Goal: Task Accomplishment & Management: Use online tool/utility

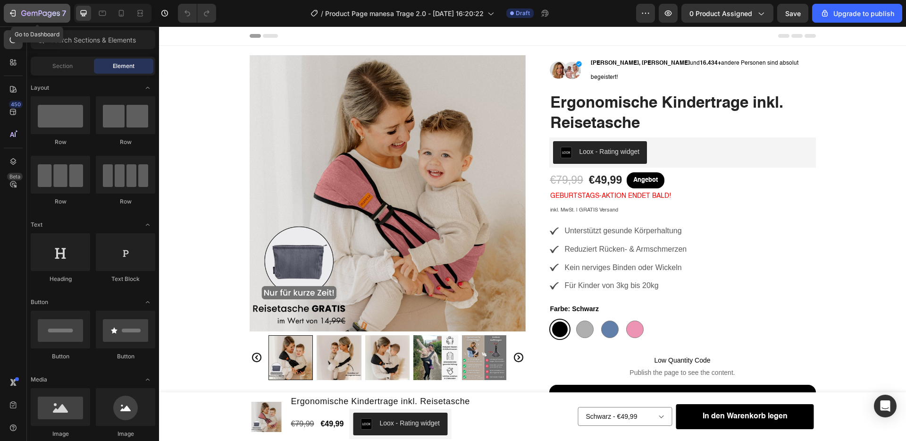
click at [10, 15] on icon "button" at bounding box center [12, 12] width 9 height 9
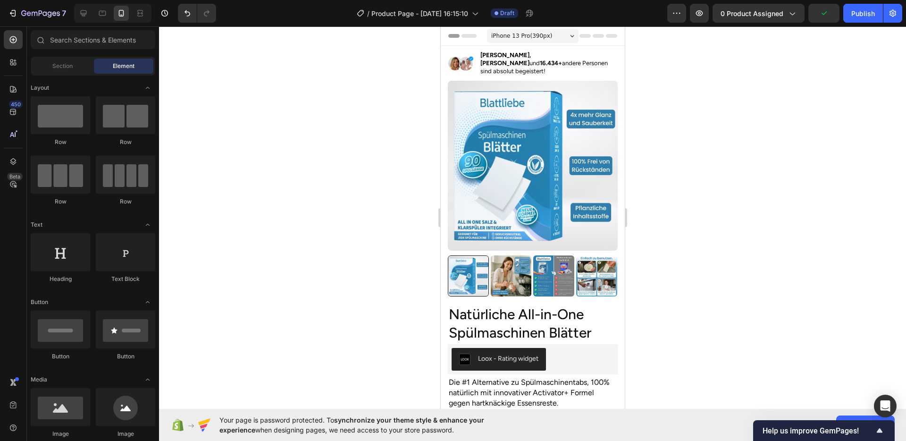
scroll to position [662, 0]
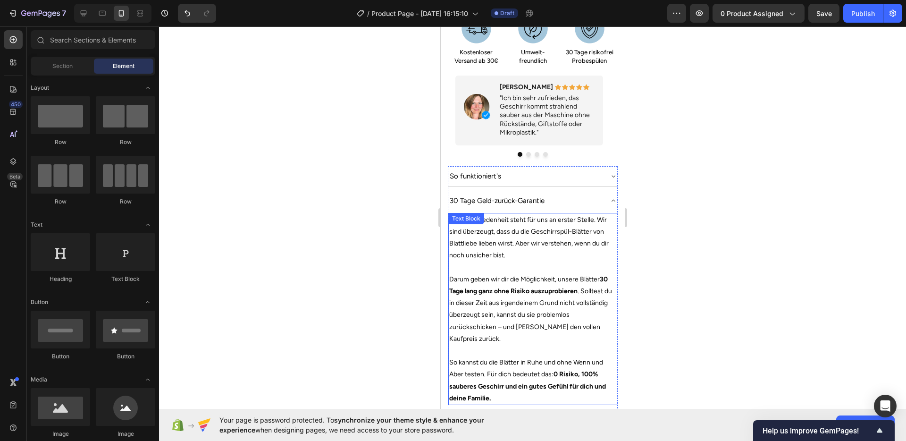
click at [529, 239] on p "Deine Zufriedenheit steht für uns an erster Stelle. Wir sind überzeugt, dass du…" at bounding box center [532, 238] width 167 height 48
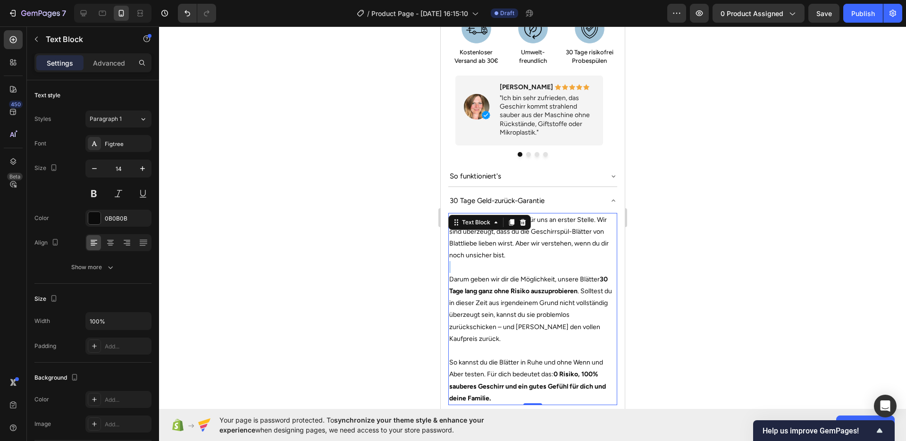
click at [530, 239] on p "Deine Zufriedenheit steht für uns an erster Stelle. Wir sind überzeugt, dass du…" at bounding box center [532, 238] width 167 height 48
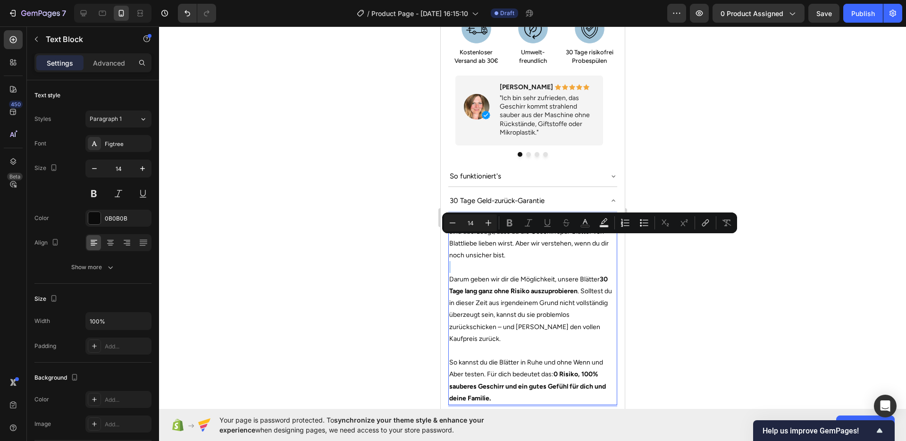
click at [526, 242] on p "Deine Zufriedenheit steht für uns an erster Stelle. Wir sind überzeugt, dass du…" at bounding box center [532, 238] width 167 height 48
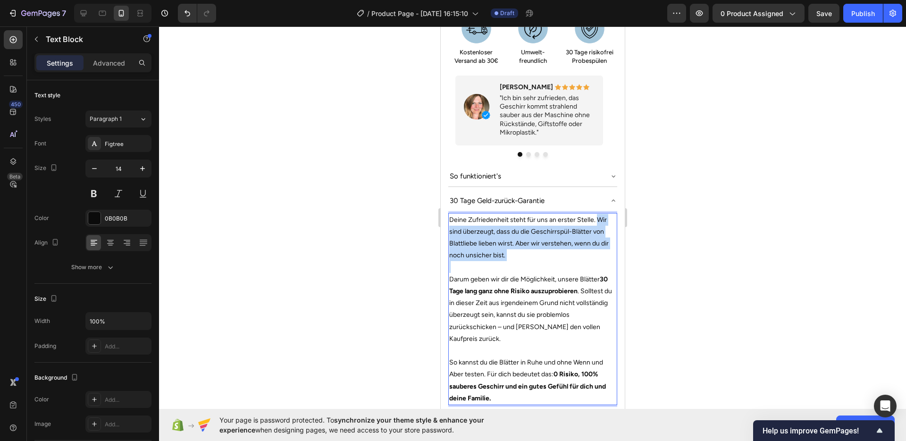
drag, startPoint x: 526, startPoint y: 242, endPoint x: 596, endPoint y: 205, distance: 78.9
click at [596, 214] on p "Deine Zufriedenheit steht für uns an erster Stelle. Wir sind überzeugt, dass du…" at bounding box center [532, 238] width 167 height 48
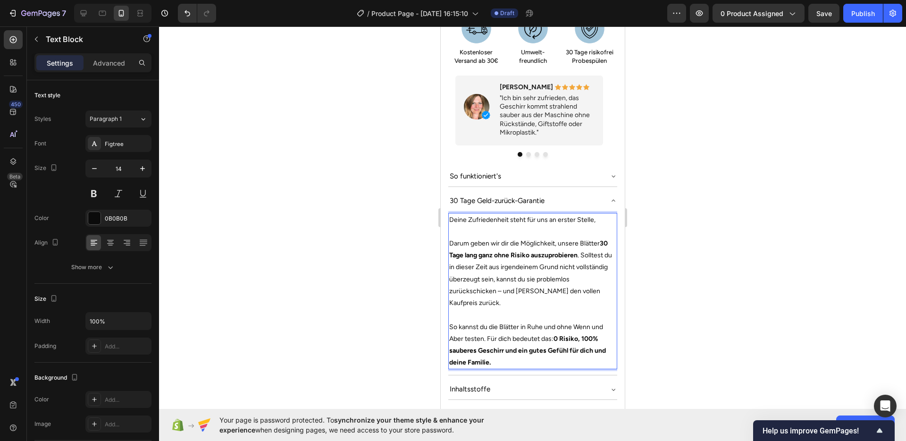
click at [454, 237] on p "Darum geben wir dir die Möglichkeit, unsere Blätter 30 Tage lang ganz ohne Risi…" at bounding box center [532, 272] width 167 height 71
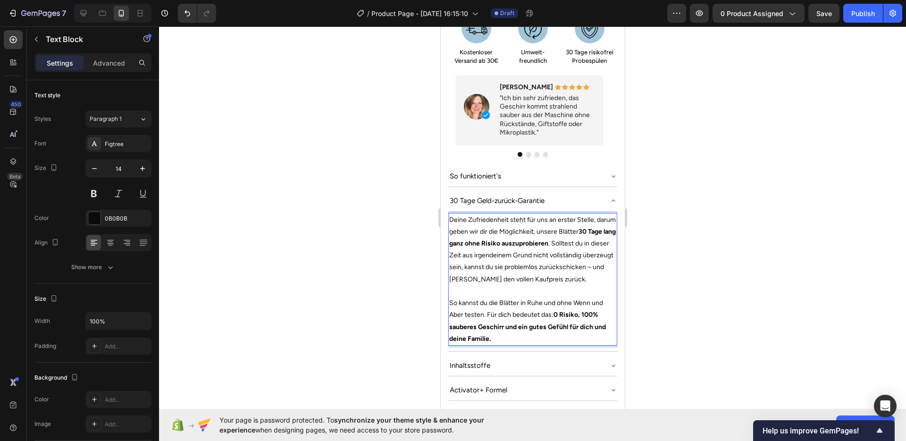
click at [498, 262] on p "Deine Zufriedenheit steht für uns an erster Stelle, darum geben wir dir die Mög…" at bounding box center [532, 249] width 167 height 71
click at [499, 277] on p "Deine Zufriedenheit steht für uns an erster Stelle, darum geben wir dir die Mög…" at bounding box center [532, 249] width 167 height 71
click at [702, 268] on div at bounding box center [532, 233] width 747 height 414
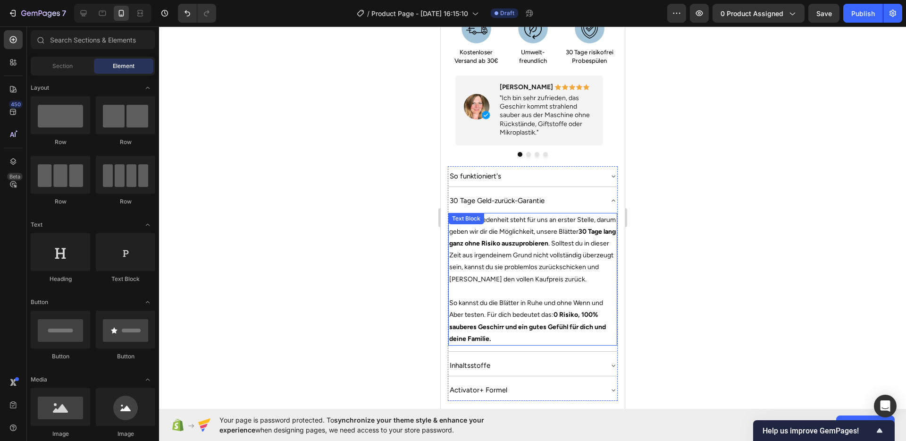
click at [543, 300] on p "So kannst du die Blätter in Ruhe und ohne Wenn und Aber testen. Für dich bedeut…" at bounding box center [532, 321] width 167 height 48
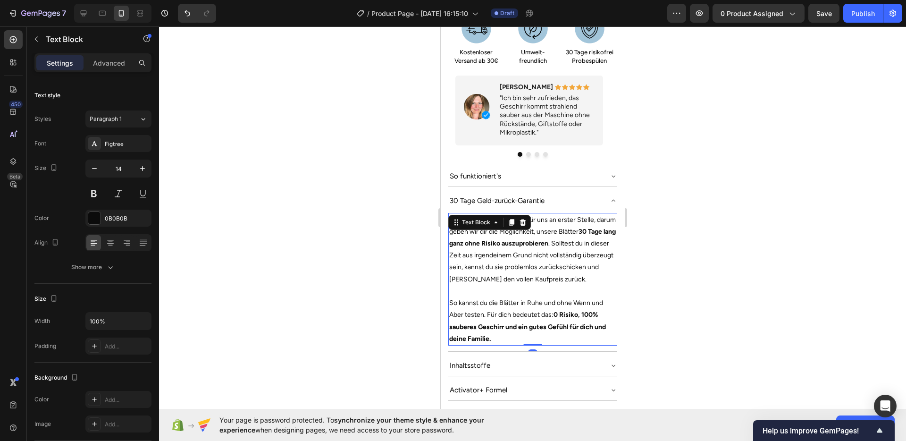
click at [543, 300] on p "So kannst du die Blätter in Ruhe und ohne Wenn und Aber testen. Für dich bedeut…" at bounding box center [532, 321] width 167 height 48
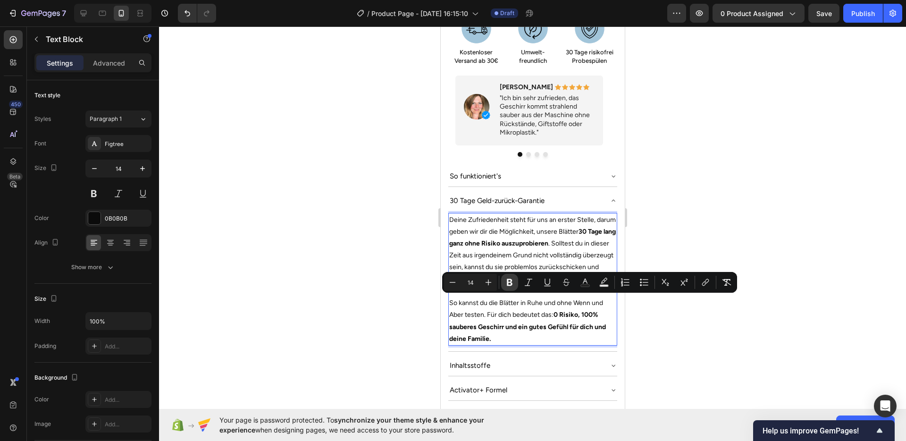
click at [512, 285] on icon "Editor contextual toolbar" at bounding box center [509, 281] width 9 height 9
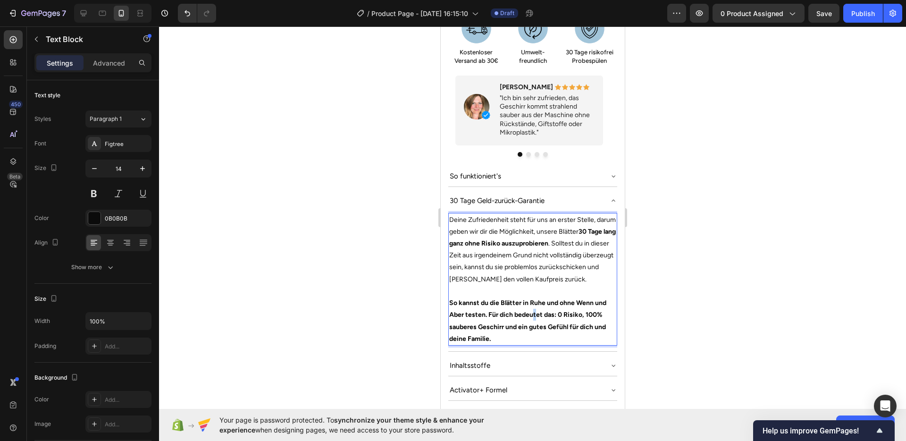
click at [534, 308] on p "So kannst du die Blätter in Ruhe und ohne Wenn und Aber testen. Für dich bedeut…" at bounding box center [532, 321] width 167 height 48
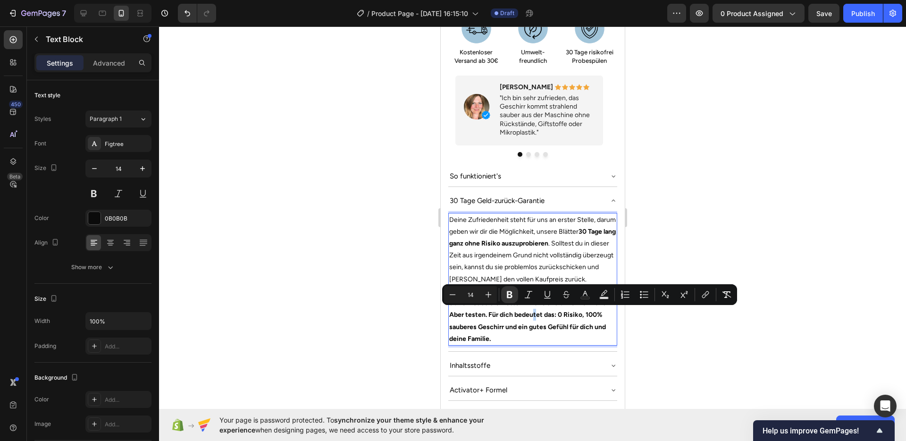
click at [534, 308] on p "So kannst du die Blätter in Ruhe und ohne Wenn und Aber testen. Für dich bedeut…" at bounding box center [532, 321] width 167 height 48
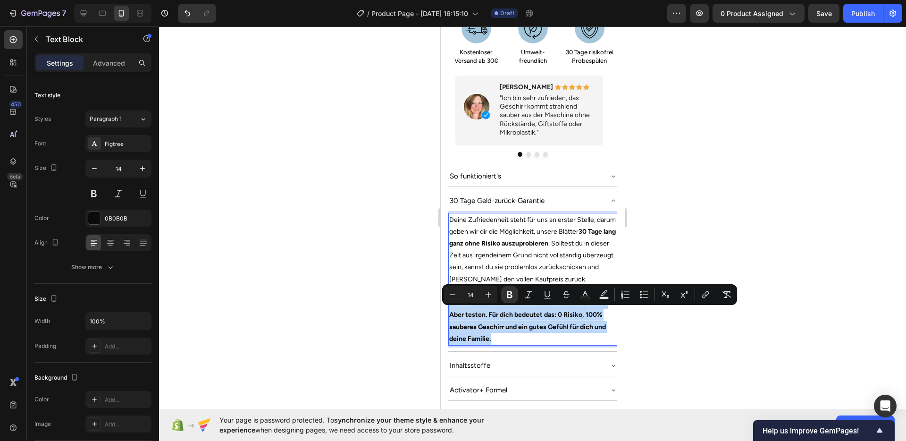
click at [534, 308] on p "So kannst du die Blätter in Ruhe und ohne Wenn und Aber testen. Für dich bedeut…" at bounding box center [532, 321] width 167 height 48
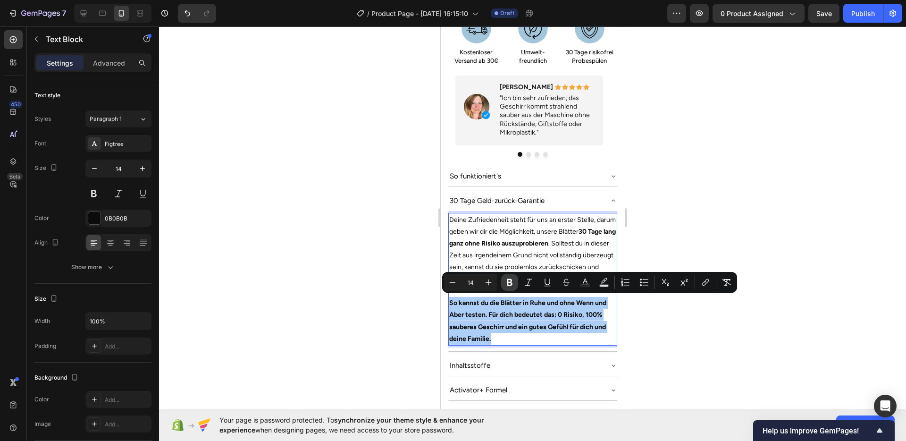
click at [511, 284] on icon "Editor contextual toolbar" at bounding box center [510, 282] width 6 height 7
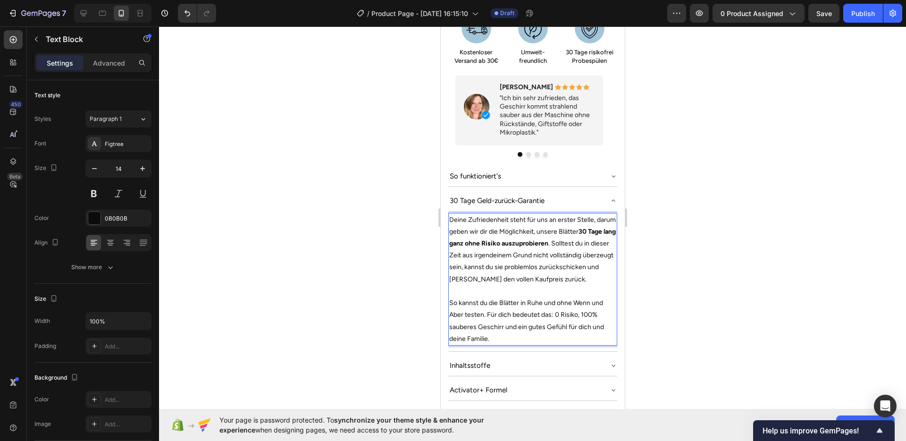
click at [517, 328] on p "So kannst du die Blätter in Ruhe und ohne Wenn und Aber testen. Für dich bedeut…" at bounding box center [532, 321] width 167 height 48
click at [566, 321] on p "So kannst du die Blätter in Ruhe und ohne Wenn und Aber testen. Für dich bedeut…" at bounding box center [532, 321] width 167 height 48
click at [689, 315] on div at bounding box center [532, 233] width 747 height 414
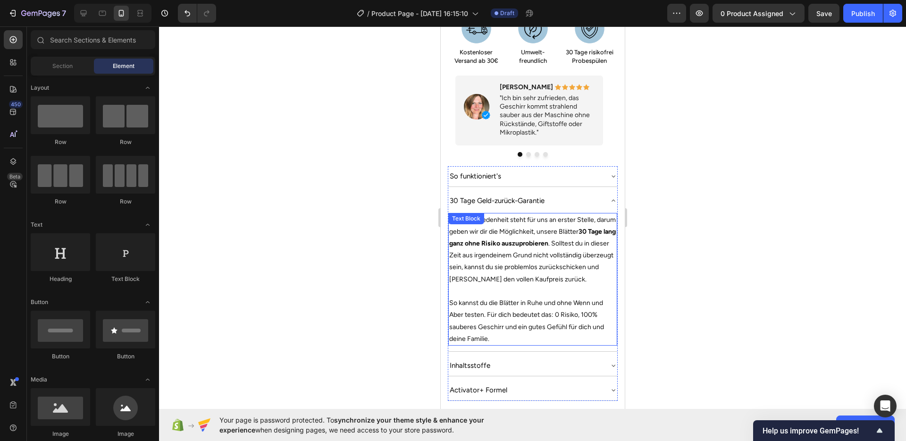
click at [570, 316] on p "So kannst du die Blätter in Ruhe und ohne Wenn und Aber testen. Für dich bedeut…" at bounding box center [532, 321] width 167 height 48
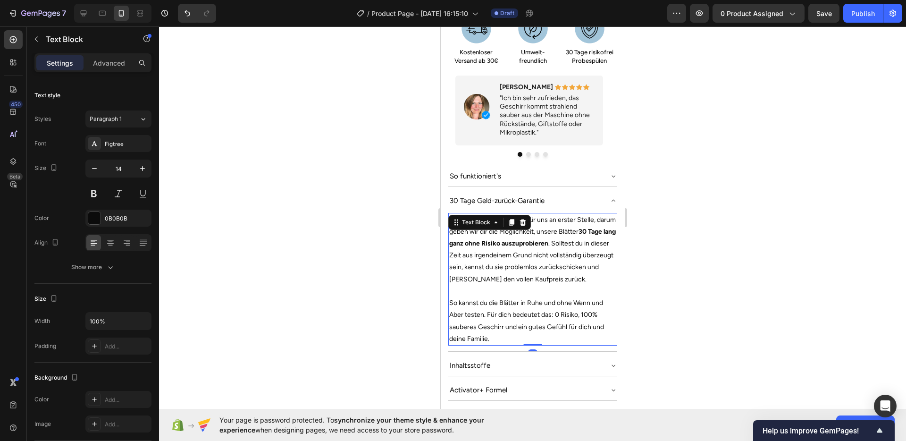
click at [665, 314] on div at bounding box center [532, 233] width 747 height 414
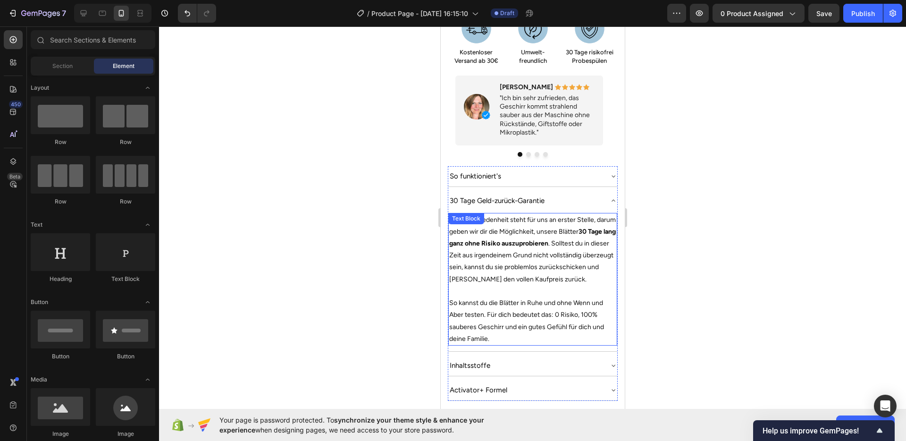
click at [503, 230] on strong "30 Tage lang ganz ohne Risiko auszuprobieren" at bounding box center [532, 237] width 167 height 20
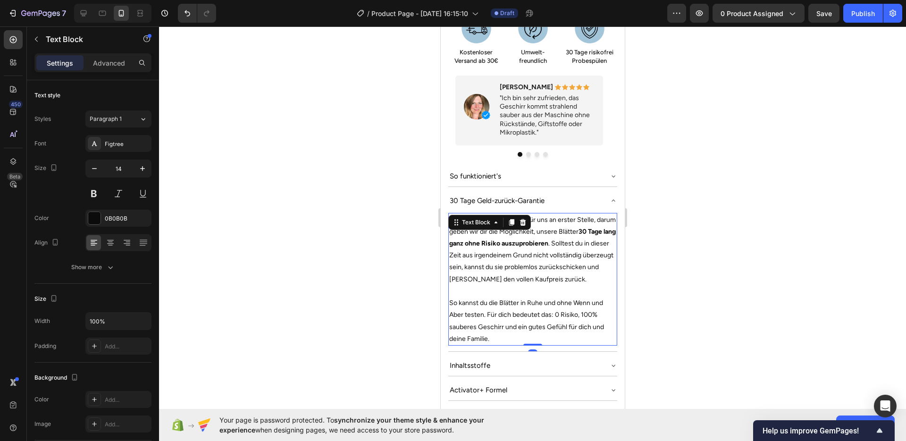
click at [503, 230] on strong "30 Tage lang ganz ohne Risiko auszuprobieren" at bounding box center [532, 237] width 167 height 20
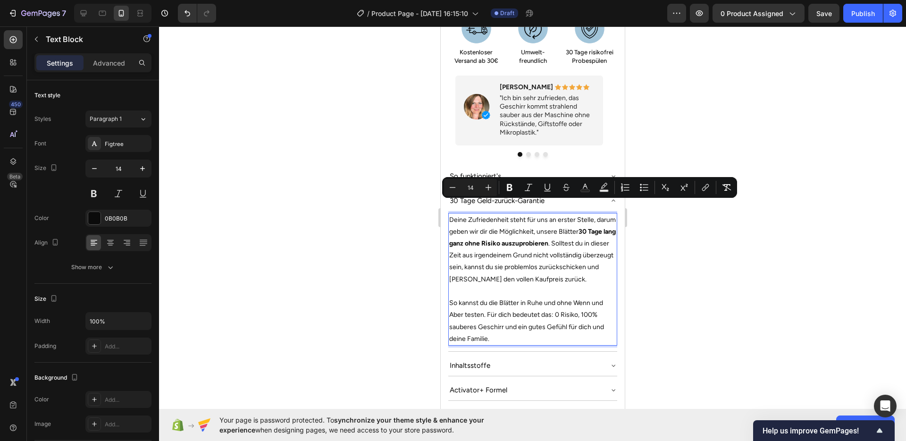
click at [501, 256] on p "Deine Zufriedenheit steht für uns an erster Stelle, darum geben wir dir die Mög…" at bounding box center [532, 249] width 167 height 71
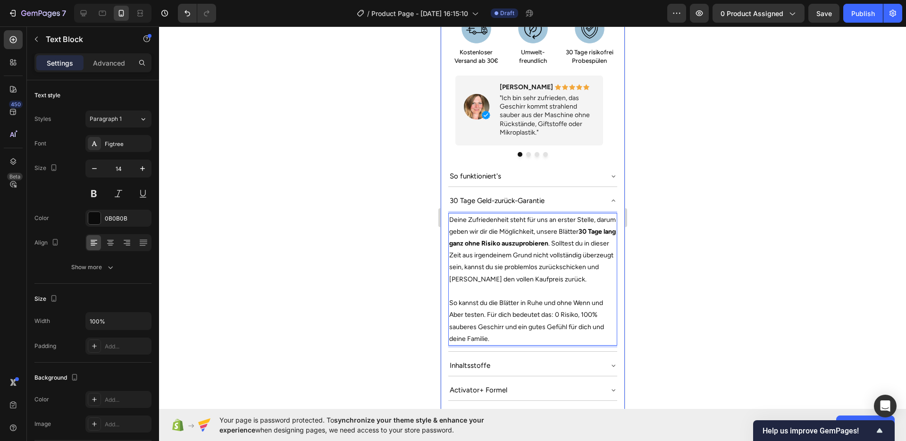
click at [712, 271] on div at bounding box center [532, 233] width 747 height 414
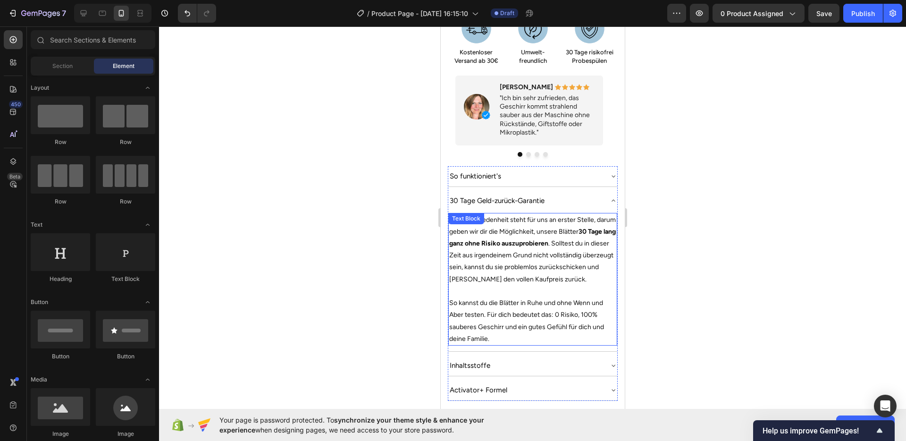
click at [577, 236] on p "Deine Zufriedenheit steht für uns an erster Stelle, darum geben wir dir die Mög…" at bounding box center [532, 249] width 167 height 71
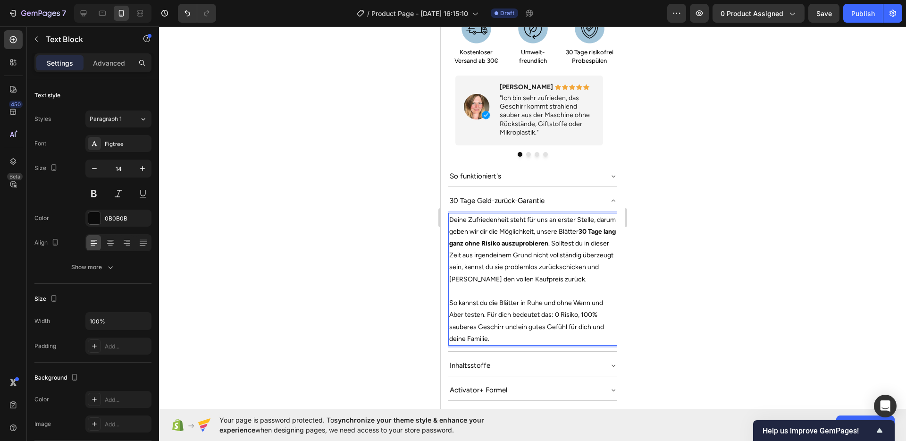
click at [581, 218] on p "Deine Zufriedenheit steht für uns an erster Stelle, darum geben wir dir die Mög…" at bounding box center [532, 249] width 167 height 71
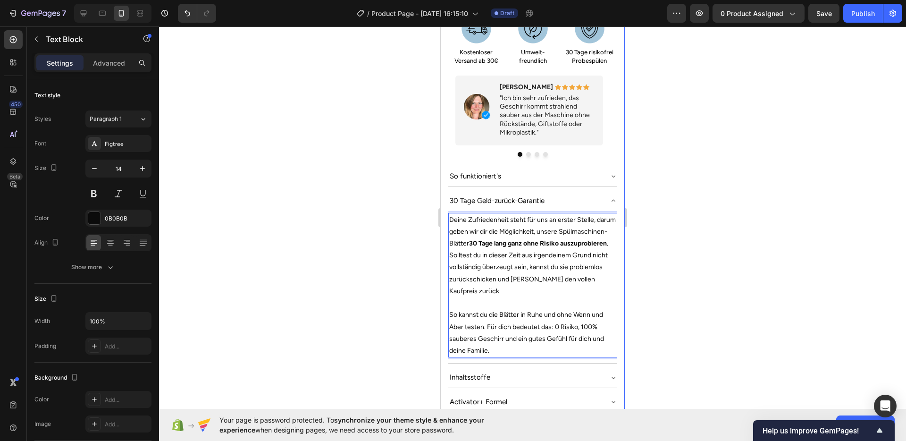
click at [754, 225] on div at bounding box center [532, 233] width 747 height 414
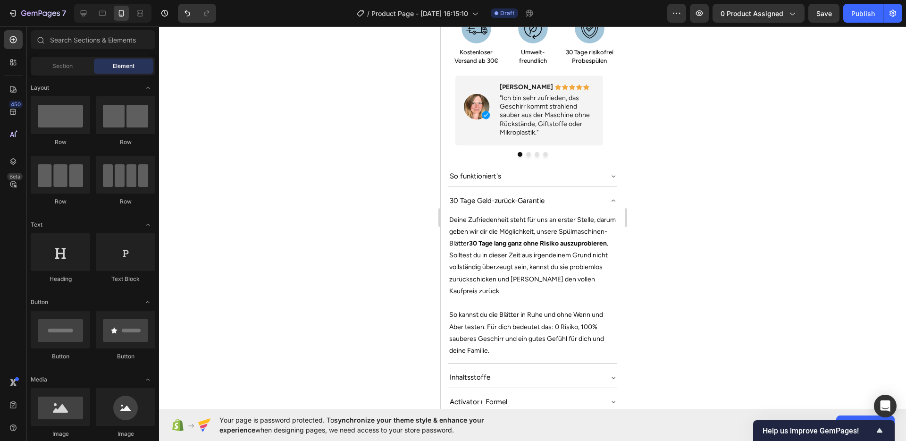
click at [683, 278] on div at bounding box center [532, 233] width 747 height 414
click at [735, 301] on div at bounding box center [532, 233] width 747 height 414
click at [501, 319] on p "So kannst du die Blätter in Ruhe und ohne Wenn und Aber testen. Für dich bedeut…" at bounding box center [532, 333] width 167 height 48
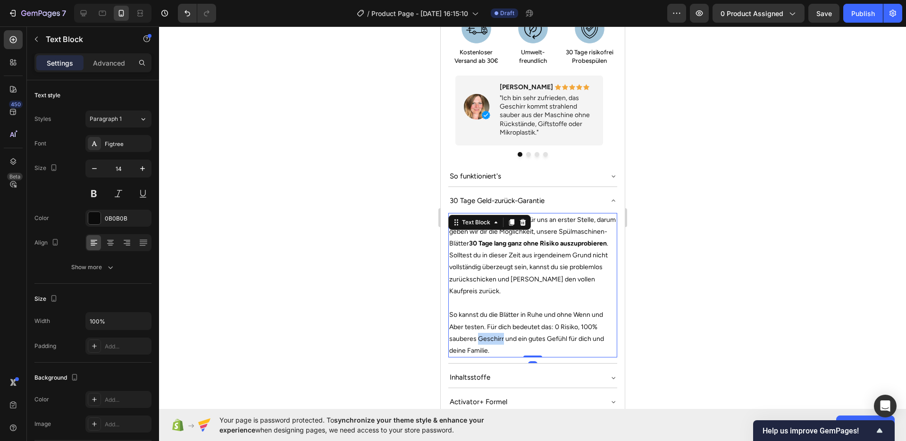
click at [498, 319] on p "So kannst du die Blätter in Ruhe und ohne Wenn und Aber testen. Für dich bedeut…" at bounding box center [532, 333] width 167 height 48
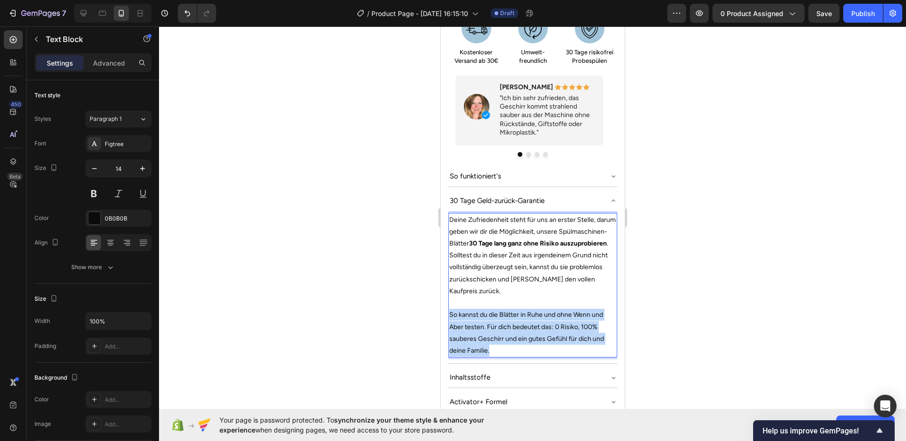
click at [498, 319] on p "So kannst du die Blätter in Ruhe und ohne Wenn und Aber testen. Für dich bedeut…" at bounding box center [532, 333] width 167 height 48
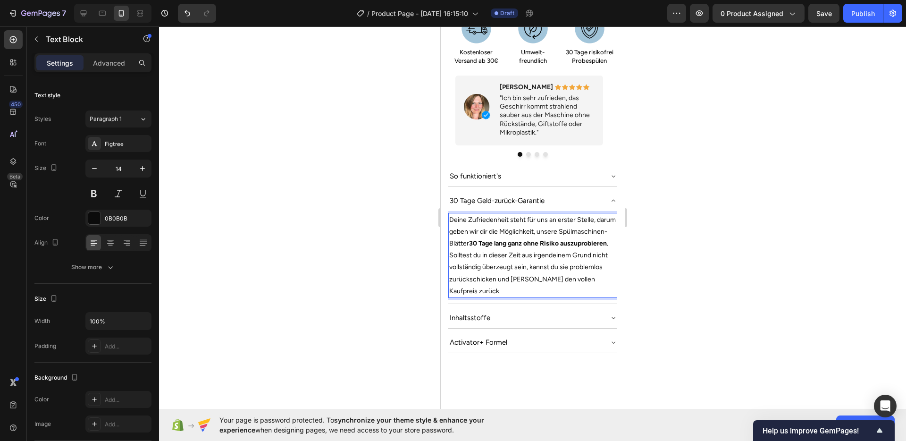
click at [734, 308] on div at bounding box center [532, 233] width 747 height 414
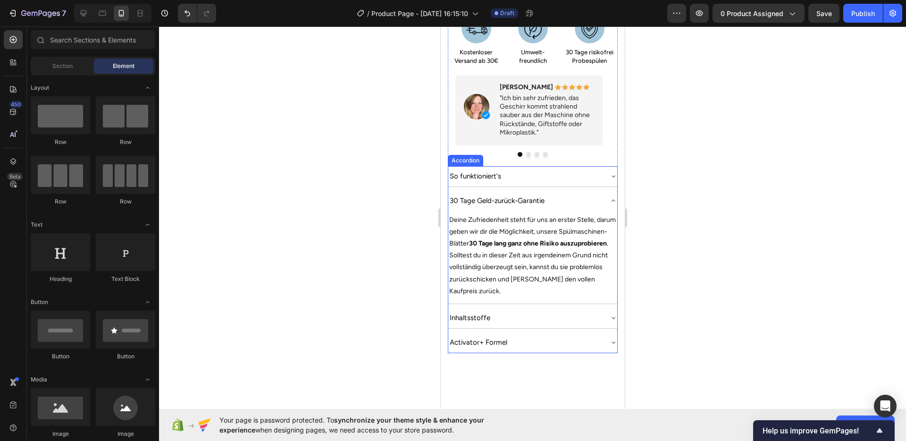
click at [592, 194] on div "30 Tage Geld-zurück-Garantie" at bounding box center [525, 200] width 154 height 13
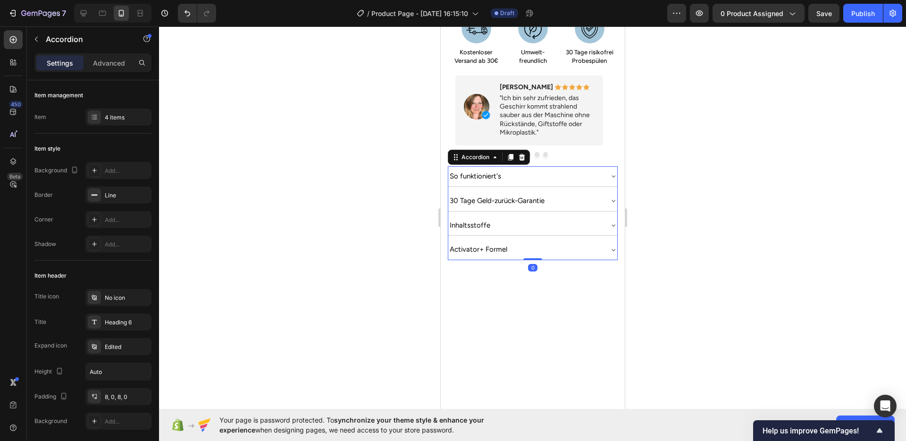
click at [593, 170] on div "So funktioniert's" at bounding box center [525, 176] width 154 height 13
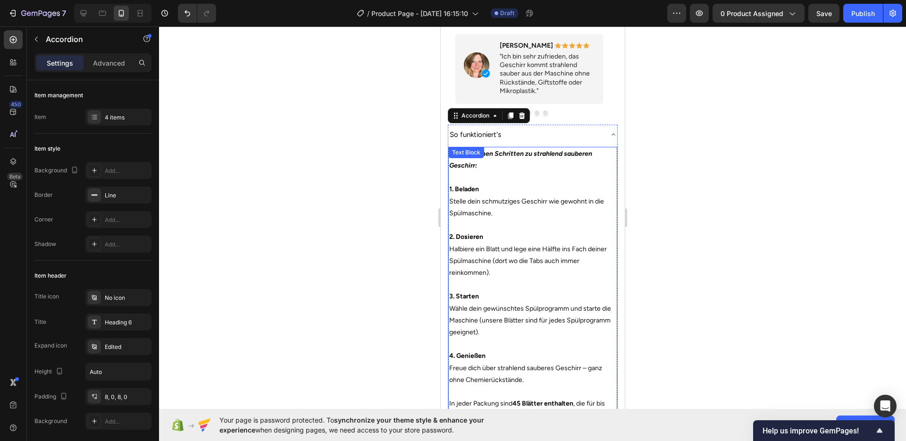
scroll to position [752, 0]
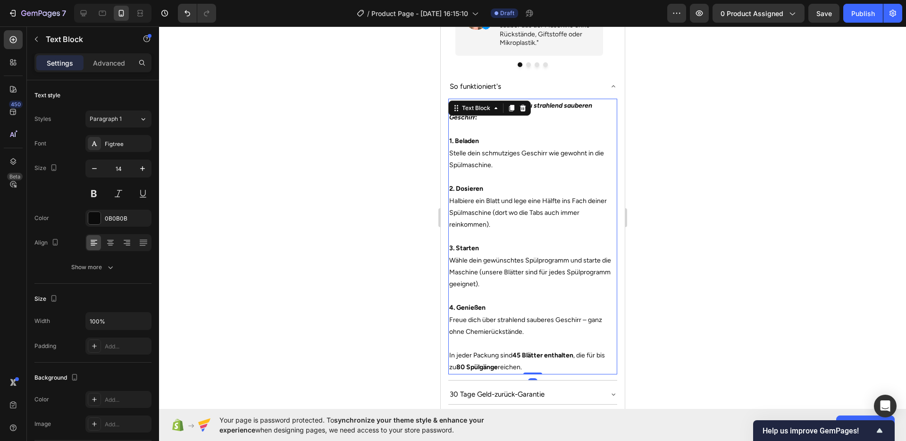
click at [488, 349] on p "In jeder Packung sind 45 Blätter enthalten , die für bis zu 80 Spülgänge reiche…" at bounding box center [532, 361] width 167 height 24
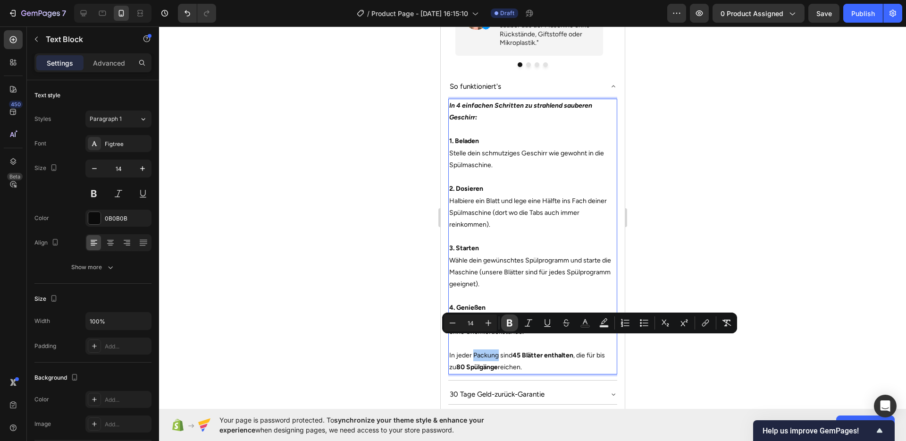
click at [506, 319] on icon "Editor contextual toolbar" at bounding box center [509, 322] width 9 height 9
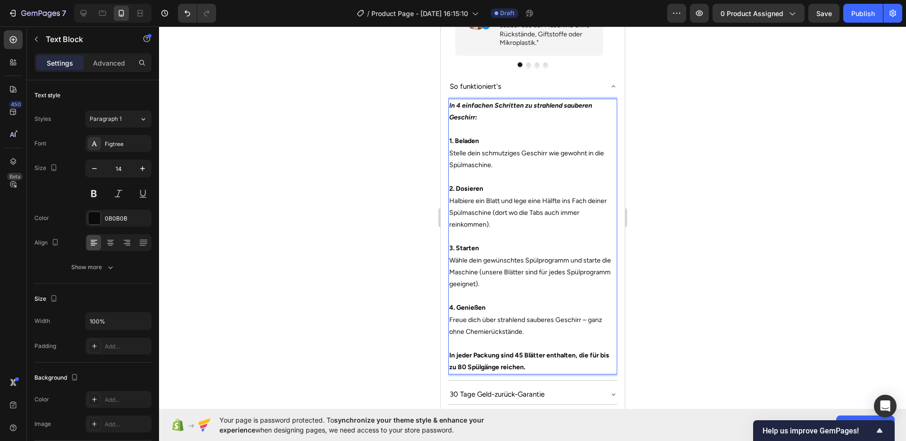
click at [527, 309] on p "4. Genießen Freue dich über strahlend sauberes Geschirr – ganz ohne Chemierücks…" at bounding box center [532, 319] width 167 height 36
click at [519, 351] on strong "In jeder Packung sind 45 Blätter enthalten, die für bis zu 80 Spülgänge reichen." at bounding box center [529, 361] width 160 height 20
click at [504, 351] on strong "In jeder Packung sind 45 Blätter enthalten, die für bis zu 80 Spülgänge reichen." at bounding box center [529, 361] width 160 height 20
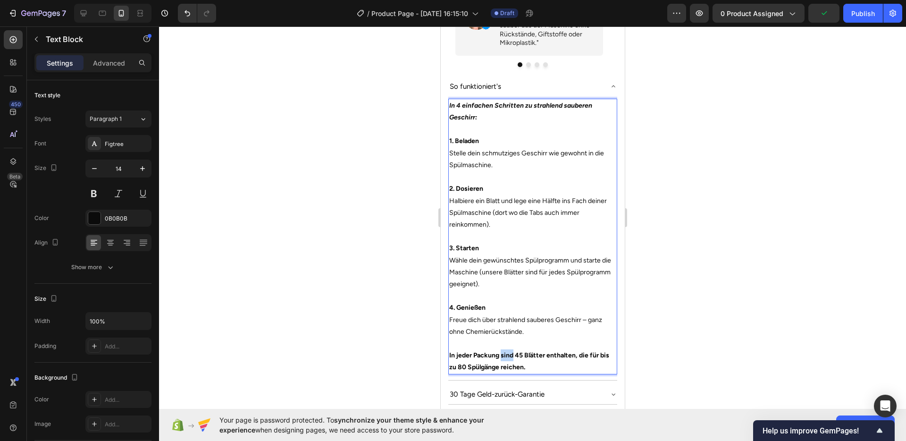
click at [504, 351] on strong "In jeder Packung sind 45 Blätter enthalten, die für bis zu 80 Spülgänge reichen." at bounding box center [529, 361] width 160 height 20
click at [497, 302] on p "4. Genießen Freue dich über strahlend sauberes Geschirr – ganz ohne Chemierücks…" at bounding box center [532, 319] width 167 height 36
click at [684, 286] on div at bounding box center [532, 233] width 747 height 414
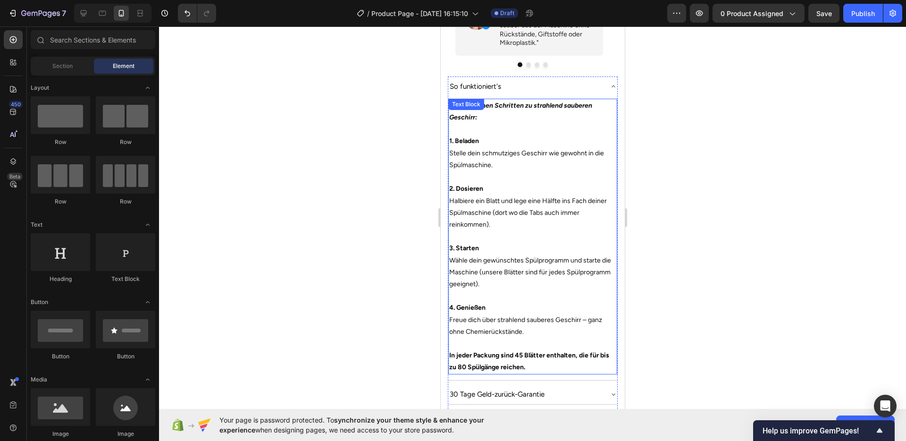
click at [494, 351] on strong "In jeder Packung sind 45 Blätter enthalten, die für bis zu 80 Spülgänge reichen." at bounding box center [529, 361] width 160 height 20
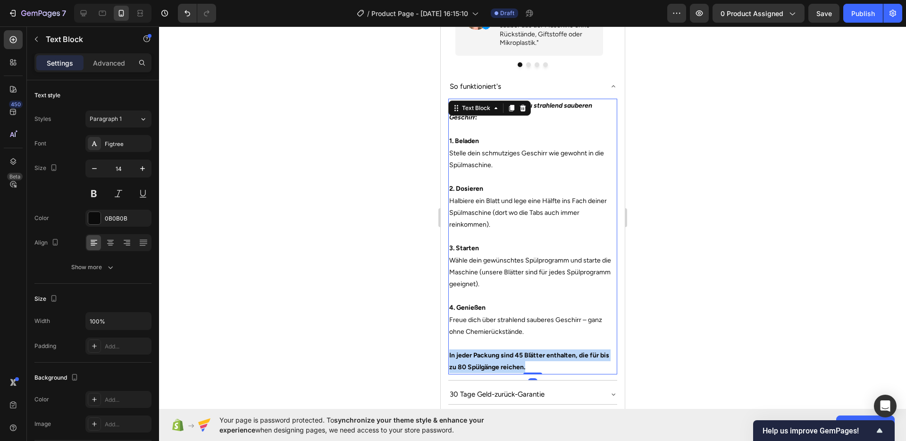
click at [494, 351] on strong "In jeder Packung sind 45 Blätter enthalten, die für bis zu 80 Spülgänge reichen." at bounding box center [529, 361] width 160 height 20
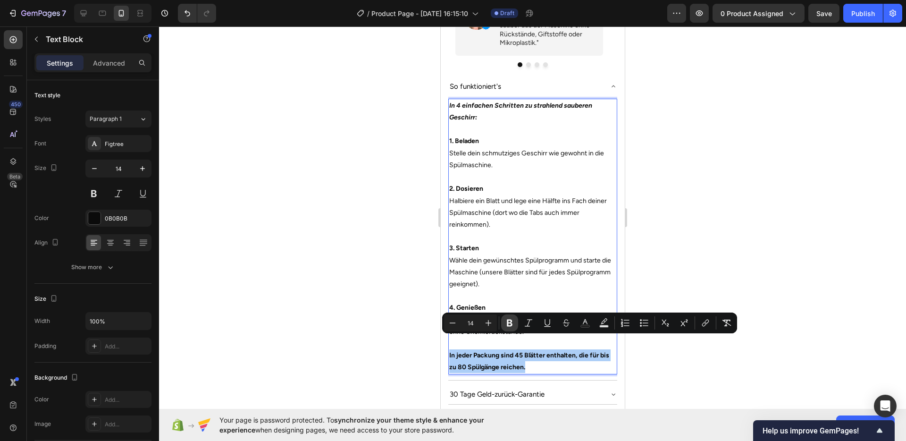
click at [503, 323] on button "Bold" at bounding box center [509, 322] width 17 height 17
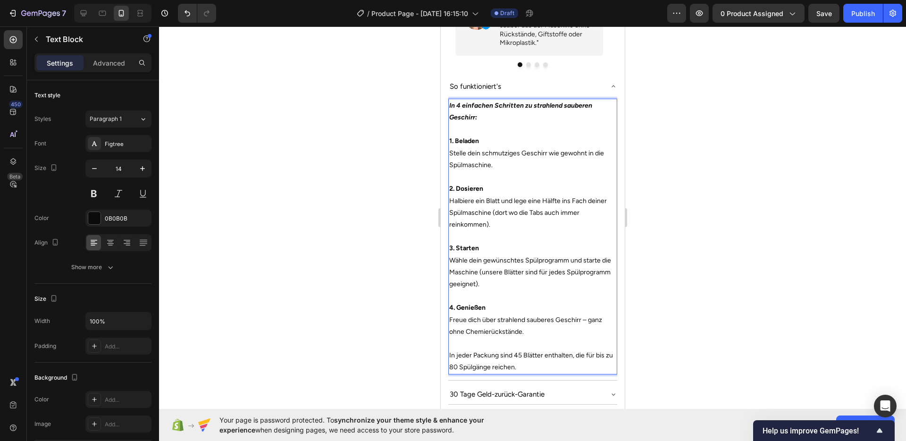
click at [518, 270] on p "3. Starten Wähle dein gewünschtes Spülprogramm und starte die Maschine (unsere …" at bounding box center [532, 266] width 167 height 48
click at [709, 256] on div at bounding box center [532, 233] width 747 height 414
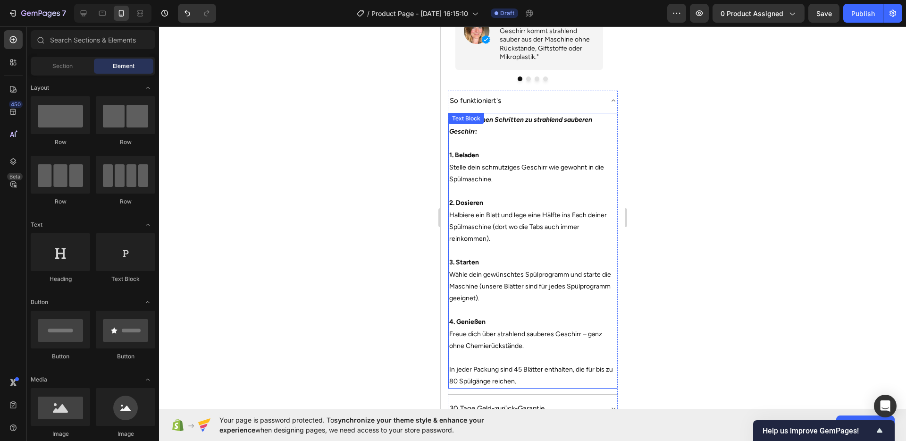
scroll to position [736, 0]
click at [583, 96] on div "So funktioniert's" at bounding box center [525, 102] width 154 height 13
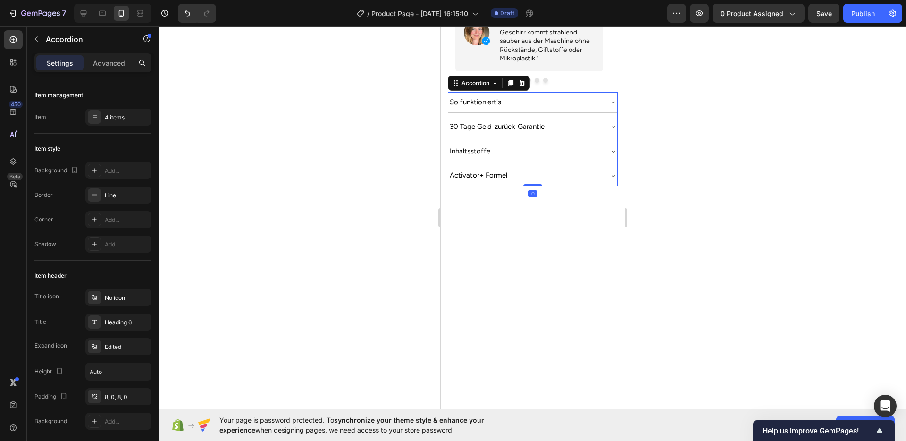
click at [732, 171] on div at bounding box center [532, 233] width 747 height 414
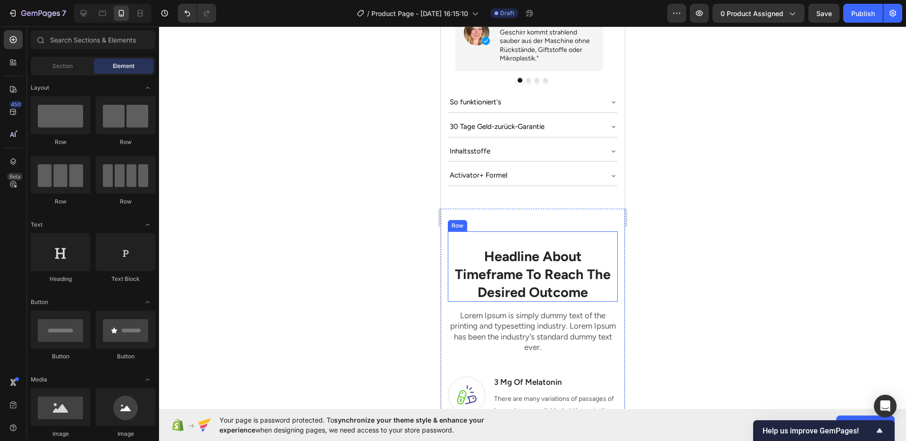
scroll to position [669, 0]
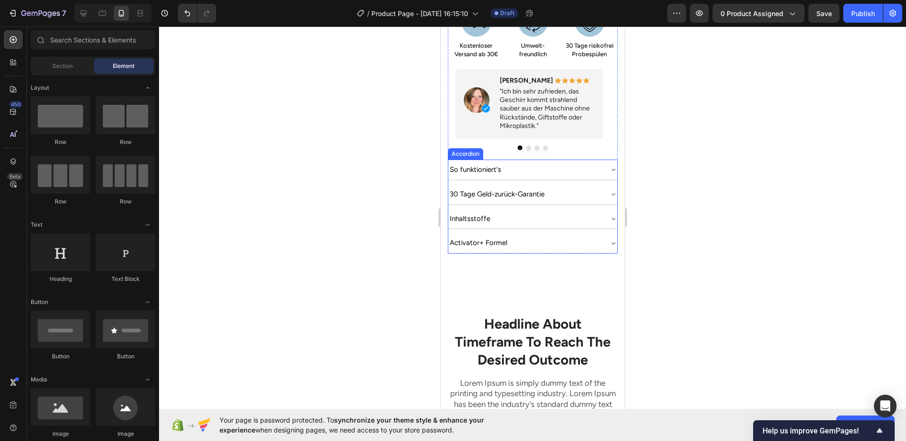
click at [609, 190] on icon at bounding box center [613, 194] width 8 height 8
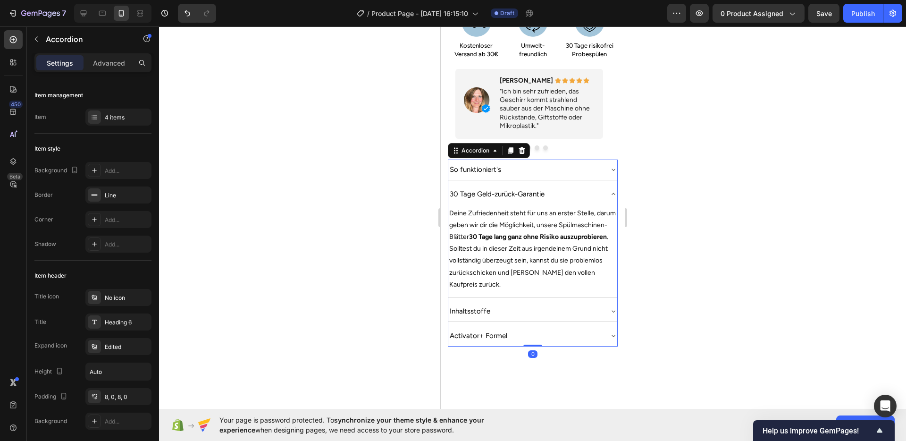
click at [727, 225] on div at bounding box center [532, 233] width 747 height 414
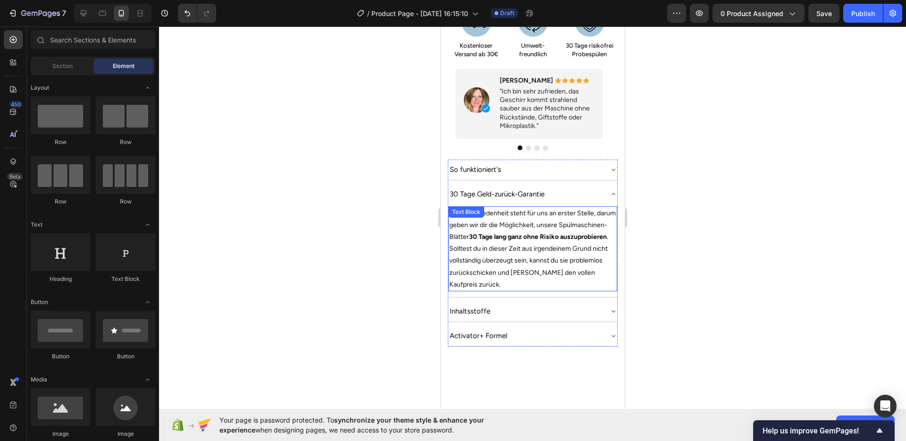
click at [570, 231] on p "Deine Zufriedenheit steht für uns an erster Stelle, darum geben wir dir die Mög…" at bounding box center [532, 248] width 167 height 83
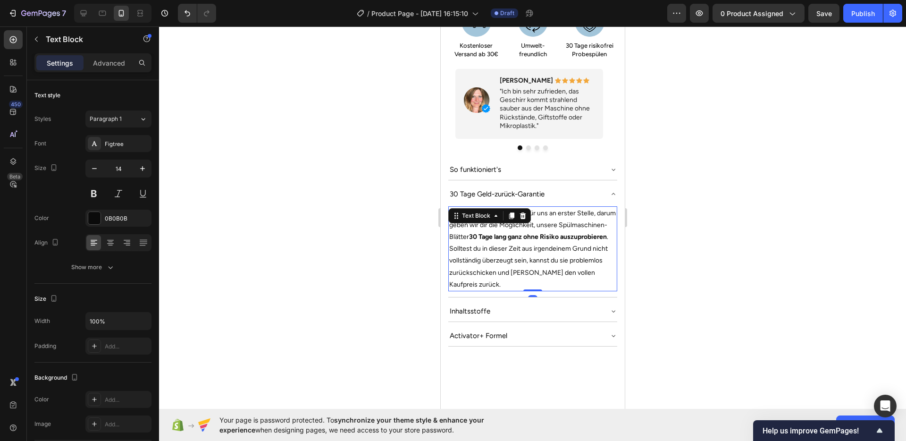
click at [566, 233] on strong "30 Tage lang ganz ohne Risiko auszuprobieren" at bounding box center [537, 237] width 138 height 8
click at [704, 265] on div at bounding box center [532, 233] width 747 height 414
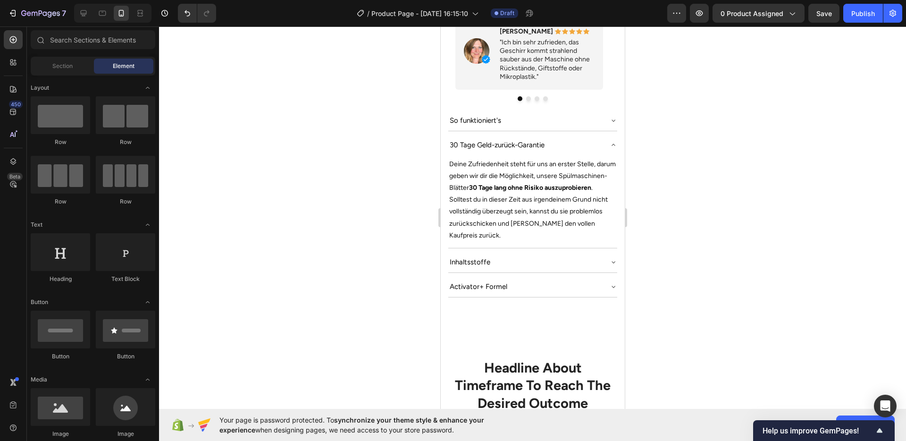
scroll to position [726, 0]
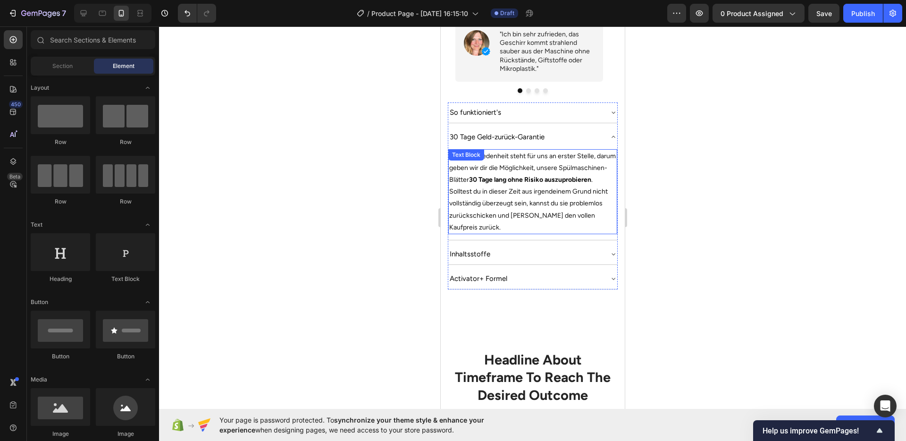
click at [515, 200] on p "Deine Zufriedenheit steht für uns an erster Stelle, darum geben wir dir die Mög…" at bounding box center [532, 191] width 167 height 83
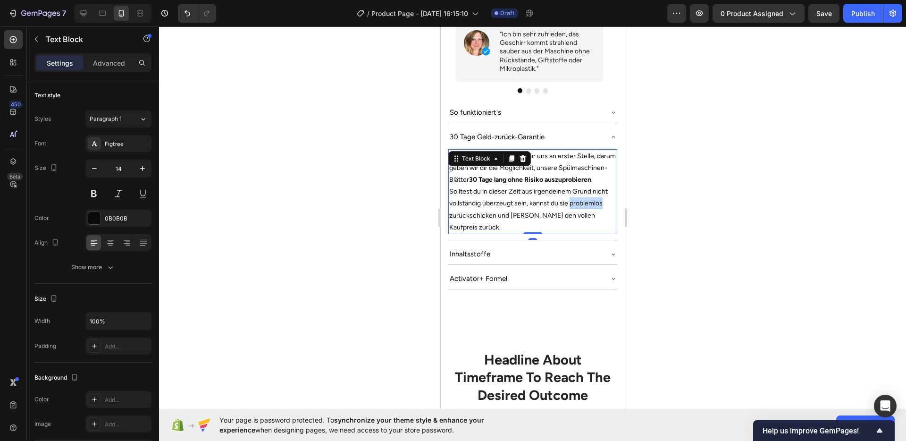
click at [504, 201] on p "Deine Zufriedenheit steht für uns an erster Stelle, darum geben wir dir die Mög…" at bounding box center [532, 191] width 167 height 83
click at [717, 247] on div at bounding box center [532, 233] width 747 height 414
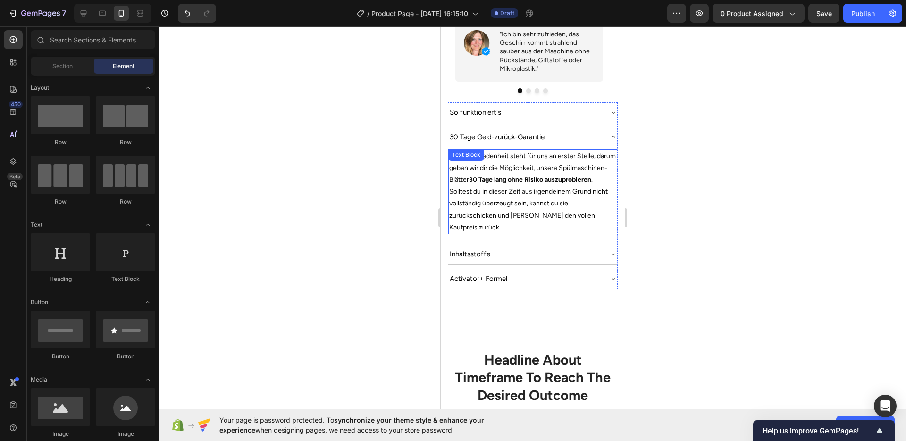
click at [501, 205] on p "Deine Zufriedenheit steht für uns an erster Stelle, darum geben wir dir die Mög…" at bounding box center [532, 191] width 167 height 83
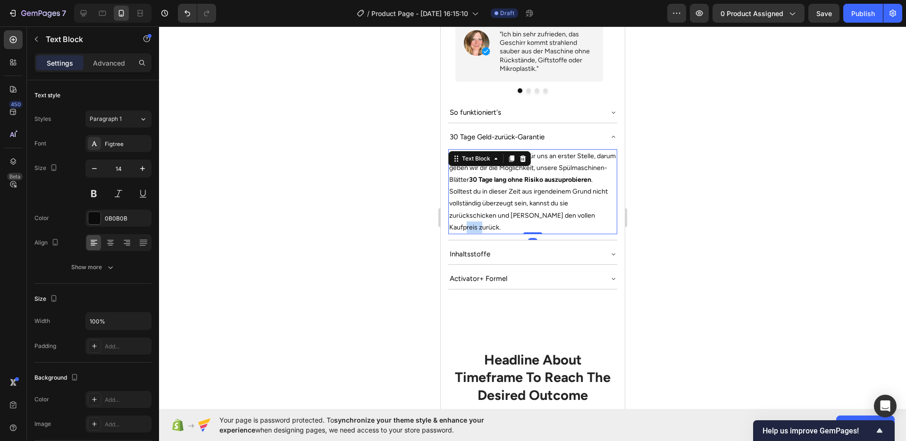
click at [487, 212] on p "Deine Zufriedenheit steht für uns an erster Stelle, darum geben wir dir die Mög…" at bounding box center [532, 191] width 167 height 83
click at [477, 180] on strong "30 Tage lang ohne Risiko auszuprobieren" at bounding box center [529, 179] width 122 height 8
click at [742, 231] on div at bounding box center [532, 233] width 747 height 414
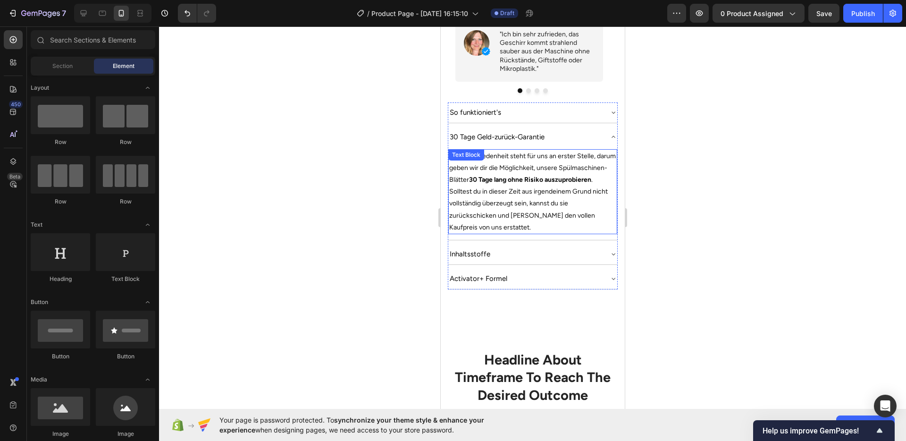
click at [542, 213] on p "Deine Zufriedenheit steht für uns an erster Stelle, darum geben wir dir die Mög…" at bounding box center [532, 191] width 167 height 83
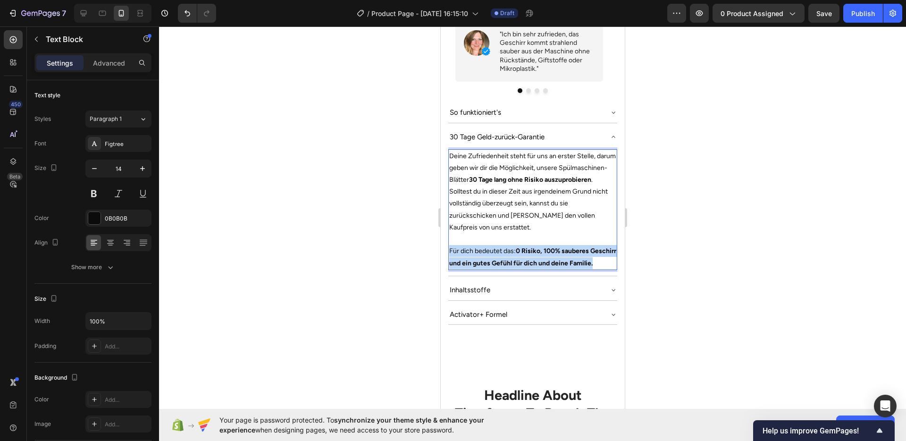
drag, startPoint x: 476, startPoint y: 257, endPoint x: 450, endPoint y: 239, distance: 32.1
click at [450, 245] on p "Für dich bedeutet das: 0 Risiko, 100% sauberes Geschirr und ein gutes Gefühl fü…" at bounding box center [532, 257] width 167 height 24
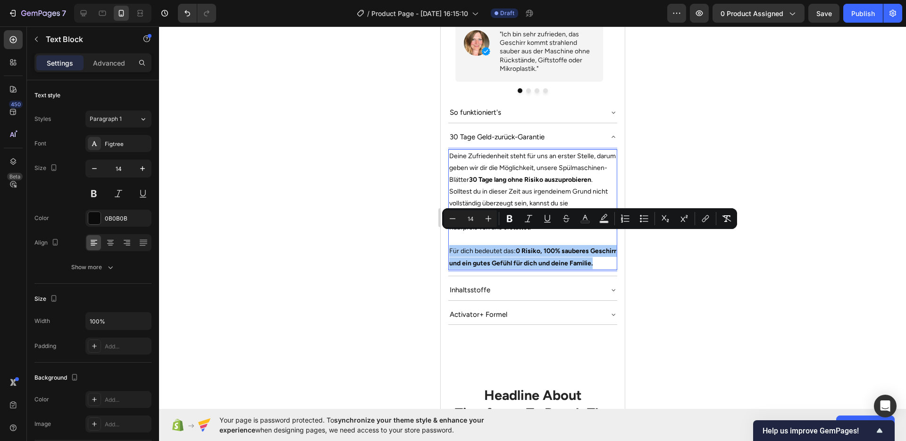
click at [499, 214] on div "Minus 14 Plus Bold Italic Underline Strikethrough Text Color Text Background Co…" at bounding box center [589, 218] width 291 height 17
click at [506, 216] on icon "Editor contextual toolbar" at bounding box center [509, 218] width 9 height 9
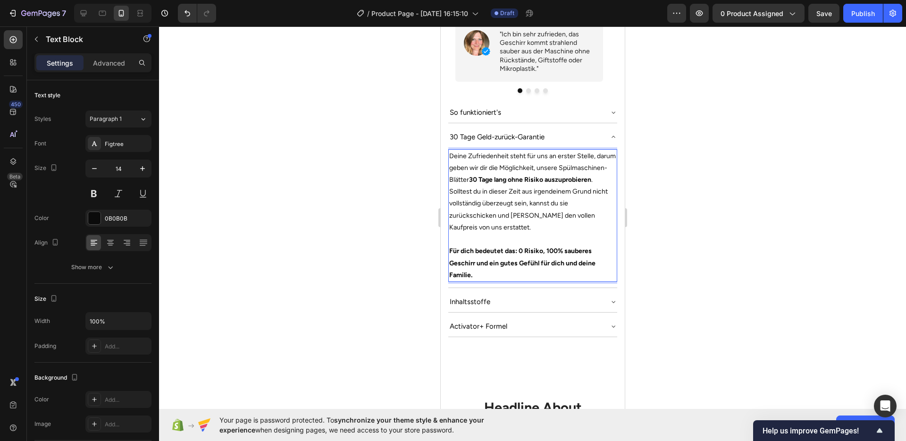
click at [506, 216] on p "Deine Zufriedenheit steht für uns an erster Stelle, darum geben wir dir die Mög…" at bounding box center [532, 191] width 167 height 83
click at [501, 248] on strong "Für dich bedeutet das: 0 Risiko, 100% sauberes Geschirr und ein gutes Gefühl fü…" at bounding box center [522, 263] width 146 height 32
drag, startPoint x: 474, startPoint y: 260, endPoint x: 451, endPoint y: 234, distance: 34.1
click at [451, 245] on p "Für dich bedeutet das: 0 Risiko, 100% sauberes Geschirr und ein gutes Gefühl fü…" at bounding box center [532, 263] width 167 height 36
click at [465, 247] on strong "Für dich bedeutet das: 0 Risiko, 100% sauberes Geschirr und ein gutes Gefühl fü…" at bounding box center [522, 263] width 146 height 32
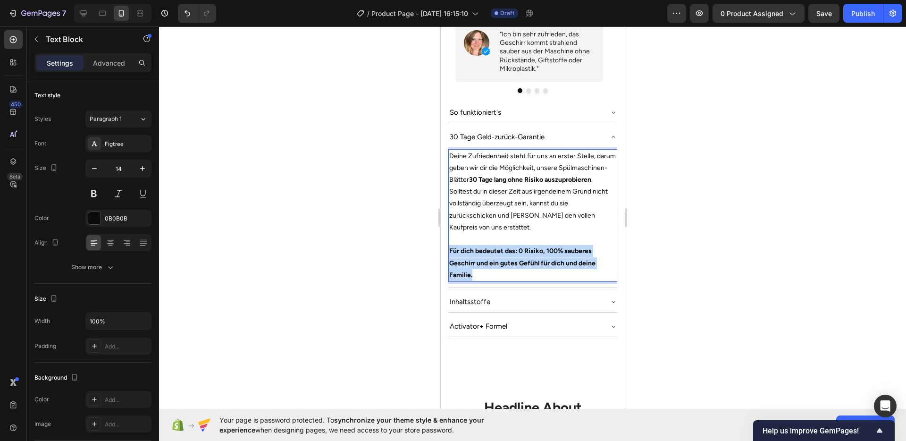
drag, startPoint x: 475, startPoint y: 261, endPoint x: 450, endPoint y: 238, distance: 34.0
click at [450, 245] on p "Für dich bedeutet das: 0 Risiko, 100% sauberes Geschirr und ein gutes Gefühl fü…" at bounding box center [532, 263] width 167 height 36
click at [465, 247] on strong "Für dich bedeutet das: 0 Risiko, 100% sauberes Geschirr und ein gutes Gefühl fü…" at bounding box center [522, 263] width 146 height 32
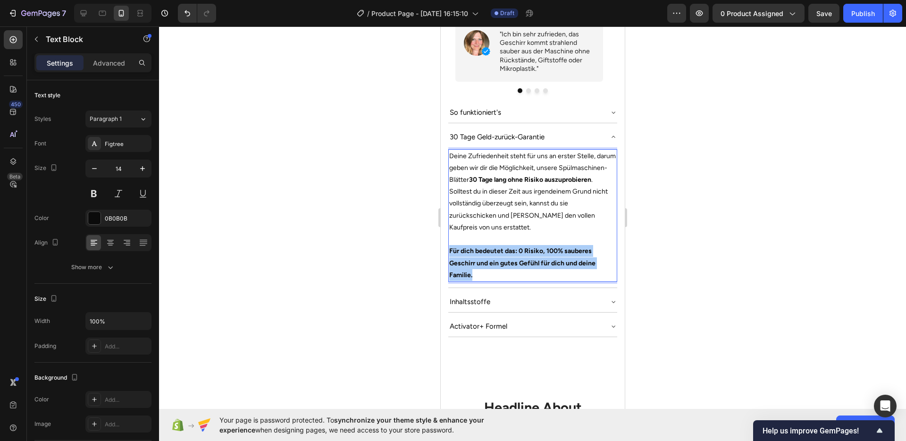
click at [380, 243] on div at bounding box center [532, 233] width 747 height 414
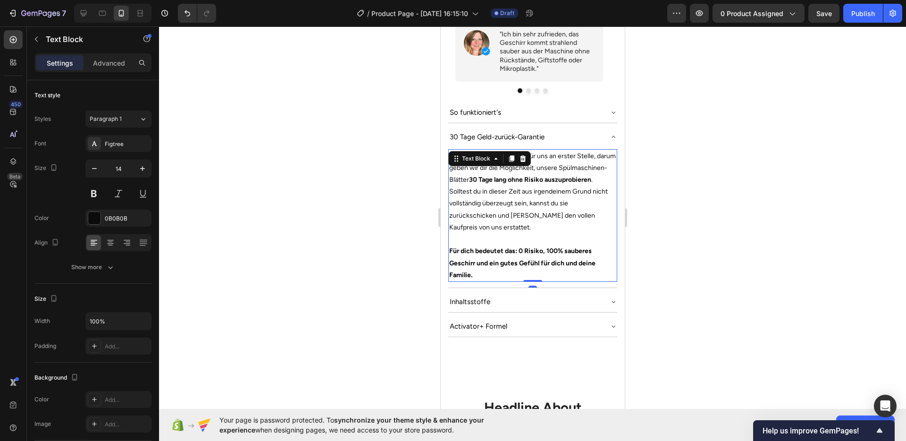
click at [489, 245] on p "Für dich bedeutet das: 0 Risiko, 100% sauberes Geschirr und ein gutes Gefühl fü…" at bounding box center [532, 263] width 167 height 36
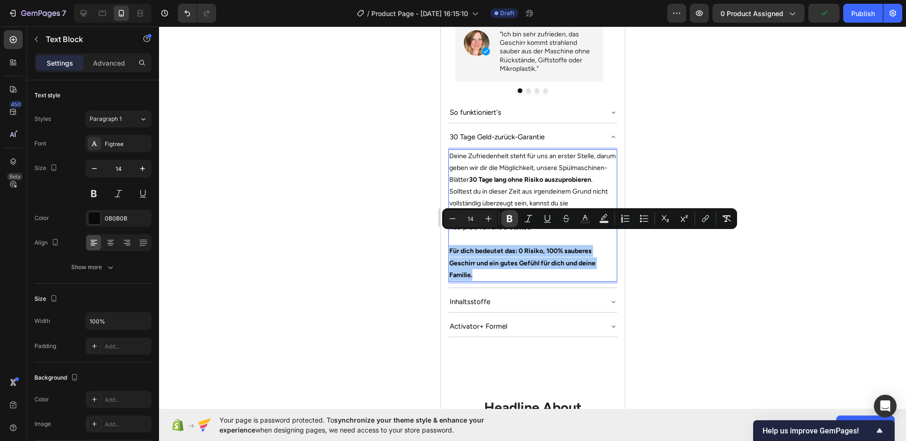
click at [503, 215] on button "Bold" at bounding box center [509, 218] width 17 height 17
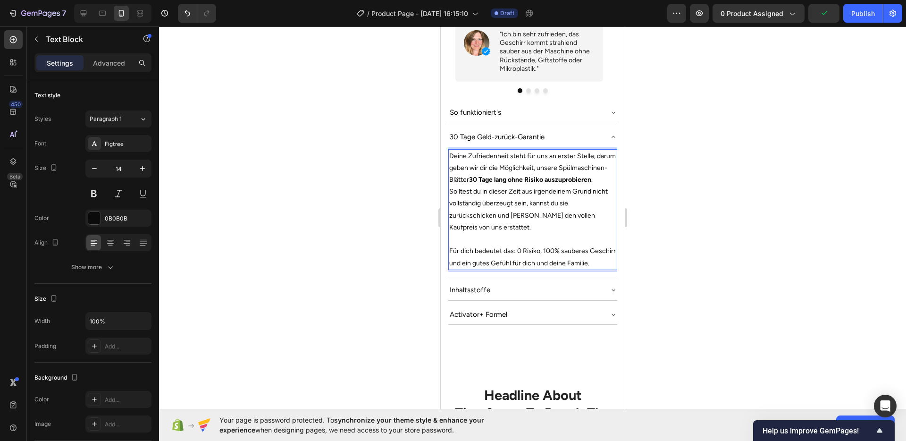
click at [493, 245] on p "Für dich bedeutet das: 0 Risiko, 100% sauberes Geschirr und ein gutes Gefühl fü…" at bounding box center [532, 257] width 167 height 24
click at [504, 253] on p "Für dich bedeutet das: 0 Risiko, 100% sauberes Geschirr und ein gutes Gefühl fü…" at bounding box center [532, 257] width 167 height 24
click at [512, 256] on p "Für dich bedeutet das: 0 Risiko, 100% sauberes Geschirr und ein gutes Gefühl fü…" at bounding box center [532, 257] width 167 height 24
click at [734, 279] on div at bounding box center [532, 233] width 747 height 414
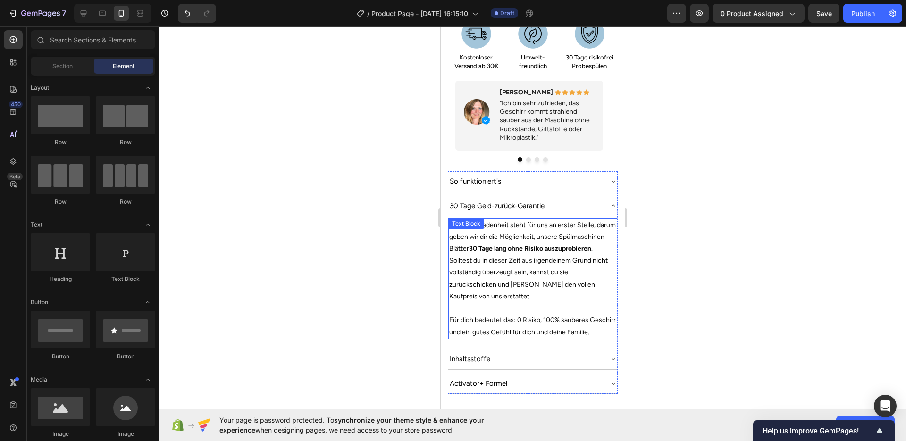
scroll to position [654, 0]
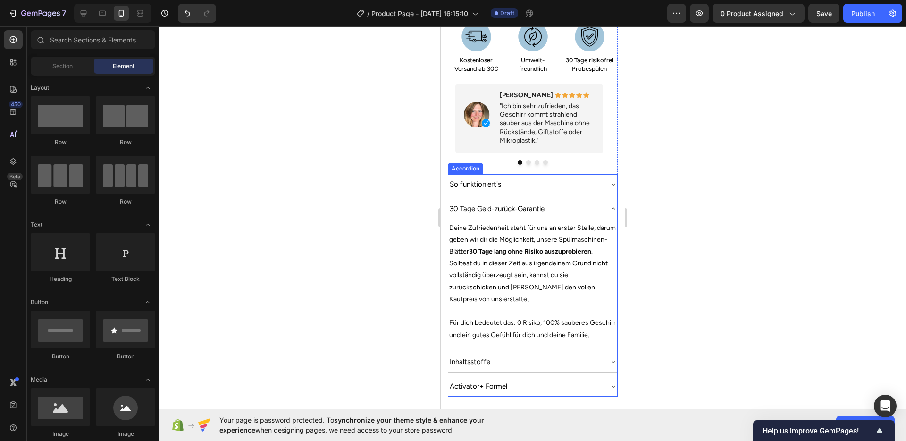
click at [601, 199] on div "30 Tage Geld-zurück-Garantie" at bounding box center [532, 209] width 169 height 20
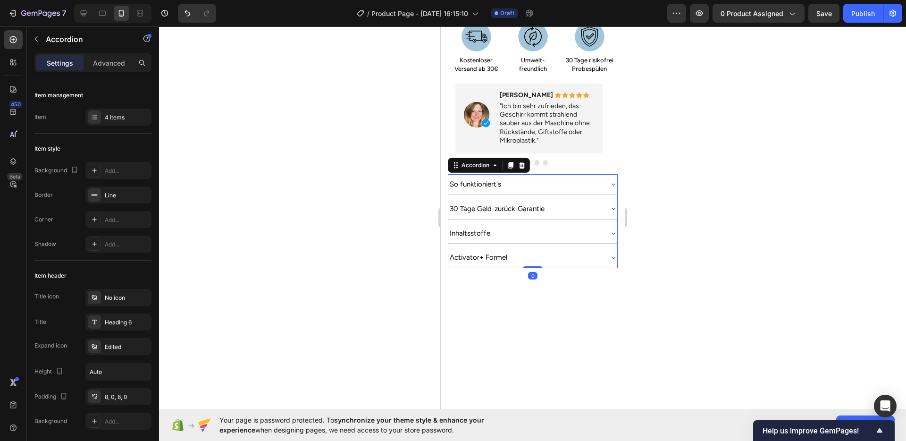
click at [584, 227] on div "Inhaltsstoffe" at bounding box center [525, 233] width 154 height 13
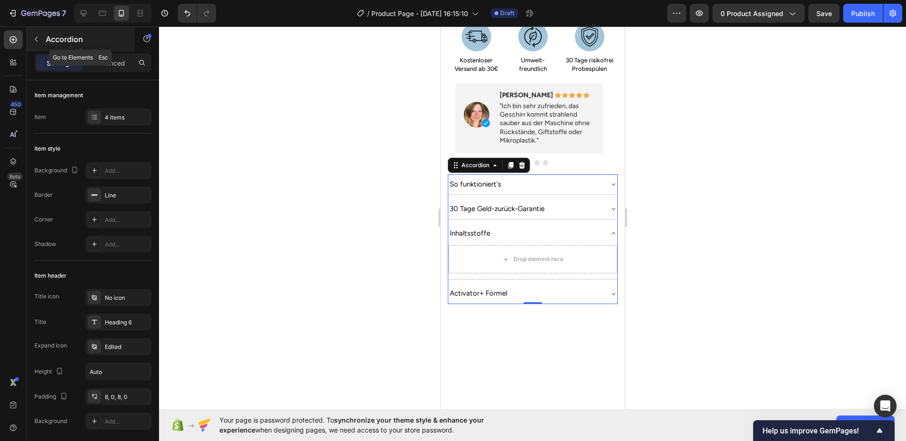
click at [34, 39] on icon "button" at bounding box center [37, 39] width 8 height 8
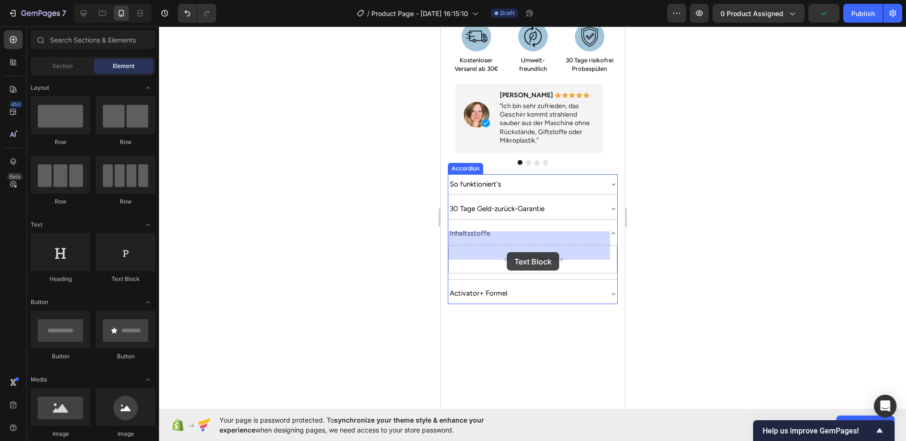
drag, startPoint x: 558, startPoint y: 274, endPoint x: 502, endPoint y: 248, distance: 61.6
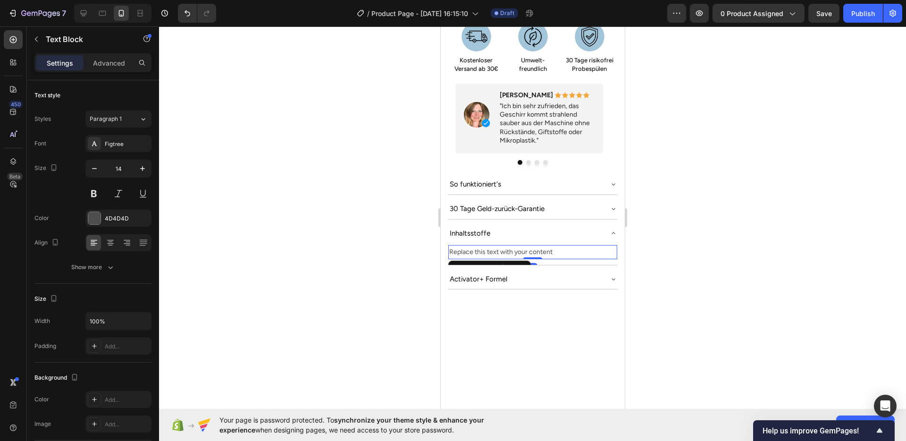
click at [703, 275] on div at bounding box center [532, 233] width 747 height 414
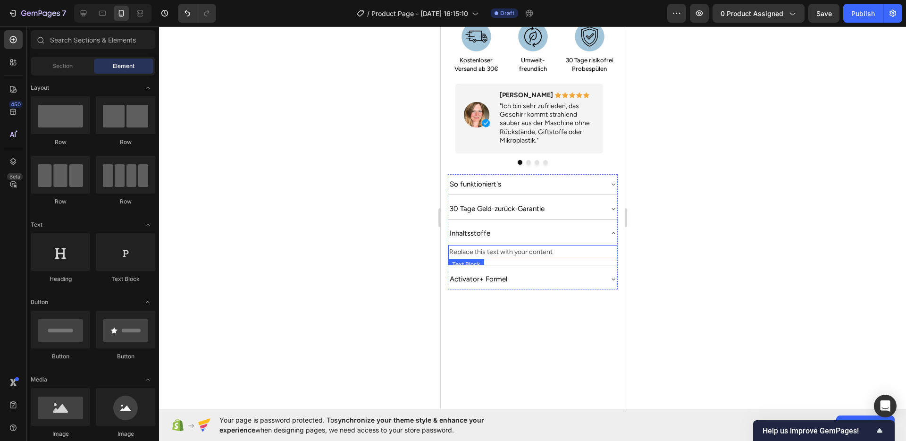
click at [505, 245] on div "Replace this text with your content" at bounding box center [532, 252] width 169 height 14
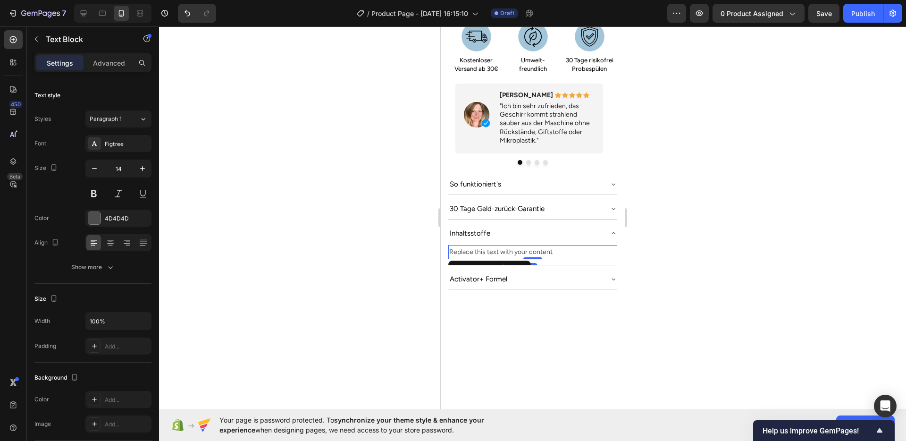
click at [505, 245] on div "Replace this text with your content" at bounding box center [532, 252] width 169 height 14
click at [505, 246] on p "Replace this text with your content" at bounding box center [532, 252] width 167 height 12
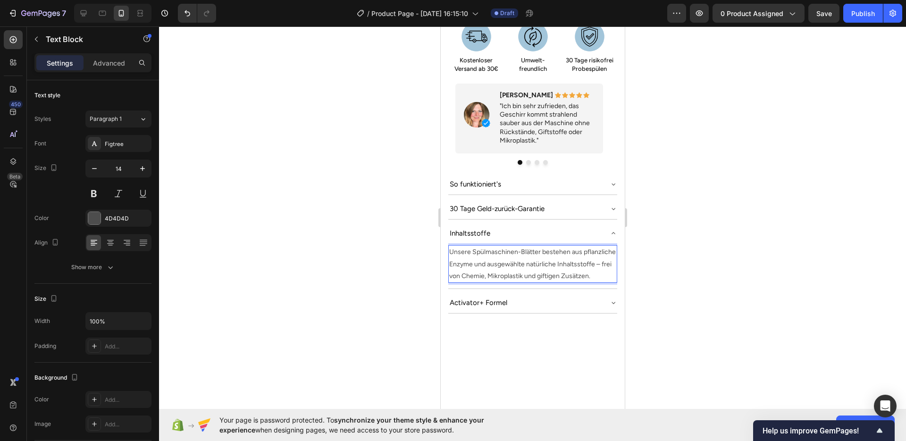
click at [588, 246] on p "Unsere Spülmaschinen-Blätter bestehen aus pflanzliche Enzyme und ausgewählte na…" at bounding box center [532, 264] width 167 height 36
click at [478, 249] on p "Unsere Spülmaschinen-Blätter bestehen aus 100% pflanzliche Enzyme und ausgewähl…" at bounding box center [532, 270] width 167 height 48
click at [481, 250] on p "Unsere Spülmaschinen-Blätter bestehen aus 100% pflanzliche Enzyme und ausgewähl…" at bounding box center [532, 270] width 167 height 48
click at [477, 250] on p "Unsere Spülmaschinen-Blätter bestehen aus 100% pflanzliche Enzyme und ausgewähl…" at bounding box center [532, 270] width 167 height 48
click at [548, 250] on p "Unsere Spülmaschinen-Blätter bestehen aus 100% pflanzliche Enzyme und ausgewähl…" at bounding box center [532, 270] width 167 height 48
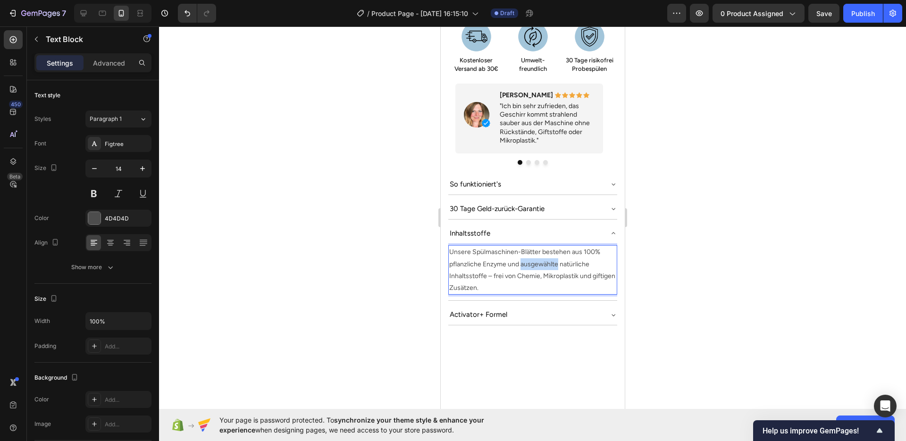
click at [548, 250] on p "Unsere Spülmaschinen-Blätter bestehen aus 100% pflanzliche Enzyme und ausgewähl…" at bounding box center [532, 270] width 167 height 48
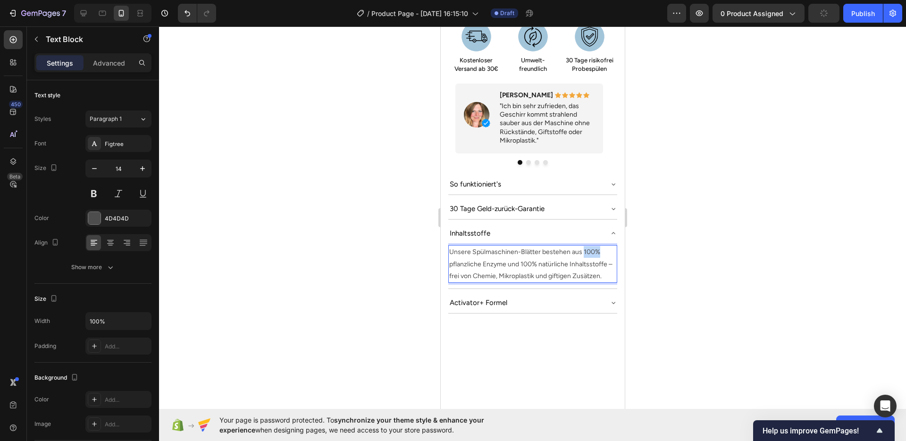
drag, startPoint x: 598, startPoint y: 239, endPoint x: 583, endPoint y: 240, distance: 15.2
click at [583, 246] on p "Unsere Spülmaschinen-Blätter bestehen aus 100% pflanzliche Enzyme und 100% natü…" at bounding box center [532, 264] width 167 height 36
click at [698, 275] on div at bounding box center [532, 233] width 747 height 414
click at [597, 255] on p "Unsere Spülmaschinen-Blätter bestehen aus pflanzliche Enzyme und 100% natürlich…" at bounding box center [532, 264] width 167 height 36
click at [604, 261] on p "Unsere Spülmaschinen-Blätter bestehen aus pflanzliche Enzyme und 100% natürlich…" at bounding box center [532, 264] width 167 height 36
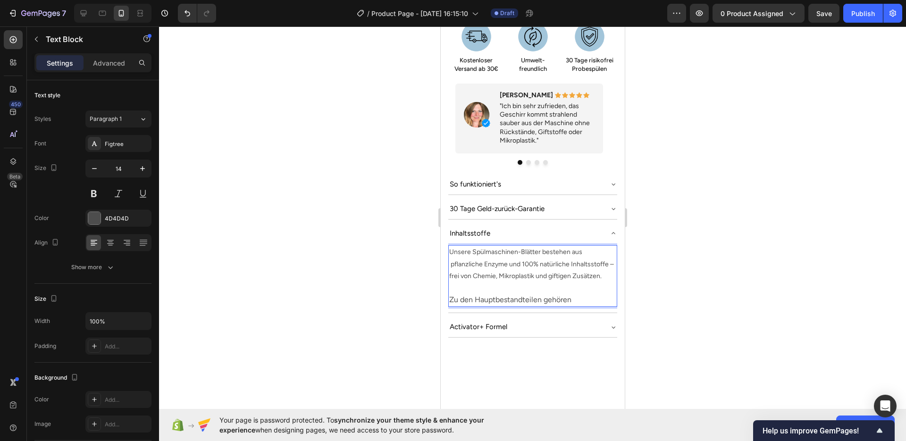
click at [709, 277] on div at bounding box center [532, 233] width 747 height 414
click at [507, 257] on p "Unsere Spülmaschinen-Blätter bestehen aus pflanzliche Enzyme und 100% natürlich…" at bounding box center [532, 264] width 167 height 36
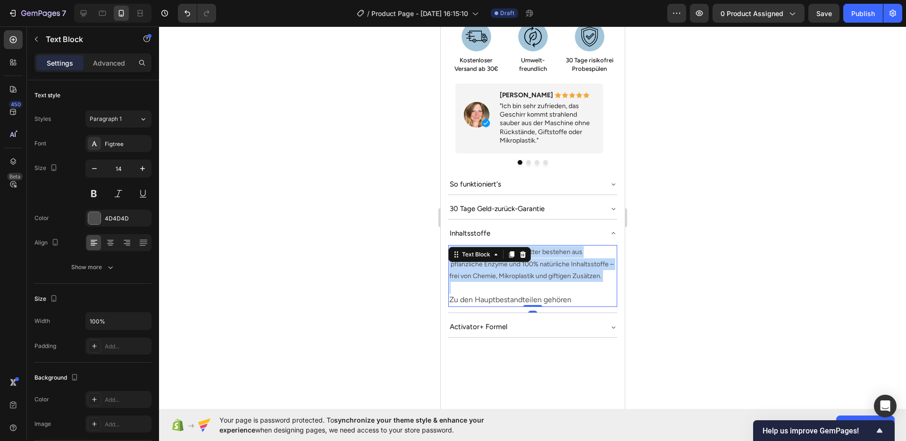
click at [507, 257] on p "Unsere Spülmaschinen-Blätter bestehen aus pflanzliche Enzyme und 100% natürlich…" at bounding box center [532, 264] width 167 height 36
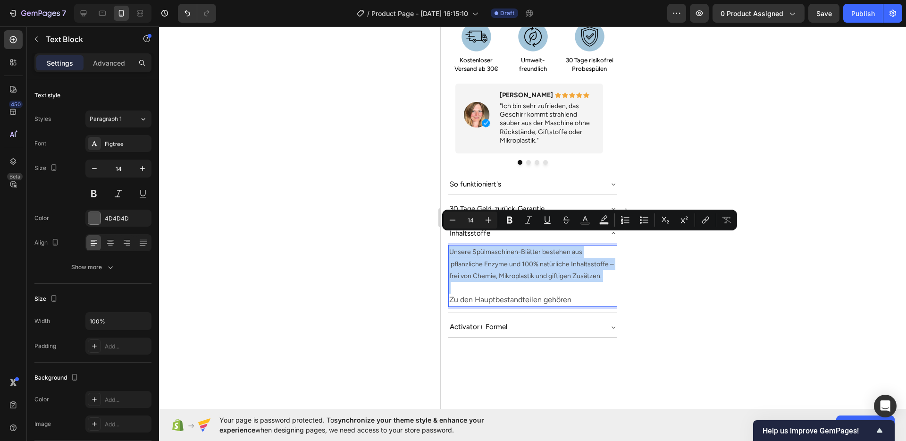
click at [496, 282] on p "Rich Text Editor. Editing area: main" at bounding box center [532, 288] width 167 height 12
click at [486, 257] on p "Unsere Spülmaschinen-Blätter bestehen aus pflanzliche Enzyme und 100% natürlich…" at bounding box center [532, 264] width 167 height 36
click at [469, 225] on input "14" at bounding box center [470, 219] width 19 height 11
click at [458, 223] on button "Minus" at bounding box center [452, 219] width 17 height 17
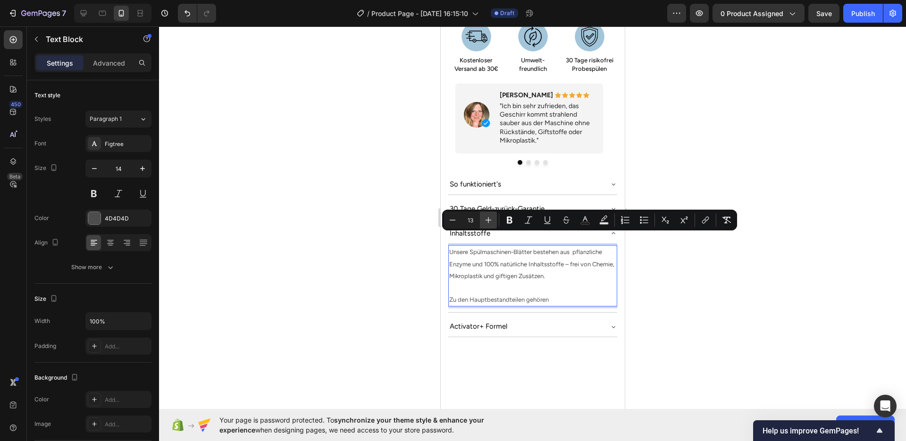
click at [486, 224] on icon "Editor contextual toolbar" at bounding box center [488, 219] width 9 height 9
type input "14"
click at [102, 215] on div "4D4D4D" at bounding box center [118, 217] width 66 height 17
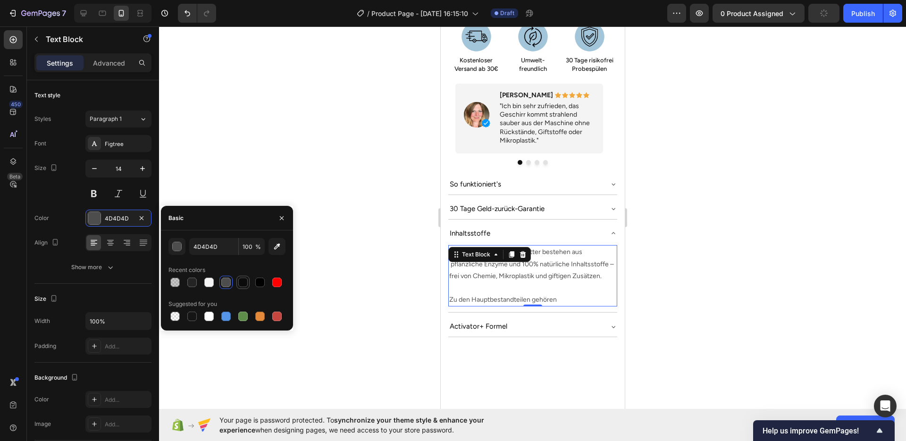
click at [242, 281] on div at bounding box center [242, 281] width 9 height 9
type input "0B0B0B"
click at [713, 295] on div at bounding box center [532, 233] width 747 height 414
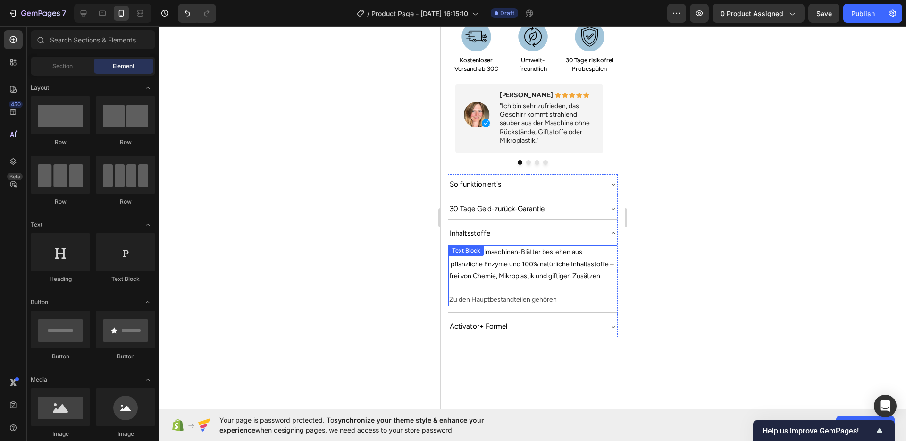
click at [546, 295] on span "Zu den Hauptbestandteilen gehören" at bounding box center [503, 299] width 108 height 8
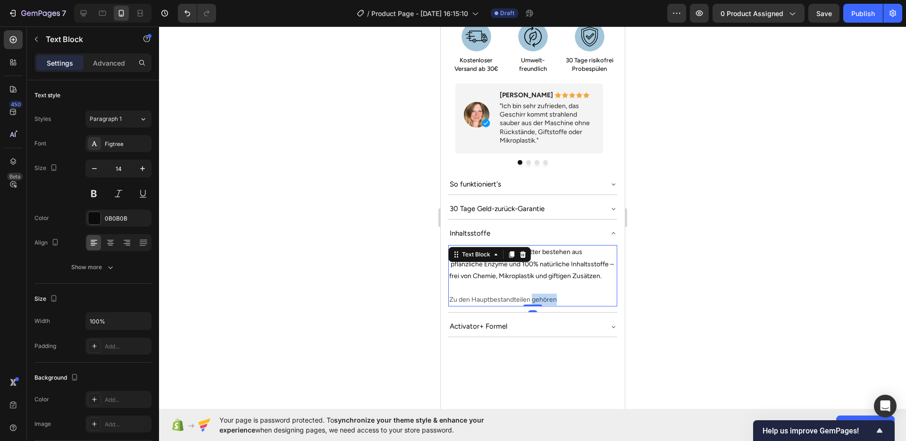
click at [542, 295] on span "Zu den Hauptbestandteilen gehören" at bounding box center [503, 299] width 108 height 8
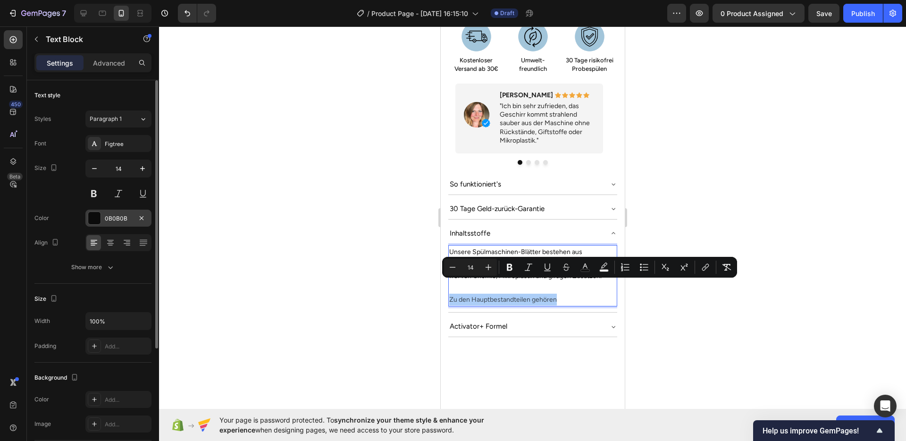
click at [106, 216] on div "0B0B0B" at bounding box center [118, 218] width 27 height 8
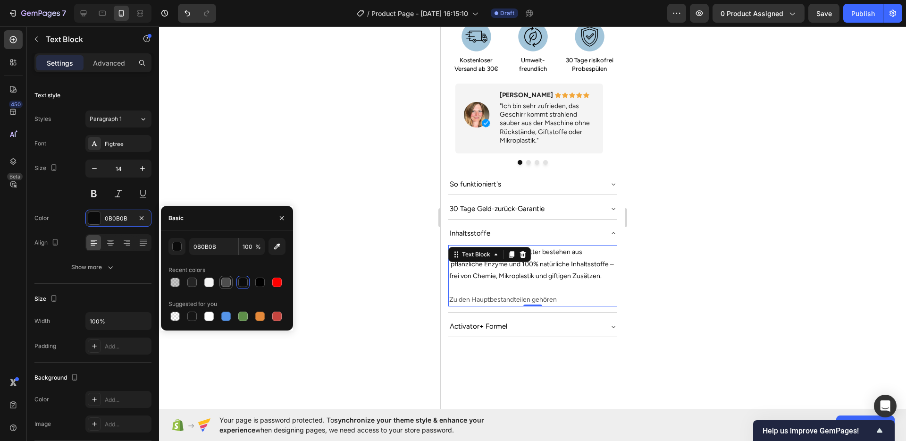
click at [229, 283] on div at bounding box center [225, 281] width 9 height 9
click at [245, 283] on div at bounding box center [242, 281] width 9 height 9
type input "0B0B0B"
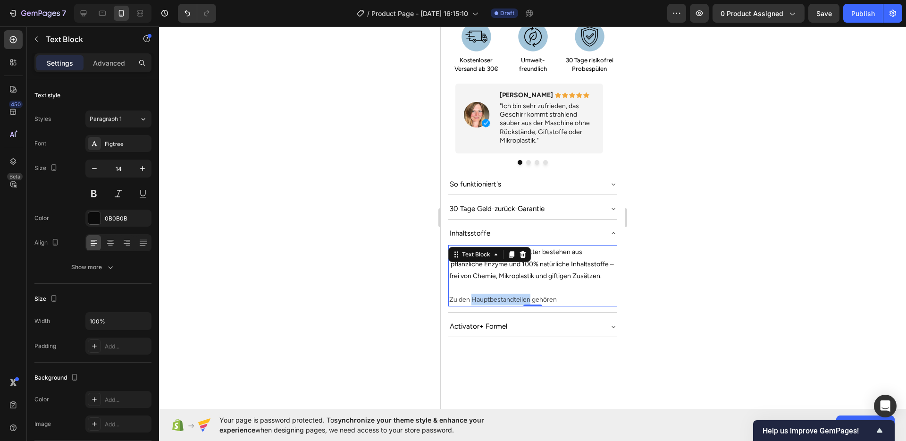
click at [508, 295] on span "Zu den Hauptbestandteilen gehören" at bounding box center [503, 299] width 108 height 8
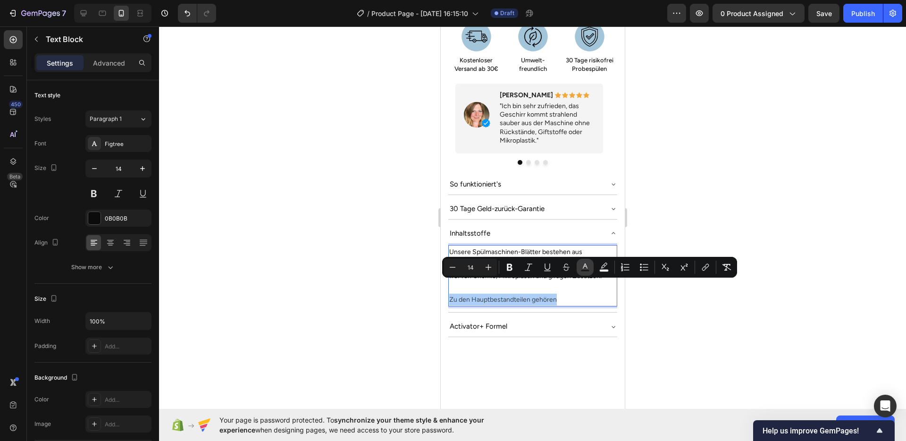
click at [580, 269] on button "color" at bounding box center [584, 266] width 17 height 17
type input "121212"
type input "75"
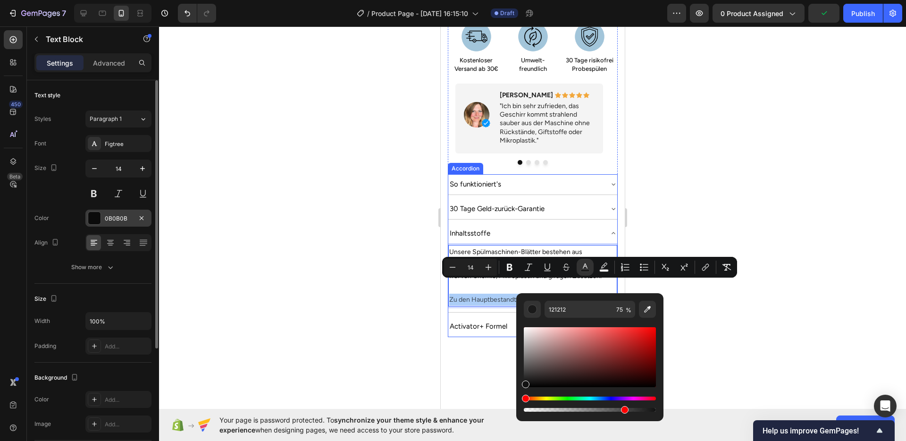
click at [120, 221] on div "0B0B0B" at bounding box center [118, 218] width 27 height 8
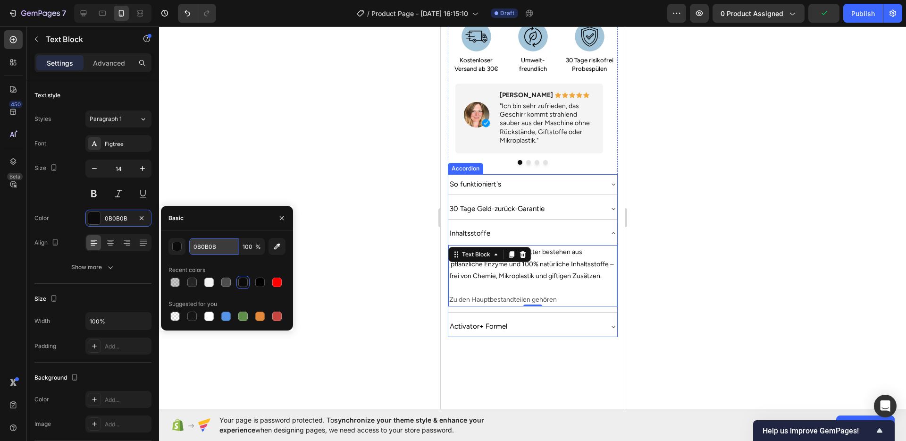
click at [208, 246] on input "0B0B0B" at bounding box center [213, 246] width 49 height 17
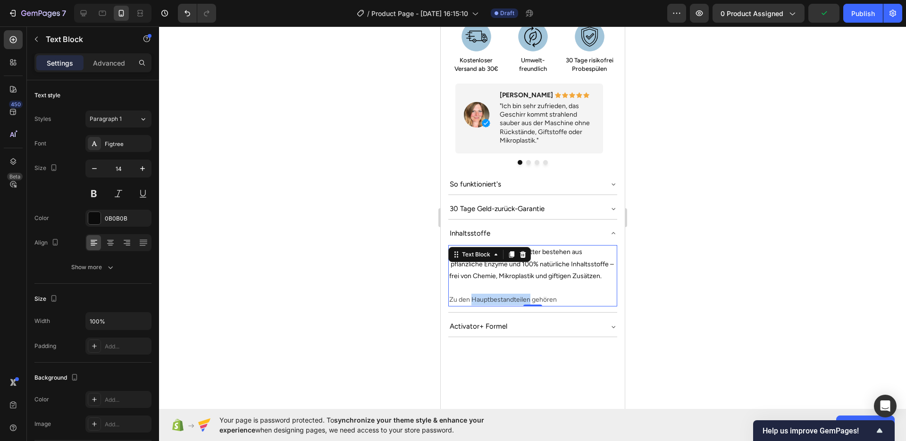
click at [516, 295] on span "Zu den Hauptbestandteilen gehören" at bounding box center [503, 299] width 108 height 8
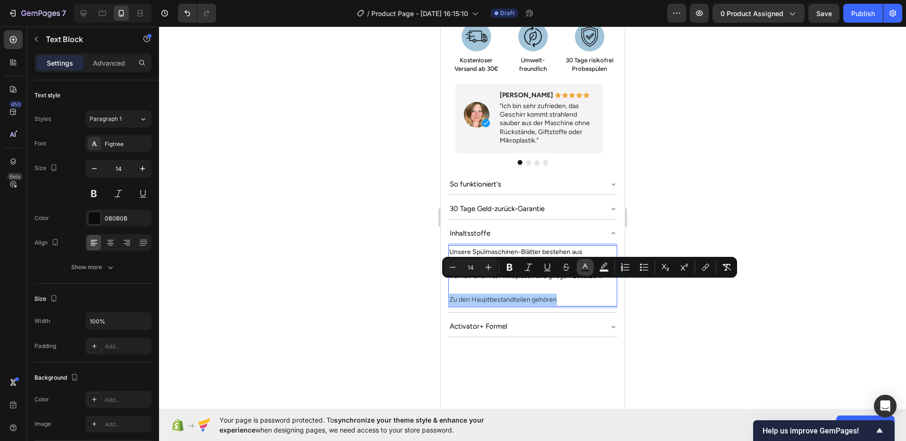
click at [580, 267] on button "color" at bounding box center [584, 266] width 17 height 17
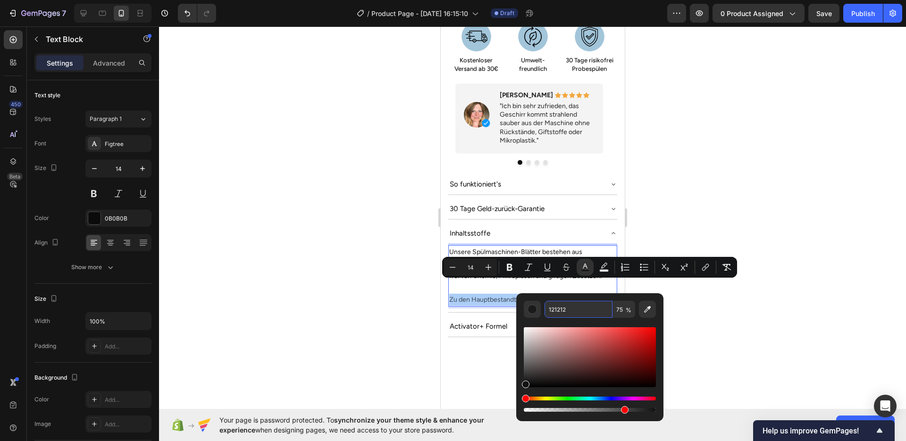
click at [584, 307] on input "121212" at bounding box center [578, 308] width 68 height 17
paste input "0B0B0B"
type input "0B0B0B"
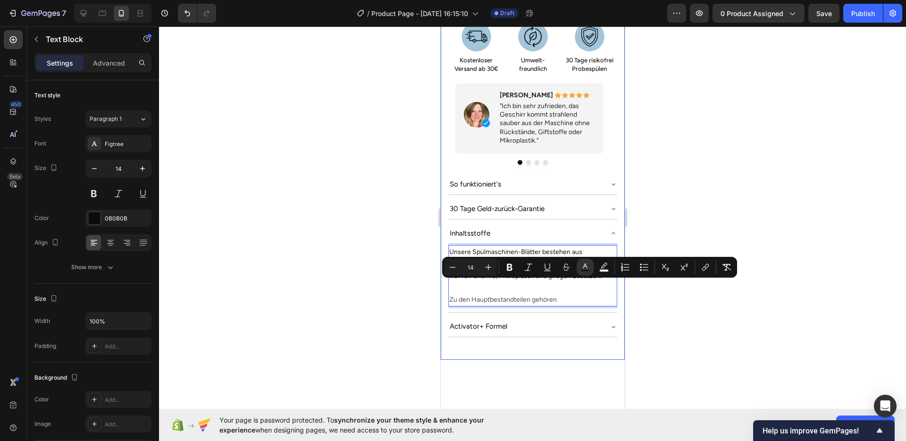
click at [399, 289] on div at bounding box center [532, 233] width 747 height 414
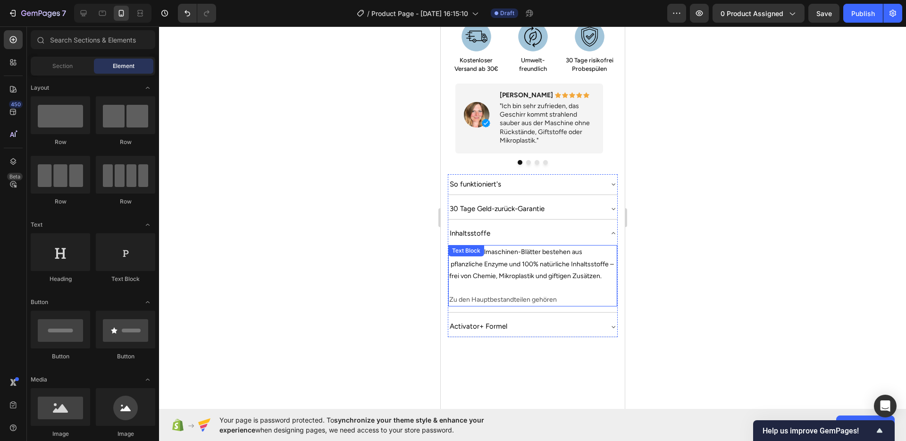
click at [577, 257] on p "Unsere Spülmaschinen-Blätter bestehen aus pflanzliche Enzyme und 100% natürlich…" at bounding box center [532, 264] width 167 height 36
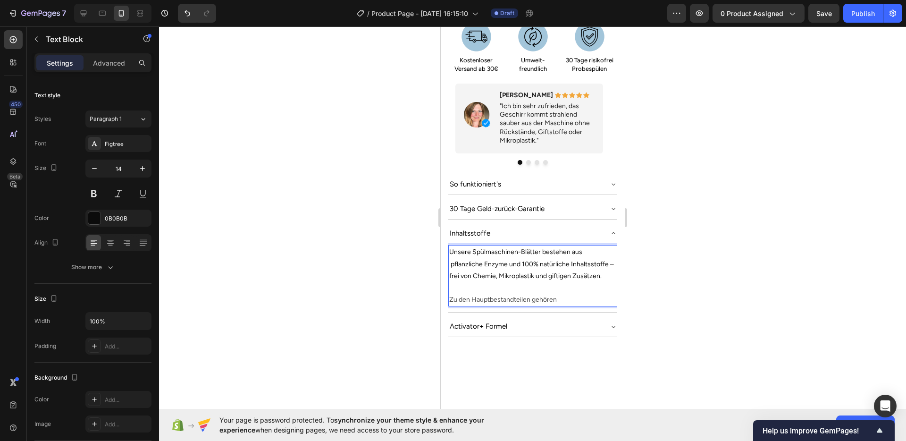
click at [570, 252] on span "Unsere Spülmaschinen-Blätter bestehen aus pflanzliche Enzyme und 100% natürlich…" at bounding box center [531, 264] width 165 height 32
click at [569, 252] on span "Unsere Spülmaschinen-Blätter bestehen aus pflanzliche Enzyme und 100% natürlich…" at bounding box center [531, 264] width 165 height 32
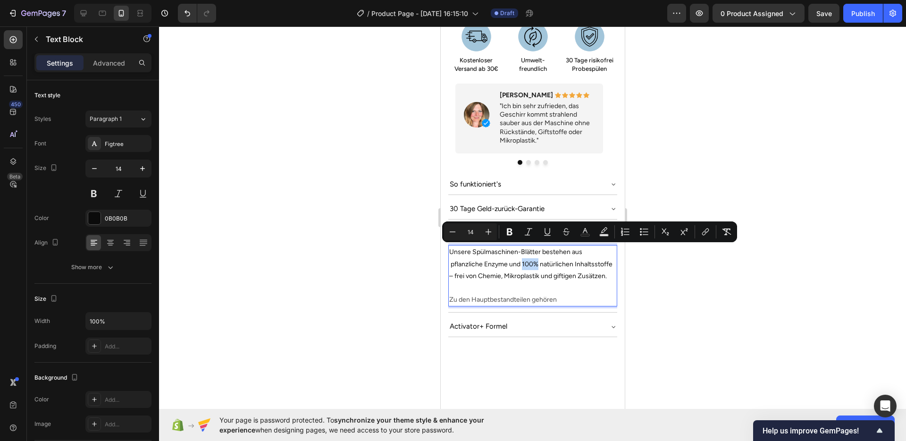
drag, startPoint x: 538, startPoint y: 250, endPoint x: 523, endPoint y: 249, distance: 15.1
click at [523, 249] on span "Unsere Spülmaschinen-Blätter bestehen aus pflanzliche Enzyme und 100% natürlich…" at bounding box center [530, 264] width 163 height 32
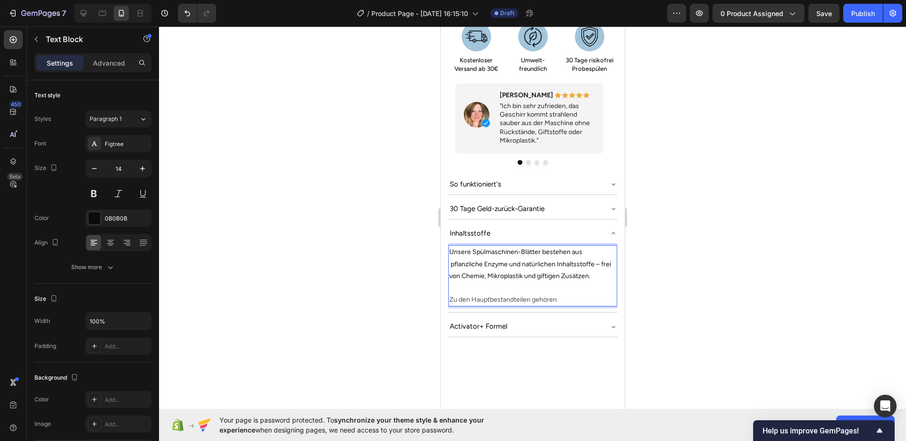
click at [593, 252] on span "Unsere Spülmaschinen-Blätter bestehen aus pflanzliche Enzyme und natürlichen In…" at bounding box center [530, 264] width 162 height 32
click at [576, 274] on p "Unsere Spülmaschinen-Blätter bestehen aus pflanzliche Enzyme und natürlichen In…" at bounding box center [532, 270] width 167 height 48
click at [709, 284] on div at bounding box center [532, 233] width 747 height 414
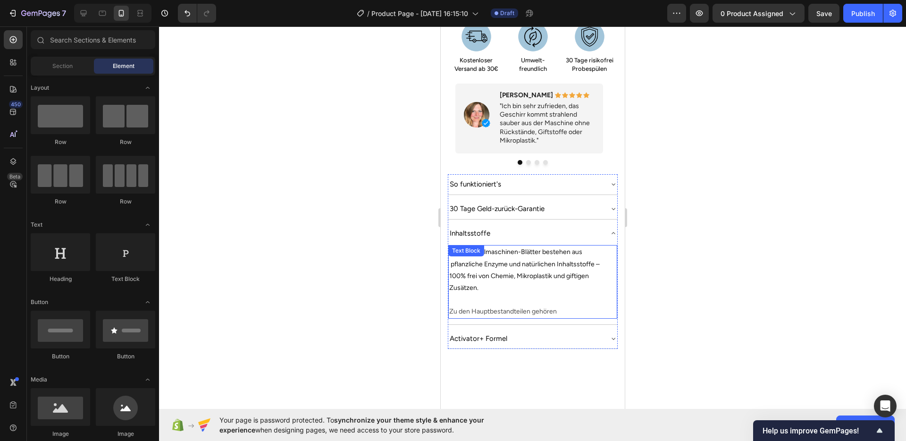
click at [577, 275] on p "Unsere Spülmaschinen-Blätter bestehen aus pflanzliche Enzyme und natürlichen In…" at bounding box center [532, 270] width 167 height 48
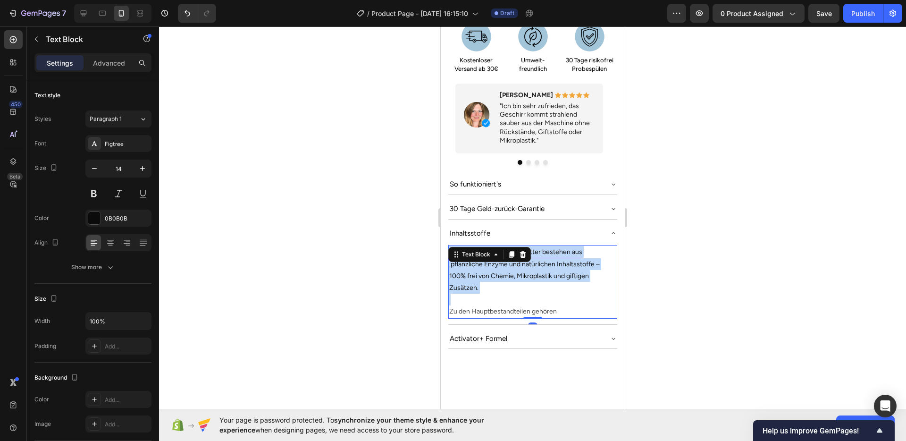
click at [577, 275] on p "Unsere Spülmaschinen-Blätter bestehen aus pflanzliche Enzyme und natürlichen In…" at bounding box center [532, 270] width 167 height 48
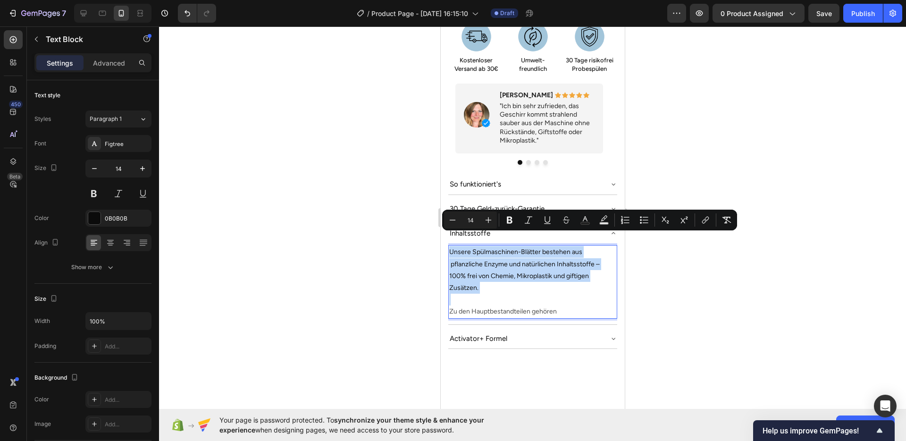
click at [453, 251] on span "Unsere Spülmaschinen-Blätter bestehen aus pflanzliche Enzyme und natürlichen In…" at bounding box center [524, 270] width 150 height 44
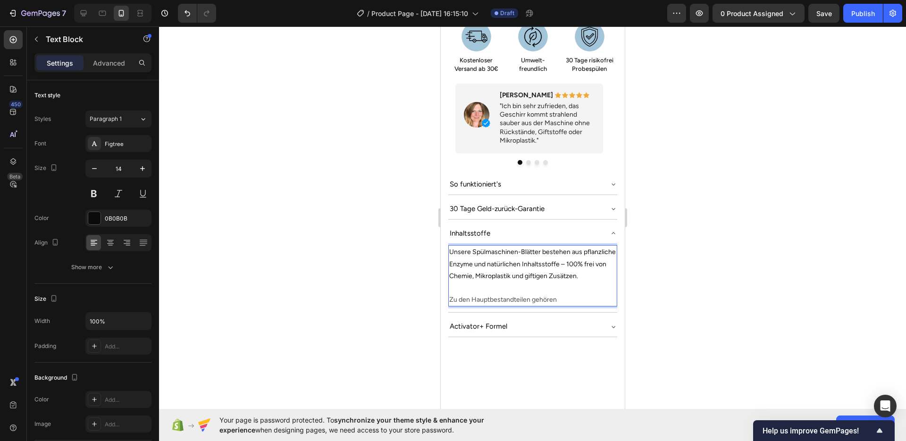
click at [750, 276] on div at bounding box center [532, 233] width 747 height 414
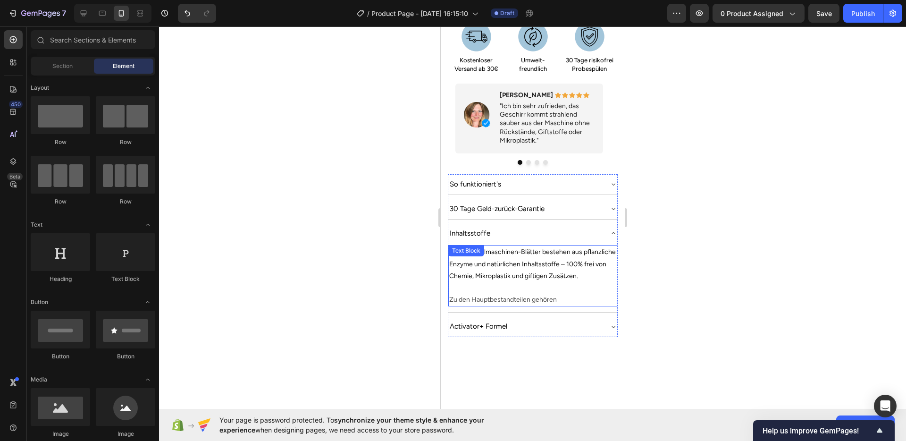
click at [490, 245] on div "Unsere Spülmaschinen-Blätter bestehen aus pflanzliche Enzyme und natürlichen In…" at bounding box center [532, 275] width 169 height 61
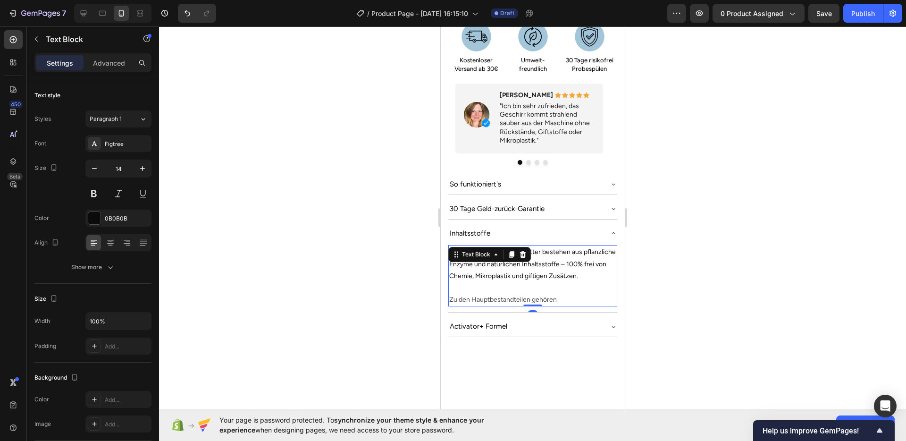
click at [485, 258] on span "Unsere Spülmaschinen-Blätter bestehen aus pflanzliche Enzyme und natürlichen In…" at bounding box center [532, 264] width 167 height 32
click at [481, 252] on span "Unsere Spülmaschinen-Blätter bestehen aus pflanzliche Enzyme und natürlichen In…" at bounding box center [532, 264] width 167 height 32
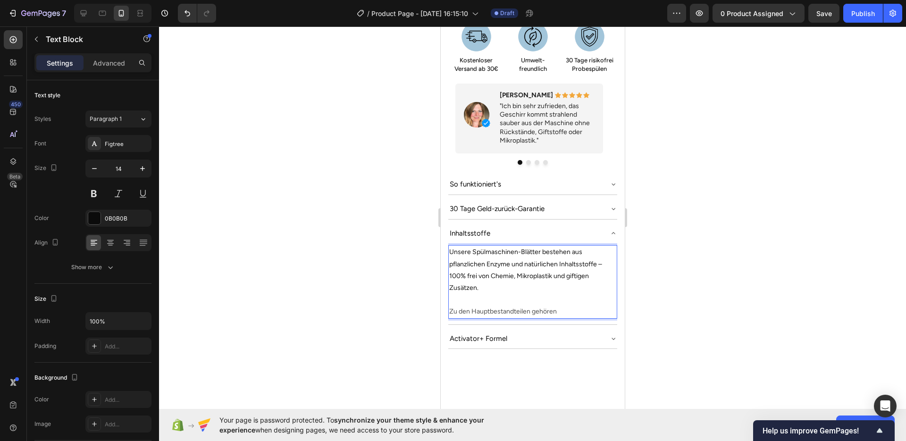
click at [508, 251] on span "Unsere Spülmaschinen-Blätter bestehen aus pflanzlichen Enzyme und natürlichen I…" at bounding box center [525, 270] width 153 height 44
click at [534, 274] on p "Unsere Spülmaschinen-Blätter bestehen aus pflanzlichen Enzymen und natürlichen …" at bounding box center [532, 270] width 167 height 48
click at [717, 295] on div at bounding box center [532, 233] width 747 height 414
click at [590, 256] on p "Unsere Spülmaschinen-Blätter bestehen aus pflanzlichen Enzymen und natürlichen …" at bounding box center [532, 270] width 167 height 48
click at [759, 289] on div at bounding box center [532, 233] width 747 height 414
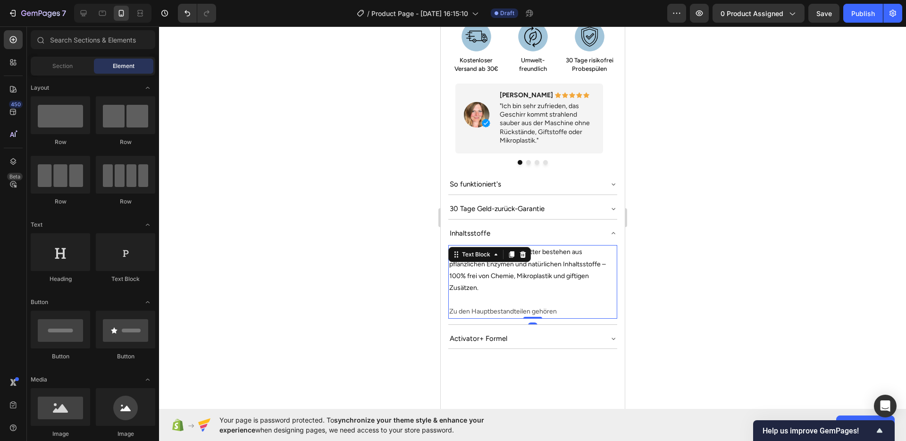
click at [546, 307] on span "Zu den Hauptbestandteilen gehören" at bounding box center [503, 311] width 108 height 8
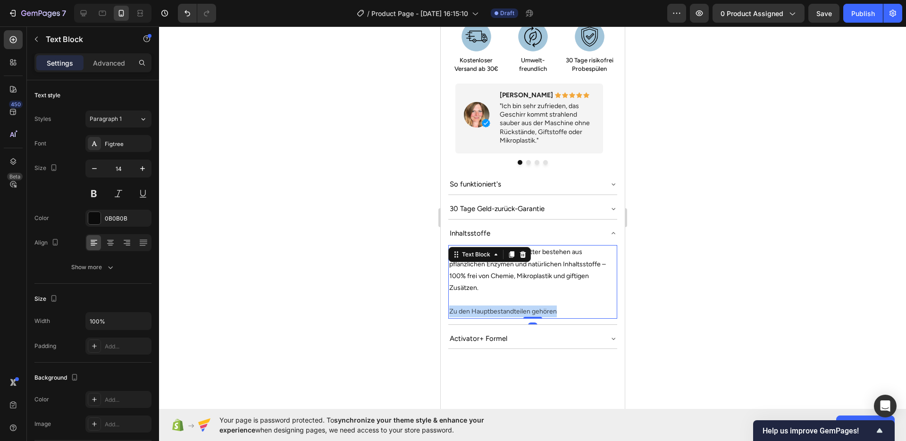
click at [546, 307] on span "Zu den Hauptbestandteilen gehören" at bounding box center [503, 311] width 108 height 8
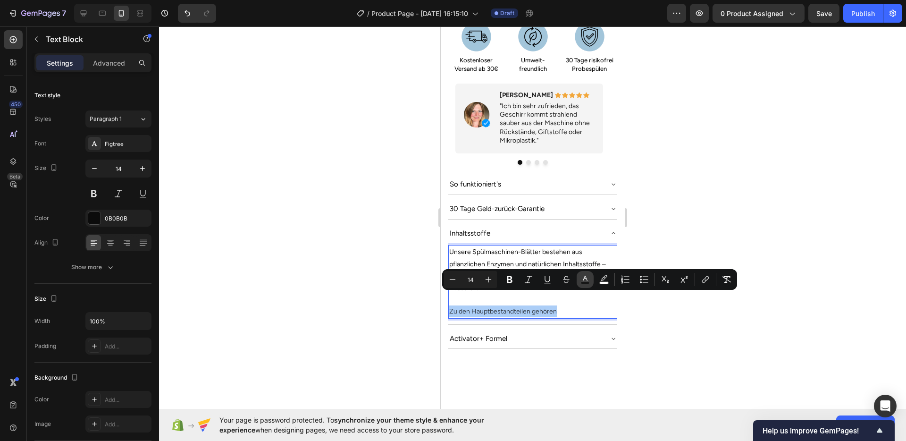
click at [586, 282] on rect "Editor contextual toolbar" at bounding box center [585, 283] width 9 height 2
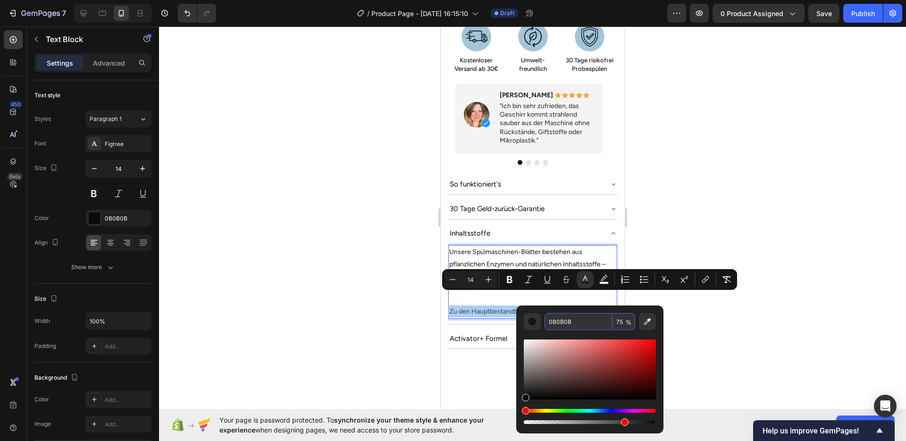
click at [619, 324] on input "75" at bounding box center [623, 321] width 23 height 17
type input "100"
click at [517, 305] on p "Zu den Hauptbestandteilen gehören" at bounding box center [532, 311] width 167 height 12
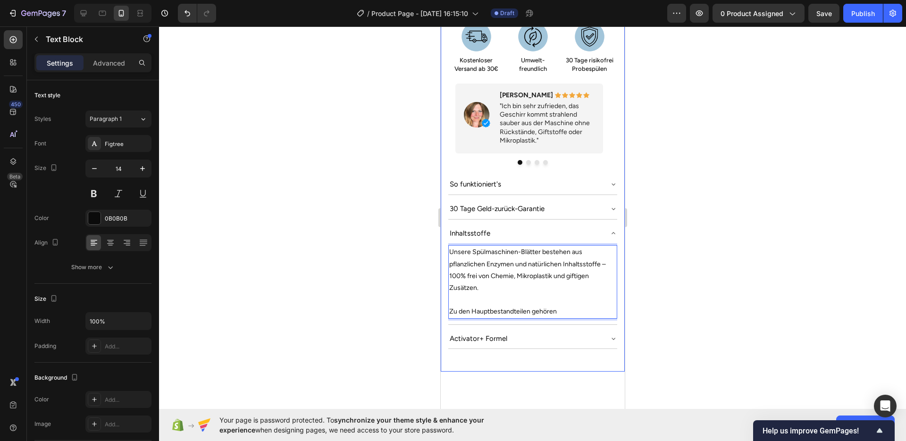
click at [390, 293] on div at bounding box center [532, 233] width 747 height 414
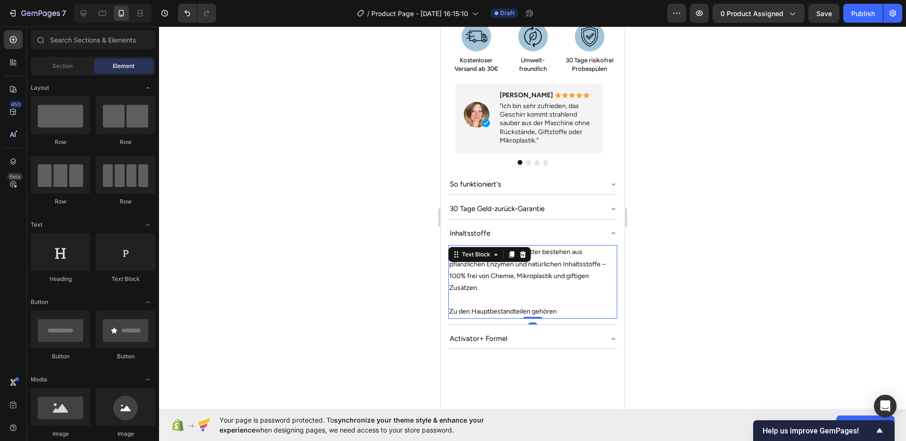
click at [573, 305] on p "Zu den Hauptbestandteilen gehören" at bounding box center [532, 311] width 167 height 12
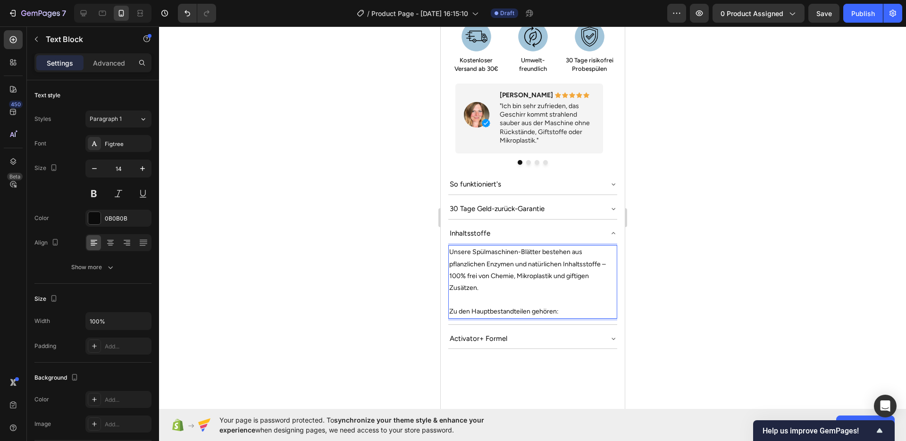
click at [559, 293] on p "Rich Text Editor. Editing area: main" at bounding box center [532, 299] width 167 height 12
click at [728, 277] on div at bounding box center [532, 233] width 747 height 414
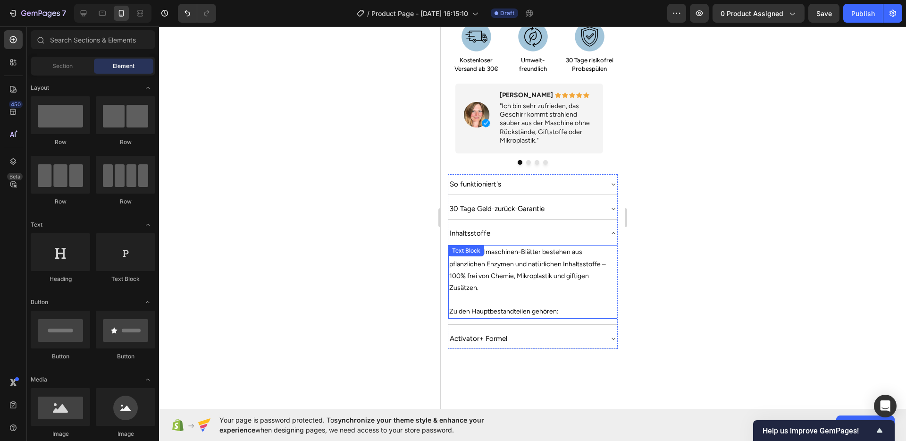
click at [562, 305] on p "Zu den Hauptbestandteilen gehören:" at bounding box center [532, 311] width 167 height 12
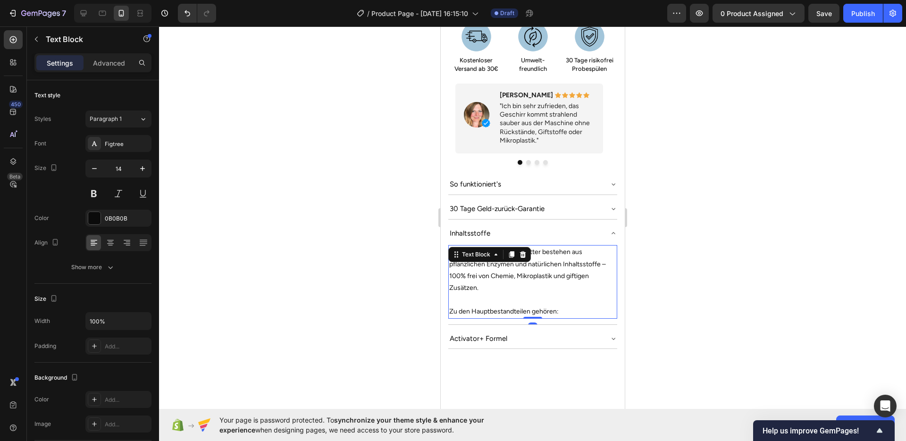
click at [712, 276] on div at bounding box center [532, 233] width 747 height 414
click at [570, 305] on p "Zu den Hauptbestandteilen gehören:" at bounding box center [532, 311] width 167 height 12
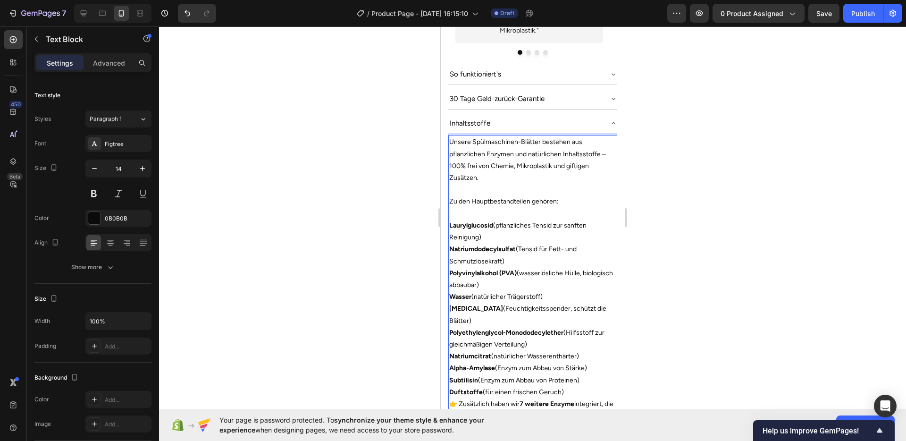
scroll to position [767, 0]
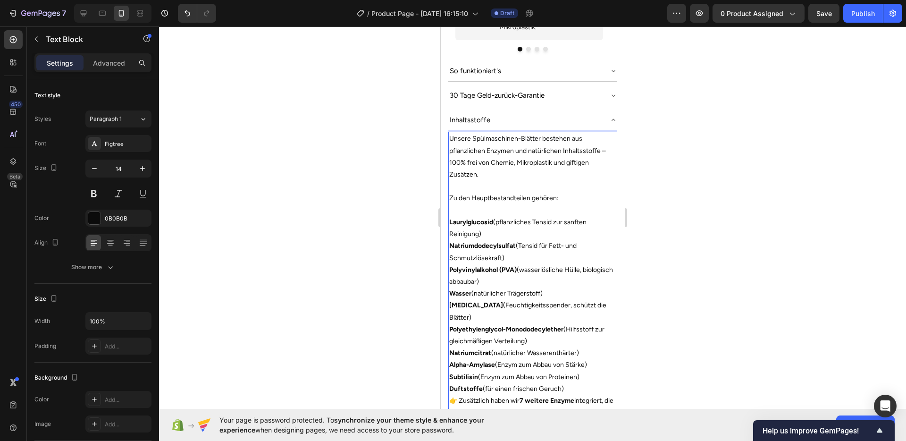
click at [477, 204] on p "Rich Text Editor. Editing area: main" at bounding box center [532, 210] width 167 height 12
click at [523, 264] on p "Polyvinylalkohol (PVA) (wasserlösliche Hülle, biologisch abbaubar)" at bounding box center [532, 276] width 167 height 24
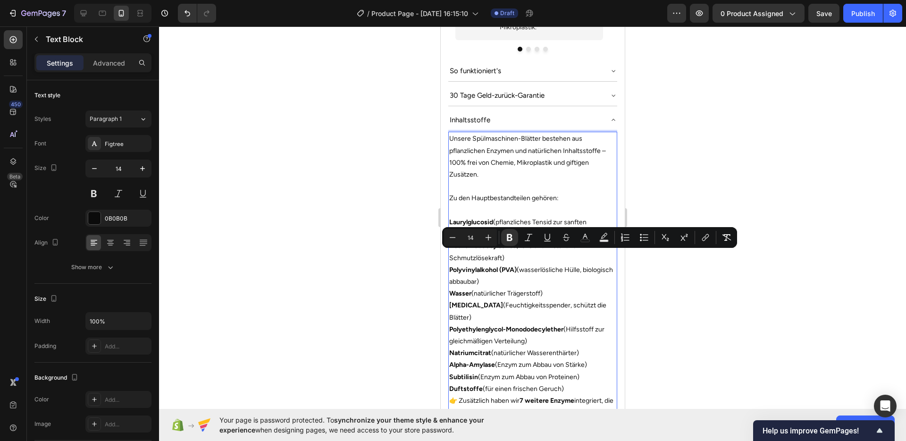
drag, startPoint x: 520, startPoint y: 265, endPoint x: 449, endPoint y: 257, distance: 71.3
click at [449, 264] on p "Polyvinylalkohol (PVA) (wasserlösliche Hülle, biologisch abbaubar)" at bounding box center [532, 276] width 167 height 24
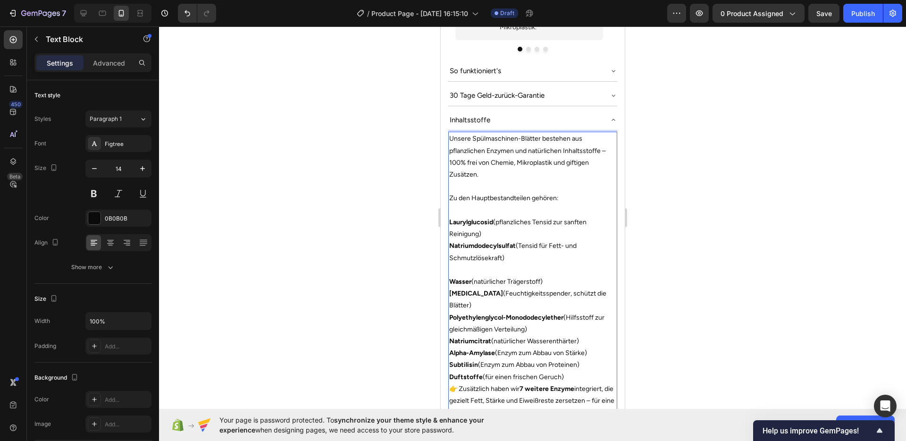
click at [507, 217] on p "Laurylglucosid (pflanzliches Tensid zur sanften Reinigung)" at bounding box center [532, 228] width 167 height 24
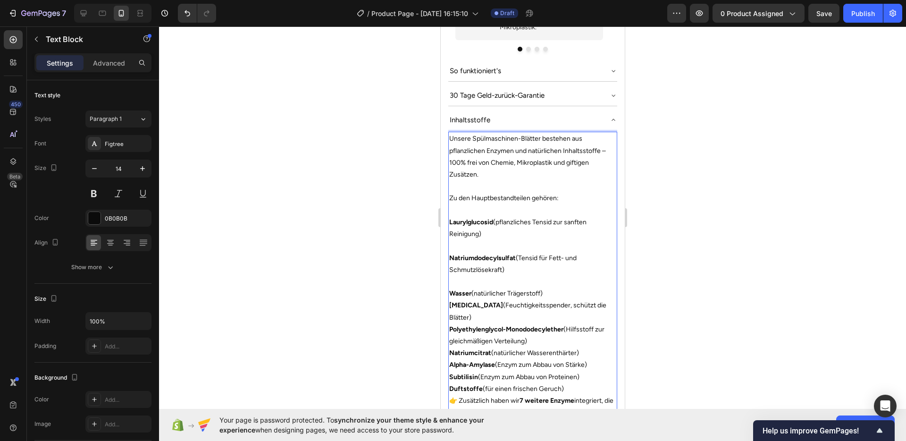
click at [546, 257] on p "Natriumdodecylsulfat (Tensid für Fett- und Schmutzlösekraft)" at bounding box center [532, 264] width 167 height 24
click at [539, 275] on p "Rich Text Editor. Editing area: main" at bounding box center [532, 281] width 167 height 12
click at [555, 287] on p "Wasser (natürlicher Trägerstoff)" at bounding box center [532, 293] width 167 height 12
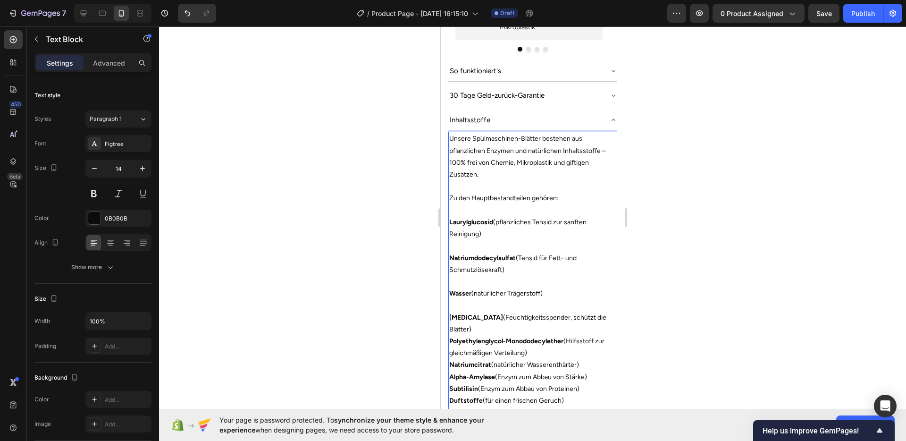
drag, startPoint x: 571, startPoint y: 375, endPoint x: 450, endPoint y: 378, distance: 121.7
click at [450, 394] on p "Duftstoffe (für einen frischen Geruch)" at bounding box center [532, 400] width 167 height 12
click at [586, 359] on p "Natriumcitrat (natürlicher Wasserenthärter)" at bounding box center [532, 365] width 167 height 12
click at [604, 311] on p "Glycerin (Feuchtigkeitsspender, schützt die Blätter)" at bounding box center [532, 323] width 167 height 24
click at [534, 347] on p "Polyethylenglycol-Monododecylether (Hilfsstoff zur gleichmäßigen Verteilung)" at bounding box center [532, 359] width 167 height 24
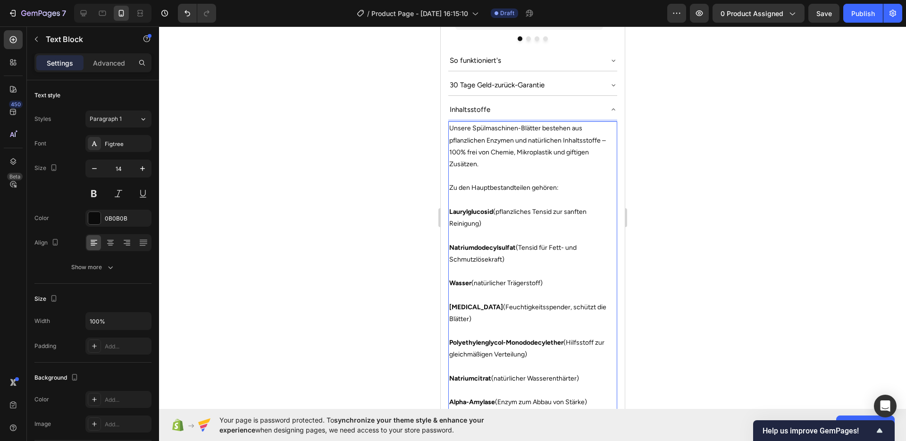
scroll to position [777, 0]
click at [489, 171] on p "Rich Text Editor. Editing area: main" at bounding box center [532, 177] width 167 height 12
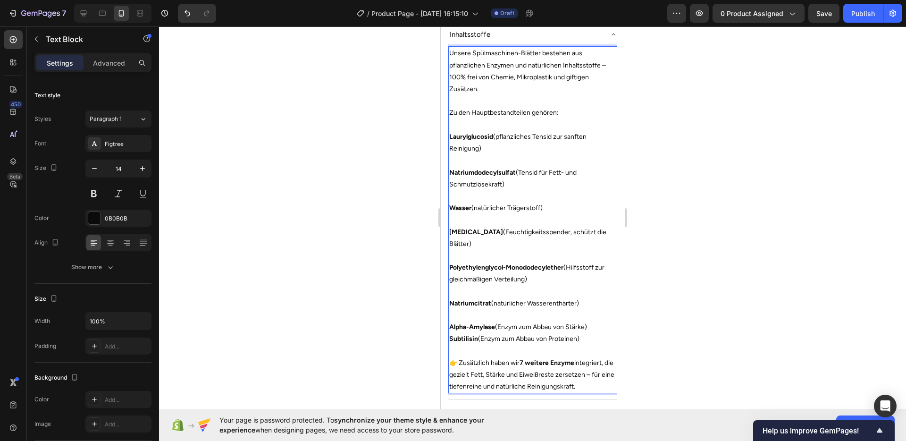
scroll to position [876, 0]
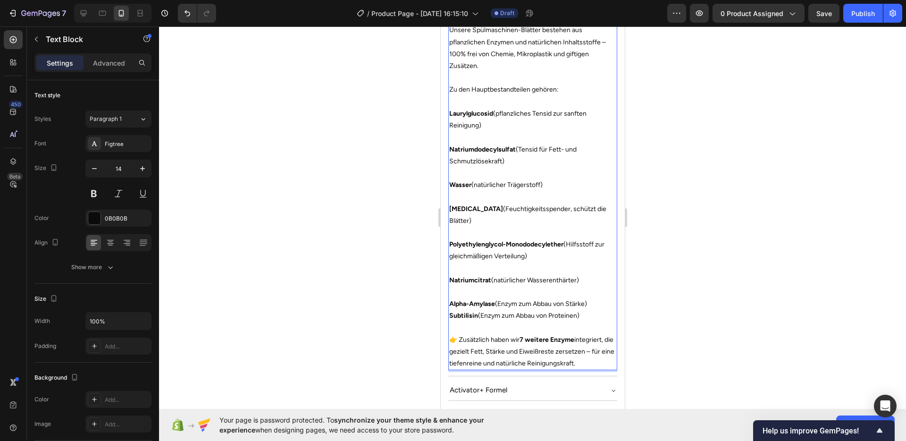
drag, startPoint x: 599, startPoint y: 336, endPoint x: 451, endPoint y: 315, distance: 149.6
click at [451, 334] on p "👉 Zusätzlich haben wir 7 weitere Enzyme integriert, die gezielt Fett, Stärke un…" at bounding box center [532, 352] width 167 height 36
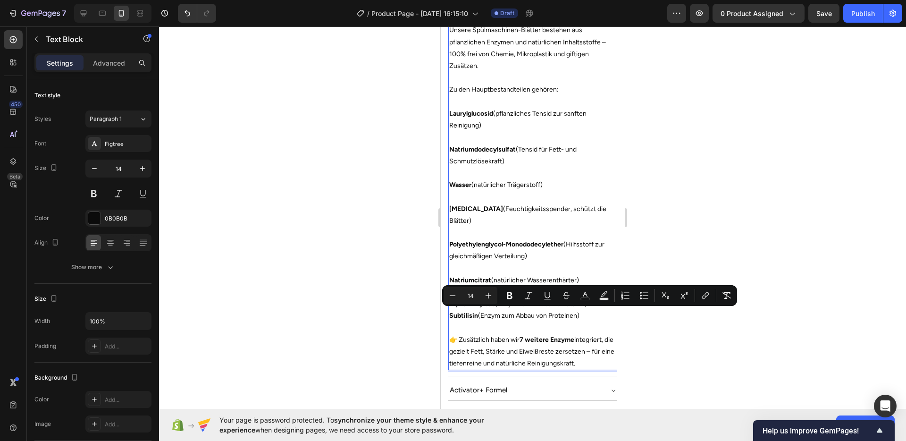
copy p "👉 Zusätzlich haben wir 7 weitere Enzyme integriert, die gezielt Fett, Stärke un…"
click at [523, 334] on p "👉 Zusätzlich haben wir 7 weitere Enzyme integriert, die gezielt Fett, Stärke un…" at bounding box center [532, 352] width 167 height 36
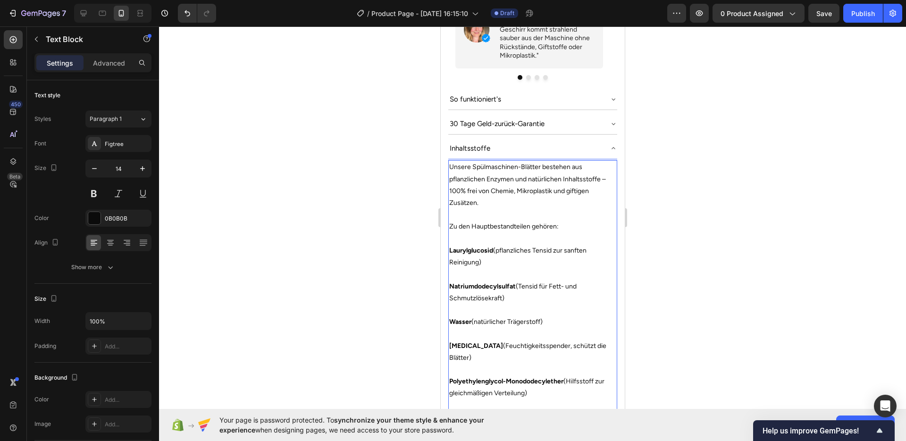
scroll to position [736, 0]
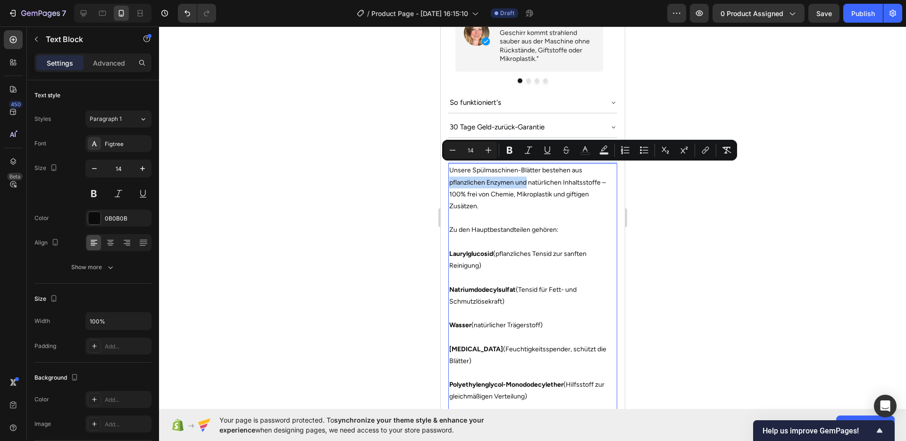
drag, startPoint x: 525, startPoint y: 168, endPoint x: 450, endPoint y: 170, distance: 76.0
click at [450, 170] on span "Unsere Spülmaschinen-Blätter bestehen aus pflanzlichen Enzymen und natürlichen …" at bounding box center [527, 188] width 157 height 44
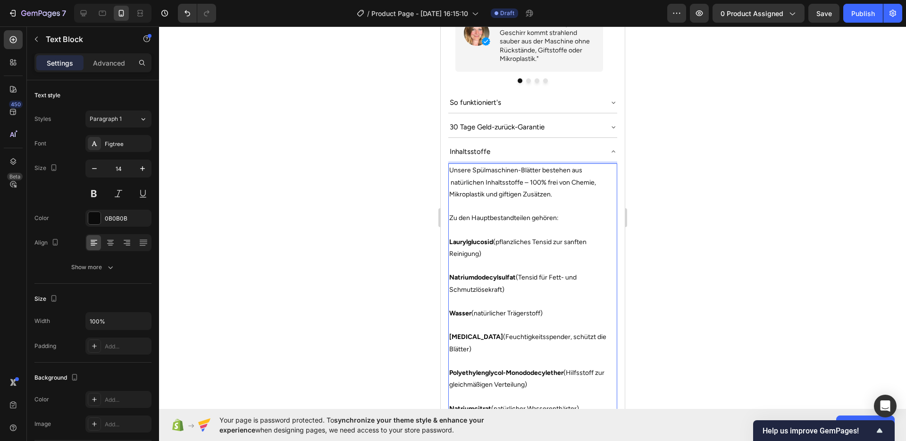
click at [527, 167] on span "Unsere Spülmaschinen-Blätter bestehen aus natürlichen Inhaltsstoffe – 100% frei…" at bounding box center [522, 182] width 147 height 32
click at [568, 180] on p "Unsere Spülmaschinen-Blätter bestehen aus natürlichen Inhaltsstoffen, 100% frei…" at bounding box center [532, 182] width 167 height 36
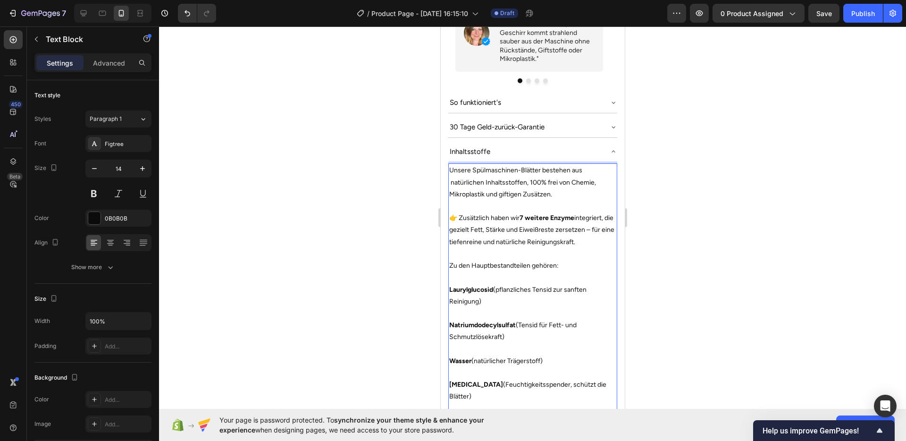
click at [460, 212] on p "👉 Zusätzlich haben wir 7 weitere Enzyme integriert, die gezielt Fett, Stärke un…" at bounding box center [532, 230] width 167 height 36
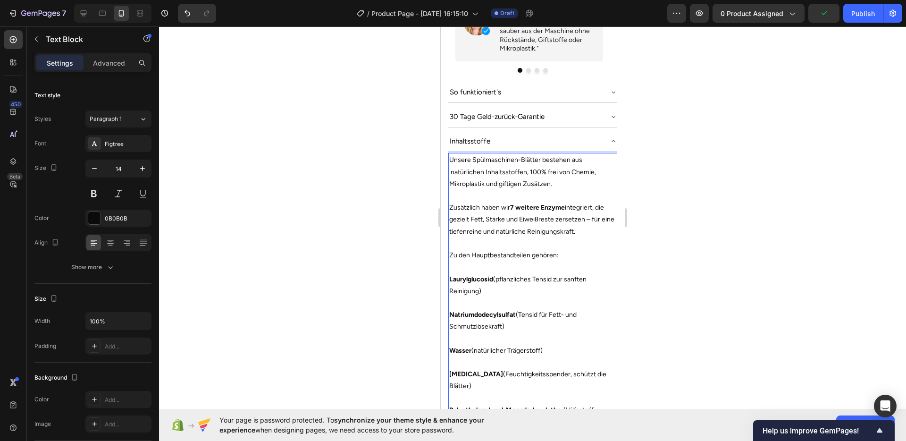
scroll to position [936, 0]
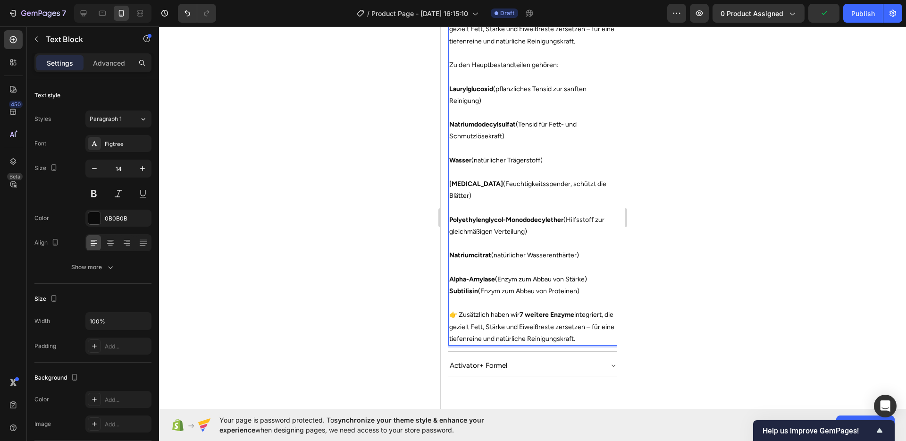
click at [507, 309] on p "👉 Zusätzlich haben wir 7 weitere Enzyme integriert, die gezielt Fett, Stärke un…" at bounding box center [532, 327] width 167 height 36
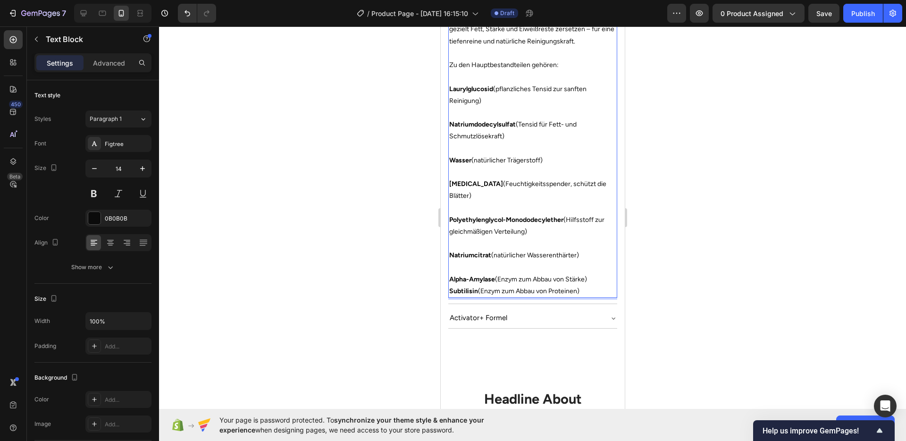
click at [591, 273] on p "Alpha-Amylase (Enzym zum Abbau von Stärke)" at bounding box center [532, 279] width 167 height 12
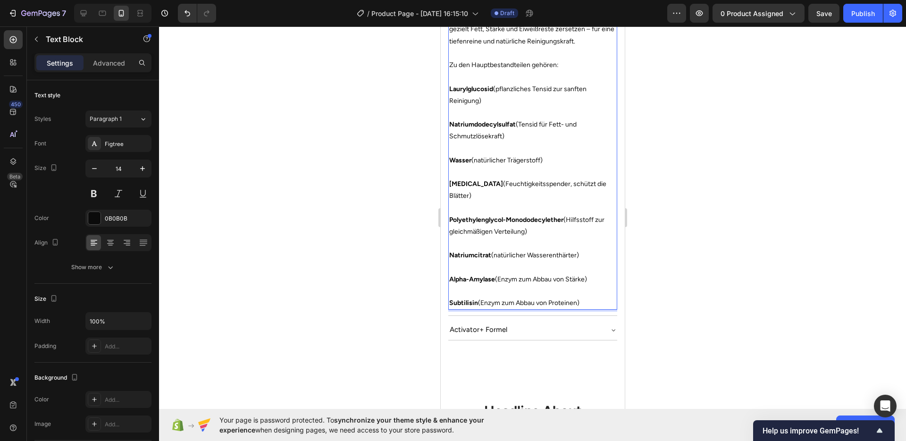
click at [561, 261] on p "Rich Text Editor. Editing area: main" at bounding box center [532, 267] width 167 height 12
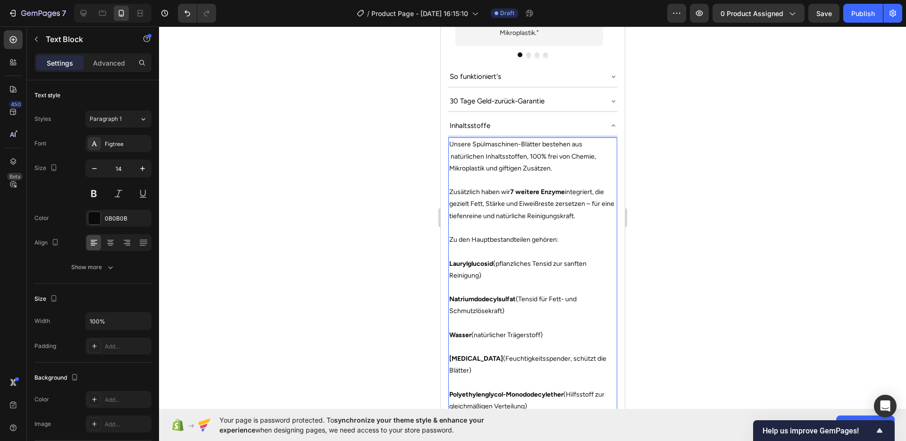
scroll to position [746, 0]
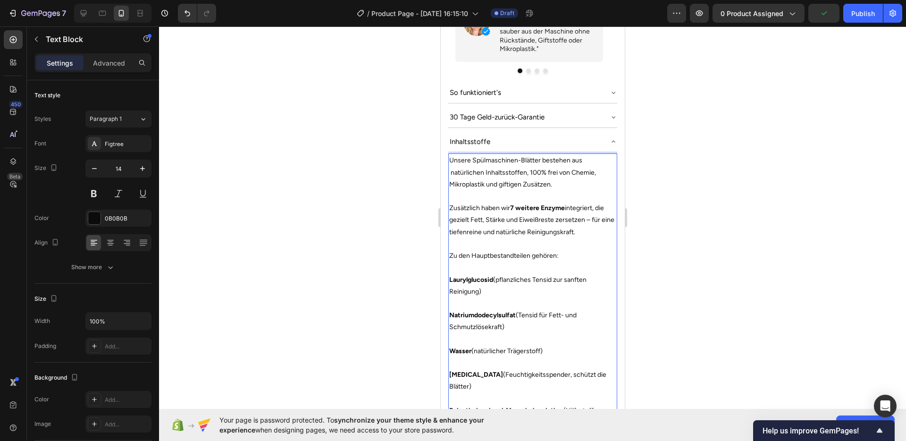
click at [453, 156] on span "Unsere Spülmaschinen-Blätter bestehen aus natürlichen Inhaltsstoffen, 100% frei…" at bounding box center [522, 172] width 147 height 32
click at [532, 204] on strong "7 weitere Enzyme" at bounding box center [536, 208] width 55 height 8
click at [567, 238] on p "Rich Text Editor. Editing area: main" at bounding box center [532, 244] width 167 height 12
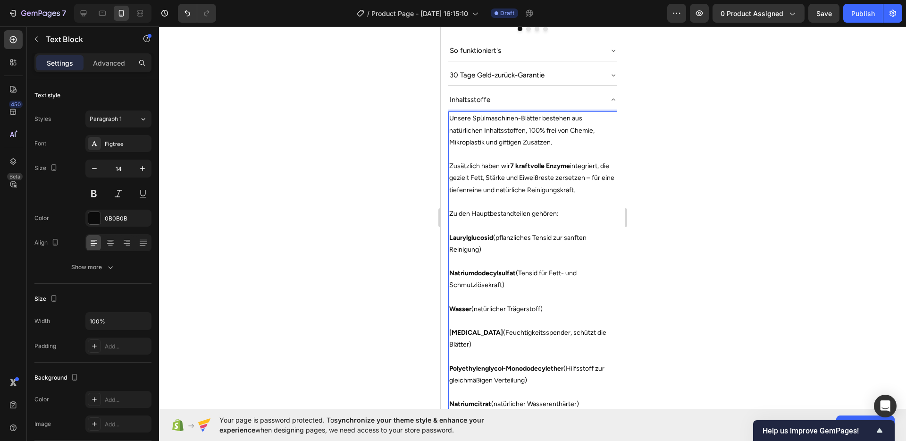
scroll to position [790, 0]
click at [563, 230] on p "Laurylglucosid (pflanzliches Tensid zur sanften Reinigung)" at bounding box center [532, 242] width 167 height 24
click at [559, 265] on p "Natriumdodecylsulfat (Tensid für Fett- und Schmutzlösekraft)" at bounding box center [532, 277] width 167 height 24
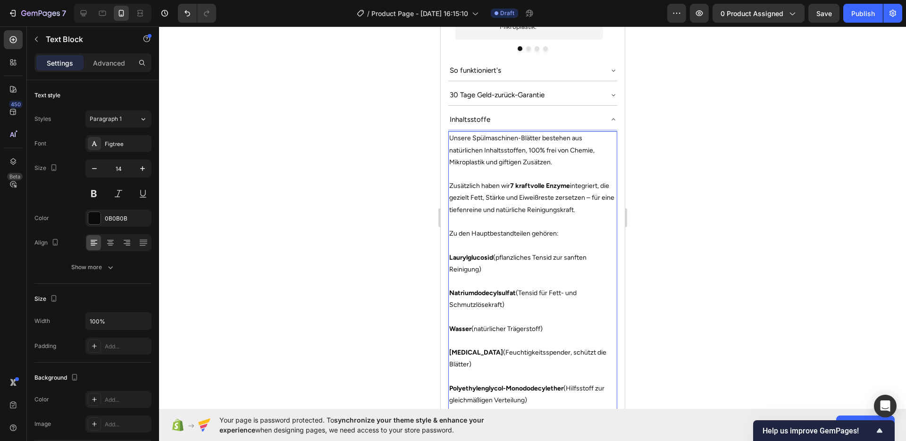
scroll to position [759, 0]
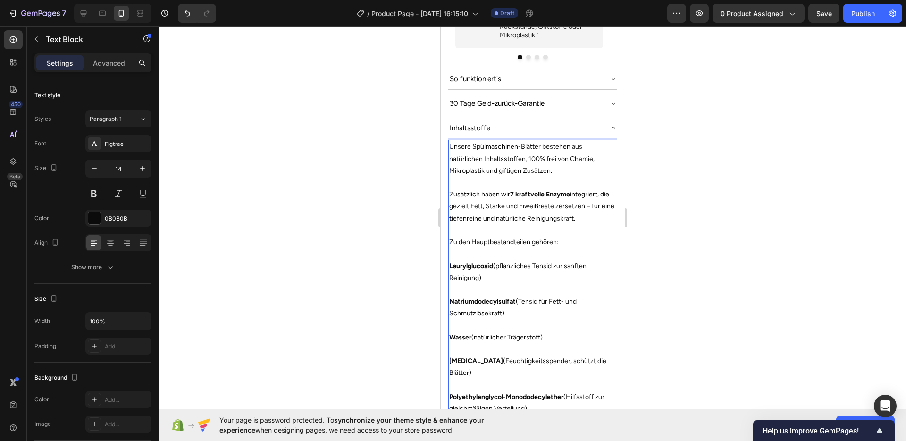
click at [535, 303] on p "Natriumdodecylsulfat (Tensid für Fett- und Schmutzlösekraft)" at bounding box center [532, 307] width 167 height 24
click at [493, 198] on p "Zusätzlich haben wir 7 kraftvolle Enzyme integriert, die gezielt Fett, Stärke u…" at bounding box center [532, 206] width 167 height 36
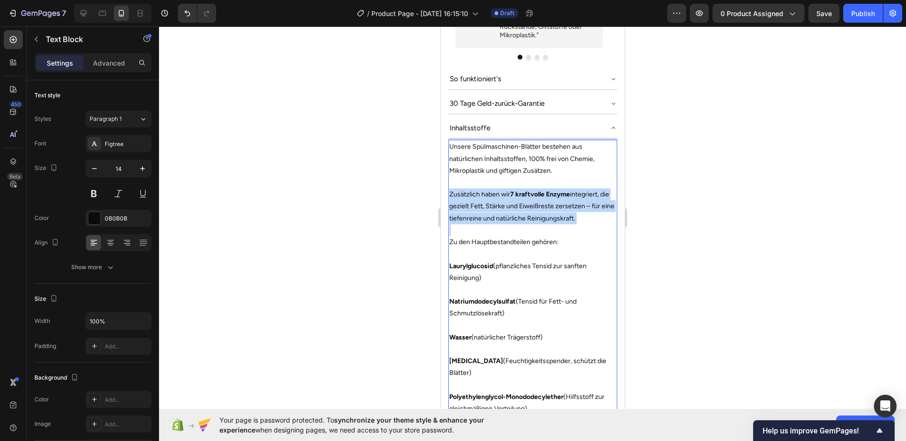
click at [493, 198] on p "Zusätzlich haben wir 7 kraftvolle Enzyme integriert, die gezielt Fett, Stärke u…" at bounding box center [532, 206] width 167 height 36
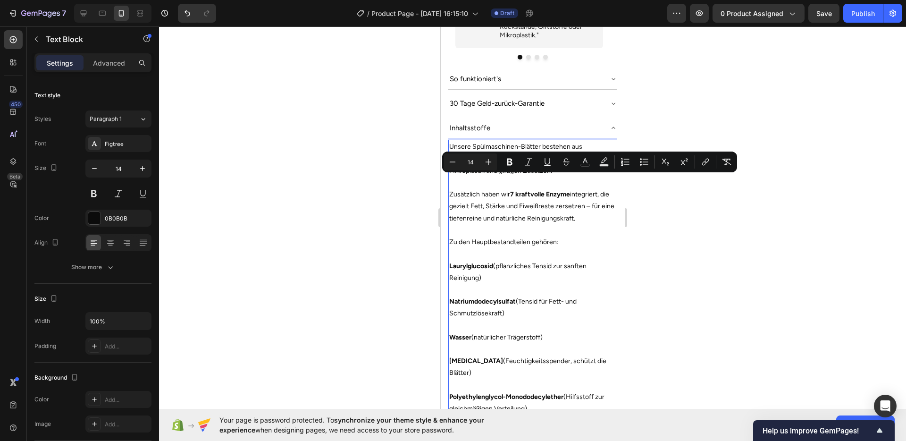
click at [500, 248] on p "Rich Text Editor. Editing area: main" at bounding box center [532, 254] width 167 height 12
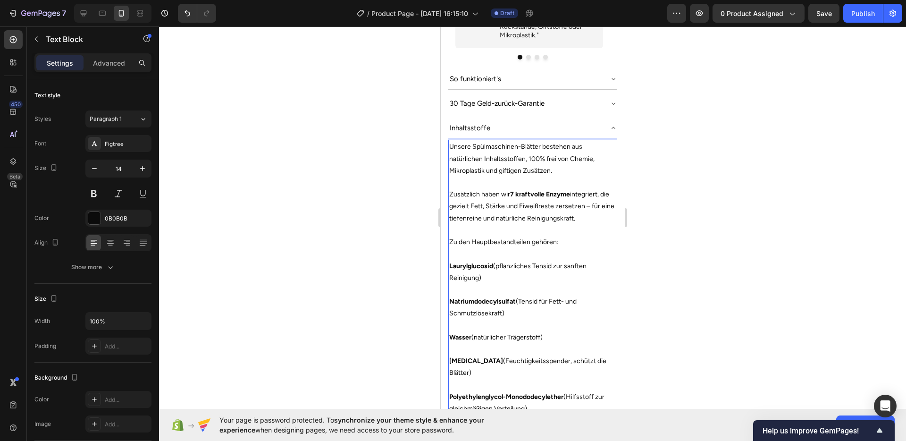
drag, startPoint x: 483, startPoint y: 260, endPoint x: 450, endPoint y: 254, distance: 33.0
click at [450, 260] on p "Laurylglucosid (pflanzliches Tensid zur sanften Reinigung)" at bounding box center [532, 272] width 167 height 24
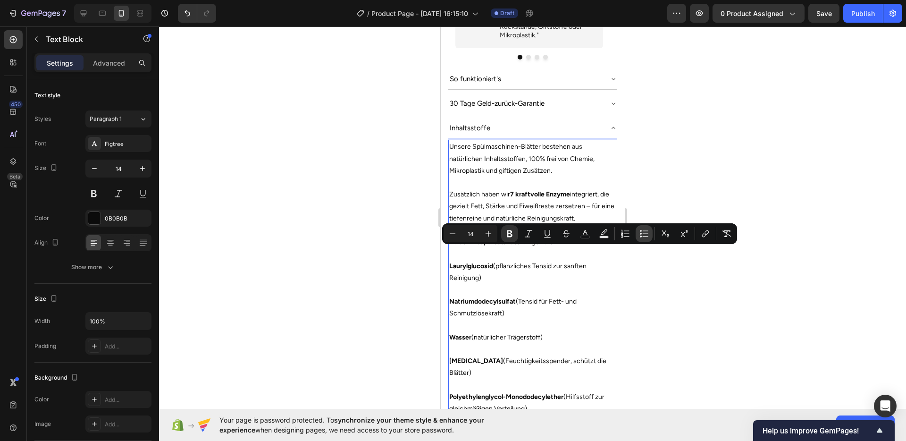
click at [637, 234] on button "Bulleted List" at bounding box center [643, 233] width 17 height 17
type input "14"
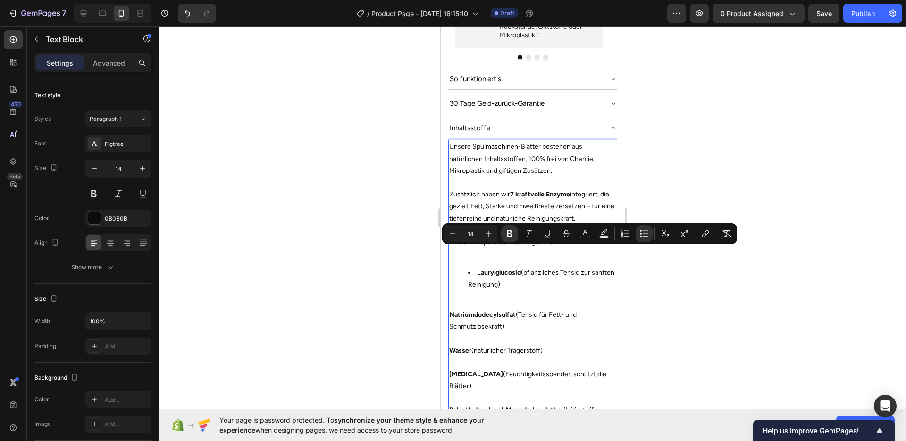
click at [505, 274] on li "Laurylglucosid (pflanzliches Tensid zur sanften Reinigung)" at bounding box center [541, 279] width 148 height 24
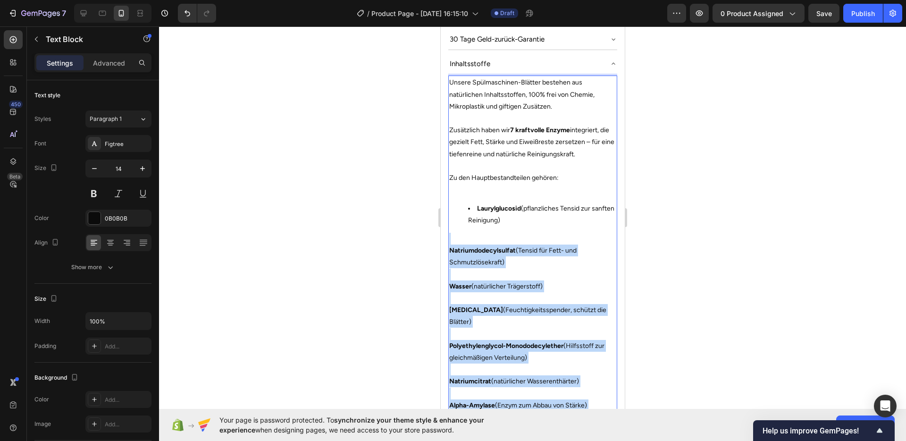
scroll to position [910, 0]
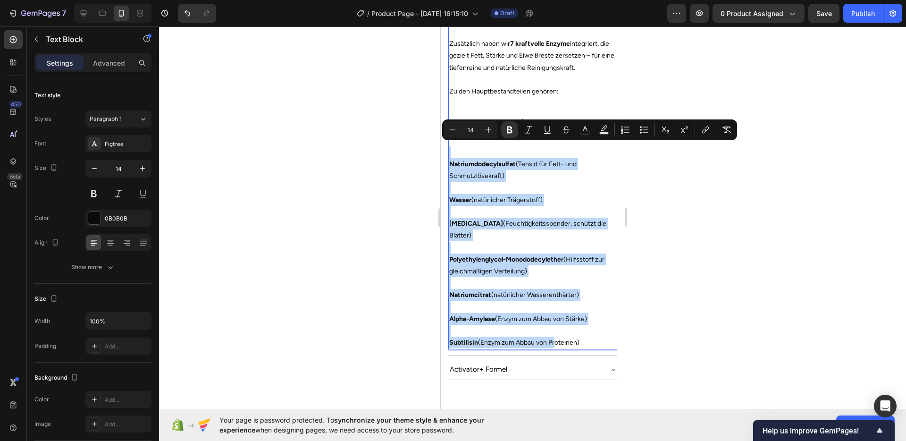
drag, startPoint x: 469, startPoint y: 291, endPoint x: 583, endPoint y: 315, distance: 116.2
click at [583, 315] on div "Unsere Spülmaschinen-Blätter bestehen aus natürlichen Inhaltsstoffen, 100% frei…" at bounding box center [532, 169] width 169 height 360
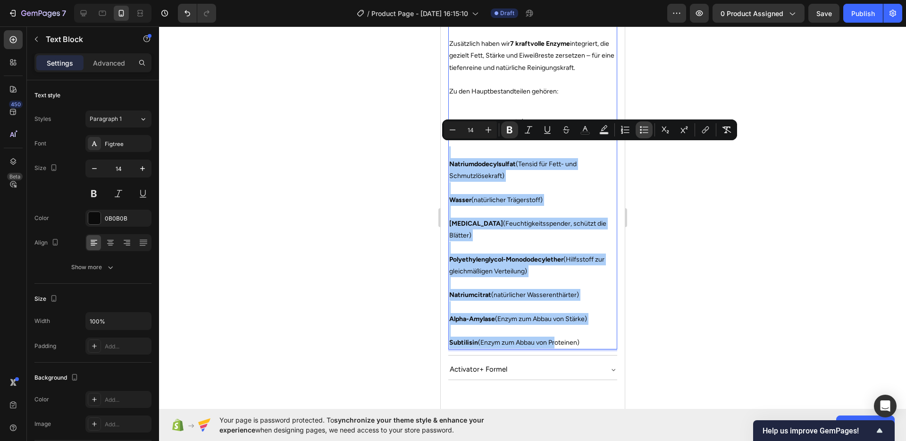
click at [640, 134] on icon "Editor contextual toolbar" at bounding box center [643, 129] width 9 height 9
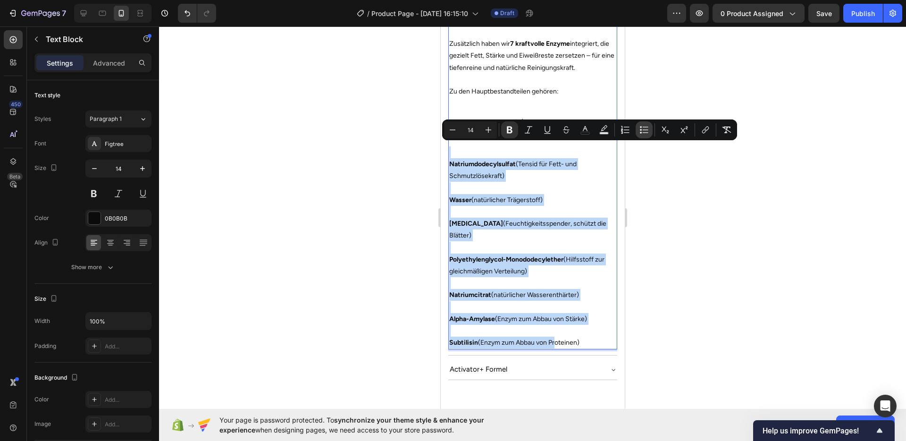
type input "14"
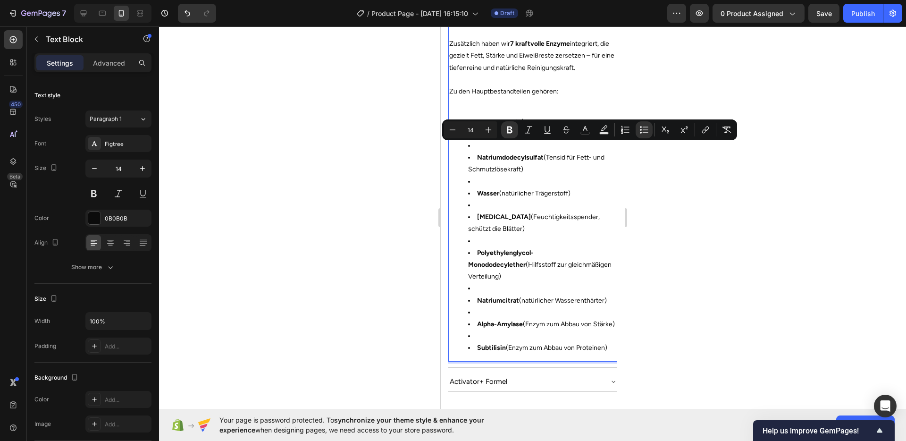
click at [515, 306] on li "Rich Text Editor. Editing area: main" at bounding box center [541, 312] width 148 height 12
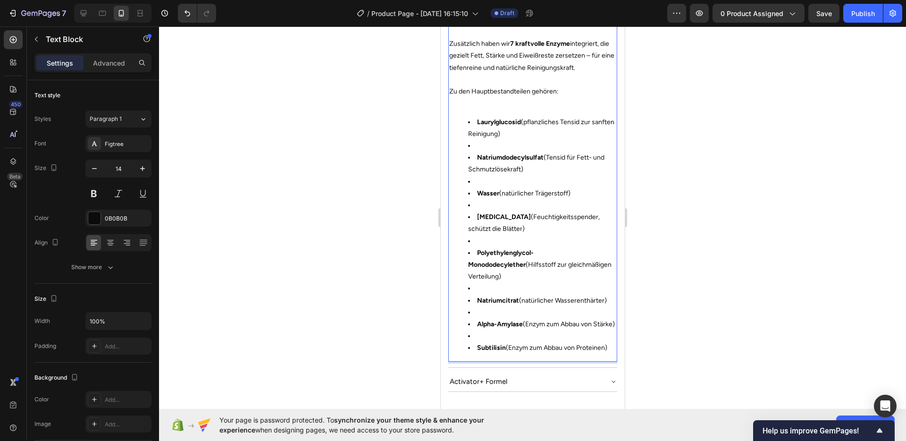
click at [495, 306] on li "Rich Text Editor. Editing area: main" at bounding box center [541, 312] width 148 height 12
drag, startPoint x: 492, startPoint y: 284, endPoint x: 481, endPoint y: 283, distance: 10.9
click at [481, 306] on li "Rich Text Editor. Editing area: main" at bounding box center [541, 312] width 148 height 12
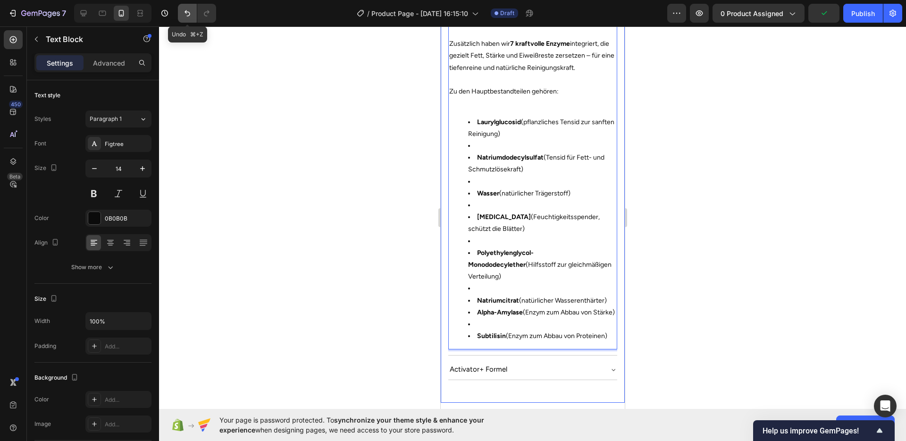
click at [187, 17] on icon "Undo/Redo" at bounding box center [187, 12] width 9 height 9
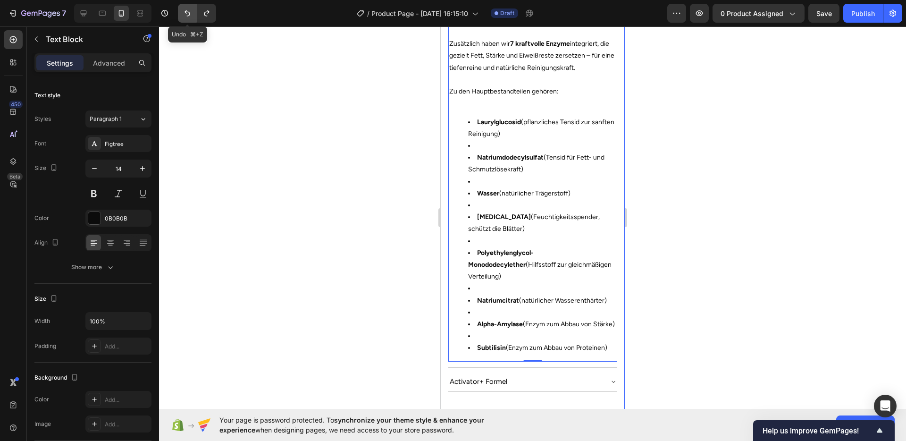
click at [187, 17] on icon "Undo/Redo" at bounding box center [187, 12] width 9 height 9
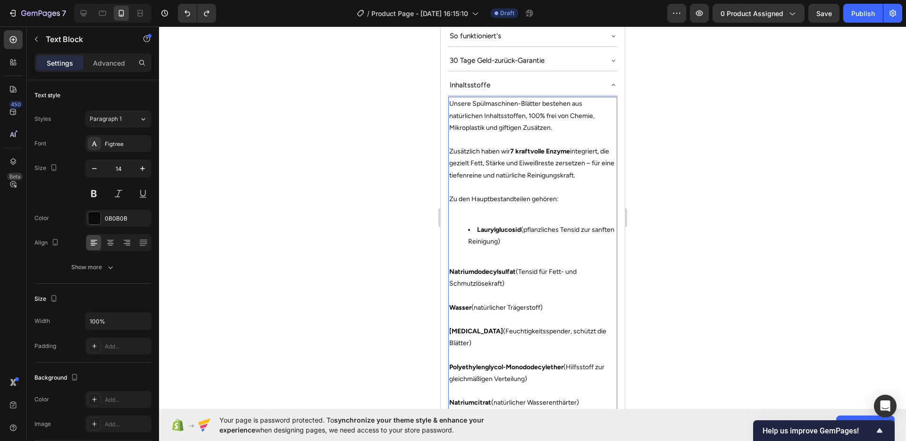
scroll to position [785, 0]
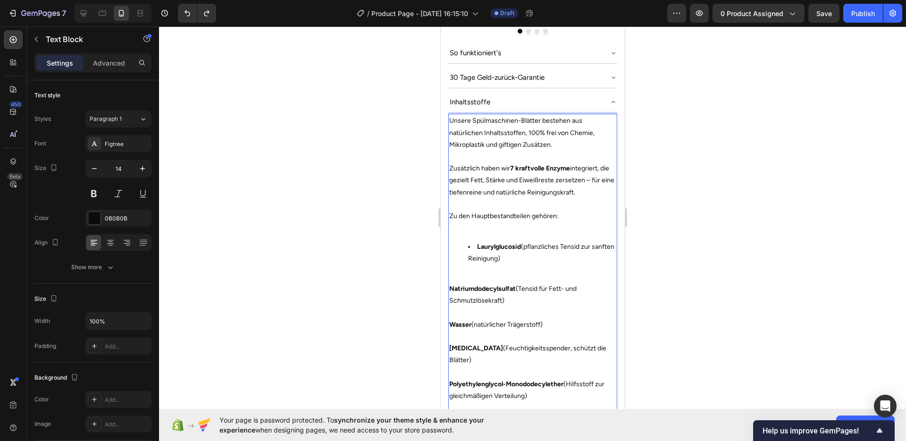
click at [506, 212] on span "Zu den Hauptbestandteilen gehören:" at bounding box center [503, 216] width 109 height 8
click at [547, 221] on div "Unsere Spülmaschinen-Blätter bestehen aus natürlichen Inhaltsstoffen, 100% frei…" at bounding box center [532, 294] width 169 height 360
drag, startPoint x: 513, startPoint y: 280, endPoint x: 459, endPoint y: 279, distance: 53.3
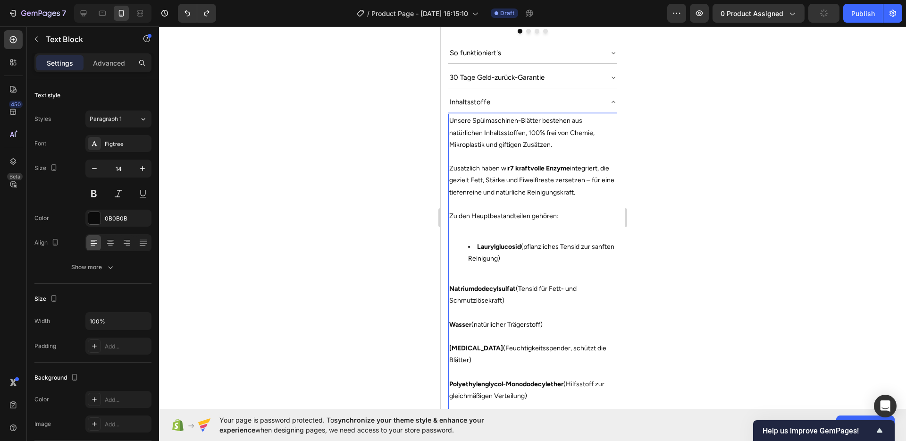
click at [459, 283] on p "Natriumdodecylsulfat (Tensid für Fett- und Schmutzlösekraft)" at bounding box center [532, 295] width 167 height 24
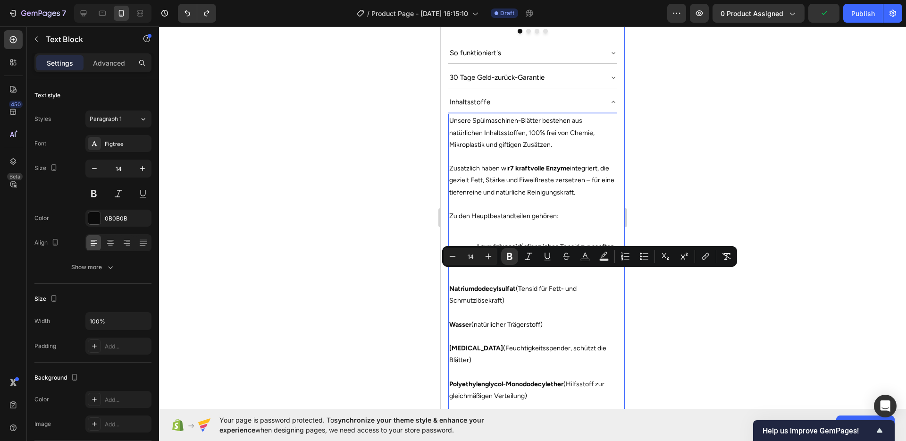
drag, startPoint x: 512, startPoint y: 285, endPoint x: 443, endPoint y: 278, distance: 69.7
click at [638, 254] on button "Bulleted List" at bounding box center [643, 256] width 17 height 17
type input "14"
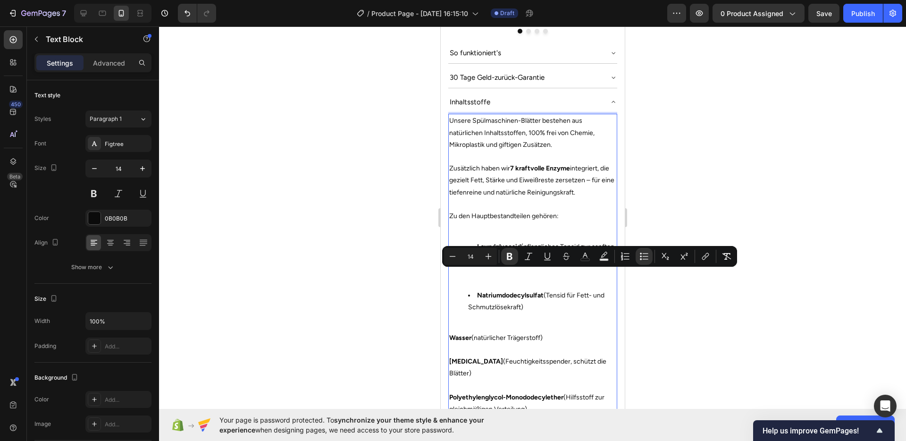
click at [553, 304] on div "Unsere Spülmaschinen-Blätter bestehen aus natürlichen Inhaltsstoffen, 100% frei…" at bounding box center [532, 300] width 169 height 373
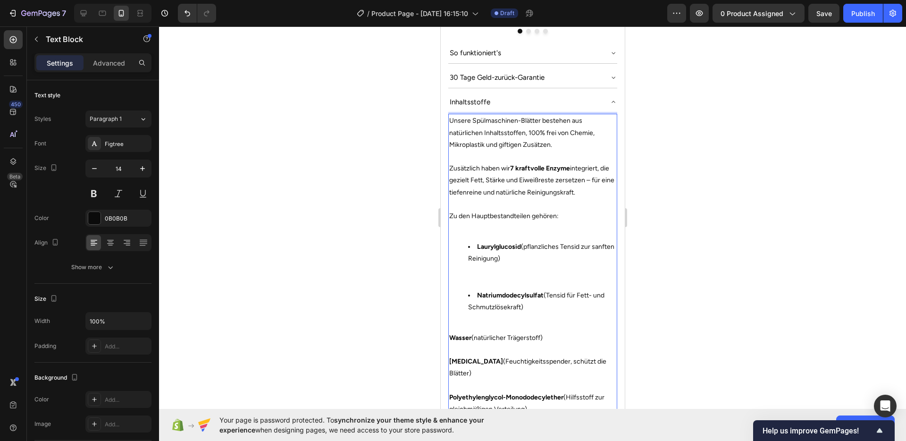
drag, startPoint x: 547, startPoint y: 323, endPoint x: 449, endPoint y: 321, distance: 98.6
click at [448, 322] on div "Unsere Spülmaschinen-Blätter bestehen aus natürlichen Inhaltsstoffen, 100% frei…" at bounding box center [532, 300] width 169 height 373
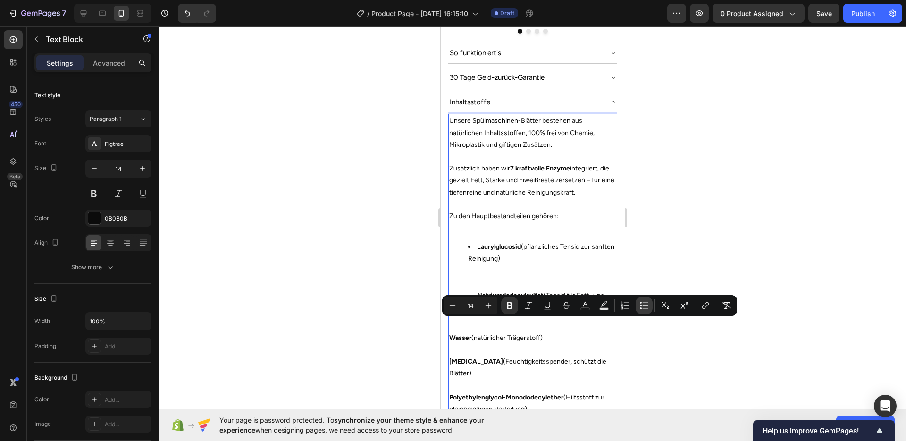
click at [639, 305] on icon "Editor contextual toolbar" at bounding box center [643, 304] width 9 height 9
type input "14"
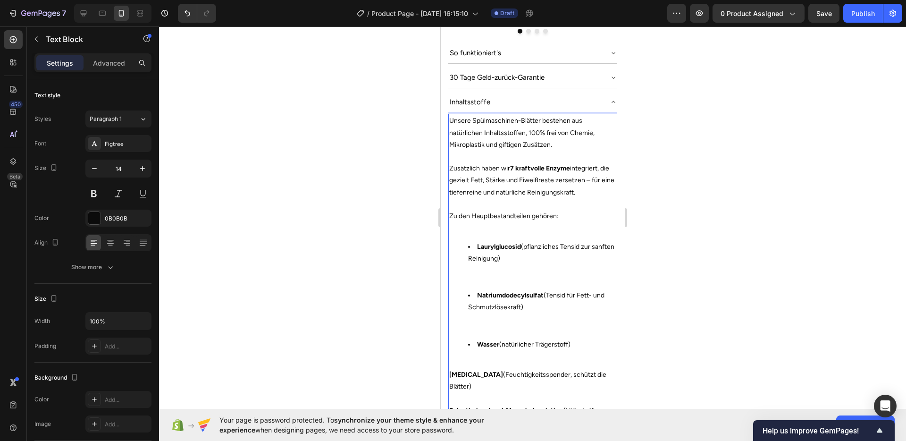
click at [527, 368] on p "Glycerin (Feuchtigkeitsspender, schützt die Blätter)" at bounding box center [532, 380] width 167 height 24
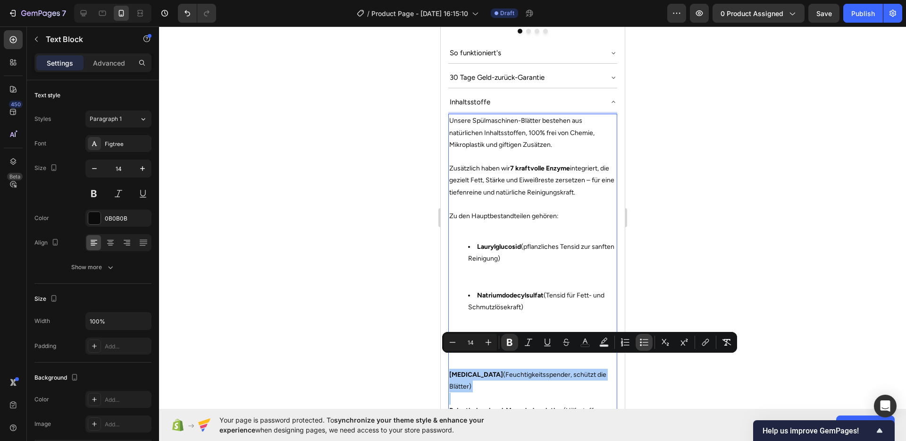
click at [637, 342] on button "Bulleted List" at bounding box center [643, 342] width 17 height 17
type input "14"
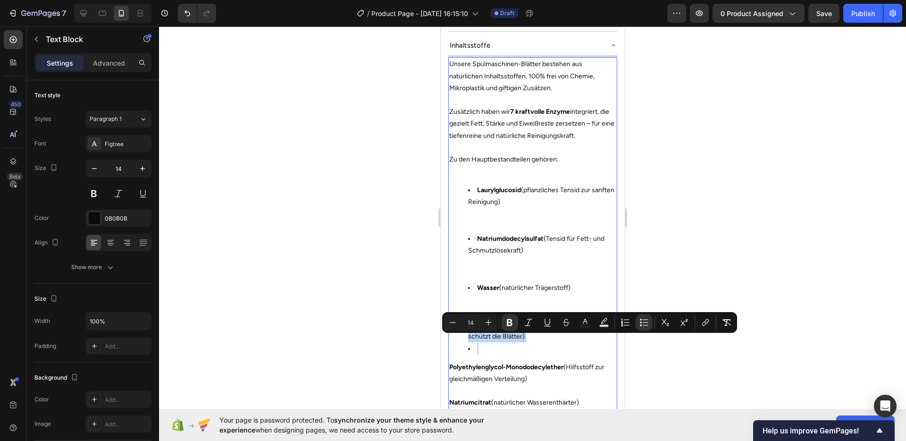
scroll to position [843, 0]
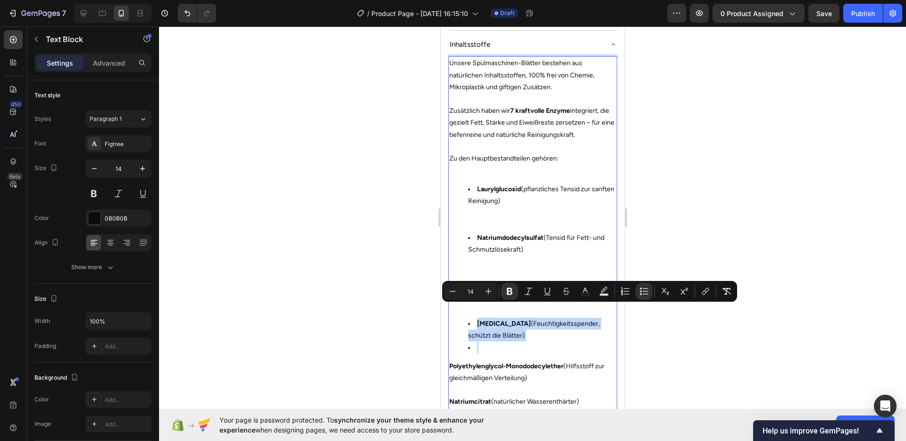
click at [492, 342] on li "Rich Text Editor. Editing area: main" at bounding box center [541, 348] width 148 height 12
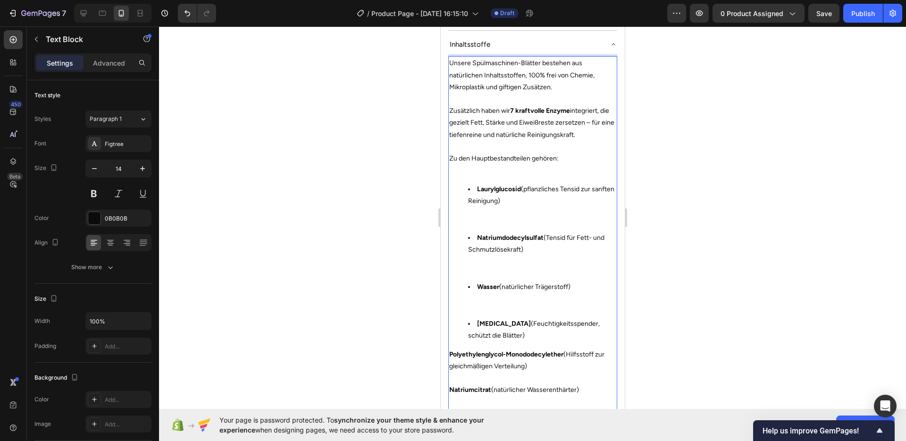
click at [498, 349] on p "Polyethylenglycol-Monododecylether (Hilfsstoff zur gleichmäßigen Verteilung)" at bounding box center [532, 360] width 167 height 24
click at [508, 281] on li "Wasser (natürlicher Trägerstoff)" at bounding box center [541, 287] width 148 height 12
click at [183, 16] on icon "Undo/Redo" at bounding box center [187, 12] width 9 height 9
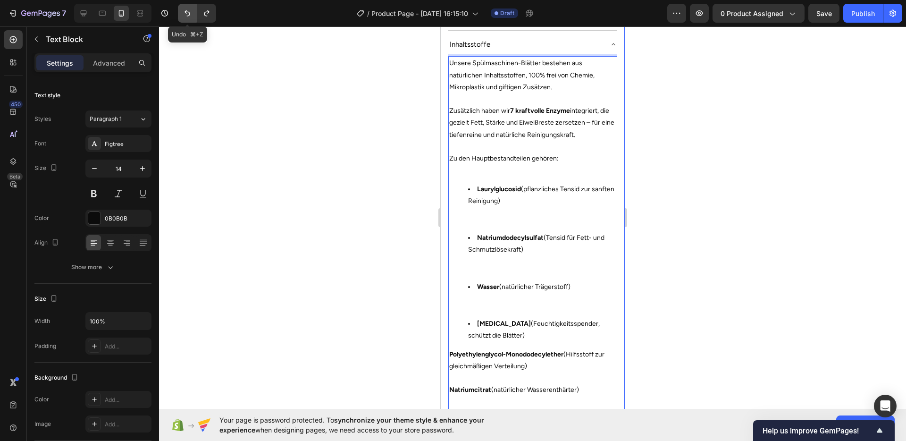
click at [183, 16] on icon "Undo/Redo" at bounding box center [187, 12] width 9 height 9
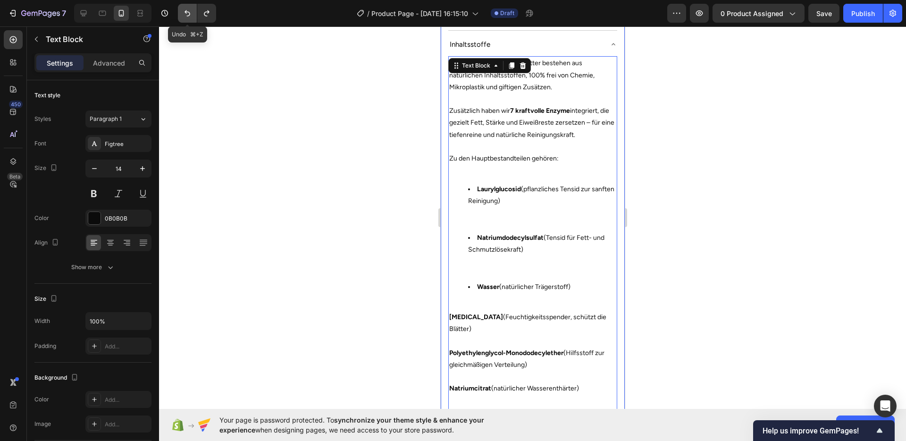
click at [183, 16] on icon "Undo/Redo" at bounding box center [187, 12] width 9 height 9
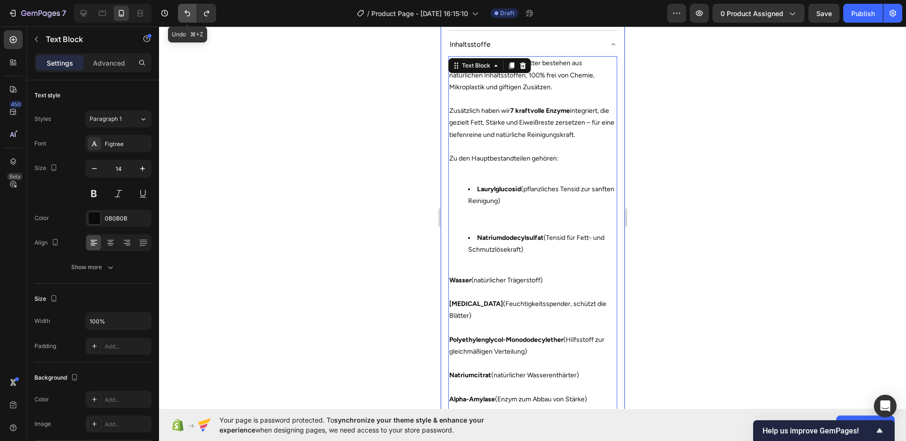
click at [183, 16] on icon "Undo/Redo" at bounding box center [187, 12] width 9 height 9
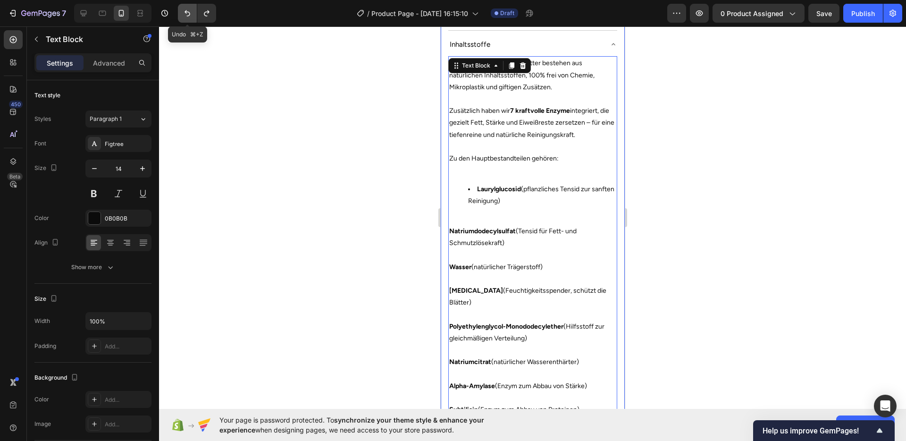
click at [183, 16] on icon "Undo/Redo" at bounding box center [187, 12] width 9 height 9
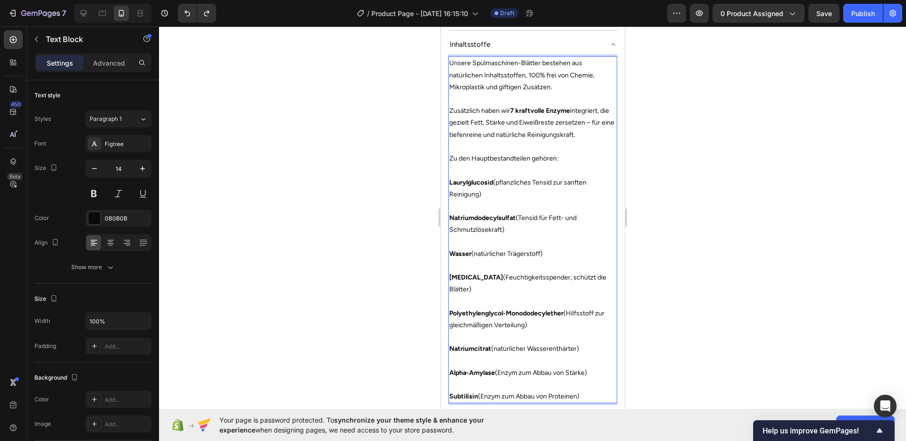
click at [458, 178] on strong "Laurylglucosid" at bounding box center [471, 182] width 44 height 8
click at [451, 344] on strong "Natriumcitrat" at bounding box center [470, 348] width 42 height 8
click at [451, 368] on strong "Alpha-Amylase" at bounding box center [472, 372] width 46 height 8
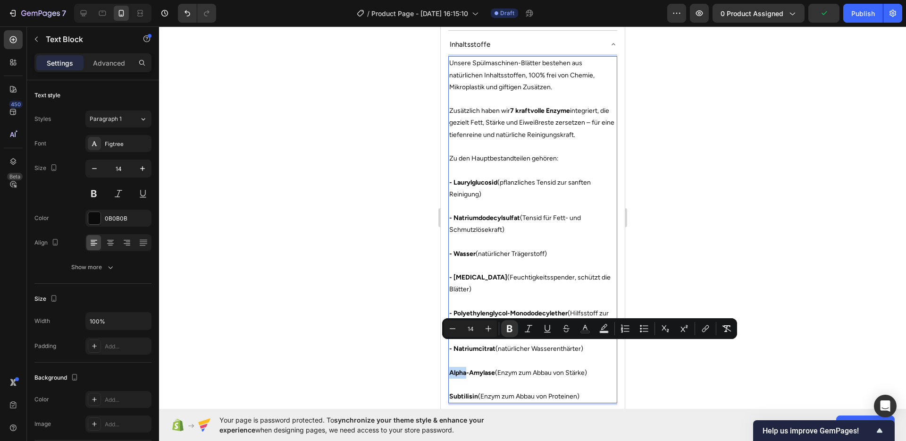
click at [450, 368] on strong "Alpha-Amylase" at bounding box center [472, 372] width 46 height 8
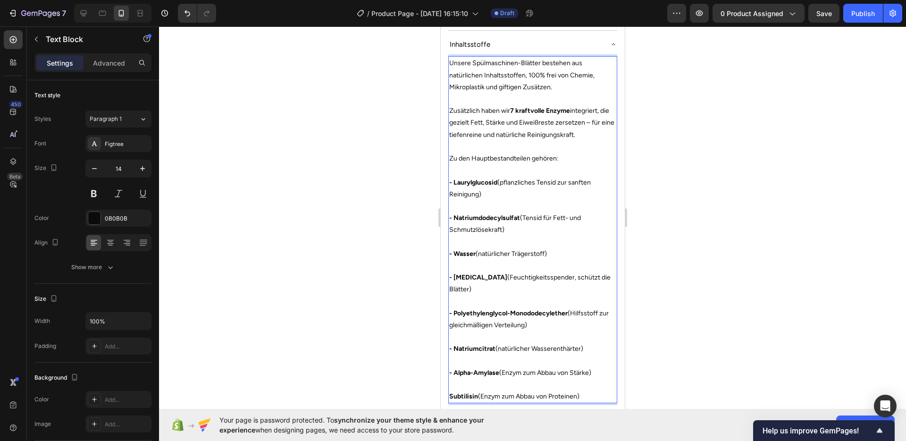
click at [451, 392] on strong "Subtilisin" at bounding box center [463, 396] width 29 height 8
click at [695, 322] on div at bounding box center [532, 233] width 747 height 414
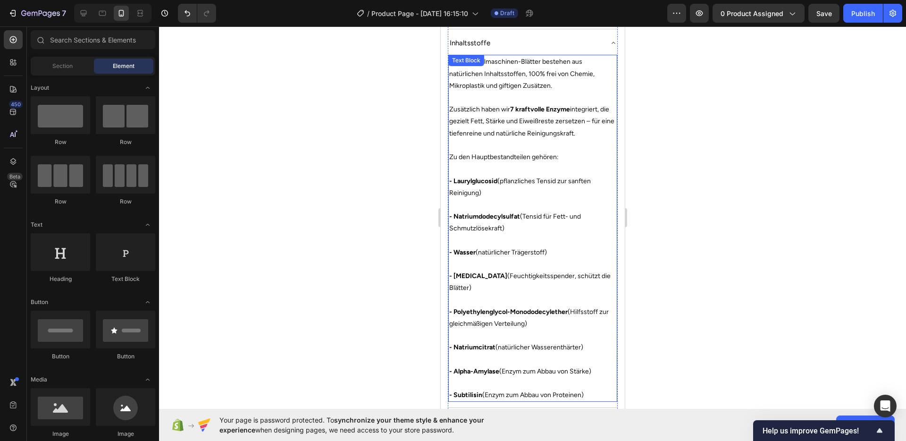
scroll to position [824, 0]
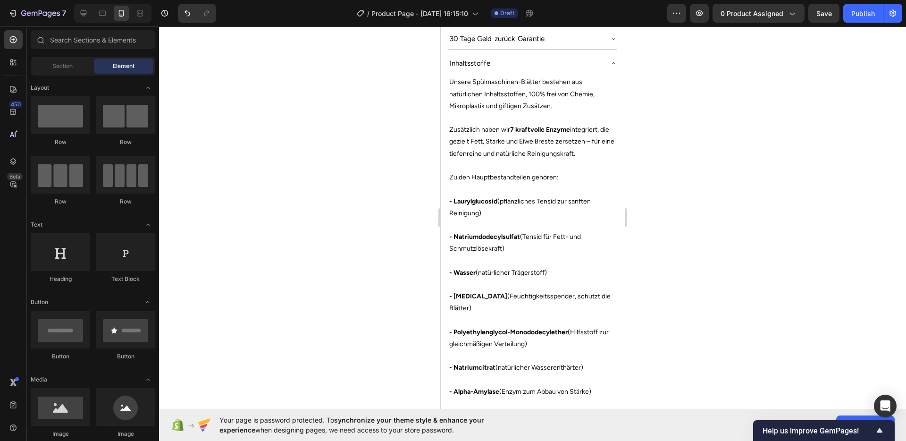
click at [732, 308] on div at bounding box center [532, 233] width 747 height 414
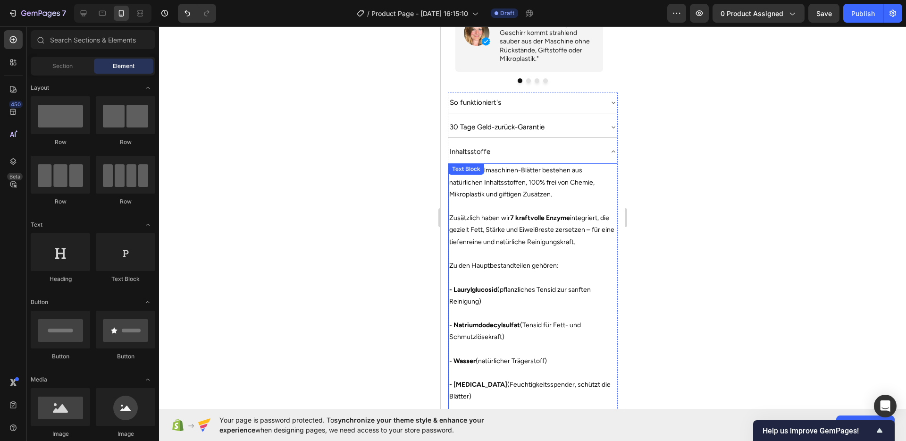
scroll to position [735, 0]
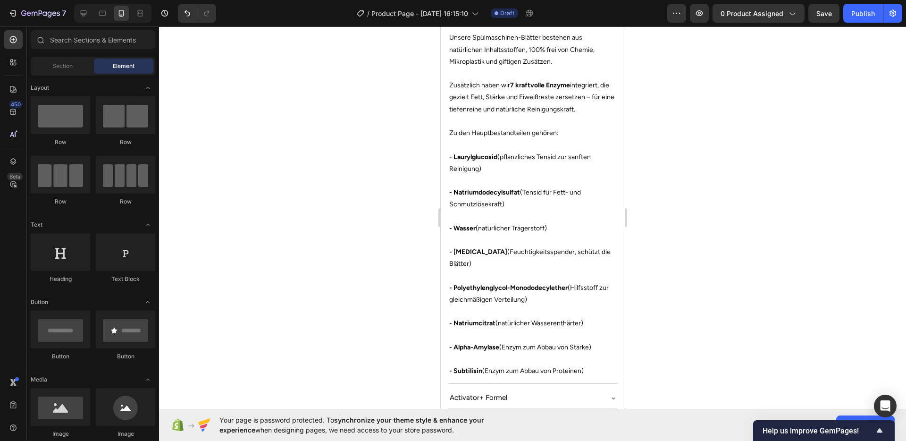
click at [704, 221] on div at bounding box center [532, 233] width 747 height 414
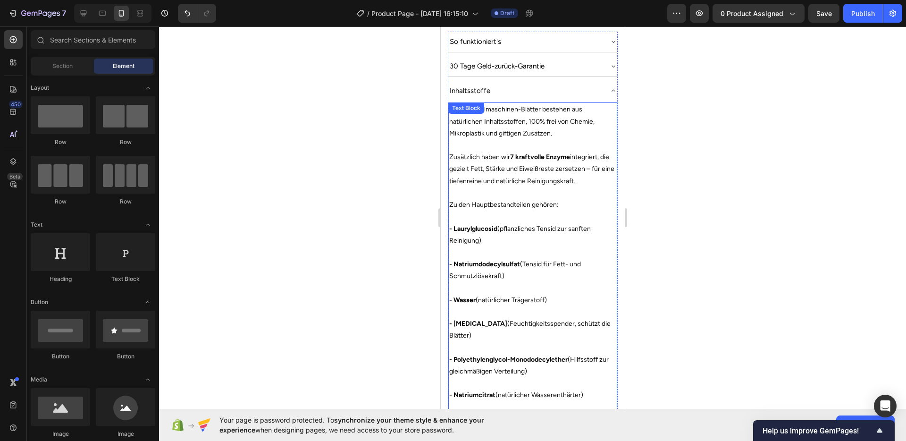
scroll to position [785, 0]
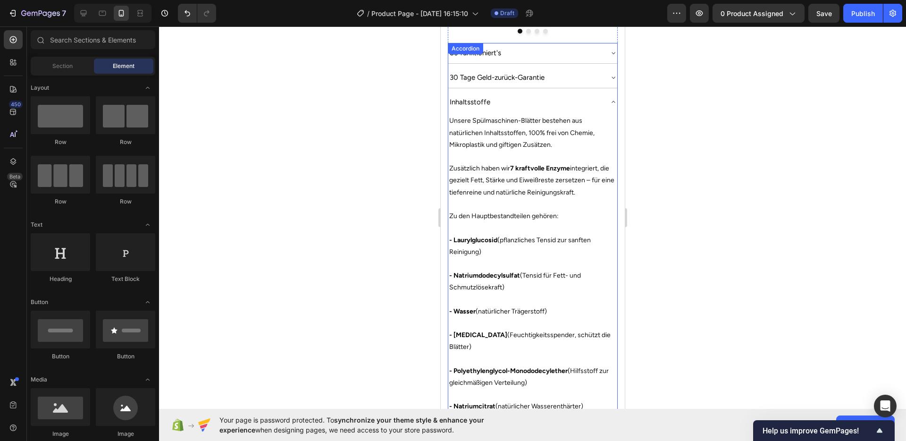
click at [566, 96] on div "Inhaltsstoffe" at bounding box center [525, 102] width 154 height 13
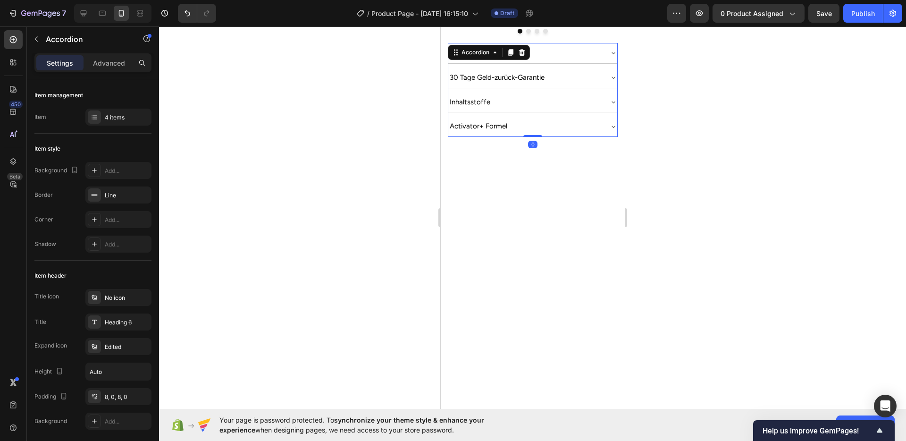
click at [715, 134] on div at bounding box center [532, 233] width 747 height 414
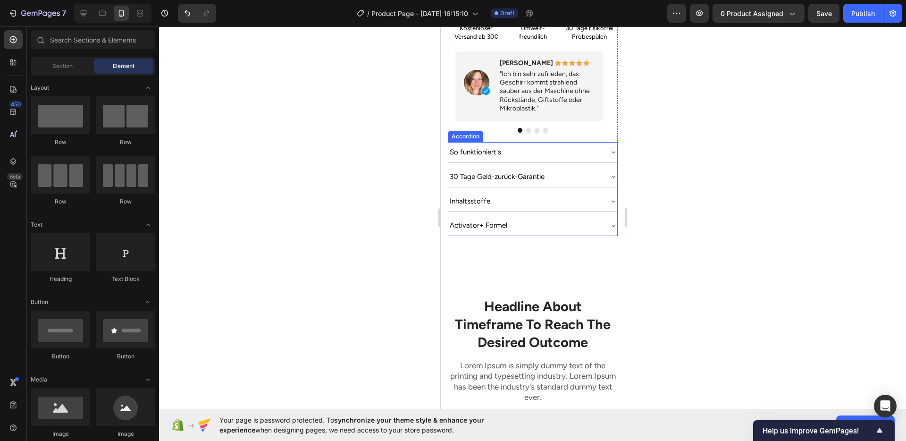
scroll to position [675, 0]
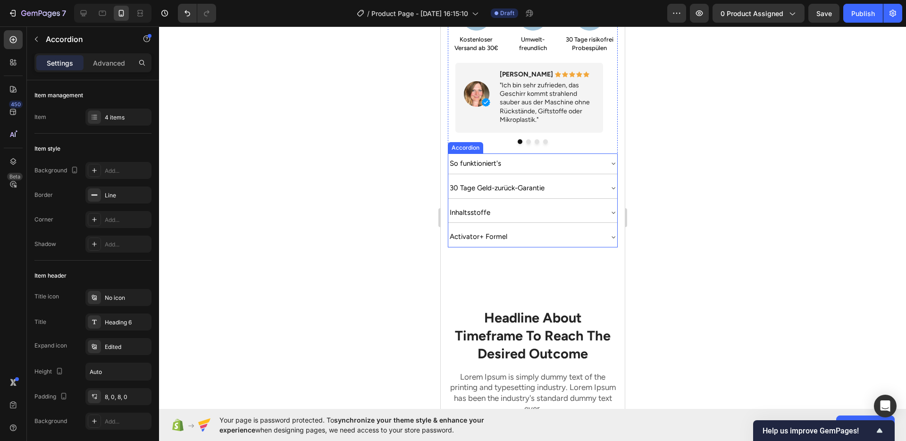
click at [597, 202] on div "Inhaltsstoffe" at bounding box center [532, 212] width 169 height 20
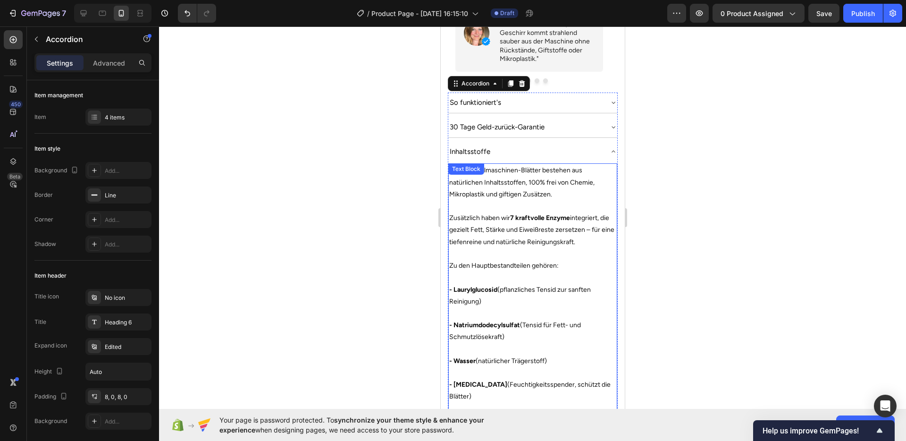
scroll to position [829, 0]
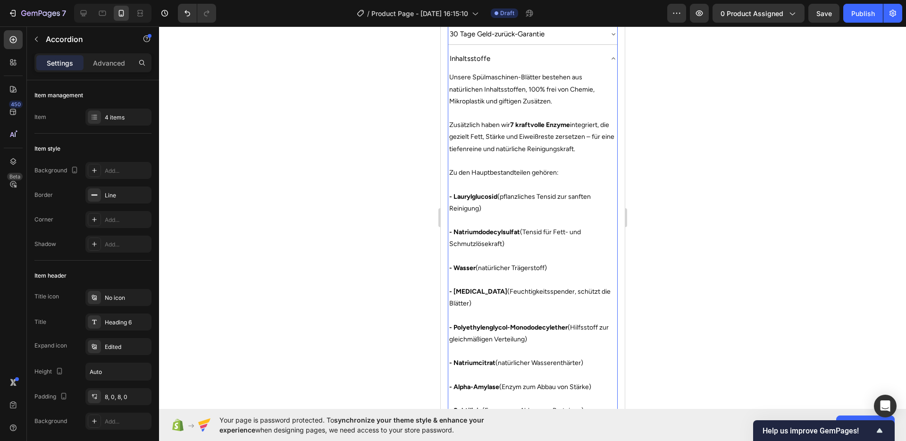
click at [684, 234] on div at bounding box center [532, 233] width 747 height 414
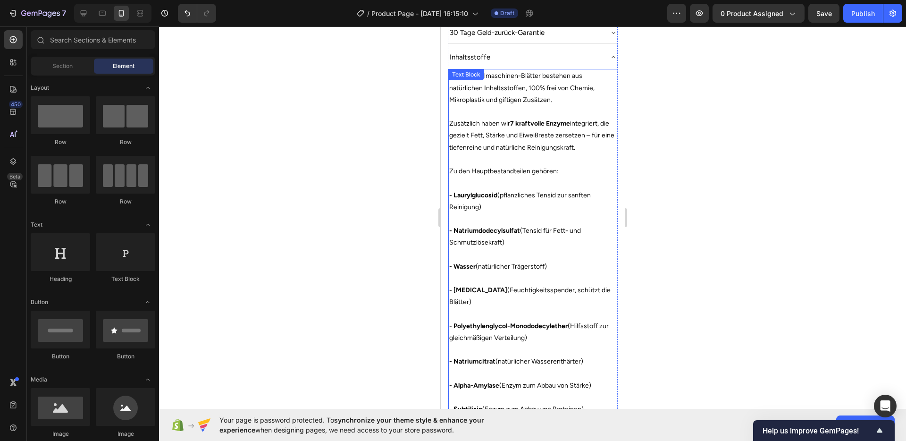
scroll to position [837, 0]
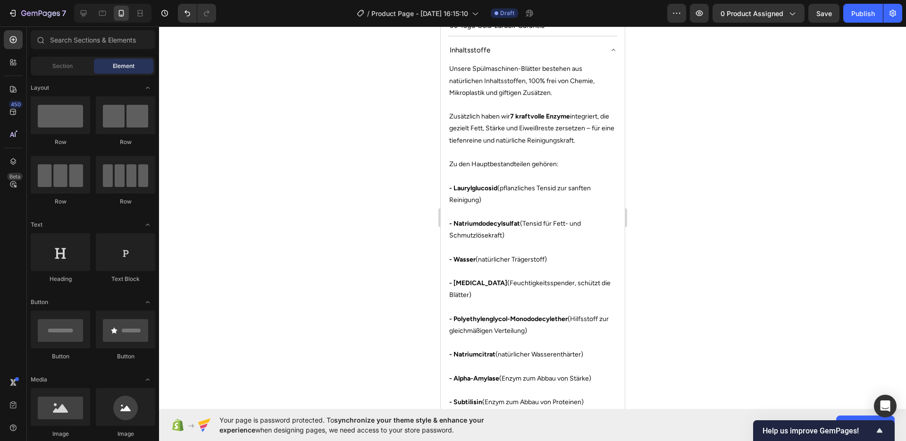
click at [726, 243] on div at bounding box center [532, 233] width 747 height 414
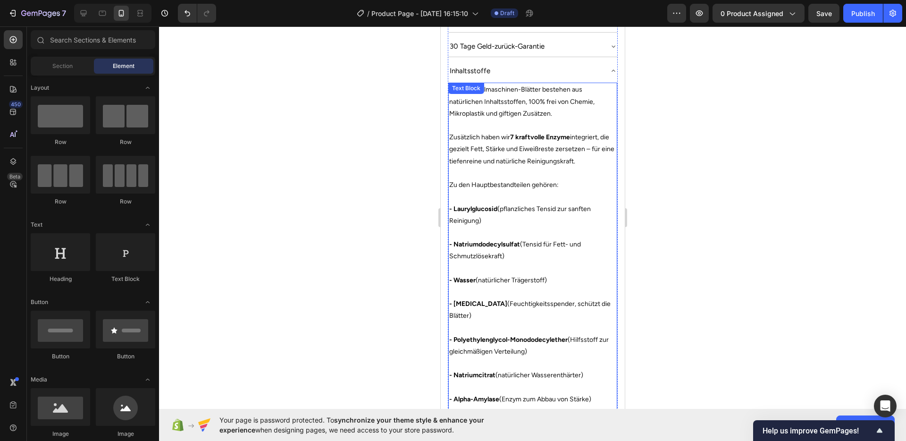
scroll to position [767, 0]
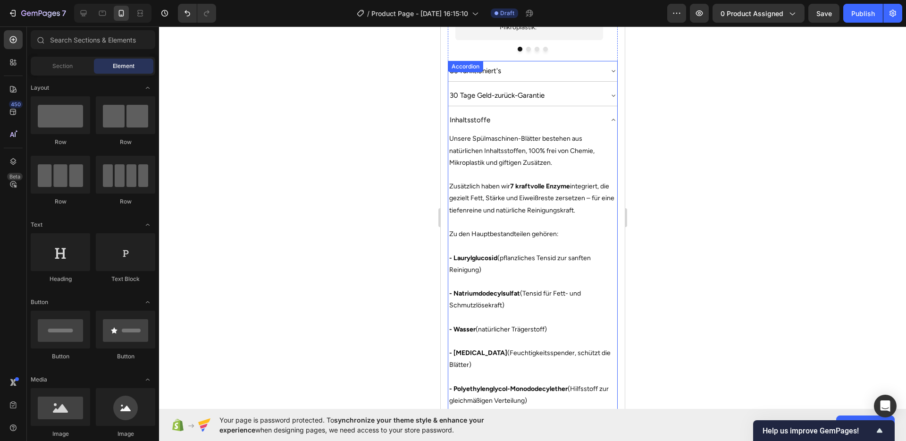
click at [584, 114] on div "Inhaltsstoffe" at bounding box center [525, 120] width 154 height 13
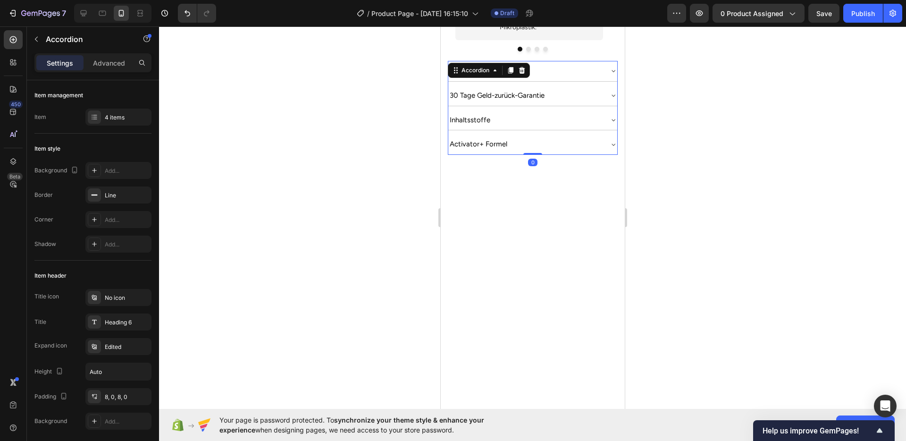
click at [584, 114] on div "Inhaltsstoffe" at bounding box center [525, 120] width 154 height 13
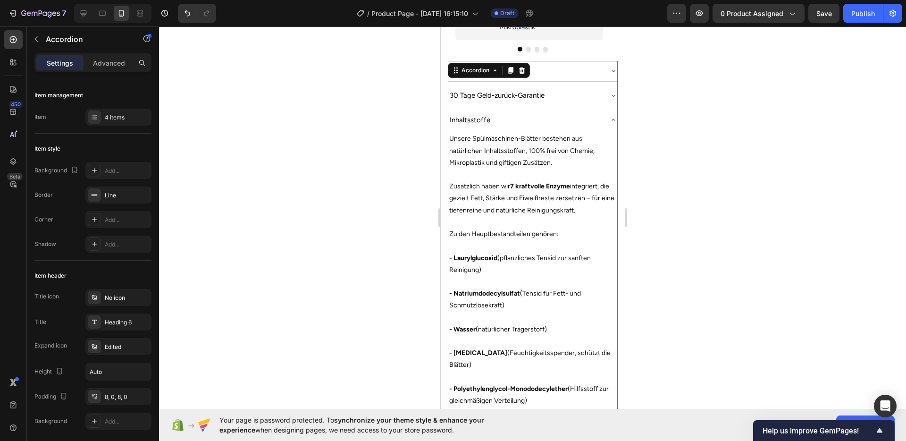
click at [584, 114] on div "Inhaltsstoffe" at bounding box center [525, 120] width 154 height 13
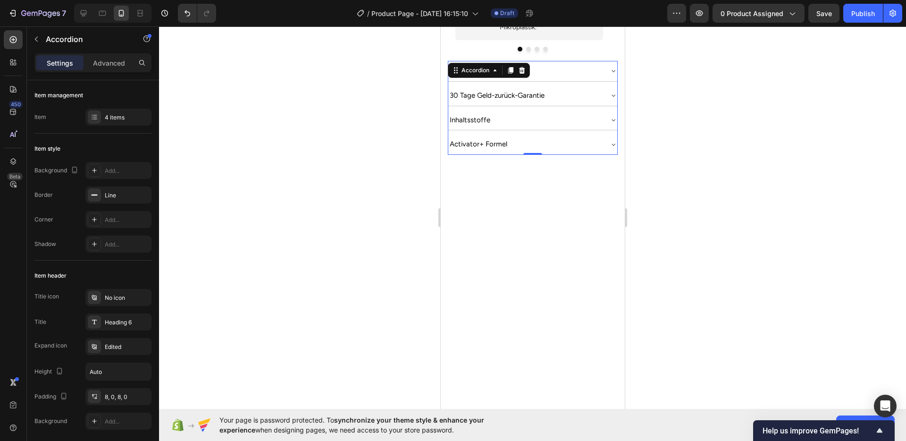
click at [708, 214] on div at bounding box center [532, 233] width 747 height 414
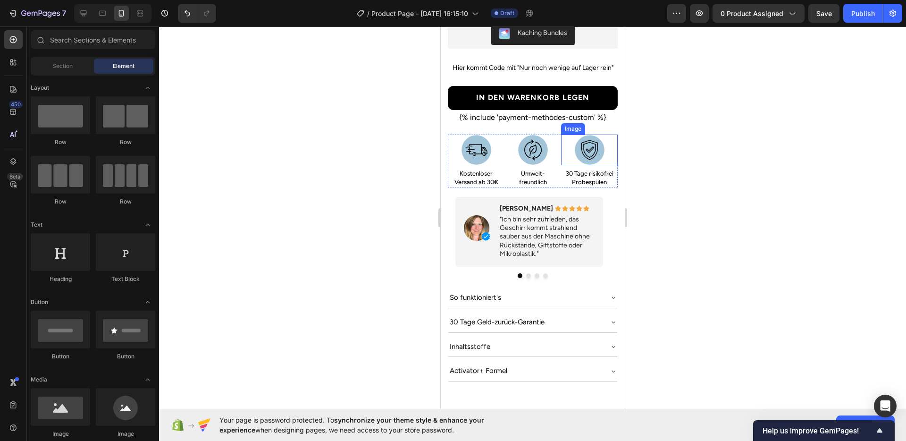
scroll to position [538, 0]
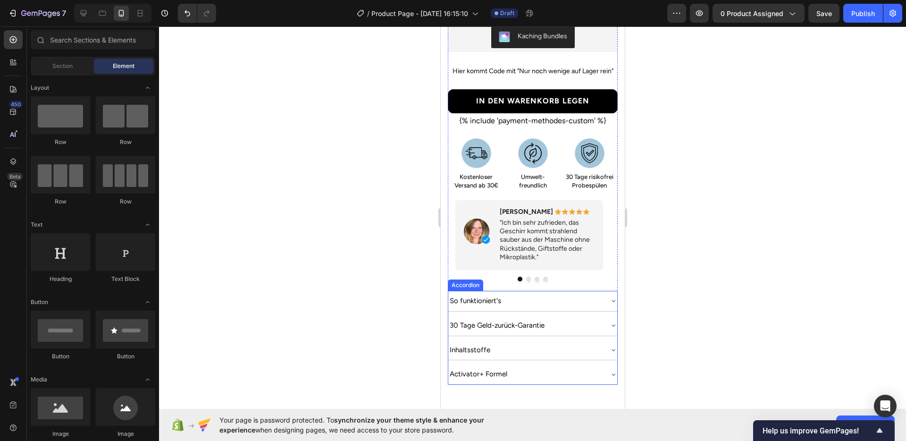
click at [542, 367] on div "Activator+ Formel" at bounding box center [525, 373] width 154 height 13
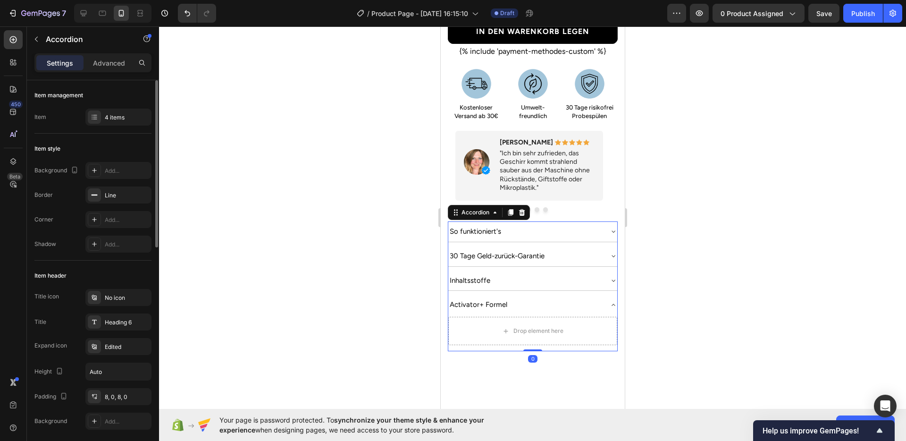
scroll to position [608, 0]
click at [505, 274] on div "Inhaltsstoffe" at bounding box center [525, 280] width 154 height 13
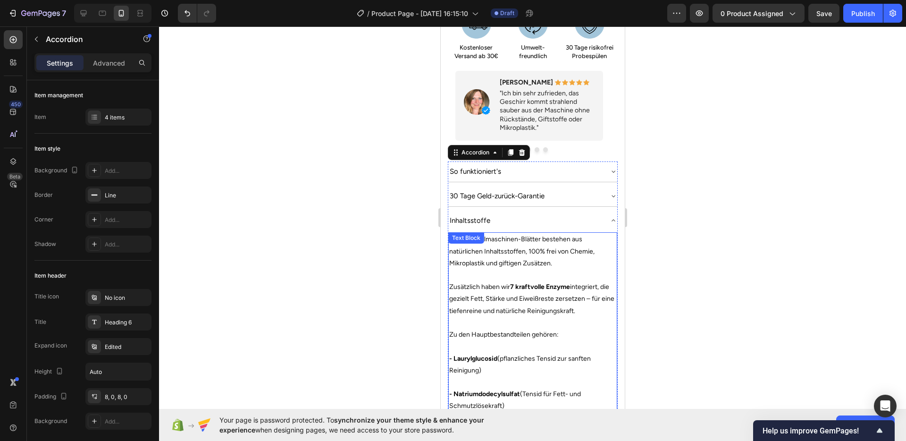
scroll to position [611, 0]
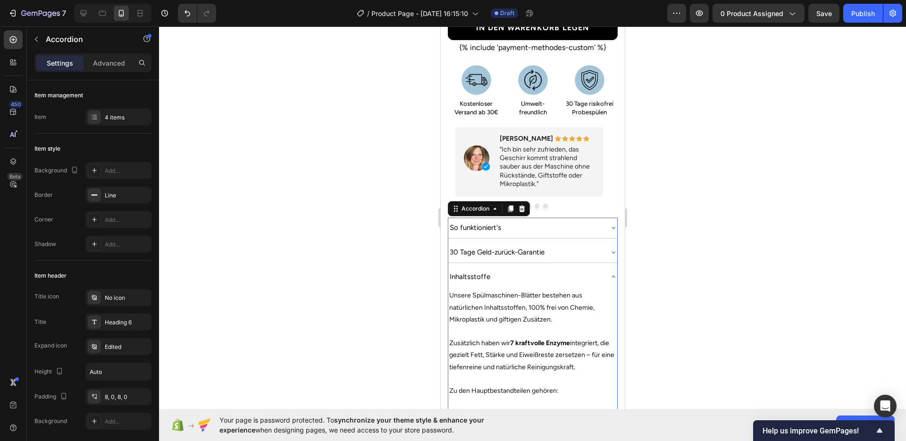
click at [516, 270] on div "Inhaltsstoffe" at bounding box center [525, 276] width 154 height 13
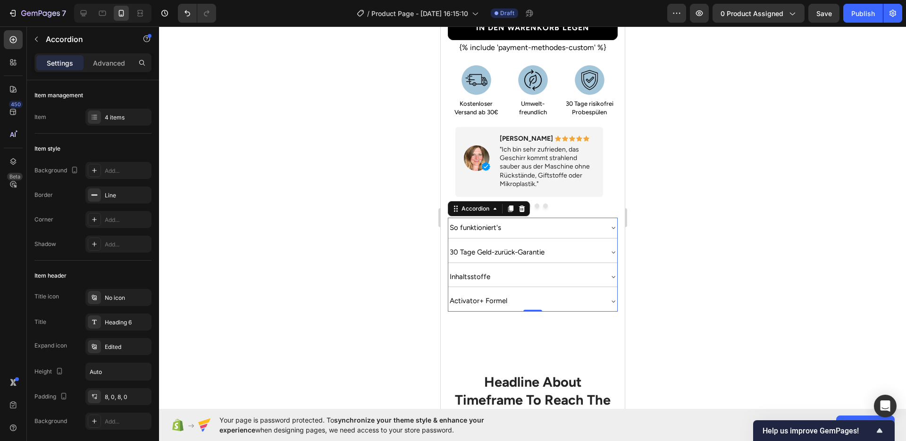
scroll to position [646, 0]
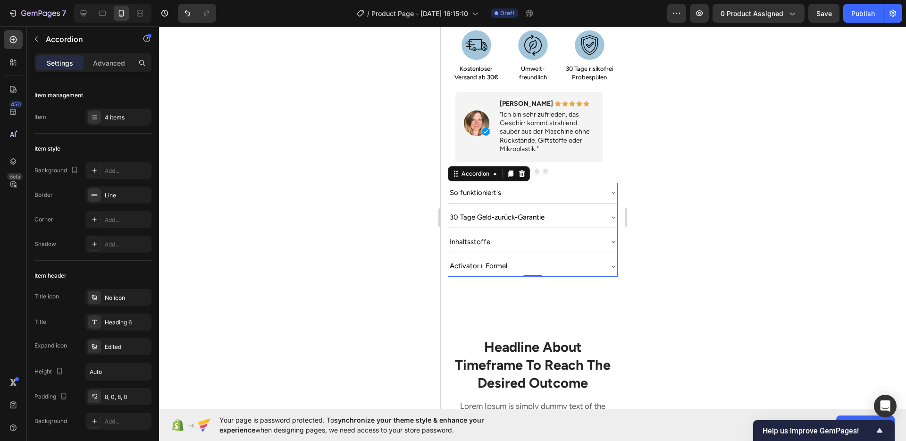
click at [557, 259] on div "Activator+ Formel" at bounding box center [525, 265] width 154 height 13
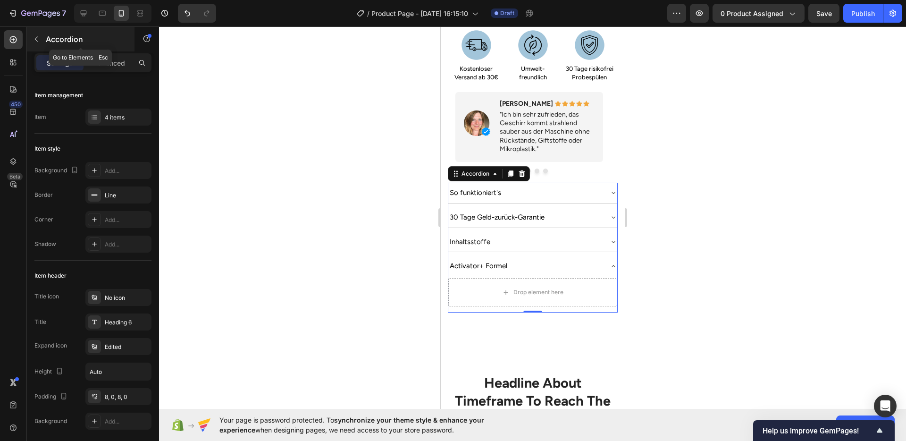
click at [35, 36] on icon "button" at bounding box center [37, 39] width 8 height 8
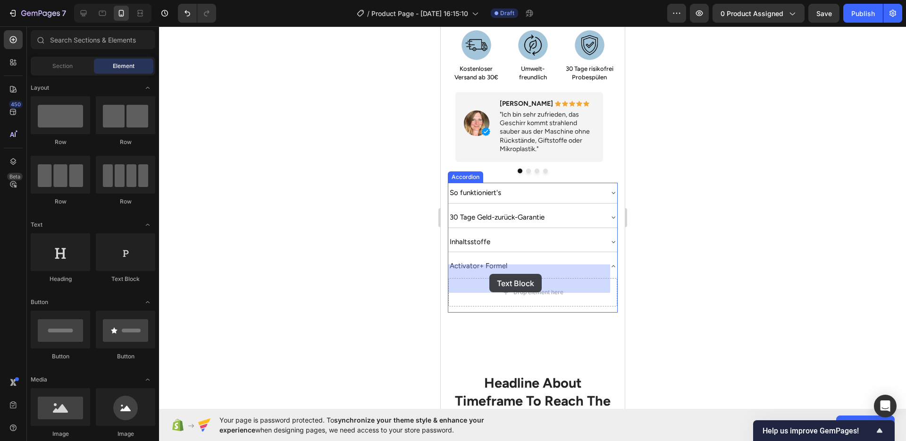
drag, startPoint x: 581, startPoint y: 278, endPoint x: 489, endPoint y: 274, distance: 92.1
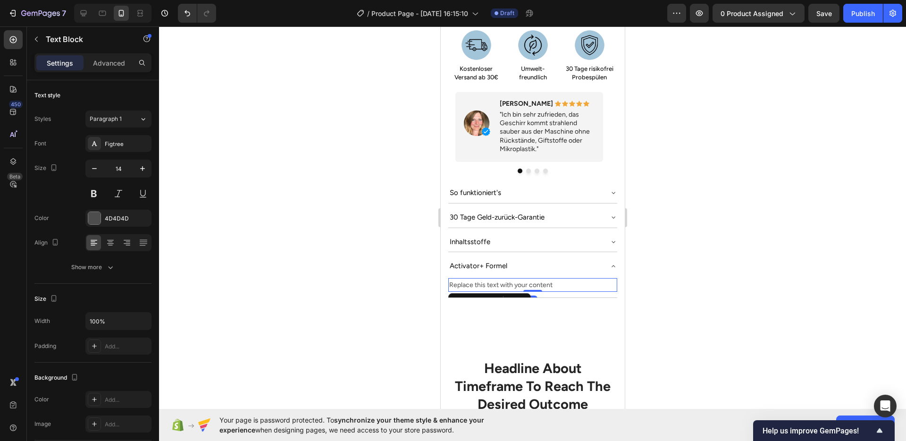
click at [724, 295] on div at bounding box center [532, 233] width 747 height 414
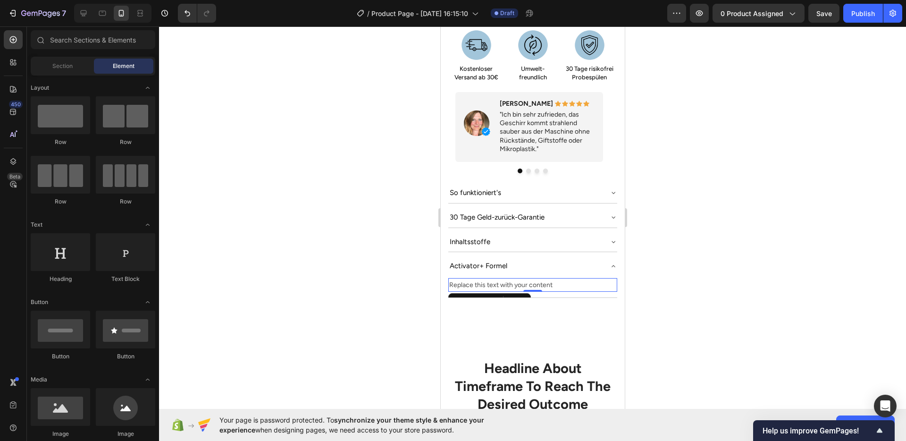
click at [510, 278] on div "Replace this text with your content" at bounding box center [532, 285] width 169 height 14
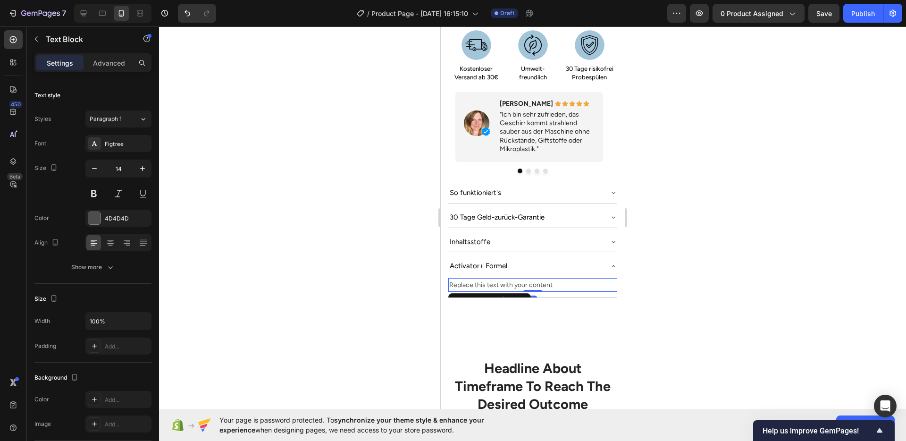
click at [510, 278] on div "Replace this text with your content" at bounding box center [532, 285] width 169 height 14
click at [510, 279] on p "Replace this text with your content" at bounding box center [532, 285] width 167 height 12
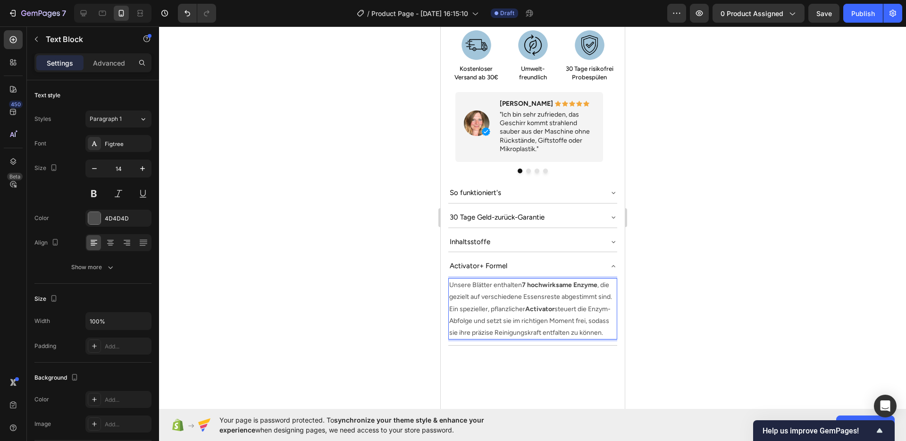
click at [532, 313] on p "Unsere Blätter enthalten 7 hochwirksame Enzyme , die gezielt auf verschiedene E…" at bounding box center [532, 308] width 167 height 59
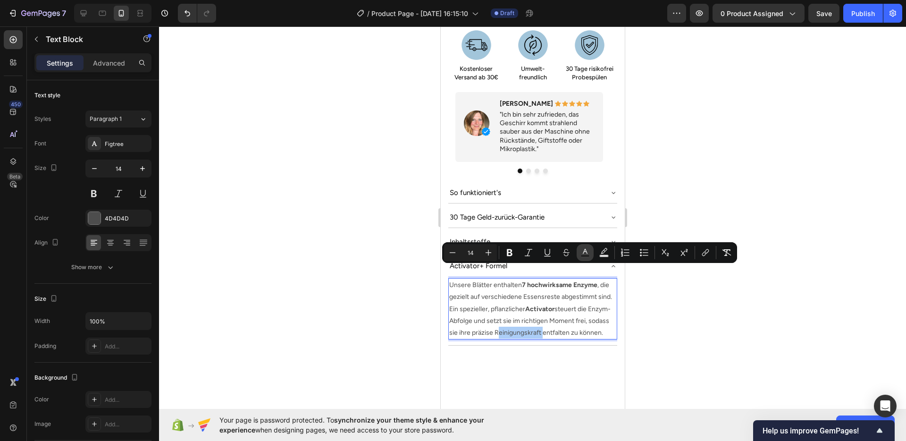
click at [586, 256] on rect "Editor contextual toolbar" at bounding box center [585, 256] width 9 height 2
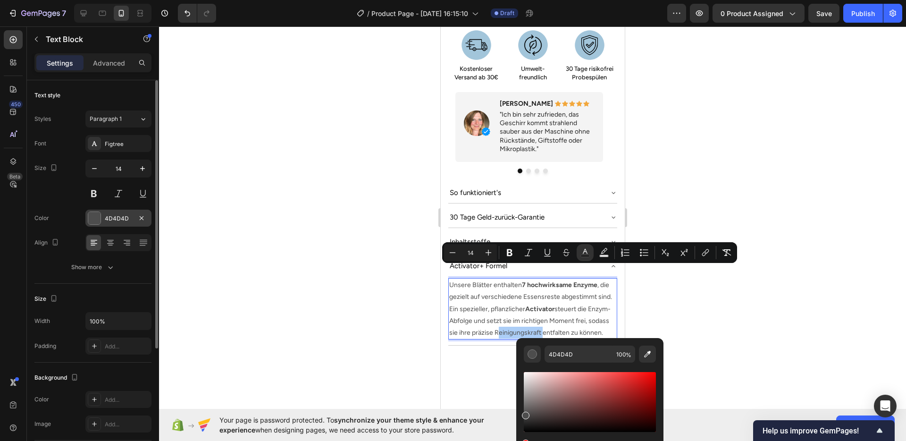
click at [122, 220] on div "4D4D4D" at bounding box center [118, 218] width 27 height 8
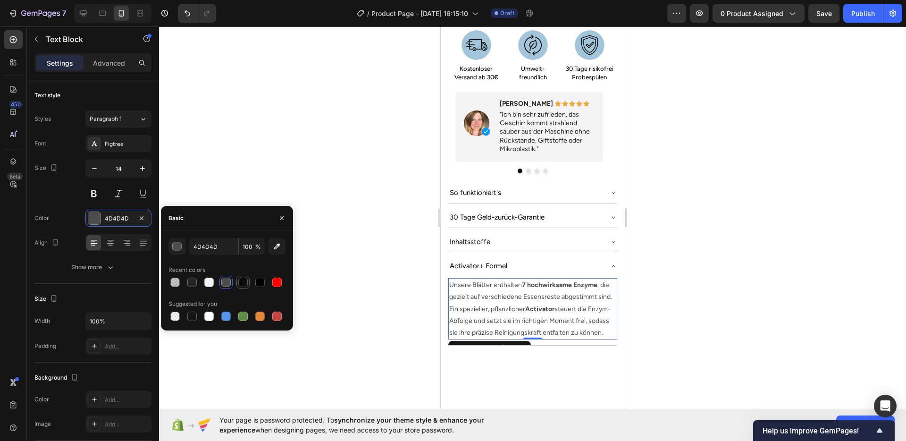
click at [238, 278] on div at bounding box center [242, 281] width 11 height 11
type input "0B0B0B"
click at [700, 310] on div at bounding box center [532, 233] width 747 height 414
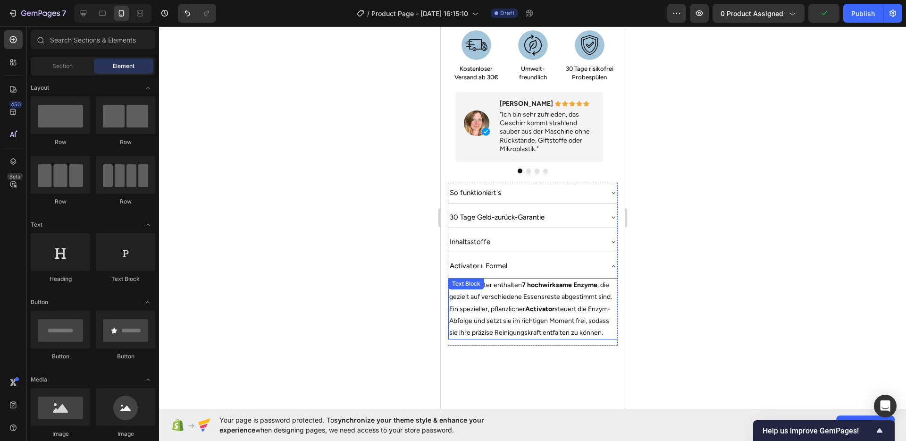
click at [550, 305] on strong "Activator" at bounding box center [539, 309] width 29 height 8
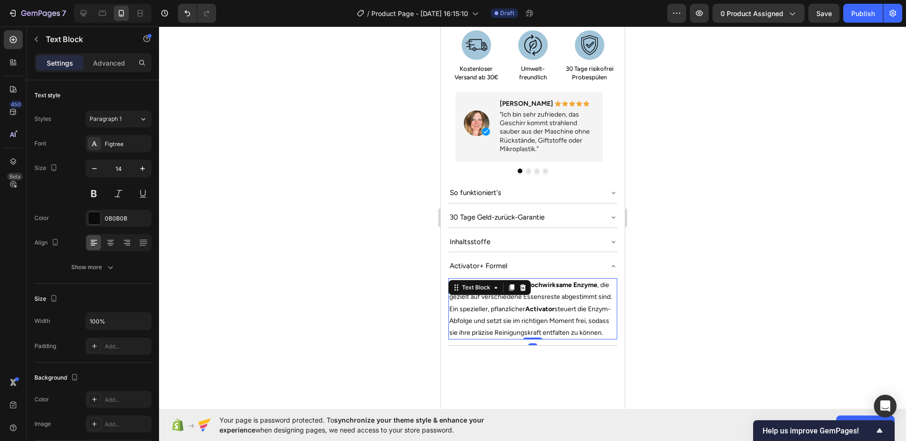
click at [550, 305] on strong "Activator" at bounding box center [539, 309] width 29 height 8
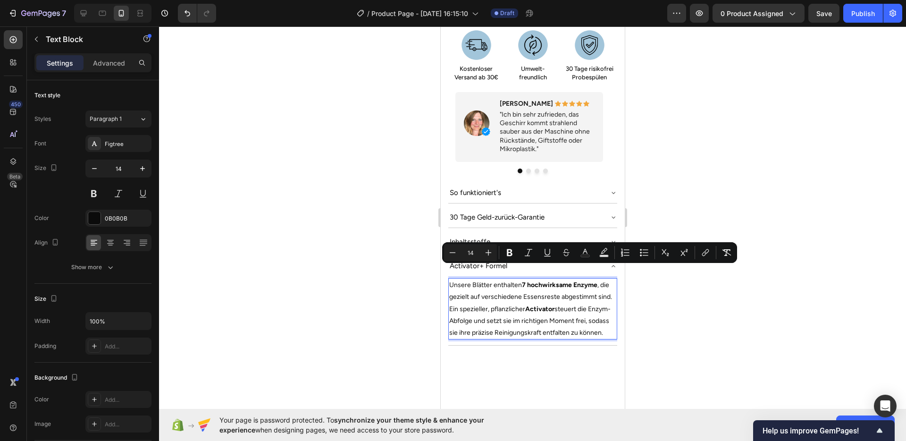
click at [675, 318] on div at bounding box center [532, 233] width 747 height 414
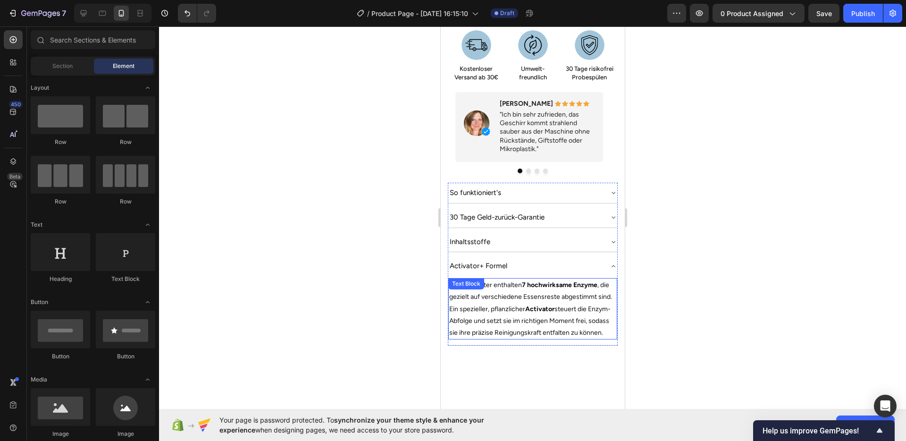
click at [519, 316] on p "Unsere Blätter enthalten 7 hochwirksame Enzyme , die gezielt auf verschiedene E…" at bounding box center [532, 308] width 167 height 59
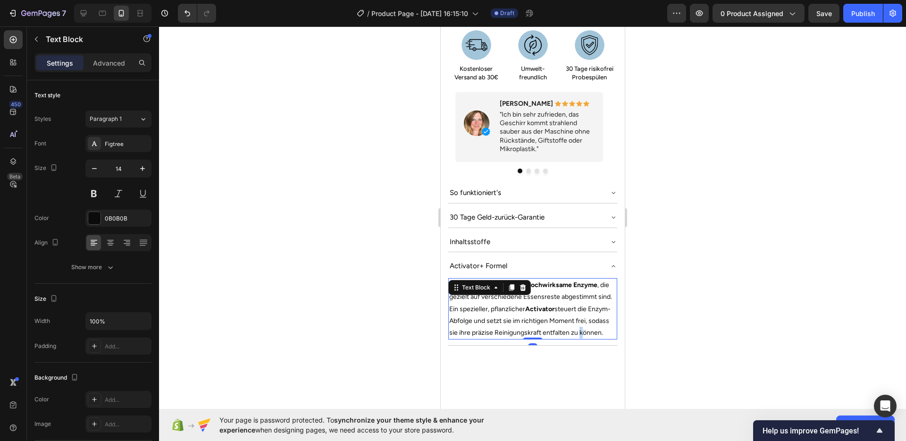
click at [455, 328] on p "Unsere Blätter enthalten 7 hochwirksame Enzyme , die gezielt auf verschiedene E…" at bounding box center [532, 308] width 167 height 59
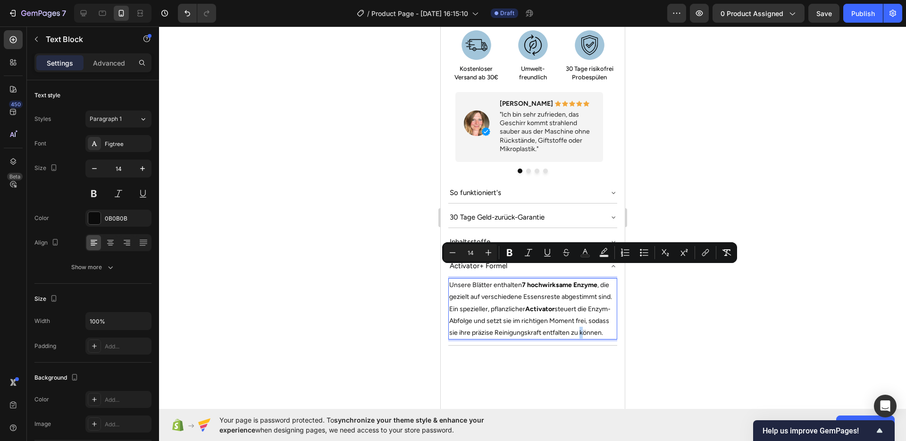
click at [458, 330] on p "Unsere Blätter enthalten 7 hochwirksame Enzyme , die gezielt auf verschiedene E…" at bounding box center [532, 308] width 167 height 59
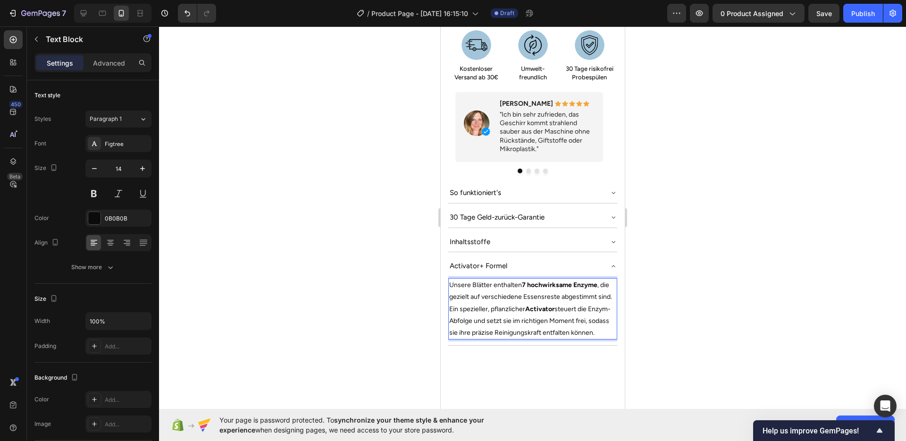
click at [494, 324] on p "Unsere Blätter enthalten 7 hochwirksame Enzyme , die gezielt auf verschiedene E…" at bounding box center [532, 308] width 167 height 59
click at [693, 314] on div at bounding box center [532, 233] width 747 height 414
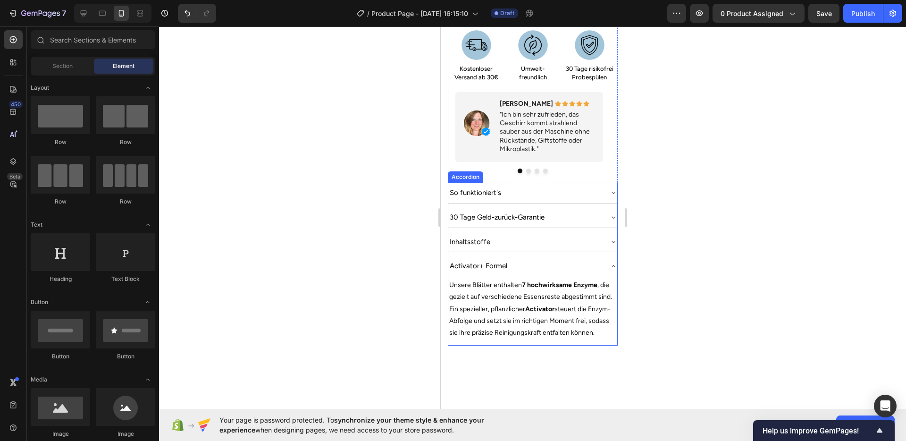
click at [585, 235] on div "Inhaltsstoffe" at bounding box center [525, 241] width 154 height 13
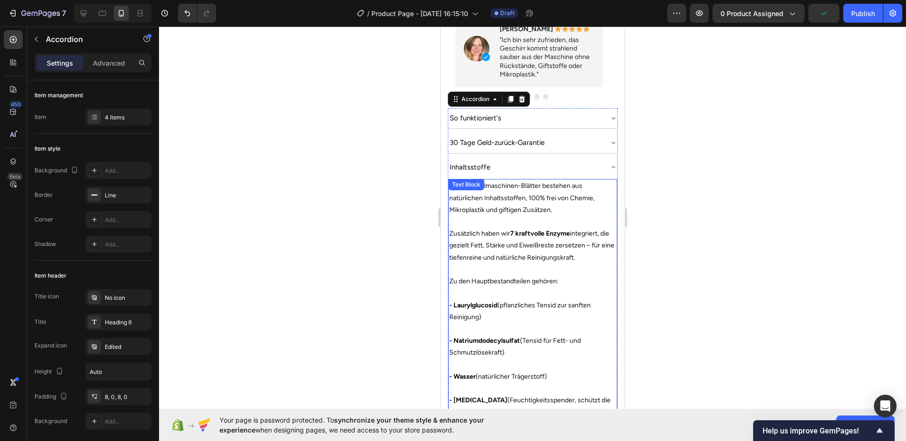
scroll to position [708, 0]
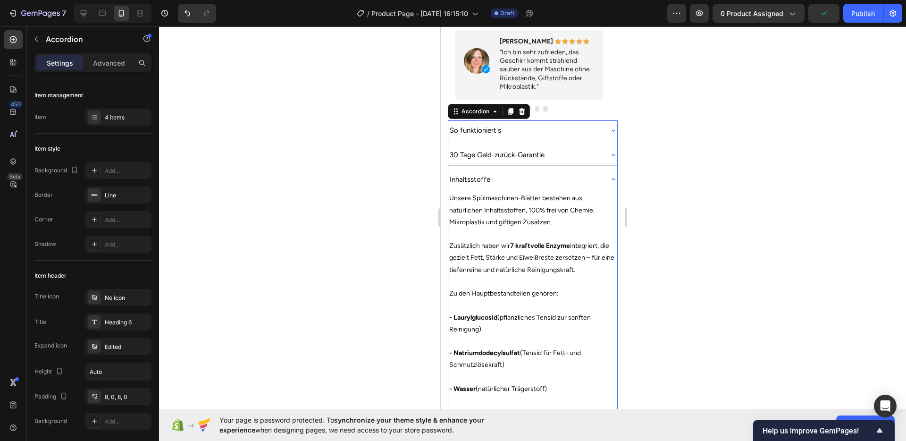
click at [568, 173] on div "Inhaltsstoffe" at bounding box center [525, 179] width 154 height 13
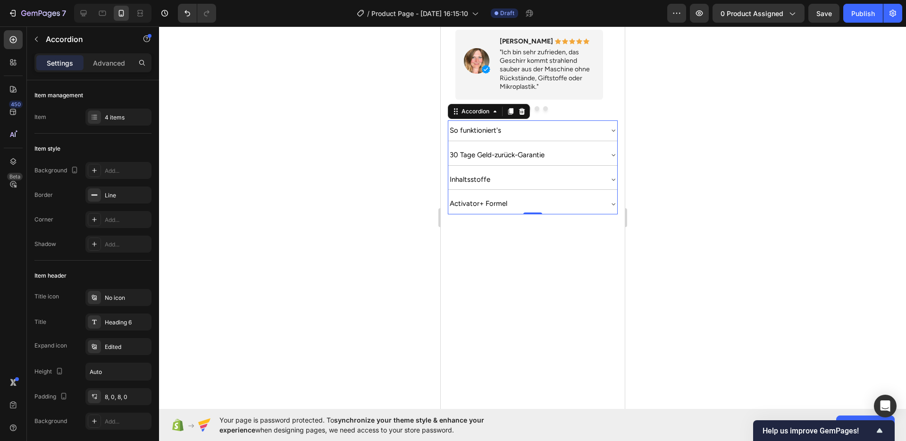
click at [582, 197] on div "Activator+ Formel" at bounding box center [525, 203] width 154 height 13
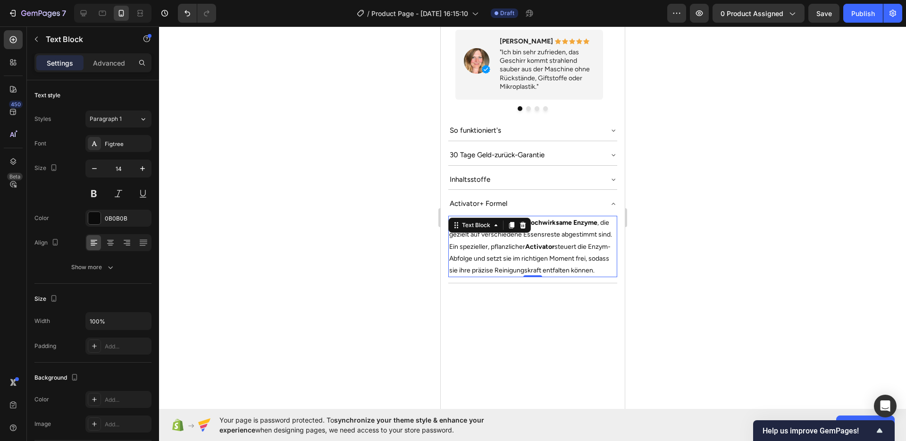
click at [504, 242] on p "Unsere Blätter enthalten 7 hochwirksame Enzyme , die gezielt auf verschiedene E…" at bounding box center [532, 246] width 167 height 59
click at [683, 253] on div at bounding box center [532, 233] width 747 height 414
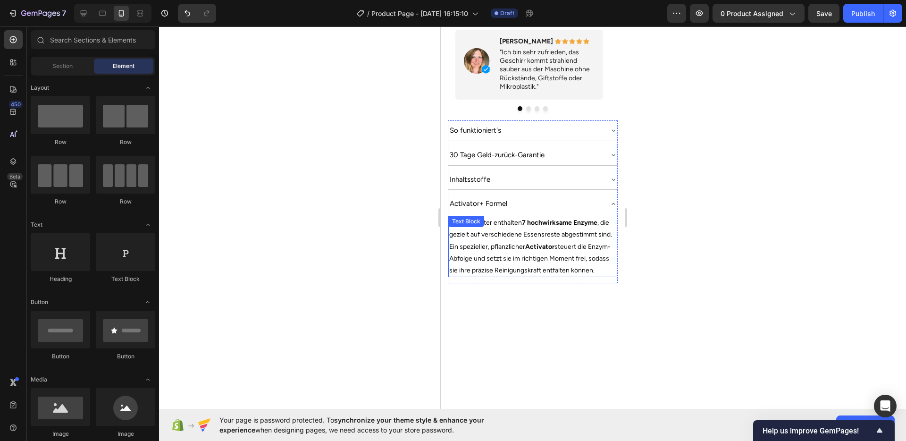
click at [465, 233] on p "Unsere Blätter enthalten 7 hochwirksame Enzyme , die gezielt auf verschiedene E…" at bounding box center [532, 246] width 167 height 59
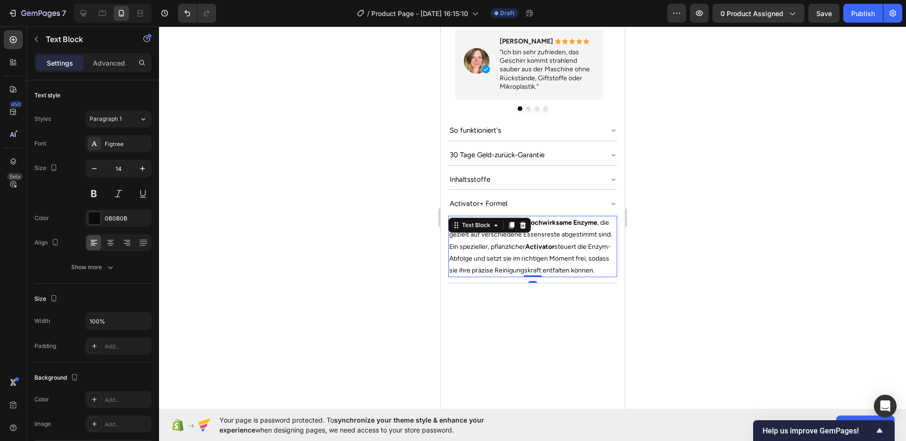
click at [465, 233] on p "Unsere Blätter enthalten 7 hochwirksame Enzyme , die gezielt auf verschiedene E…" at bounding box center [532, 246] width 167 height 59
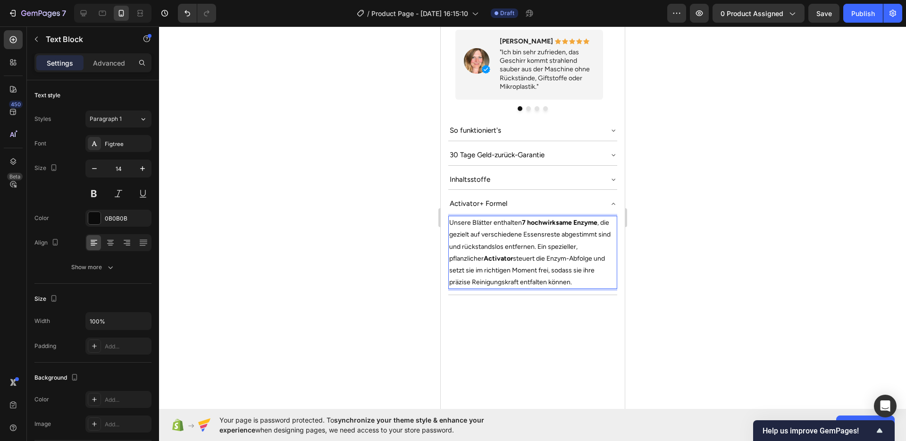
click at [461, 234] on p "Unsere Blätter enthalten 7 hochwirksame Enzyme , die gezielt auf verschiedene E…" at bounding box center [532, 252] width 167 height 71
click at [462, 234] on p "Unsere Blätter enthalten 7 hochwirksame Enzyme , die gezielt auf verschiedene E…" at bounding box center [532, 252] width 167 height 71
click at [704, 238] on div at bounding box center [532, 233] width 747 height 414
click at [523, 250] on p "Unsere Blätter enthalten 7 hochwirksame Enzyme , die gezielt auf verschiedene E…" at bounding box center [532, 252] width 167 height 71
click at [532, 247] on p "Unsere Blätter enthalten 7 hochwirksame Enzyme , die gezielt auf verschiedene E…" at bounding box center [532, 252] width 167 height 71
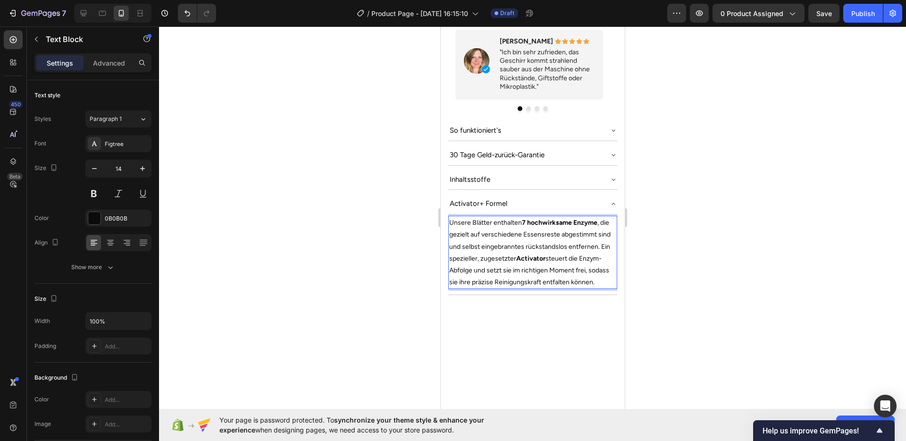
click at [697, 267] on div at bounding box center [532, 233] width 747 height 414
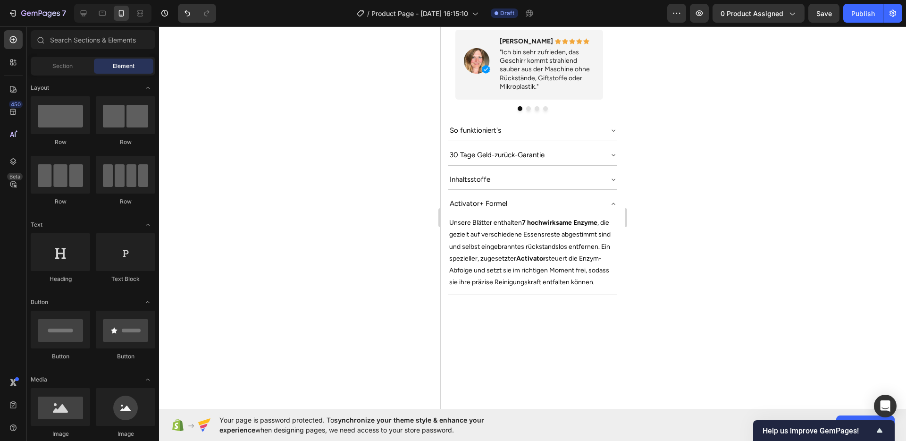
click at [484, 197] on div "Activator+ Formel" at bounding box center [478, 203] width 60 height 13
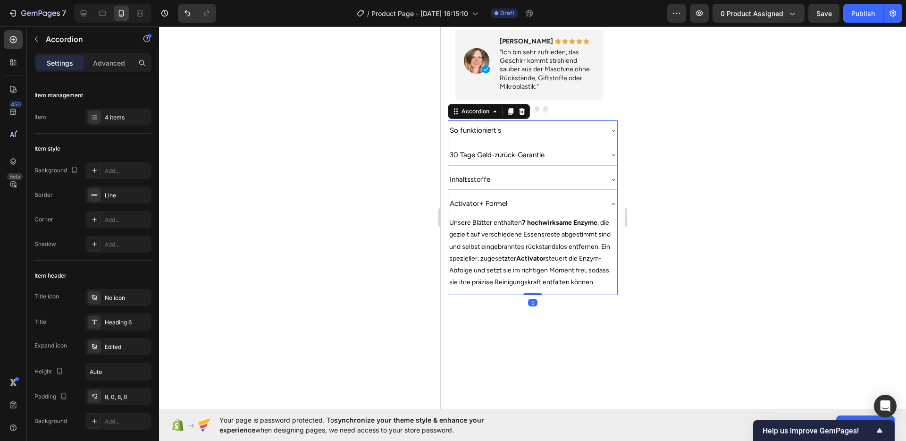
click at [571, 197] on div "Activator+ Formel" at bounding box center [525, 203] width 154 height 13
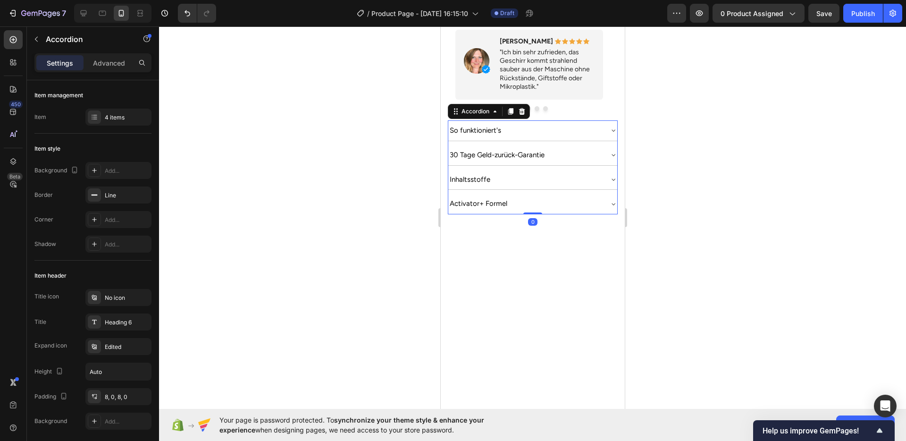
click at [679, 217] on div at bounding box center [532, 233] width 747 height 414
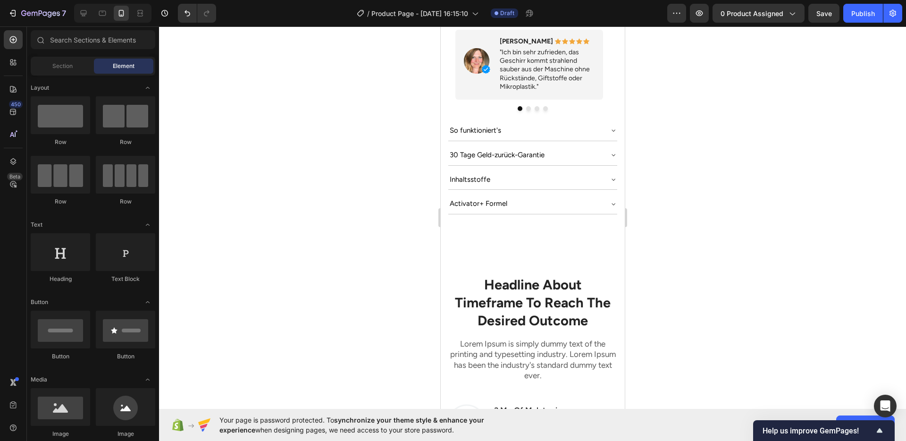
scroll to position [563, 0]
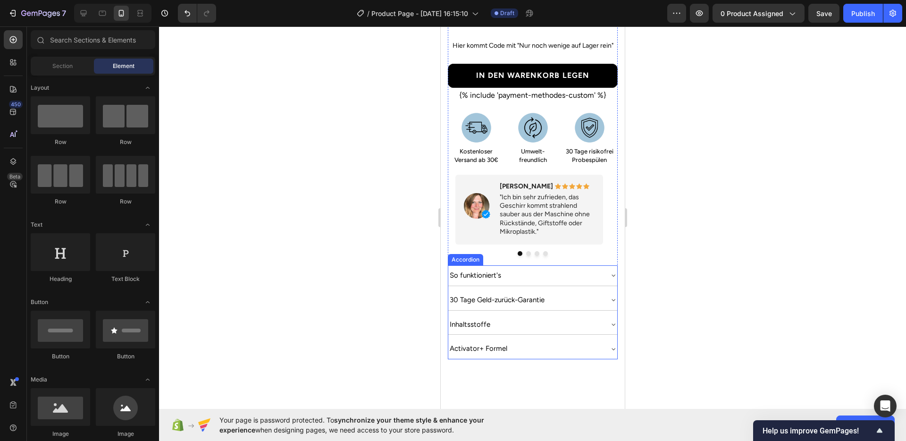
click at [563, 342] on div "Activator+ Formel" at bounding box center [525, 348] width 154 height 13
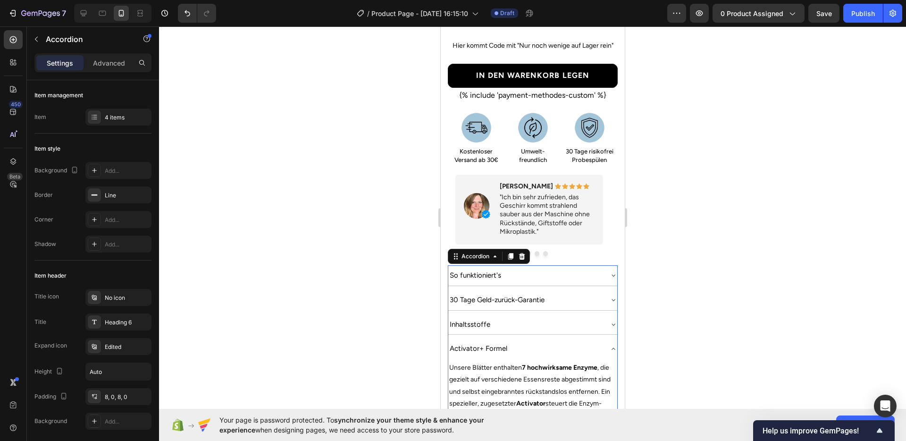
click at [696, 320] on div at bounding box center [532, 233] width 747 height 414
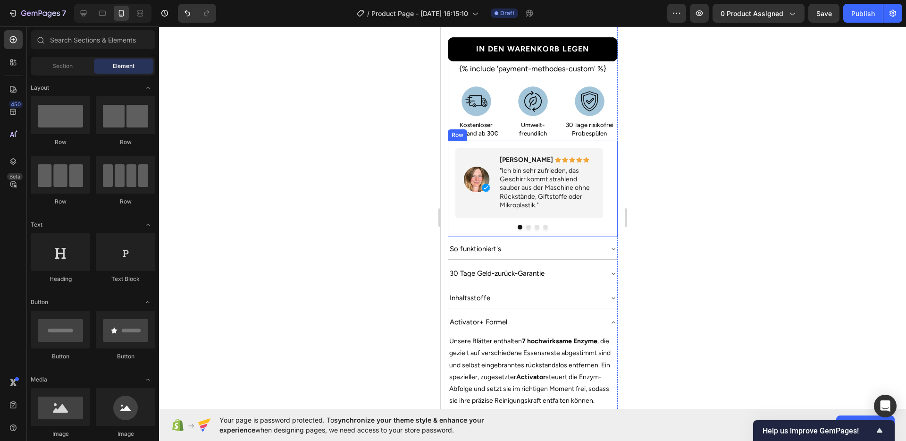
scroll to position [638, 0]
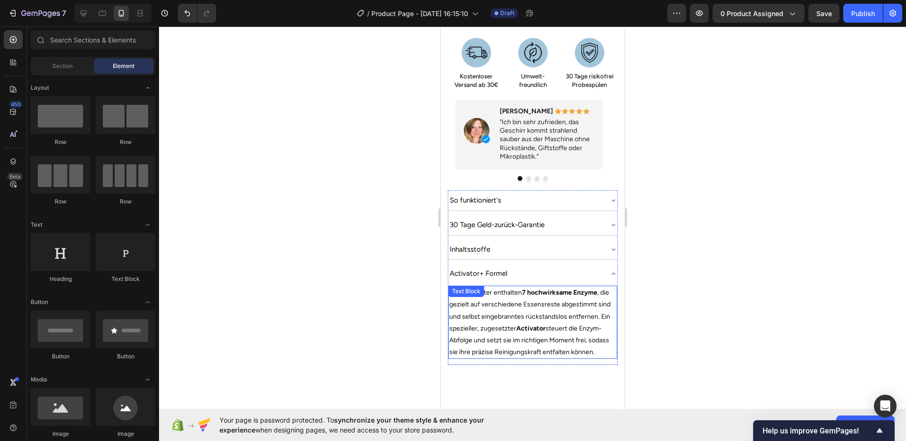
click at [515, 340] on p "Unsere Blätter enthalten 7 hochwirksame Enzyme , die gezielt auf verschiedene E…" at bounding box center [532, 321] width 167 height 71
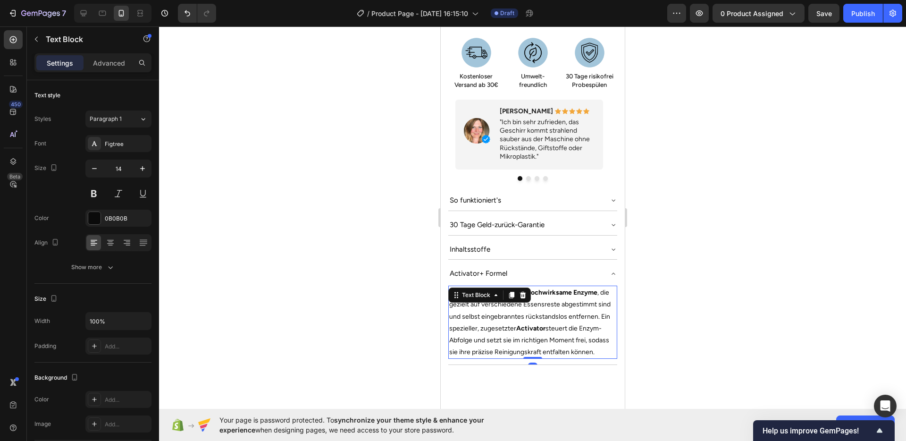
click at [515, 340] on p "Unsere Blätter enthalten 7 hochwirksame Enzyme , die gezielt auf verschiedene E…" at bounding box center [532, 321] width 167 height 71
click at [671, 292] on div at bounding box center [532, 233] width 747 height 414
click at [579, 300] on p "Unsere Blätter enthalten 7 hochwirksame Enzyme , die gezielt auf verschiedene E…" at bounding box center [532, 327] width 167 height 83
click at [601, 286] on p "Unsere Blätter enthalten 7 hochwirksame Enzyme , die gezielt auf verschiedene E…" at bounding box center [532, 327] width 167 height 83
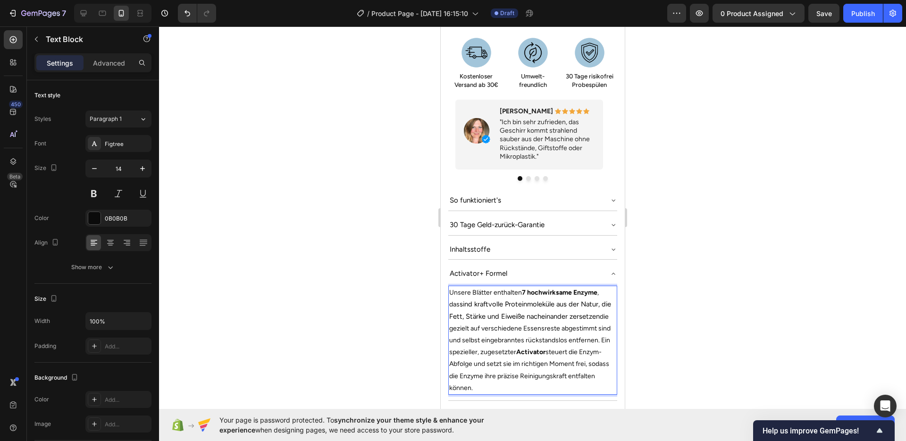
click at [482, 304] on span "sind kraftvolle Proteinmoleküle aus der Natur, die Fett, Stärke und Eiweiße nac…" at bounding box center [530, 310] width 162 height 20
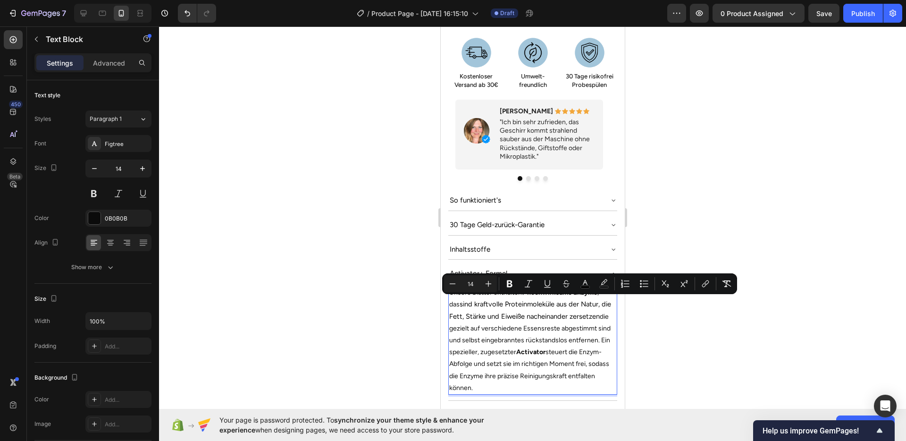
click at [489, 317] on p "Unsere Blätter enthalten 7 hochwirksame Enzyme , das sind kraftvolle Proteinmol…" at bounding box center [532, 339] width 167 height 107
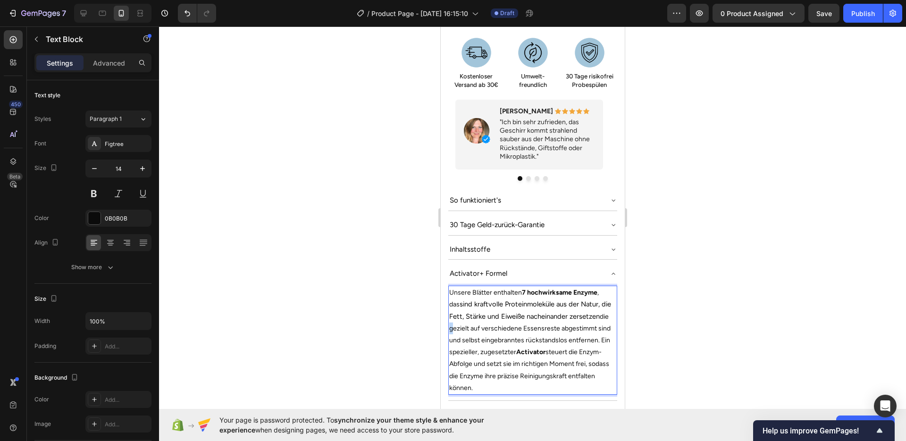
click at [489, 317] on p "Unsere Blätter enthalten 7 hochwirksame Enzyme , das sind kraftvolle Proteinmol…" at bounding box center [532, 339] width 167 height 107
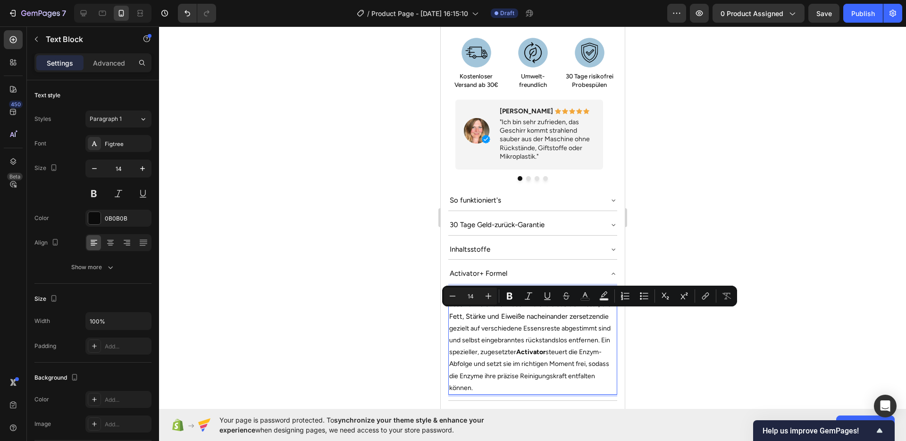
click at [493, 322] on p "Unsere Blätter enthalten 7 hochwirksame Enzyme , das sind kraftvolle Proteinmol…" at bounding box center [532, 339] width 167 height 107
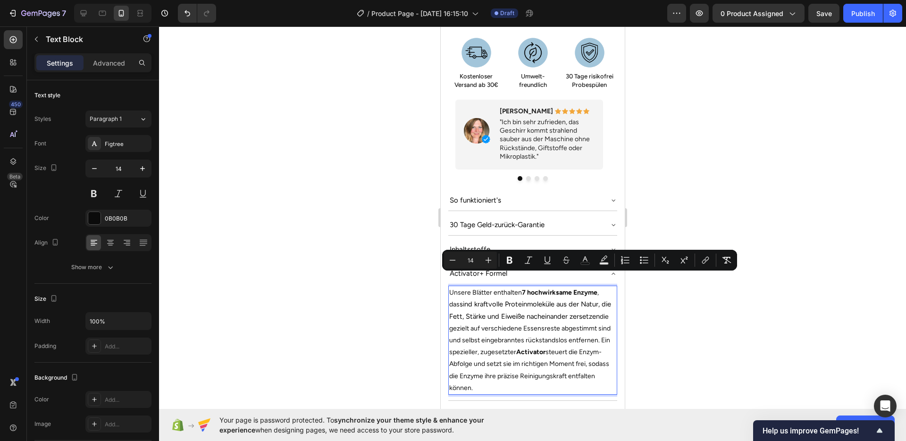
drag, startPoint x: 549, startPoint y: 370, endPoint x: 910, endPoint y: 288, distance: 371.0
click at [448, 285] on div "Unsere Blätter enthalten 7 hochwirksame Enzyme , das sind kraftvolle Proteinmol…" at bounding box center [532, 339] width 169 height 109
click at [472, 259] on input "14" at bounding box center [470, 259] width 19 height 11
click at [485, 261] on icon "Editor contextual toolbar" at bounding box center [488, 259] width 9 height 9
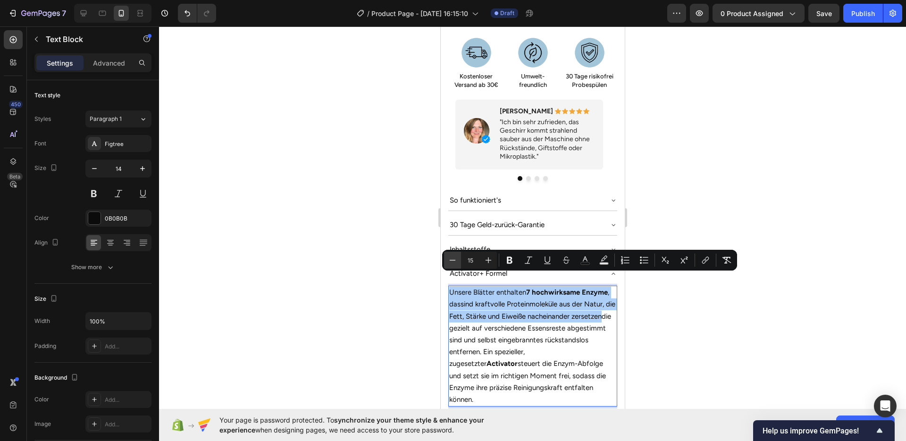
click at [451, 259] on icon "Editor contextual toolbar" at bounding box center [453, 259] width 6 height 0
type input "14"
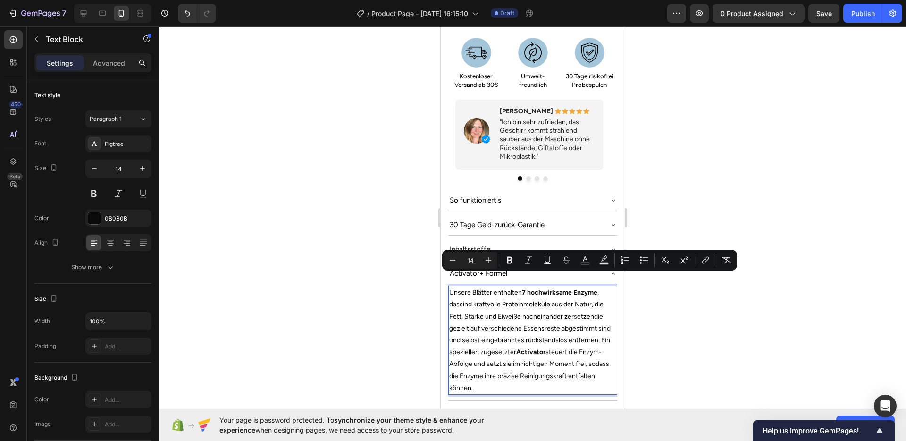
click at [488, 312] on span "die gezielt auf verschiedene Essensreste abgestimmt sind und selbst eingebrannt…" at bounding box center [529, 351] width 161 height 79
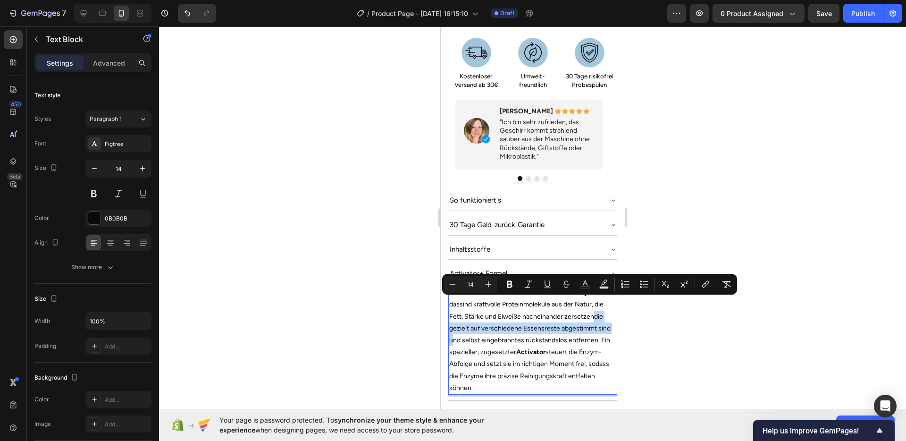
drag, startPoint x: 461, startPoint y: 325, endPoint x: 593, endPoint y: 307, distance: 133.0
click at [593, 307] on p "Unsere Blätter enthalten 7 hochwirksame Enzyme , das sind kraftvolle Proteinmol…" at bounding box center [532, 339] width 167 height 107
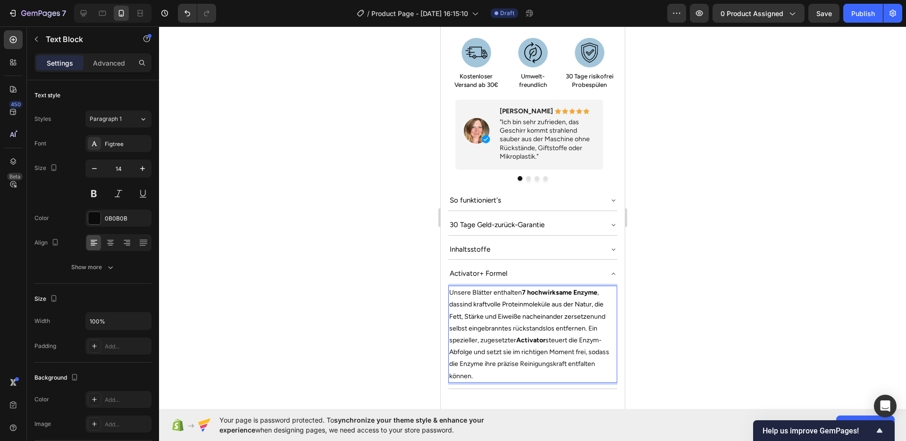
click at [542, 336] on span "und selbst eingebranntes rückstandslos entfernen. Ein spezieller, zugesetzter A…" at bounding box center [529, 345] width 160 height 67
click at [684, 337] on div at bounding box center [532, 233] width 747 height 414
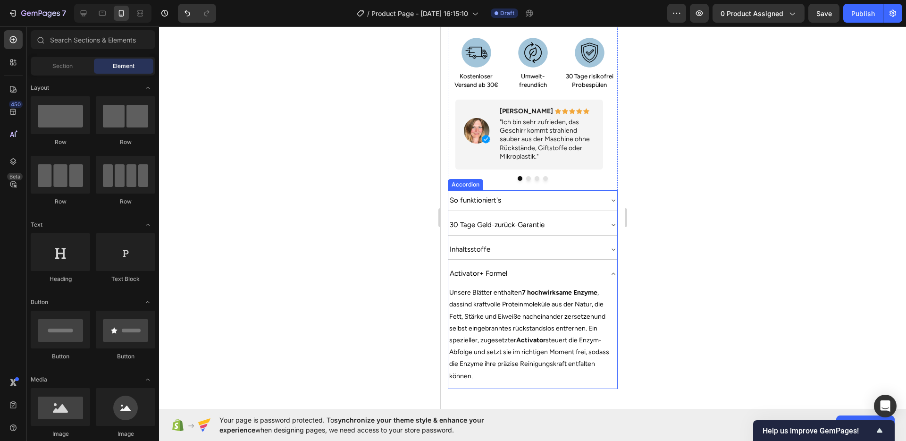
click at [567, 243] on div "Inhaltsstoffe" at bounding box center [525, 249] width 154 height 13
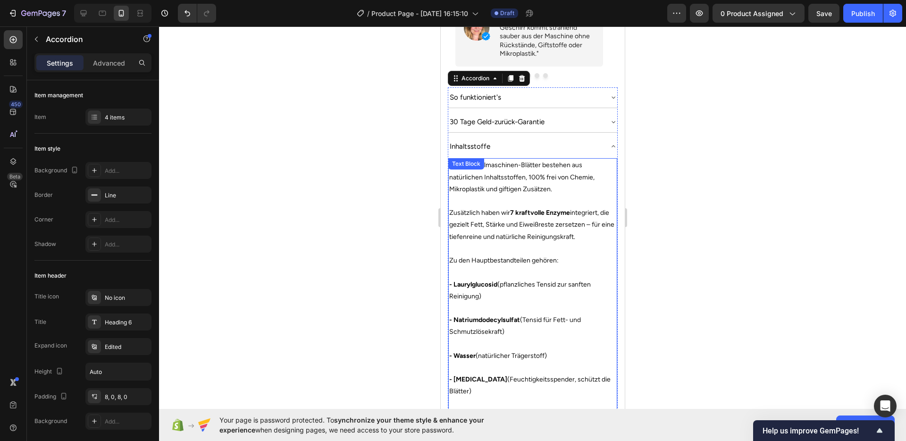
scroll to position [916, 0]
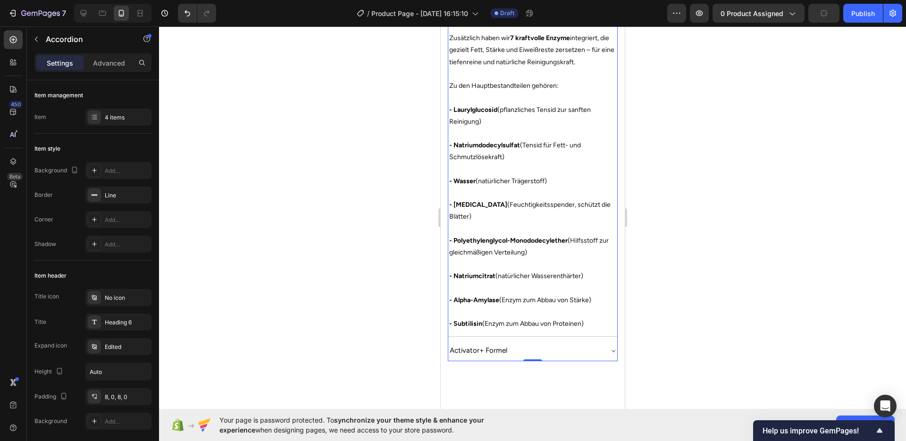
click at [567, 344] on div "Activator+ Formel" at bounding box center [525, 350] width 154 height 13
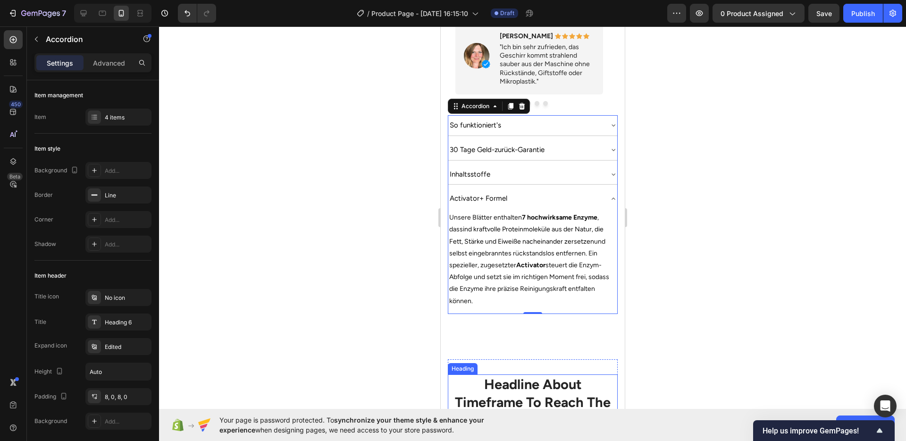
scroll to position [703, 0]
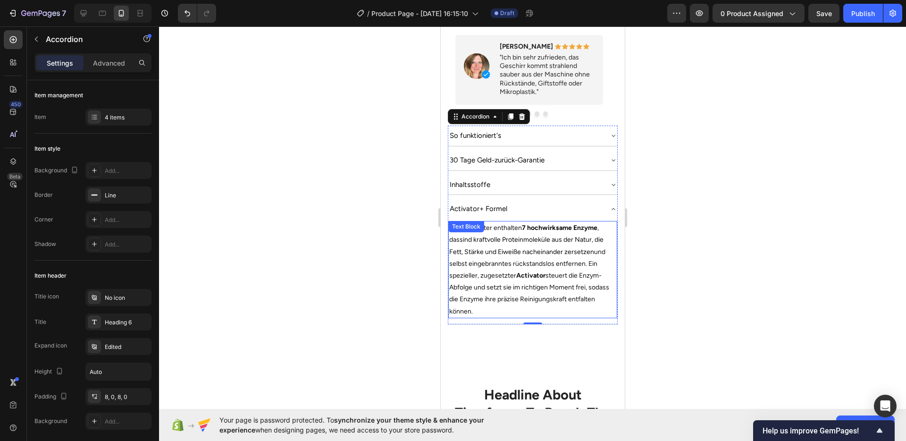
click at [490, 238] on span "sind kraftvolle Proteinmoleküle aus der Natur, die Fett, Stärke und Eiweiße nac…" at bounding box center [526, 245] width 154 height 20
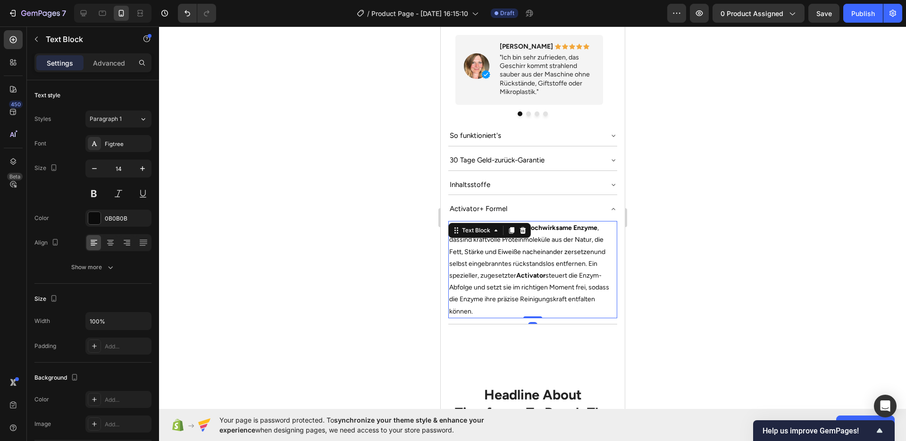
click at [490, 238] on span "sind kraftvolle Proteinmoleküle aus der Natur, die Fett, Stärke und Eiweiße nac…" at bounding box center [526, 245] width 154 height 20
click at [525, 253] on span "und selbst eingebranntes rückstandslos entfernen. Ein spezieller, zugesetzter A…" at bounding box center [529, 281] width 160 height 67
click at [773, 303] on div at bounding box center [532, 233] width 747 height 414
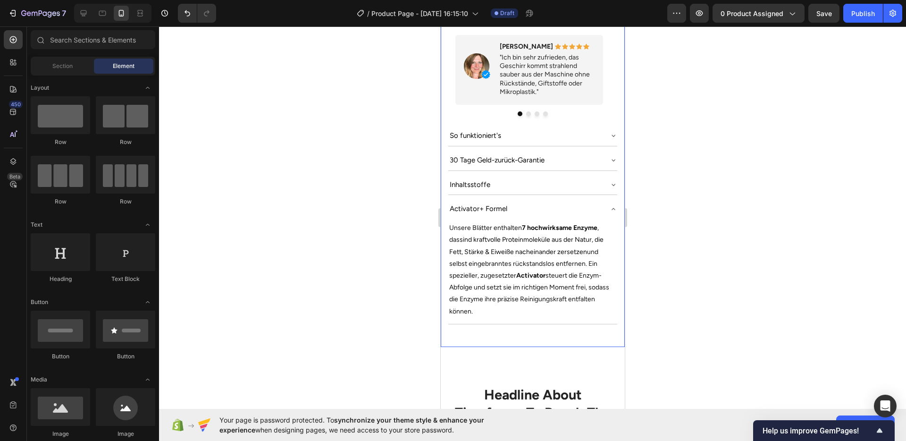
click at [661, 187] on div at bounding box center [532, 233] width 747 height 414
click at [481, 204] on span "Activator+ Formel" at bounding box center [478, 208] width 58 height 8
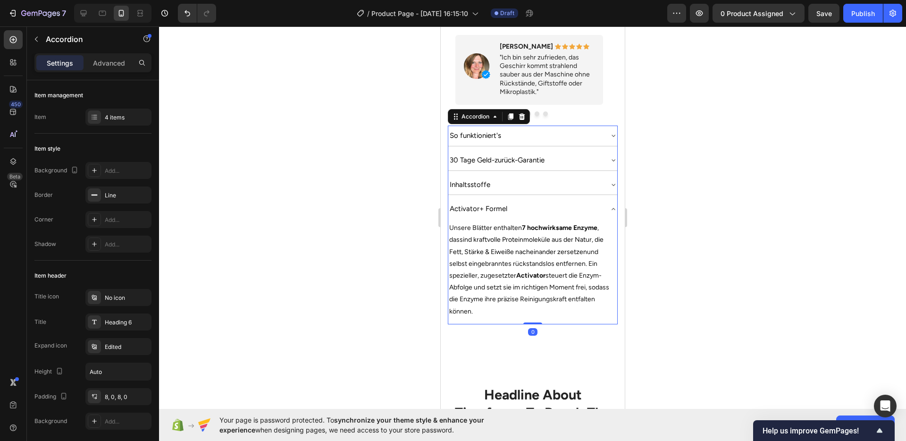
click at [545, 202] on div "Activator+ Formel" at bounding box center [525, 208] width 154 height 13
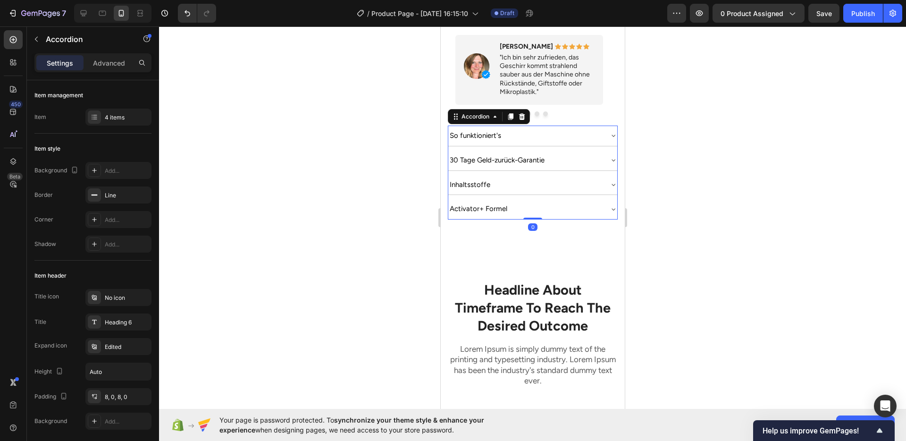
click at [734, 249] on div at bounding box center [532, 233] width 747 height 414
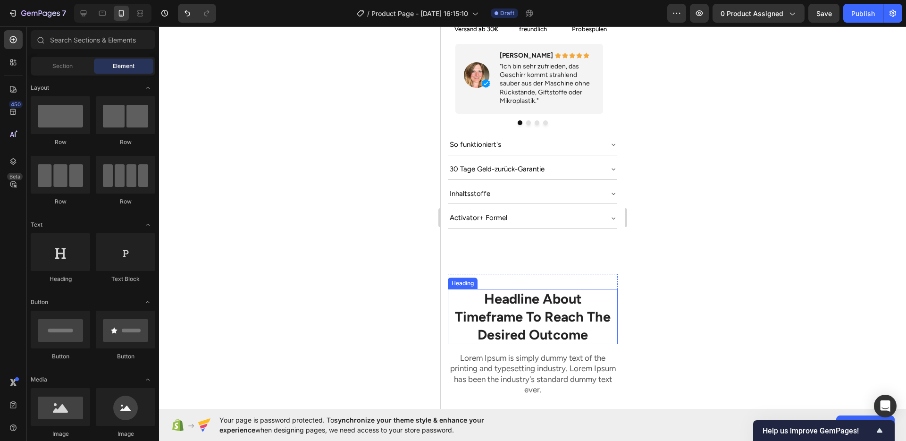
scroll to position [648, 0]
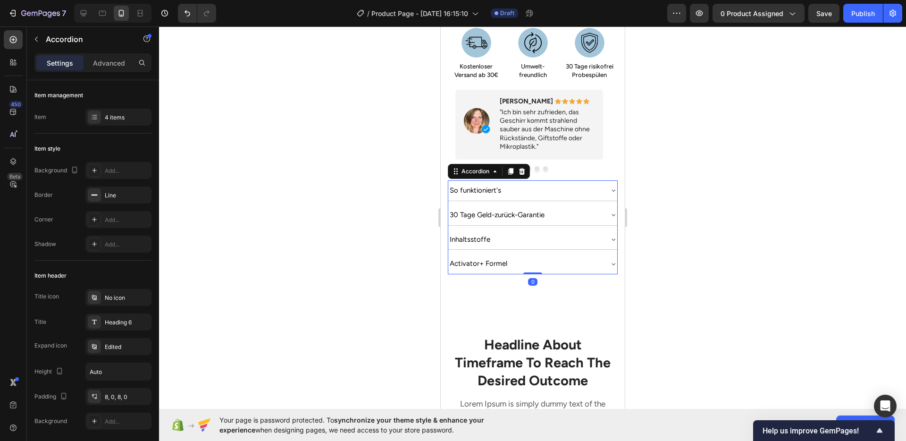
click at [543, 257] on div "Activator+ Formel" at bounding box center [525, 263] width 154 height 13
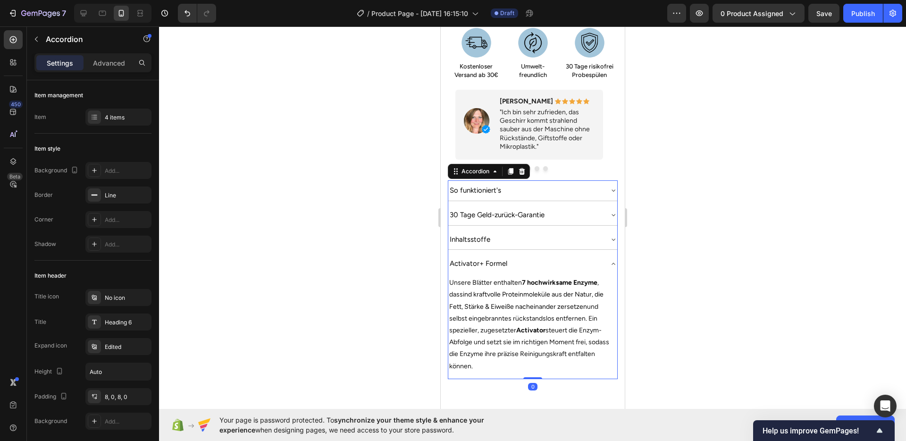
click at [690, 274] on div at bounding box center [532, 233] width 747 height 414
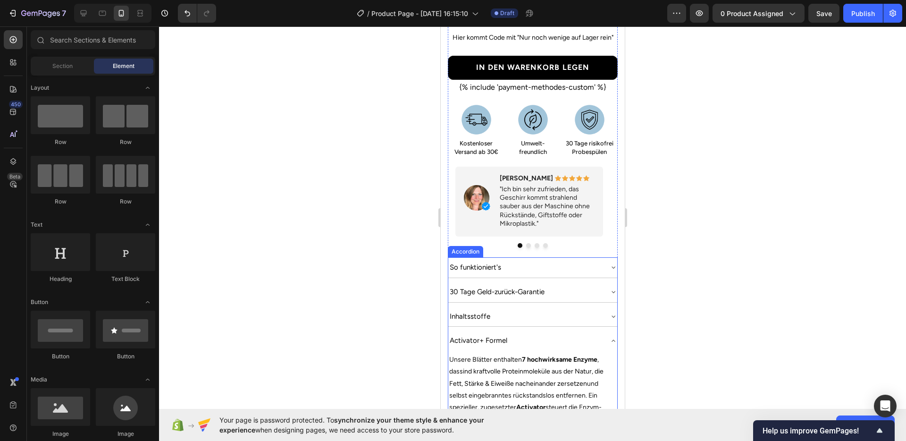
scroll to position [699, 0]
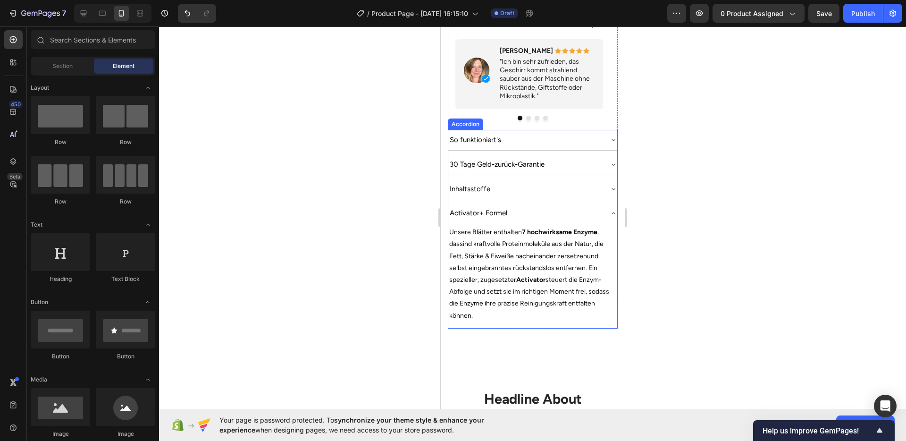
click at [568, 183] on div "Inhaltsstoffe" at bounding box center [525, 189] width 154 height 13
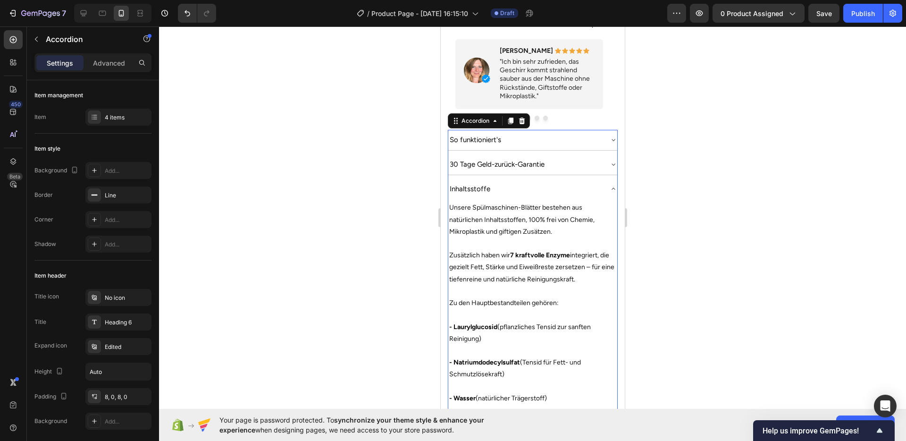
click at [568, 183] on div "Inhaltsstoffe" at bounding box center [525, 189] width 154 height 13
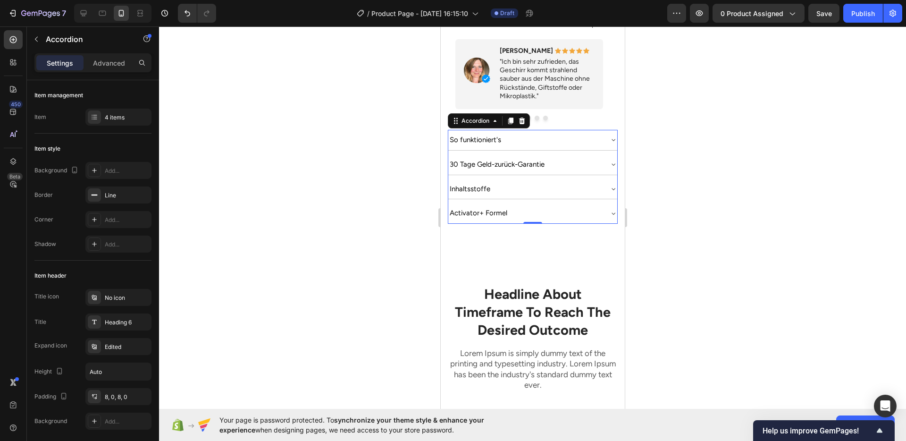
click at [538, 207] on div "Activator+ Formel" at bounding box center [525, 213] width 154 height 13
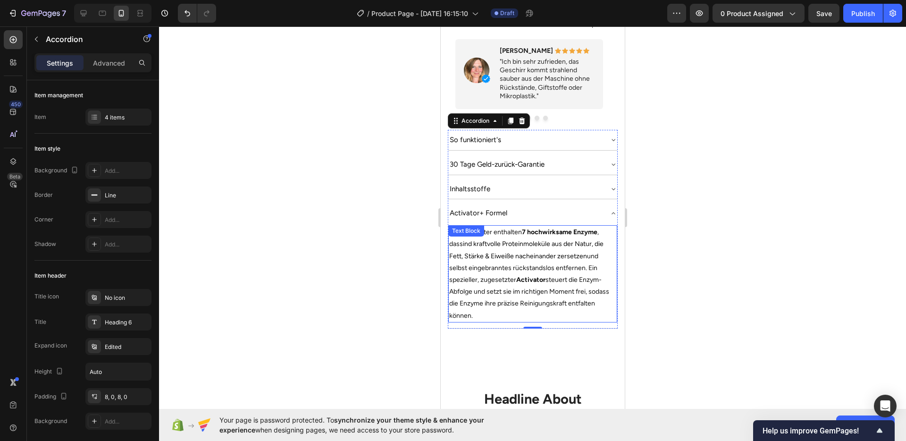
click at [585, 242] on span "sind kraftvolle Proteinmoleküle aus der Natur, die Fett, Stärke & Eiweiße nache…" at bounding box center [526, 250] width 154 height 20
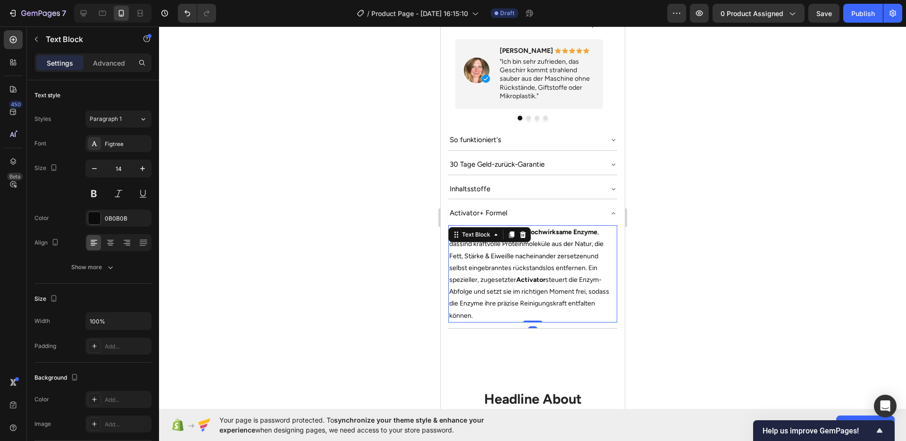
click at [585, 242] on span "sind kraftvolle Proteinmoleküle aus der Natur, die Fett, Stärke & Eiweiße nache…" at bounding box center [526, 250] width 154 height 20
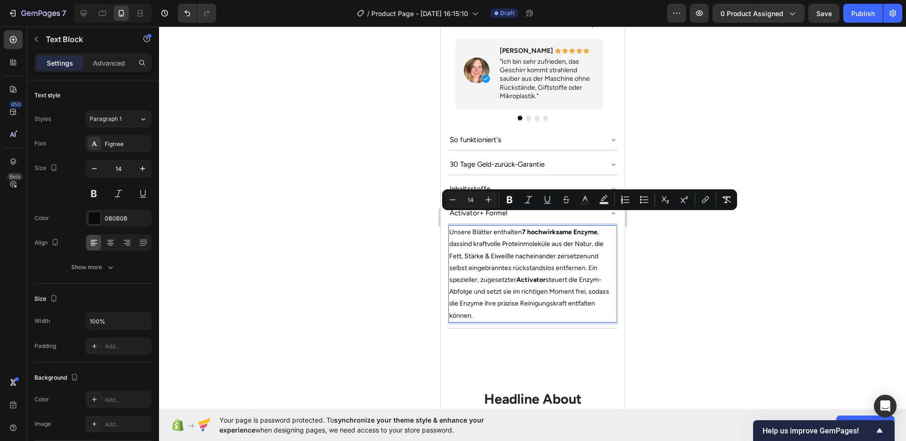
drag, startPoint x: 585, startPoint y: 242, endPoint x: 555, endPoint y: 243, distance: 29.7
click at [555, 243] on span "sind kraftvolle Proteinmoleküle aus der Natur, die Fett, Stärke & Eiweiße nache…" at bounding box center [526, 250] width 154 height 20
click at [572, 246] on p "Unsere Blätter enthalten 7 hochwirksame Enzyme , das sind kraftvolle Proteinmol…" at bounding box center [532, 273] width 167 height 95
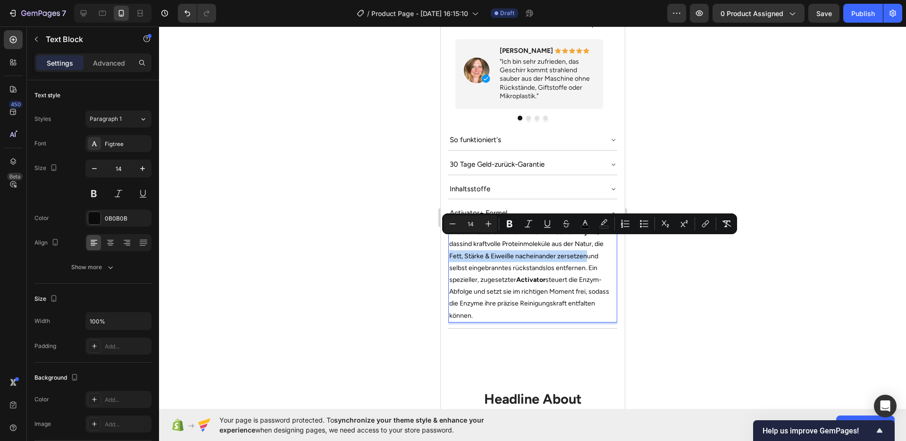
drag, startPoint x: 584, startPoint y: 242, endPoint x: 450, endPoint y: 241, distance: 133.5
click at [450, 241] on span "sind kraftvolle Proteinmoleküle aus der Natur, die Fett, Stärke & Eiweiße nache…" at bounding box center [526, 250] width 154 height 20
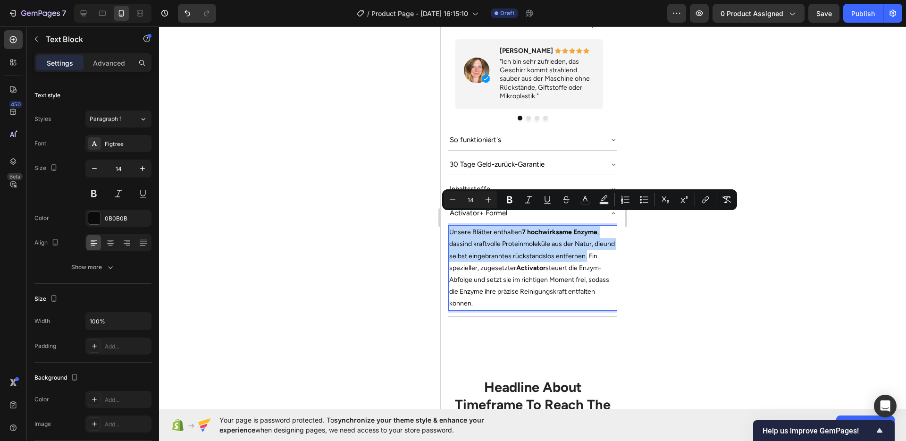
drag, startPoint x: 598, startPoint y: 241, endPoint x: 449, endPoint y: 217, distance: 150.4
click at [449, 226] on p "Unsere Blätter enthalten 7 hochwirksame Enzyme , das sind kraftvolle Proteinmol…" at bounding box center [532, 267] width 167 height 83
copy p "Unsere Blätter enthalten 7 hochwirksame Enzyme , das sind kraftvolle Proteinmol…"
click at [517, 245] on span "und selbst eingebranntes rückstandslos entfernen. Ein spezieller, zugesetzter A…" at bounding box center [532, 273] width 166 height 67
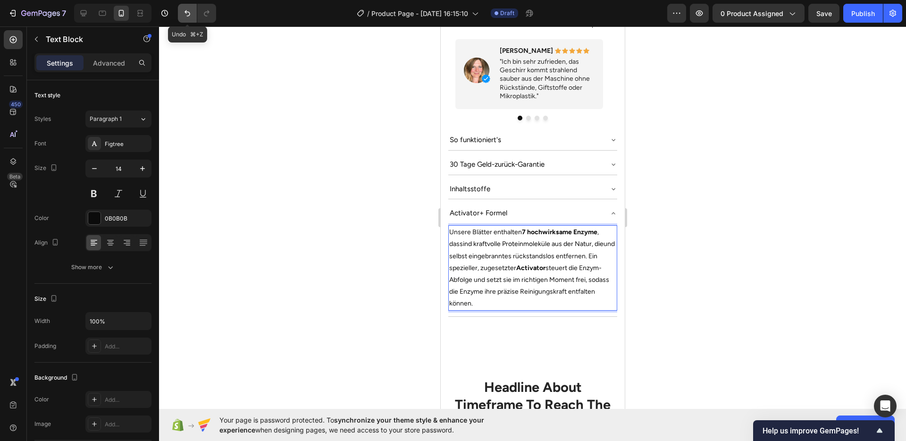
click at [185, 17] on icon "Undo/Redo" at bounding box center [187, 12] width 9 height 9
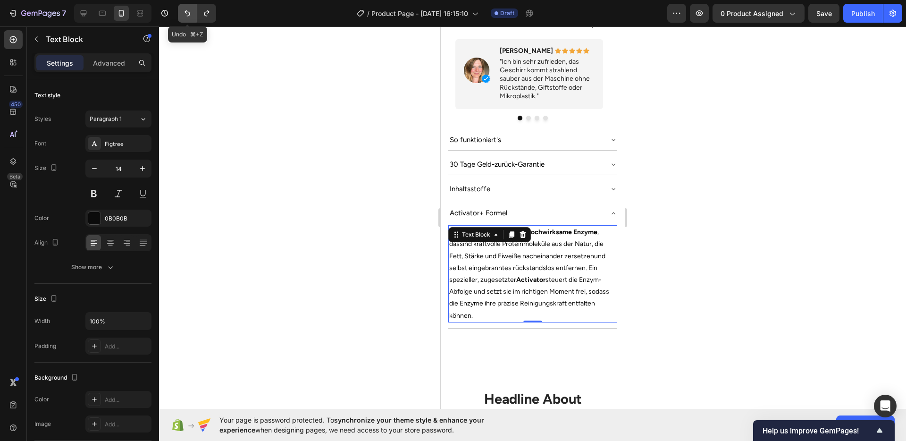
click at [185, 17] on icon "Undo/Redo" at bounding box center [187, 12] width 9 height 9
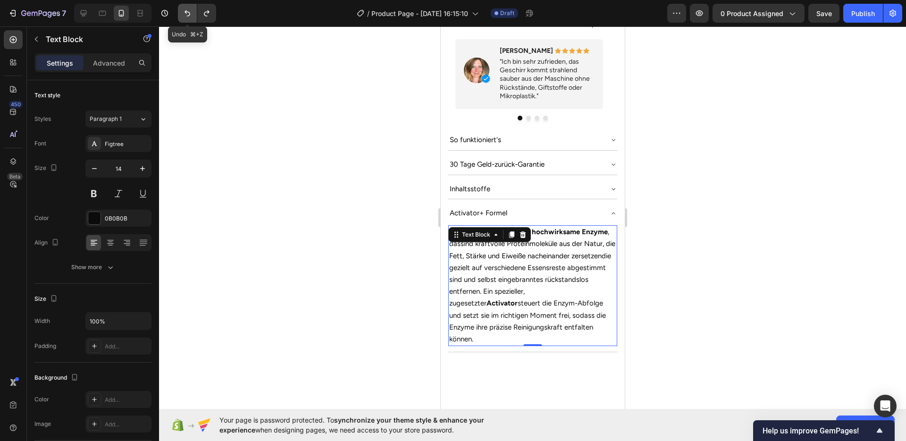
click at [185, 17] on icon "Undo/Redo" at bounding box center [187, 12] width 9 height 9
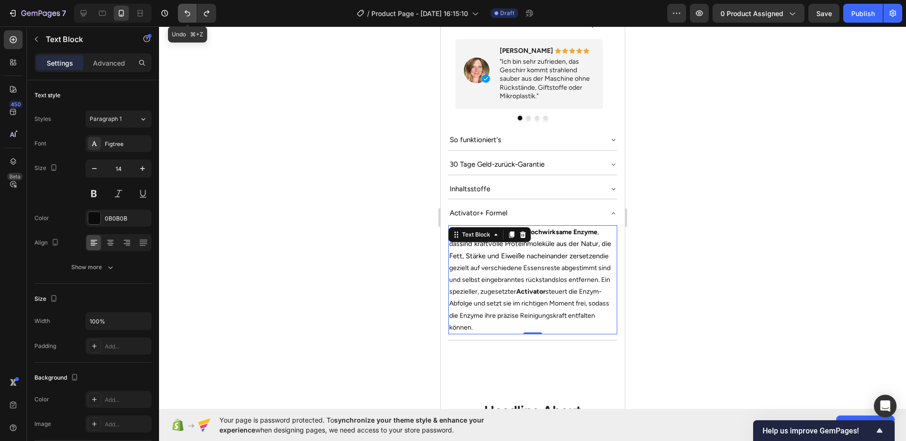
click at [185, 17] on icon "Undo/Redo" at bounding box center [187, 12] width 9 height 9
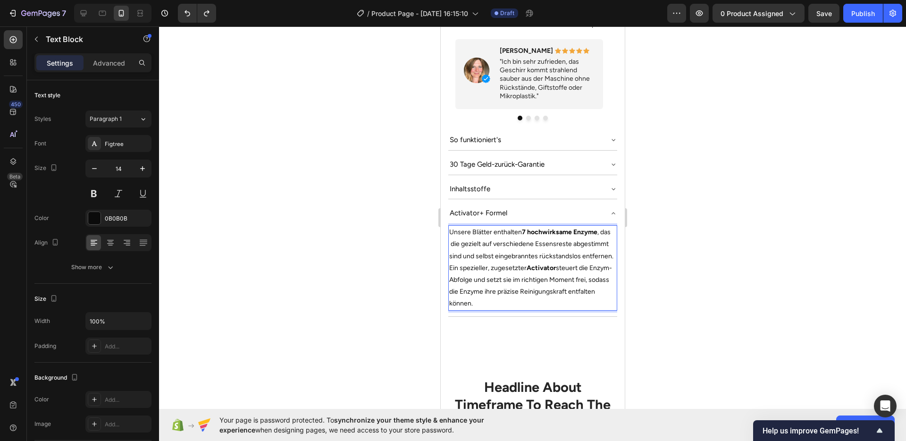
click at [461, 232] on p "Unsere Blätter enthalten 7 hochwirksame Enzyme , das die gezielt auf verschiede…" at bounding box center [532, 267] width 167 height 83
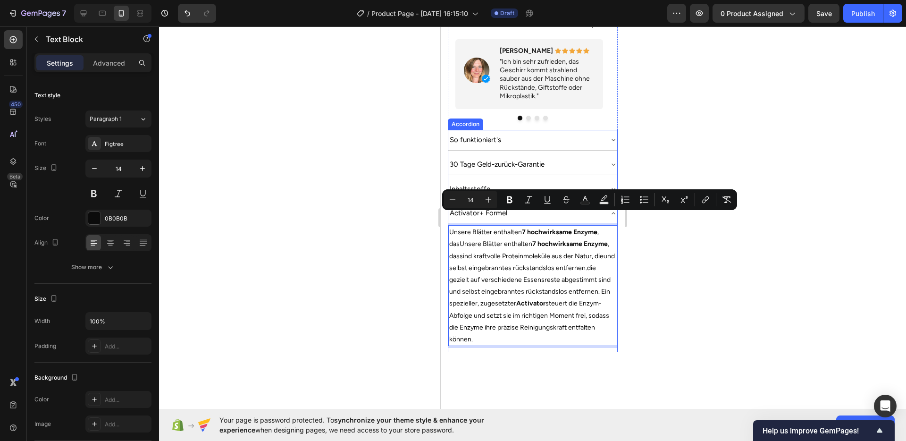
drag, startPoint x: 462, startPoint y: 230, endPoint x: 448, endPoint y: 223, distance: 15.2
click at [447, 223] on div "So funktioniert's 30 Tage Geld-zurück-Garantie Inhaltsstoffe Activator+ Formel …" at bounding box center [532, 241] width 170 height 222
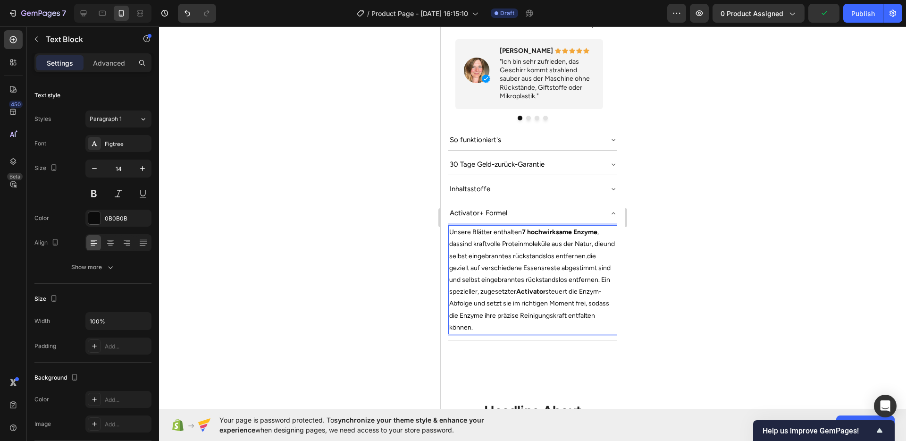
drag, startPoint x: 451, startPoint y: 240, endPoint x: 595, endPoint y: 229, distance: 144.3
click at [595, 229] on p "Unsere Blätter enthalten 7 hochwirksame Enzyme , das sind kraftvolle Proteinmol…" at bounding box center [532, 279] width 167 height 107
drag, startPoint x: 585, startPoint y: 242, endPoint x: 597, endPoint y: 233, distance: 14.8
click at [597, 233] on p "Unsere Blätter enthalten 7 hochwirksame Enzyme , das sind kraftvolle Proteinmol…" at bounding box center [532, 279] width 167 height 107
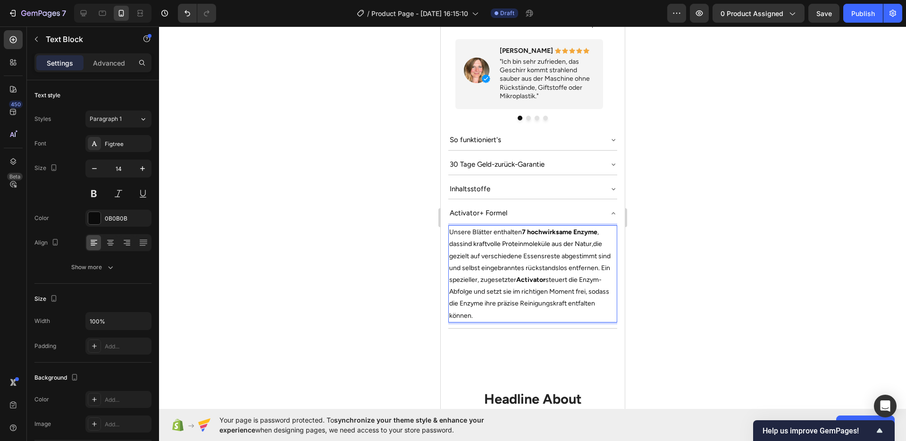
click at [532, 259] on p "Unsere Blätter enthalten 7 hochwirksame Enzyme , das sind kraftvolle Proteinmol…" at bounding box center [532, 273] width 167 height 95
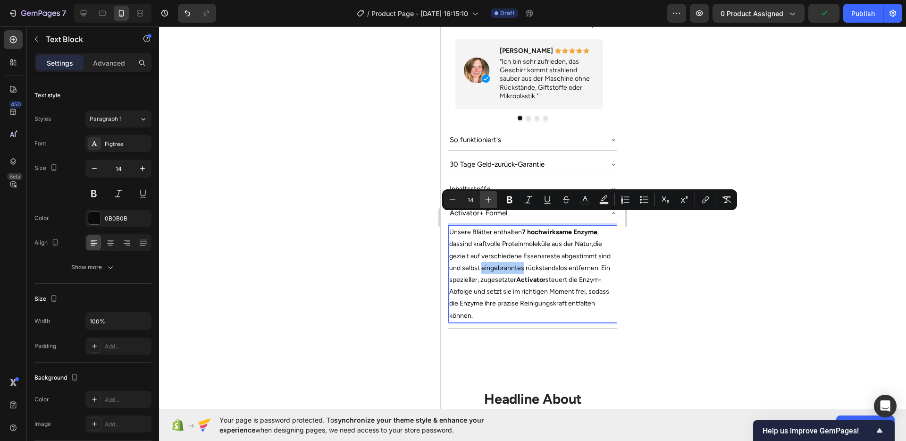
click at [486, 206] on button "Plus" at bounding box center [488, 199] width 17 height 17
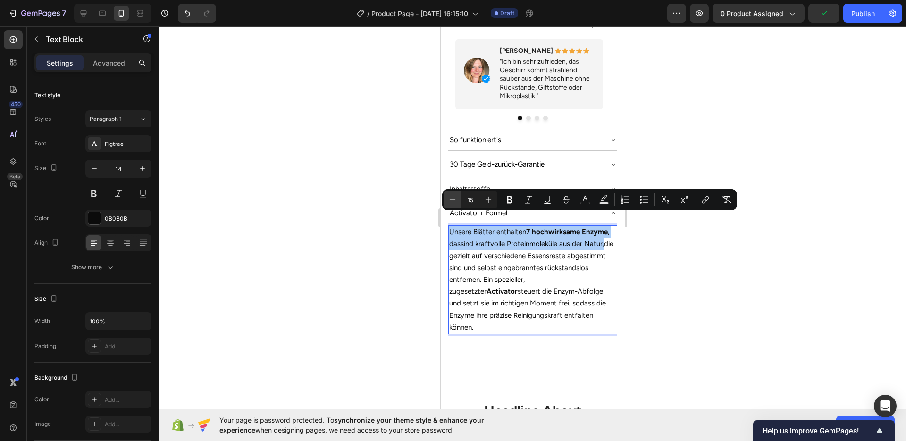
click at [446, 199] on button "Minus" at bounding box center [452, 199] width 17 height 17
type input "14"
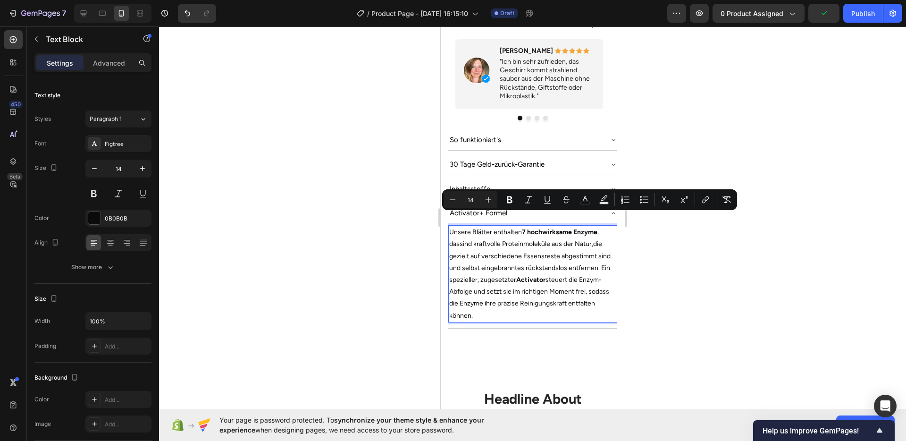
click at [373, 214] on div at bounding box center [532, 233] width 747 height 414
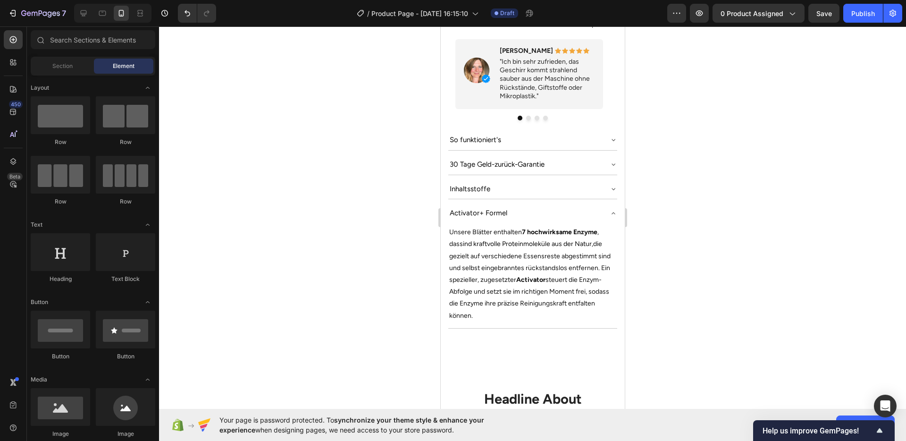
click at [743, 214] on div at bounding box center [532, 233] width 747 height 414
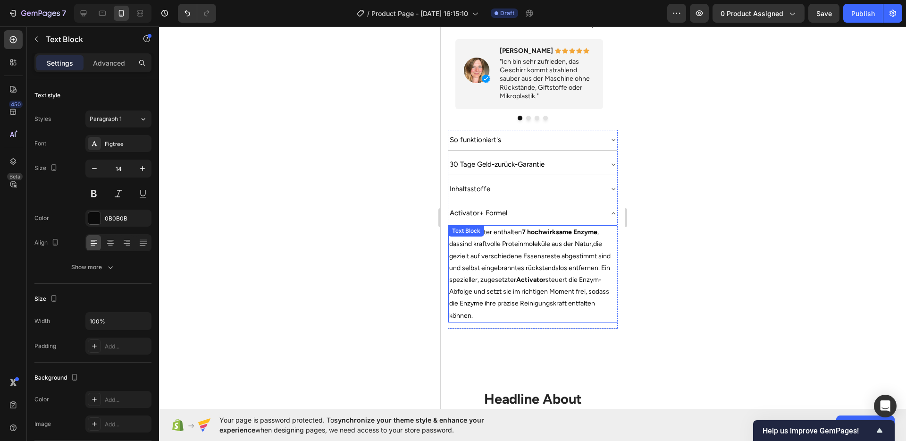
click at [543, 261] on span "die gezielt auf verschiedene Essensreste abgestimmt sind und selbst eingebrannt…" at bounding box center [529, 279] width 161 height 79
click at [537, 268] on span "die gezielt auf verschiedene Essensreste abgestimmt sind und selbst eingebrannt…" at bounding box center [529, 279] width 161 height 79
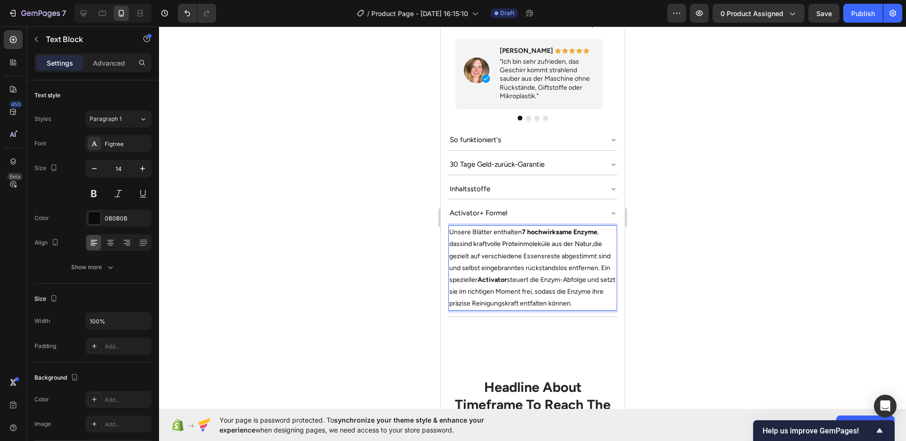
click at [556, 275] on span "die gezielt auf verschiedene Essensreste abgestimmt sind und selbst eingebrannt…" at bounding box center [532, 273] width 166 height 67
click at [702, 289] on div at bounding box center [532, 233] width 747 height 414
click at [530, 286] on span "die gezielt auf verschiedene Essensreste abgestimmt sind und selbst eingebrannt…" at bounding box center [532, 273] width 166 height 67
click at [509, 292] on span "die gezielt auf verschiedene Essensreste abgestimmt sind und selbst eingebrannt…" at bounding box center [532, 273] width 166 height 67
drag, startPoint x: 499, startPoint y: 292, endPoint x: 472, endPoint y: 290, distance: 27.0
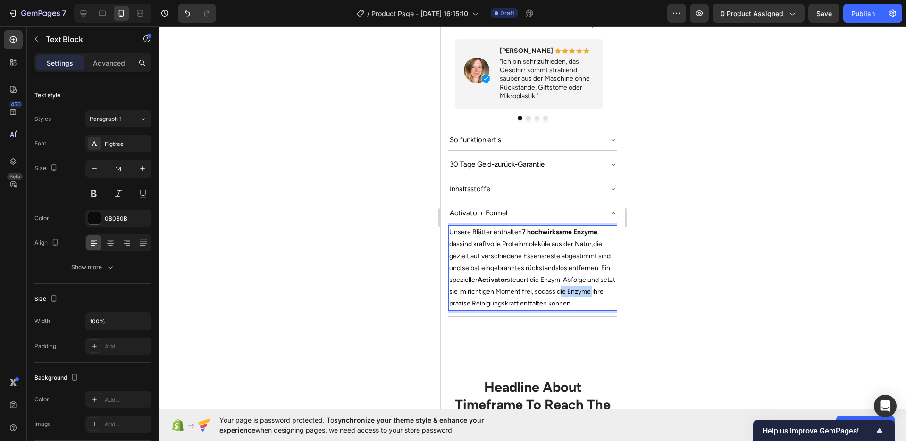
click at [472, 290] on span "die gezielt auf verschiedene Essensreste abgestimmt sind und selbst eingebrannt…" at bounding box center [532, 273] width 166 height 67
click at [728, 279] on div at bounding box center [532, 233] width 747 height 414
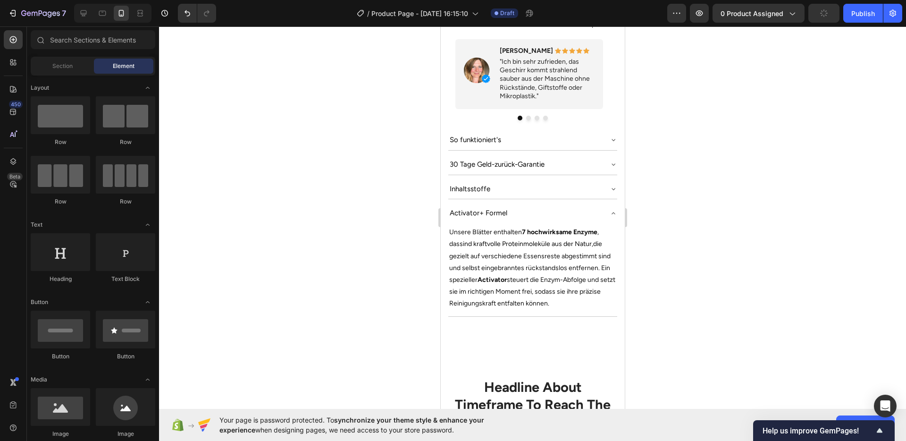
click at [395, 235] on div at bounding box center [532, 233] width 747 height 414
click at [584, 240] on span "sind kraftvolle Proteinmoleküle aus der Natur," at bounding box center [525, 244] width 133 height 8
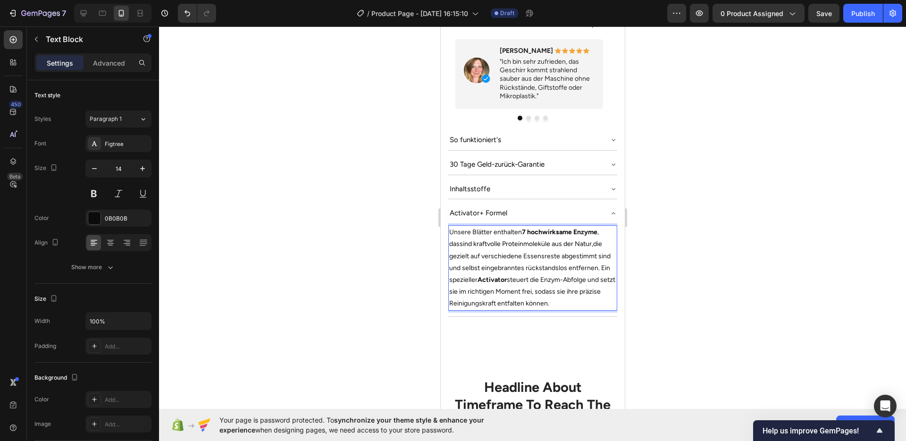
click at [598, 228] on span "Unsere Blätter enthalten 7 hochwirksame Enzyme , das" at bounding box center [524, 238] width 150 height 20
click at [509, 228] on span "Unsere Blätter enthalten 7 hochwirksame Enzyme , das" at bounding box center [524, 238] width 150 height 20
click at [582, 228] on strong "7 hochwirksame Enzyme" at bounding box center [565, 232] width 75 height 8
click at [474, 228] on span "Unsere Blätter arbeiten mit 7 hochwirksamen Enzyme , das" at bounding box center [529, 238] width 160 height 20
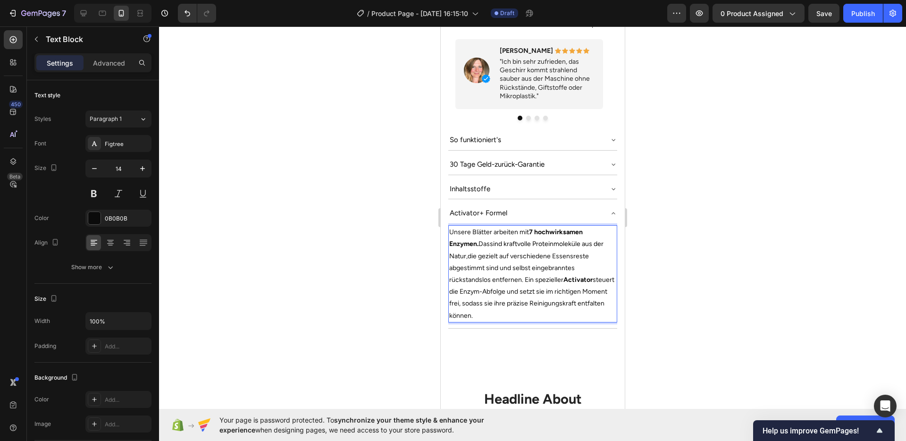
click at [546, 252] on span "die gezielt auf verschiedene Essensreste abgestimmt sind und selbst eingebrannt…" at bounding box center [531, 285] width 165 height 67
click at [691, 271] on div at bounding box center [532, 233] width 747 height 414
click at [479, 288] on span "die gezielt auf verschiedene Essensreste abgestimmt sind und selbst eingebrannt…" at bounding box center [531, 285] width 165 height 67
click at [477, 289] on span "die gezielt auf verschiedene Essensreste abgestimmt sind und selbst eingebrannt…" at bounding box center [531, 285] width 165 height 67
click at [475, 289] on span "die gezielt auf verschiedene Essensreste abgestimmt sind und selbst eingebrannt…" at bounding box center [531, 285] width 165 height 67
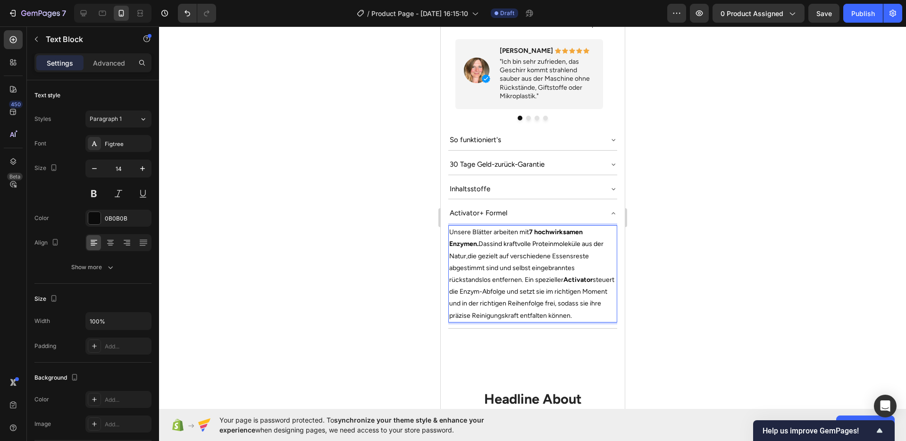
click at [579, 270] on p "Unsere Blätter arbeiten mit 7 hochwirksamen Enzymen. Das sind kraftvolle Protei…" at bounding box center [532, 273] width 167 height 95
click at [688, 287] on div at bounding box center [532, 233] width 747 height 414
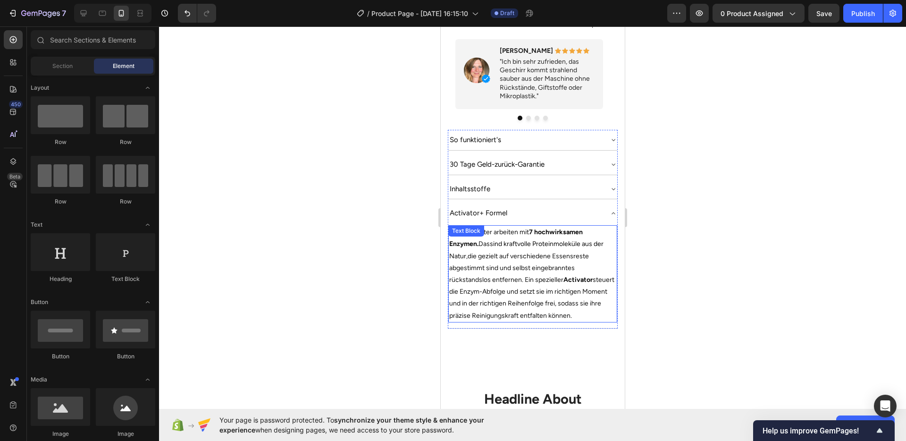
click at [481, 290] on span "die gezielt auf verschiedene Essensreste abgestimmt sind und selbst eingebrannt…" at bounding box center [531, 285] width 165 height 67
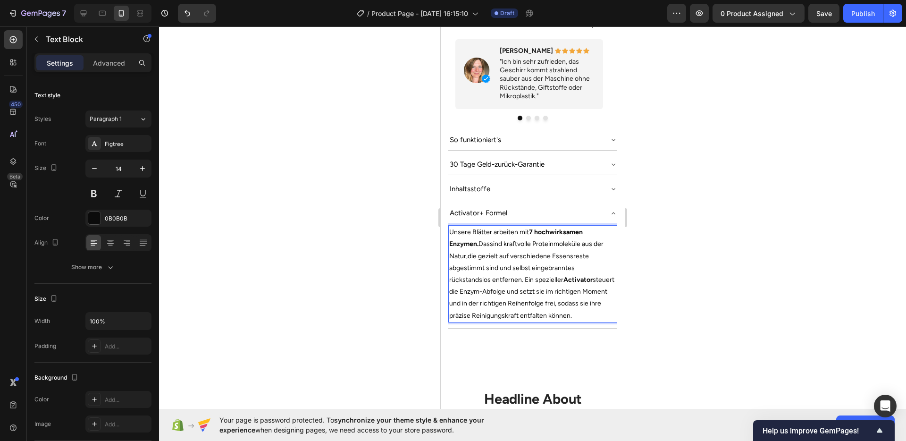
click at [484, 290] on span "die gezielt auf verschiedene Essensreste abgestimmt sind und selbst eingebrannt…" at bounding box center [531, 285] width 165 height 67
click at [592, 289] on span "die gezielt auf verschiedene Essensreste abgestimmt sind und selbst eingebrannt…" at bounding box center [531, 285] width 165 height 67
click at [591, 289] on span "die gezielt auf verschiedene Essensreste abgestimmt sind und selbst eingebrannt…" at bounding box center [531, 285] width 165 height 67
click at [715, 293] on div at bounding box center [532, 233] width 747 height 414
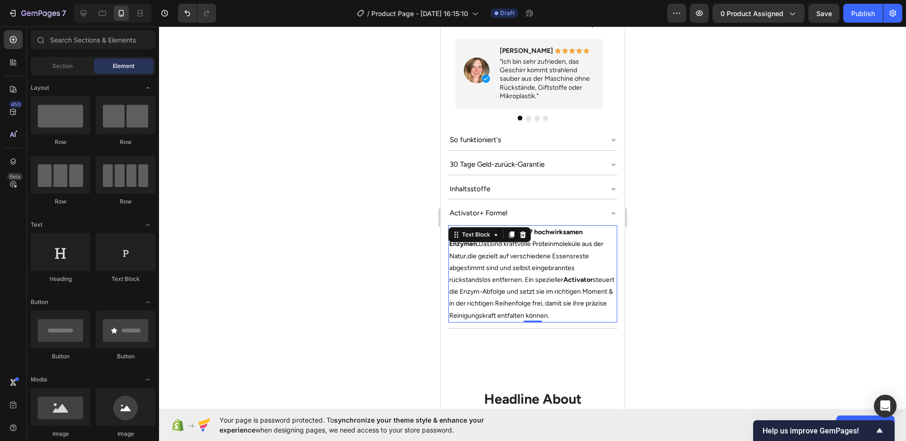
click at [552, 277] on span "die gezielt auf verschiedene Essensreste abgestimmt sind und selbst eingebrannt…" at bounding box center [531, 285] width 165 height 67
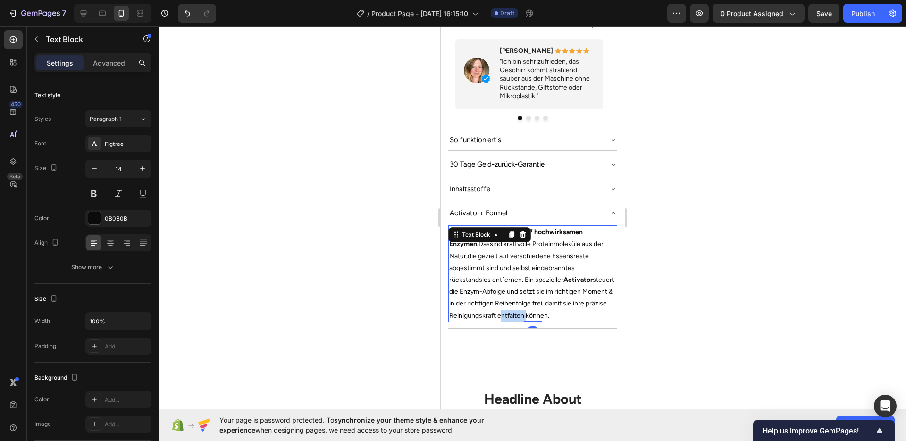
click at [533, 300] on span "die gezielt auf verschiedene Essensreste abgestimmt sind und selbst eingebrannt…" at bounding box center [531, 285] width 165 height 67
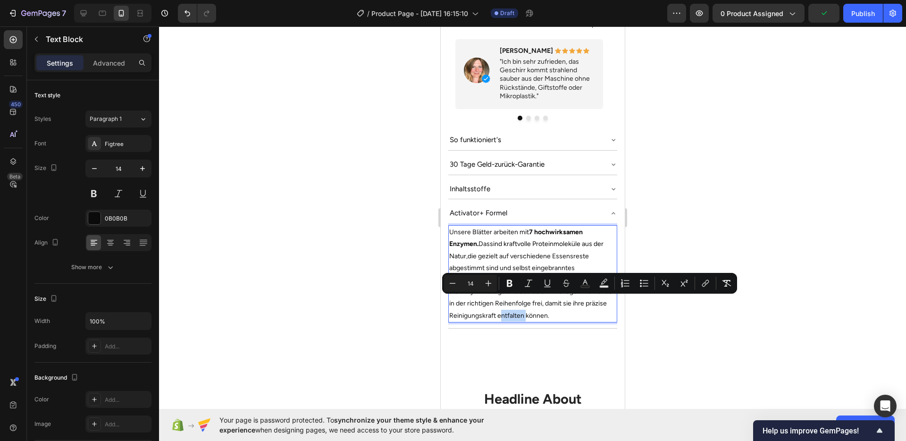
click at [533, 300] on span "die gezielt auf verschiedene Essensreste abgestimmt sind und selbst eingebrannt…" at bounding box center [531, 285] width 165 height 67
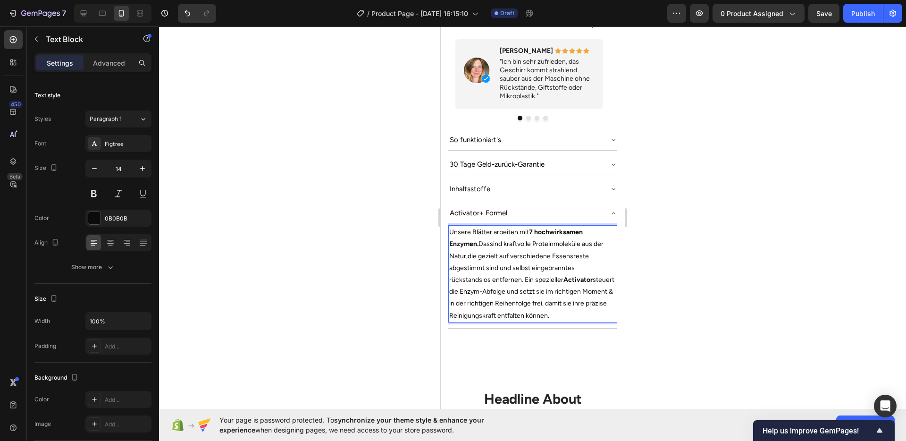
click at [605, 289] on p "Unsere Blätter arbeiten mit 7 hochwirksamen Enzymen. Das sind kraftvolle Protei…" at bounding box center [532, 273] width 167 height 95
click at [722, 297] on div at bounding box center [532, 233] width 747 height 414
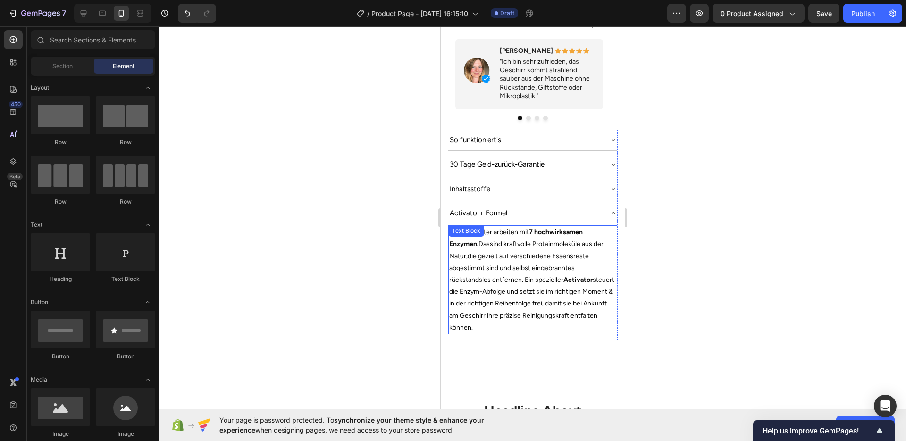
click at [524, 293] on p "Unsere Blätter arbeiten mit 7 hochwirksamen Enzymen. Das sind kraftvolle Protei…" at bounding box center [532, 279] width 167 height 107
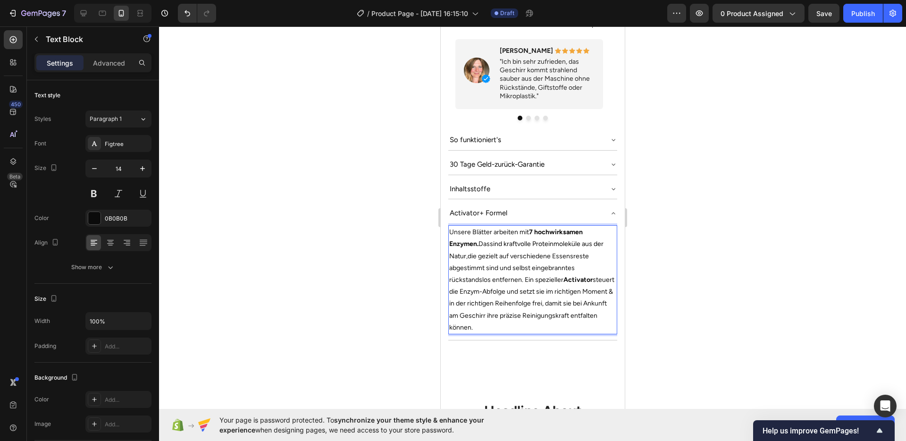
click at [515, 302] on span "die gezielt auf verschiedene Essensreste abgestimmt sind und selbst eingebrannt…" at bounding box center [531, 291] width 165 height 79
click at [518, 303] on span "die gezielt auf verschiedene Essensreste abgestimmt sind und selbst eingebrannt…" at bounding box center [531, 291] width 165 height 79
drag, startPoint x: 522, startPoint y: 302, endPoint x: 493, endPoint y: 302, distance: 29.2
click at [493, 302] on span "die gezielt auf verschiedene Essensreste abgestimmt sind und selbst eingebrannt…" at bounding box center [531, 291] width 165 height 79
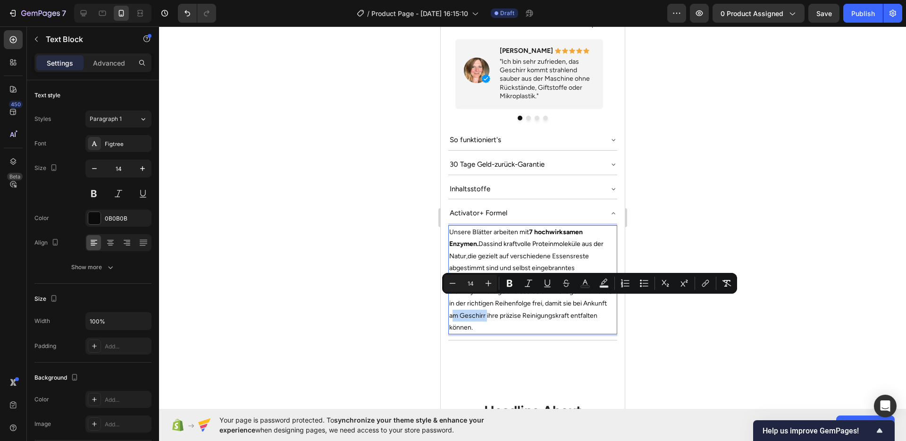
drag, startPoint x: 486, startPoint y: 300, endPoint x: 520, endPoint y: 302, distance: 34.5
click at [520, 302] on span "die gezielt auf verschiedene Essensreste abgestimmt sind und selbst eingebrannt…" at bounding box center [531, 291] width 165 height 79
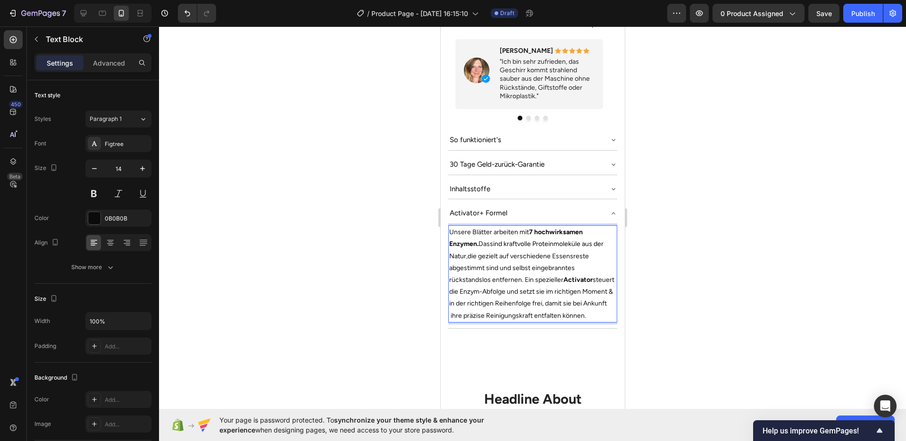
click at [520, 302] on span "die gezielt auf verschiedene Essensreste abgestimmt sind und selbst eingebrannt…" at bounding box center [531, 285] width 165 height 67
click at [689, 322] on div at bounding box center [532, 233] width 747 height 414
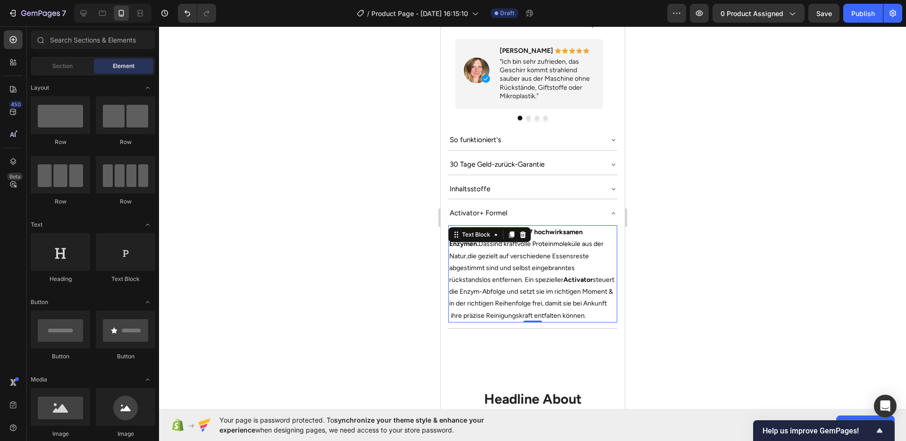
click at [490, 305] on span "die gezielt auf verschiedene Essensreste abgestimmt sind und selbst eingebrannt…" at bounding box center [531, 285] width 165 height 67
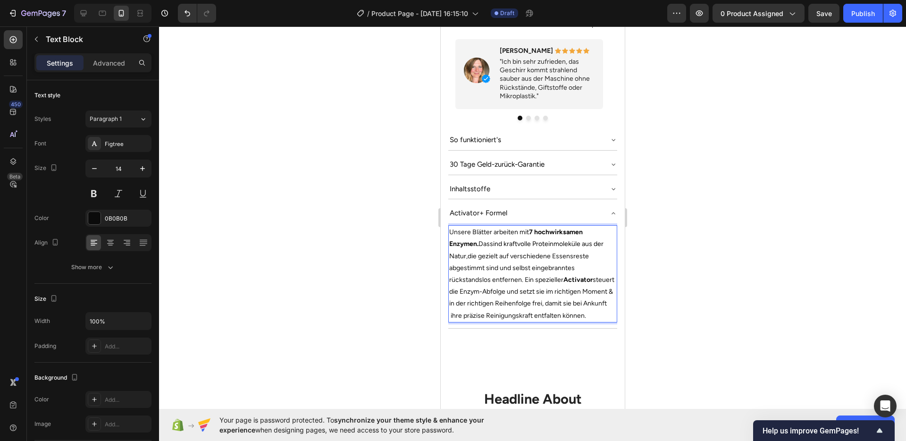
click at [485, 302] on span "die gezielt auf verschiedene Essensreste abgestimmt sind und selbst eingebrannt…" at bounding box center [531, 285] width 165 height 67
click at [504, 308] on p "Unsere Blätter arbeiten mit 7 hochwirksamen Enzymen. Das sind kraftvolle Protei…" at bounding box center [532, 273] width 167 height 95
click at [697, 316] on div at bounding box center [532, 233] width 747 height 414
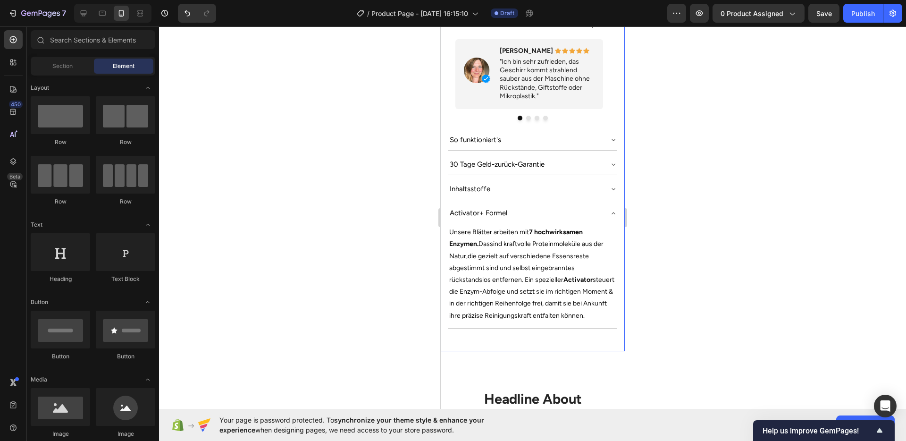
click at [697, 316] on div at bounding box center [532, 233] width 747 height 414
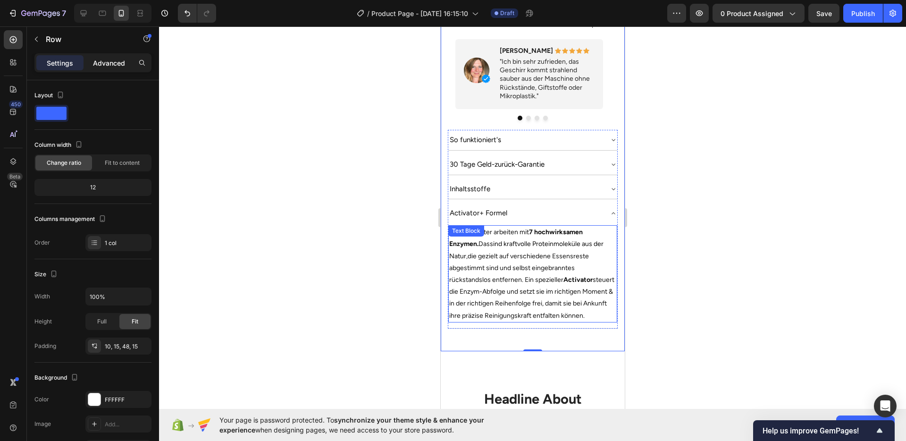
click at [87, 61] on div "Advanced" at bounding box center [108, 62] width 47 height 15
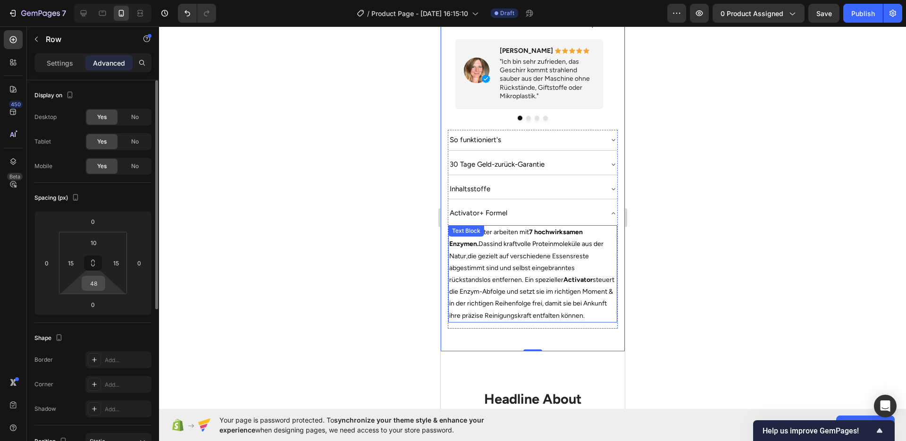
click at [93, 283] on input "48" at bounding box center [93, 283] width 19 height 14
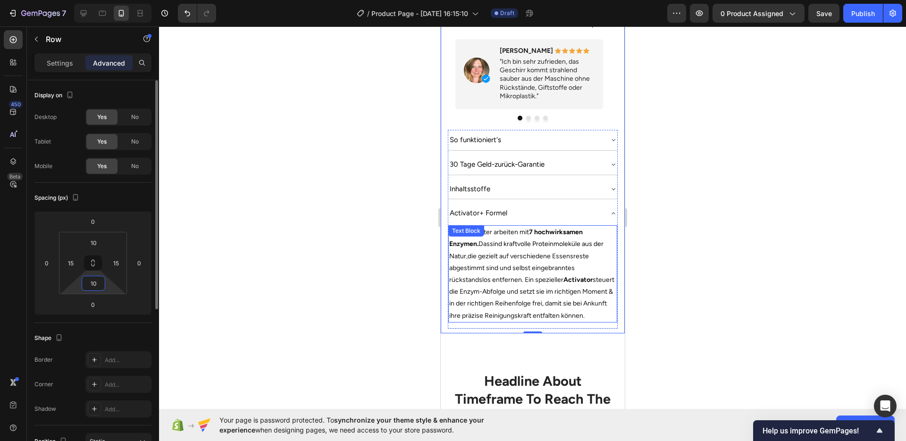
click at [97, 286] on input "10" at bounding box center [93, 283] width 19 height 14
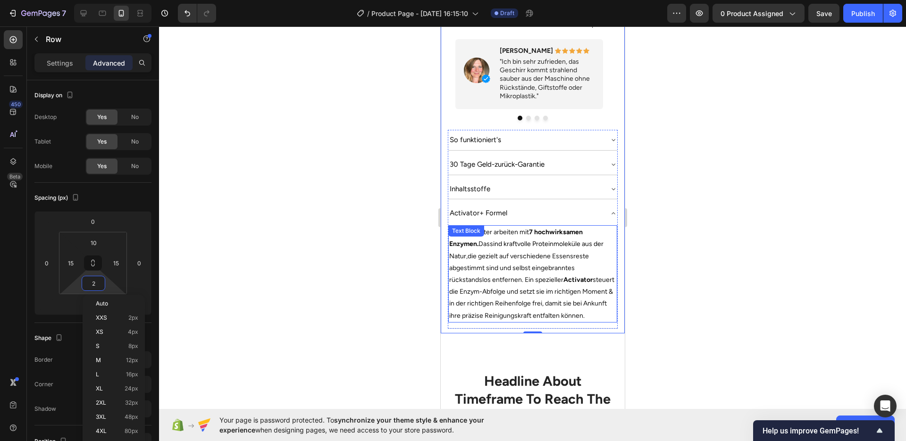
type input "20"
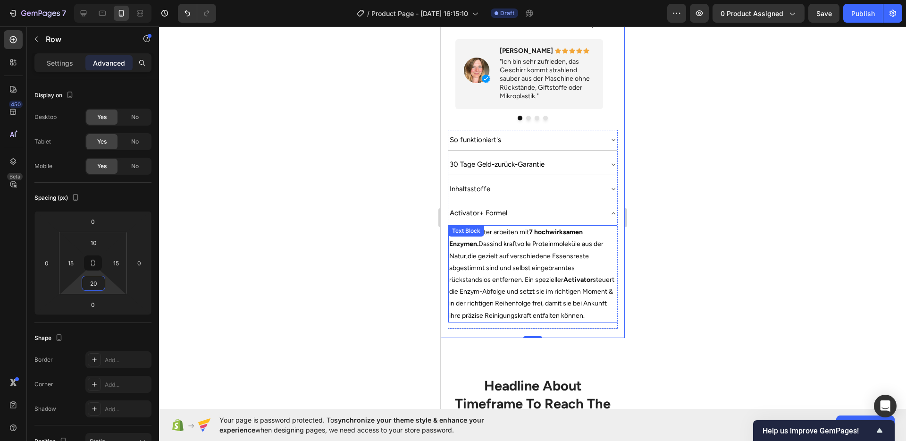
click at [317, 311] on div at bounding box center [532, 233] width 747 height 414
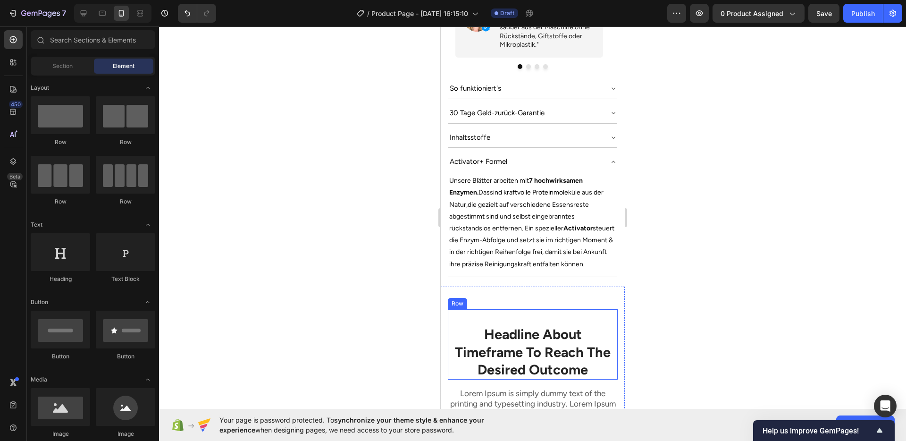
scroll to position [750, 0]
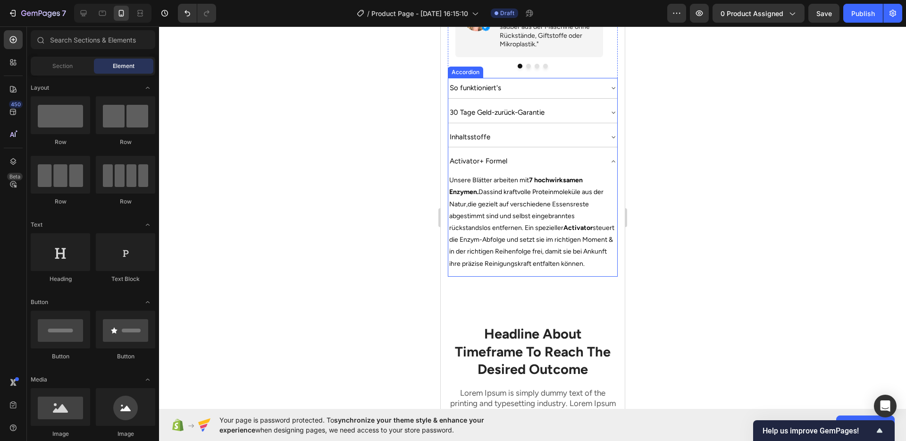
click at [601, 151] on div "Activator+ Formel" at bounding box center [532, 161] width 169 height 20
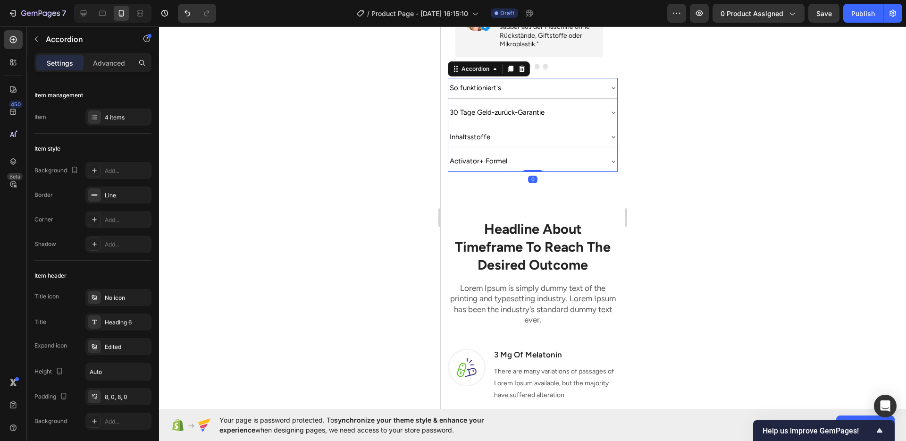
click at [680, 203] on div at bounding box center [532, 233] width 747 height 414
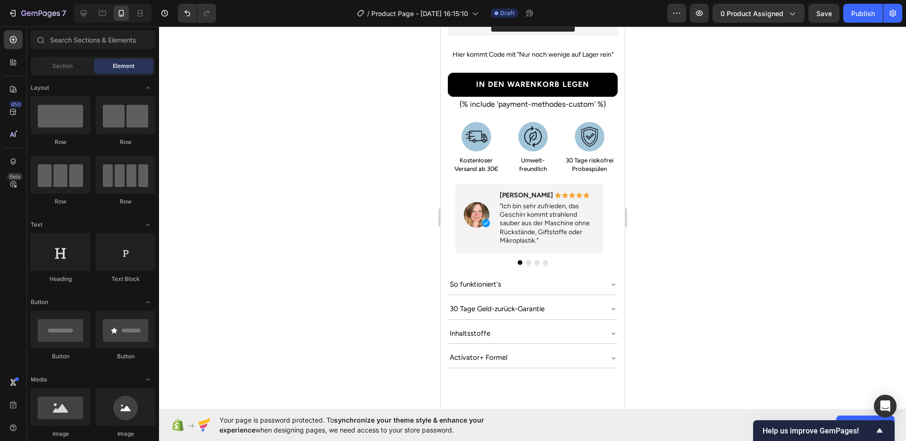
scroll to position [545, 0]
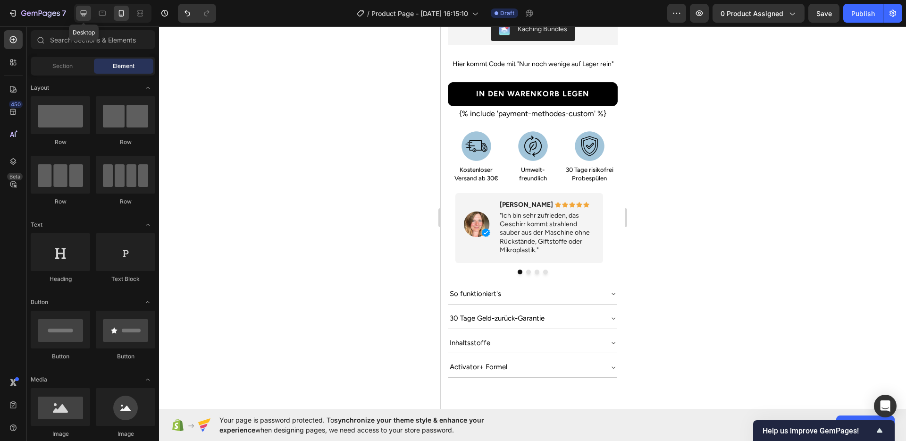
click at [84, 15] on icon at bounding box center [84, 13] width 6 height 6
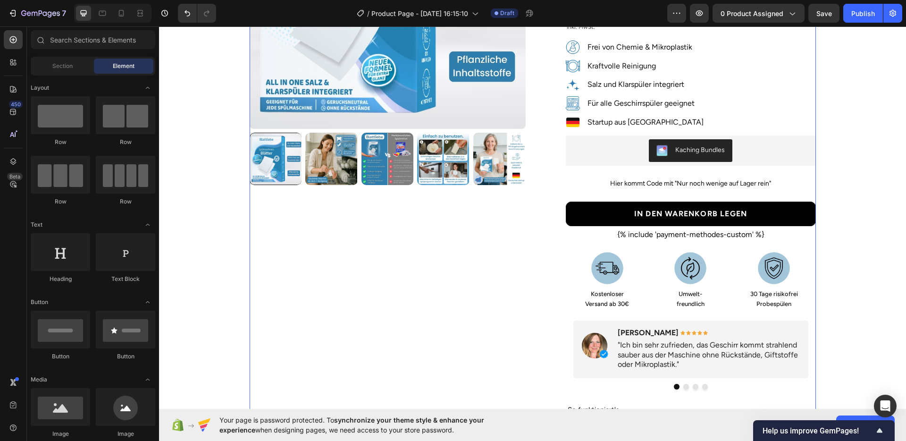
scroll to position [211, 0]
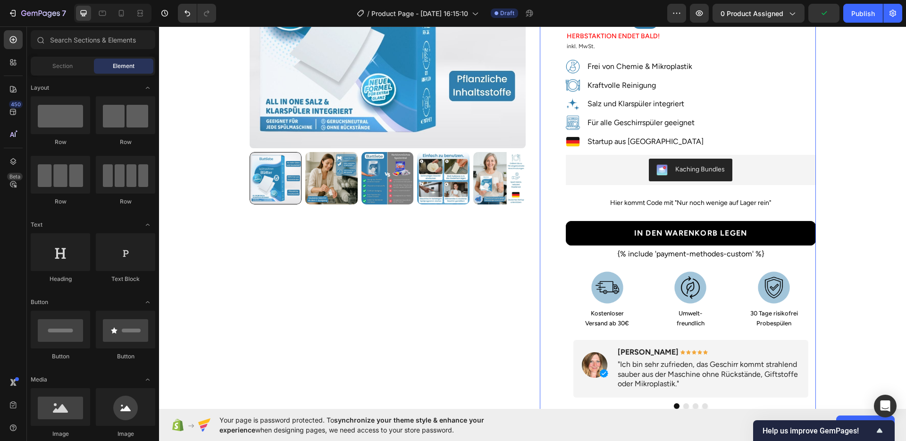
click at [546, 208] on div "Image Lisa, Sabine und 16.434+ andere Personen sind absolut begeistert! Text Bl…" at bounding box center [678, 195] width 276 height 647
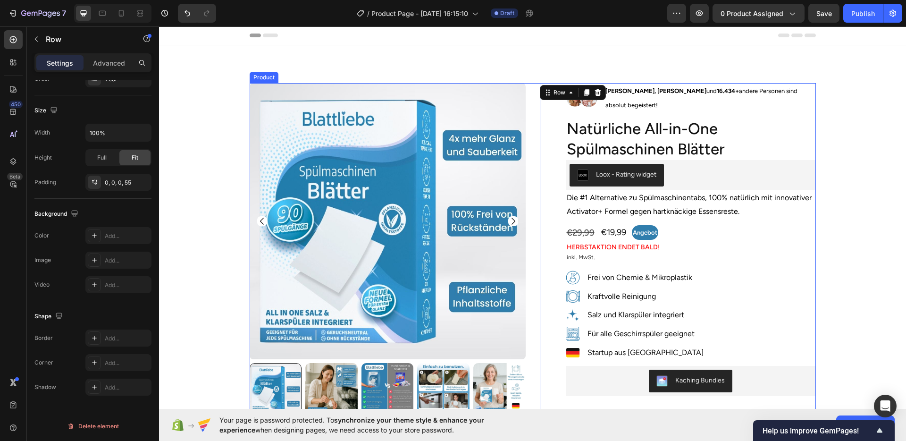
scroll to position [0, 0]
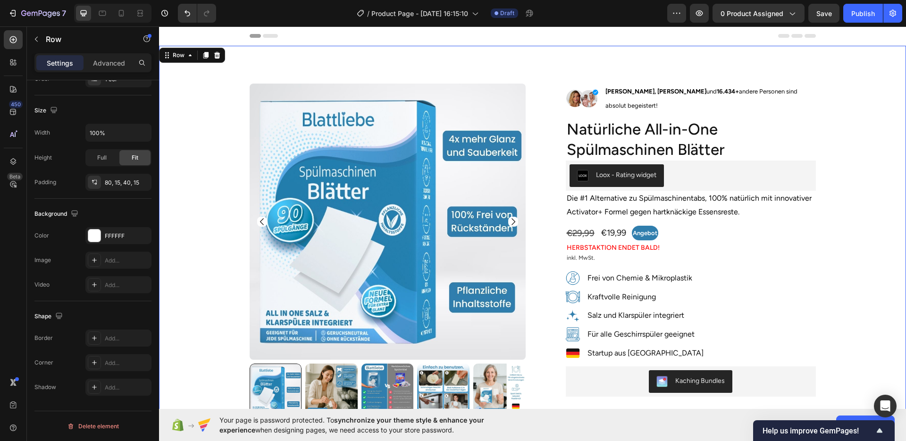
click at [846, 264] on div "Product Images Row Image Lisa, Sabine und 16.434+ andere Personen sind absolut …" at bounding box center [532, 406] width 733 height 647
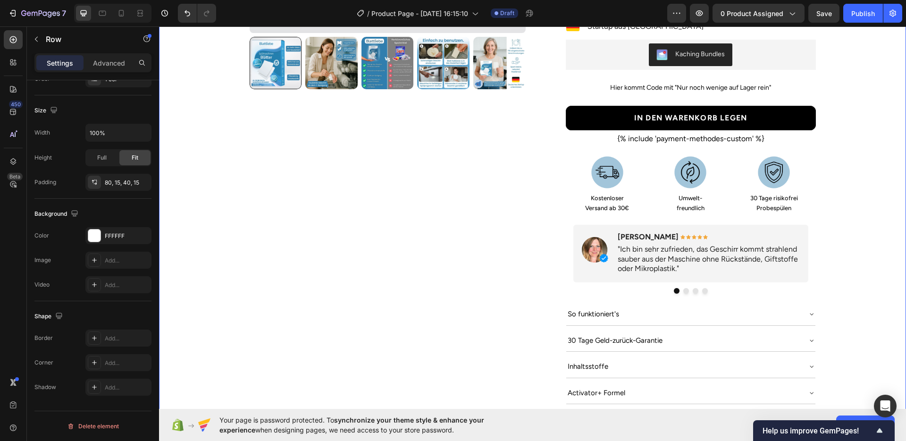
scroll to position [388, 0]
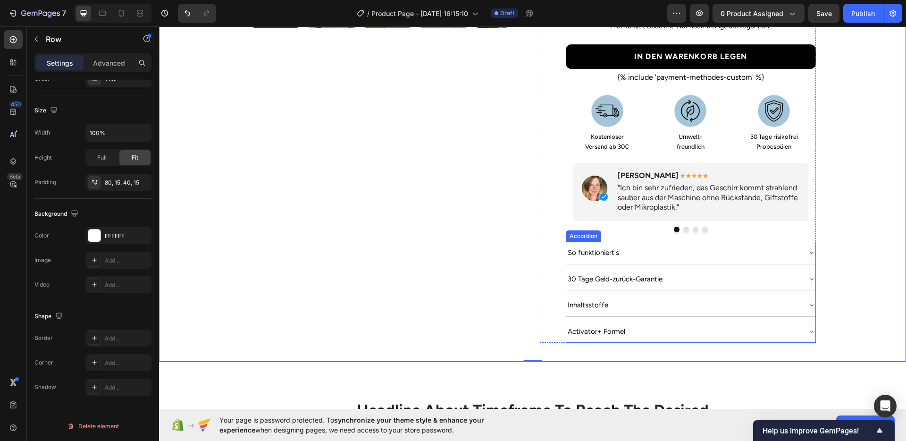
click at [808, 249] on icon at bounding box center [812, 253] width 8 height 8
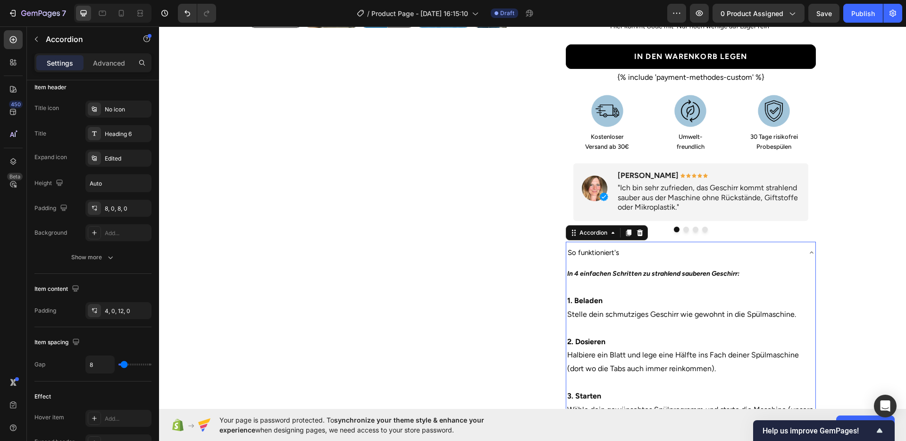
scroll to position [0, 0]
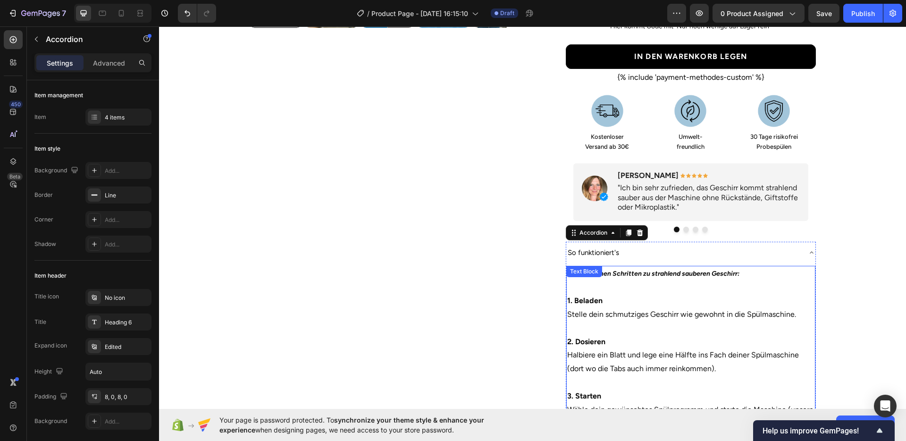
click at [673, 269] on strong "In 4 einfachen Schritten zu strahlend sauberen Geschirr:" at bounding box center [653, 273] width 172 height 8
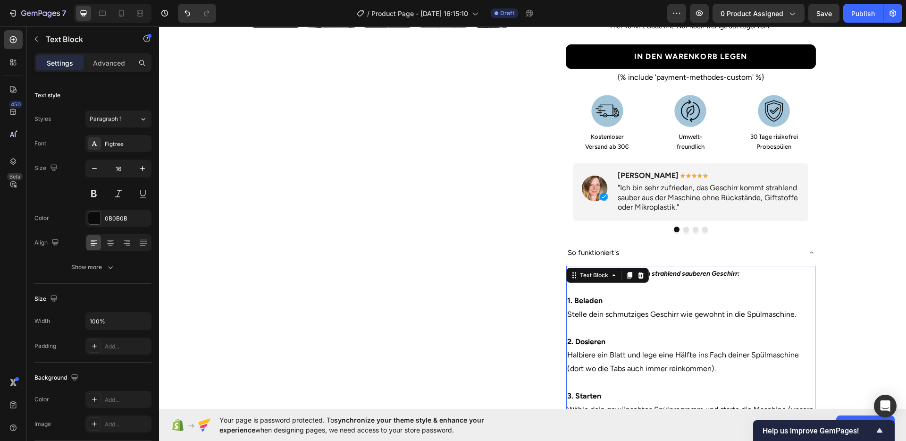
click at [673, 269] on strong "In 4 einfachen Schritten zu strahlend sauberen Geschirr:" at bounding box center [653, 273] width 172 height 8
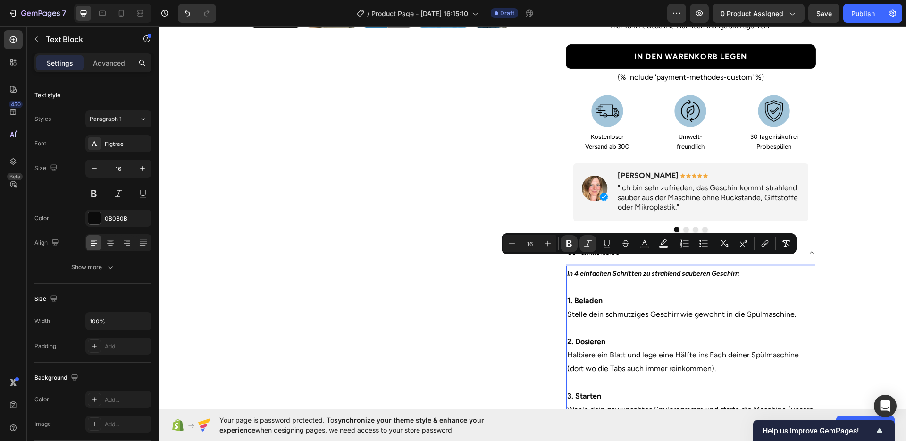
click at [648, 306] on p "1. Beladen Stelle dein schmutziges Geschirr wie gewohnt in die Spülmaschine." at bounding box center [690, 307] width 247 height 27
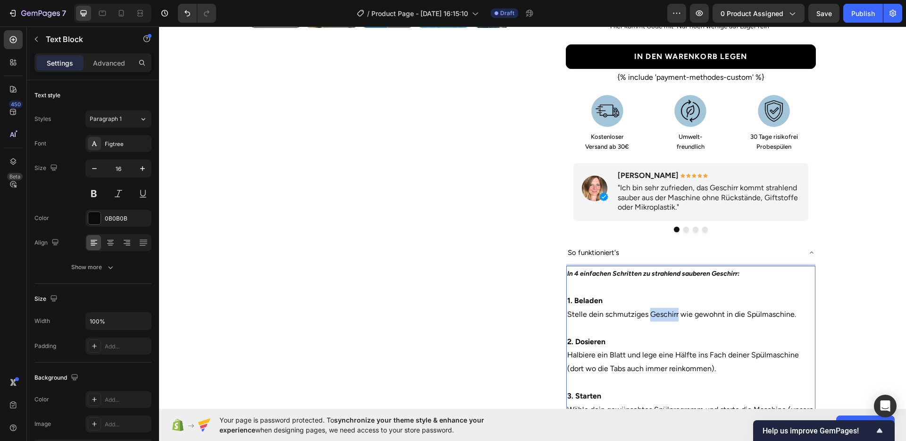
click at [648, 306] on p "1. Beladen Stelle dein schmutziges Geschirr wie gewohnt in die Spülmaschine." at bounding box center [690, 307] width 247 height 27
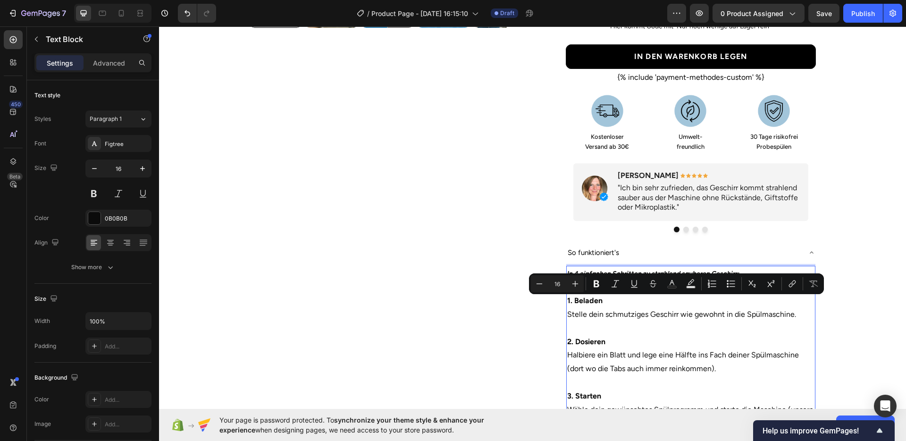
click at [605, 343] on p "2. Dosieren Halbiere ein Blatt und lege eine Hälfte ins Fach deiner Spülmaschin…" at bounding box center [690, 355] width 247 height 41
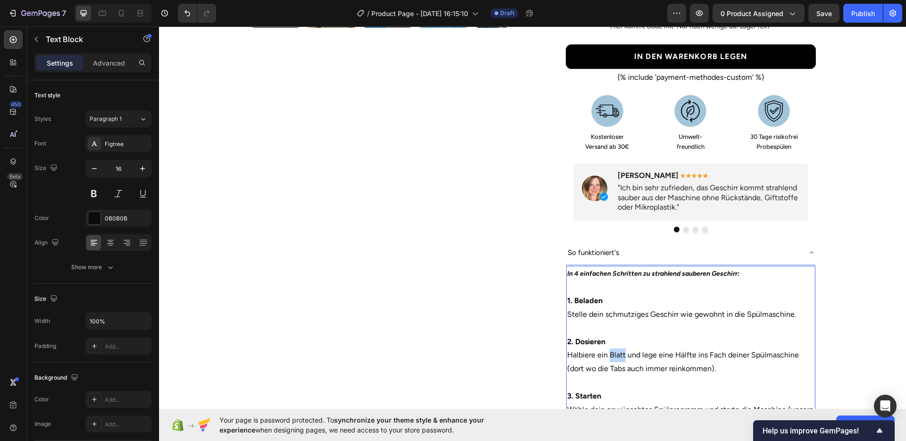
click at [605, 343] on p "2. Dosieren Halbiere ein Blatt und lege eine Hälfte ins Fach deiner Spülmaschin…" at bounding box center [690, 355] width 247 height 41
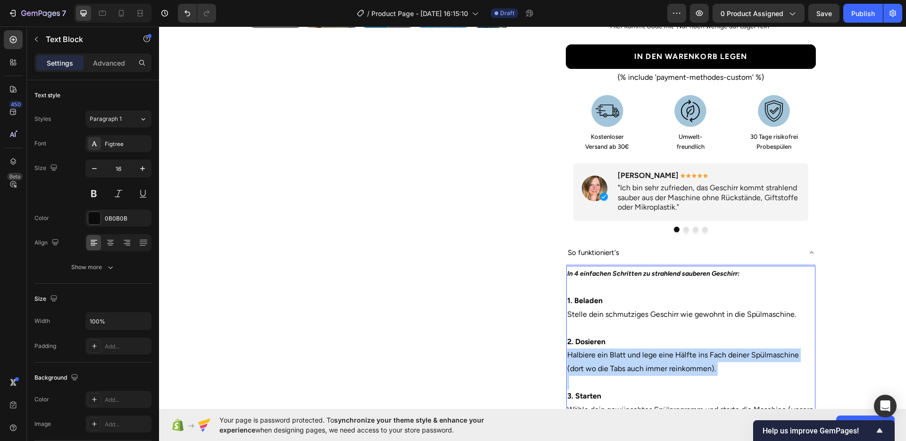
click at [605, 343] on p "2. Dosieren Halbiere ein Blatt und lege eine Hälfte ins Fach deiner Spülmaschin…" at bounding box center [690, 355] width 247 height 41
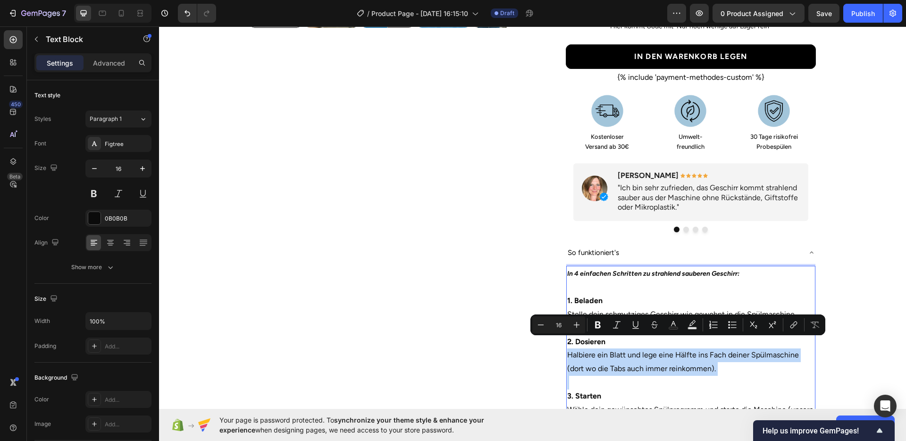
click at [605, 345] on p "2. Dosieren Halbiere ein Blatt und lege eine Hälfte ins Fach deiner Spülmaschin…" at bounding box center [690, 355] width 247 height 41
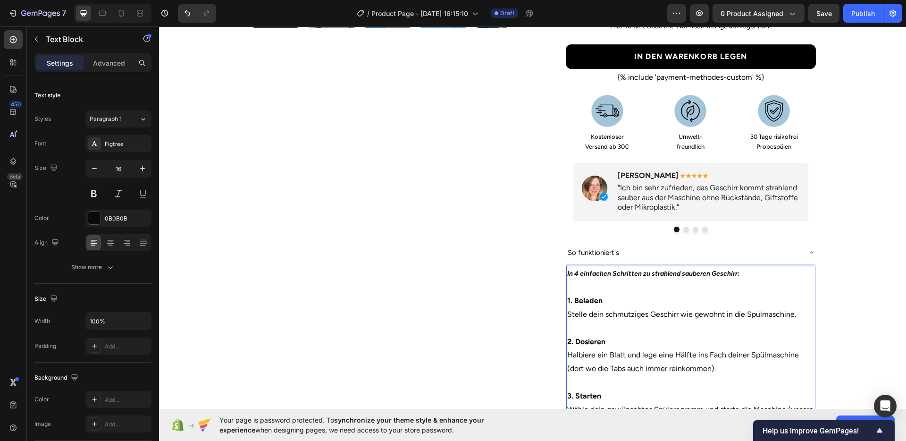
click at [700, 269] on strong "In 4 einfachen Schritten zu strahlend sauberen Geschirr:" at bounding box center [653, 273] width 172 height 8
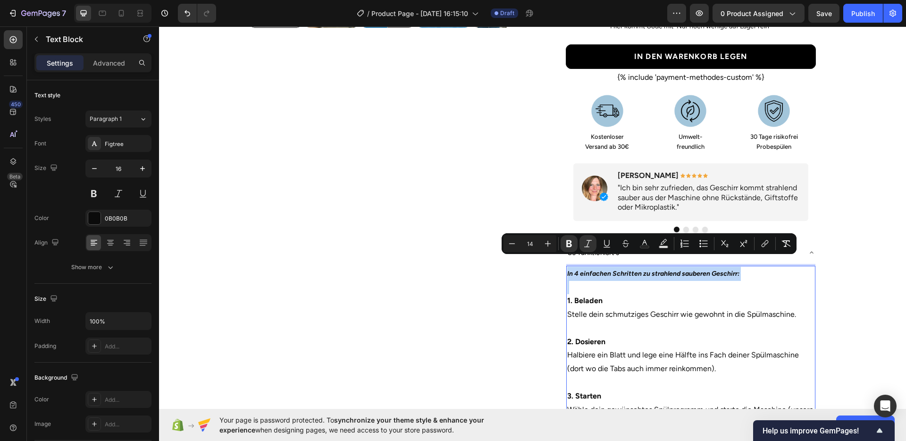
click at [680, 282] on p "Rich Text Editor. Editing area: main" at bounding box center [690, 287] width 247 height 14
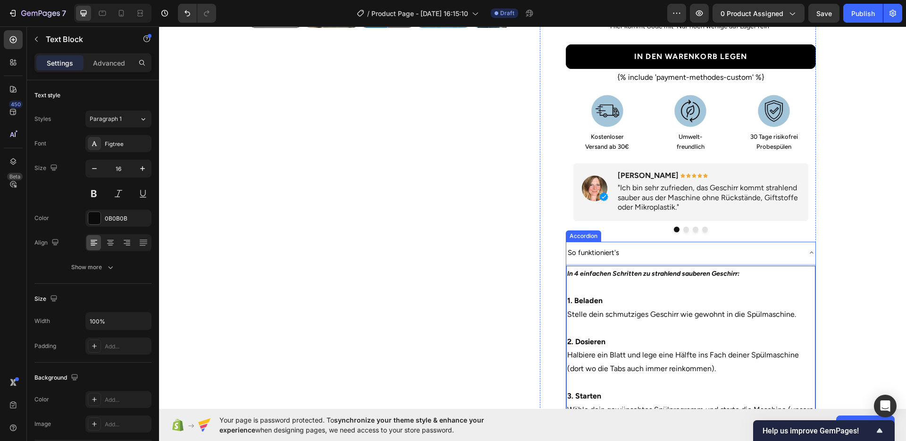
click at [764, 245] on div "So funktioniert's" at bounding box center [683, 252] width 234 height 14
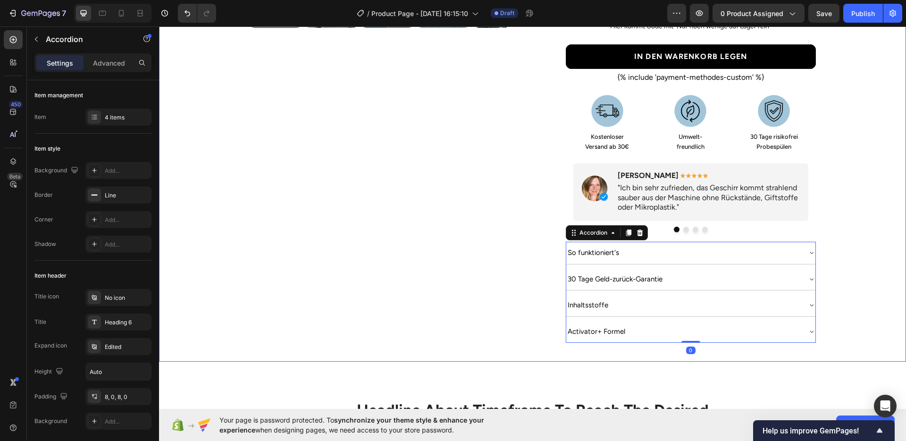
click at [856, 263] on div "Product Images Row Image Lisa, Sabine und 16.434+ andere Personen sind absolut …" at bounding box center [532, 19] width 733 height 647
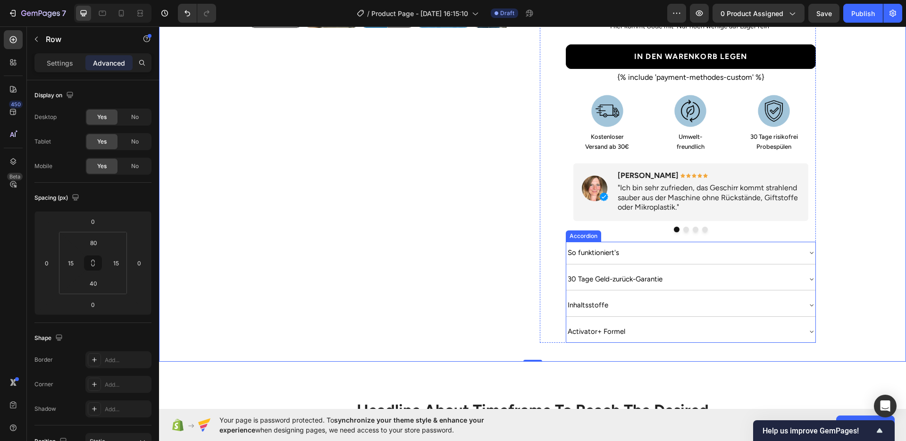
click at [775, 268] on div "30 Tage Geld-zurück-Garantie" at bounding box center [690, 279] width 249 height 22
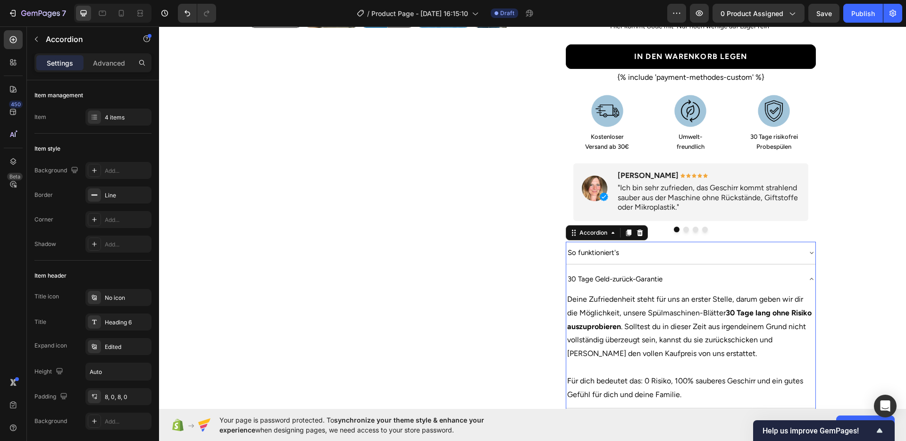
click at [768, 272] on div "30 Tage Geld-zurück-Garantie" at bounding box center [683, 279] width 234 height 14
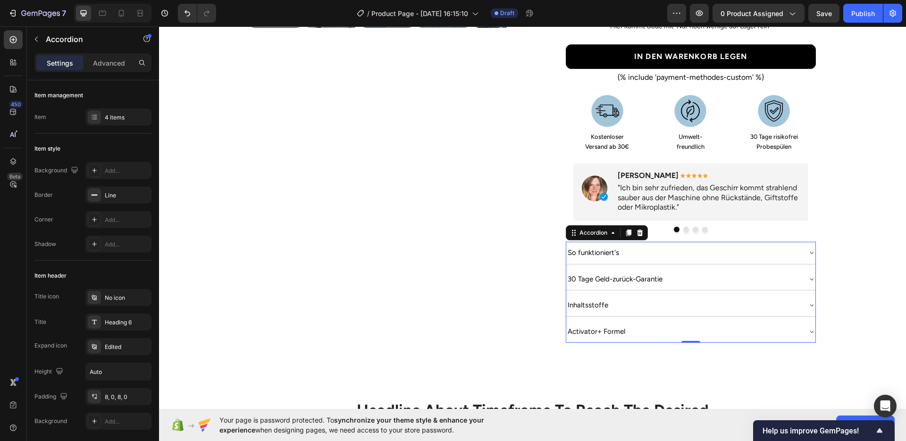
click at [659, 298] on div "Inhaltsstoffe" at bounding box center [683, 305] width 234 height 14
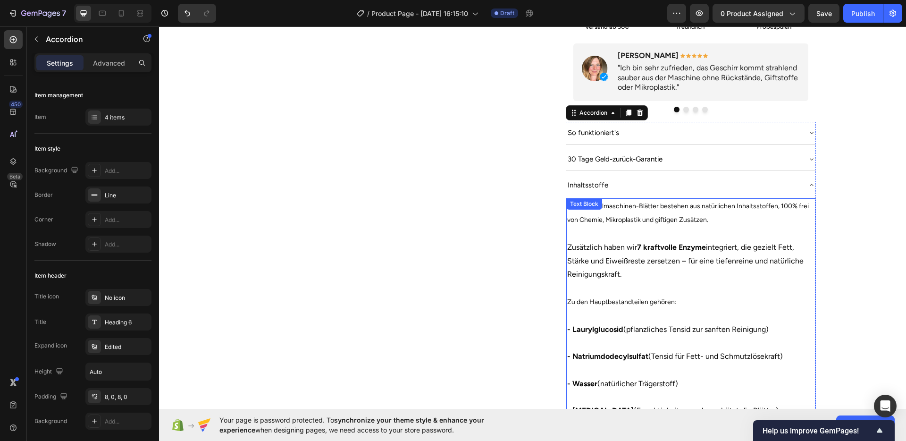
scroll to position [459, 0]
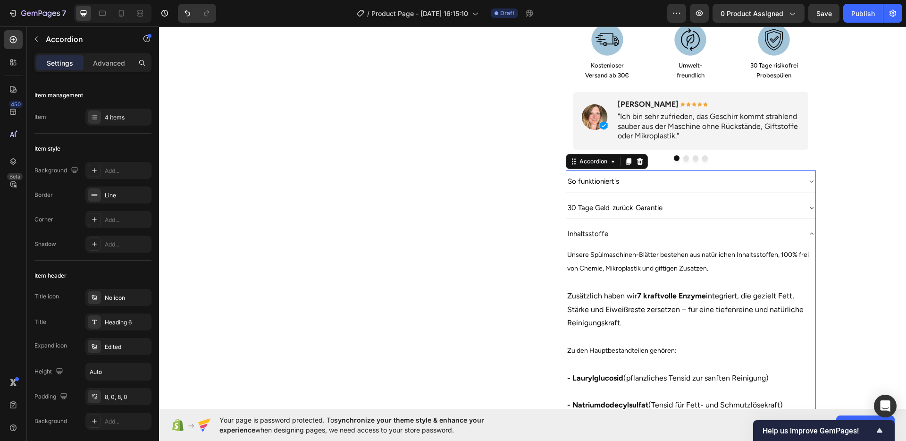
click at [692, 228] on div "Inhaltsstoffe" at bounding box center [683, 233] width 234 height 14
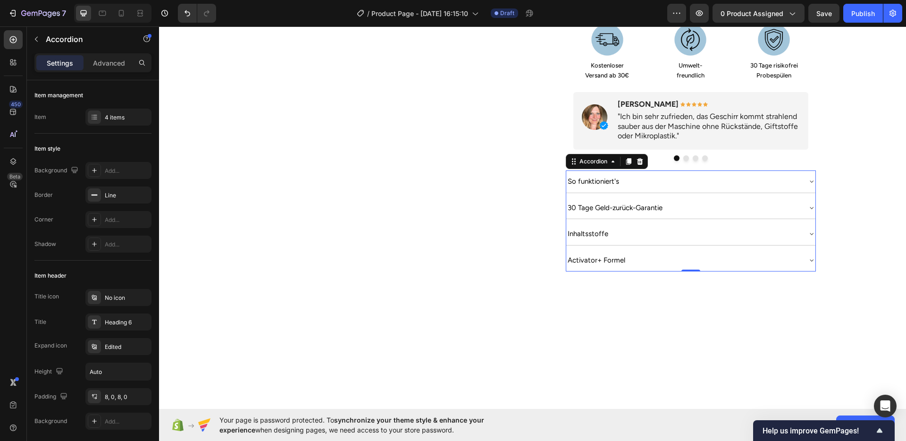
click at [660, 253] on div "Activator+ Formel" at bounding box center [683, 260] width 234 height 14
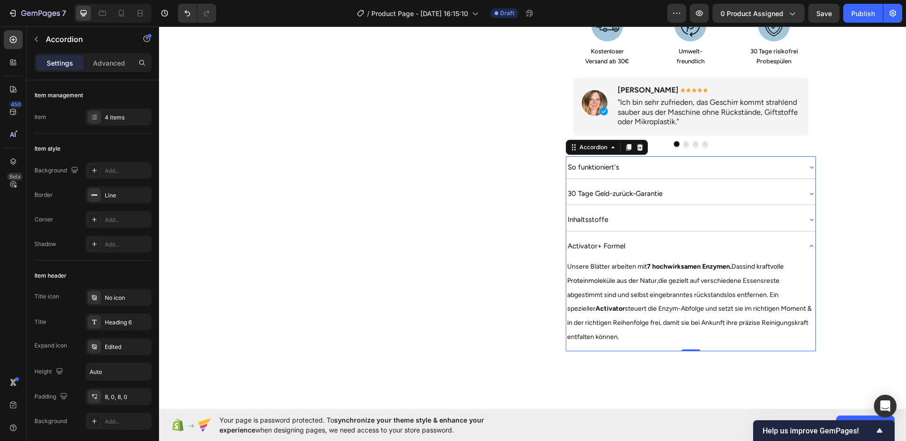
scroll to position [478, 0]
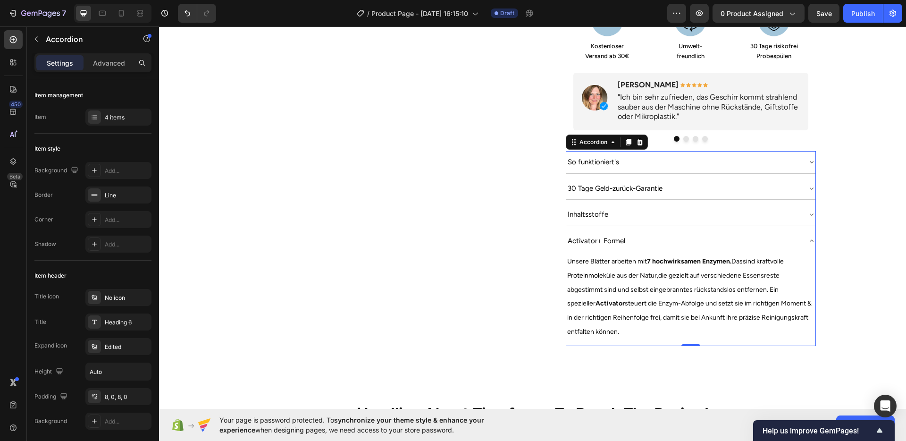
click at [659, 233] on div "Activator+ Formel" at bounding box center [683, 240] width 234 height 14
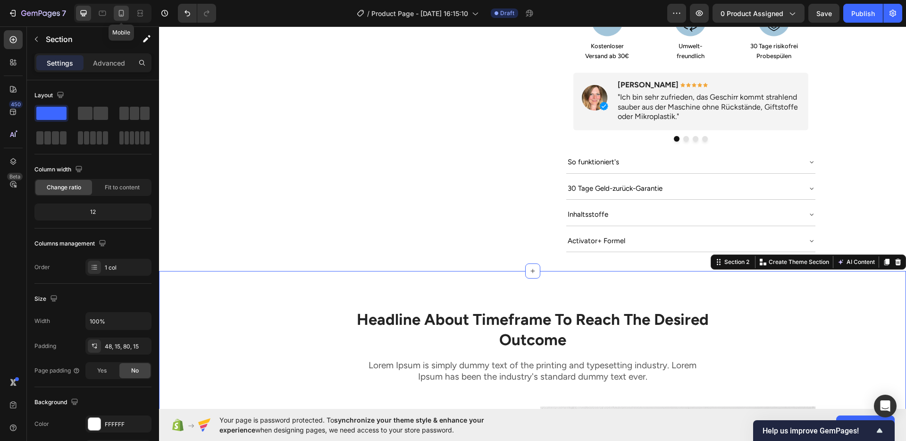
click at [122, 12] on icon at bounding box center [121, 12] width 9 height 9
click at [709, 238] on div at bounding box center [532, 233] width 747 height 414
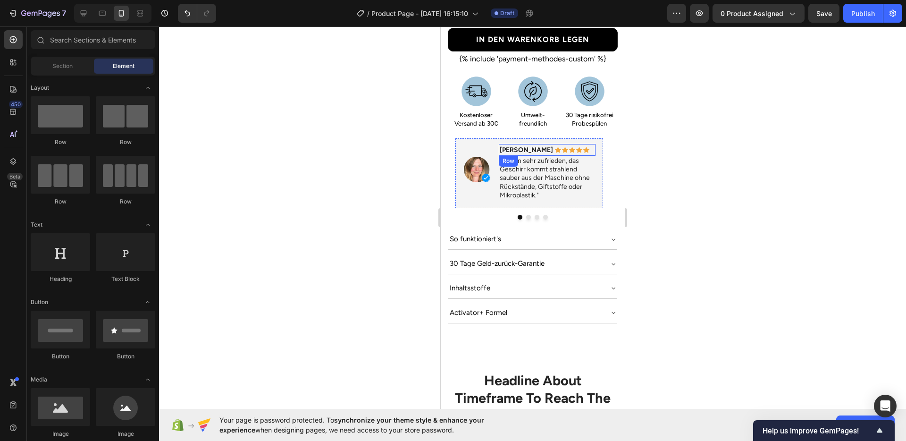
scroll to position [614, 0]
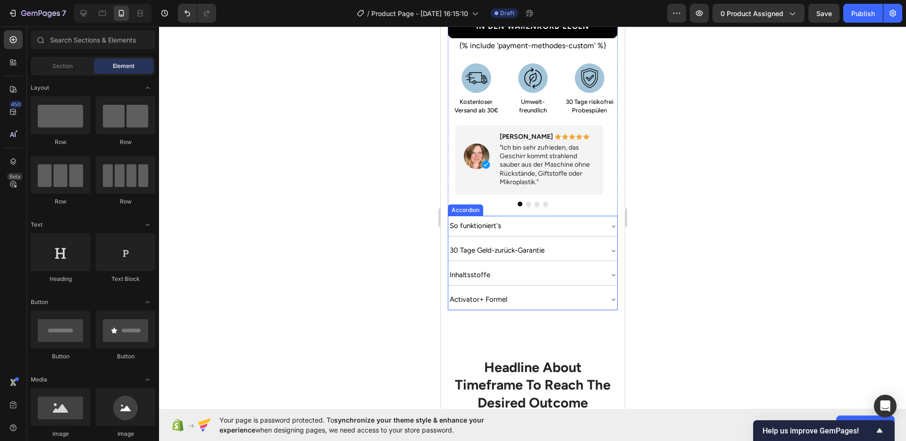
click at [547, 219] on div "So funktioniert's" at bounding box center [525, 225] width 154 height 13
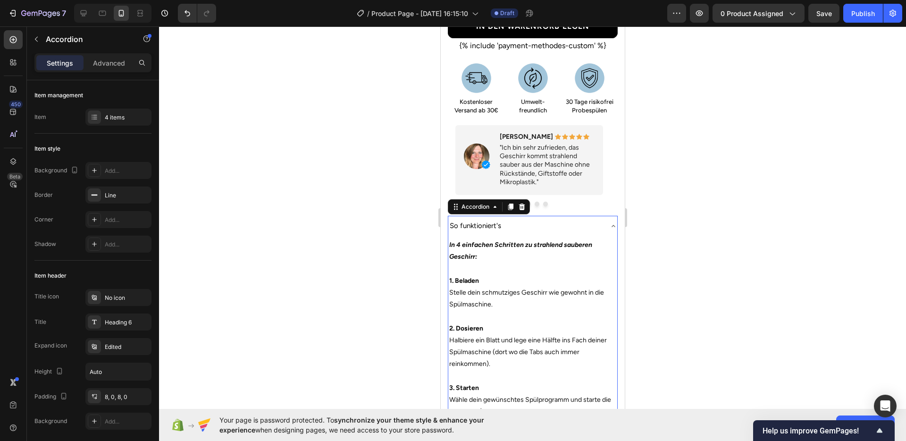
click at [547, 219] on div "So funktioniert's" at bounding box center [525, 225] width 154 height 13
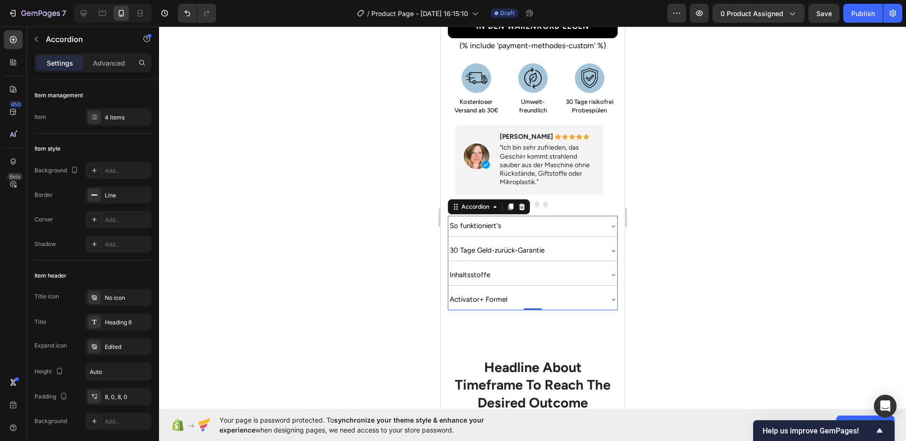
click at [559, 244] on div "30 Tage Geld-zurück-Garantie" at bounding box center [525, 250] width 154 height 13
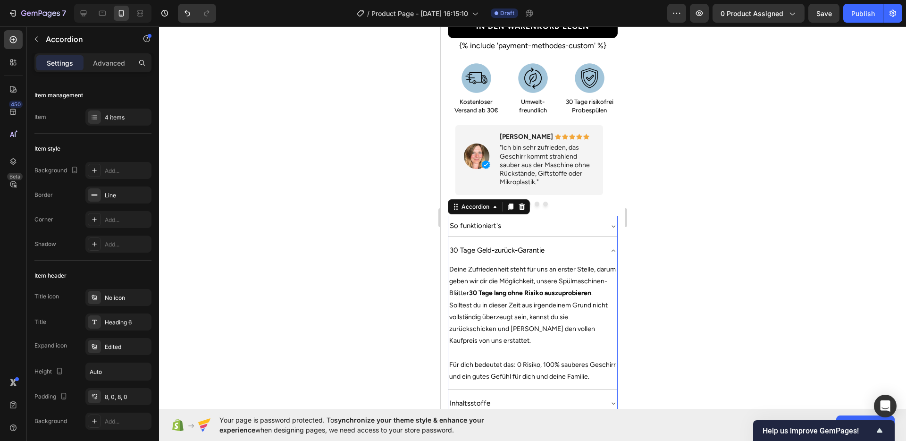
click at [559, 244] on div "30 Tage Geld-zurück-Garantie" at bounding box center [525, 250] width 154 height 13
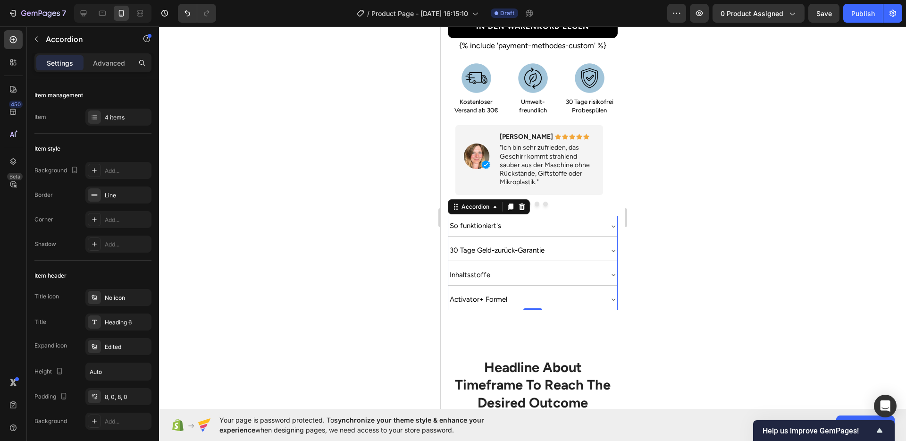
click at [558, 265] on div "Inhaltsstoffe" at bounding box center [532, 275] width 169 height 20
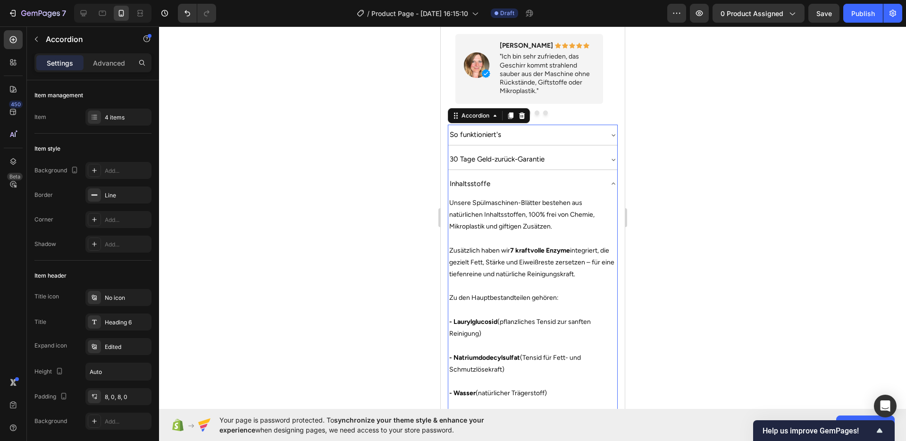
scroll to position [718, 0]
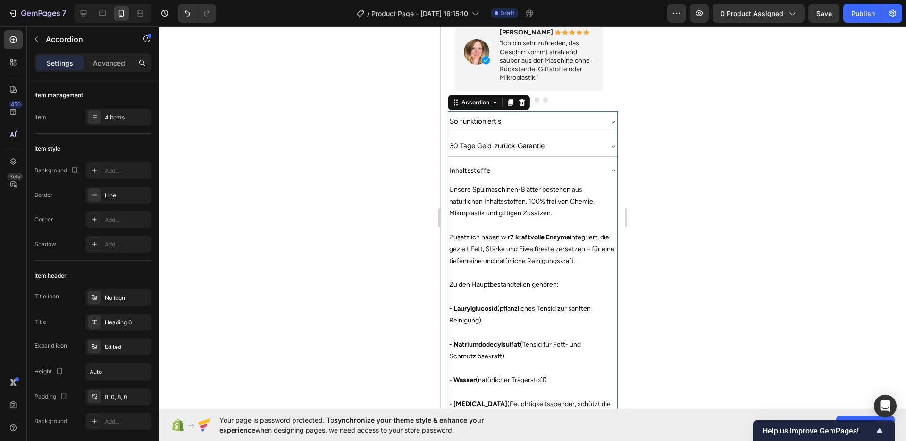
click at [564, 164] on div "Inhaltsstoffe" at bounding box center [525, 170] width 154 height 13
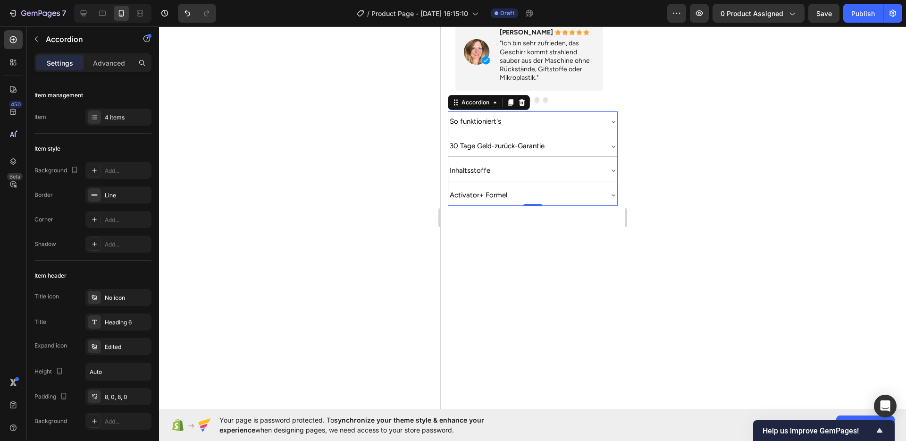
click at [557, 189] on div "Activator+ Formel" at bounding box center [525, 195] width 154 height 13
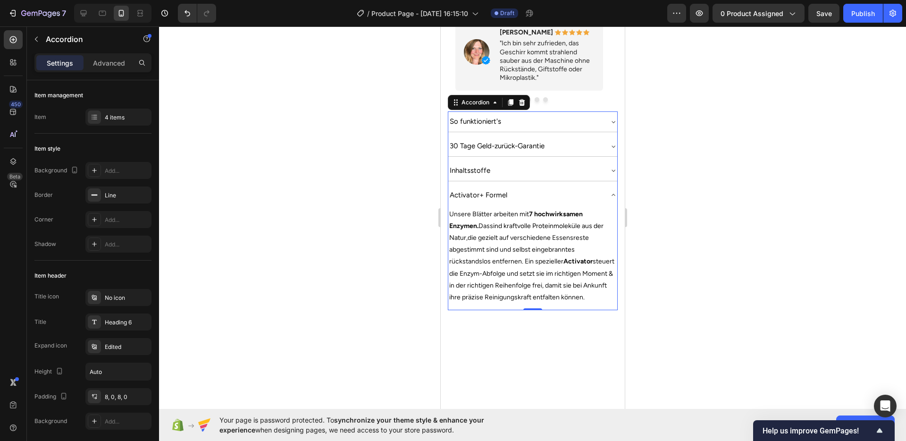
click at [546, 233] on span "die gezielt auf verschiedene Essensreste abgestimmt sind und selbst eingebrannt…" at bounding box center [531, 266] width 165 height 67
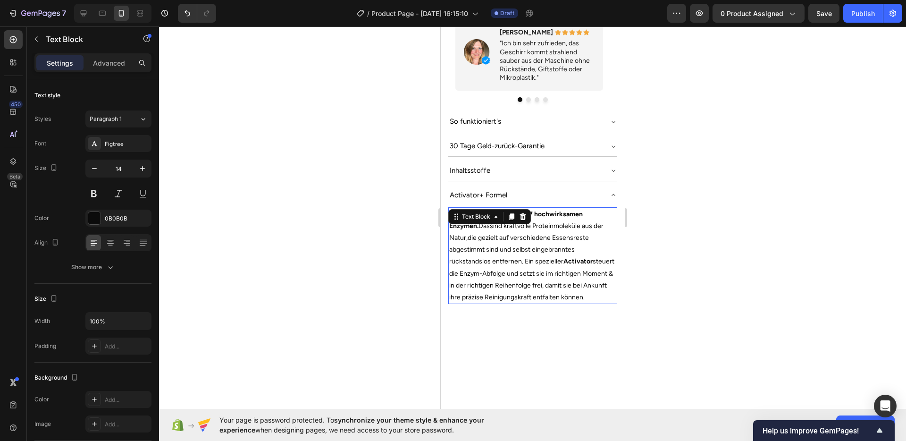
click at [546, 233] on span "die gezielt auf verschiedene Essensreste abgestimmt sind und selbst eingebrannt…" at bounding box center [531, 266] width 165 height 67
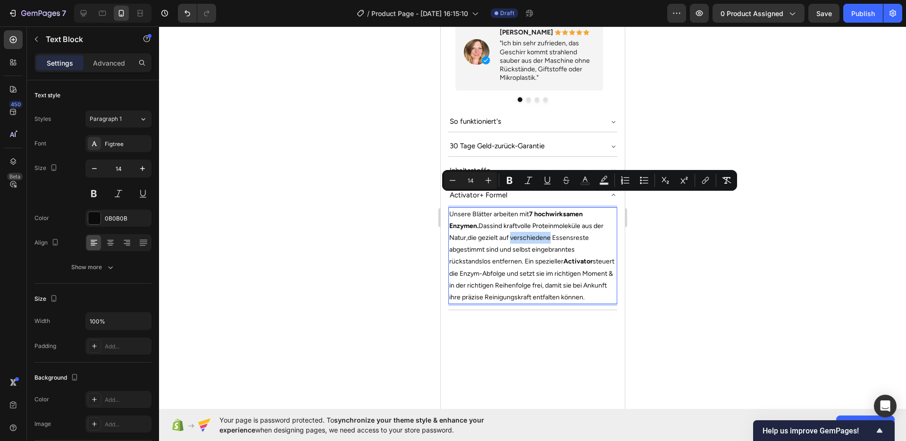
click at [545, 237] on span "die gezielt auf verschiedene Essensreste abgestimmt sind und selbst eingebrannt…" at bounding box center [531, 266] width 165 height 67
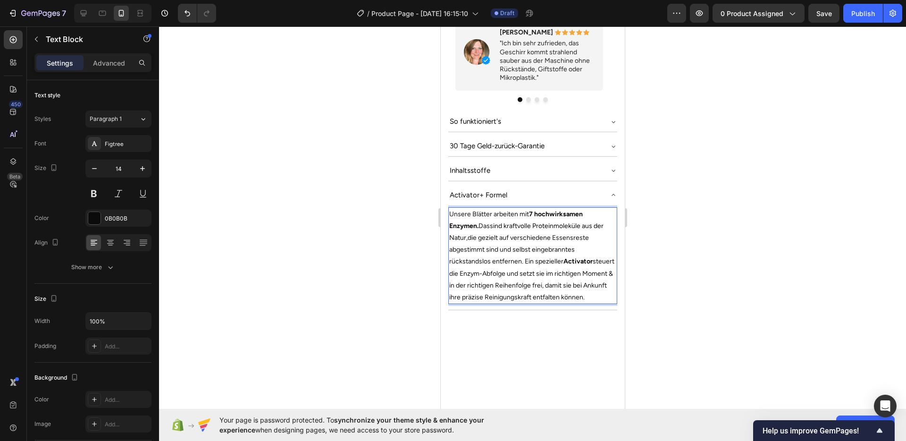
click at [682, 239] on div at bounding box center [532, 233] width 747 height 414
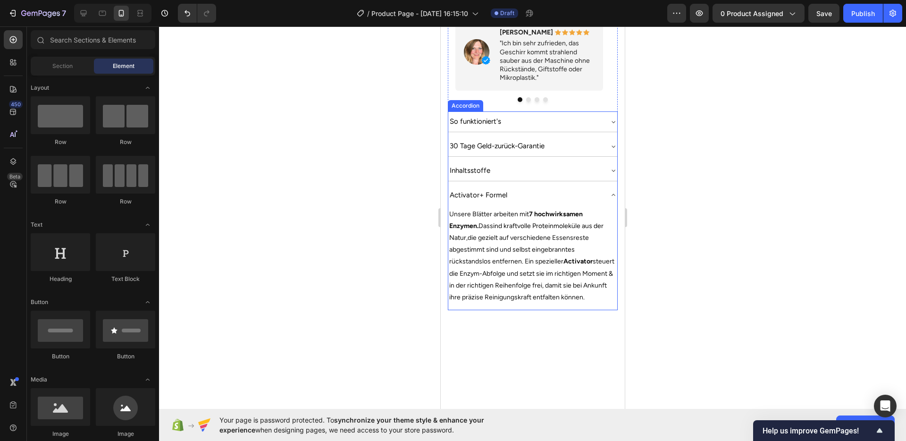
click at [596, 185] on div "Activator+ Formel" at bounding box center [532, 195] width 169 height 20
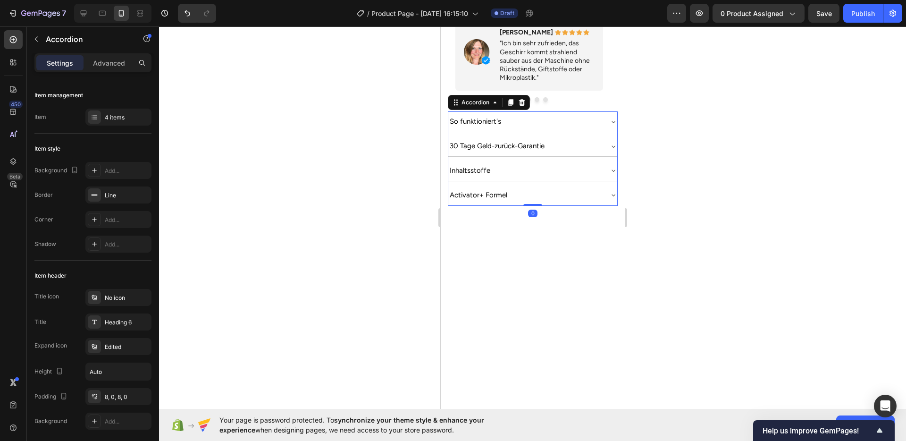
click at [560, 164] on div "Inhaltsstoffe" at bounding box center [525, 170] width 154 height 13
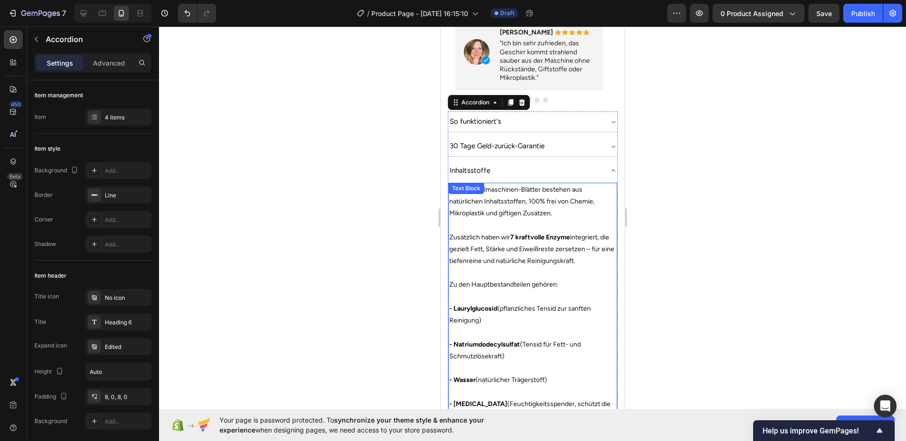
click at [537, 219] on p at bounding box center [532, 225] width 167 height 12
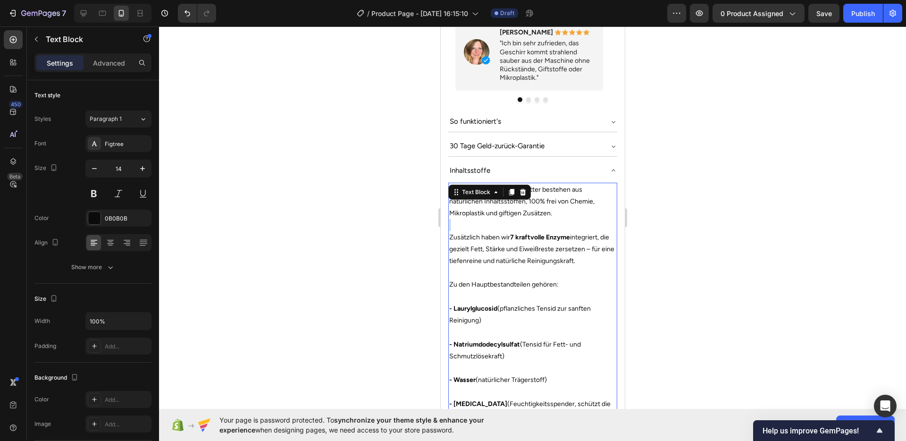
click at [537, 219] on p "Rich Text Editor. Editing area: main" at bounding box center [532, 225] width 167 height 12
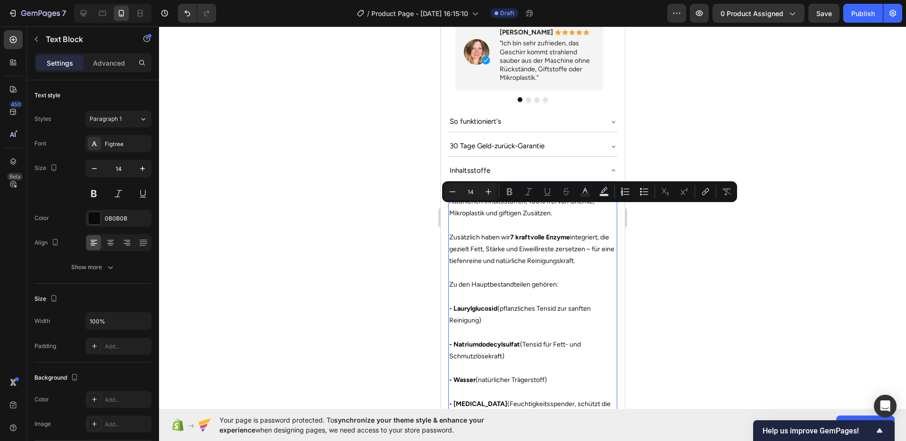
click at [533, 233] on strong "7 kraftvolle Enzyme" at bounding box center [539, 237] width 60 height 8
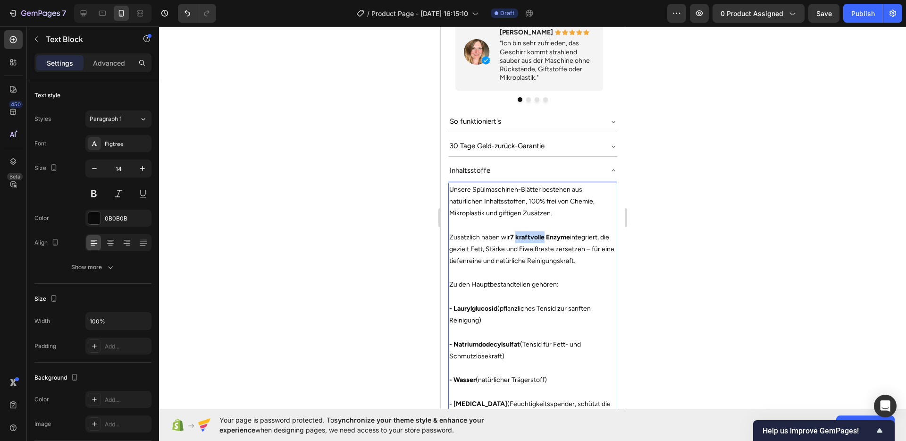
click at [533, 233] on strong "7 kraftvolle Enzyme" at bounding box center [539, 237] width 60 height 8
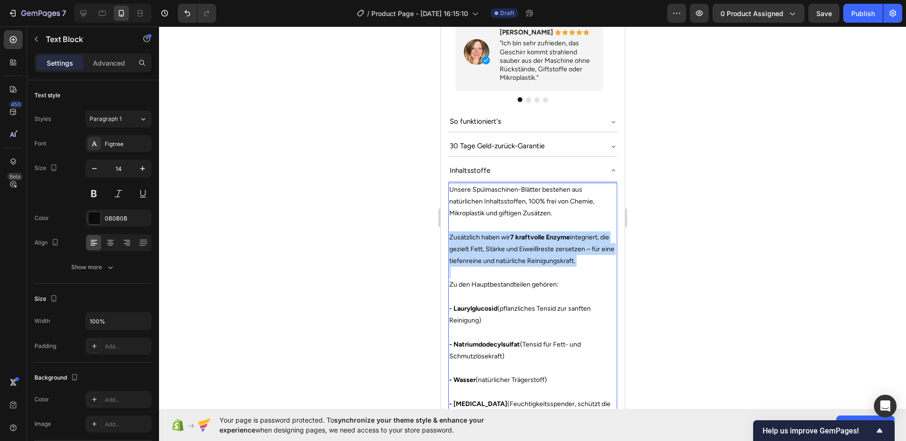
click at [533, 233] on strong "7 kraftvolle Enzyme" at bounding box center [539, 237] width 60 height 8
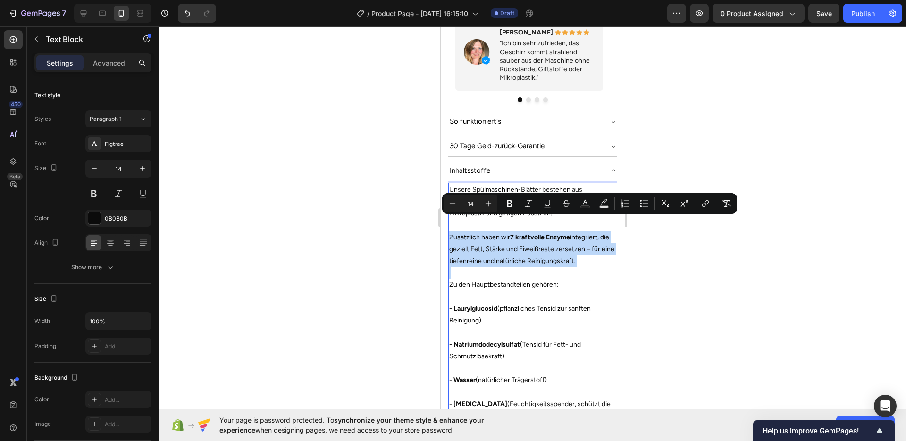
click at [533, 239] on p "Zusätzlich haben wir 7 kraftvolle Enzyme integriert, die gezielt Fett, Stärke u…" at bounding box center [532, 249] width 167 height 36
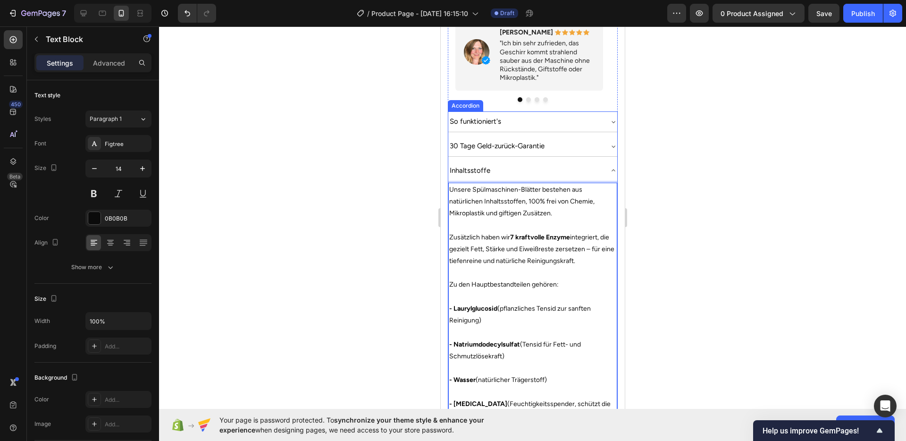
click at [586, 164] on div "Inhaltsstoffe" at bounding box center [525, 170] width 154 height 13
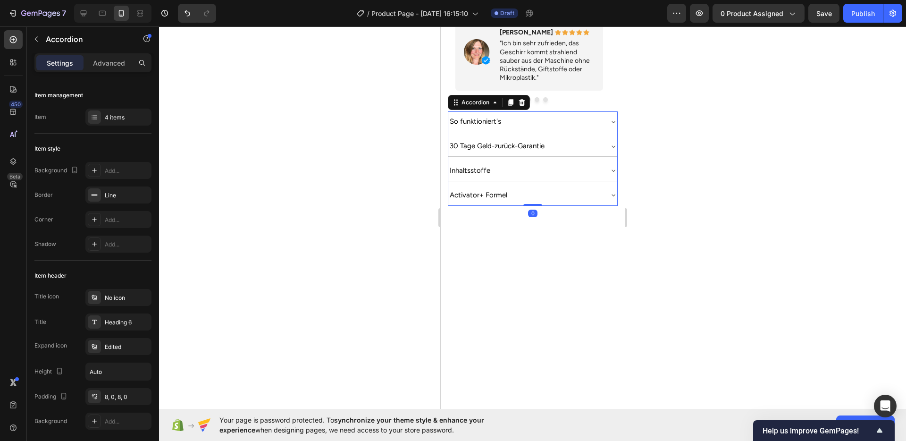
click at [725, 193] on div at bounding box center [532, 233] width 747 height 414
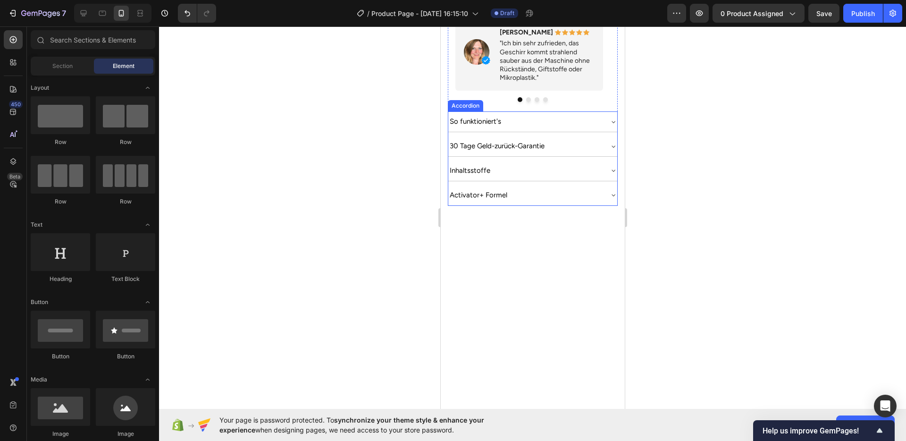
click at [567, 189] on div "Activator+ Formel" at bounding box center [525, 195] width 154 height 13
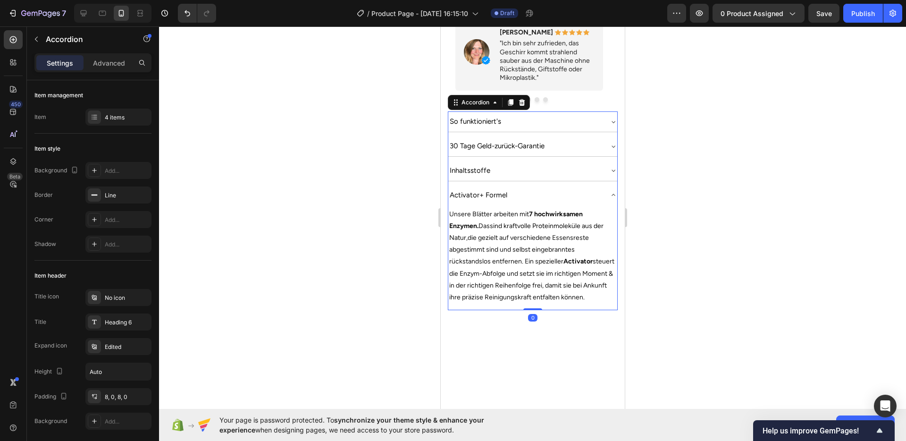
click at [532, 233] on span "die gezielt auf verschiedene Essensreste abgestimmt sind und selbst eingebrannt…" at bounding box center [531, 266] width 165 height 67
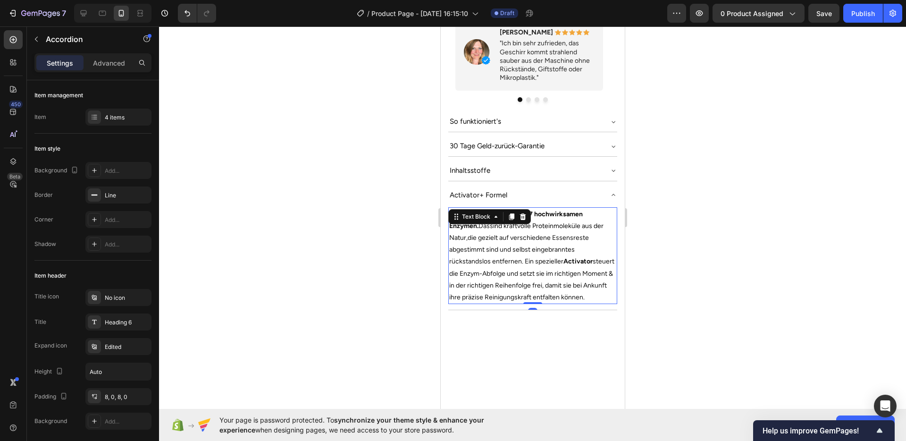
click at [532, 233] on span "die gezielt auf verschiedene Essensreste abgestimmt sind und selbst eingebrannt…" at bounding box center [531, 266] width 165 height 67
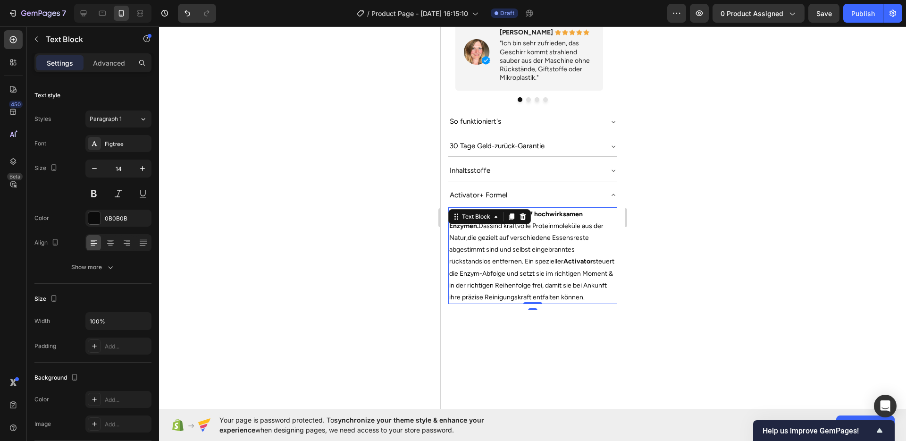
click at [532, 233] on span "die gezielt auf verschiedene Essensreste abgestimmt sind und selbst eingebrannt…" at bounding box center [531, 266] width 165 height 67
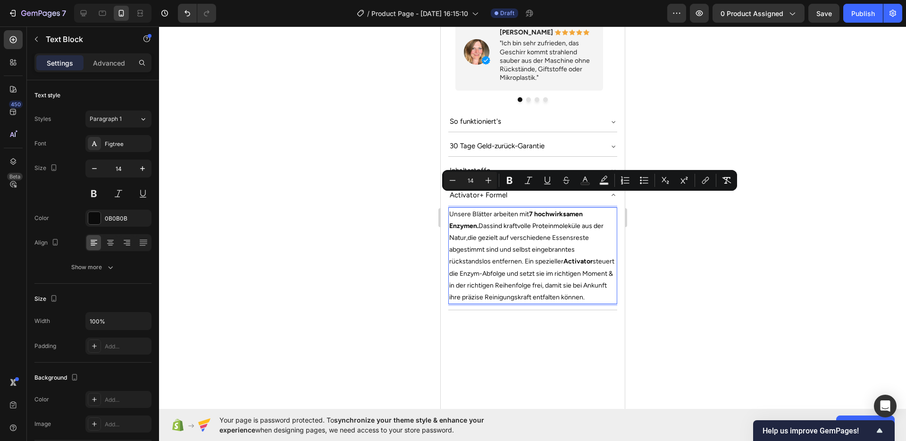
click at [531, 242] on span "die gezielt auf verschiedene Essensreste abgestimmt sind und selbst eingebrannt…" at bounding box center [531, 266] width 165 height 67
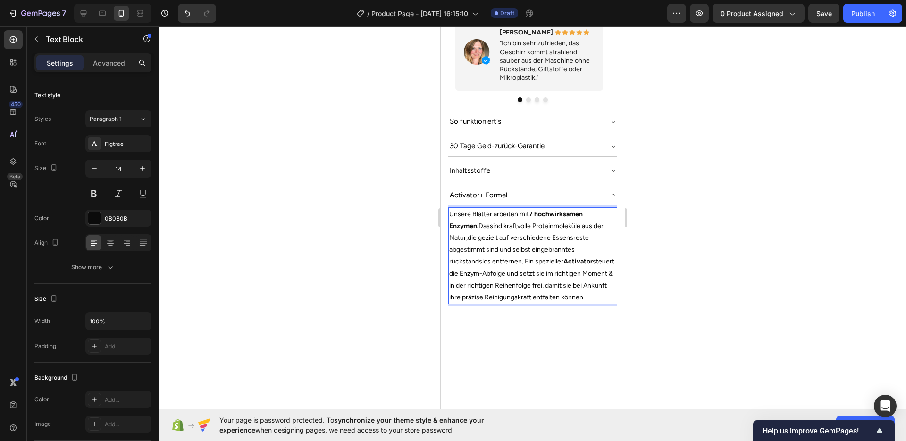
click at [648, 266] on div at bounding box center [532, 233] width 747 height 414
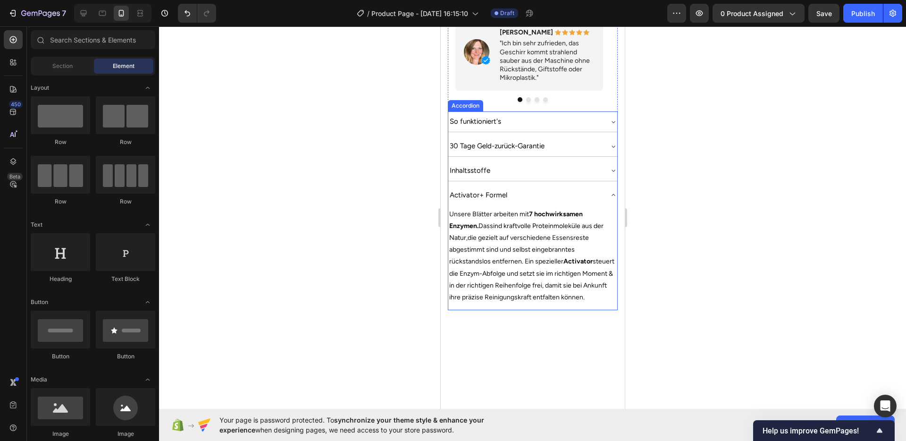
click at [589, 189] on div "Activator+ Formel" at bounding box center [525, 195] width 154 height 13
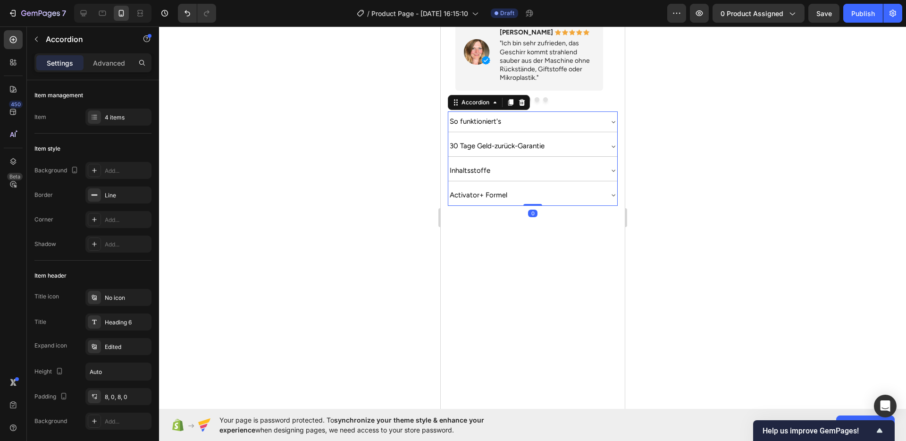
click at [750, 224] on div at bounding box center [532, 233] width 747 height 414
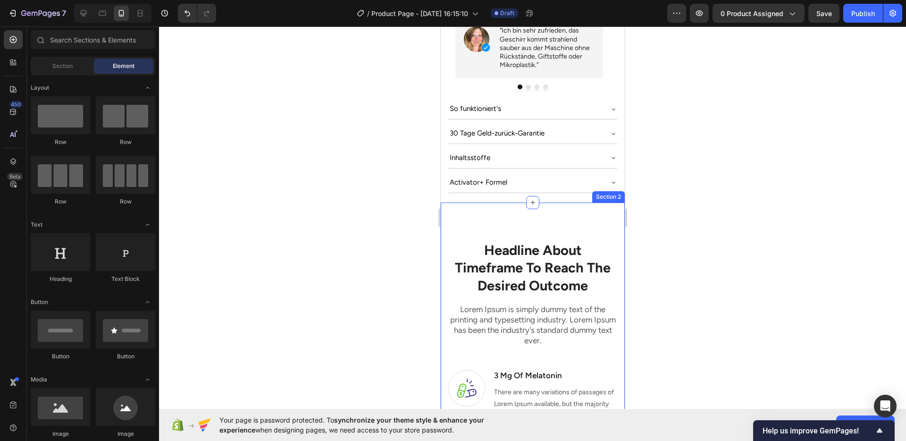
scroll to position [721, 0]
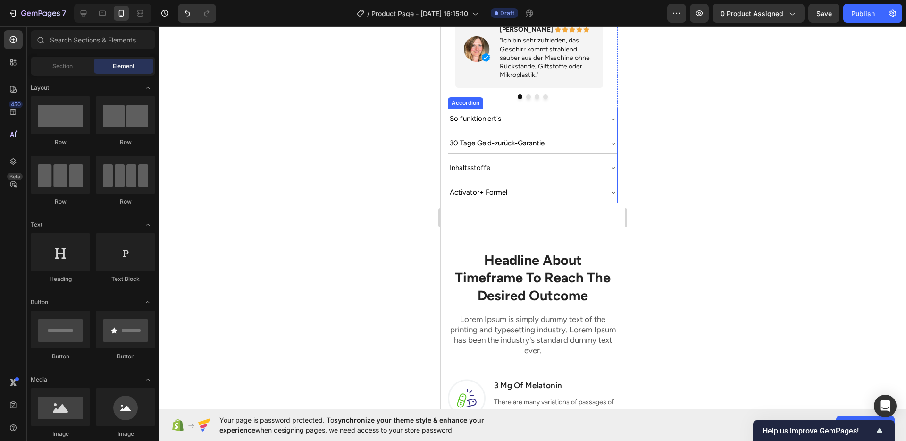
click at [566, 186] on div "Activator+ Formel" at bounding box center [525, 192] width 154 height 13
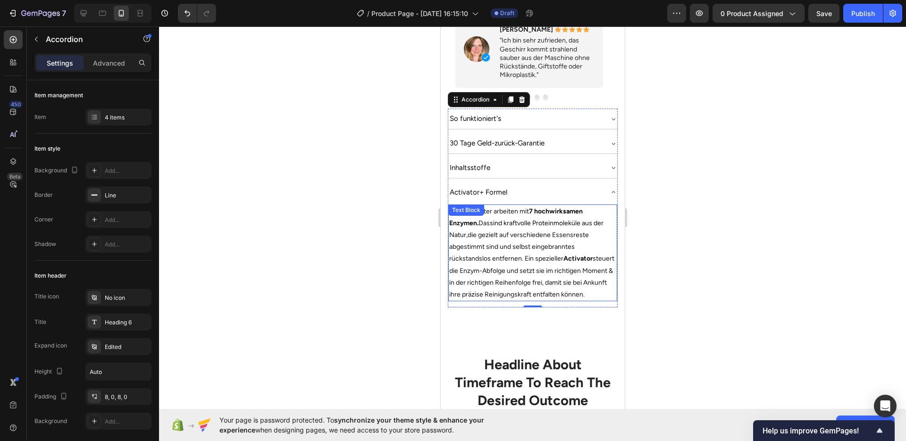
click at [517, 224] on p "Unsere Blätter arbeiten mit 7 hochwirksamen Enzymen. Das sind kraftvolle Protei…" at bounding box center [532, 252] width 167 height 95
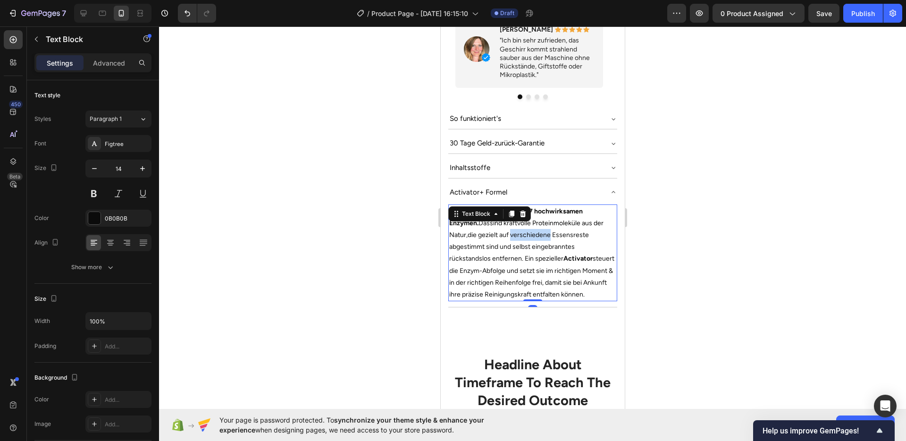
click at [517, 224] on p "Unsere Blätter arbeiten mit 7 hochwirksamen Enzymen. Das sind kraftvolle Protei…" at bounding box center [532, 252] width 167 height 95
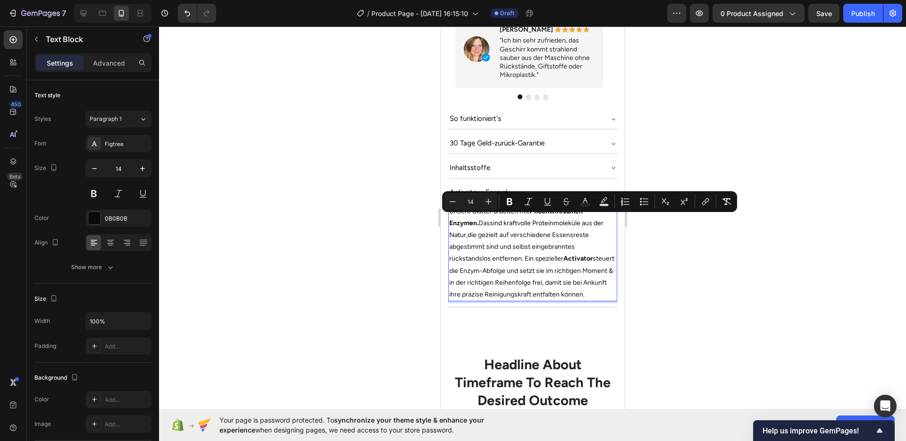
click at [493, 232] on span "die gezielt auf verschiedene Essensreste abgestimmt sind und selbst eingebrannt…" at bounding box center [531, 264] width 165 height 67
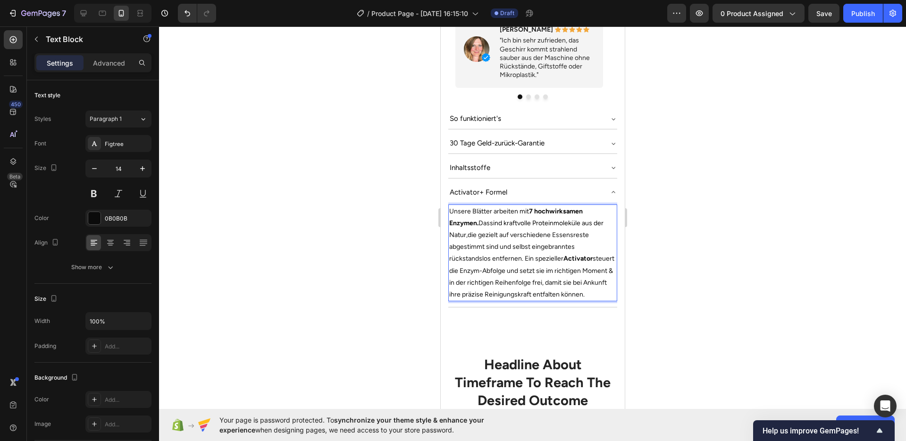
click at [505, 231] on span "die gezielt auf verschiedene Essensreste abgestimmt sind und selbst eingebrannt…" at bounding box center [531, 264] width 165 height 67
click at [478, 231] on span "die gezielt verschiedene Essensreste abgestimmt sind und selbst eingebranntes r…" at bounding box center [532, 264] width 167 height 67
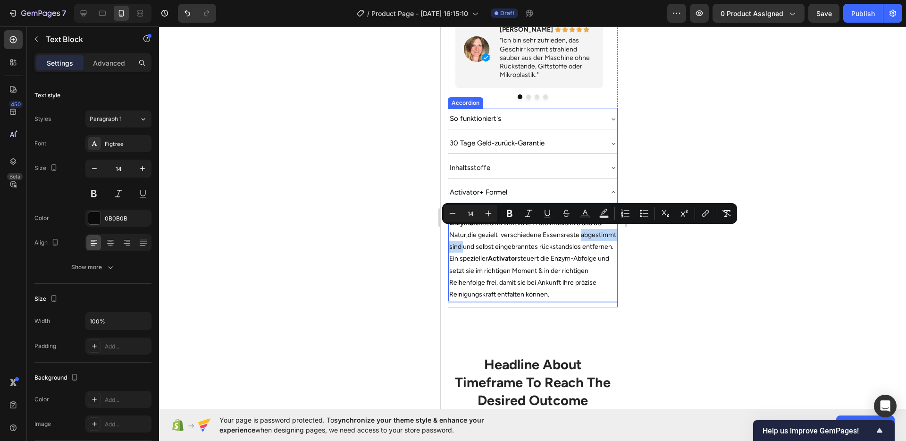
drag, startPoint x: 499, startPoint y: 231, endPoint x: 447, endPoint y: 232, distance: 51.9
click at [447, 232] on div "So funktioniert's 30 Tage Geld-zurück-Garantie Inhaltsstoffe Activator+ Formel …" at bounding box center [532, 207] width 170 height 199
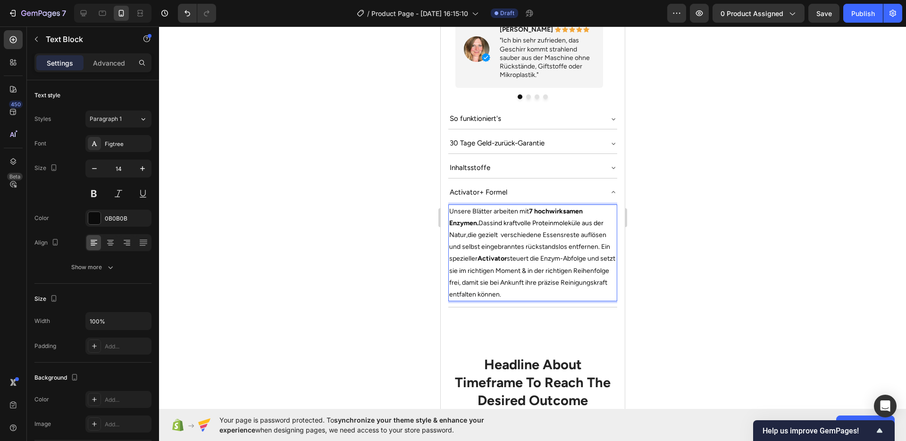
drag, startPoint x: 501, startPoint y: 216, endPoint x: 510, endPoint y: 232, distance: 18.0
click at [501, 231] on span "die gezielt verschiedene Essensreste auflösen und selbst eingebranntes rückstan…" at bounding box center [532, 264] width 166 height 67
click at [513, 244] on span "die gezielt verschiedene Essensreste auflösen und selbst eingebranntes rückstan…" at bounding box center [532, 264] width 166 height 67
click at [575, 268] on span "die gezielt verschiedene Essensreste auflösen und selbst eingebranntes rückstan…" at bounding box center [532, 264] width 166 height 67
click at [542, 260] on p "Unsere Blätter arbeiten mit 7 hochwirksamen Enzymen. Das sind kraftvolle Protei…" at bounding box center [532, 252] width 167 height 95
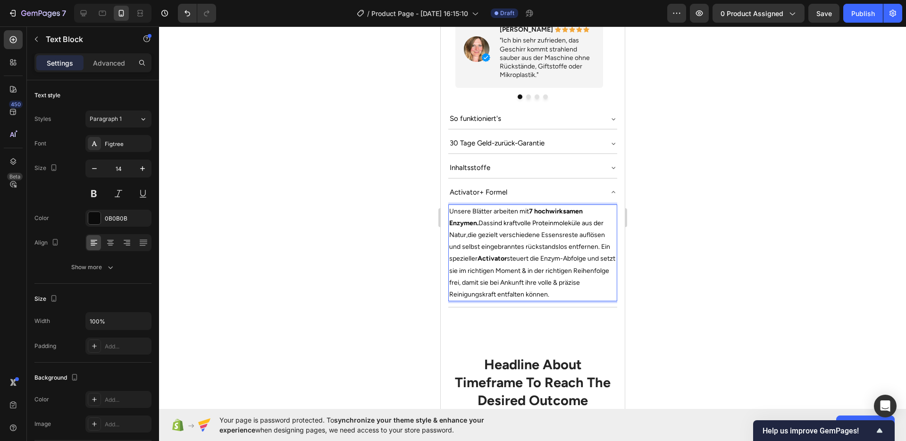
click at [701, 282] on div at bounding box center [532, 233] width 747 height 414
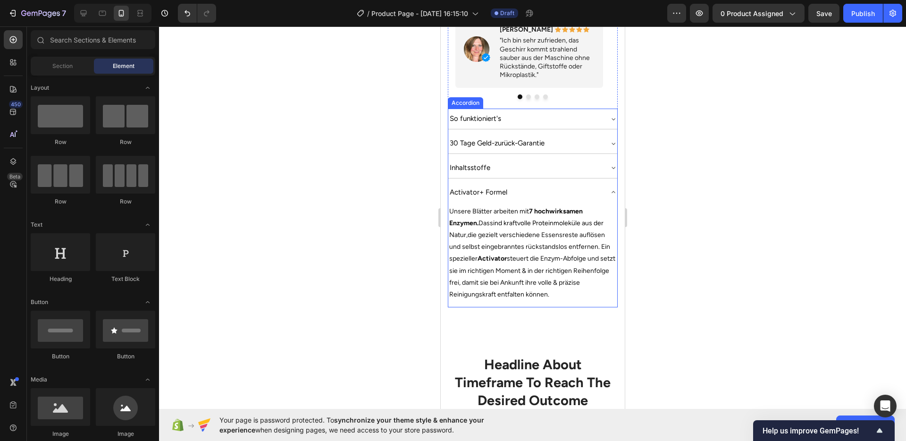
click at [597, 158] on div "Inhaltsstoffe" at bounding box center [532, 168] width 169 height 20
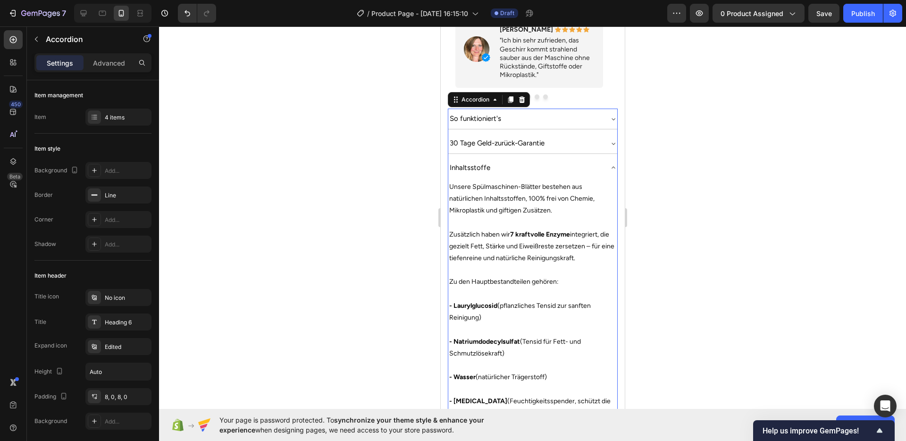
click at [588, 161] on div "Inhaltsstoffe" at bounding box center [525, 167] width 154 height 13
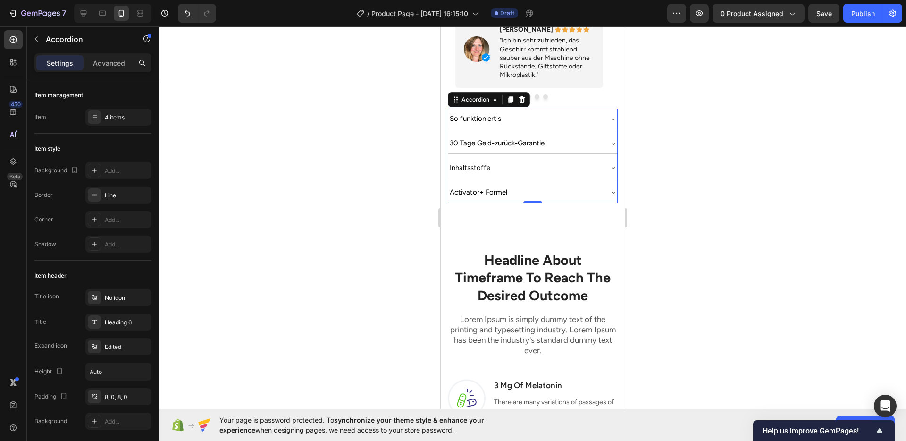
click at [577, 137] on div "30 Tage Geld-zurück-Garantie" at bounding box center [525, 143] width 154 height 13
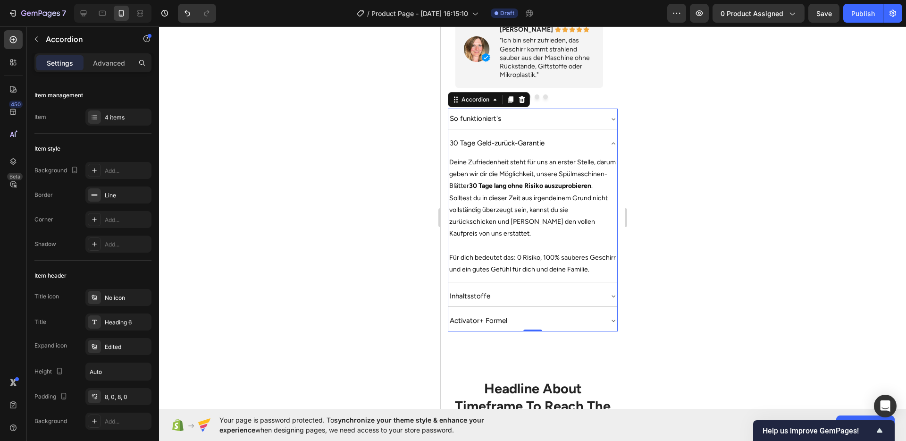
click at [577, 137] on div "30 Tage Geld-zurück-Garantie" at bounding box center [525, 143] width 154 height 13
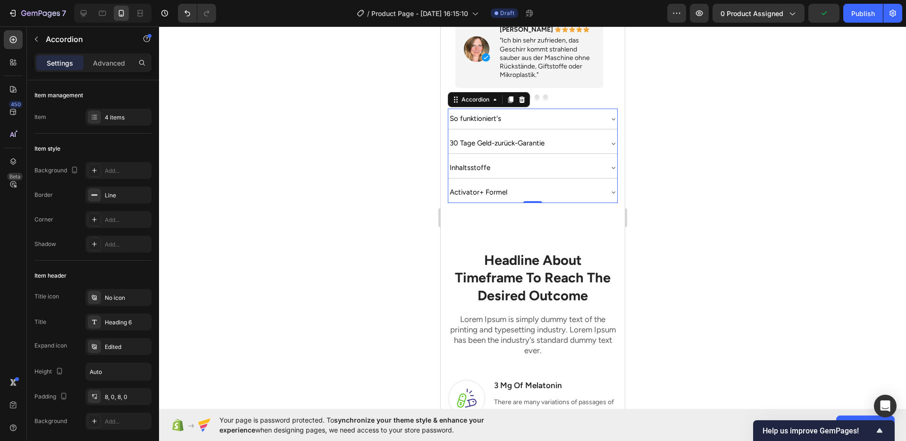
click at [566, 112] on div "So funktioniert's" at bounding box center [525, 118] width 154 height 13
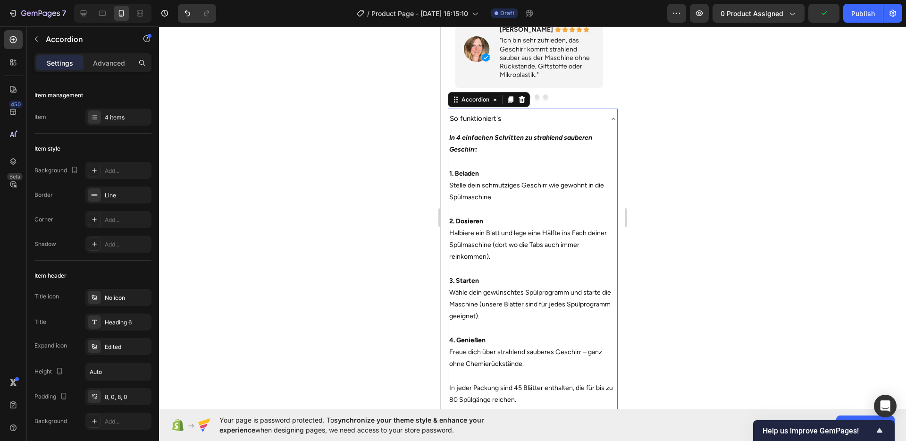
click at [566, 112] on div "So funktioniert's" at bounding box center [525, 118] width 154 height 13
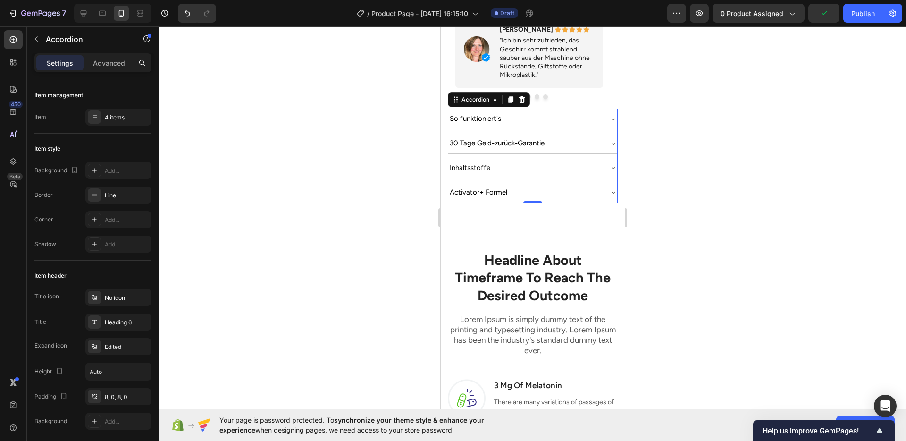
click at [723, 171] on div at bounding box center [532, 233] width 747 height 414
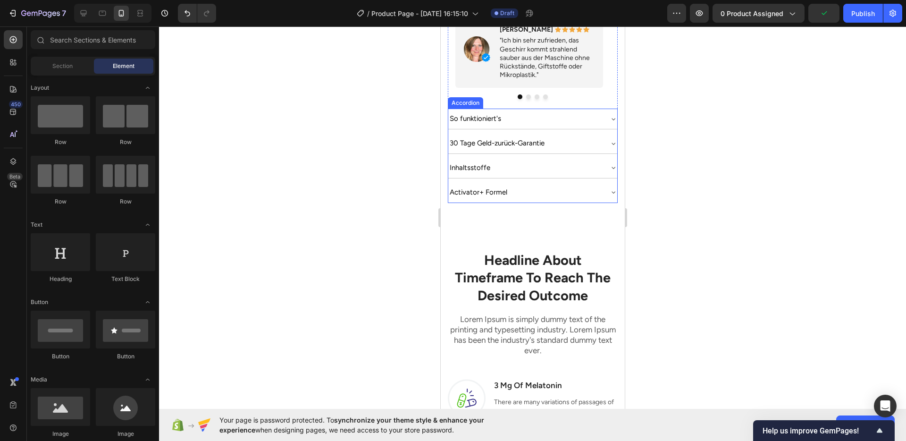
click at [598, 182] on div "Activator+ Formel" at bounding box center [532, 192] width 169 height 20
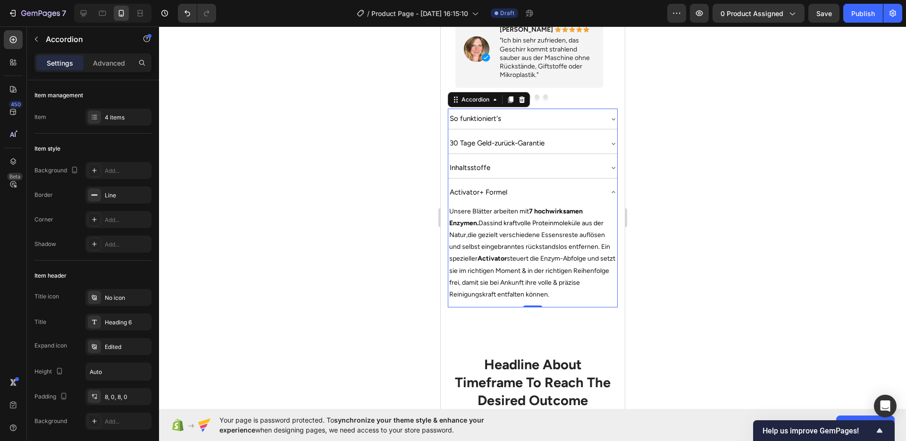
click at [731, 211] on div at bounding box center [532, 233] width 747 height 414
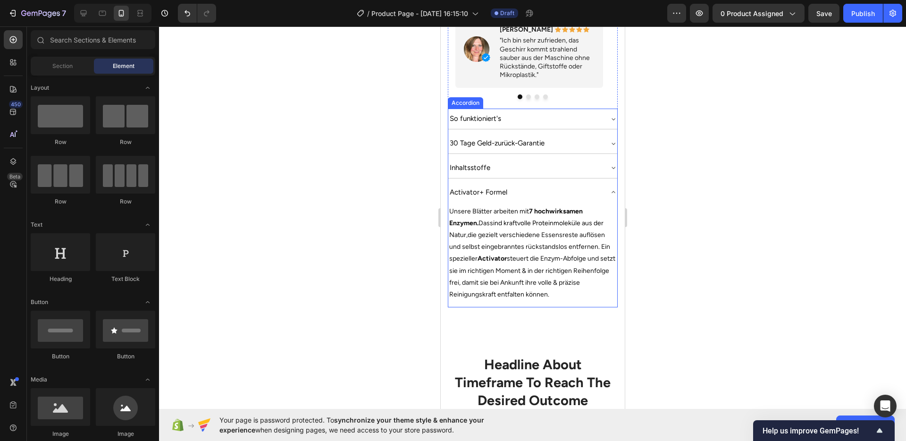
click at [592, 186] on div "Activator+ Formel" at bounding box center [525, 192] width 154 height 13
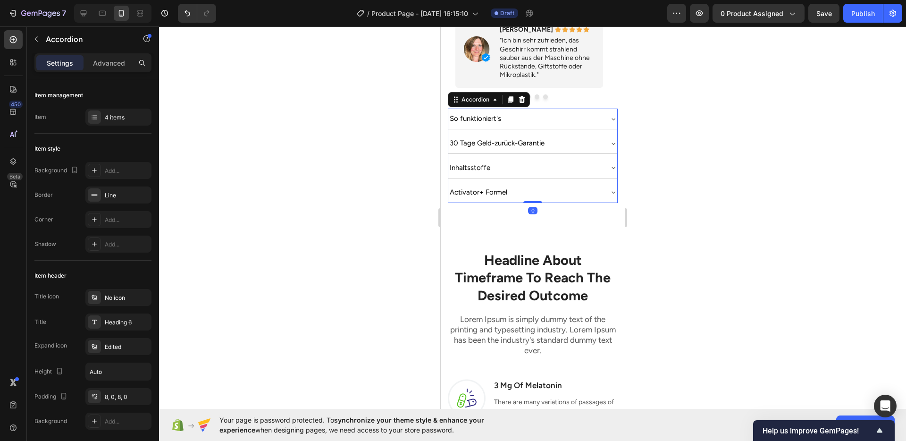
click at [739, 189] on div at bounding box center [532, 233] width 747 height 414
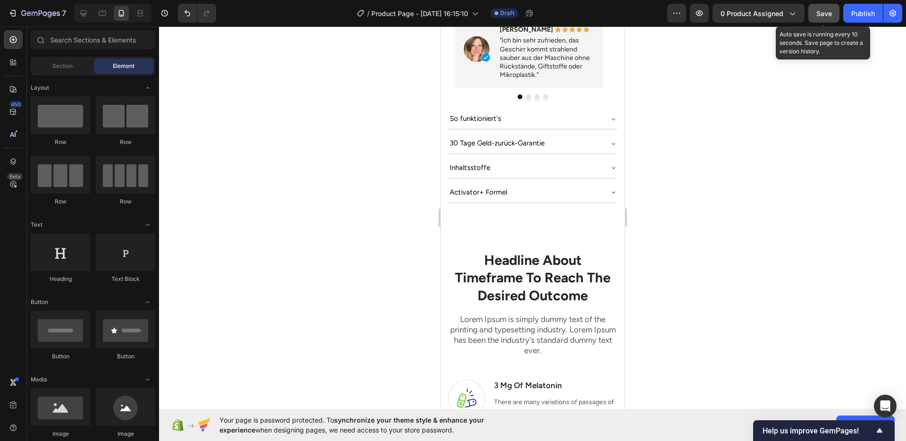
click at [817, 22] on button "Save" at bounding box center [823, 13] width 31 height 19
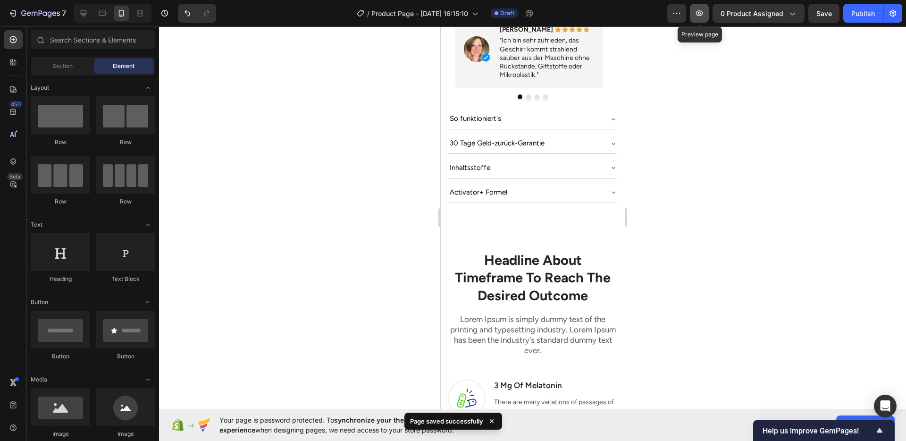
click at [701, 18] on button "button" at bounding box center [699, 13] width 19 height 19
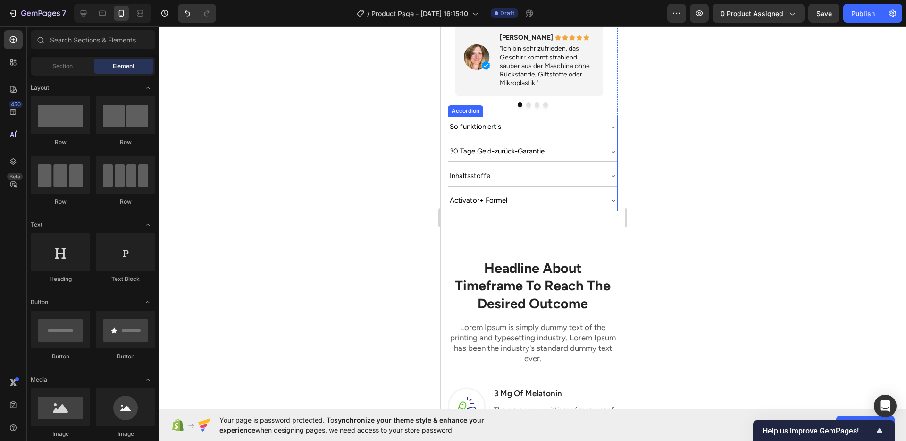
scroll to position [705, 0]
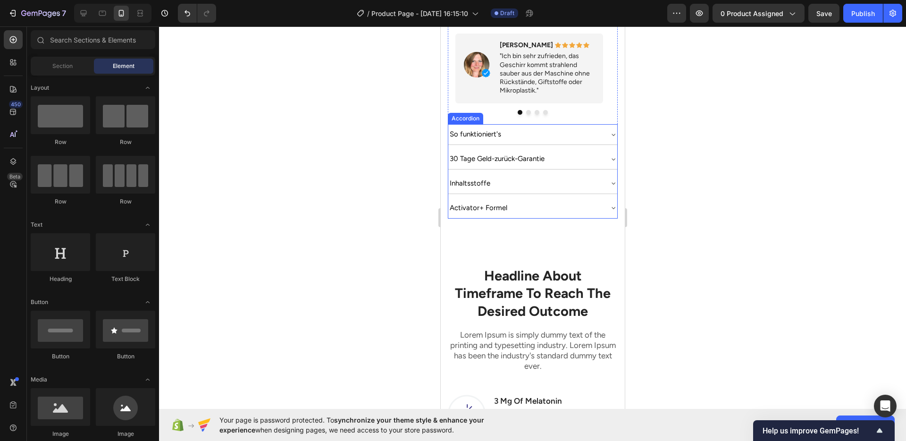
click at [569, 177] on div "Inhaltsstoffe" at bounding box center [525, 183] width 154 height 13
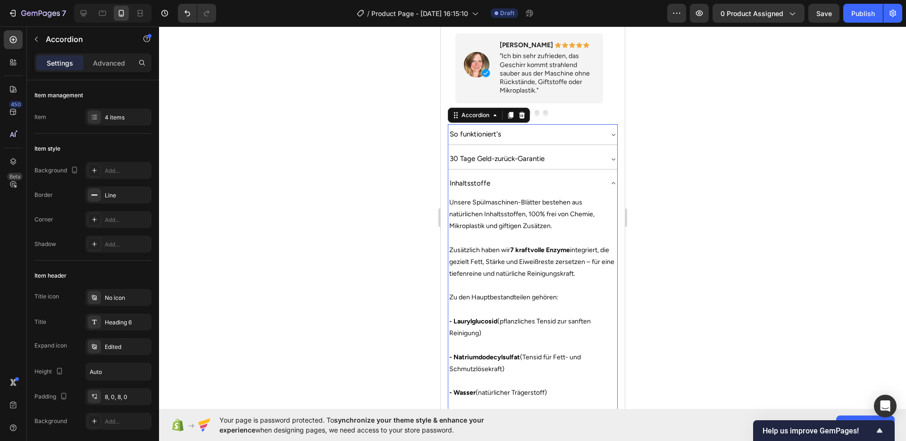
click at [552, 177] on div "Inhaltsstoffe" at bounding box center [525, 183] width 154 height 13
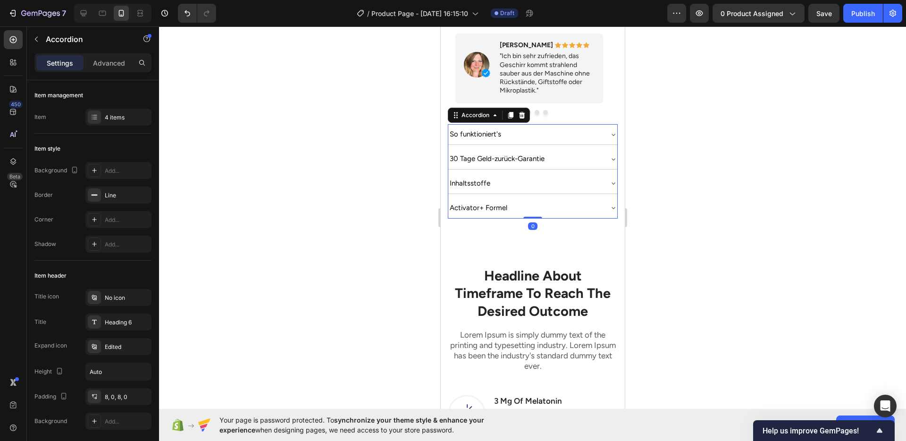
click at [553, 152] on div "30 Tage Geld-zurück-Garantie" at bounding box center [525, 158] width 154 height 13
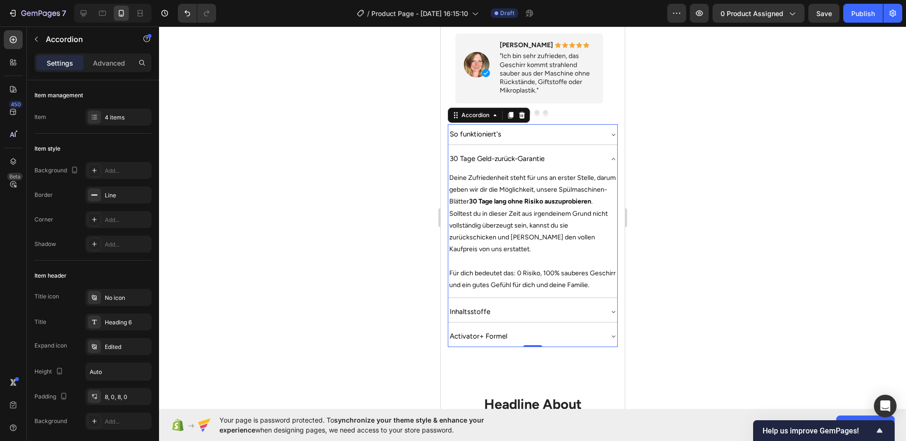
click at [553, 152] on div "30 Tage Geld-zurück-Garantie" at bounding box center [525, 158] width 154 height 13
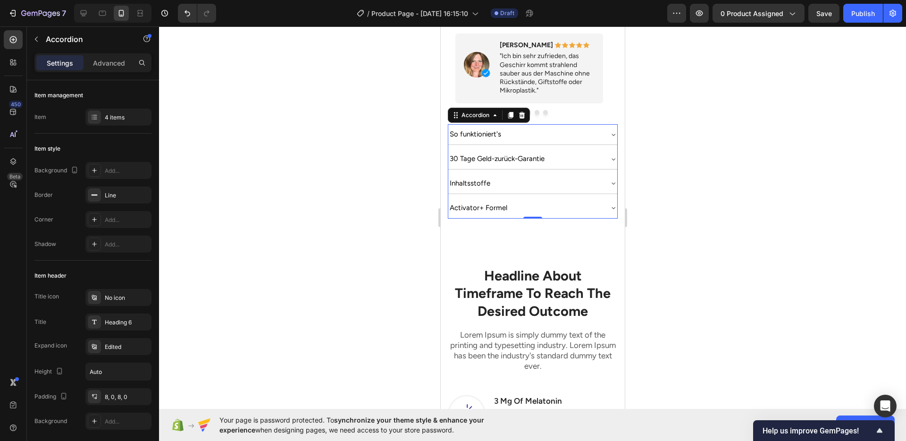
click at [543, 127] on div "So funktioniert's" at bounding box center [532, 134] width 169 height 20
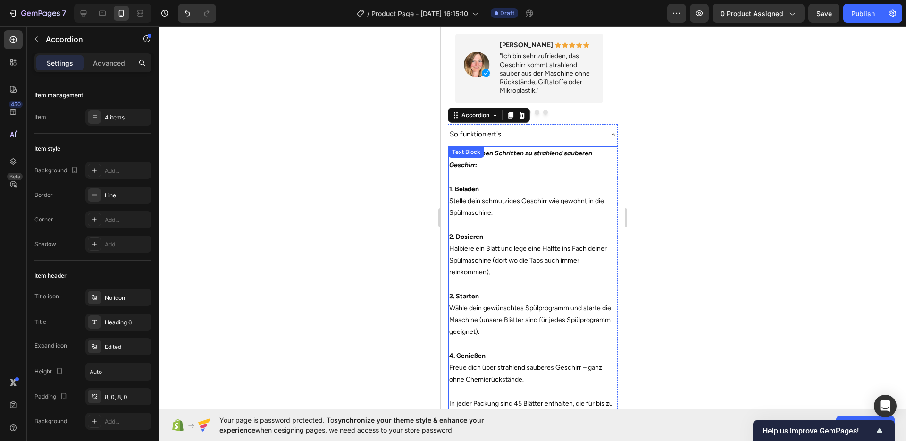
click at [484, 260] on p "2. Dosieren Halbiere ein Blatt und lege eine Hälfte ins Fach deiner Spülmaschin…" at bounding box center [532, 255] width 167 height 48
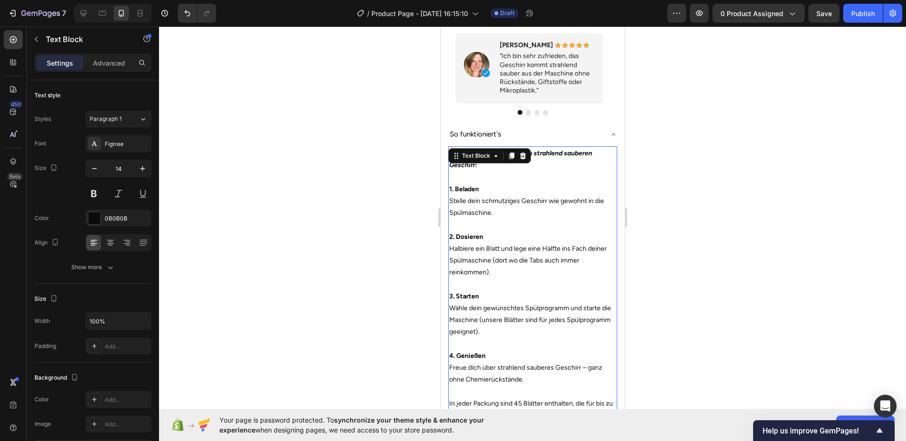
click at [491, 256] on p "2. Dosieren Halbiere ein Blatt und lege eine Hälfte ins Fach deiner Spülmaschin…" at bounding box center [532, 255] width 167 height 48
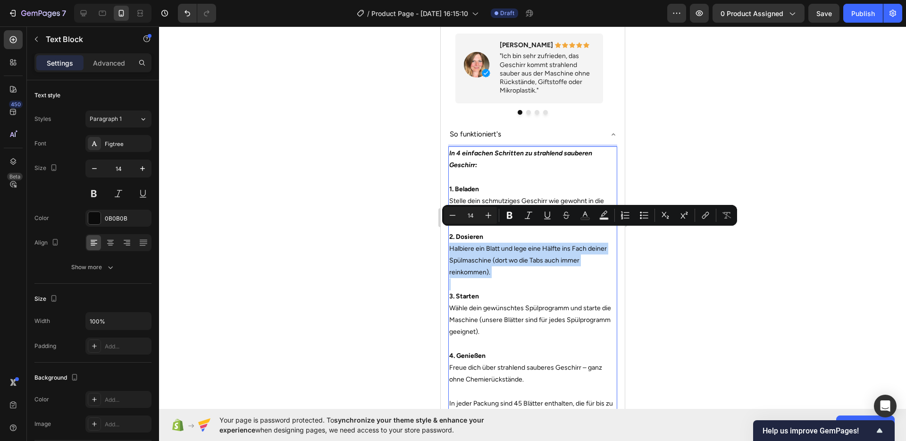
drag, startPoint x: 479, startPoint y: 253, endPoint x: 452, endPoint y: 235, distance: 31.9
click at [452, 235] on p "2. Dosieren Halbiere ein Blatt und lege eine Hälfte ins Fach deiner Spülmaschin…" at bounding box center [532, 255] width 167 height 48
copy p "Halbiere ein Blatt und lege eine Hälfte ins Fach deiner Spülmaschine (dort wo d…"
click at [490, 250] on p "2. Dosieren Halbiere ein Blatt und lege eine Hälfte ins Fach deiner Spülmaschin…" at bounding box center [532, 255] width 167 height 48
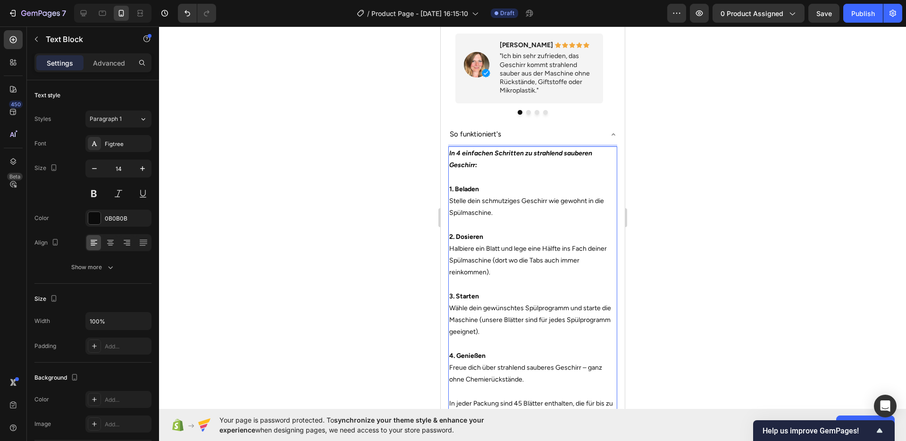
click at [471, 256] on p "2. Dosieren Halbiere ein Blatt und lege eine Hälfte ins Fach deiner Spülmaschin…" at bounding box center [532, 255] width 167 height 48
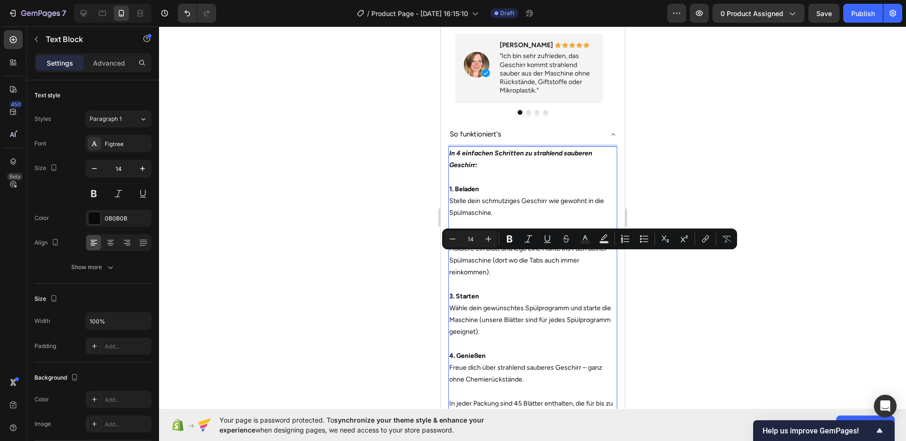
click at [503, 278] on p "Rich Text Editor. Editing area: main" at bounding box center [532, 284] width 167 height 12
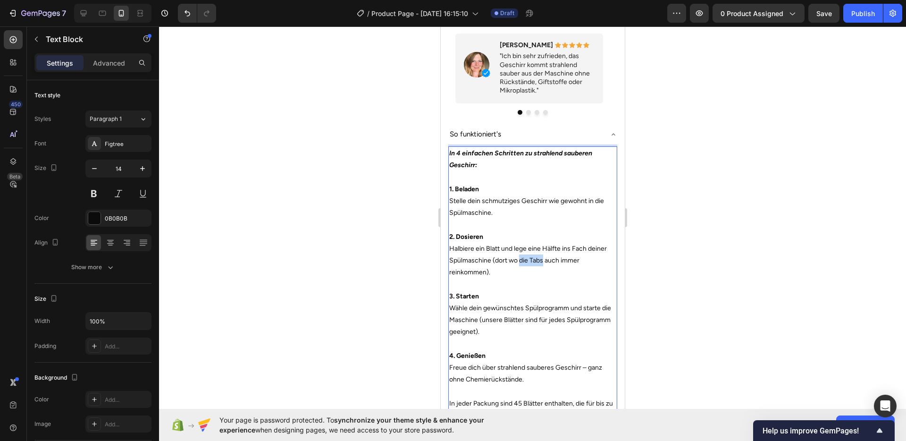
drag, startPoint x: 542, startPoint y: 243, endPoint x: 520, endPoint y: 248, distance: 22.2
click at [520, 248] on p "2. Dosieren Halbiere ein Blatt und lege eine Hälfte ins Fach deiner Spülmaschin…" at bounding box center [532, 255] width 167 height 48
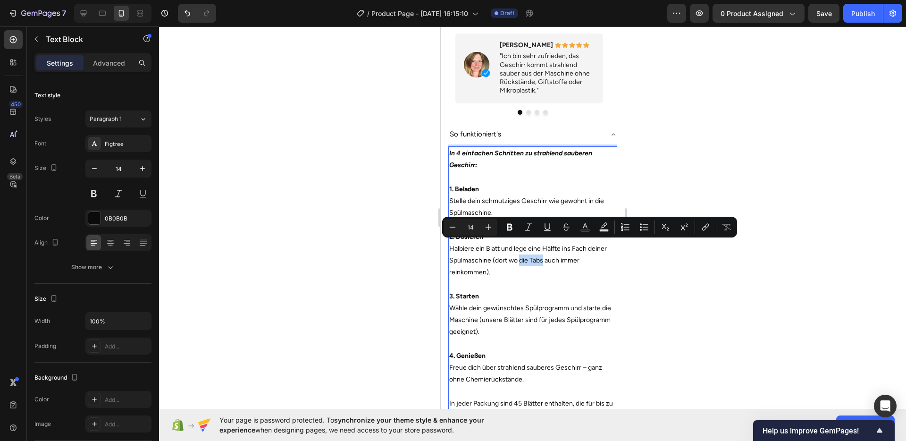
copy p "die Tabs"
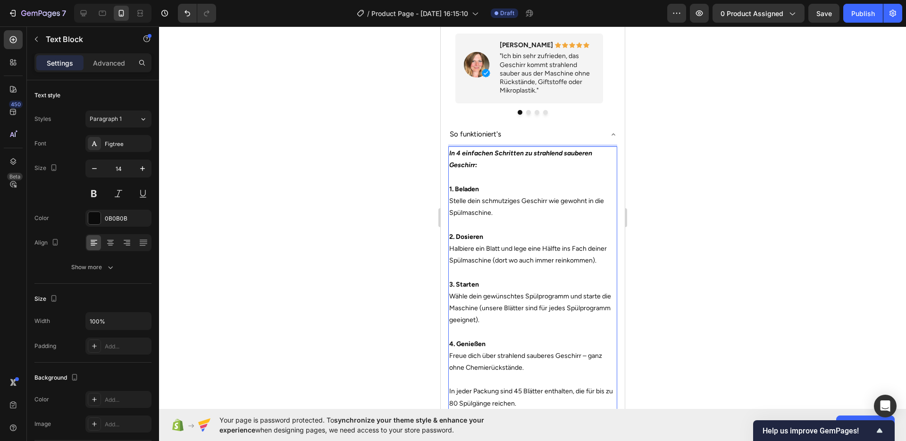
click at [535, 245] on p "2. Dosieren Halbiere ein Blatt und lege eine Hälfte ins Fach deiner Spülmaschin…" at bounding box center [532, 249] width 167 height 36
click at [559, 244] on p "2. Dosieren Halbiere ein Blatt und lege eine Hälfte ins Fach deiner Spülmaschin…" at bounding box center [532, 249] width 167 height 36
click at [555, 247] on p "2. Dosieren Halbiere ein Blatt und lege eine Hälfte ins Fach deiner Spülmaschin…" at bounding box center [532, 249] width 167 height 36
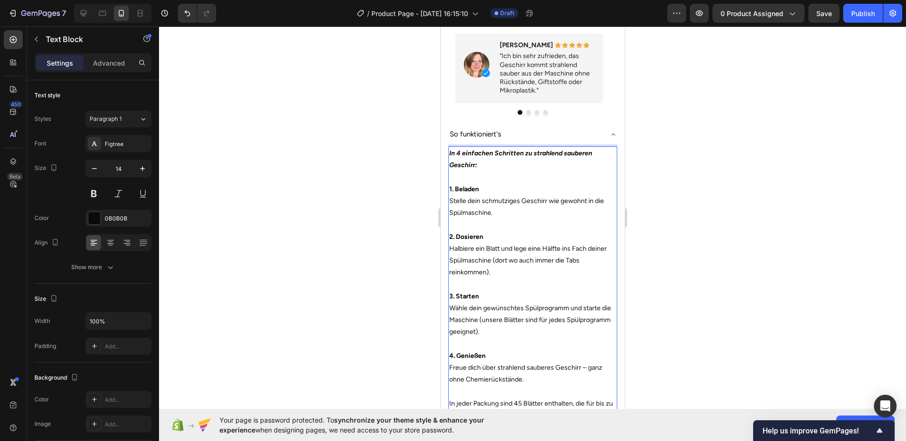
click at [468, 253] on p "2. Dosieren Halbiere ein Blatt und lege eine Hälfte ins Fach deiner Spülmaschin…" at bounding box center [532, 255] width 167 height 48
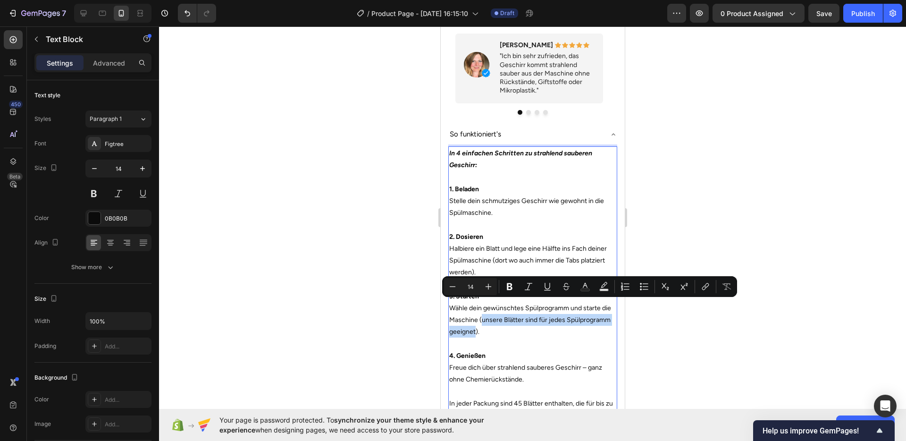
drag, startPoint x: 492, startPoint y: 305, endPoint x: 521, endPoint y: 319, distance: 32.1
click at [521, 319] on p "3. Starten Wähle dein gewünschtes Spülprogramm und starte die Maschine (unsere …" at bounding box center [532, 314] width 167 height 48
copy p "unsere Blätter sind für jedes Spülprogramm geeignet"
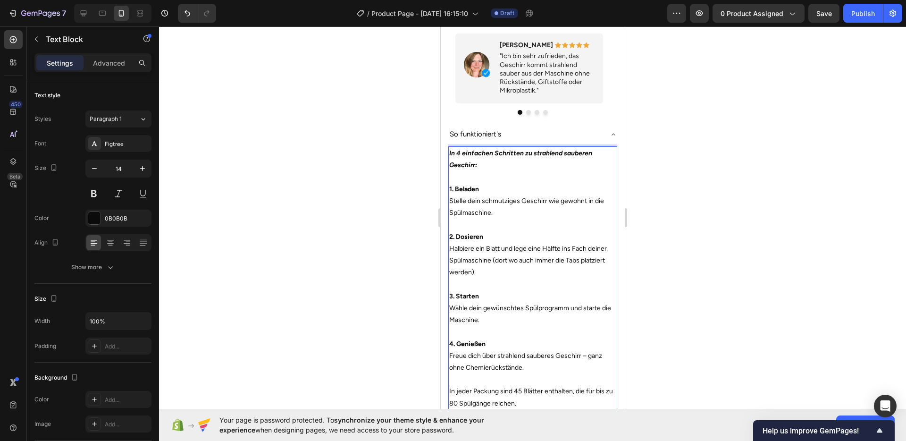
click at [451, 292] on p "3. Starten Wähle dein gewünschtes Spülprogramm und starte die Maschine." at bounding box center [532, 308] width 167 height 36
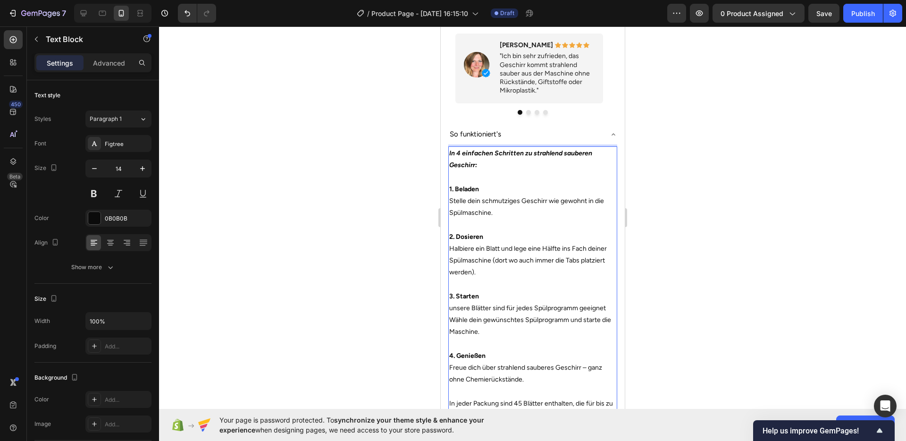
click at [453, 295] on p "3. Starten unsere Blätter sind für jedes Spülprogramm geeignet Wähle dein gewün…" at bounding box center [532, 314] width 167 height 48
click at [509, 300] on p "3. Starten Unsere Blätter sind für jedes Spülprogramm geeignet Wähle dein gewün…" at bounding box center [532, 314] width 167 height 48
click at [514, 312] on p "3. Starten Unsere Blätter sind für jedes Spülprogramm geeignet Wähle dein gewün…" at bounding box center [532, 314] width 167 height 48
click at [474, 185] on p "1. Beladen Stelle dein schmutziges Geschirr wie gewohnt in die Spülmaschine." at bounding box center [532, 201] width 167 height 36
click at [472, 152] on strong "In 4 einfachen Schritten zu strahlend sauberen Geschirr:" at bounding box center [520, 159] width 143 height 20
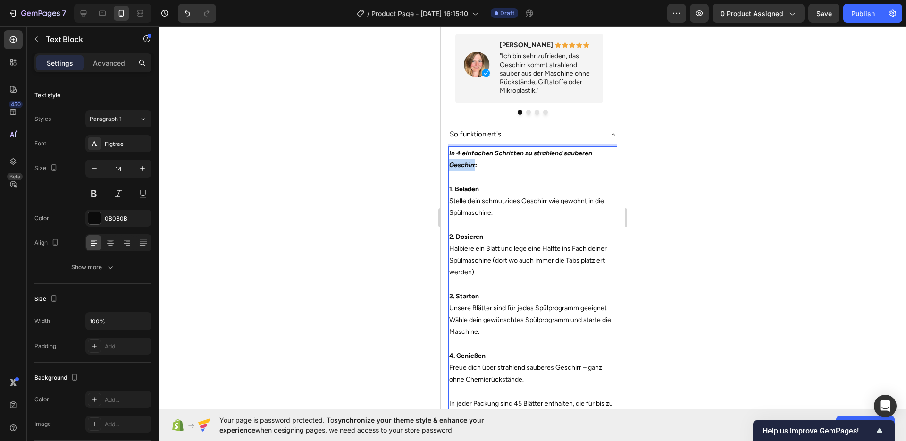
click at [472, 152] on strong "In 4 einfachen Schritten zu strahlend sauberen Geschirr:" at bounding box center [520, 159] width 143 height 20
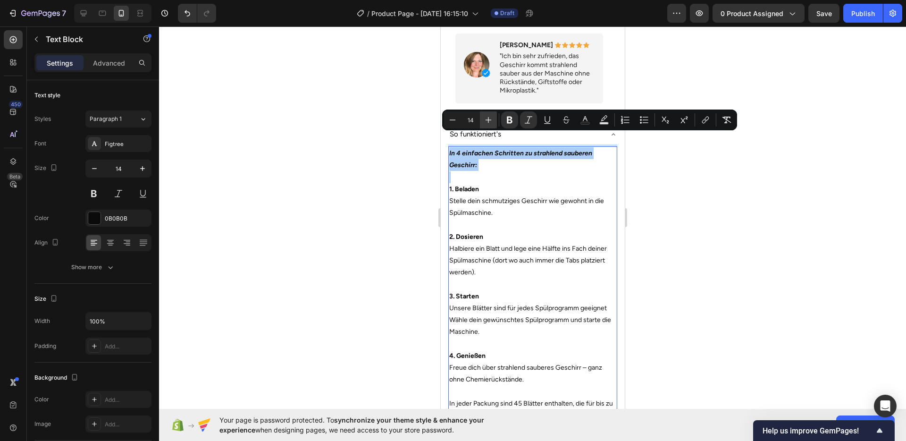
click at [487, 121] on icon "Editor contextual toolbar" at bounding box center [488, 119] width 9 height 9
click at [449, 122] on icon "Editor contextual toolbar" at bounding box center [452, 119] width 9 height 9
type input "14"
click at [480, 171] on p "Rich Text Editor. Editing area: main" at bounding box center [532, 177] width 167 height 12
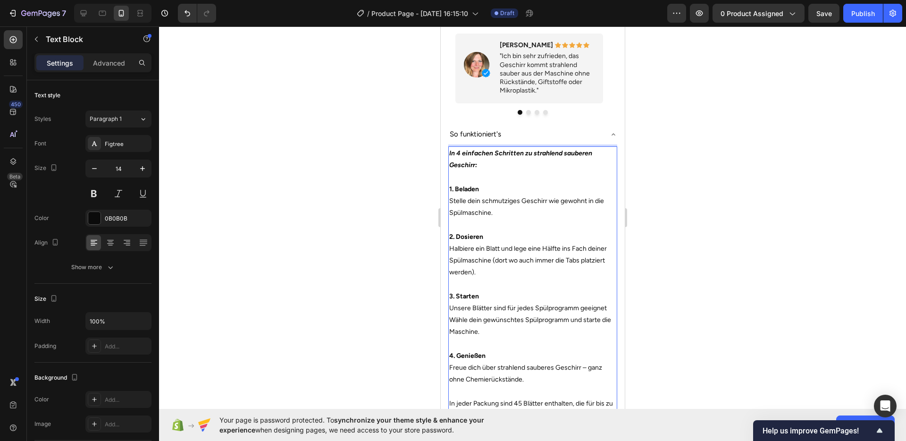
click at [475, 147] on p "In 4 einfachen Schritten zu strahlend sauberen Geschirr:" at bounding box center [532, 159] width 167 height 24
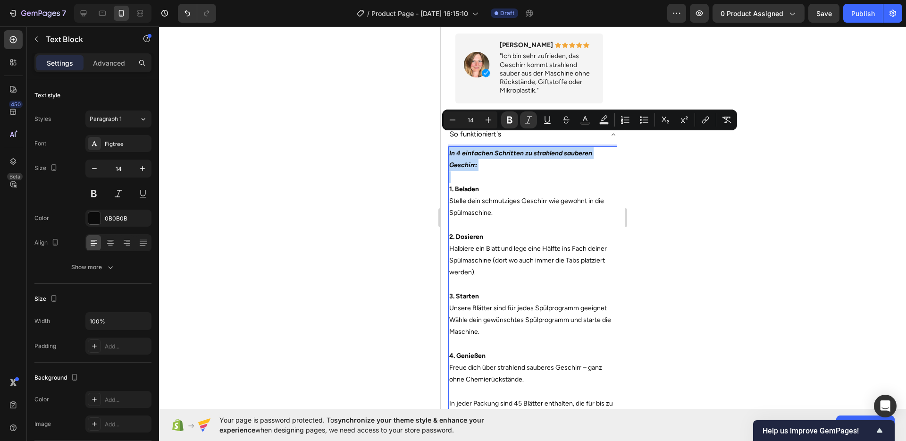
click at [481, 171] on p "Rich Text Editor. Editing area: main" at bounding box center [532, 177] width 167 height 12
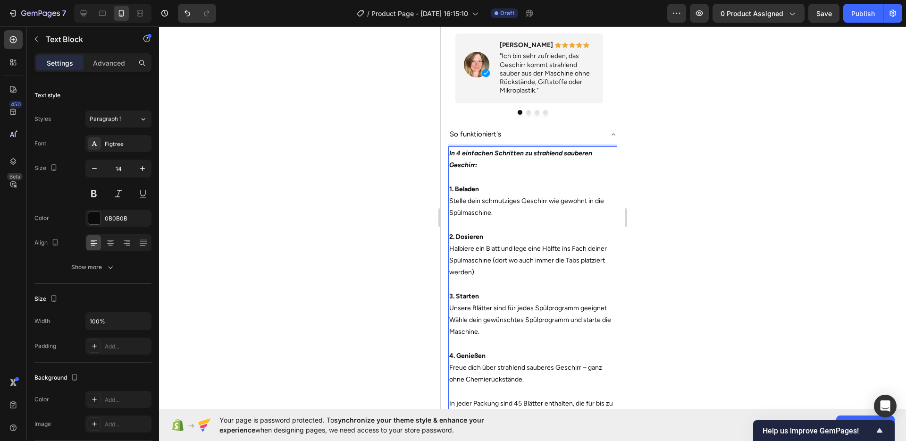
click at [503, 193] on p "1. Beladen Stelle dein schmutziges Geschirr wie gewohnt in die Spülmaschine." at bounding box center [532, 201] width 167 height 36
click at [718, 270] on div at bounding box center [532, 233] width 747 height 414
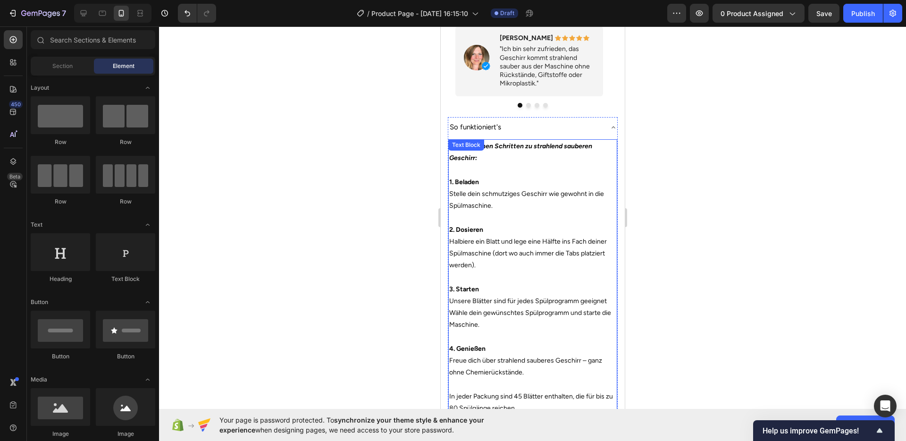
scroll to position [714, 0]
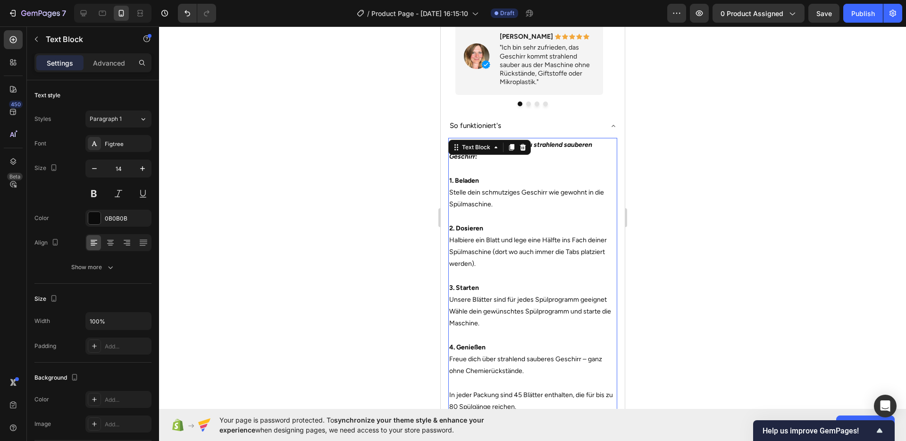
click at [538, 302] on p "3. Starten Unsere Blätter sind für jedes Spülprogramm geeignet Wähle dein gewün…" at bounding box center [532, 306] width 167 height 48
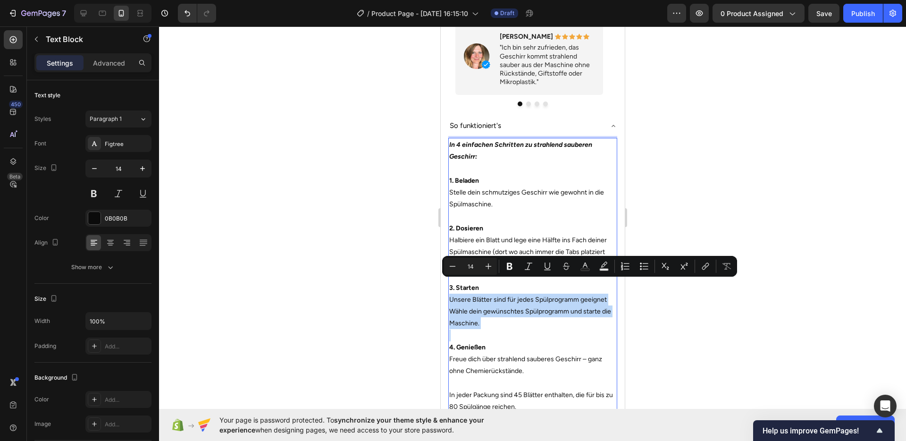
click at [542, 298] on p "3. Starten Unsere Blätter sind für jedes Spülprogramm geeignet Wähle dein gewün…" at bounding box center [532, 306] width 167 height 48
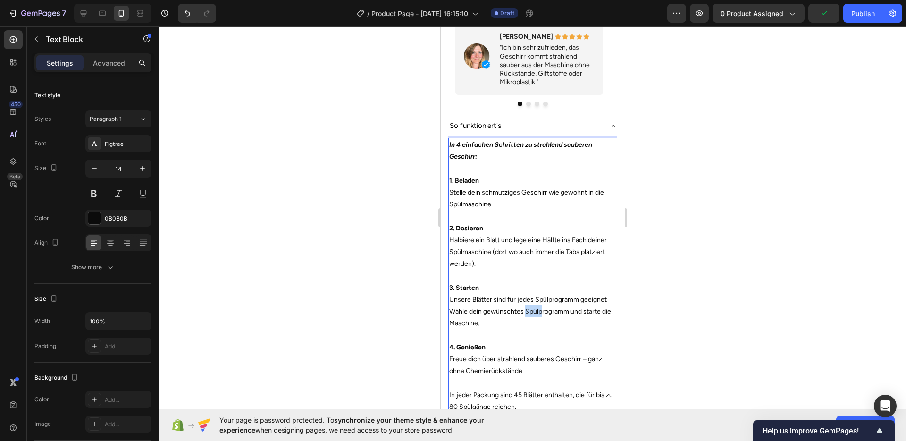
drag, startPoint x: 540, startPoint y: 298, endPoint x: 525, endPoint y: 296, distance: 14.3
click at [525, 296] on p "3. Starten Unsere Blätter sind für jedes Spülprogramm geeignet Wähle dein gewün…" at bounding box center [532, 306] width 167 height 48
click at [542, 329] on p "Rich Text Editor. Editing area: main" at bounding box center [532, 335] width 167 height 12
click at [703, 314] on div at bounding box center [532, 233] width 747 height 414
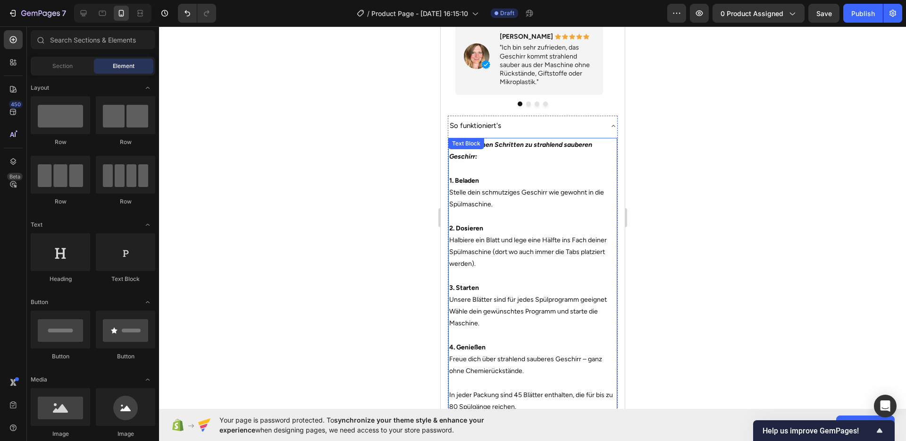
click at [536, 349] on p "4. Genießen Freue dich über strahlend sauberes Geschirr – ganz ohne Chemierücks…" at bounding box center [532, 359] width 167 height 36
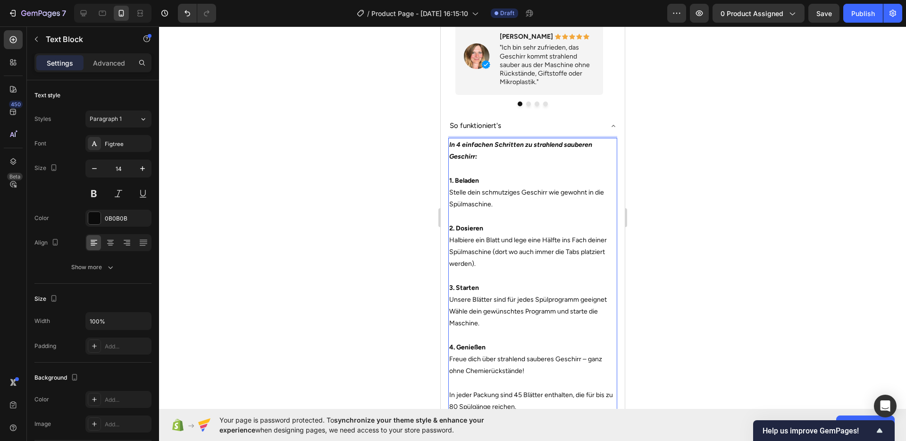
click at [711, 338] on div at bounding box center [532, 233] width 747 height 414
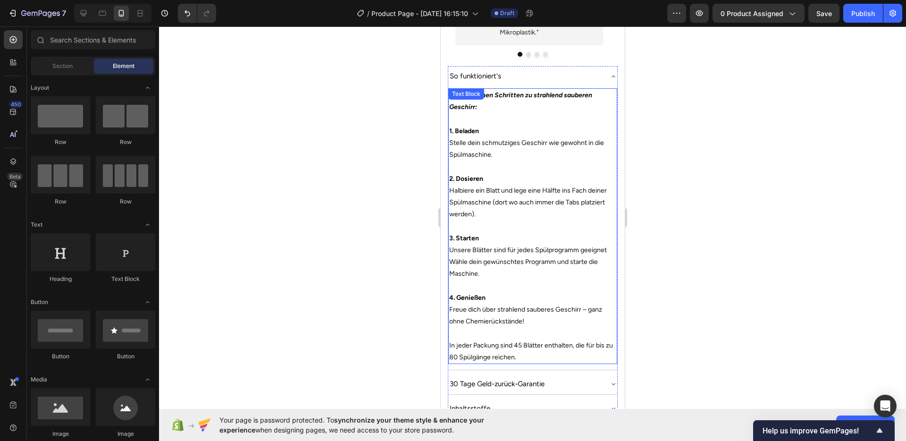
scroll to position [780, 0]
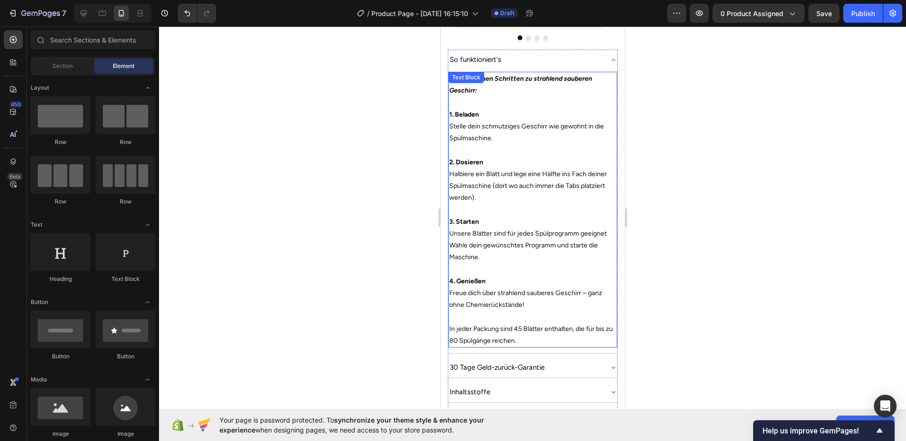
click at [477, 324] on p "In jeder Packung sind 45 Blätter enthalten, die für bis zu 80 Spülgänge reichen." at bounding box center [532, 335] width 167 height 24
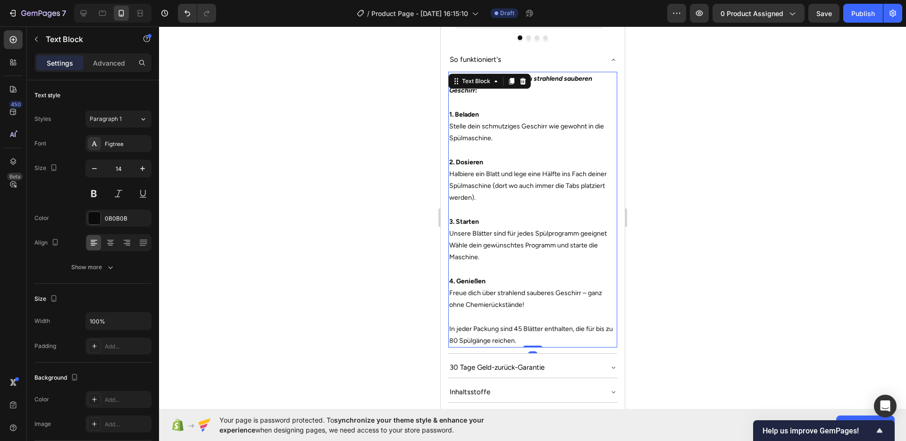
click at [461, 325] on p "In jeder Packung sind 45 Blätter enthalten, die für bis zu 80 Spülgänge reichen." at bounding box center [532, 335] width 167 height 24
click at [554, 288] on p "4. Genießen Freue dich über strahlend sauberes Geschirr – ganz ohne Chemierücks…" at bounding box center [532, 293] width 167 height 36
click at [721, 279] on div at bounding box center [532, 233] width 747 height 414
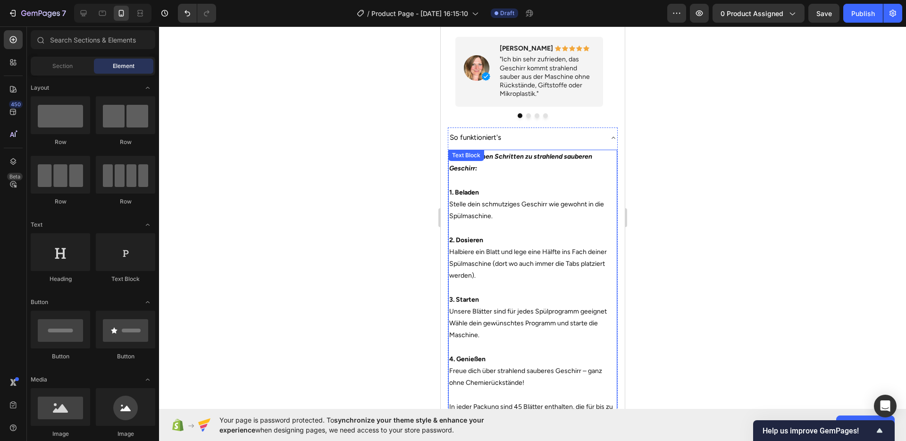
scroll to position [699, 0]
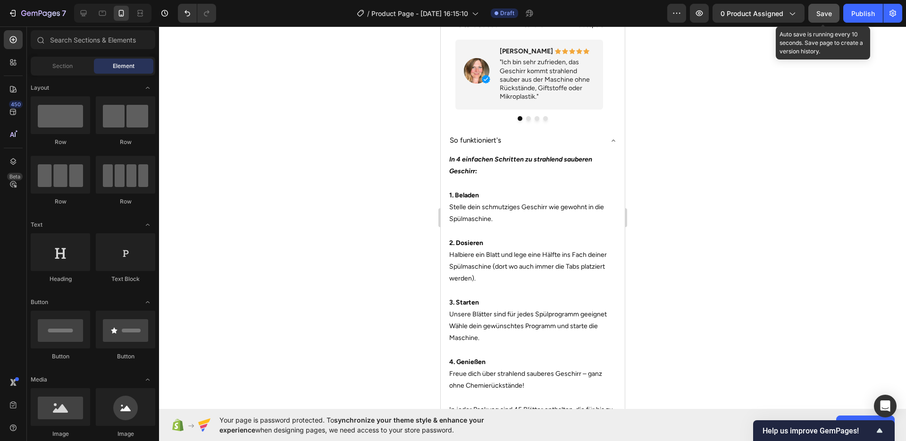
click at [820, 17] on span "Save" at bounding box center [824, 13] width 16 height 8
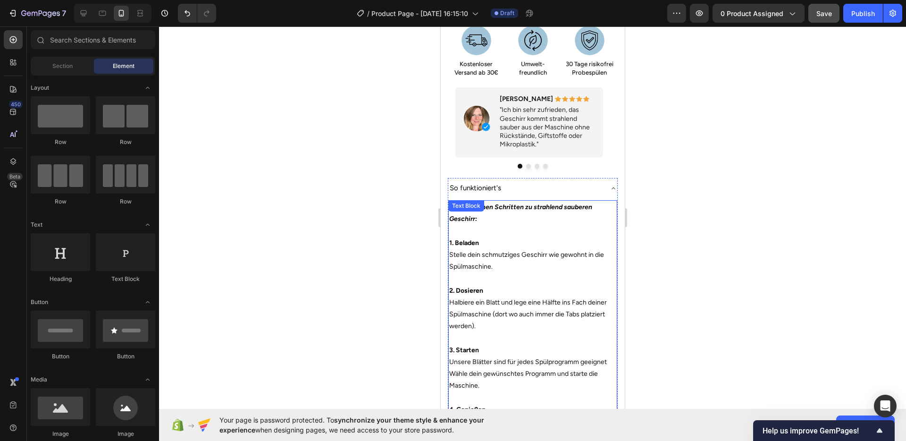
scroll to position [653, 0]
click at [577, 289] on p "2. Dosieren Halbiere ein Blatt und lege eine Hälfte ins Fach deiner Spülmaschin…" at bounding box center [532, 307] width 167 height 48
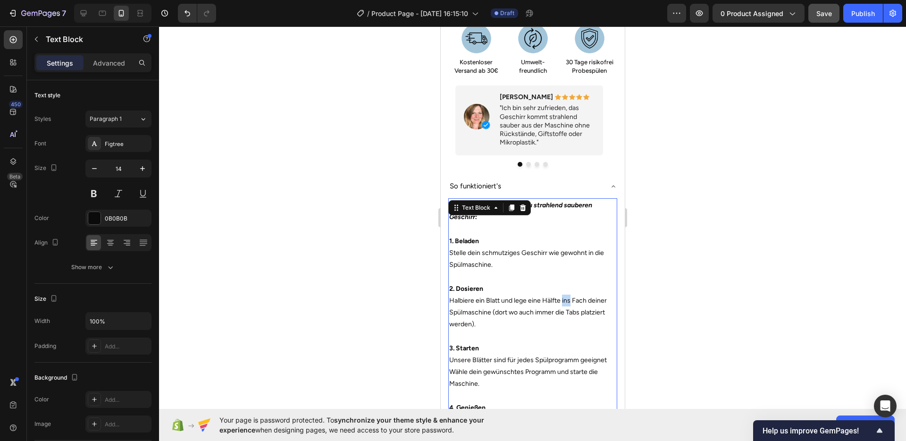
click at [567, 285] on p "2. Dosieren Halbiere ein Blatt und lege eine Hälfte ins Fach deiner Spülmaschin…" at bounding box center [532, 307] width 167 height 48
click at [654, 291] on div at bounding box center [532, 233] width 747 height 414
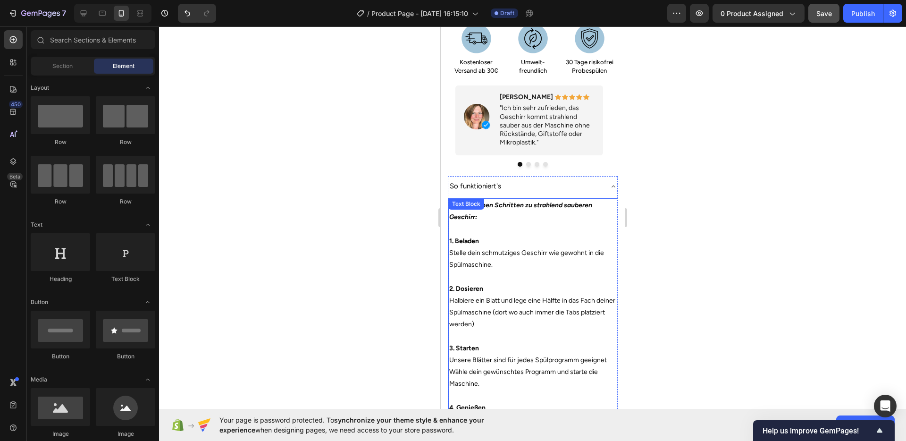
scroll to position [655, 0]
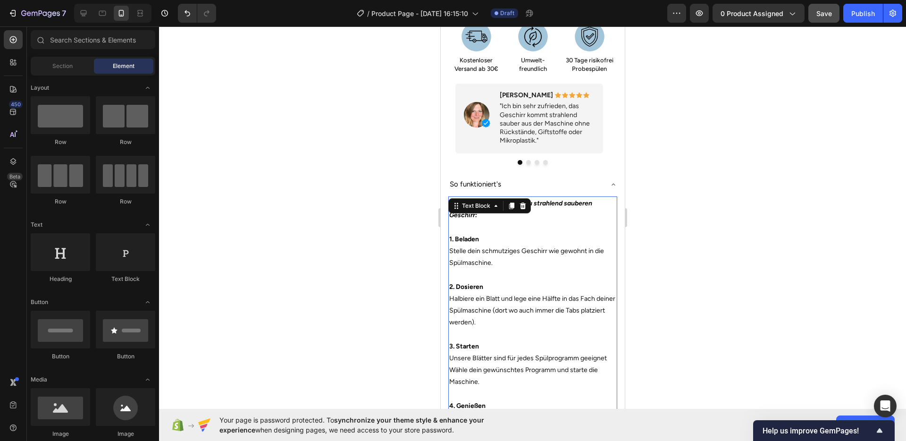
click at [562, 296] on p "2. Dosieren Halbiere ein Blatt und lege eine Hälfte in das Fach deiner Spülmasc…" at bounding box center [532, 305] width 167 height 48
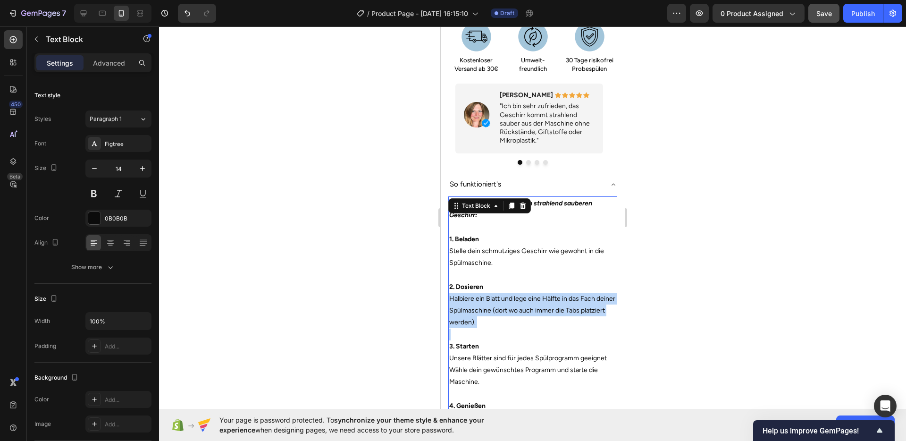
click at [562, 296] on p "2. Dosieren Halbiere ein Blatt und lege eine Hälfte in das Fach deiner Spülmasc…" at bounding box center [532, 305] width 167 height 48
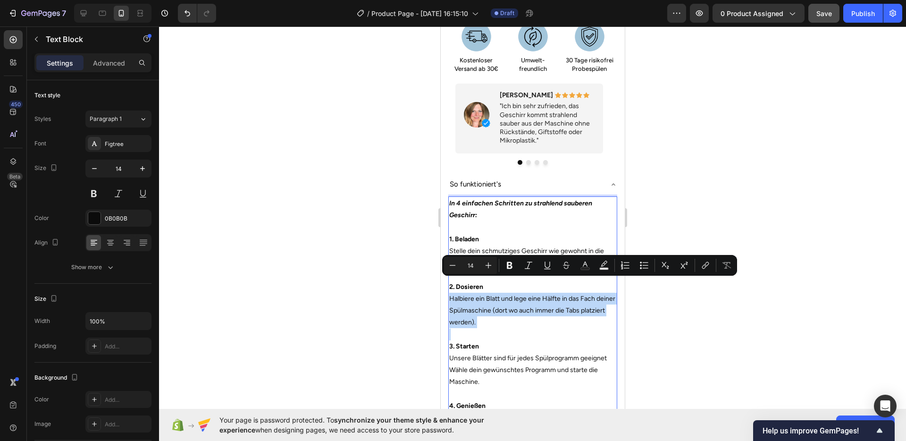
click at [562, 296] on p "2. Dosieren Halbiere ein Blatt und lege eine Hälfte in das Fach deiner Spülmasc…" at bounding box center [532, 305] width 167 height 48
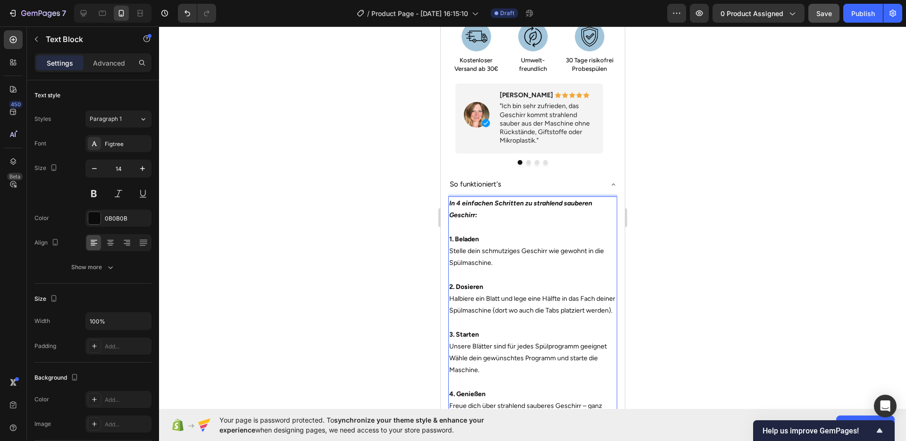
click at [520, 296] on p "2. Dosieren Halbiere ein Blatt und lege eine Hälfte in das Fach deiner Spülmasc…" at bounding box center [532, 299] width 167 height 36
click at [521, 296] on p "2. Dosieren Halbiere ein Blatt und lege eine Hälfte in das Fach deiner Spülmasc…" at bounding box center [532, 299] width 167 height 36
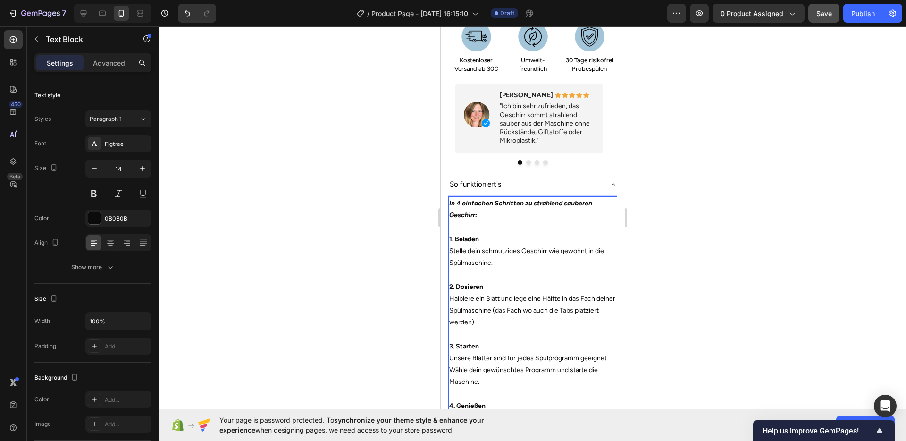
click at [584, 281] on p "2. Dosieren Halbiere ein Blatt und lege eine Hälfte in das Fach deiner Spülmasc…" at bounding box center [532, 305] width 167 height 48
click at [580, 282] on p "2. Dosieren Halbiere ein Blatt und lege eine Hälfte in das Fach deiner Spülmasc…" at bounding box center [532, 305] width 167 height 48
click at [581, 292] on p "2. Dosieren Halbiere ein Blatt und lege eine Hälfte in das Dosierfach deiner Sp…" at bounding box center [532, 305] width 167 height 48
click at [716, 311] on div at bounding box center [532, 233] width 747 height 414
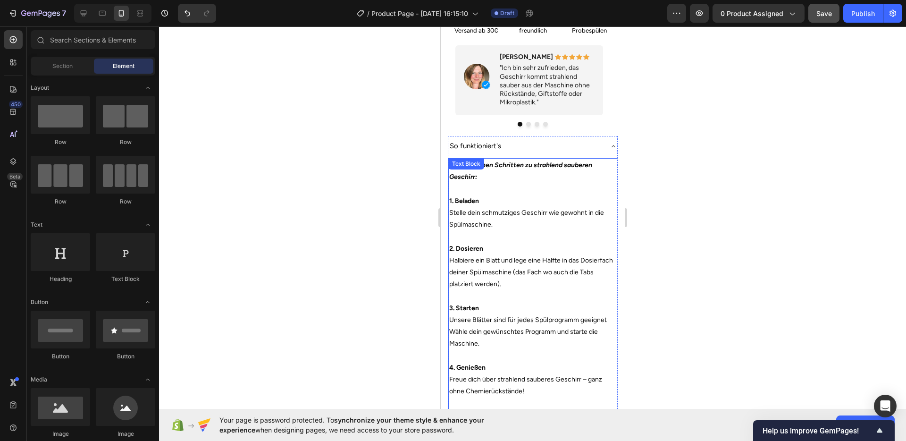
scroll to position [705, 0]
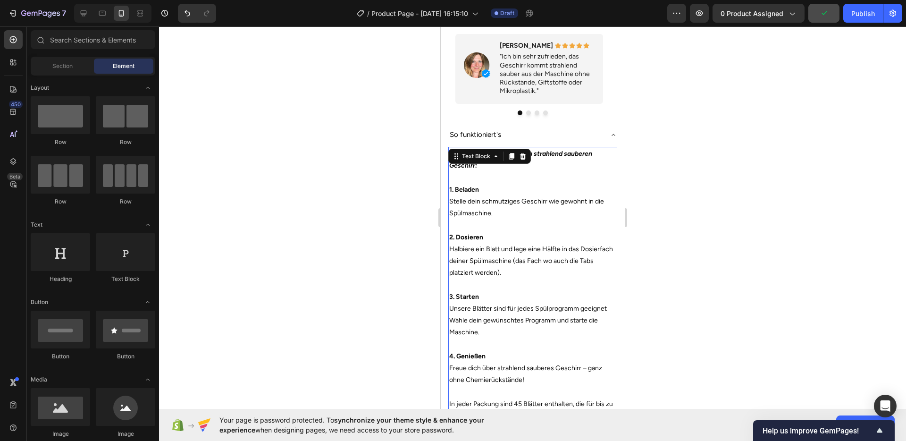
click at [586, 292] on p "3. Starten Unsere Blätter sind für jedes Spülprogramm geeignet Wähle dein gewün…" at bounding box center [532, 315] width 167 height 48
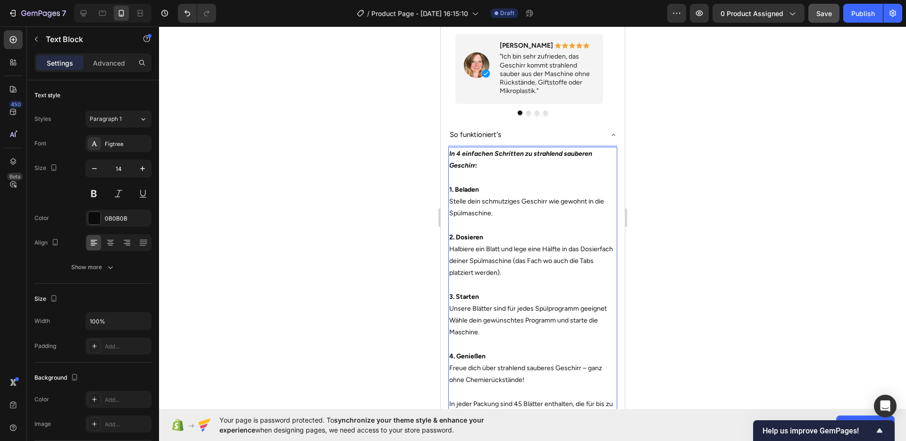
click at [603, 292] on p "3. Starten Unsere Blätter sind für jedes Spülprogramm geeignet Wähle dein gewün…" at bounding box center [532, 315] width 167 height 48
click at [527, 300] on p "3. Starten Unsere Blätter sind für jedes Spülprogramm geeignet. Wähle dein gewü…" at bounding box center [532, 315] width 167 height 48
click at [739, 323] on div at bounding box center [532, 233] width 747 height 414
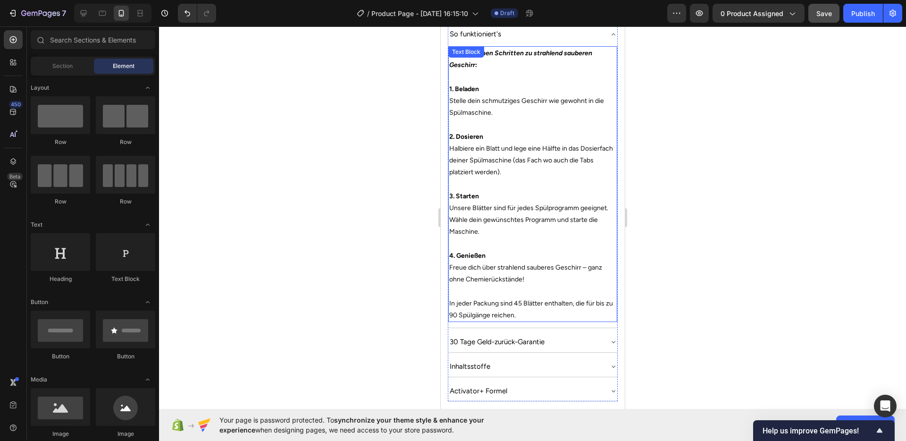
scroll to position [807, 0]
click at [568, 334] on div "30 Tage Geld-zurück-Garantie" at bounding box center [525, 340] width 154 height 13
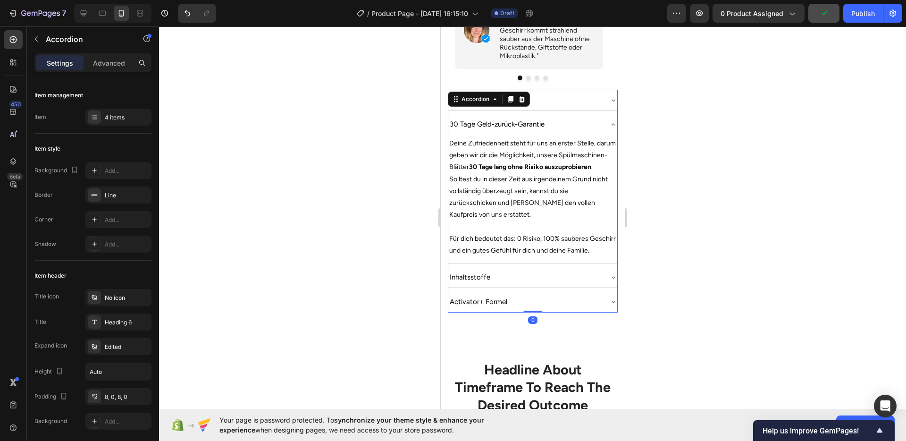
click at [722, 304] on div at bounding box center [532, 233] width 747 height 414
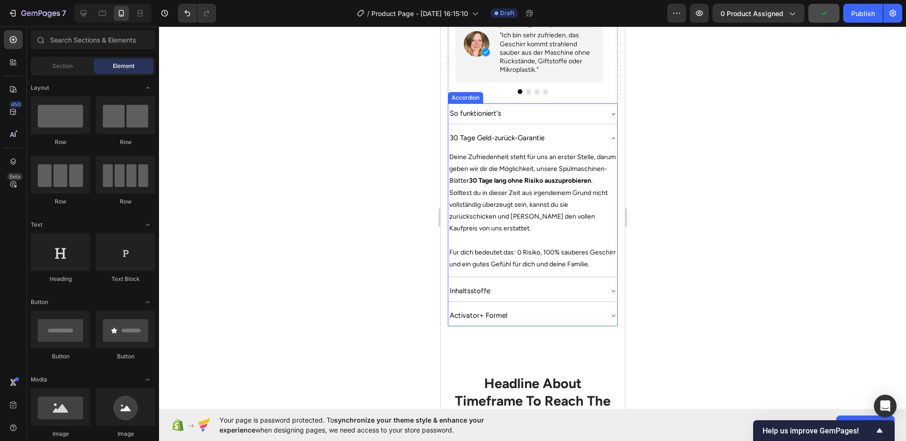
scroll to position [724, 0]
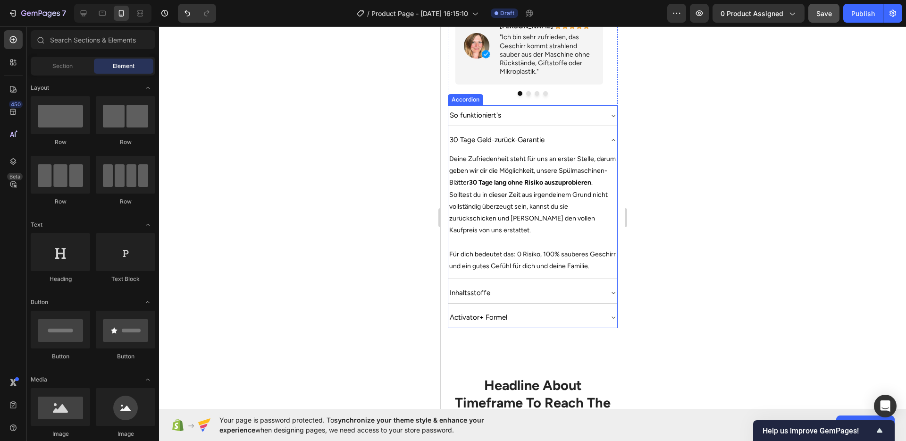
click at [581, 293] on div "Inhaltsstoffe" at bounding box center [525, 292] width 154 height 13
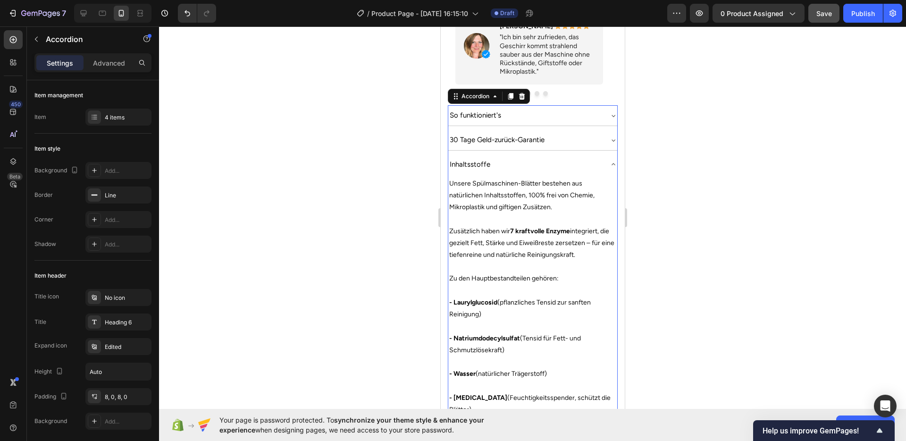
click at [698, 292] on div at bounding box center [532, 233] width 747 height 414
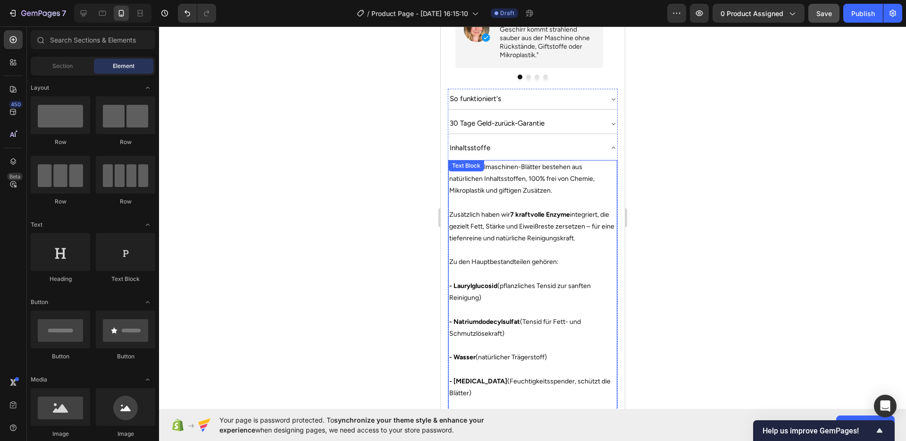
scroll to position [740, 0]
click at [583, 142] on div "Inhaltsstoffe" at bounding box center [525, 148] width 154 height 13
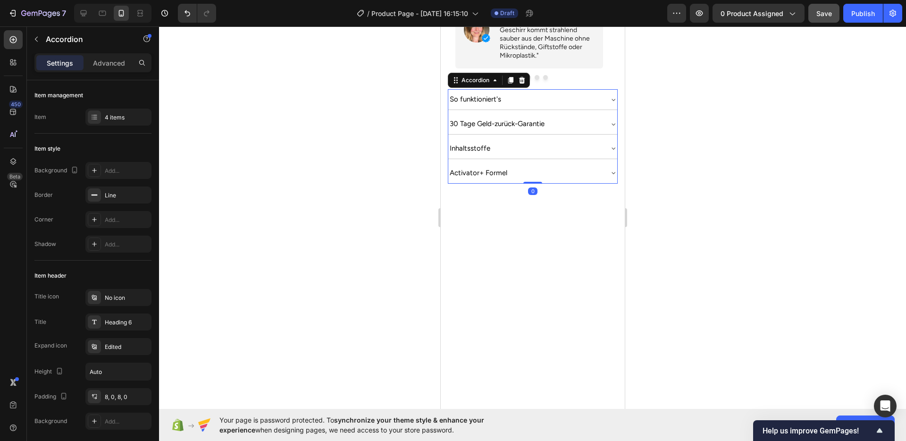
click at [753, 189] on div at bounding box center [532, 233] width 747 height 414
click at [587, 167] on div "Activator+ Formel" at bounding box center [525, 173] width 154 height 13
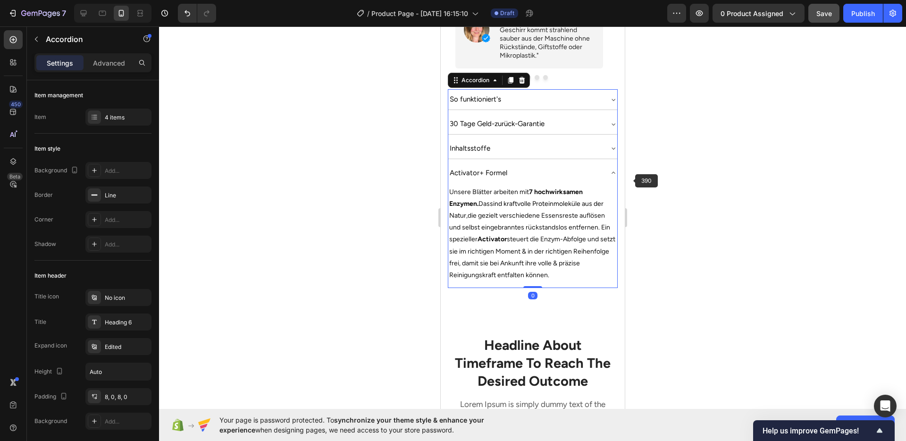
scroll to position [738, 0]
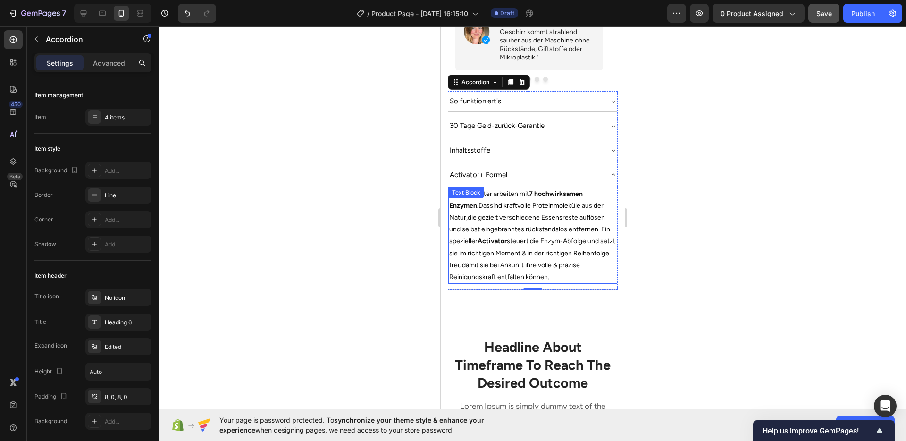
click at [593, 248] on span "die gezielt verschiedene Essensreste auflösen und selbst eingebranntes rückstan…" at bounding box center [532, 246] width 166 height 67
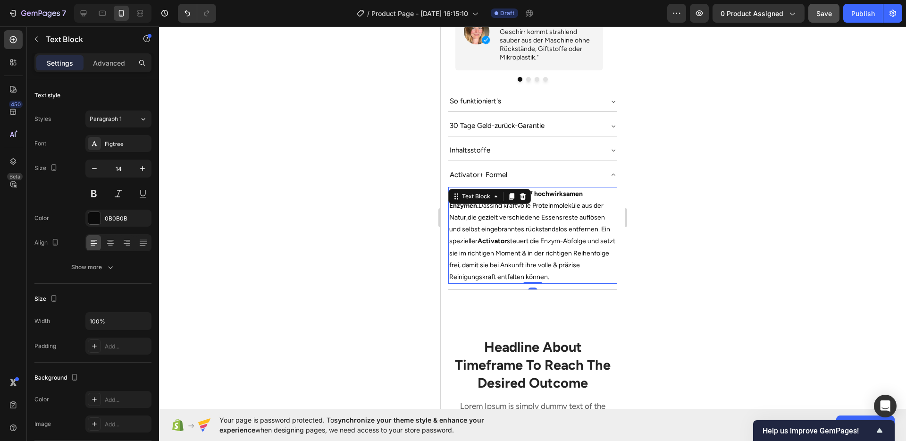
click at [593, 249] on span "die gezielt verschiedene Essensreste auflösen und selbst eingebranntes rückstan…" at bounding box center [532, 246] width 166 height 67
click at [668, 264] on div at bounding box center [532, 233] width 747 height 414
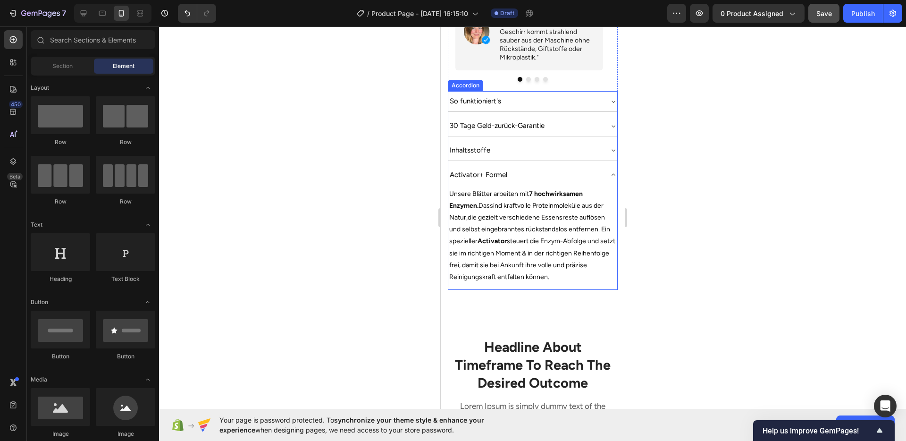
click at [561, 168] on div "Activator+ Formel" at bounding box center [525, 174] width 154 height 13
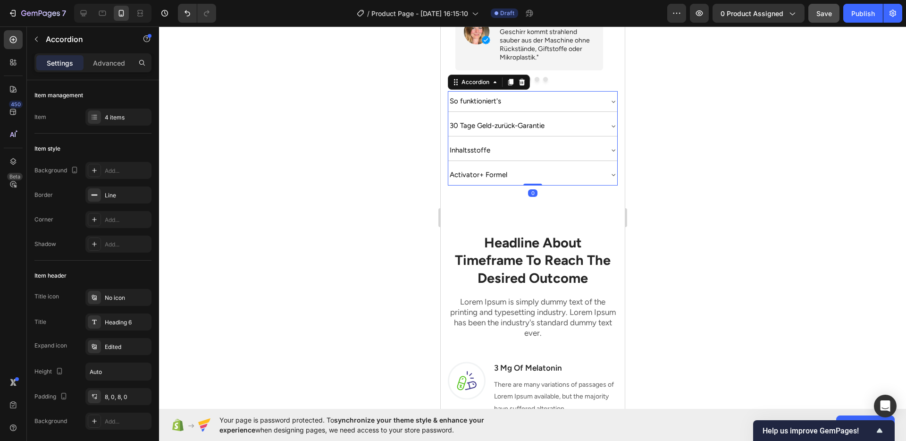
click at [713, 212] on div at bounding box center [532, 233] width 747 height 414
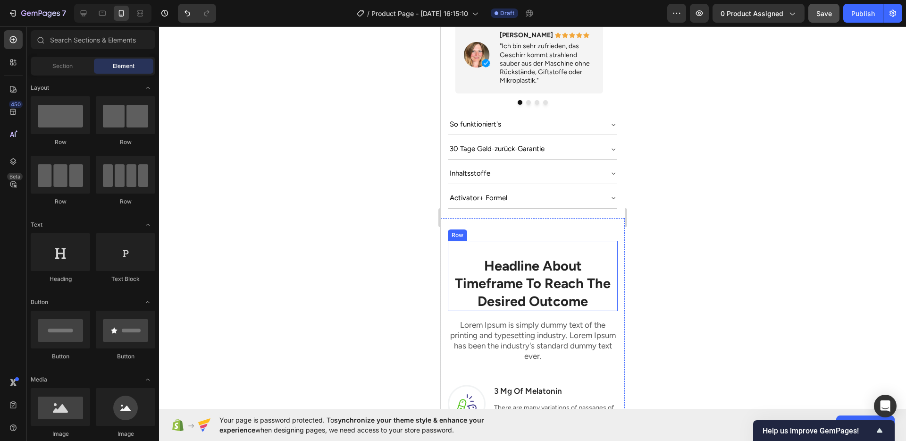
scroll to position [601, 0]
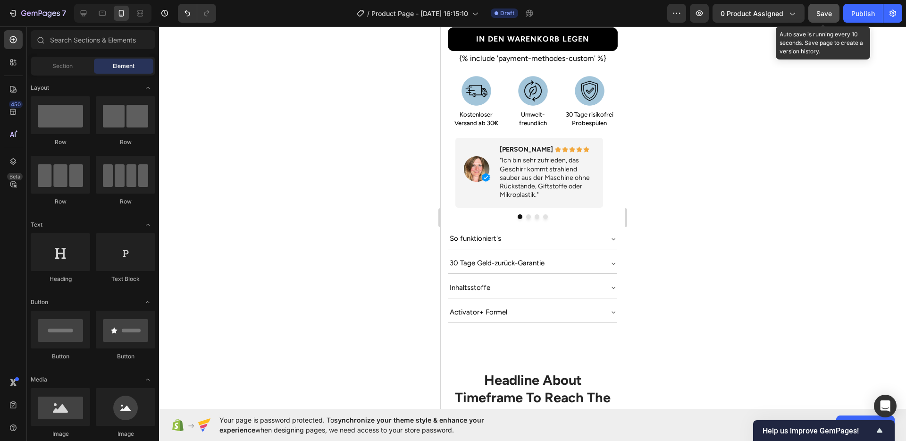
click at [825, 14] on span "Save" at bounding box center [824, 13] width 16 height 8
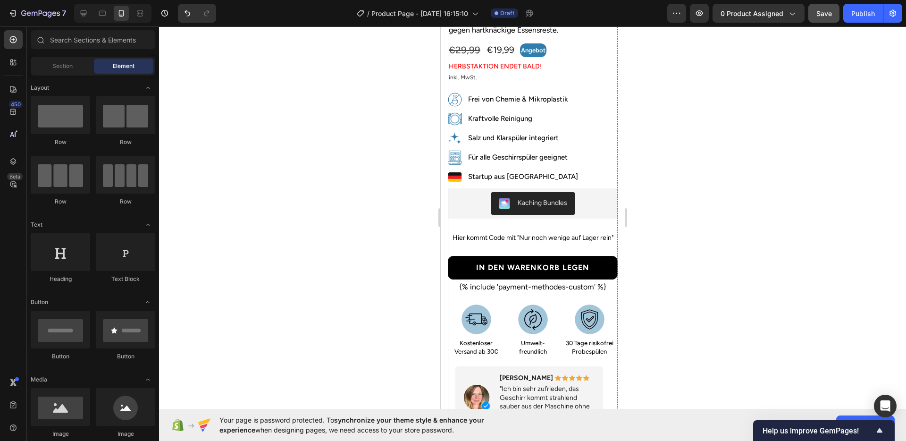
scroll to position [0, 0]
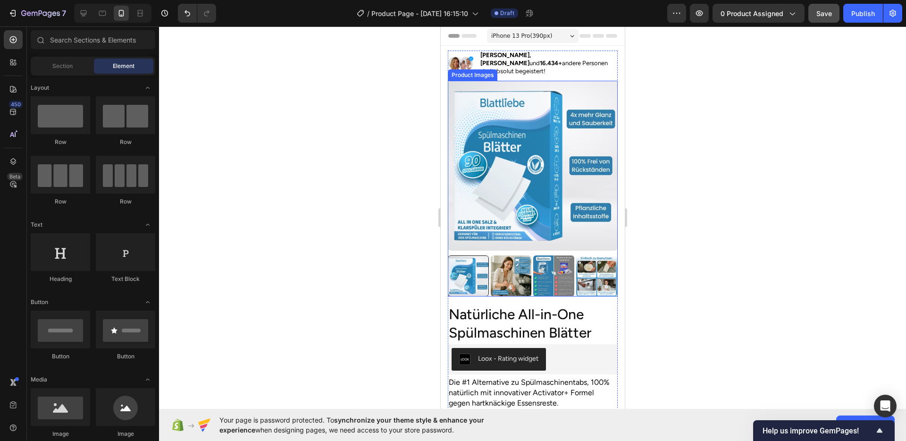
click at [494, 141] on img at bounding box center [532, 166] width 170 height 170
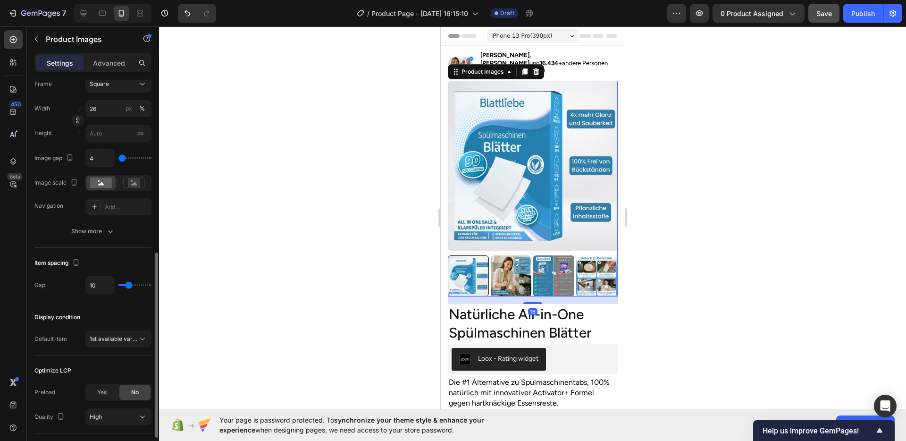
scroll to position [422, 0]
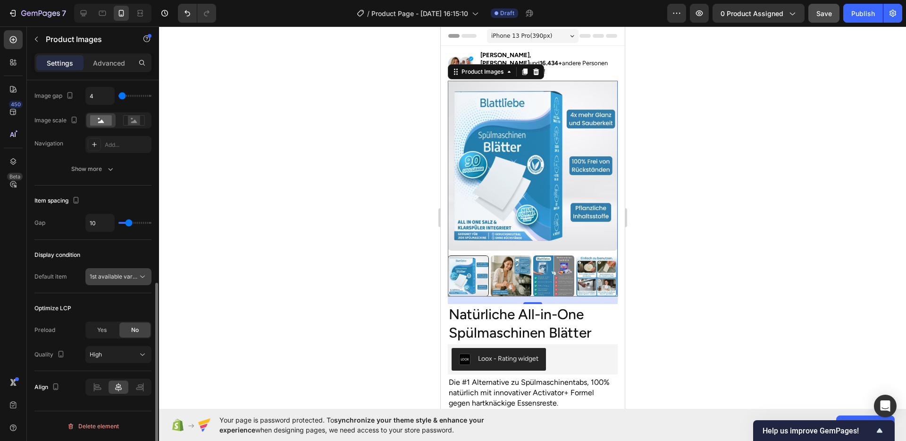
click at [117, 273] on span "1st available variant" at bounding box center [116, 276] width 53 height 7
click at [86, 17] on icon at bounding box center [83, 12] width 9 height 9
type input "20"
type input "8"
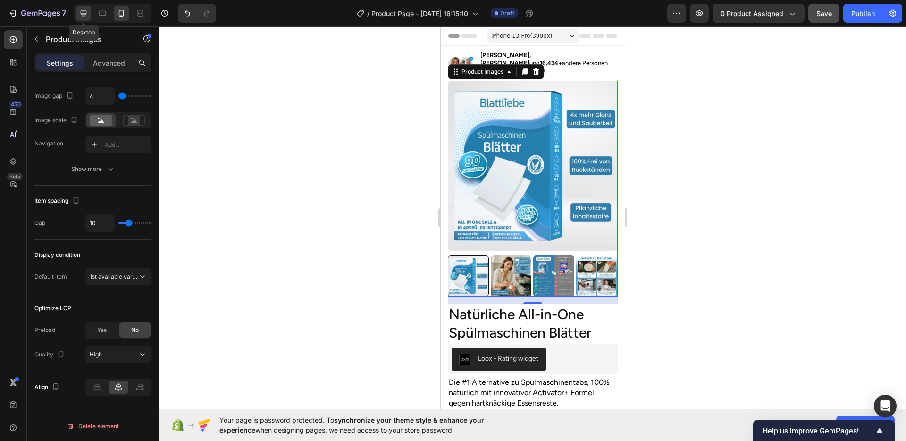
type input "8"
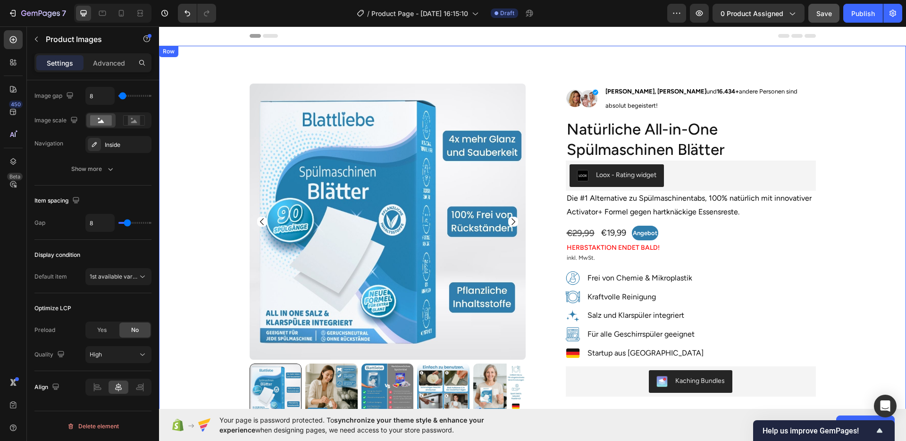
click at [200, 86] on div "Product Images Row Image Lisa, Sabine und 16.434+ andere Personen sind absolut …" at bounding box center [532, 406] width 733 height 647
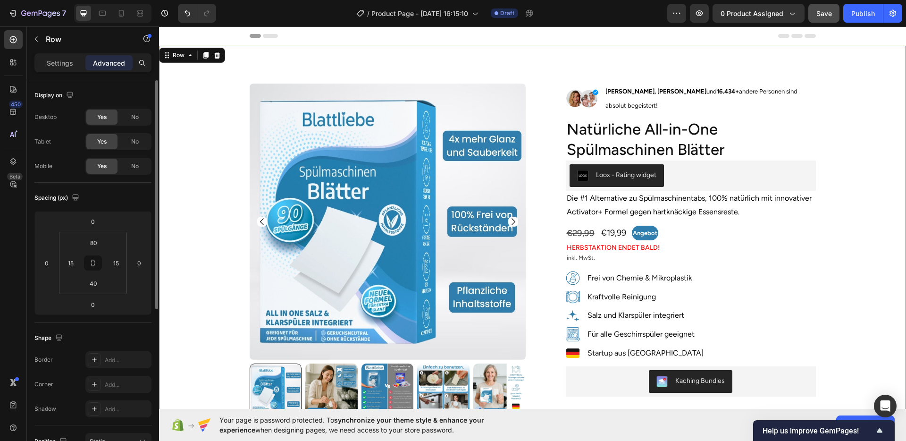
click at [297, 67] on div "Product Images Row Image Lisa, Sabine und 16.434+ andere Personen sind absolut …" at bounding box center [532, 397] width 747 height 703
click at [97, 237] on input "80" at bounding box center [93, 242] width 19 height 14
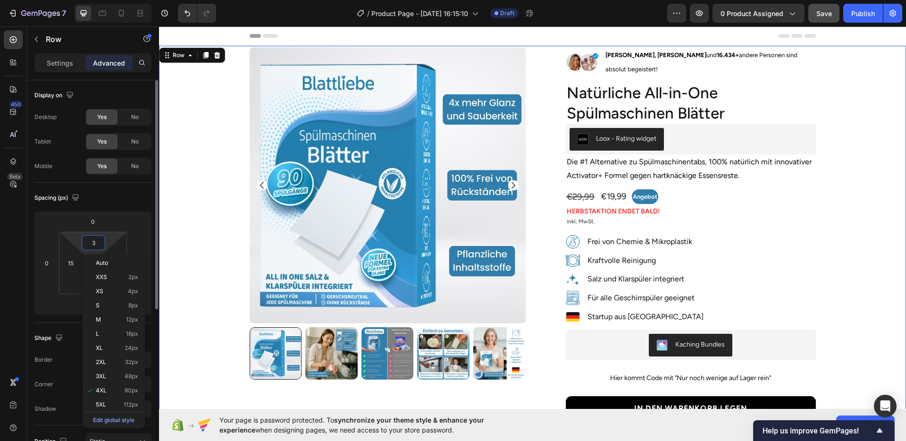
type input "30"
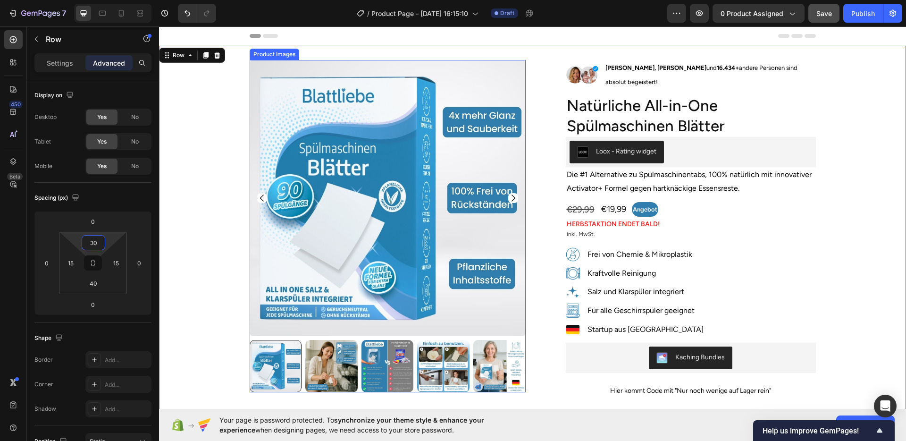
click at [258, 265] on img at bounding box center [388, 198] width 276 height 276
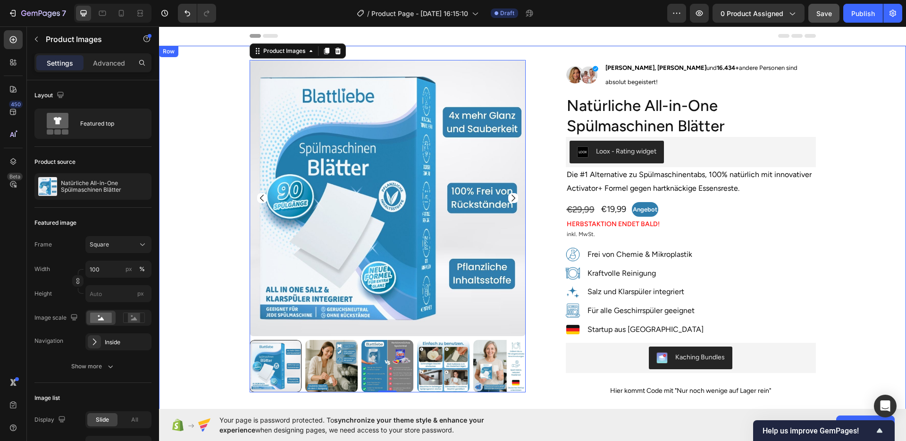
click at [860, 248] on div "Product Images 0 Row Image Lisa, Sabine und 16.434+ andere Personen sind absolu…" at bounding box center [532, 383] width 733 height 647
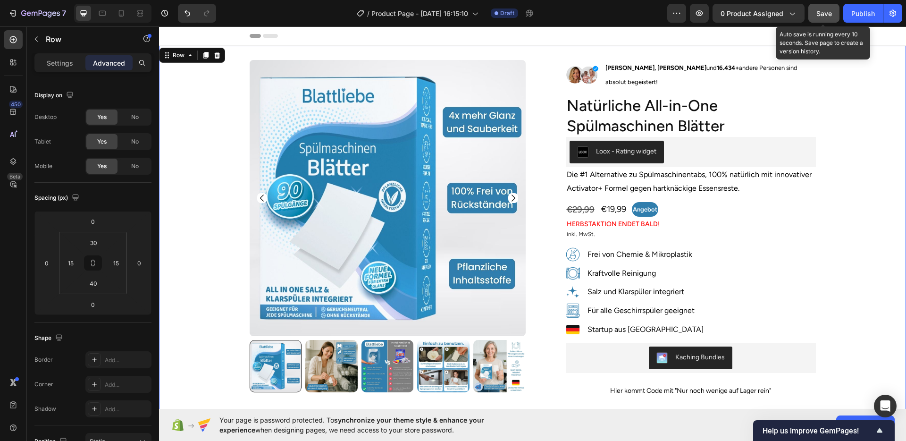
click at [828, 21] on button "Save" at bounding box center [823, 13] width 31 height 19
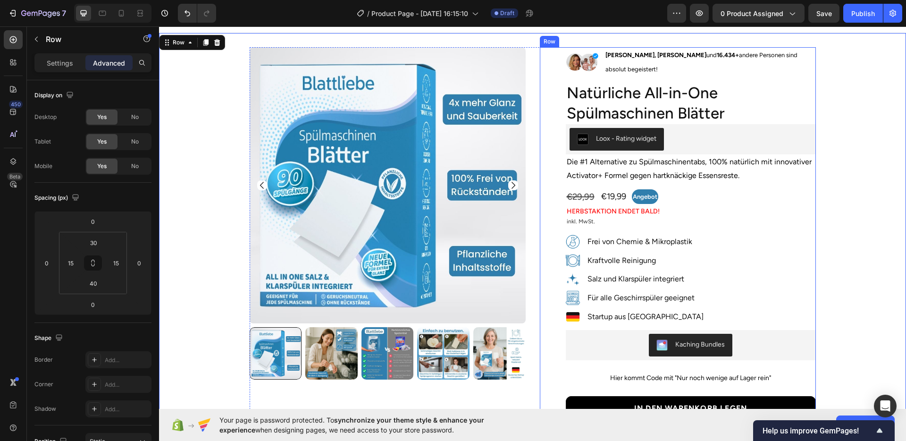
scroll to position [14, 0]
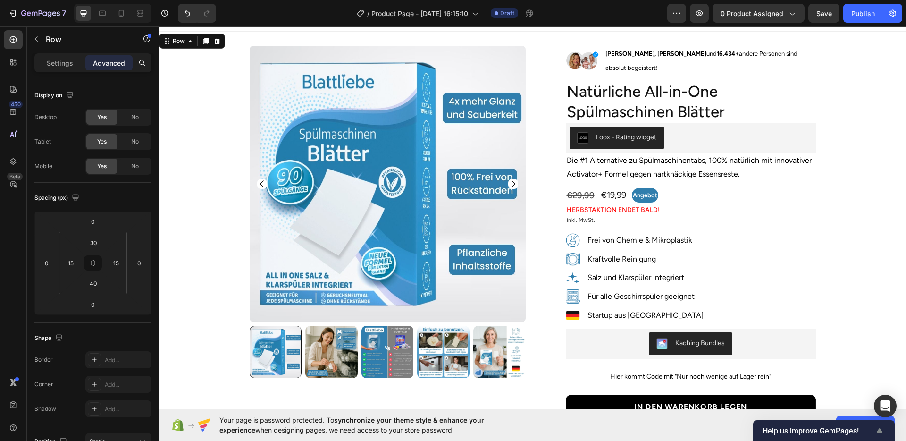
click at [825, 428] on span "Help us improve GemPages!" at bounding box center [817, 430] width 111 height 9
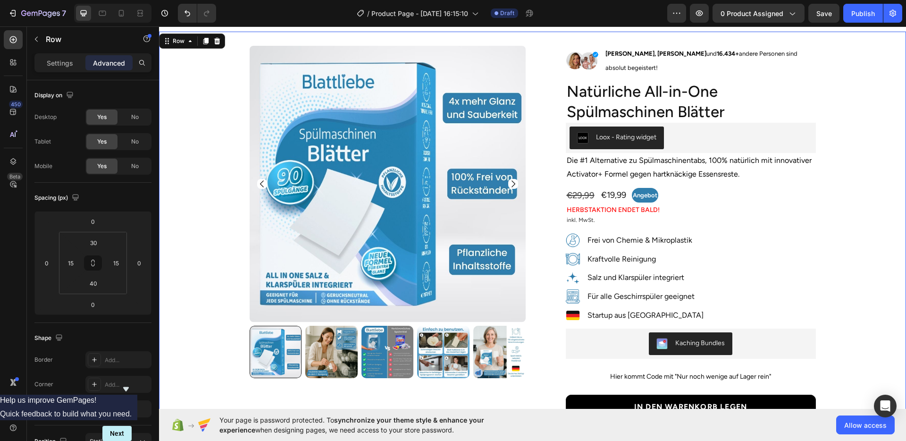
click at [132, 383] on div at bounding box center [66, 388] width 132 height 11
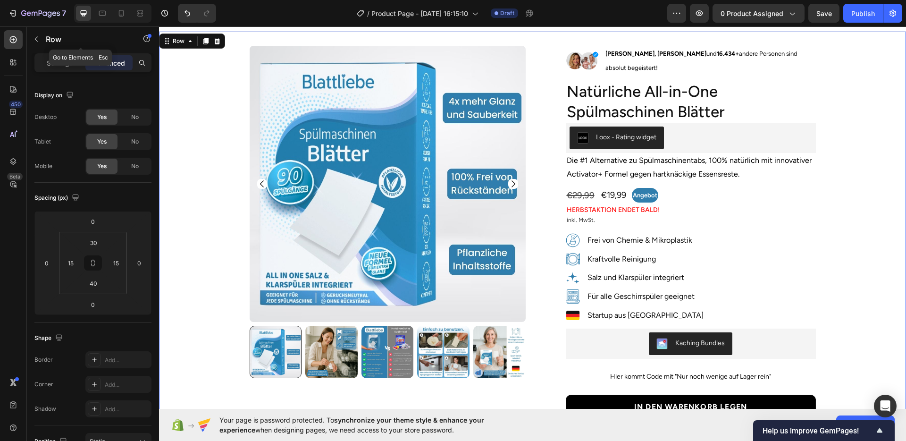
click at [33, 47] on div "Row" at bounding box center [81, 39] width 108 height 25
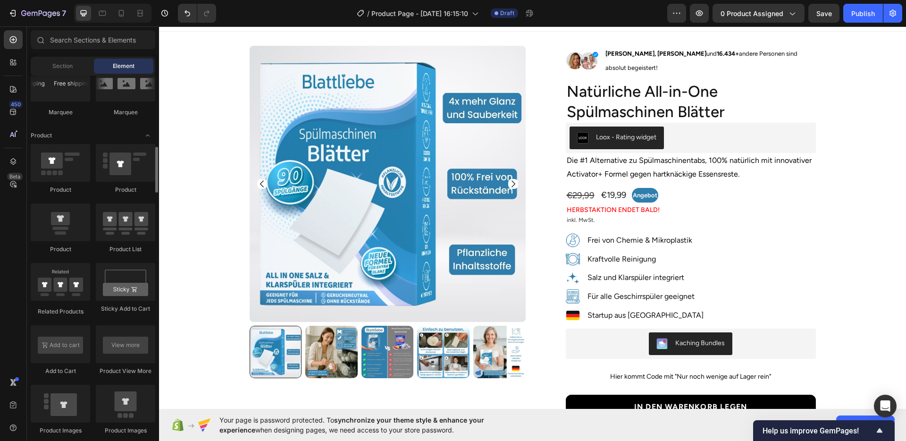
scroll to position [1217, 0]
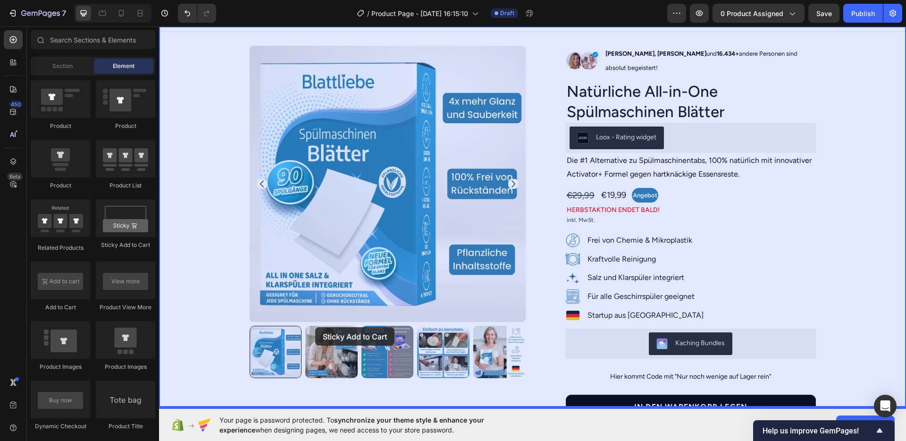
drag, startPoint x: 280, startPoint y: 246, endPoint x: 314, endPoint y: 325, distance: 86.2
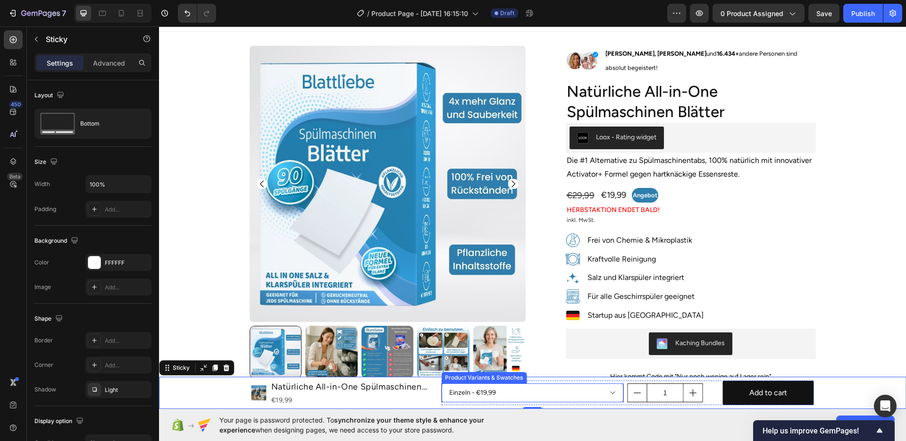
click at [494, 396] on select "Einzeln - €19,99 2 Stück + 1 GRATIS - €39,99 3 Stück + 2 GRATIS - €59,99" at bounding box center [532, 392] width 183 height 19
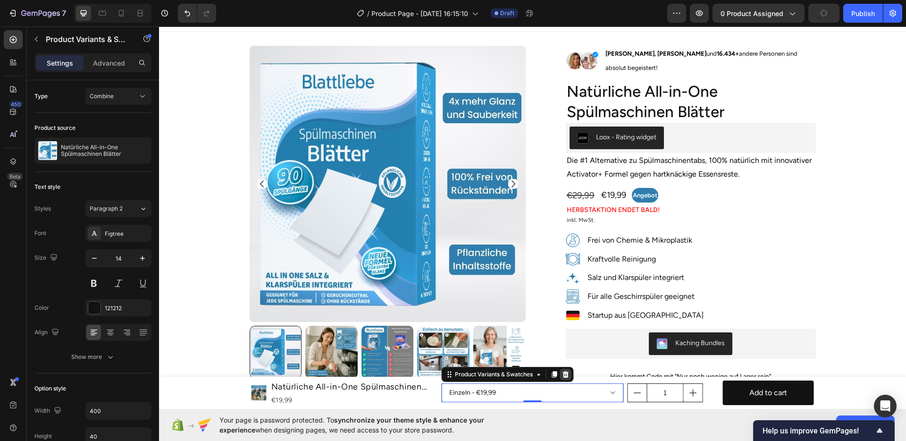
click at [561, 375] on icon at bounding box center [565, 374] width 8 height 8
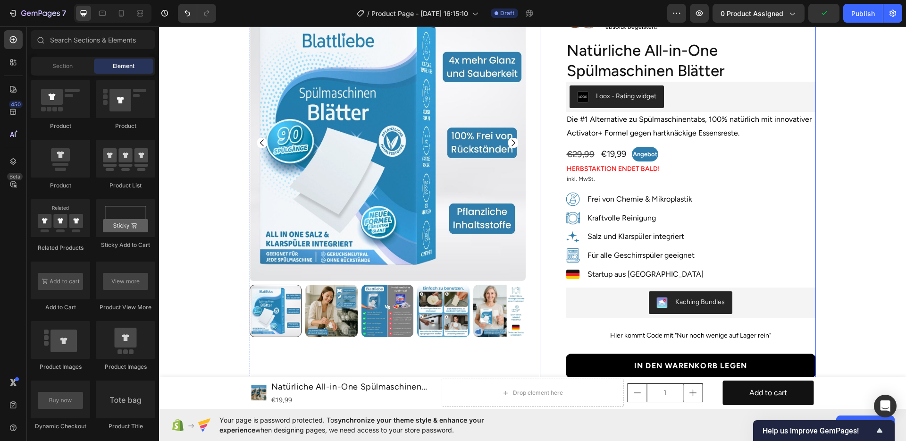
scroll to position [58, 0]
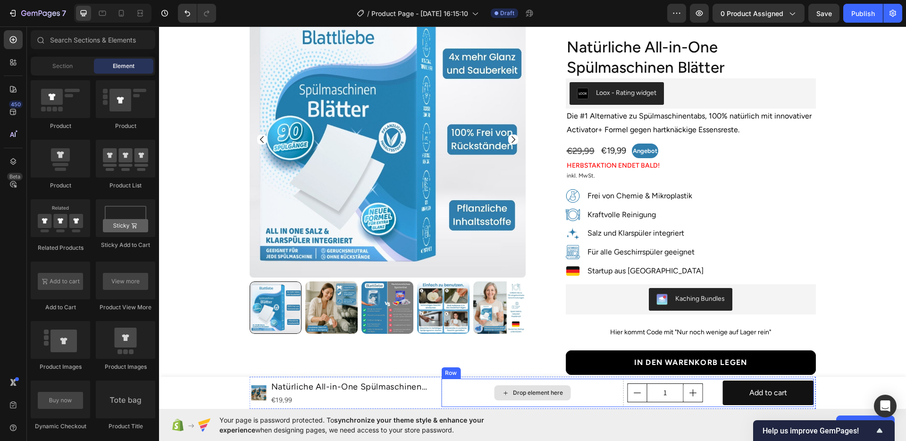
click at [460, 387] on div "Drop element here" at bounding box center [532, 392] width 183 height 28
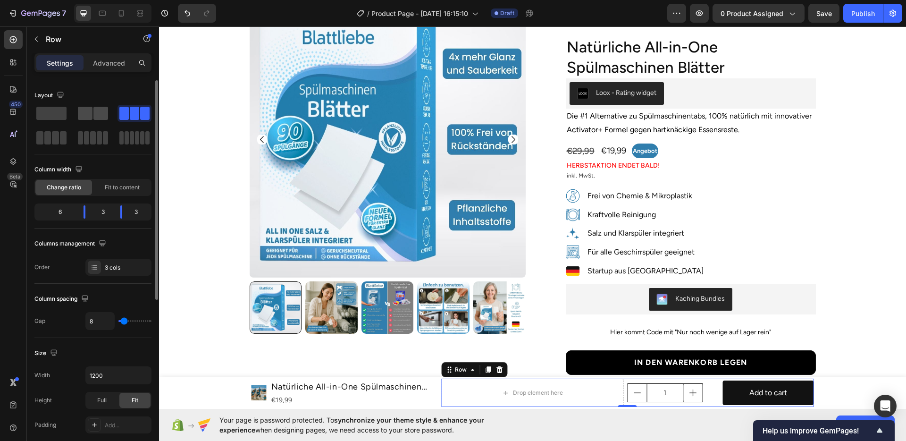
click at [97, 108] on span at bounding box center [100, 113] width 15 height 13
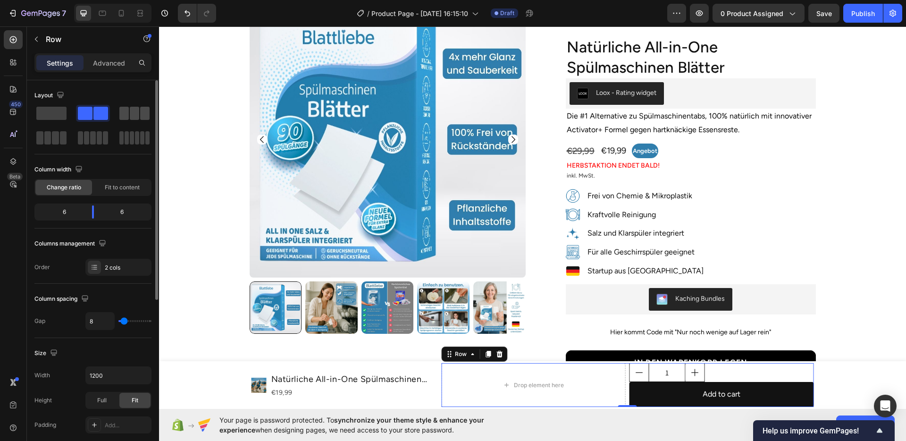
click at [125, 113] on span at bounding box center [123, 113] width 9 height 13
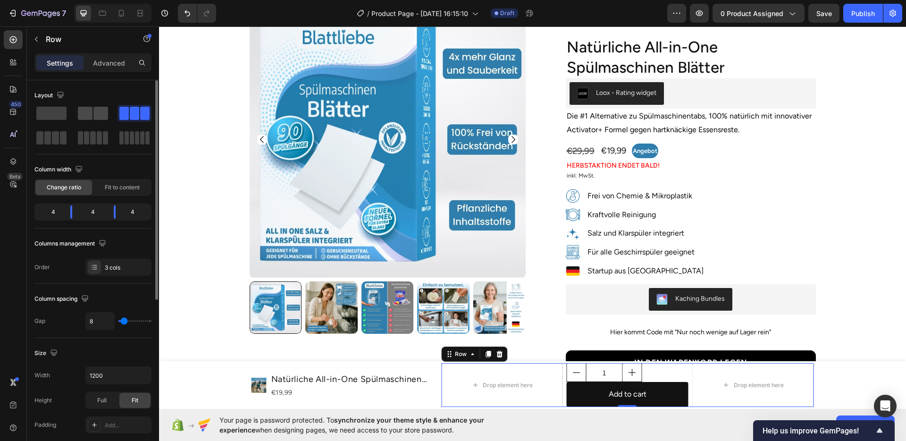
click at [104, 115] on span at bounding box center [100, 113] width 15 height 13
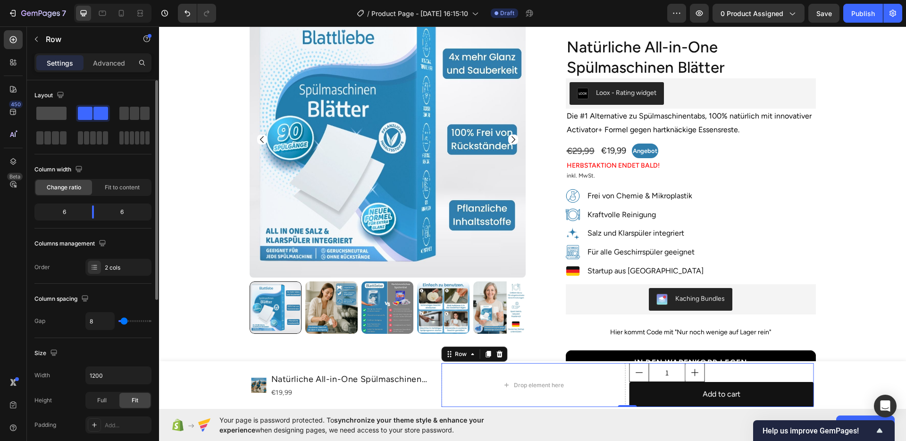
click at [56, 115] on span at bounding box center [51, 113] width 30 height 13
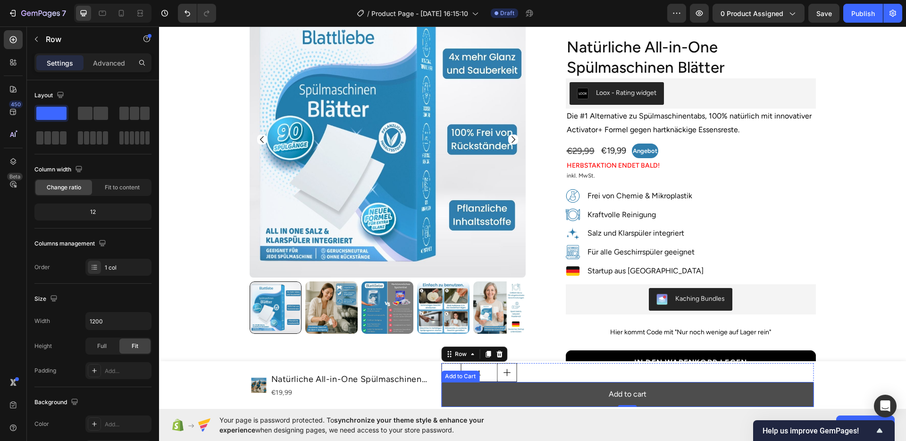
click at [575, 394] on button "Add to cart" at bounding box center [627, 394] width 372 height 25
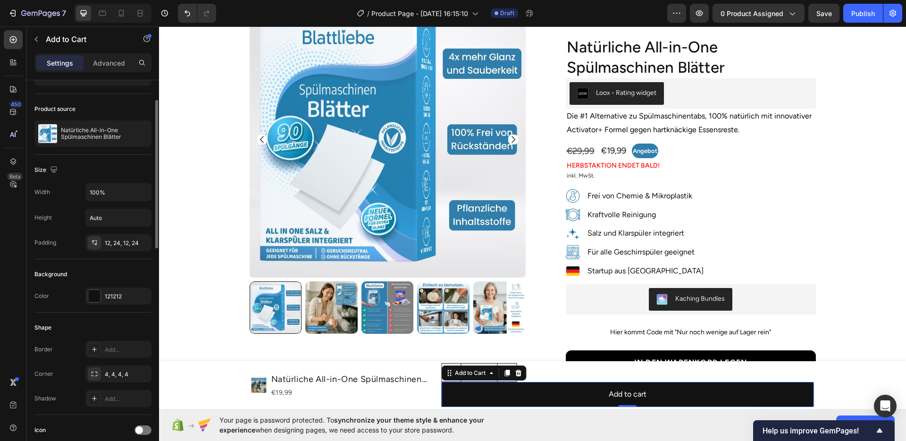
scroll to position [0, 0]
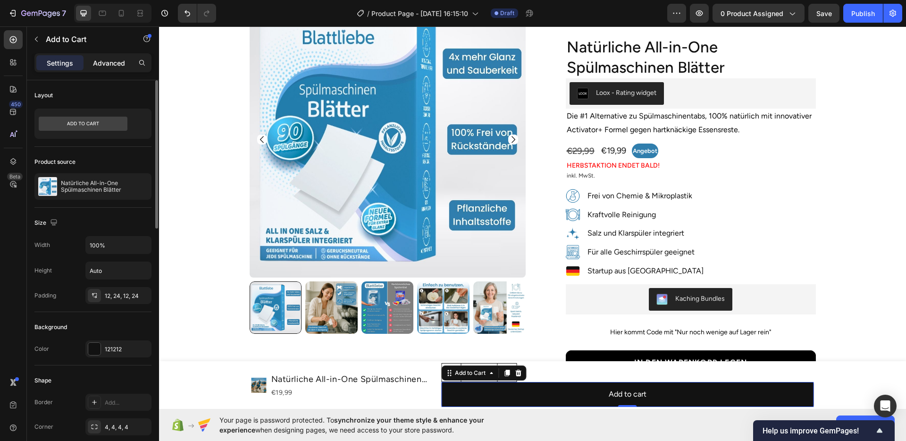
click at [94, 67] on p "Advanced" at bounding box center [109, 63] width 32 height 10
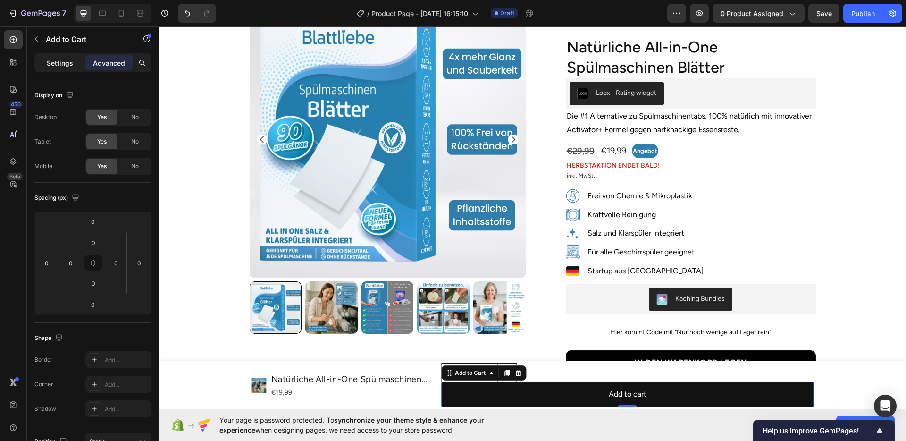
click at [70, 66] on p "Settings" at bounding box center [60, 63] width 26 height 10
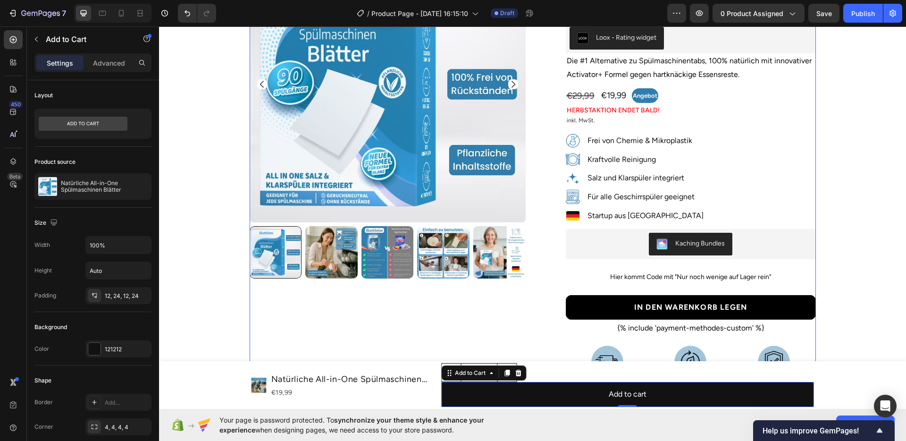
scroll to position [119, 0]
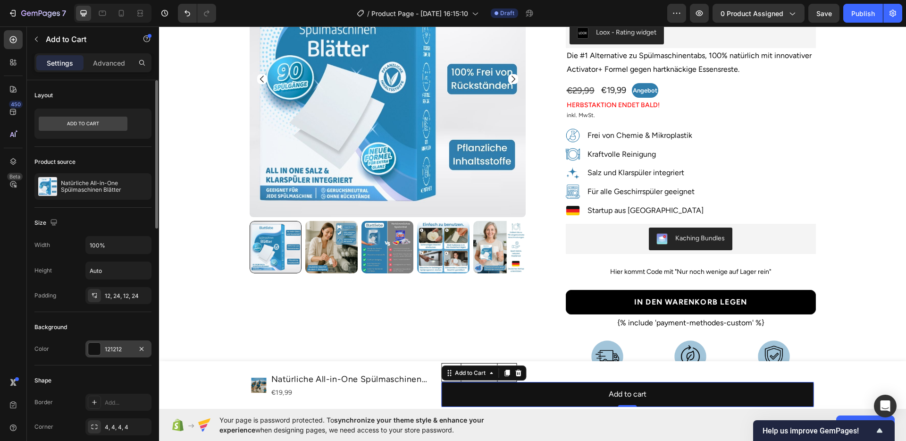
click at [115, 348] on div "121212" at bounding box center [118, 349] width 27 height 8
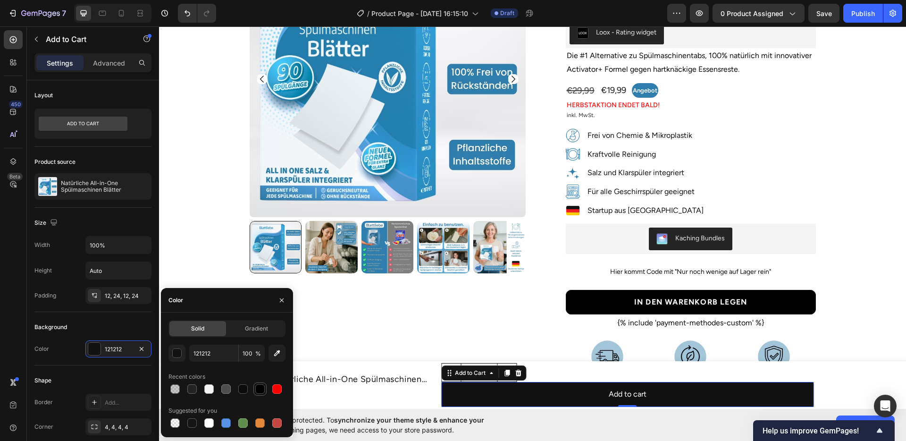
click at [262, 387] on div at bounding box center [259, 388] width 9 height 9
type input "000000"
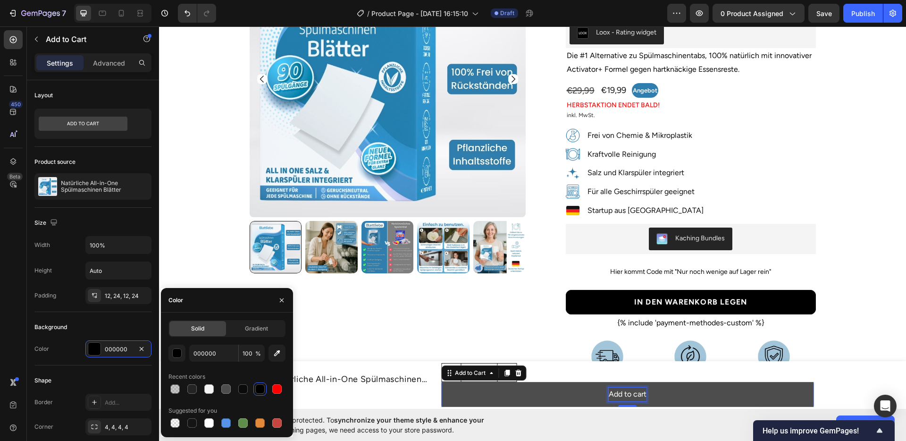
click at [626, 392] on div "Add to cart" at bounding box center [628, 394] width 38 height 14
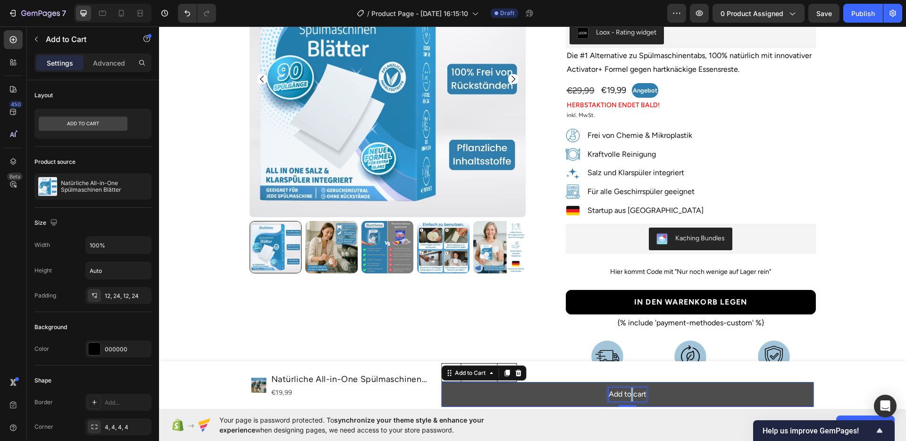
click at [626, 392] on p "Add to cart" at bounding box center [628, 394] width 38 height 14
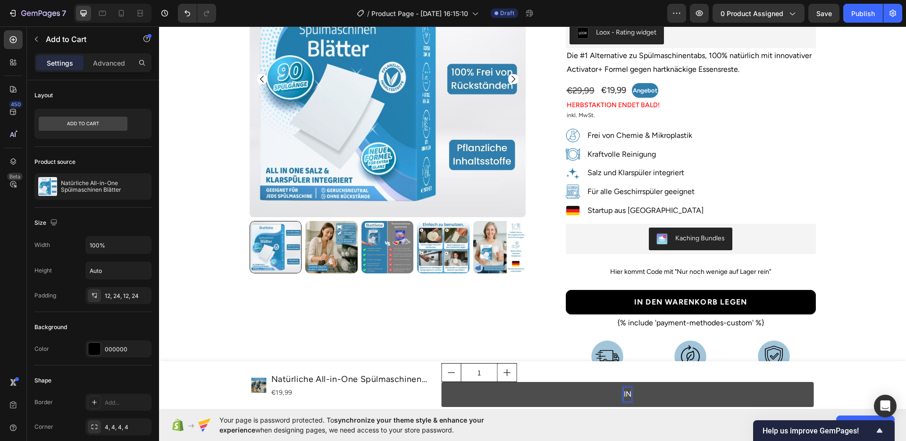
click at [441, 382] on button "IN" at bounding box center [627, 394] width 372 height 25
click at [441, 382] on button "IN DEN W" at bounding box center [627, 394] width 372 height 25
click at [441, 382] on button "IN DEN WARENKORB L" at bounding box center [627, 394] width 372 height 25
click at [560, 396] on button "IN DEN WARENKORB LEGEN" at bounding box center [627, 394] width 372 height 25
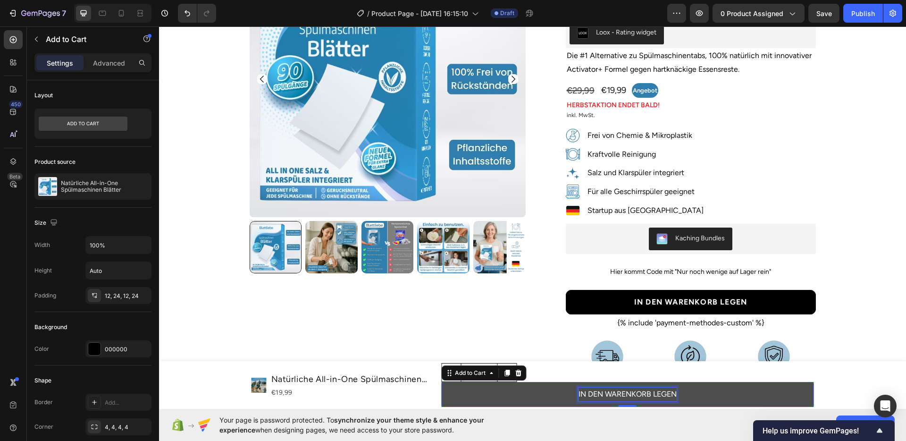
click at [584, 393] on p "IN DEN WARENKORB LEGEN" at bounding box center [627, 394] width 98 height 14
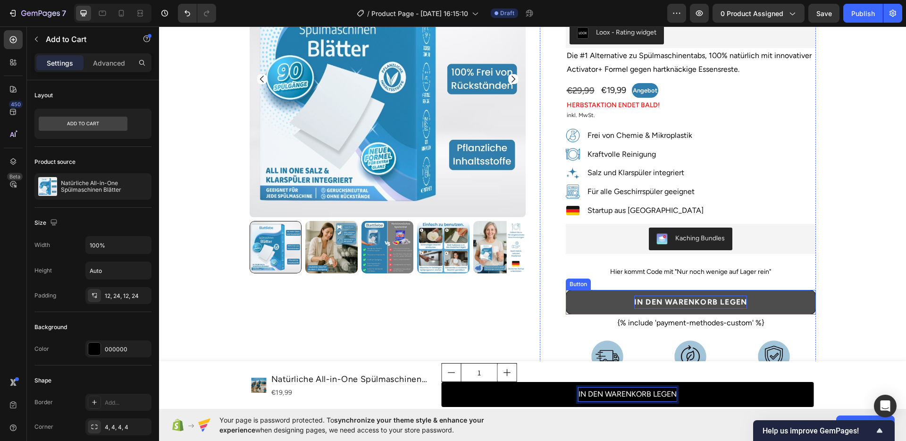
click at [654, 297] on strong "In den Warenkorb legen" at bounding box center [690, 301] width 113 height 9
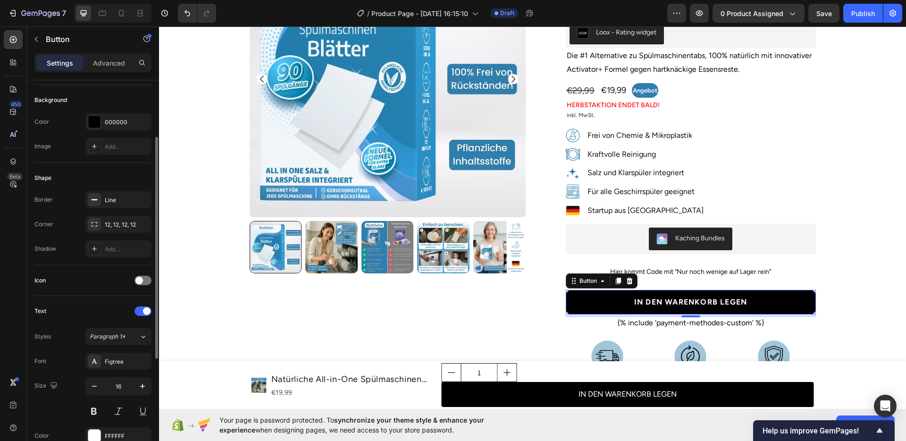
scroll to position [188, 0]
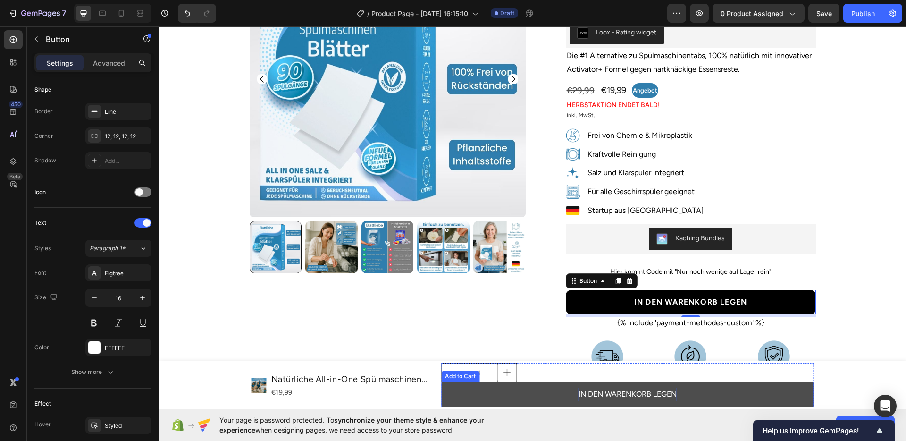
click at [580, 390] on p "IN DEN WARENKORB LEGEN" at bounding box center [627, 394] width 98 height 14
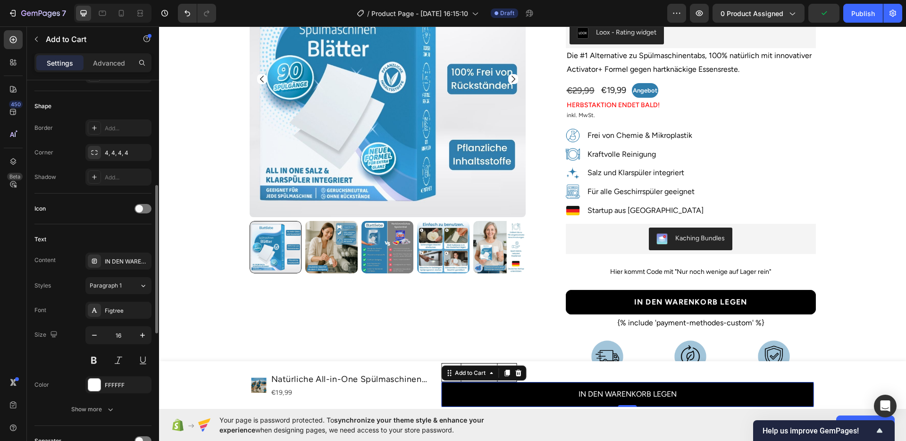
scroll to position [278, 0]
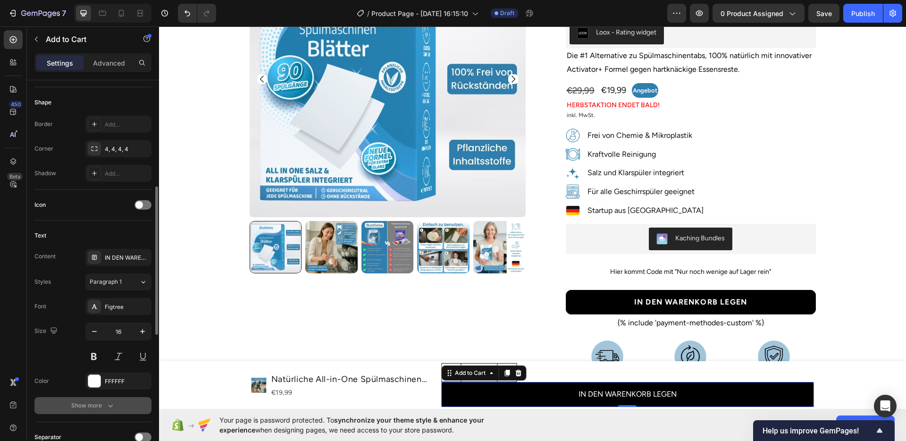
click at [96, 398] on button "Show more" at bounding box center [92, 405] width 117 height 17
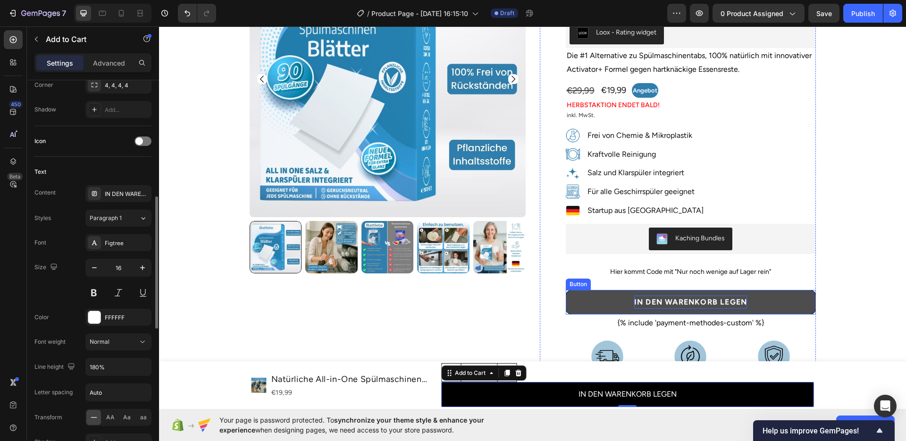
click at [707, 297] on strong "In den Warenkorb legen" at bounding box center [690, 301] width 113 height 9
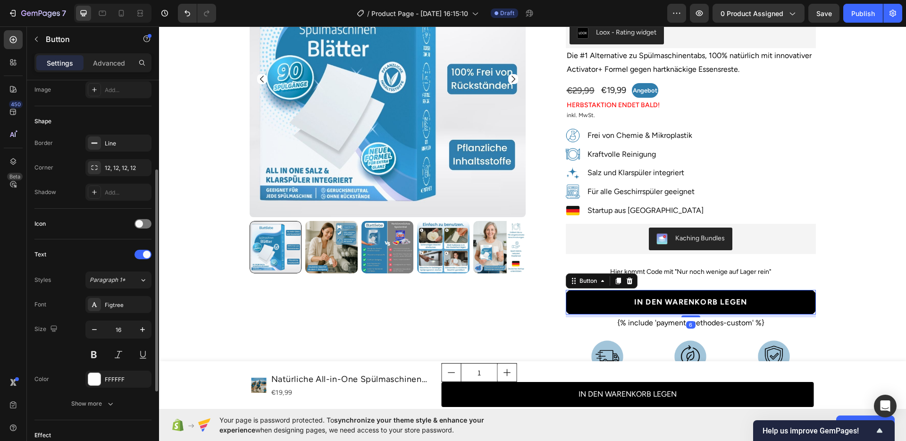
scroll to position [256, 0]
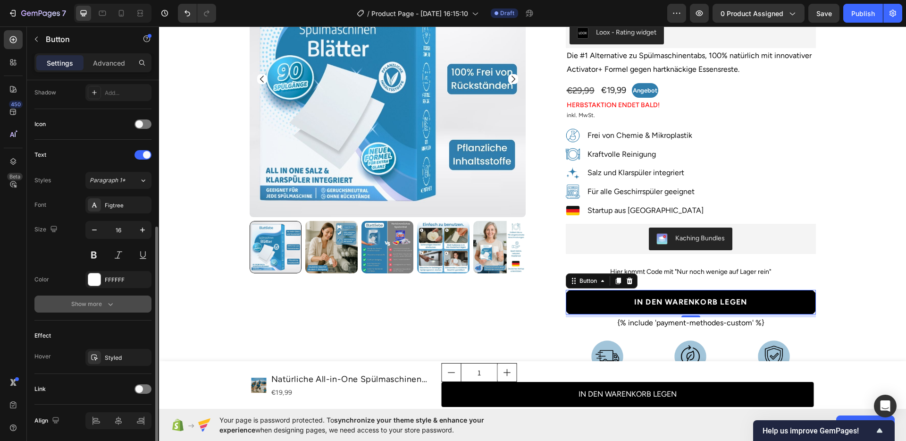
click at [98, 310] on button "Show more" at bounding box center [92, 303] width 117 height 17
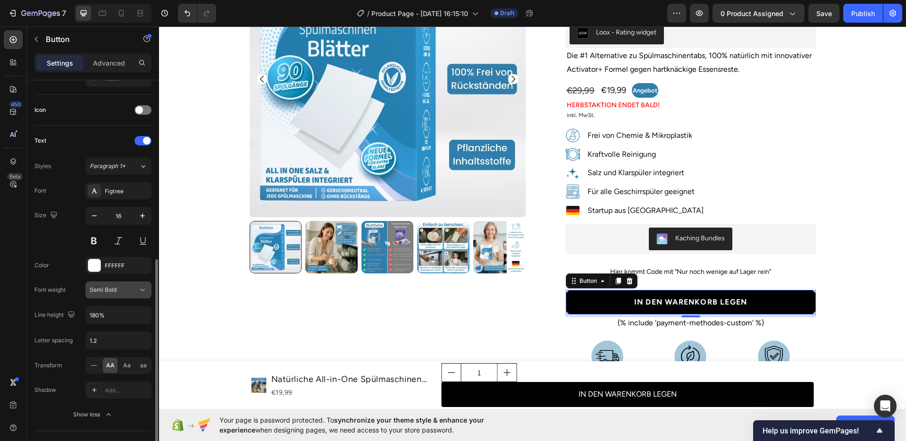
scroll to position [302, 0]
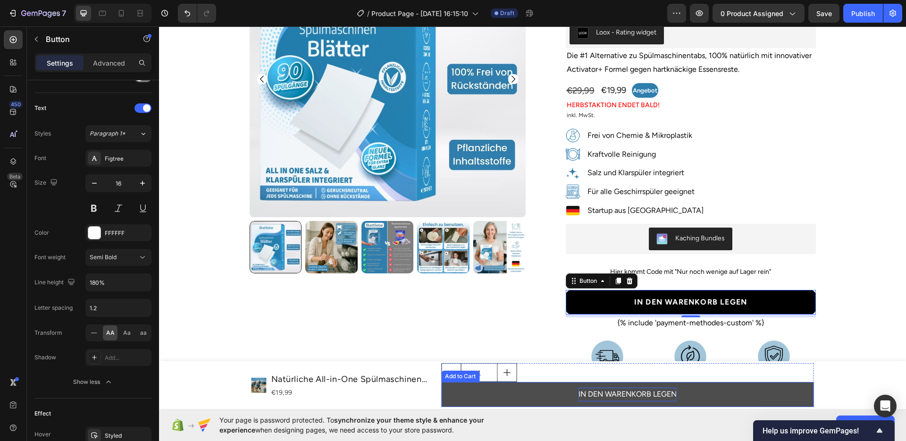
click at [587, 393] on p "IN DEN WARENKORB LEGEN" at bounding box center [627, 394] width 98 height 14
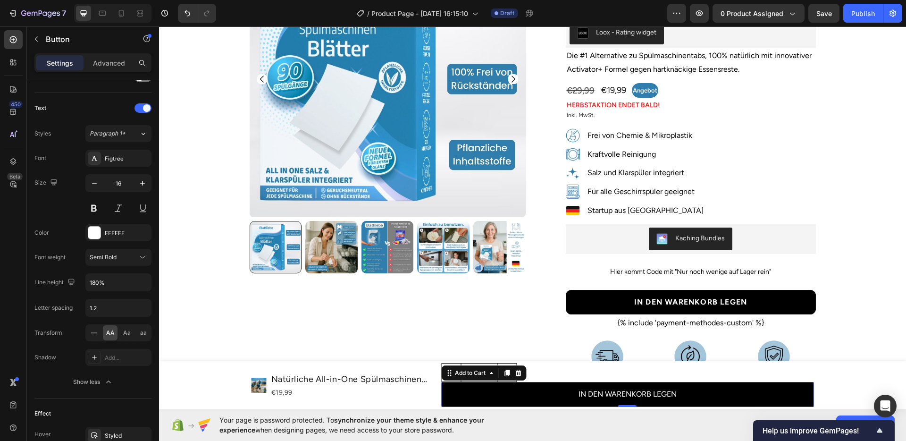
scroll to position [0, 0]
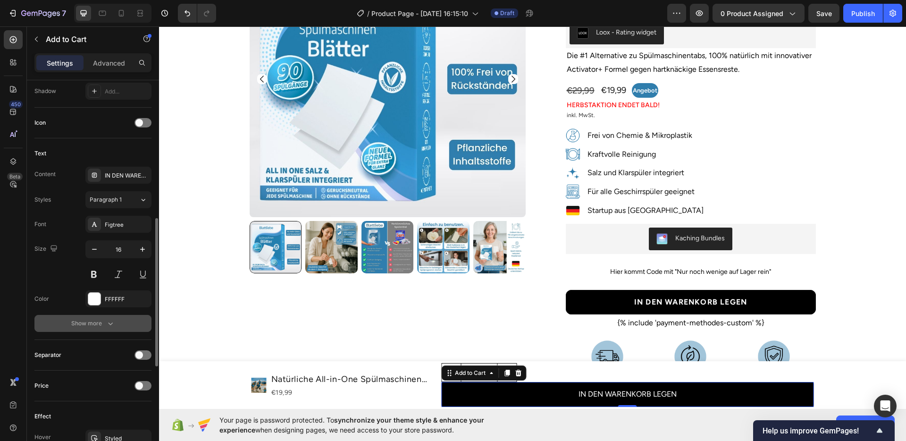
click at [97, 319] on div "Show more" at bounding box center [93, 322] width 44 height 9
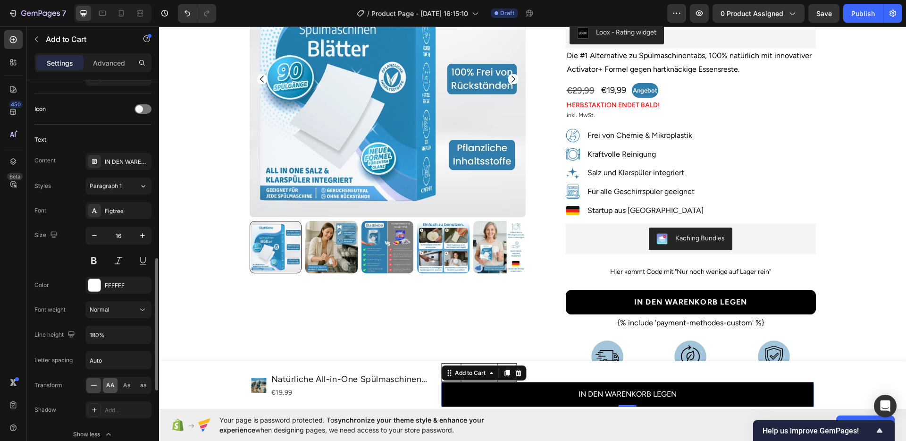
scroll to position [411, 0]
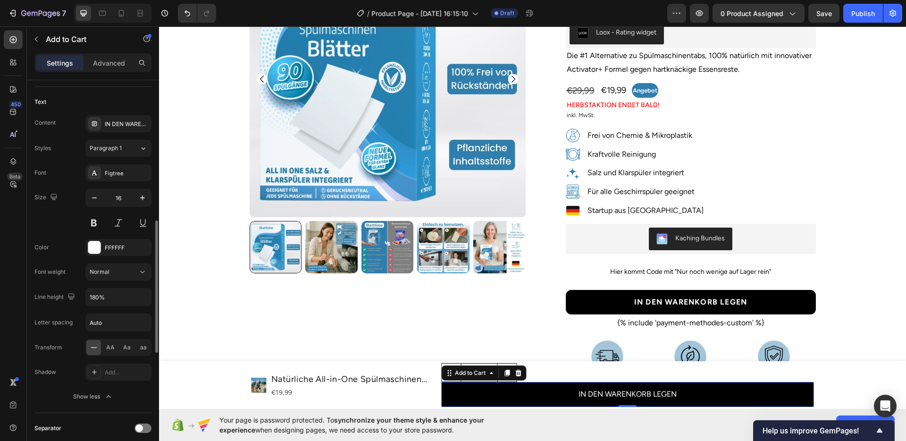
click at [114, 281] on div "Font Figtree Size 16 Color FFFFFF Font weight Normal Line height 180% Letter sp…" at bounding box center [92, 284] width 117 height 241
drag, startPoint x: 118, startPoint y: 272, endPoint x: 119, endPoint y: 279, distance: 6.7
click at [119, 279] on button "Normal" at bounding box center [118, 271] width 66 height 17
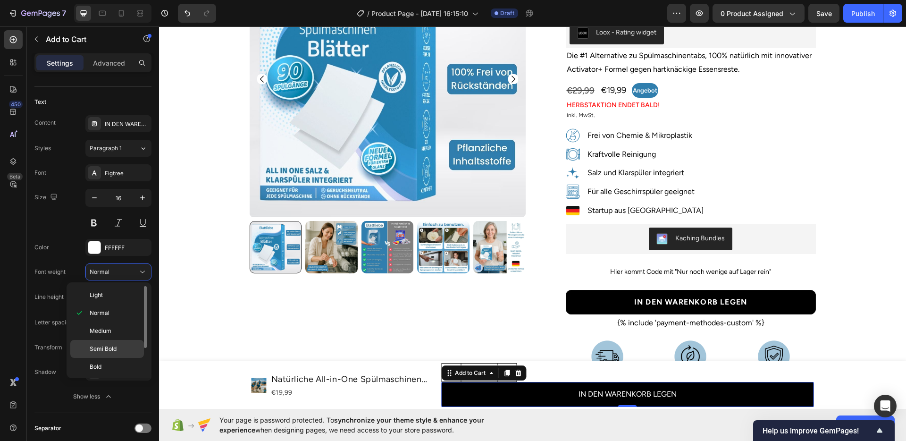
click at [114, 342] on div "Semi Bold" at bounding box center [107, 349] width 74 height 18
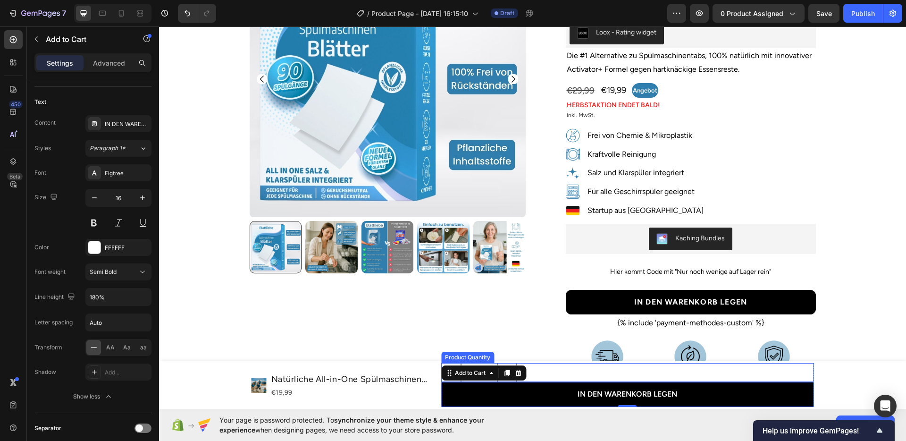
click at [584, 368] on div "1" at bounding box center [627, 372] width 372 height 19
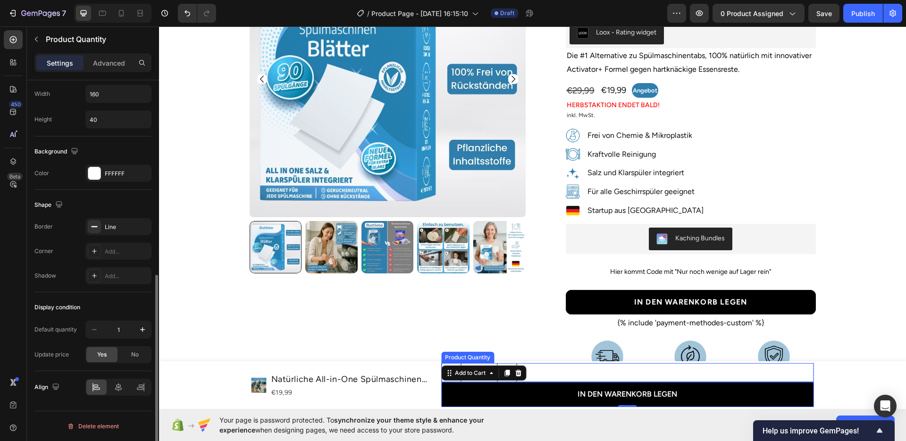
scroll to position [0, 0]
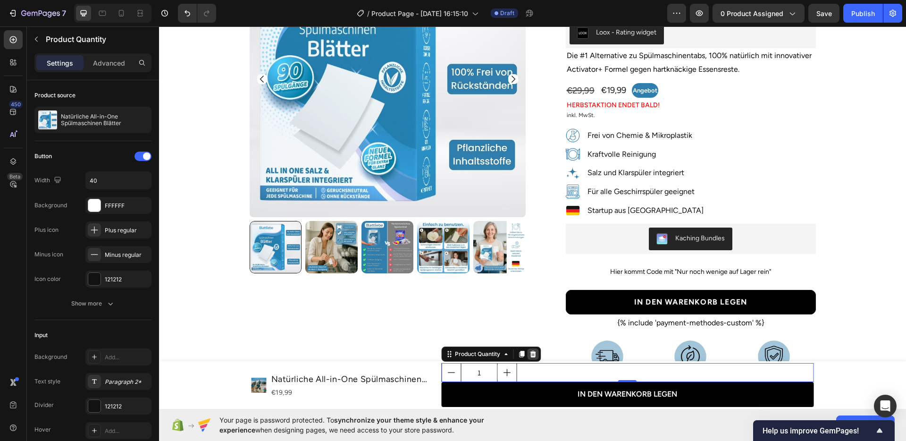
click at [531, 359] on div at bounding box center [532, 353] width 11 height 11
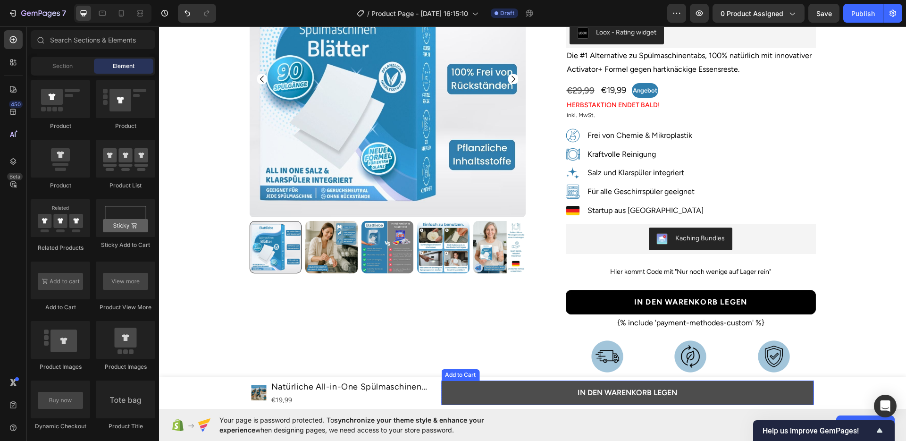
click at [471, 389] on button "IN DEN WARENKORB LEGEN" at bounding box center [627, 392] width 372 height 25
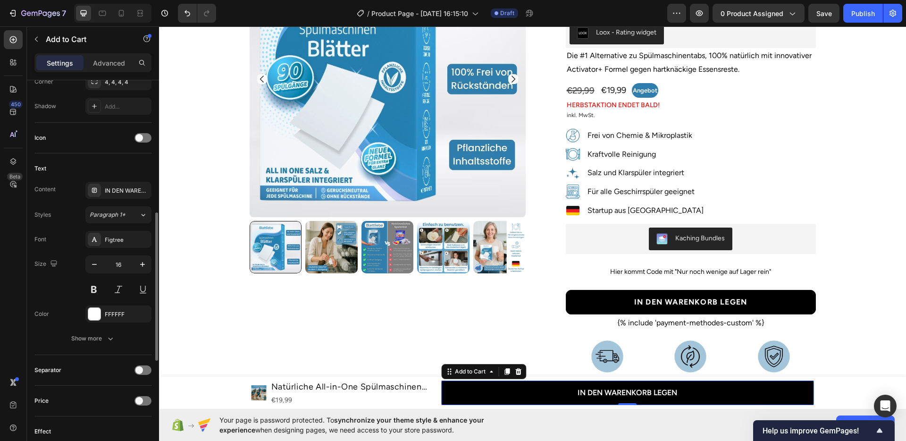
scroll to position [382, 0]
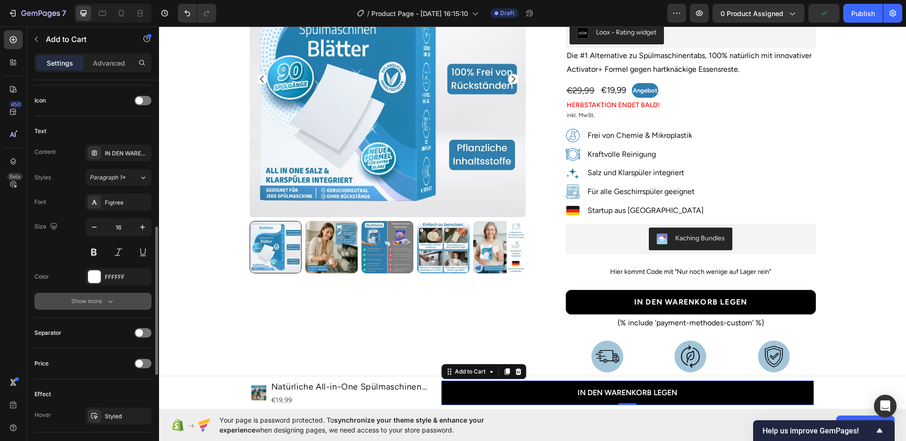
click at [89, 300] on div "Show more" at bounding box center [93, 300] width 44 height 9
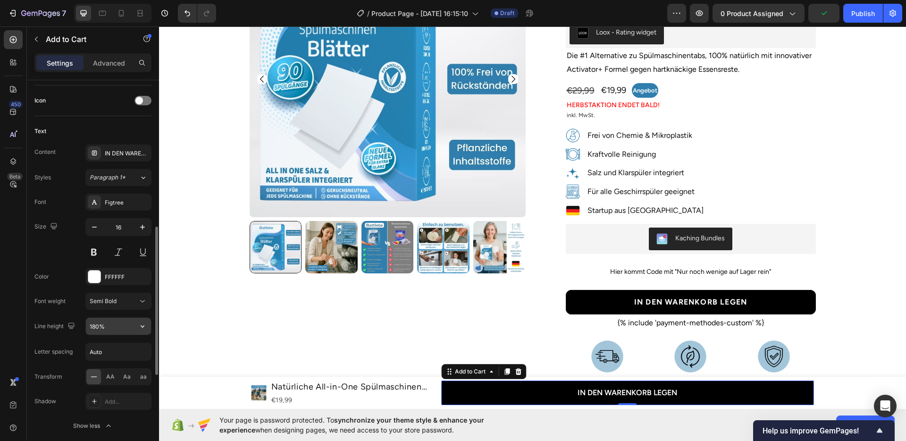
click at [94, 326] on input "180%" at bounding box center [118, 325] width 65 height 17
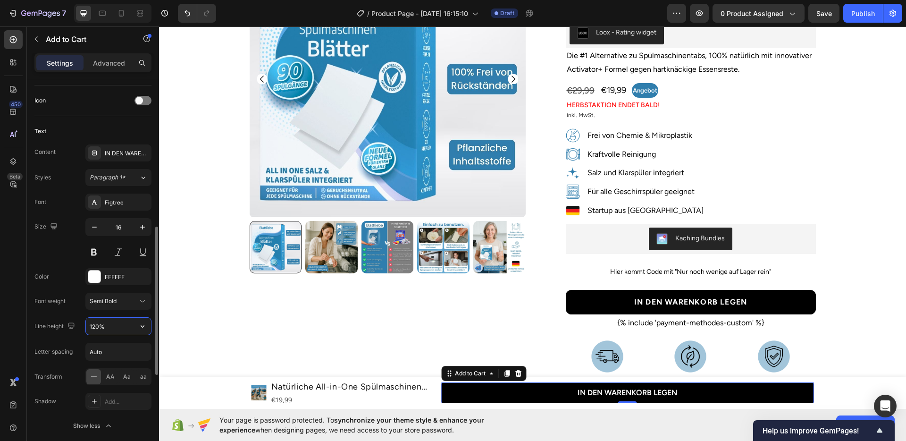
click at [93, 328] on input "120%" at bounding box center [118, 325] width 65 height 17
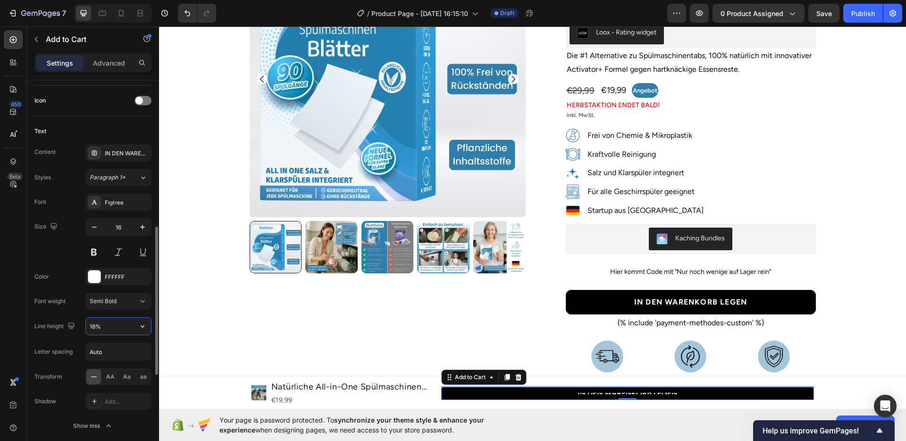
type input "180%"
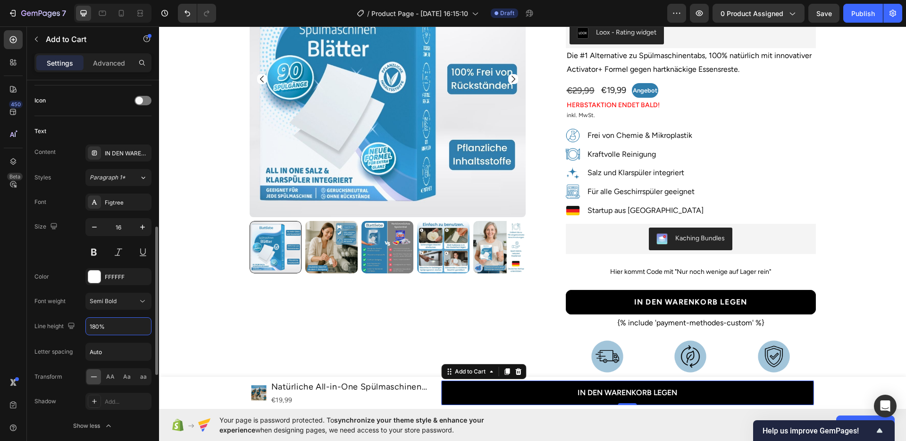
click at [73, 337] on div "Font Figtree Size 16 Color FFFFFF Font weight Semi Bold Line height 180% Letter…" at bounding box center [92, 313] width 117 height 241
click at [110, 347] on input "Auto" at bounding box center [118, 351] width 65 height 17
type input "1.1"
click at [78, 357] on div "Letter spacing 1.1" at bounding box center [92, 351] width 117 height 18
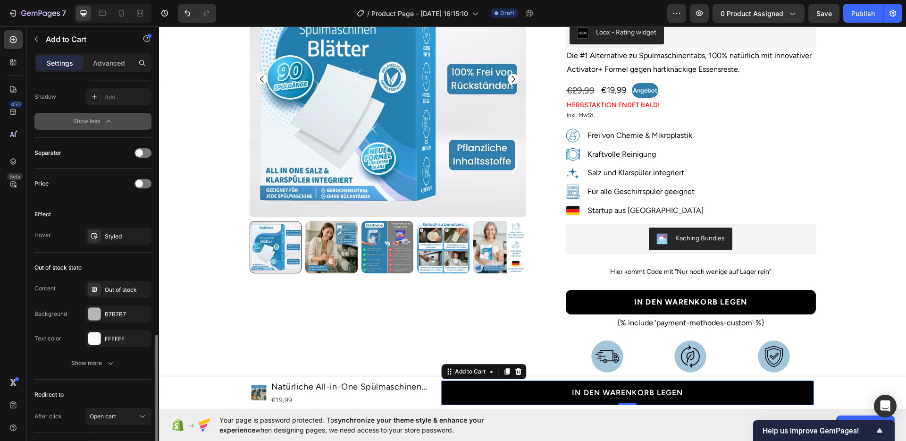
scroll to position [748, 0]
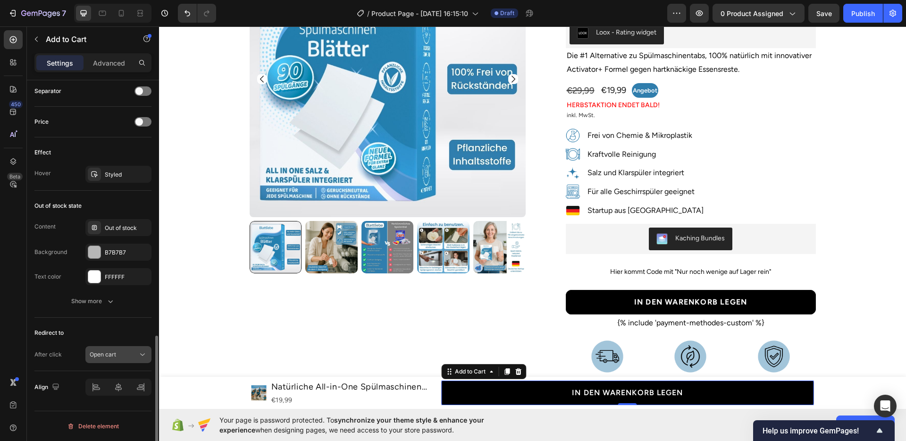
click at [114, 354] on span "Open cart" at bounding box center [103, 353] width 26 height 7
click at [87, 308] on button "Show more" at bounding box center [92, 300] width 117 height 17
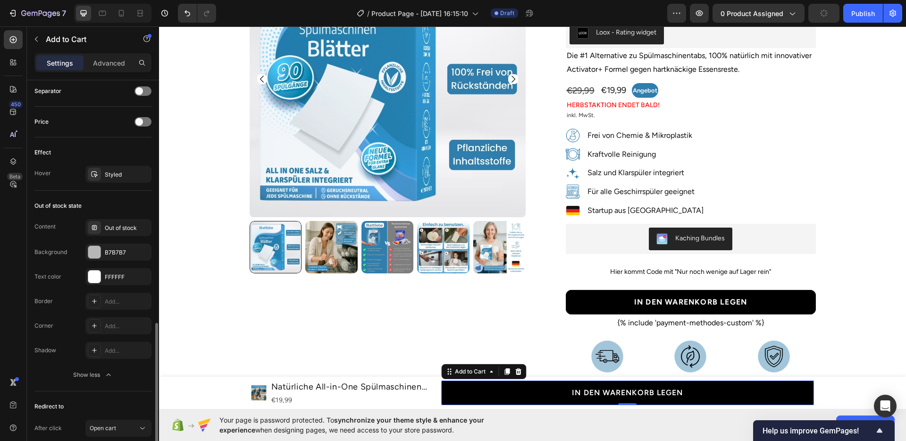
scroll to position [750, 0]
click at [104, 421] on div "Open cart" at bounding box center [119, 425] width 58 height 9
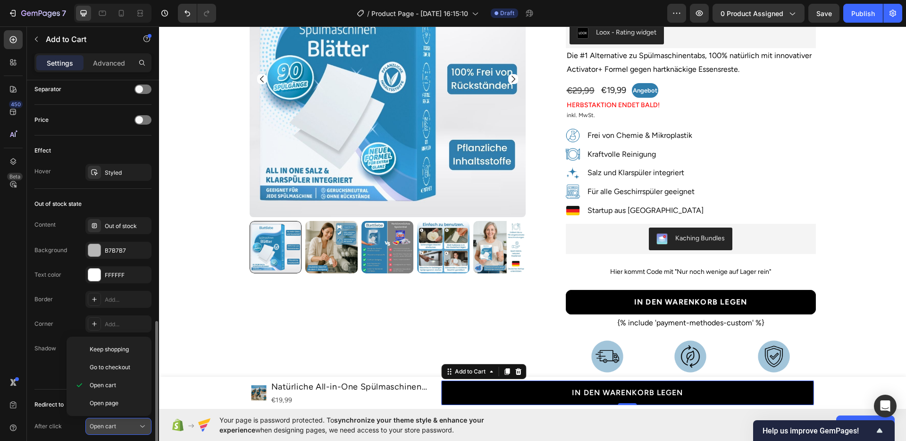
click at [104, 421] on div "Open cart" at bounding box center [119, 425] width 58 height 9
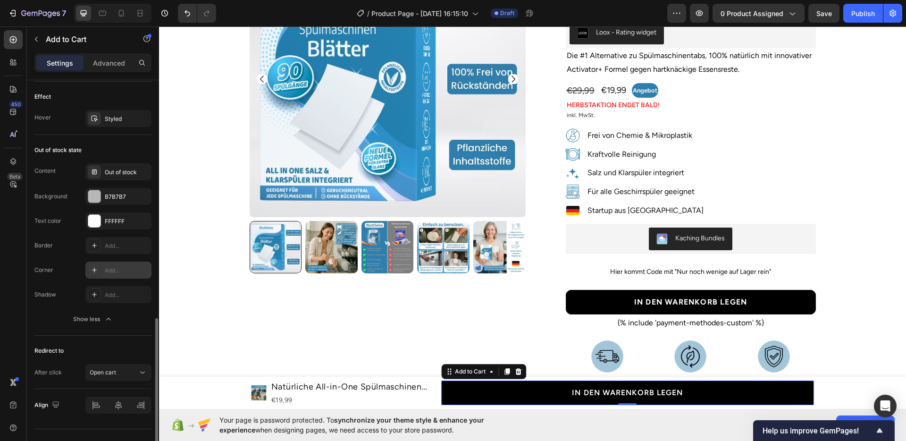
scroll to position [750, 0]
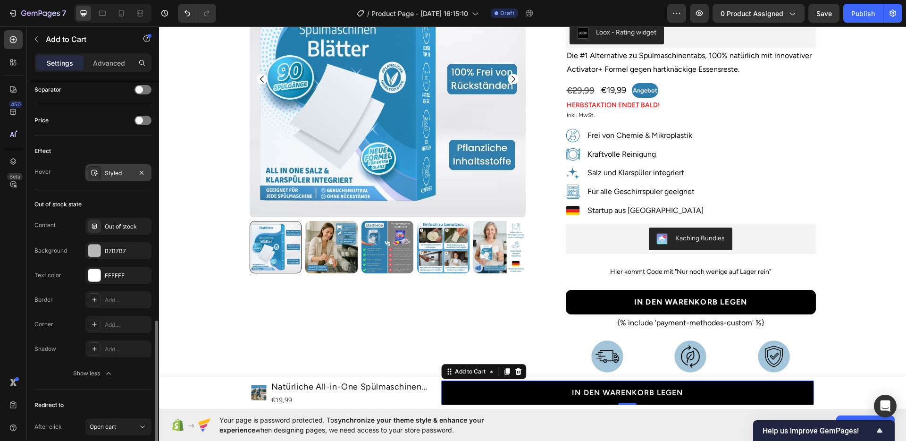
click at [116, 167] on div "Styled" at bounding box center [118, 172] width 66 height 17
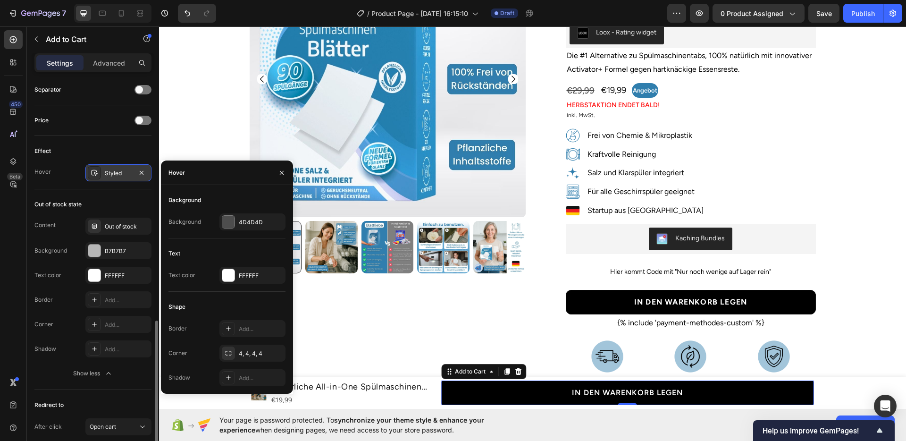
click at [121, 177] on div "Styled" at bounding box center [118, 172] width 66 height 17
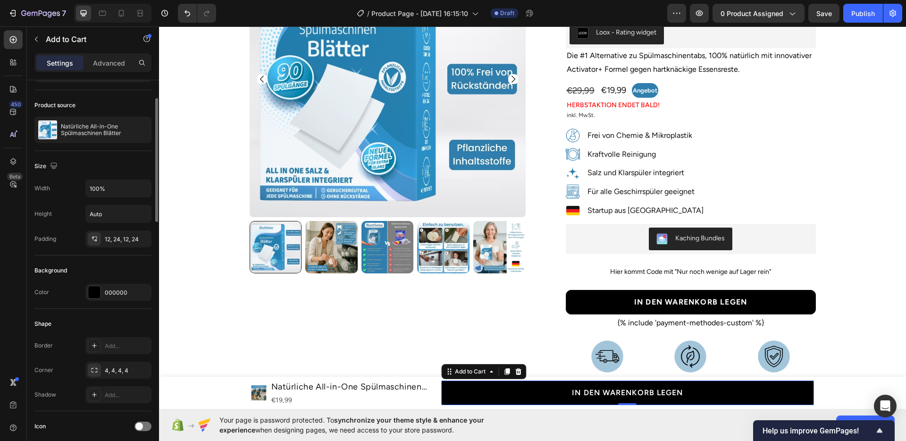
scroll to position [0, 0]
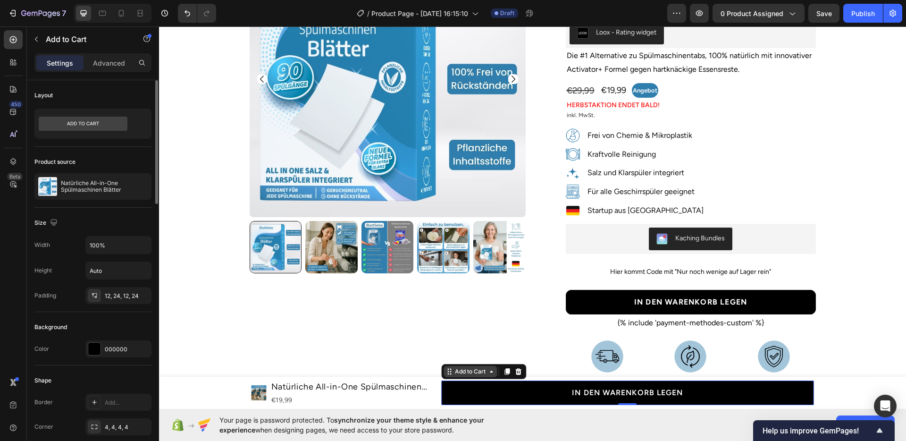
click at [461, 371] on div "Add to Cart" at bounding box center [470, 371] width 34 height 8
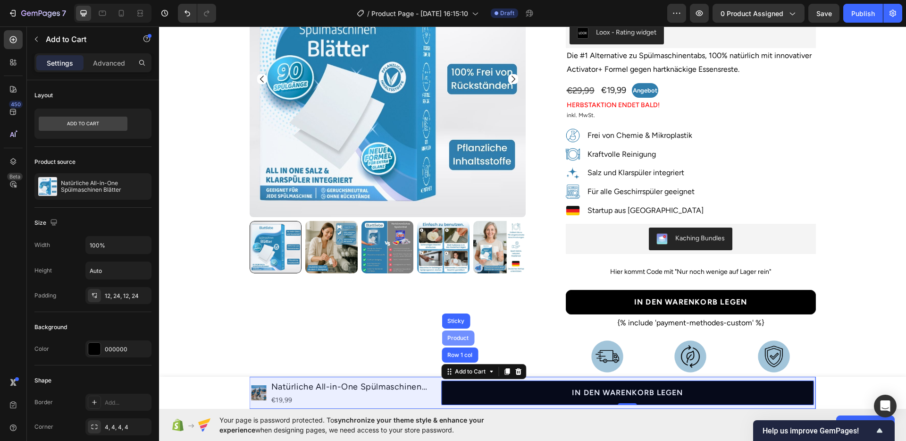
click at [456, 343] on div "Product" at bounding box center [458, 337] width 33 height 15
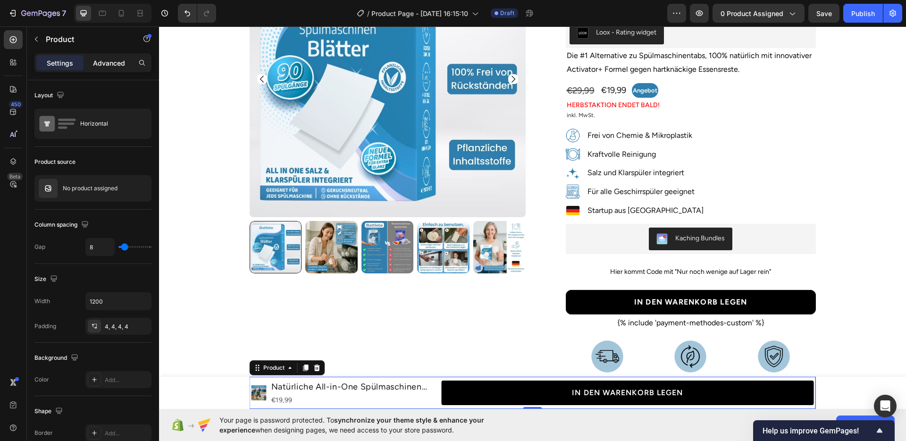
click at [98, 67] on p "Advanced" at bounding box center [109, 63] width 32 height 10
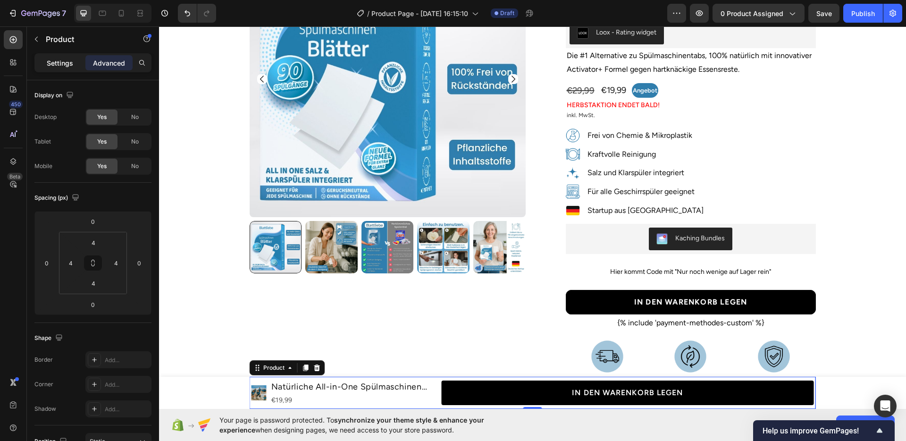
click at [57, 63] on p "Settings" at bounding box center [60, 63] width 26 height 10
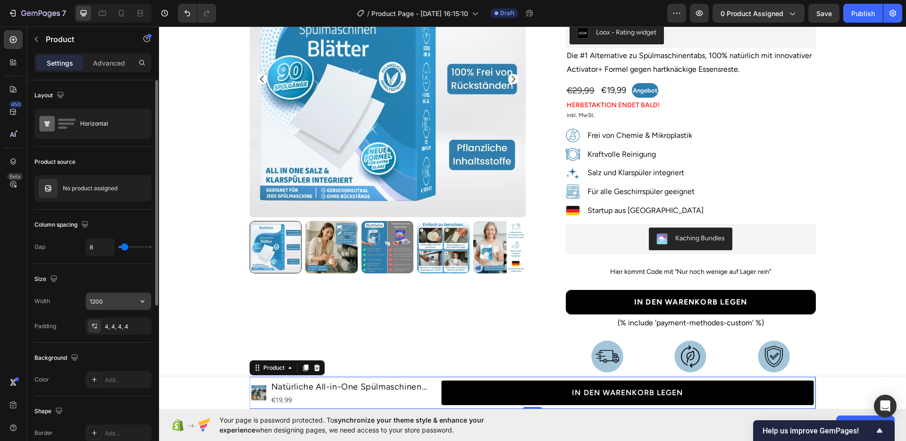
click at [109, 305] on input "1200" at bounding box center [118, 300] width 65 height 17
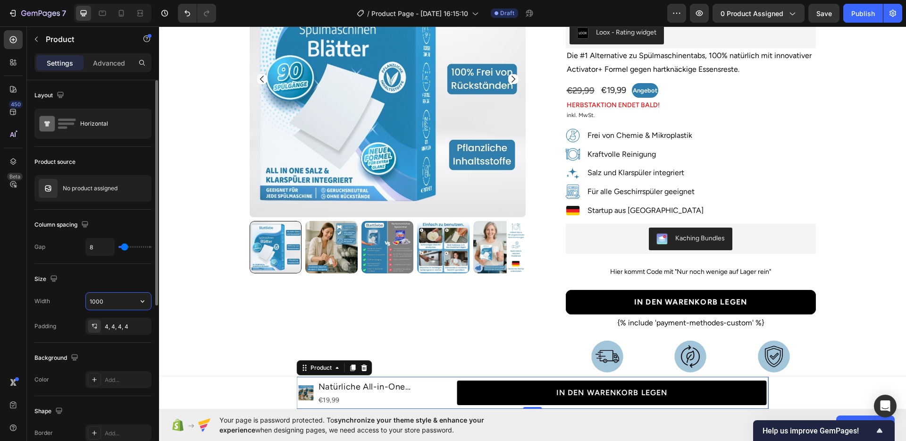
click at [109, 305] on input "1000" at bounding box center [118, 300] width 65 height 17
click at [95, 301] on input "1000" at bounding box center [118, 300] width 65 height 17
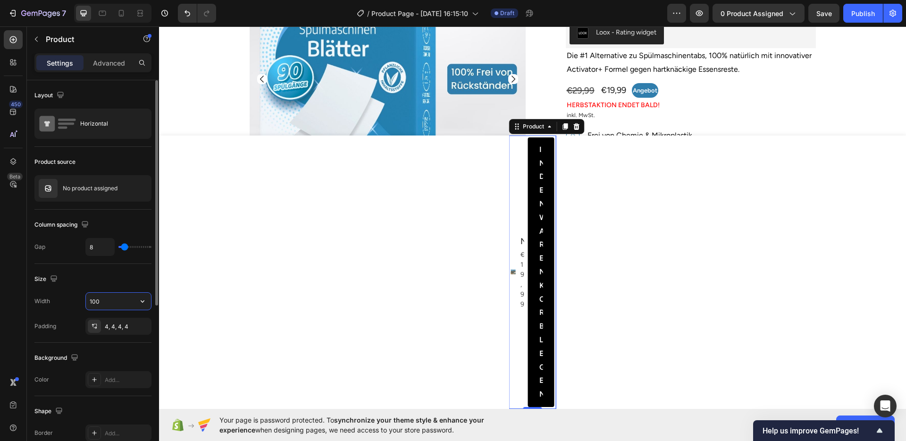
type input "1200"
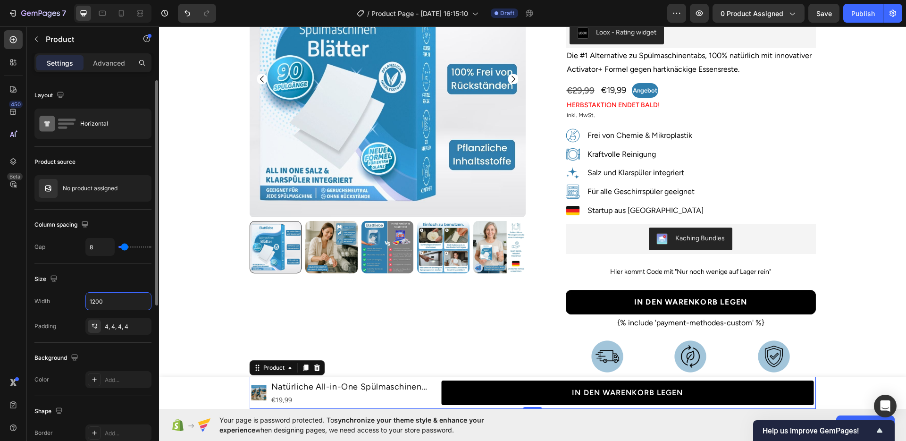
click at [92, 283] on div "Size" at bounding box center [92, 278] width 117 height 15
type input "6"
type input "5"
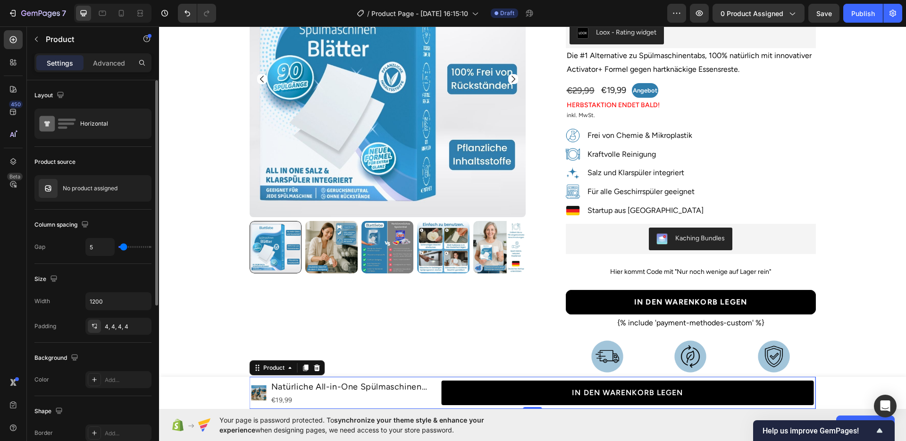
type input "4"
type input "0"
type input "10"
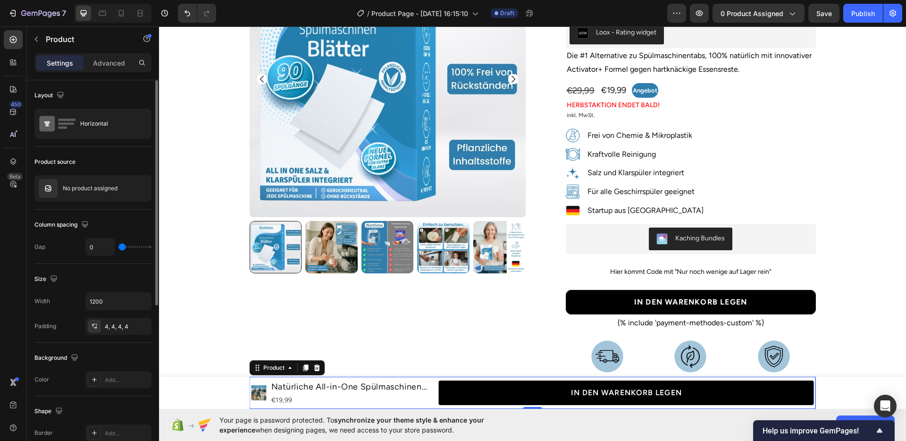
type input "10"
type input "29"
type input "80"
drag, startPoint x: 122, startPoint y: 244, endPoint x: 153, endPoint y: 252, distance: 32.3
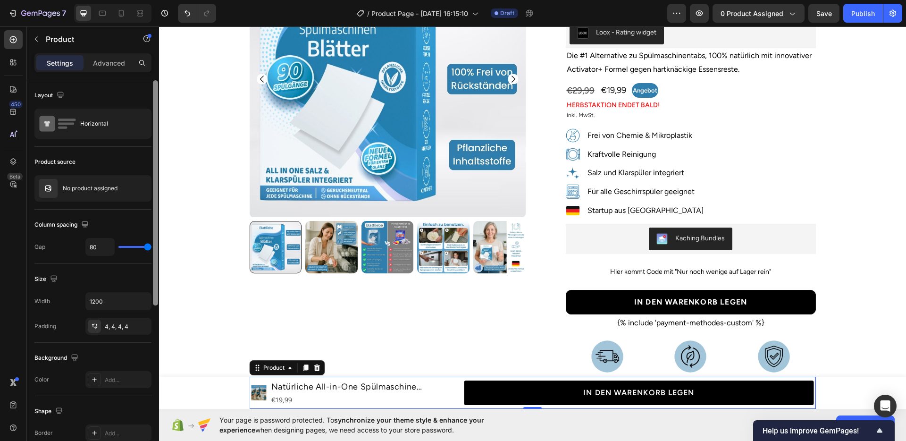
type input "80"
click at [151, 248] on input "range" at bounding box center [134, 247] width 33 height 2
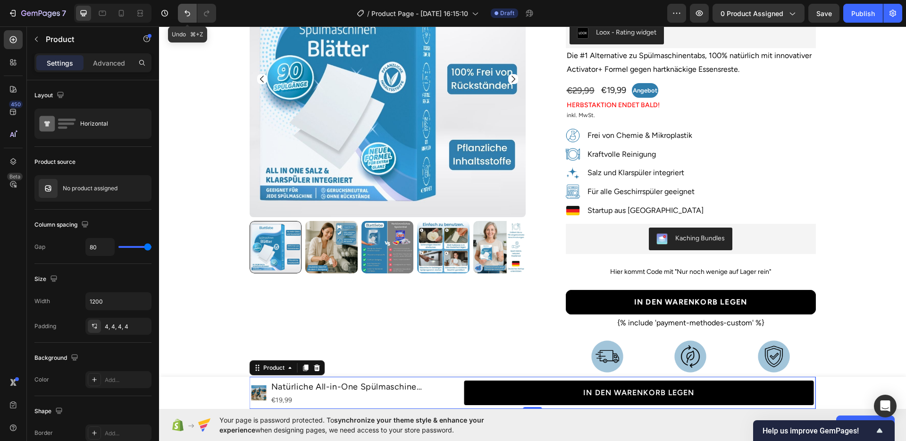
click at [192, 13] on icon "Undo/Redo" at bounding box center [187, 12] width 9 height 9
type input "8"
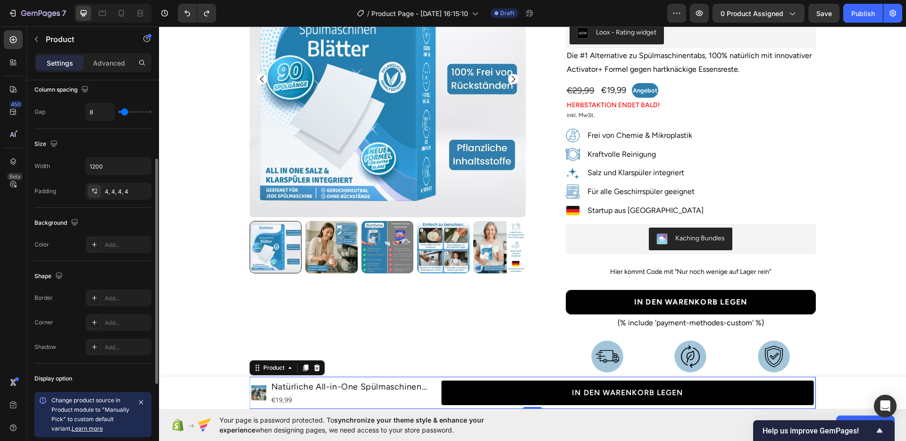
scroll to position [173, 0]
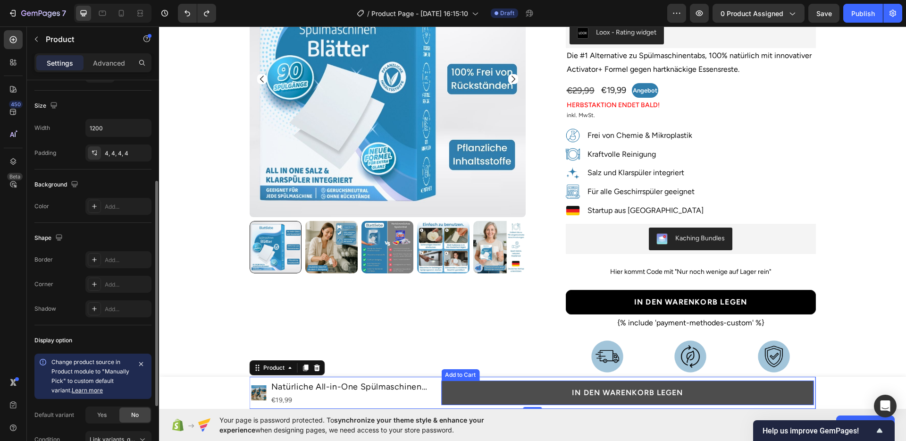
click at [501, 394] on button "IN DEN WARENKORB LEGEN" at bounding box center [627, 392] width 372 height 25
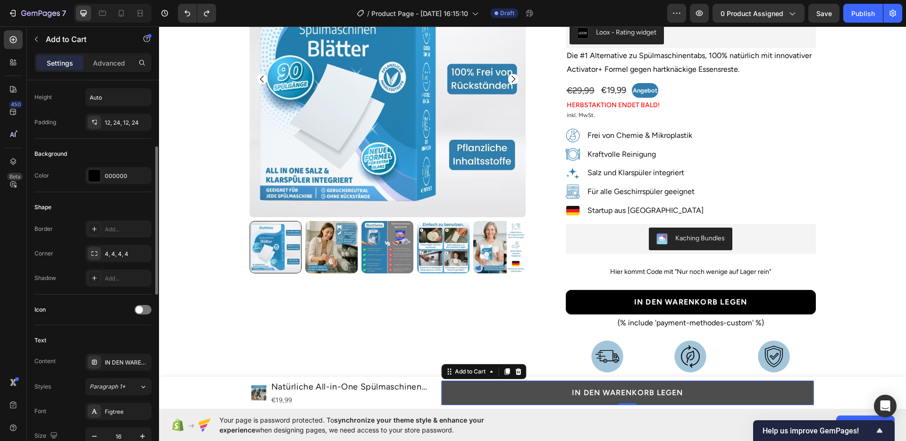
scroll to position [0, 0]
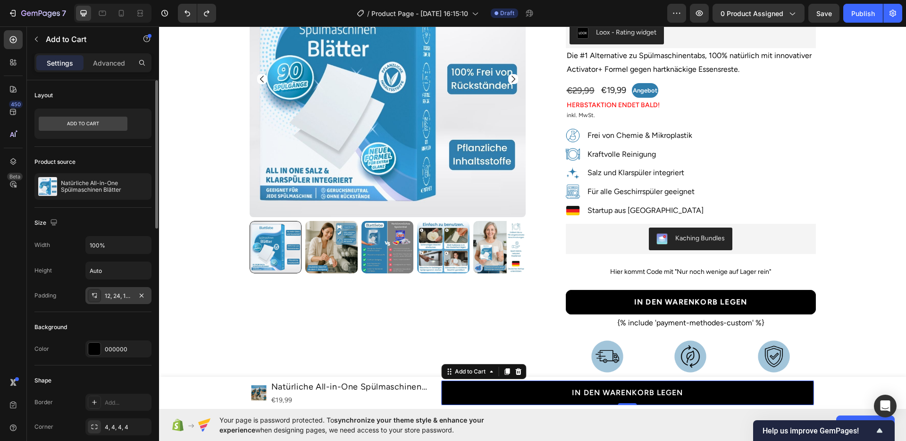
click at [112, 297] on div "12, 24, 12, 24" at bounding box center [118, 296] width 27 height 8
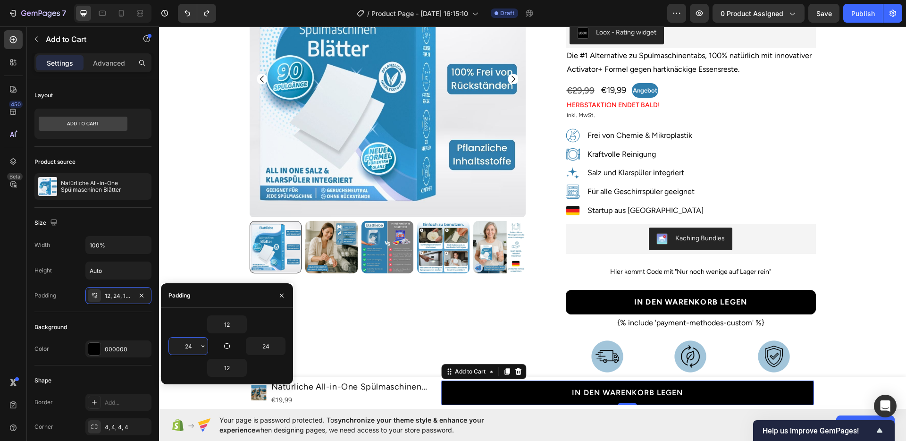
click at [188, 342] on input "24" at bounding box center [188, 345] width 39 height 17
type input "0"
click at [264, 344] on input "24" at bounding box center [265, 345] width 39 height 17
type input "04"
click at [113, 318] on div "Background Color 000000" at bounding box center [92, 338] width 117 height 53
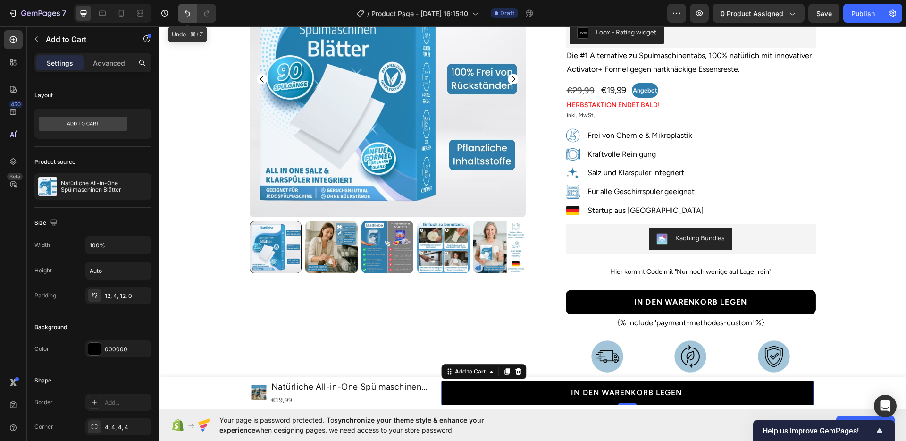
click at [193, 20] on button "Undo/Redo" at bounding box center [187, 13] width 19 height 19
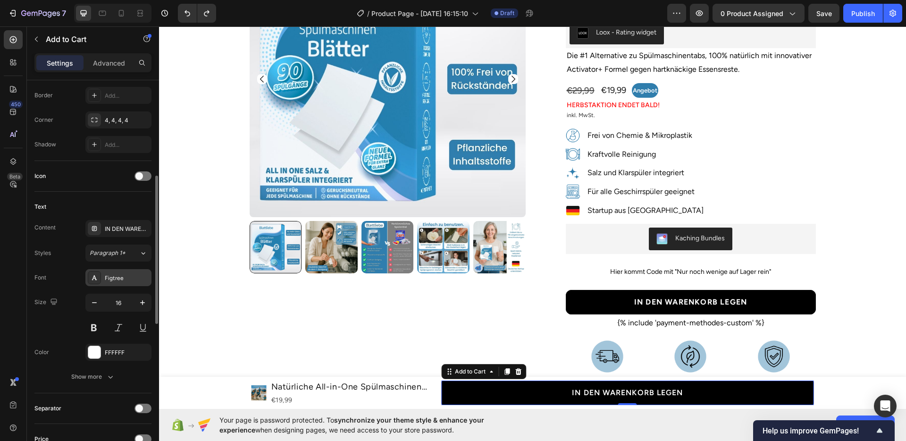
scroll to position [338, 0]
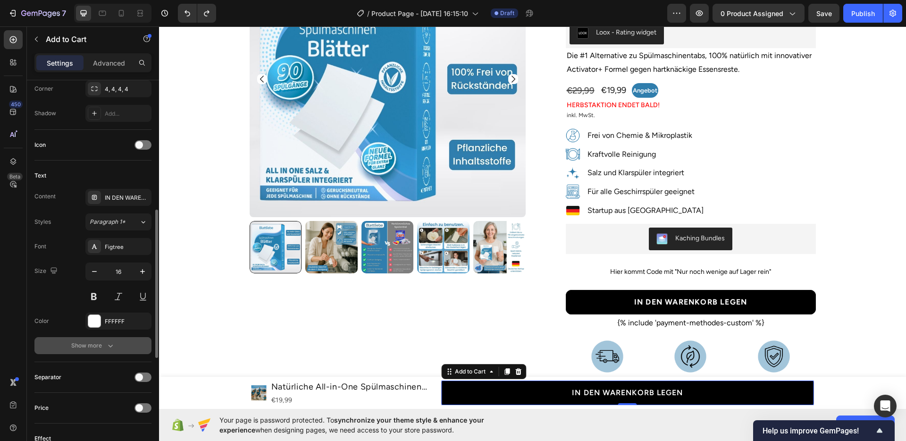
click at [92, 342] on div "Show more" at bounding box center [93, 345] width 44 height 9
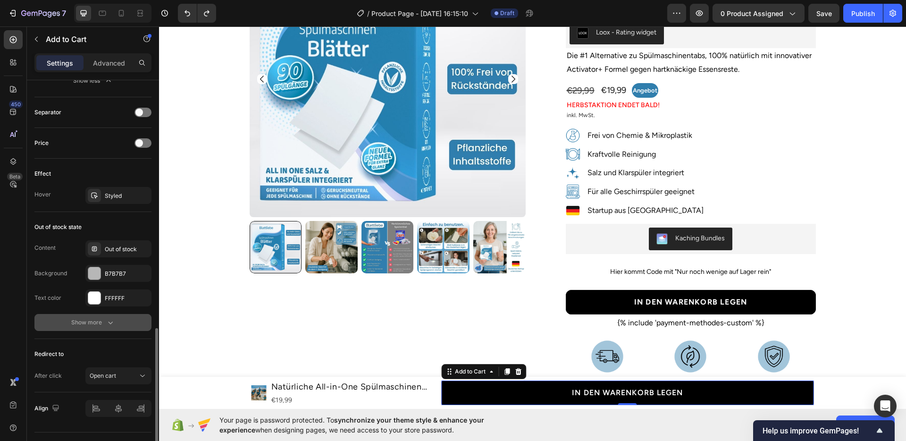
click at [96, 315] on button "Show more" at bounding box center [92, 322] width 117 height 17
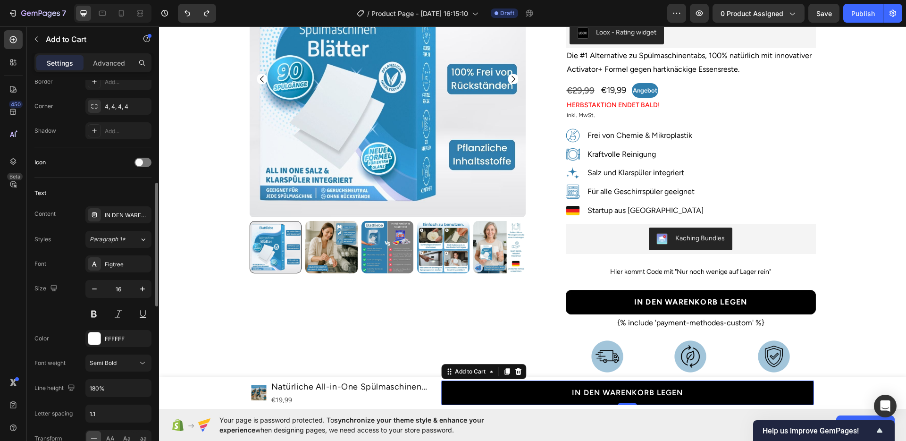
scroll to position [256, 0]
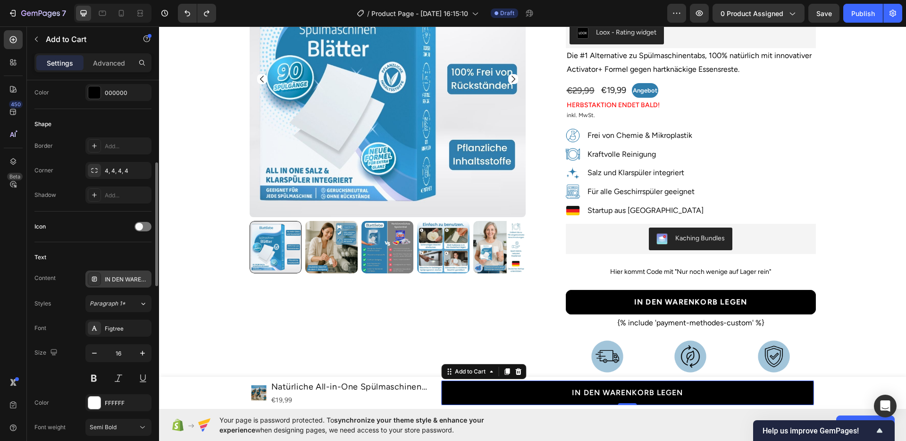
click at [112, 280] on div "IN DEN WARENKORB LEGEN" at bounding box center [127, 279] width 44 height 8
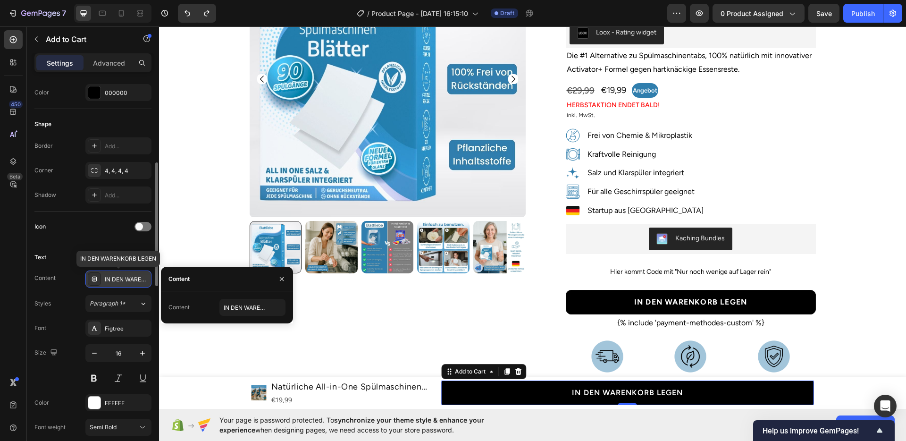
click at [112, 280] on div "IN DEN WARENKORB LEGEN" at bounding box center [127, 279] width 44 height 8
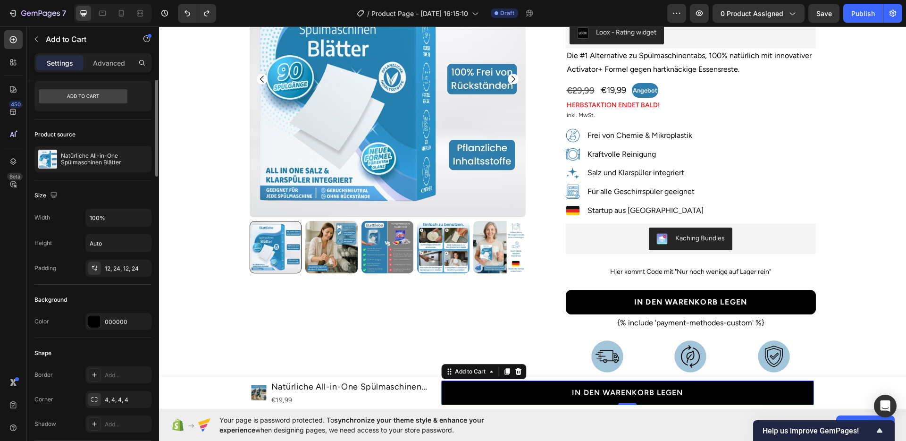
scroll to position [0, 0]
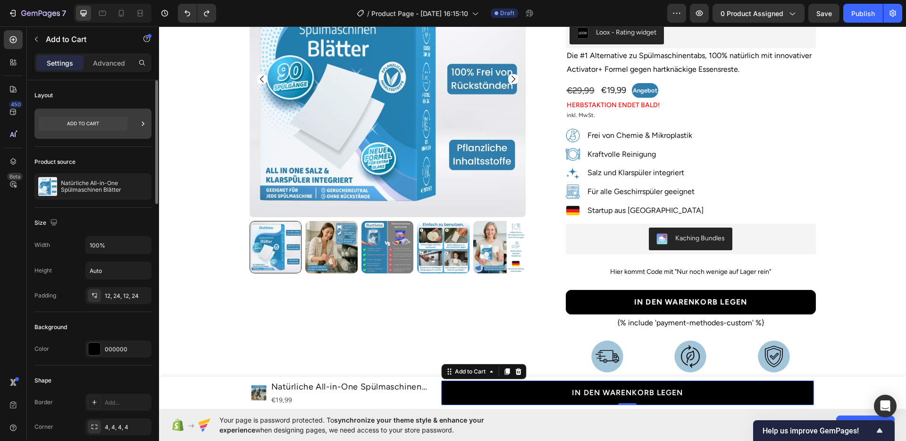
click at [97, 128] on icon at bounding box center [83, 124] width 89 height 14
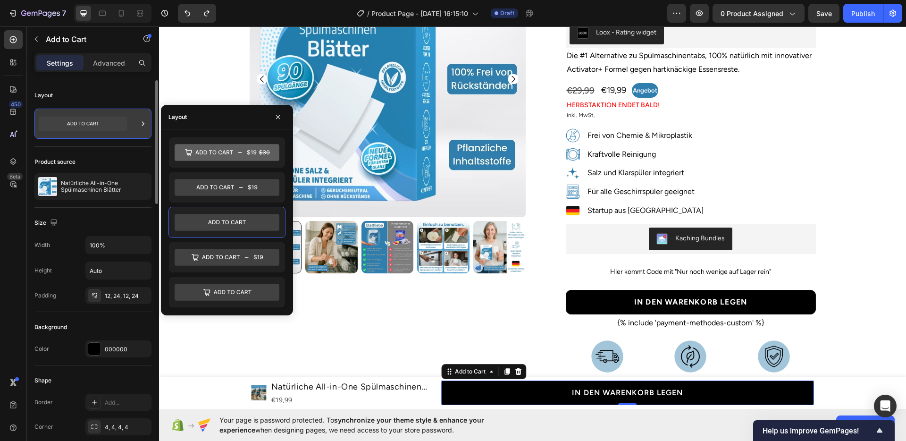
click at [97, 128] on icon at bounding box center [83, 124] width 89 height 14
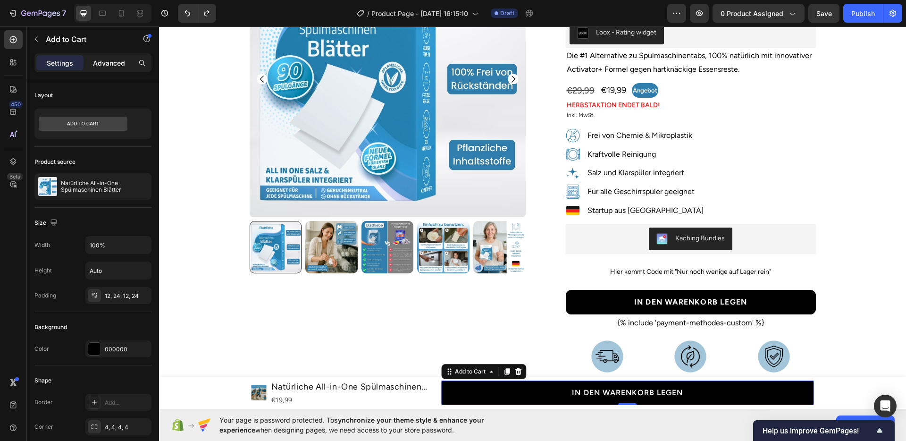
click at [104, 58] on p "Advanced" at bounding box center [109, 63] width 32 height 10
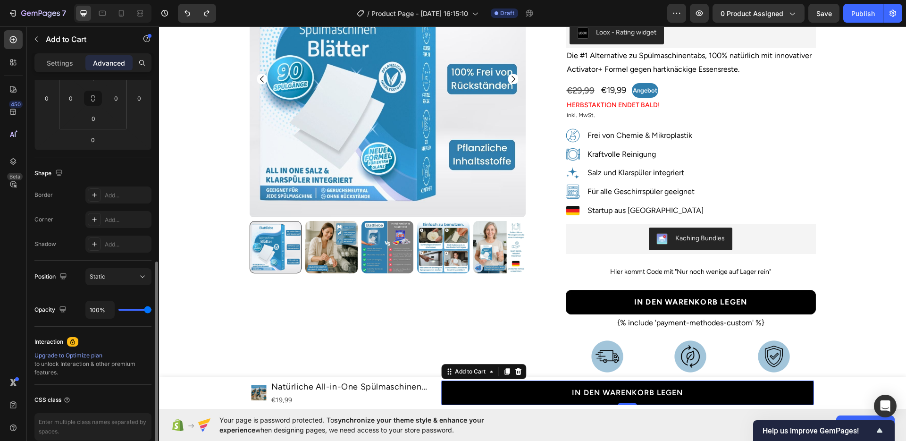
scroll to position [209, 0]
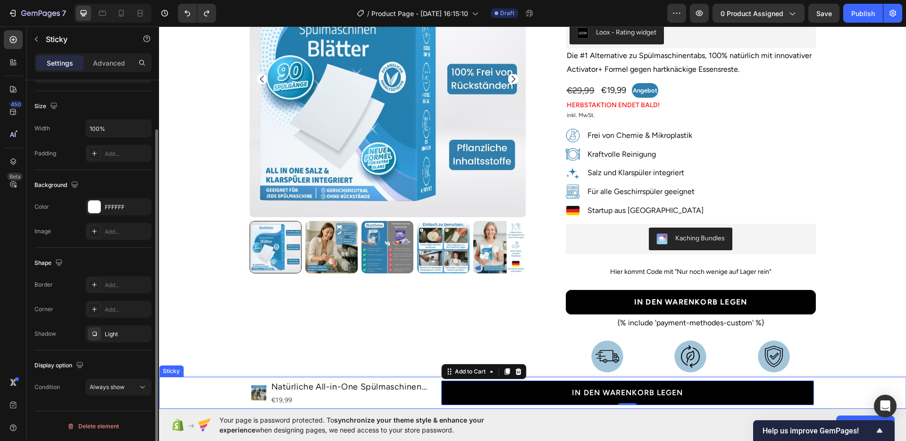
click at [199, 400] on div "Product Images Natürliche All-in-One Spülmaschinen Blätter Product Title €19,99…" at bounding box center [532, 392] width 747 height 32
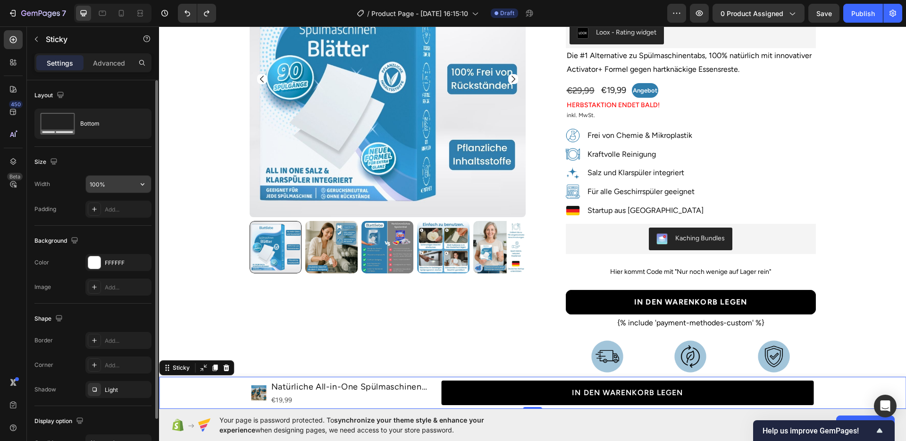
click at [113, 189] on input "100%" at bounding box center [118, 183] width 65 height 17
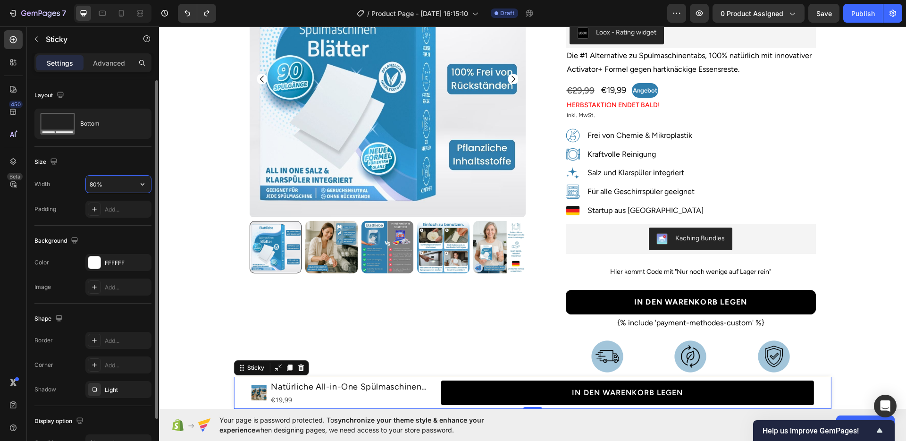
click at [113, 189] on input "80%" at bounding box center [118, 183] width 65 height 17
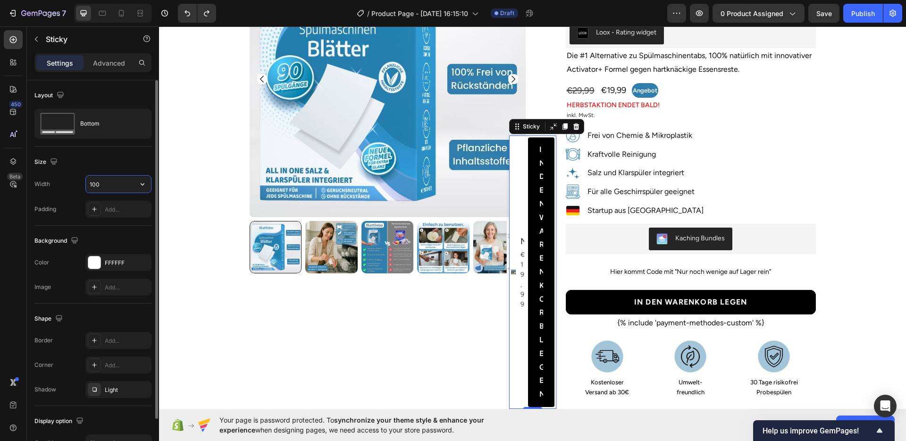
type input "100%"
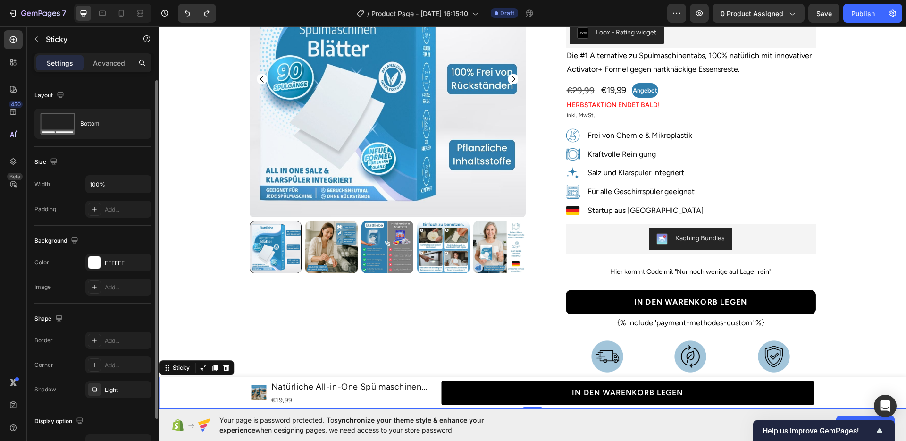
click at [61, 194] on div "Width 100% Padding Add..." at bounding box center [92, 196] width 117 height 42
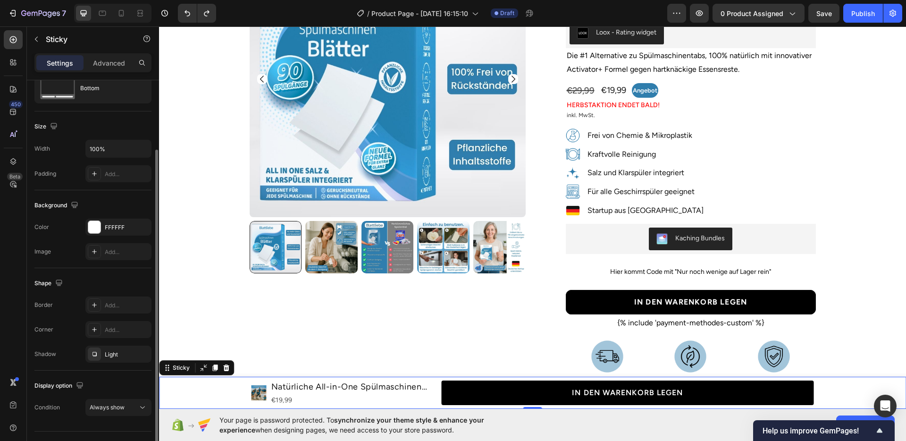
scroll to position [56, 0]
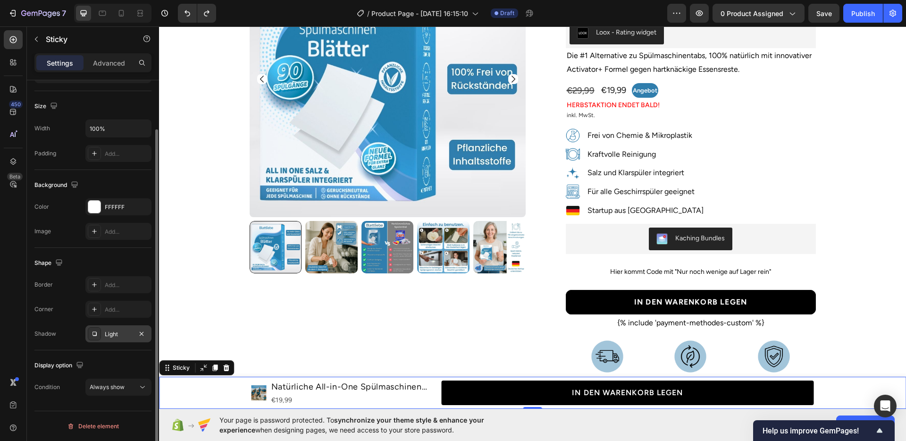
click at [116, 330] on div "Light" at bounding box center [118, 334] width 27 height 8
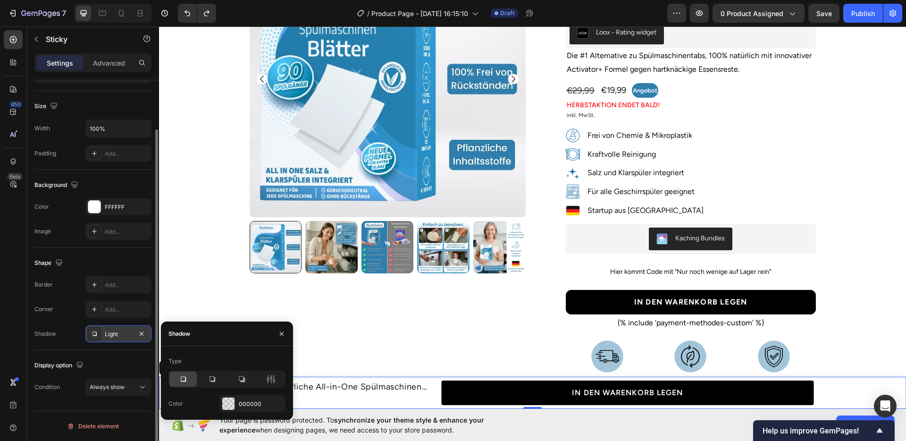
click at [115, 330] on div "Light" at bounding box center [118, 334] width 27 height 8
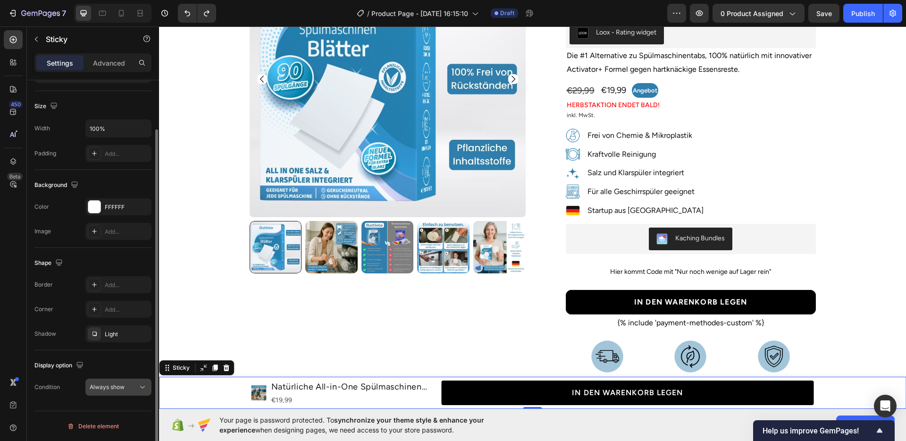
click at [114, 388] on span "Always show" at bounding box center [107, 386] width 35 height 7
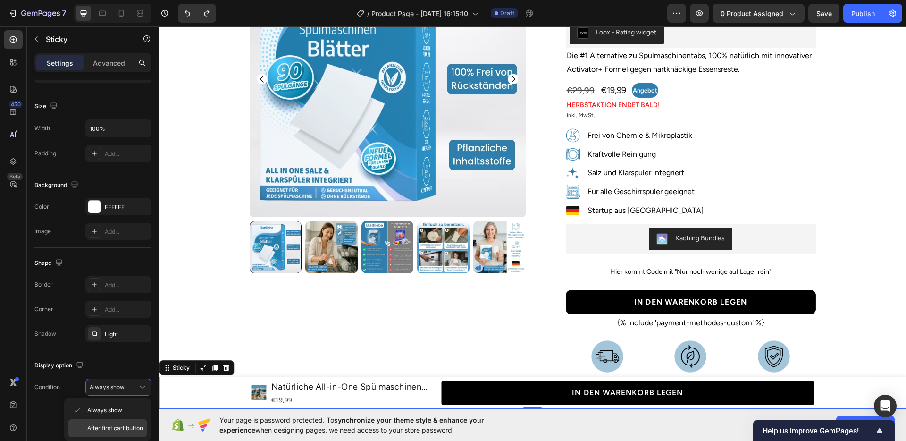
click at [113, 420] on div "After first cart button" at bounding box center [107, 428] width 79 height 18
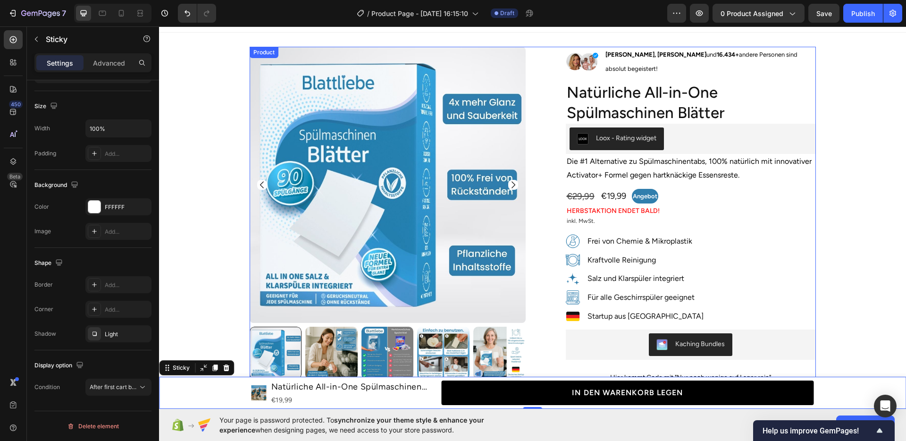
scroll to position [0, 0]
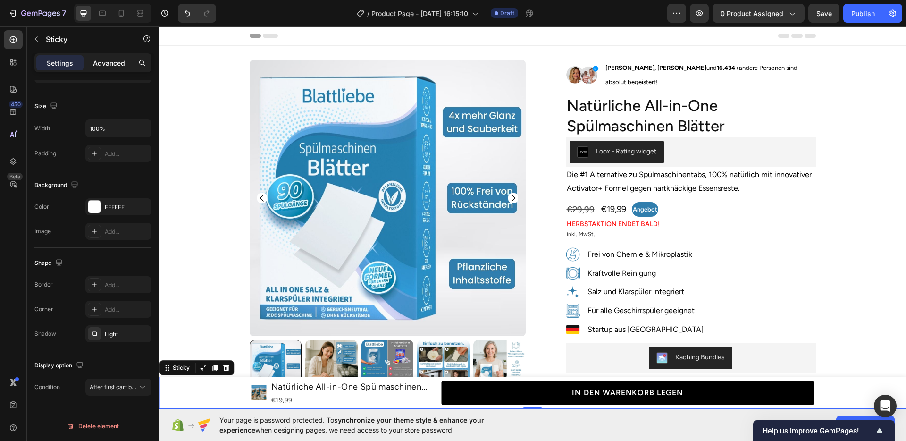
click at [118, 67] on p "Advanced" at bounding box center [109, 63] width 32 height 10
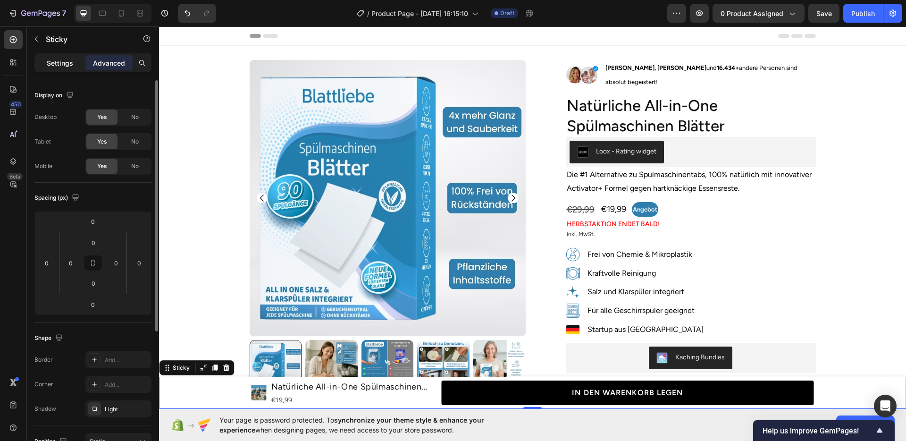
click at [64, 63] on p "Settings" at bounding box center [60, 63] width 26 height 10
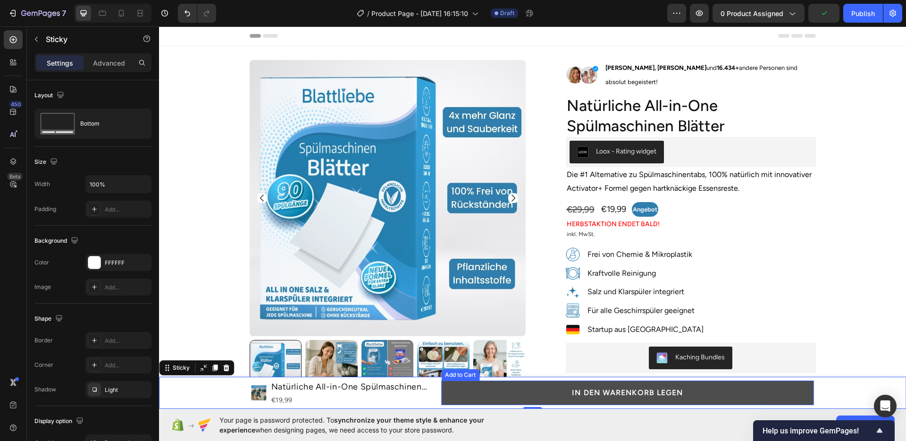
click at [450, 387] on button "IN DEN WARENKORB LEGEN" at bounding box center [627, 392] width 372 height 25
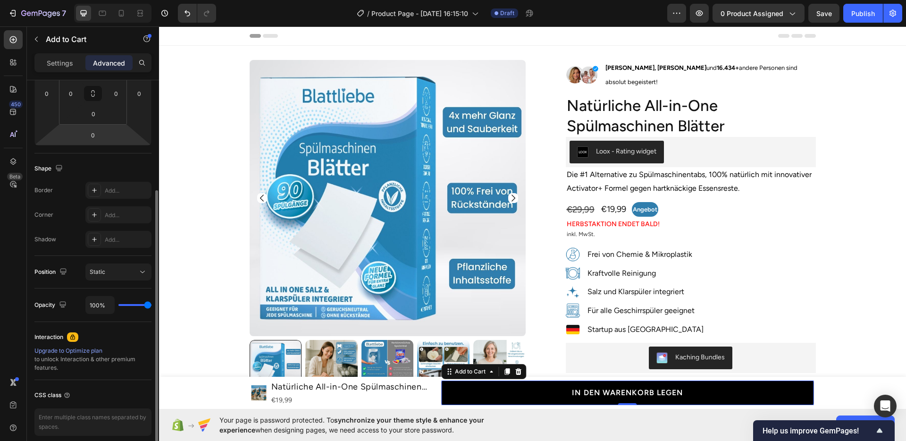
scroll to position [209, 0]
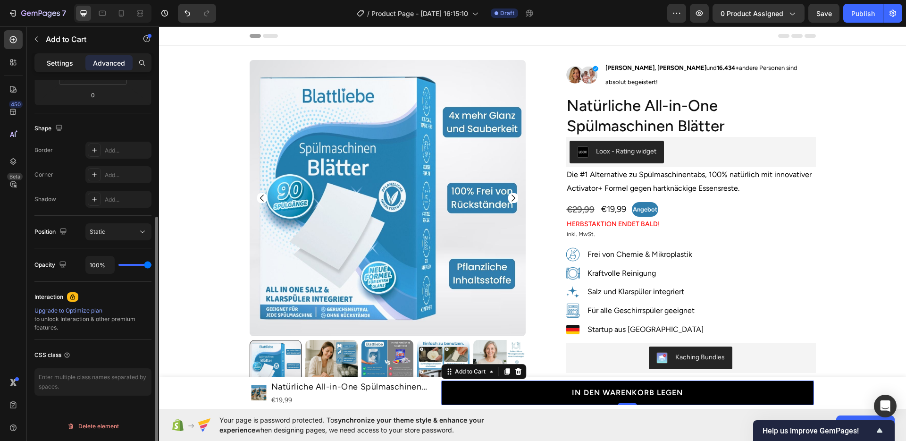
click at [68, 61] on p "Settings" at bounding box center [60, 63] width 26 height 10
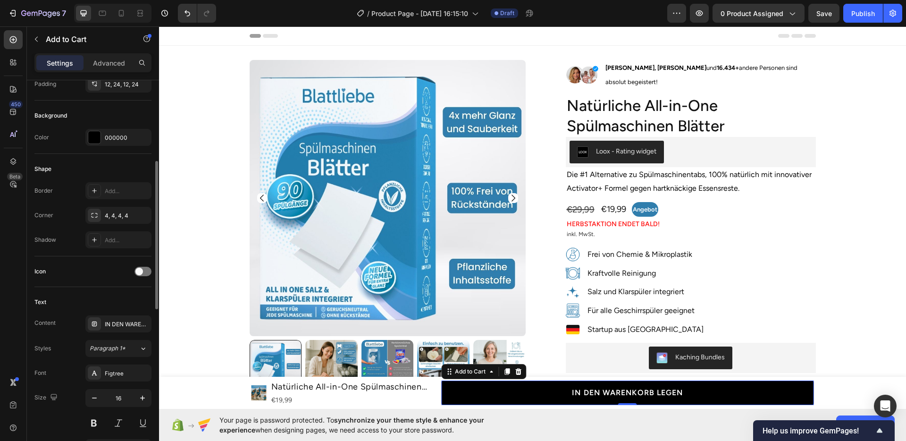
scroll to position [230, 0]
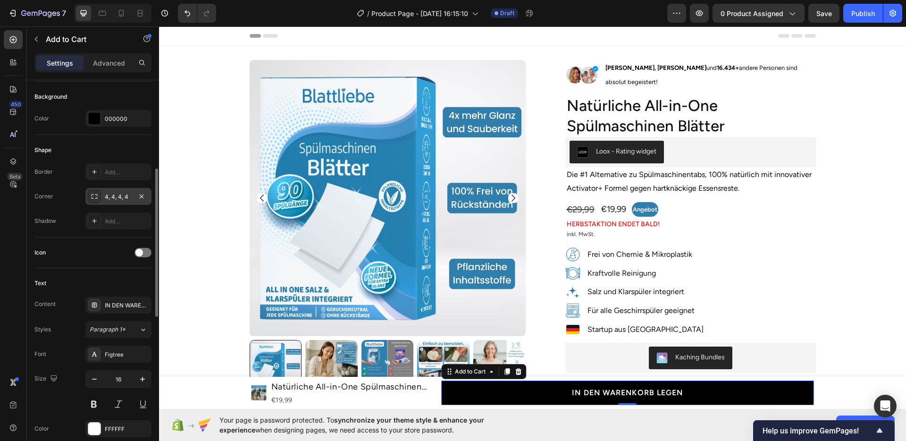
click at [116, 195] on div "4, 4, 4, 4" at bounding box center [118, 196] width 27 height 8
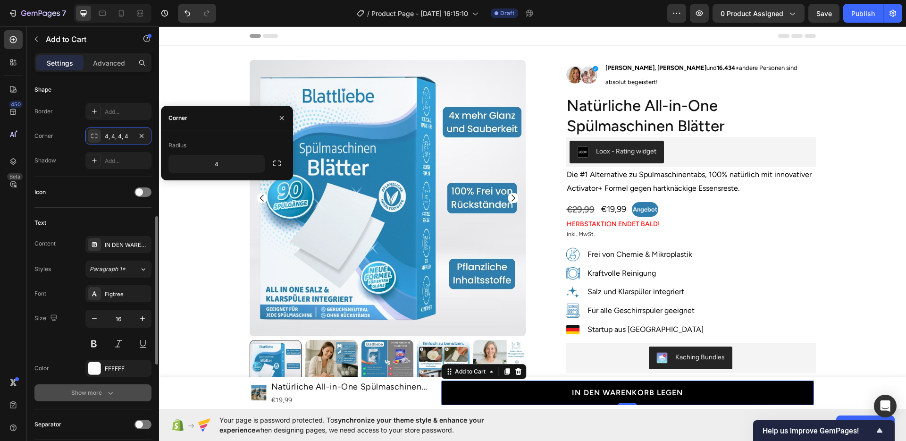
scroll to position [361, 0]
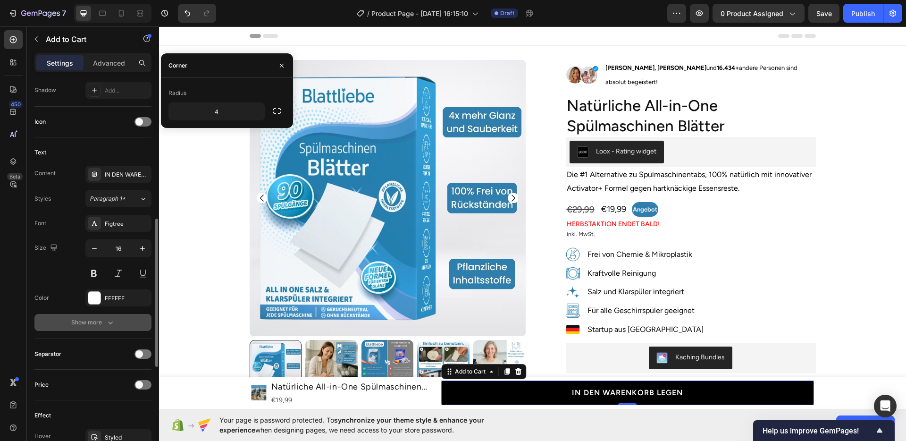
click at [81, 322] on div "Show more" at bounding box center [93, 321] width 44 height 9
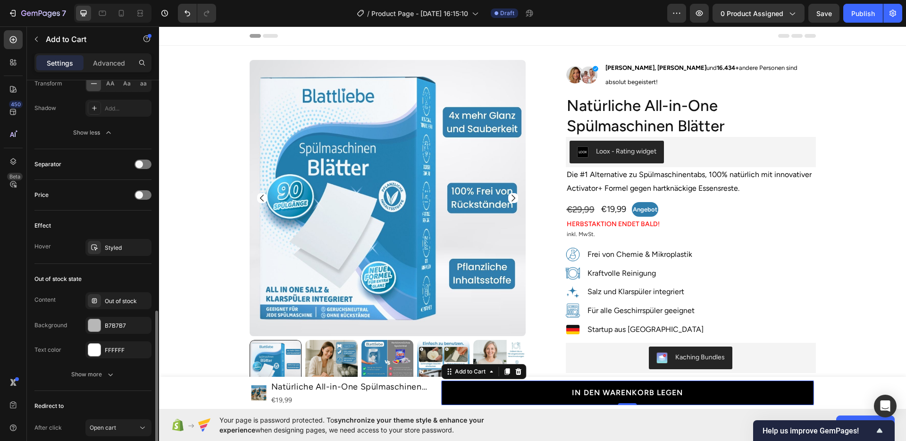
scroll to position [716, 0]
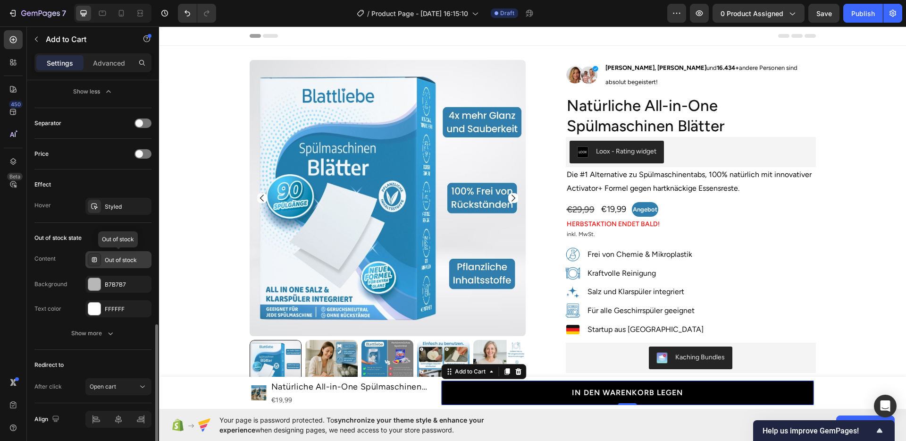
click at [110, 260] on div "Out of stock" at bounding box center [127, 260] width 44 height 8
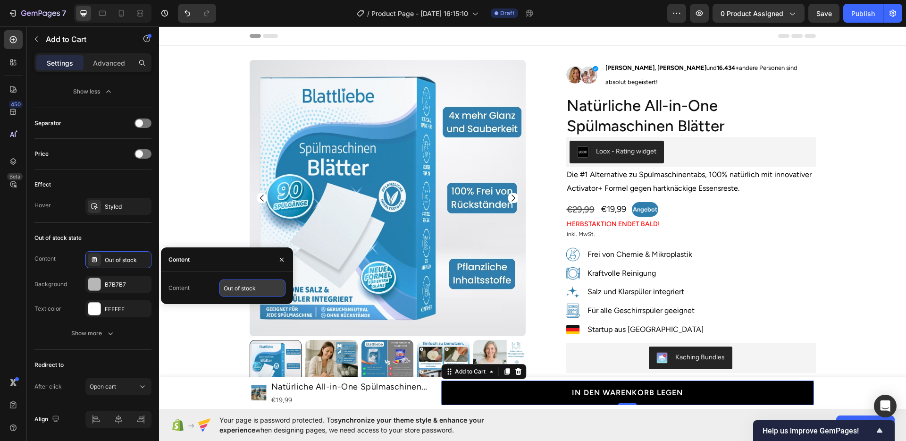
click at [246, 286] on input "Out of stock" at bounding box center [252, 287] width 66 height 17
type input "Ausverkauft"
click at [207, 289] on div "Content Ausverkauft" at bounding box center [226, 287] width 117 height 17
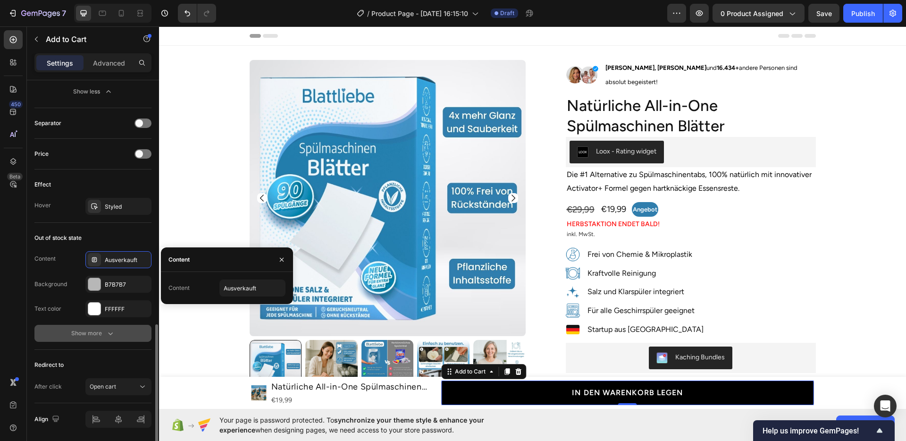
click at [74, 332] on div "Show more" at bounding box center [93, 332] width 44 height 9
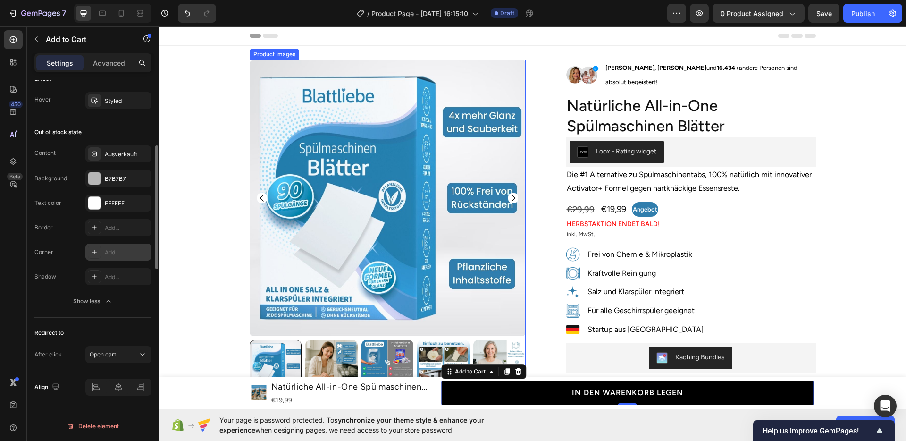
scroll to position [0, 0]
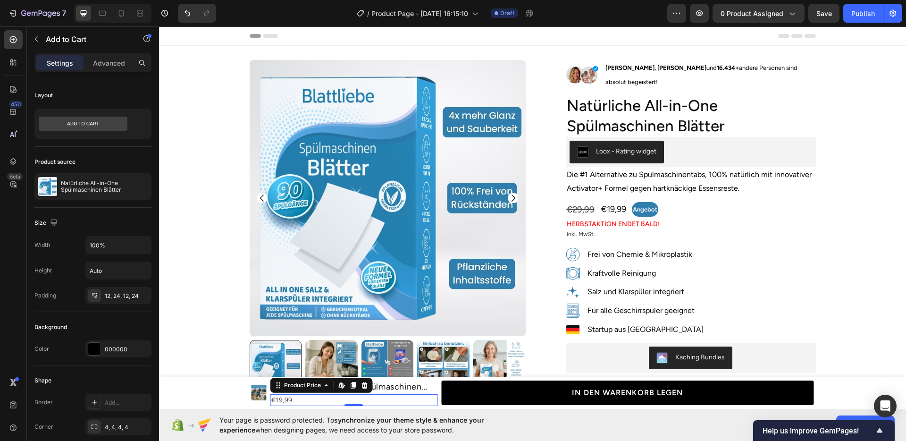
click at [428, 394] on div "€19,99" at bounding box center [353, 400] width 167 height 12
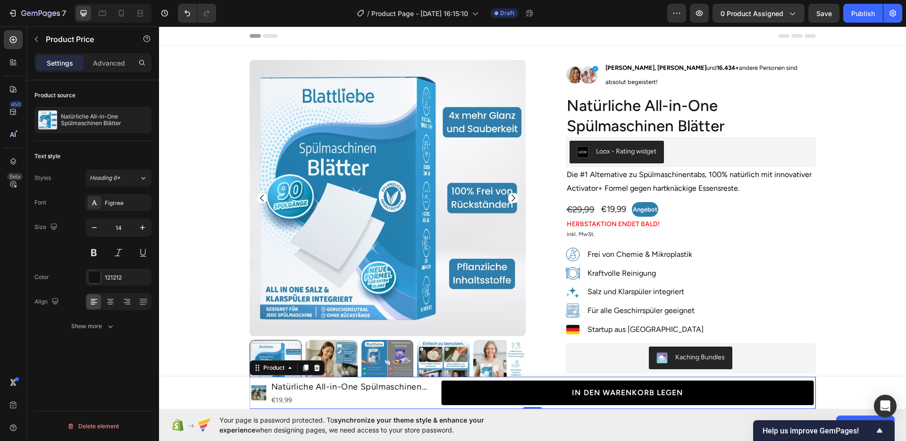
click at [436, 389] on div "Product Images Natürliche All-in-One Spülmaschinen Blätter Product Title €19,99…" at bounding box center [533, 392] width 566 height 32
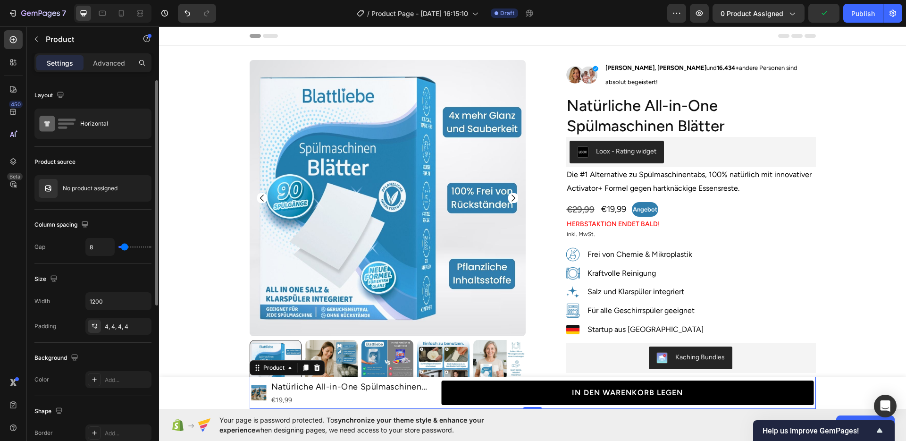
type input "4"
type input "0"
type input "1"
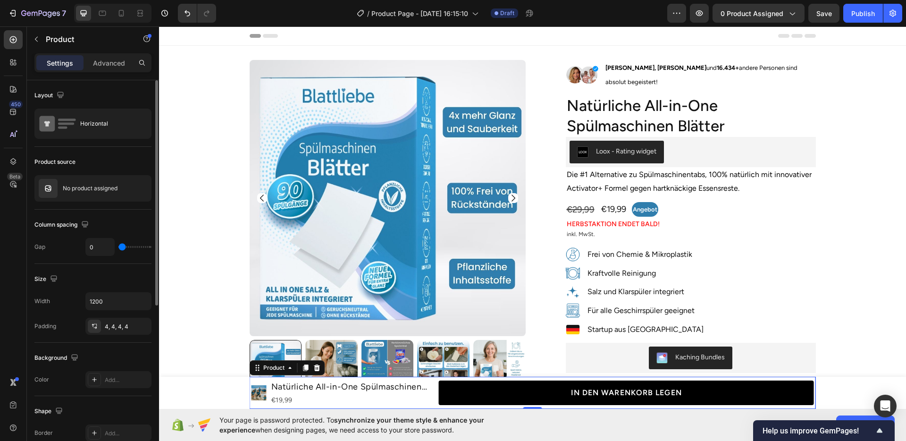
type input "1"
type input "53"
type input "76"
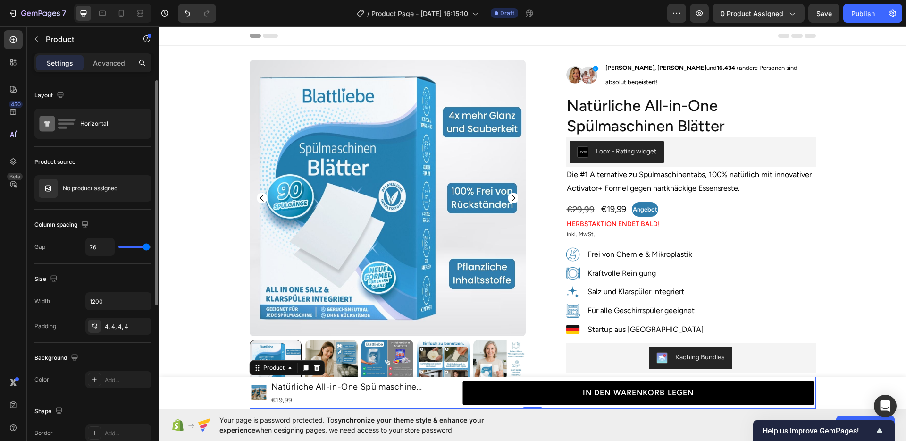
type input "80"
drag, startPoint x: 124, startPoint y: 244, endPoint x: 154, endPoint y: 251, distance: 31.4
type input "80"
click at [151, 248] on input "range" at bounding box center [134, 247] width 33 height 2
click at [108, 247] on input "80" at bounding box center [100, 246] width 28 height 17
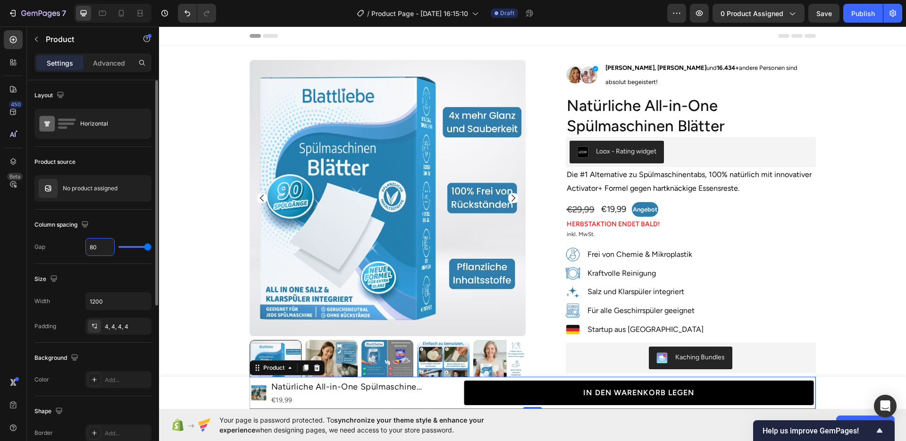
type input "8"
type input "80"
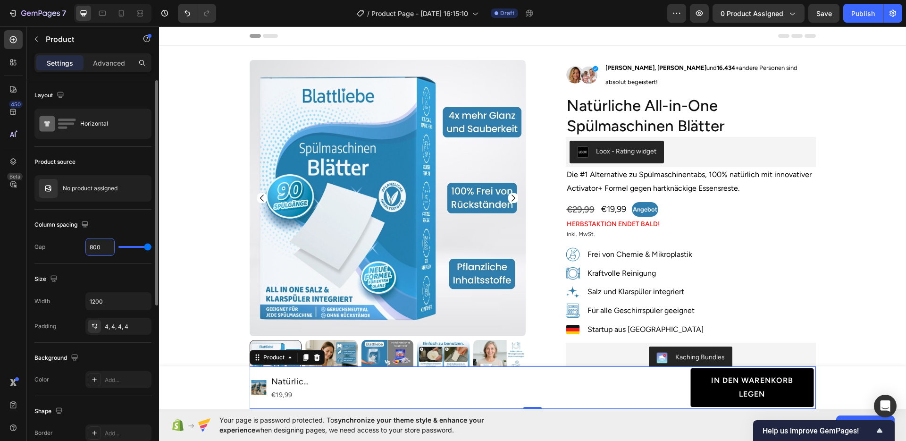
click at [108, 247] on input "800" at bounding box center [100, 246] width 28 height 17
type input "1"
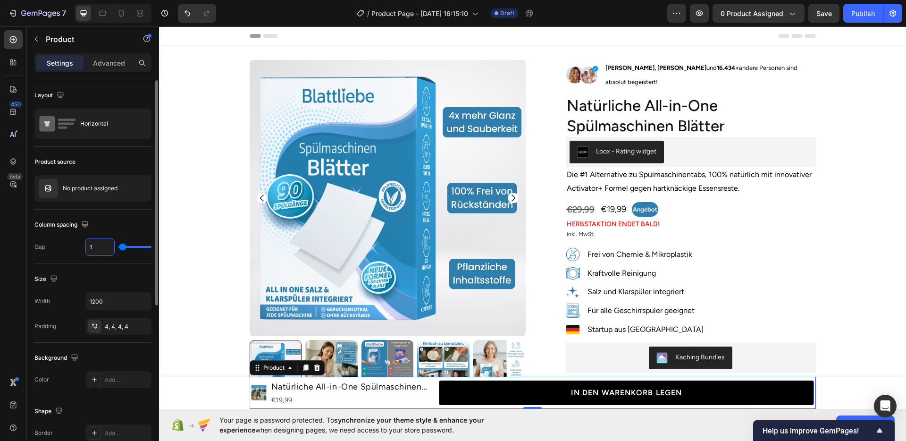
type input "12"
type input "120"
type input "80"
type input "12"
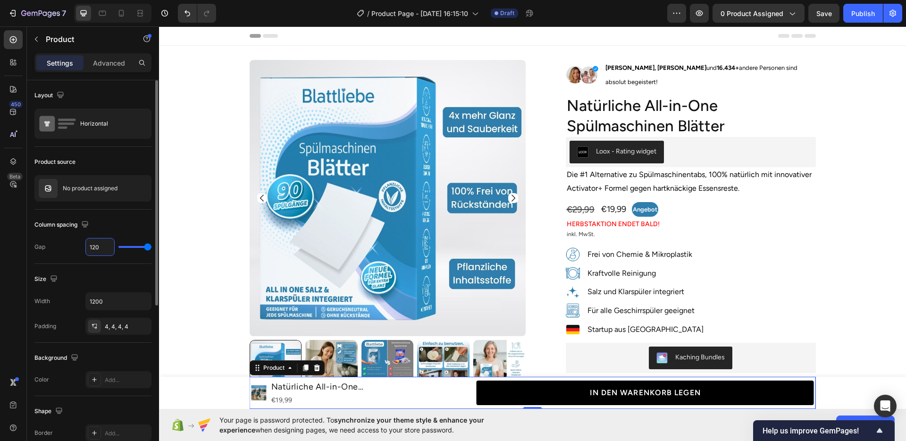
type input "12"
type input "1"
type input "0"
type input "4"
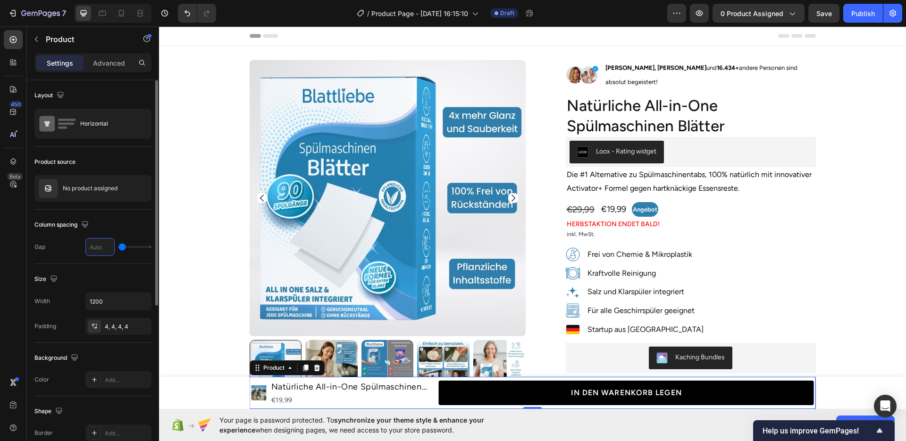
type input "4"
type input "40"
type input "400"
type input "80"
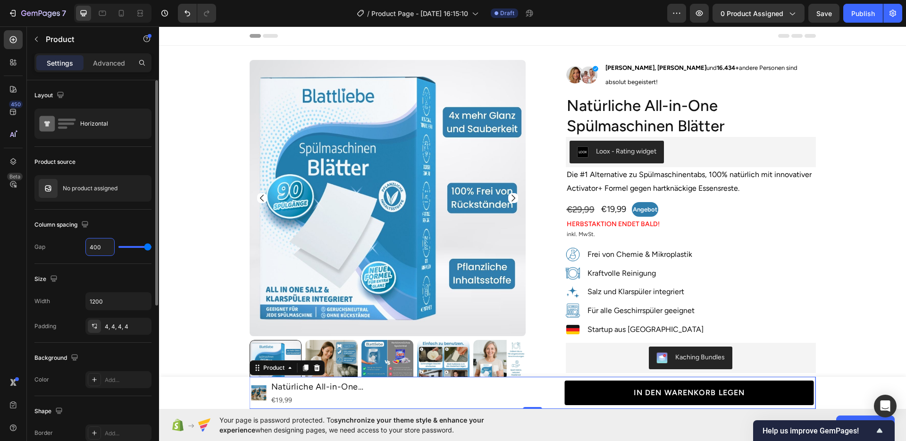
click at [102, 242] on input "400" at bounding box center [100, 246] width 28 height 17
type input "0"
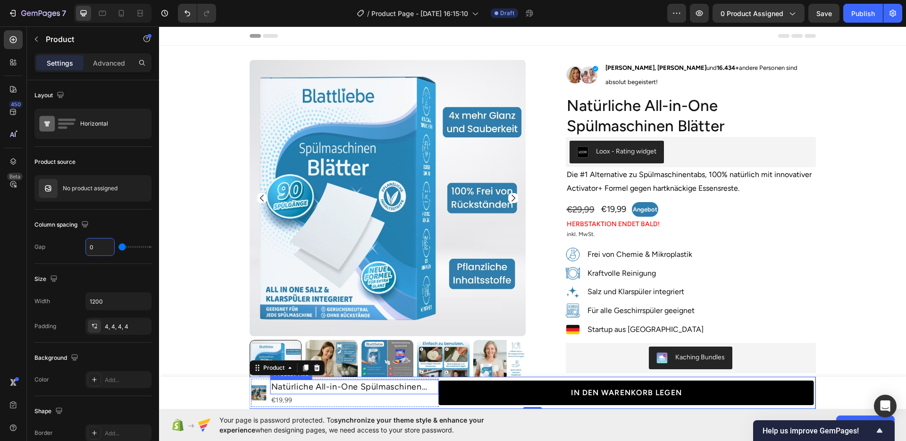
click at [323, 387] on h1 "Natürliche All-in-One Spülmaschinen Blätter" at bounding box center [354, 386] width 168 height 15
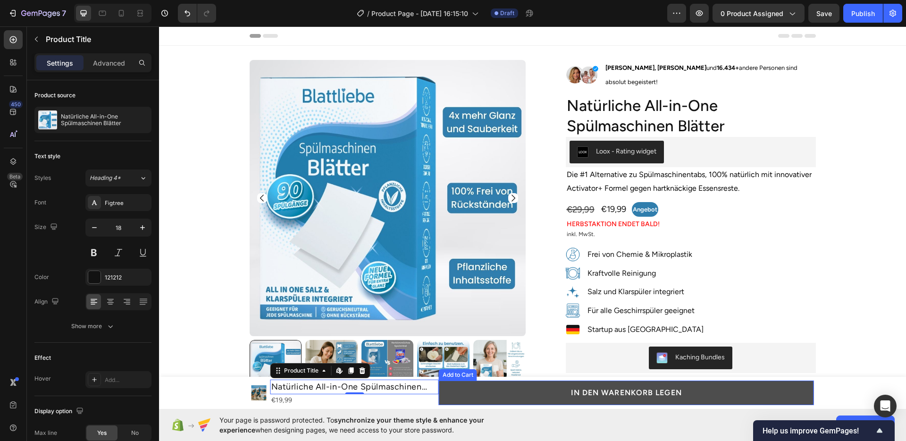
click at [444, 387] on button "IN DEN WARENKORB LEGEN" at bounding box center [626, 392] width 375 height 25
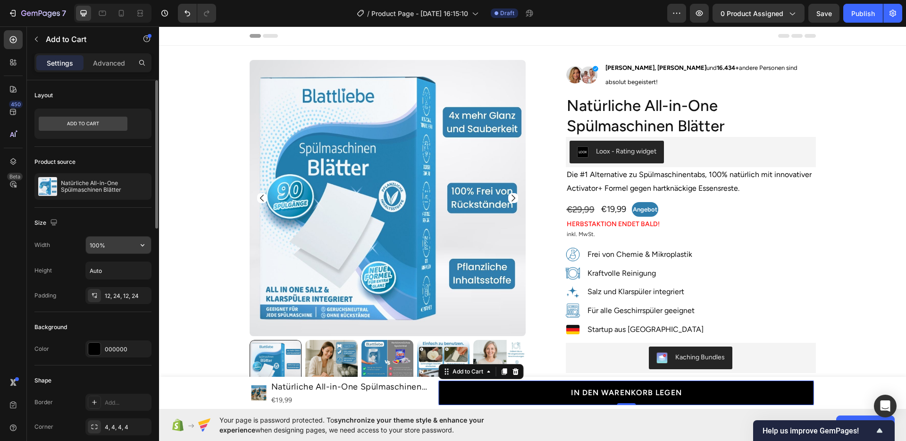
click at [96, 244] on input "100%" at bounding box center [118, 244] width 65 height 17
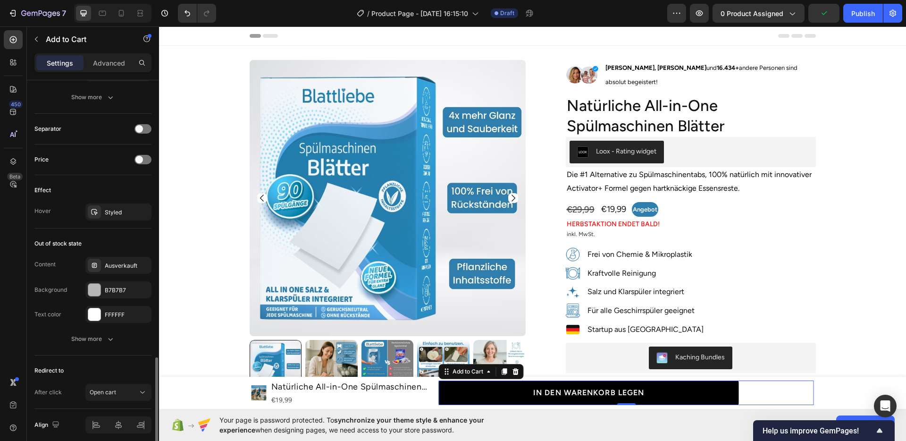
scroll to position [624, 0]
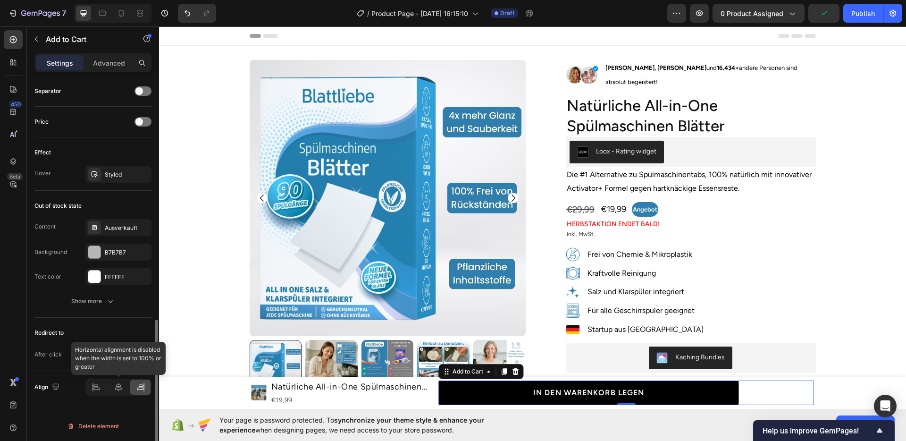
type input "80%"
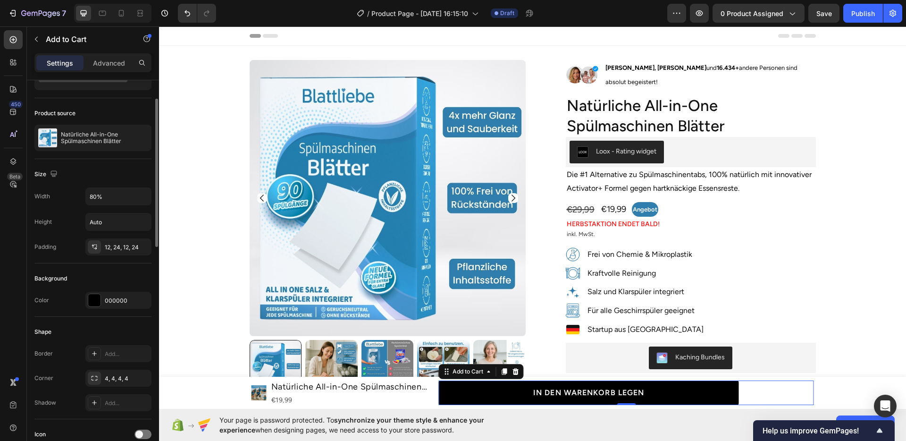
scroll to position [0, 0]
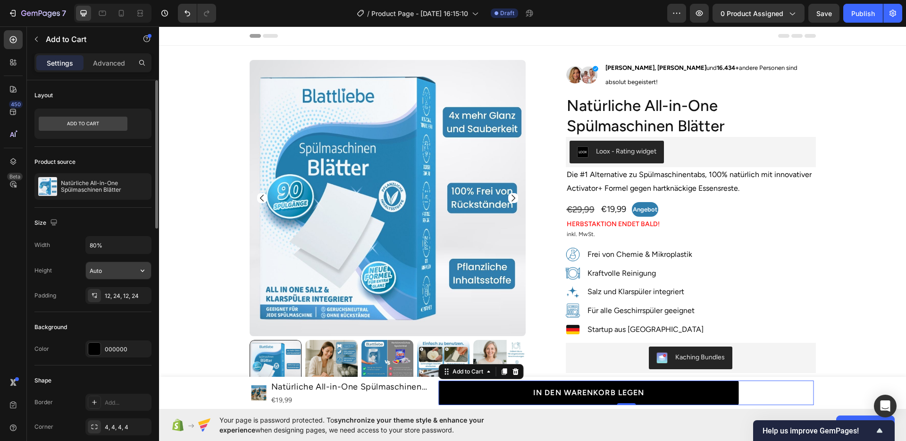
click at [119, 275] on input "Auto" at bounding box center [118, 270] width 65 height 17
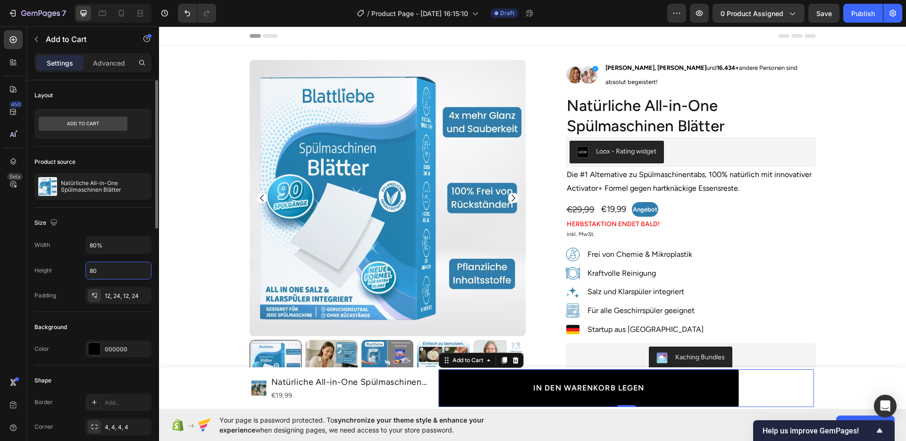
click at [65, 253] on div "Width 80%" at bounding box center [92, 245] width 117 height 18
click at [191, 18] on button "Undo/Redo" at bounding box center [187, 13] width 19 height 19
type input "Auto"
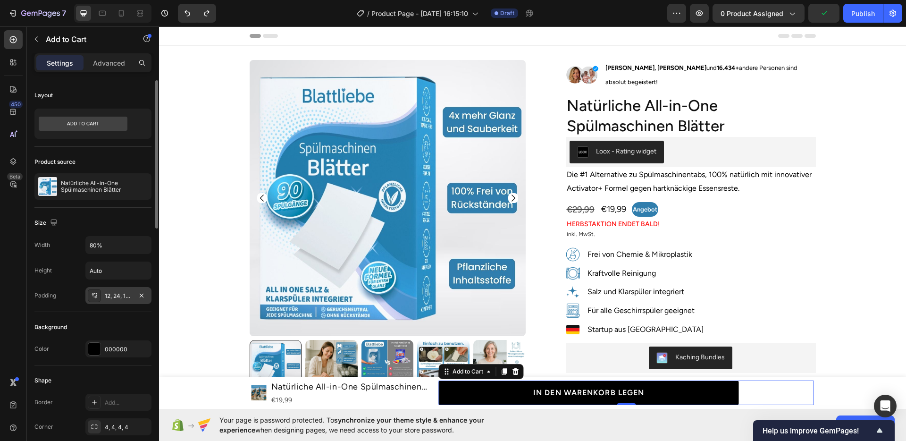
click at [128, 300] on div "12, 24, 12, 24" at bounding box center [118, 295] width 66 height 17
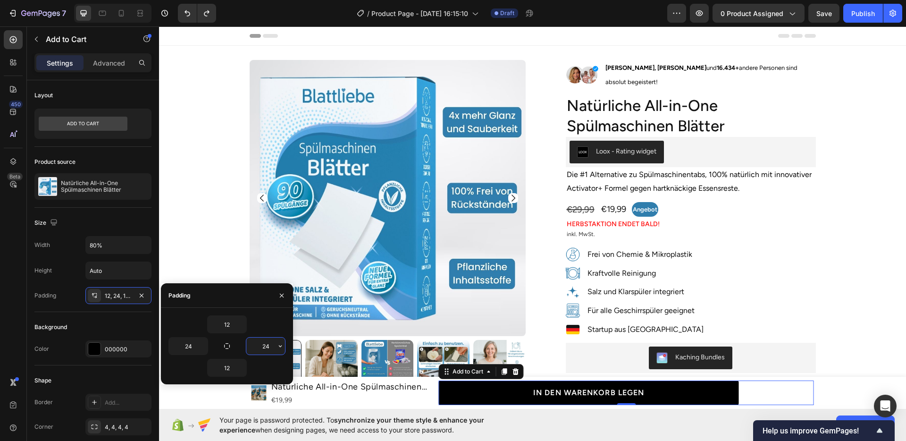
click at [273, 344] on input "24" at bounding box center [265, 345] width 39 height 17
type input "0"
click at [191, 342] on input "24" at bounding box center [188, 345] width 39 height 17
type input "0"
click at [122, 312] on div "Background Color 000000" at bounding box center [92, 338] width 117 height 53
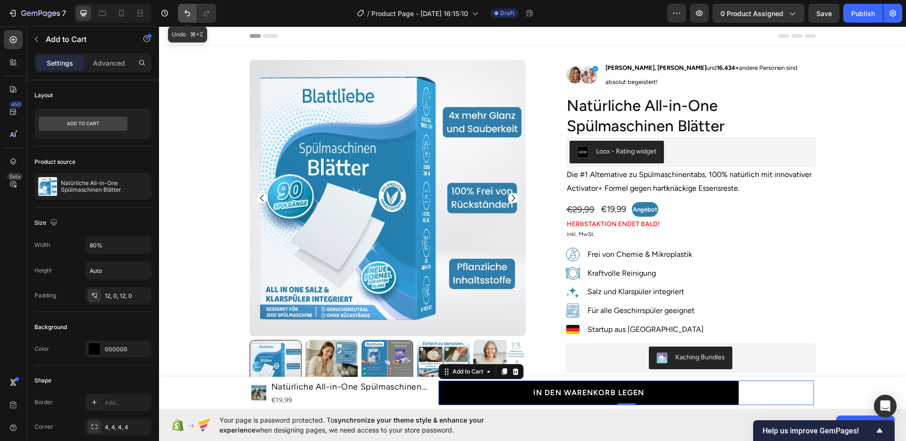
click at [189, 15] on icon "Undo/Redo" at bounding box center [187, 13] width 6 height 6
click at [409, 395] on div "€19,99" at bounding box center [354, 400] width 168 height 12
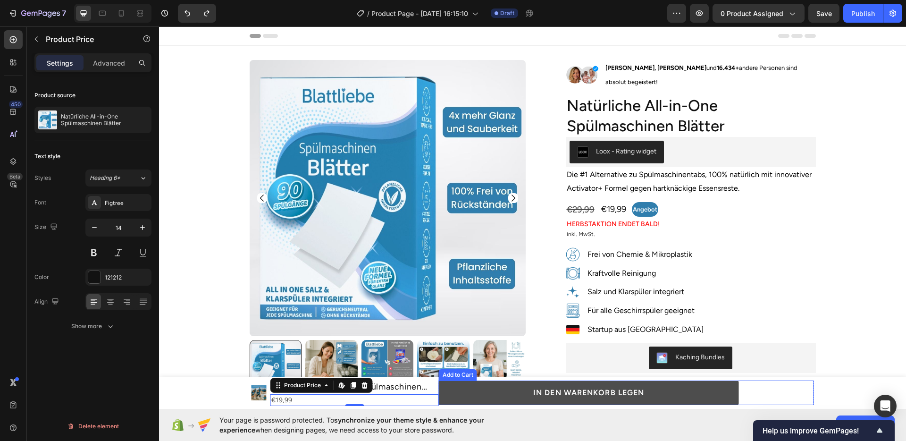
click at [472, 392] on button "IN DEN WARENKORB LEGEN" at bounding box center [589, 392] width 300 height 25
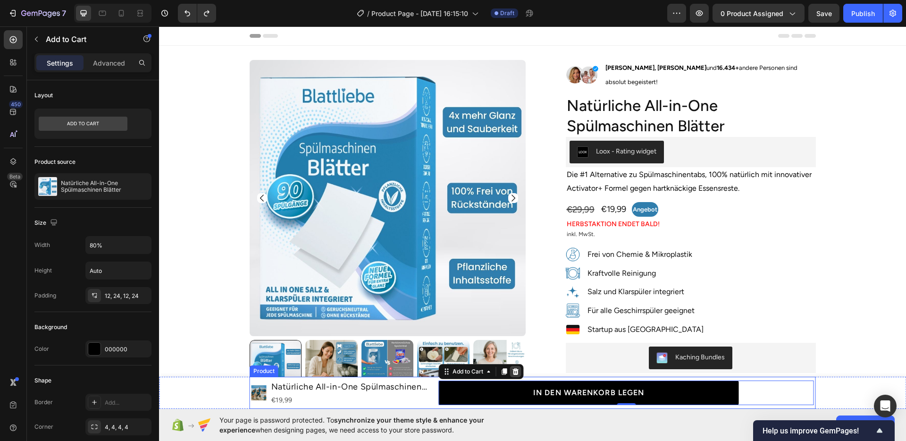
click at [513, 370] on icon at bounding box center [515, 370] width 6 height 7
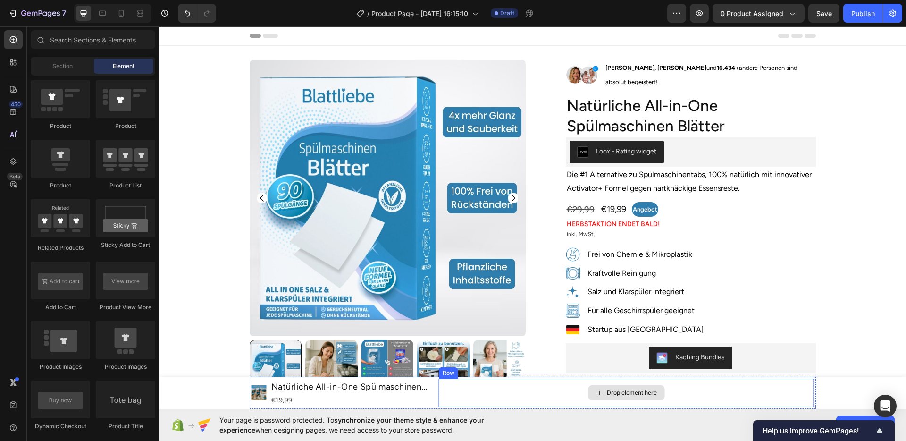
click at [457, 390] on div "Drop element here" at bounding box center [626, 392] width 375 height 28
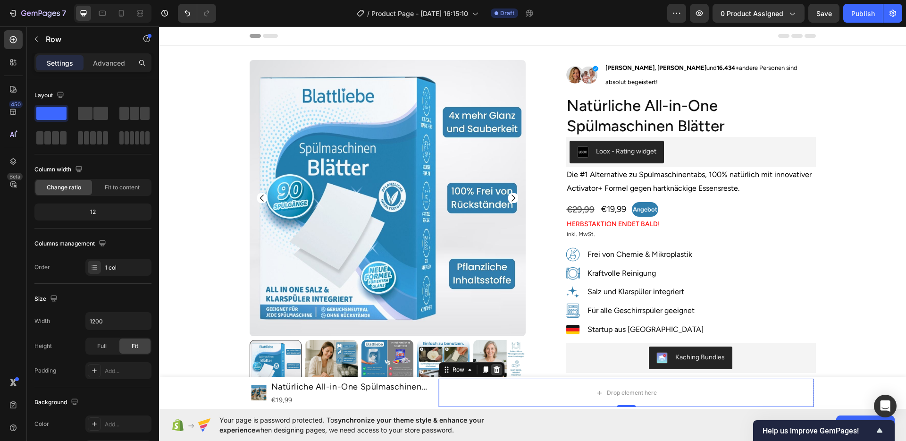
click at [493, 371] on icon at bounding box center [497, 370] width 8 height 8
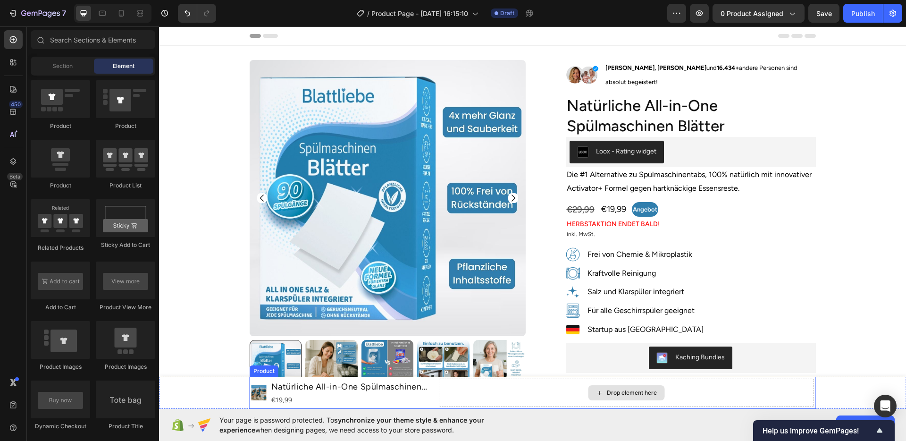
click at [477, 391] on div "Drop element here" at bounding box center [626, 392] width 375 height 28
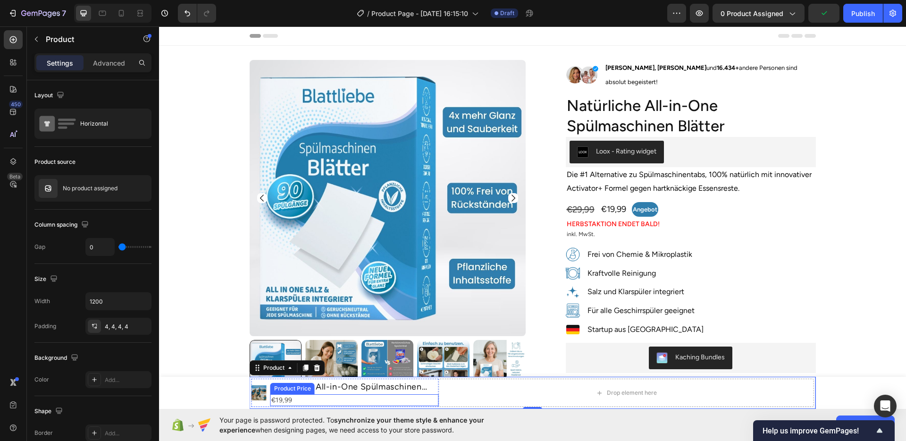
click at [368, 395] on div "€19,99" at bounding box center [354, 400] width 168 height 12
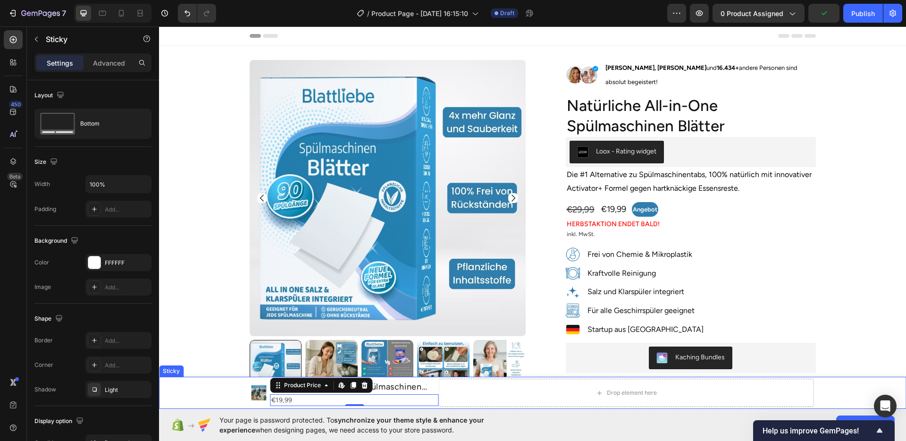
click at [238, 392] on div "Product Images Natürliche All-in-One Spülmaschinen Blätter Product Title €19,99…" at bounding box center [532, 392] width 747 height 32
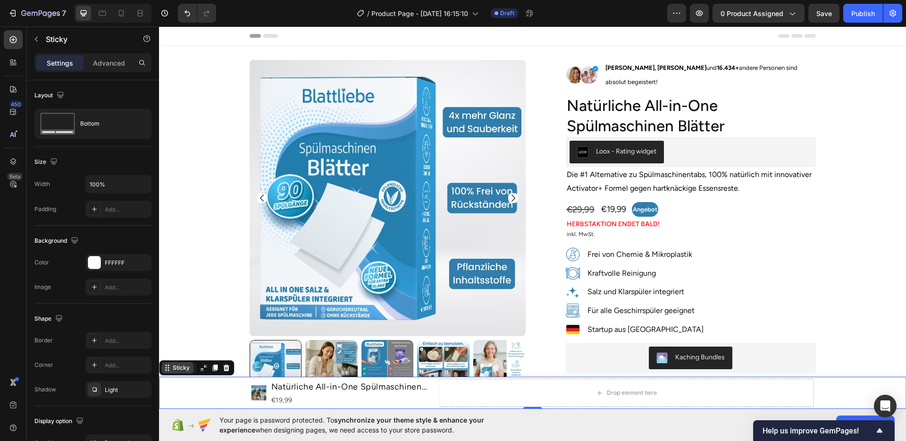
click at [181, 367] on div "Sticky" at bounding box center [181, 367] width 21 height 8
click at [308, 396] on div "€19,99" at bounding box center [354, 400] width 168 height 12
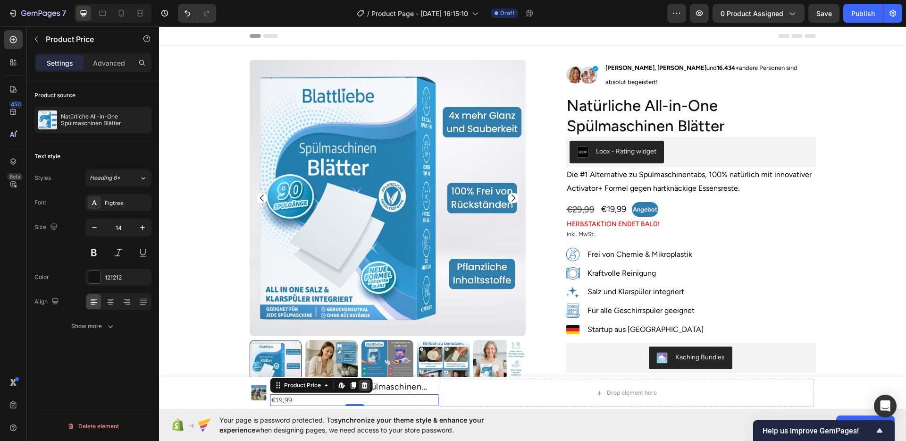
click at [362, 385] on icon at bounding box center [364, 385] width 6 height 7
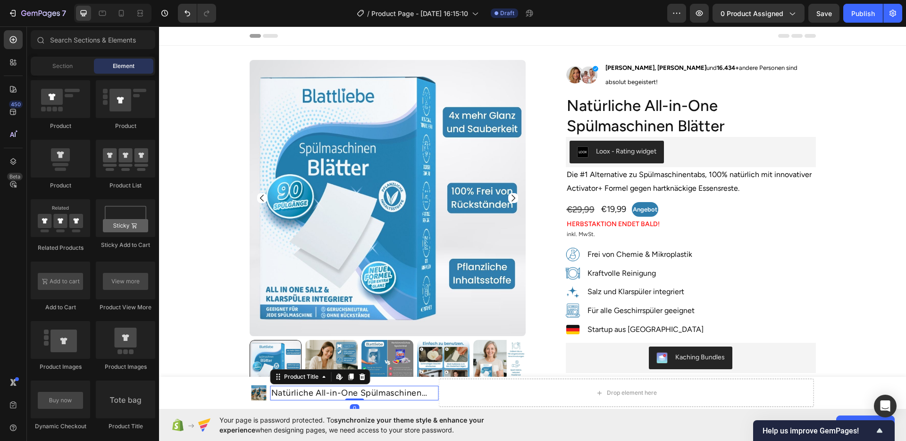
click at [352, 389] on h1 "Natürliche All-in-One Spülmaschinen Blätter" at bounding box center [354, 392] width 168 height 15
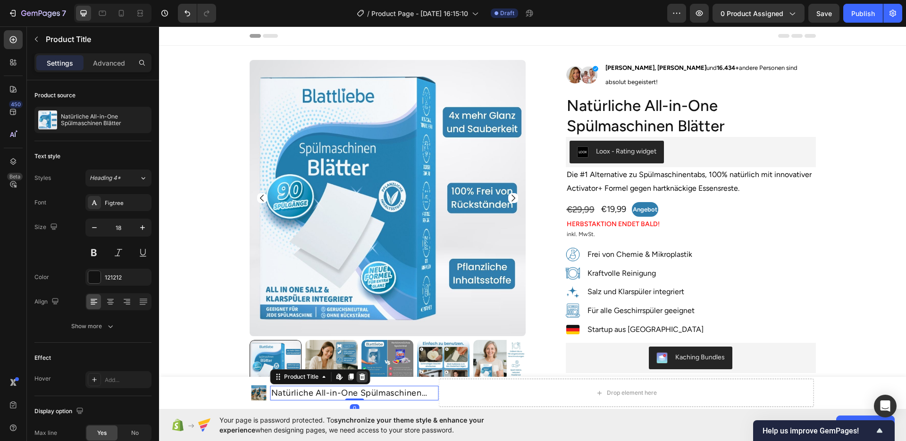
click at [363, 375] on div at bounding box center [362, 376] width 11 height 11
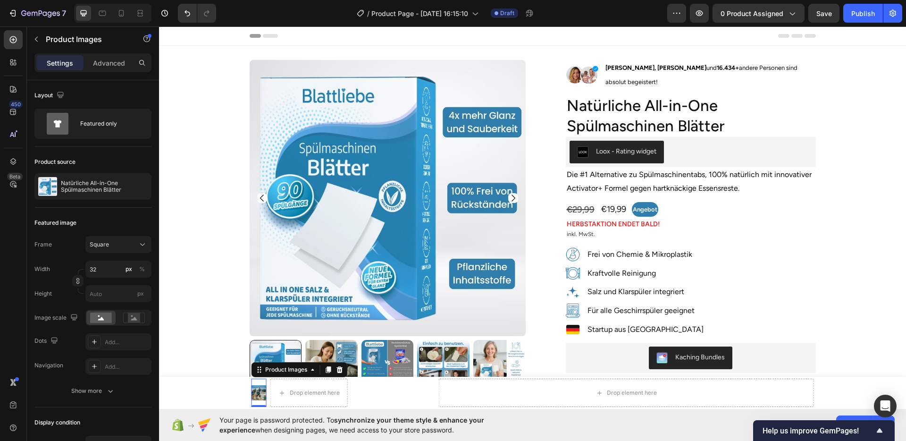
click at [253, 393] on img at bounding box center [258, 392] width 15 height 15
click at [337, 371] on icon at bounding box center [339, 369] width 6 height 7
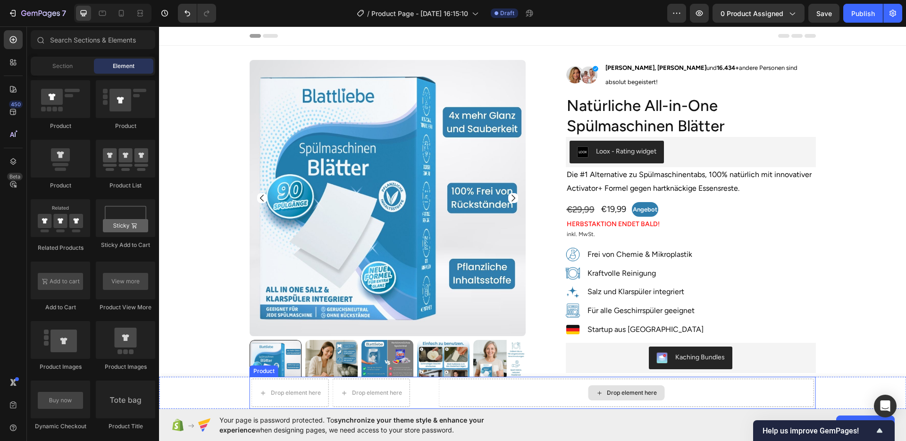
click at [484, 401] on div "Drop element here" at bounding box center [626, 392] width 375 height 28
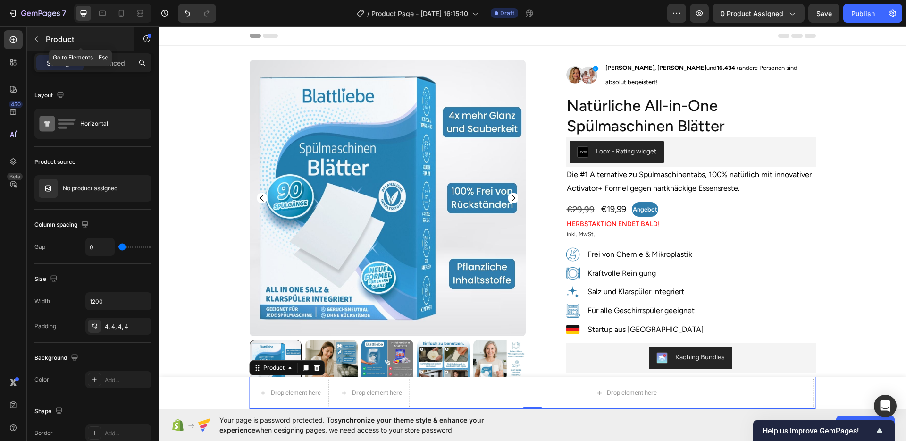
click at [37, 43] on button "button" at bounding box center [36, 39] width 15 height 15
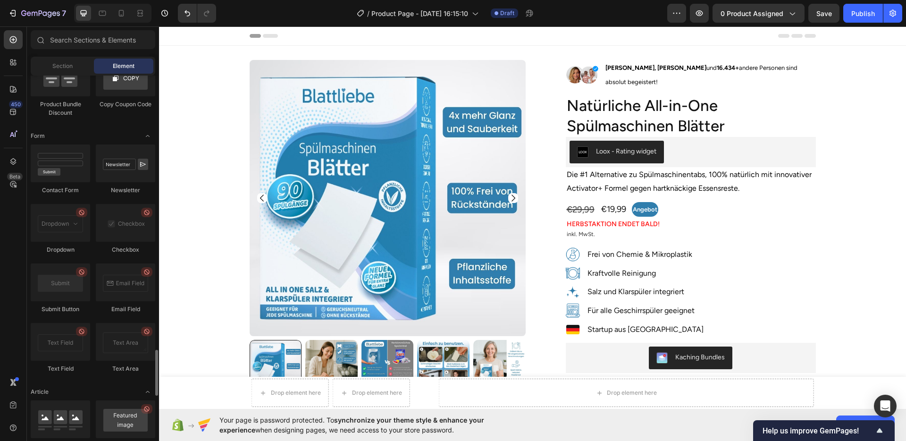
scroll to position [2241, 0]
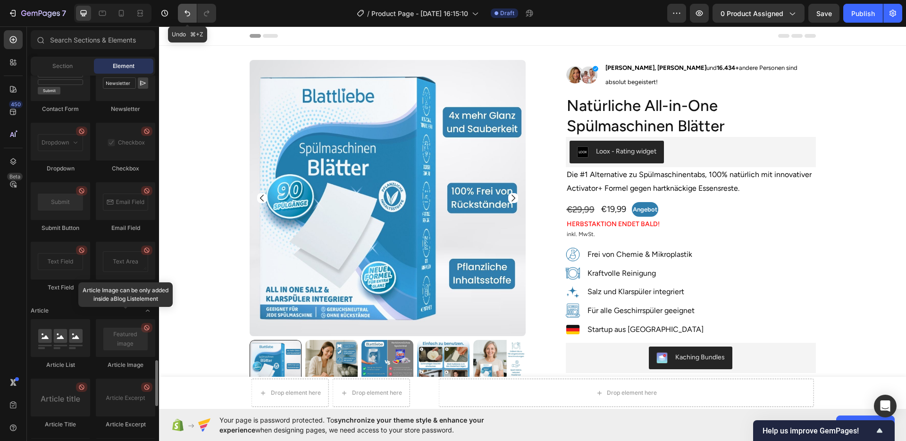
click at [189, 13] on icon "Undo/Redo" at bounding box center [187, 12] width 9 height 9
click at [257, 389] on img at bounding box center [258, 392] width 15 height 15
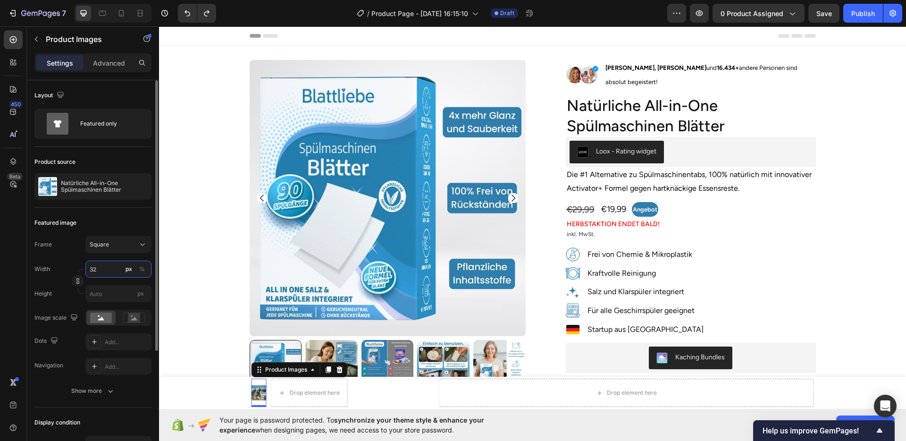
click at [113, 271] on input "32" at bounding box center [118, 268] width 66 height 17
type input "60"
click at [113, 271] on input "60" at bounding box center [118, 268] width 66 height 17
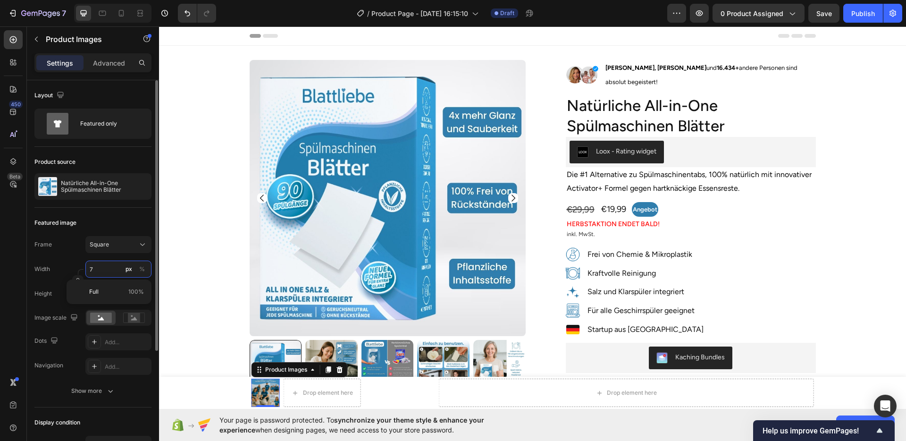
type input "70"
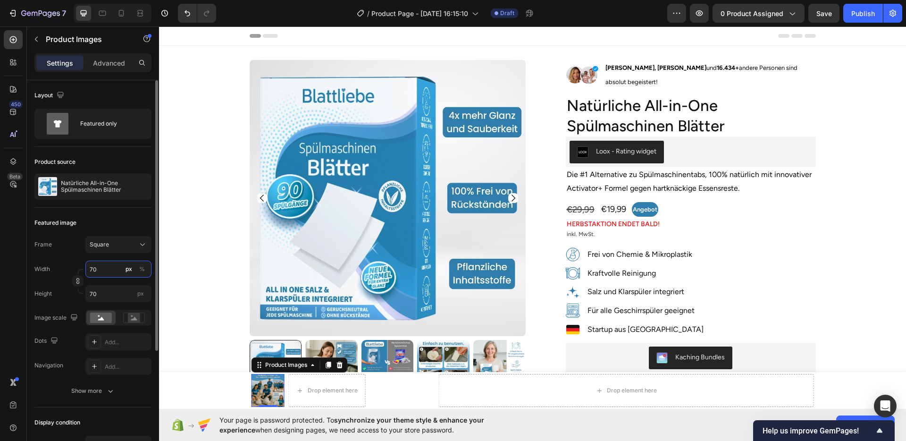
click at [109, 270] on input "70" at bounding box center [118, 268] width 66 height 17
type input "80"
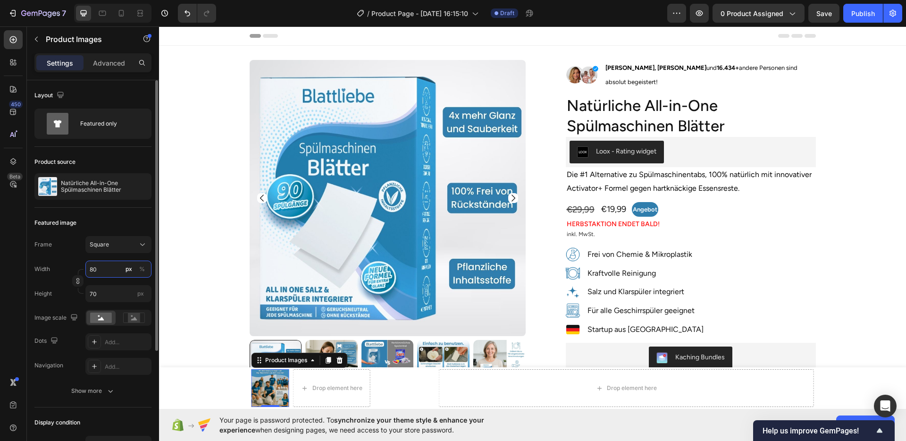
type input "80"
click at [53, 261] on div "Width 80 px %" at bounding box center [92, 268] width 117 height 17
click at [103, 270] on input "80" at bounding box center [118, 268] width 66 height 17
type input "6"
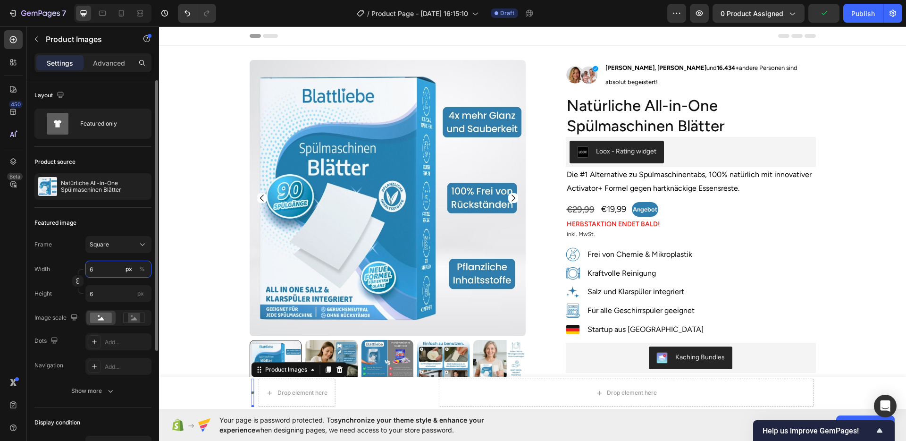
type input "60"
click at [103, 270] on input "60" at bounding box center [118, 268] width 66 height 17
type input "7"
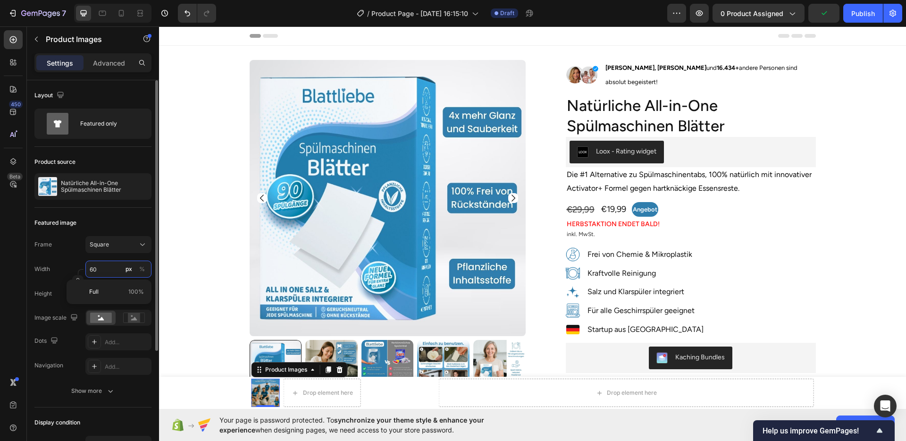
type input "7"
type input "70"
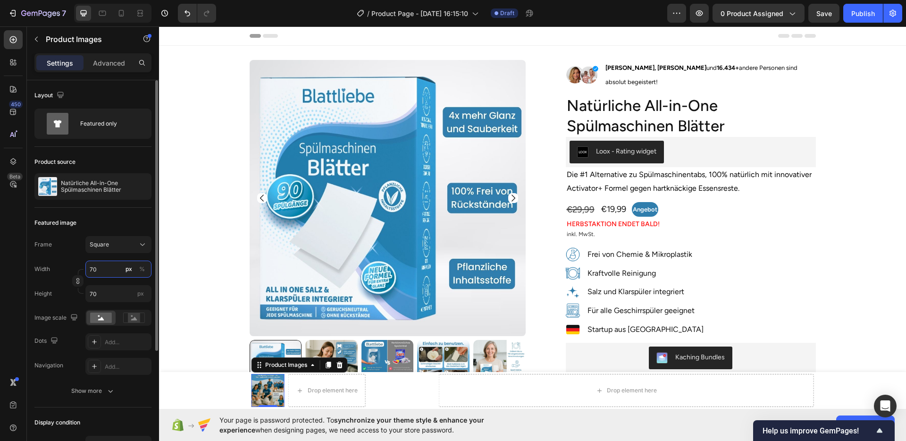
type input "70"
click at [64, 259] on div "Frame Square Width 70 px % Height 70 px" at bounding box center [92, 269] width 117 height 66
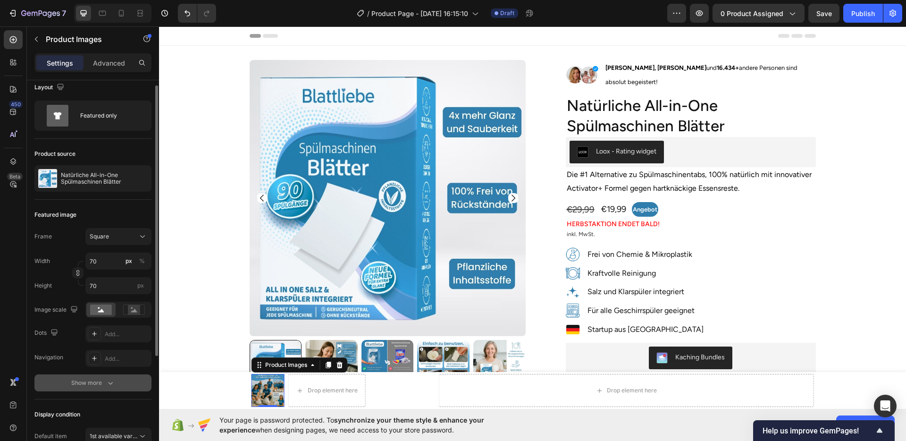
click at [113, 377] on button "Show more" at bounding box center [92, 382] width 117 height 17
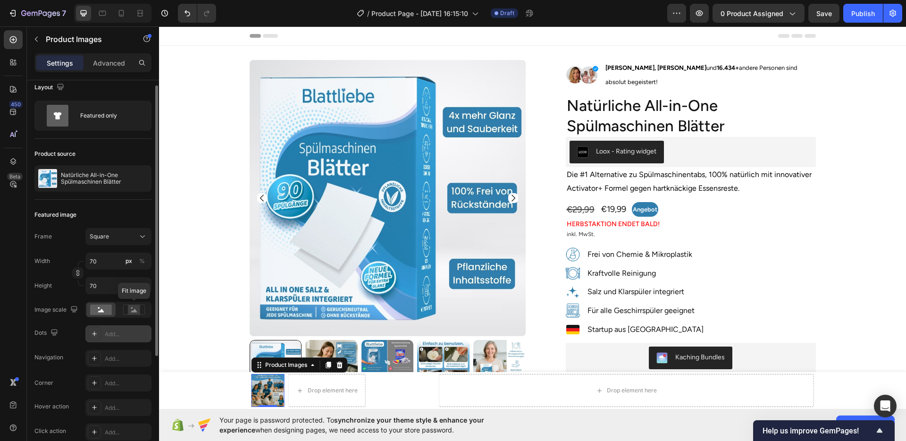
scroll to position [22, 0]
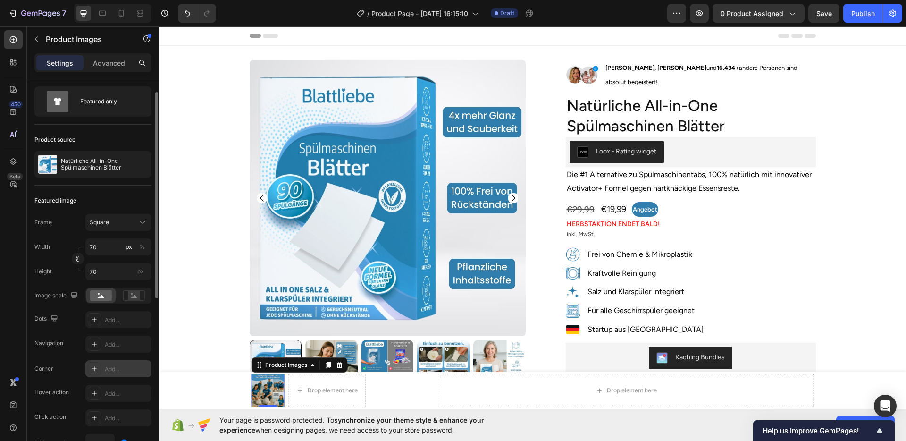
click at [106, 368] on div "Add..." at bounding box center [127, 369] width 44 height 8
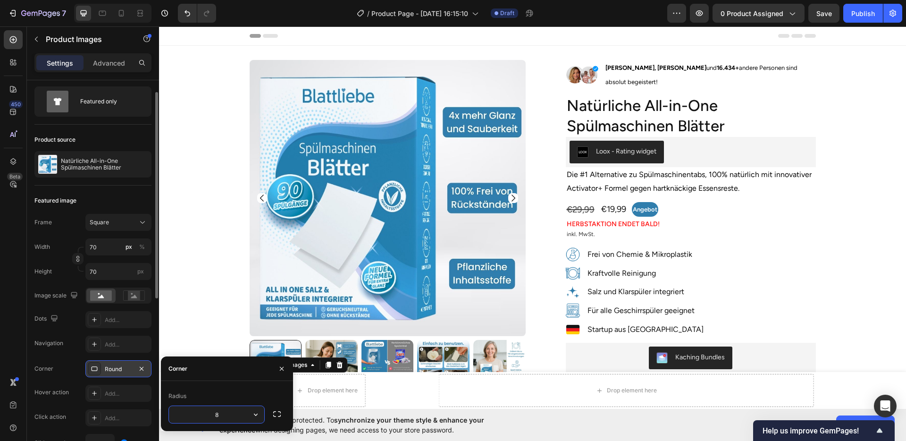
click at [67, 368] on div "Corner Round" at bounding box center [92, 368] width 117 height 17
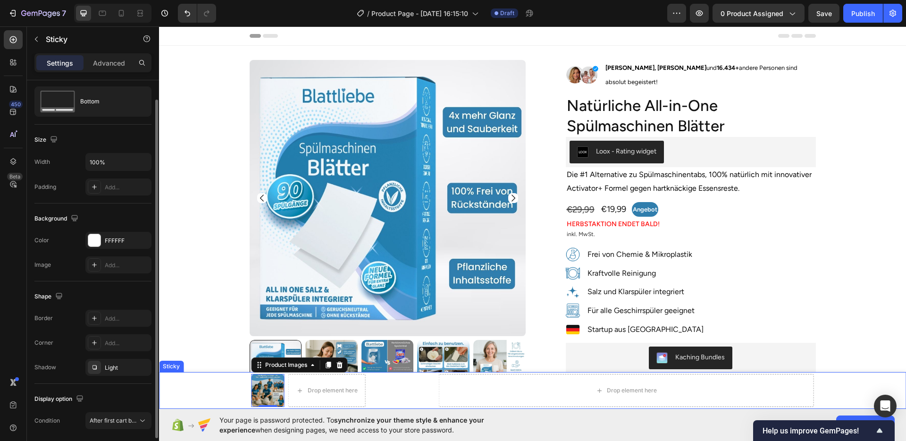
click at [200, 381] on div "Product Images 0 Drop element here Row Drop element here Product" at bounding box center [532, 390] width 747 height 37
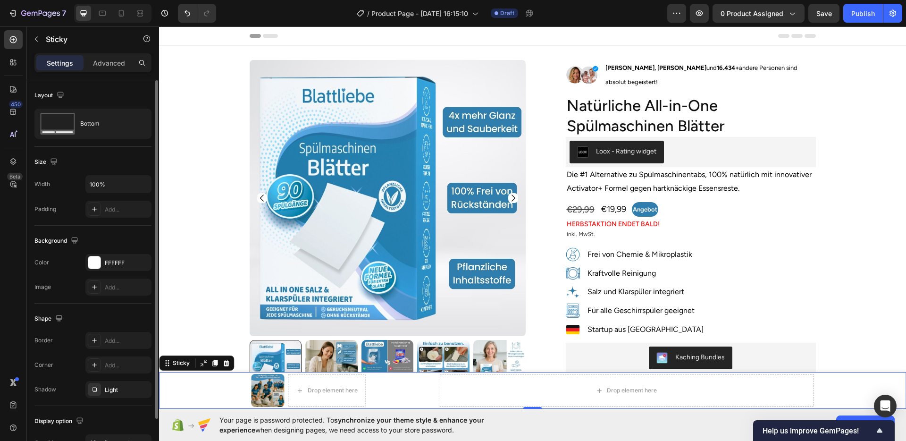
click at [209, 382] on div "Product Images Drop element here Row Drop element here Product" at bounding box center [532, 390] width 747 height 37
click at [38, 41] on icon "button" at bounding box center [37, 39] width 8 height 8
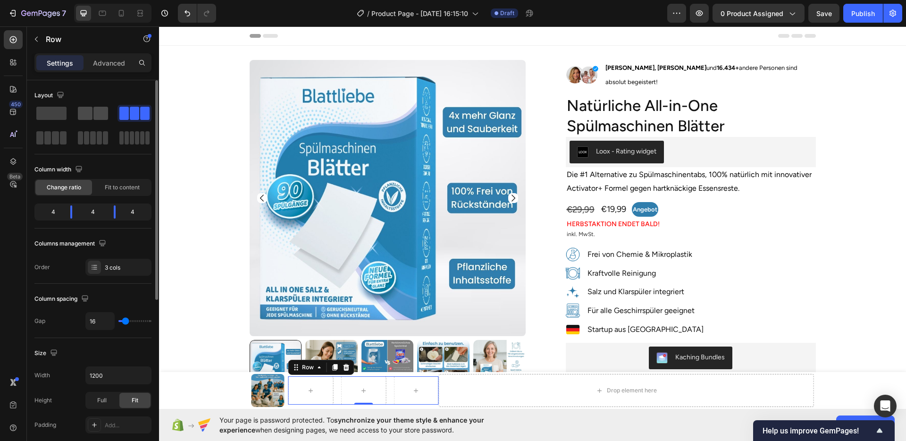
drag, startPoint x: 128, startPoint y: 120, endPoint x: 97, endPoint y: 118, distance: 31.2
click at [100, 127] on div at bounding box center [92, 126] width 117 height 42
click at [36, 41] on icon "button" at bounding box center [37, 39] width 8 height 8
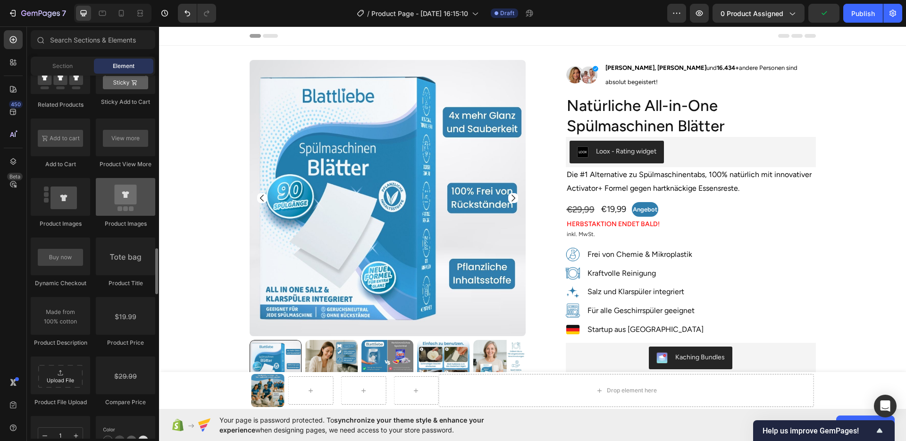
scroll to position [1423, 0]
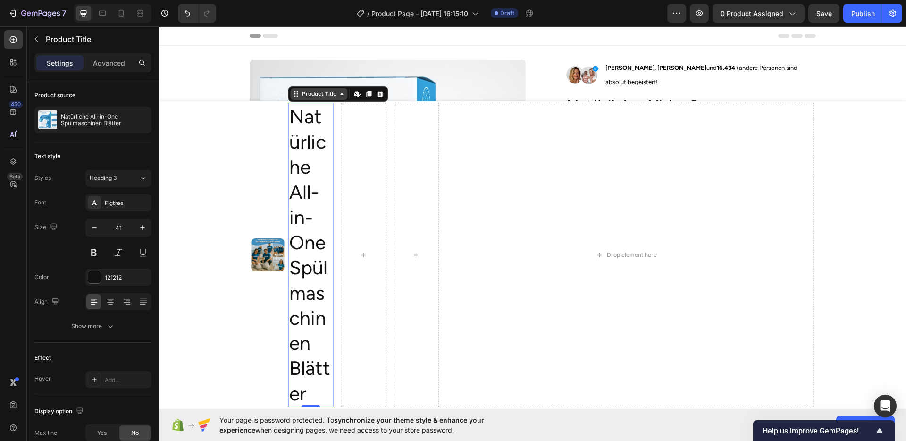
click at [307, 92] on div "Product Title" at bounding box center [319, 94] width 38 height 8
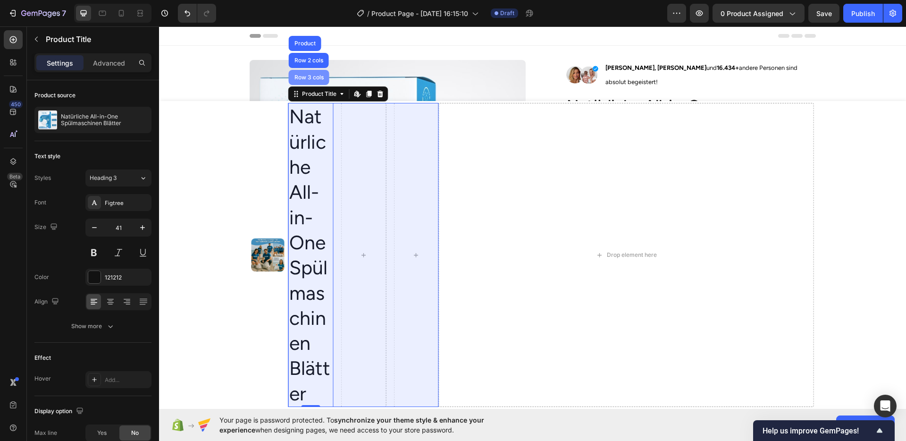
click at [305, 79] on div "Row 3 cols" at bounding box center [308, 78] width 33 height 6
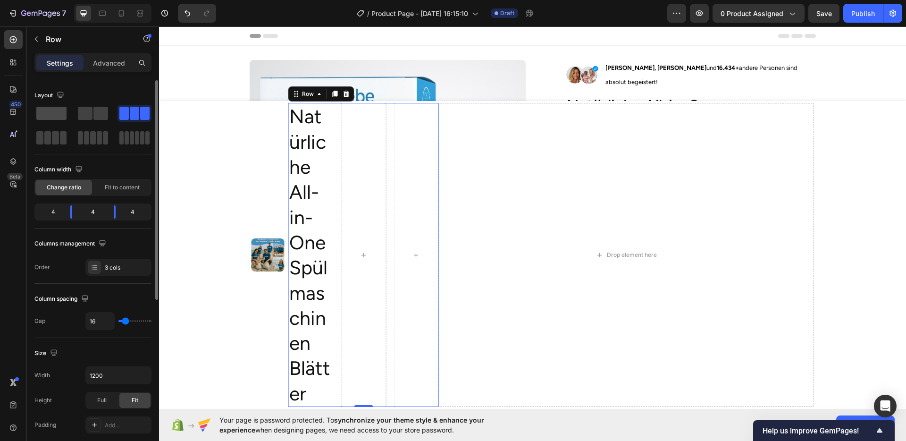
click at [61, 115] on span at bounding box center [51, 113] width 30 height 13
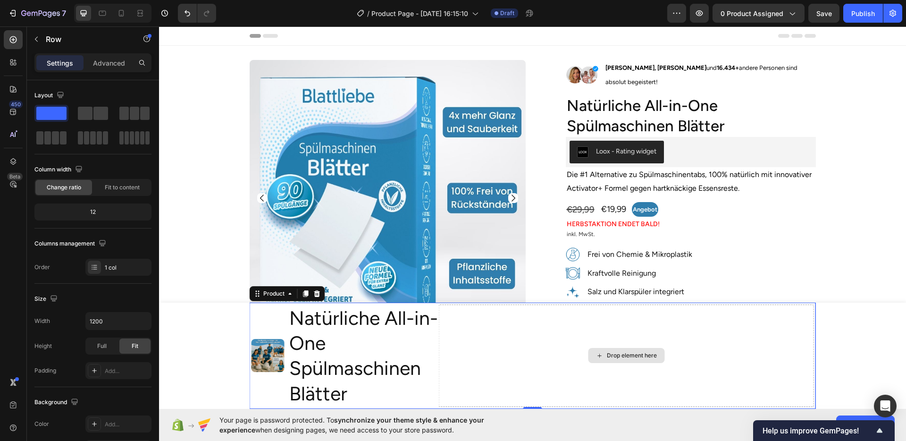
click at [478, 358] on div "Drop element here" at bounding box center [626, 355] width 375 height 102
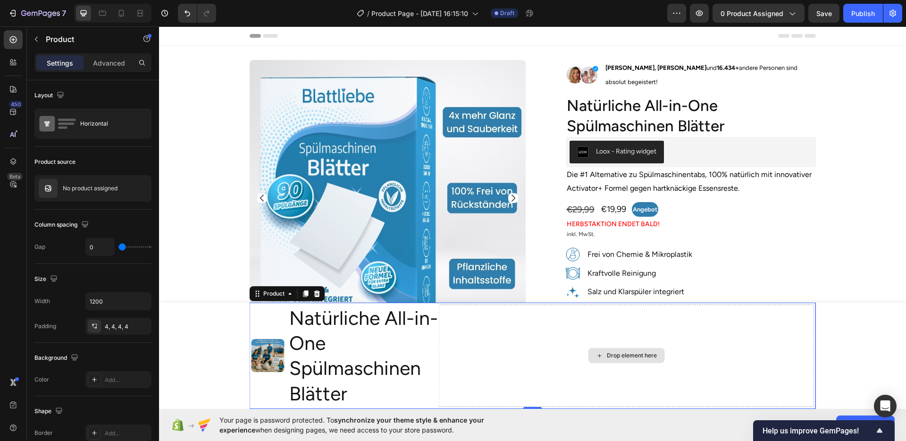
click at [561, 342] on div "Drop element here" at bounding box center [626, 355] width 375 height 102
click at [91, 67] on div "Advanced" at bounding box center [108, 62] width 47 height 15
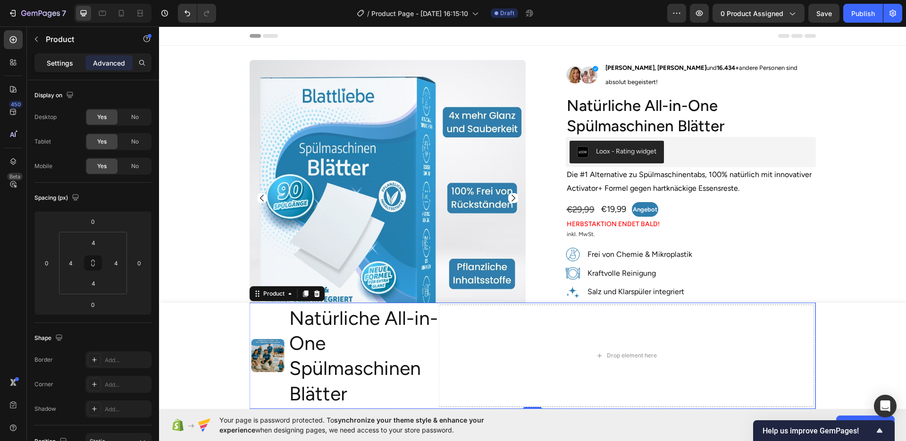
click at [73, 66] on div "Settings" at bounding box center [59, 62] width 47 height 15
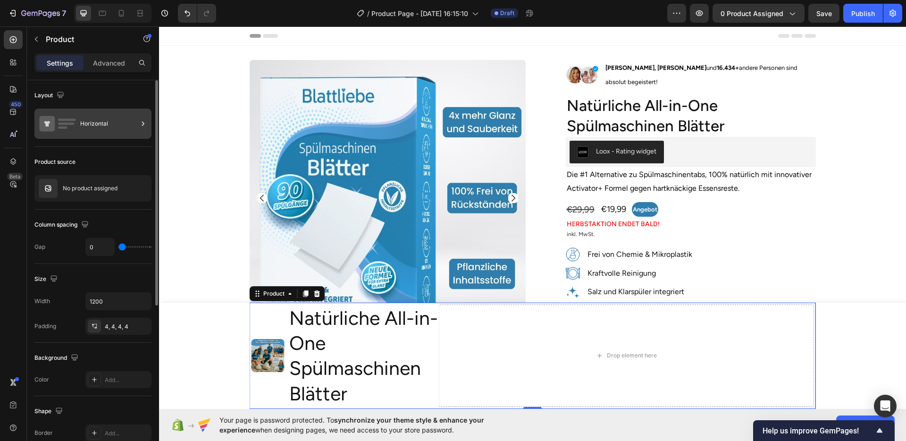
click at [78, 119] on div "Horizontal" at bounding box center [92, 123] width 117 height 30
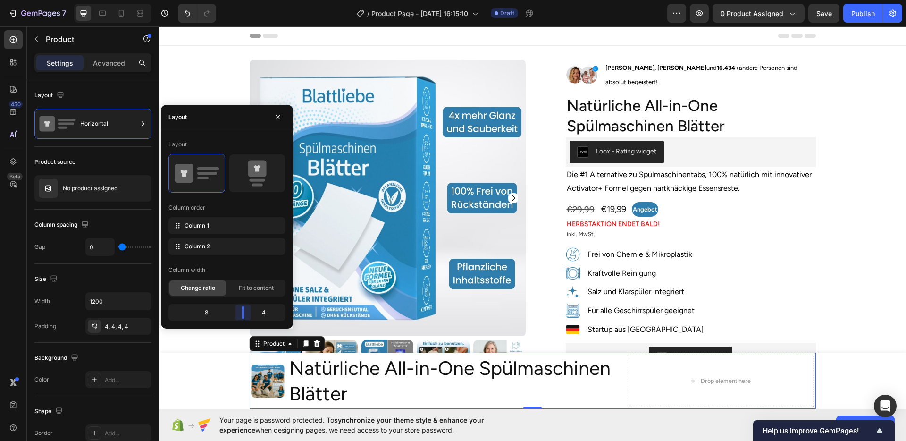
drag, startPoint x: 213, startPoint y: 312, endPoint x: 247, endPoint y: 314, distance: 33.6
click at [247, 0] on body "7 / Product Page - Sep 25, 16:15:10 Draft Preview 0 product assigned Save Publi…" at bounding box center [453, 0] width 906 height 0
click at [83, 141] on div "Layout Horizontal" at bounding box center [92, 113] width 117 height 67
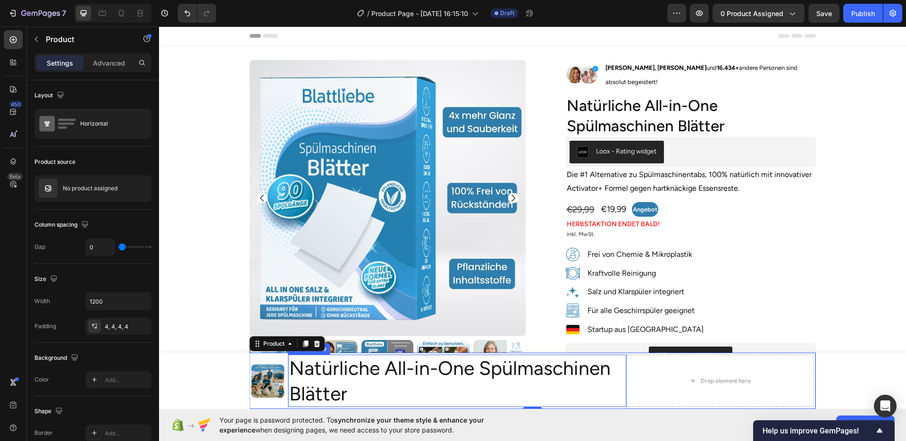
click at [392, 371] on h2 "Natürliche All-in-One Spülmaschinen Blätter" at bounding box center [457, 380] width 338 height 52
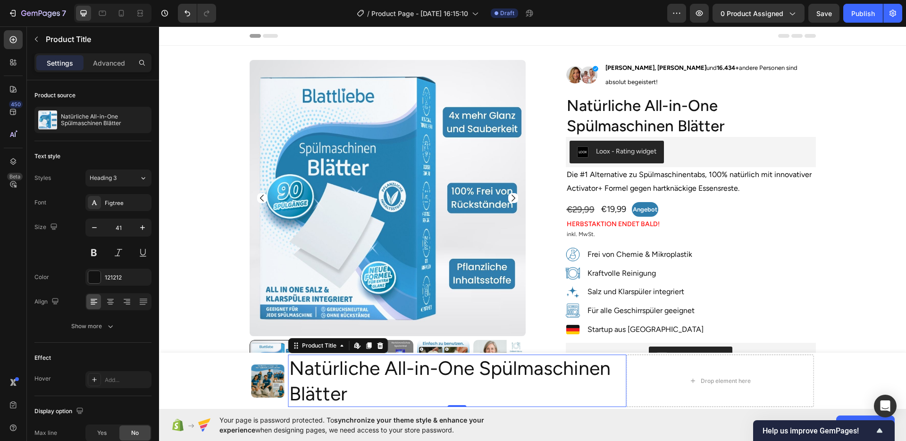
click at [392, 371] on h2 "Natürliche All-in-One Spülmaschinen Blätter" at bounding box center [457, 380] width 338 height 52
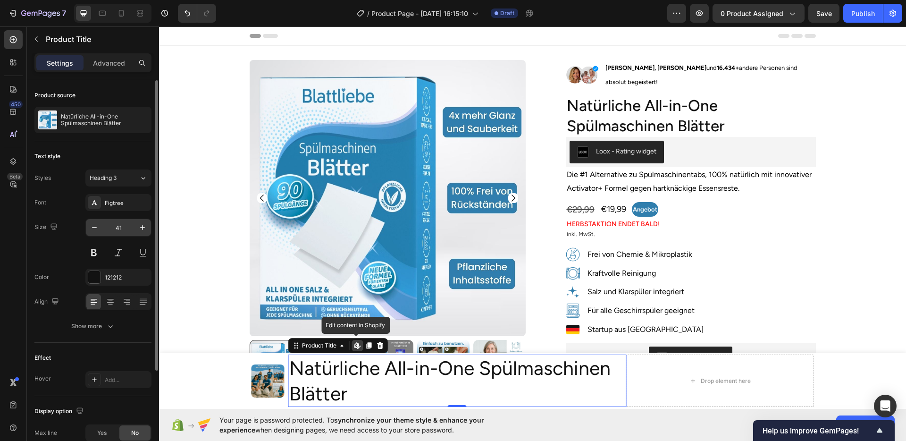
click at [114, 233] on input "41" at bounding box center [118, 227] width 31 height 17
type input "30"
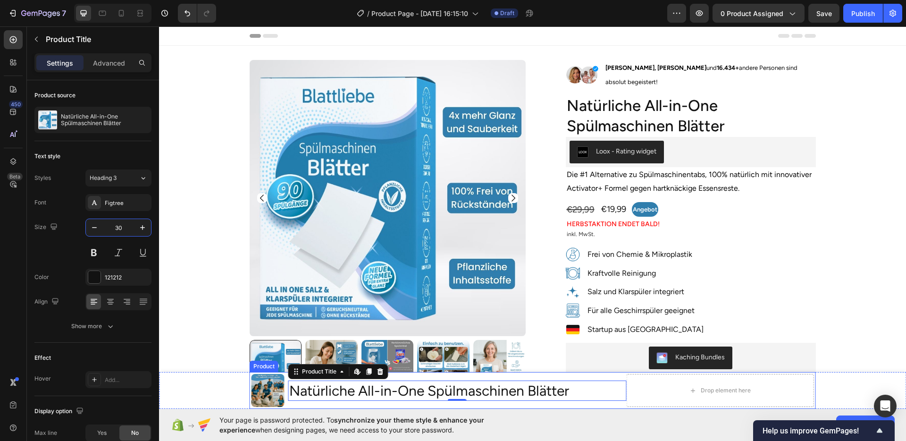
click at [656, 396] on div "Drop element here" at bounding box center [719, 390] width 187 height 33
click at [561, 391] on h2 "Natürliche All-in-One Spülmaschinen Blätter" at bounding box center [457, 390] width 338 height 20
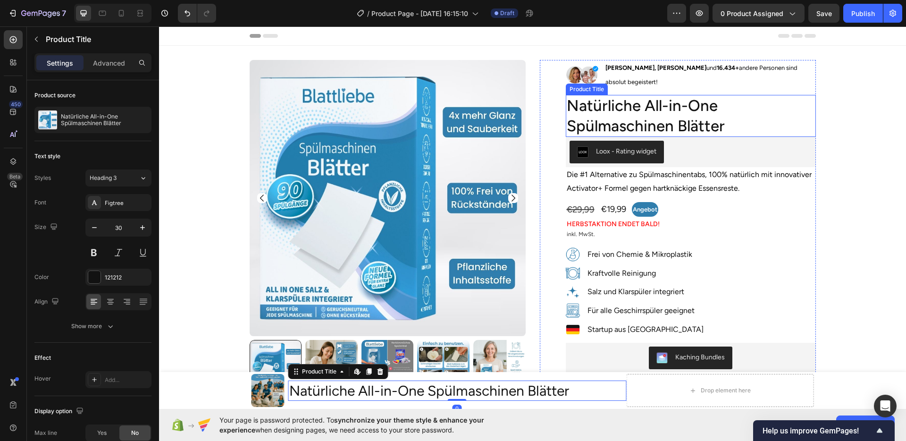
click at [629, 110] on h2 "Natürliche All-in-One Spülmaschinen Blätter" at bounding box center [691, 116] width 250 height 42
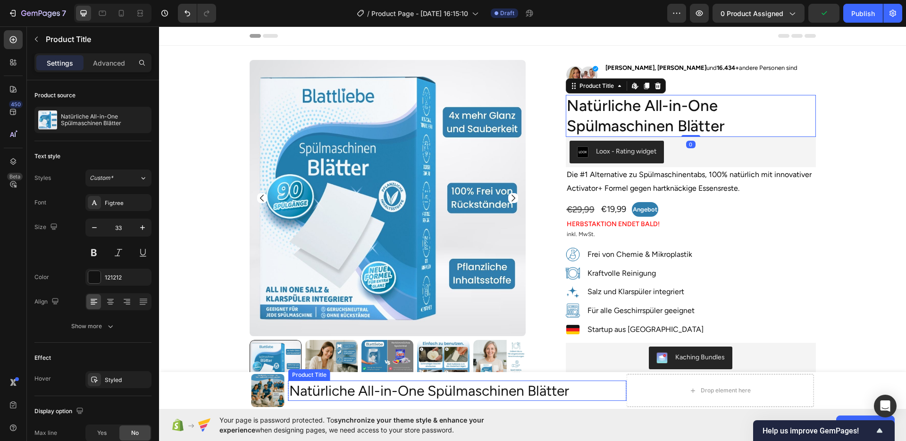
click at [409, 384] on h2 "Natürliche All-in-One Spülmaschinen Blätter" at bounding box center [457, 390] width 338 height 20
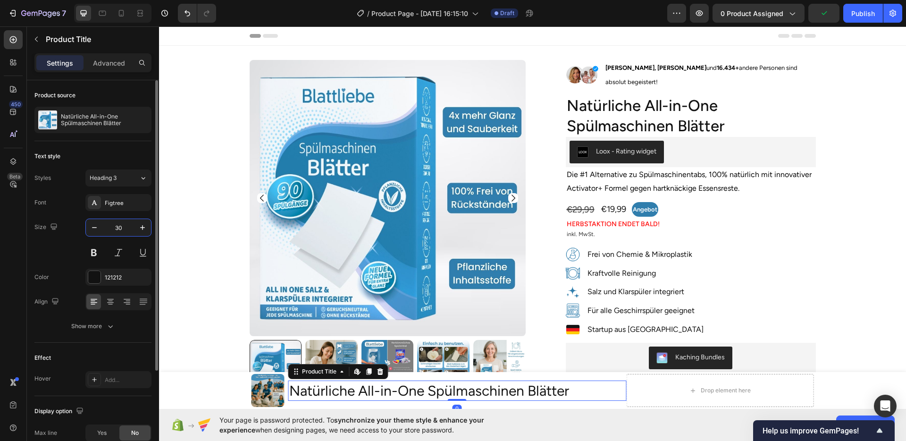
click at [121, 228] on input "30" at bounding box center [118, 227] width 31 height 17
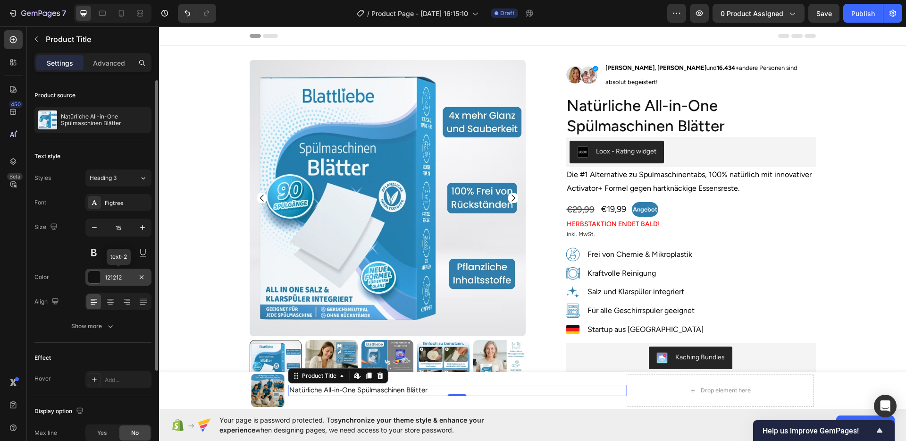
click at [111, 272] on div "121212" at bounding box center [118, 276] width 66 height 17
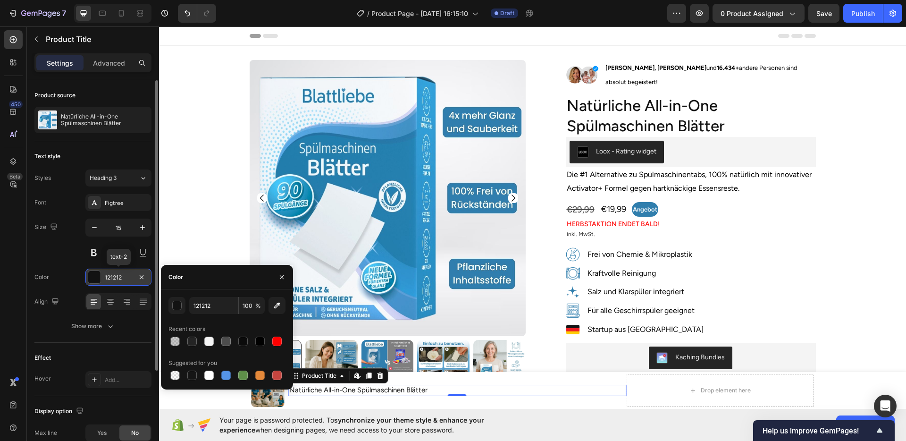
click at [111, 272] on div "121212" at bounding box center [118, 276] width 66 height 17
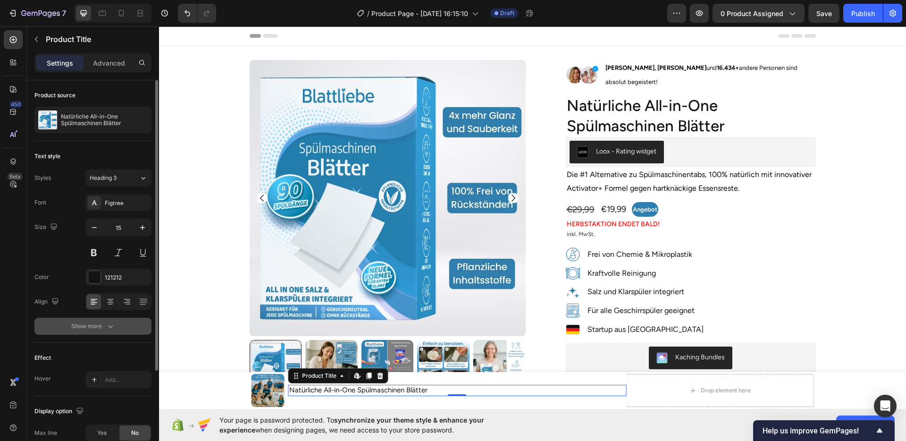
click at [99, 320] on button "Show more" at bounding box center [92, 325] width 117 height 17
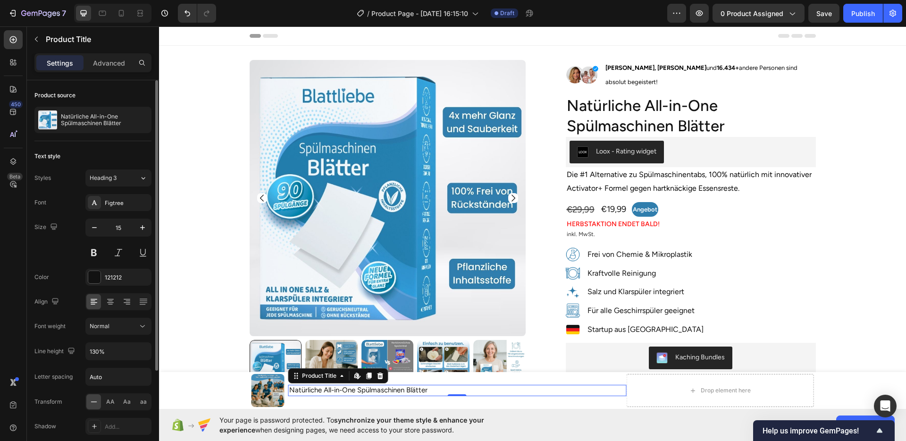
click at [110, 334] on div "Font Figtree Size 15 Color 121212 Align Font weight Normal Line height 130% Let…" at bounding box center [92, 326] width 117 height 265
click at [113, 331] on button "Normal" at bounding box center [118, 325] width 66 height 17
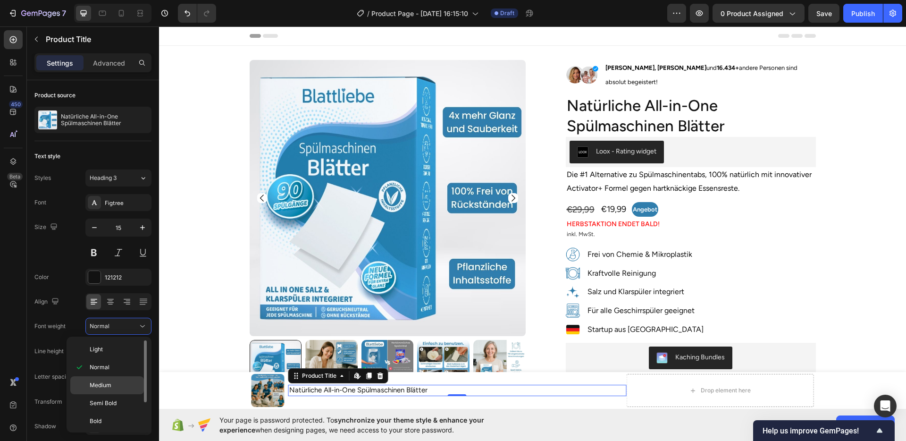
click at [102, 382] on span "Medium" at bounding box center [101, 385] width 22 height 8
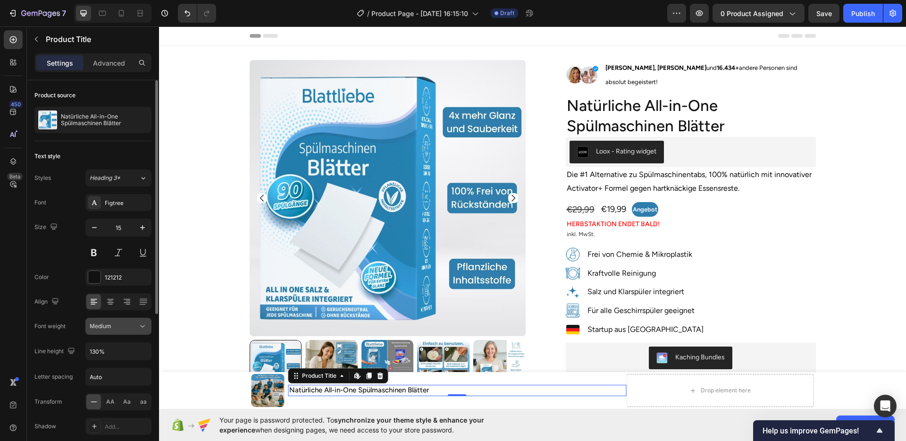
click at [117, 328] on div "Medium" at bounding box center [114, 326] width 48 height 8
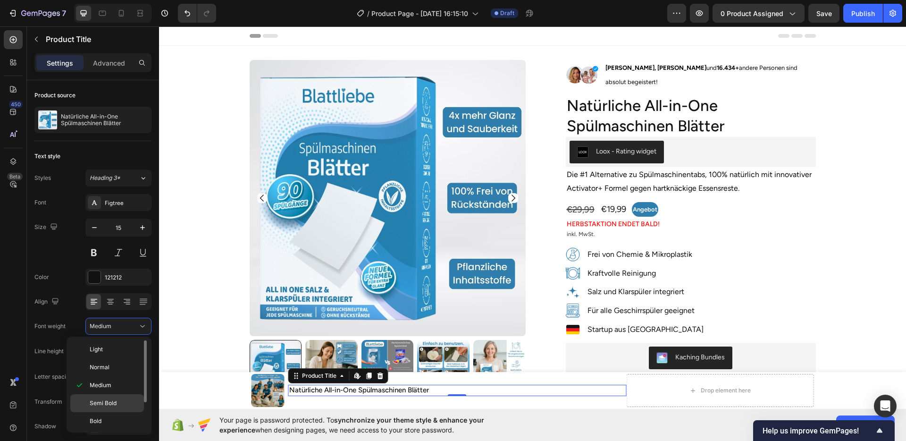
click at [105, 399] on span "Semi Bold" at bounding box center [103, 403] width 27 height 8
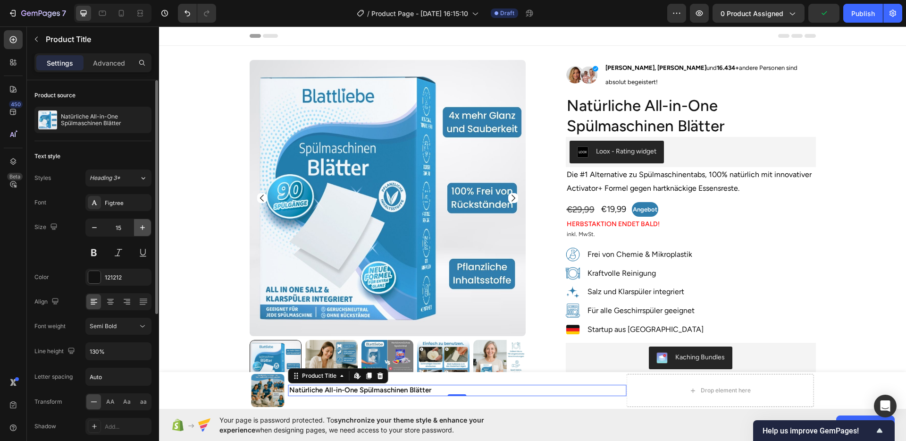
click at [142, 229] on icon "button" at bounding box center [142, 227] width 9 height 9
type input "17"
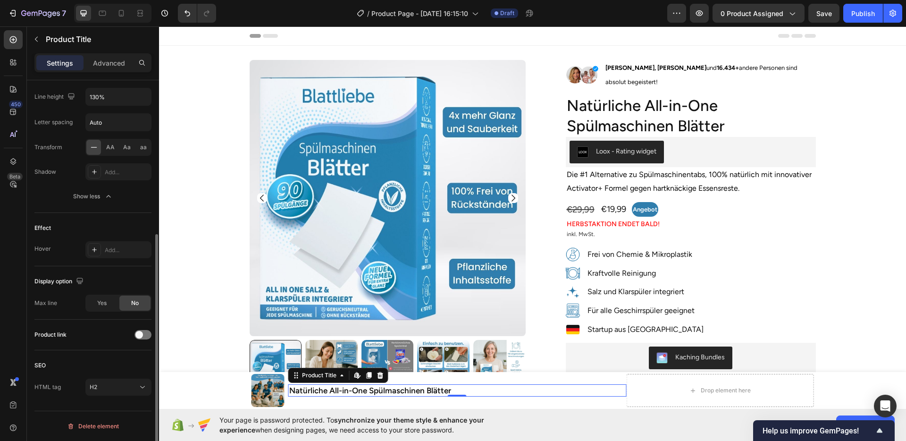
scroll to position [0, 0]
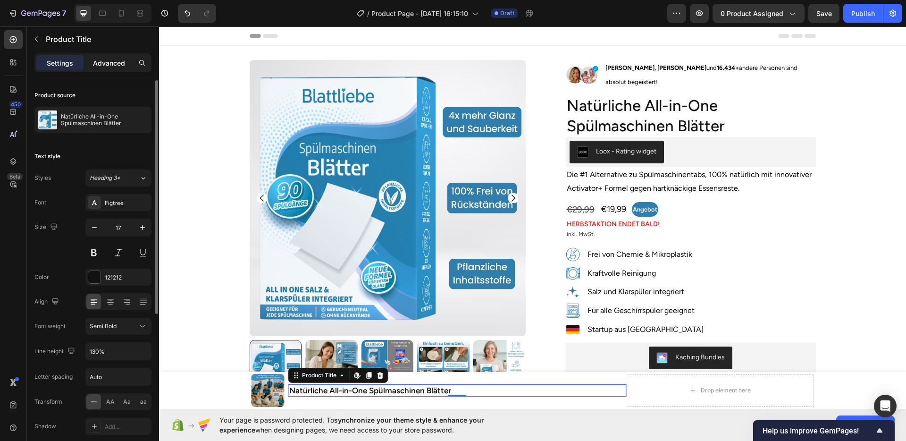
click at [106, 65] on p "Advanced" at bounding box center [109, 63] width 32 height 10
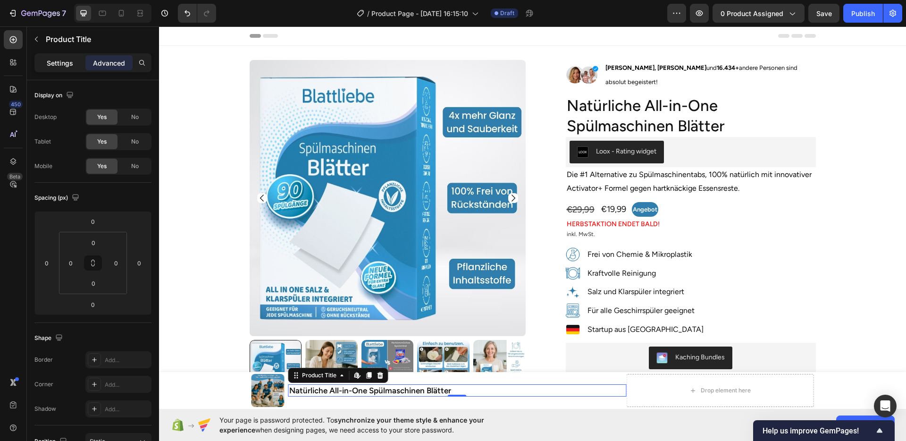
click at [42, 56] on div "Settings" at bounding box center [59, 62] width 47 height 15
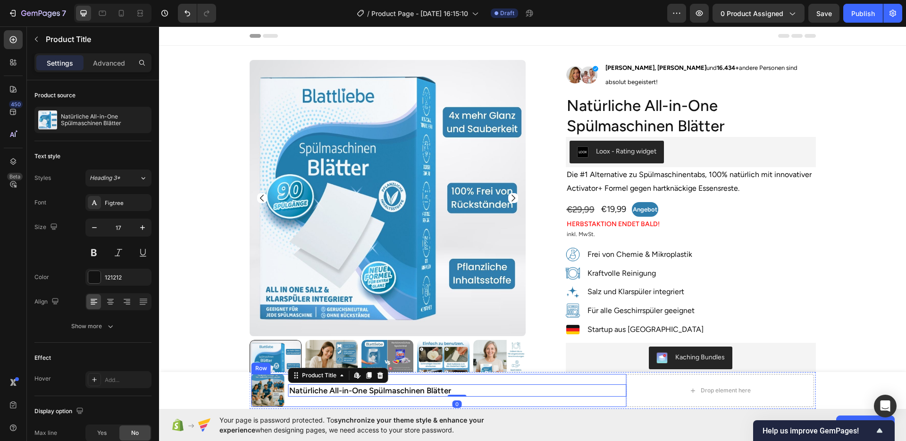
click at [381, 400] on div "Natürliche All-in-One Spülmaschinen Blätter Product Title Edit content in Shopi…" at bounding box center [457, 390] width 338 height 33
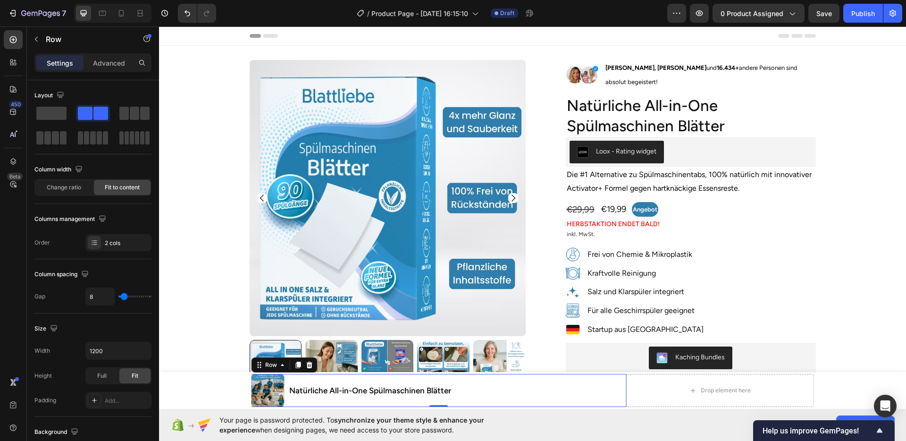
click at [353, 381] on div "Natürliche All-in-One Spülmaschinen Blätter Product Title Row" at bounding box center [457, 390] width 338 height 33
click at [35, 39] on icon "button" at bounding box center [37, 39] width 8 height 8
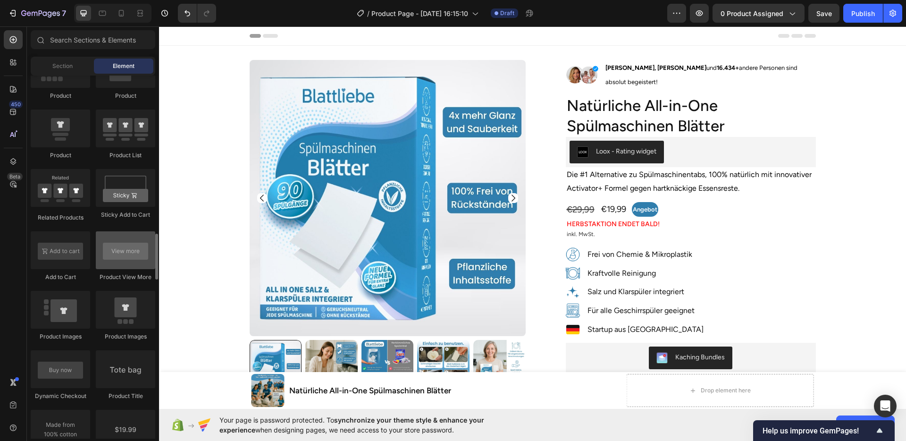
scroll to position [1249, 0]
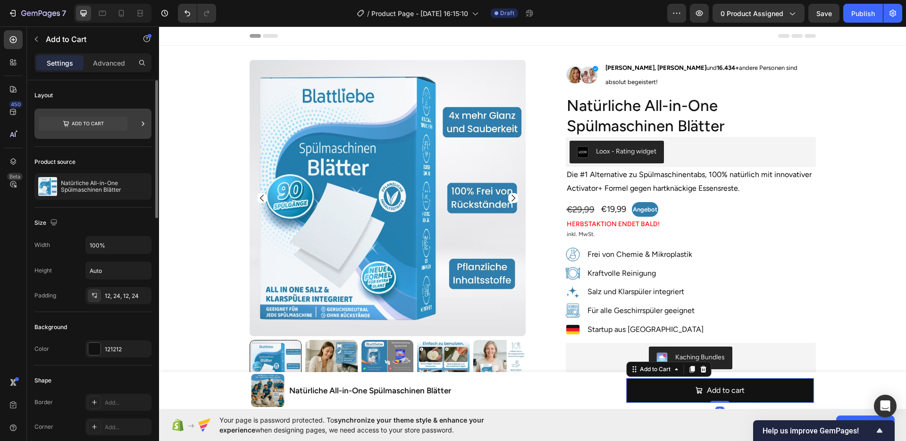
click at [79, 126] on icon at bounding box center [83, 124] width 89 height 14
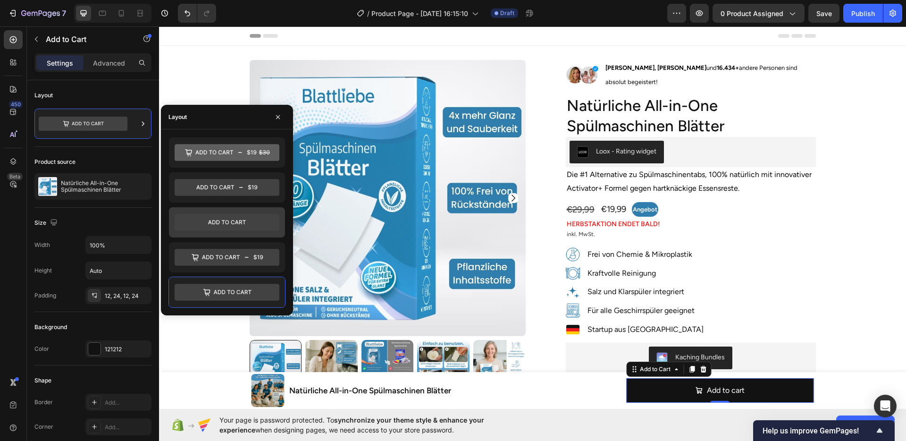
click at [238, 217] on icon at bounding box center [227, 222] width 105 height 17
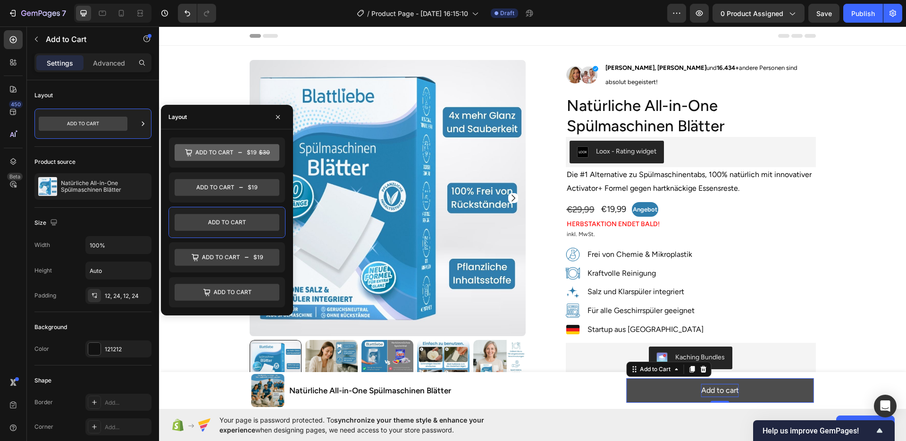
click at [722, 386] on div "Add to cart" at bounding box center [720, 391] width 38 height 14
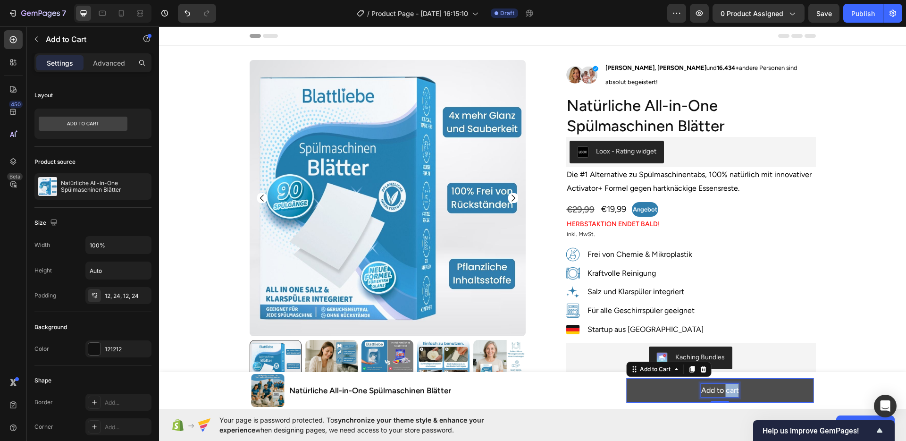
click at [722, 386] on p "Add to cart" at bounding box center [720, 391] width 38 height 14
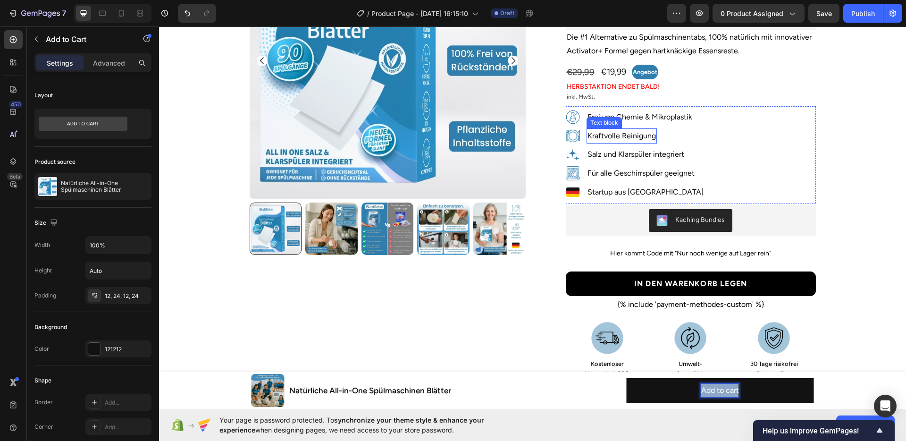
scroll to position [144, 0]
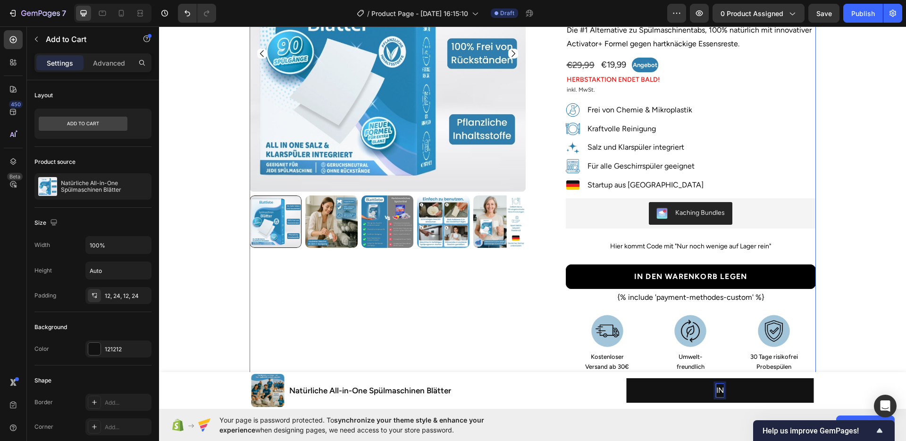
click at [626, 378] on button "IN" at bounding box center [719, 390] width 187 height 25
click at [626, 378] on button "IN DE" at bounding box center [719, 390] width 187 height 25
click at [626, 378] on button "IN DEN WARENKORB" at bounding box center [719, 390] width 187 height 25
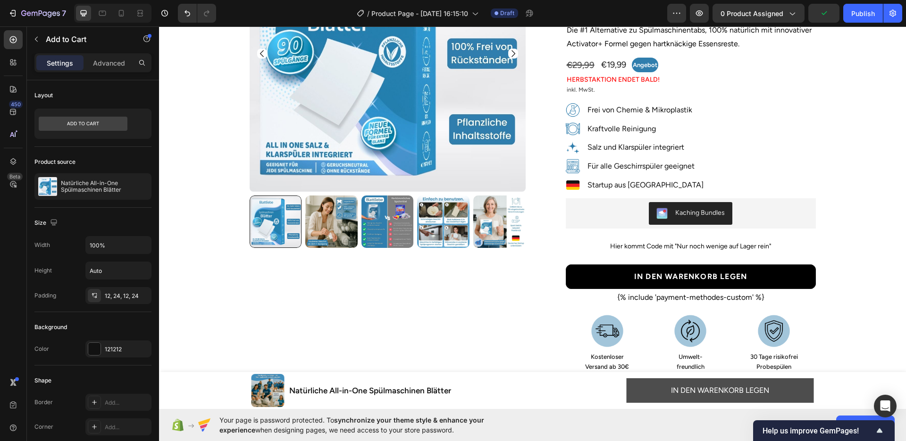
click at [639, 382] on button "IN DEN WARENKORB LEGEN" at bounding box center [719, 390] width 187 height 25
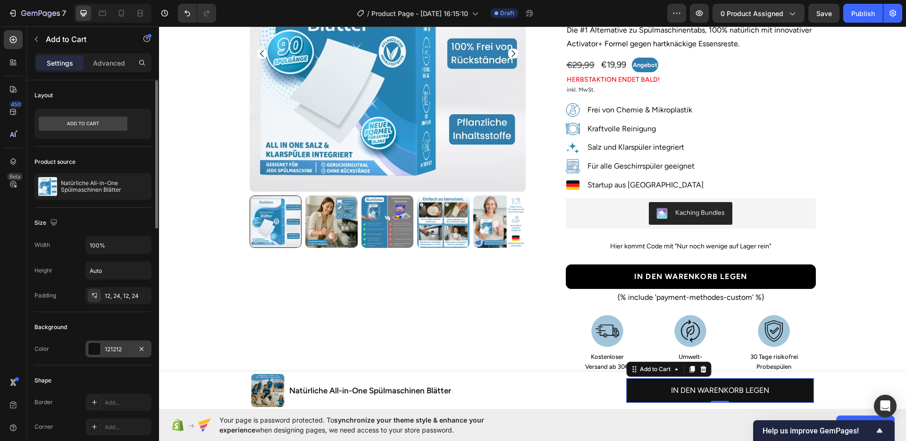
click at [96, 356] on div "121212" at bounding box center [118, 348] width 66 height 17
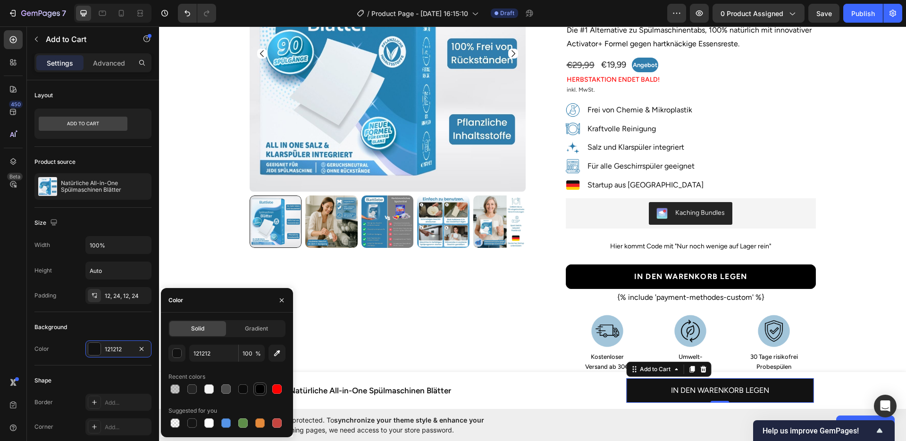
click at [258, 390] on div at bounding box center [259, 388] width 9 height 9
type input "000000"
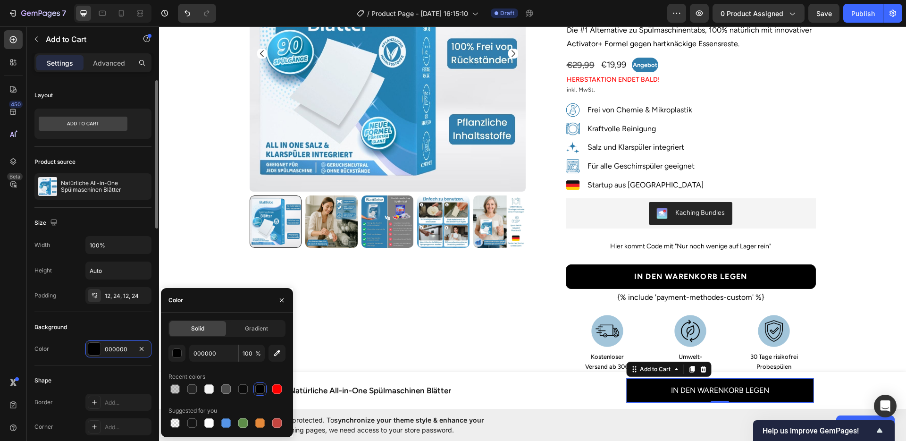
click at [100, 325] on div "Background" at bounding box center [92, 326] width 117 height 15
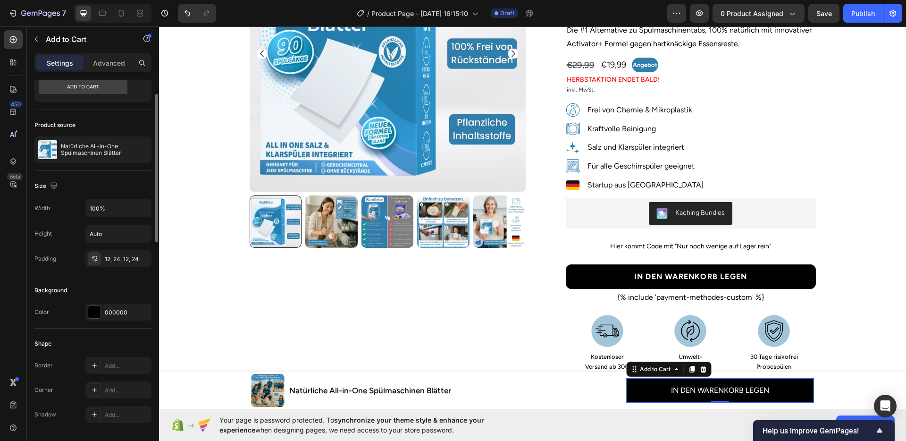
scroll to position [72, 0]
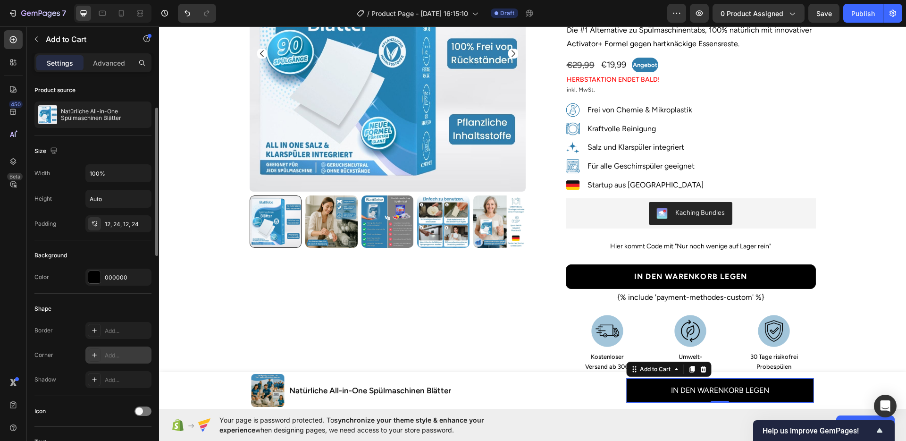
click at [113, 354] on div "Add..." at bounding box center [127, 355] width 44 height 8
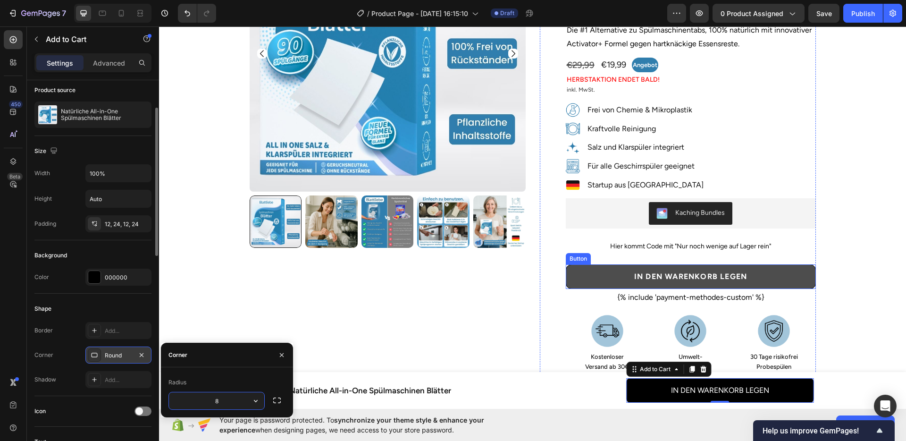
click at [600, 264] on button "In den Warenkorb legen" at bounding box center [691, 276] width 250 height 25
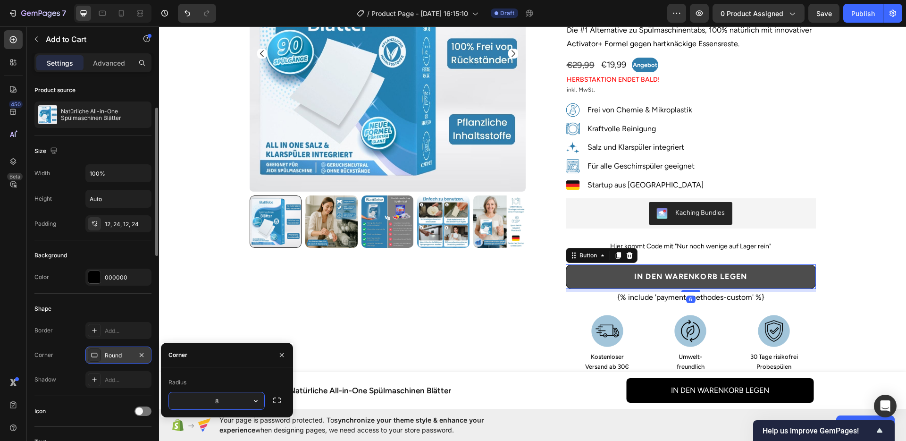
scroll to position [0, 0]
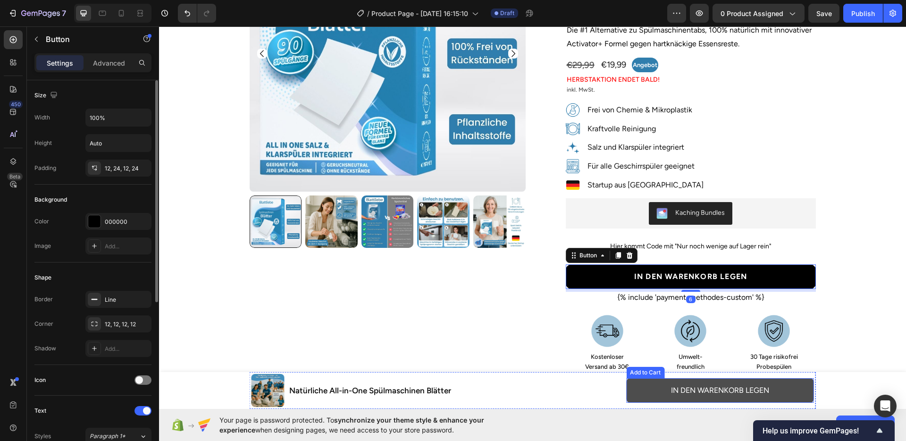
click at [646, 389] on button "IN DEN WARENKORB LEGEN" at bounding box center [719, 390] width 187 height 25
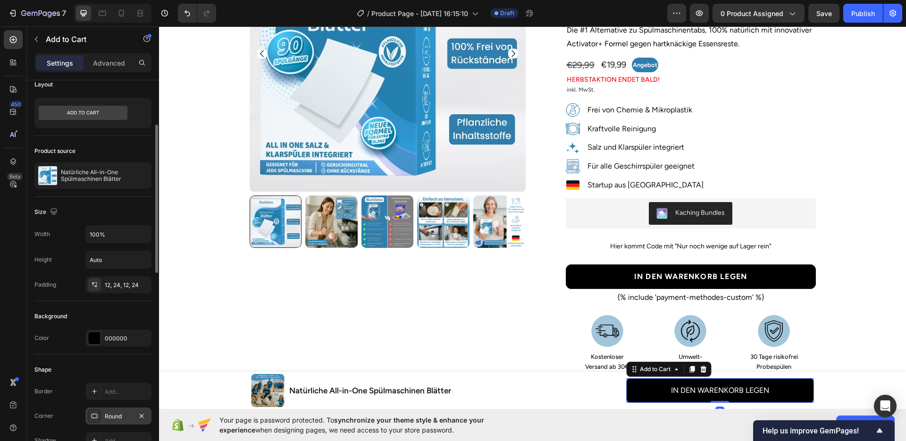
scroll to position [40, 0]
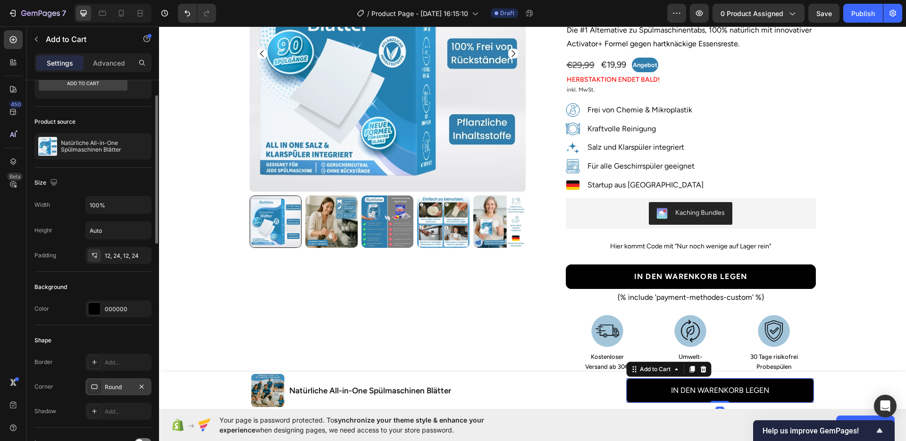
click at [113, 383] on div "Round" at bounding box center [118, 387] width 27 height 8
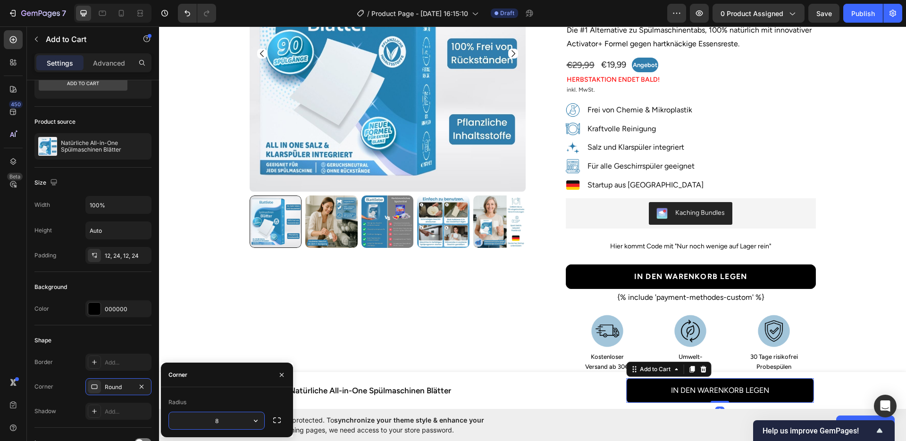
click at [224, 415] on input "8" at bounding box center [216, 420] width 95 height 17
type input "12"
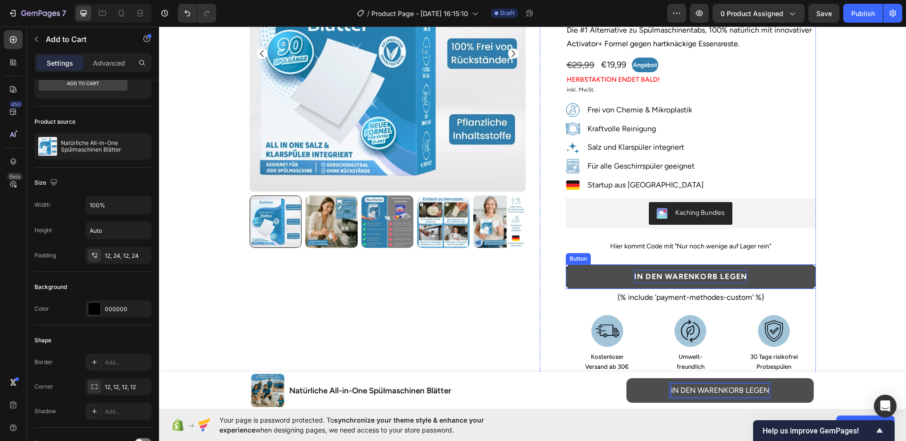
click at [673, 272] on strong "In den Warenkorb legen" at bounding box center [690, 276] width 113 height 9
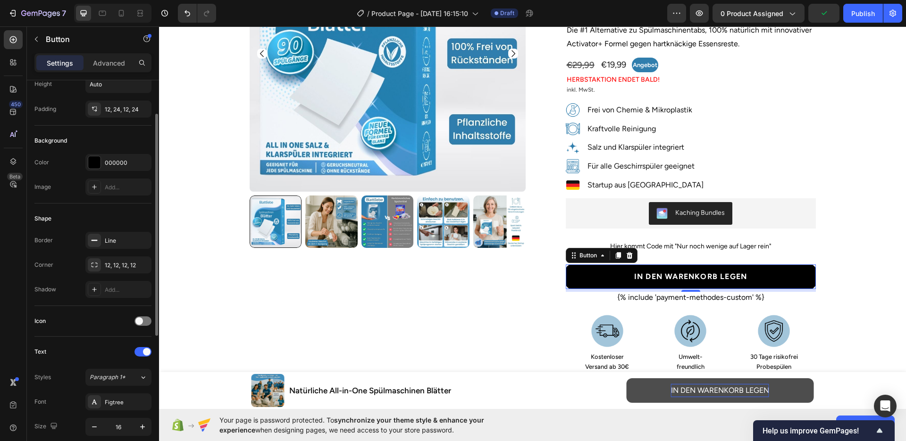
scroll to position [209, 0]
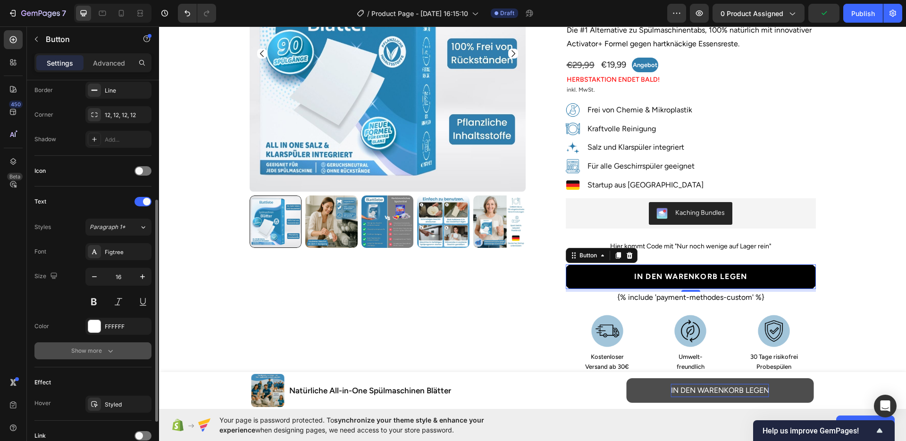
click at [96, 349] on div "Show more" at bounding box center [93, 350] width 44 height 9
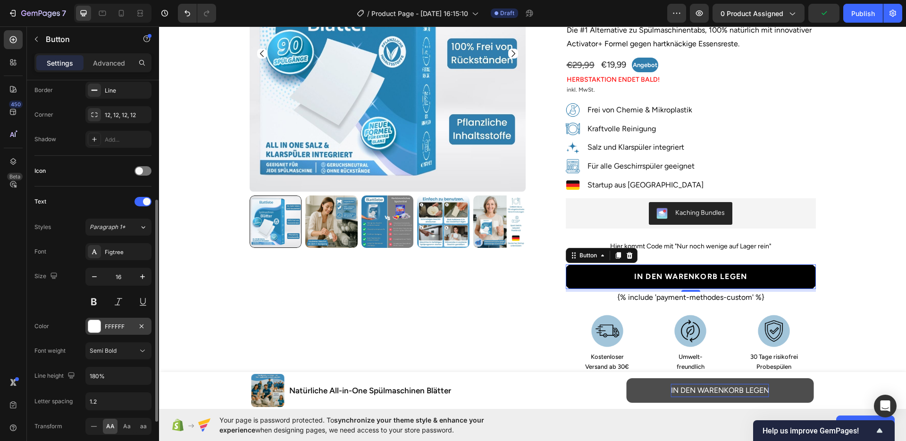
scroll to position [250, 0]
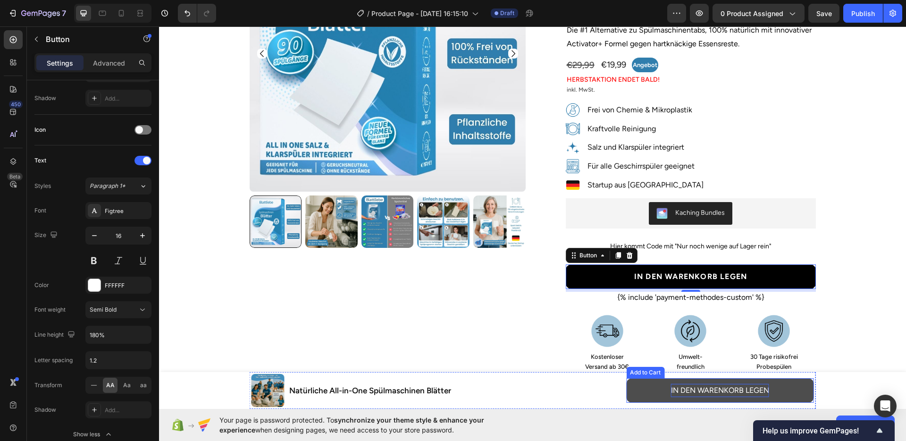
click at [704, 387] on p "IN DEN WARENKORB LEGEN" at bounding box center [720, 391] width 98 height 14
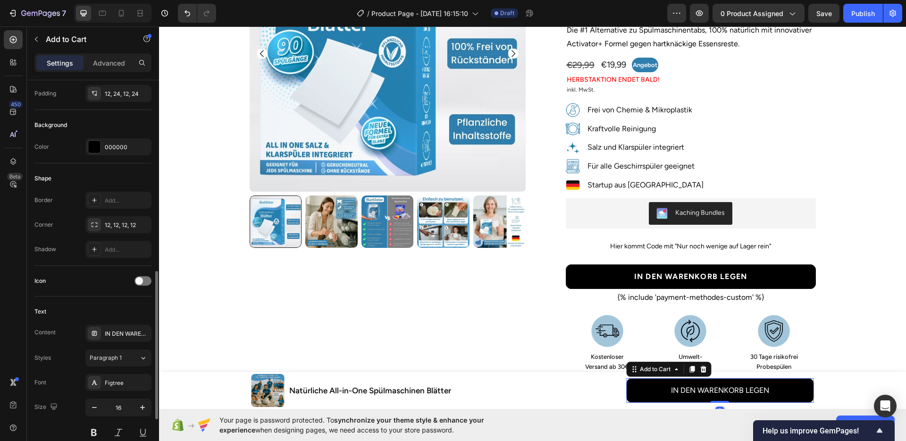
scroll to position [284, 0]
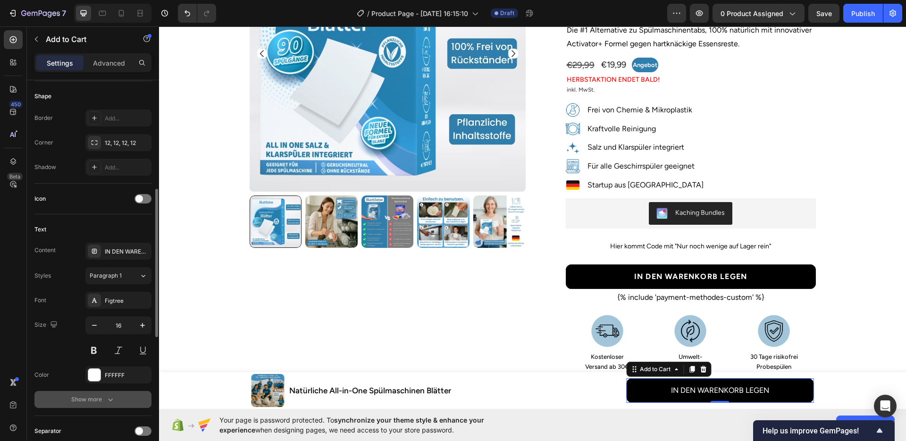
click at [97, 394] on div "Show more" at bounding box center [93, 398] width 44 height 9
click at [114, 399] on div "Normal" at bounding box center [114, 399] width 48 height 8
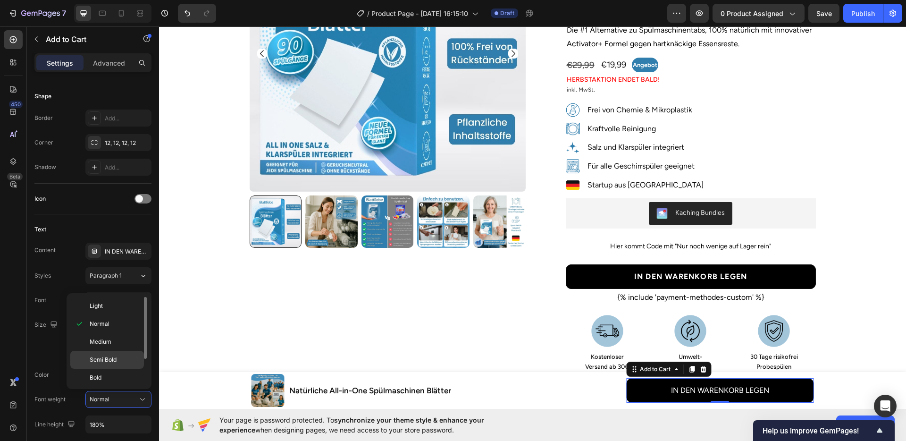
click at [115, 361] on span "Semi Bold" at bounding box center [103, 359] width 27 height 8
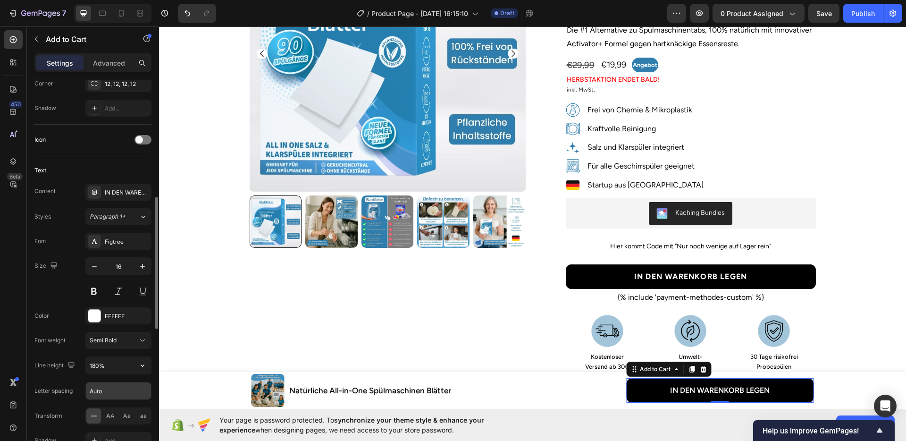
scroll to position [359, 0]
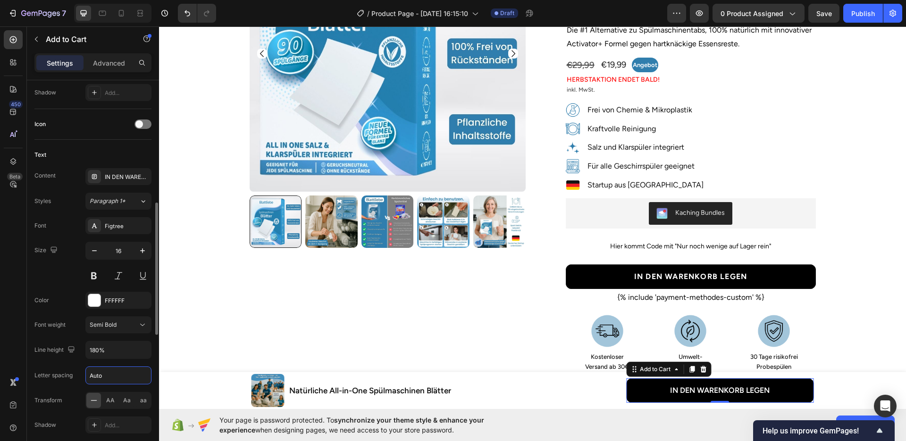
click at [108, 376] on input "Auto" at bounding box center [118, 375] width 65 height 17
type input "1.2"
click at [543, 393] on h2 "Natürliche All-in-One Spülmaschinen Blätter" at bounding box center [457, 390] width 338 height 12
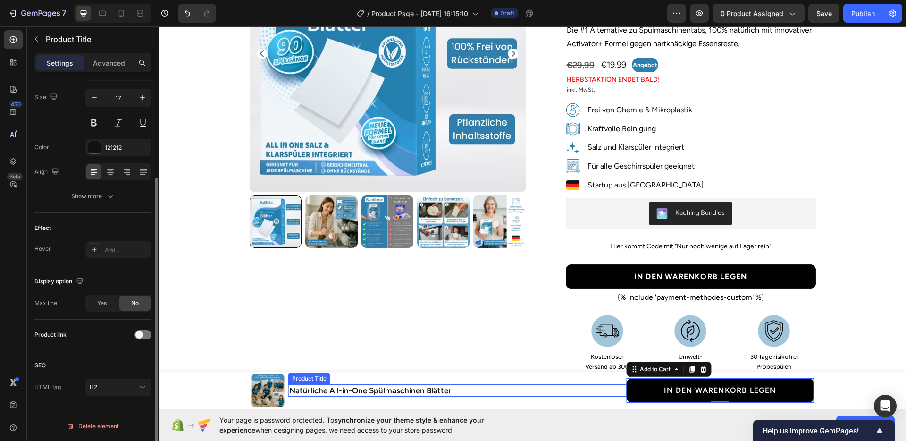
scroll to position [0, 0]
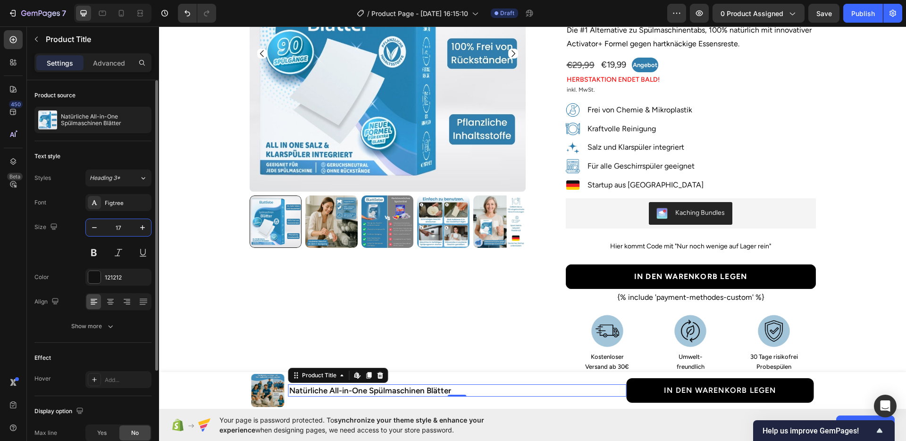
click at [111, 229] on input "17" at bounding box center [118, 227] width 31 height 17
type input "20"
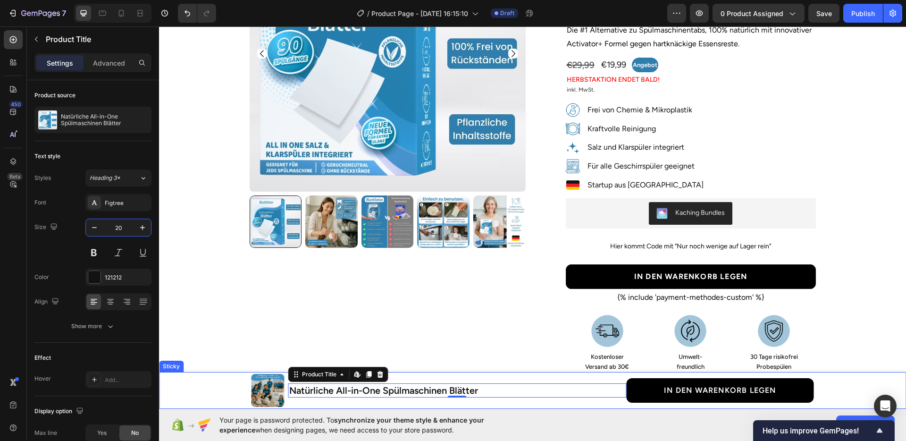
click at [826, 387] on div "Product Images Natürliche All-in-One Spülmaschinen Blätter Product Title Edit c…" at bounding box center [532, 390] width 747 height 37
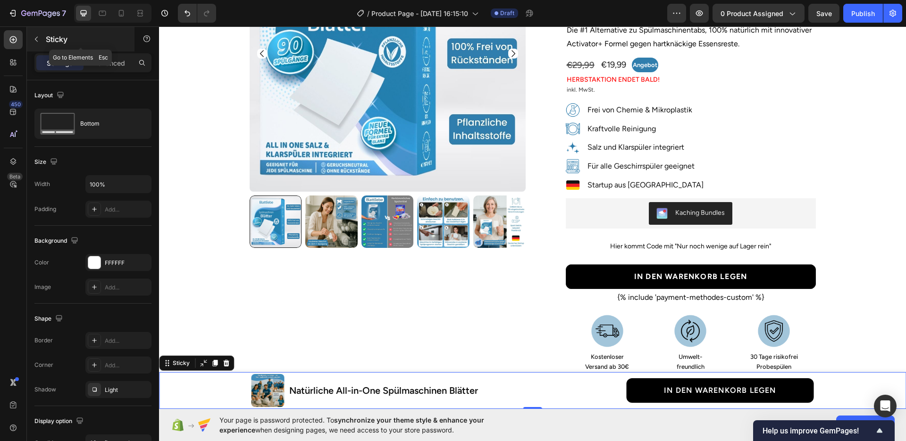
click at [34, 39] on icon "button" at bounding box center [37, 39] width 8 height 8
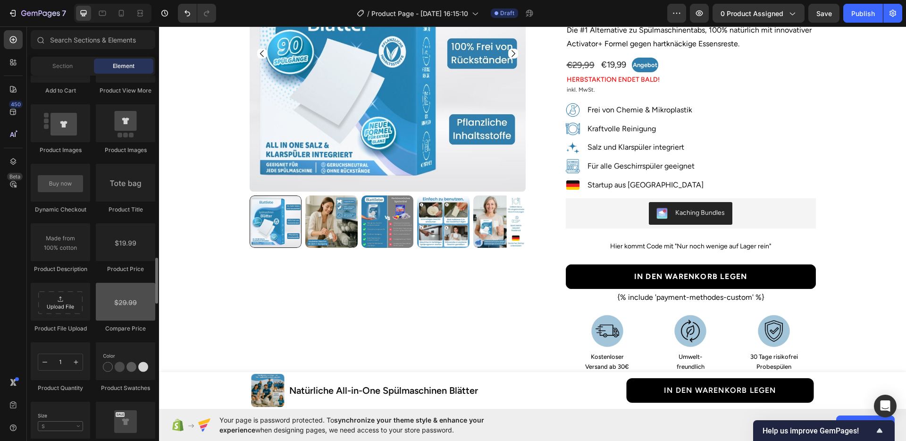
scroll to position [1435, 0]
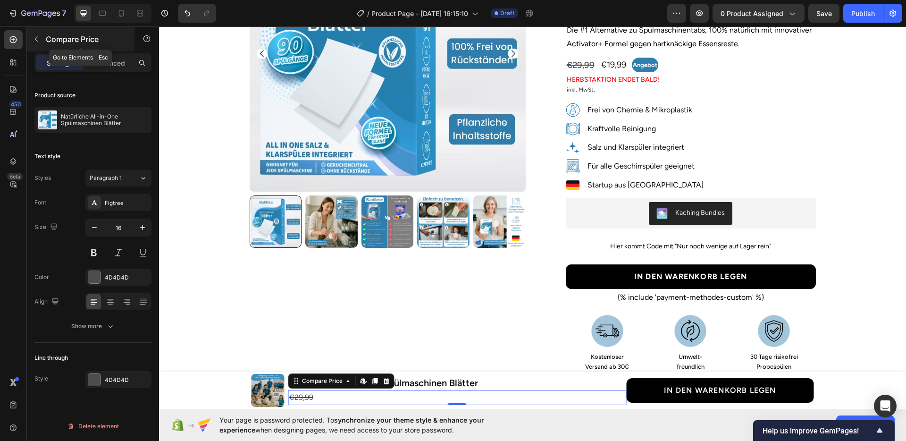
click at [35, 45] on button "button" at bounding box center [36, 39] width 15 height 15
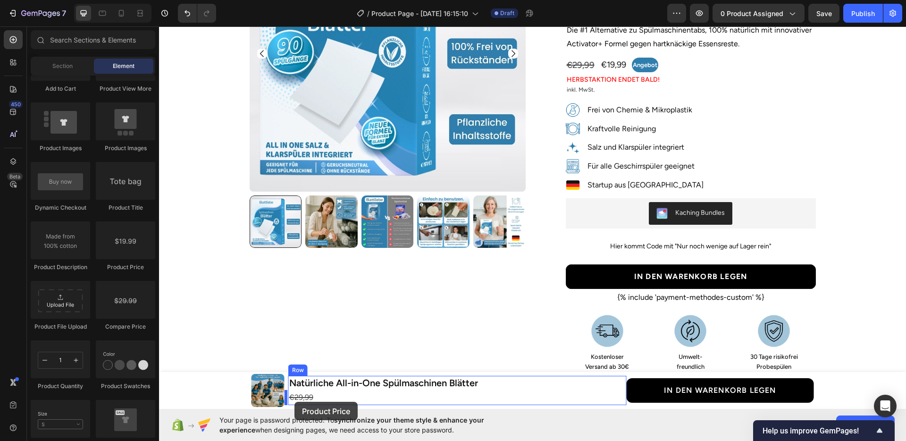
drag, startPoint x: 272, startPoint y: 273, endPoint x: 292, endPoint y: 400, distance: 128.0
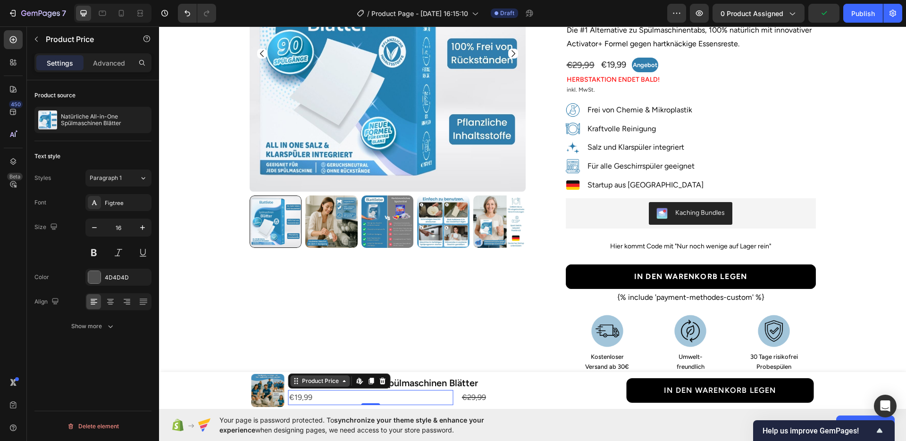
click at [336, 383] on div "Product Price" at bounding box center [320, 380] width 41 height 8
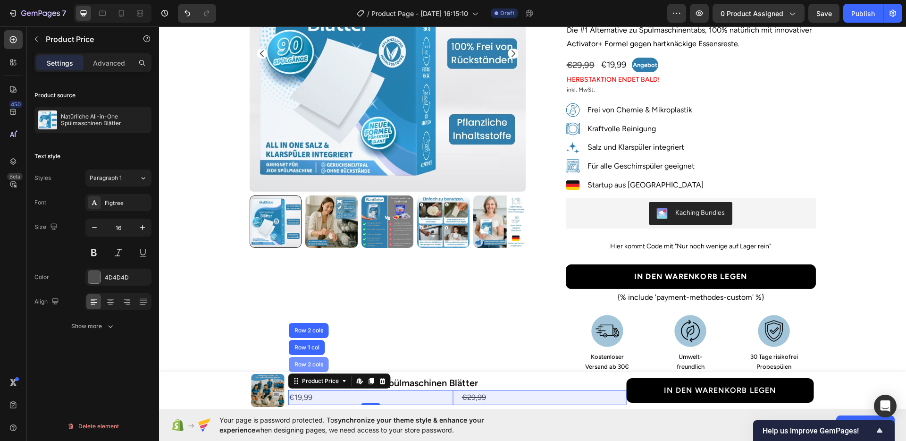
click at [316, 369] on div "Row 2 cols" at bounding box center [309, 364] width 40 height 15
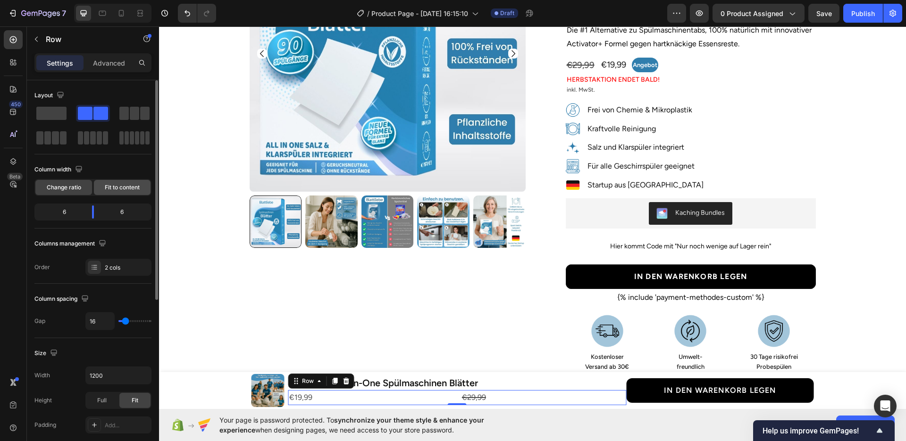
click at [108, 193] on div "Fit to content" at bounding box center [122, 187] width 57 height 15
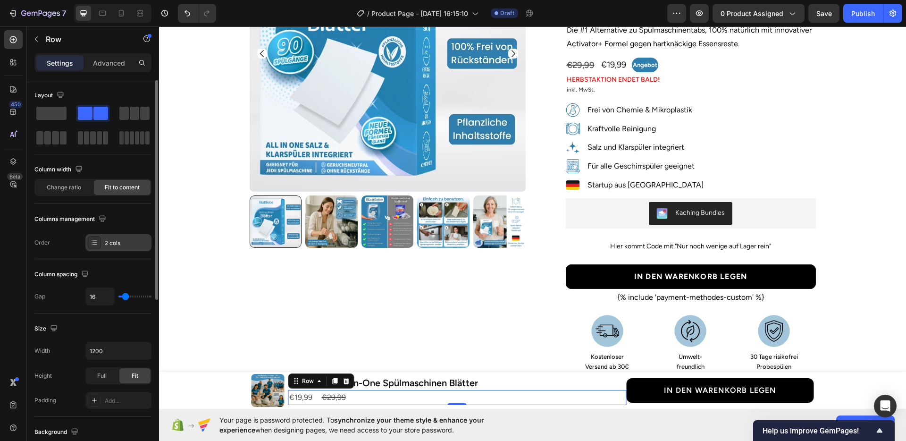
click at [94, 234] on div "2 cols" at bounding box center [118, 242] width 66 height 17
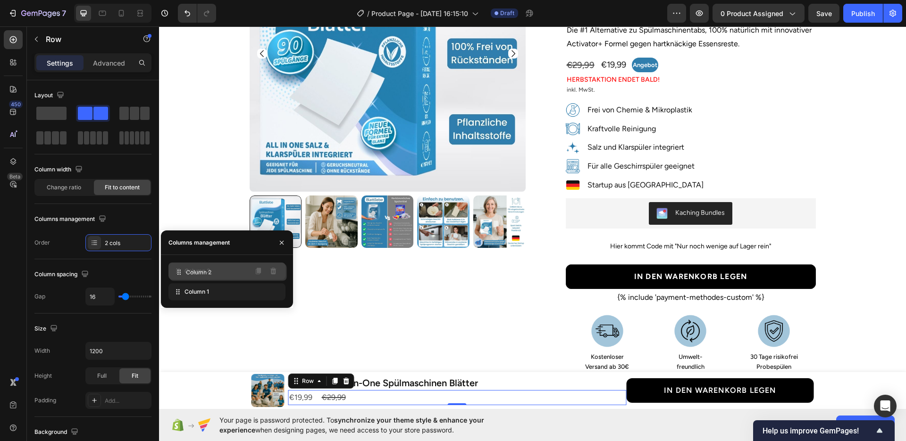
drag, startPoint x: 183, startPoint y: 295, endPoint x: 184, endPoint y: 275, distance: 19.8
type input "9"
type input "8"
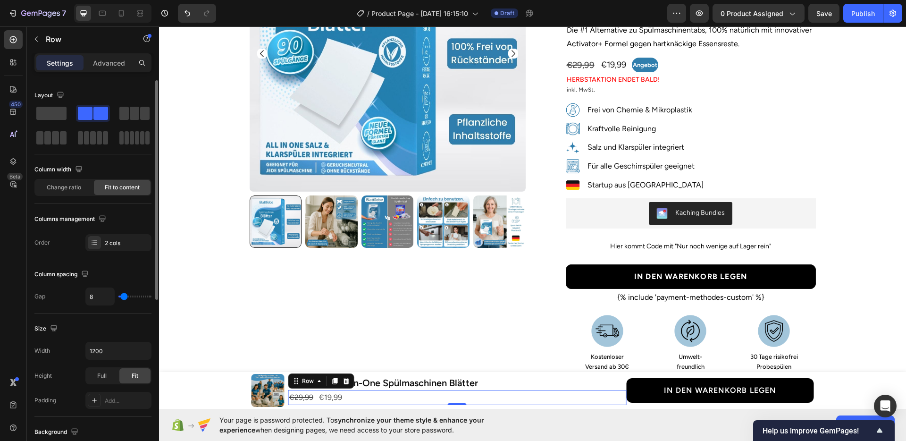
type input "7"
type input "6"
click at [123, 297] on input "range" at bounding box center [134, 296] width 33 height 2
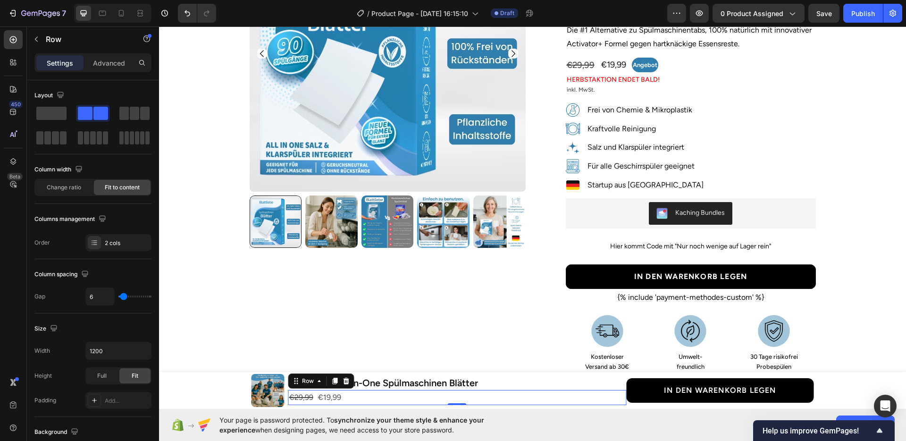
click at [334, 392] on div "€19,99" at bounding box center [329, 398] width 25 height 16
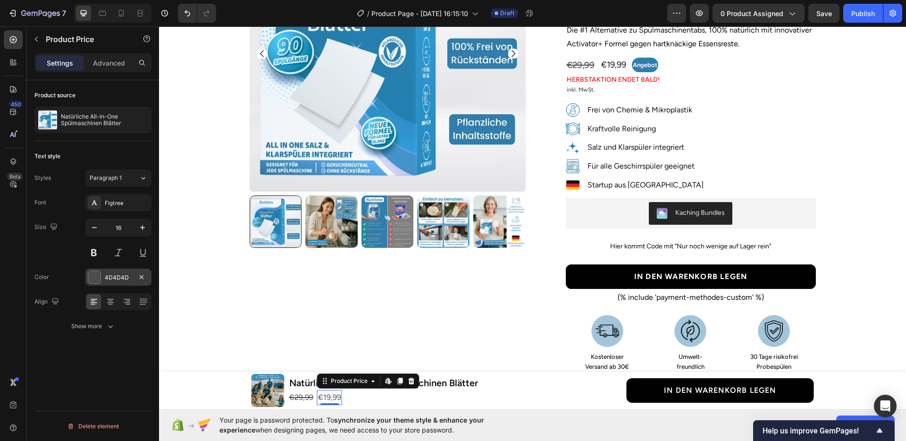
click at [119, 283] on div "4D4D4D" at bounding box center [118, 276] width 66 height 17
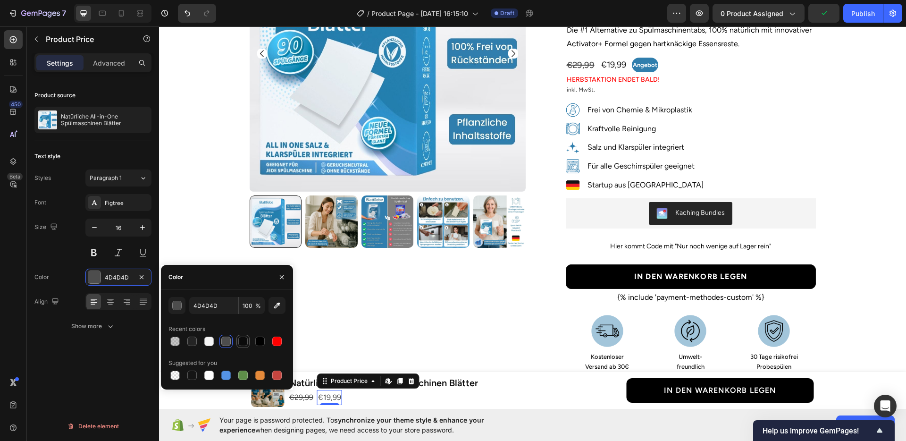
click at [245, 343] on div at bounding box center [242, 340] width 9 height 9
type input "0B0B0B"
click at [366, 397] on div "€19,99 Product Price Edit content in Shopify 0 Product Price Edit content in Sh…" at bounding box center [457, 398] width 338 height 16
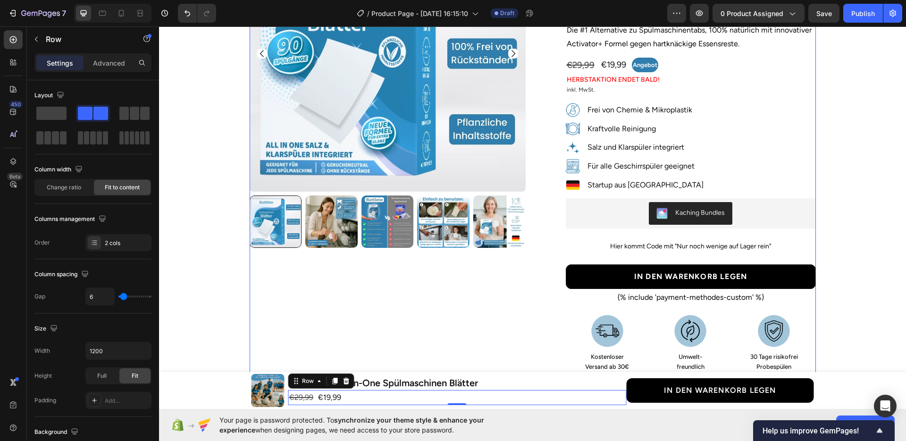
click at [461, 319] on div "Product Images Row" at bounding box center [388, 239] width 276 height 647
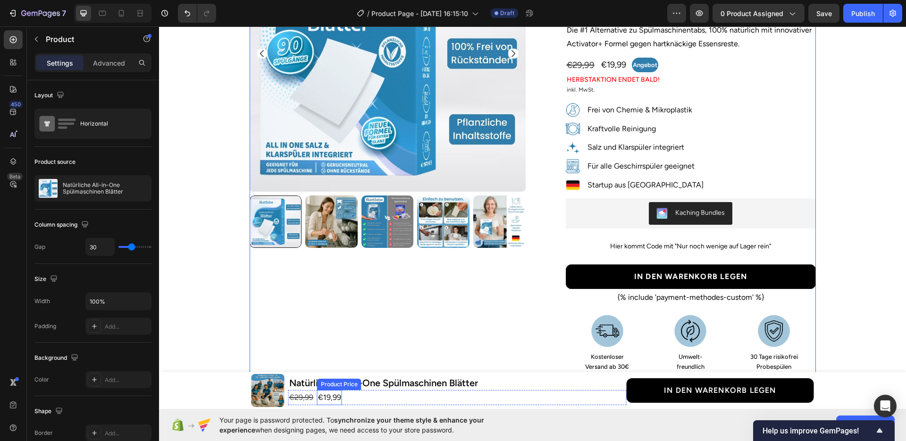
click at [322, 392] on div "€19,99" at bounding box center [329, 398] width 25 height 16
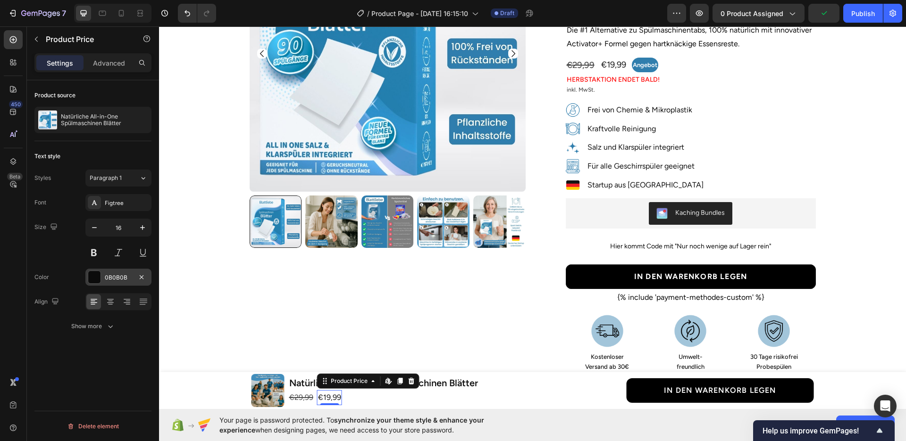
click at [108, 278] on div "0B0B0B" at bounding box center [118, 277] width 27 height 8
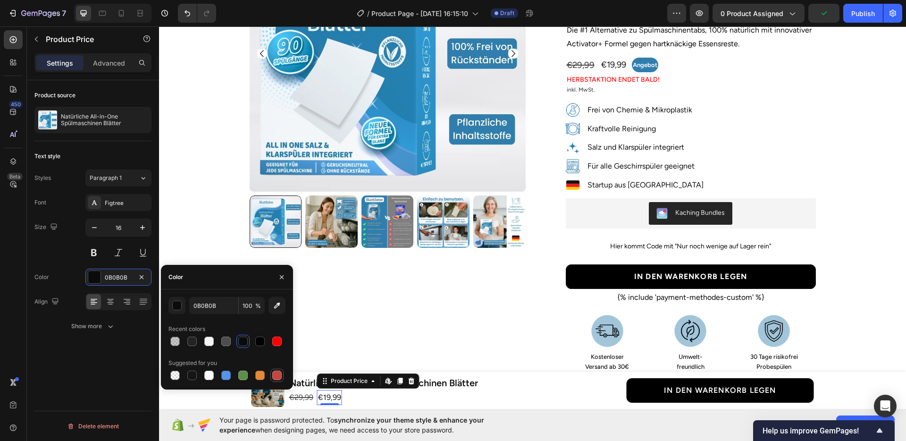
click at [278, 372] on div at bounding box center [276, 374] width 9 height 9
click at [278, 344] on div at bounding box center [276, 340] width 9 height 9
type input "FF0000"
click at [366, 393] on div "€19,99 Product Price Edit content in Shopify 0 Product Price Edit content in Sh…" at bounding box center [457, 398] width 338 height 16
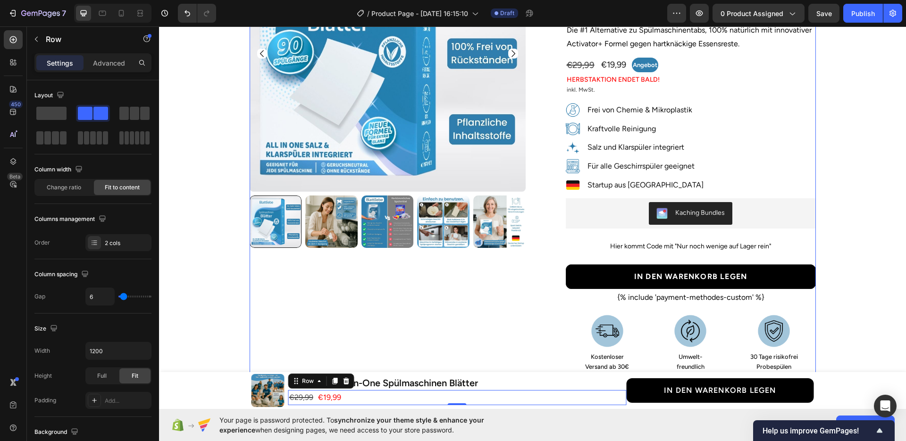
click at [438, 340] on div "Product Images Row" at bounding box center [388, 239] width 276 height 647
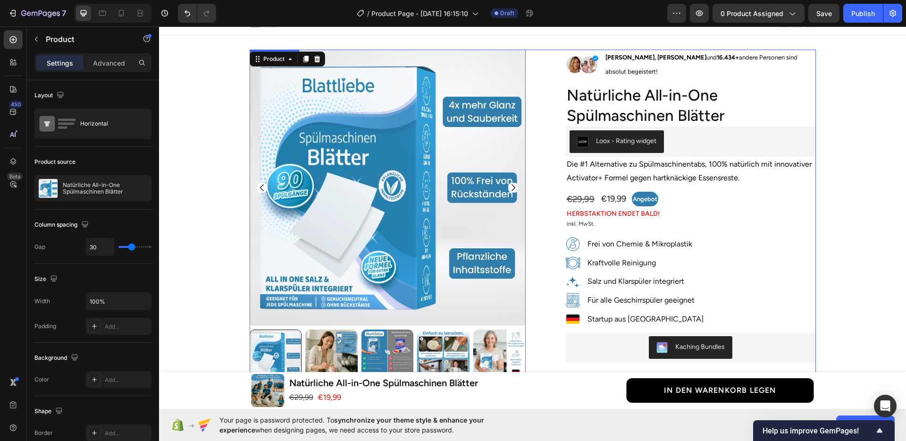
scroll to position [1, 0]
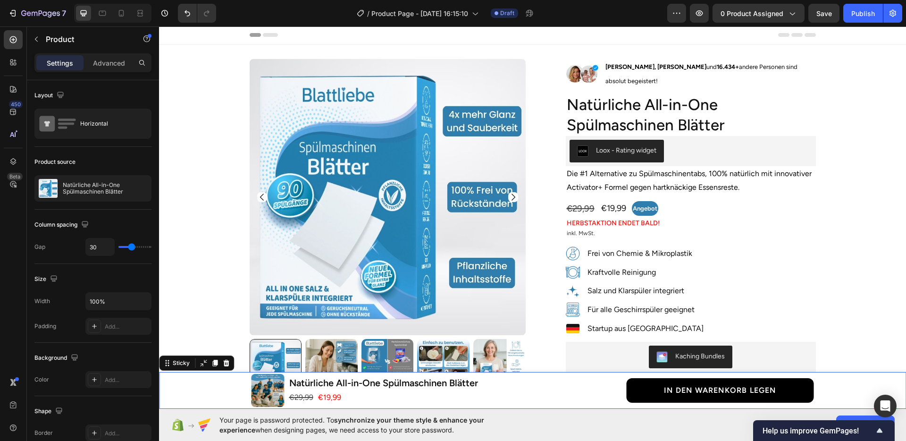
click at [233, 384] on div "Product Images Natürliche All-in-One Spülmaschinen Blätter Product Title €19,99…" at bounding box center [532, 390] width 747 height 37
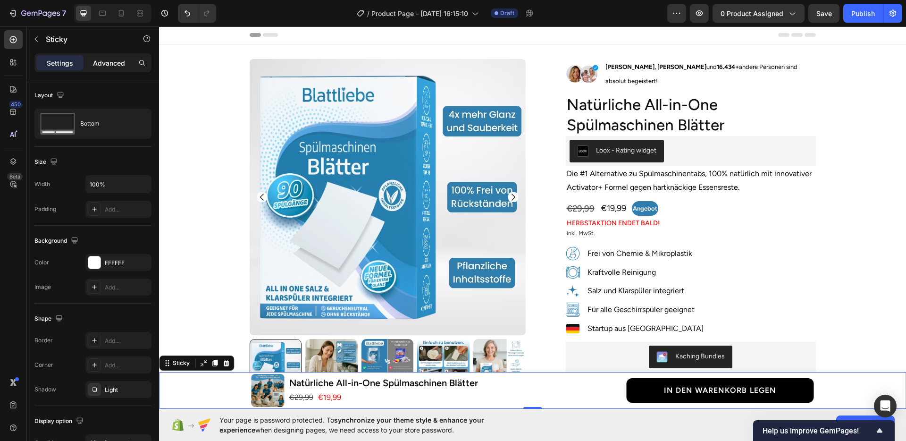
click at [96, 67] on p "Advanced" at bounding box center [109, 63] width 32 height 10
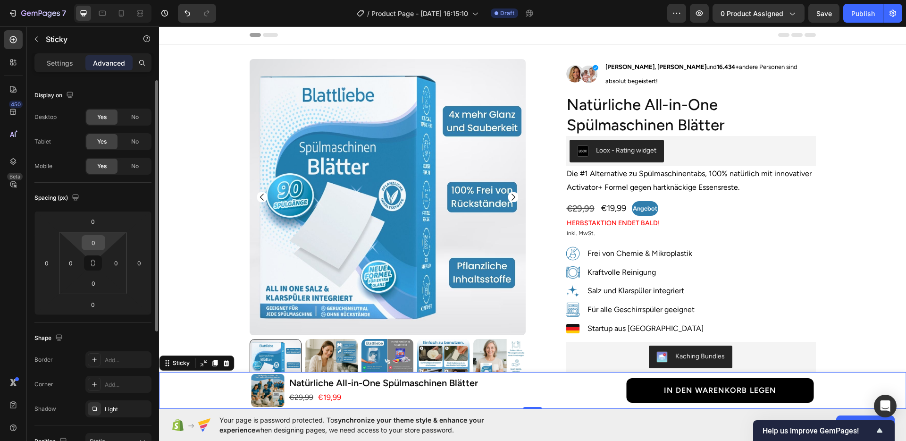
click at [93, 243] on input "0" at bounding box center [93, 242] width 19 height 14
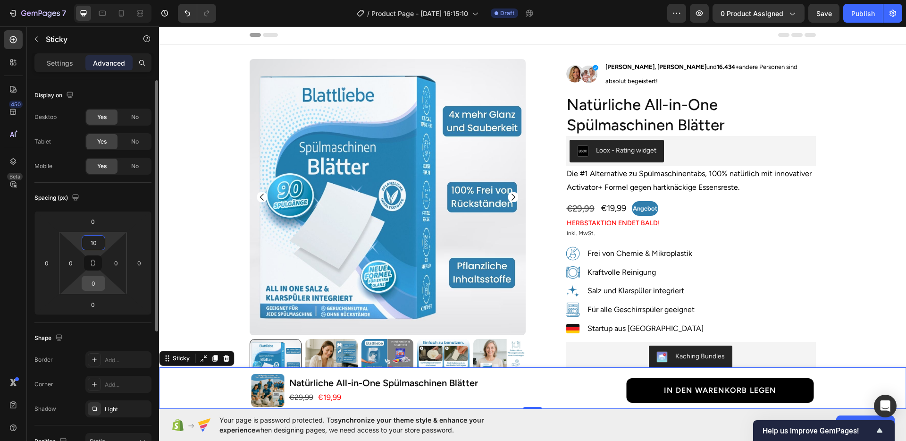
type input "10"
click at [94, 277] on input "0" at bounding box center [93, 283] width 19 height 14
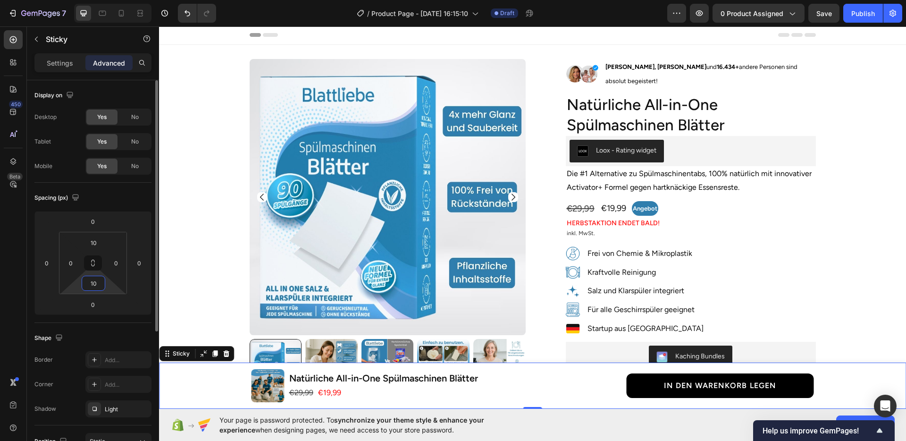
click at [98, 287] on input "10" at bounding box center [93, 283] width 19 height 14
type input "5"
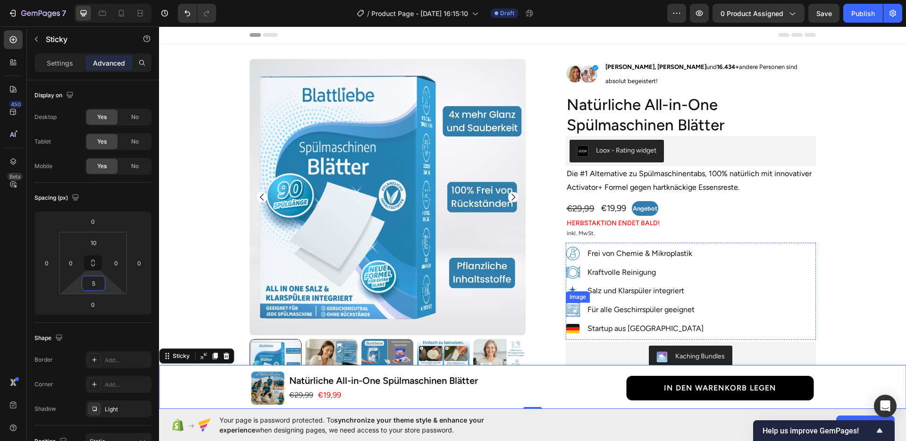
click at [580, 291] on div "Image" at bounding box center [578, 296] width 24 height 11
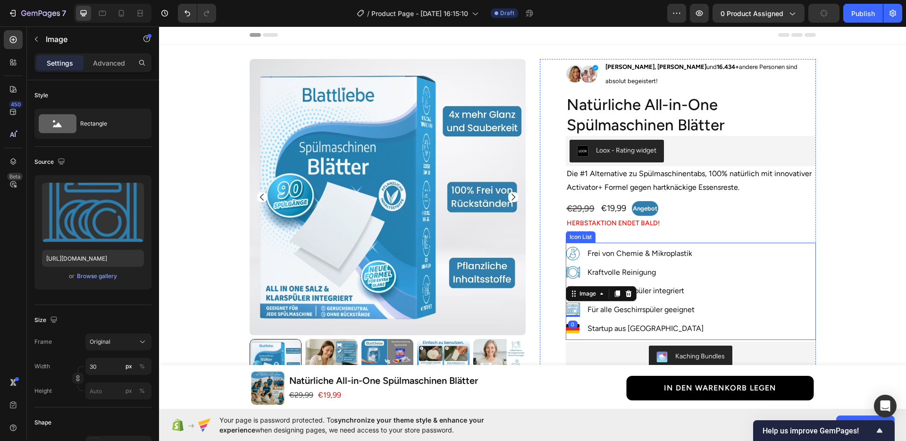
click at [779, 267] on div "Image Frei von Chemie & Mikroplastik Text block Image Kraftvolle Reinigung Text…" at bounding box center [691, 293] width 250 height 94
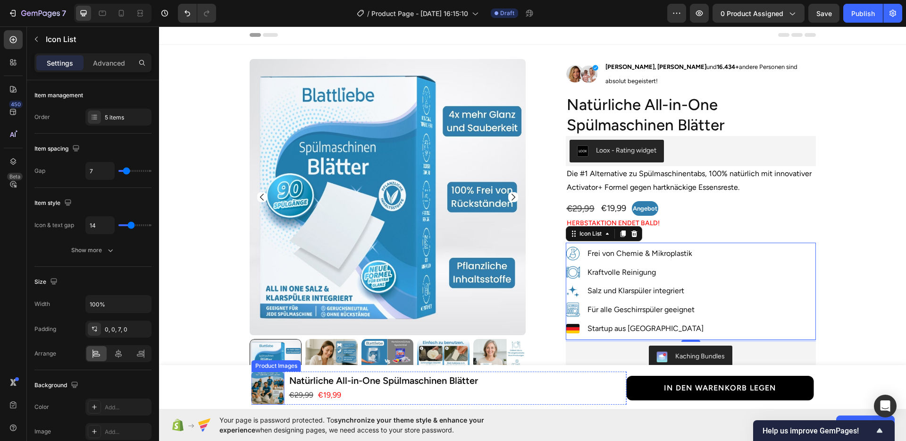
click at [276, 382] on img at bounding box center [267, 387] width 33 height 33
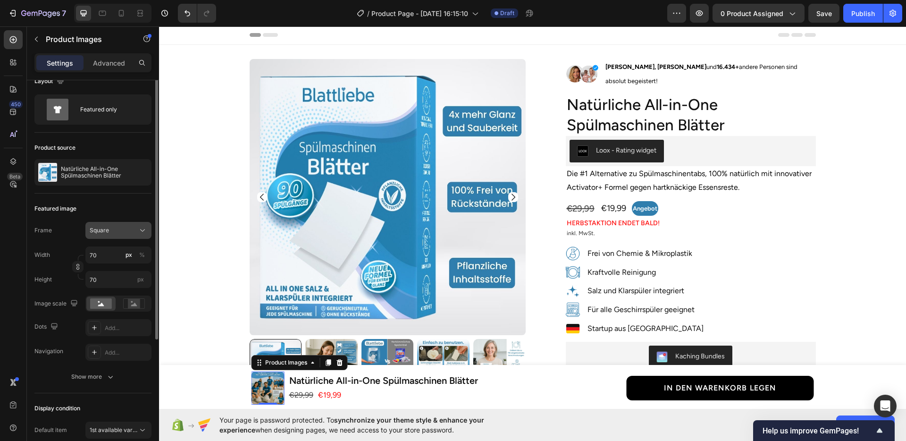
scroll to position [77, 0]
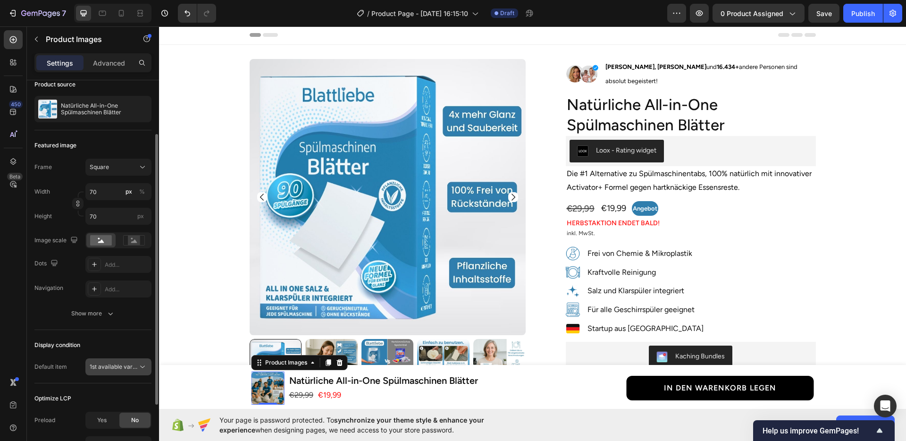
click at [105, 359] on button "1st available variant" at bounding box center [118, 366] width 66 height 17
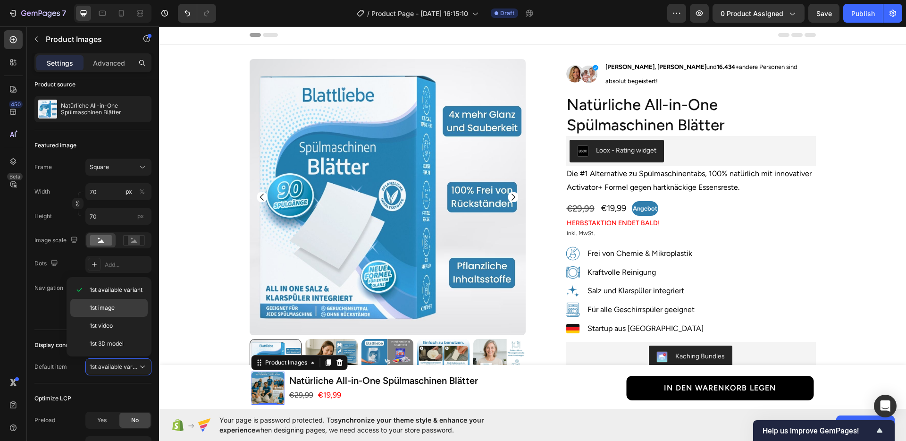
click at [109, 309] on span "1st image" at bounding box center [102, 307] width 25 height 8
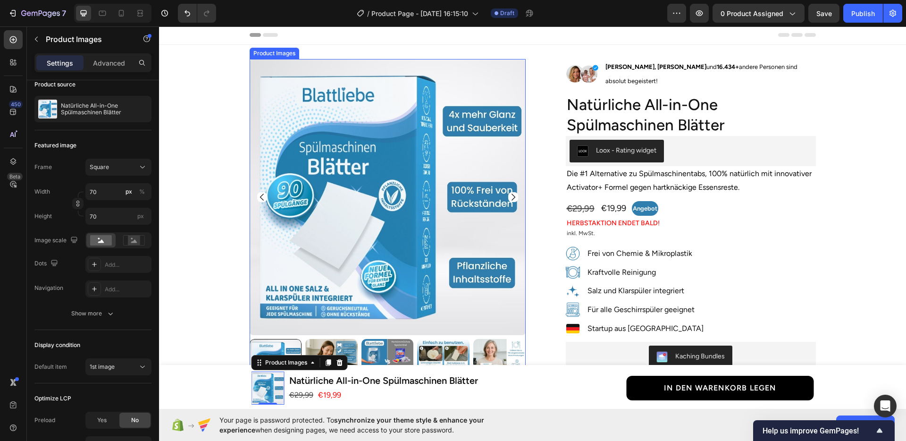
click at [384, 258] on img at bounding box center [388, 197] width 276 height 276
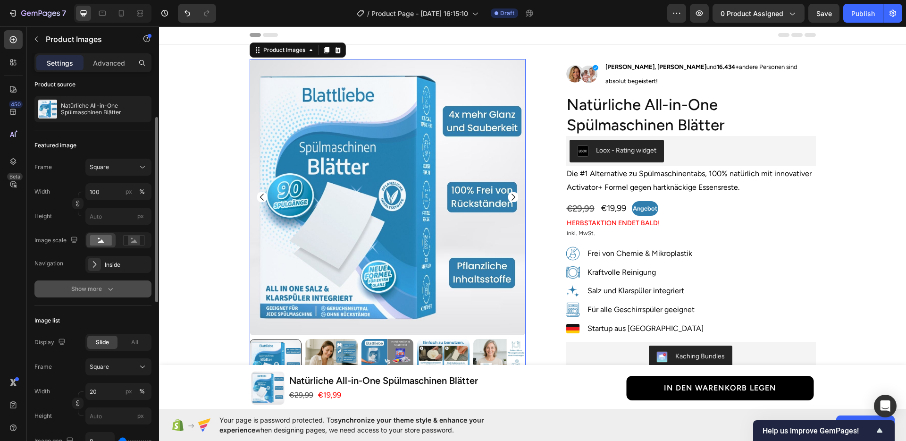
click at [105, 286] on div "Show more" at bounding box center [93, 288] width 44 height 9
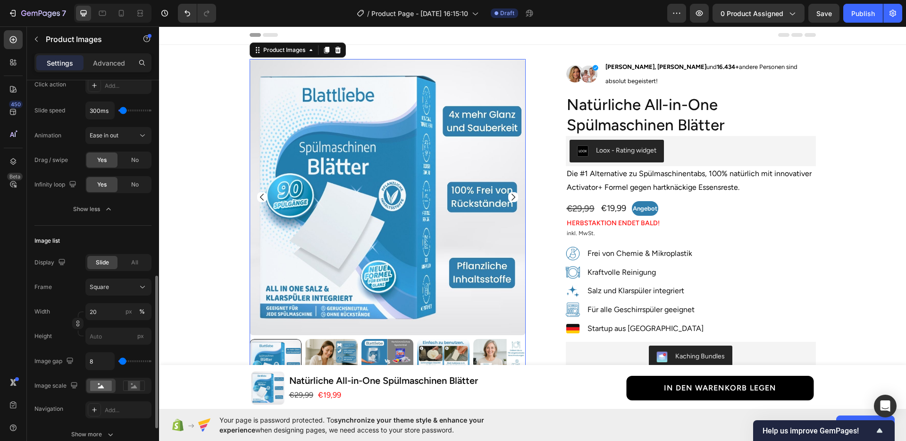
scroll to position [376, 0]
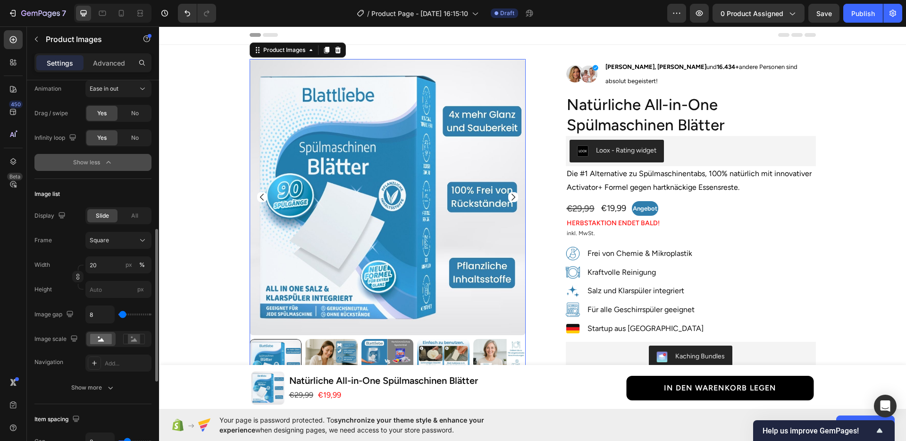
click at [100, 165] on div "Show less" at bounding box center [93, 162] width 40 height 9
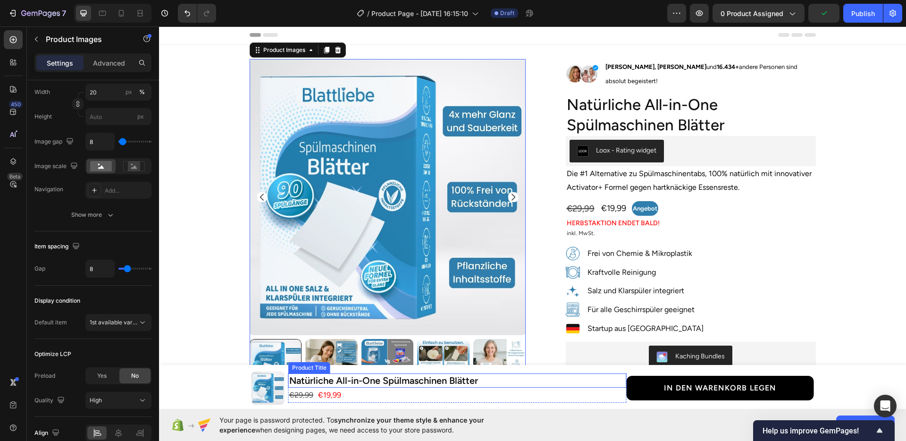
click at [534, 380] on h2 "Natürliche All-in-One Spülmaschinen Blätter" at bounding box center [457, 380] width 338 height 14
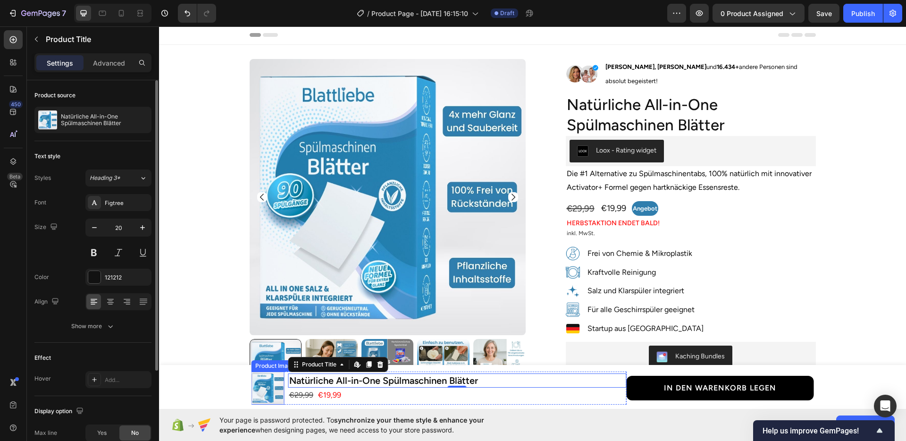
click at [262, 394] on img at bounding box center [267, 387] width 33 height 33
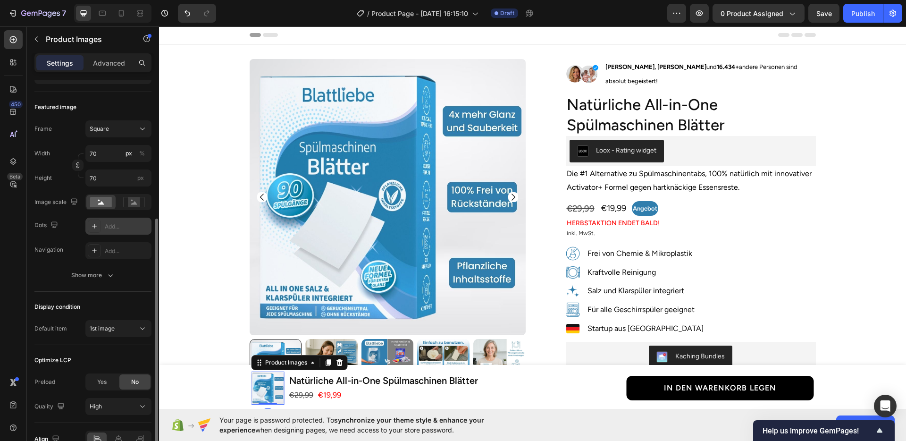
scroll to position [150, 0]
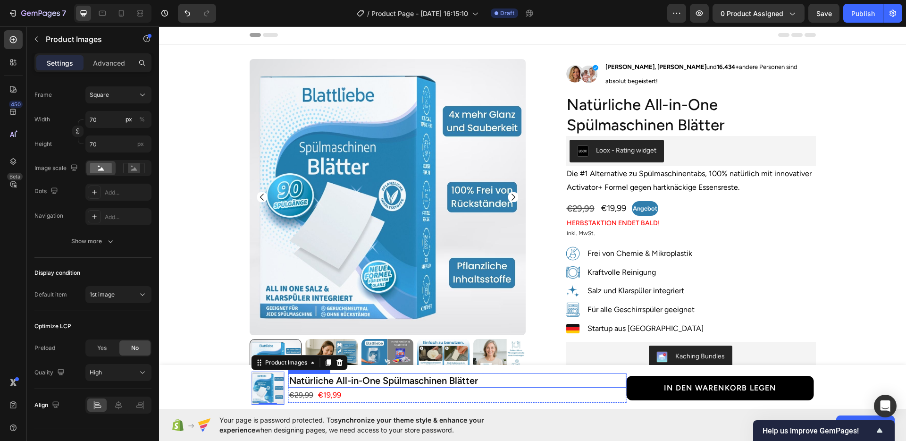
click at [559, 382] on h2 "Natürliche All-in-One Spülmaschinen Blätter" at bounding box center [457, 380] width 338 height 14
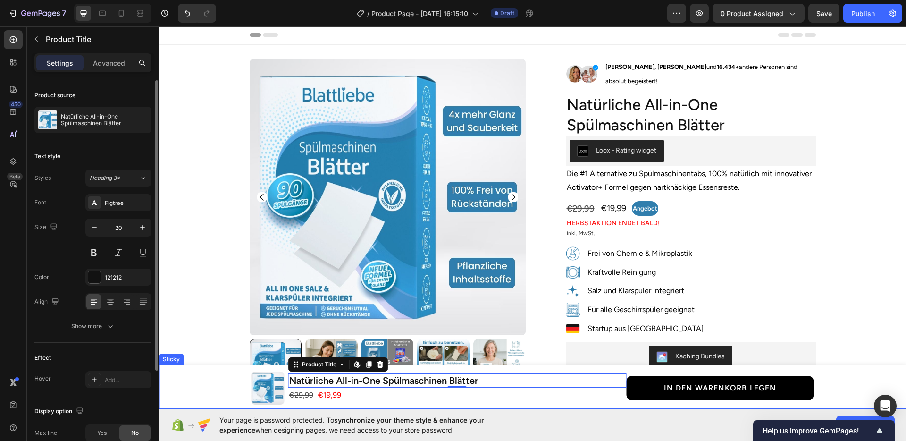
click at [835, 382] on div "Product Images Natürliche All-in-One Spülmaschinen Blätter Product Title Edit c…" at bounding box center [532, 387] width 747 height 37
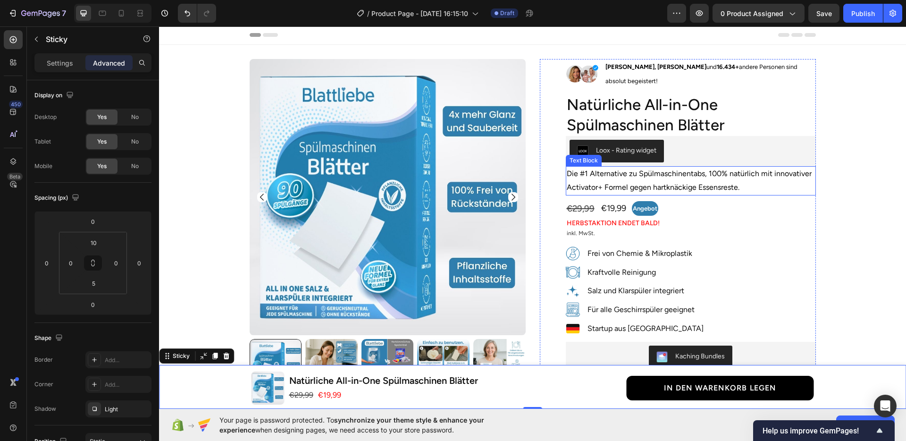
click at [751, 177] on p "Die #1 Alternative zu Spülmaschinentabs, 100% natürlich mit innovativer Activat…" at bounding box center [691, 180] width 248 height 27
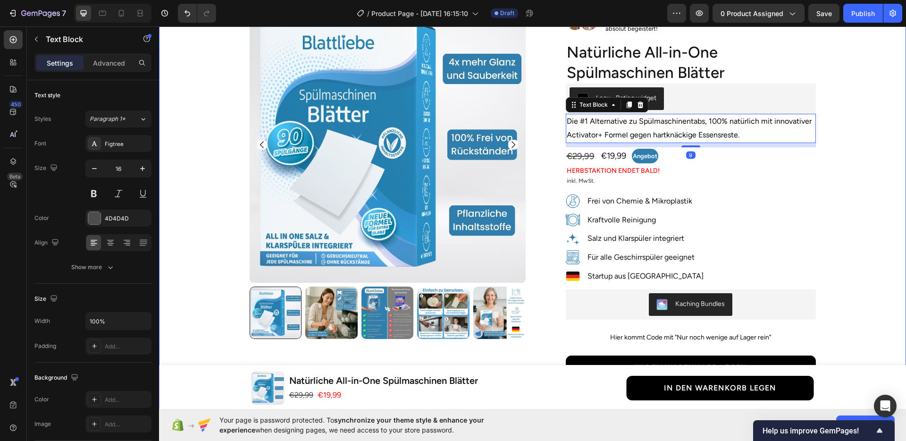
scroll to position [54, 0]
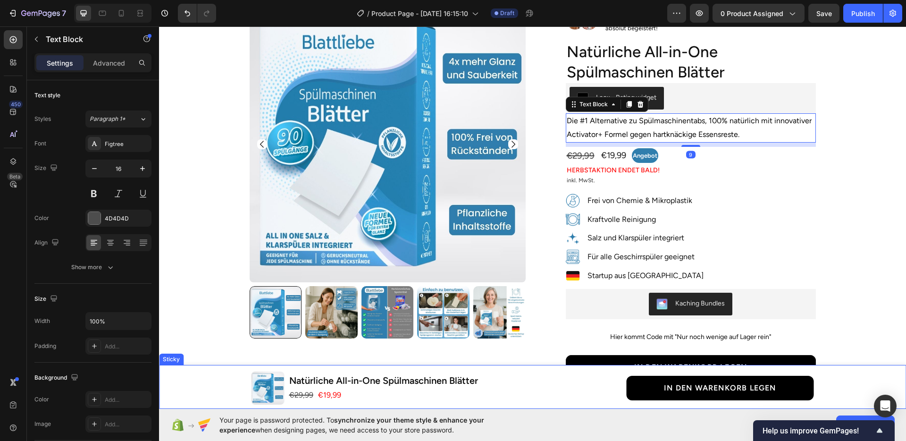
click at [200, 376] on div "Product Images Natürliche All-in-One Spülmaschinen Blätter Product Title €19,99…" at bounding box center [532, 387] width 747 height 37
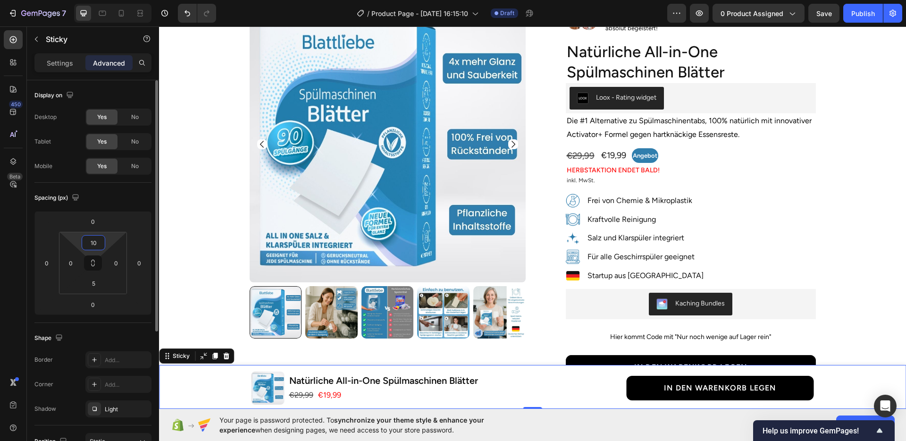
click at [98, 243] on input "10" at bounding box center [93, 242] width 19 height 14
type input "7"
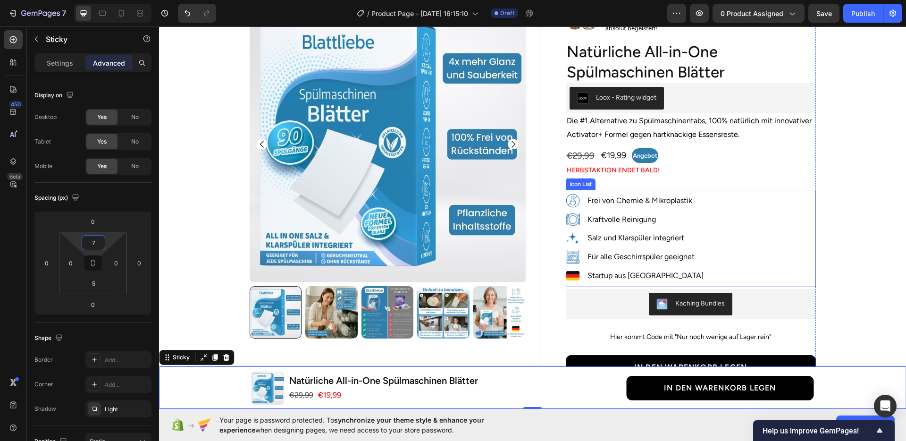
click at [816, 254] on div "Product Images Row Image [PERSON_NAME], [PERSON_NAME] und 16.434+ andere Person…" at bounding box center [532, 329] width 733 height 647
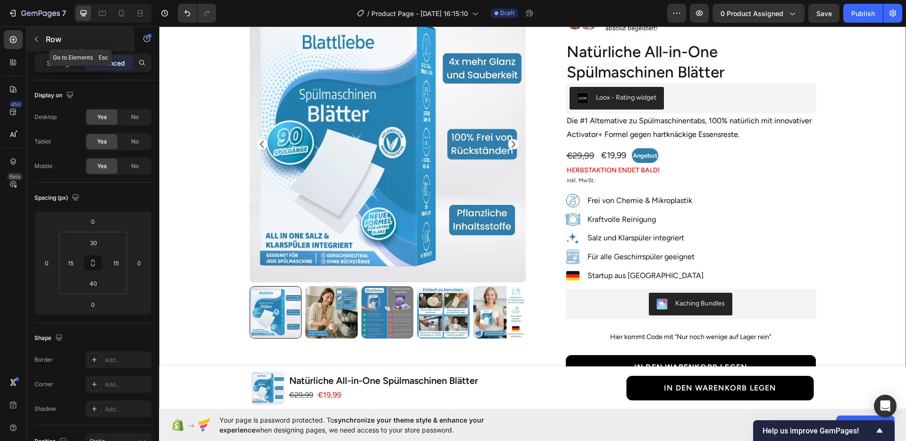
click at [36, 42] on icon "button" at bounding box center [37, 39] width 8 height 8
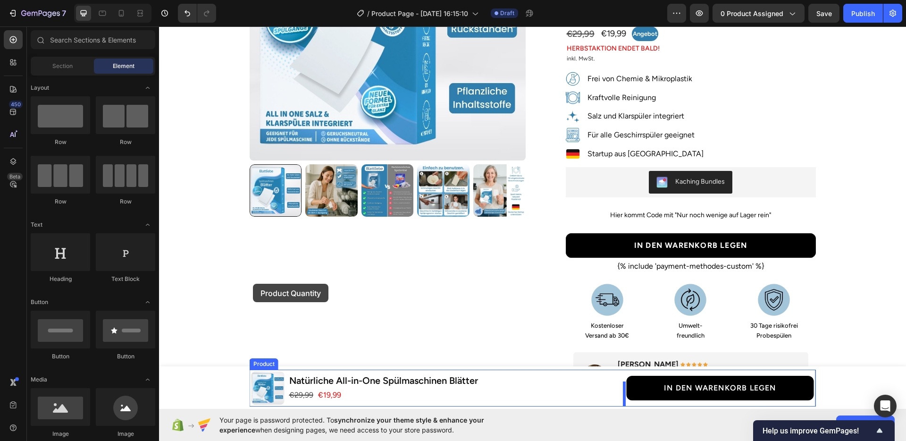
scroll to position [181, 0]
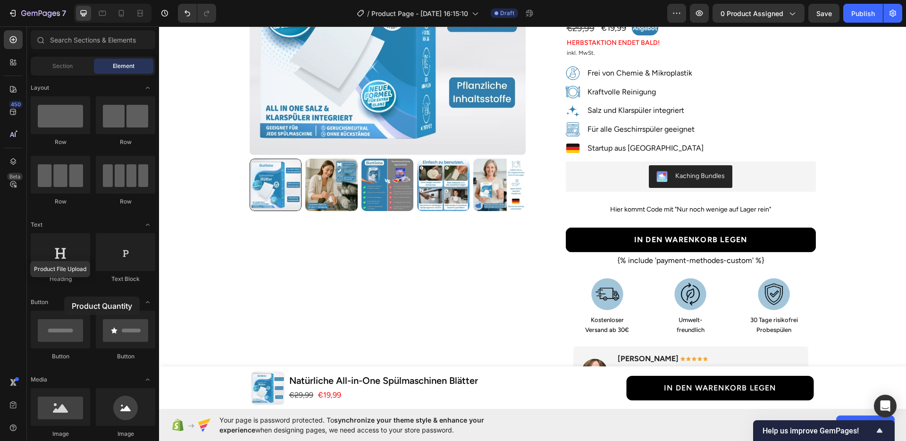
drag, startPoint x: 62, startPoint y: 350, endPoint x: 64, endPoint y: 296, distance: 53.8
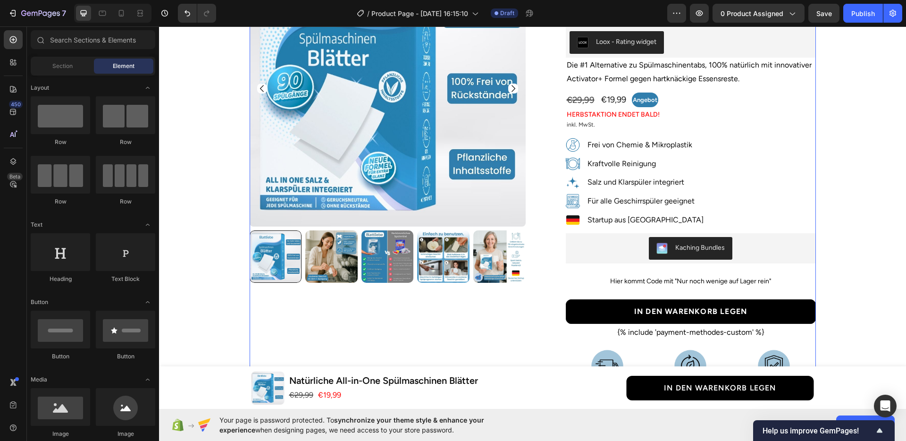
scroll to position [0, 0]
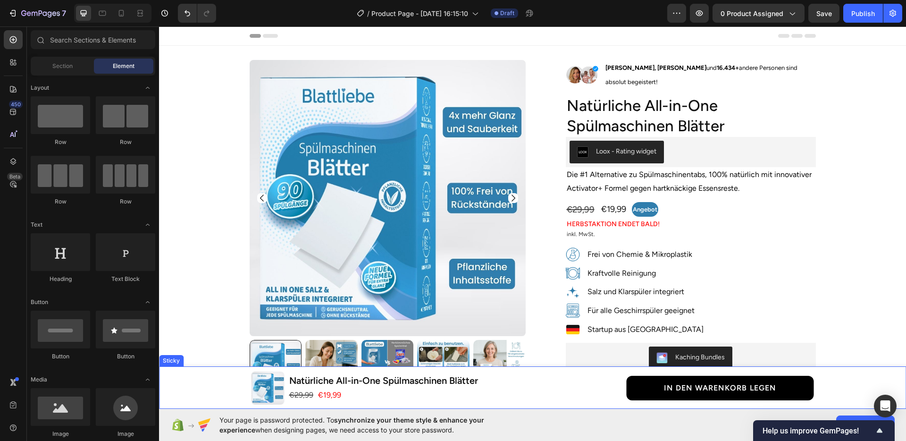
click at [220, 388] on div "Product Images Natürliche All-in-One Spülmaschinen Blätter Product Title €19,99…" at bounding box center [532, 387] width 747 height 37
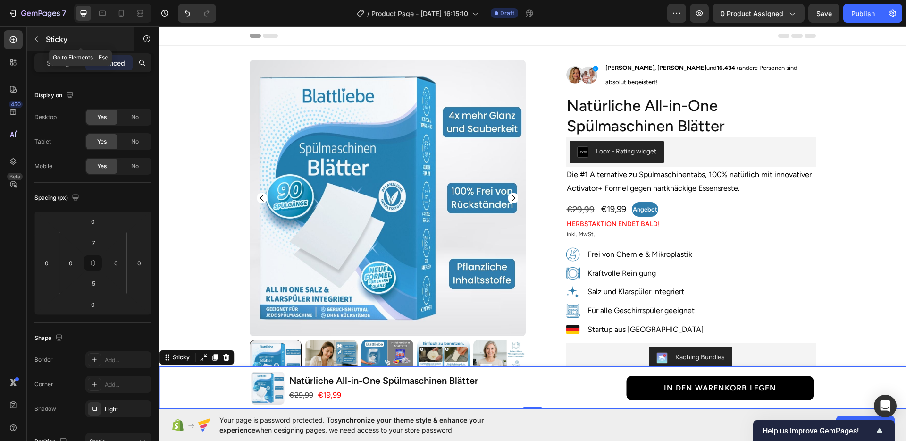
click at [37, 37] on icon "button" at bounding box center [37, 39] width 8 height 8
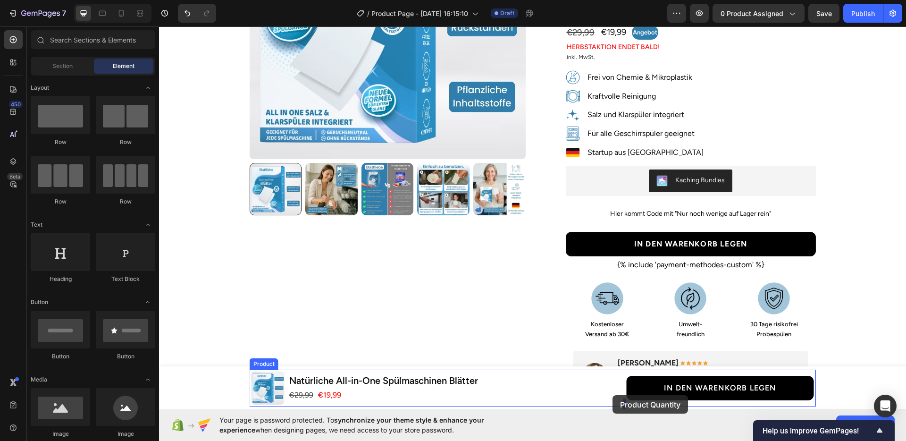
scroll to position [200, 0]
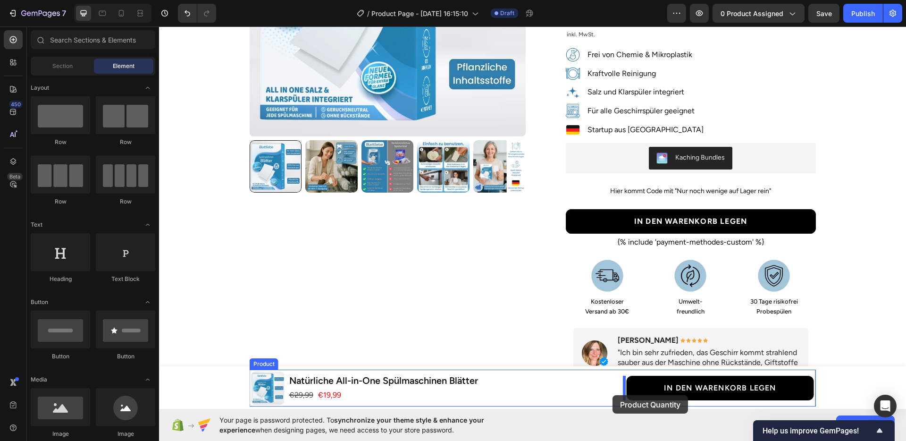
drag, startPoint x: 225, startPoint y: 385, endPoint x: 614, endPoint y: 394, distance: 389.3
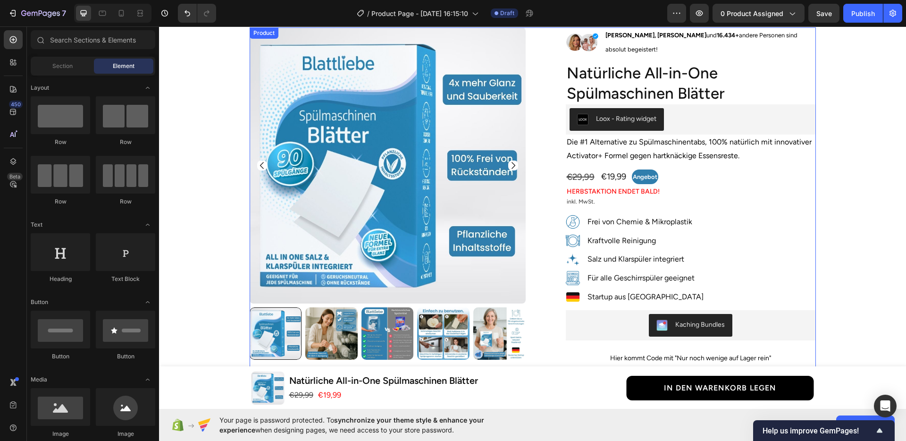
scroll to position [0, 0]
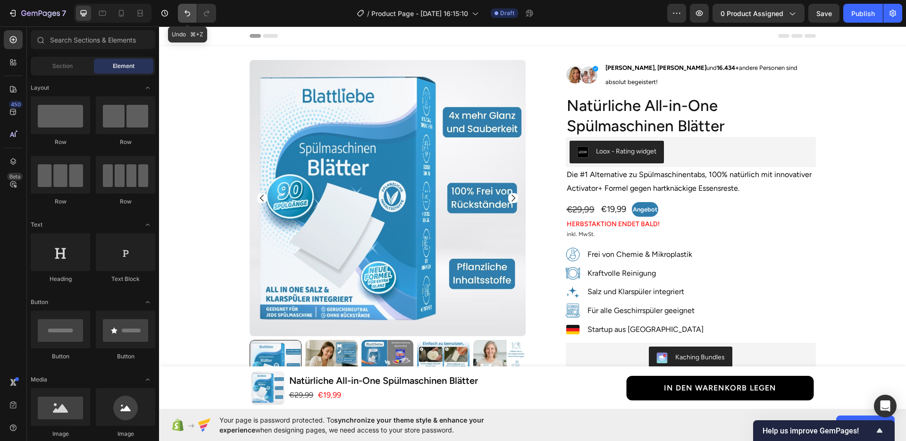
click at [188, 17] on icon "Undo/Redo" at bounding box center [187, 12] width 9 height 9
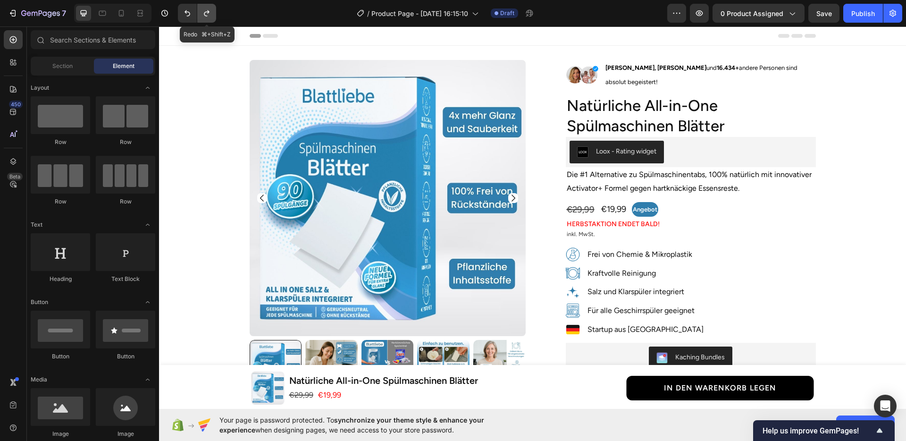
click at [212, 16] on button "Undo/Redo" at bounding box center [206, 13] width 19 height 19
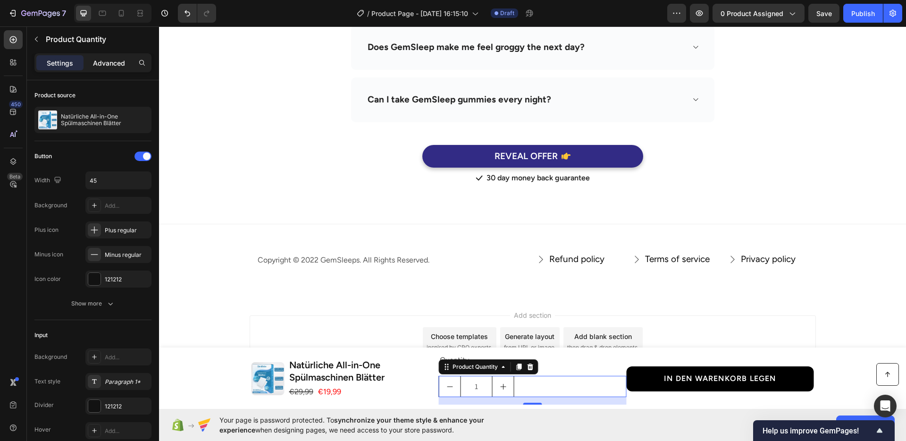
click at [104, 58] on p "Advanced" at bounding box center [109, 63] width 32 height 10
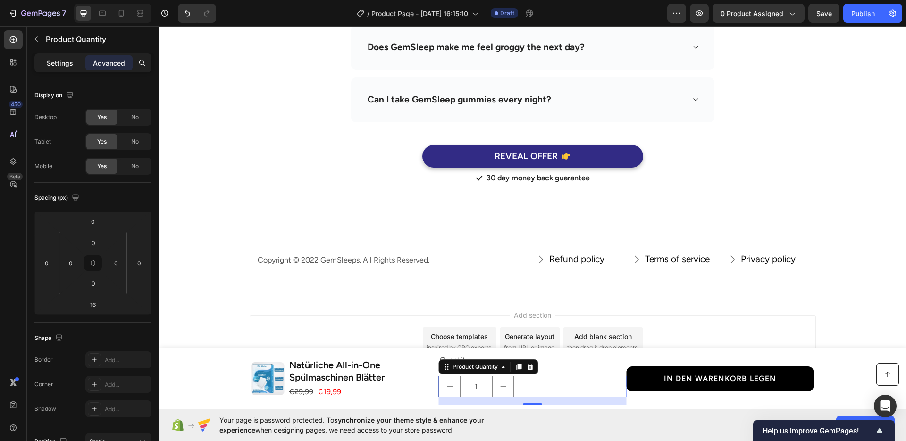
click at [74, 63] on div "Settings" at bounding box center [59, 62] width 47 height 15
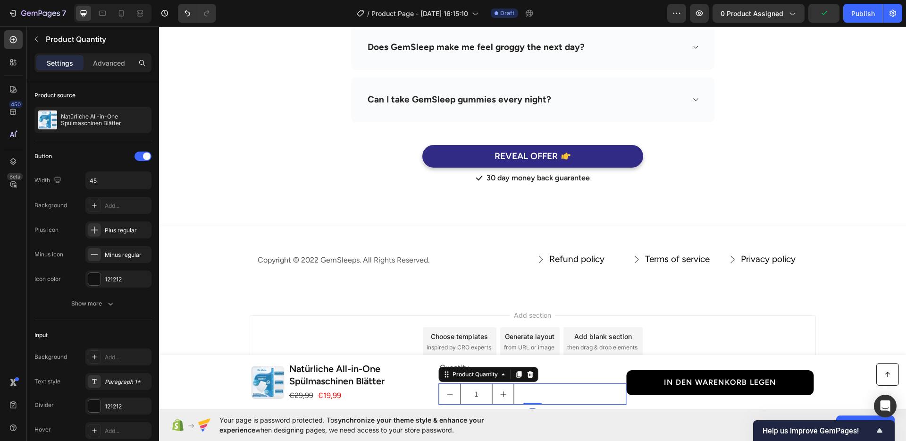
drag, startPoint x: 526, startPoint y: 403, endPoint x: 533, endPoint y: 390, distance: 15.0
click at [533, 390] on div "1 Product Quantity 0" at bounding box center [532, 393] width 187 height 21
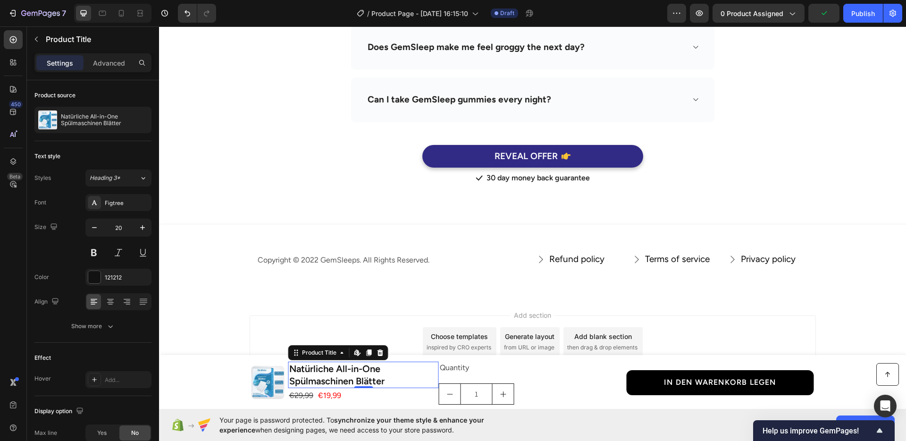
click at [406, 382] on h2 "Natürliche All-in-One Spülmaschinen Blätter" at bounding box center [363, 374] width 150 height 26
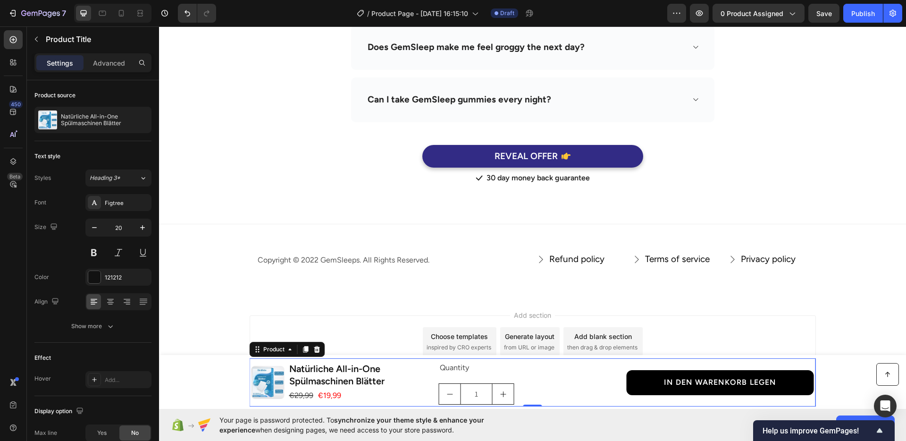
click at [479, 375] on div "Quantity Text Block 1 Product Quantity" at bounding box center [532, 382] width 187 height 44
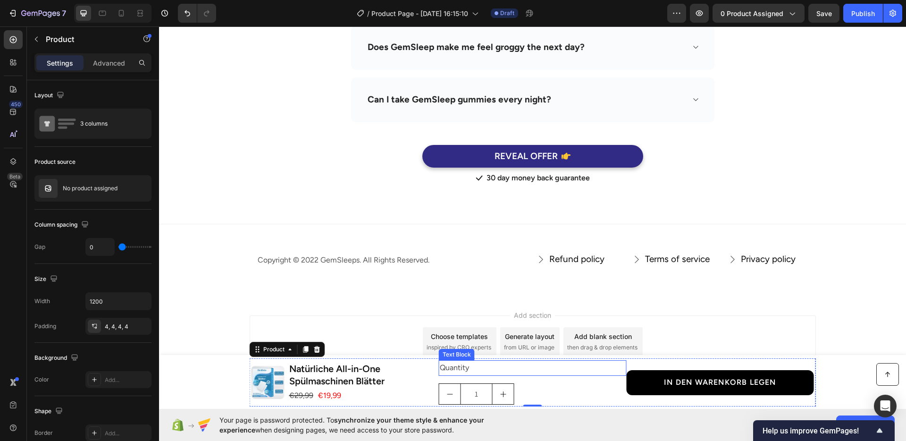
click at [480, 370] on div "Quantity" at bounding box center [532, 368] width 187 height 16
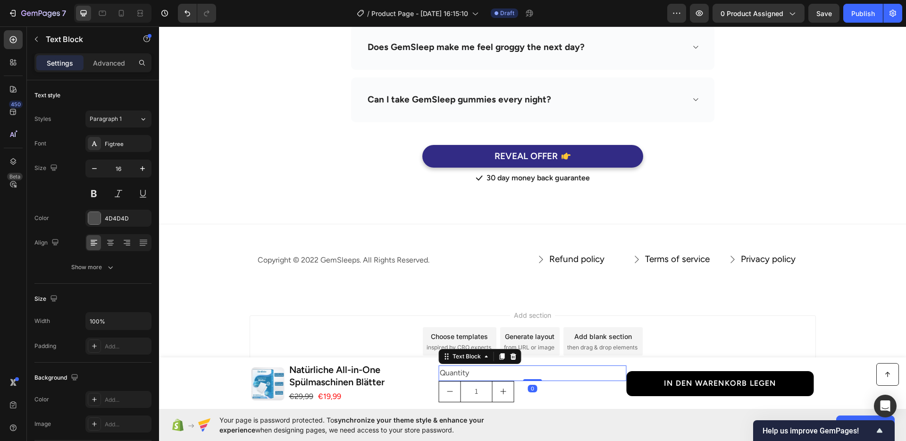
drag, startPoint x: 529, startPoint y: 381, endPoint x: 533, endPoint y: 370, distance: 11.0
click at [533, 370] on div "Quantity Text Block 0" at bounding box center [532, 373] width 187 height 16
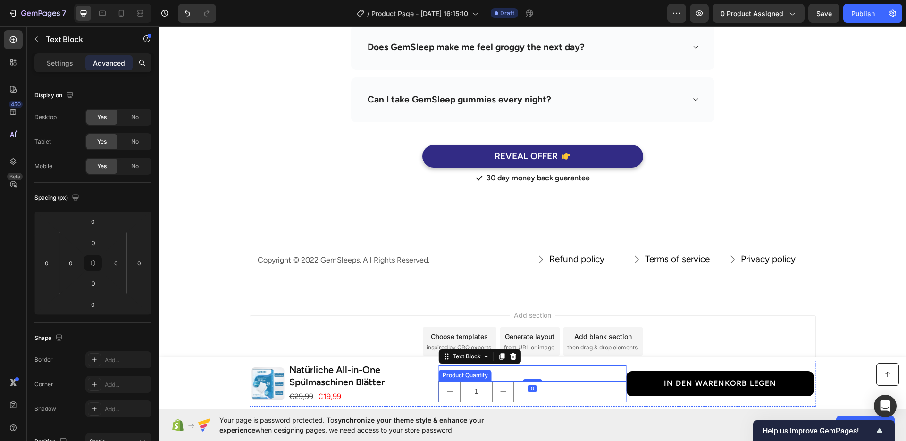
click at [550, 385] on div "1" at bounding box center [532, 391] width 187 height 21
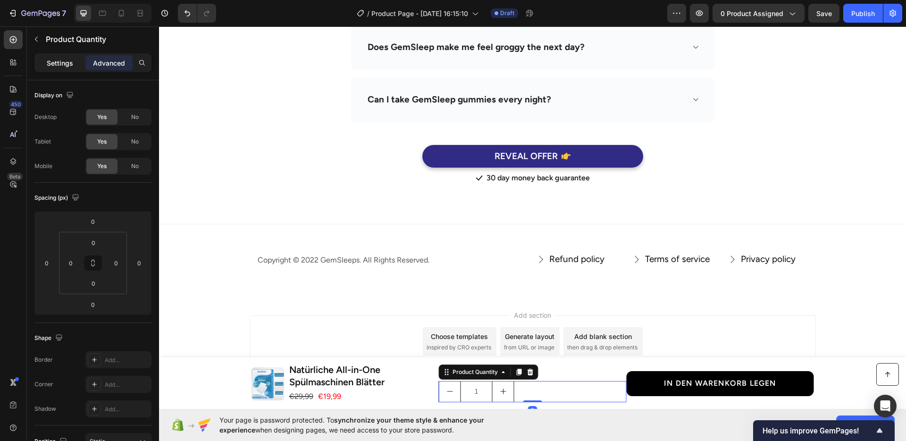
click at [49, 56] on div "Settings" at bounding box center [59, 62] width 47 height 15
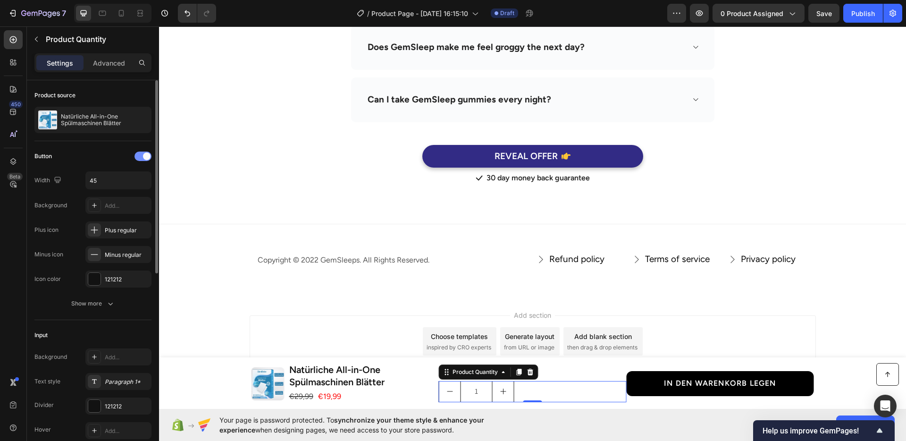
click at [142, 153] on div at bounding box center [142, 155] width 17 height 9
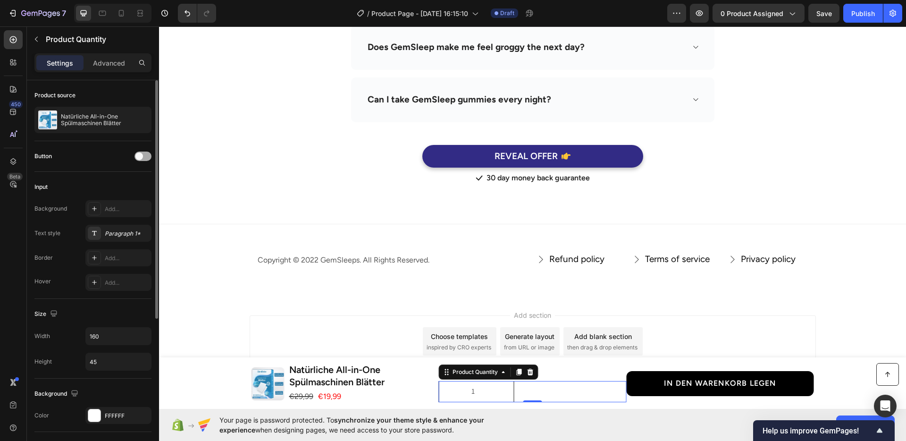
click at [142, 153] on div at bounding box center [142, 155] width 17 height 9
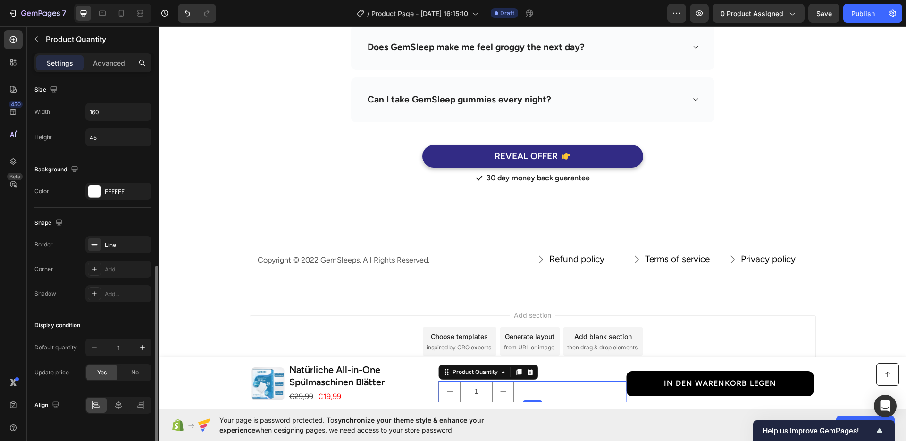
scroll to position [387, 0]
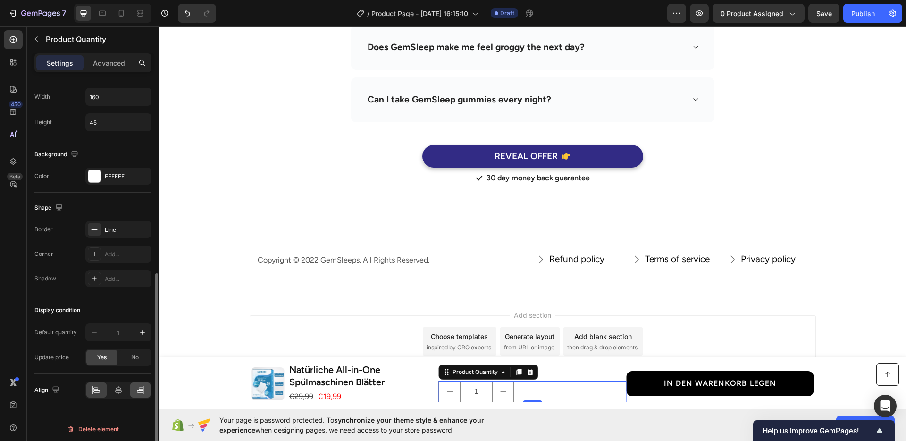
click at [141, 386] on icon at bounding box center [140, 389] width 9 height 9
click at [210, 373] on div "Product Images Natürliche All-in-One Spülmaschinen Blätter Product Title €19,99…" at bounding box center [532, 383] width 747 height 46
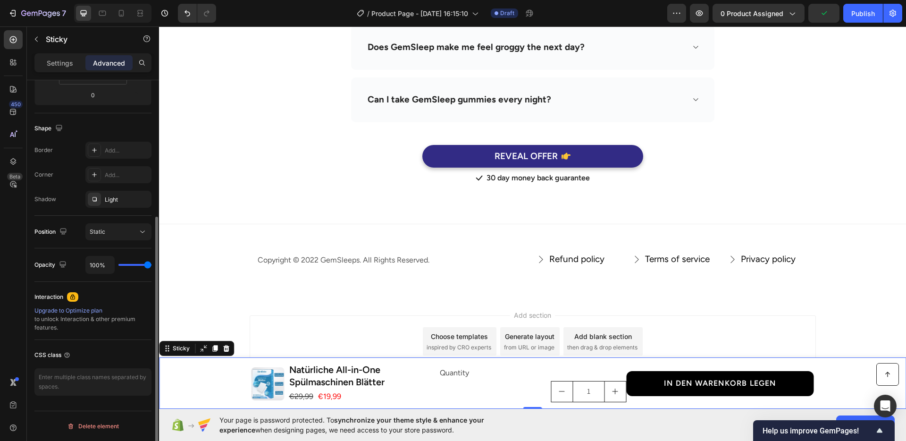
scroll to position [0, 0]
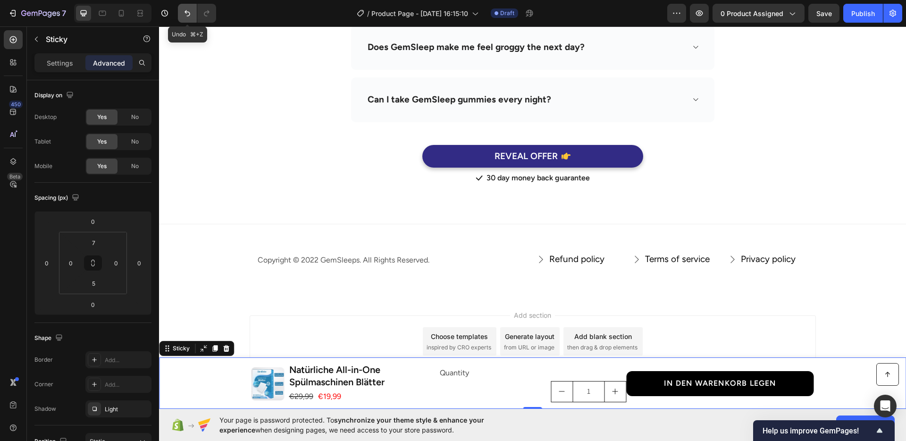
click at [189, 12] on icon "Undo/Redo" at bounding box center [187, 12] width 9 height 9
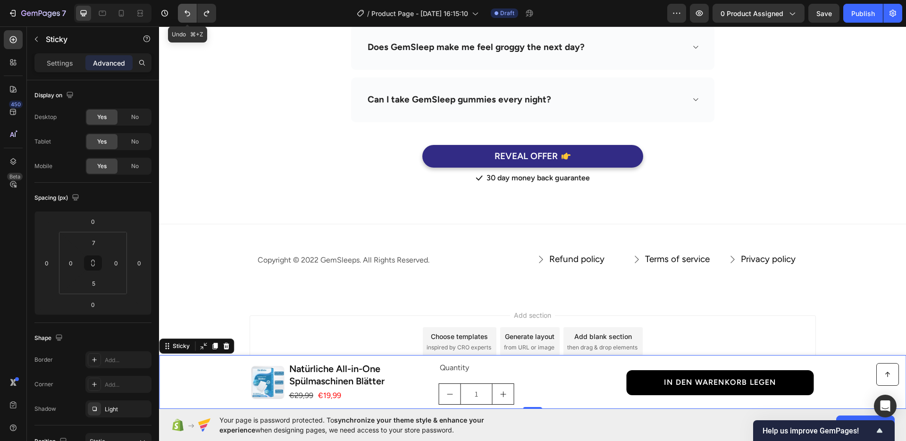
click at [189, 12] on icon "Undo/Redo" at bounding box center [187, 12] width 9 height 9
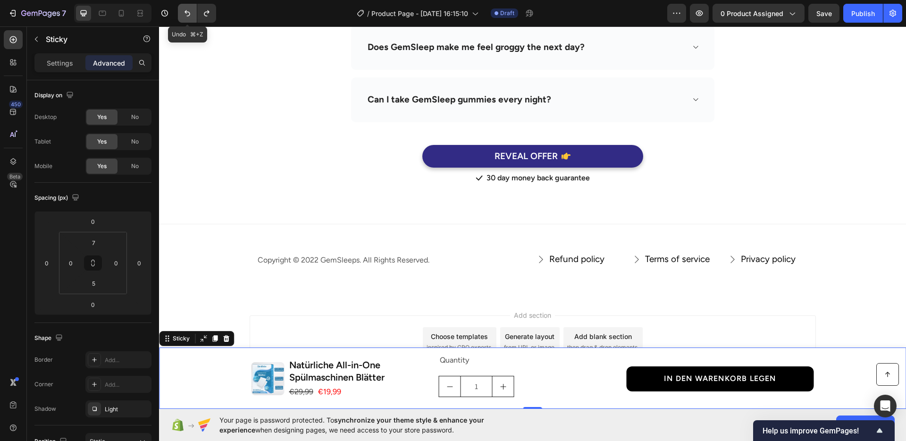
click at [189, 12] on icon "Undo/Redo" at bounding box center [187, 12] width 9 height 9
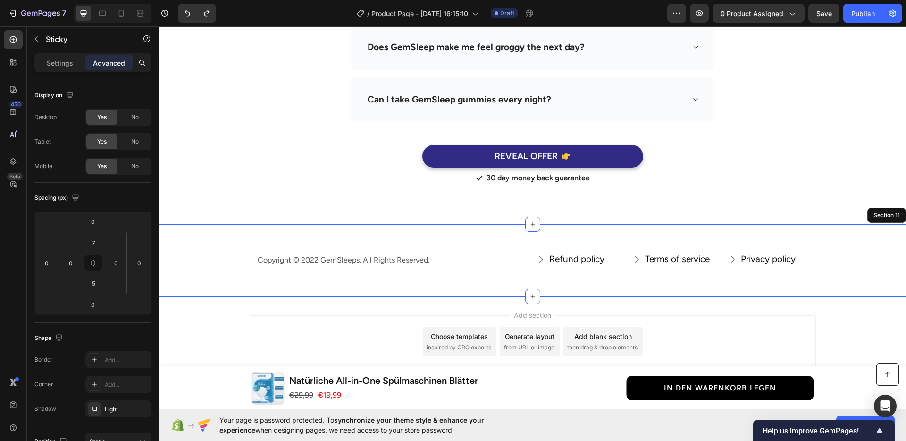
click at [719, 231] on div "Copyright © 2022 GemSleeps. All Rights Reserved. Text block Refund policy Butto…" at bounding box center [532, 260] width 747 height 73
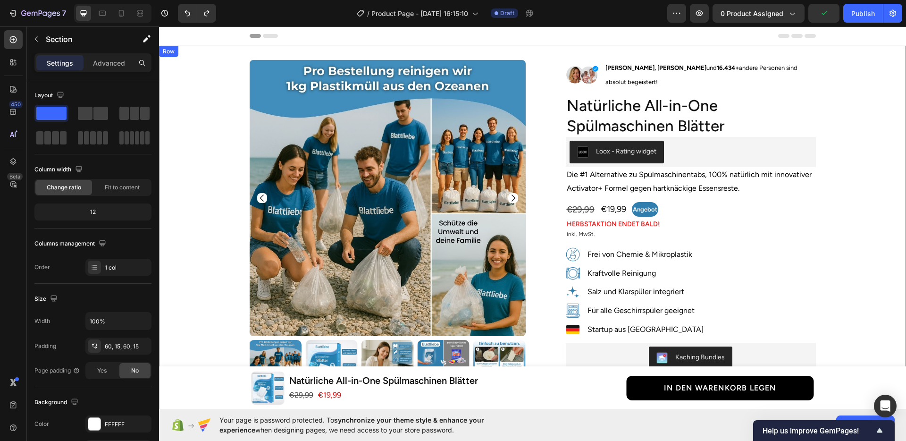
click at [854, 216] on div "Product Images Row Image [PERSON_NAME], [PERSON_NAME] und 16.434+ andere Person…" at bounding box center [532, 383] width 733 height 647
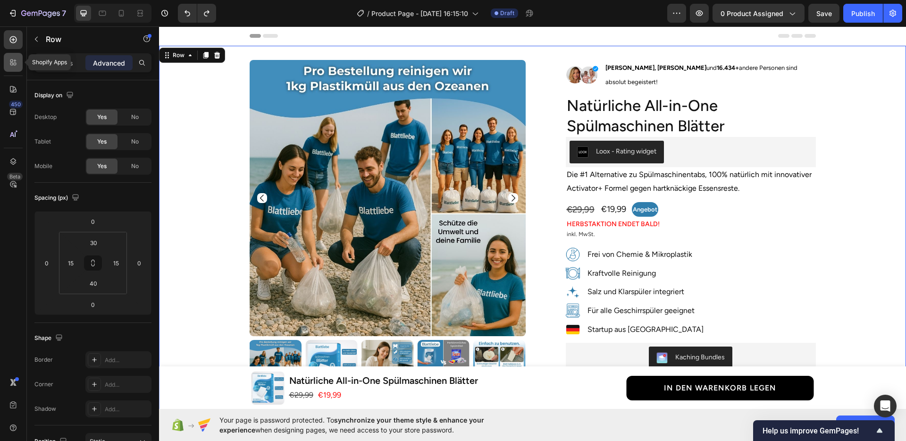
click at [9, 67] on div at bounding box center [13, 62] width 19 height 19
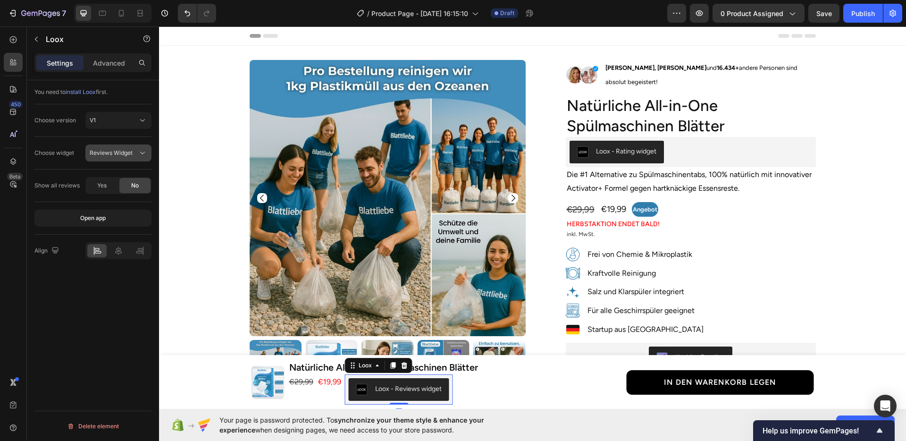
click at [111, 154] on span "Reviews Widget" at bounding box center [111, 152] width 43 height 7
click at [111, 190] on span "Rating Widget" at bounding box center [108, 194] width 37 height 8
click at [514, 386] on div "€19,99 Product Price Product Price Loox - Rating widget Loox 0 €29,99 Compare P…" at bounding box center [457, 389] width 338 height 30
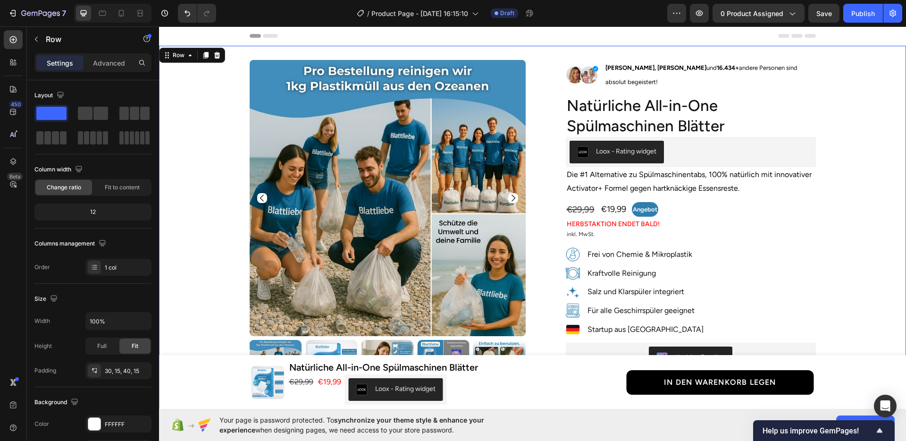
click at [817, 283] on div "Product Images Row Image [PERSON_NAME], [PERSON_NAME] und 16.434+ andere Person…" at bounding box center [532, 383] width 733 height 647
click at [844, 318] on div "Product Images Row Image [PERSON_NAME], [PERSON_NAME] und 16.434+ andere Person…" at bounding box center [532, 383] width 733 height 647
click at [843, 370] on div "Product Images Natürliche All-in-One Spülmaschinen Blätter Product Title €19,99…" at bounding box center [532, 382] width 747 height 48
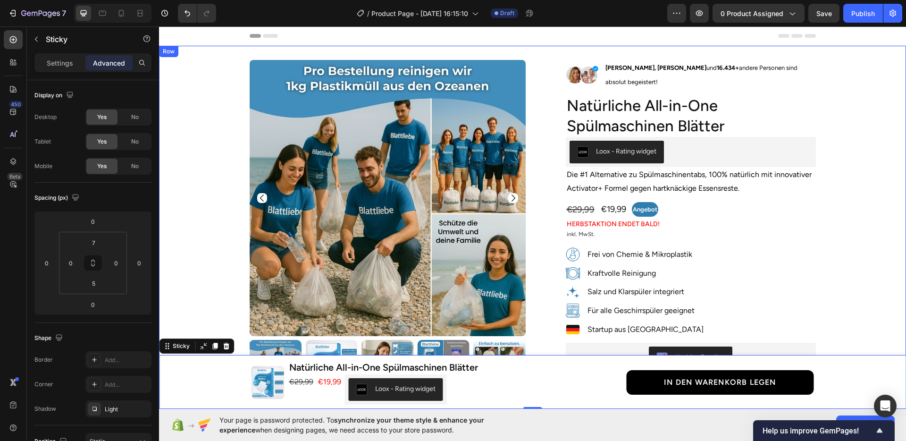
click at [218, 219] on div "Product Images Row Image [PERSON_NAME], [PERSON_NAME] und 16.434+ andere Person…" at bounding box center [532, 383] width 733 height 647
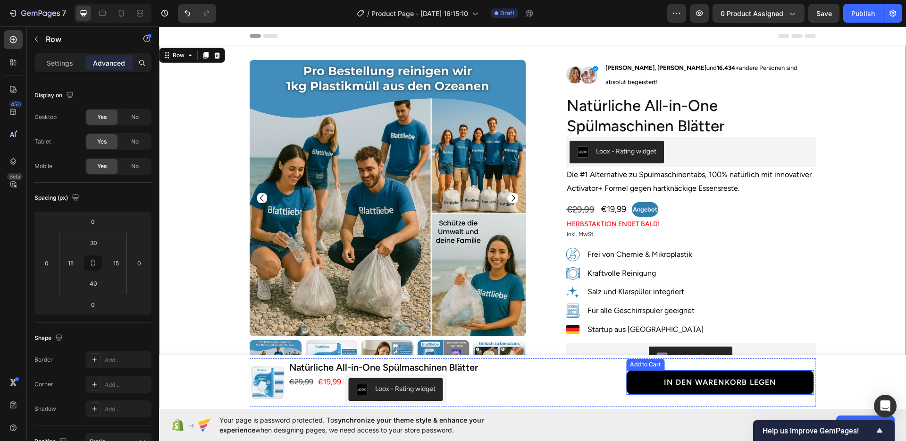
click at [608, 379] on div "€19,99 Product Price Product Price Loox - Rating widget Loox €29,99 Compare Pri…" at bounding box center [457, 389] width 338 height 30
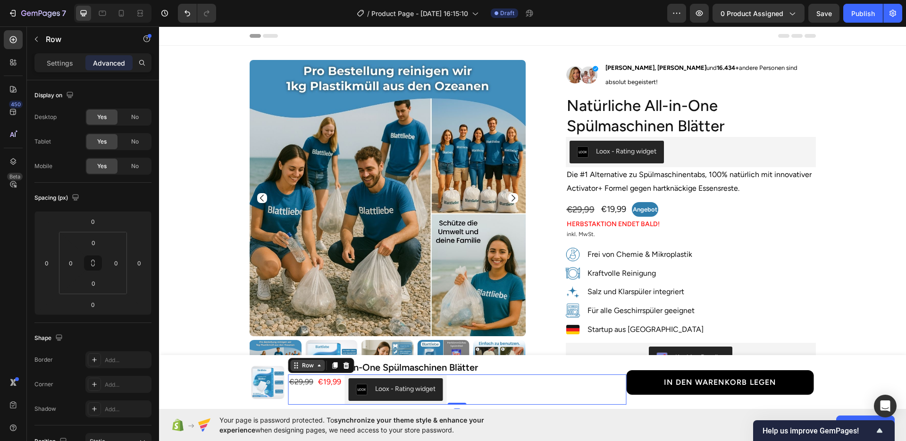
click at [310, 363] on div "Row" at bounding box center [308, 365] width 16 height 8
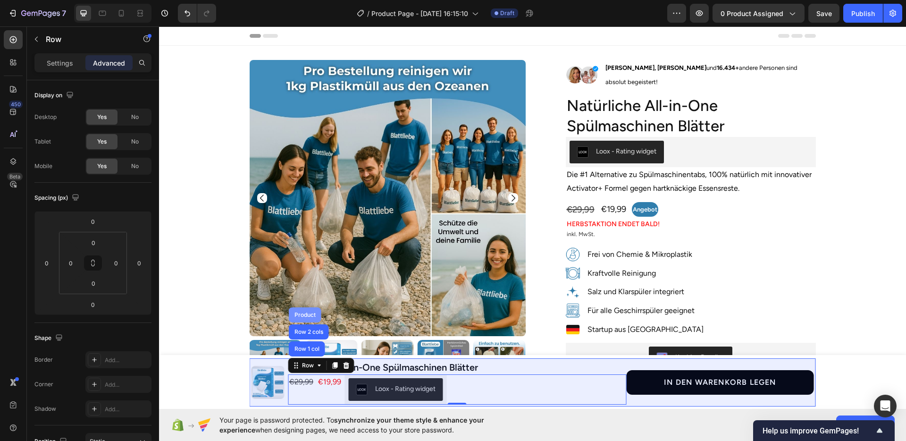
click at [303, 320] on div "Product" at bounding box center [305, 314] width 33 height 15
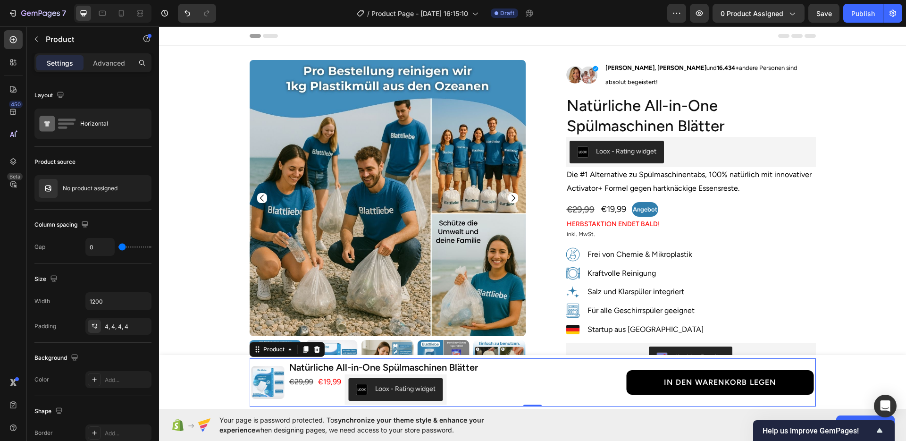
click at [279, 355] on div "Product" at bounding box center [287, 349] width 75 height 15
click at [276, 353] on div "Product" at bounding box center [273, 349] width 25 height 8
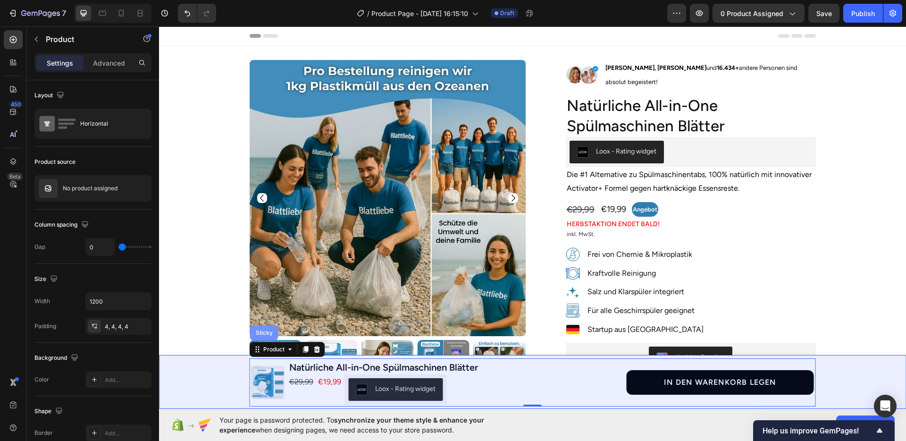
click at [265, 334] on div "Sticky" at bounding box center [264, 333] width 21 height 6
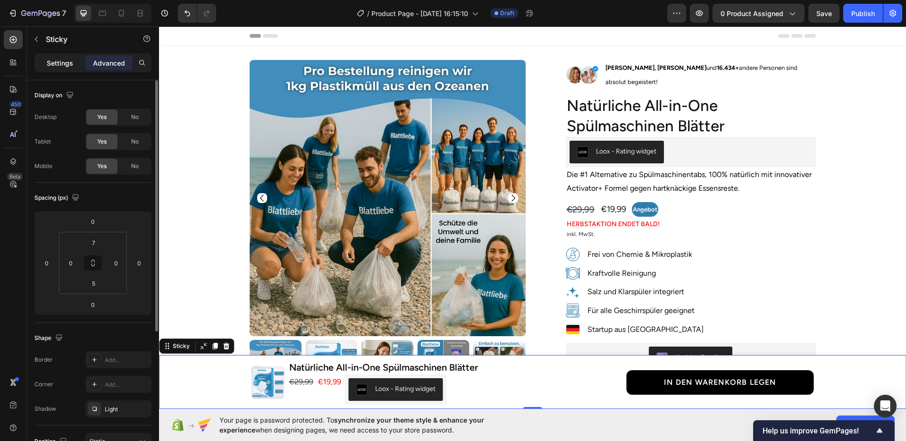
click at [64, 64] on p "Settings" at bounding box center [60, 63] width 26 height 10
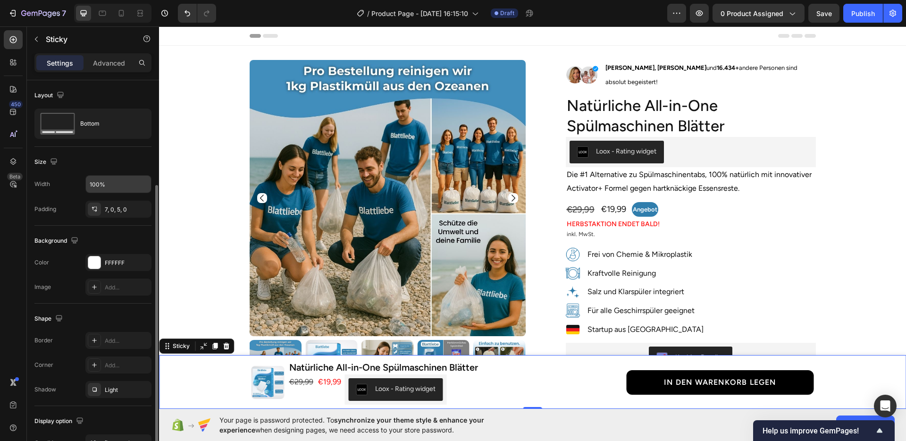
scroll to position [56, 0]
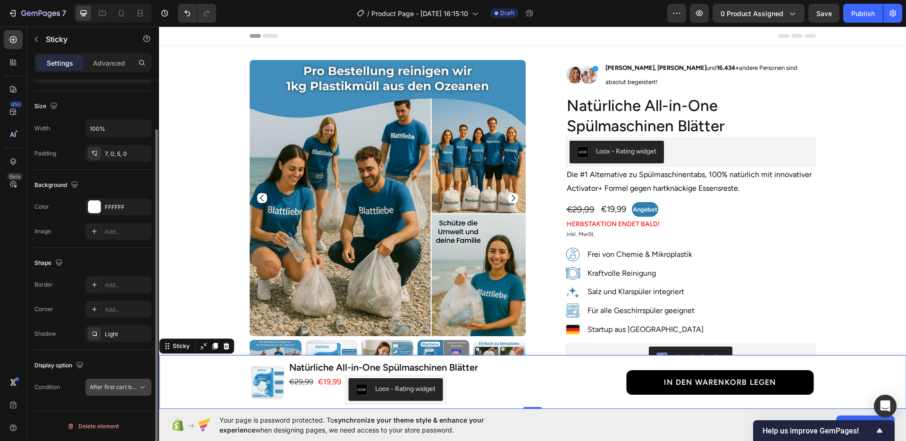
click at [119, 389] on span "After first cart button" at bounding box center [118, 386] width 56 height 7
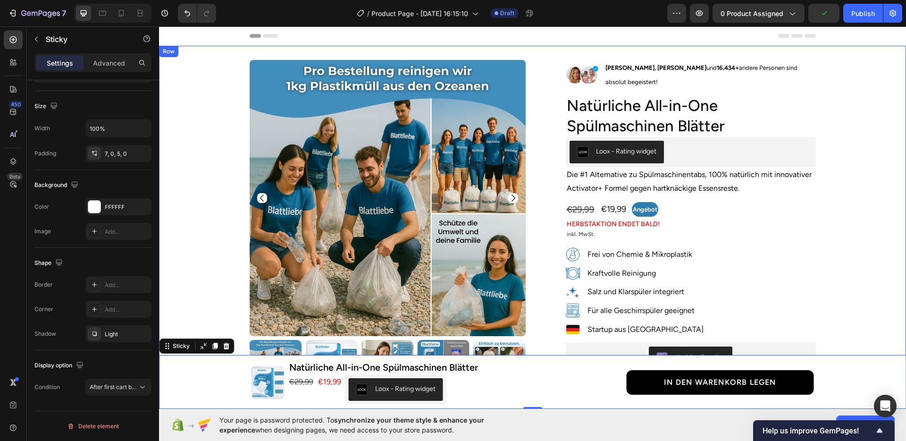
click at [825, 279] on div "Product Images Row Image [PERSON_NAME], [PERSON_NAME] und 16.434+ andere Person…" at bounding box center [532, 383] width 733 height 647
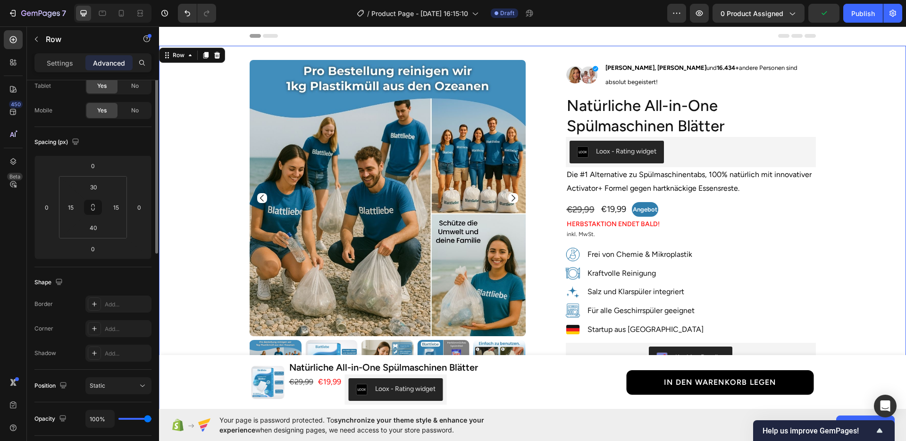
scroll to position [0, 0]
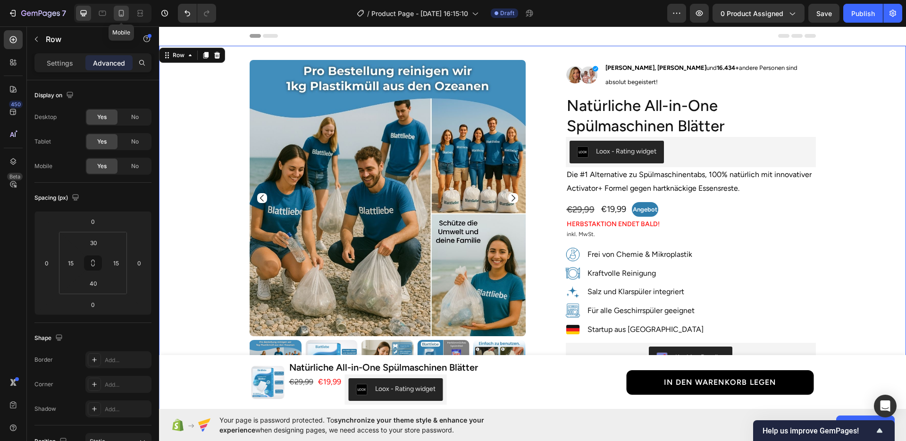
click at [119, 10] on icon at bounding box center [121, 12] width 9 height 9
type input "10"
type input "20"
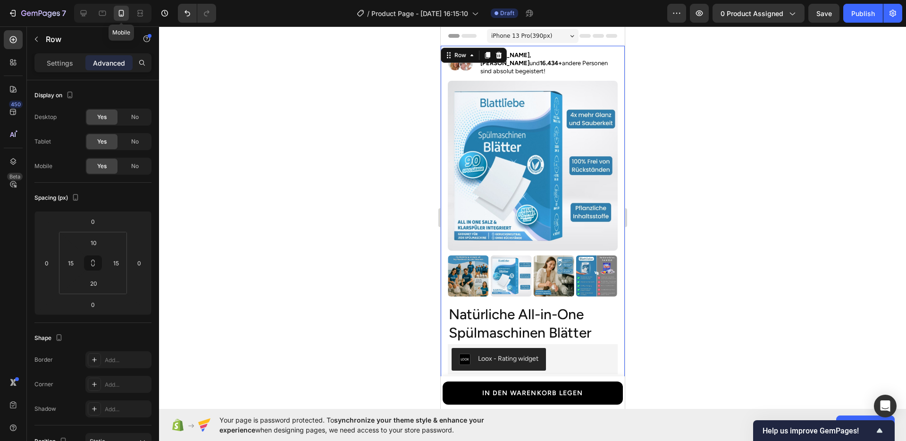
click at [749, 260] on div at bounding box center [532, 233] width 747 height 414
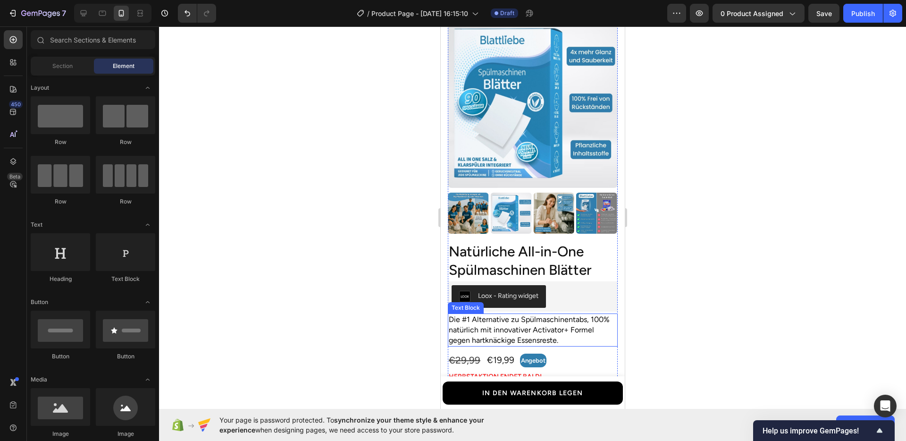
scroll to position [63, 0]
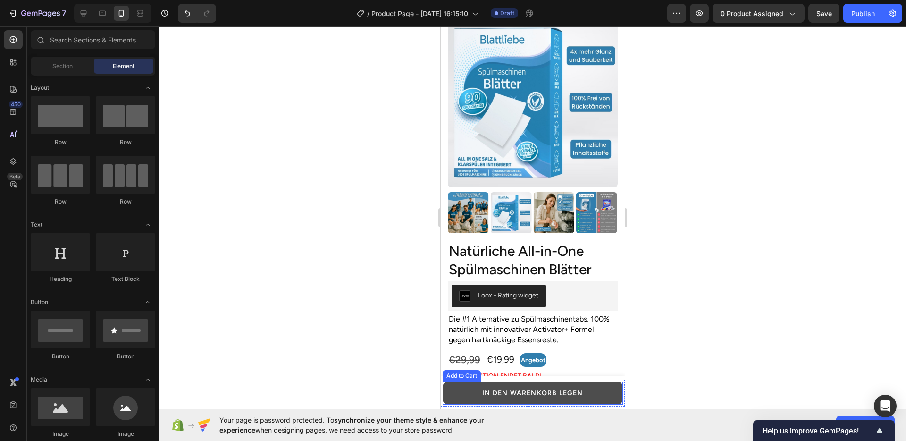
click at [461, 388] on button "IN DEN WARENKORB LEGEN" at bounding box center [532, 392] width 180 height 23
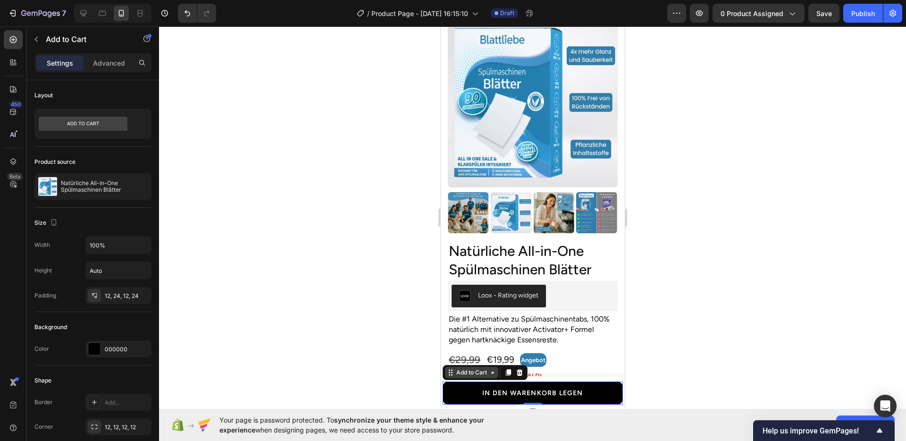
click at [463, 374] on div "Add to Cart" at bounding box center [471, 372] width 34 height 8
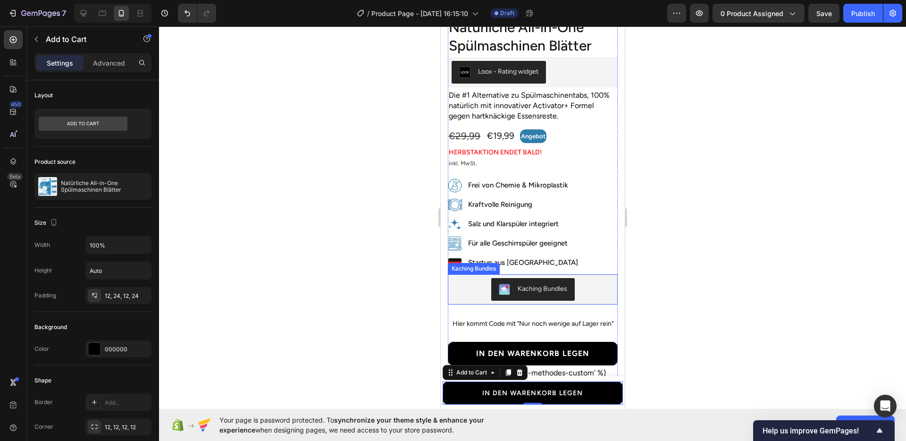
scroll to position [304, 0]
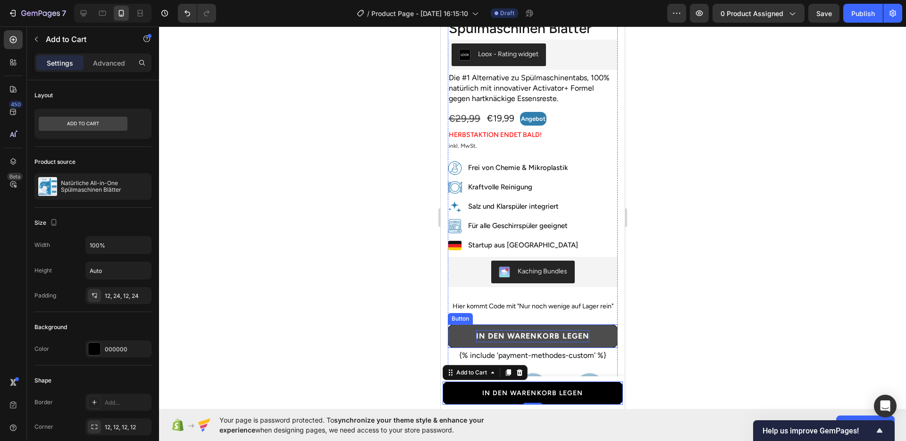
click at [505, 331] on strong "In den Warenkorb legen" at bounding box center [531, 335] width 113 height 9
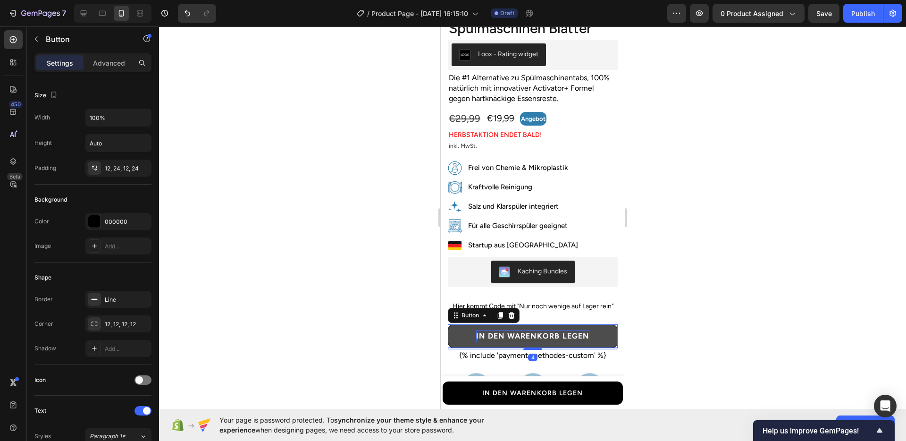
click at [505, 331] on strong "In den Warenkorb legen" at bounding box center [531, 335] width 113 height 9
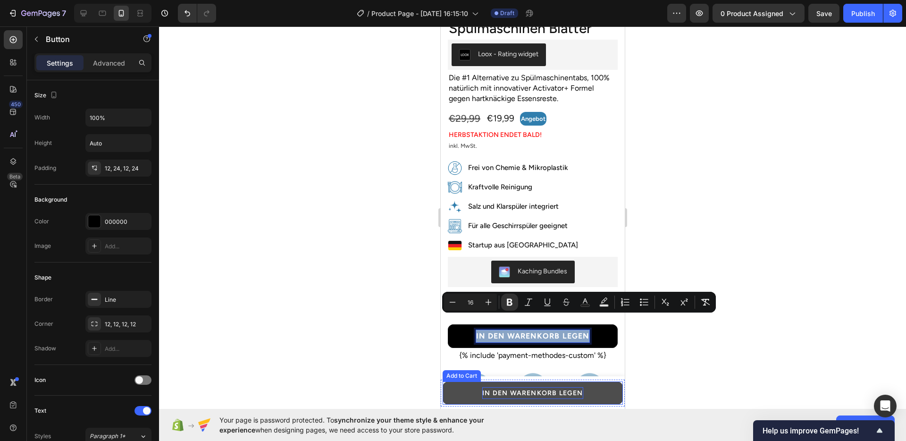
click at [518, 390] on p "IN DEN WARENKORB LEGEN" at bounding box center [532, 393] width 100 height 12
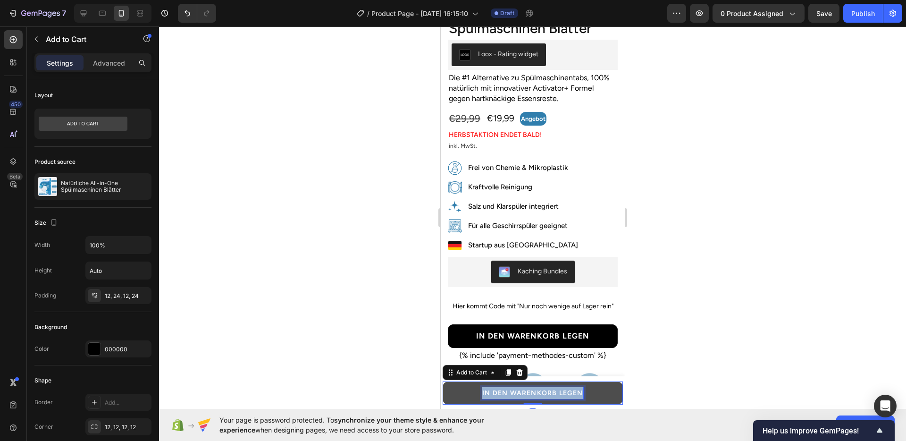
click at [518, 390] on p "IN DEN WARENKORB LEGEN" at bounding box center [532, 393] width 100 height 12
click at [503, 388] on p "IN DEN WARENKORB LEGEN" at bounding box center [532, 393] width 100 height 12
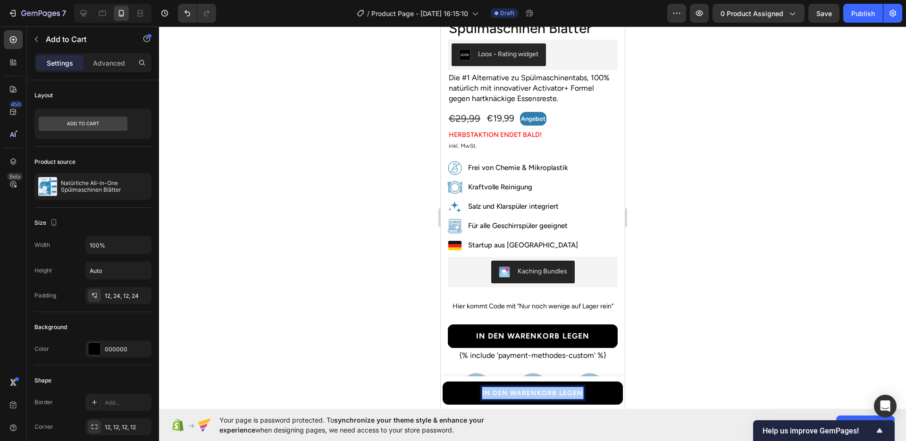
click at [334, 272] on div at bounding box center [532, 233] width 747 height 414
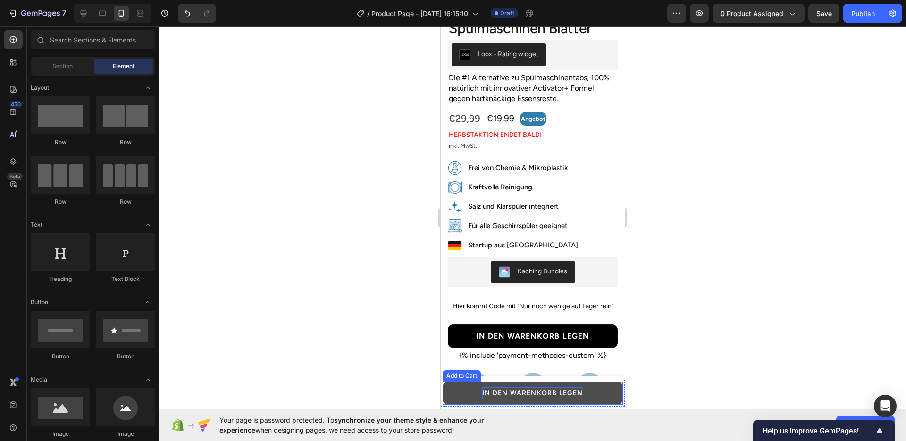
click at [493, 389] on p "IN DEN WARENKORB LEGEN" at bounding box center [532, 393] width 100 height 12
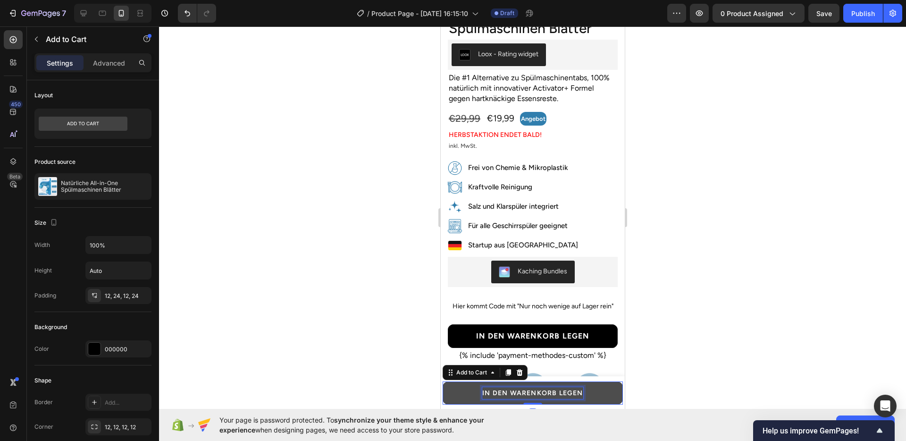
click at [493, 389] on p "IN DEN WARENKORB LEGEN" at bounding box center [532, 393] width 100 height 12
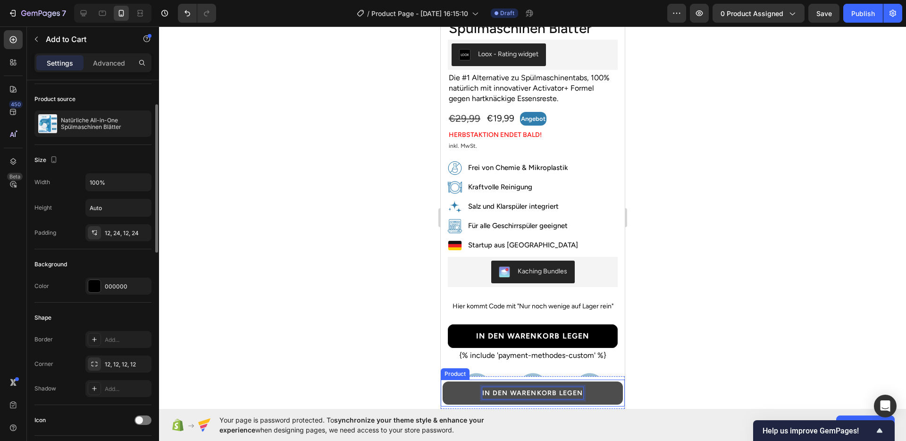
scroll to position [74, 0]
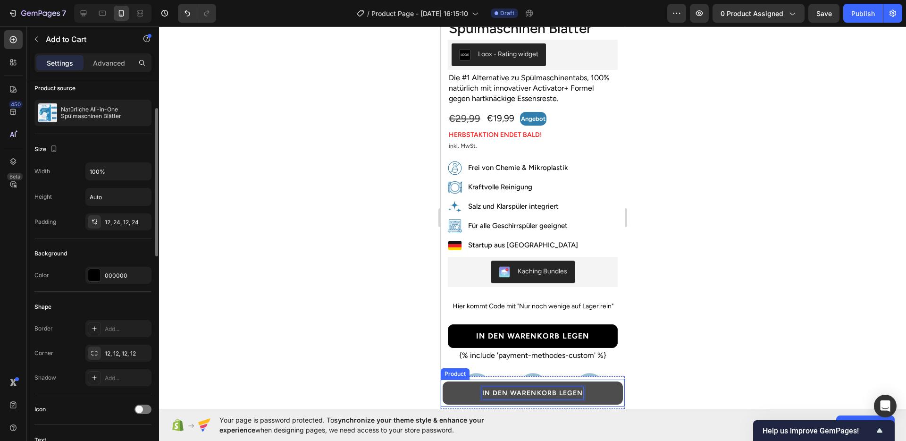
click at [378, 289] on div at bounding box center [532, 233] width 747 height 414
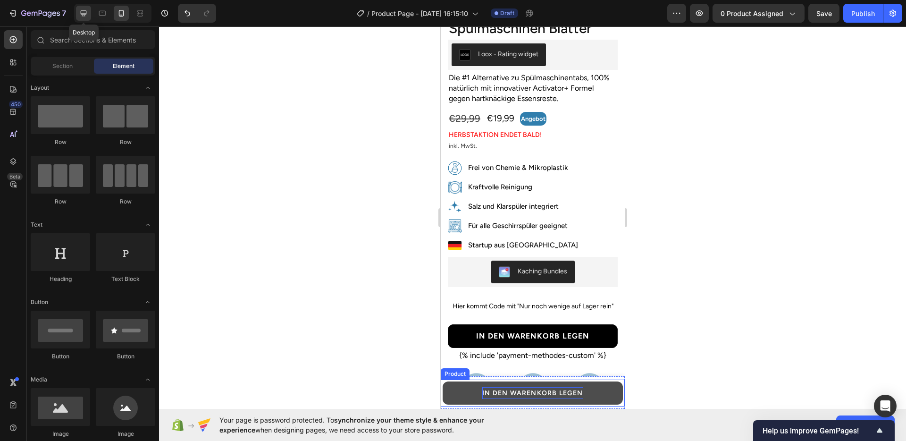
click at [86, 15] on icon at bounding box center [83, 12] width 9 height 9
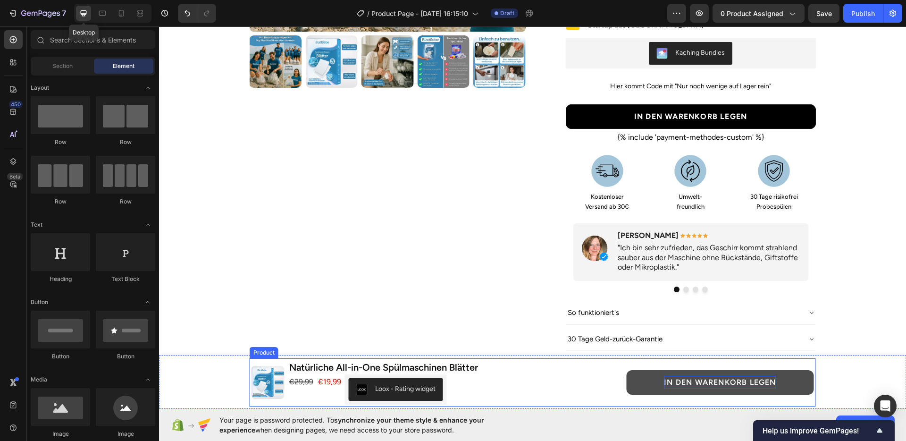
click at [444, 262] on div "Product Images Row" at bounding box center [388, 79] width 276 height 647
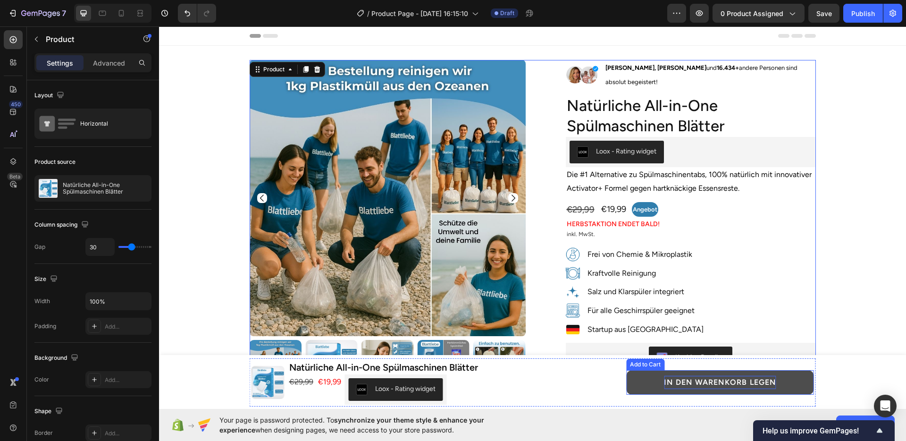
click at [687, 378] on p "IN DEN WARENKORB LEGEN" at bounding box center [720, 382] width 112 height 14
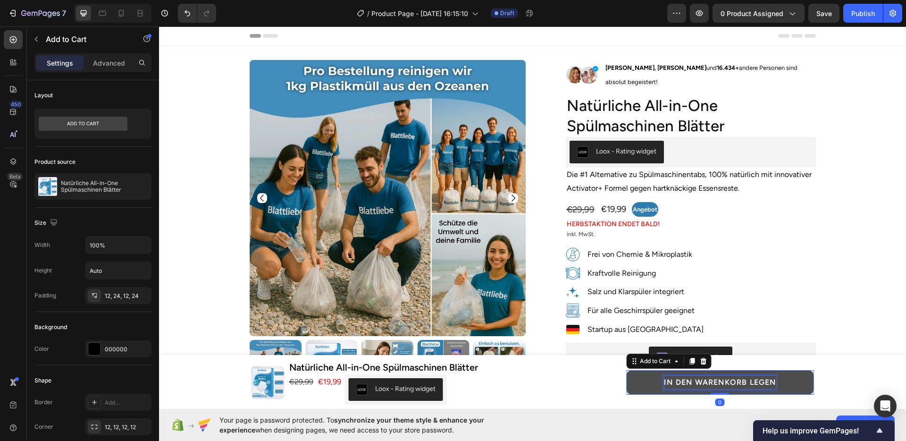
click at [687, 378] on p "IN DEN WARENKORB LEGEN" at bounding box center [720, 382] width 112 height 14
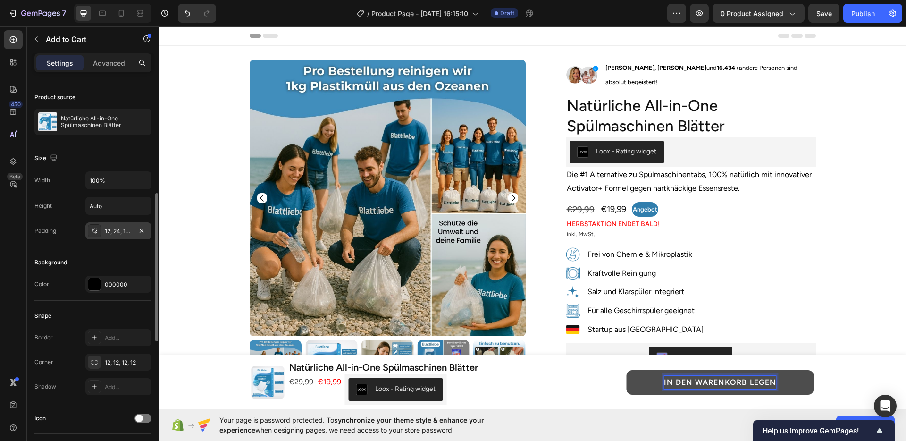
scroll to position [128, 0]
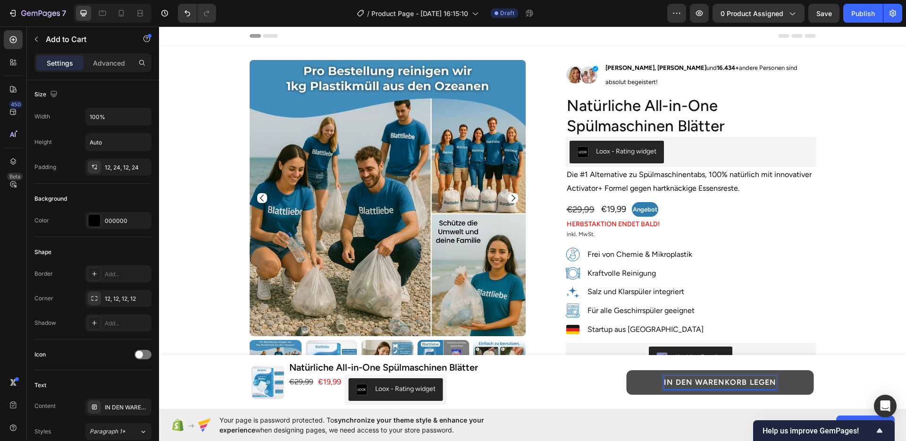
click at [645, 379] on button "IN DEN WARENKORB LEGEN" at bounding box center [719, 382] width 187 height 25
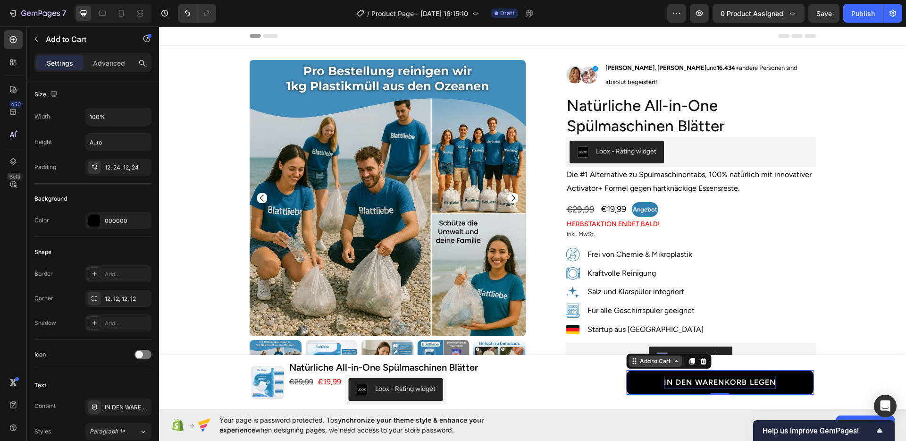
click at [646, 363] on div "Add to Cart" at bounding box center [655, 361] width 34 height 8
click at [639, 362] on div "Add to Cart" at bounding box center [655, 361] width 34 height 8
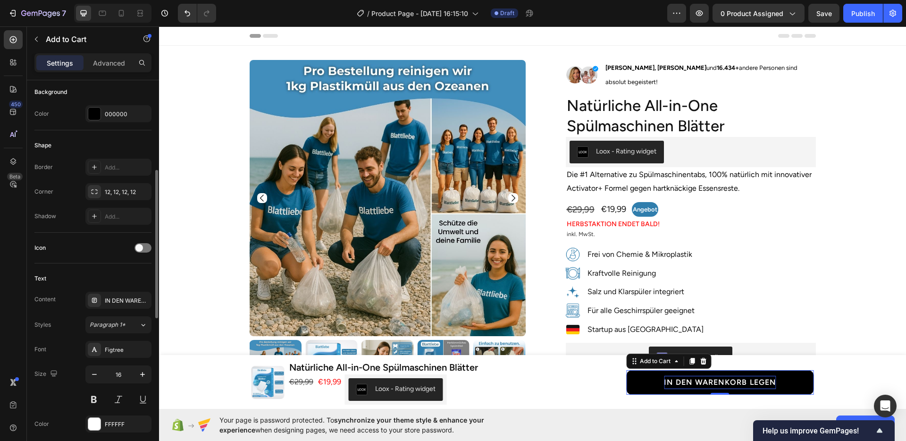
scroll to position [295, 0]
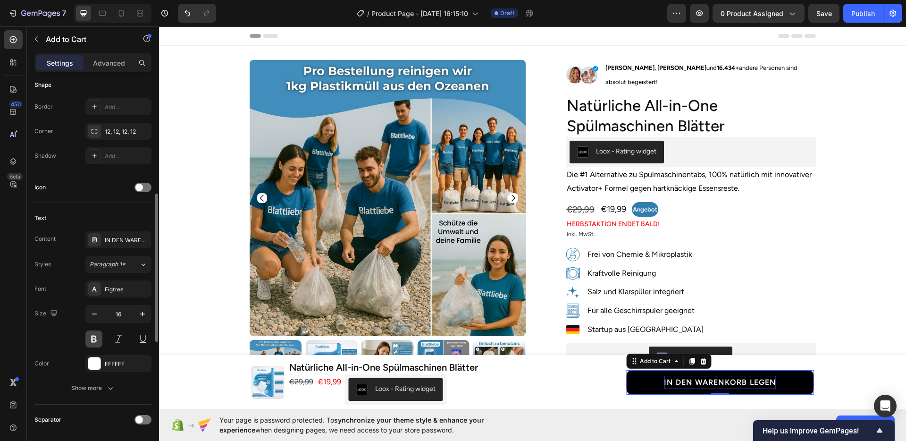
click at [99, 339] on button at bounding box center [93, 338] width 17 height 17
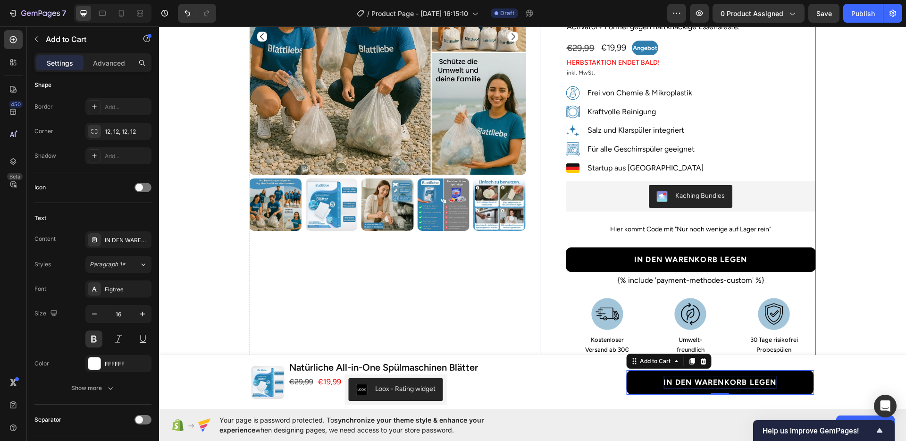
scroll to position [161, 0]
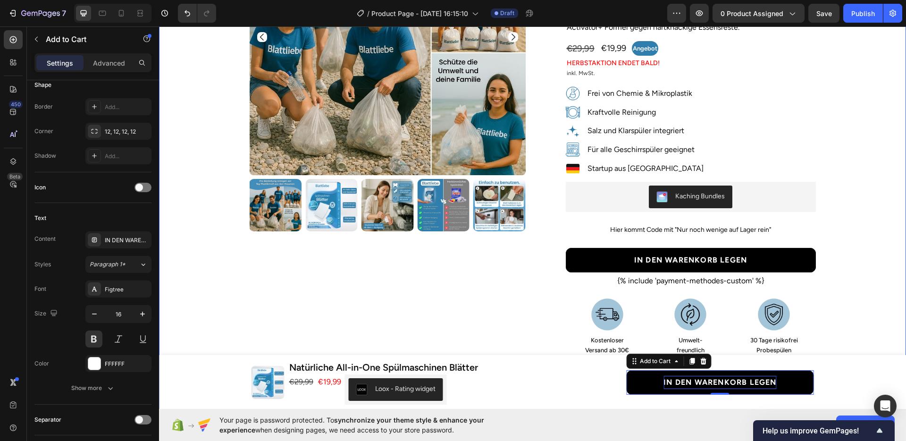
click at [851, 280] on div "Product Images Row Image [PERSON_NAME], [PERSON_NAME] und 16.434+ andere Person…" at bounding box center [532, 222] width 733 height 647
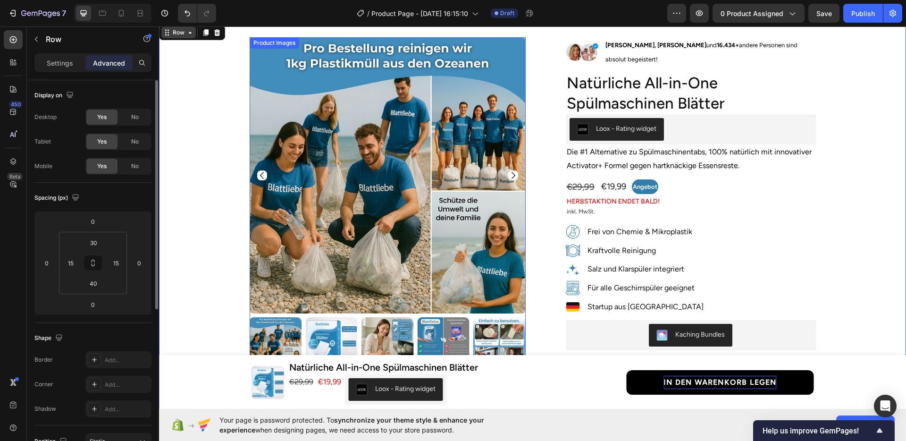
scroll to position [0, 0]
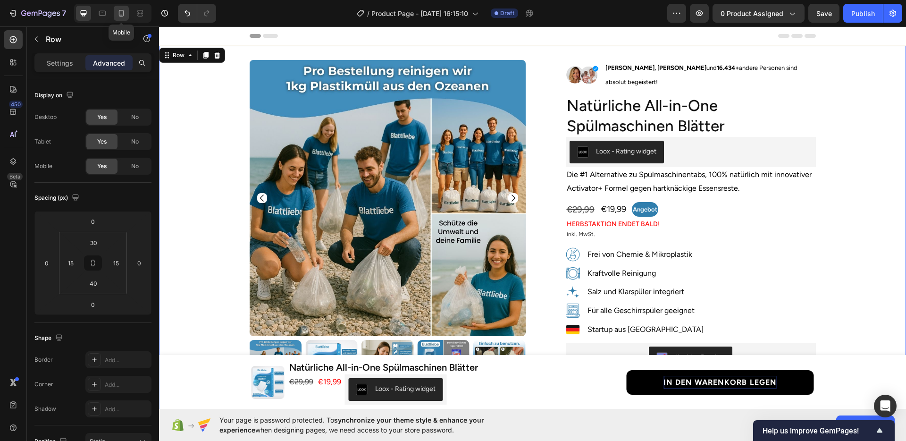
click at [126, 7] on div at bounding box center [121, 13] width 15 height 15
type input "10"
type input "20"
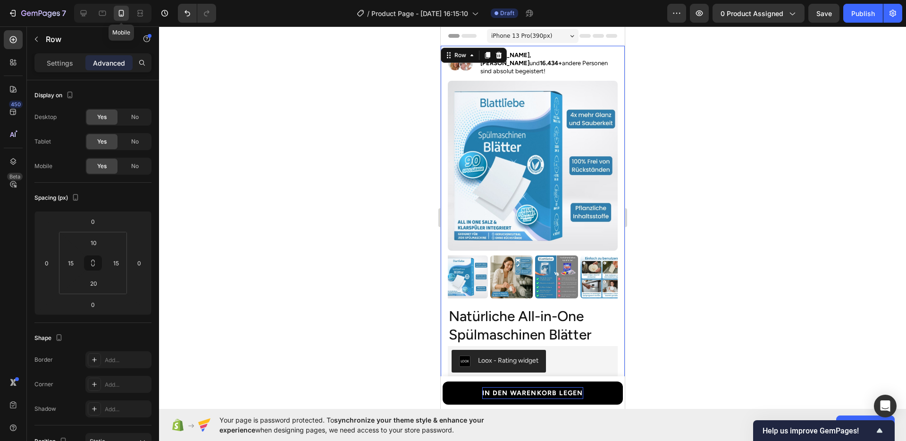
click at [695, 258] on div at bounding box center [532, 233] width 747 height 414
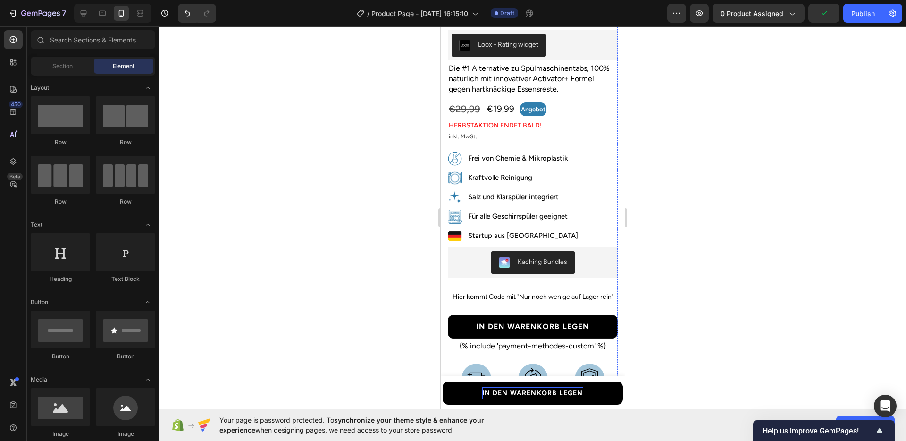
scroll to position [297, 0]
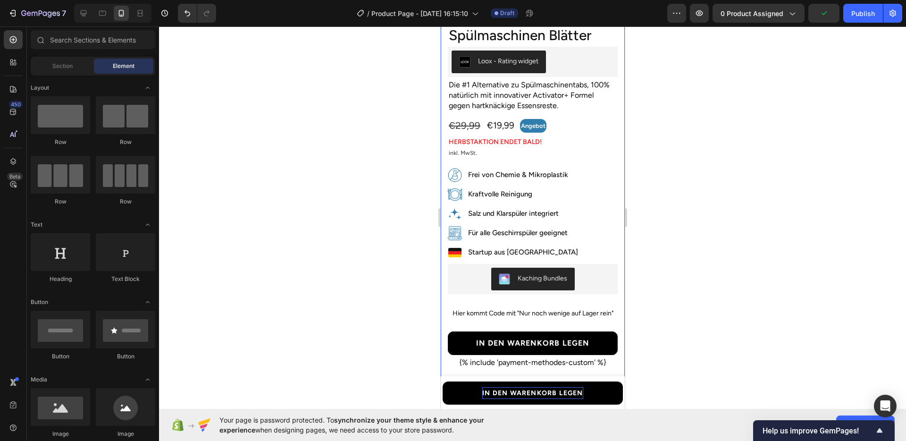
click at [700, 272] on div at bounding box center [532, 233] width 747 height 414
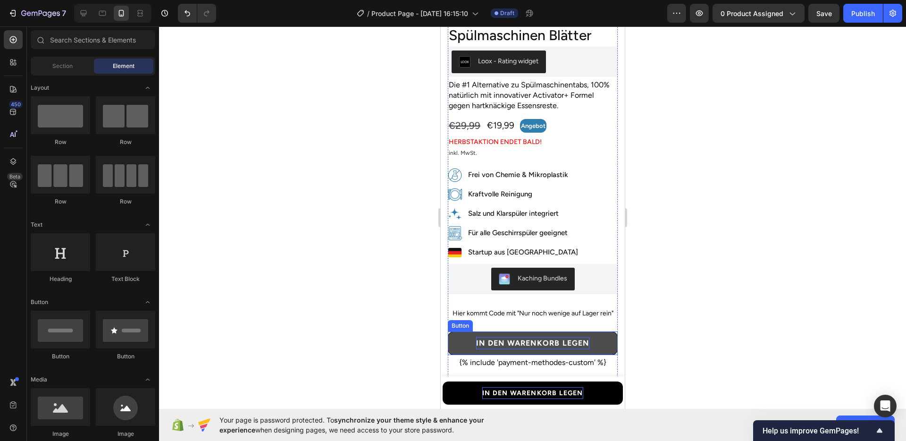
click at [538, 338] on strong "In den Warenkorb legen" at bounding box center [531, 342] width 113 height 9
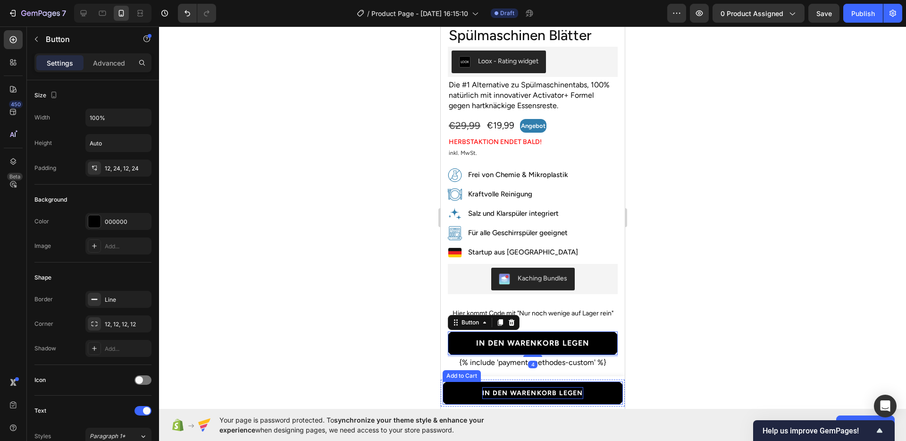
click at [502, 388] on p "IN DEN WARENKORB LEGEN" at bounding box center [532, 393] width 100 height 12
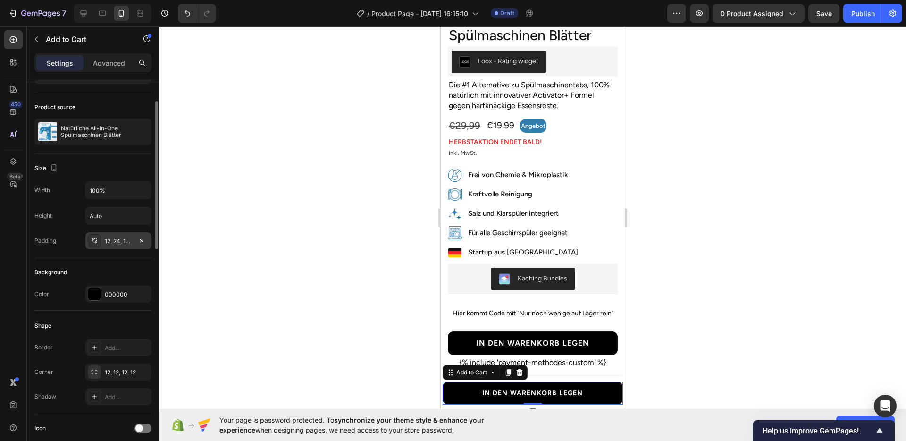
scroll to position [57, 0]
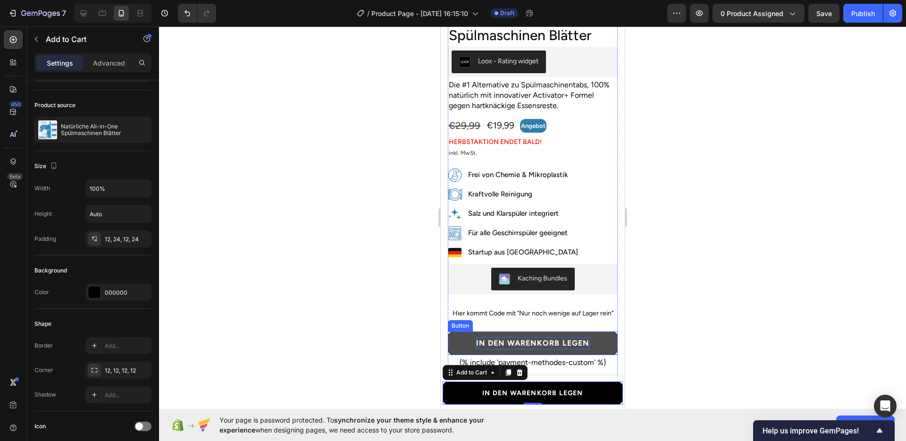
click at [499, 338] on strong "In den Warenkorb legen" at bounding box center [531, 342] width 113 height 9
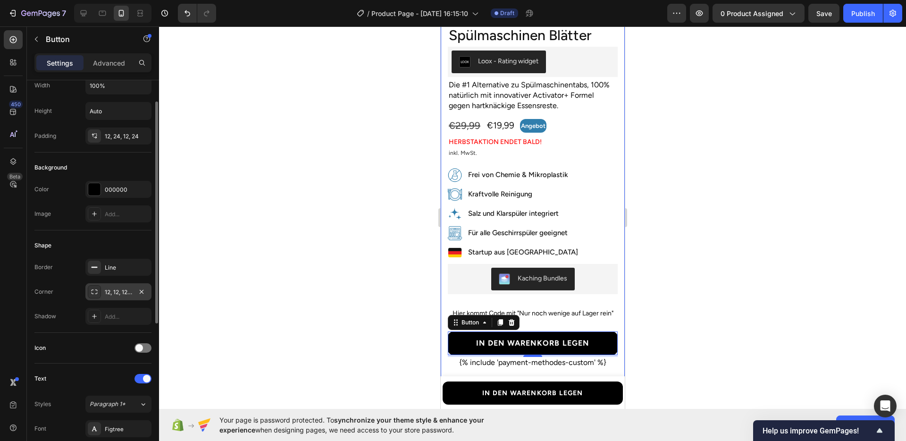
scroll to position [36, 0]
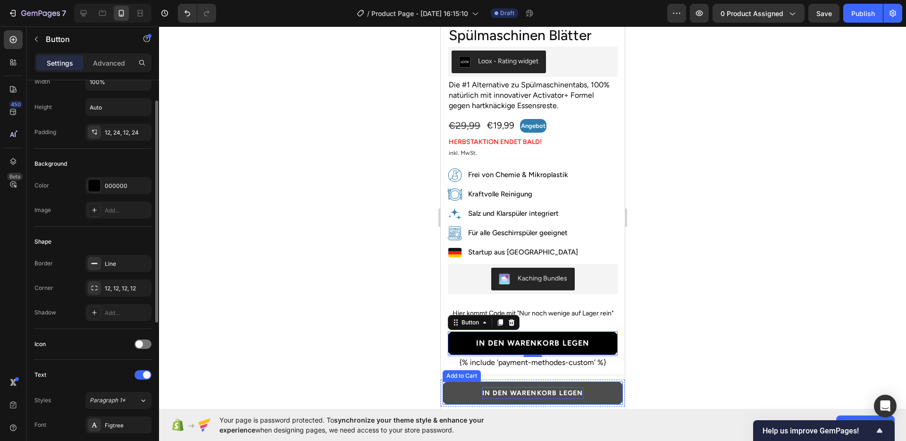
click at [492, 387] on p "IN DEN WARENKORB LEGEN" at bounding box center [532, 393] width 100 height 12
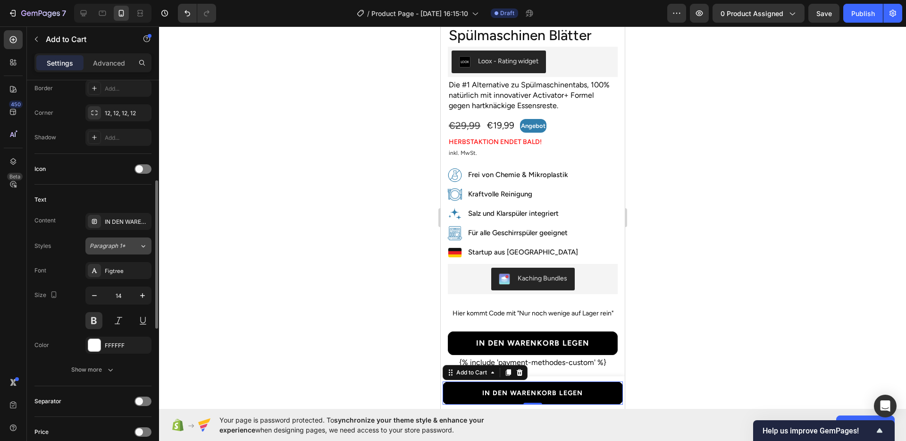
scroll to position [372, 0]
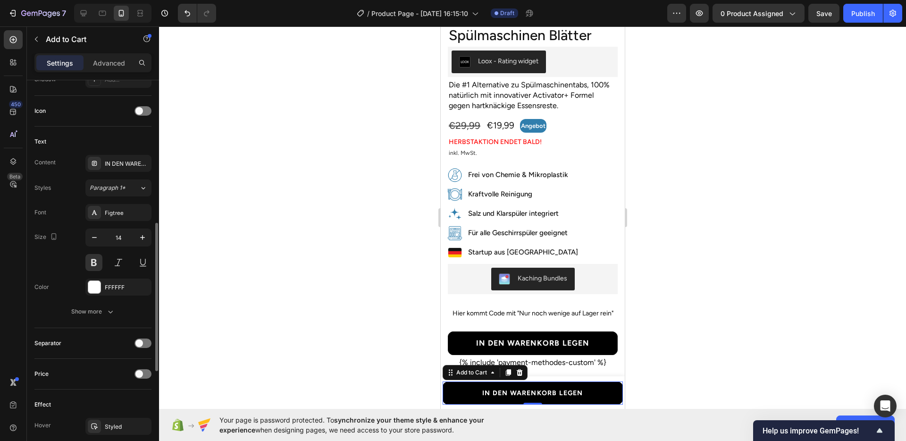
click at [701, 308] on div at bounding box center [532, 233] width 747 height 414
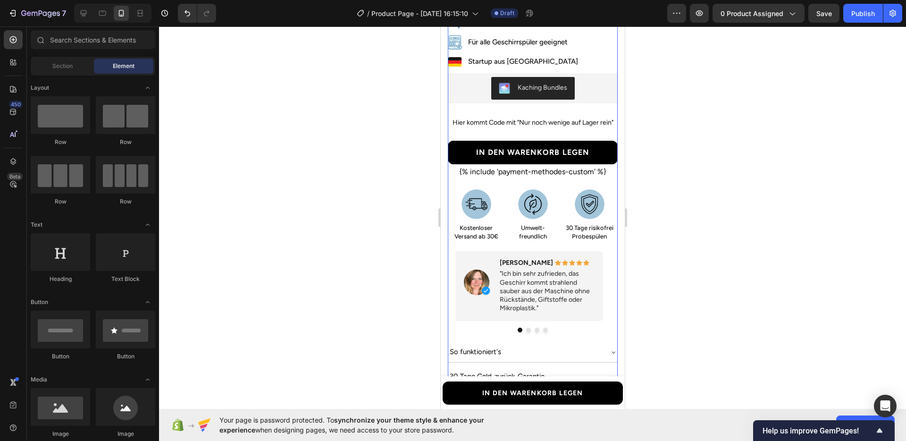
scroll to position [485, 0]
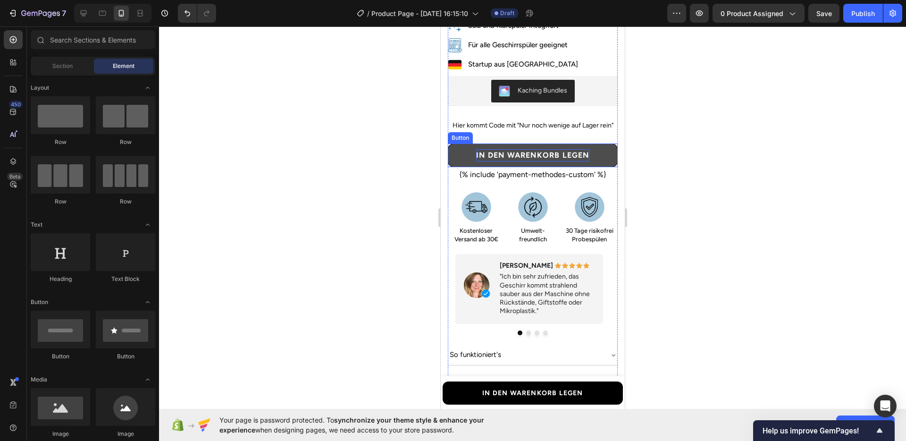
click at [505, 150] on strong "In den Warenkorb legen" at bounding box center [531, 154] width 113 height 9
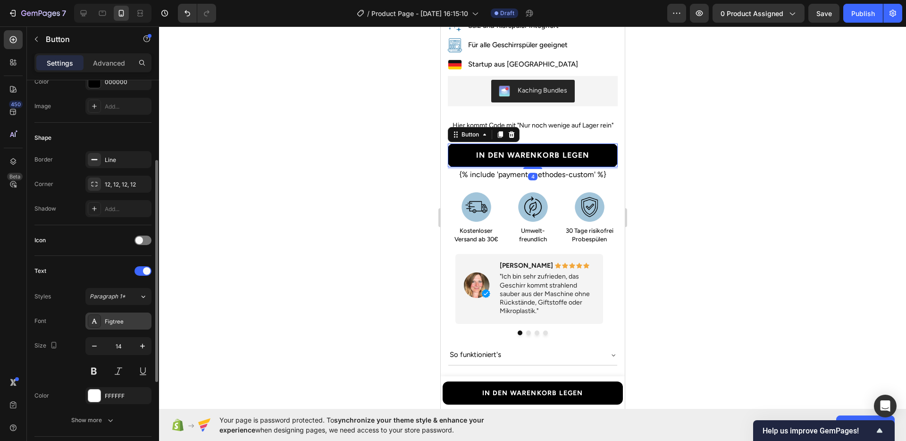
scroll to position [206, 0]
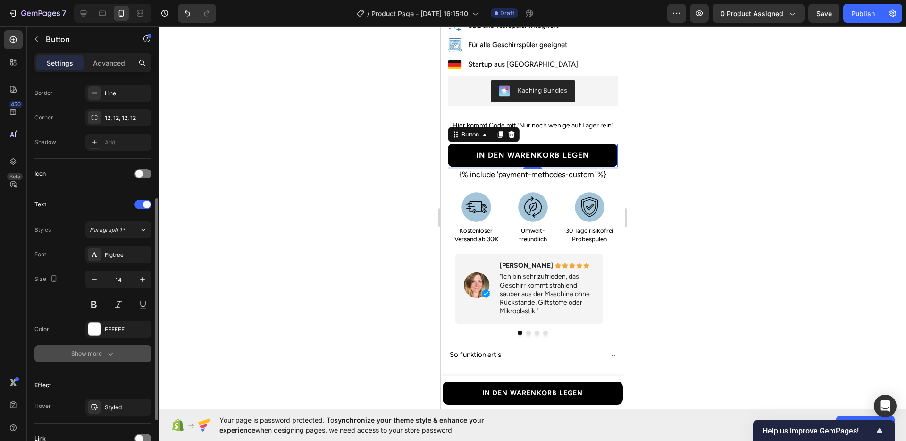
click at [100, 347] on button "Show more" at bounding box center [92, 353] width 117 height 17
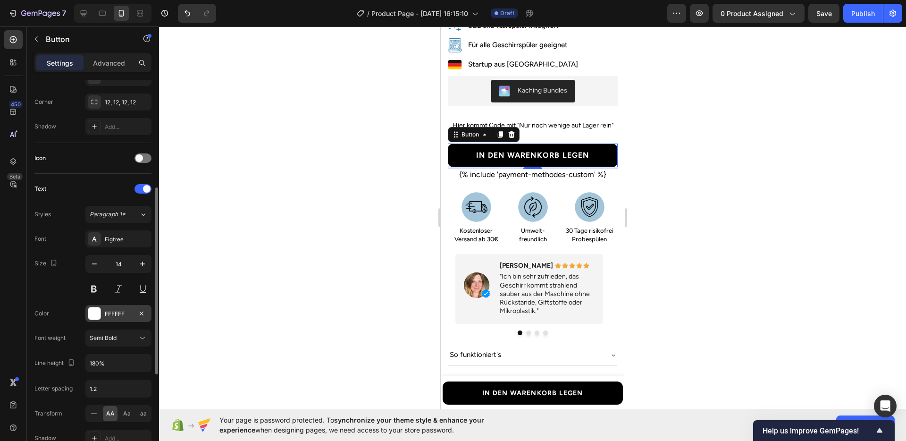
scroll to position [261, 0]
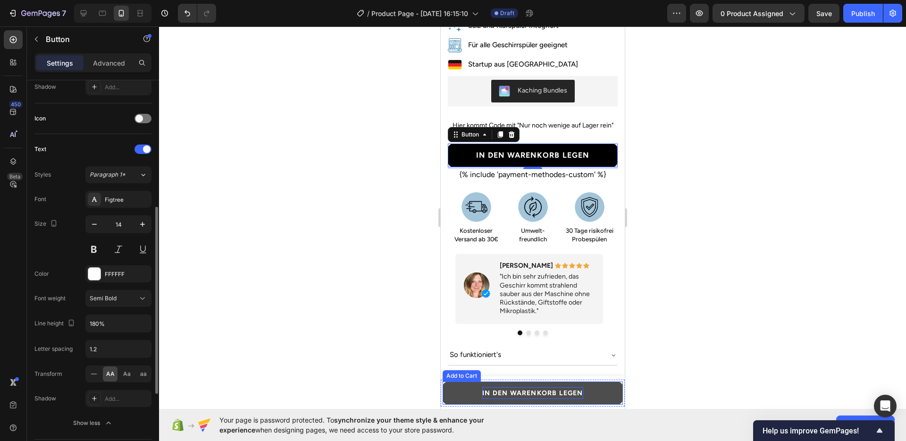
click at [497, 388] on p "IN DEN WARENKORB LEGEN" at bounding box center [532, 393] width 100 height 12
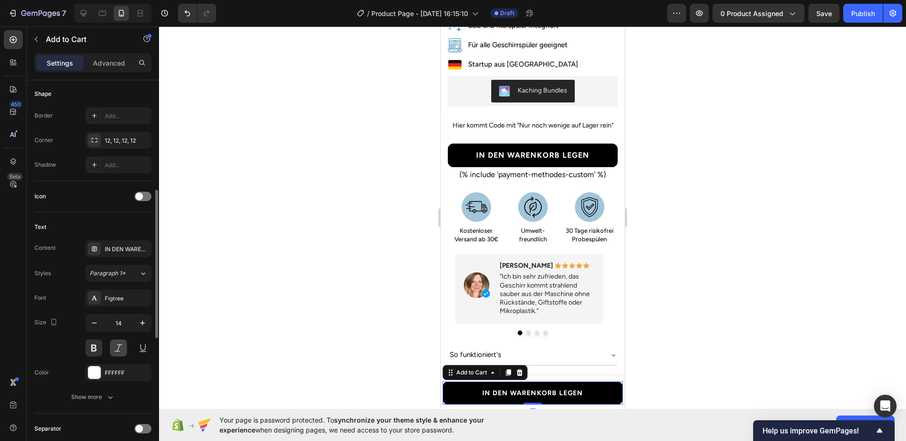
scroll to position [302, 0]
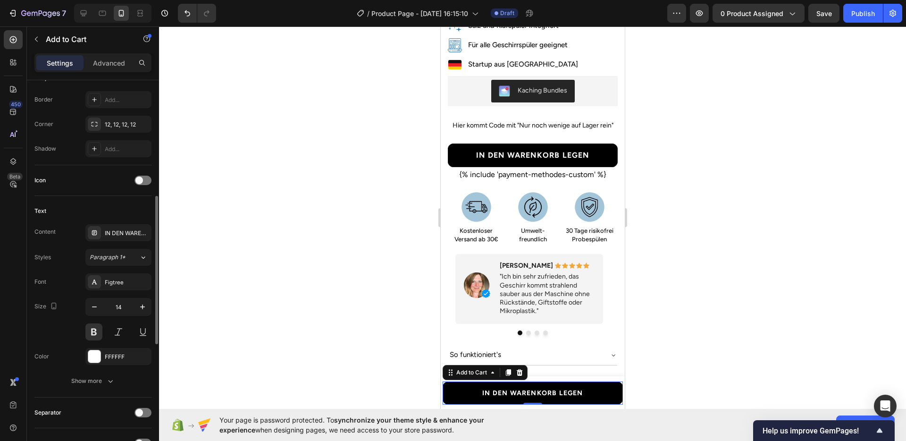
click at [98, 370] on div "Font Figtree Size 14 Color FFFFFF Show more" at bounding box center [92, 331] width 117 height 116
click at [100, 377] on div "Show more" at bounding box center [93, 380] width 44 height 9
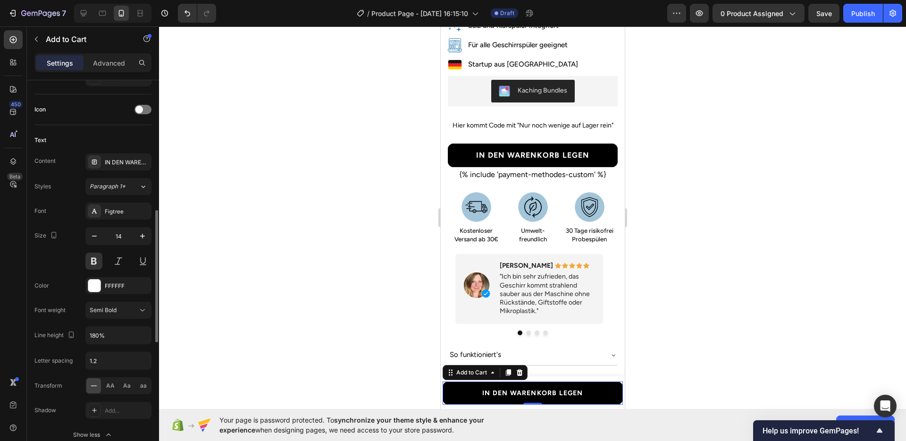
scroll to position [387, 0]
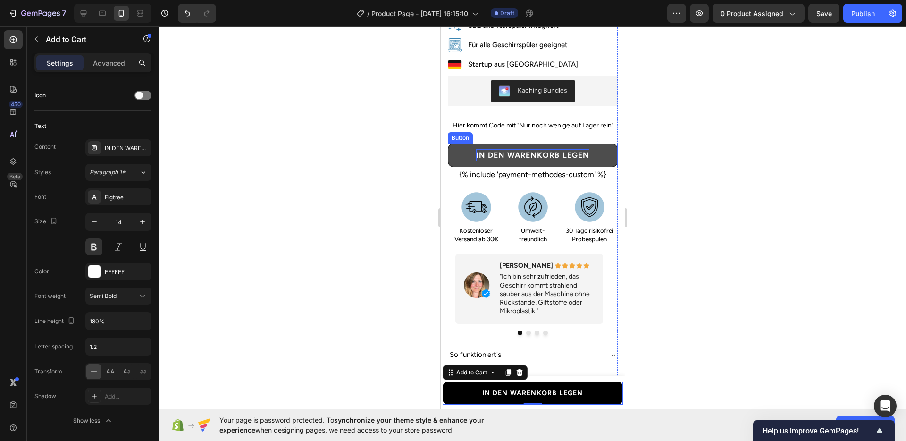
click at [494, 150] on strong "In den Warenkorb legen" at bounding box center [531, 154] width 113 height 9
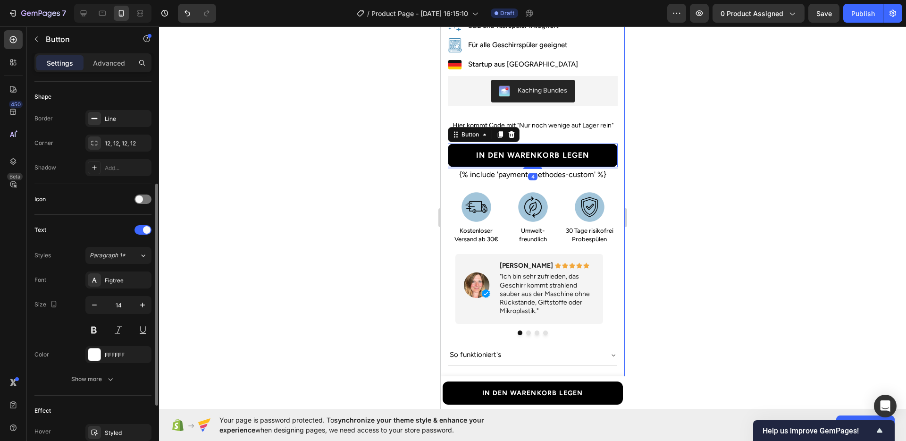
scroll to position [244, 0]
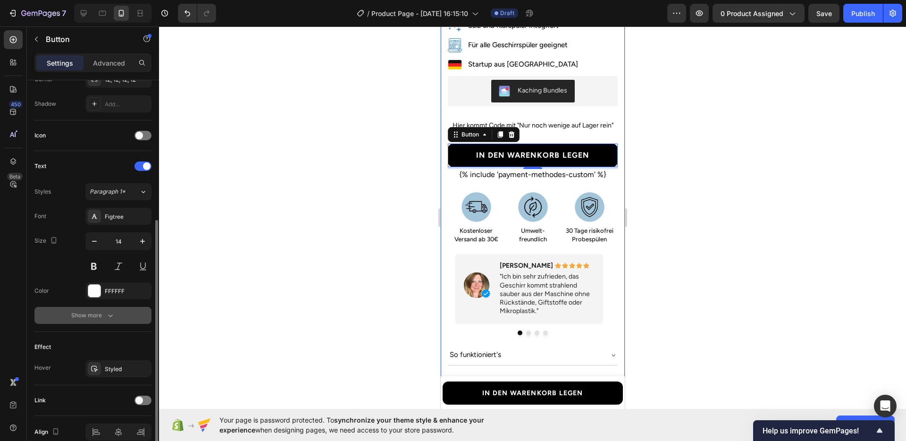
click at [82, 312] on div "Show more" at bounding box center [93, 314] width 44 height 9
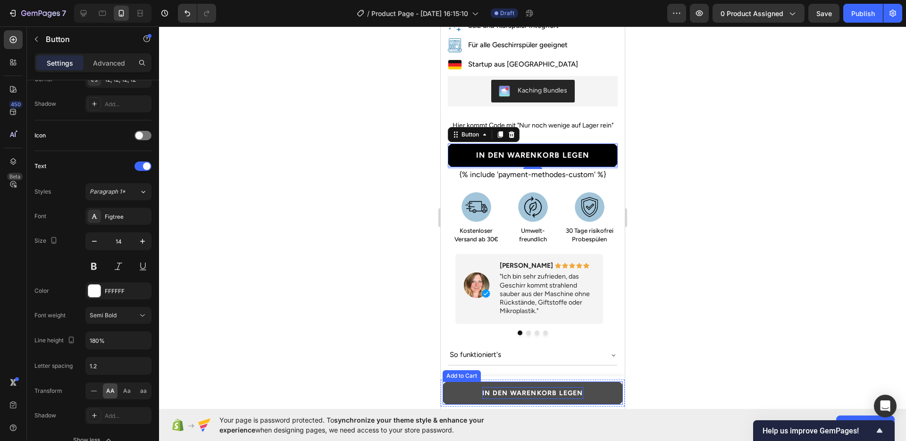
click at [494, 389] on p "IN DEN WARENKORB LEGEN" at bounding box center [532, 393] width 100 height 12
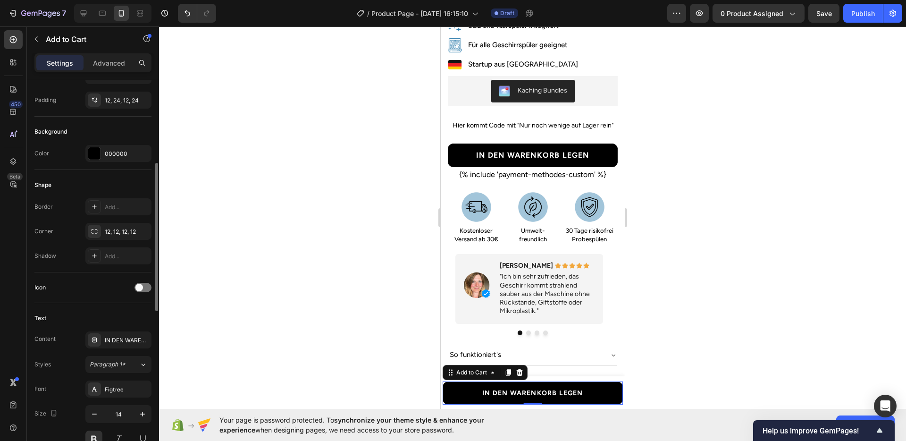
scroll to position [201, 0]
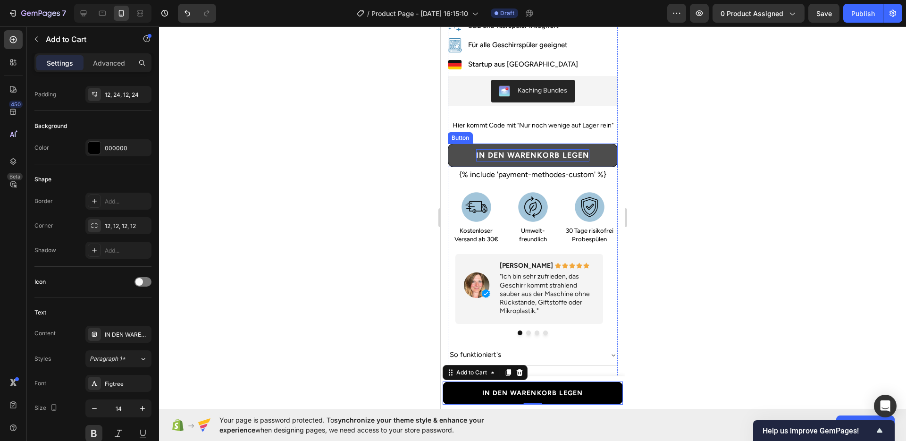
click at [498, 150] on strong "In den Warenkorb legen" at bounding box center [531, 154] width 113 height 9
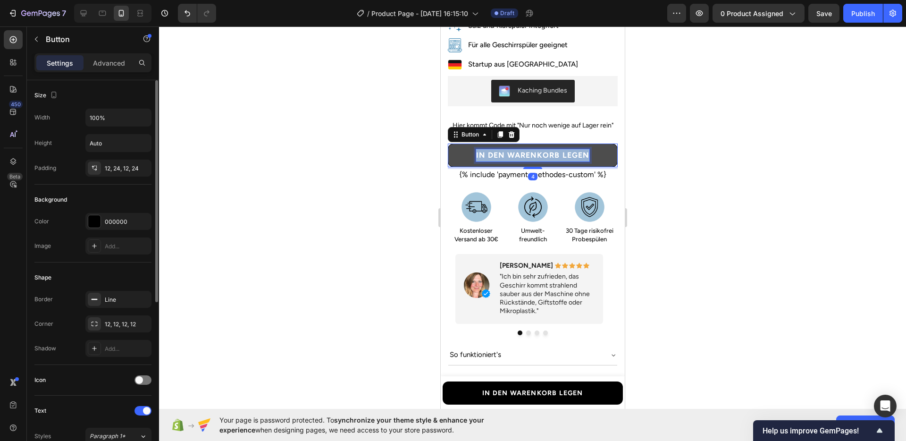
click at [498, 150] on strong "In den Warenkorb legen" at bounding box center [531, 154] width 113 height 9
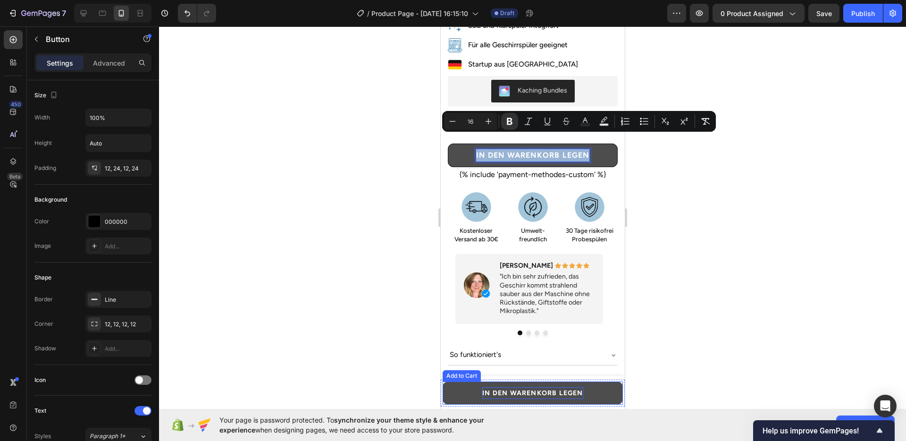
click at [535, 390] on p "IN DEN WARENKORB LEGEN" at bounding box center [532, 393] width 100 height 12
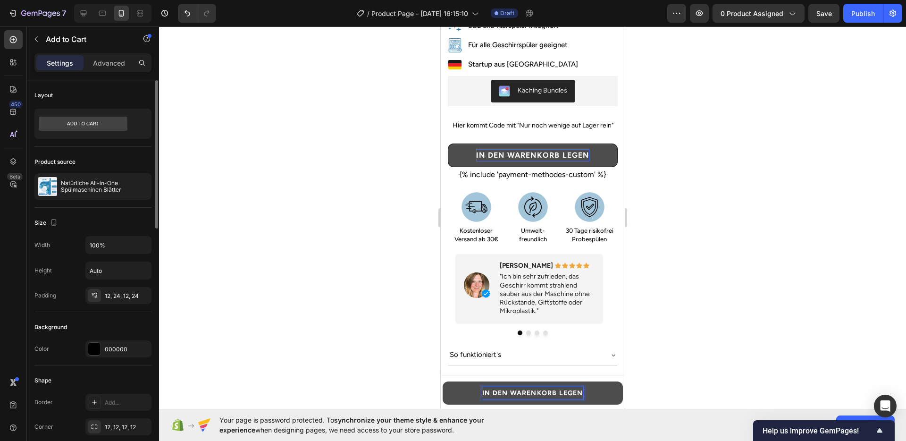
scroll to position [53, 0]
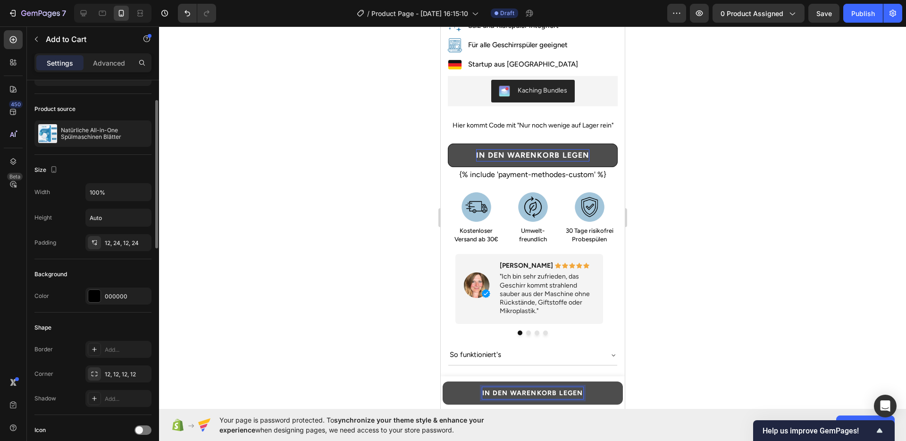
click at [500, 390] on p "IN DEN WARENKORB LEGEN" at bounding box center [532, 393] width 100 height 12
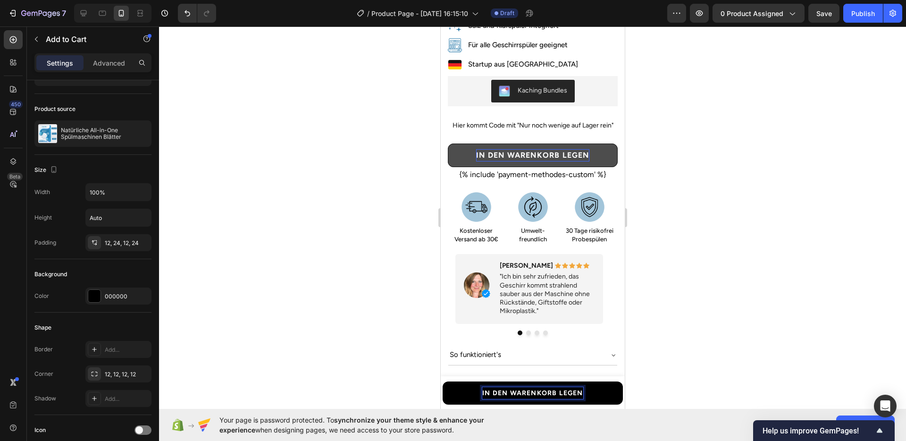
click at [357, 333] on div at bounding box center [532, 233] width 747 height 414
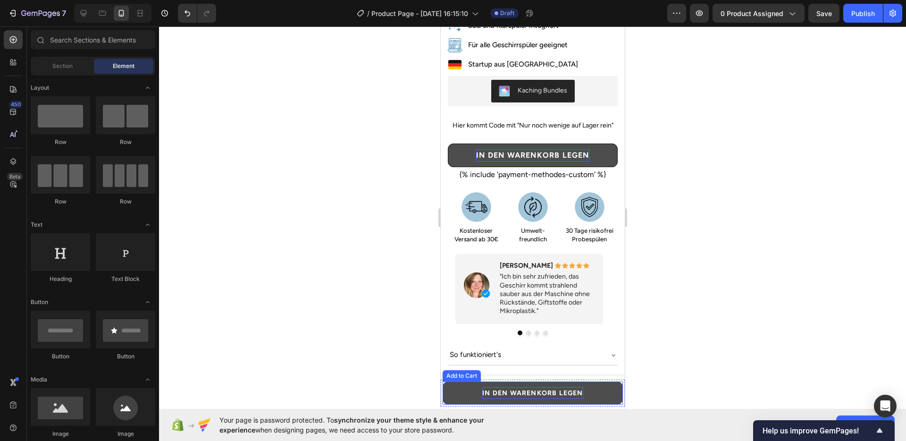
click at [493, 389] on p "IN DEN WARENKORB LEGEN" at bounding box center [532, 393] width 100 height 12
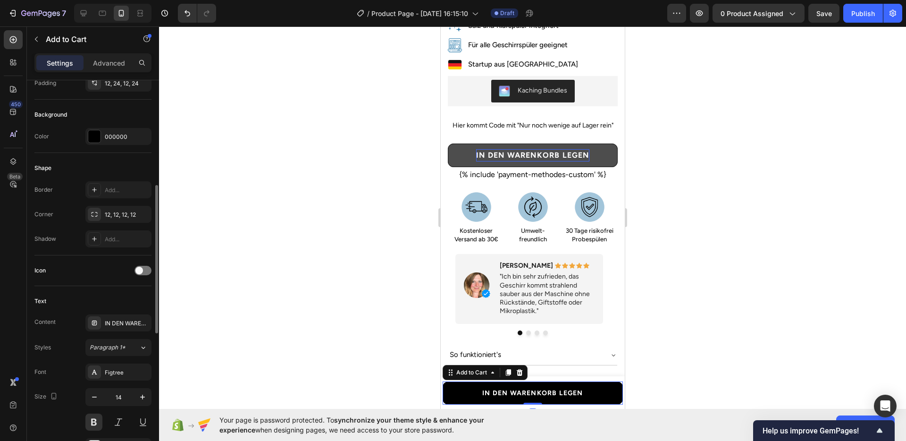
scroll to position [275, 0]
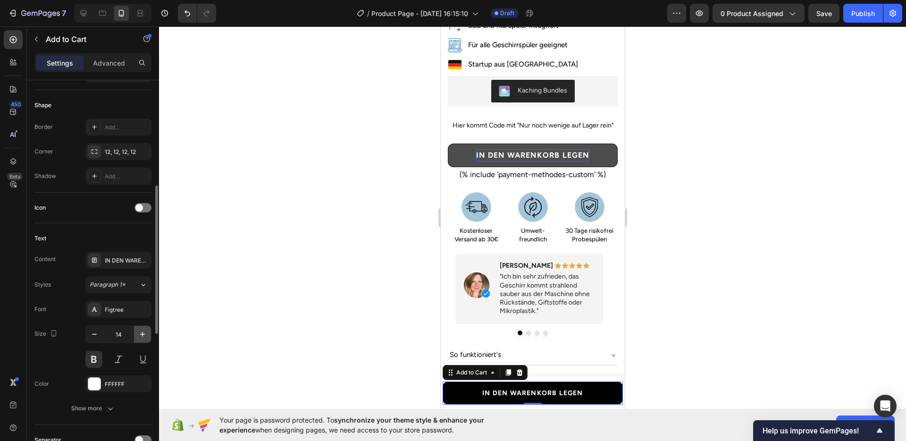
click at [142, 331] on icon "button" at bounding box center [142, 333] width 9 height 9
type input "16"
click at [386, 271] on div at bounding box center [532, 233] width 747 height 414
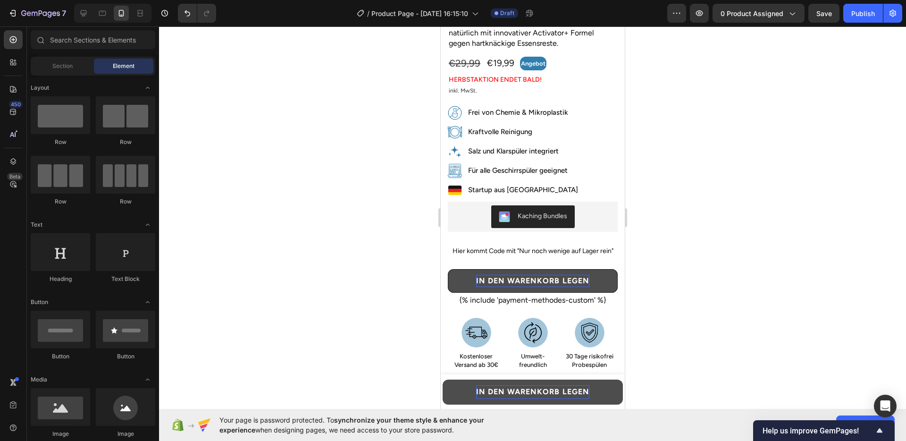
scroll to position [368, 0]
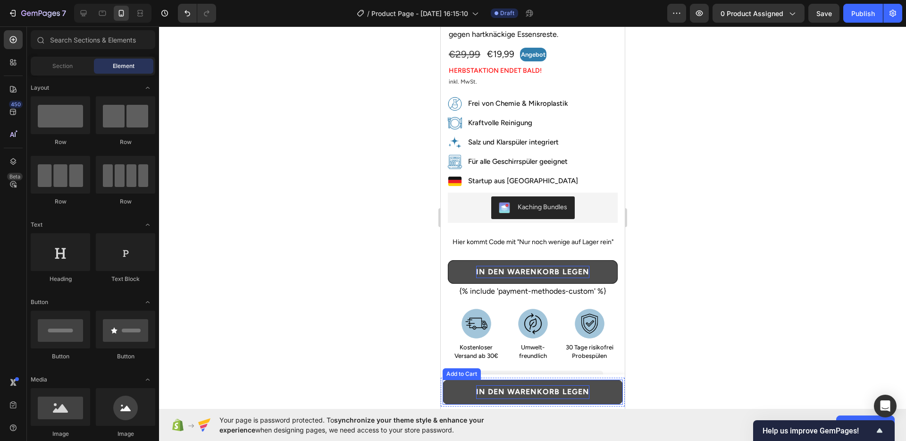
click at [514, 392] on p "IN DEN WARENKORB LEGEN" at bounding box center [531, 392] width 113 height 14
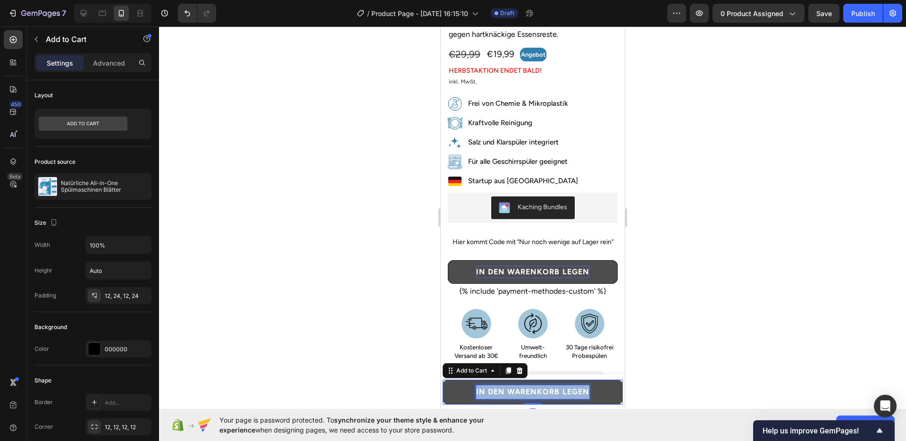
click at [514, 392] on p "IN DEN WARENKORB LEGEN" at bounding box center [531, 392] width 113 height 14
click at [503, 391] on p "IN DEN WARENKORB LEGEN" at bounding box center [531, 392] width 113 height 14
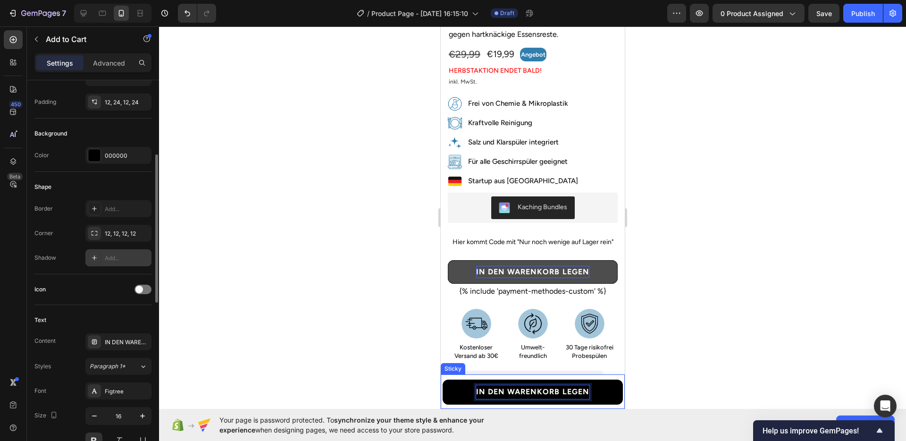
scroll to position [256, 0]
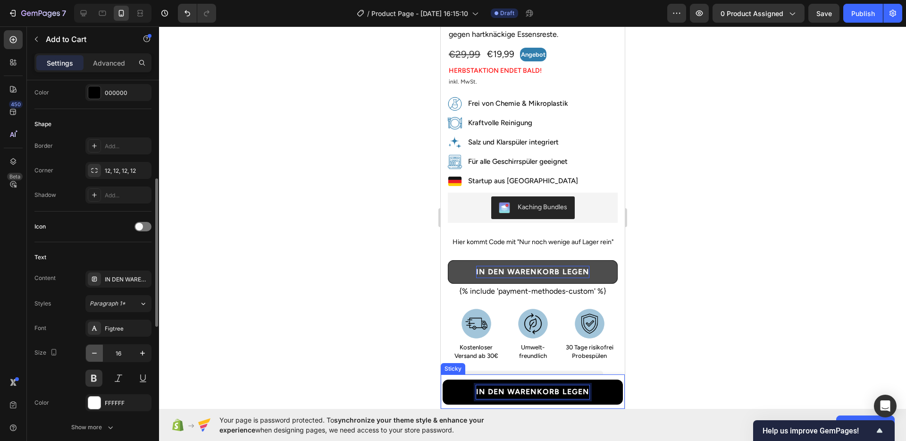
click at [100, 350] on button "button" at bounding box center [94, 352] width 17 height 17
type input "15"
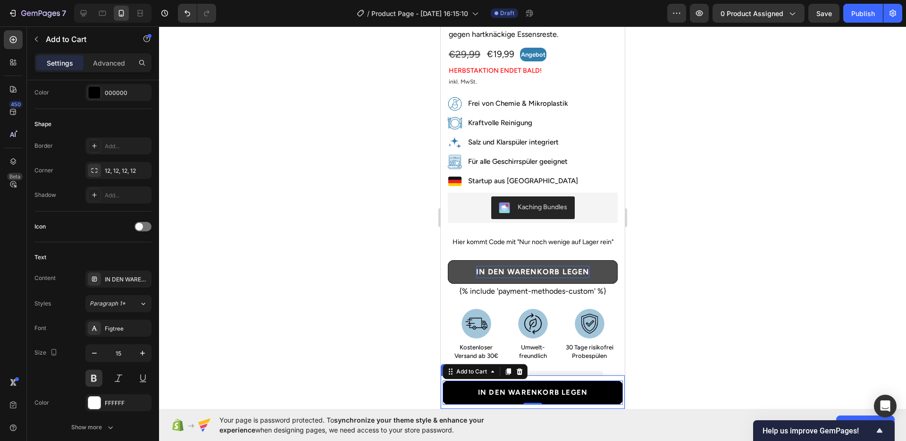
click at [362, 350] on div at bounding box center [532, 233] width 747 height 414
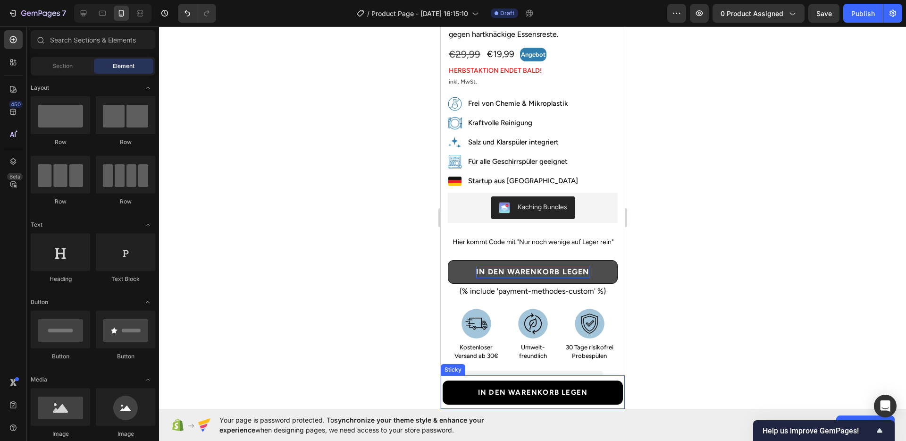
click at [377, 323] on div at bounding box center [532, 233] width 747 height 414
click at [701, 323] on div at bounding box center [532, 233] width 747 height 414
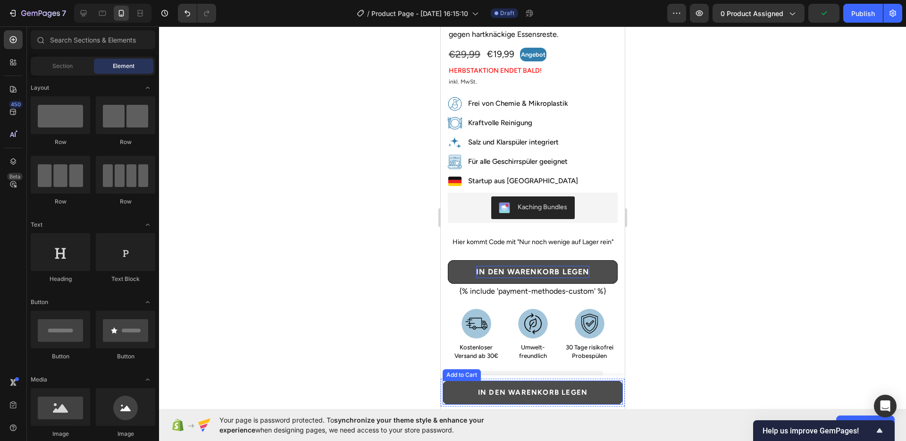
click at [477, 385] on button "IN DEN WARENKORB LEGEN" at bounding box center [532, 392] width 180 height 24
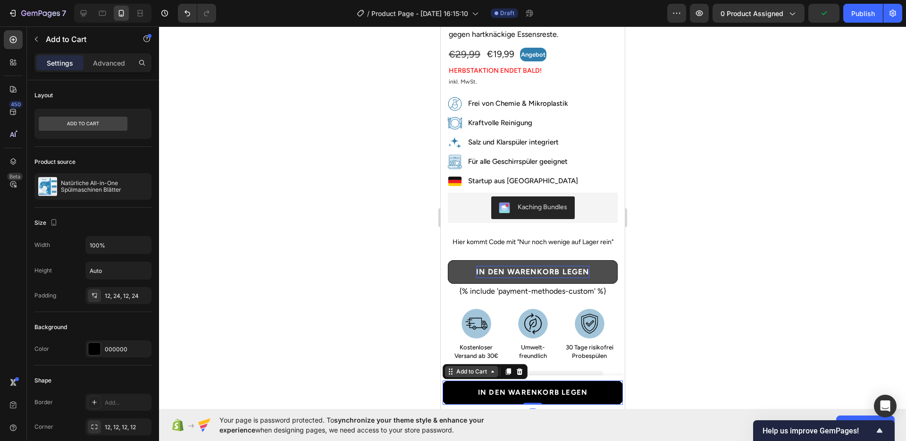
click at [472, 371] on div "Add to Cart" at bounding box center [471, 371] width 34 height 8
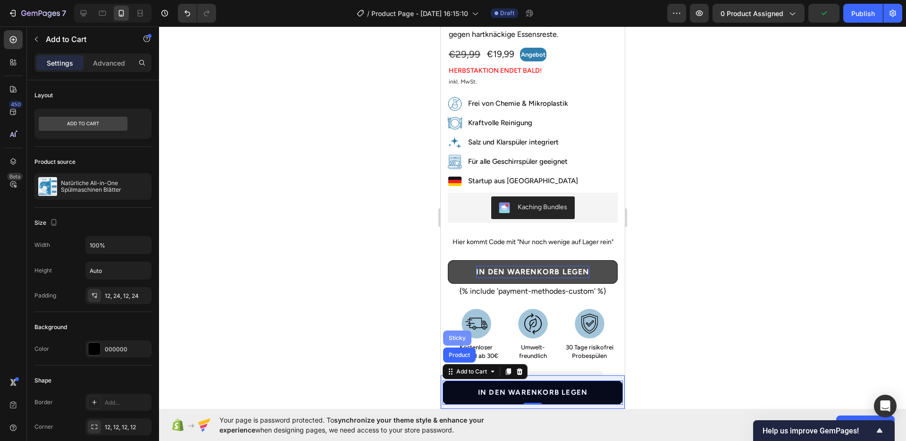
click at [458, 342] on div "Sticky" at bounding box center [456, 337] width 28 height 15
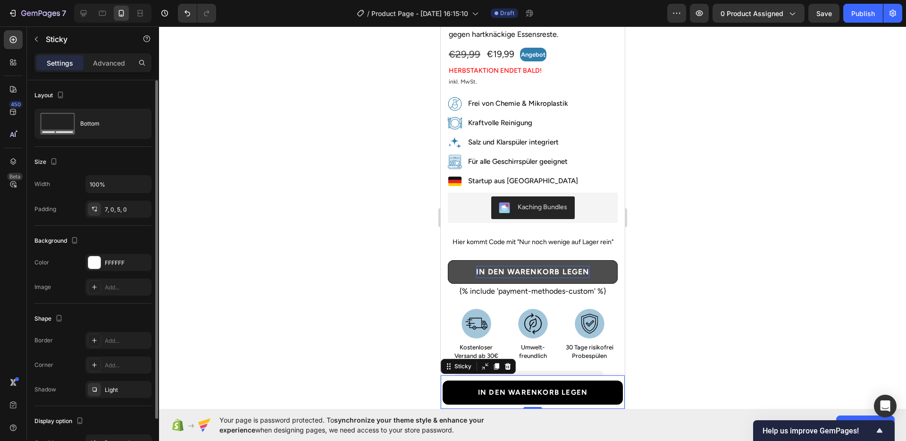
scroll to position [56, 0]
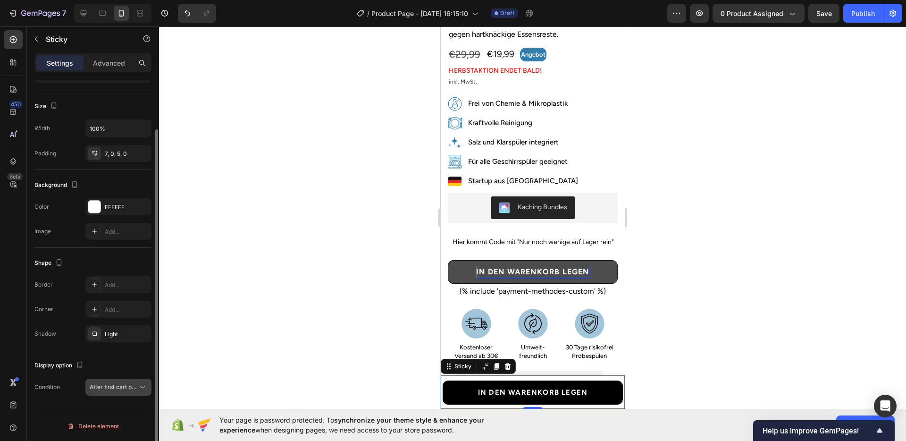
click at [129, 384] on span "After first cart button" at bounding box center [118, 386] width 56 height 7
click at [757, 324] on div at bounding box center [532, 233] width 747 height 414
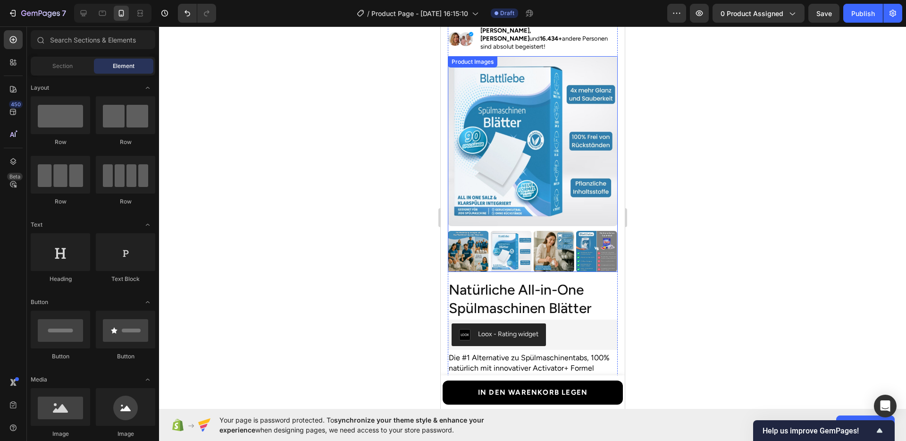
scroll to position [0, 0]
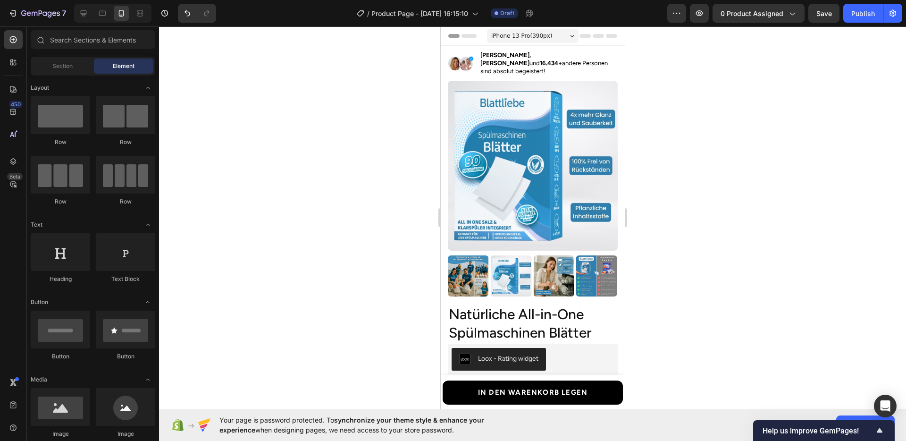
click at [712, 189] on div at bounding box center [532, 233] width 747 height 414
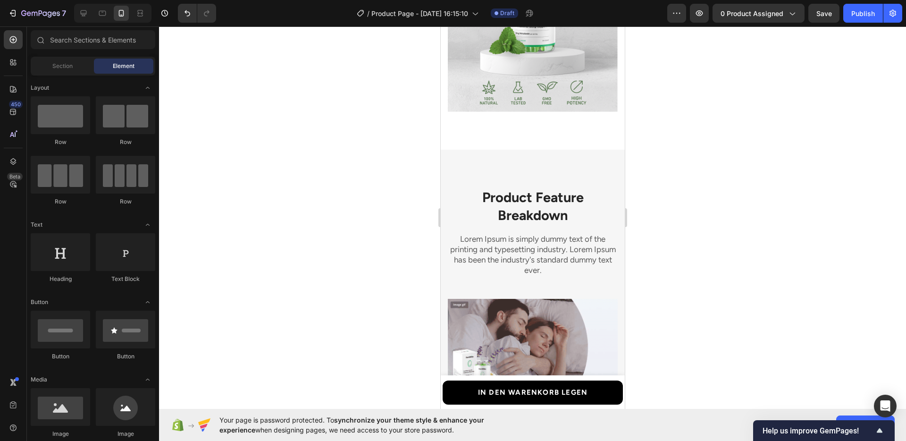
scroll to position [1499, 0]
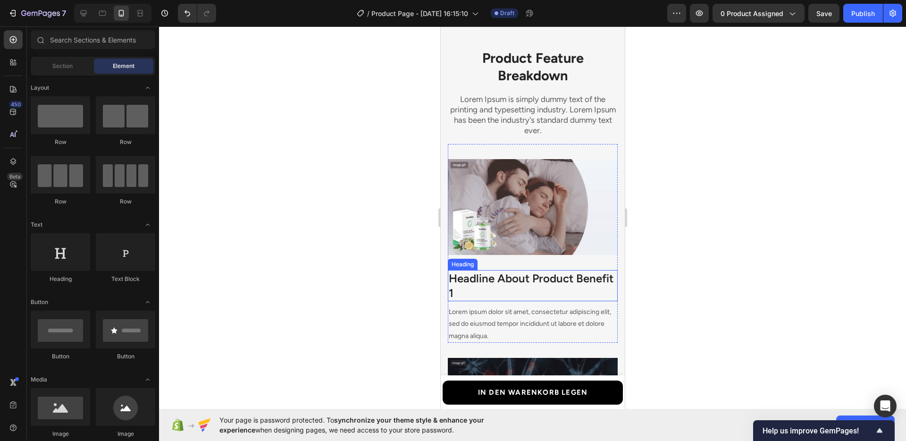
click at [705, 223] on div at bounding box center [532, 233] width 747 height 414
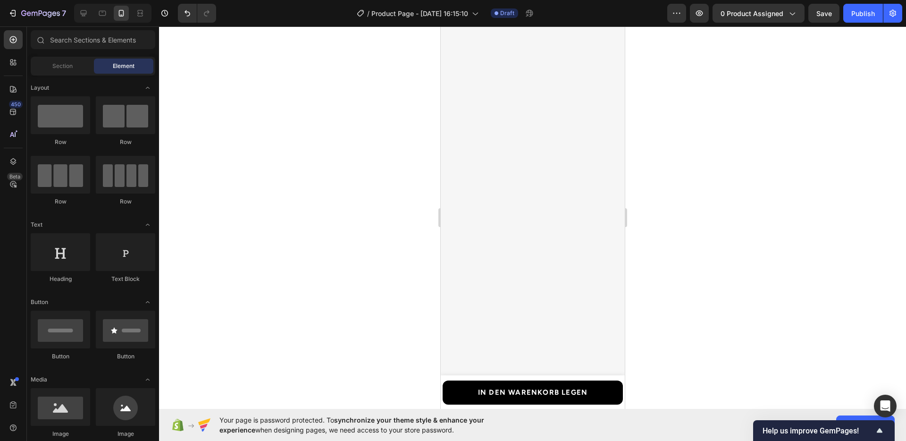
scroll to position [0, 0]
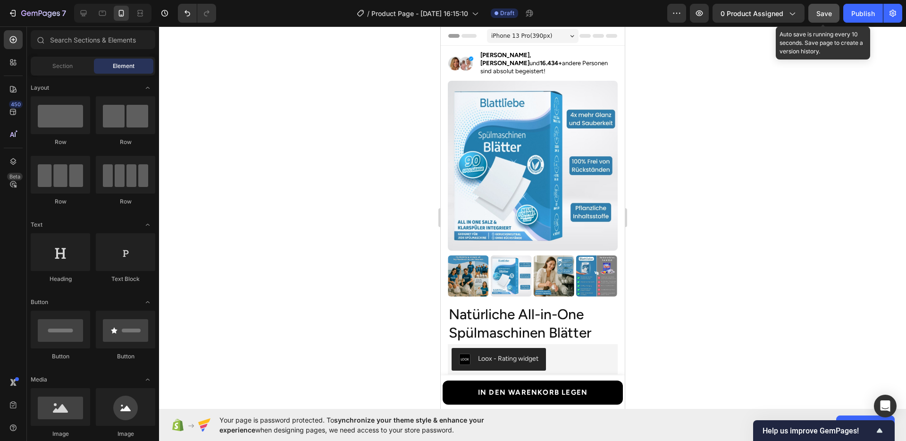
click at [821, 14] on span "Save" at bounding box center [824, 13] width 16 height 8
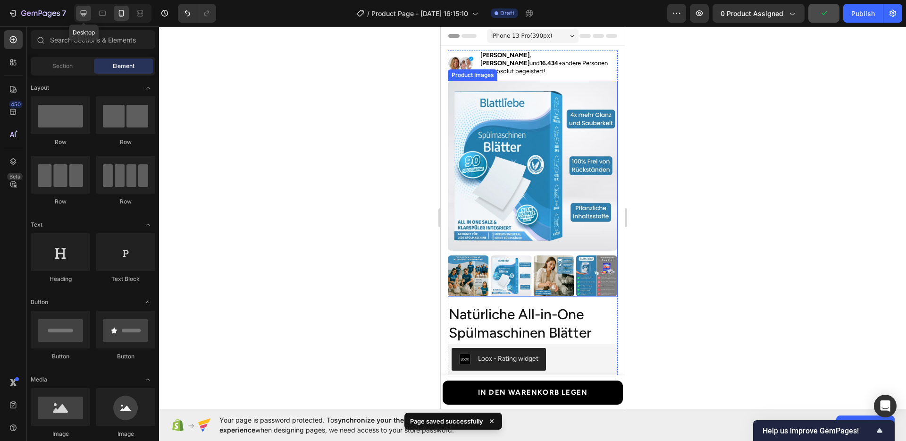
click at [87, 18] on div at bounding box center [83, 13] width 15 height 15
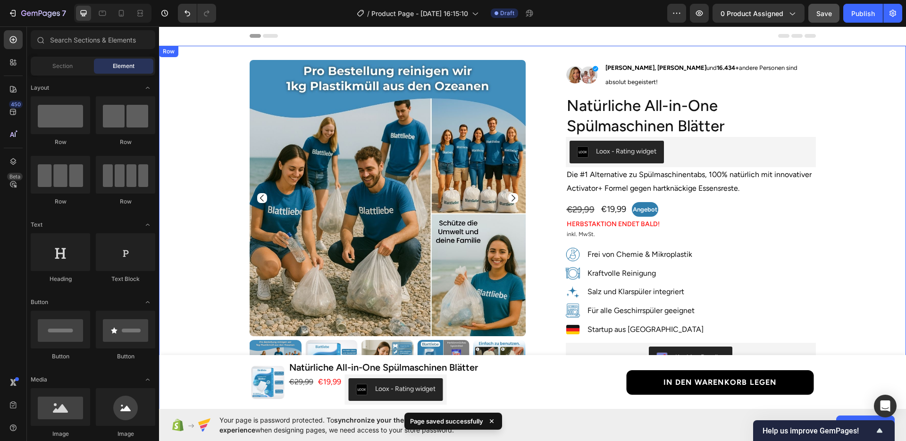
click at [836, 260] on div "Product Images Row Image [PERSON_NAME], [PERSON_NAME] und 16.434+ andere Person…" at bounding box center [532, 383] width 733 height 647
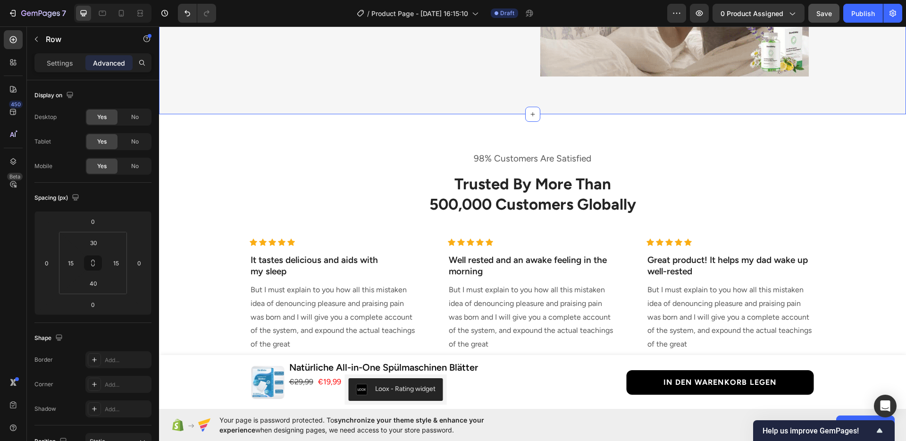
scroll to position [1851, 0]
click at [296, 143] on div "98% Customers Are Satisfied Text block Trusted By More Than 500,000 Customers G…" at bounding box center [532, 283] width 747 height 339
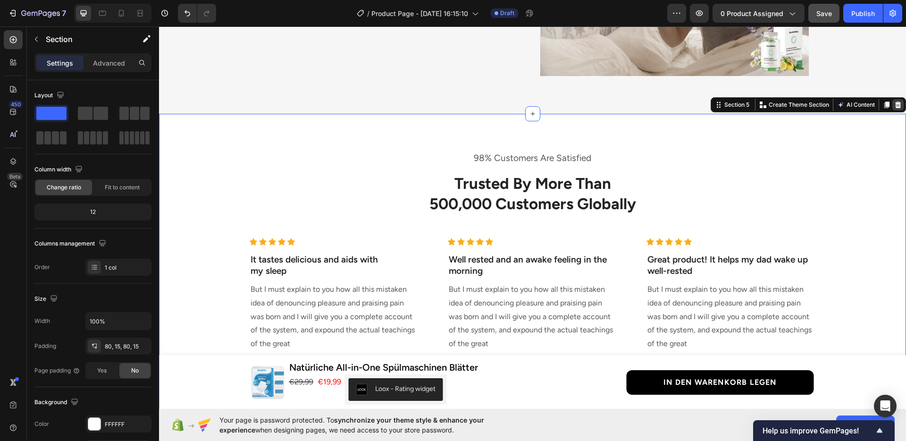
click at [895, 107] on icon at bounding box center [898, 104] width 6 height 7
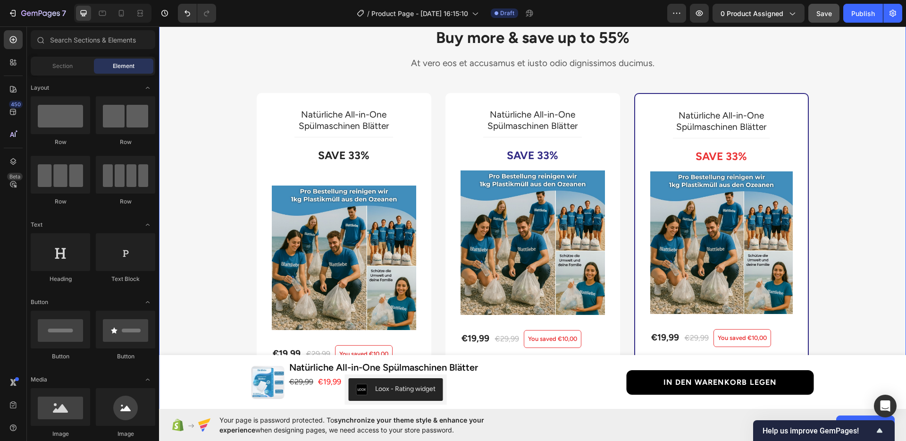
scroll to position [1865, 0]
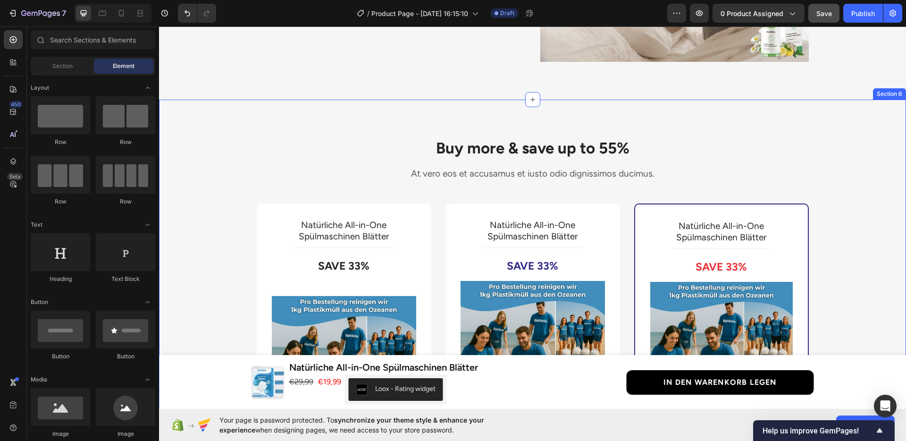
click at [817, 163] on div "Buy more & save up to 55% Heading At vero eos et accusamus et iusto odio dignis…" at bounding box center [532, 402] width 733 height 531
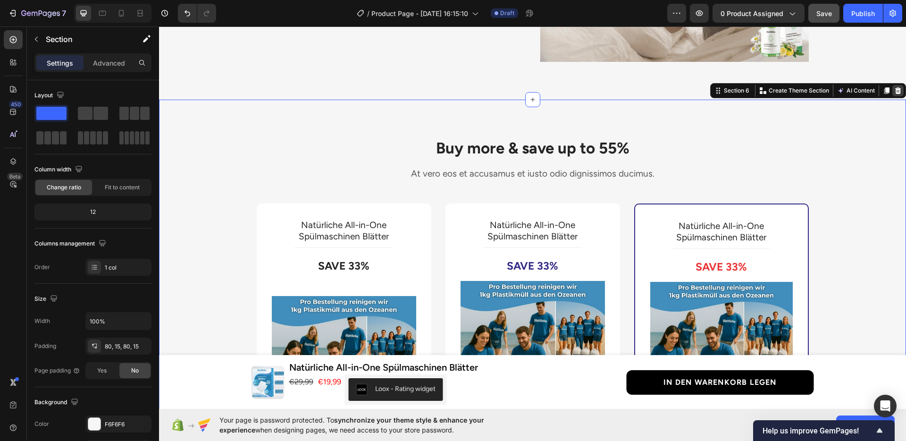
click at [892, 90] on div at bounding box center [897, 90] width 11 height 11
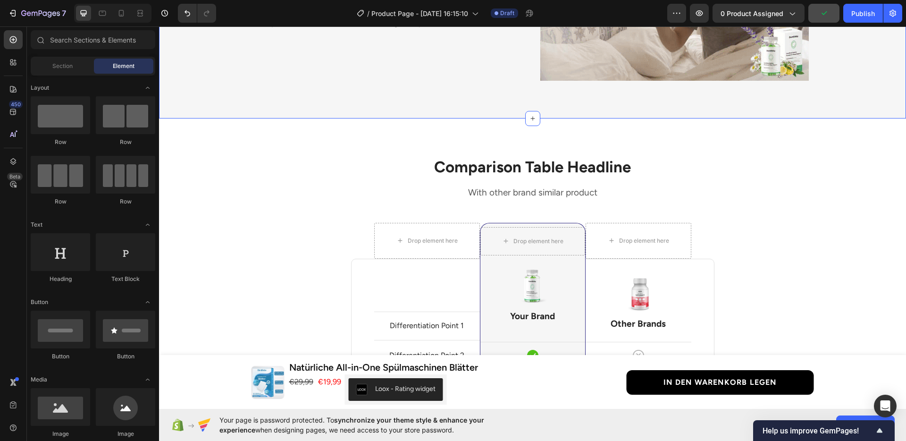
scroll to position [1850, 0]
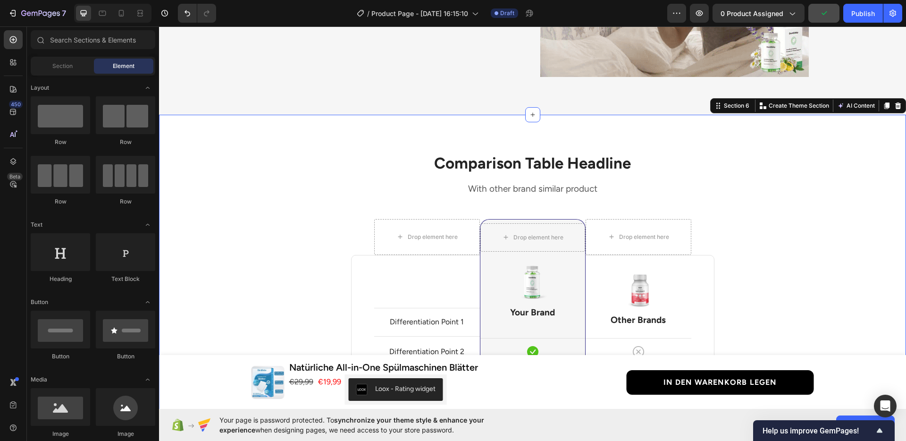
click at [800, 230] on div "Comparison Table Headline Heading With other brand similar product Text block R…" at bounding box center [532, 403] width 733 height 502
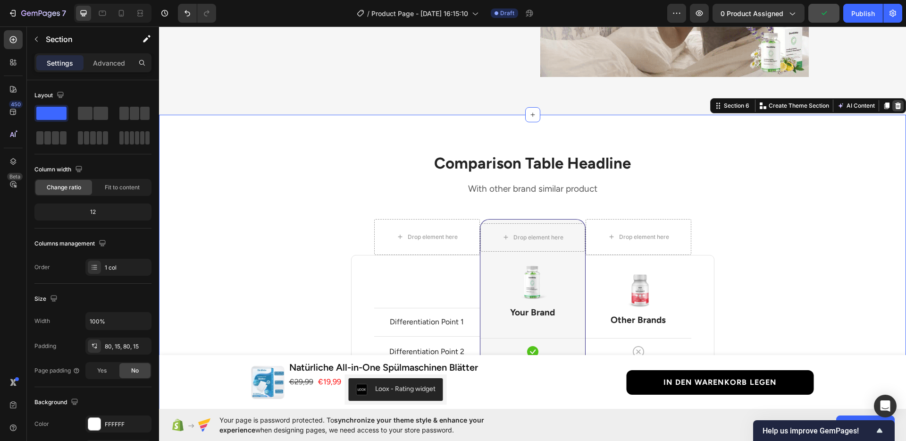
click at [895, 105] on icon at bounding box center [898, 105] width 6 height 7
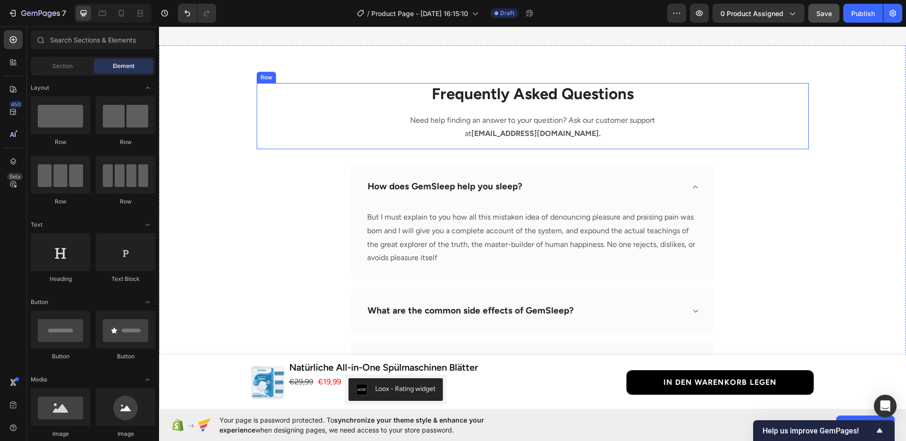
scroll to position [2101, 0]
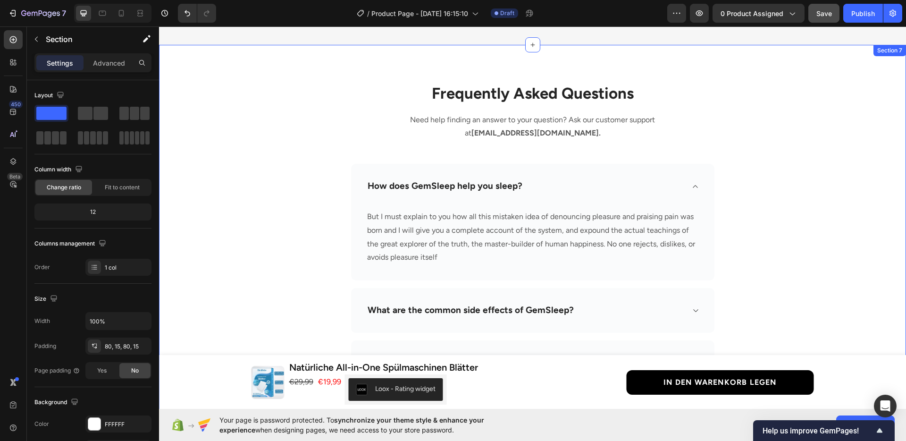
click at [801, 218] on div "Frequently Asked Questions Heading Need help finding an answer to your question…" at bounding box center [532, 292] width 733 height 418
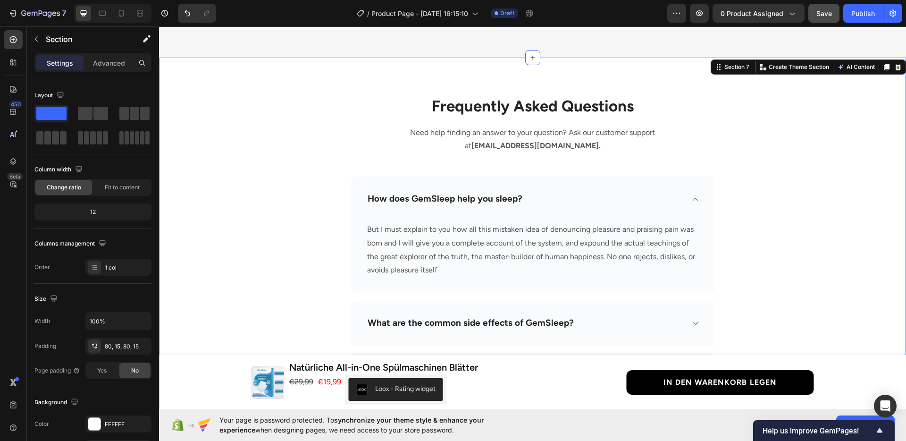
scroll to position [2084, 0]
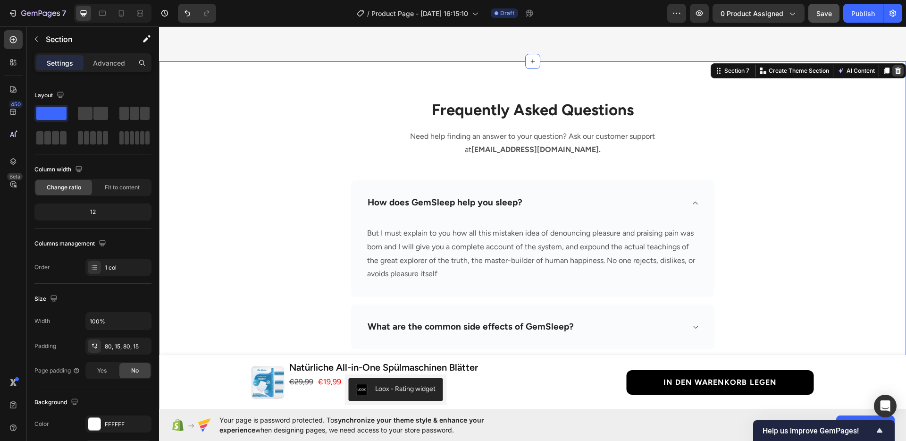
click at [892, 75] on div at bounding box center [897, 70] width 11 height 11
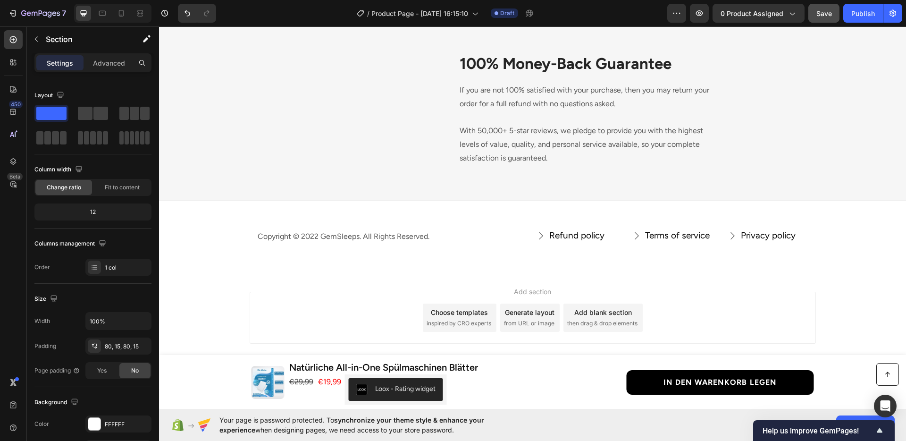
scroll to position [1946, 0]
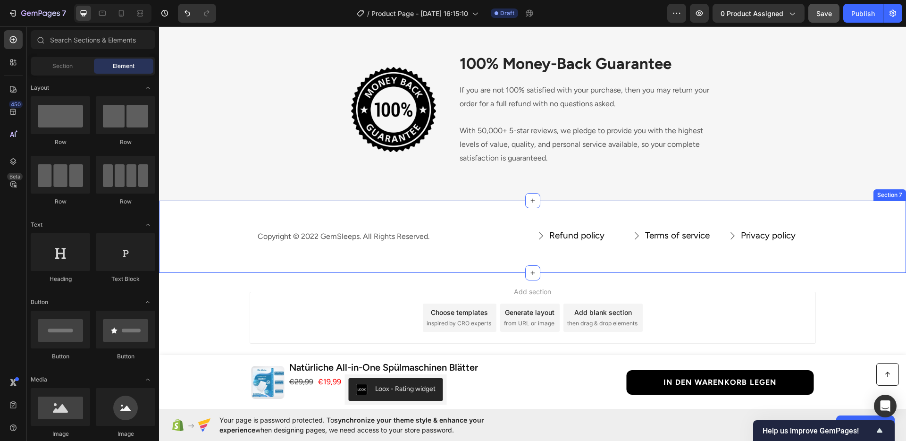
click at [816, 245] on div "Copyright © 2022 GemSleeps. All Rights Reserved. Text block Refund policy Butto…" at bounding box center [532, 236] width 747 height 73
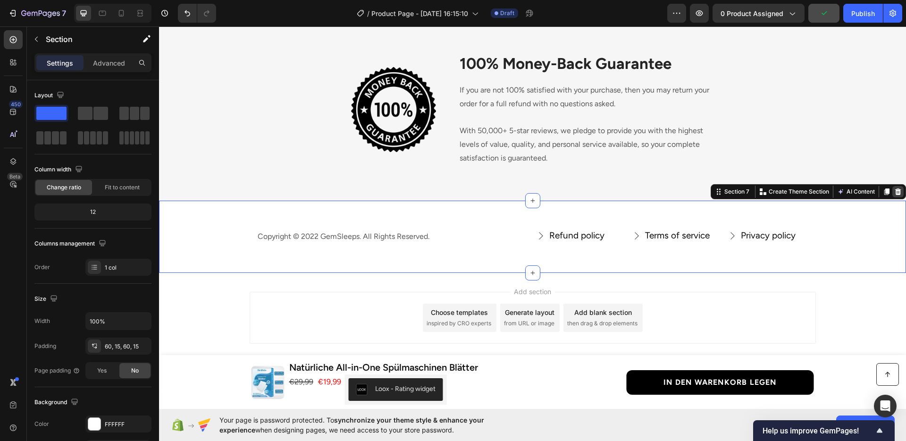
click at [895, 190] on icon at bounding box center [898, 191] width 6 height 7
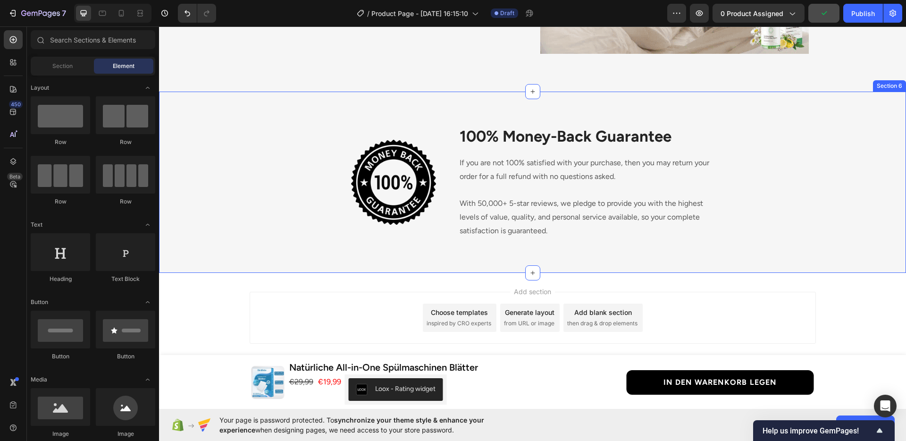
scroll to position [1873, 0]
click at [774, 209] on div "Image 100% Money-Back Guarantee Heading If you are not 100% satisfied with your…" at bounding box center [532, 182] width 733 height 136
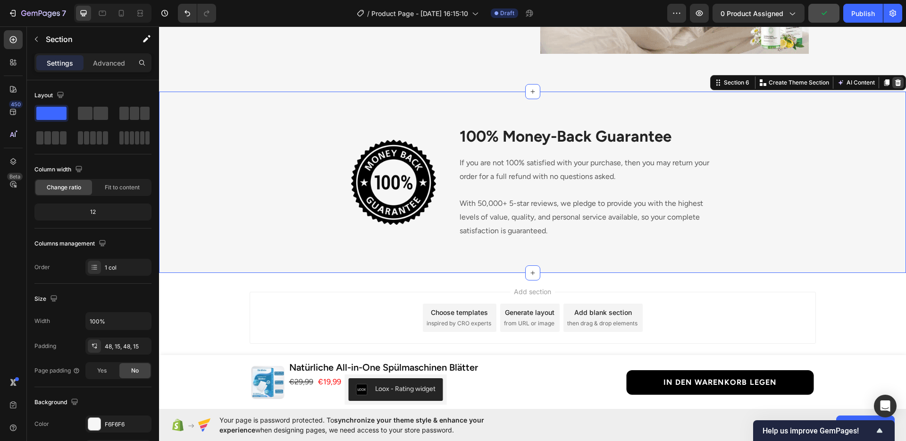
click at [892, 87] on div at bounding box center [897, 82] width 11 height 11
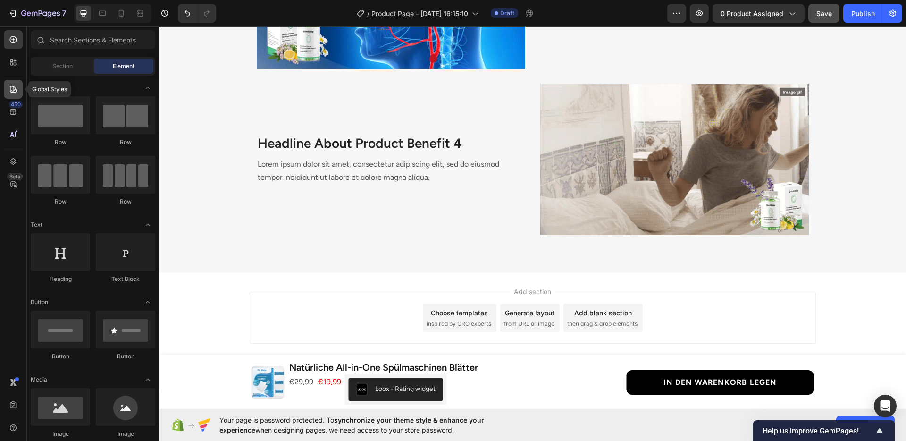
click at [20, 91] on div at bounding box center [13, 89] width 19 height 19
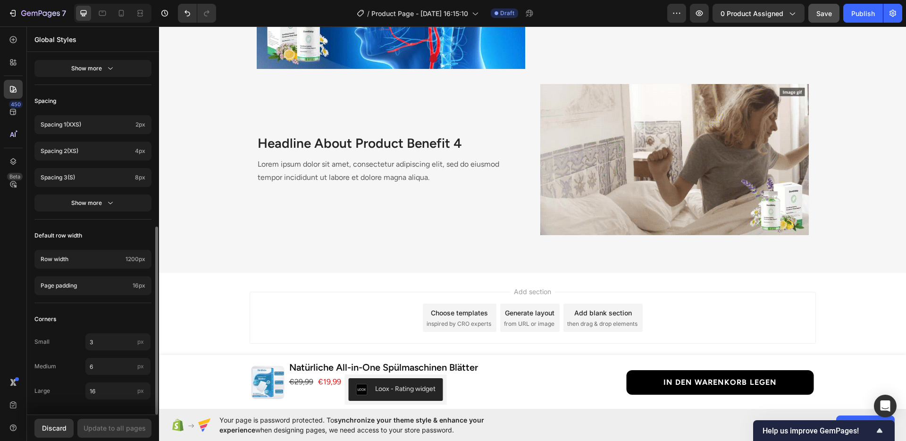
scroll to position [0, 0]
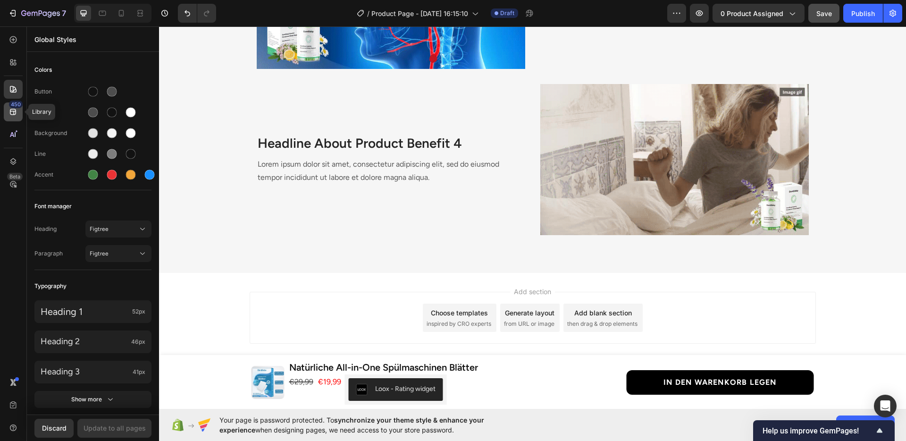
click at [9, 106] on div "450" at bounding box center [16, 104] width 14 height 8
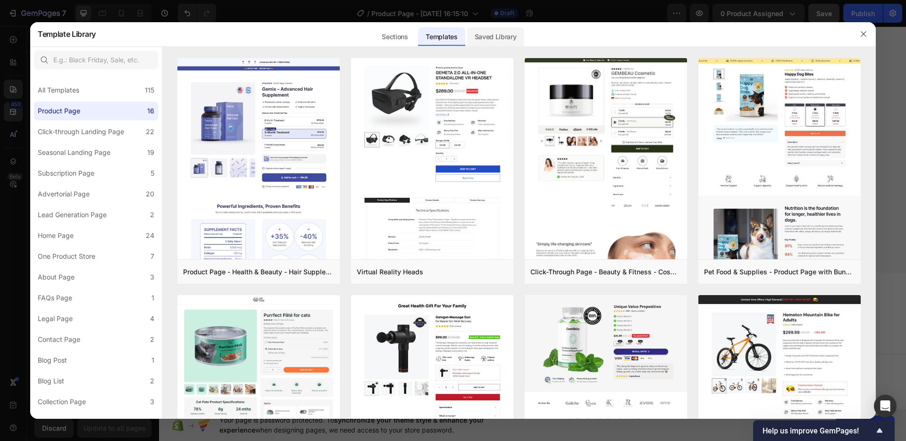
click at [471, 37] on div "Saved Library" at bounding box center [495, 36] width 57 height 19
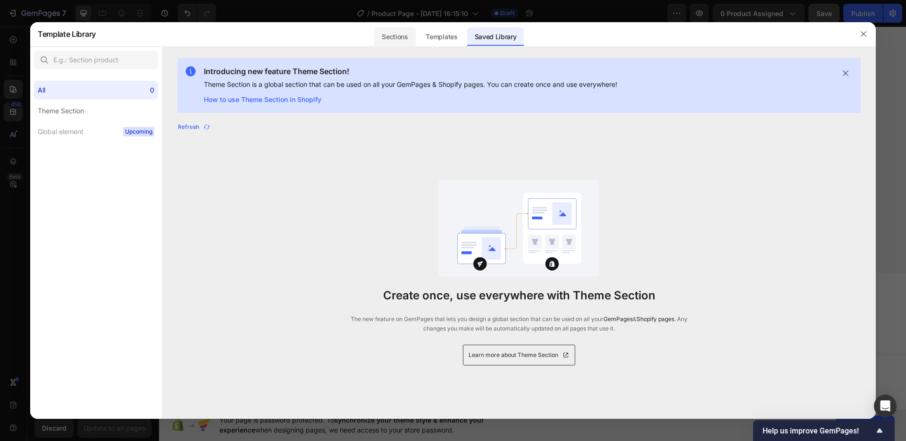
click at [404, 38] on div "Sections" at bounding box center [394, 36] width 41 height 19
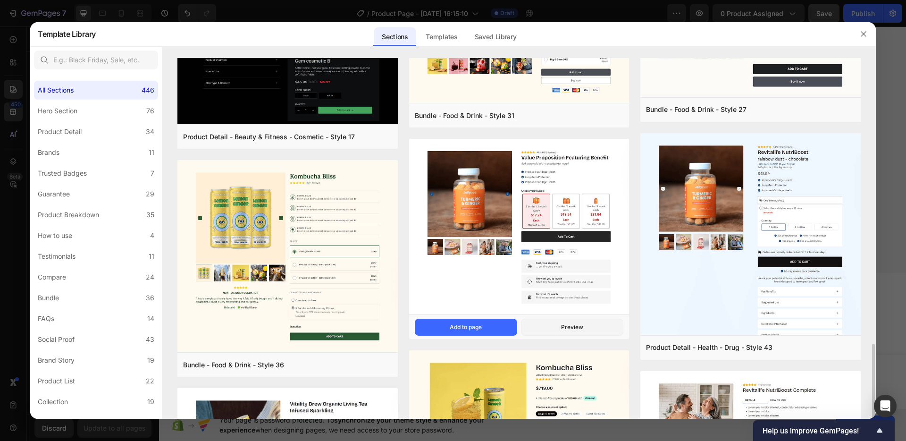
scroll to position [752, 0]
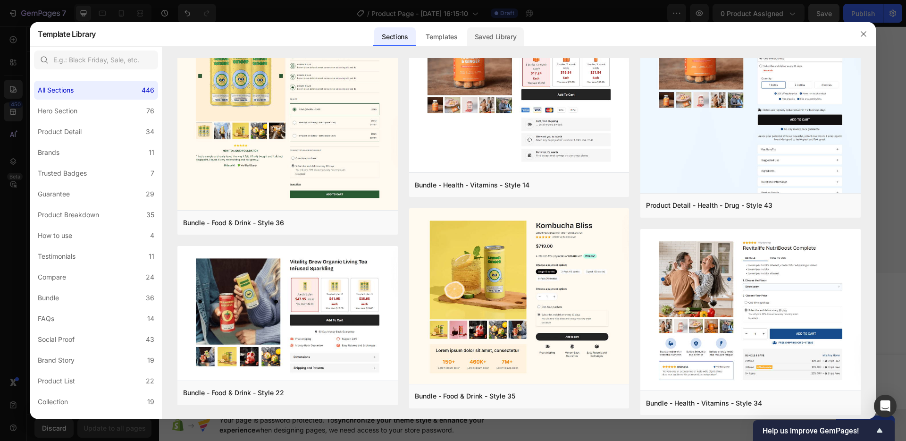
click at [496, 37] on div "Saved Library" at bounding box center [495, 36] width 57 height 19
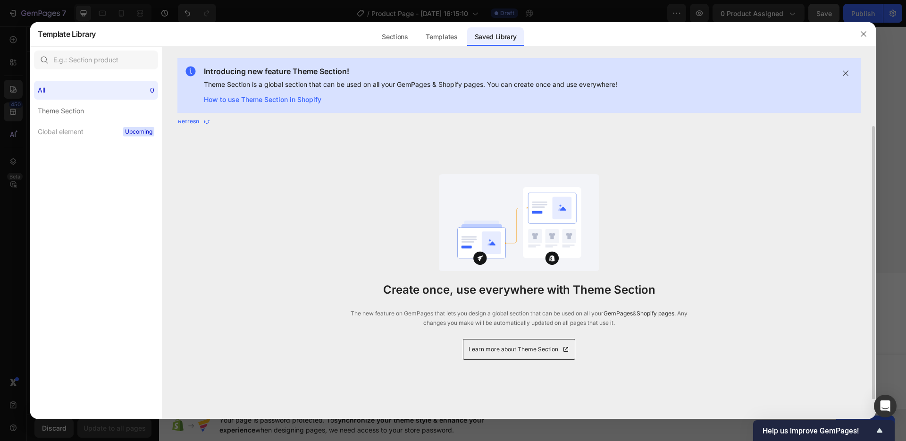
scroll to position [0, 0]
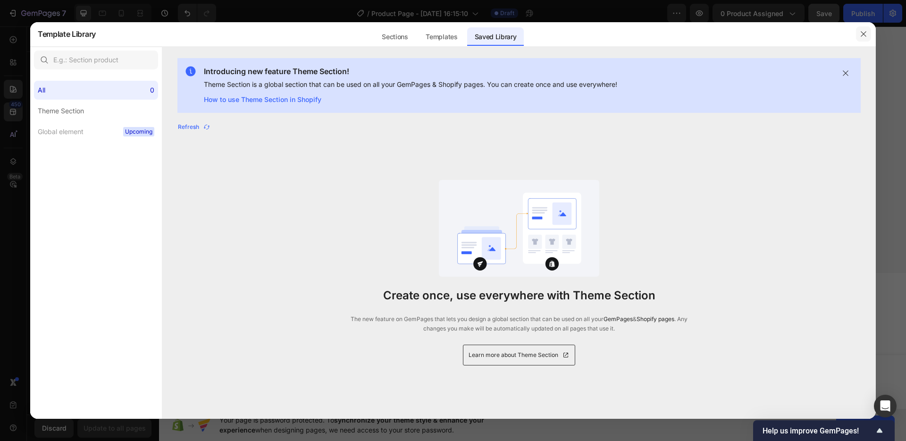
click at [864, 36] on icon "button" at bounding box center [863, 34] width 8 height 8
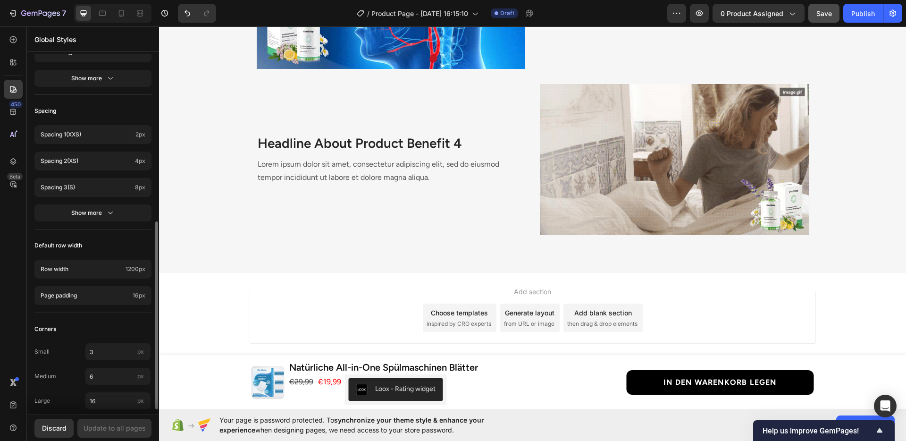
scroll to position [331, 0]
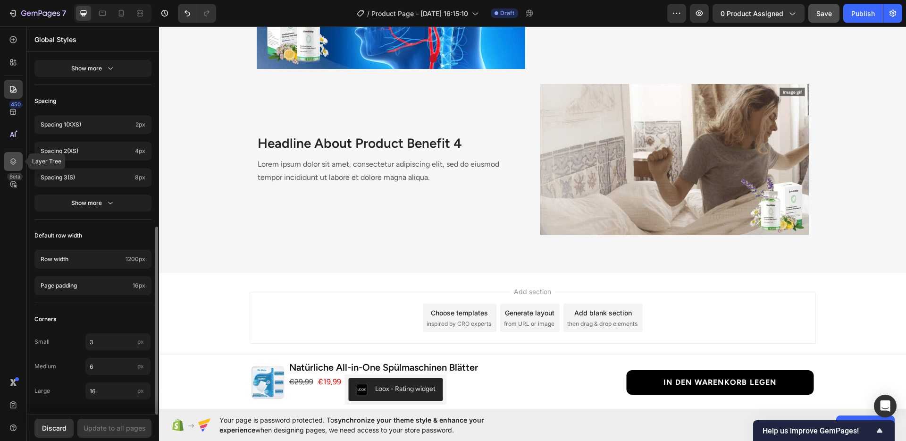
click at [16, 159] on icon at bounding box center [12, 161] width 9 height 9
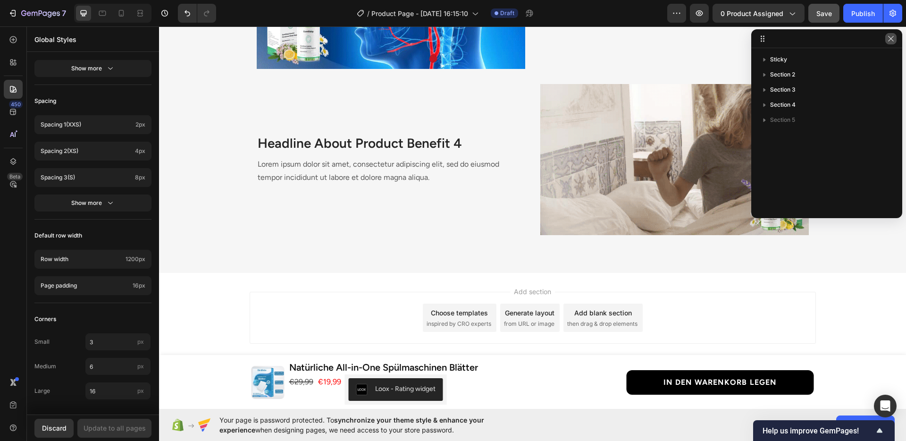
click at [887, 40] on icon "button" at bounding box center [891, 39] width 8 height 8
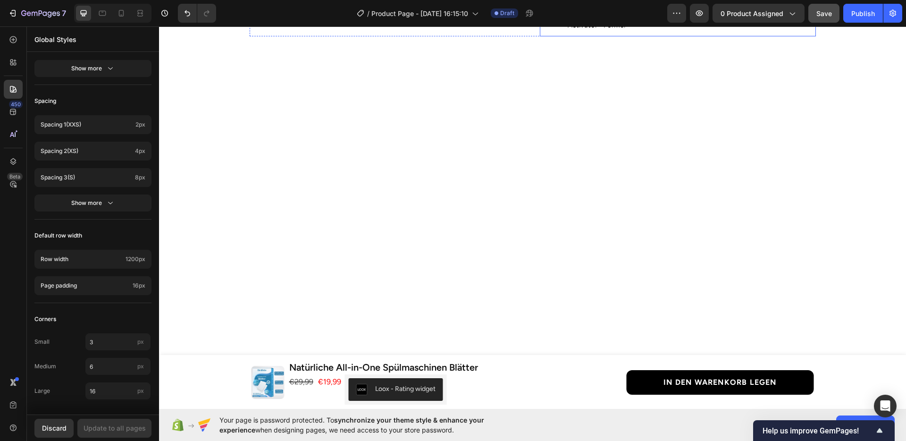
scroll to position [0, 0]
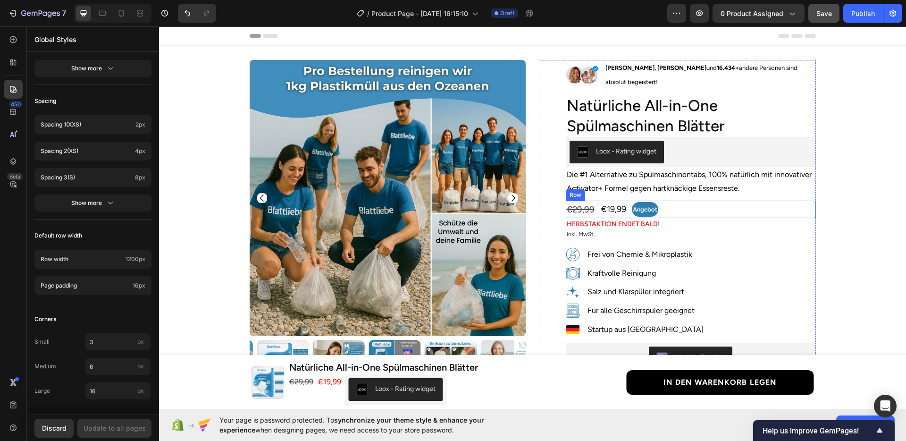
click at [840, 197] on div "Product Images Row Image [PERSON_NAME], [PERSON_NAME] und 16.434+ andere Person…" at bounding box center [532, 383] width 733 height 647
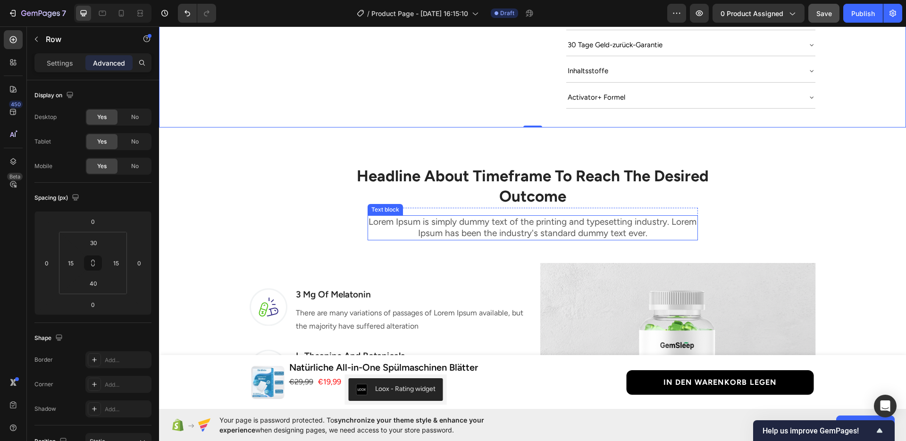
scroll to position [601, 0]
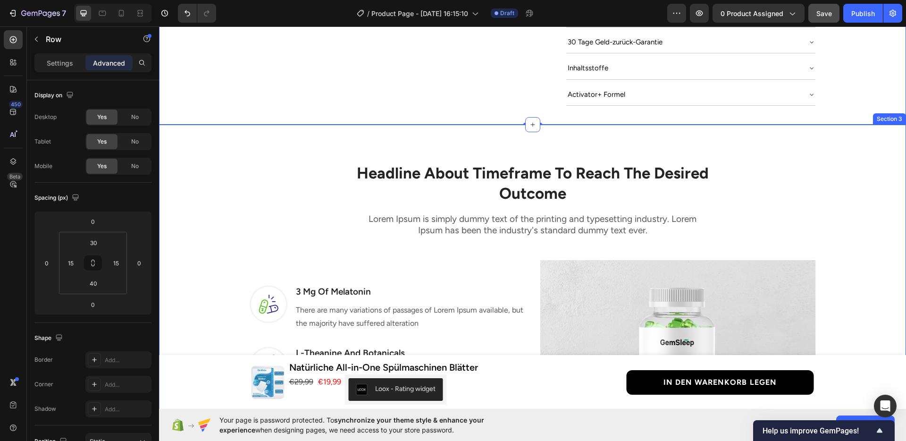
click at [273, 150] on div "Headline About Timeframe To Reach The Desired Outcome Heading Row Lorem Ipsum i…" at bounding box center [532, 341] width 733 height 388
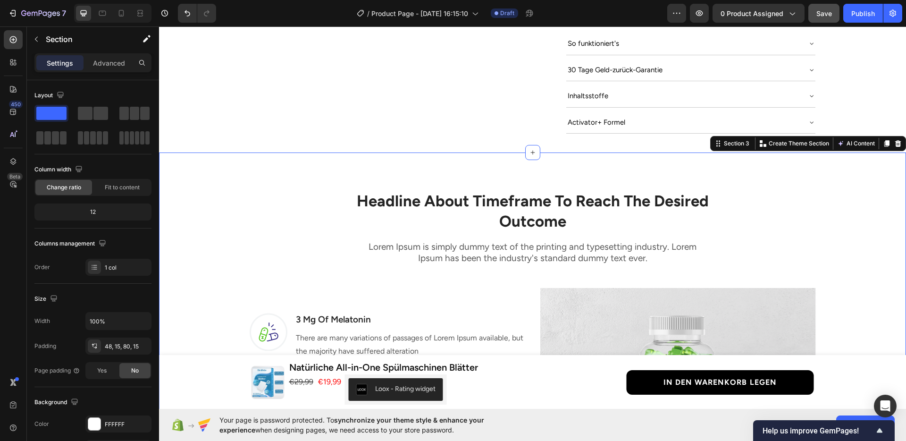
scroll to position [572, 0]
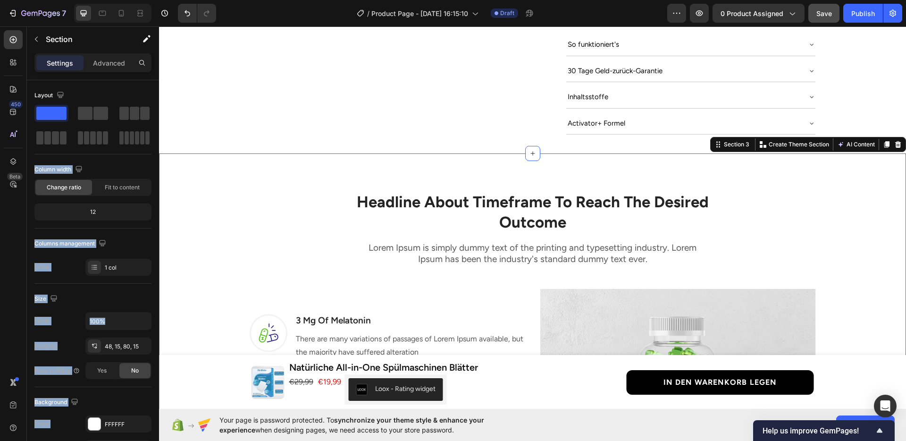
drag, startPoint x: 264, startPoint y: 145, endPoint x: 389, endPoint y: 168, distance: 126.7
click at [269, 193] on div "Headline About Timeframe To Reach The Desired Outcome Heading Row Lorem Ipsum i…" at bounding box center [532, 370] width 733 height 388
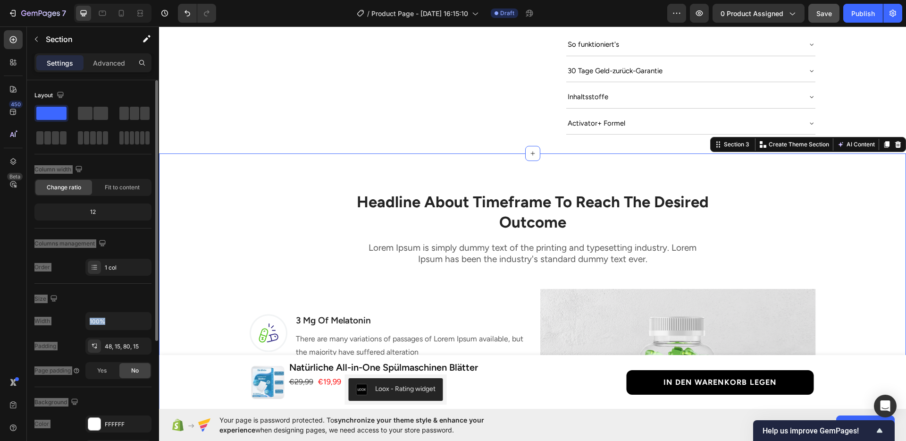
click at [94, 164] on div "Column width" at bounding box center [92, 169] width 117 height 15
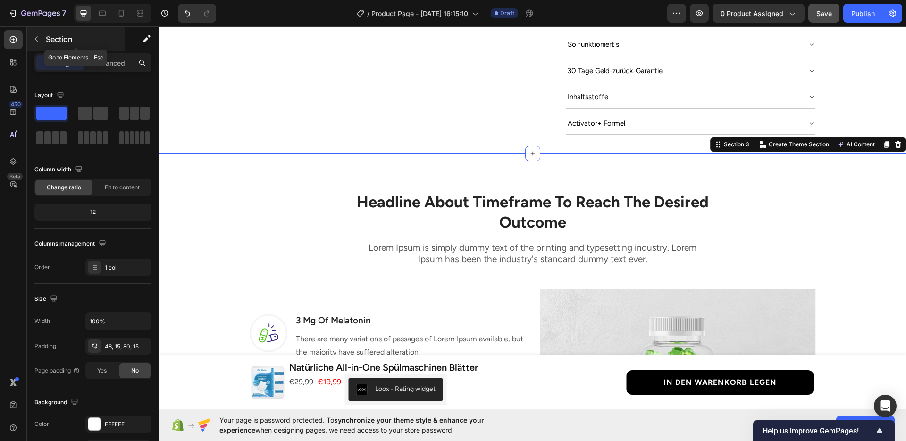
click at [36, 41] on icon "button" at bounding box center [37, 39] width 8 height 8
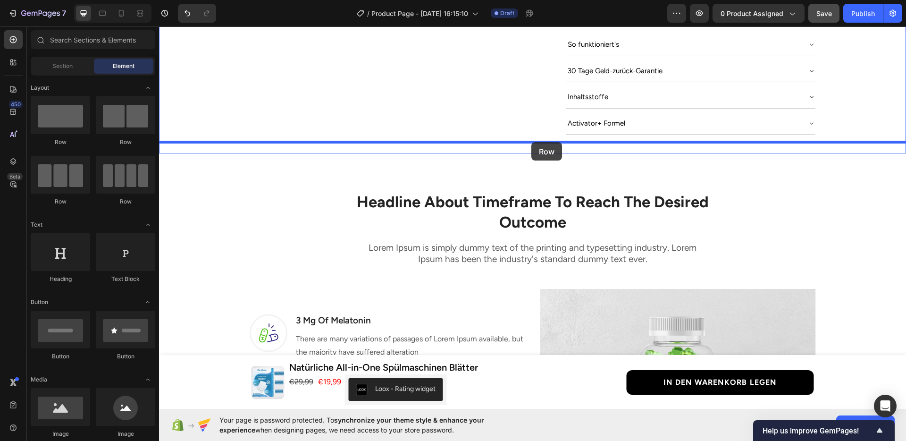
drag, startPoint x: 280, startPoint y: 147, endPoint x: 531, endPoint y: 142, distance: 251.5
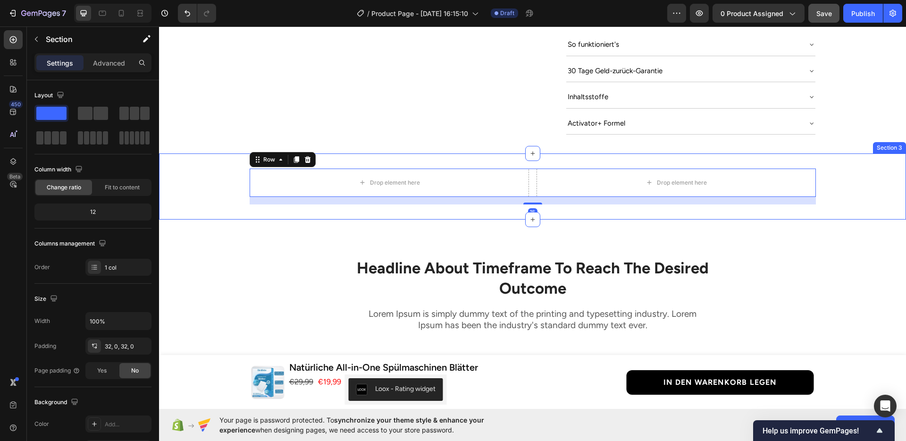
click at [222, 168] on div "Drop element here Drop element here Row 16" at bounding box center [532, 186] width 747 height 36
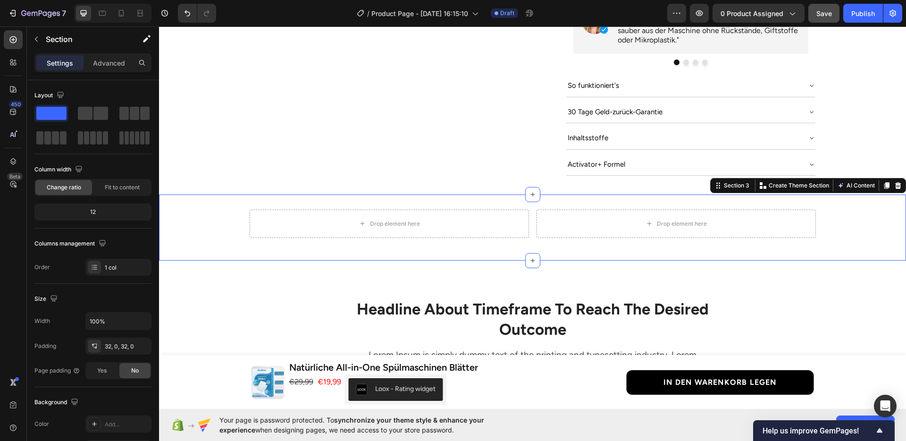
scroll to position [462, 0]
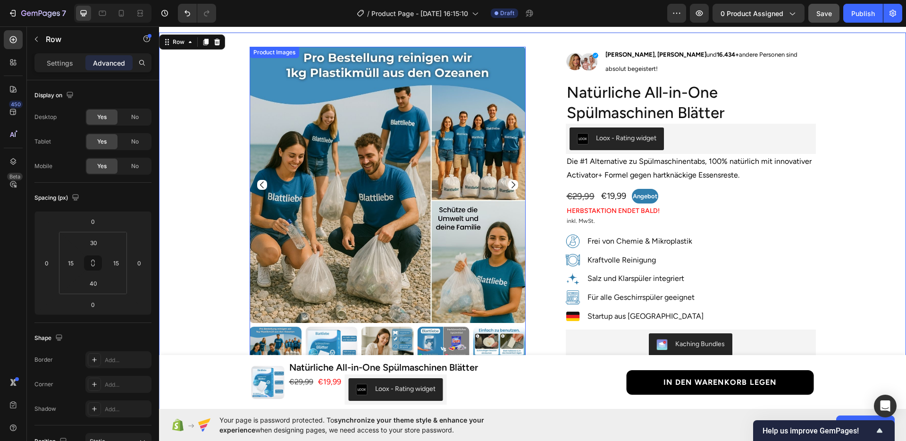
scroll to position [0, 0]
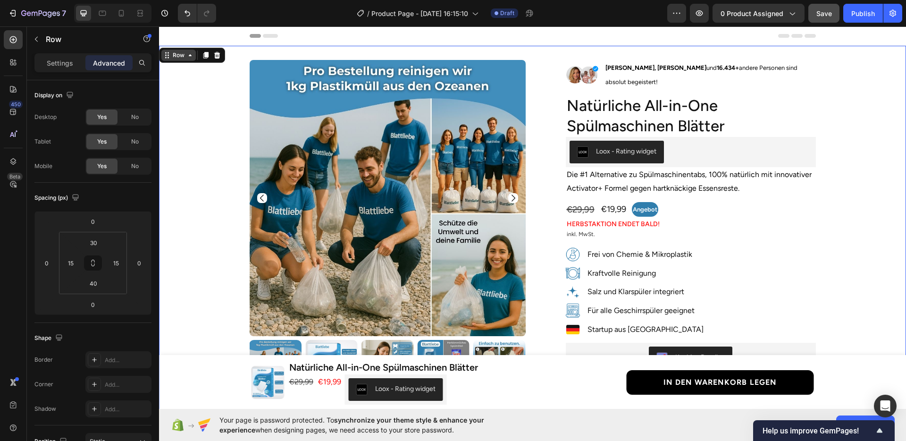
click at [191, 60] on div "Row" at bounding box center [178, 55] width 34 height 11
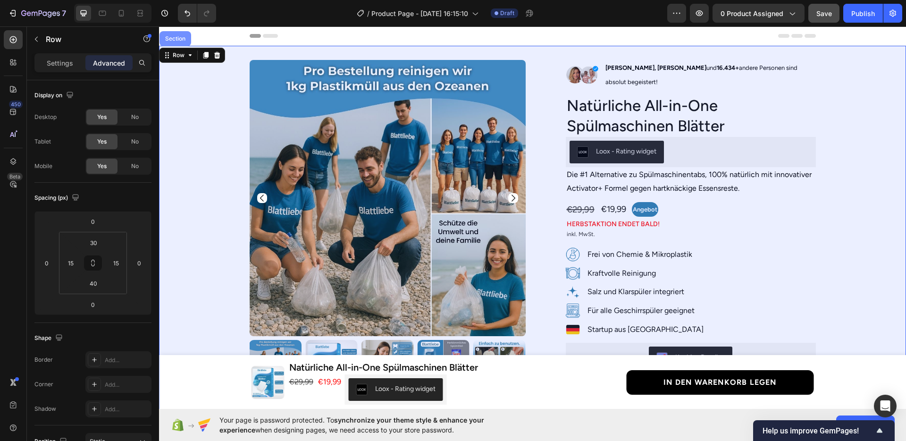
click at [183, 42] on div "Section" at bounding box center [175, 38] width 32 height 15
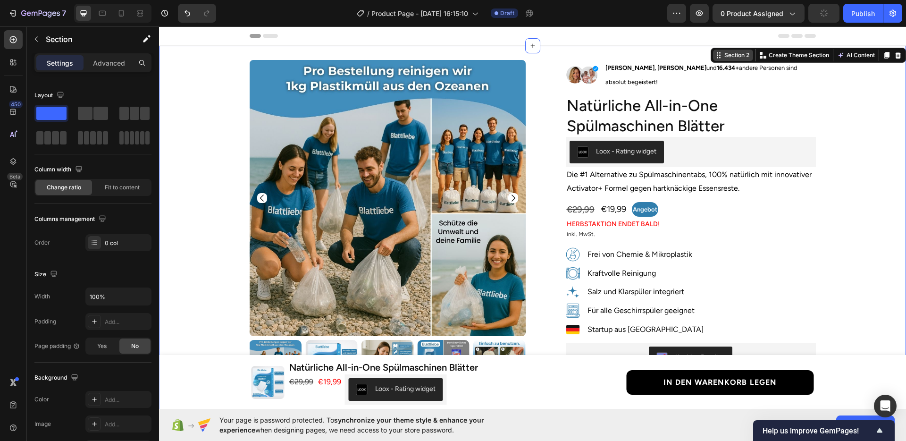
click at [722, 54] on div "Section 2" at bounding box center [736, 55] width 29 height 8
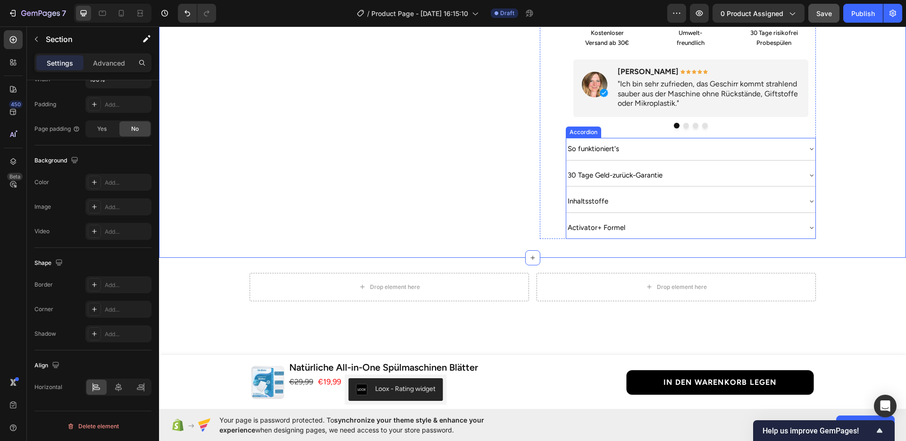
scroll to position [521, 0]
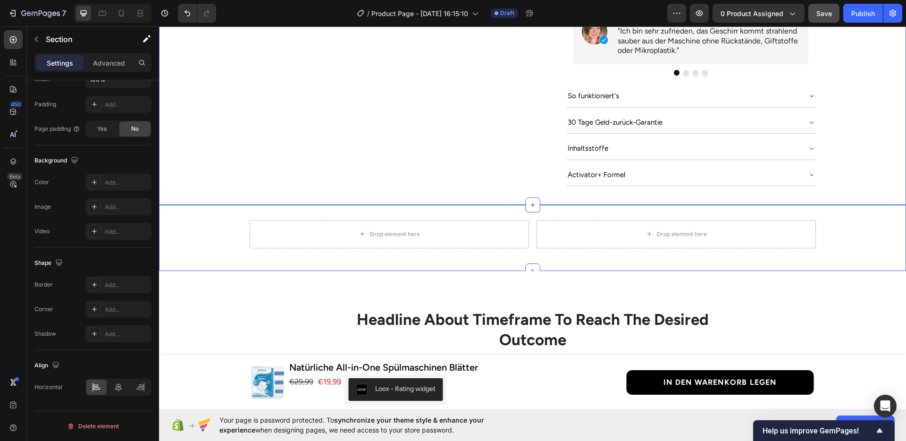
click at [850, 228] on div "Drop element here Drop element here Row" at bounding box center [532, 238] width 747 height 36
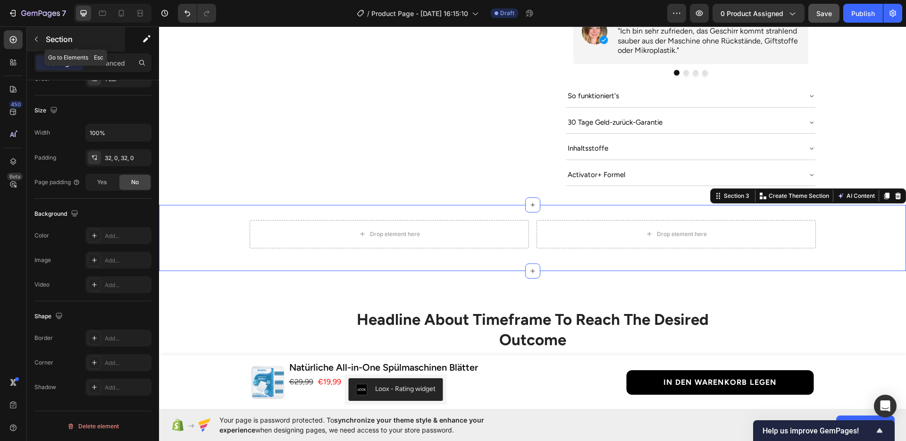
click at [37, 39] on icon "button" at bounding box center [37, 39] width 8 height 8
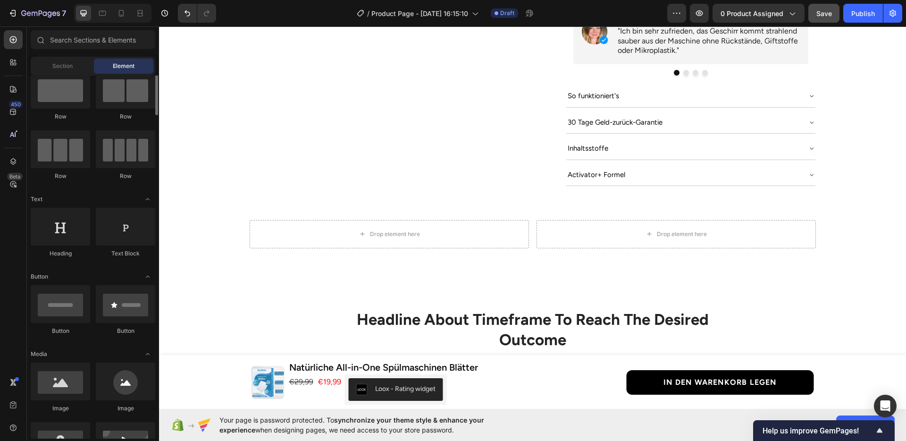
scroll to position [42, 0]
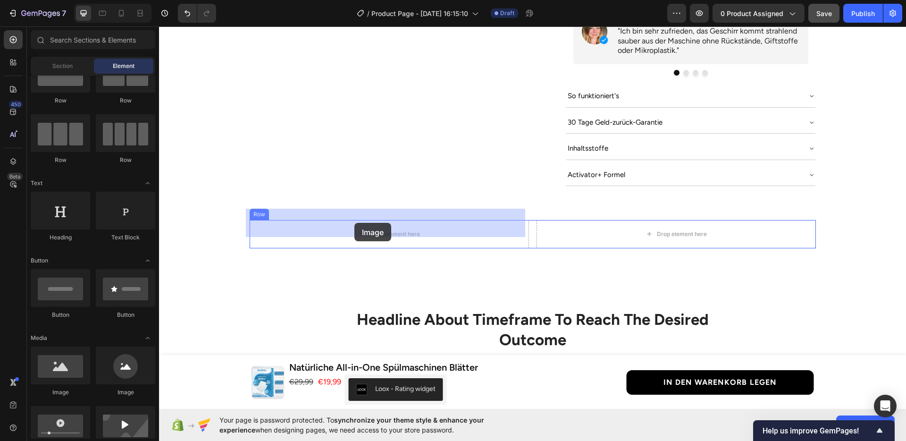
drag, startPoint x: 233, startPoint y: 396, endPoint x: 354, endPoint y: 223, distance: 211.1
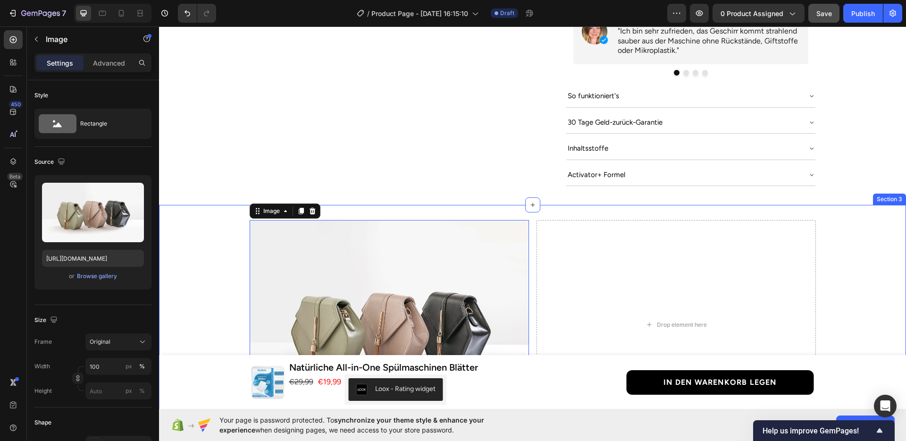
click at [209, 259] on div "Image 0 Drop element here Row" at bounding box center [532, 328] width 747 height 217
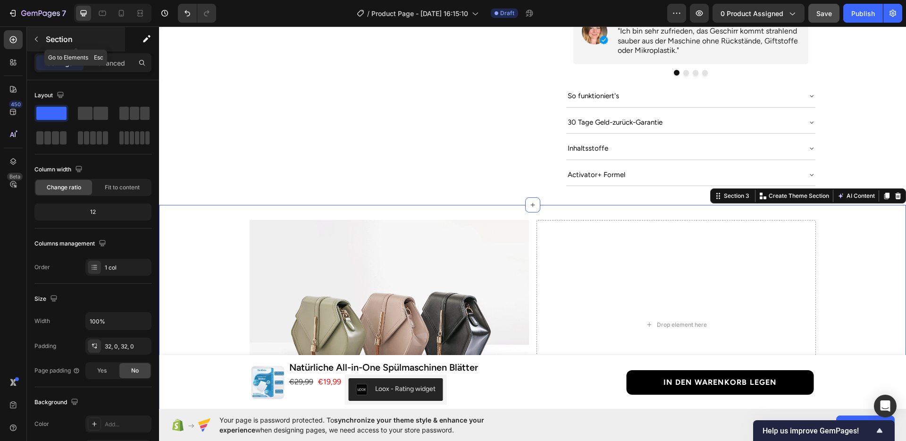
click at [37, 44] on button "button" at bounding box center [36, 39] width 15 height 15
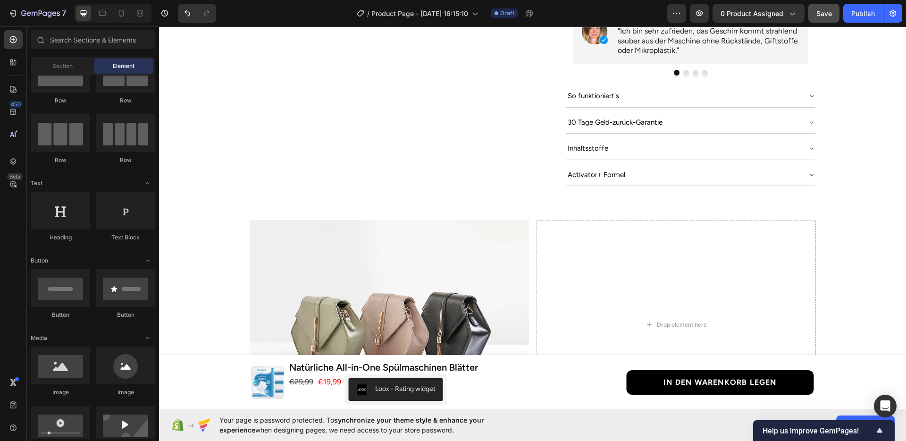
scroll to position [43, 0]
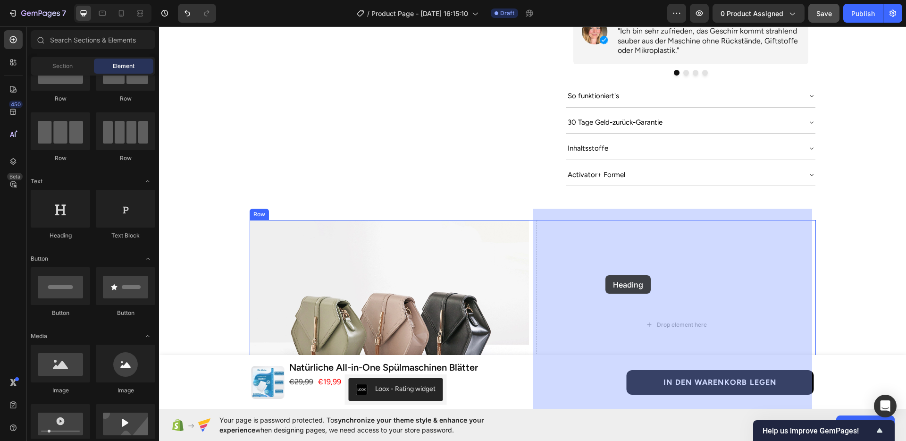
drag, startPoint x: 225, startPoint y: 235, endPoint x: 605, endPoint y: 275, distance: 382.3
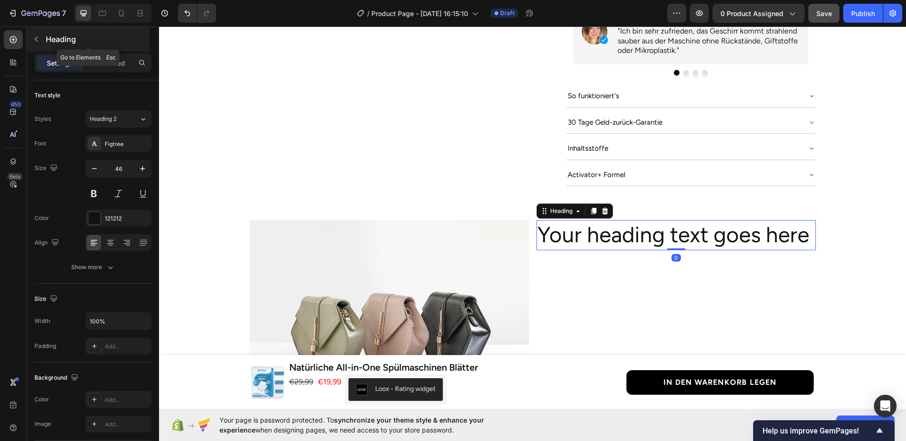
click at [37, 31] on div "Heading" at bounding box center [88, 39] width 123 height 25
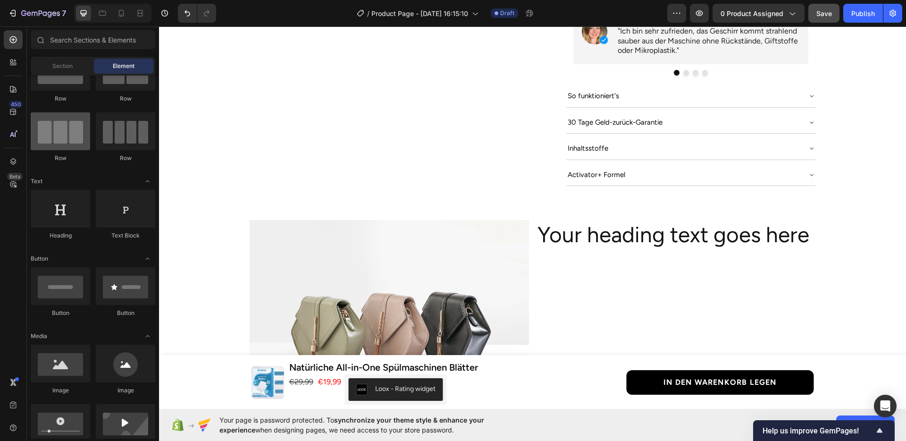
scroll to position [58, 0]
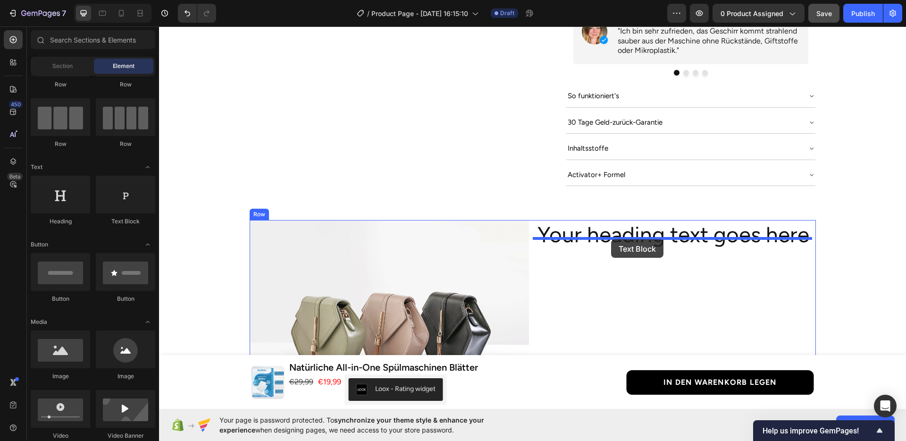
drag, startPoint x: 283, startPoint y: 225, endPoint x: 611, endPoint y: 239, distance: 328.6
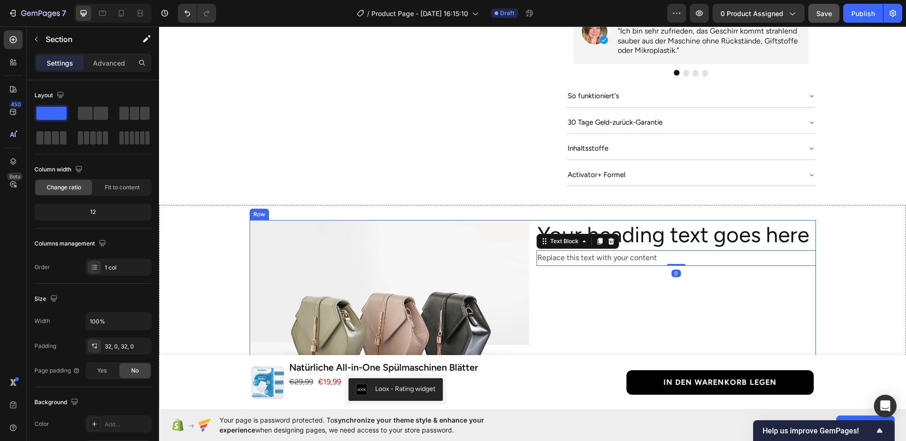
click at [823, 275] on div "Image Your heading text goes here Heading Replace this text with your content T…" at bounding box center [532, 328] width 747 height 217
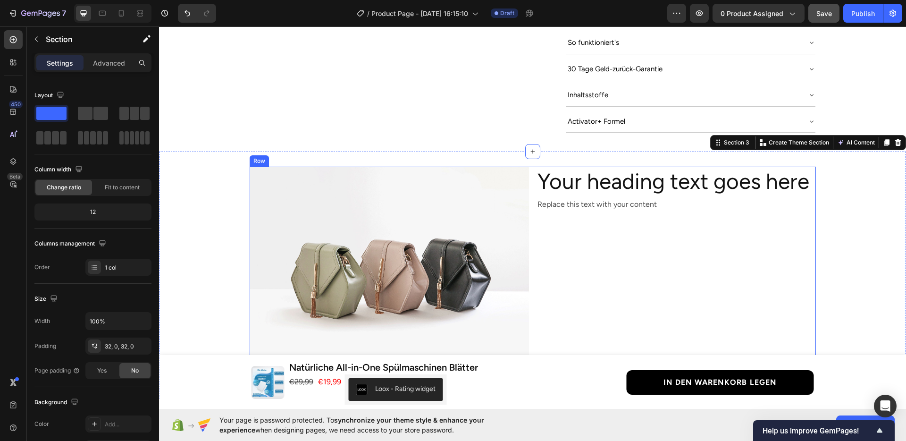
click at [669, 239] on div "Your heading text goes here Heading Replace this text with your content Text Bl…" at bounding box center [675, 271] width 279 height 209
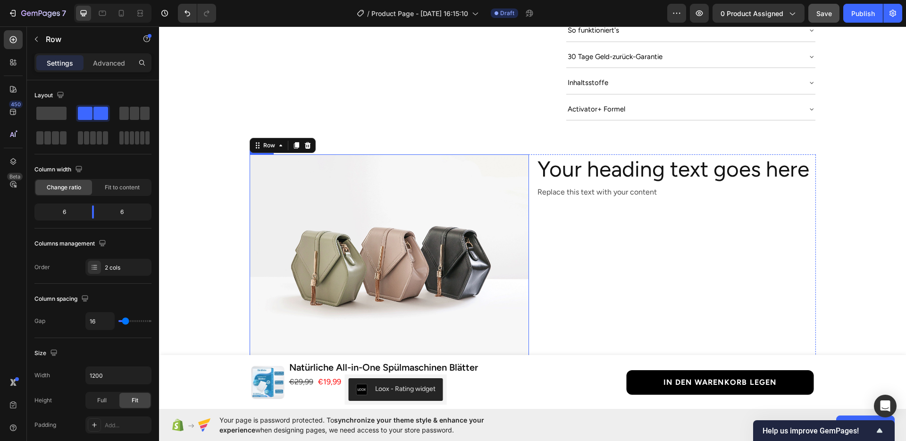
scroll to position [587, 0]
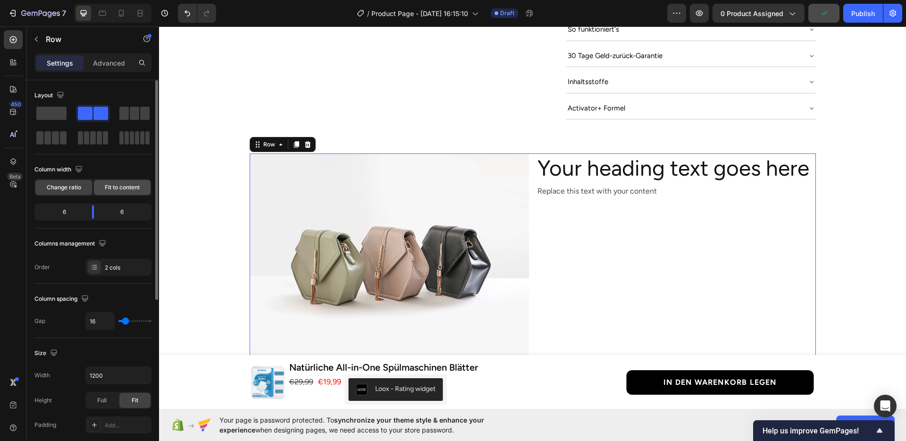
click at [112, 187] on span "Fit to content" at bounding box center [122, 187] width 35 height 8
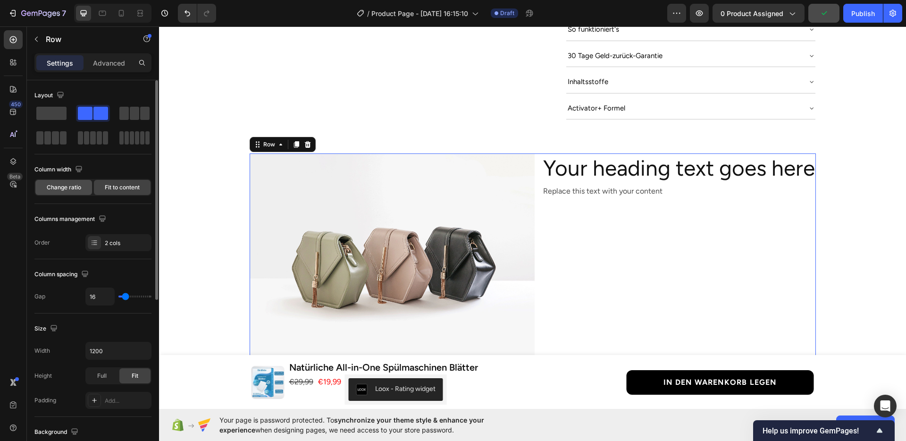
click at [77, 189] on span "Change ratio" at bounding box center [64, 187] width 34 height 8
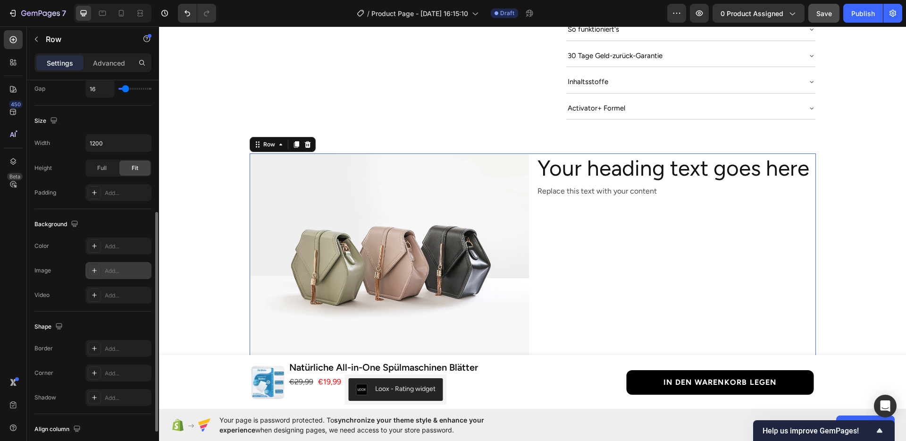
scroll to position [0, 0]
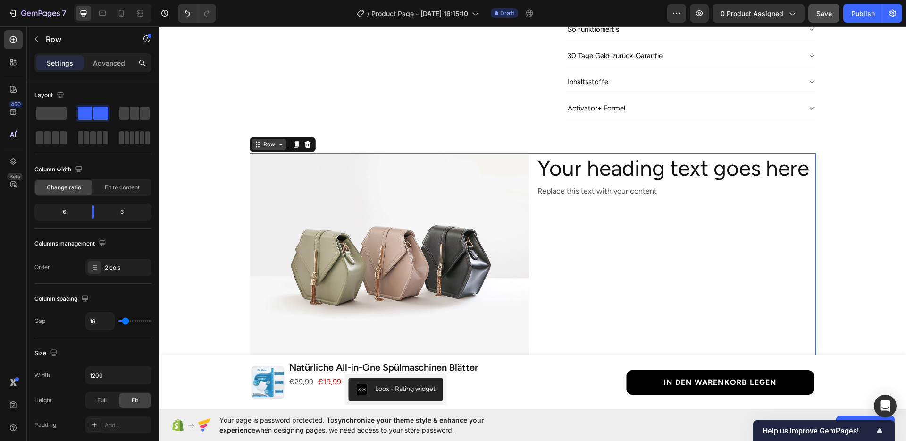
click at [264, 140] on div "Row" at bounding box center [269, 144] width 16 height 8
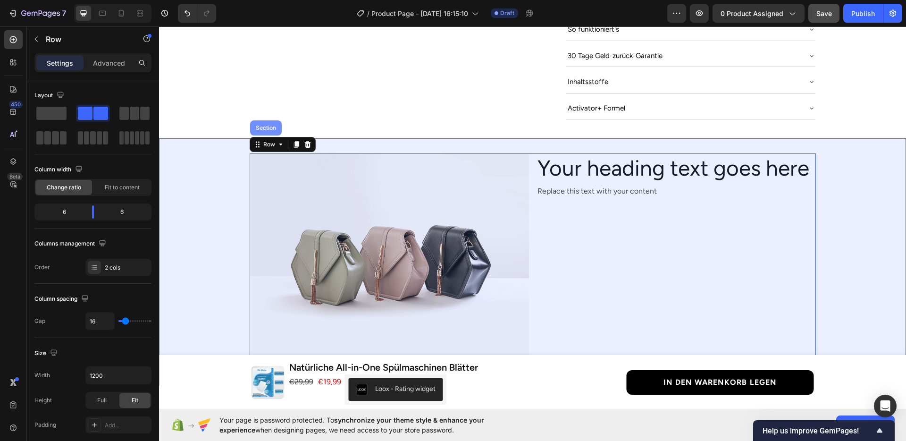
click at [263, 124] on div "Section" at bounding box center [266, 127] width 32 height 15
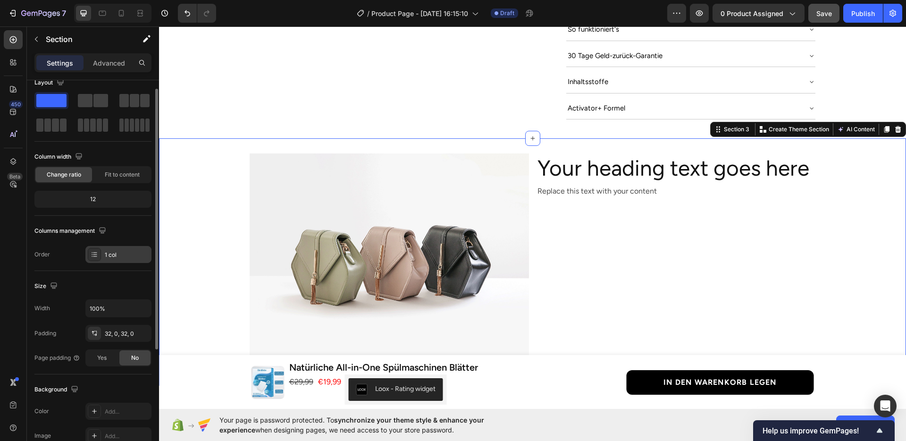
scroll to position [65, 0]
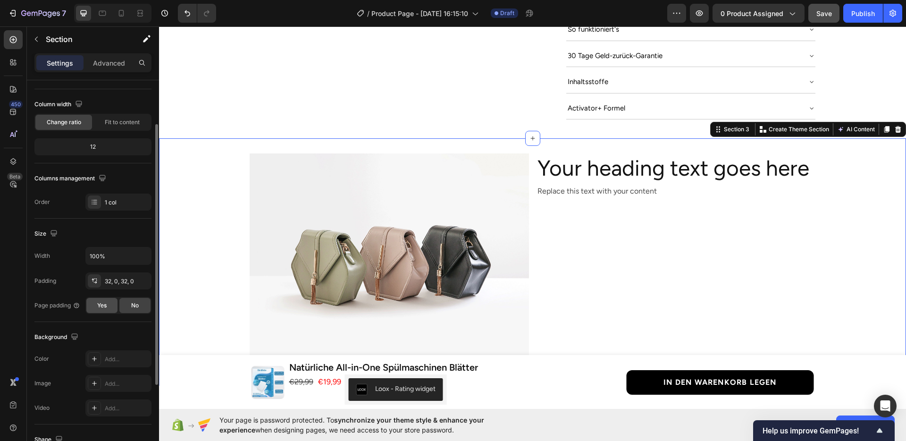
click at [110, 303] on div "Yes" at bounding box center [101, 305] width 31 height 15
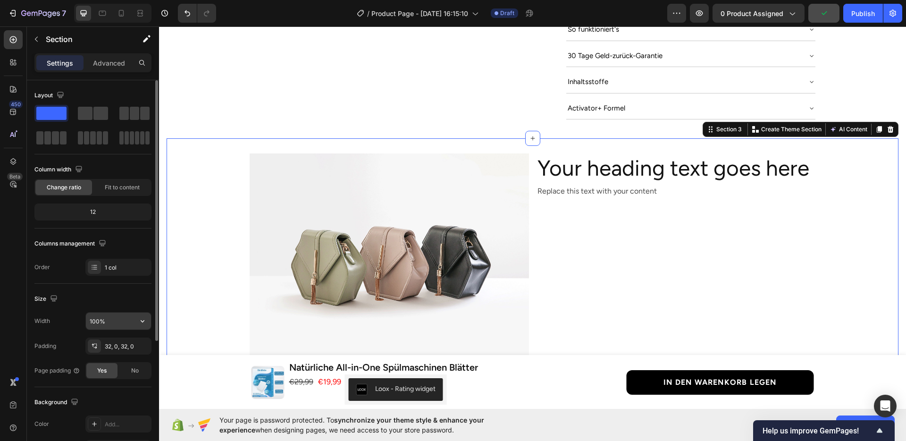
click at [86, 325] on input "100%" at bounding box center [118, 320] width 65 height 17
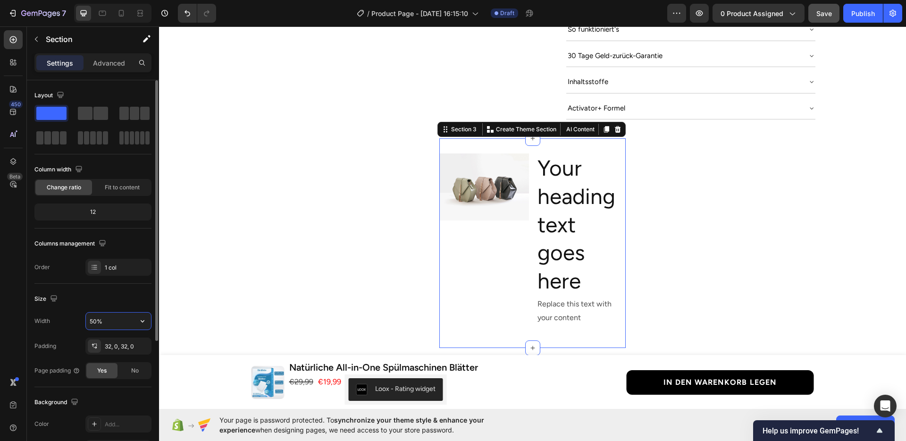
click at [88, 323] on input "50%" at bounding box center [118, 320] width 65 height 17
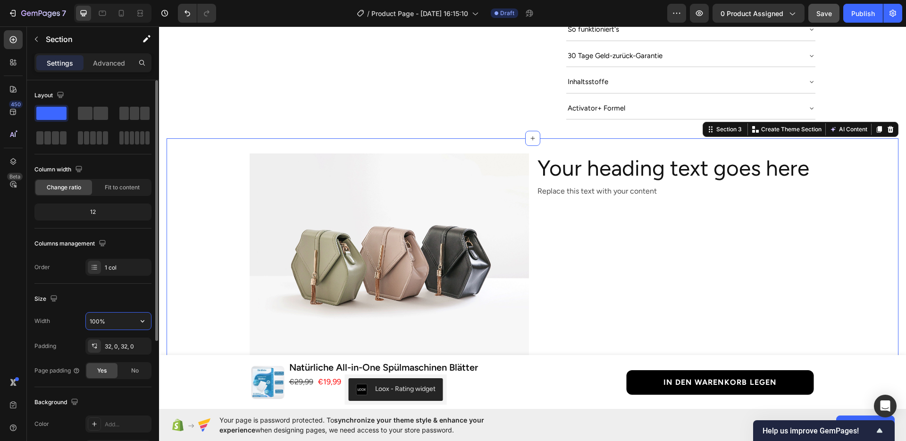
click at [90, 321] on input "100%" at bounding box center [118, 320] width 65 height 17
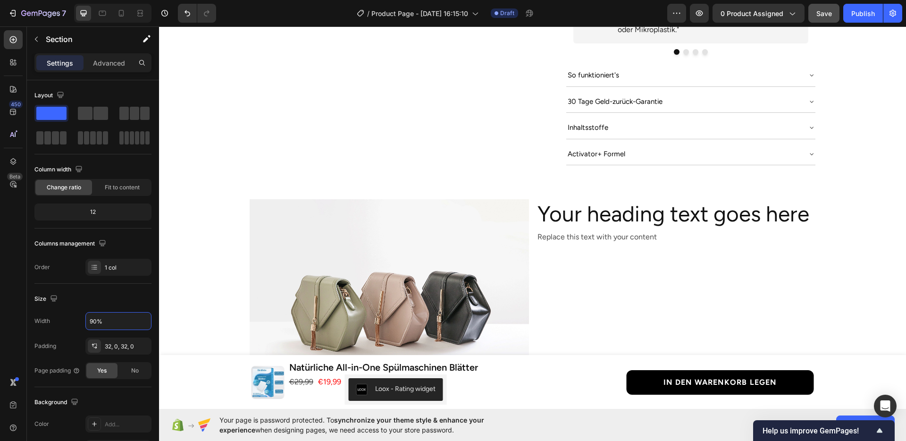
scroll to position [593, 0]
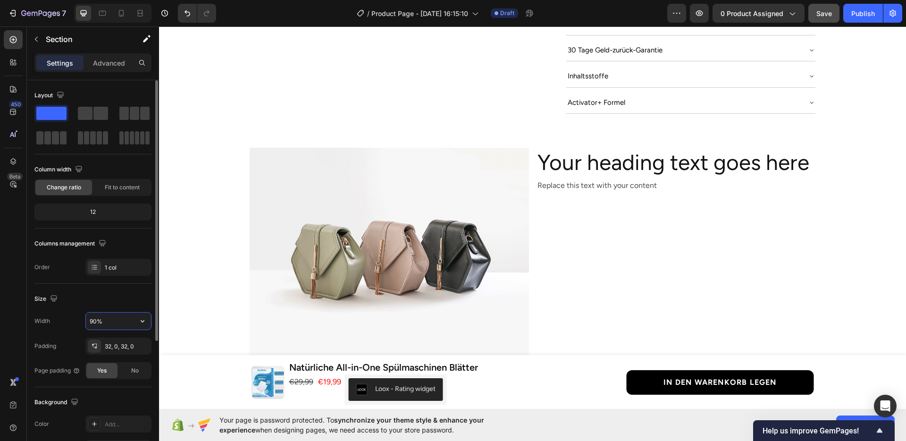
click at [88, 318] on input "90%" at bounding box center [118, 320] width 65 height 17
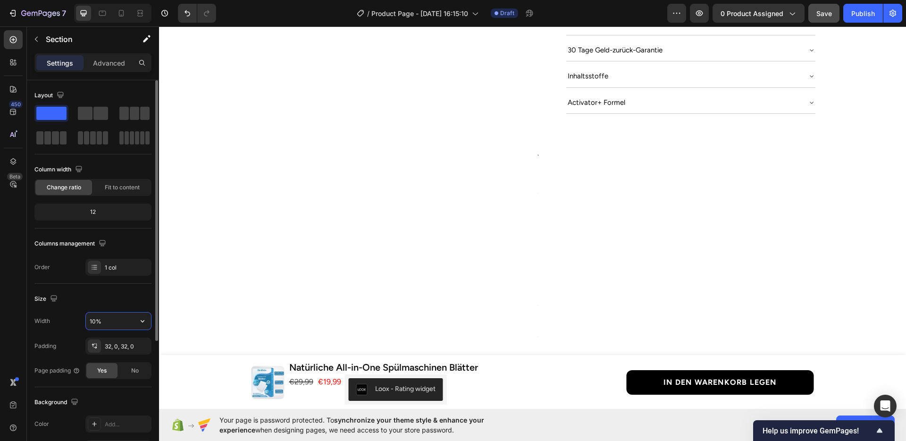
type input "100%"
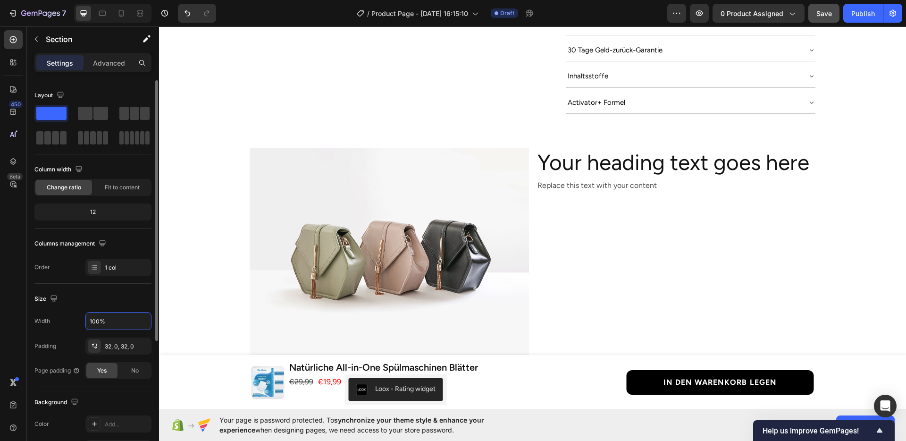
click at [74, 319] on div "Width 100%" at bounding box center [92, 321] width 117 height 18
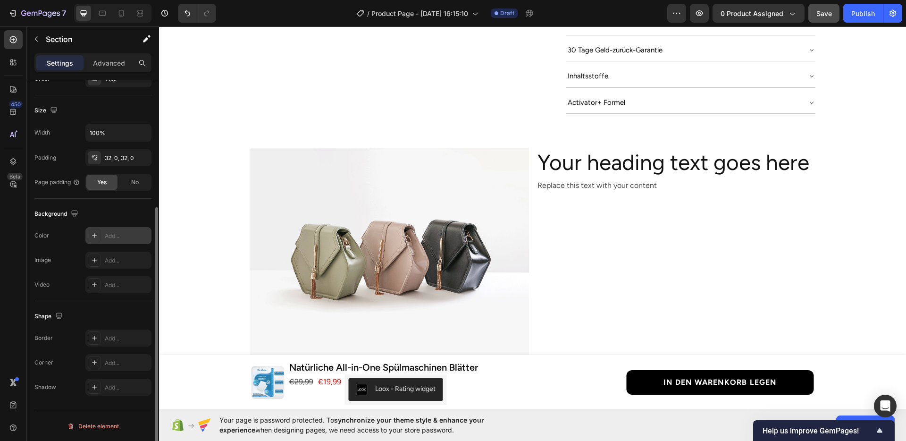
scroll to position [0, 0]
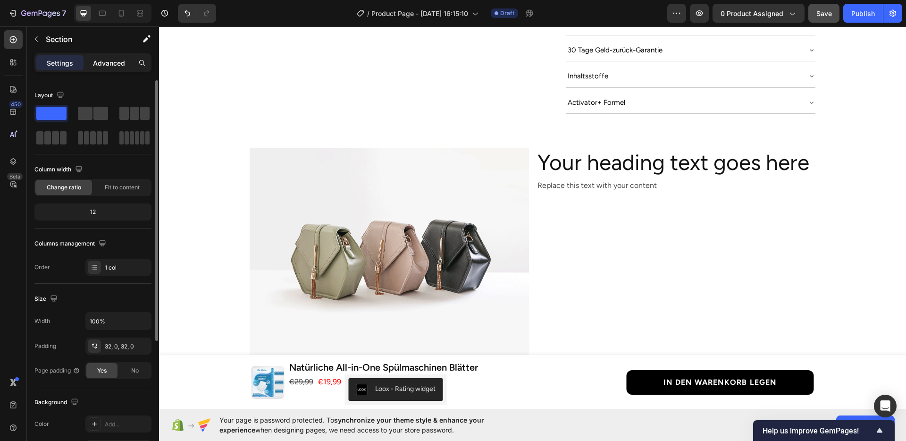
click at [110, 67] on div "Advanced" at bounding box center [108, 62] width 47 height 15
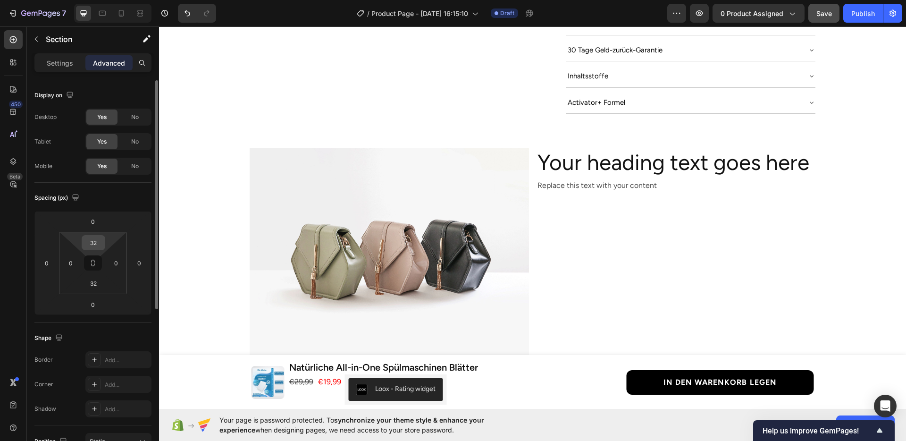
click at [88, 239] on input "32" at bounding box center [93, 242] width 19 height 14
type input "10"
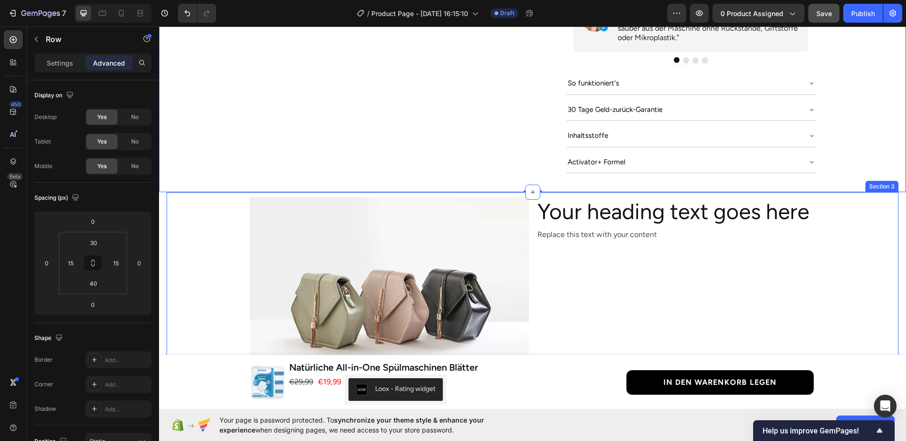
click at [214, 267] on div "Image Your heading text goes here Heading Replace this text with your content T…" at bounding box center [533, 305] width 732 height 217
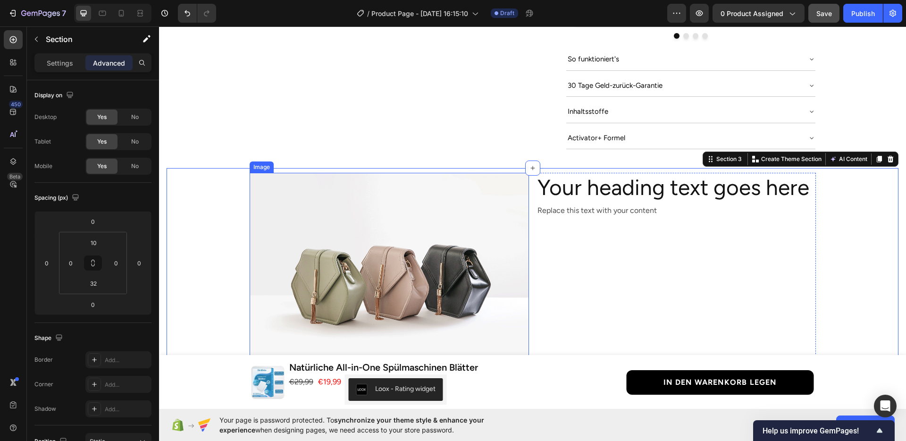
scroll to position [598, 0]
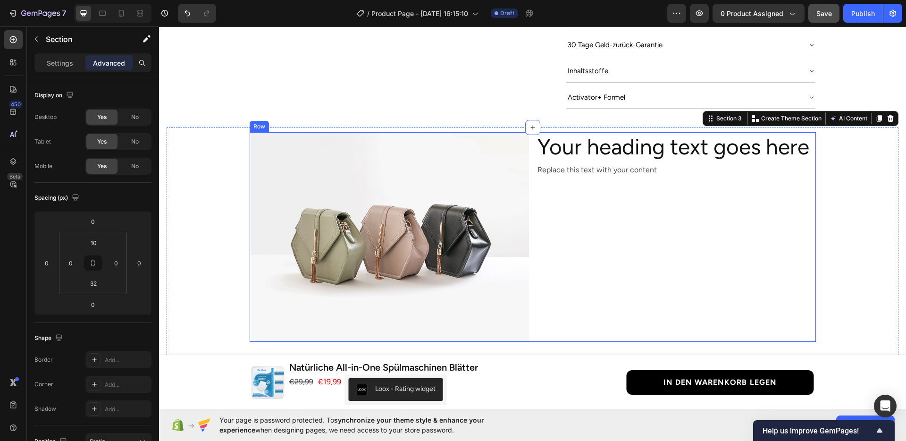
click at [592, 225] on div "Your heading text goes here Heading Replace this text with your content Text Bl…" at bounding box center [675, 236] width 279 height 209
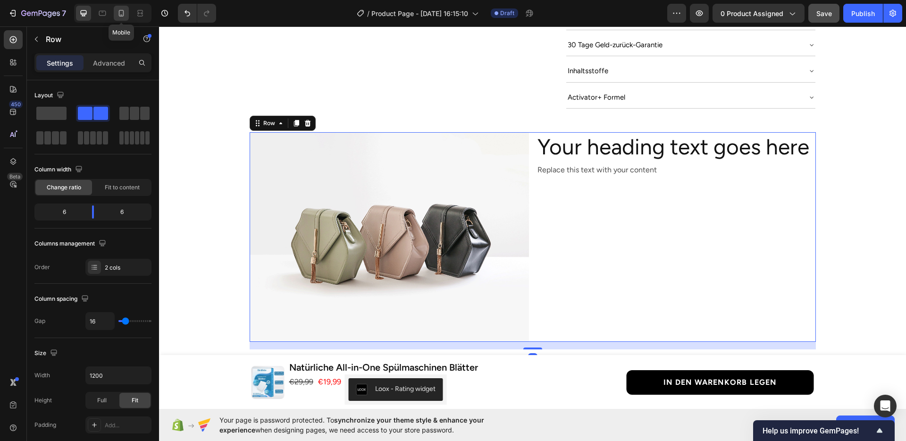
click at [125, 17] on icon at bounding box center [121, 12] width 9 height 9
type input "100%"
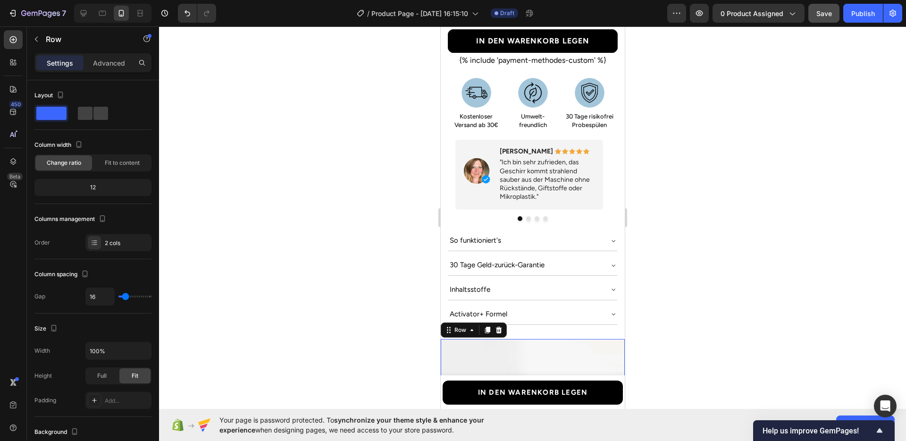
click at [743, 246] on div at bounding box center [532, 233] width 747 height 414
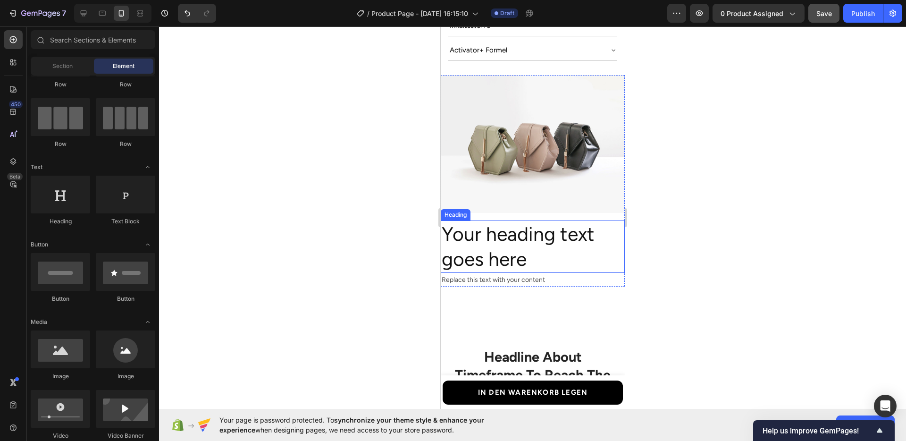
scroll to position [805, 0]
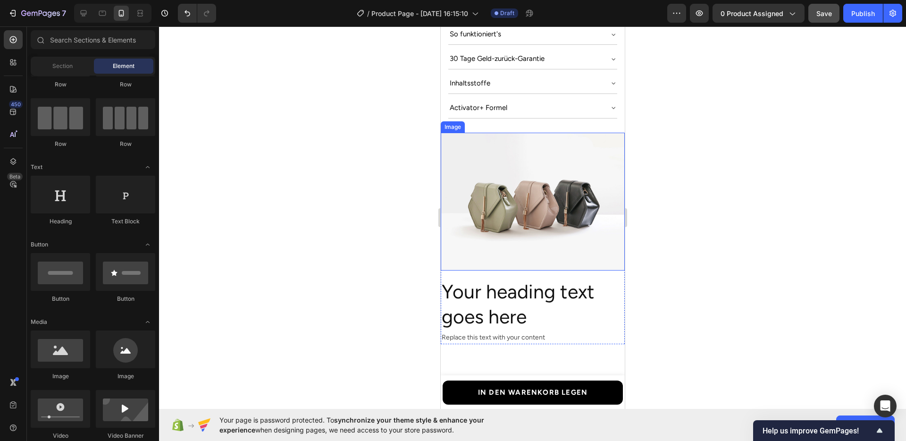
click at [496, 226] on img at bounding box center [532, 202] width 184 height 138
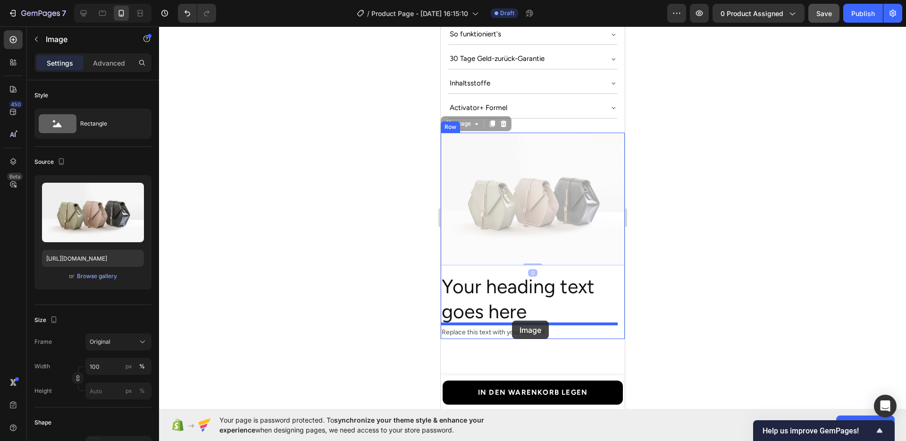
drag, startPoint x: 456, startPoint y: 109, endPoint x: 511, endPoint y: 320, distance: 218.4
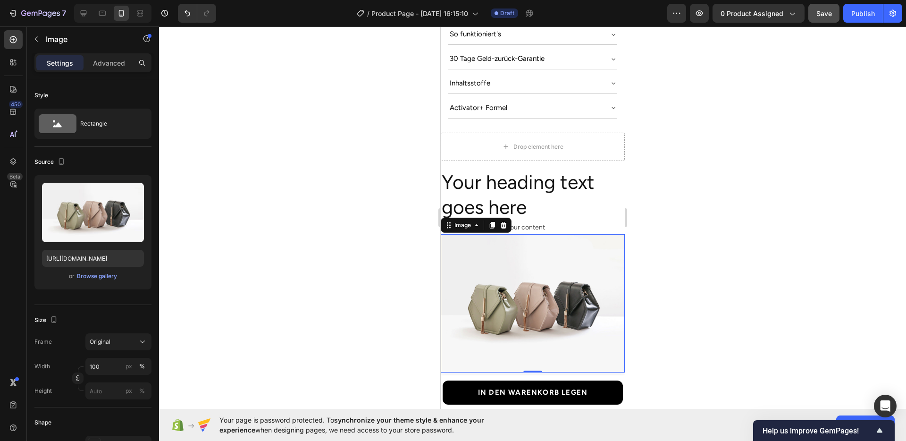
click at [693, 289] on div at bounding box center [532, 233] width 747 height 414
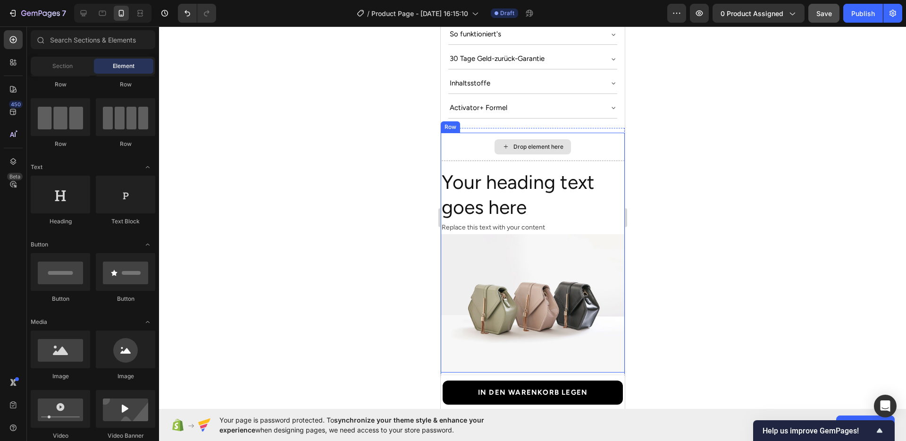
click at [482, 138] on div "Drop element here" at bounding box center [532, 147] width 184 height 28
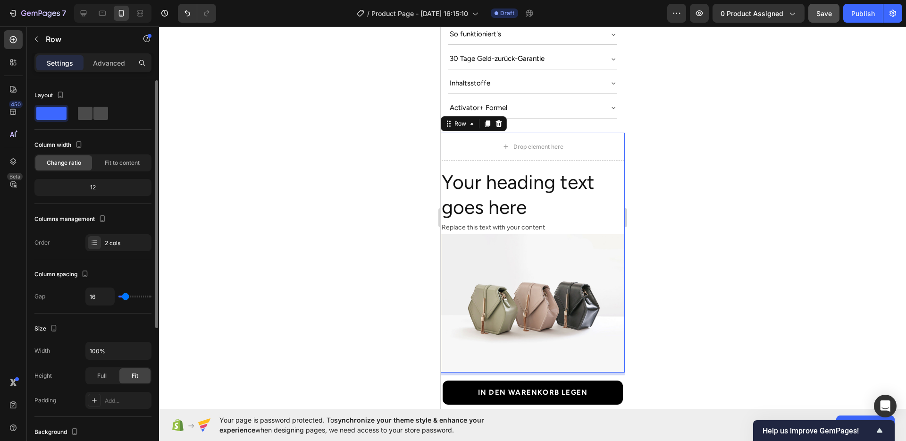
click at [96, 118] on span at bounding box center [100, 113] width 15 height 13
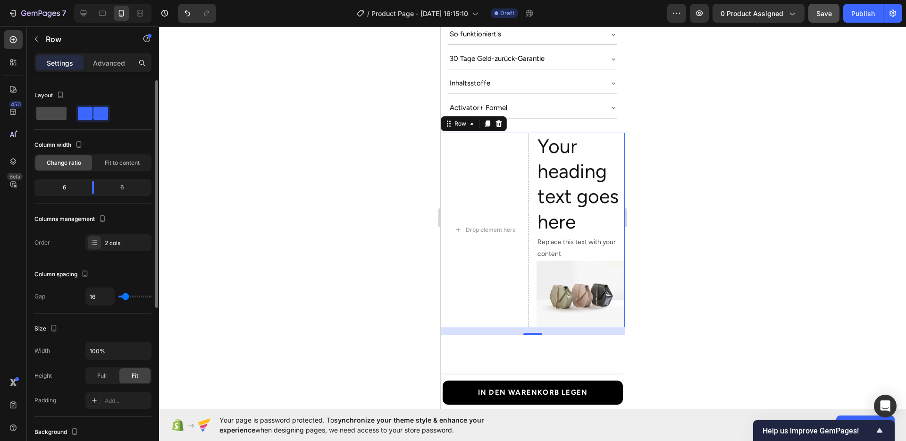
click at [56, 114] on span at bounding box center [51, 113] width 30 height 13
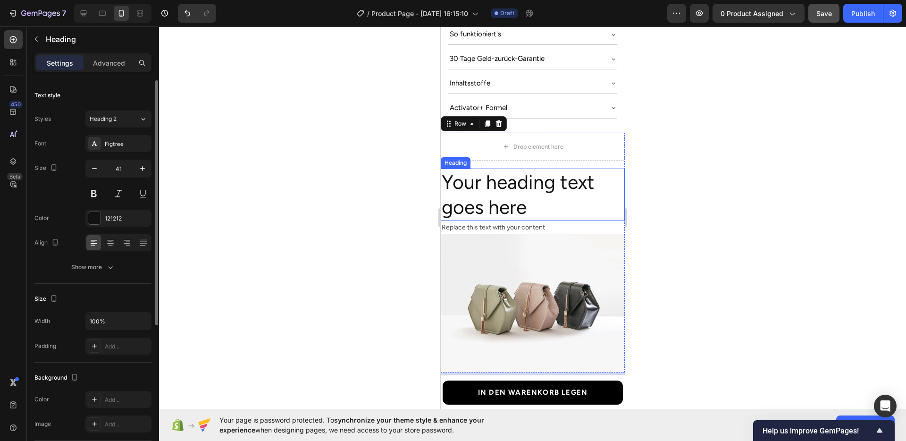
click at [553, 186] on h2 "Your heading text goes here" at bounding box center [532, 194] width 184 height 52
click at [469, 155] on div "Heading" at bounding box center [465, 159] width 26 height 8
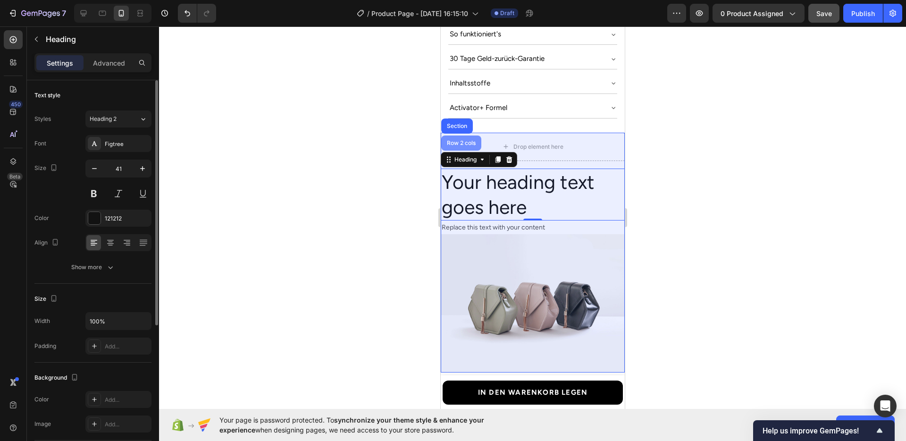
click at [457, 140] on div "Row 2 cols" at bounding box center [460, 143] width 33 height 6
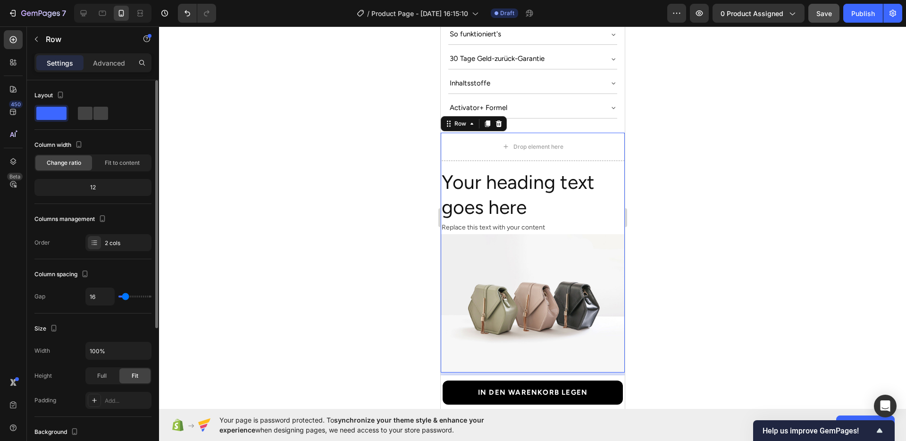
click at [61, 116] on span at bounding box center [51, 113] width 30 height 13
click at [454, 118] on div "Row" at bounding box center [459, 123] width 34 height 11
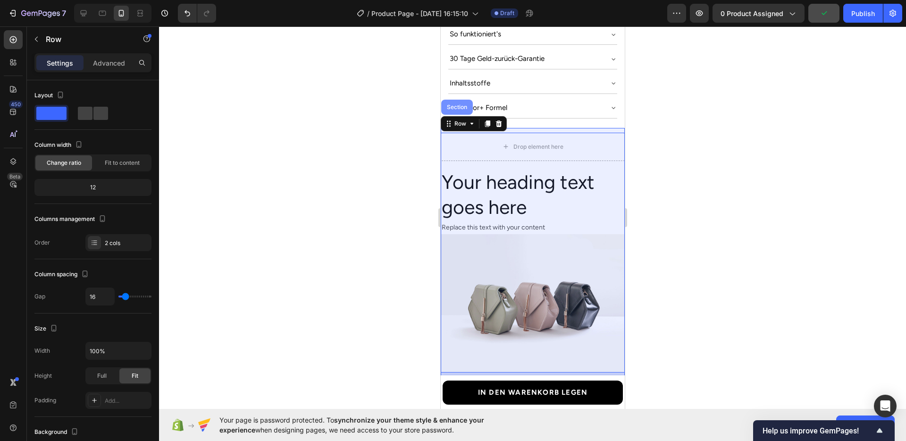
click at [454, 100] on div "Section" at bounding box center [457, 107] width 32 height 15
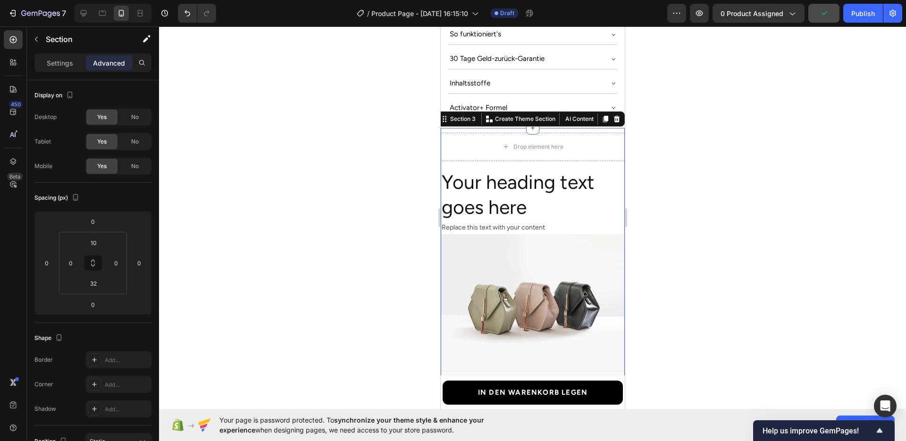
click at [57, 55] on div "Settings Advanced" at bounding box center [92, 62] width 117 height 19
click at [55, 58] on p "Settings" at bounding box center [60, 63] width 26 height 10
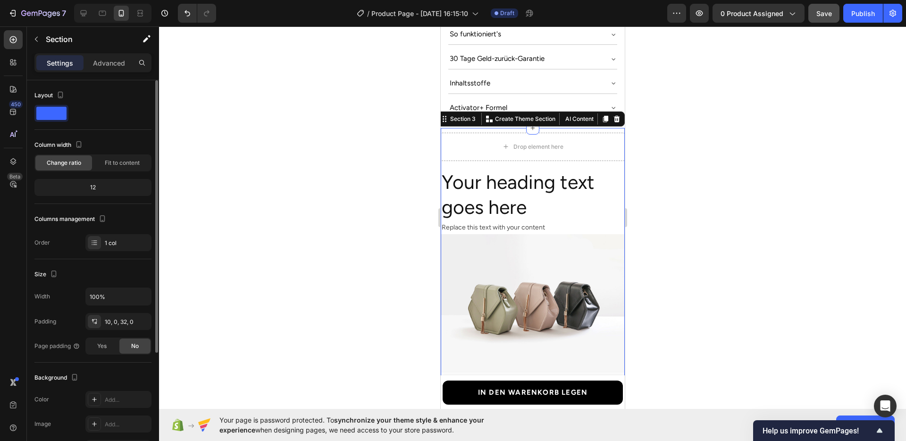
click at [50, 113] on span at bounding box center [51, 113] width 30 height 13
click at [721, 227] on div at bounding box center [532, 233] width 747 height 414
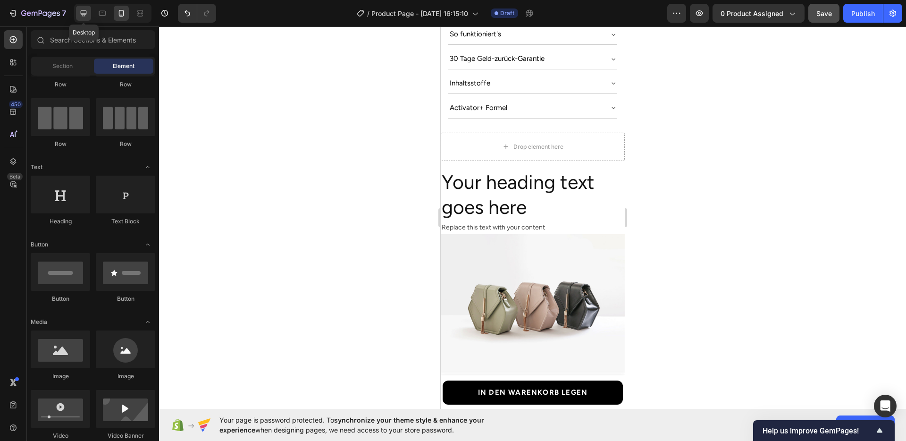
click at [84, 16] on icon at bounding box center [84, 13] width 6 height 6
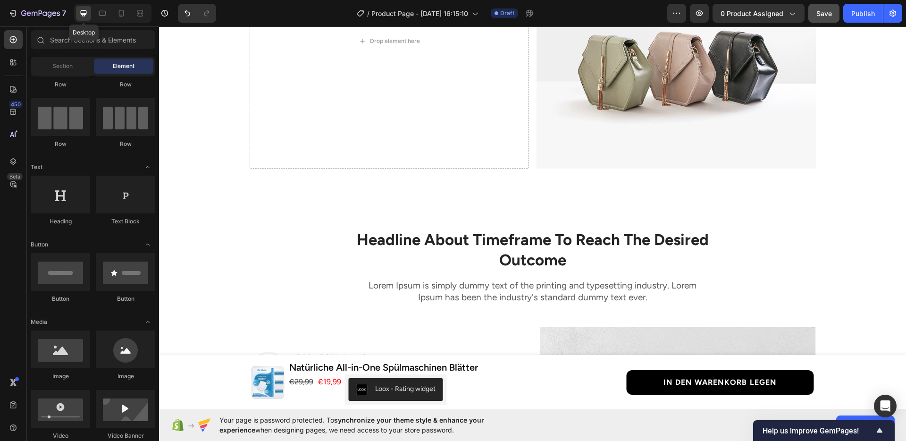
click at [617, 168] on img at bounding box center [675, 63] width 279 height 209
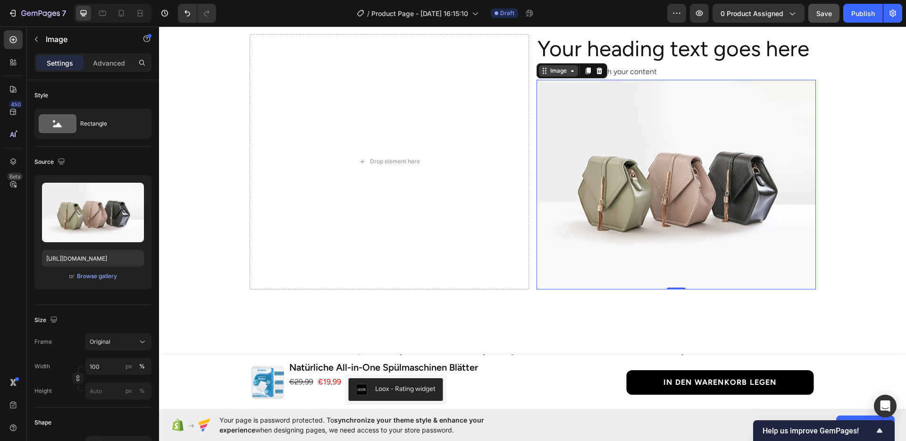
scroll to position [649, 0]
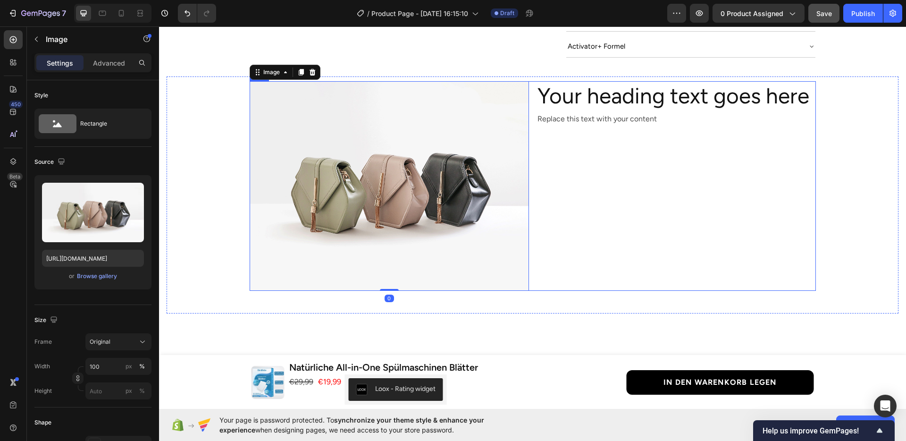
click at [604, 155] on div "Your heading text goes here Heading Replace this text with your content Text Bl…" at bounding box center [675, 185] width 279 height 209
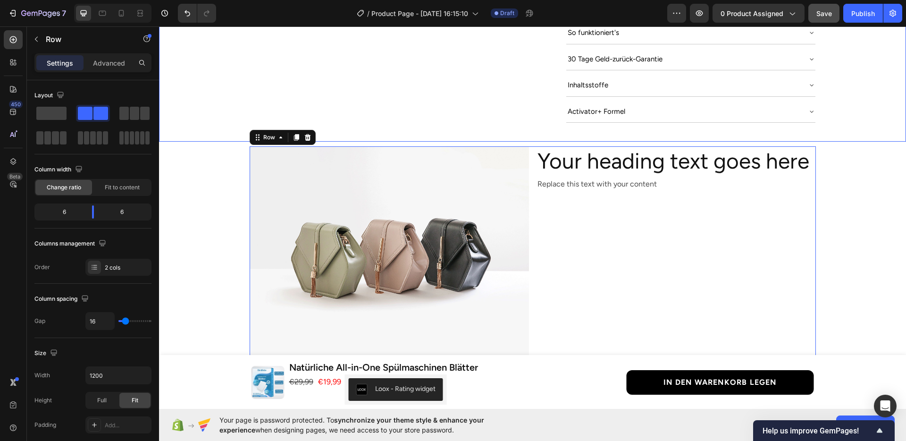
scroll to position [583, 0]
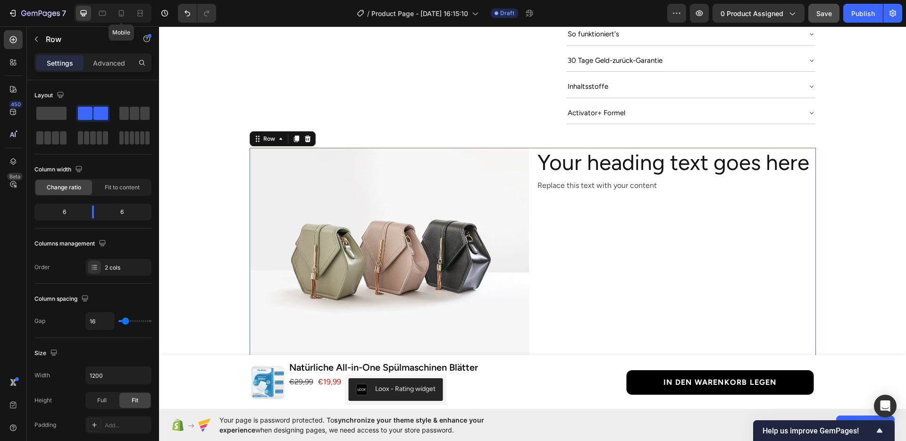
click at [125, 21] on div "Mobile" at bounding box center [112, 13] width 77 height 19
click at [119, 13] on icon at bounding box center [121, 13] width 5 height 7
type input "100%"
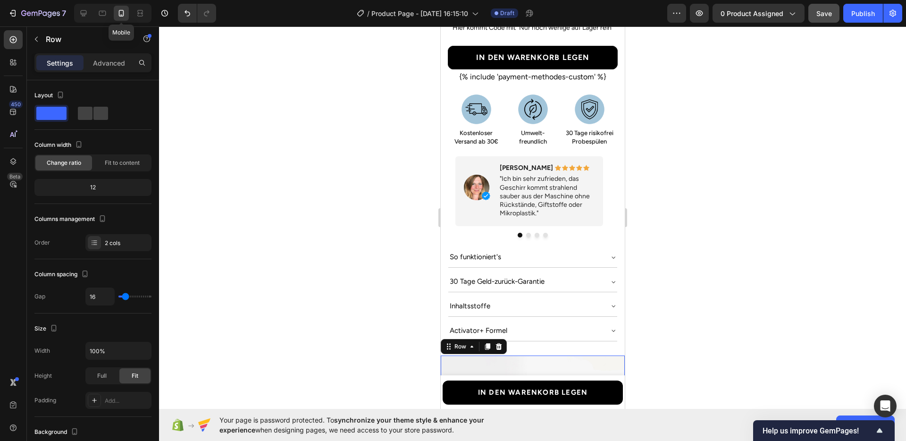
scroll to position [544, 0]
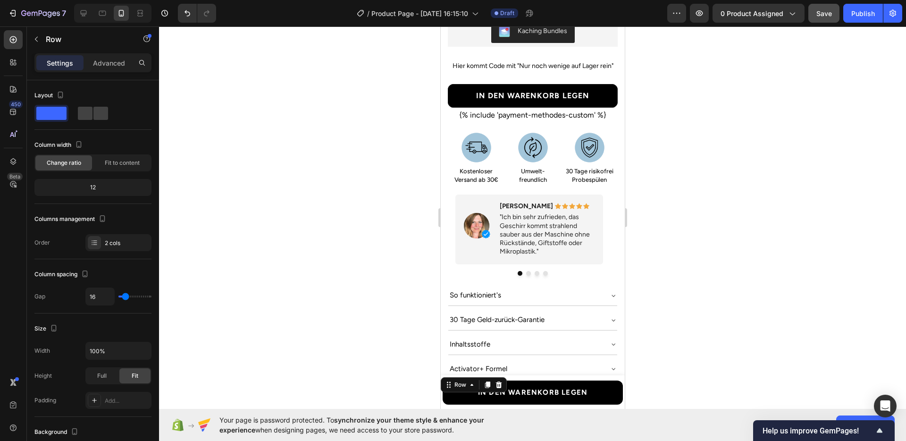
click at [725, 246] on div at bounding box center [532, 233] width 747 height 414
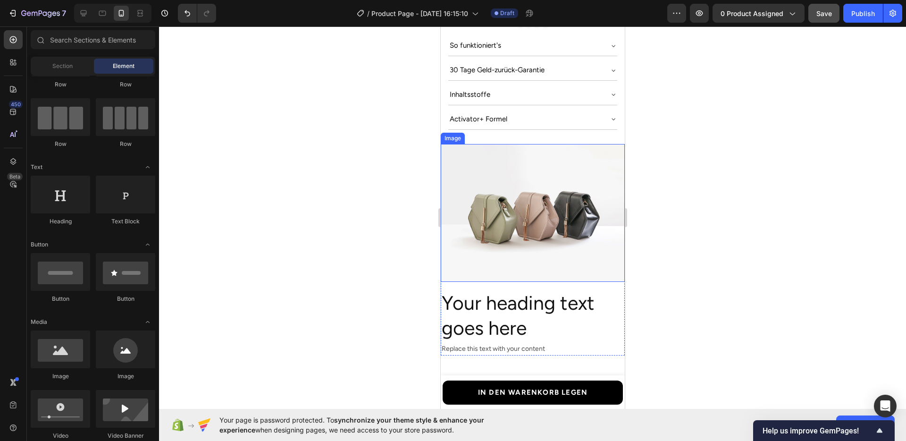
scroll to position [793, 0]
click at [531, 224] on img at bounding box center [532, 214] width 184 height 138
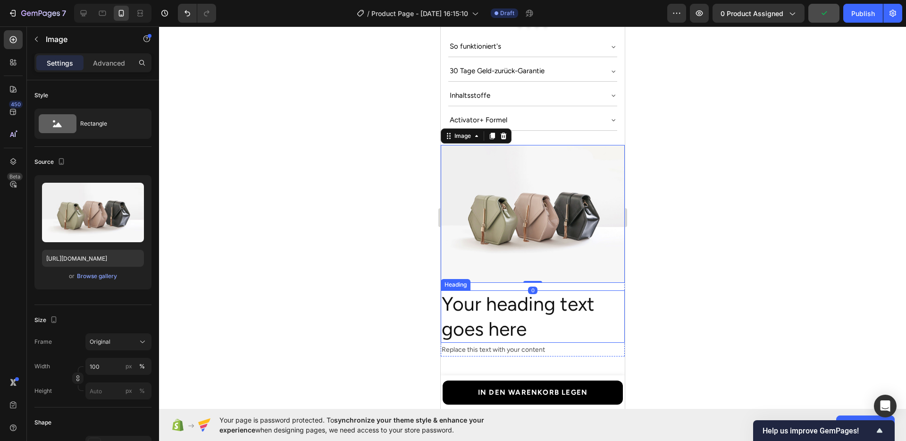
click at [536, 292] on h2 "Your heading text goes here" at bounding box center [532, 316] width 184 height 52
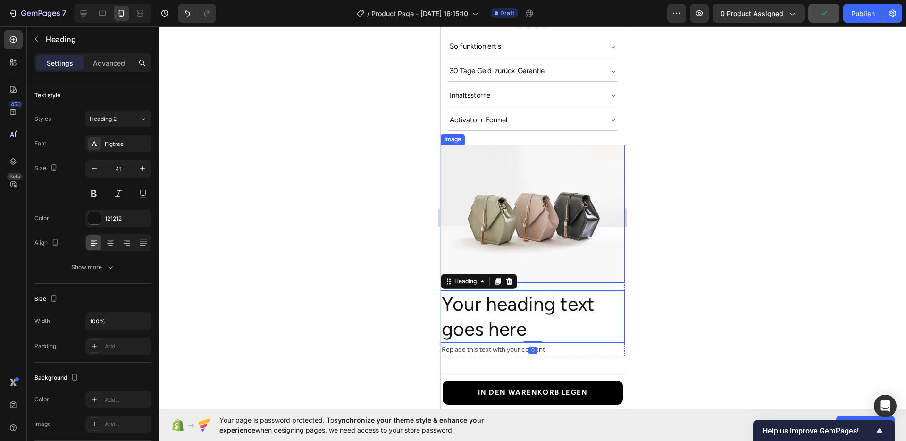
click at [539, 210] on img at bounding box center [532, 214] width 184 height 138
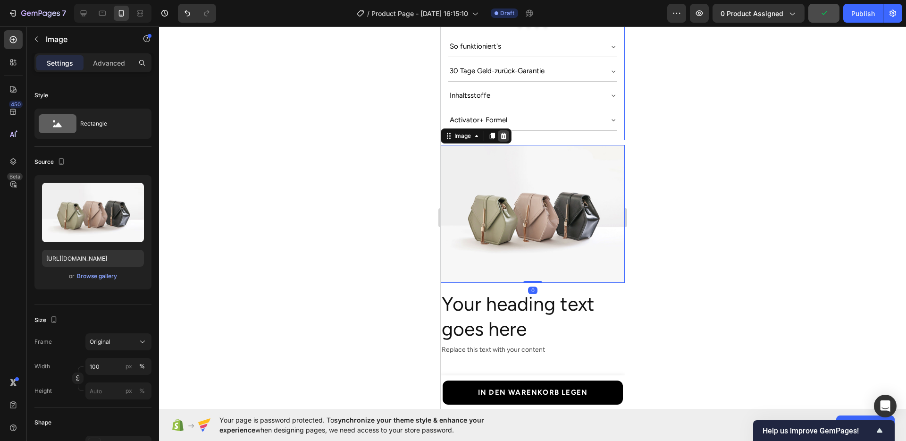
click at [504, 133] on icon at bounding box center [503, 136] width 6 height 7
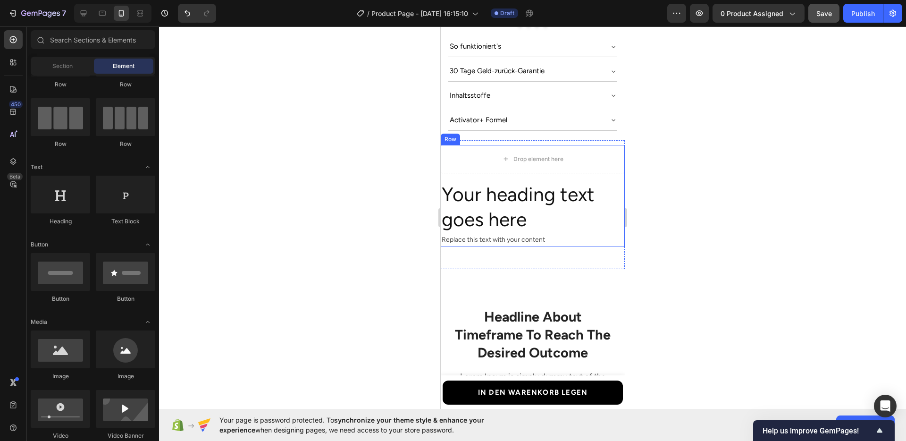
click at [496, 163] on div "Drop element here Your heading text goes here Heading Replace this text with yo…" at bounding box center [532, 196] width 184 height 102
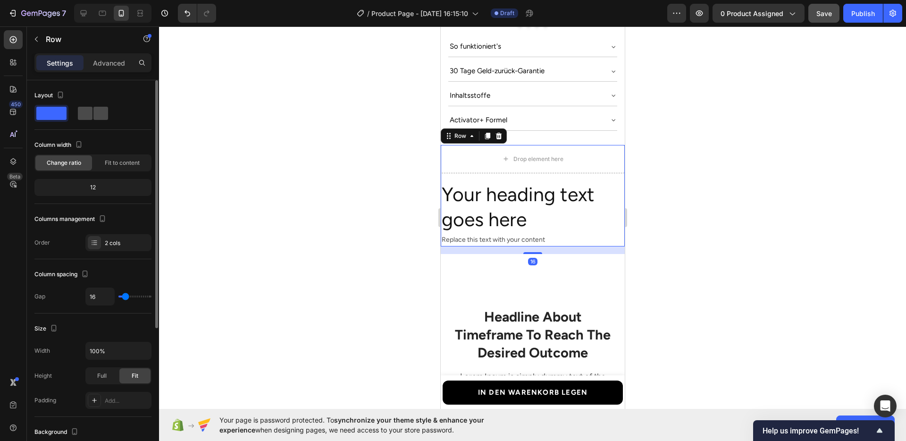
click at [93, 117] on span at bounding box center [100, 113] width 15 height 13
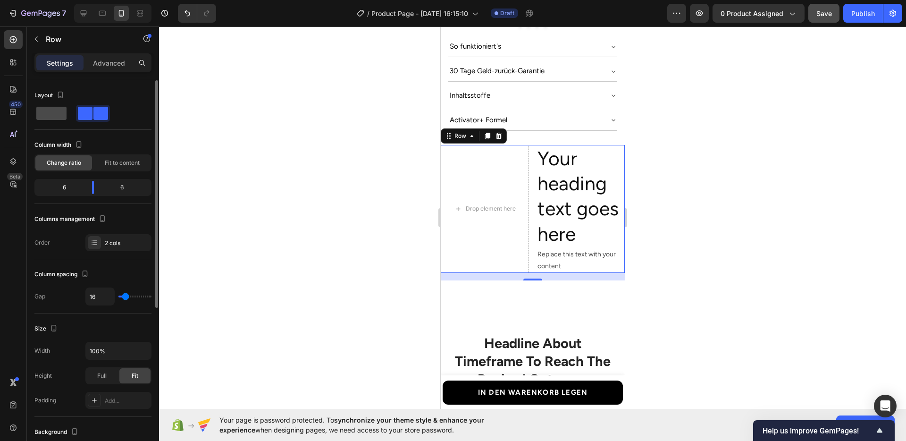
click at [57, 114] on span at bounding box center [51, 113] width 30 height 13
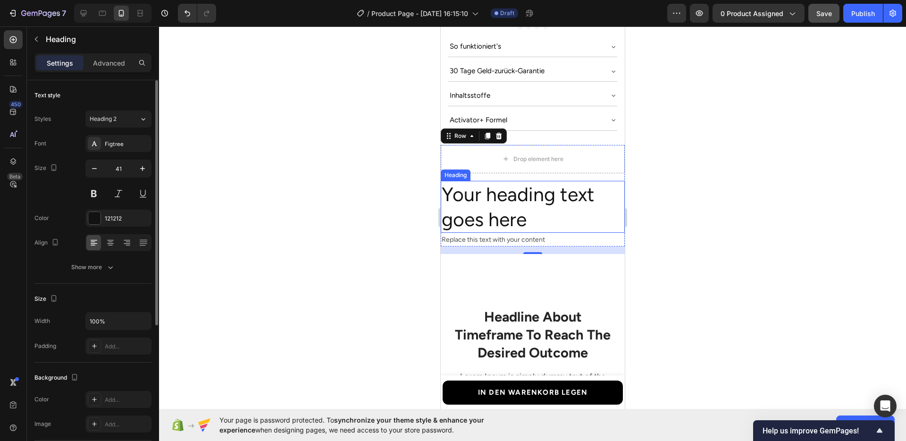
click at [485, 185] on h2 "Your heading text goes here" at bounding box center [532, 207] width 184 height 52
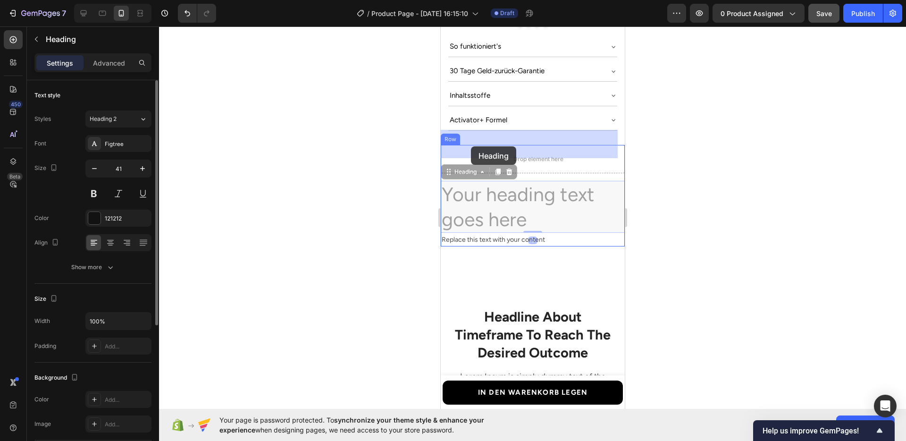
drag, startPoint x: 454, startPoint y: 155, endPoint x: 470, endPoint y: 146, distance: 18.8
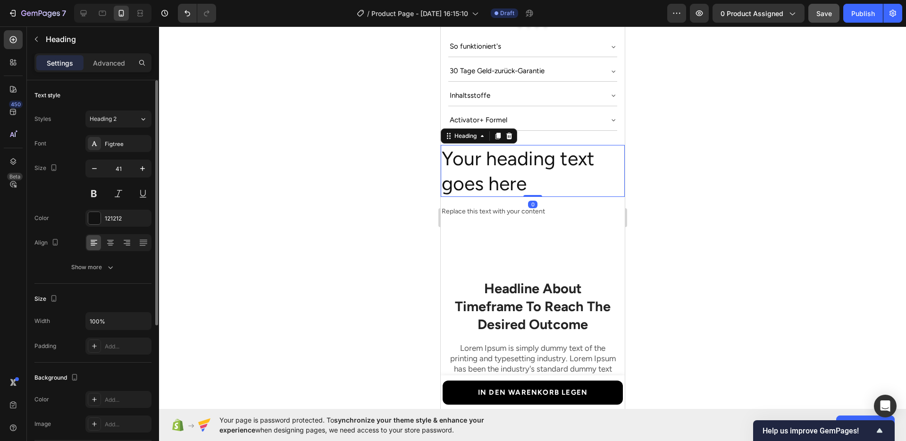
click at [682, 216] on div at bounding box center [532, 233] width 747 height 414
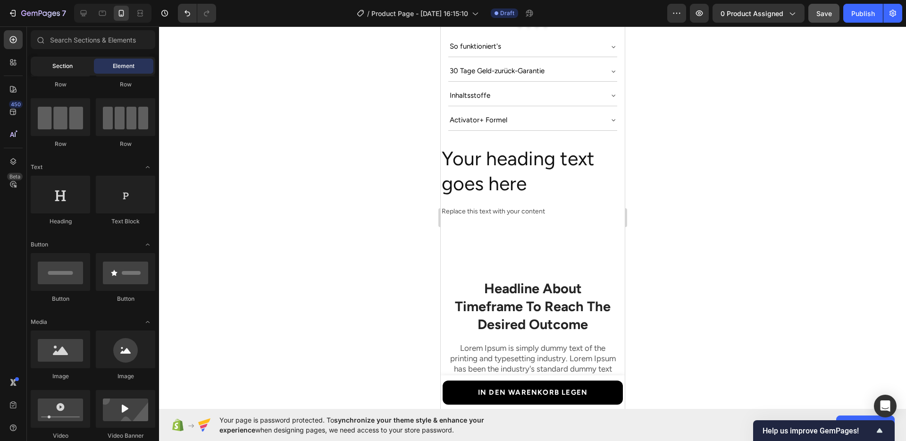
click at [43, 61] on div "Section" at bounding box center [62, 65] width 59 height 15
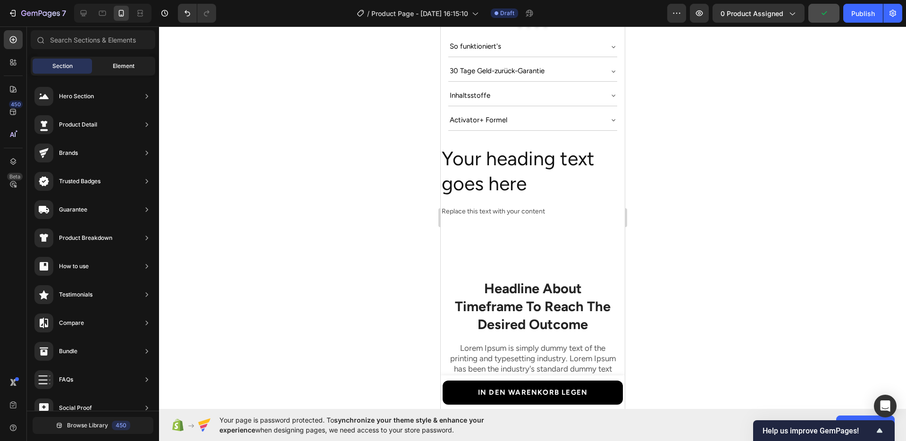
click at [110, 70] on div "Element" at bounding box center [123, 65] width 59 height 15
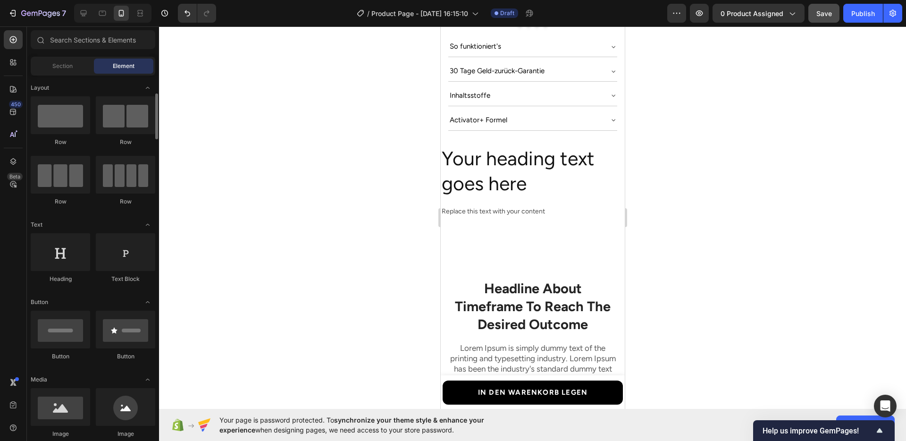
scroll to position [115, 0]
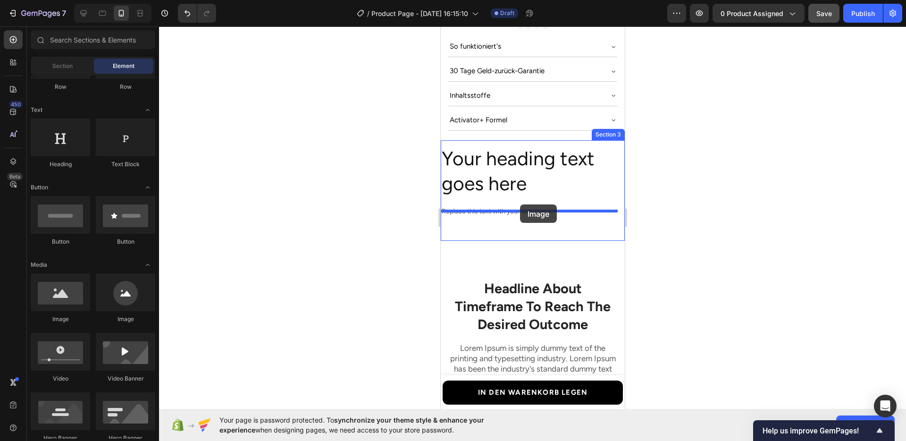
drag, startPoint x: 515, startPoint y: 319, endPoint x: 519, endPoint y: 204, distance: 115.2
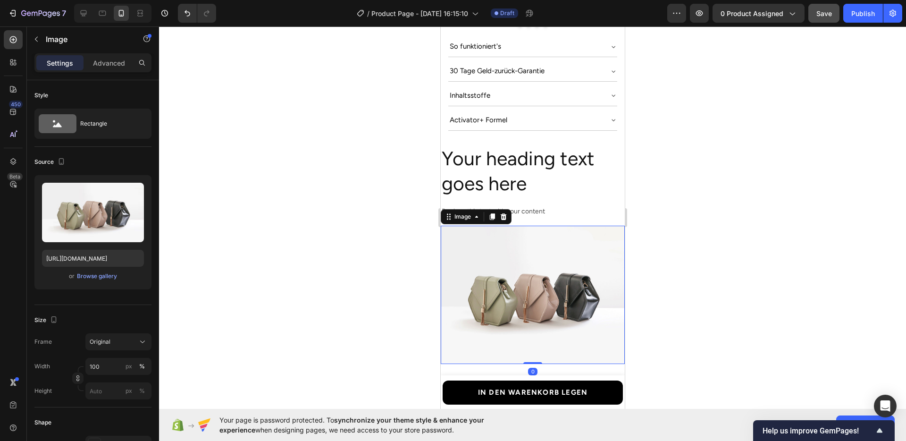
click at [661, 252] on div at bounding box center [532, 233] width 747 height 414
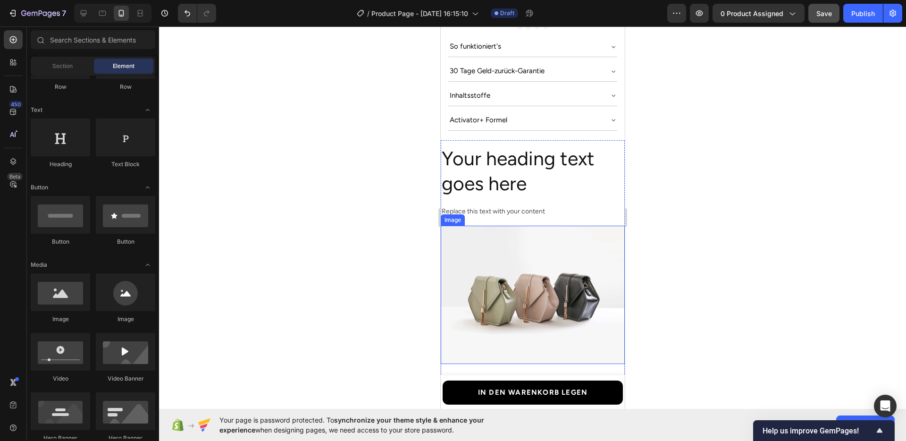
click at [528, 225] on img at bounding box center [532, 294] width 184 height 138
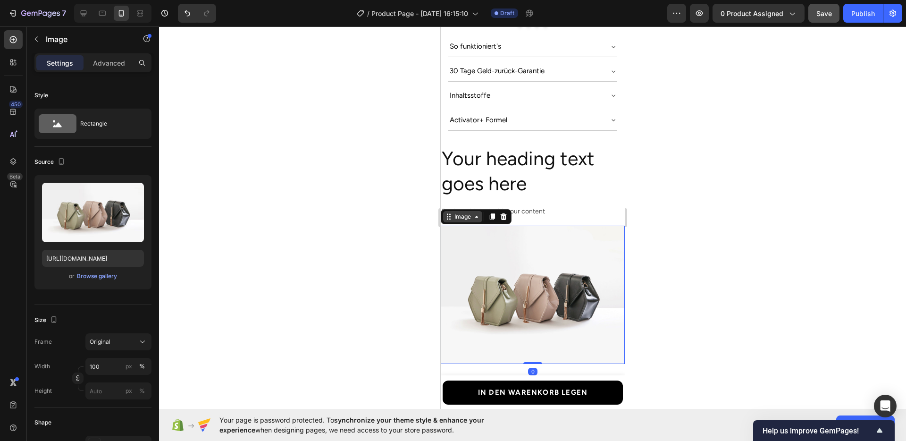
click at [464, 212] on div "Image" at bounding box center [462, 216] width 20 height 8
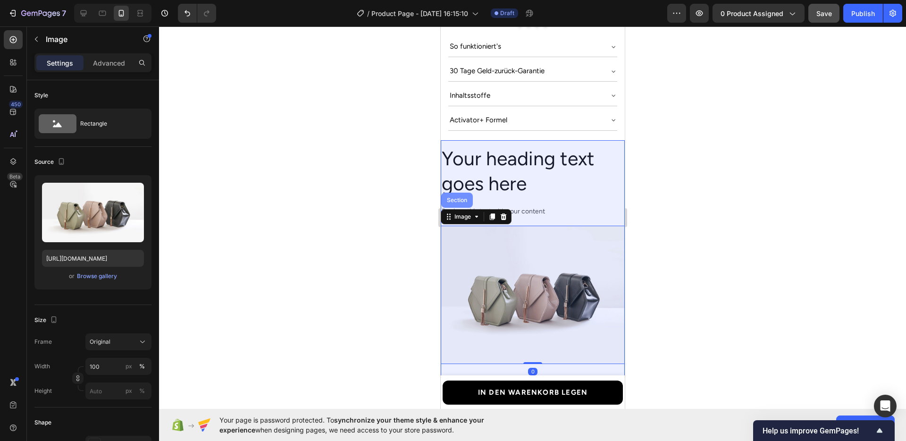
click at [454, 197] on div "Section" at bounding box center [456, 200] width 24 height 6
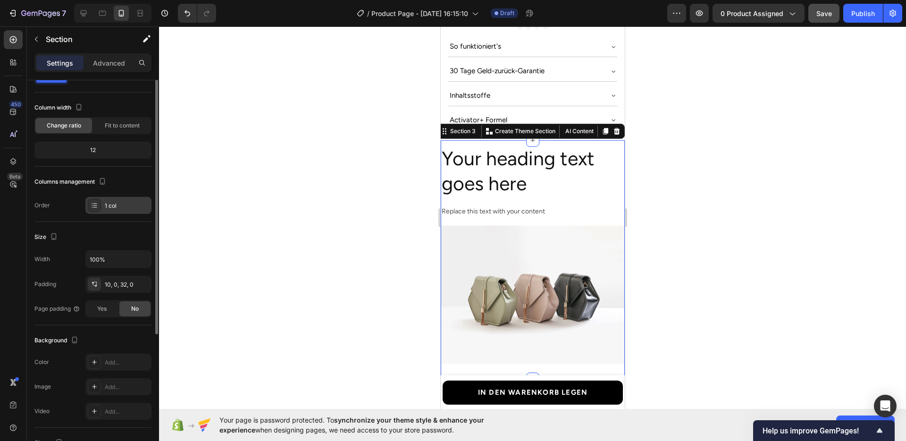
scroll to position [69, 0]
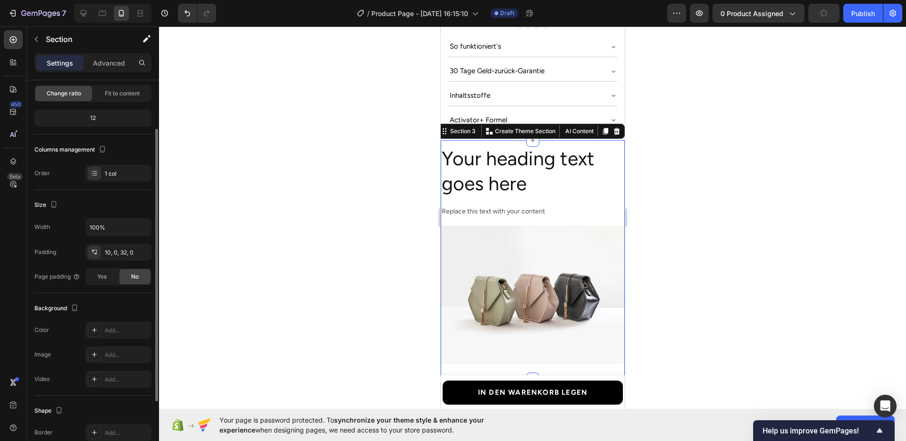
click at [106, 267] on div "Width 100% Padding 10, 0, 32, 0 Page padding Yes No" at bounding box center [92, 251] width 117 height 67
click at [101, 273] on span "Yes" at bounding box center [101, 276] width 9 height 8
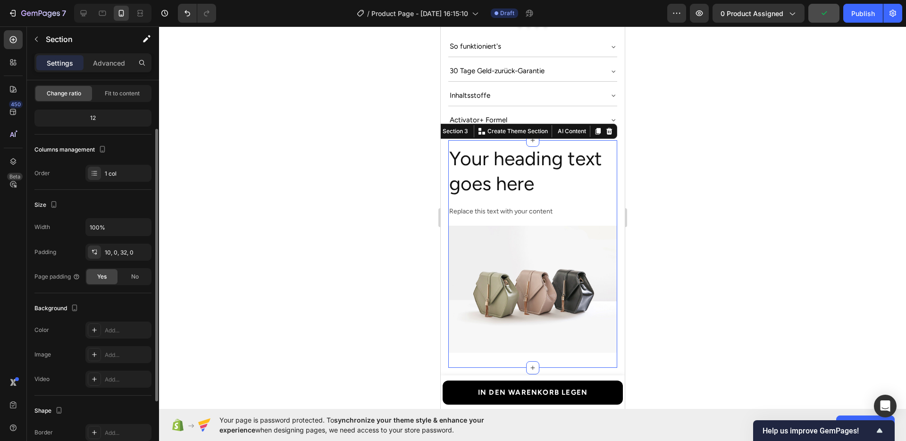
click at [108, 289] on div "Size Width 100% Padding 10, 0, 32, 0 Page padding Yes No" at bounding box center [92, 241] width 117 height 103
click at [670, 220] on div at bounding box center [532, 233] width 747 height 414
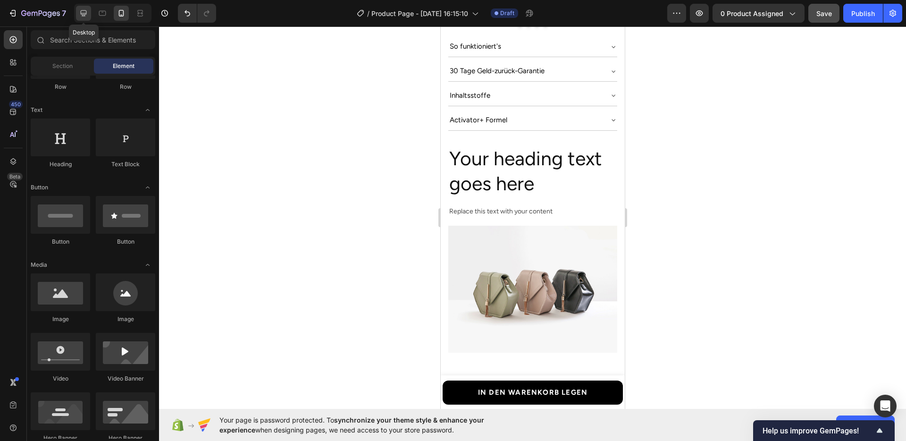
click at [81, 18] on div at bounding box center [83, 13] width 15 height 15
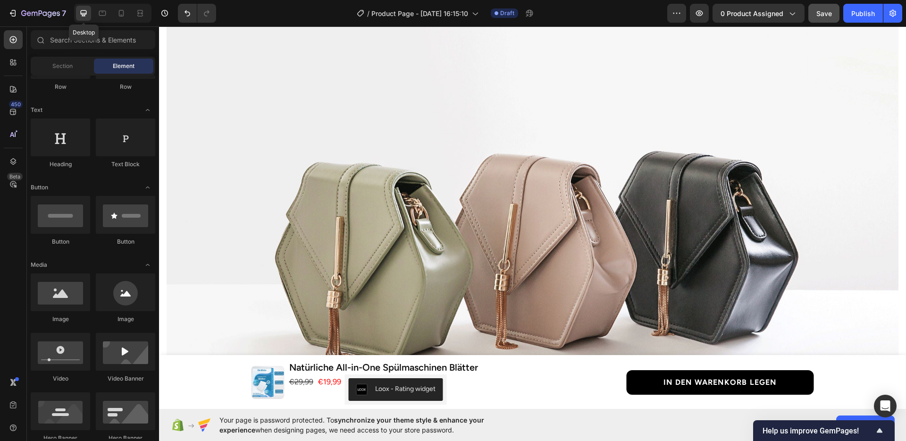
click at [492, 198] on img at bounding box center [533, 237] width 732 height 549
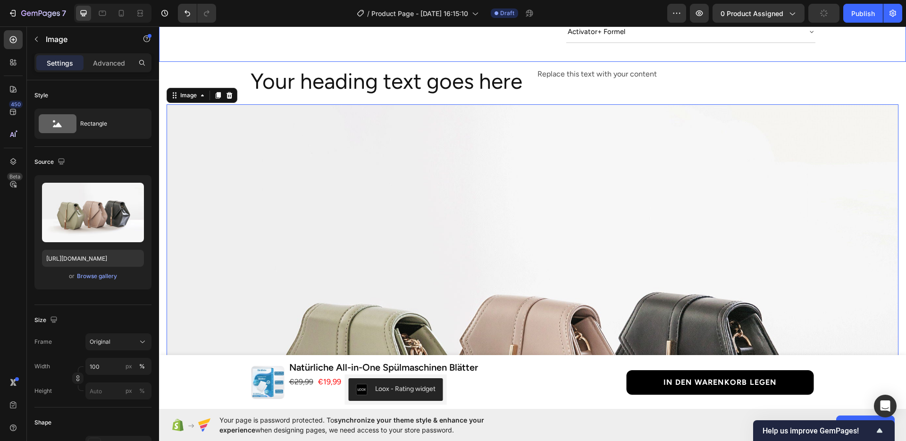
scroll to position [603, 0]
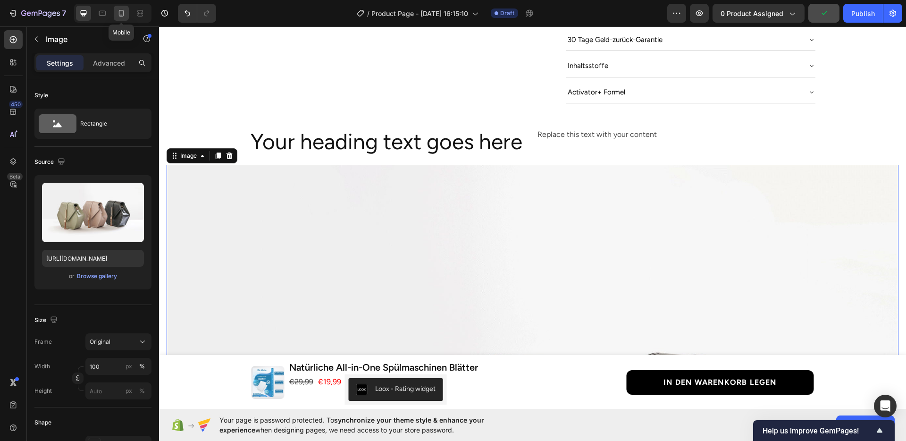
click at [118, 9] on icon at bounding box center [121, 12] width 9 height 9
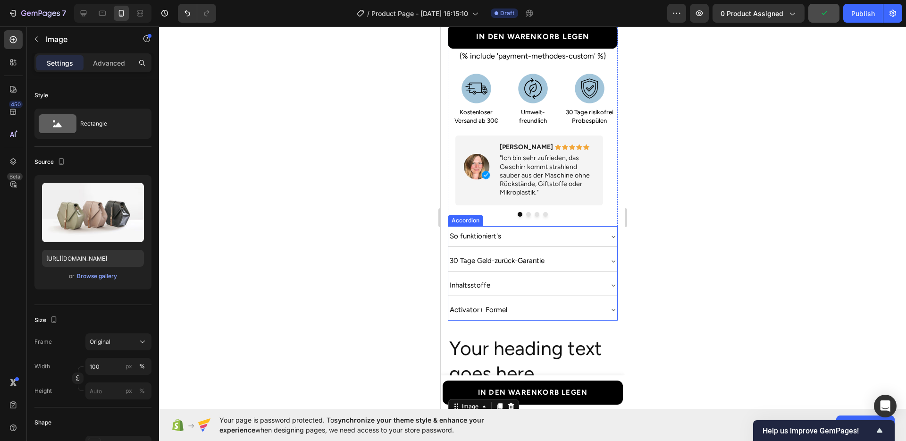
scroll to position [604, 0]
click at [700, 248] on div at bounding box center [532, 233] width 747 height 414
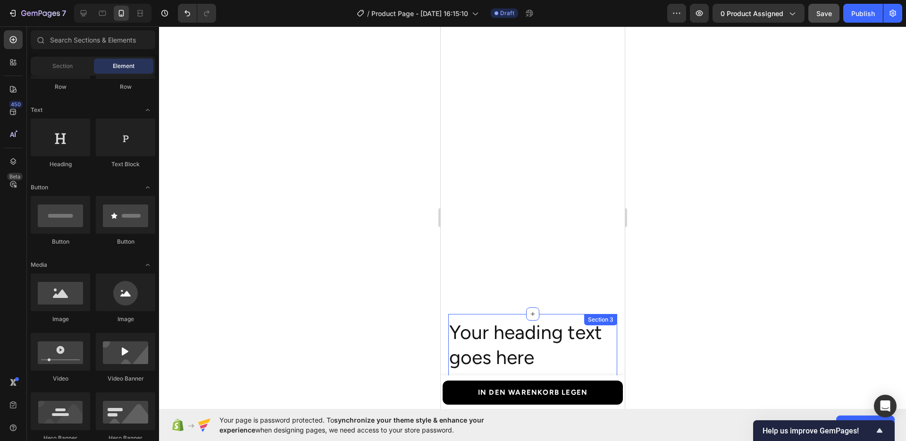
scroll to position [937, 0]
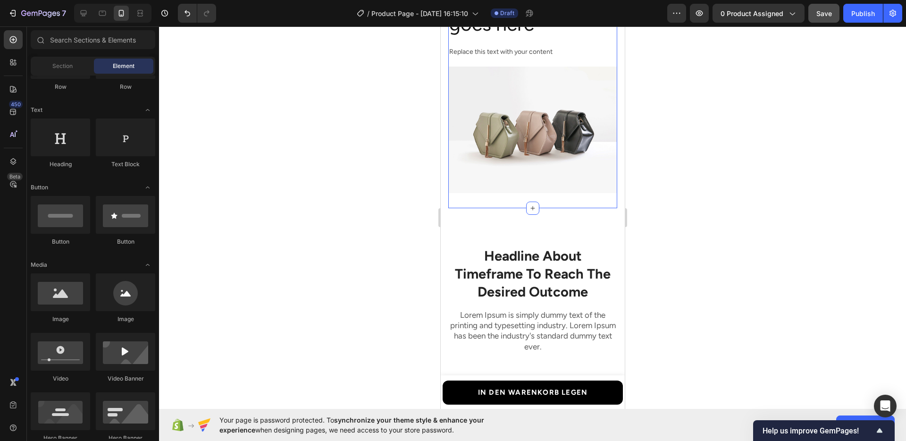
click at [553, 193] on img at bounding box center [532, 130] width 169 height 127
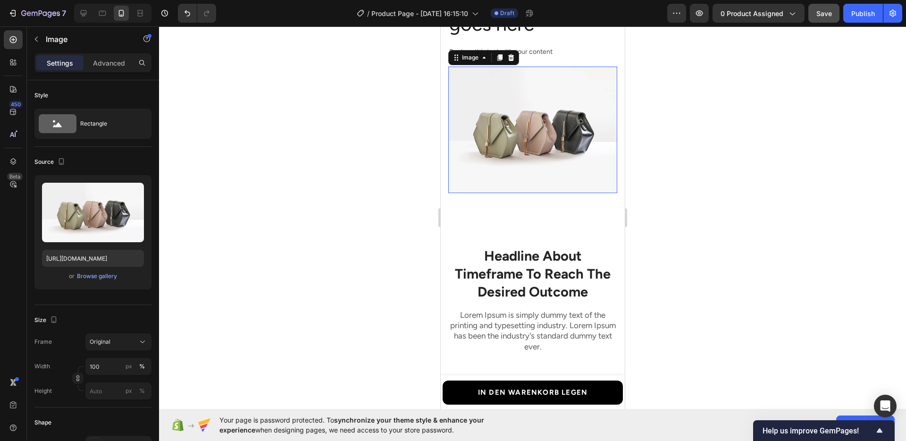
scroll to position [802, 0]
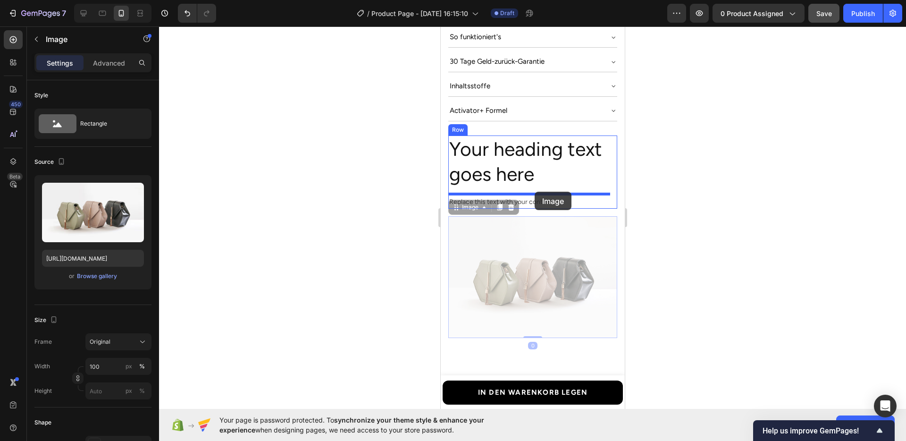
drag, startPoint x: 457, startPoint y: 192, endPoint x: 534, endPoint y: 192, distance: 77.4
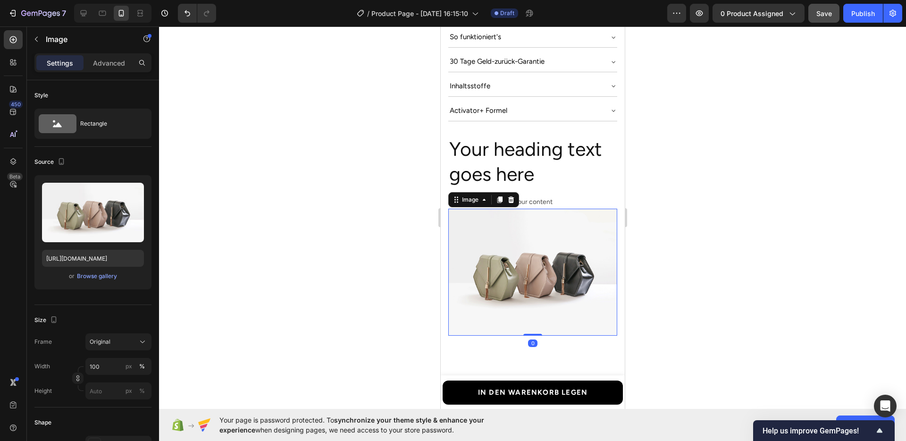
click at [674, 227] on div at bounding box center [532, 233] width 747 height 414
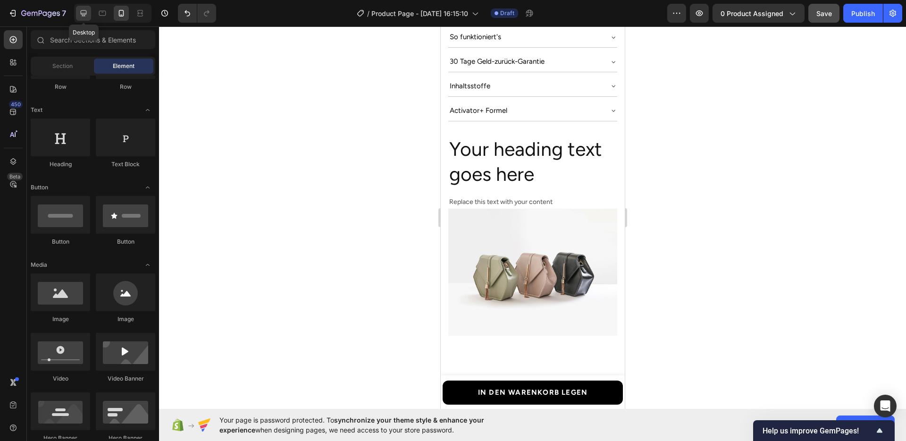
drag, startPoint x: 84, startPoint y: 19, endPoint x: 297, endPoint y: 169, distance: 259.7
click at [84, 19] on div at bounding box center [83, 13] width 15 height 15
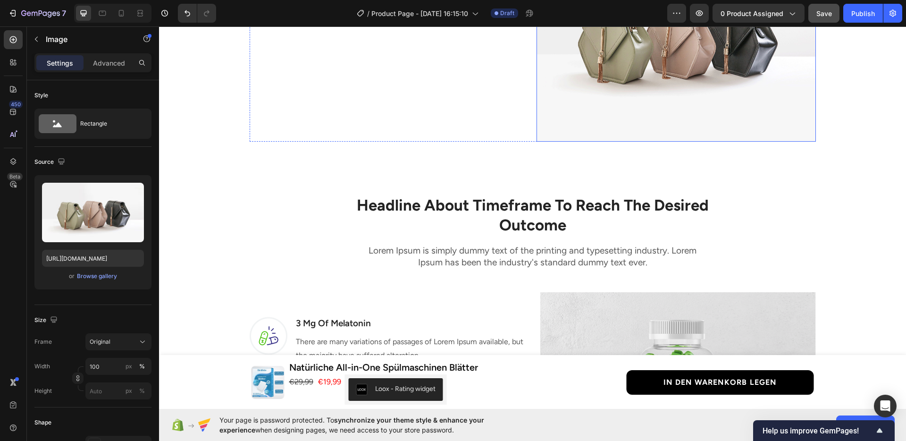
click at [598, 141] on img at bounding box center [675, 36] width 279 height 209
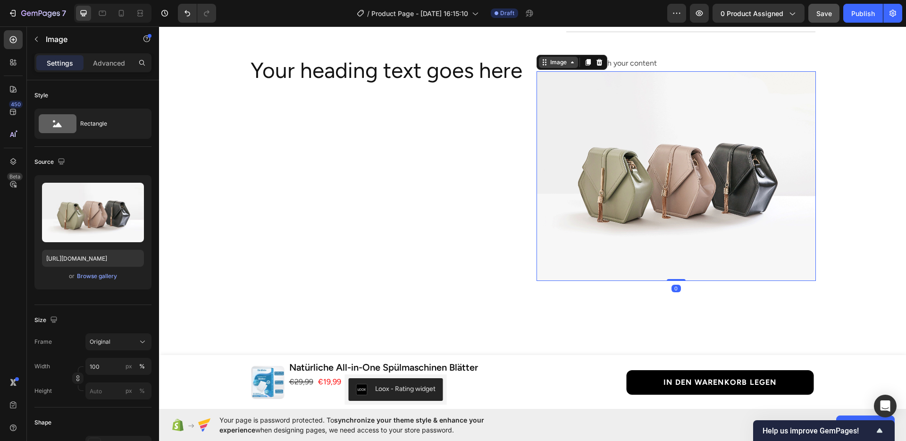
scroll to position [534, 0]
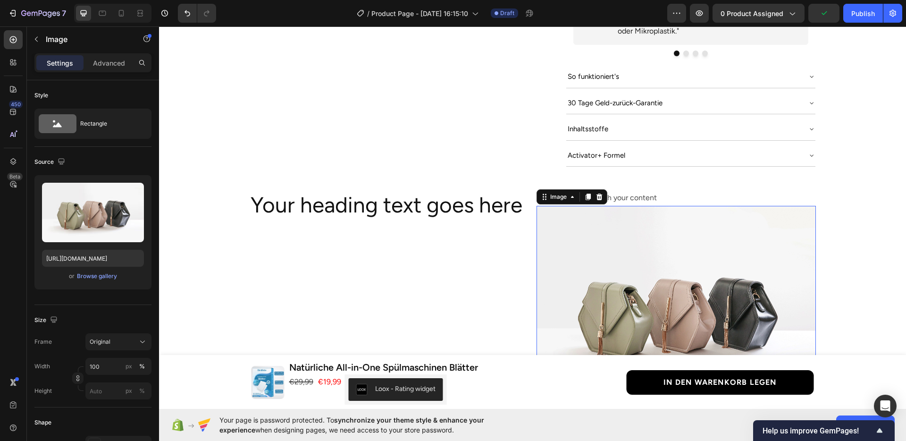
scroll to position [546, 0]
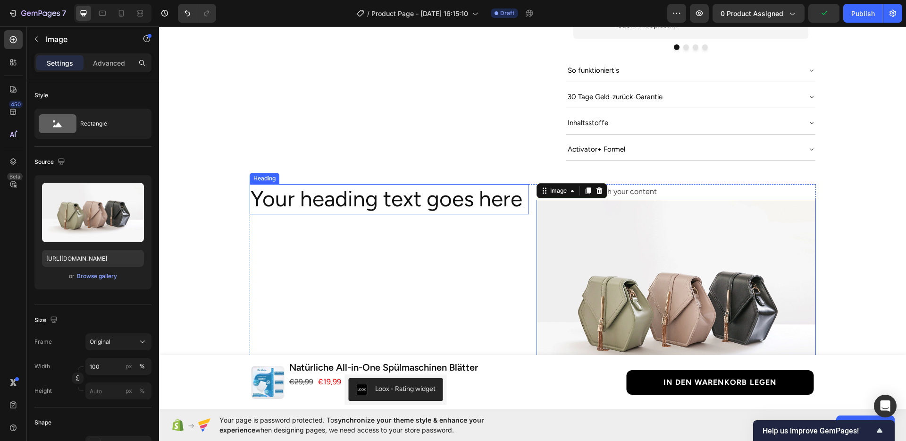
click at [438, 192] on h2 "Your heading text goes here" at bounding box center [389, 199] width 279 height 30
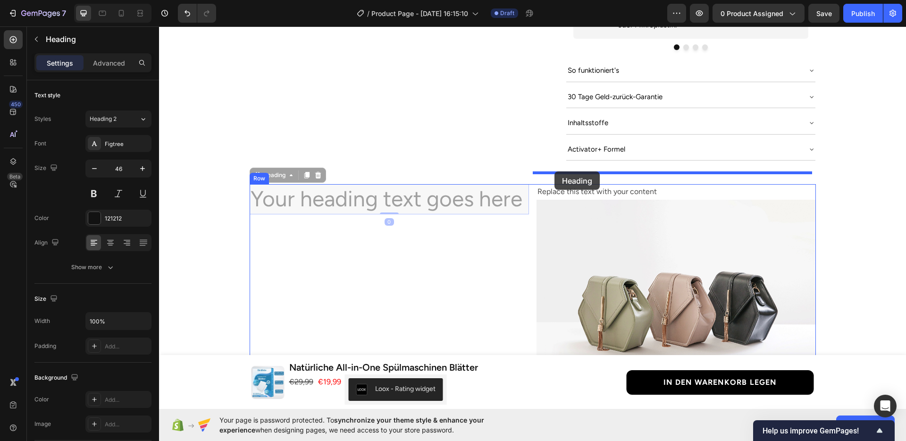
drag, startPoint x: 271, startPoint y: 166, endPoint x: 554, endPoint y: 171, distance: 283.6
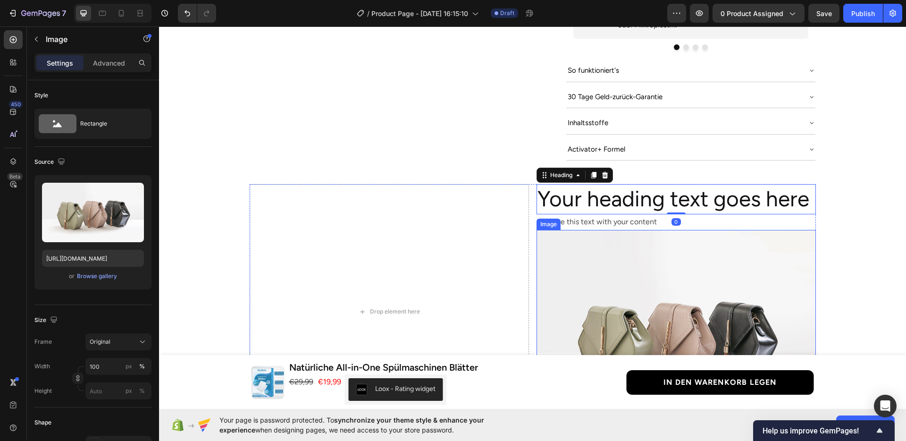
click at [611, 243] on img at bounding box center [675, 334] width 279 height 209
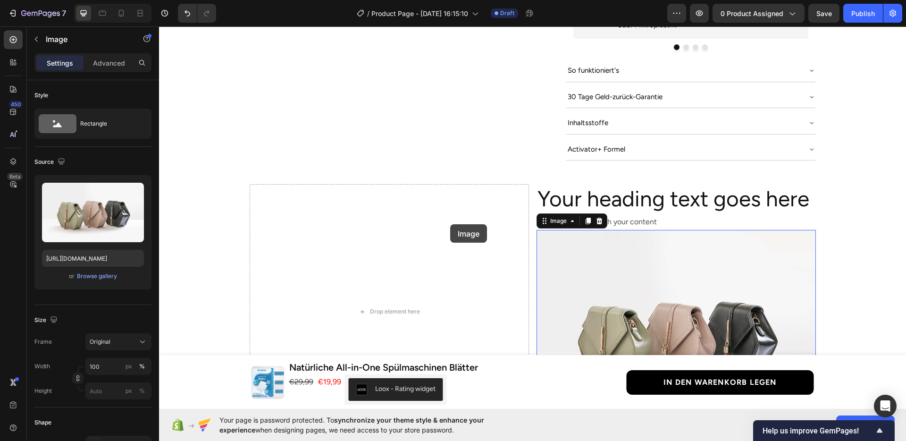
drag, startPoint x: 543, startPoint y: 209, endPoint x: 450, endPoint y: 224, distance: 94.5
click at [450, 224] on div "Drop element here Your heading text goes here Heading Replace this text with yo…" at bounding box center [533, 311] width 566 height 255
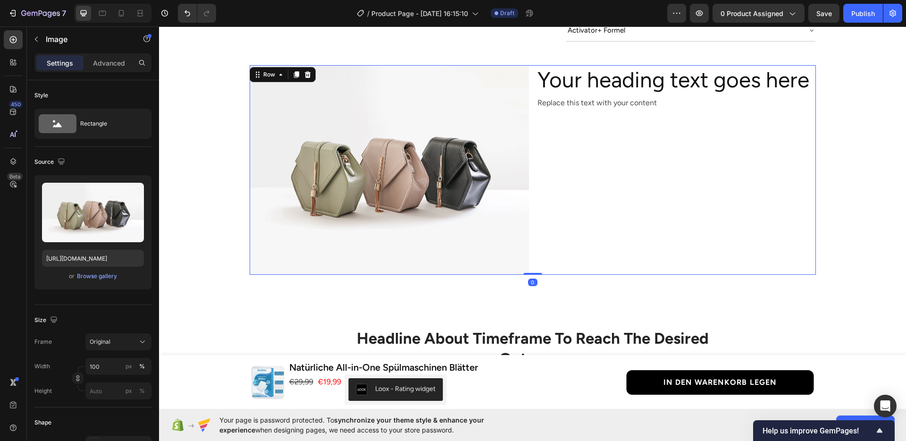
click at [635, 234] on div "Your heading text goes here Heading Replace this text with your content Text Bl…" at bounding box center [675, 169] width 279 height 209
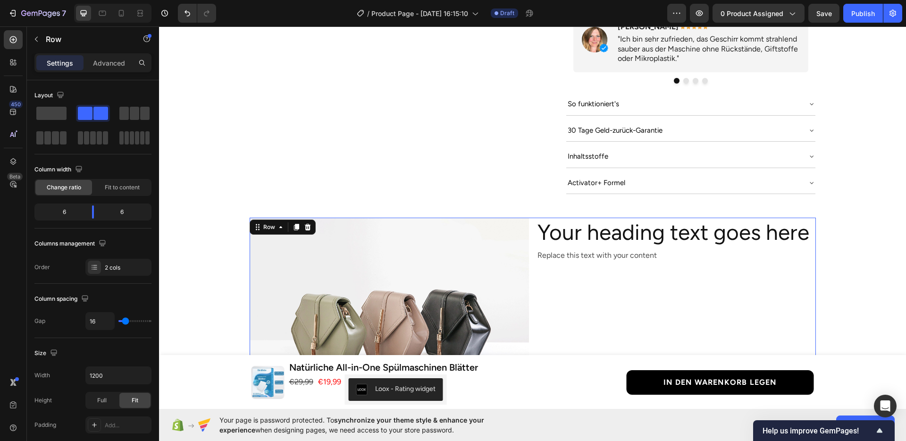
scroll to position [511, 0]
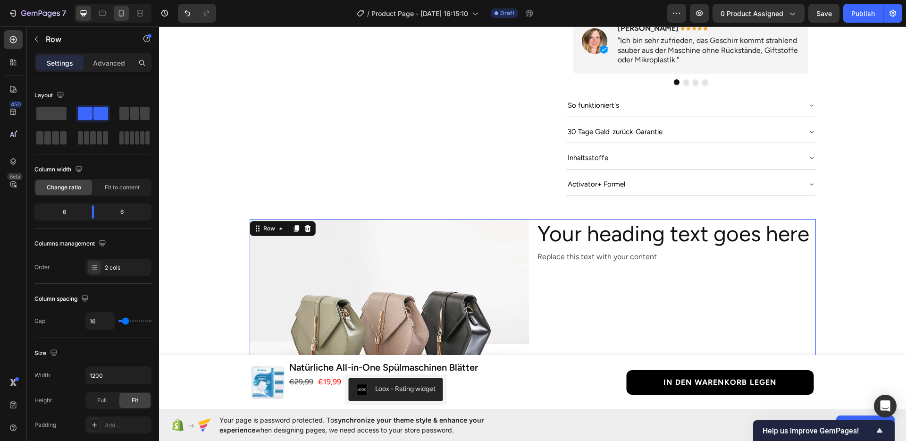
click at [119, 20] on div at bounding box center [112, 13] width 77 height 19
click at [120, 18] on div at bounding box center [121, 13] width 15 height 15
type input "100%"
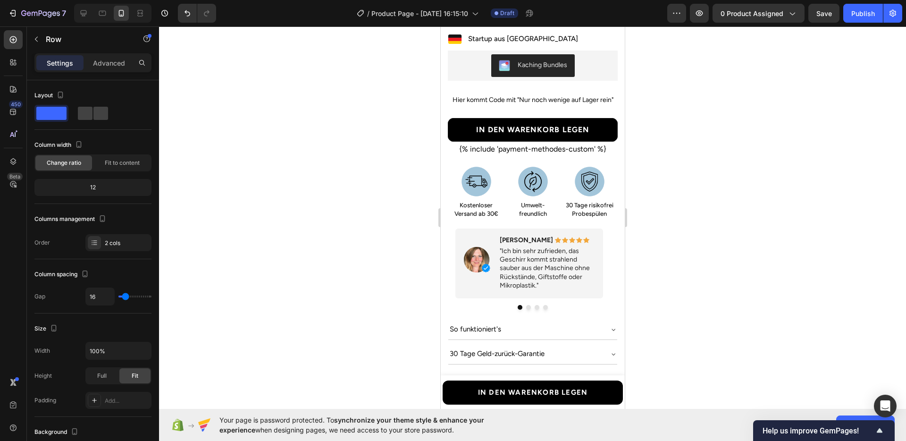
click at [734, 225] on div at bounding box center [532, 233] width 747 height 414
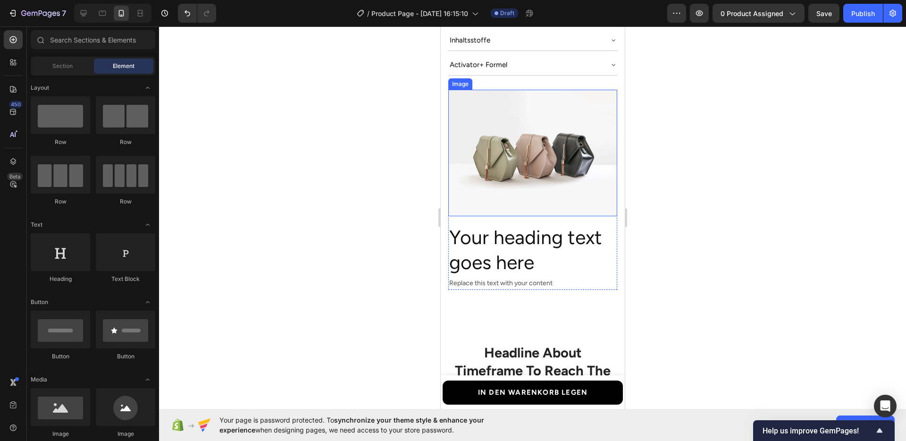
scroll to position [848, 0]
click at [504, 185] on img at bounding box center [532, 153] width 169 height 127
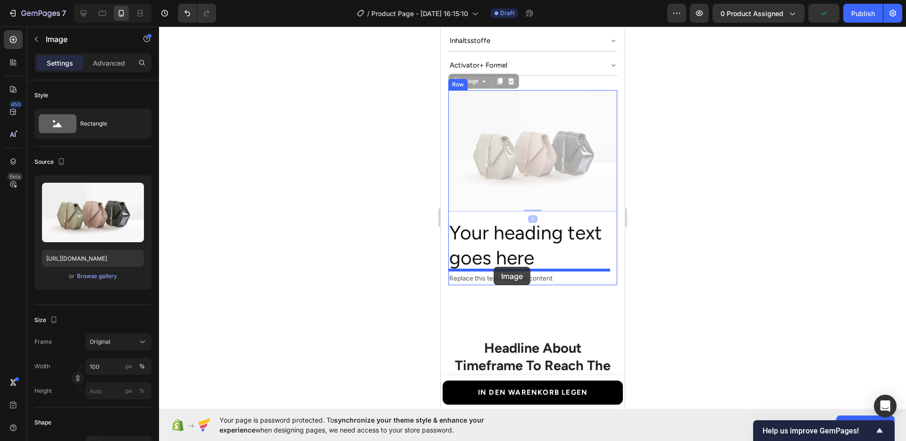
drag, startPoint x: 456, startPoint y: 67, endPoint x: 493, endPoint y: 267, distance: 203.0
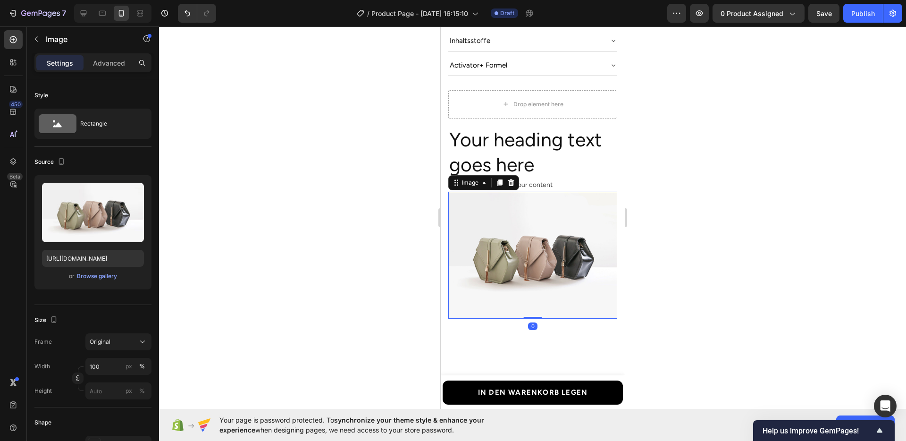
click at [674, 243] on div at bounding box center [532, 233] width 747 height 414
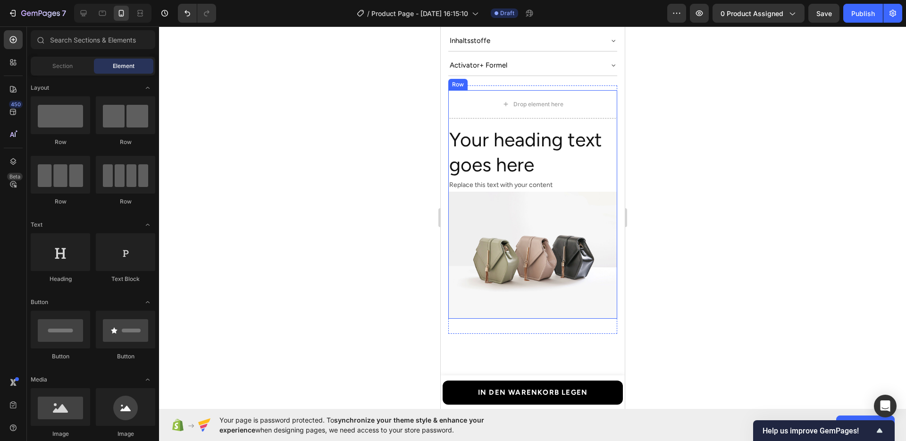
click at [509, 104] on div "Drop element here Your heading text goes here Heading Replace this text with yo…" at bounding box center [532, 204] width 169 height 228
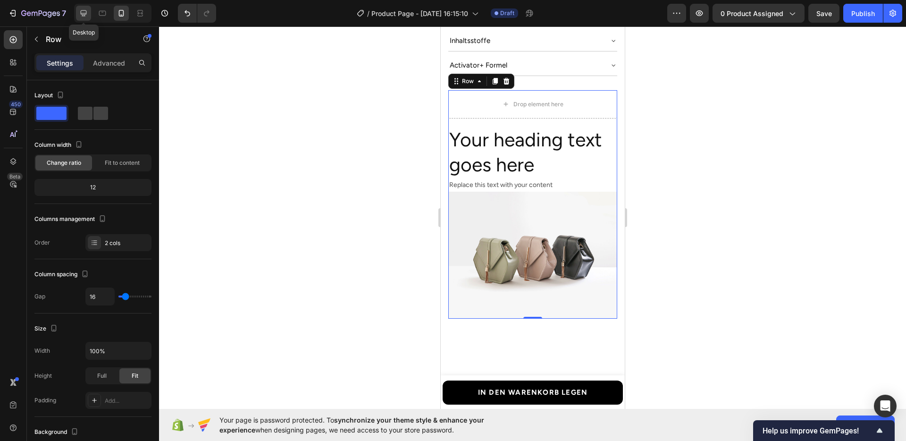
drag, startPoint x: 85, startPoint y: 14, endPoint x: 255, endPoint y: 174, distance: 233.3
click at [85, 14] on icon at bounding box center [84, 13] width 6 height 6
type input "1200"
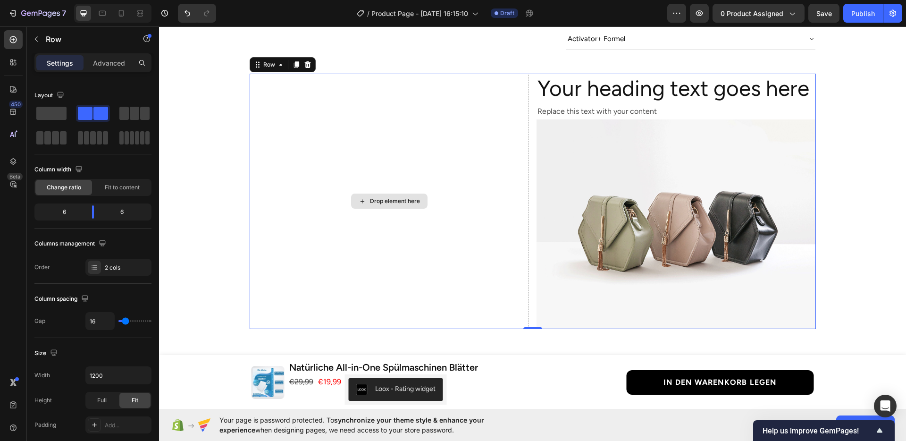
scroll to position [659, 0]
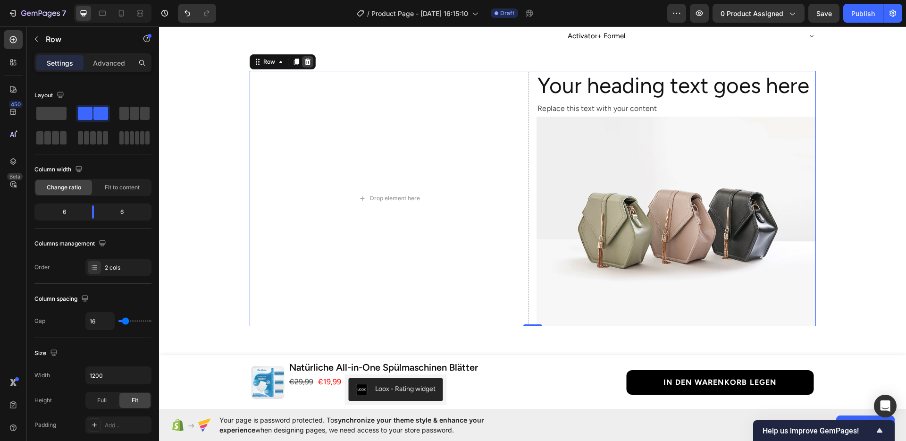
click at [305, 58] on icon at bounding box center [308, 62] width 8 height 8
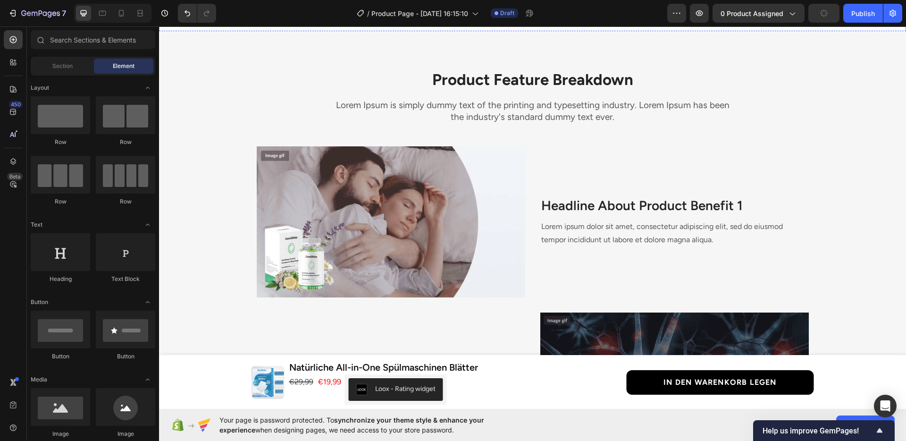
scroll to position [1182, 0]
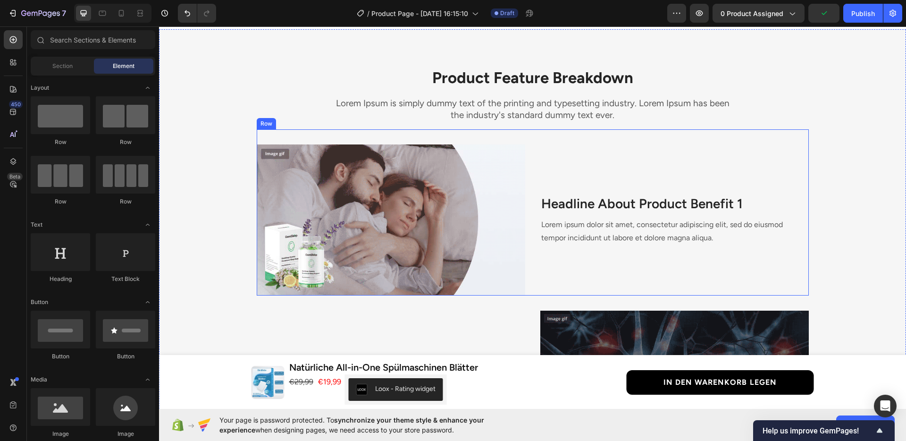
click at [667, 273] on div "Headline About Product Benefit 1 Heading Lorem ipsum dolor sit amet, consectetu…" at bounding box center [674, 219] width 268 height 151
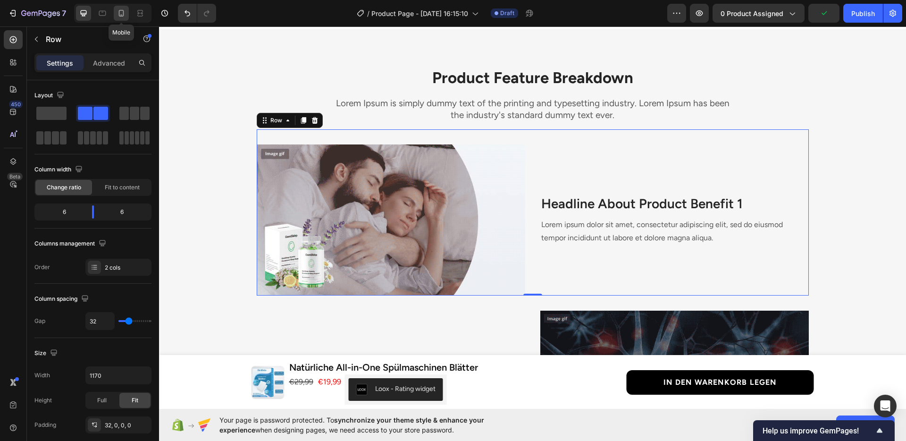
click at [125, 16] on icon at bounding box center [121, 12] width 9 height 9
type input "0"
type input "100%"
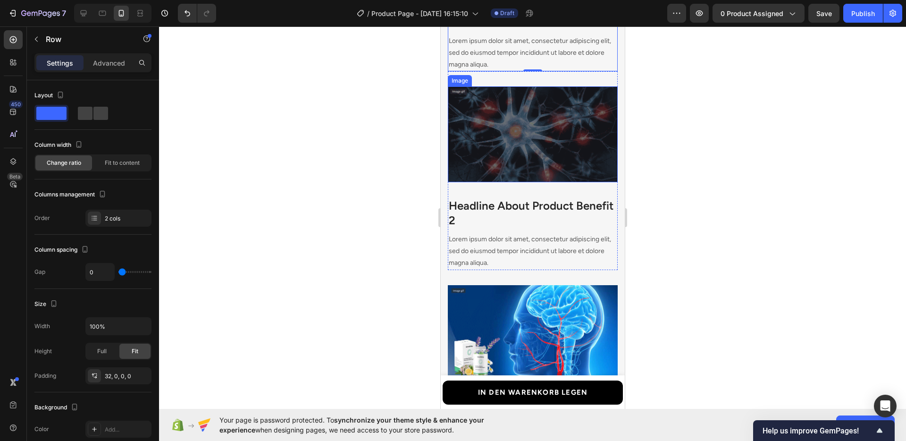
scroll to position [1476, 0]
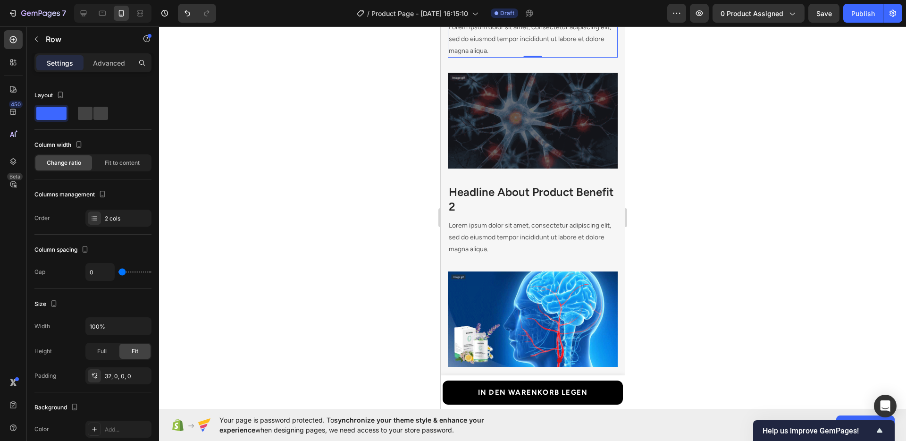
click at [692, 236] on div at bounding box center [532, 233] width 747 height 414
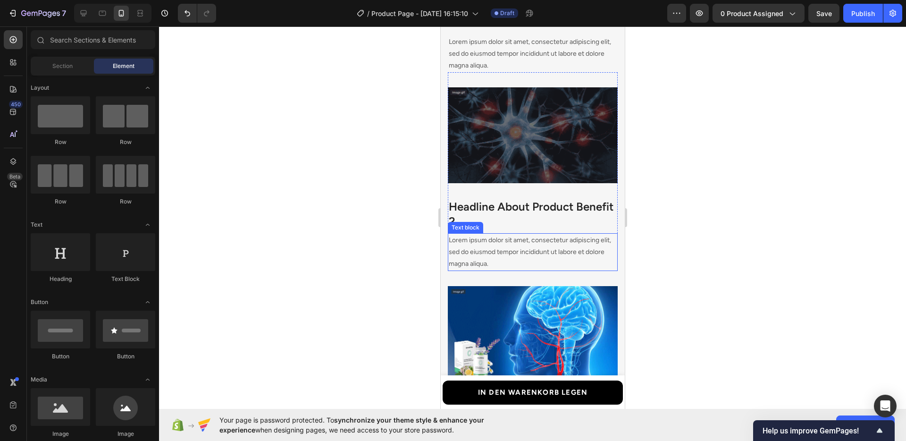
scroll to position [1460, 0]
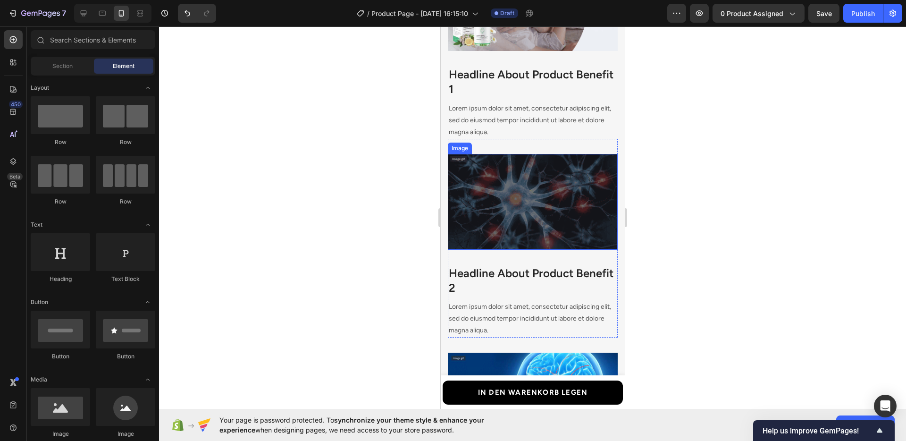
click at [513, 200] on img at bounding box center [532, 201] width 170 height 95
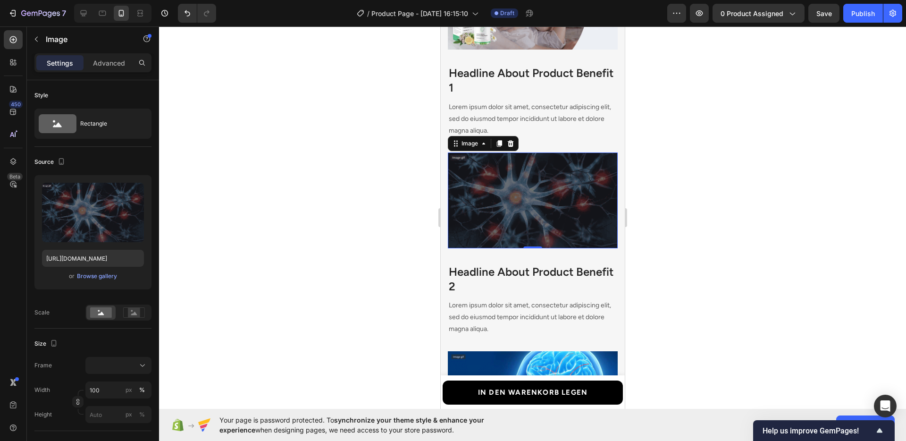
scroll to position [1397, 0]
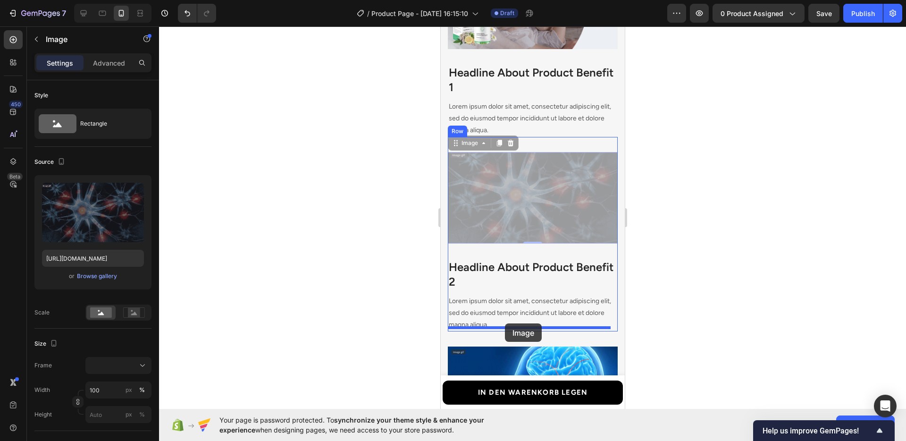
drag, startPoint x: 463, startPoint y: 144, endPoint x: 505, endPoint y: 323, distance: 184.1
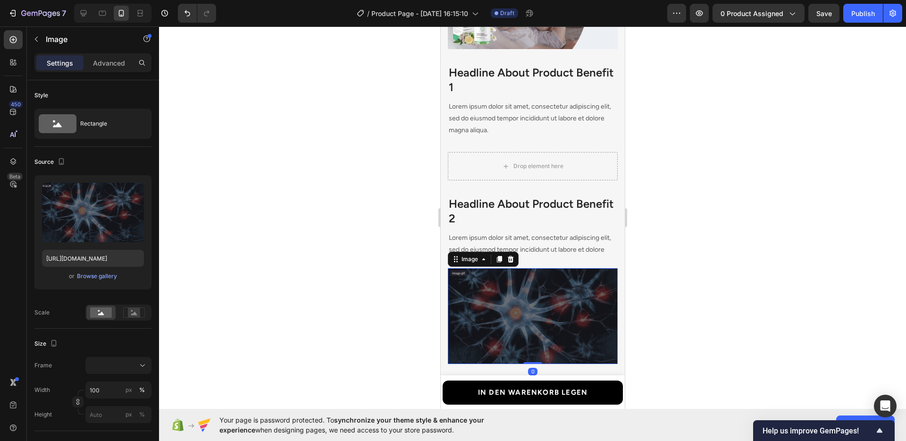
click at [690, 301] on div at bounding box center [532, 233] width 747 height 414
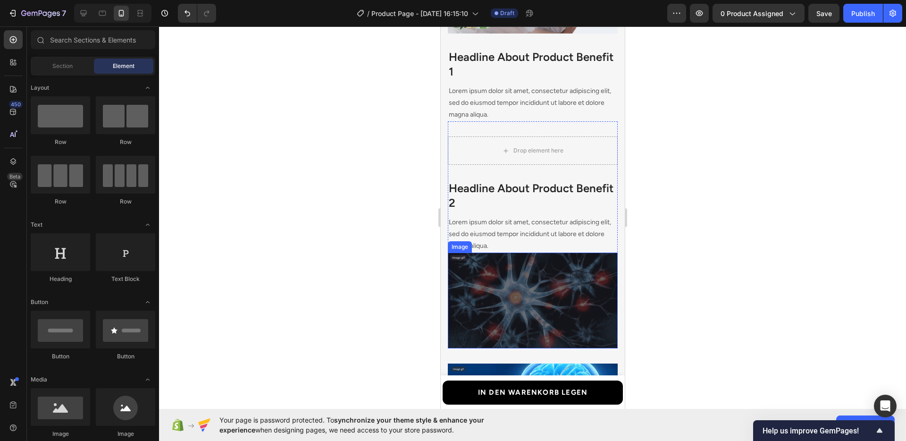
scroll to position [1434, 0]
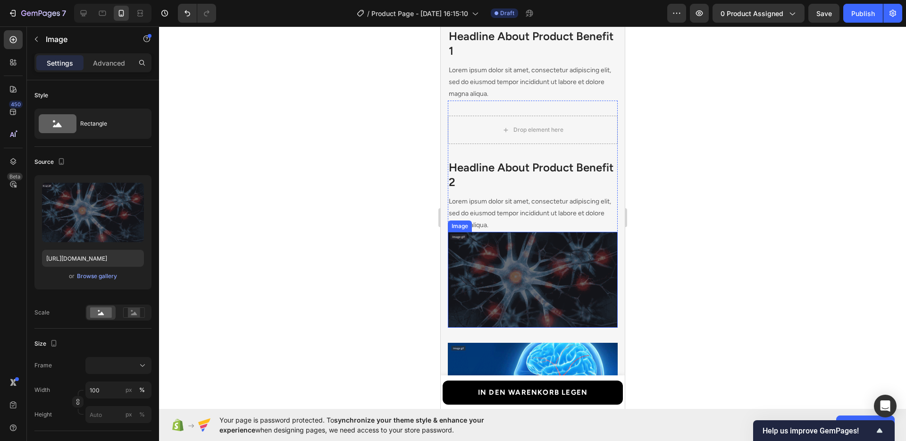
click at [527, 237] on img at bounding box center [532, 279] width 170 height 95
click at [553, 106] on div "Headline About Product Benefit 2 Heading Lorem ipsum dolor sit amet, consectetu…" at bounding box center [532, 213] width 170 height 226
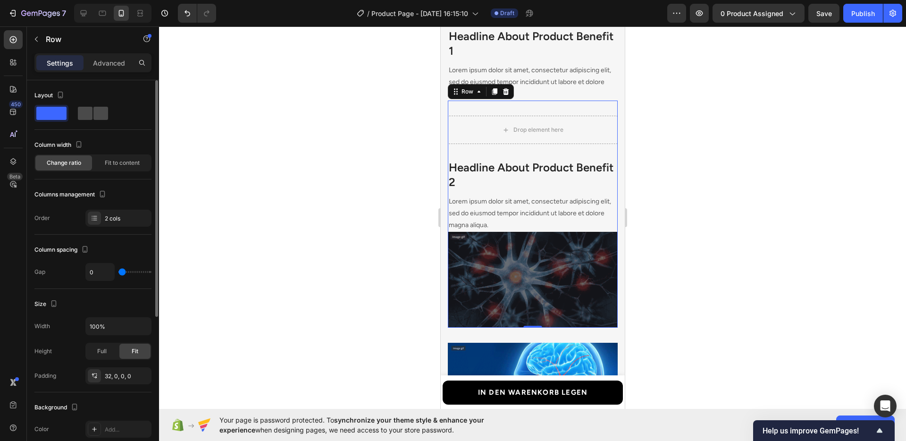
click at [92, 109] on div at bounding box center [93, 113] width 30 height 13
type input "32"
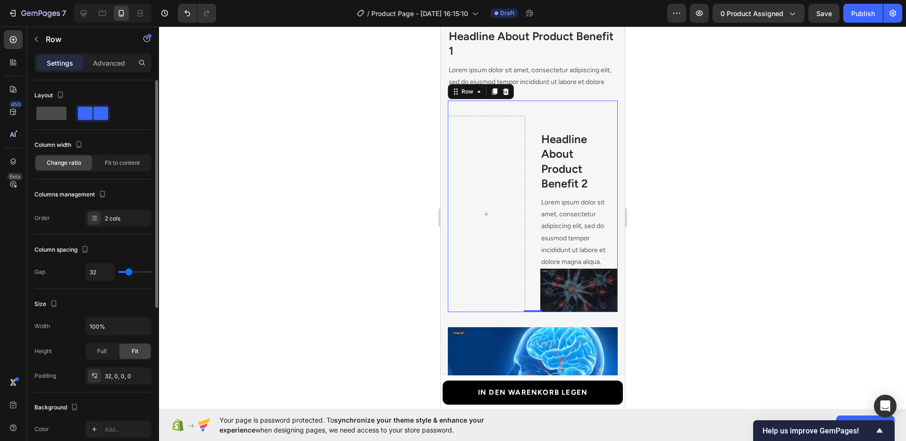
click at [59, 113] on span at bounding box center [51, 113] width 30 height 13
type input "0"
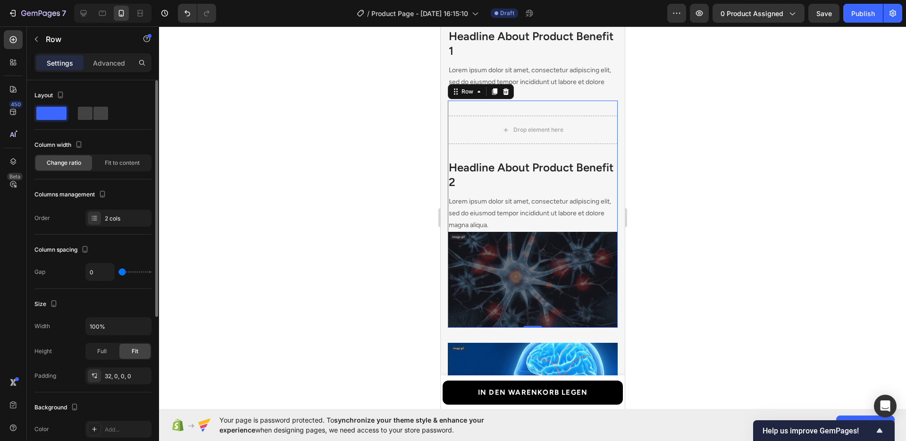
click at [59, 113] on span at bounding box center [51, 113] width 30 height 13
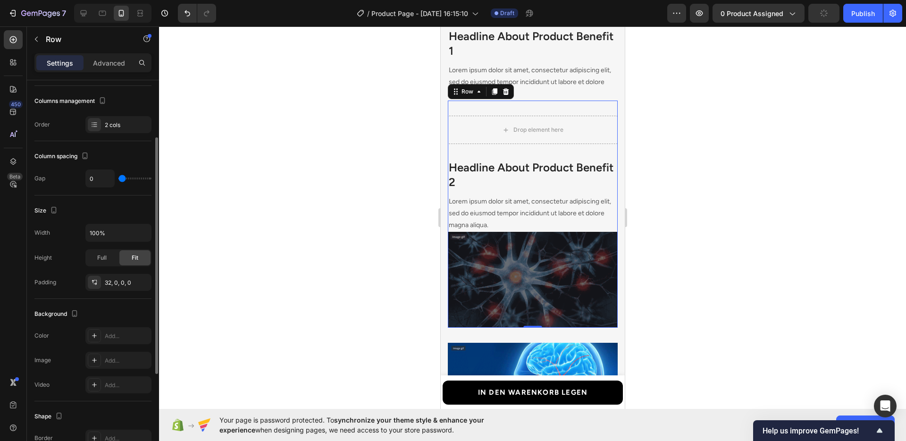
click at [386, 225] on div at bounding box center [532, 233] width 747 height 414
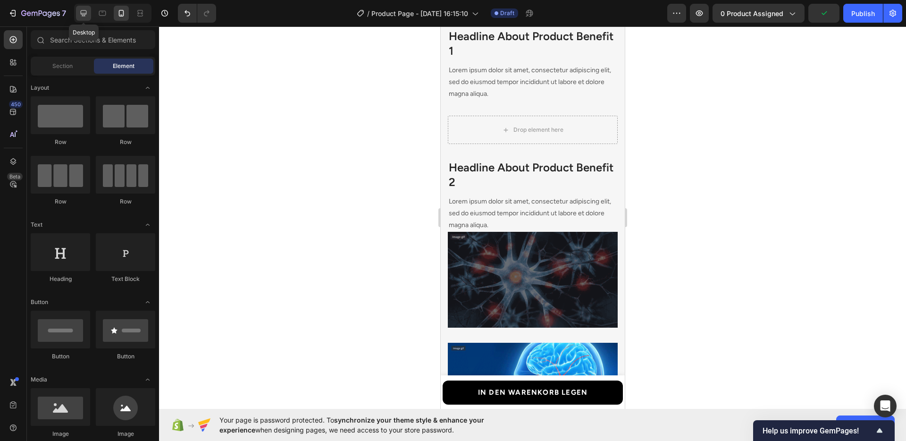
click at [84, 19] on div at bounding box center [83, 13] width 15 height 15
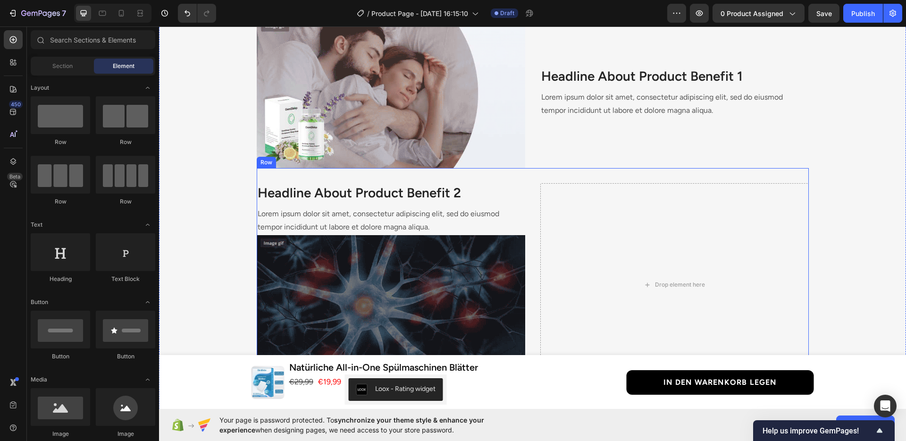
scroll to position [1320, 0]
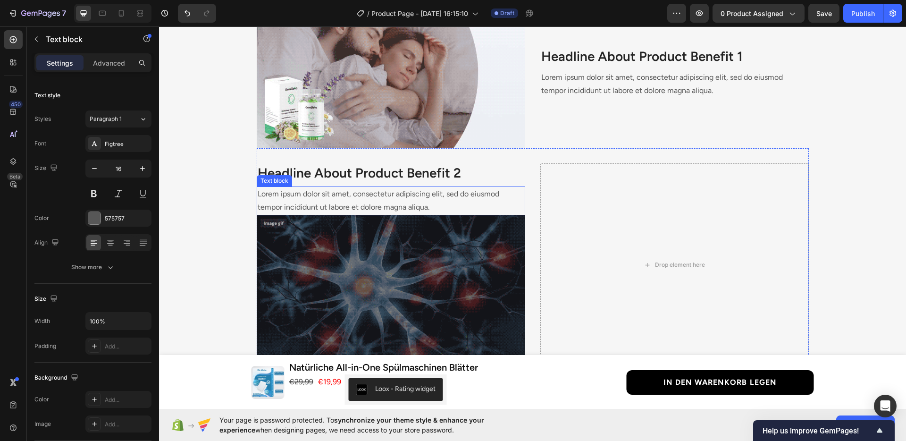
click at [389, 194] on p "Lorem ipsum dolor sit amet, consectetur adipiscing elit, sed do eiusmod tempor …" at bounding box center [391, 200] width 267 height 27
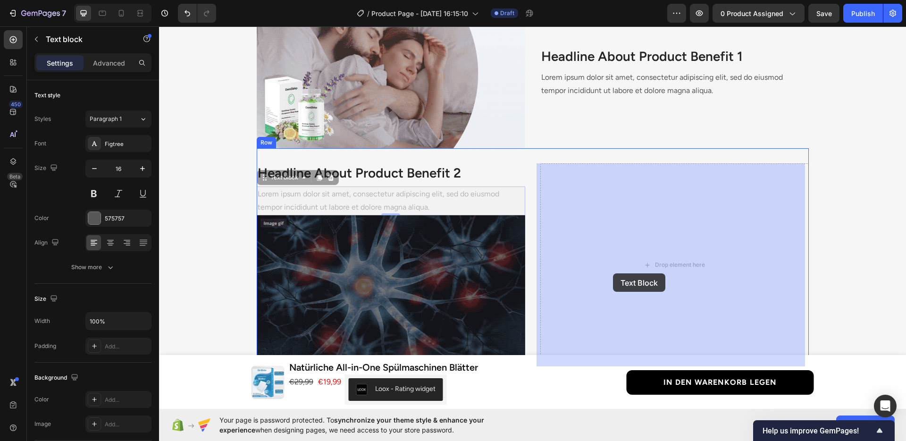
drag, startPoint x: 287, startPoint y: 179, endPoint x: 613, endPoint y: 273, distance: 339.3
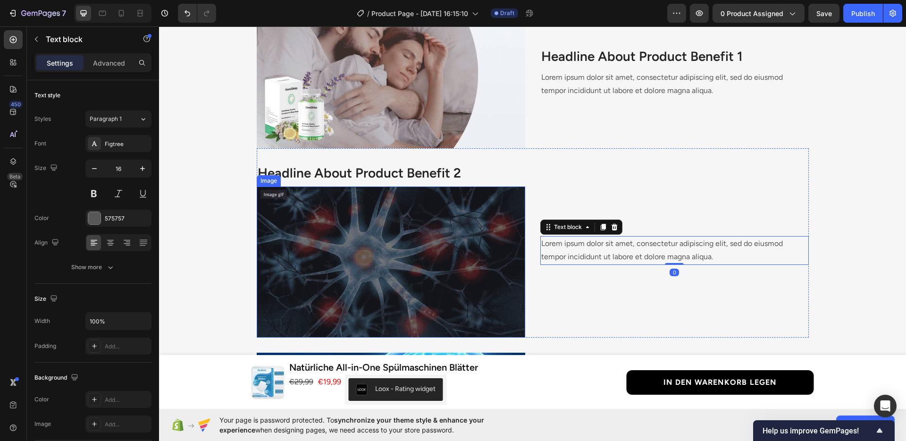
click at [376, 178] on p "Headline About Product Benefit 2" at bounding box center [391, 172] width 267 height 17
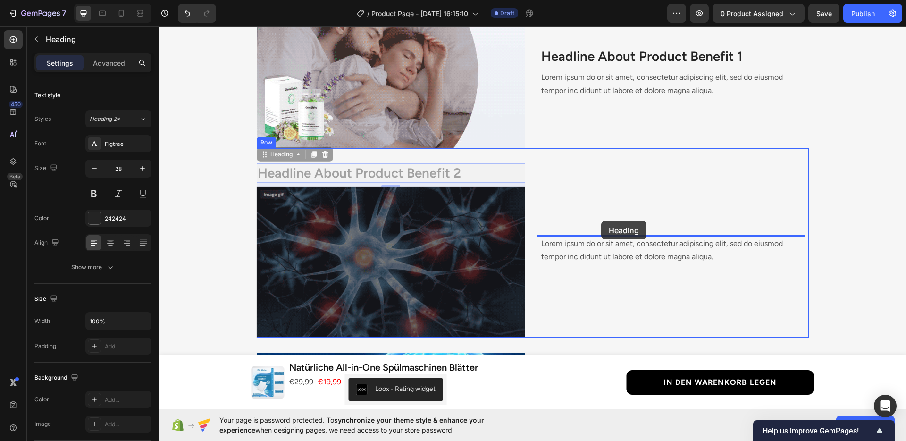
drag, startPoint x: 284, startPoint y: 156, endPoint x: 601, endPoint y: 221, distance: 323.5
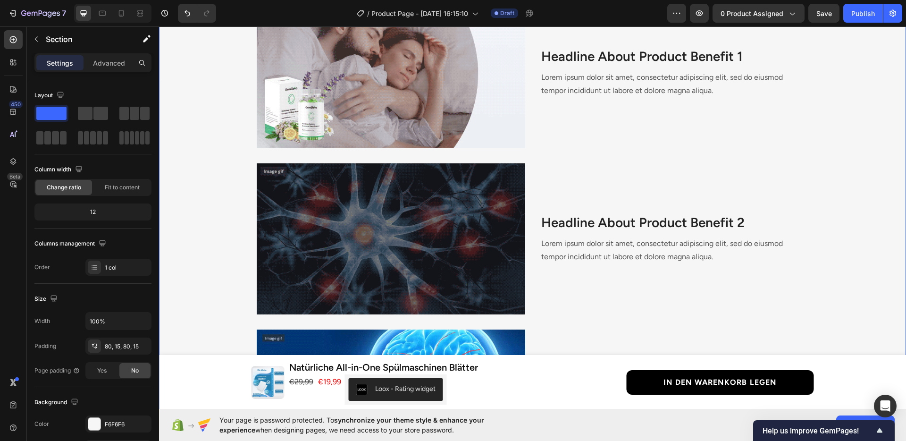
click at [852, 259] on div "Product Feature Breakdown Heading Lorem Ipsum is simply dummy text of the print…" at bounding box center [532, 283] width 733 height 726
click at [124, 12] on icon at bounding box center [121, 13] width 5 height 7
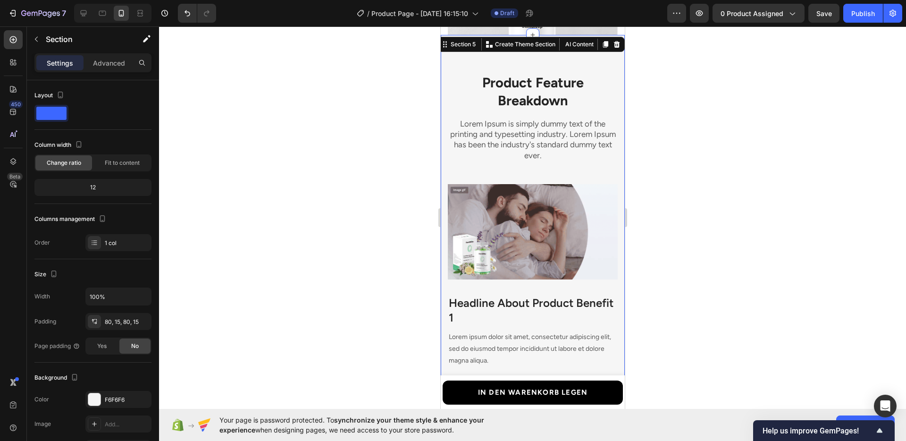
click at [707, 197] on div at bounding box center [532, 233] width 747 height 414
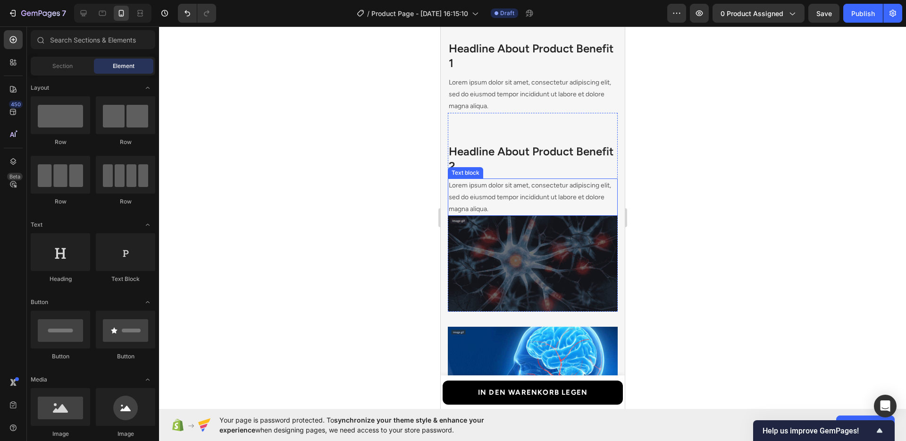
scroll to position [1424, 0]
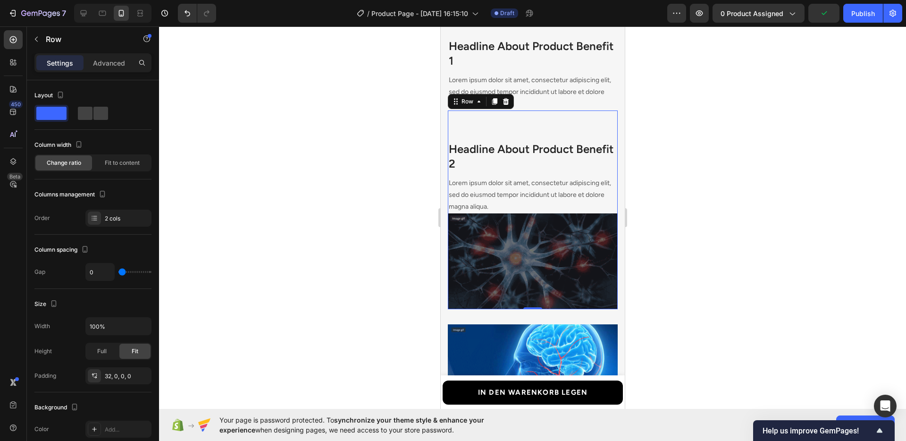
click at [481, 132] on div "Headline About Product Benefit 2 Heading Lorem ipsum dolor sit amet, consectetu…" at bounding box center [532, 169] width 170 height 88
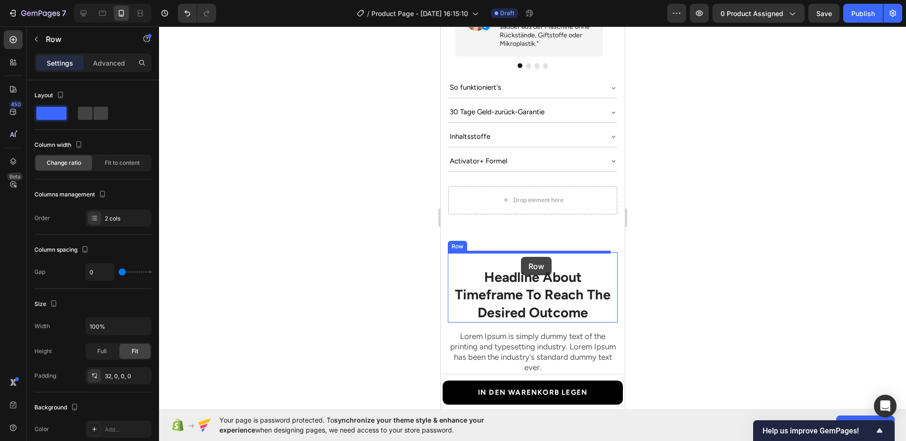
scroll to position [765, 0]
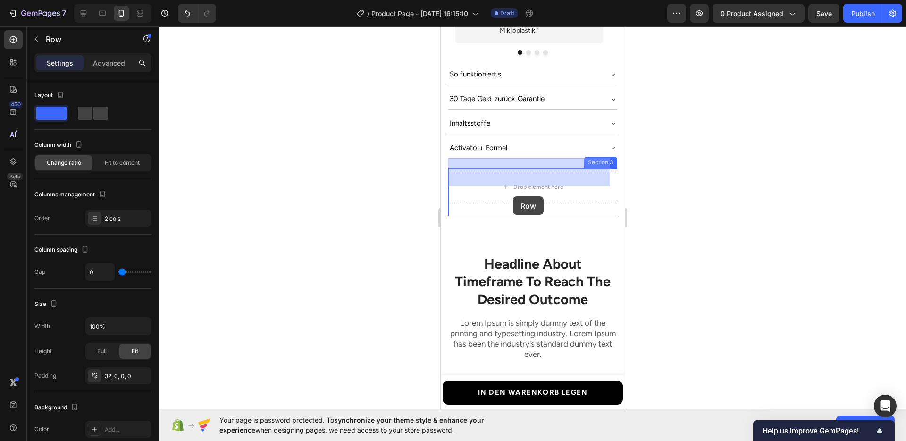
drag, startPoint x: 471, startPoint y: 200, endPoint x: 512, endPoint y: 196, distance: 41.6
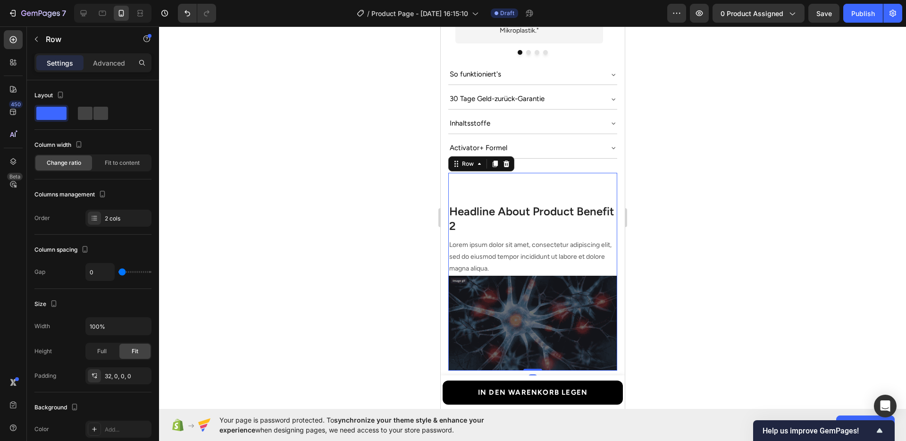
click at [692, 235] on div at bounding box center [532, 233] width 747 height 414
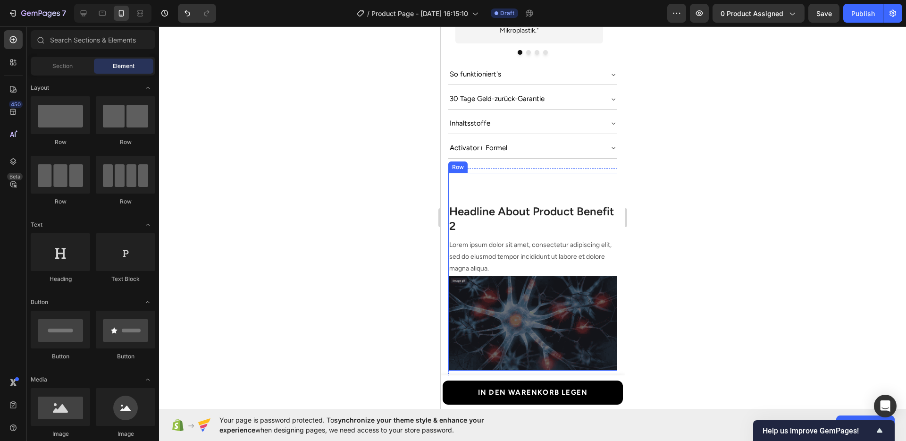
click at [534, 188] on div "Headline About Product Benefit 2 Heading Lorem ipsum dolor sit amet, consectetu…" at bounding box center [532, 232] width 169 height 88
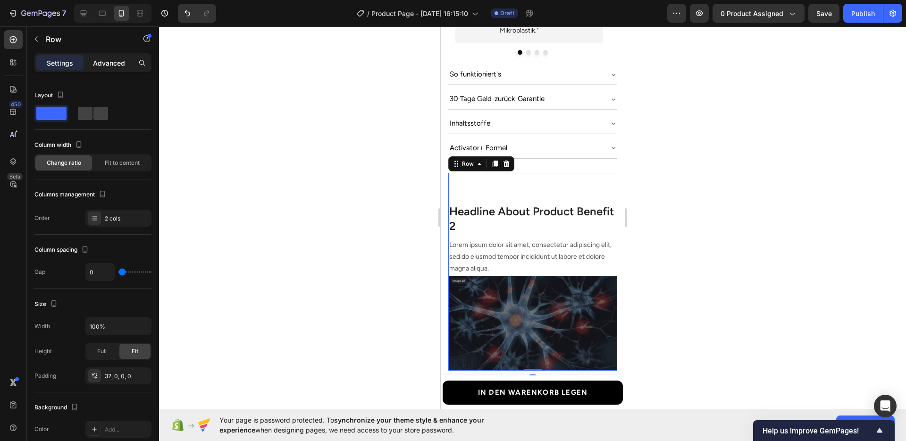
click at [110, 66] on p "Advanced" at bounding box center [109, 63] width 32 height 10
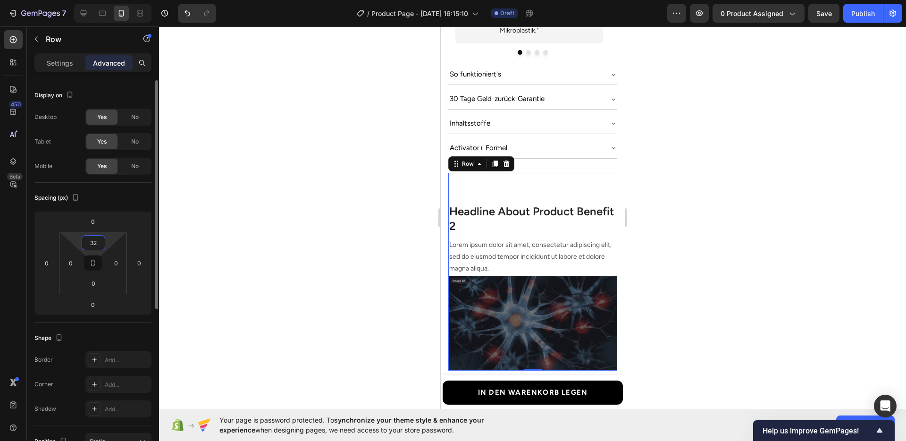
click at [99, 240] on input "32" at bounding box center [93, 242] width 19 height 14
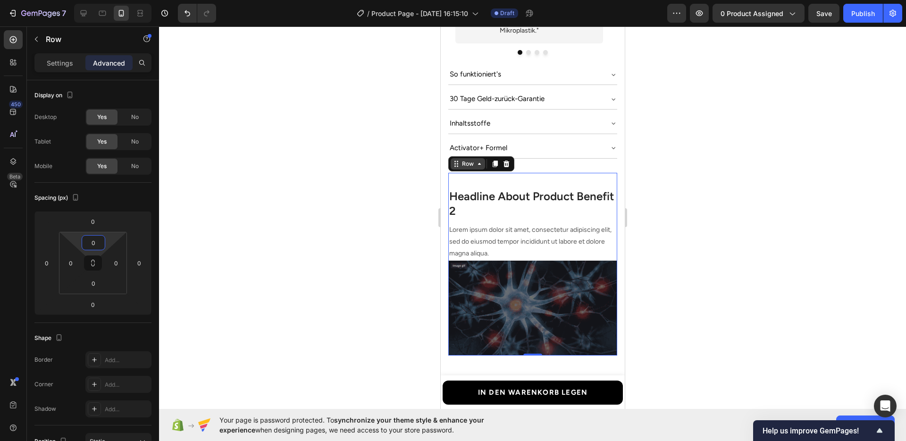
type input "0"
click at [466, 158] on div "Row" at bounding box center [467, 163] width 34 height 11
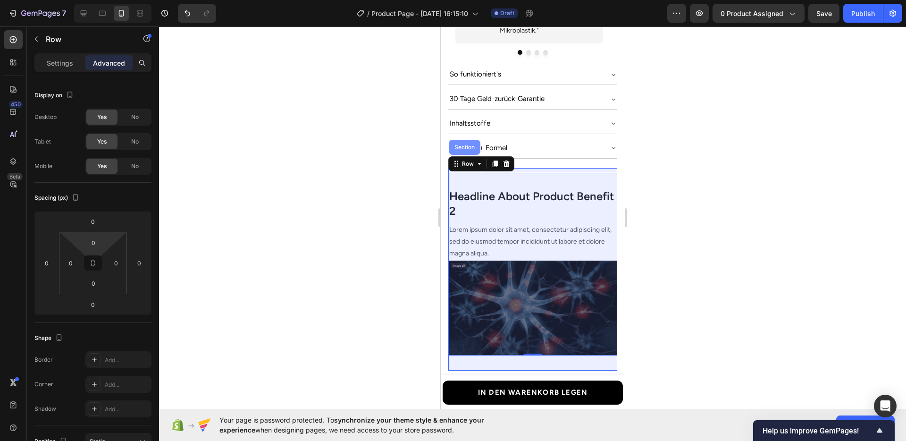
click at [459, 140] on div "Section" at bounding box center [464, 147] width 32 height 15
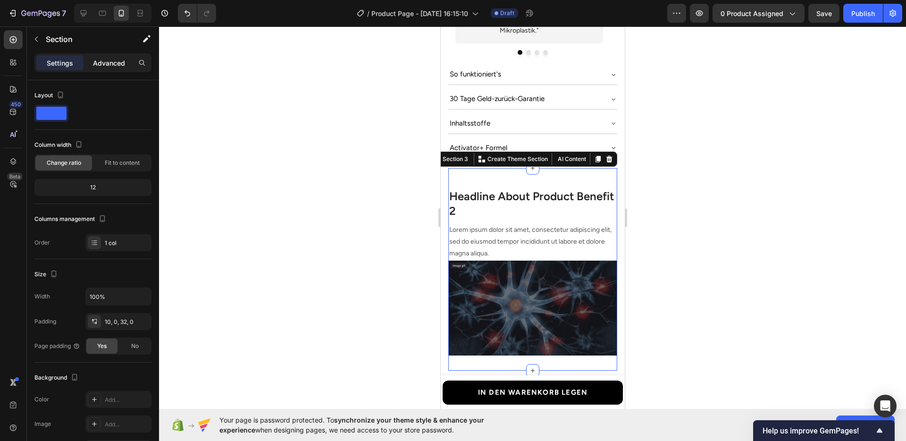
click at [114, 65] on p "Advanced" at bounding box center [109, 63] width 32 height 10
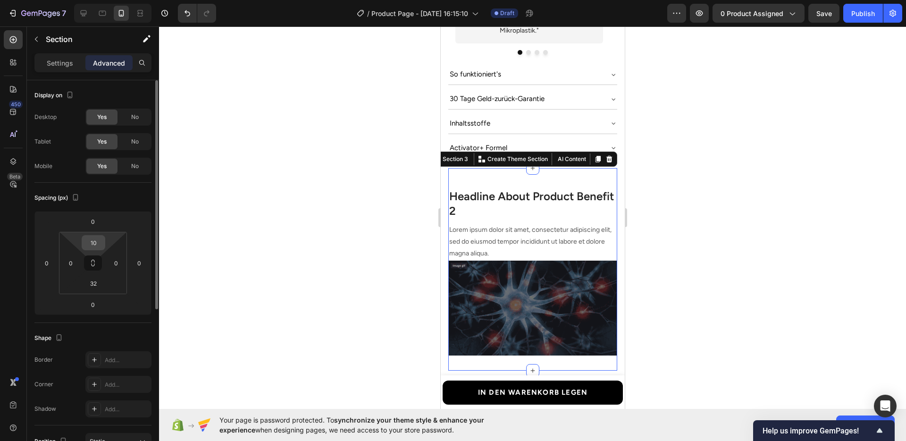
click at [91, 240] on input "10" at bounding box center [93, 242] width 19 height 14
type input "0"
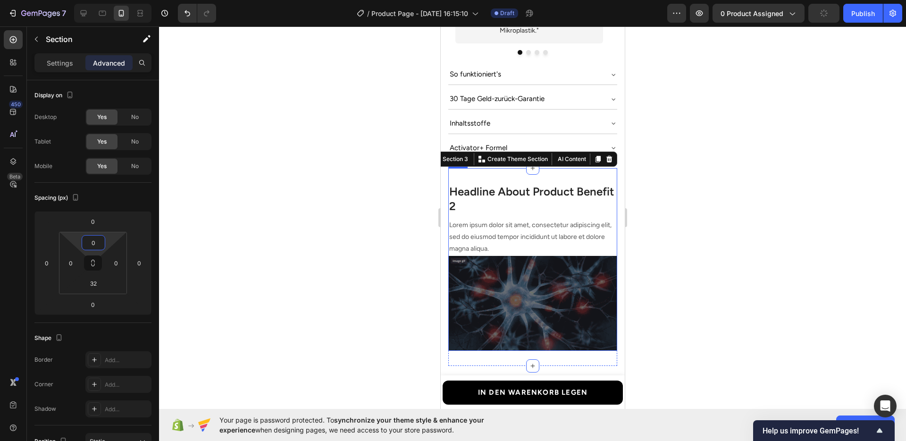
click at [490, 168] on div "Headline About Product Benefit 2 Heading Lorem ipsum dolor sit amet, consectetu…" at bounding box center [532, 212] width 169 height 88
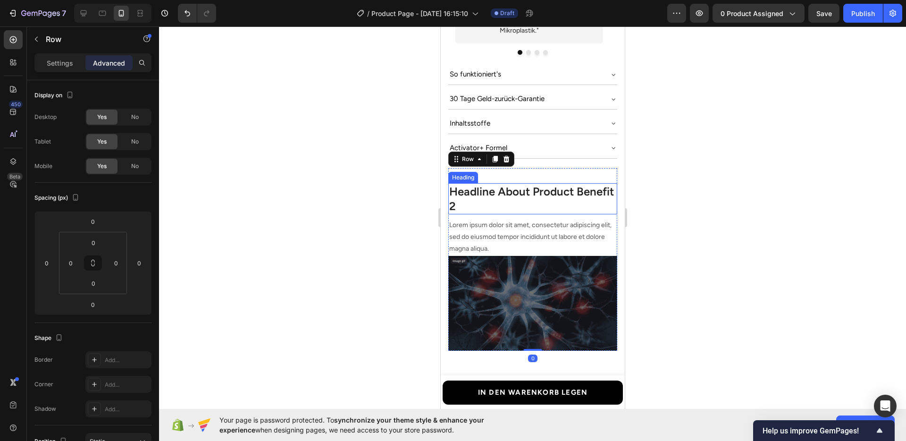
click at [492, 186] on p "Headline About Product Benefit 2" at bounding box center [532, 198] width 167 height 29
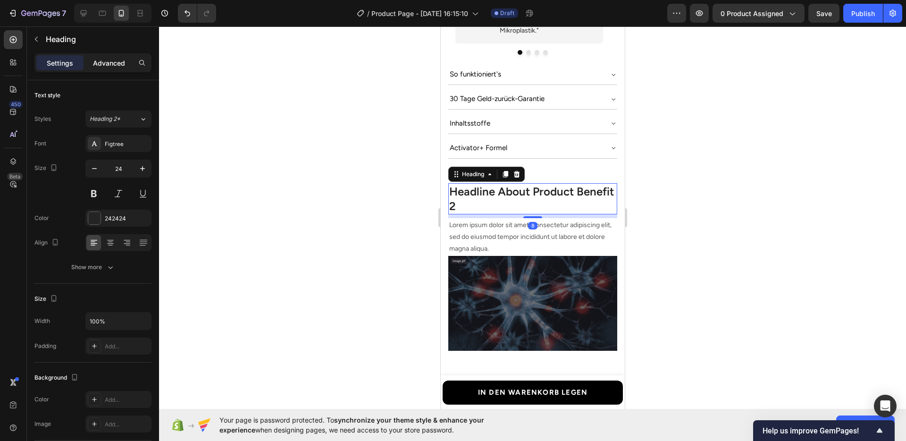
click at [115, 70] on div "Advanced" at bounding box center [108, 62] width 47 height 15
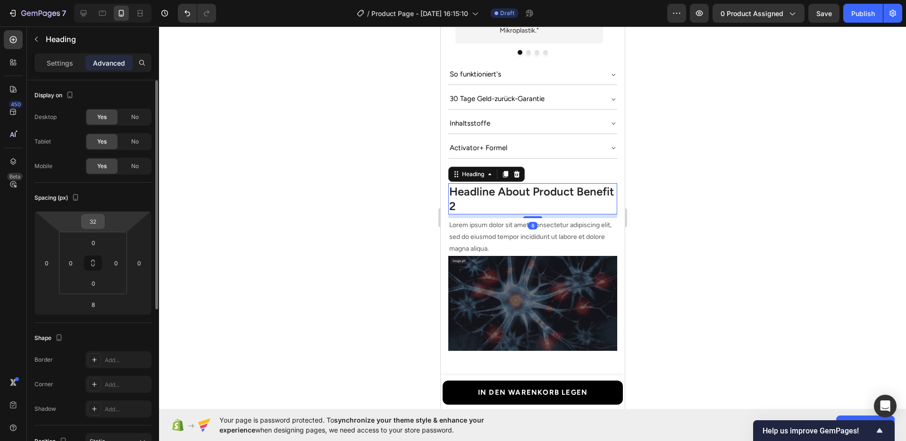
click at [92, 222] on input "32" at bounding box center [92, 221] width 19 height 14
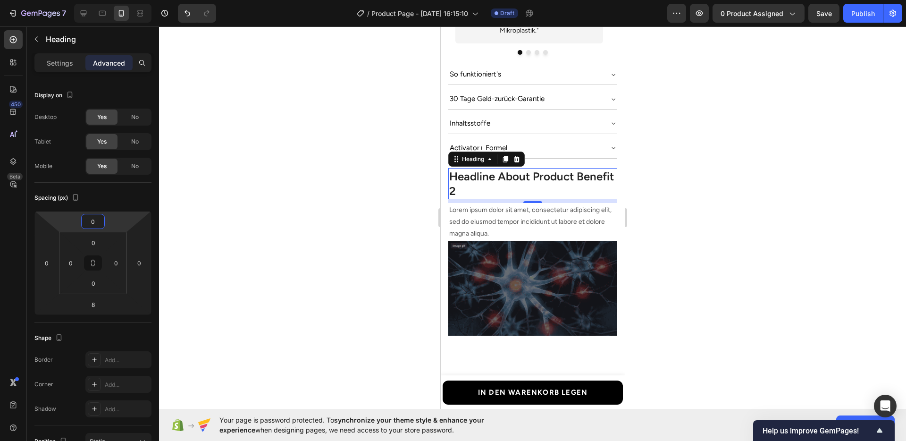
type input "0"
click at [362, 250] on div at bounding box center [532, 233] width 747 height 414
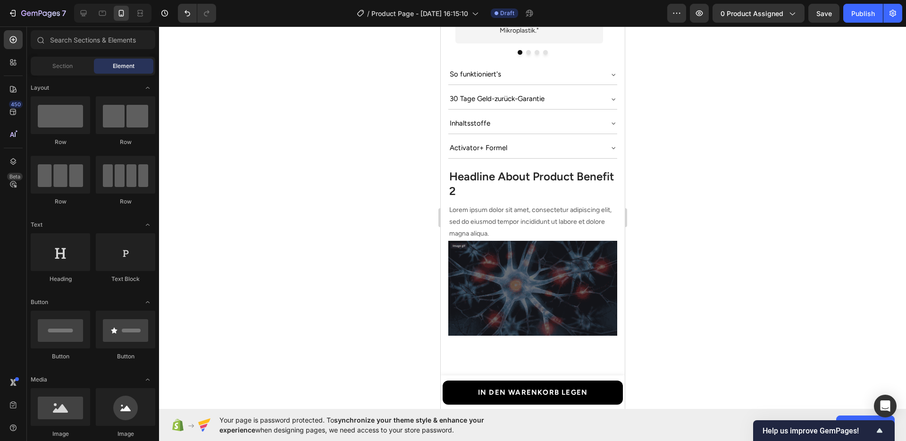
click at [694, 263] on div at bounding box center [532, 233] width 747 height 414
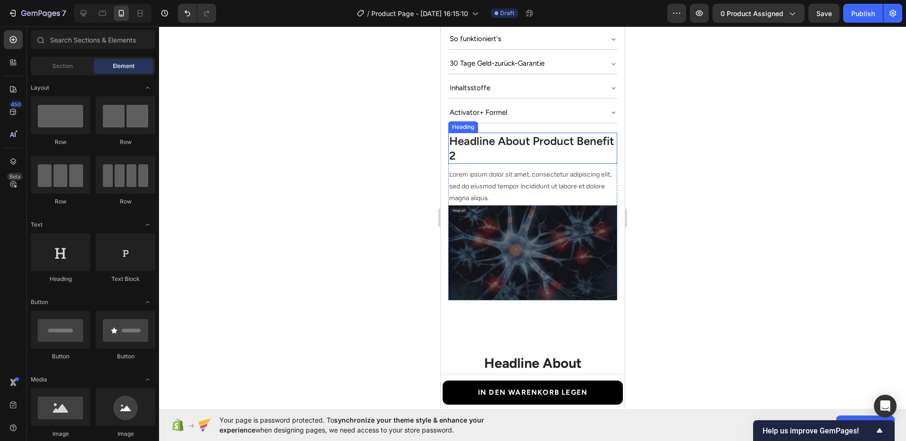
scroll to position [822, 0]
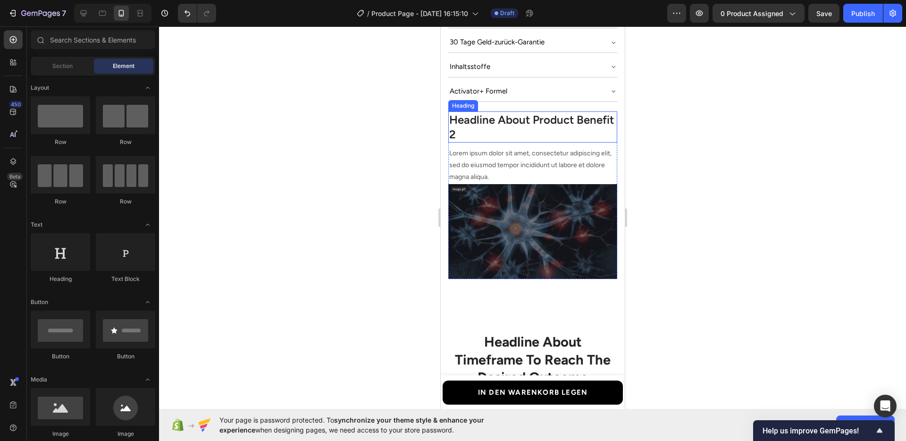
click at [503, 114] on p "Headline About Product Benefit 2" at bounding box center [532, 126] width 167 height 29
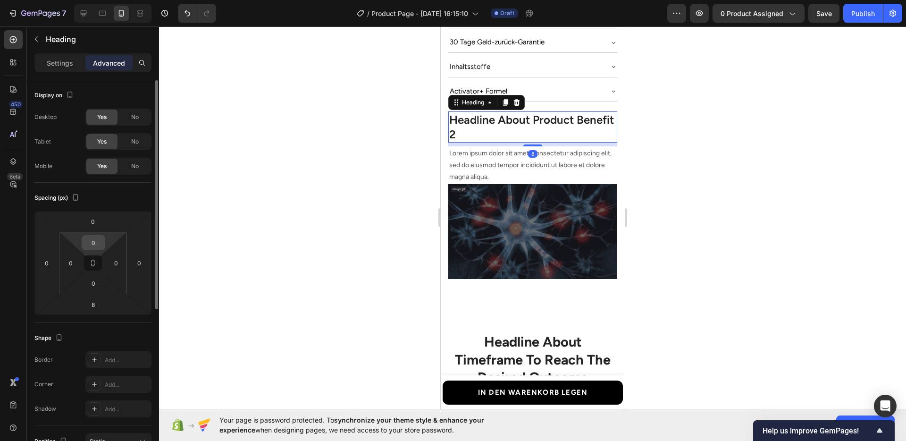
click at [97, 236] on input "0" at bounding box center [93, 242] width 19 height 14
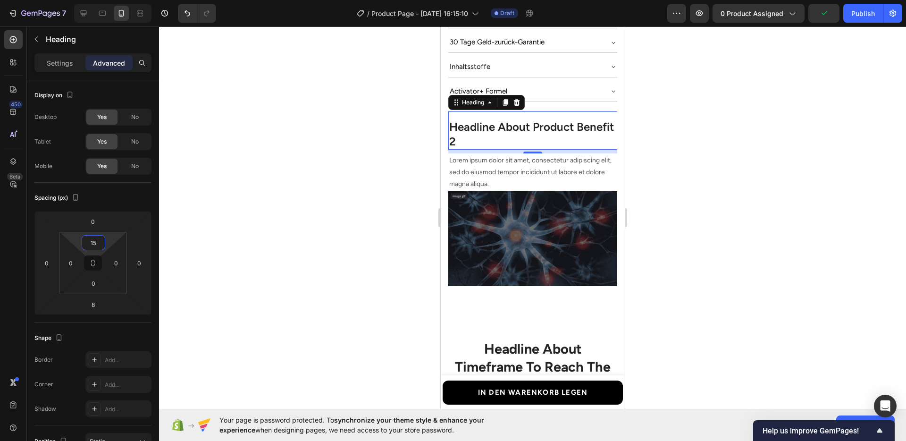
type input "15"
click at [380, 243] on div at bounding box center [532, 233] width 747 height 414
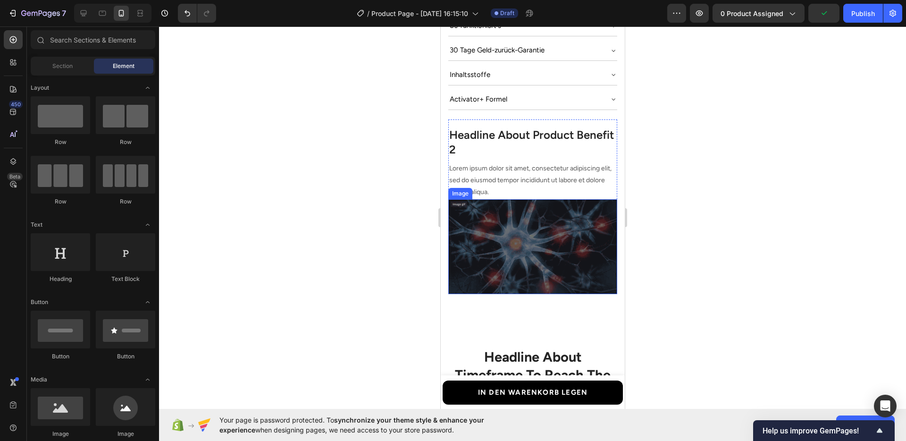
scroll to position [808, 0]
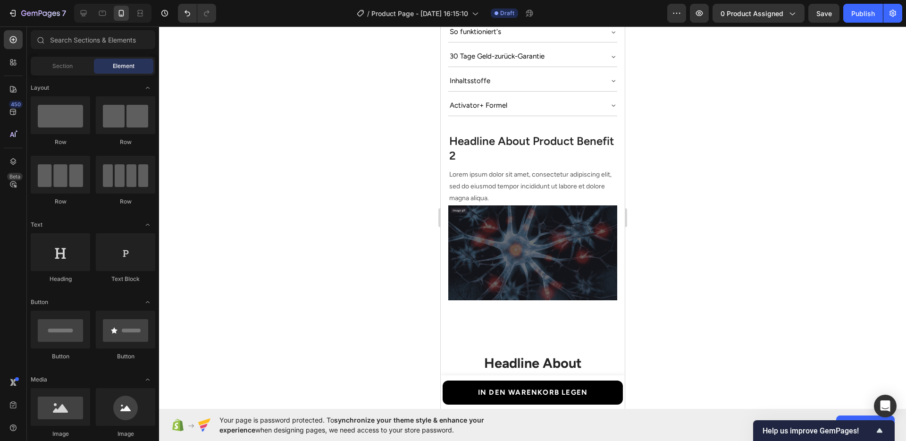
click at [679, 282] on div at bounding box center [532, 233] width 747 height 414
click at [86, 13] on icon at bounding box center [84, 13] width 6 height 6
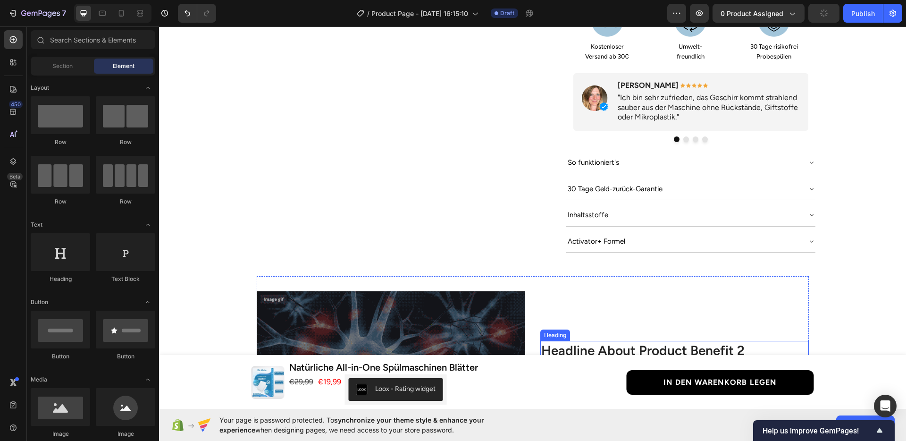
scroll to position [559, 0]
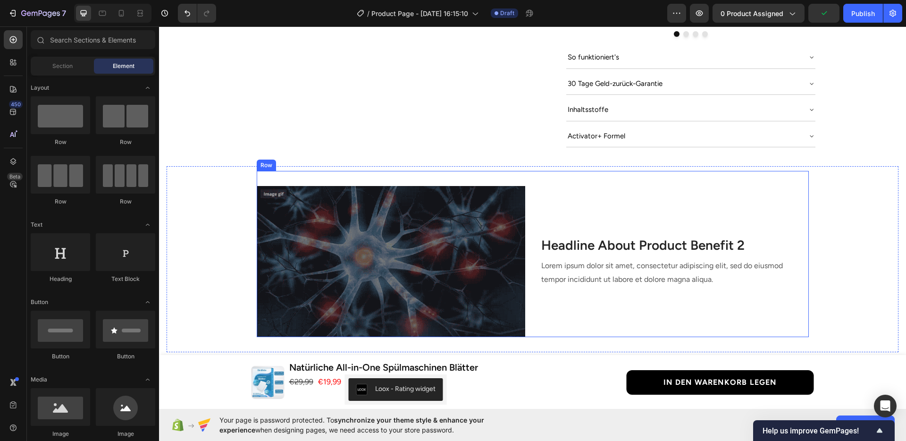
click at [567, 186] on div "Headline About Product Benefit 2 Heading Lorem ipsum dolor sit amet, consectetu…" at bounding box center [674, 261] width 268 height 151
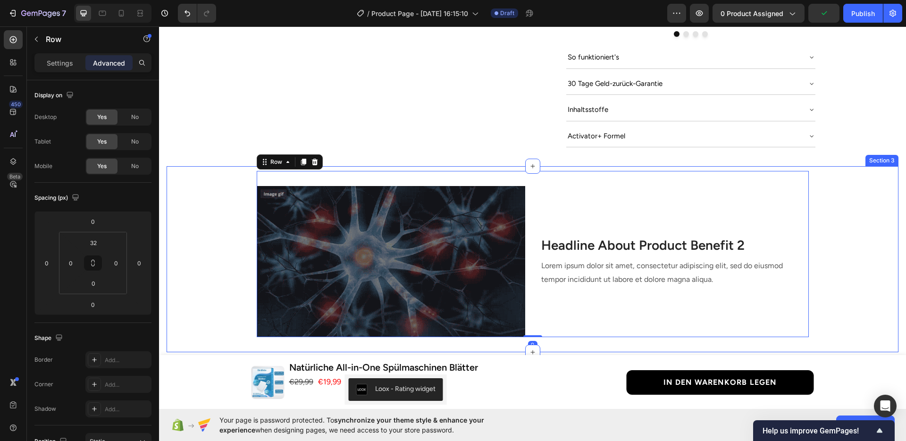
click at [830, 256] on div "Image Headline About Product Benefit 2 Heading Lorem ipsum dolor sit amet, cons…" at bounding box center [533, 254] width 732 height 166
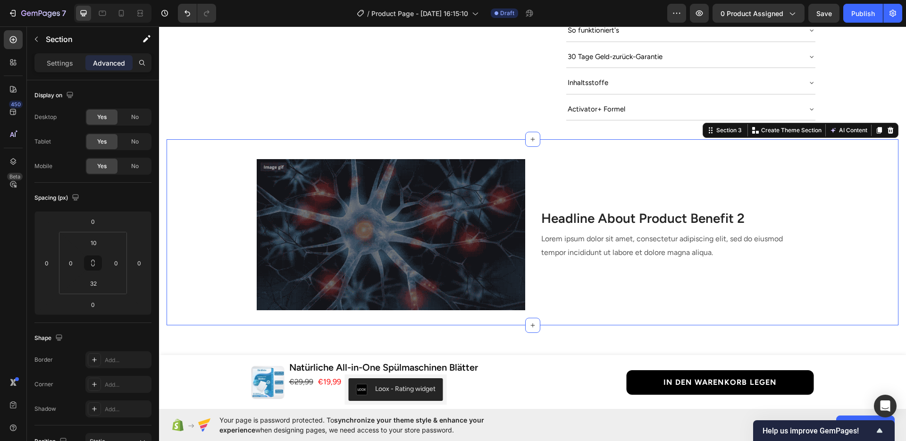
scroll to position [610, 0]
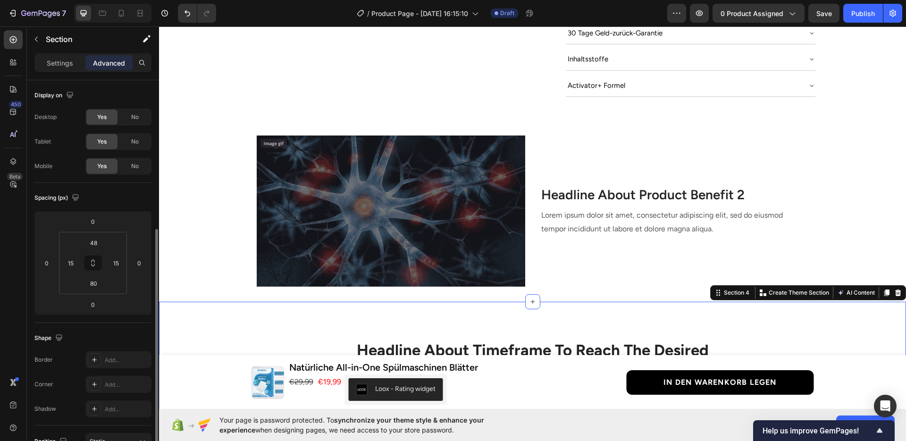
scroll to position [93, 0]
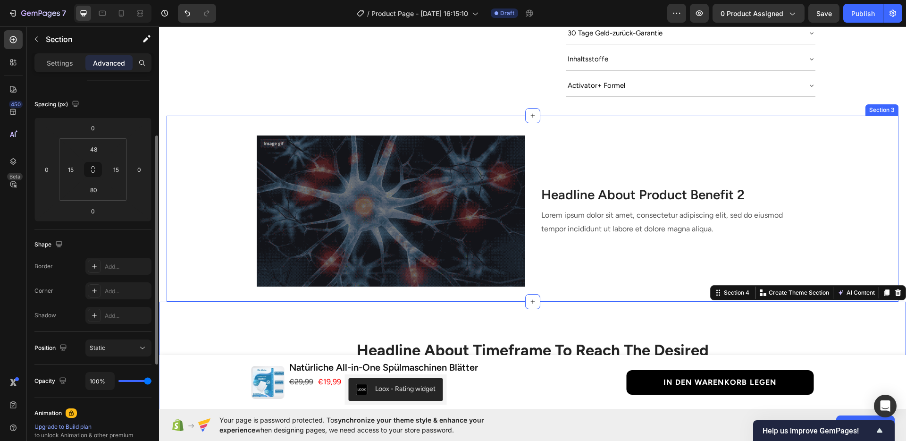
click at [816, 241] on div "Image Headline About Product Benefit 2 Heading Lorem ipsum dolor sit amet, cons…" at bounding box center [533, 203] width 732 height 166
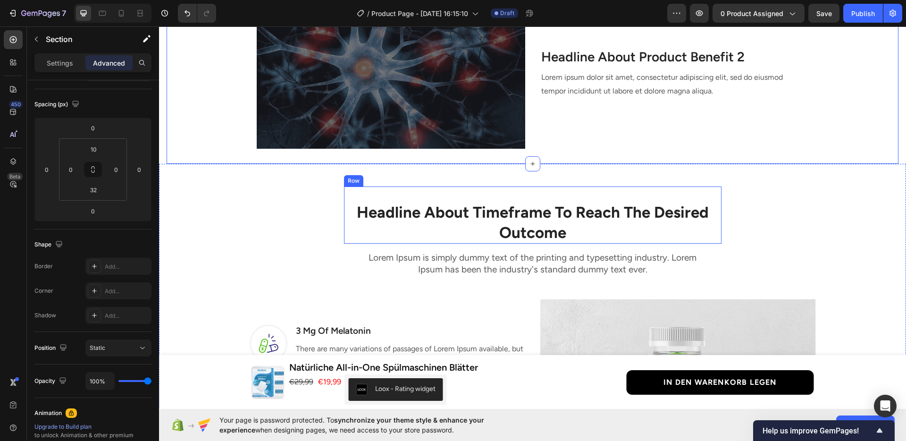
scroll to position [718, 0]
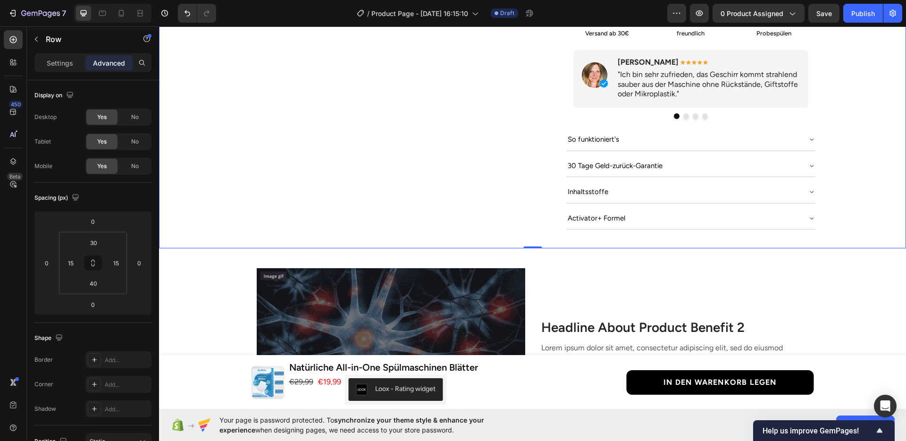
scroll to position [476, 0]
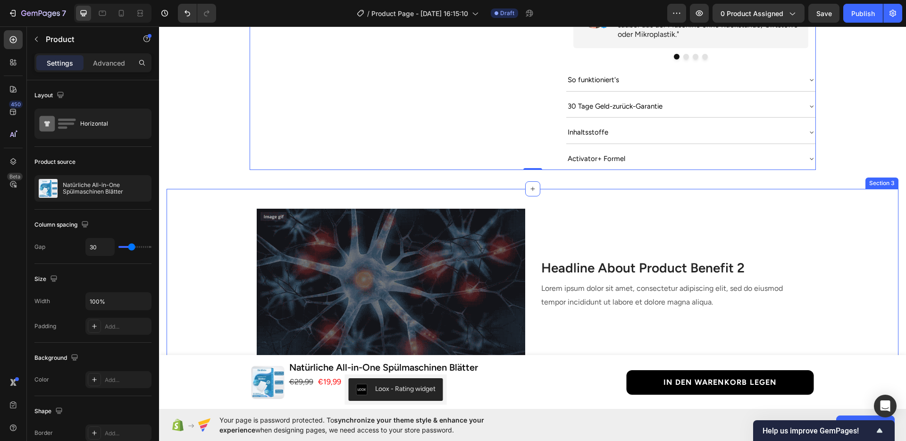
click at [852, 282] on div "Image Headline About Product Benefit 2 Heading Lorem ipsum dolor sit amet, cons…" at bounding box center [533, 276] width 732 height 166
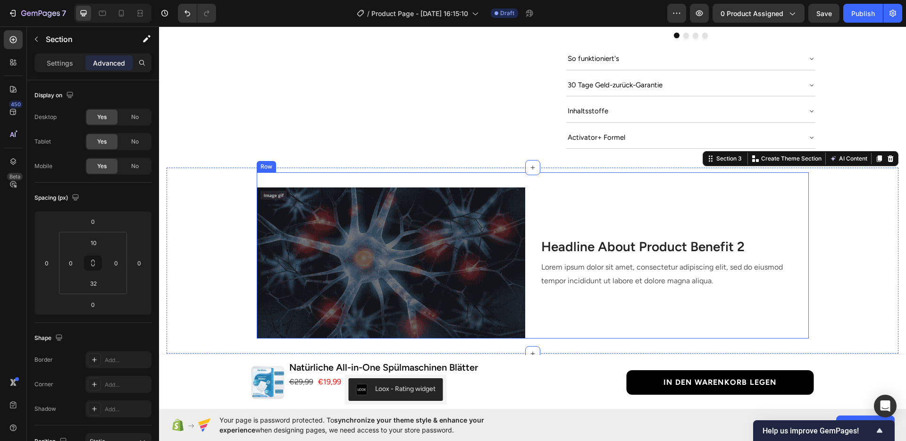
scroll to position [591, 0]
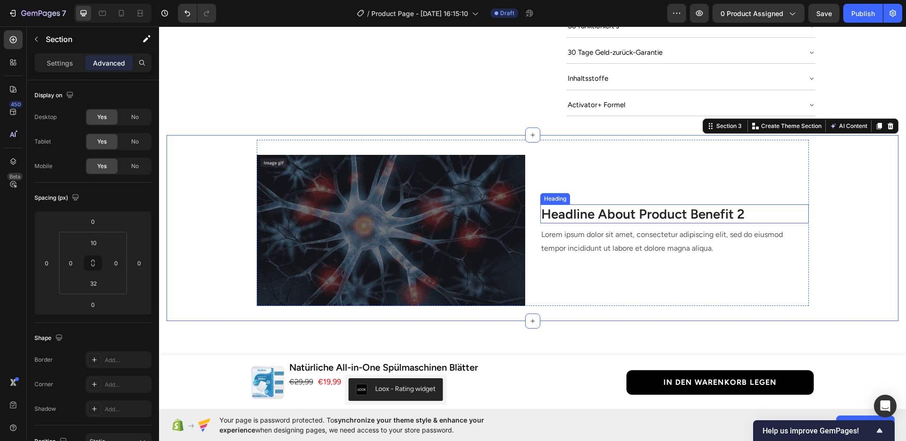
click at [582, 205] on p "Headline About Product Benefit 2" at bounding box center [674, 213] width 267 height 17
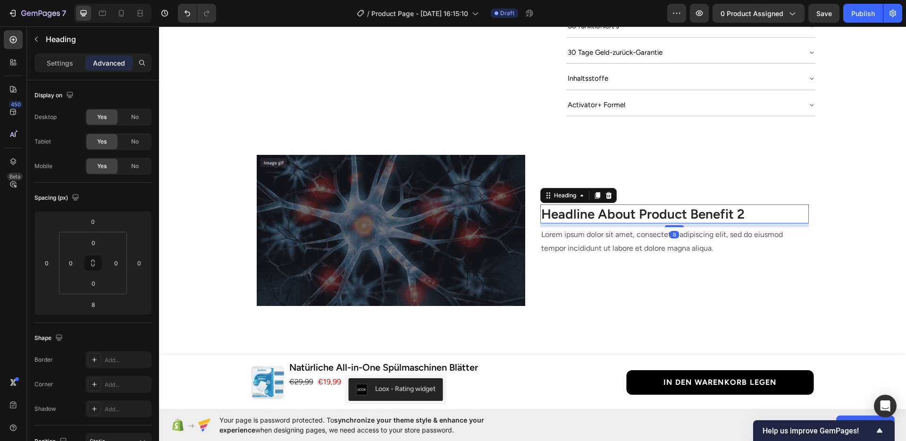
click at [582, 205] on p "Headline About Product Benefit 2" at bounding box center [674, 213] width 267 height 17
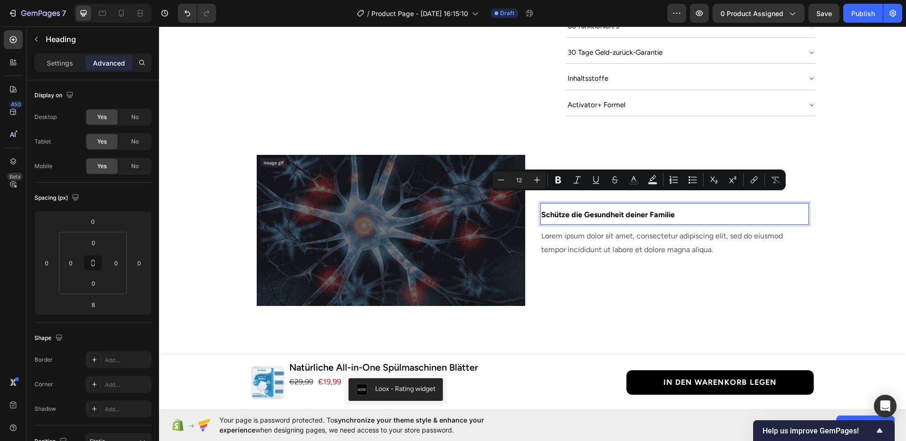
scroll to position [589, 0]
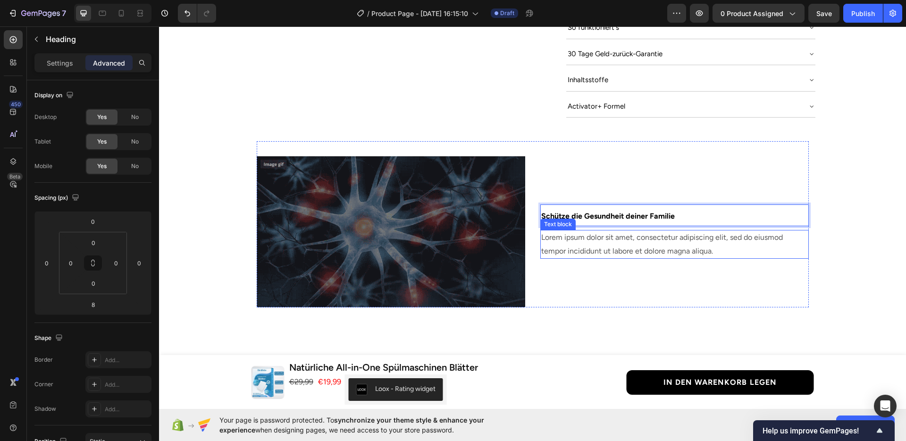
click at [581, 231] on p "Lorem ipsum dolor sit amet, consectetur adipiscing elit, sed do eiusmod tempor …" at bounding box center [674, 244] width 267 height 27
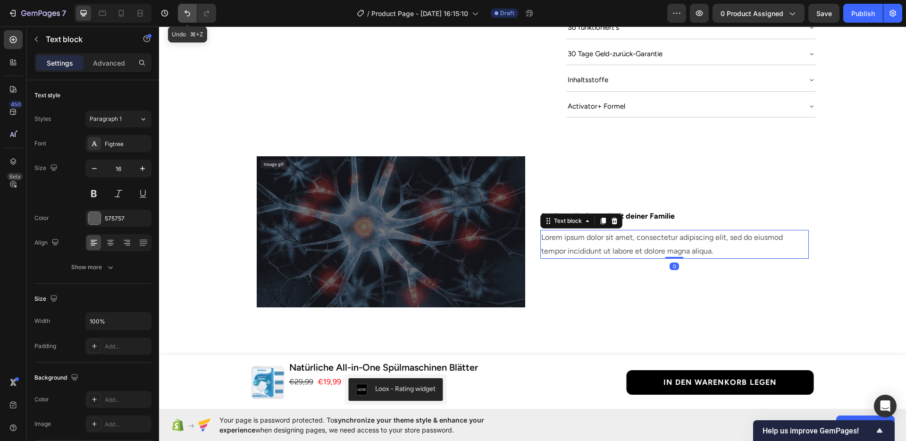
click at [187, 17] on icon "Undo/Redo" at bounding box center [187, 12] width 9 height 9
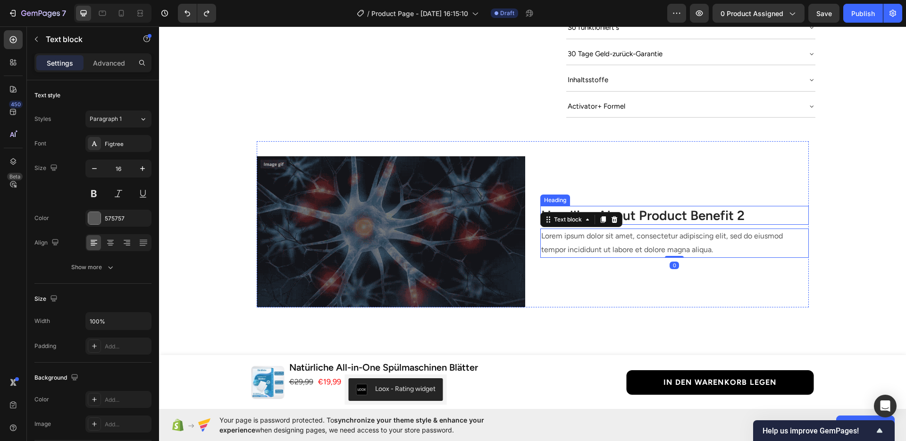
click at [644, 207] on p "Headline About Product Benefit 2" at bounding box center [674, 215] width 267 height 17
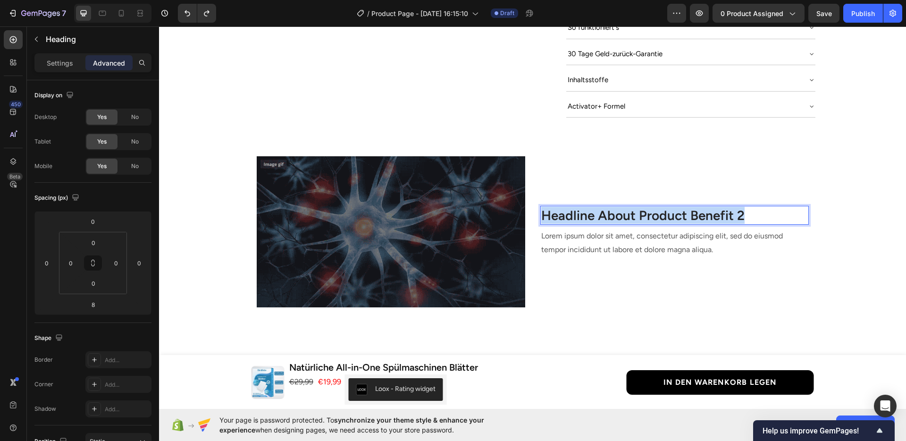
click at [644, 207] on p "Headline About Product Benefit 2" at bounding box center [674, 215] width 267 height 17
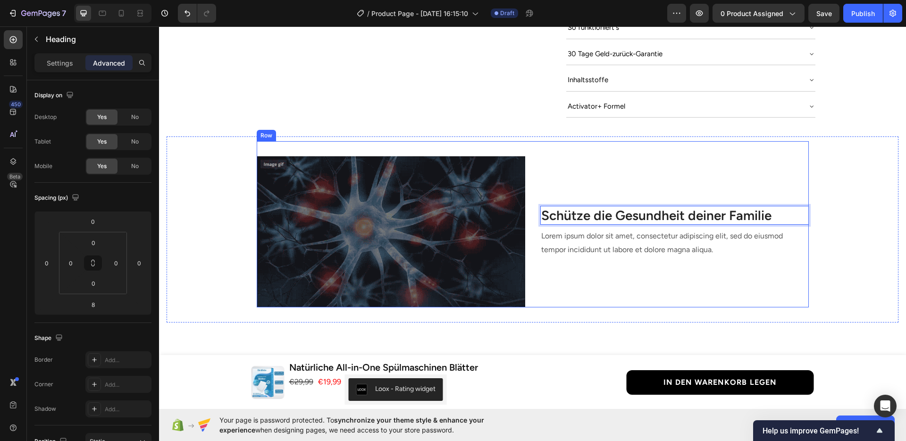
click at [681, 232] on p "Lorem ipsum dolor sit amet, consectetur adipiscing elit, sed do eiusmod tempor …" at bounding box center [674, 242] width 267 height 27
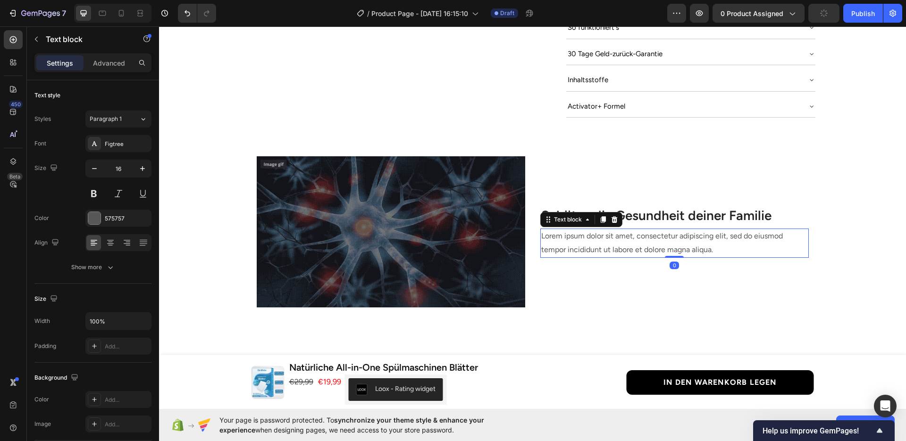
click at [835, 255] on div "Image Schütze die Gesundheit deiner Familie Heading Lorem ipsum dolor sit amet,…" at bounding box center [533, 224] width 732 height 166
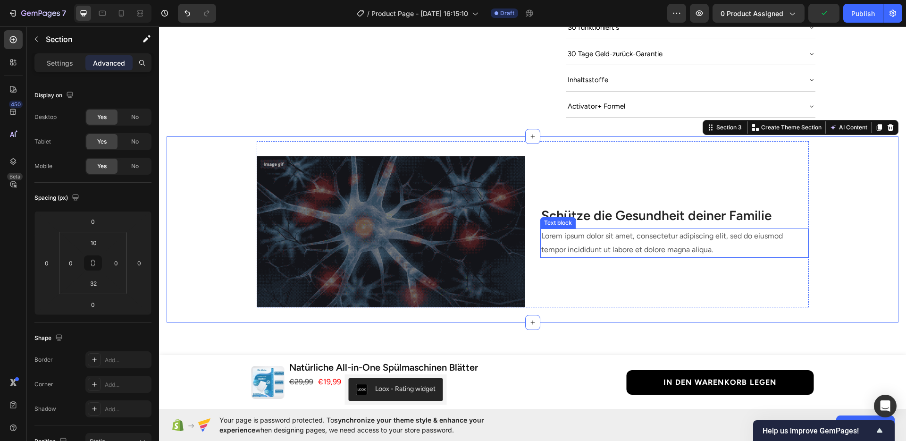
click at [724, 241] on p "Lorem ipsum dolor sit amet, consectetur adipiscing elit, sed do eiusmod tempor …" at bounding box center [674, 242] width 267 height 27
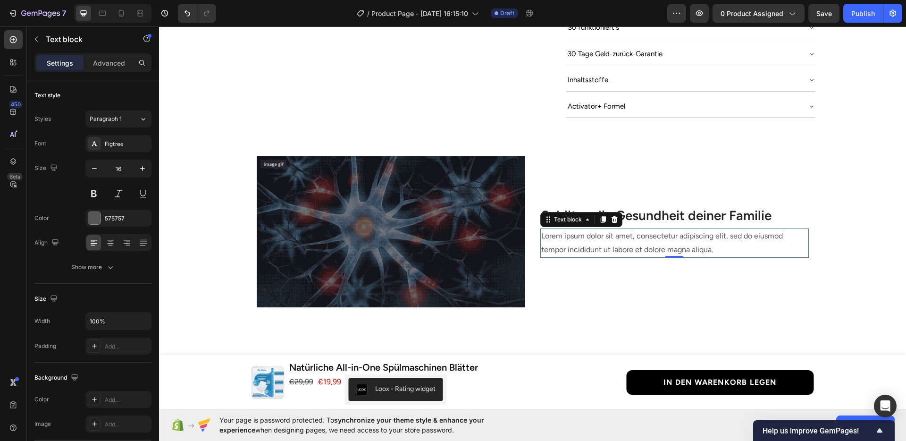
click at [632, 230] on p "Lorem ipsum dolor sit amet, consectetur adipiscing elit, sed do eiusmod tempor …" at bounding box center [674, 242] width 267 height 27
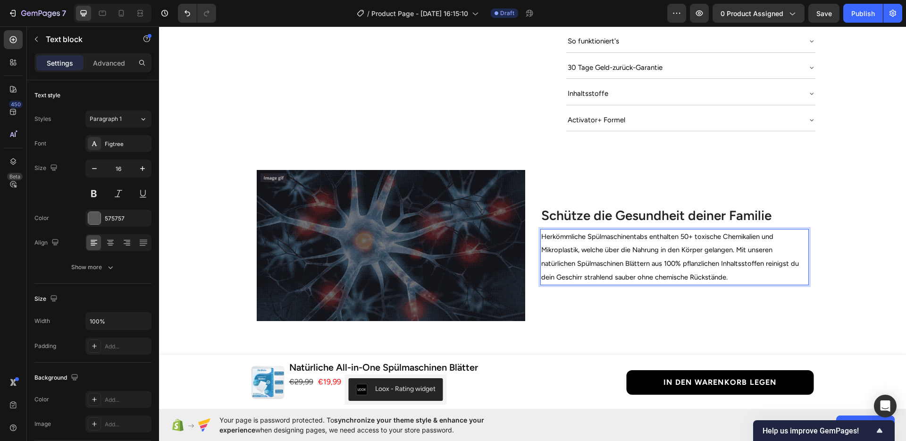
click at [631, 257] on p "Herkömmliche Spülmaschinentabs enthalten 50+ toxische Chemikalien und Mikroplas…" at bounding box center [674, 257] width 267 height 54
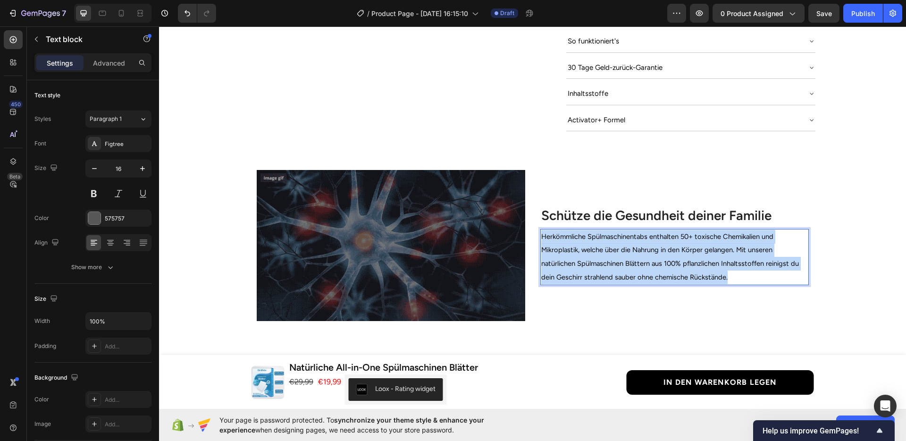
click at [631, 257] on p "Herkömmliche Spülmaschinentabs enthalten 50+ toxische Chemikalien und Mikroplas…" at bounding box center [674, 257] width 267 height 54
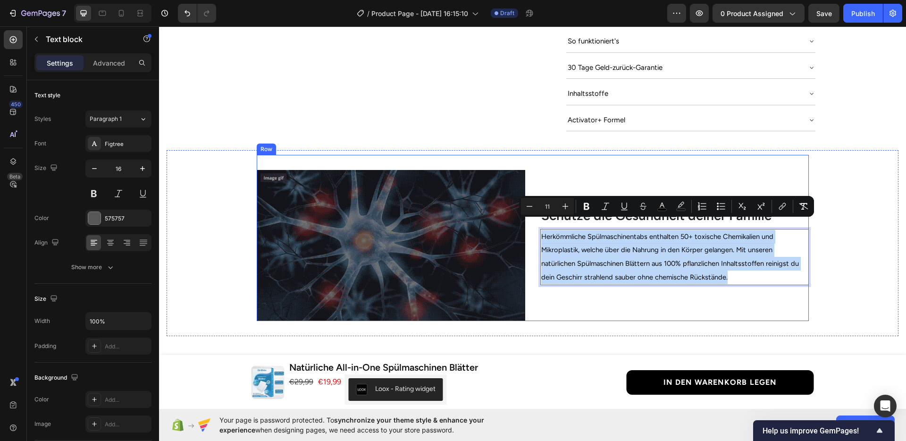
click at [591, 283] on div "Schütze die Gesundheit deiner Familie Heading Herkömmliche Spülmaschinentabs en…" at bounding box center [674, 245] width 268 height 151
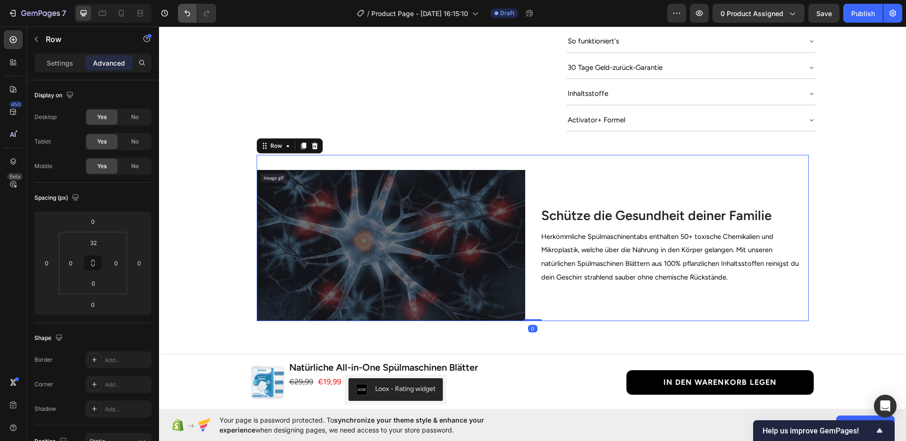
click at [191, 15] on icon "Undo/Redo" at bounding box center [187, 12] width 9 height 9
click at [186, 14] on icon "Undo/Redo" at bounding box center [187, 12] width 9 height 9
click at [185, 18] on button "Undo/Redo" at bounding box center [187, 13] width 19 height 19
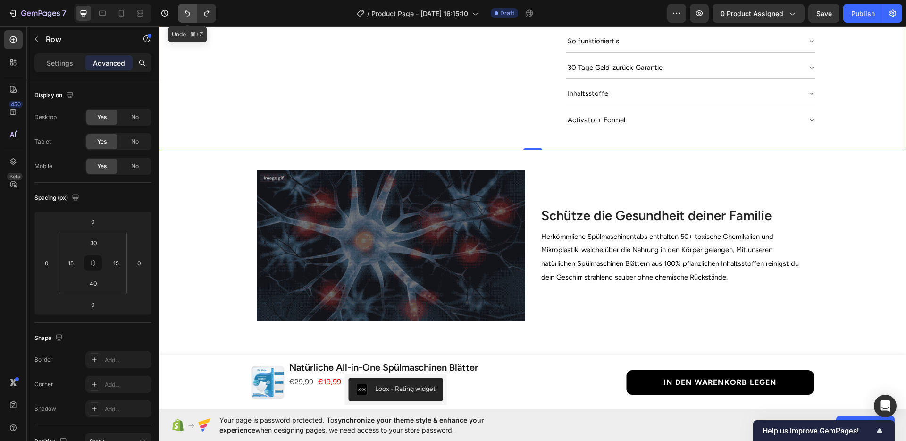
click at [190, 16] on icon "Undo/Redo" at bounding box center [187, 12] width 9 height 9
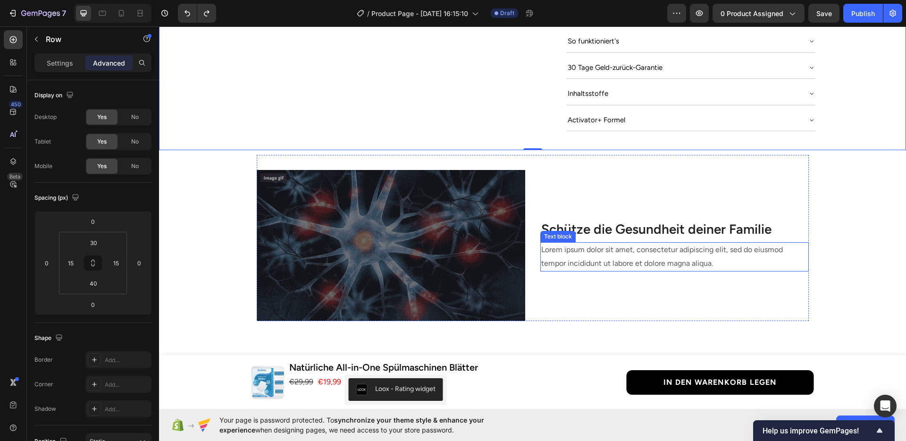
click at [585, 243] on p "Lorem ipsum dolor sit amet, consectetur adipiscing elit, sed do eiusmod tempor …" at bounding box center [674, 256] width 267 height 27
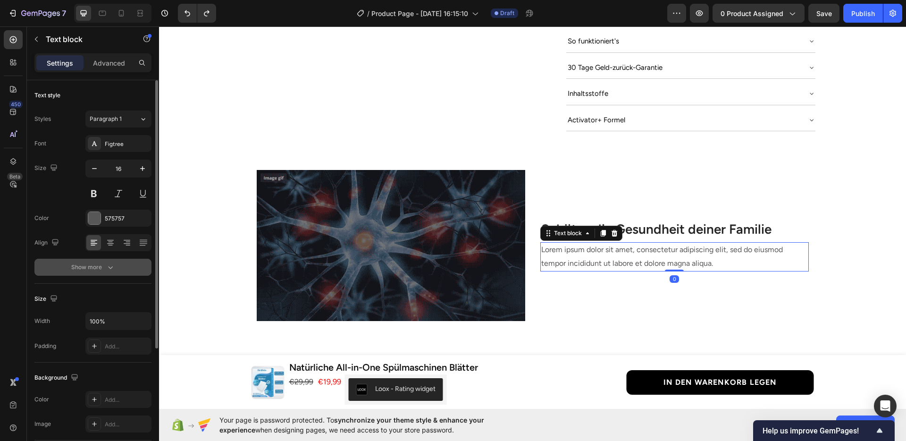
click at [103, 263] on div "Show more" at bounding box center [93, 266] width 44 height 9
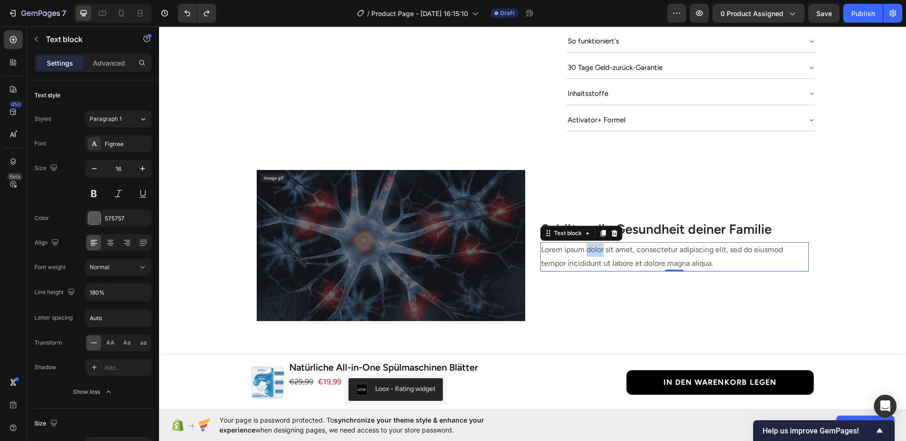
click at [592, 244] on p "Lorem ipsum dolor sit amet, consectetur adipiscing elit, sed do eiusmod tempor …" at bounding box center [674, 256] width 267 height 27
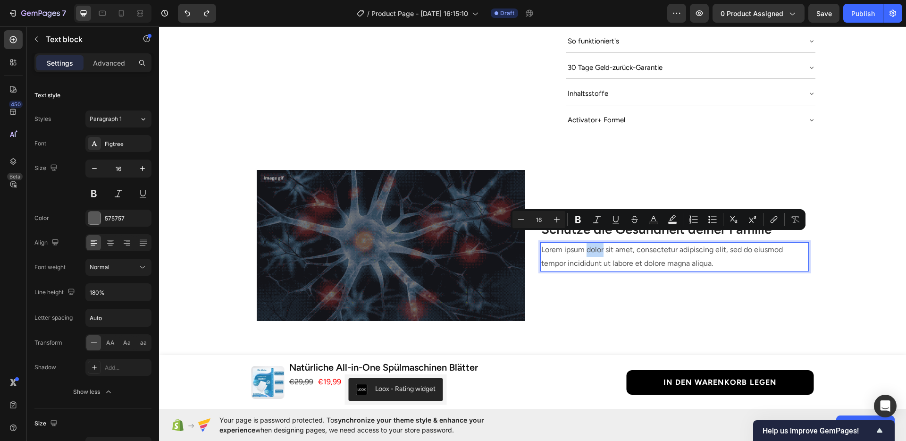
click at [588, 250] on p "Lorem ipsum dolor sit amet, consectetur adipiscing elit, sed do eiusmod tempor …" at bounding box center [674, 256] width 267 height 27
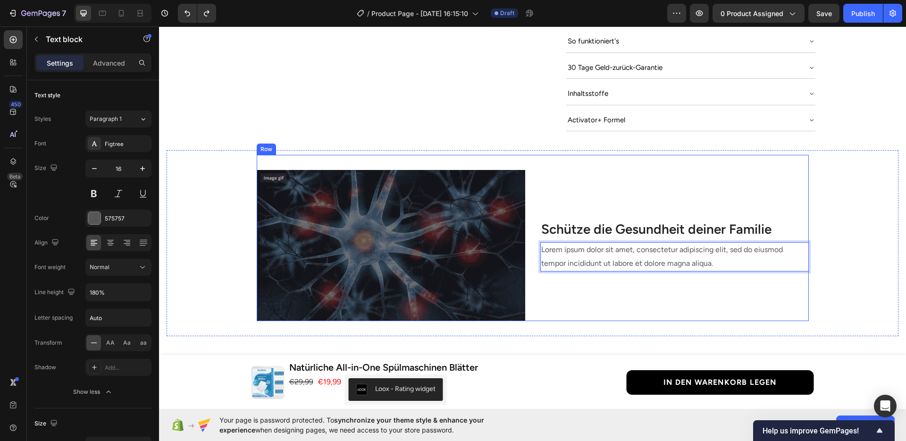
click at [571, 269] on div "Schütze die Gesundheit deiner Familie Heading Lorem ipsum dolor sit amet, conse…" at bounding box center [674, 245] width 268 height 151
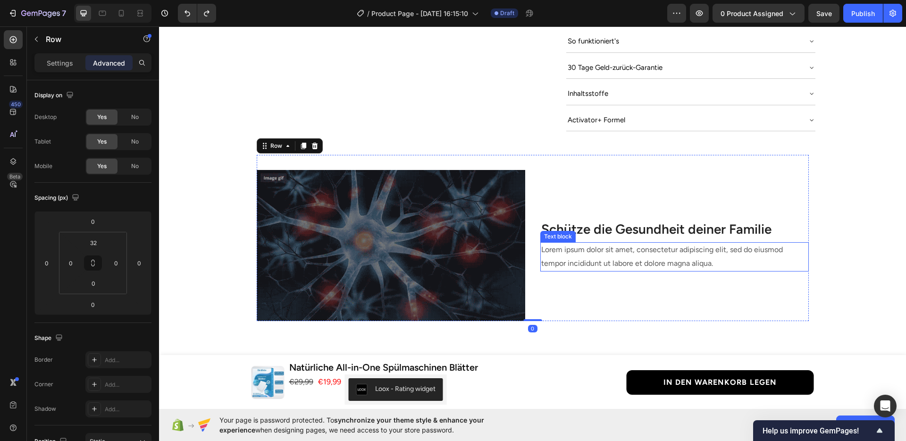
click at [568, 248] on p "Lorem ipsum dolor sit amet, consectetur adipiscing elit, sed do eiusmod tempor …" at bounding box center [674, 256] width 267 height 27
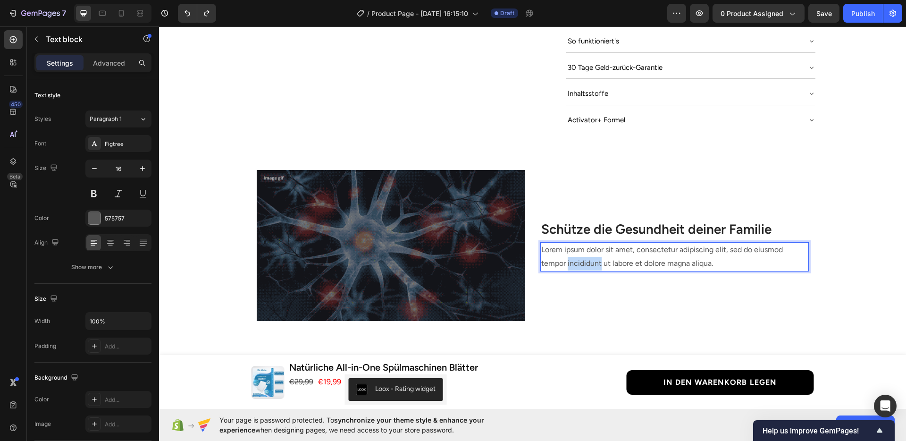
click at [568, 248] on p "Lorem ipsum dolor sit amet, consectetur adipiscing elit, sed do eiusmod tempor …" at bounding box center [674, 256] width 267 height 27
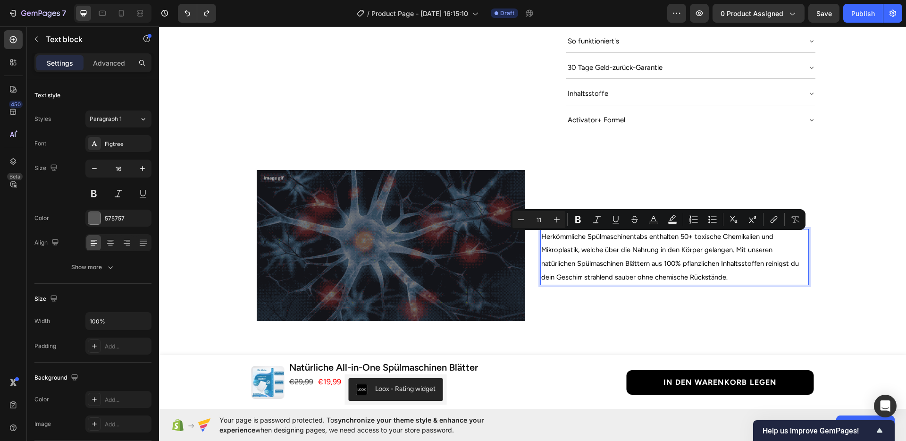
scroll to position [562, 0]
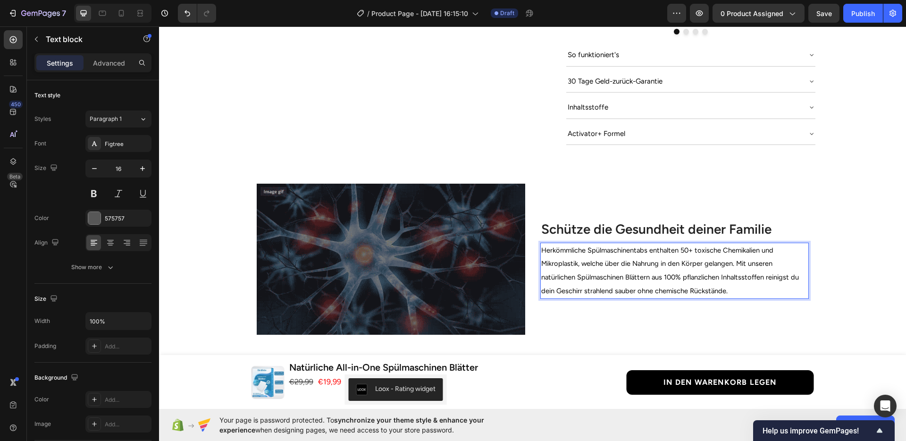
click at [599, 262] on span "Herkömmliche Spülmaschinentabs enthalten 50+ toxische Chemikalien und Mikroplas…" at bounding box center [670, 270] width 258 height 49
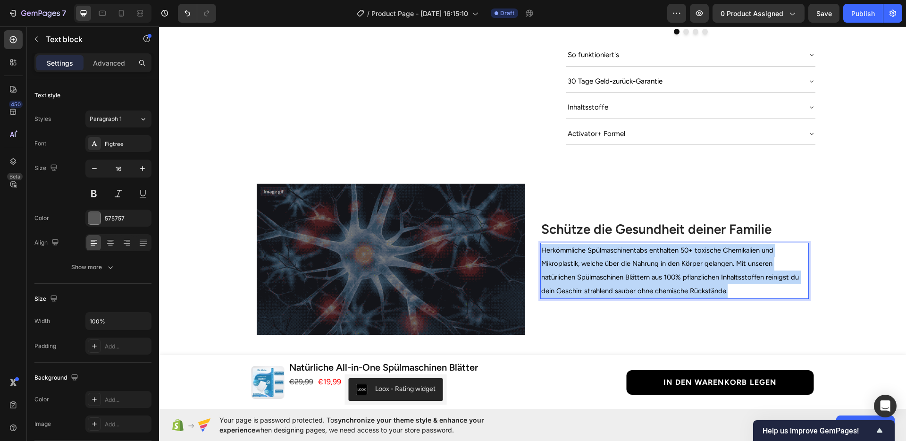
click at [599, 262] on span "Herkömmliche Spülmaschinentabs enthalten 50+ toxische Chemikalien und Mikroplas…" at bounding box center [670, 270] width 258 height 49
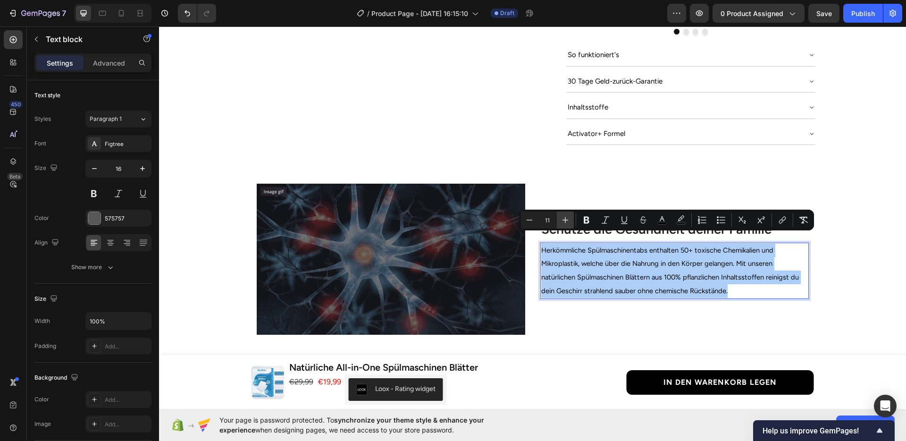
click at [561, 213] on button "Plus" at bounding box center [565, 219] width 17 height 17
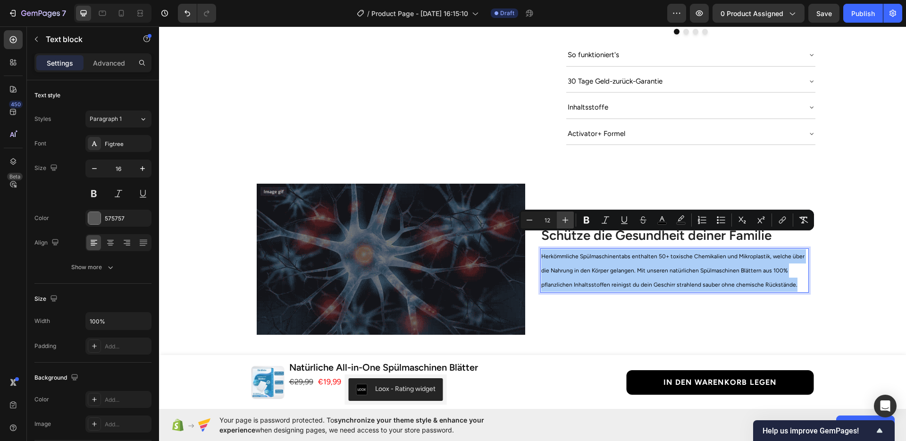
click at [561, 213] on button "Plus" at bounding box center [565, 219] width 17 height 17
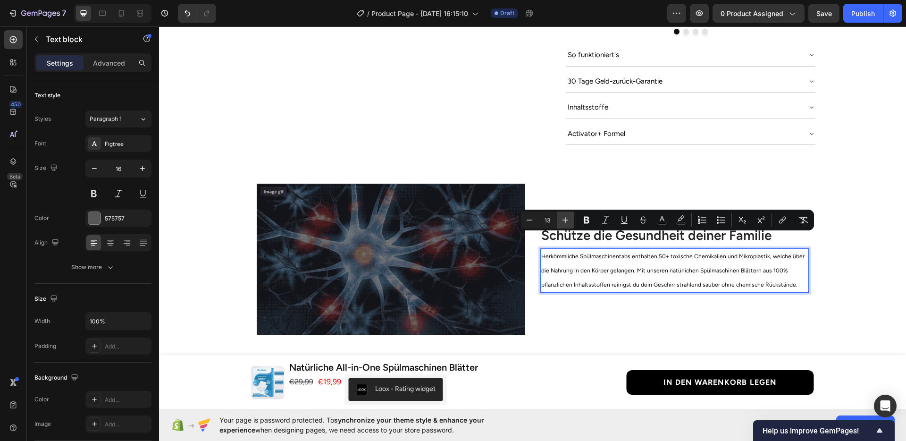
click at [561, 213] on button "Plus" at bounding box center [565, 219] width 17 height 17
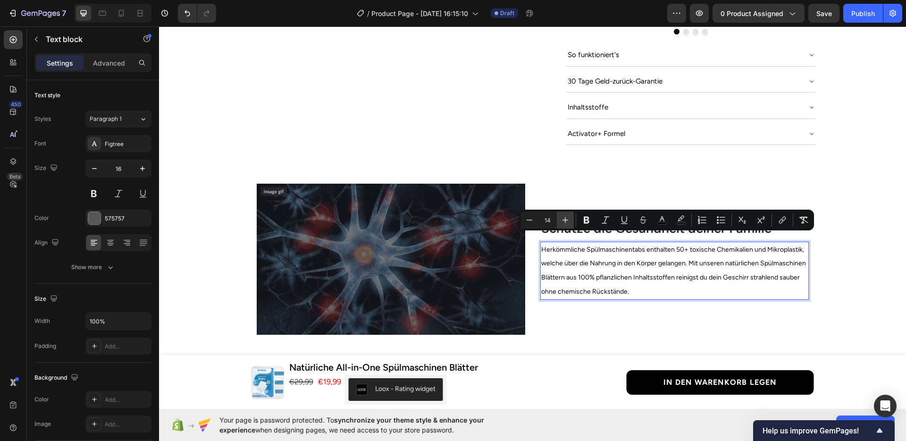
click at [561, 213] on button "Plus" at bounding box center [565, 219] width 17 height 17
click at [562, 213] on button "Plus" at bounding box center [565, 219] width 17 height 17
type input "16"
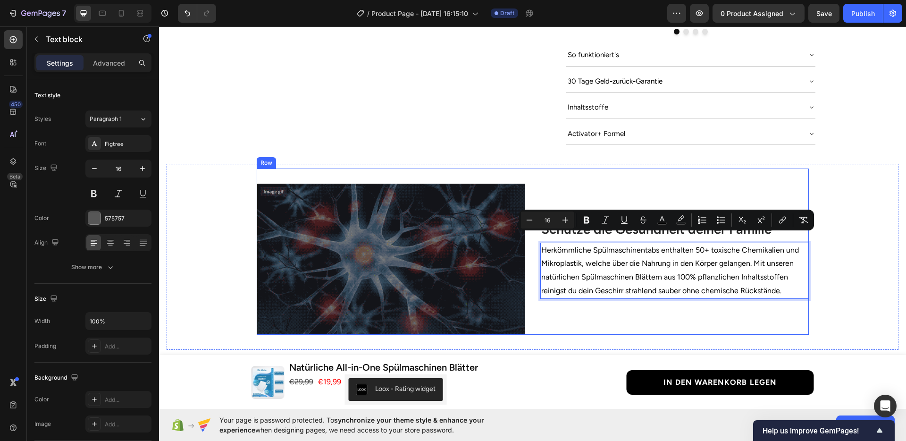
click at [594, 292] on div "Schütze die Gesundheit deiner Familie Heading Herkömmliche Spülmaschinentabs en…" at bounding box center [674, 258] width 268 height 151
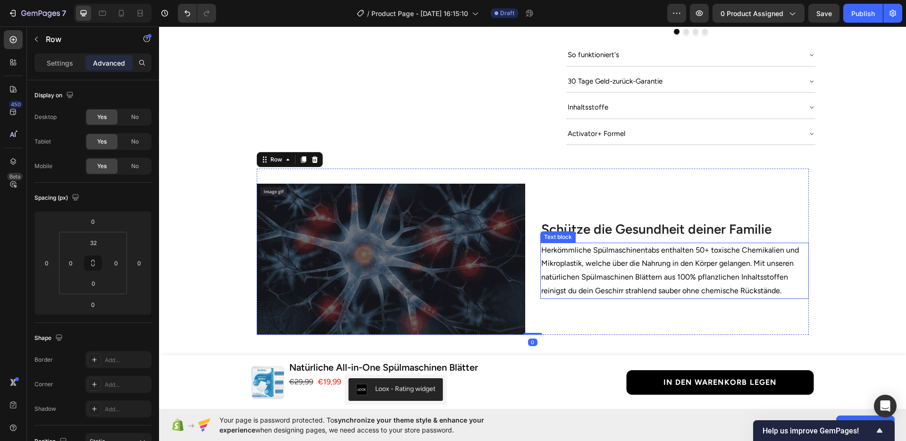
click at [655, 282] on span "Herkömmliche Spülmaschinentabs enthalten 50+ toxische Chemikalien und Mikroplas…" at bounding box center [670, 270] width 258 height 50
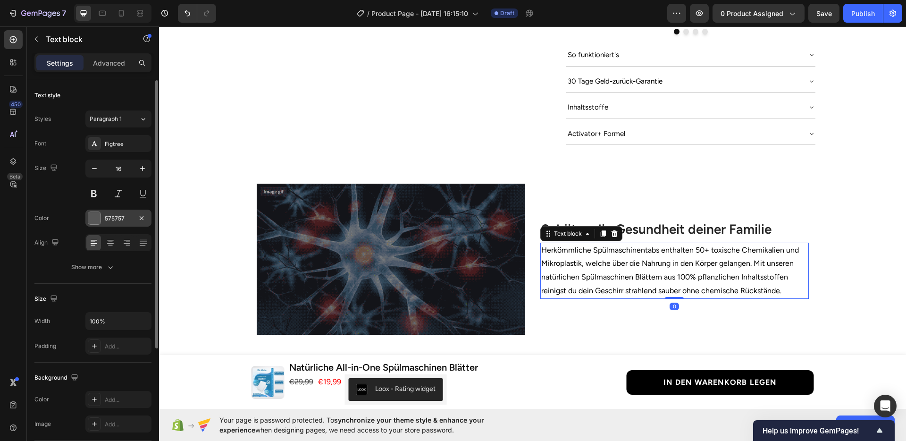
click at [107, 212] on div "575757" at bounding box center [118, 217] width 66 height 17
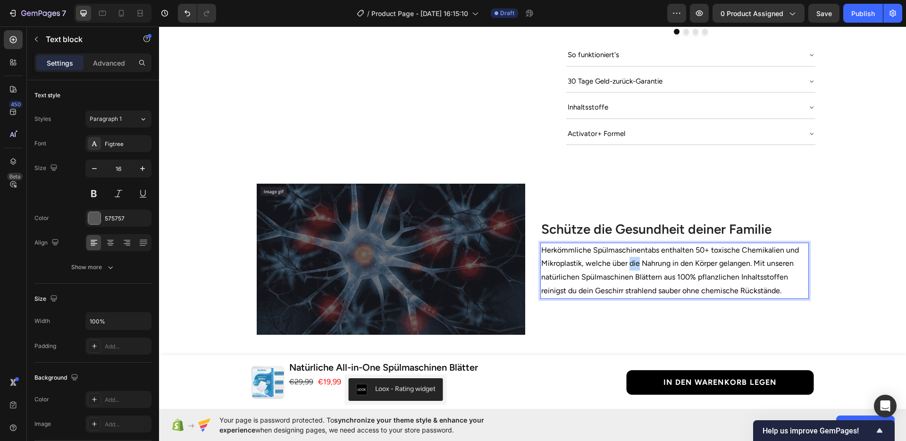
click at [626, 256] on span "Herkömmliche Spülmaschinentabs enthalten 50+ toxische Chemikalien und Mikroplas…" at bounding box center [670, 270] width 258 height 50
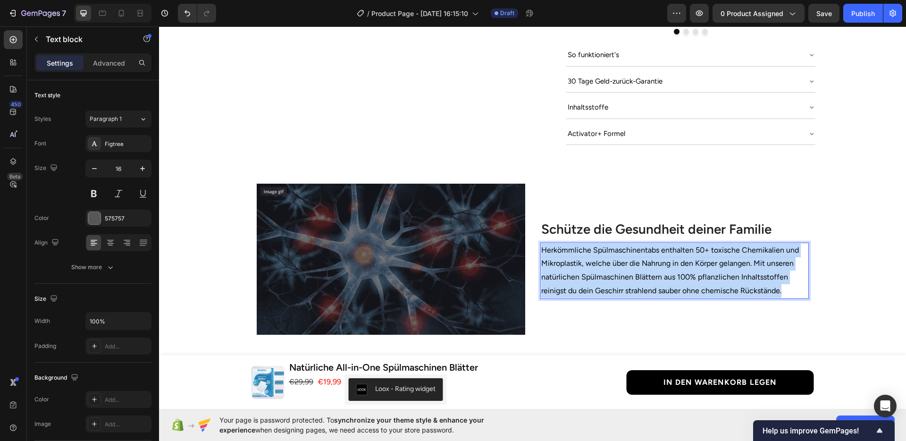
click at [626, 256] on span "Herkömmliche Spülmaschinentabs enthalten 50+ toxische Chemikalien und Mikroplas…" at bounding box center [670, 270] width 258 height 50
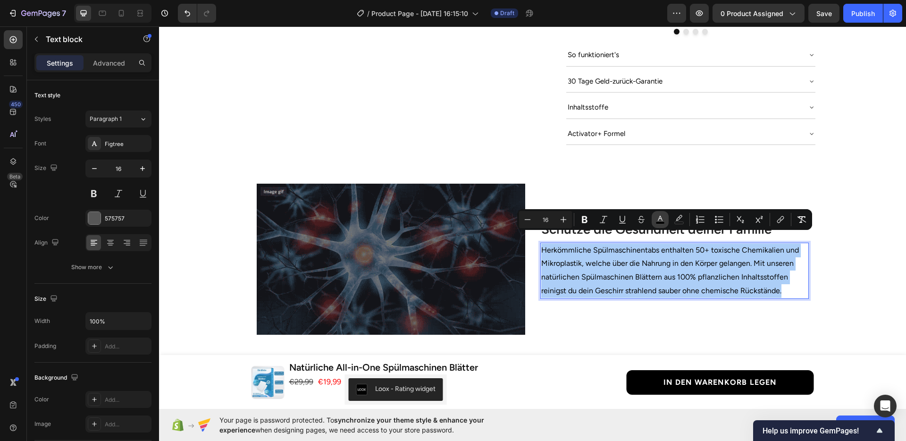
click at [661, 220] on icon "Editor contextual toolbar" at bounding box center [659, 219] width 9 height 9
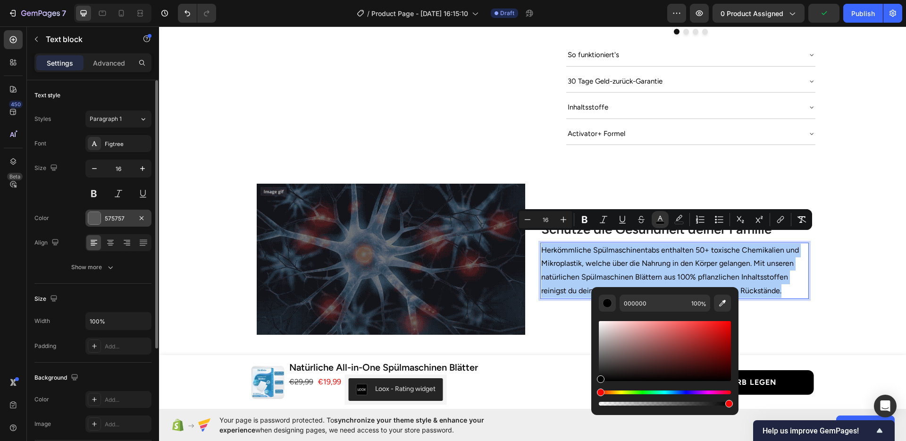
click at [116, 221] on div "575757" at bounding box center [118, 218] width 27 height 8
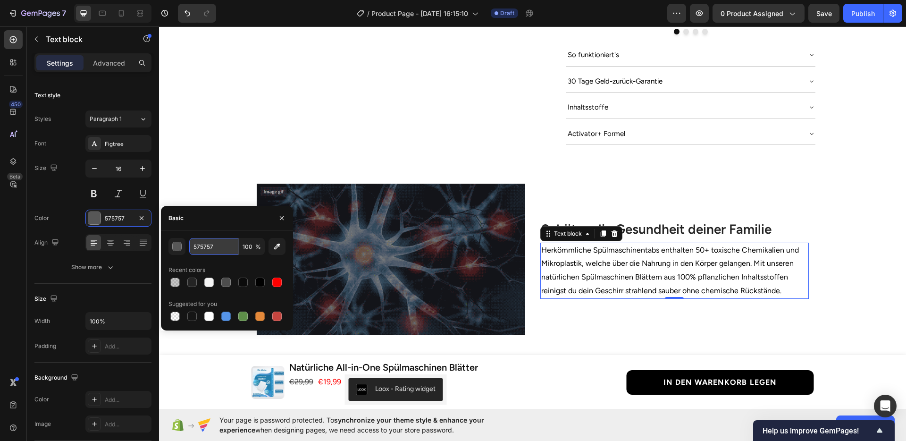
click at [208, 249] on input "575757" at bounding box center [213, 246] width 49 height 17
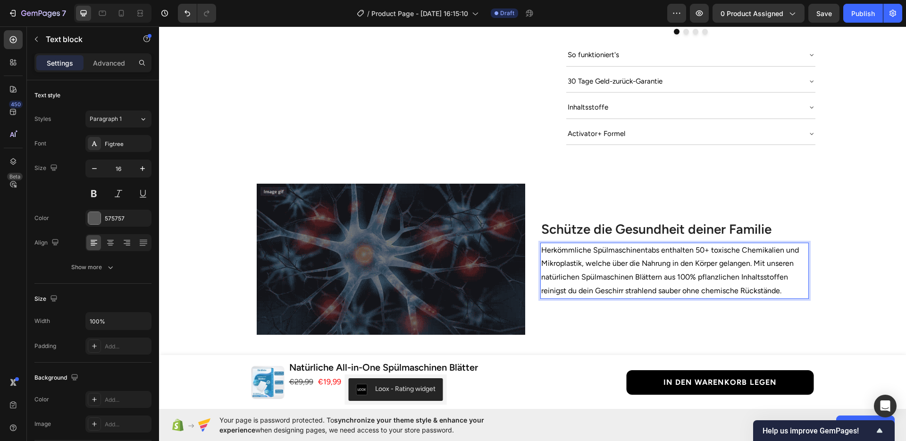
click at [619, 257] on p "Herkömmliche Spülmaschinentabs enthalten 50+ toxische Chemikalien und Mikroplas…" at bounding box center [674, 270] width 267 height 54
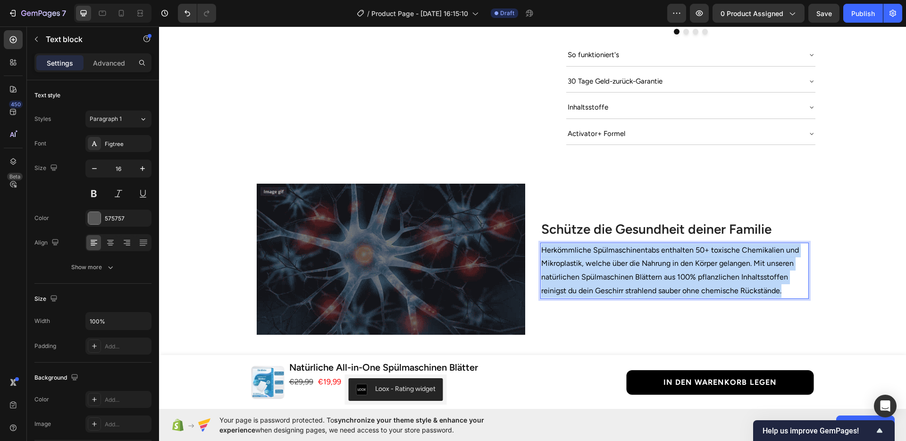
click at [618, 259] on p "Herkömmliche Spülmaschinentabs enthalten 50+ toxische Chemikalien und Mikroplas…" at bounding box center [674, 270] width 267 height 54
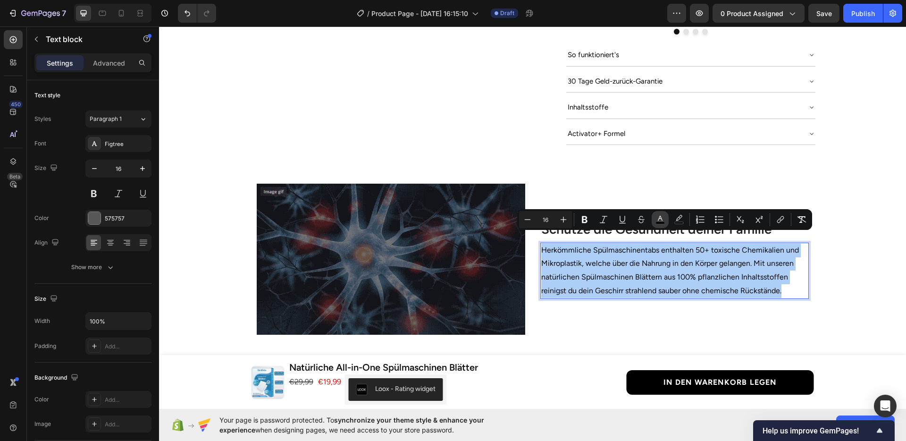
click at [663, 223] on rect "Editor contextual toolbar" at bounding box center [660, 223] width 9 height 2
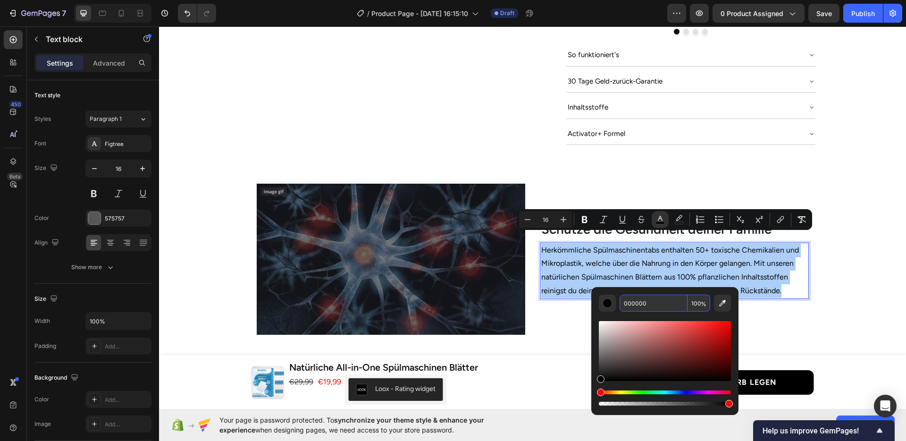
click at [649, 297] on input "000000" at bounding box center [653, 302] width 68 height 17
paste input "575757"
type input "575757"
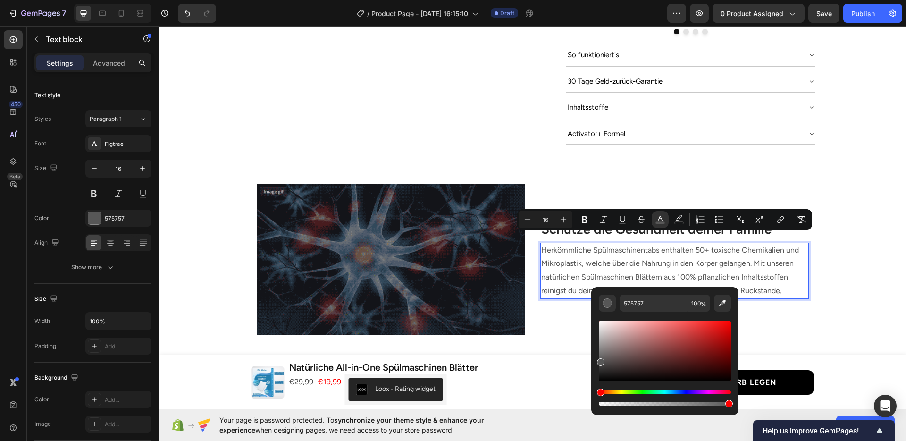
click at [628, 272] on p "Herkömmliche Spülmaschinentabs enthalten 50+ toxische Chemikalien und Mikroplas…" at bounding box center [674, 270] width 267 height 54
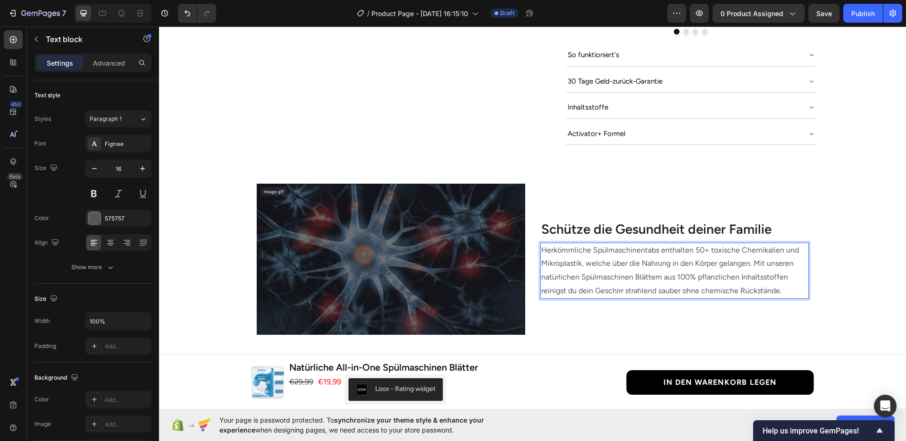
click at [849, 278] on div "Image Schütze die Gesundheit deiner Familie Heading Herkömmliche Spülmaschinent…" at bounding box center [533, 251] width 732 height 166
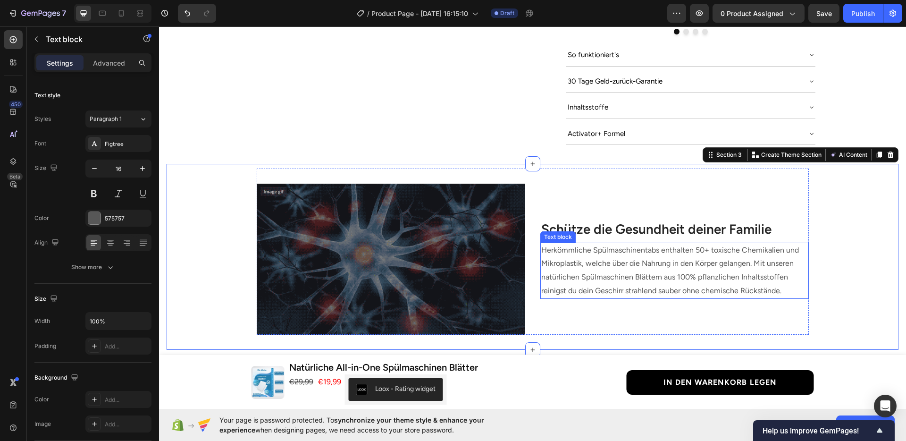
click at [749, 268] on span "Herkömmliche Spülmaschinentabs enthalten 50+ toxische Chemikalien und Mikroplas…" at bounding box center [670, 270] width 258 height 50
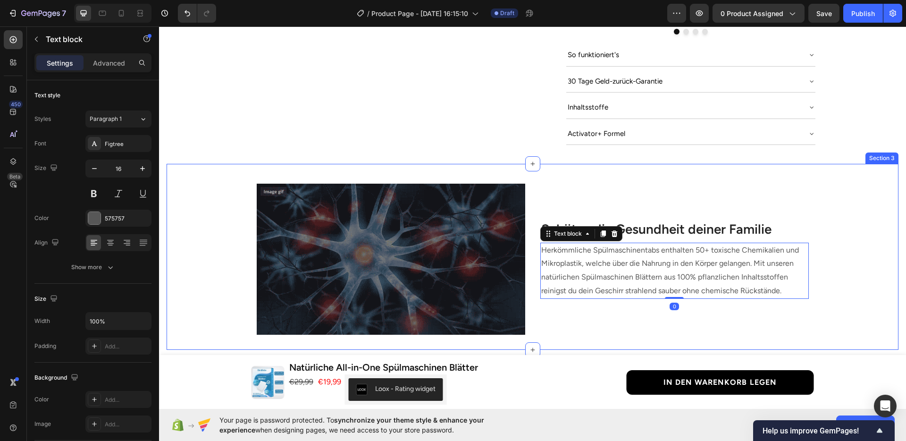
click at [841, 271] on div "Image Schütze die Gesundheit deiner Familie Heading Herkömmliche Spülmaschinent…" at bounding box center [533, 251] width 732 height 166
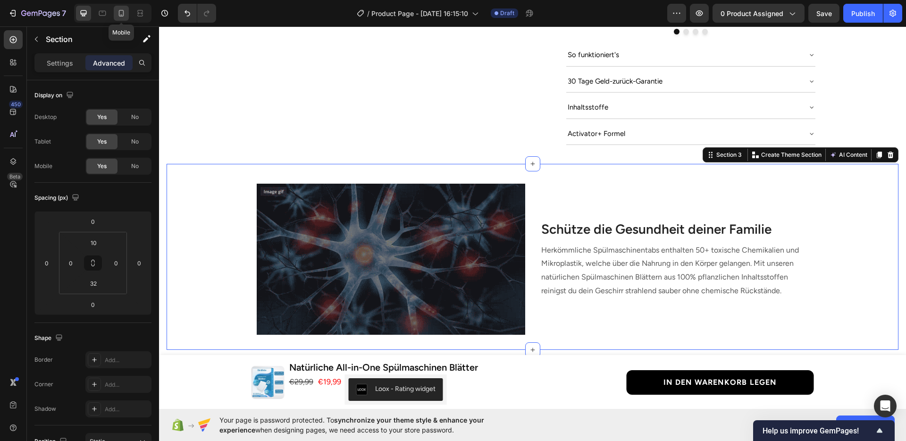
drag, startPoint x: 122, startPoint y: 14, endPoint x: 364, endPoint y: 198, distance: 303.6
click at [122, 14] on icon at bounding box center [121, 12] width 9 height 9
type input "0"
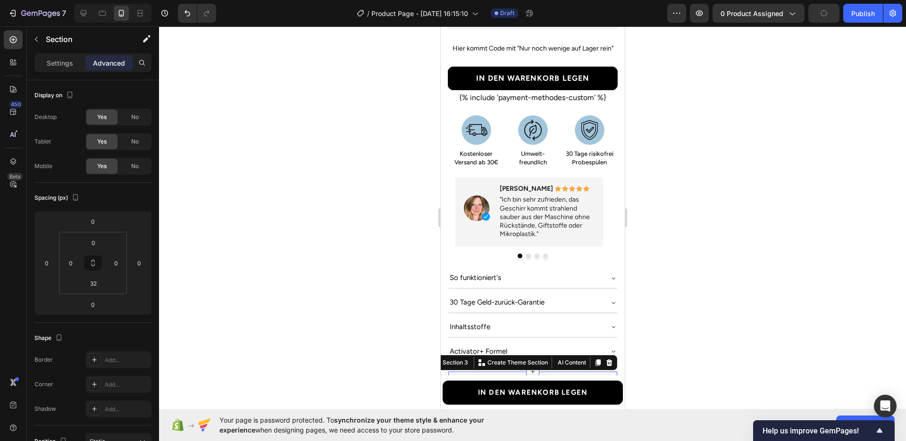
scroll to position [563, 0]
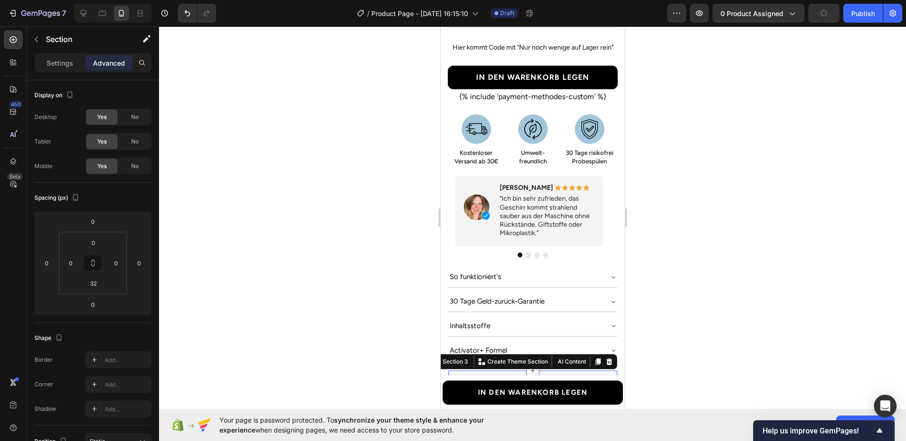
click at [762, 254] on div at bounding box center [532, 233] width 747 height 414
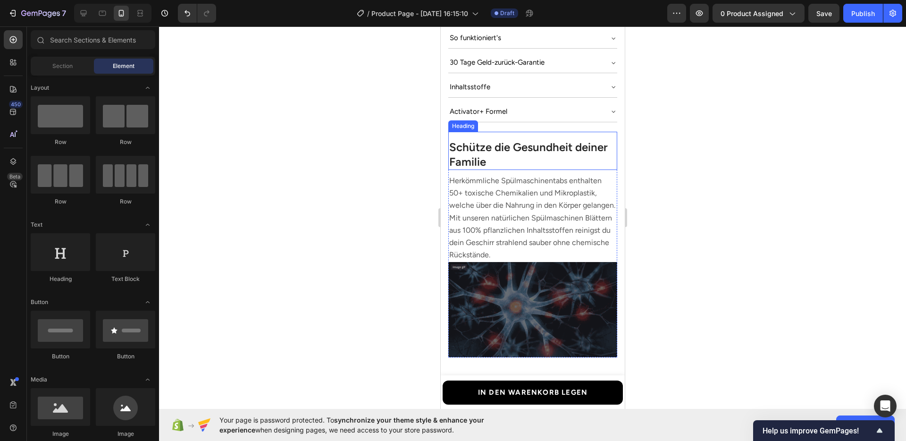
scroll to position [802, 0]
click at [542, 203] on span "Herkömmliche Spülmaschinentabs enthalten 50+ toxische Chemikalien und Mikroplas…" at bounding box center [532, 216] width 166 height 83
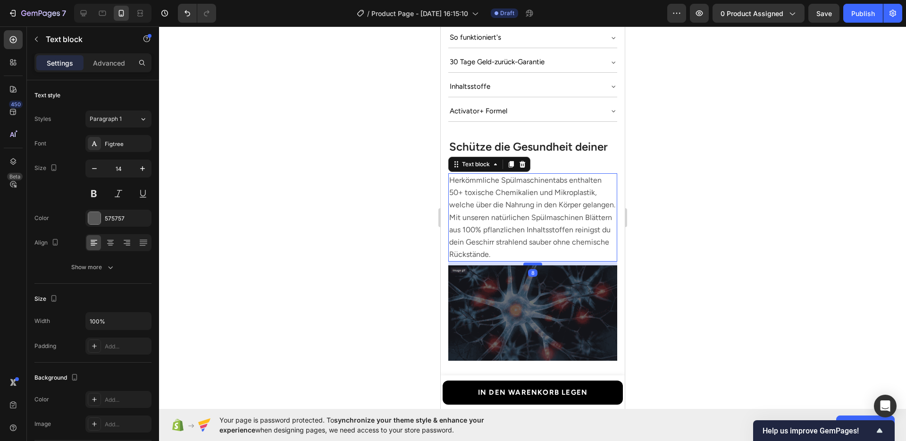
click at [523, 262] on div at bounding box center [532, 263] width 19 height 3
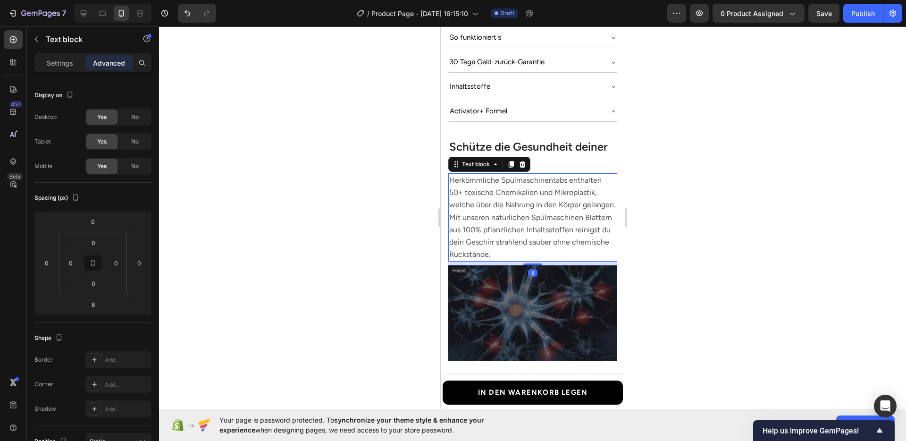
click at [702, 258] on div at bounding box center [532, 233] width 747 height 414
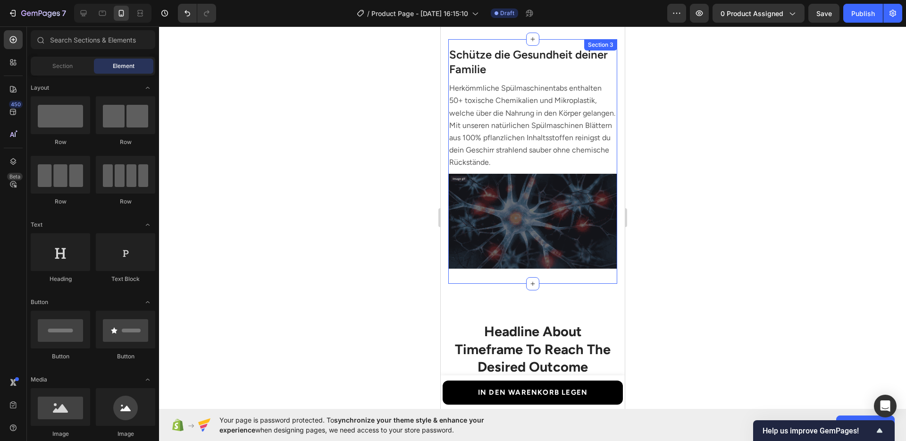
scroll to position [938, 0]
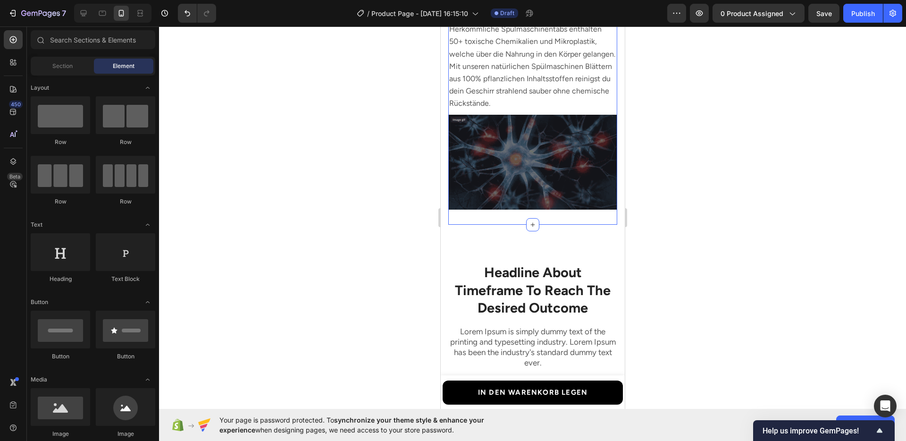
click at [497, 212] on div "Image Schütze die Gesundheit deiner Familie Heading Herkömmliche Spülmaschinent…" at bounding box center [532, 102] width 169 height 244
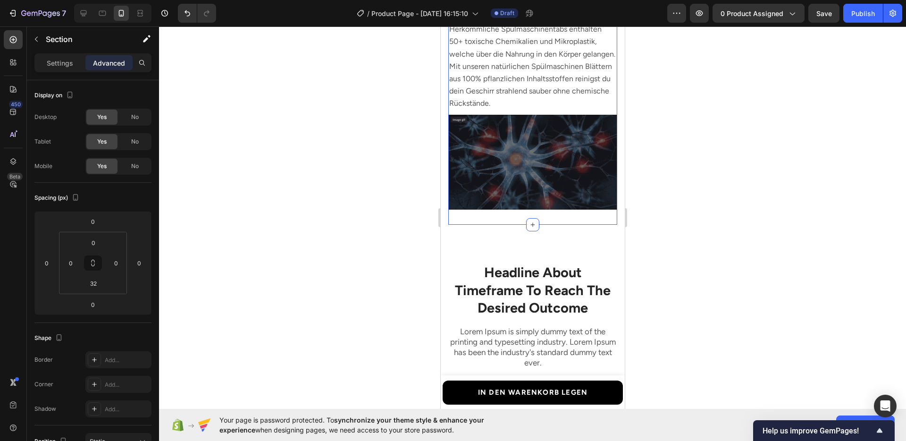
scroll to position [912, 0]
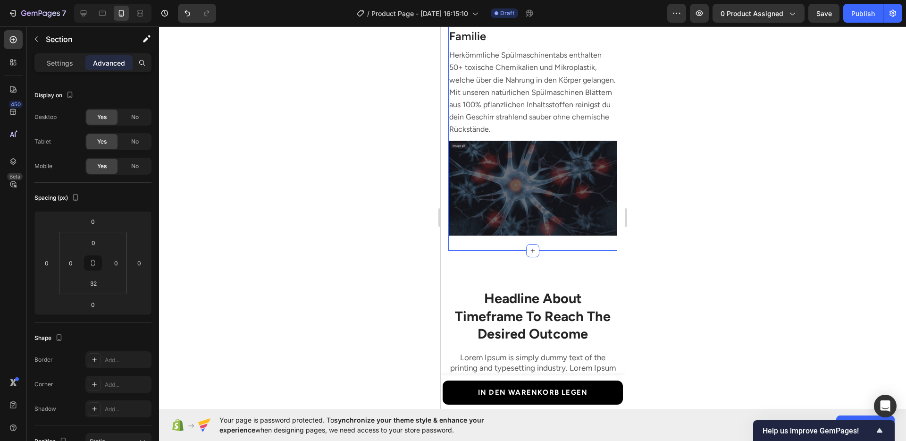
click at [696, 247] on div at bounding box center [532, 233] width 747 height 414
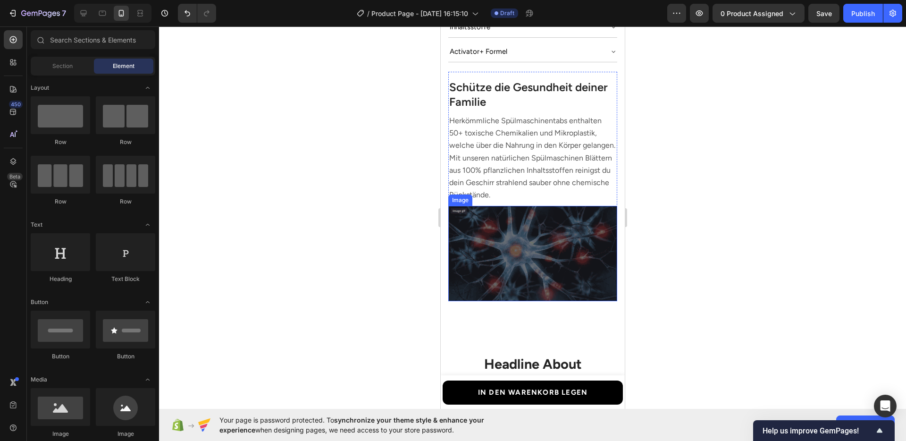
scroll to position [862, 0]
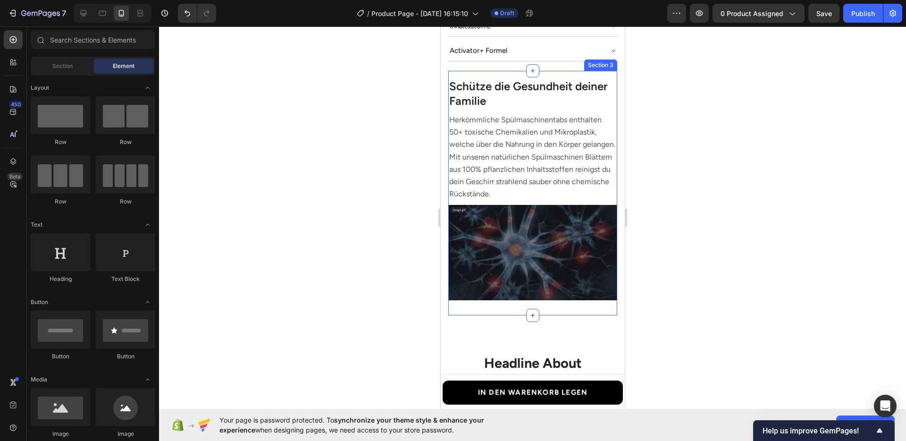
click at [577, 291] on div "Image Schütze die Gesundheit deiner Familie Heading Herkömmliche Spülmaschinent…" at bounding box center [532, 193] width 169 height 244
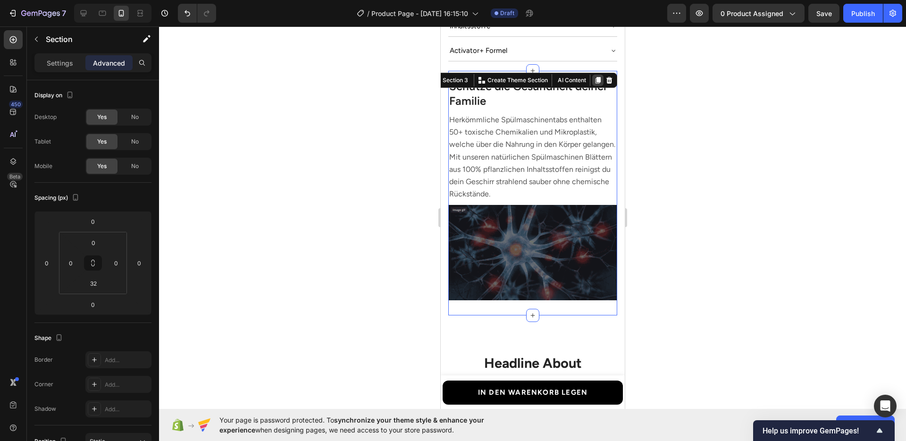
click at [595, 77] on icon at bounding box center [597, 80] width 5 height 7
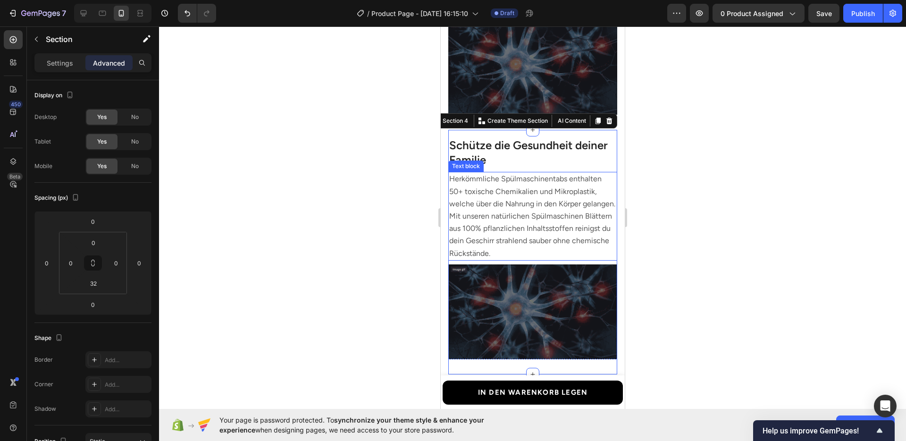
scroll to position [1030, 0]
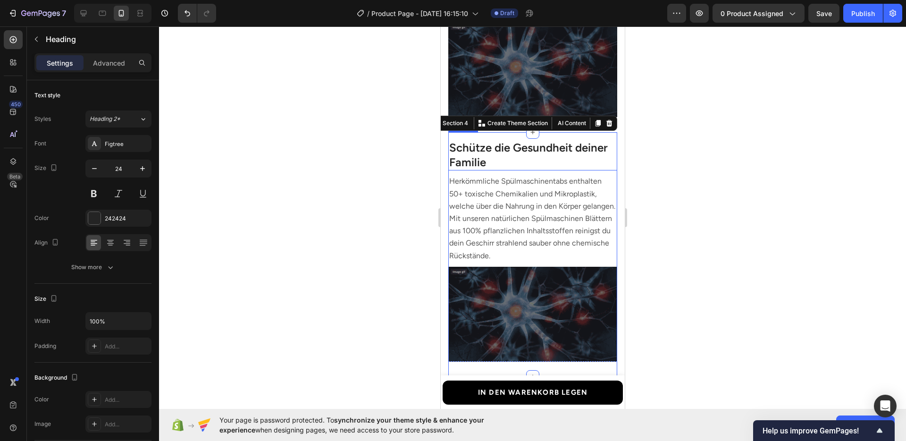
click at [492, 159] on h3 "Schütze die Gesundheit deiner Familie" at bounding box center [532, 154] width 169 height 31
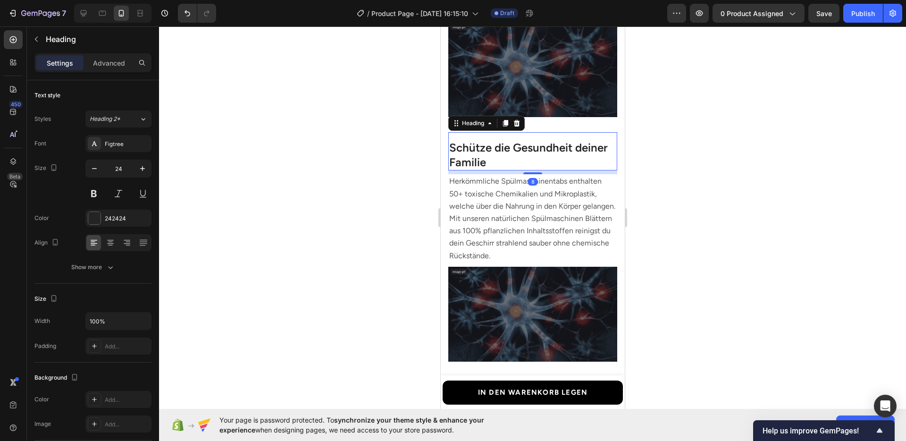
click at [486, 158] on h3 "Schütze die Gesundheit deiner Familie" at bounding box center [532, 154] width 169 height 31
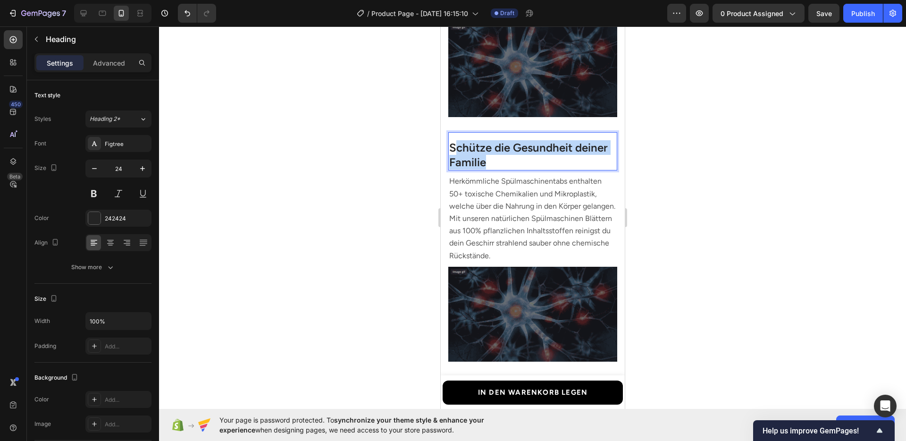
drag, startPoint x: 486, startPoint y: 158, endPoint x: 455, endPoint y: 146, distance: 33.1
click at [455, 146] on p "Schütze die Gesundheit deiner Familie" at bounding box center [532, 154] width 167 height 29
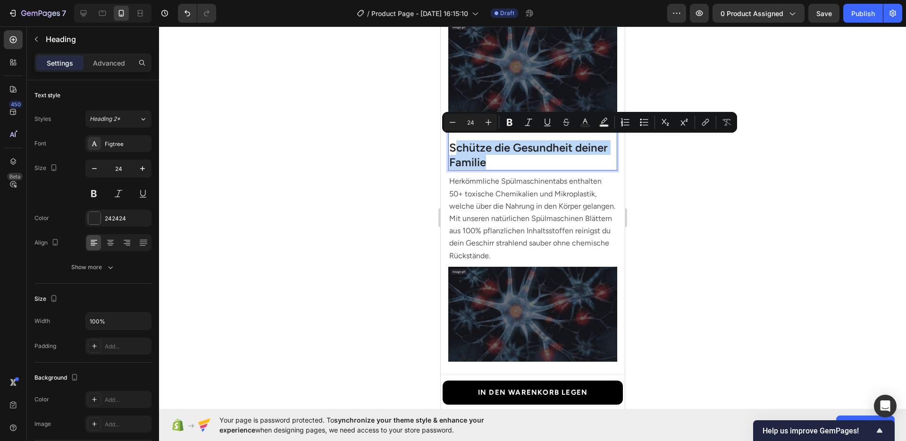
click at [455, 146] on p "Schütze die Gesundheit deiner Familie" at bounding box center [532, 154] width 167 height 29
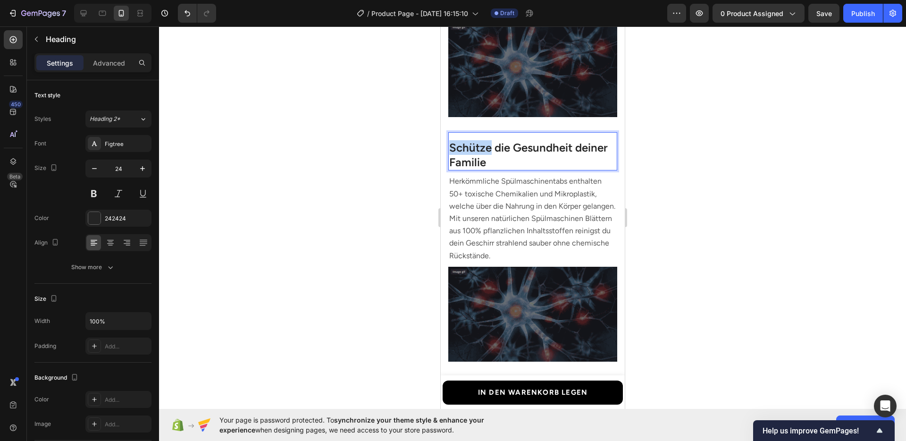
click at [455, 146] on p "Schütze die Gesundheit deiner Familie" at bounding box center [532, 154] width 167 height 29
click at [717, 183] on div at bounding box center [532, 233] width 747 height 414
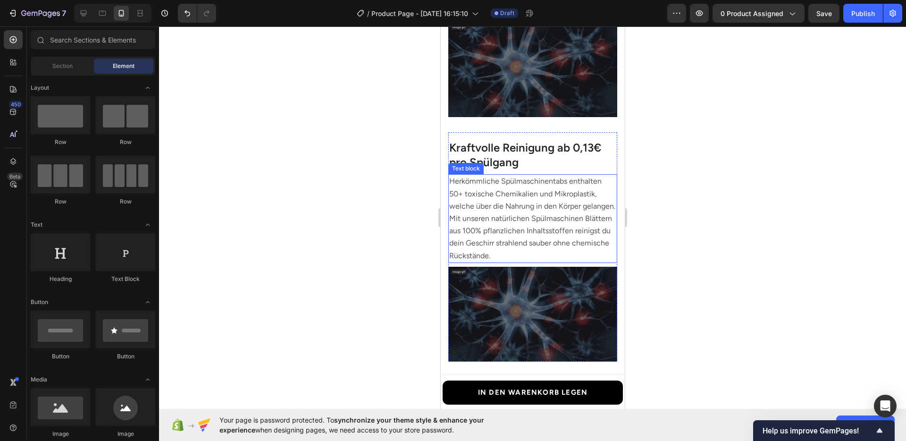
click at [550, 229] on span "Herkömmliche Spülmaschinentabs enthalten 50+ toxische Chemikalien und Mikroplas…" at bounding box center [532, 217] width 166 height 83
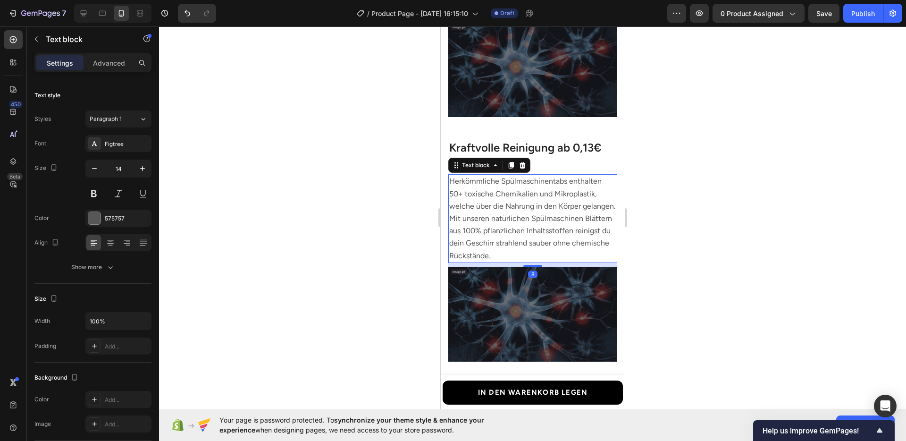
click at [550, 229] on span "Herkömmliche Spülmaschinentabs enthalten 50+ toxische Chemikalien und Mikroplas…" at bounding box center [532, 217] width 166 height 83
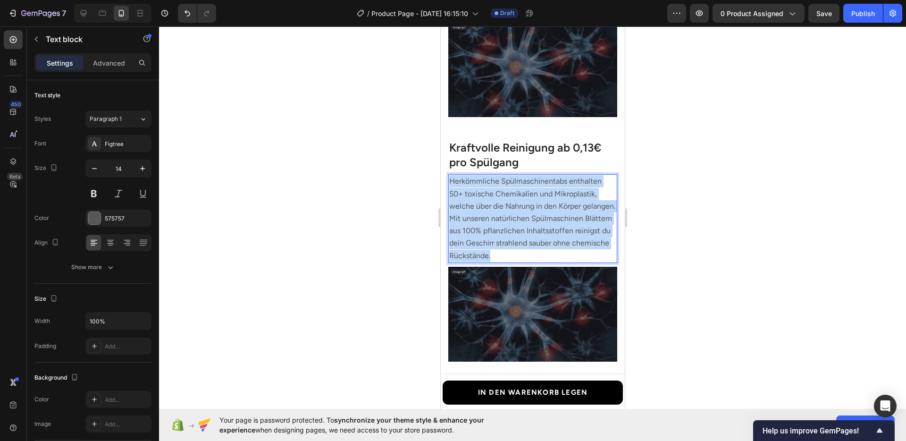
click at [550, 229] on span "Herkömmliche Spülmaschinentabs enthalten 50+ toxische Chemikalien und Mikroplas…" at bounding box center [532, 217] width 166 height 83
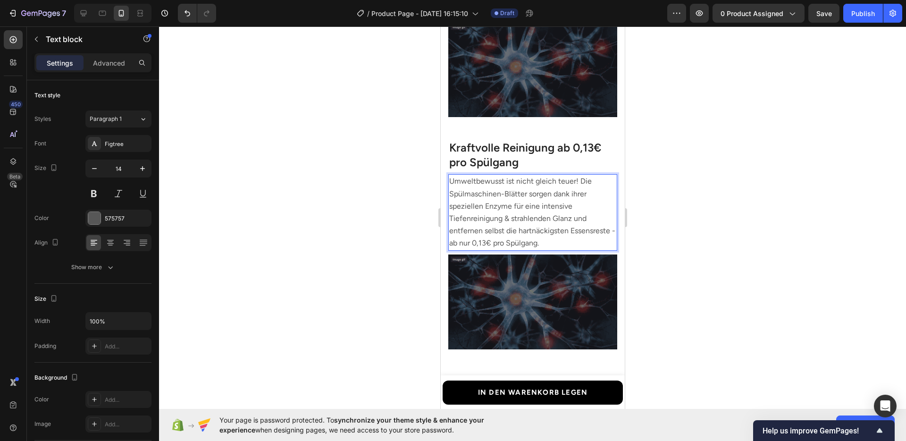
click at [704, 253] on div at bounding box center [532, 233] width 747 height 414
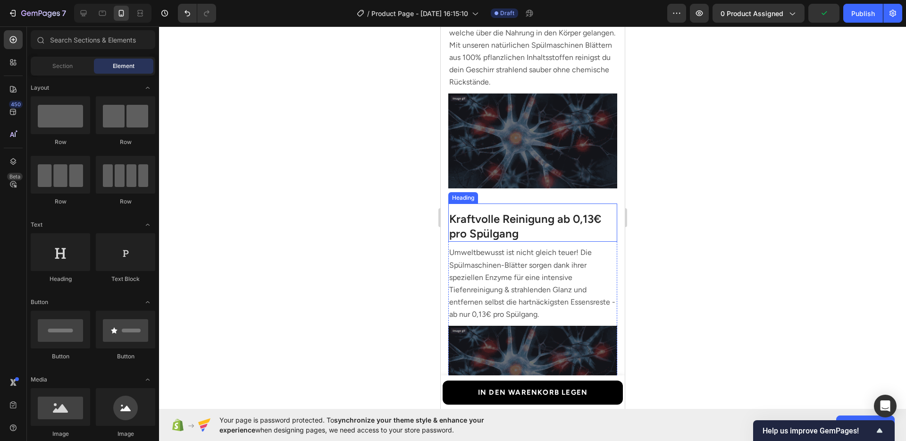
scroll to position [953, 0]
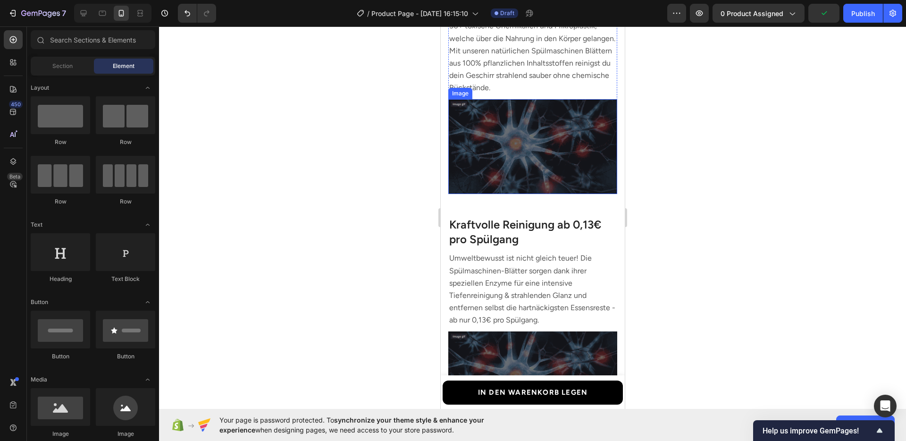
click at [520, 179] on img at bounding box center [532, 146] width 169 height 95
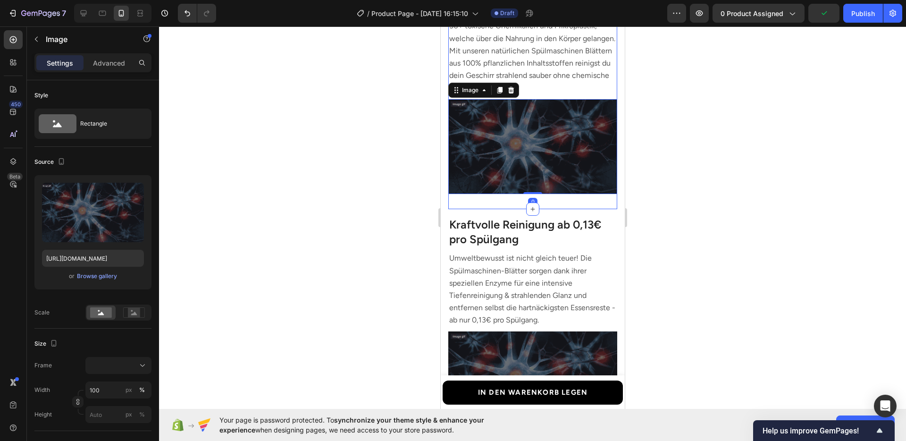
click at [507, 197] on div "Image 0 Schütze die Gesundheit deiner Familie Heading Herkömmliche Spülmaschine…" at bounding box center [532, 87] width 169 height 244
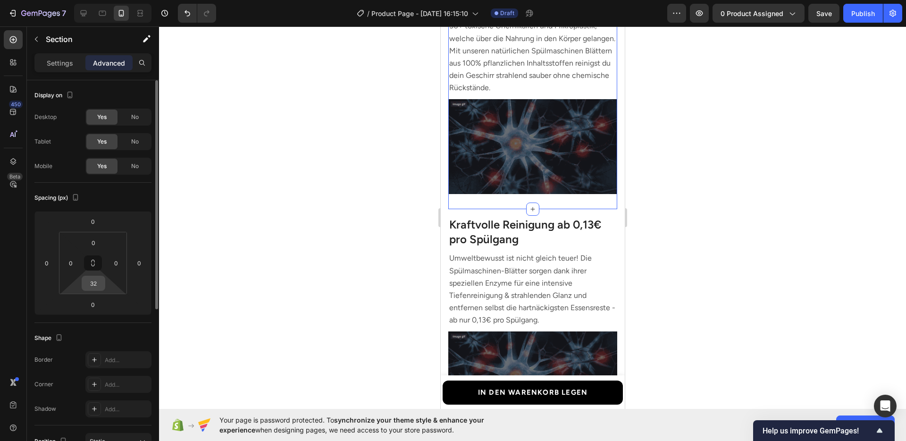
click at [99, 278] on input "32" at bounding box center [93, 283] width 19 height 14
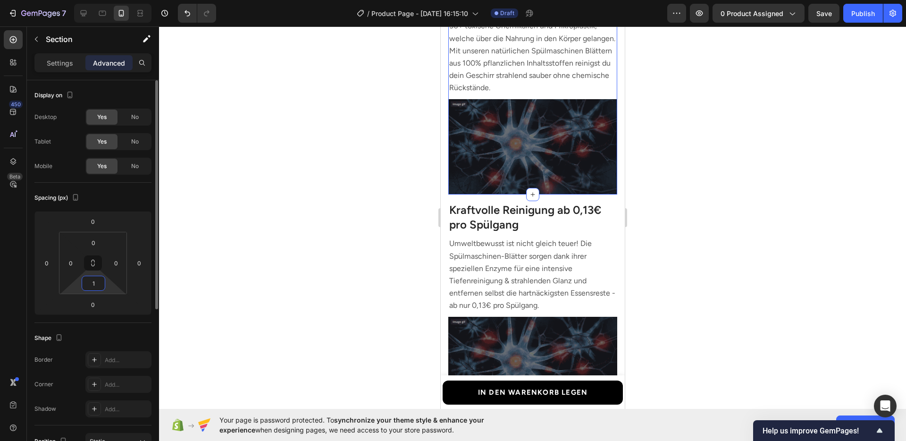
type input "10"
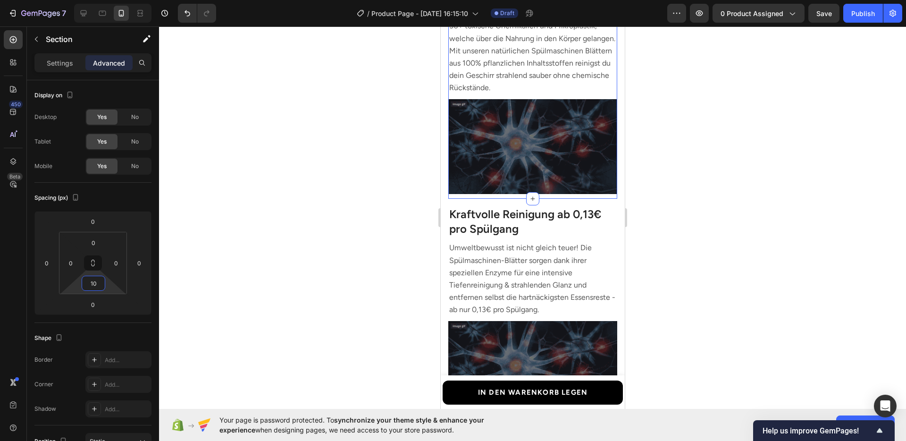
click at [355, 285] on div at bounding box center [532, 233] width 747 height 414
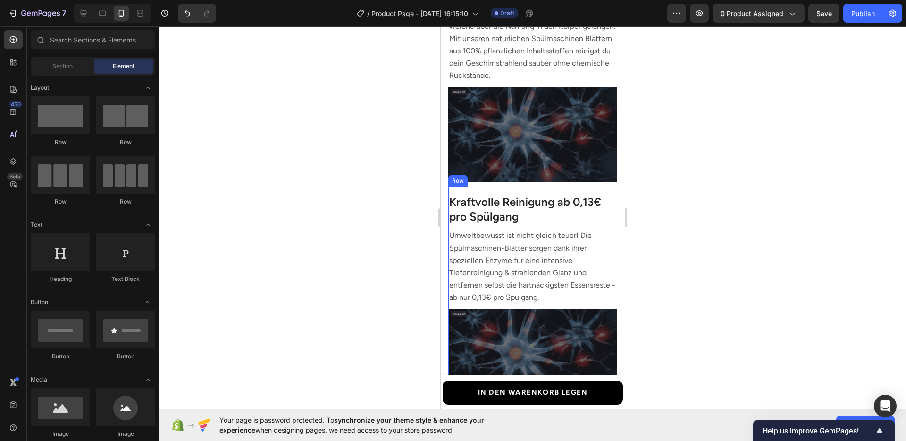
scroll to position [1012, 0]
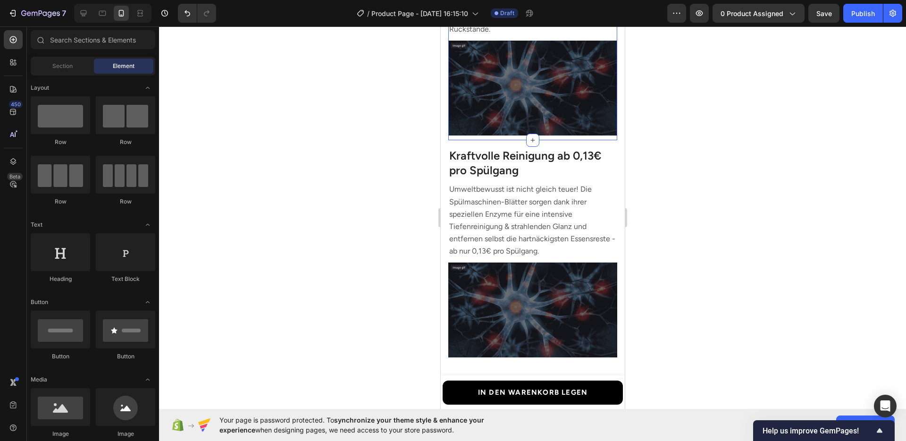
click at [517, 135] on div "Image Schütze die Gesundheit deiner Familie Heading Herkömmliche Spülmaschinent…" at bounding box center [532, 23] width 169 height 234
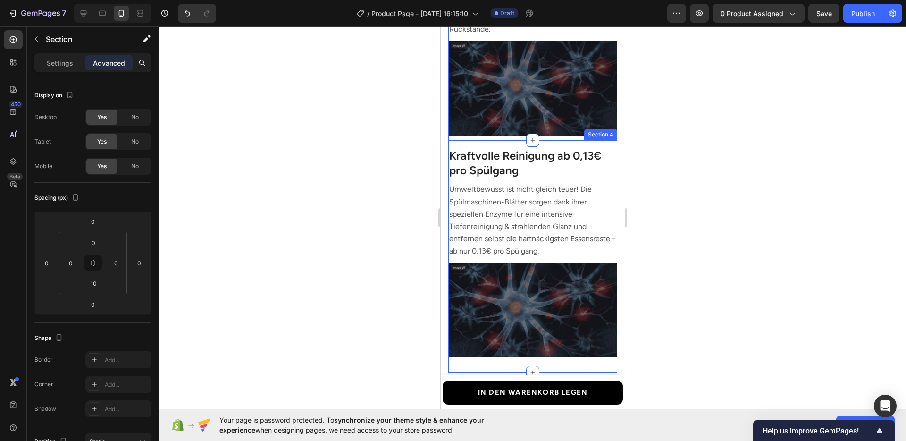
click at [473, 354] on div "Image Kraftvolle Reinigung ab 0,13€ pro Spülgang Heading Umweltbewusst ist nich…" at bounding box center [532, 256] width 169 height 232
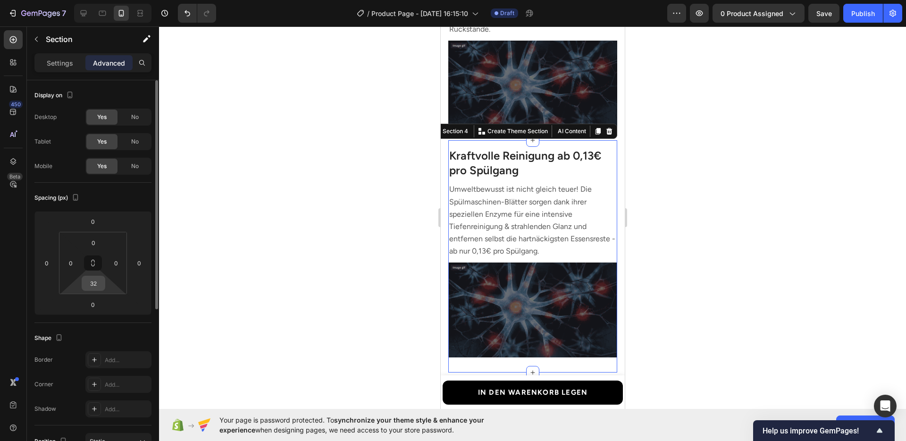
click at [95, 283] on input "32" at bounding box center [93, 283] width 19 height 14
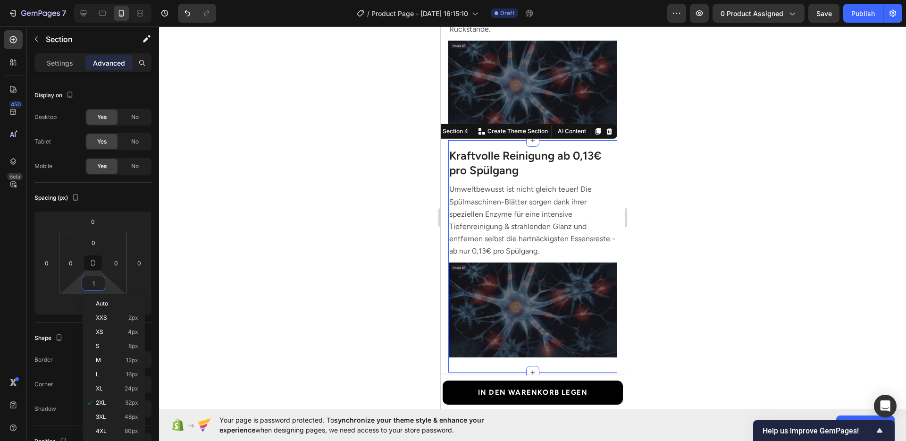
type input "10"
click at [362, 292] on div at bounding box center [532, 233] width 747 height 414
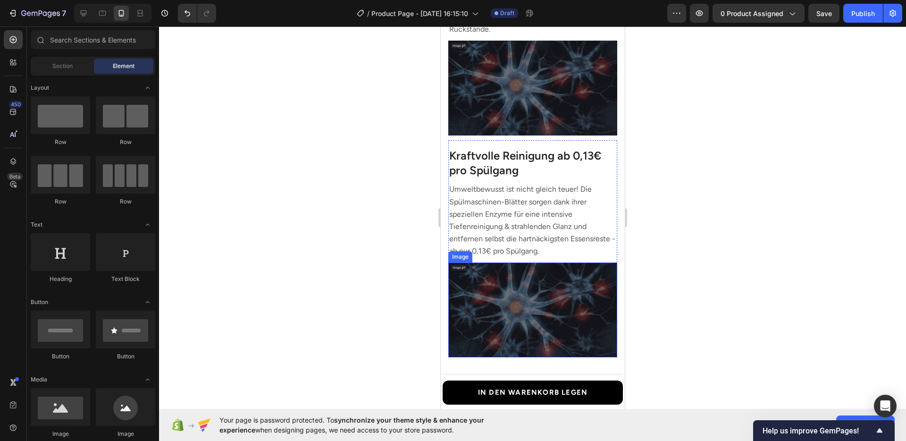
click at [523, 297] on img at bounding box center [532, 309] width 169 height 95
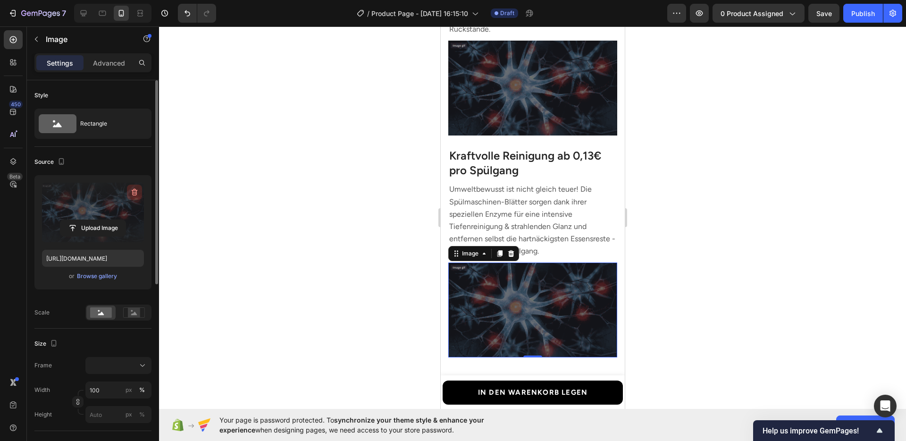
click at [133, 191] on icon "button" at bounding box center [134, 191] width 9 height 9
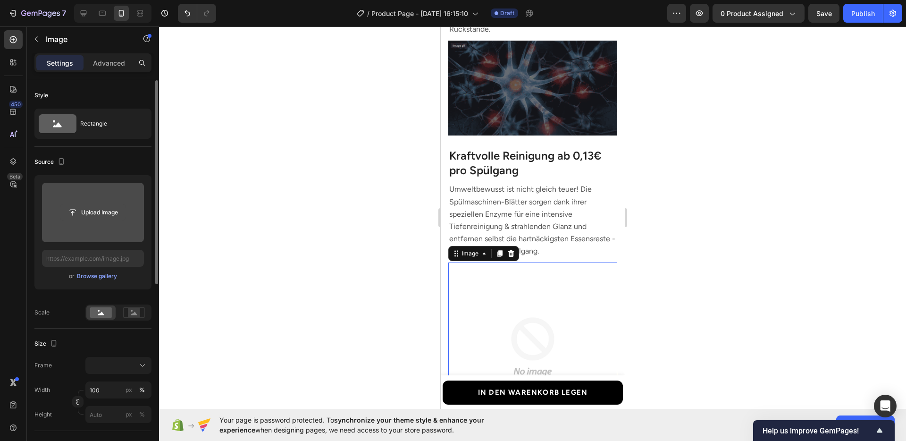
click at [102, 214] on input "file" at bounding box center [92, 212] width 65 height 16
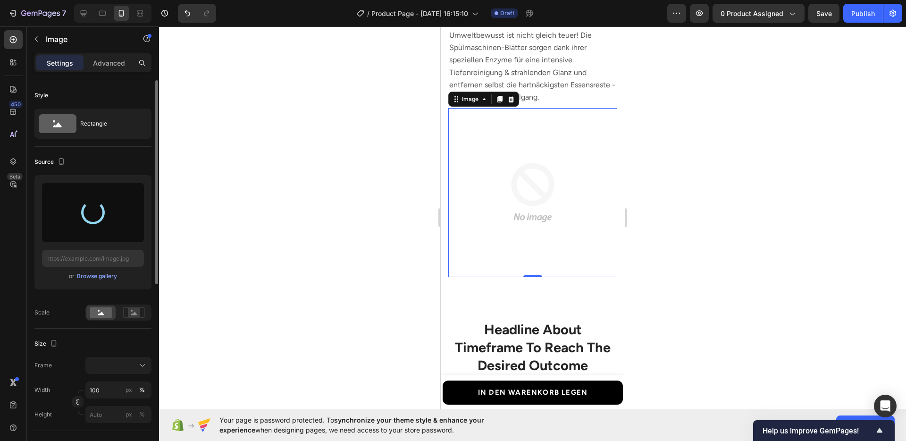
scroll to position [1159, 0]
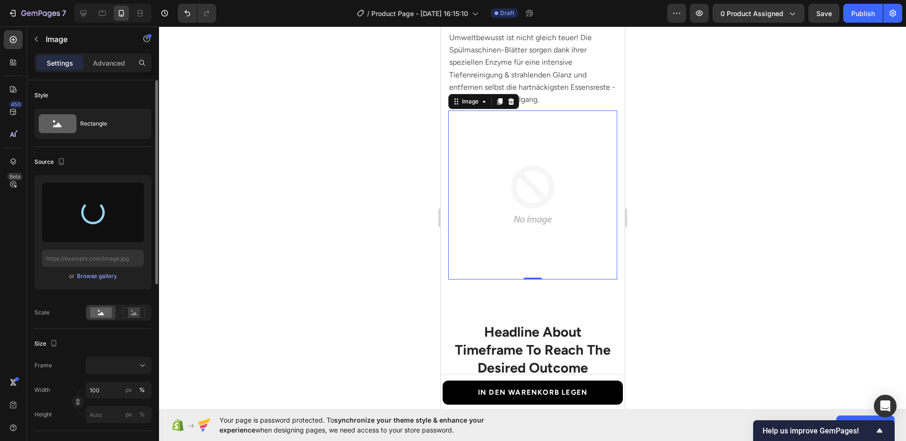
type input "https://cdn.shopify.com/s/files/1/0950/1052/1430/files/gempages_585874185520153…"
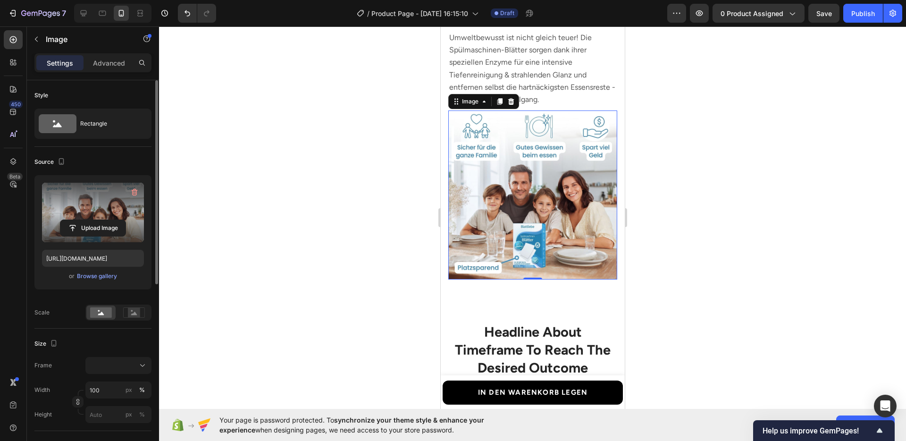
click at [685, 270] on div at bounding box center [532, 233] width 747 height 414
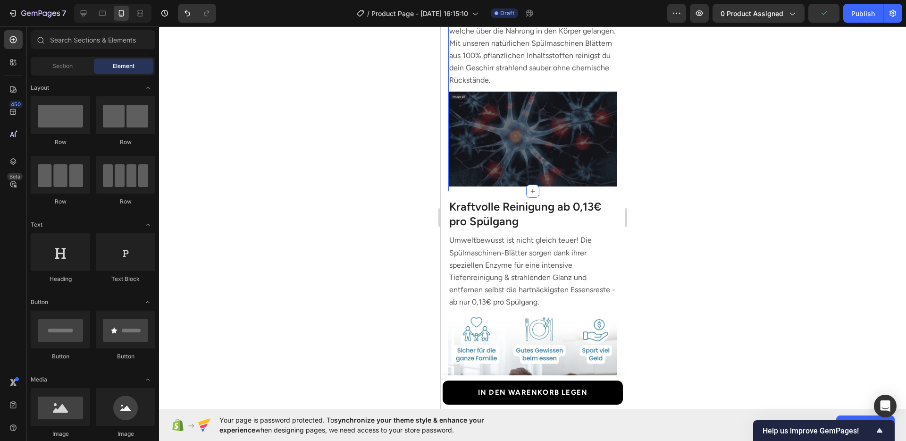
scroll to position [1021, 0]
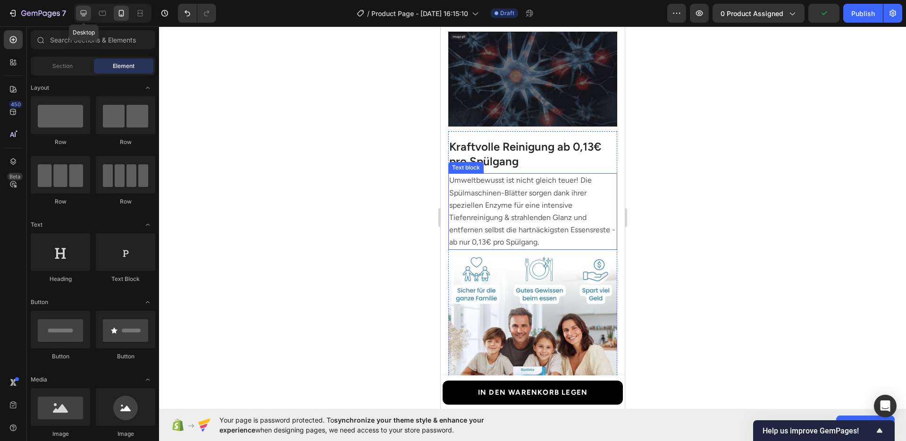
click at [87, 17] on icon at bounding box center [83, 12] width 9 height 9
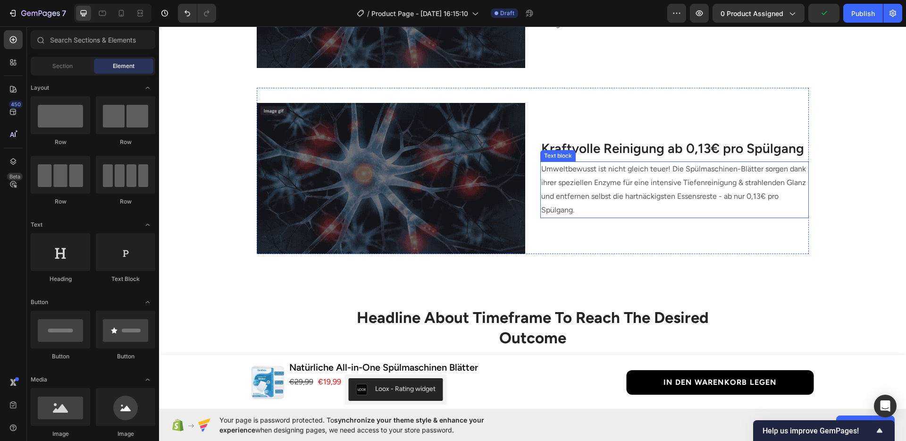
scroll to position [969, 0]
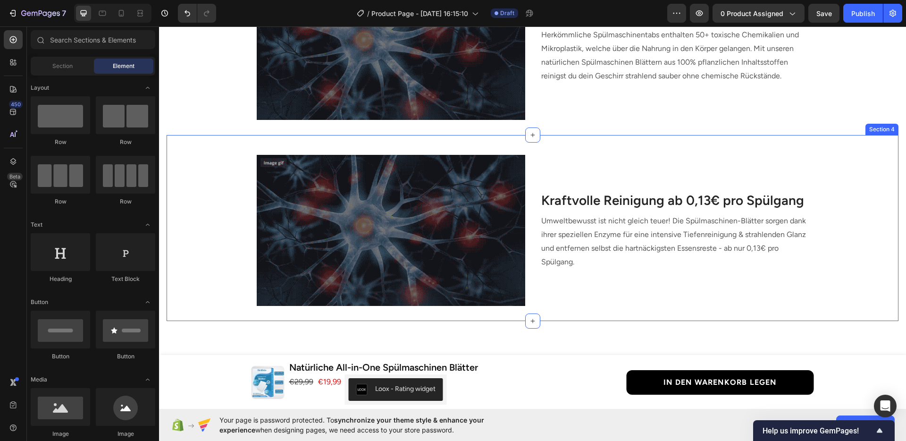
click at [841, 243] on div "Image Kraftvolle Reinigung ab 0,13€ pro Spülgang Heading Umweltbewusst ist nich…" at bounding box center [533, 223] width 732 height 166
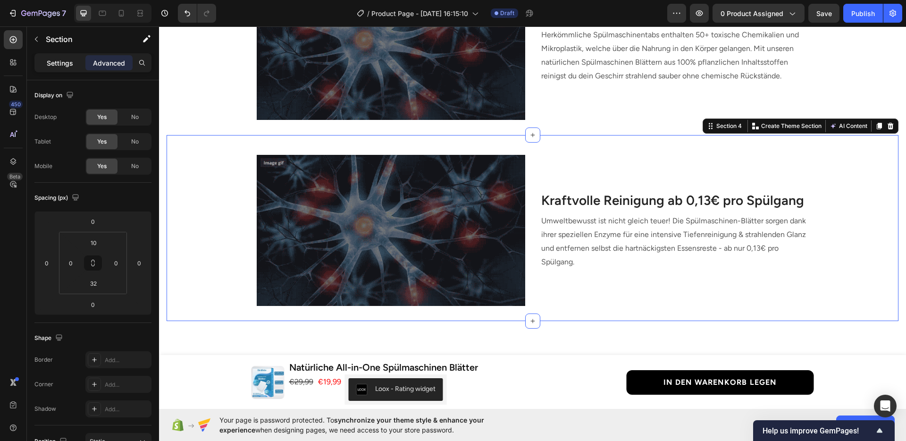
click at [73, 68] on div "Settings" at bounding box center [59, 62] width 47 height 15
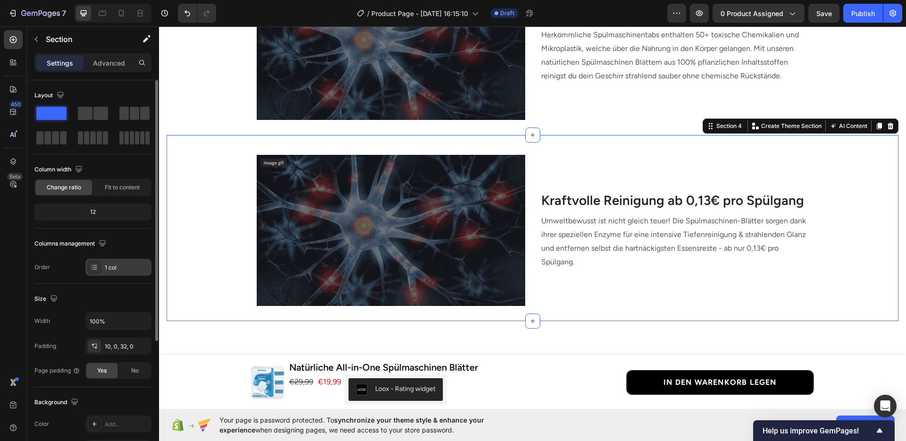
click at [101, 269] on div "1 col" at bounding box center [118, 266] width 66 height 17
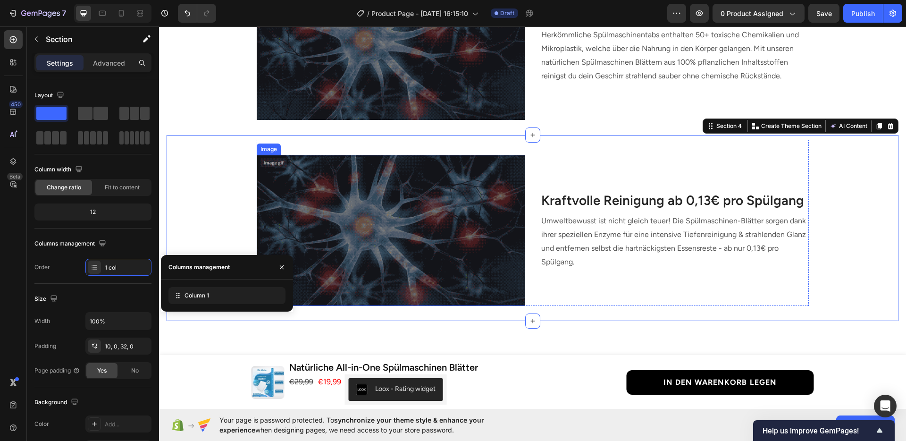
click at [342, 214] on img at bounding box center [391, 230] width 268 height 151
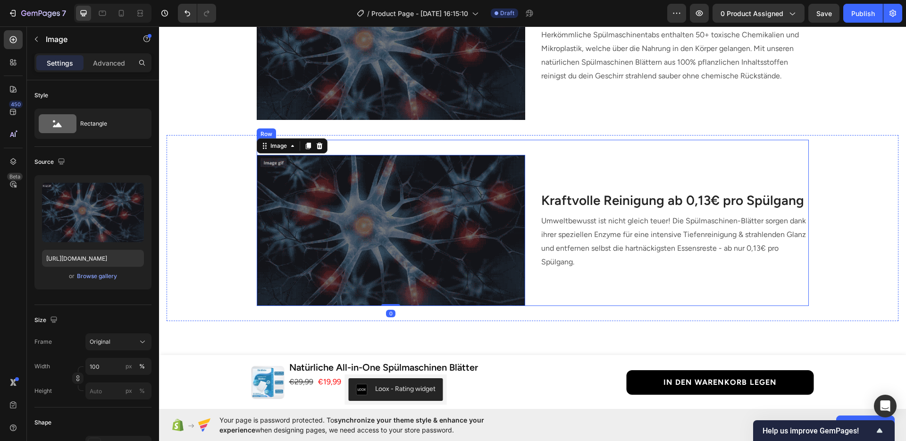
click at [268, 152] on div "Image" at bounding box center [292, 145] width 71 height 15
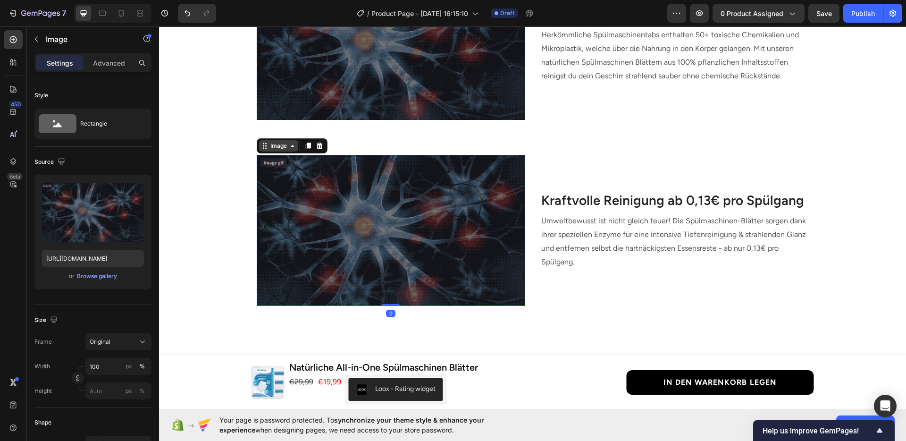
click at [272, 146] on div "Image" at bounding box center [278, 146] width 20 height 8
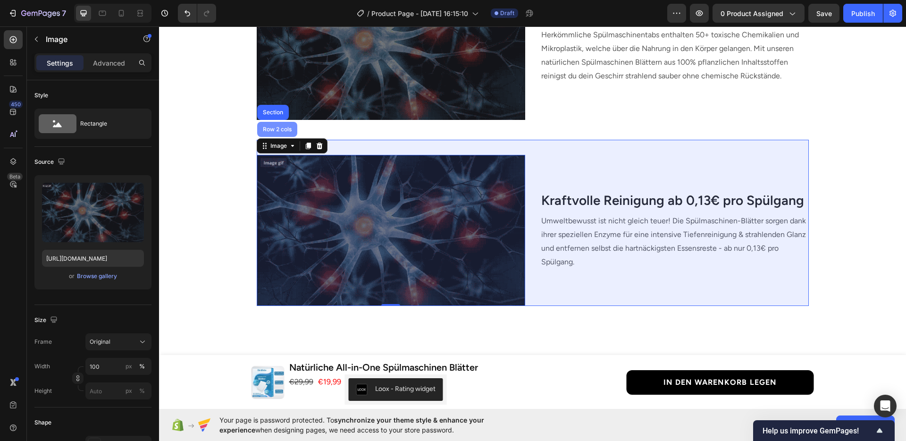
click at [269, 133] on div "Row 2 cols" at bounding box center [277, 129] width 40 height 15
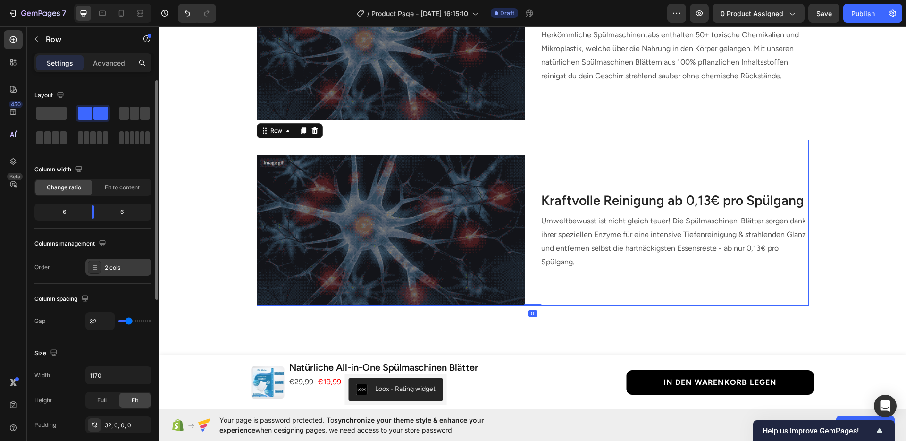
click at [102, 266] on div "2 cols" at bounding box center [118, 266] width 66 height 17
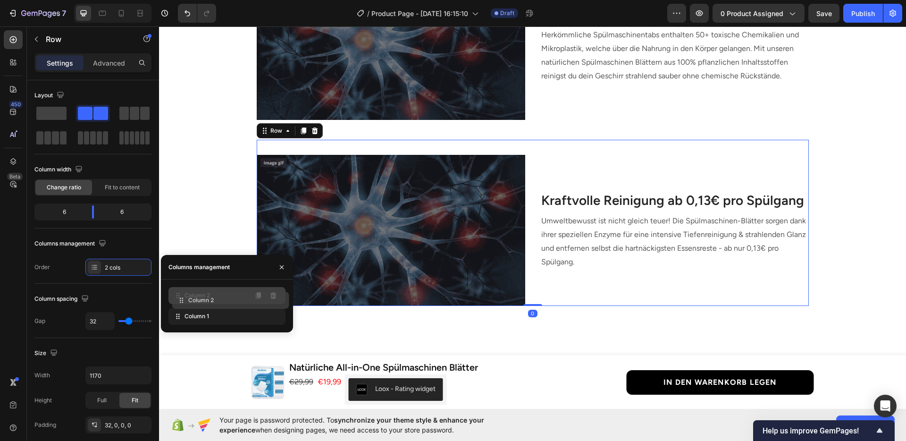
drag, startPoint x: 193, startPoint y: 311, endPoint x: 197, endPoint y: 295, distance: 16.5
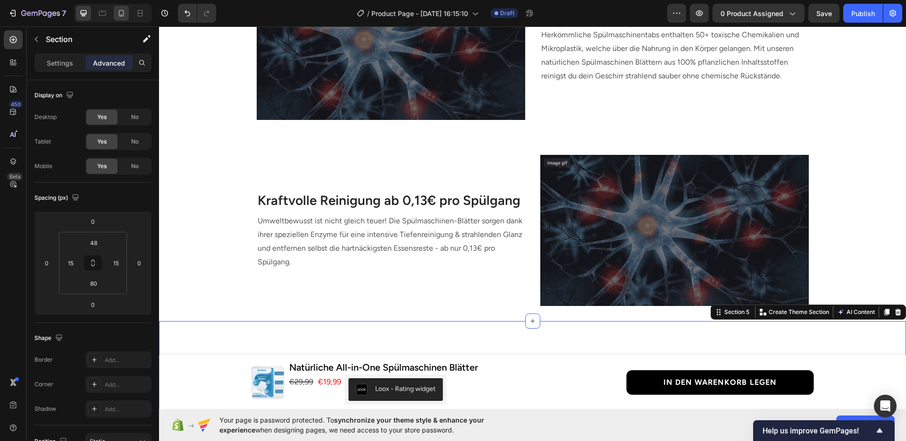
click at [125, 15] on icon at bounding box center [121, 12] width 9 height 9
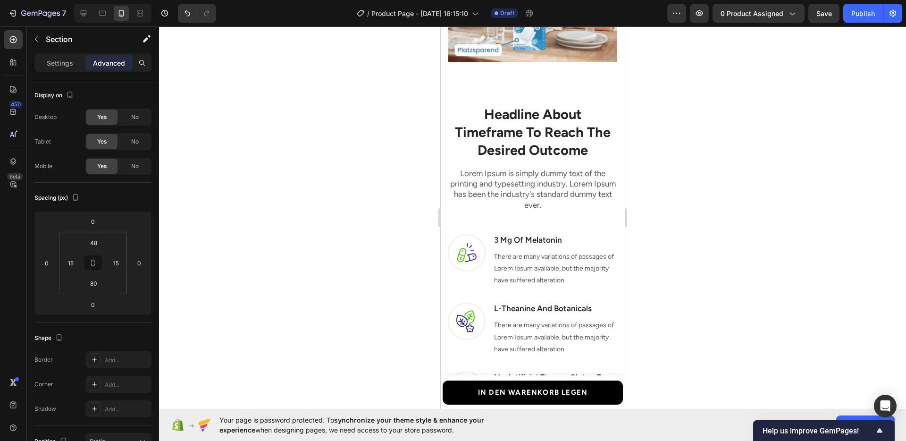
click at [706, 208] on div at bounding box center [532, 233] width 747 height 414
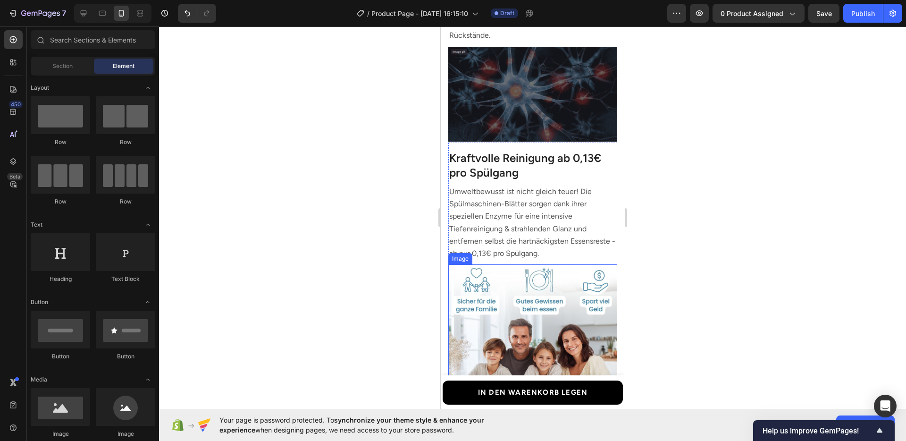
scroll to position [938, 0]
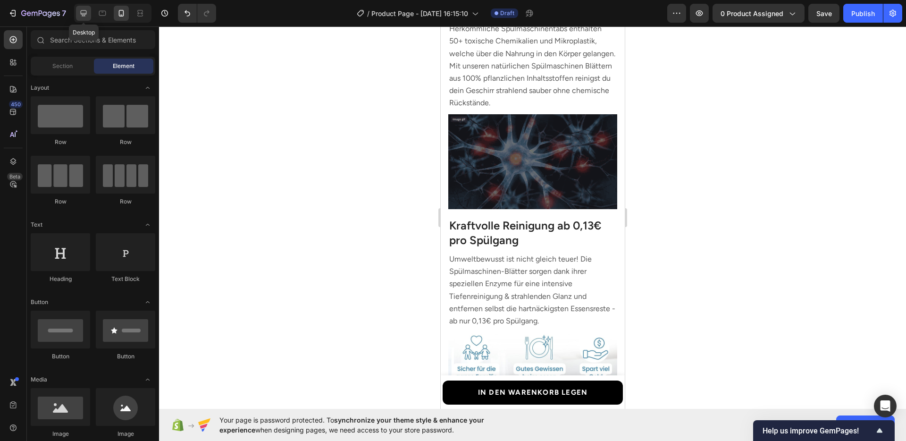
drag, startPoint x: 80, startPoint y: 16, endPoint x: 521, endPoint y: 173, distance: 468.6
click at [80, 16] on icon at bounding box center [83, 12] width 9 height 9
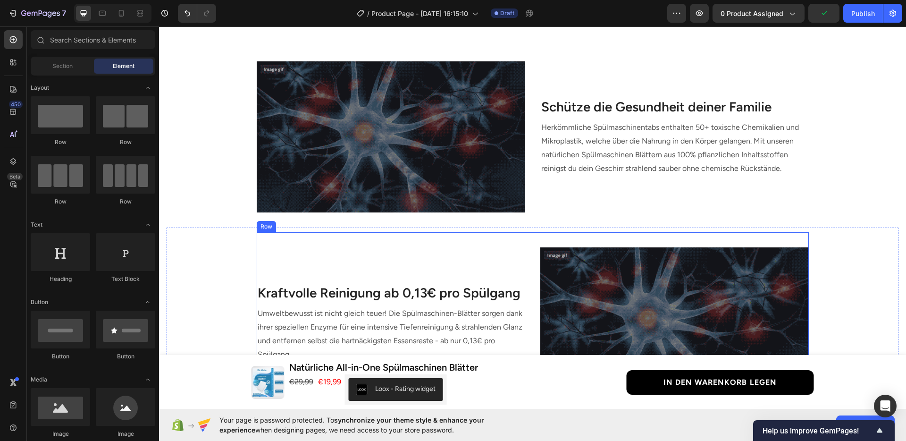
scroll to position [725, 0]
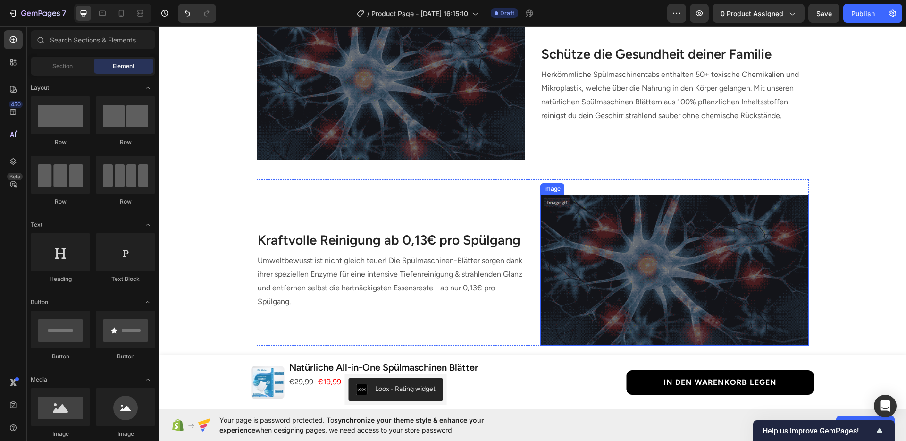
click at [609, 241] on img at bounding box center [674, 269] width 268 height 151
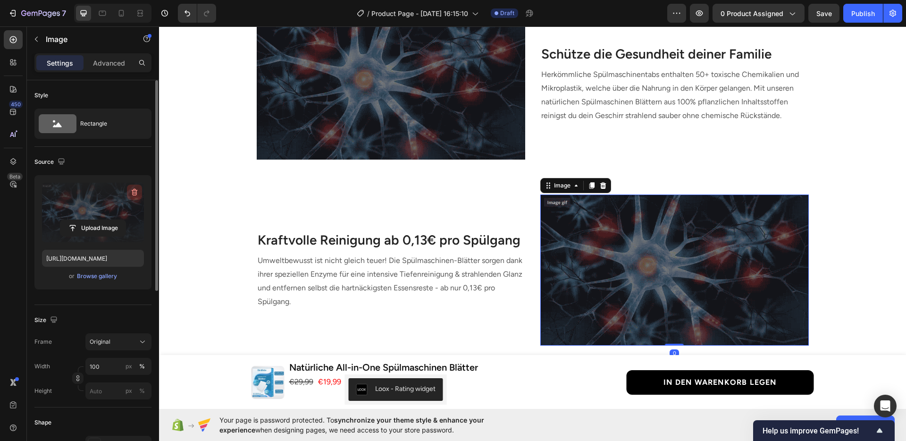
click at [130, 196] on icon "button" at bounding box center [134, 191] width 9 height 9
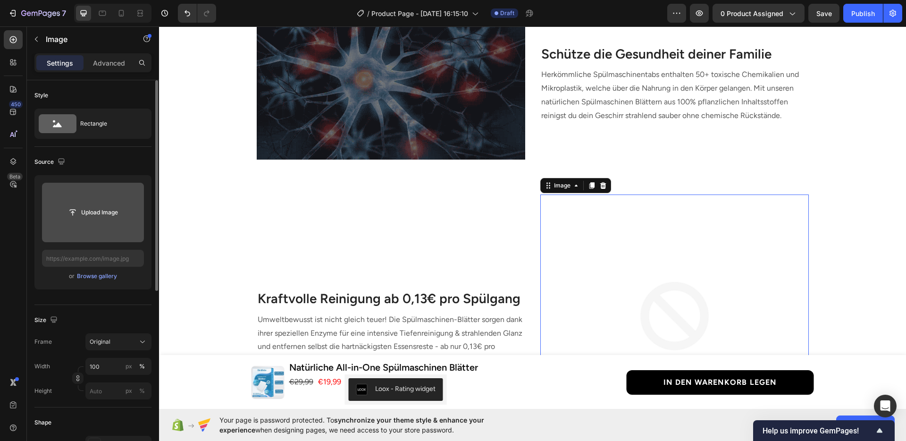
click at [94, 270] on div "or Browse gallery" at bounding box center [93, 275] width 102 height 11
click at [95, 275] on div "Browse gallery" at bounding box center [97, 276] width 40 height 8
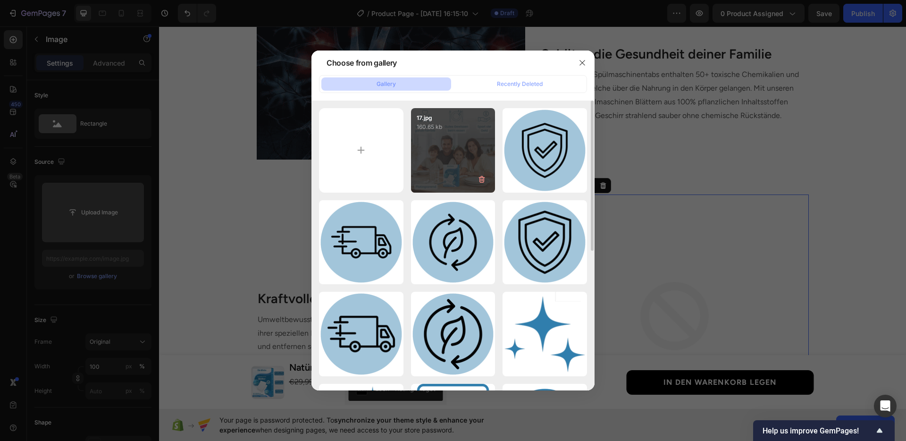
click at [434, 168] on div "17.jpg 160.65 kb" at bounding box center [453, 150] width 84 height 84
type input "https://cdn.shopify.com/s/files/1/0950/1052/1430/files/gempages_585874185520153…"
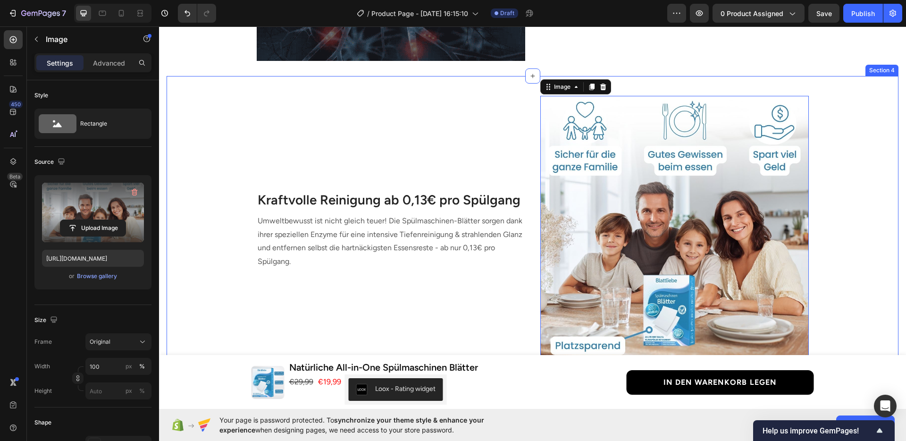
click at [834, 228] on div "Image 0 Kraftvolle Reinigung ab 0,13€ pro Spülgang Heading Umweltbewusst ist ni…" at bounding box center [533, 222] width 732 height 283
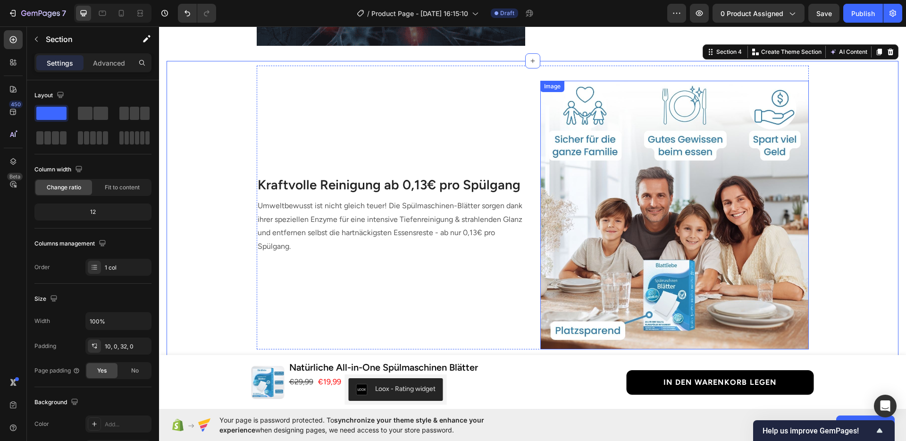
scroll to position [832, 0]
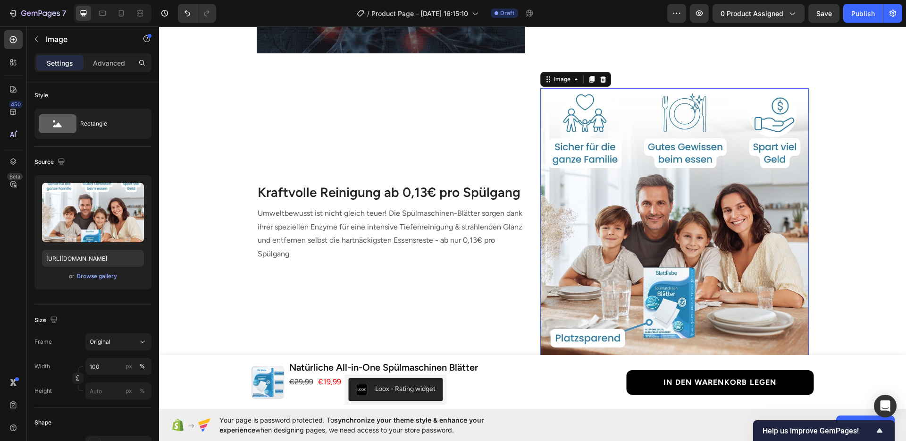
click at [663, 201] on img at bounding box center [674, 222] width 268 height 268
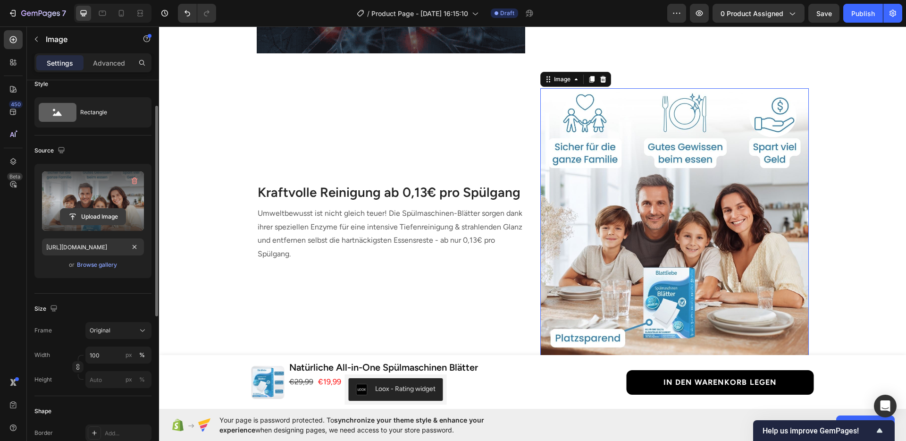
scroll to position [24, 0]
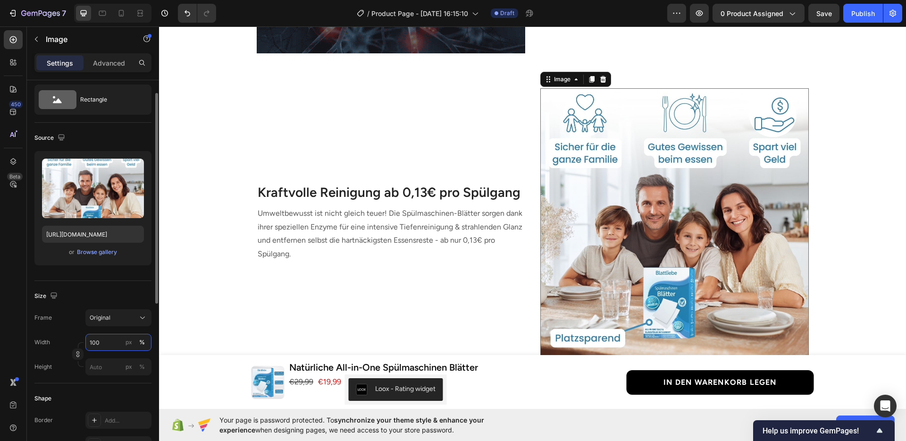
click at [103, 337] on input "100" at bounding box center [118, 342] width 66 height 17
type input "90"
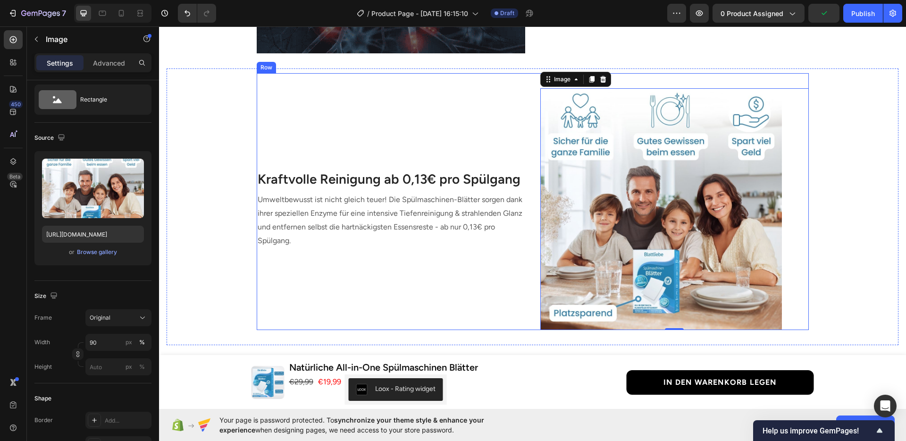
click at [322, 306] on div "Kraftvolle Reinigung ab 0,13€ pro Spülgang Heading Umweltbewusst ist nicht glei…" at bounding box center [391, 209] width 268 height 242
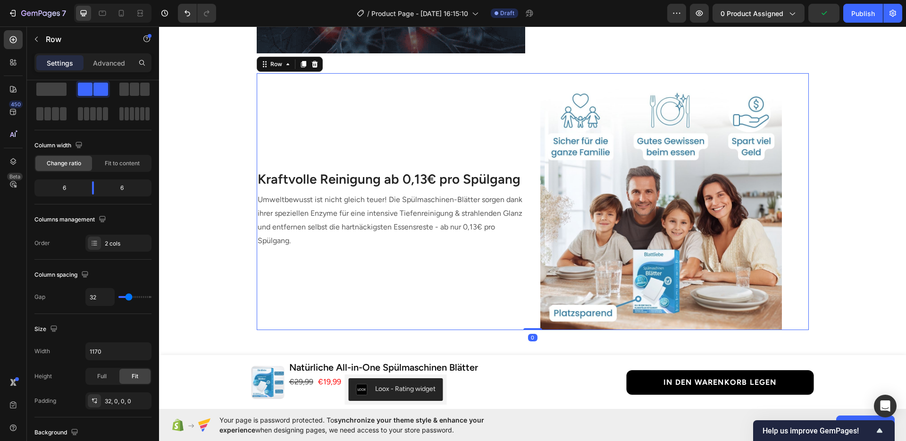
scroll to position [0, 0]
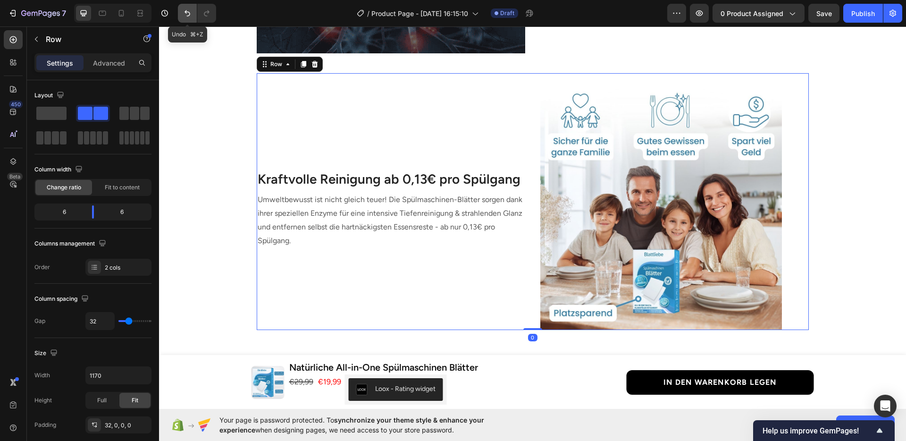
click at [194, 15] on button "Undo/Redo" at bounding box center [187, 13] width 19 height 19
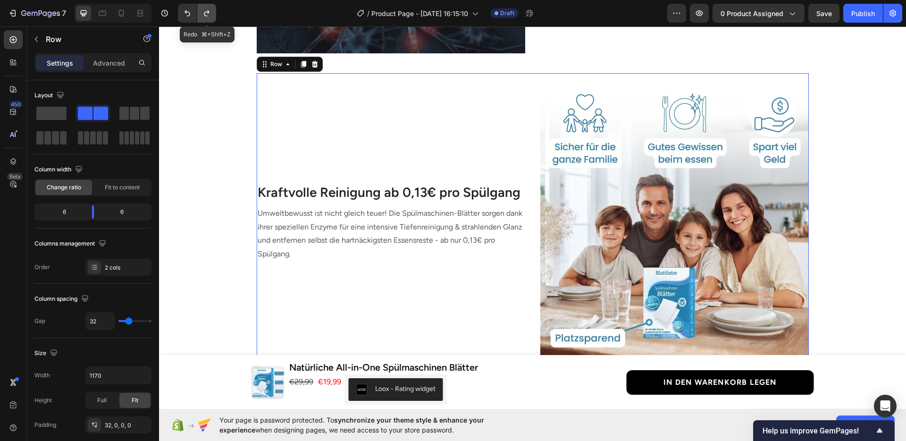
click at [208, 14] on icon "Undo/Redo" at bounding box center [206, 12] width 9 height 9
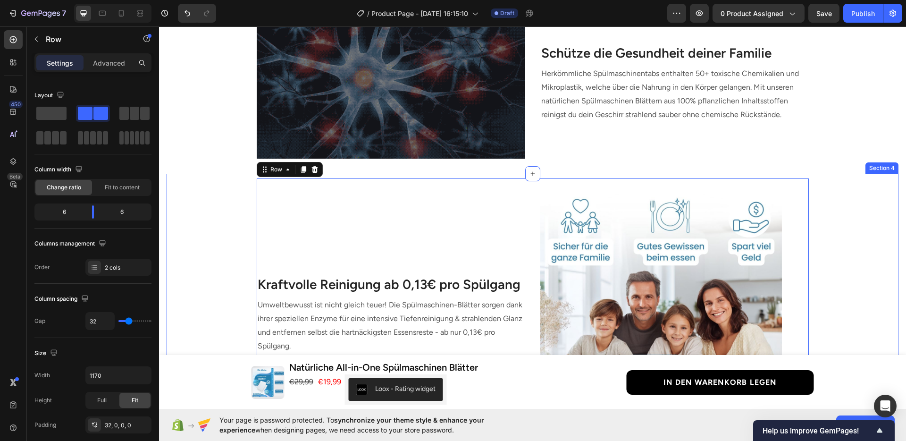
scroll to position [708, 0]
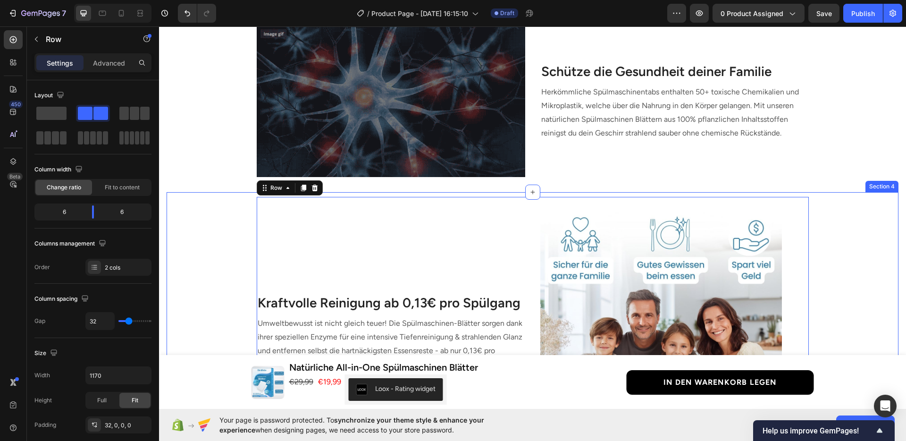
click at [199, 207] on div "Image Kraftvolle Reinigung ab 0,13€ pro Spülgang Heading Umweltbewusst ist nich…" at bounding box center [533, 325] width 732 height 257
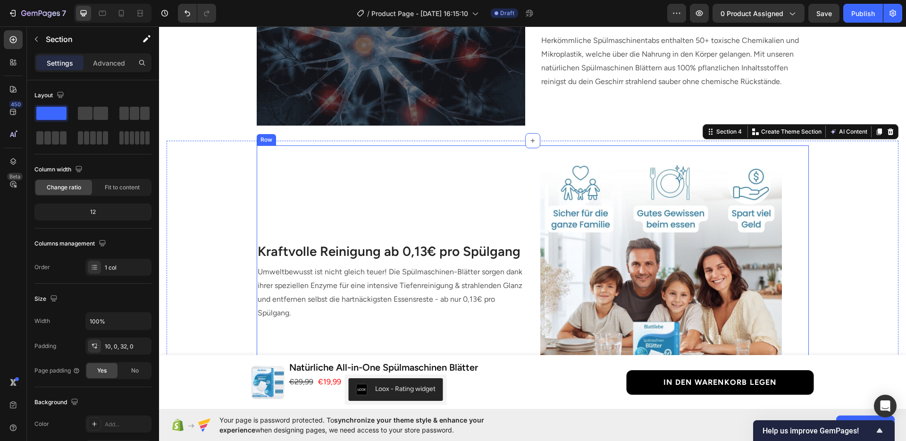
scroll to position [787, 0]
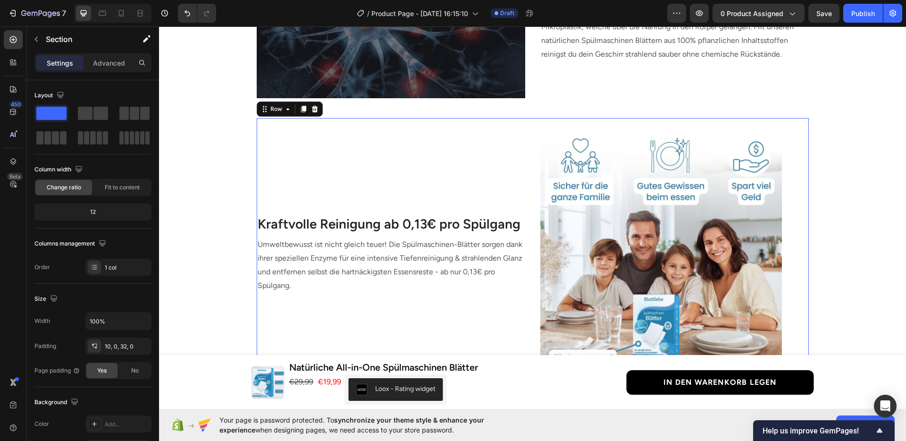
click at [526, 249] on div "Image Kraftvolle Reinigung ab 0,13€ pro Spülgang Heading Umweltbewusst ist nich…" at bounding box center [533, 246] width 552 height 257
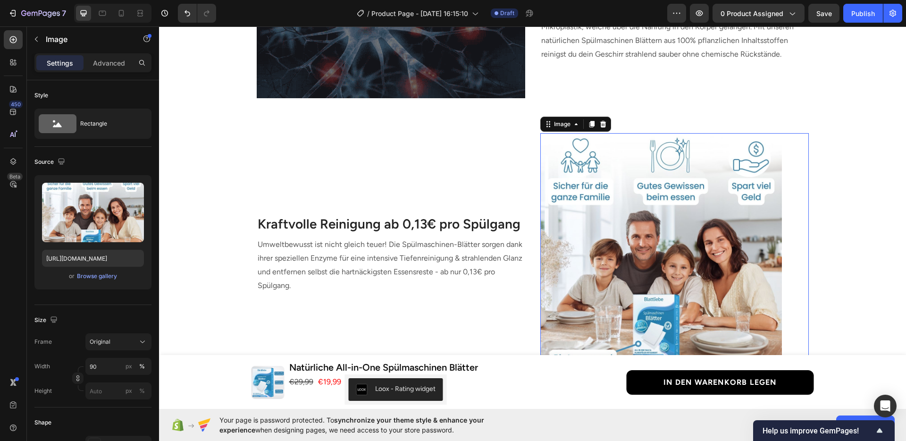
click at [546, 242] on img at bounding box center [661, 254] width 242 height 242
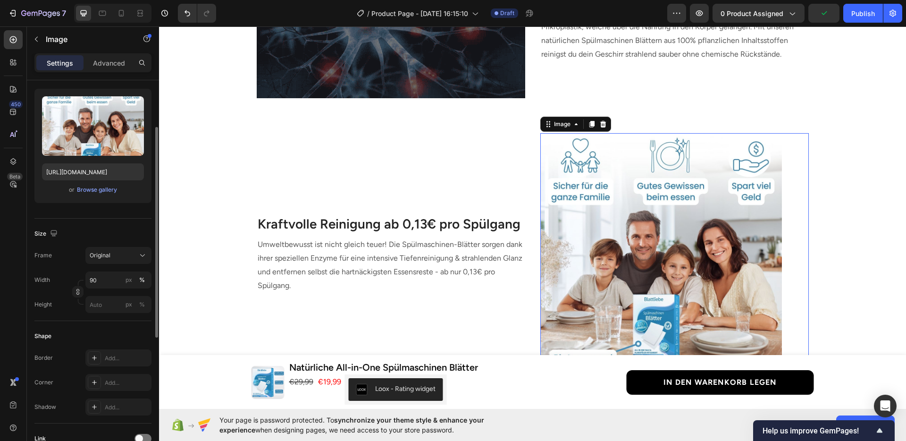
scroll to position [69, 0]
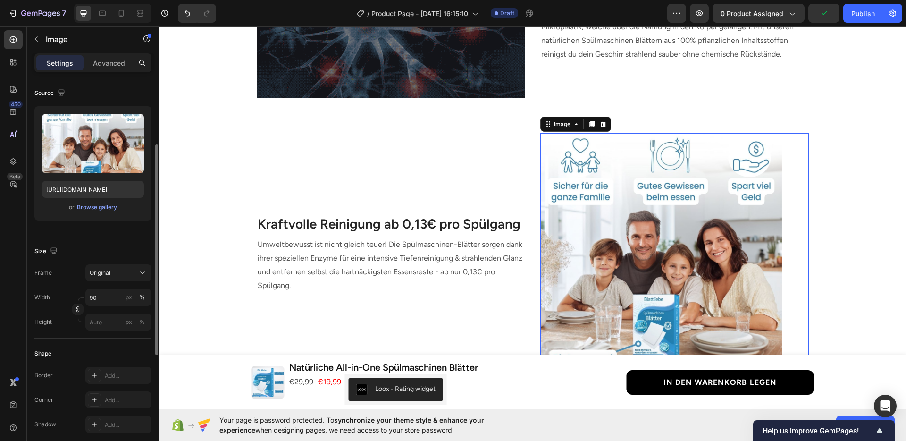
click at [490, 289] on div "Kraftvolle Reinigung ab 0,13€ pro Spülgang Heading Umweltbewusst ist nicht glei…" at bounding box center [391, 254] width 268 height 242
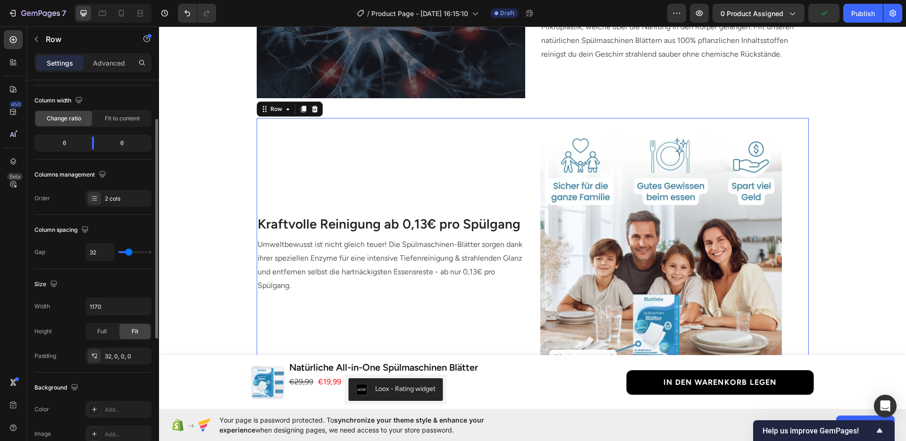
scroll to position [804, 0]
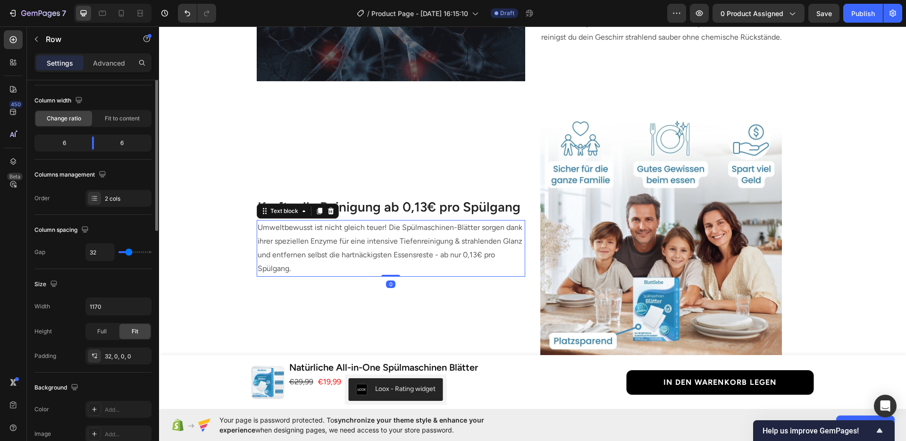
click at [442, 236] on span "Umweltbewusst ist nicht gleich teuer! Die Spülmaschinen-Blätter sorgen dank ihr…" at bounding box center [390, 248] width 265 height 50
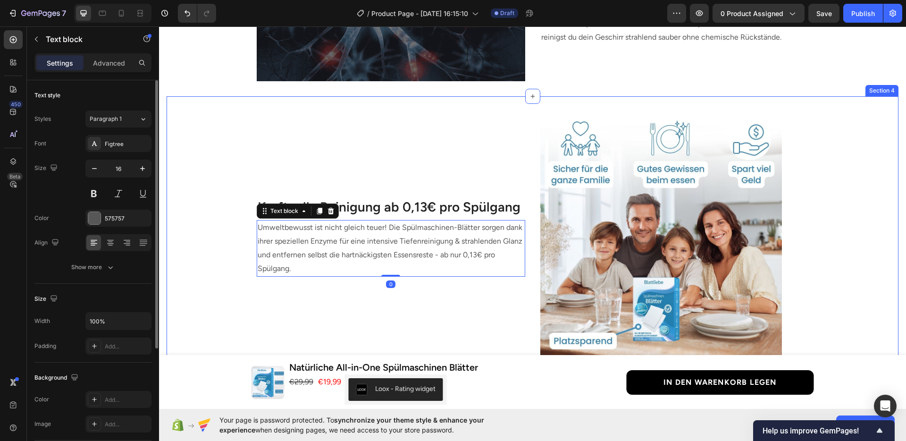
click at [832, 234] on div "Image Kraftvolle Reinigung ab 0,13€ pro Spülgang Heading Umweltbewusst ist nich…" at bounding box center [533, 229] width 732 height 257
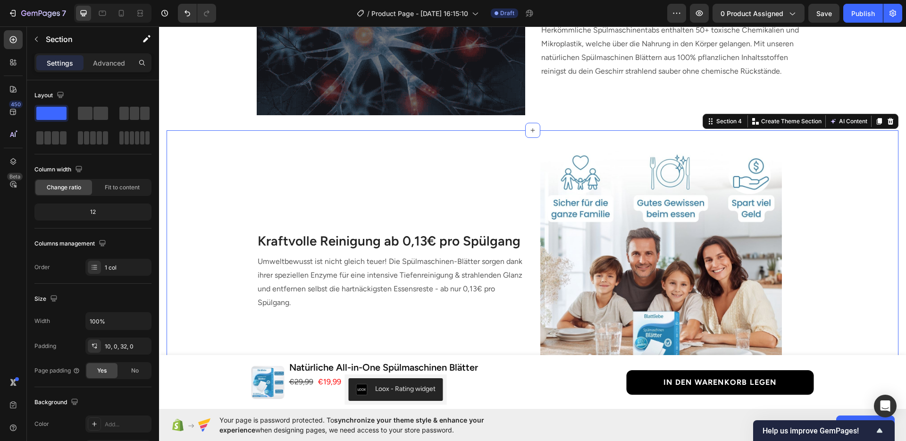
scroll to position [748, 0]
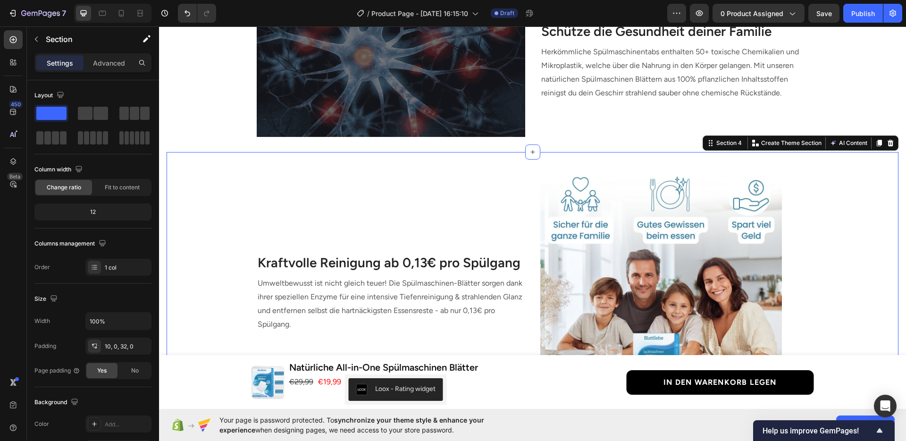
click at [127, 22] on div at bounding box center [112, 13] width 77 height 19
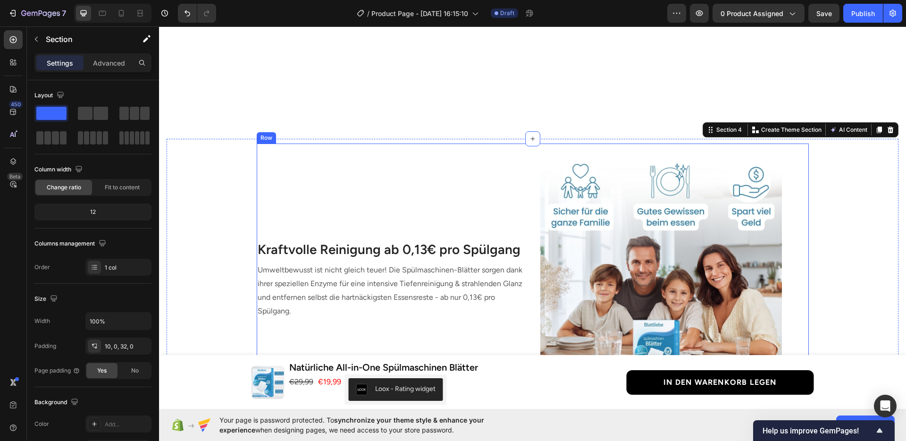
scroll to position [942, 0]
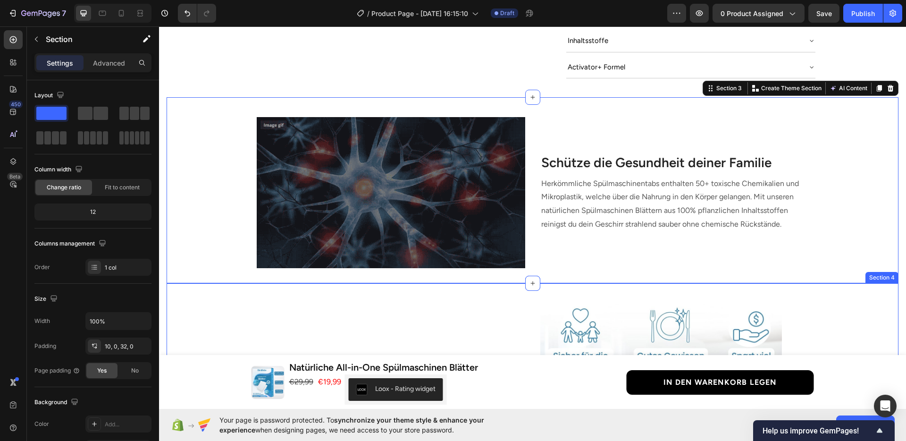
click at [835, 288] on div "Image Kraftvolle Reinigung ab 0,13€ pro Spülgang Heading Umweltbewusst ist nich…" at bounding box center [533, 416] width 732 height 257
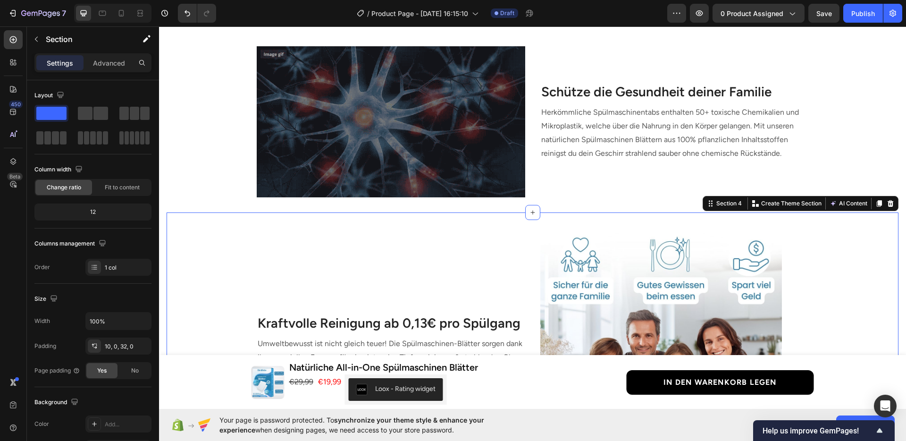
scroll to position [834, 0]
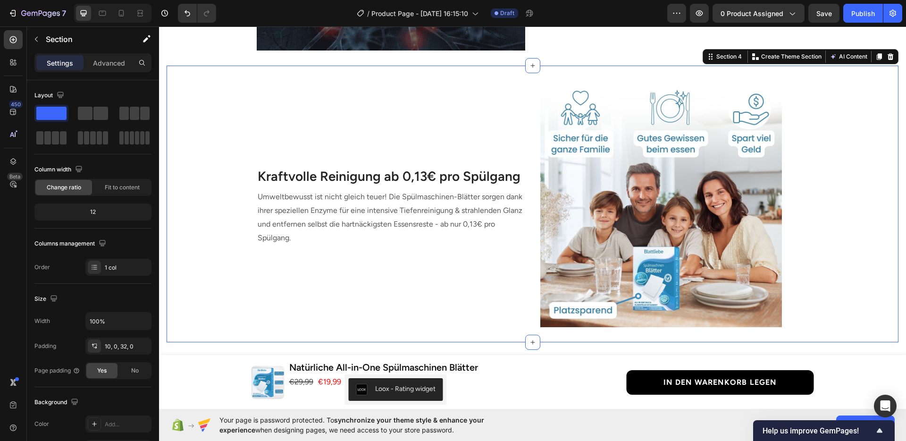
click at [838, 260] on div "Image Kraftvolle Reinigung ab 0,13€ pro Spülgang Heading Umweltbewusst ist nich…" at bounding box center [533, 198] width 732 height 257
click at [110, 61] on p "Advanced" at bounding box center [109, 63] width 32 height 10
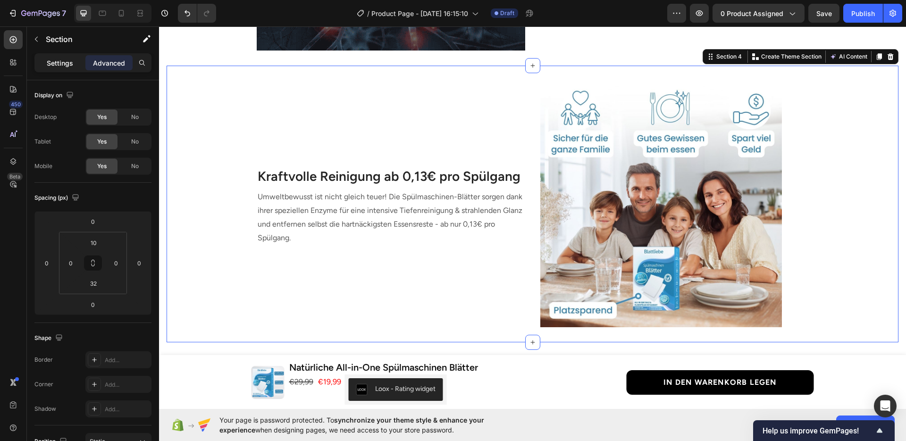
click at [67, 61] on p "Settings" at bounding box center [60, 63] width 26 height 10
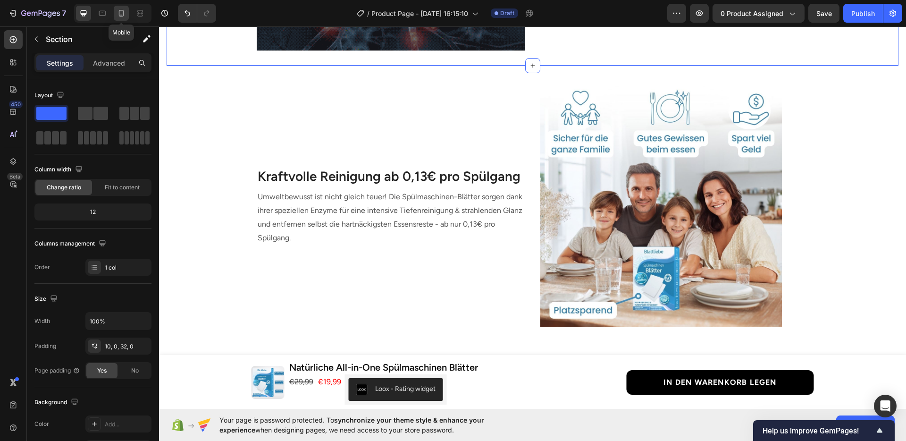
click at [117, 17] on icon at bounding box center [121, 12] width 9 height 9
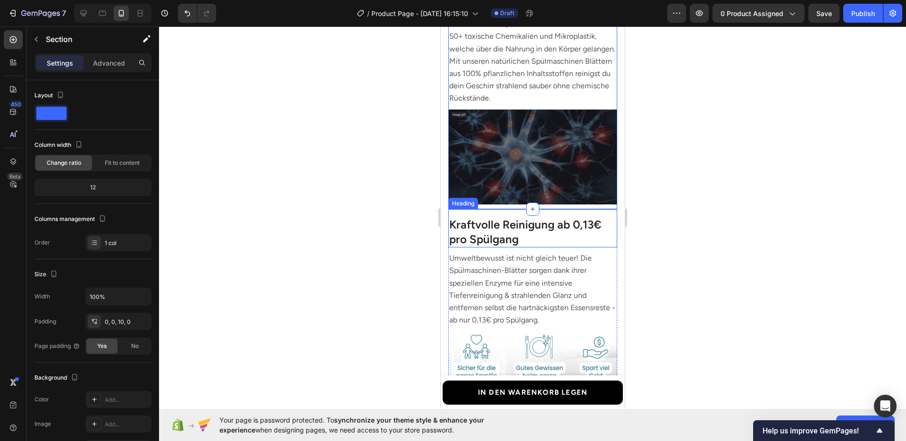
scroll to position [696, 0]
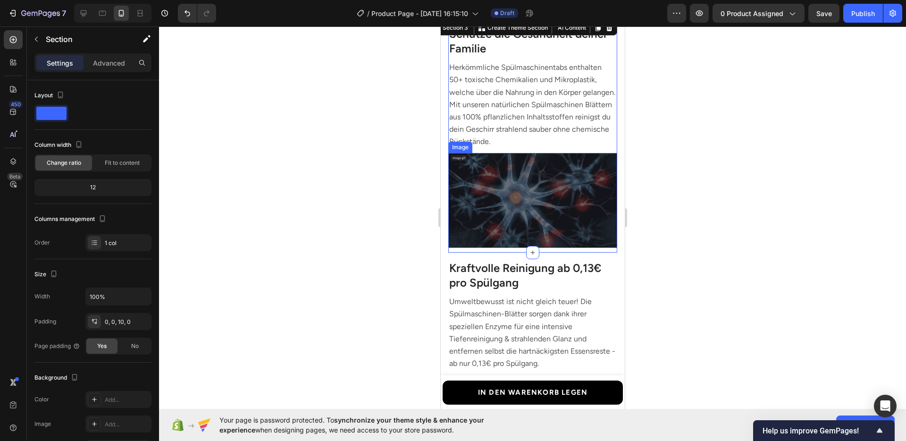
click at [588, 232] on img at bounding box center [532, 200] width 169 height 95
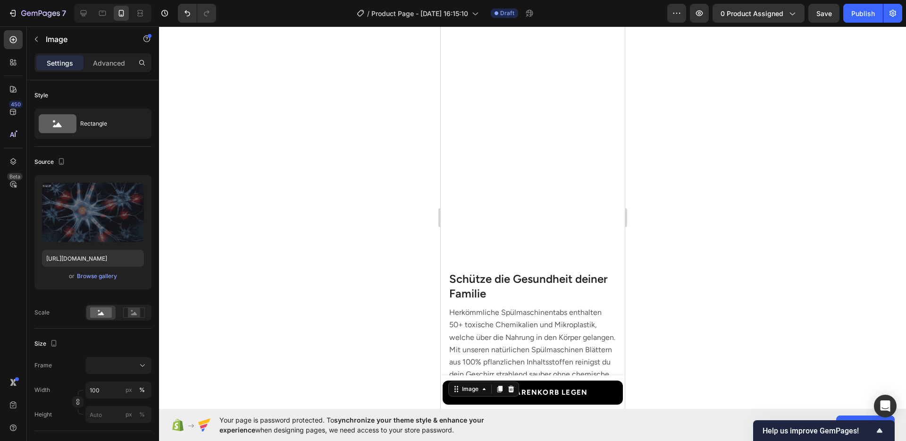
scroll to position [1068, 0]
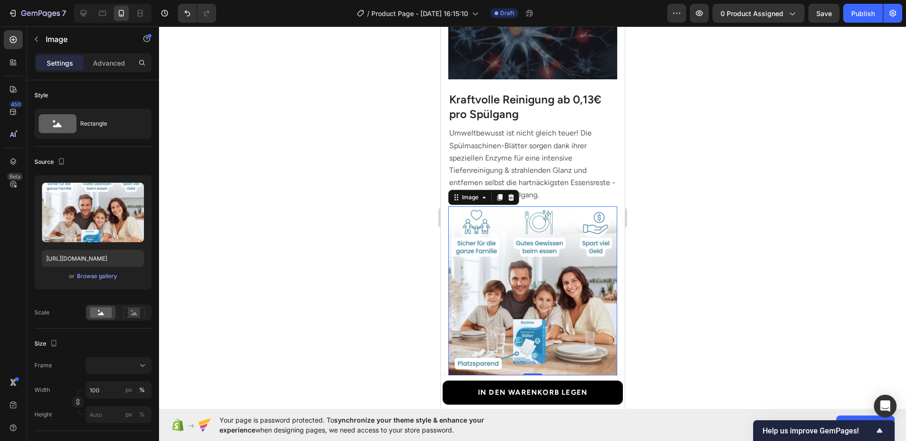
click at [542, 255] on img at bounding box center [532, 290] width 169 height 169
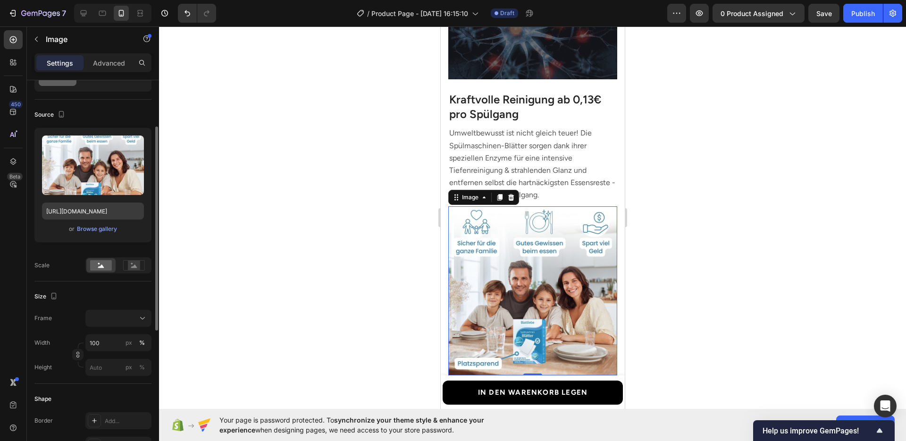
scroll to position [171, 0]
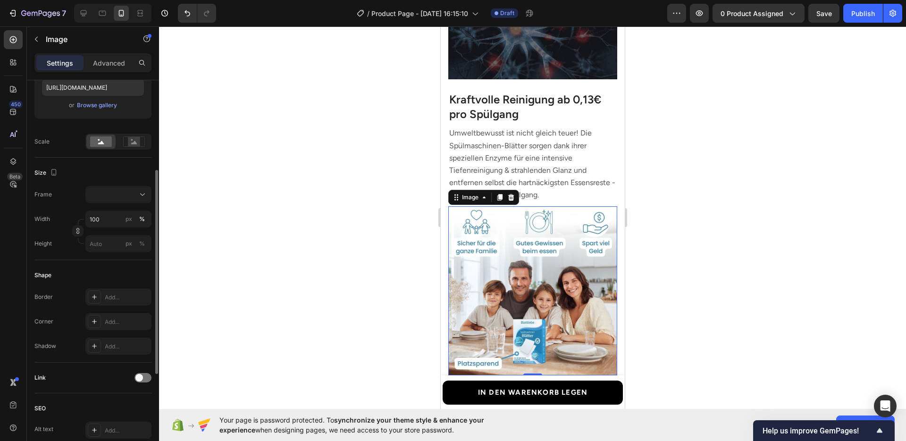
click at [726, 284] on div at bounding box center [532, 233] width 747 height 414
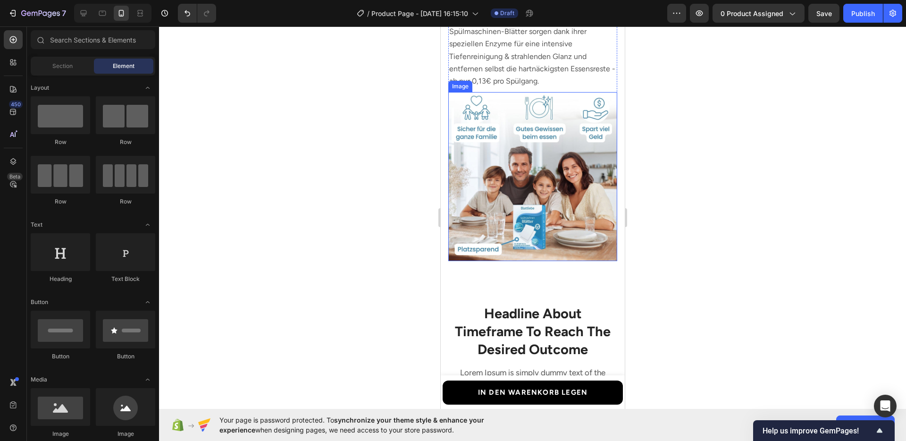
scroll to position [1190, 0]
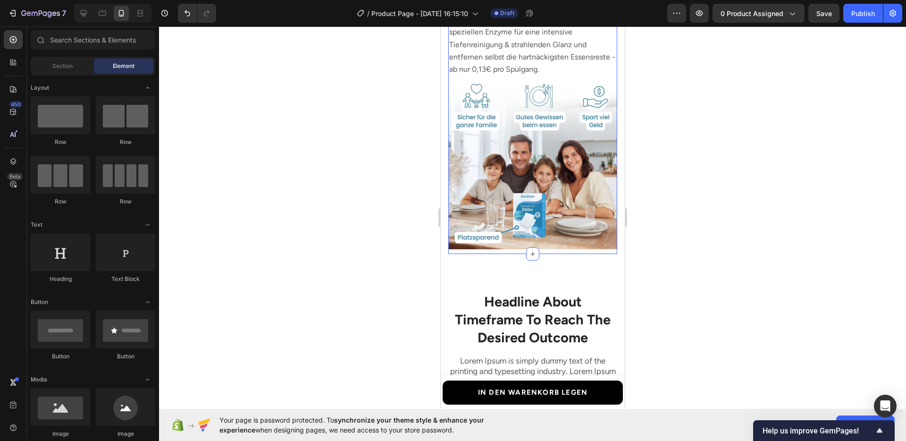
click at [560, 244] on div "Image Kraftvolle Reinigung ab 0,13€ pro Spülgang Heading Umweltbewusst ist nich…" at bounding box center [532, 106] width 169 height 296
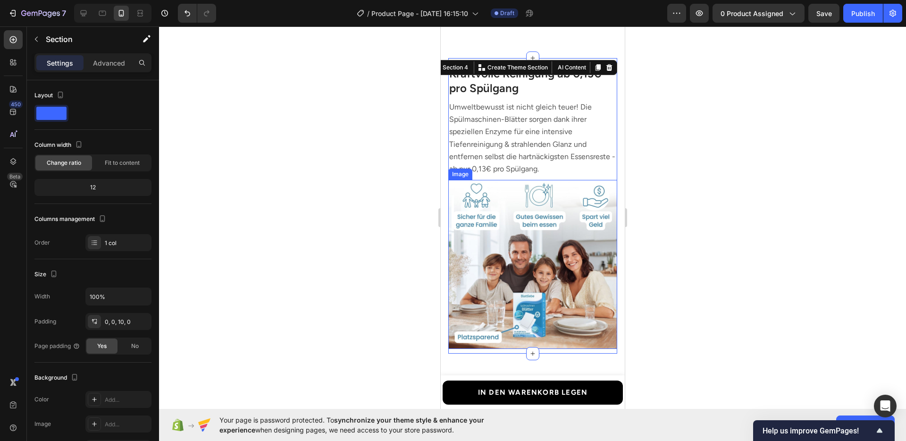
scroll to position [1074, 0]
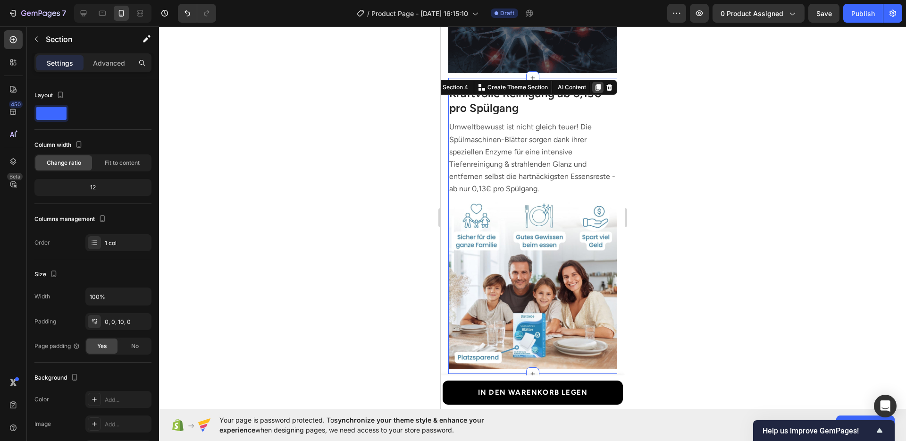
click at [592, 87] on div at bounding box center [597, 87] width 11 height 11
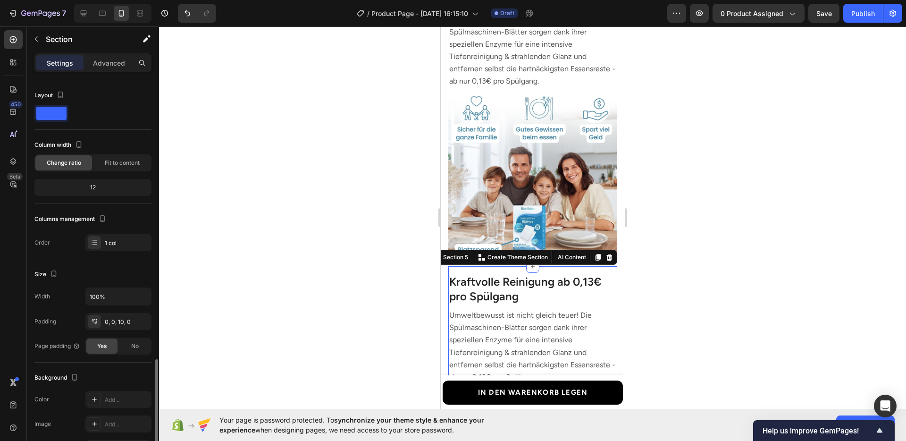
scroll to position [164, 0]
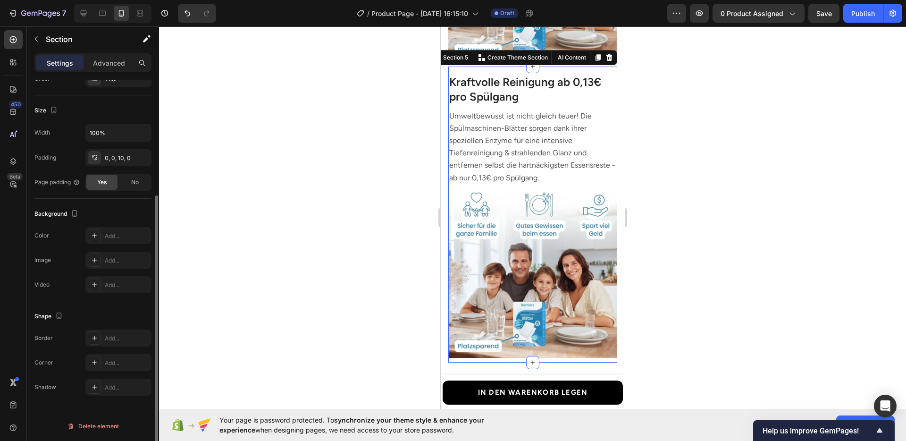
click at [719, 211] on div at bounding box center [532, 233] width 747 height 414
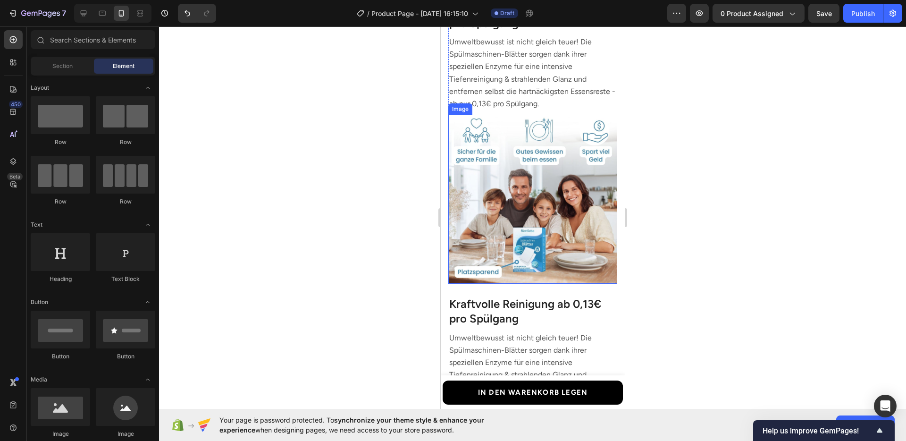
scroll to position [1156, 0]
click at [504, 277] on div "Image Kraftvolle Reinigung ab 0,13€ pro Spülgang Heading Umweltbewusst ist nich…" at bounding box center [532, 140] width 169 height 296
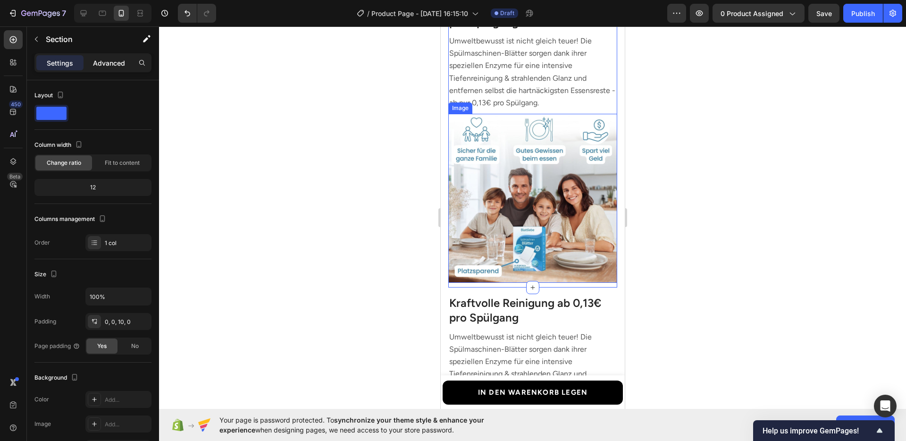
click at [103, 64] on p "Advanced" at bounding box center [109, 63] width 32 height 10
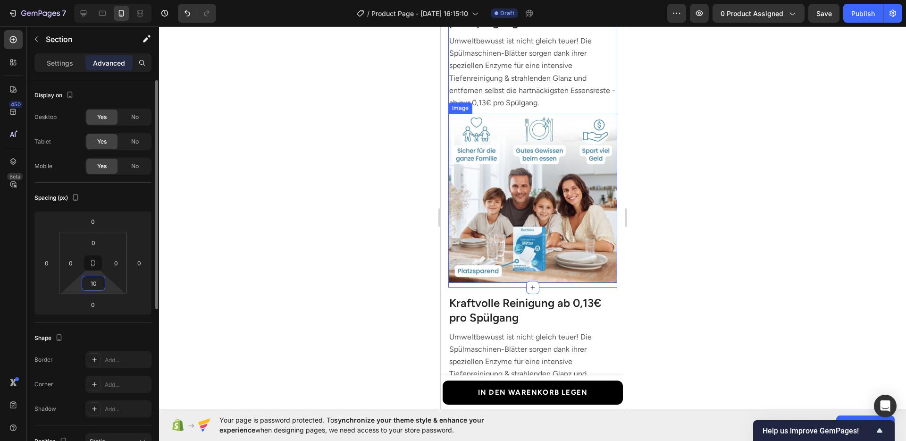
click at [95, 281] on input "10" at bounding box center [93, 283] width 19 height 14
type input "15"
click at [735, 268] on div at bounding box center [532, 233] width 747 height 414
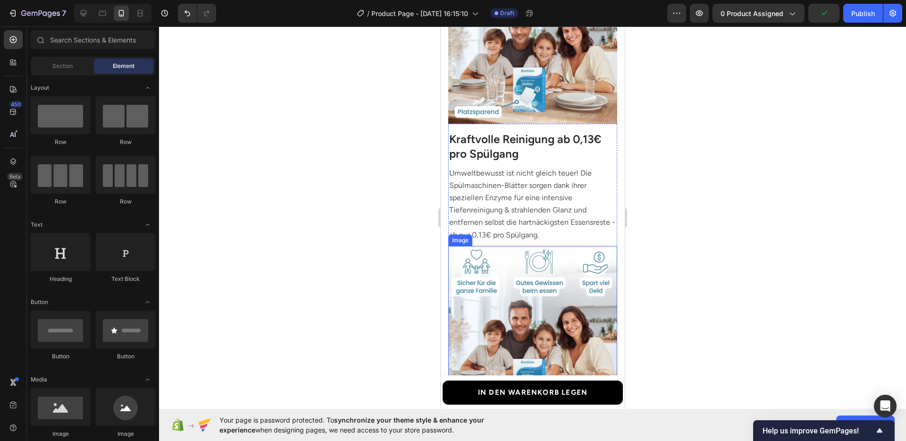
scroll to position [1459, 0]
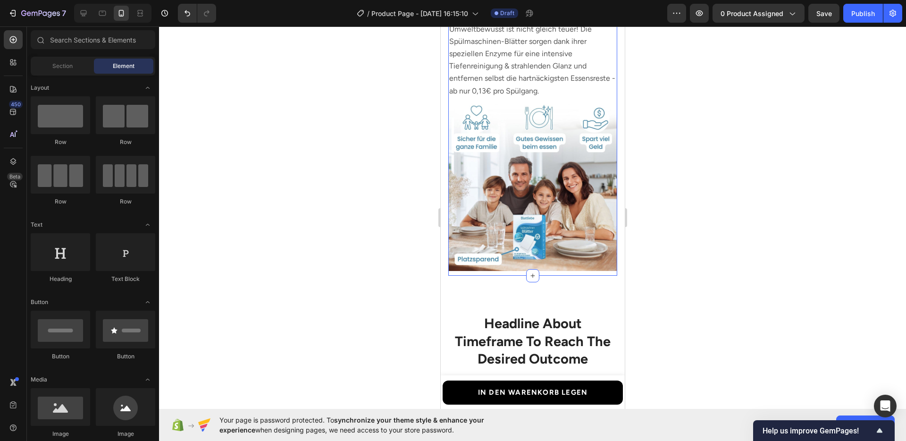
click at [464, 265] on div "Image Kraftvolle Reinigung ab 0,13€ pro Spülgang Heading Umweltbewusst ist nich…" at bounding box center [532, 128] width 169 height 296
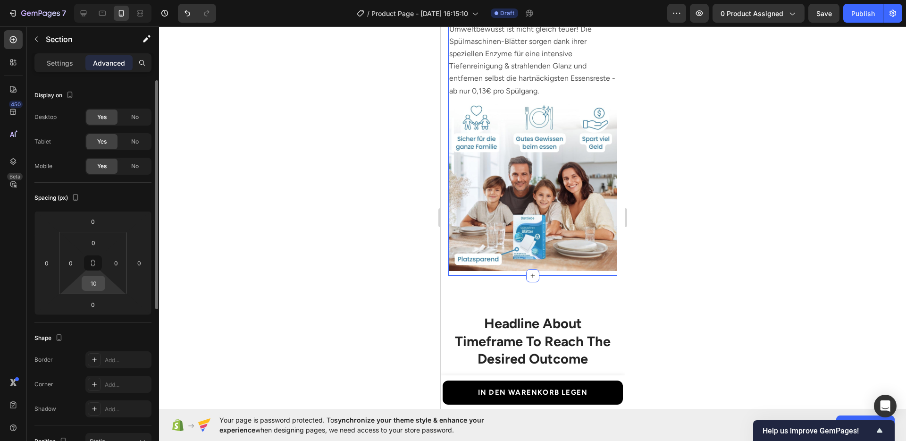
click at [97, 281] on input "10" at bounding box center [93, 283] width 19 height 14
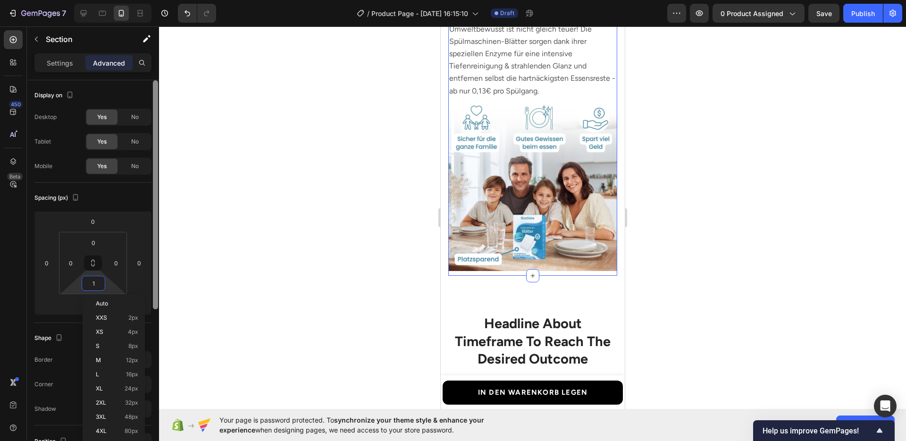
type input "15"
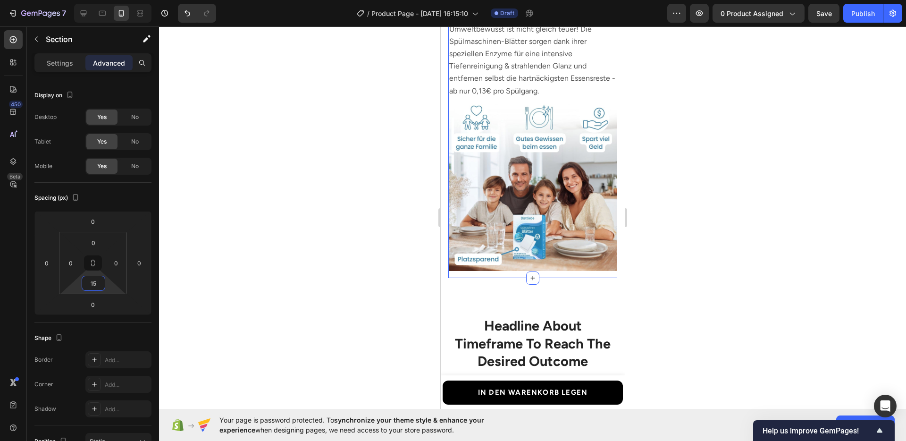
click at [373, 263] on div at bounding box center [532, 233] width 747 height 414
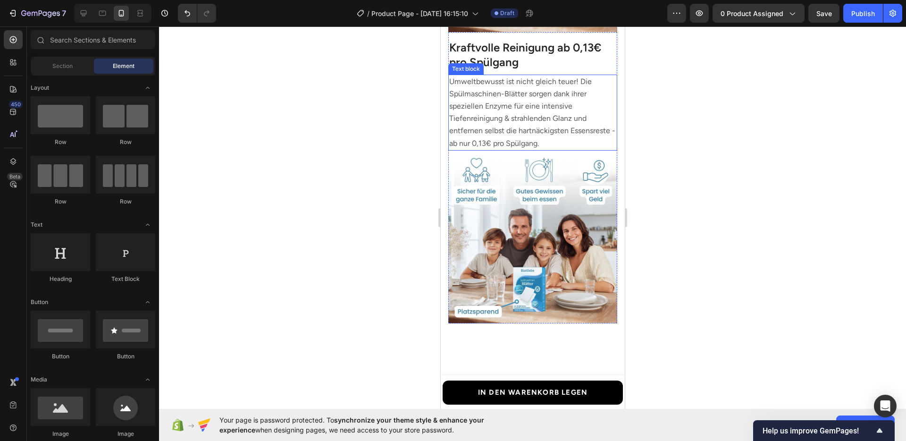
scroll to position [1301, 0]
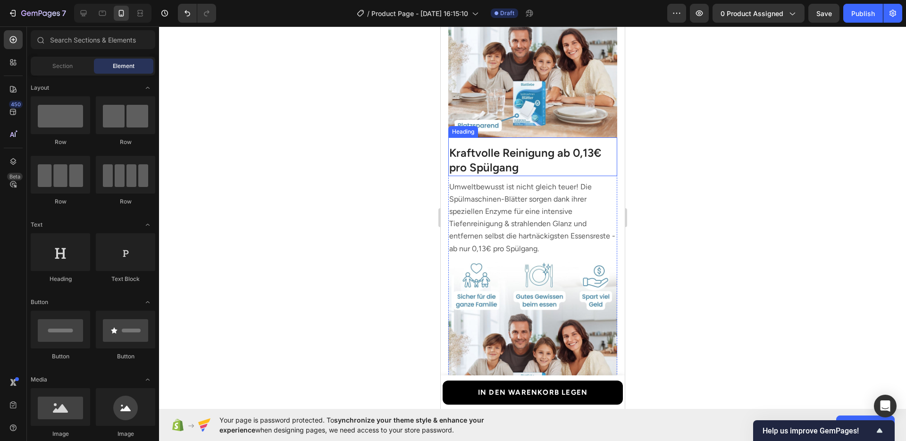
click at [500, 168] on h3 "Kraftvolle Reinigung ab 0,13€ pro Spülgang" at bounding box center [532, 159] width 169 height 31
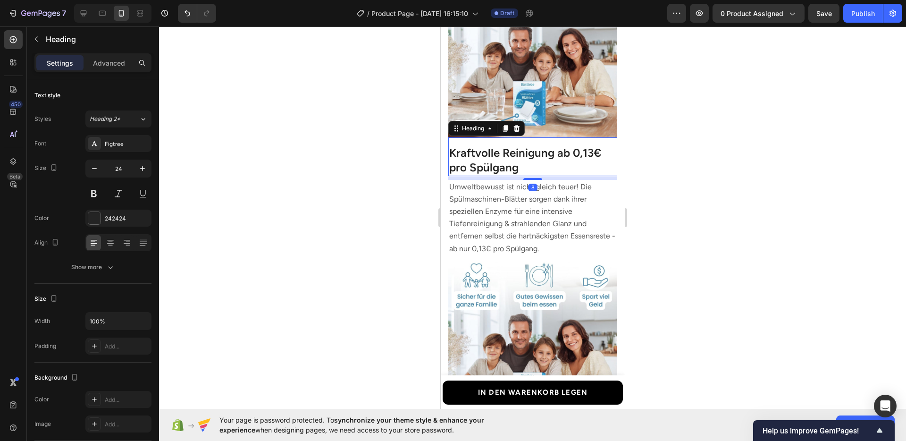
click at [500, 168] on h3 "Kraftvolle Reinigung ab 0,13€ pro Spülgang" at bounding box center [532, 159] width 169 height 31
click at [500, 168] on p "Kraftvolle Reinigung ab 0,13€ pro Spülgang" at bounding box center [532, 159] width 167 height 29
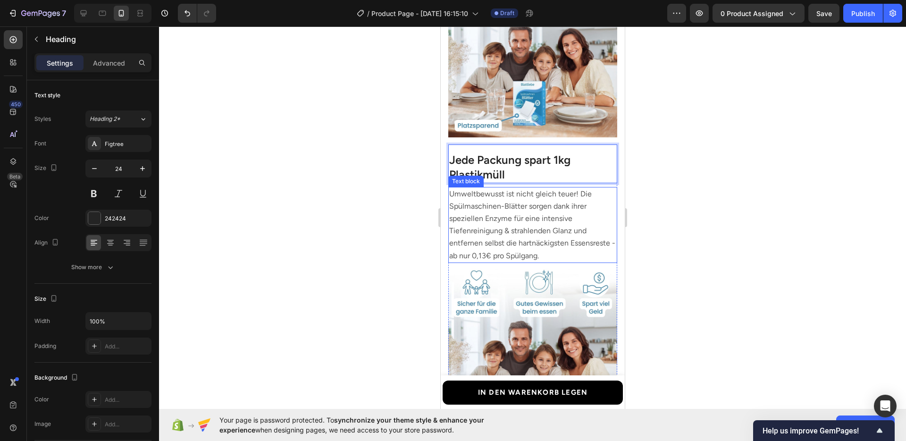
click at [777, 217] on div at bounding box center [532, 233] width 747 height 414
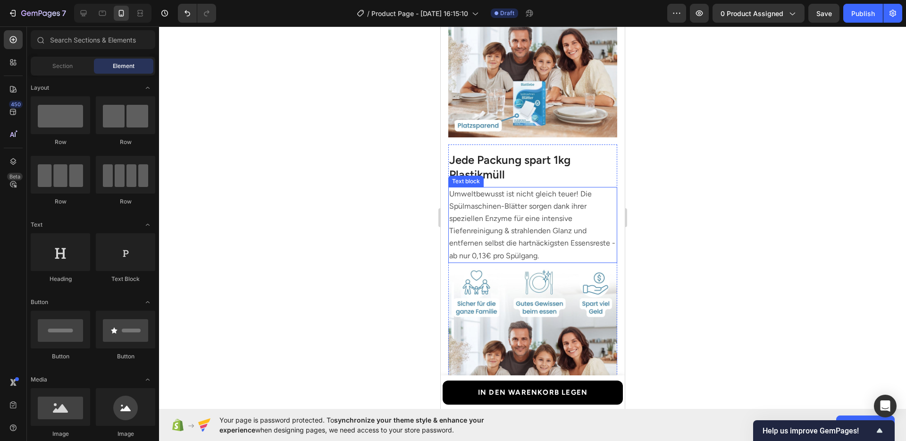
click at [495, 214] on span "Umweltbewusst ist nicht gleich teuer! Die Spülmaschinen-Blätter sorgen dank ihr…" at bounding box center [532, 224] width 166 height 71
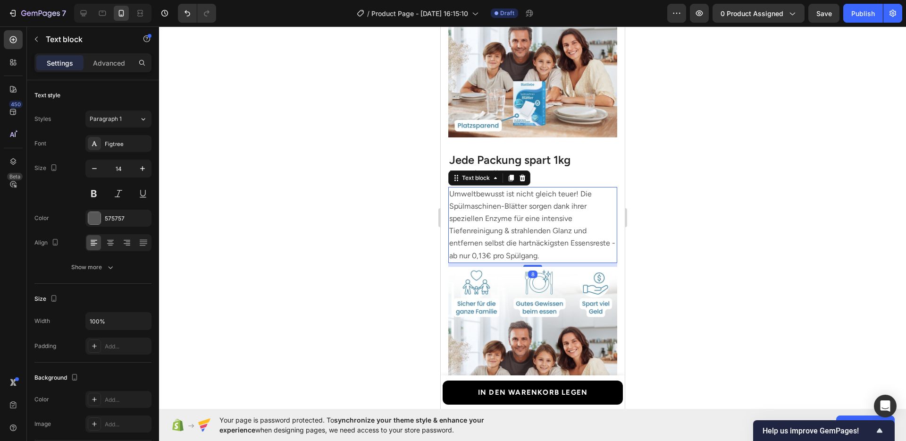
click at [495, 214] on span "Umweltbewusst ist nicht gleich teuer! Die Spülmaschinen-Blätter sorgen dank ihr…" at bounding box center [532, 224] width 166 height 71
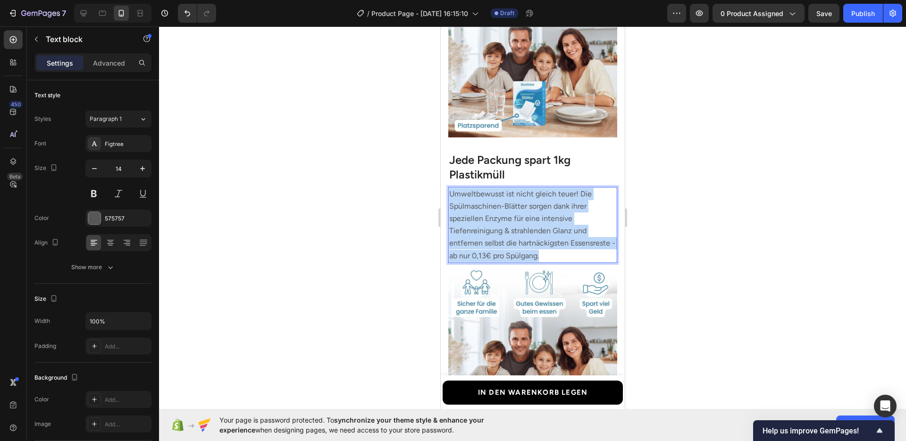
click at [495, 214] on span "Umweltbewusst ist nicht gleich teuer! Die Spülmaschinen-Blätter sorgen dank ihr…" at bounding box center [532, 224] width 166 height 71
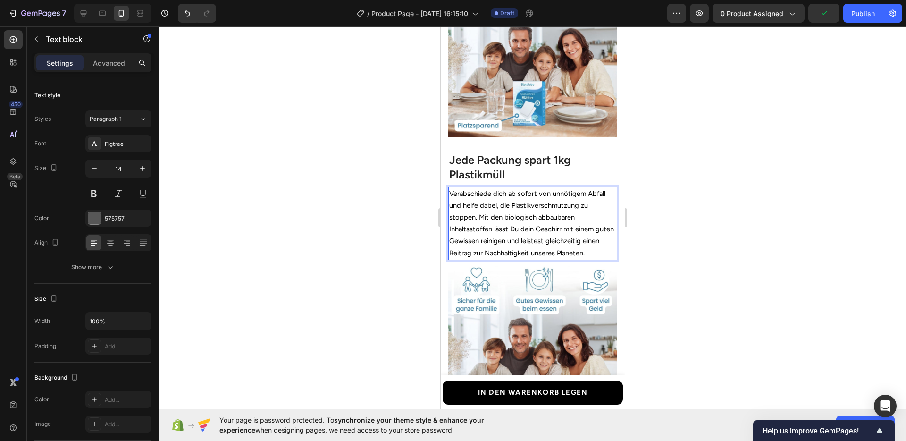
click at [665, 260] on div at bounding box center [532, 233] width 747 height 414
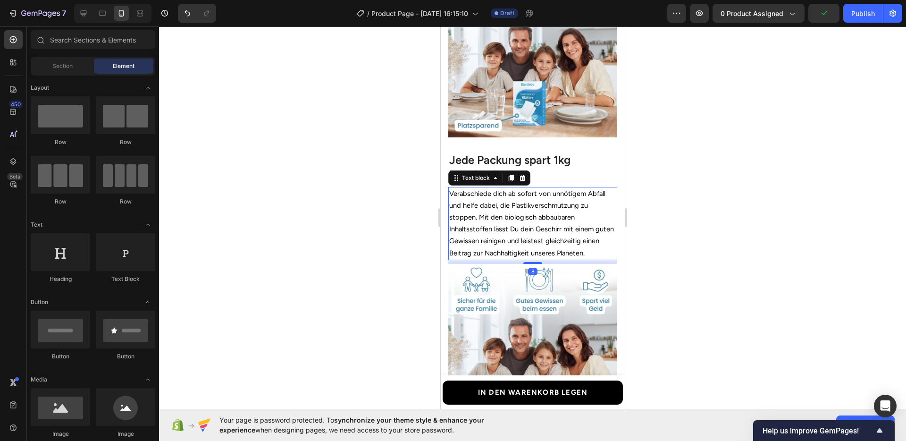
click at [534, 233] on span "Verabschiede dich ab sofort von unnötigem Abfall und helfe dabei, die Plastikve…" at bounding box center [531, 223] width 165 height 68
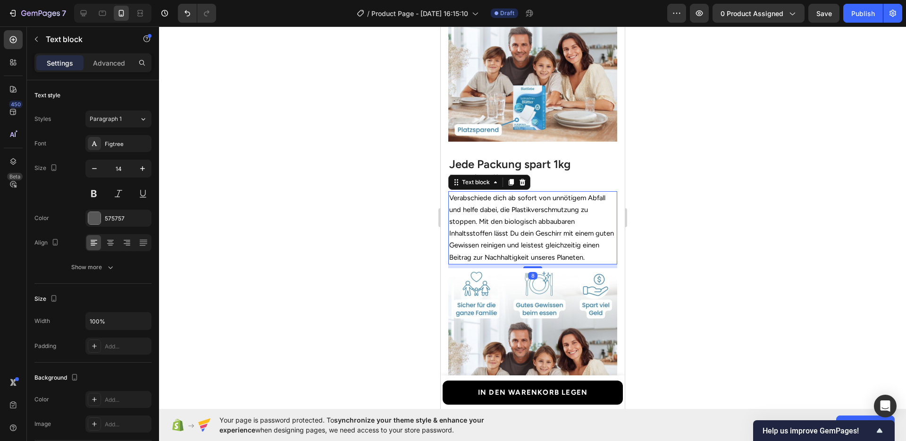
scroll to position [1296, 0]
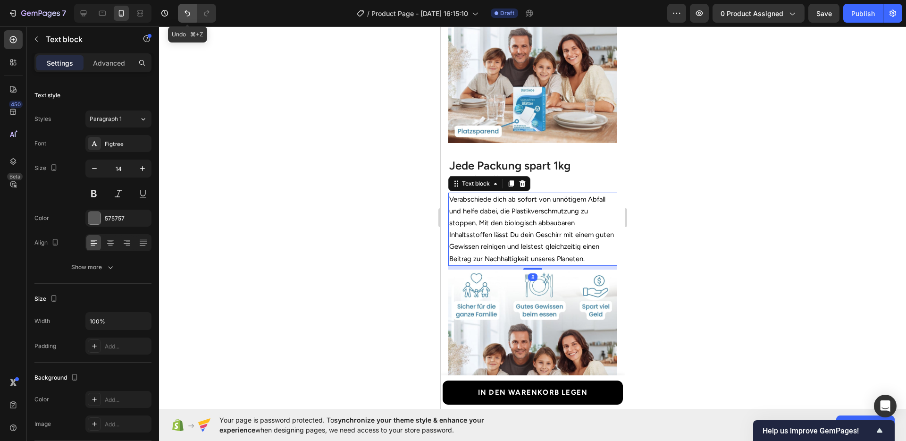
click at [183, 19] on button "Undo/Redo" at bounding box center [187, 13] width 19 height 19
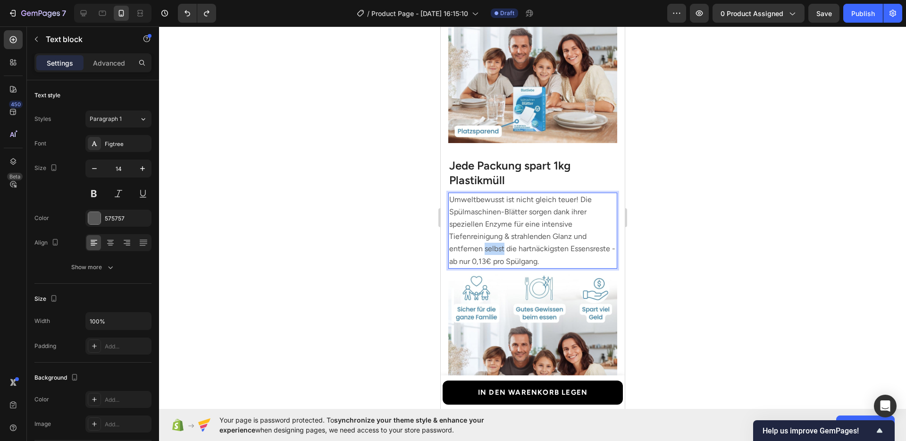
click at [499, 244] on span "Umweltbewusst ist nicht gleich teuer! Die Spülmaschinen-Blätter sorgen dank ihr…" at bounding box center [532, 230] width 166 height 71
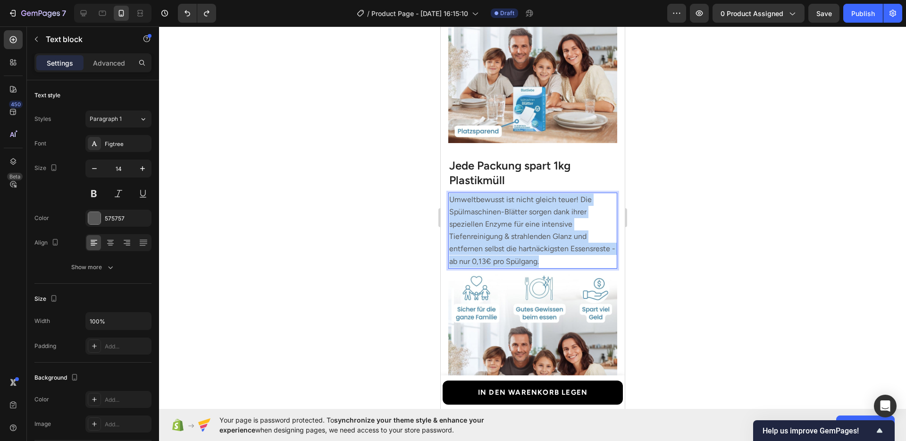
click at [499, 244] on span "Umweltbewusst ist nicht gleich teuer! Die Spülmaschinen-Blätter sorgen dank ihr…" at bounding box center [532, 230] width 166 height 71
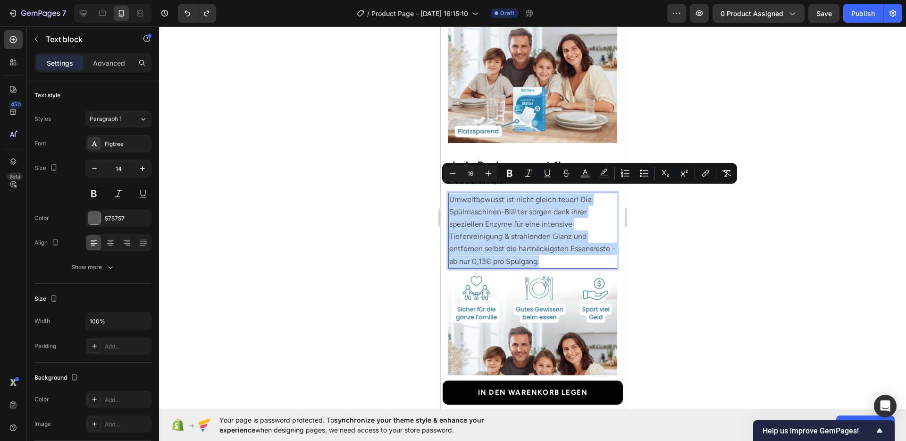
click at [515, 237] on span "Umweltbewusst ist nicht gleich teuer! Die Spülmaschinen-Blätter sorgen dank ihr…" at bounding box center [532, 230] width 166 height 71
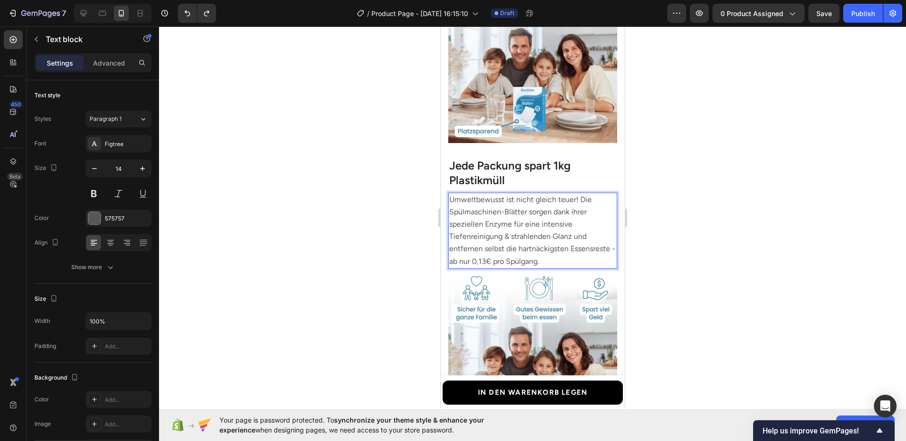
click at [724, 260] on div at bounding box center [532, 233] width 747 height 414
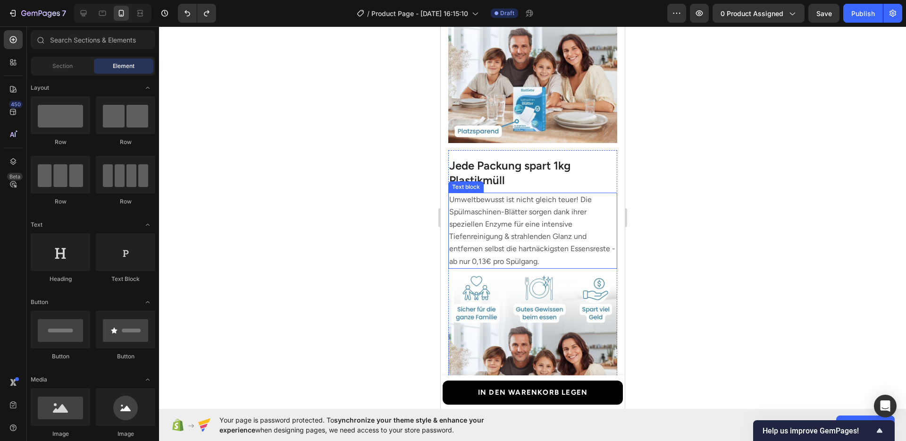
click at [496, 226] on span "Umweltbewusst ist nicht gleich teuer! Die Spülmaschinen-Blätter sorgen dank ihr…" at bounding box center [532, 230] width 166 height 71
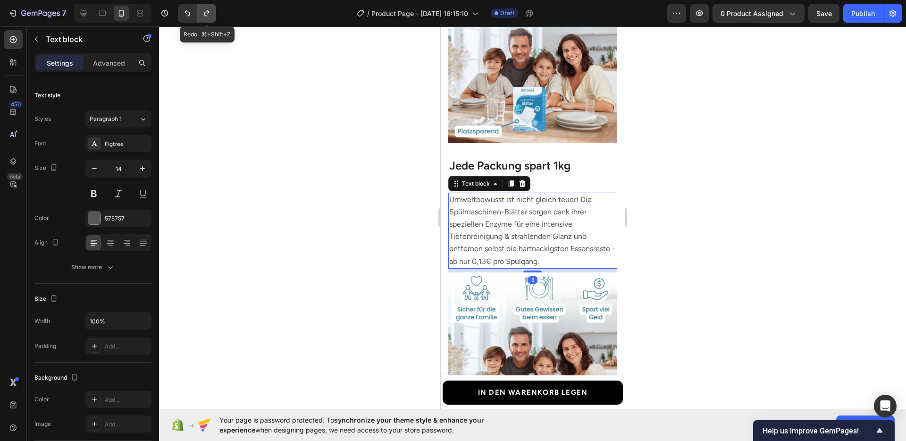
click at [204, 16] on icon "Undo/Redo" at bounding box center [206, 12] width 9 height 9
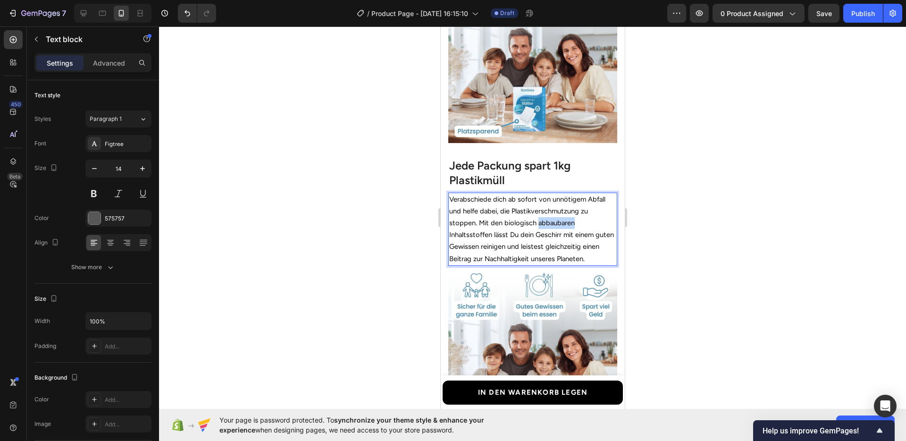
click at [546, 221] on p "Verabschiede dich ab sofort von unnötigem Abfall und helfe dabei, die Plastikve…" at bounding box center [532, 228] width 167 height 71
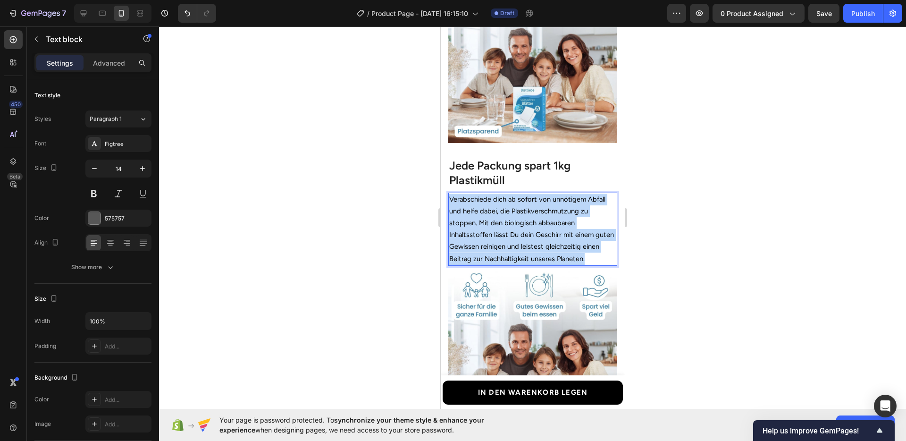
click at [546, 221] on p "Verabschiede dich ab sofort von unnötigem Abfall und helfe dabei, die Plastikve…" at bounding box center [532, 228] width 167 height 71
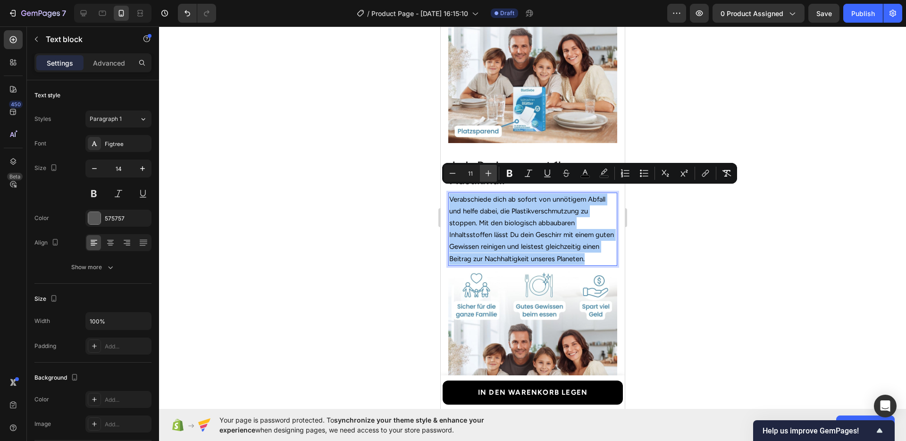
click at [493, 170] on button "Plus" at bounding box center [488, 173] width 17 height 17
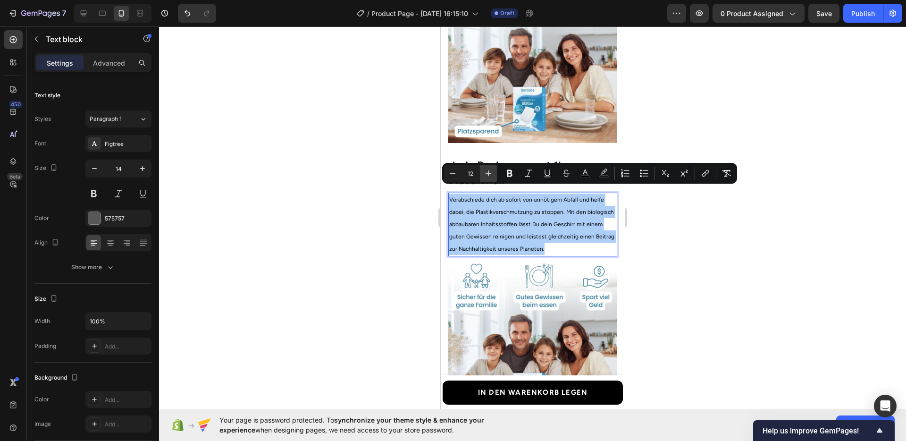
click at [493, 170] on button "Plus" at bounding box center [488, 173] width 17 height 17
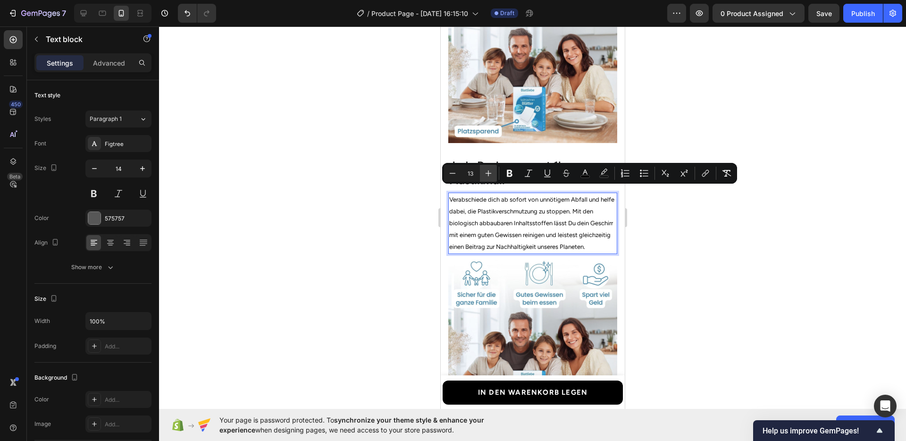
click at [493, 170] on button "Plus" at bounding box center [488, 173] width 17 height 17
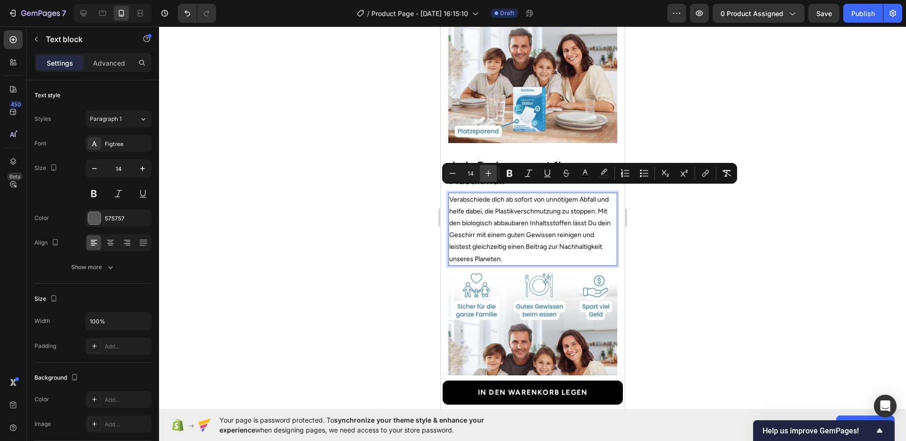
click at [493, 170] on button "Plus" at bounding box center [488, 173] width 17 height 17
type input "15"
click at [699, 279] on div at bounding box center [532, 233] width 747 height 414
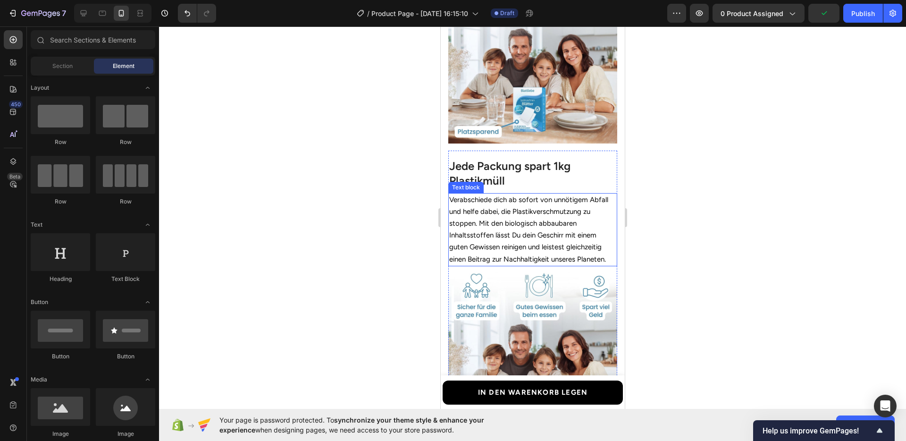
scroll to position [1058, 0]
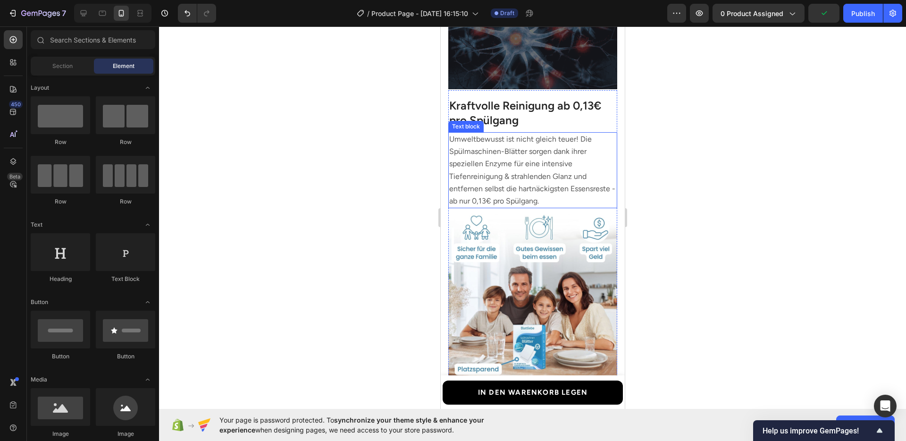
click at [501, 166] on span "Umweltbewusst ist nicht gleich teuer! Die Spülmaschinen-Blätter sorgen dank ihr…" at bounding box center [532, 169] width 166 height 71
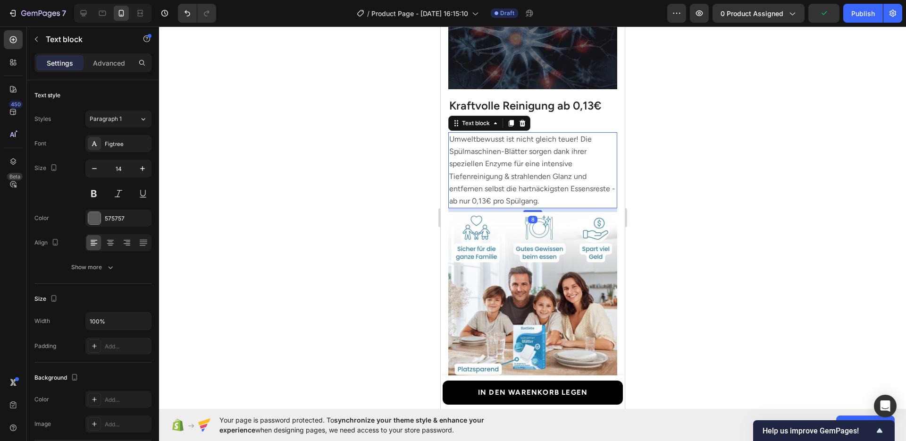
click at [501, 166] on span "Umweltbewusst ist nicht gleich teuer! Die Spülmaschinen-Blätter sorgen dank ihr…" at bounding box center [532, 169] width 166 height 71
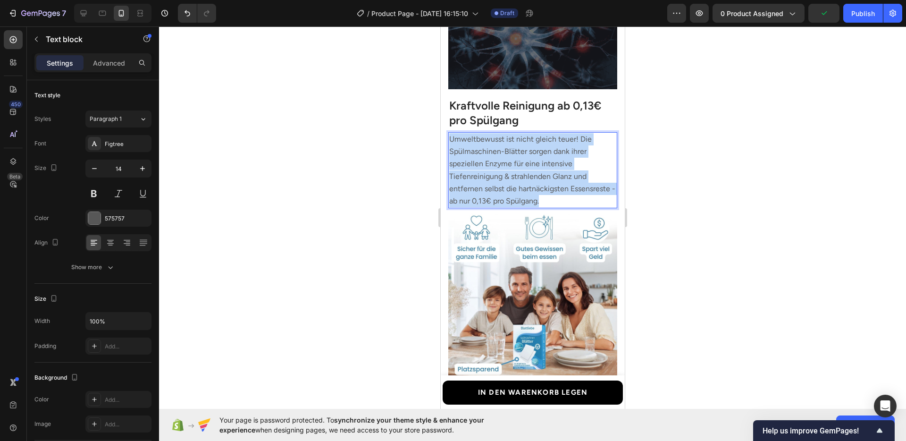
click at [501, 166] on span "Umweltbewusst ist nicht gleich teuer! Die Spülmaschinen-Blätter sorgen dank ihr…" at bounding box center [532, 169] width 166 height 71
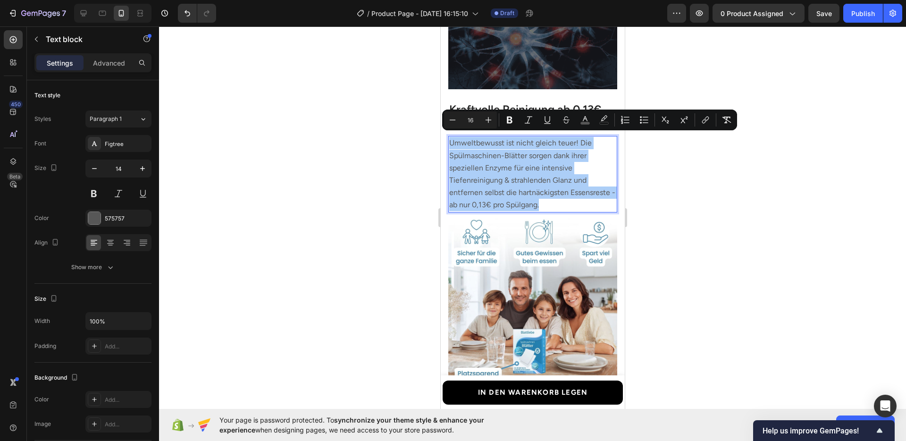
click at [697, 207] on div at bounding box center [532, 233] width 747 height 414
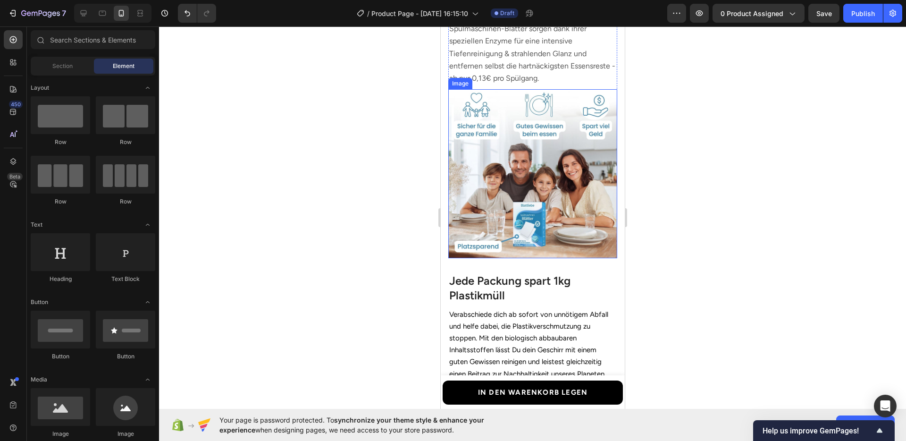
scroll to position [1198, 0]
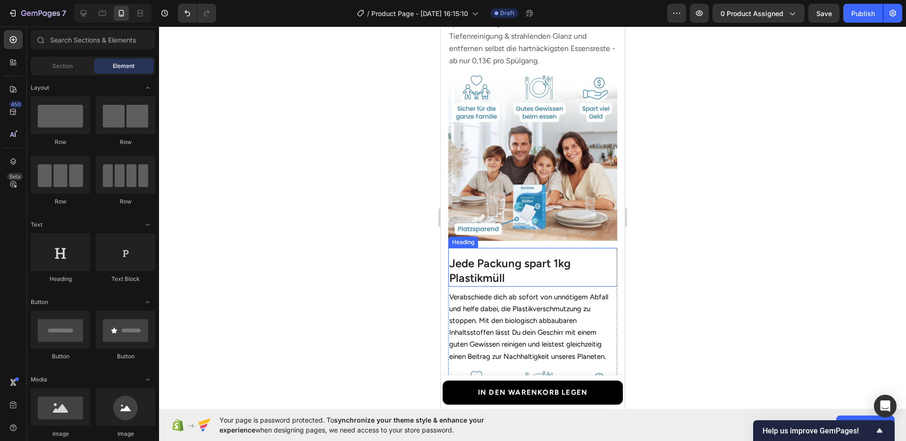
click at [534, 309] on span "Verabschiede dich ab sofort von unnötigem Abfall und helfe dabei, die Plastikve…" at bounding box center [528, 326] width 159 height 68
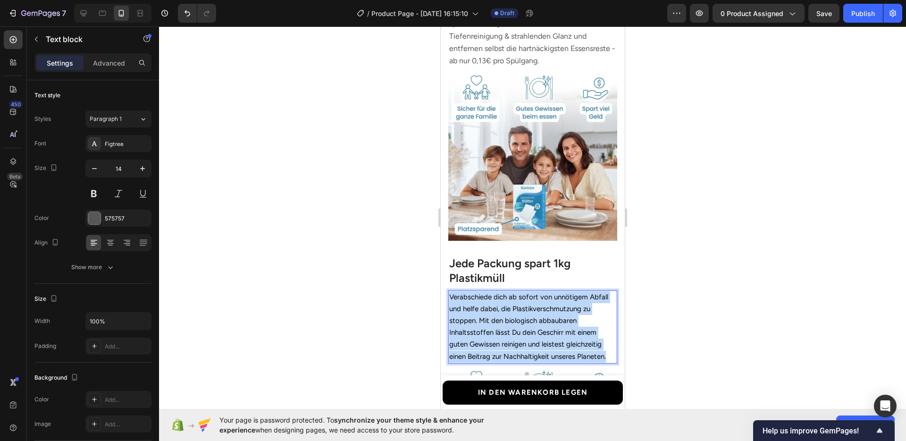
click at [534, 309] on span "Verabschiede dich ab sofort von unnötigem Abfall und helfe dabei, die Plastikve…" at bounding box center [528, 326] width 159 height 68
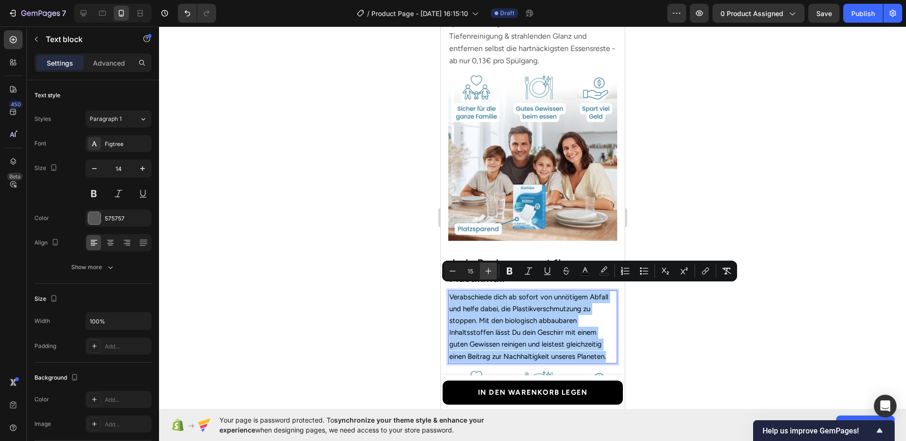
click at [493, 265] on button "Plus" at bounding box center [488, 270] width 17 height 17
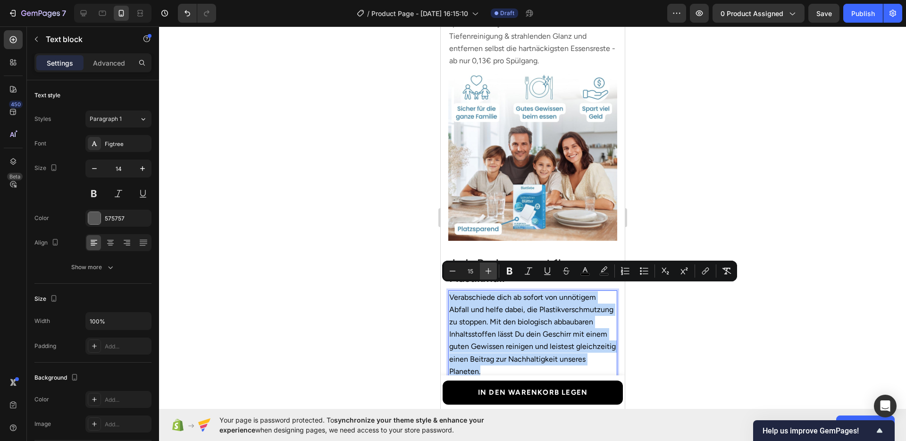
type input "16"
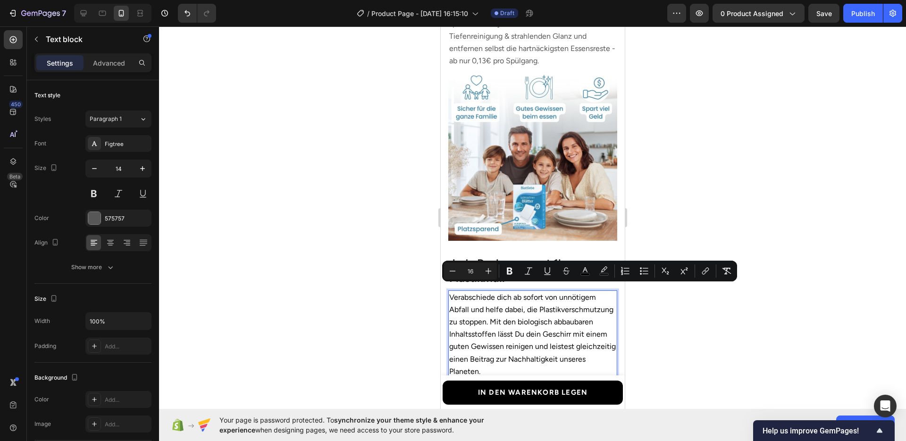
click at [662, 324] on div at bounding box center [532, 233] width 747 height 414
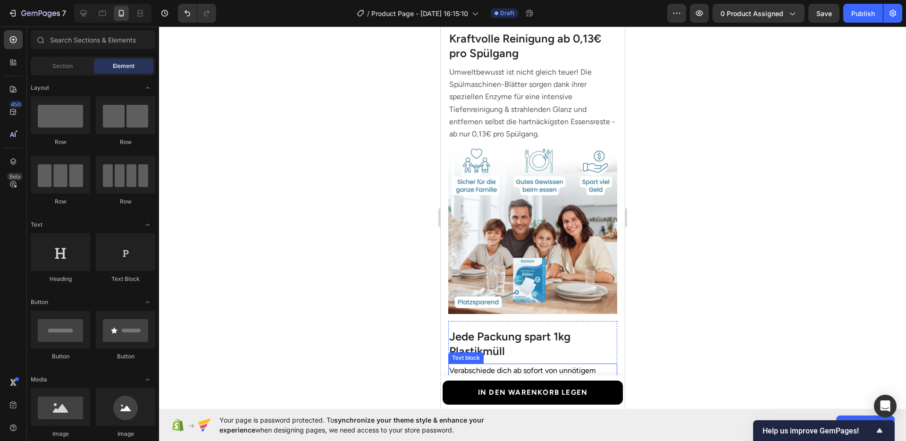
scroll to position [1081, 0]
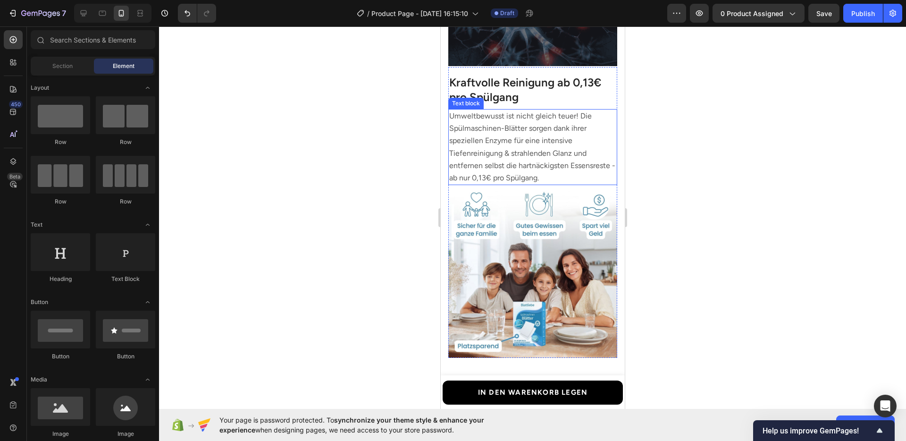
click at [524, 164] on span "Umweltbewusst ist nicht gleich teuer! Die Spülmaschinen-Blätter sorgen dank ihr…" at bounding box center [532, 146] width 166 height 71
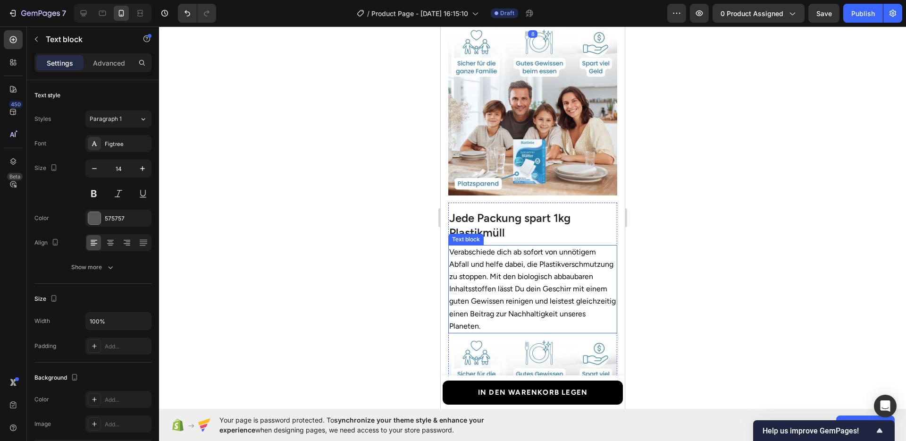
scroll to position [1270, 0]
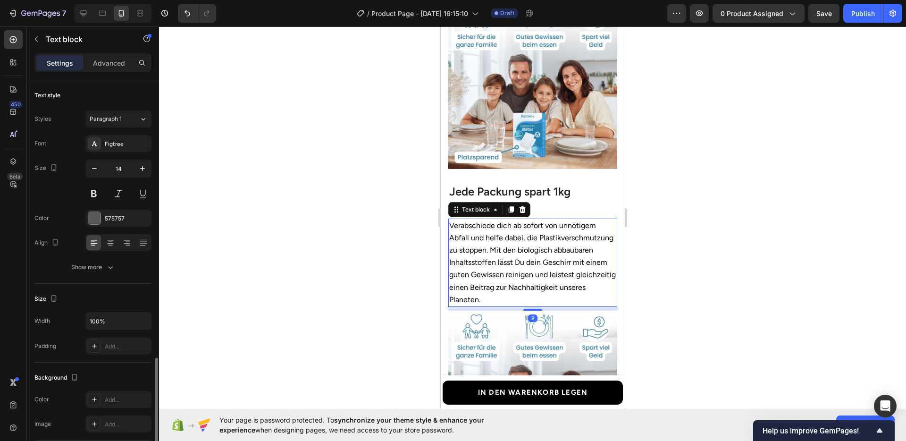
click at [501, 241] on span "Verabschiede dich ab sofort von unnötigem Abfall und helfe dabei, die Plastikve…" at bounding box center [532, 262] width 167 height 83
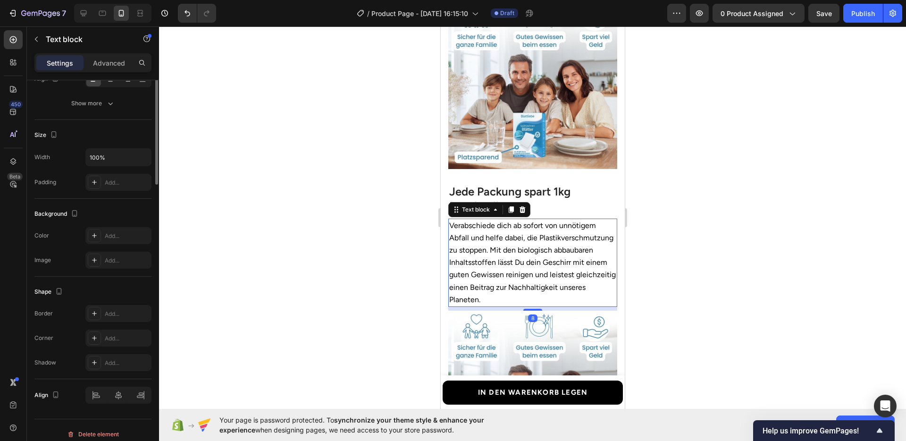
scroll to position [0, 0]
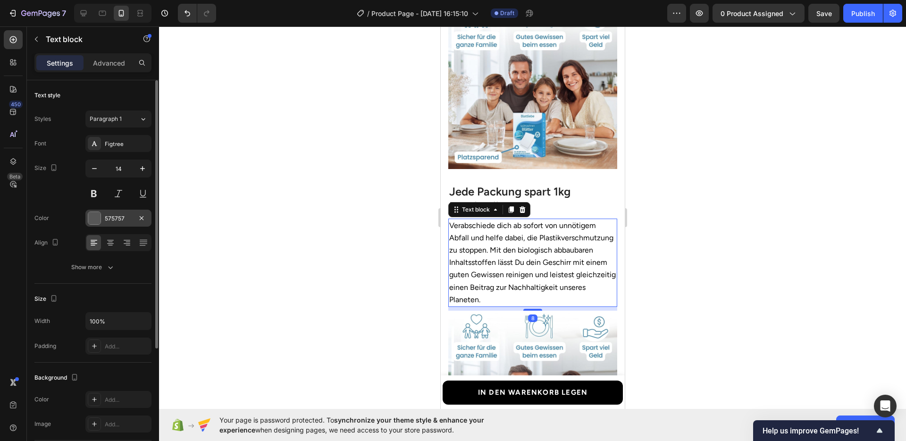
click at [127, 215] on div "575757" at bounding box center [118, 218] width 27 height 8
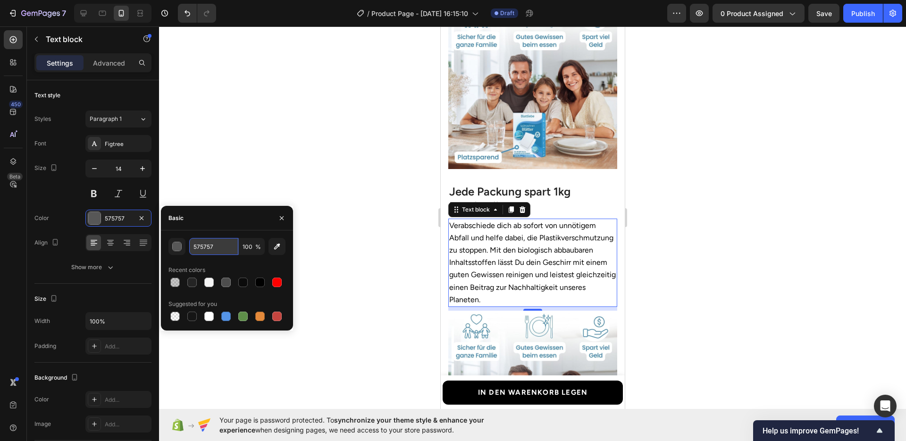
click at [212, 242] on input "575757" at bounding box center [213, 246] width 49 height 17
click at [213, 248] on input "575757" at bounding box center [213, 246] width 49 height 17
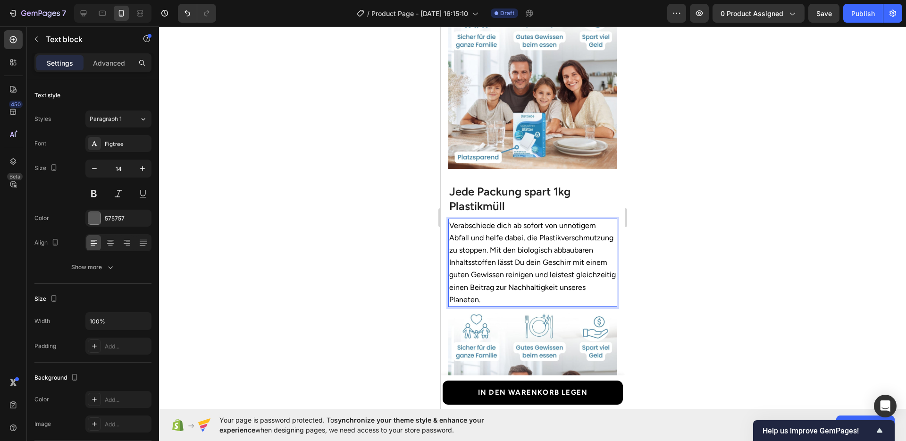
click at [482, 255] on span "Verabschiede dich ab sofort von unnötigem Abfall und helfe dabei, die Plastikve…" at bounding box center [532, 262] width 167 height 83
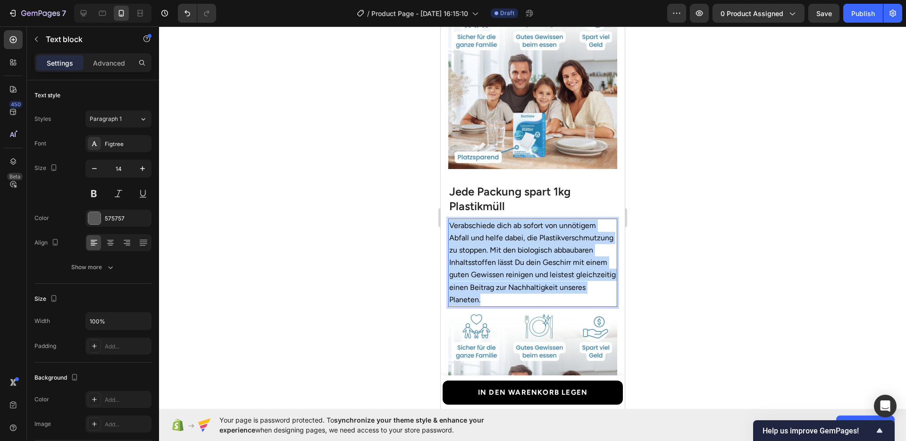
click at [482, 255] on span "Verabschiede dich ab sofort von unnötigem Abfall und helfe dabei, die Plastikve…" at bounding box center [532, 262] width 167 height 83
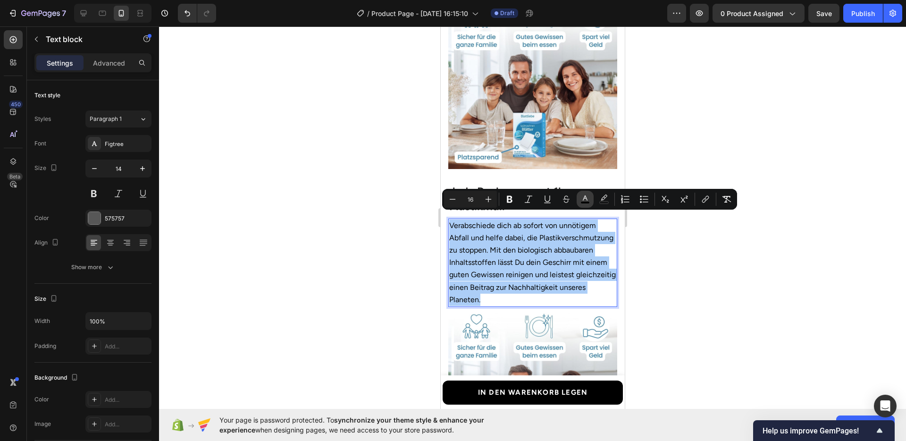
click at [586, 200] on icon "Editor contextual toolbar" at bounding box center [584, 198] width 9 height 9
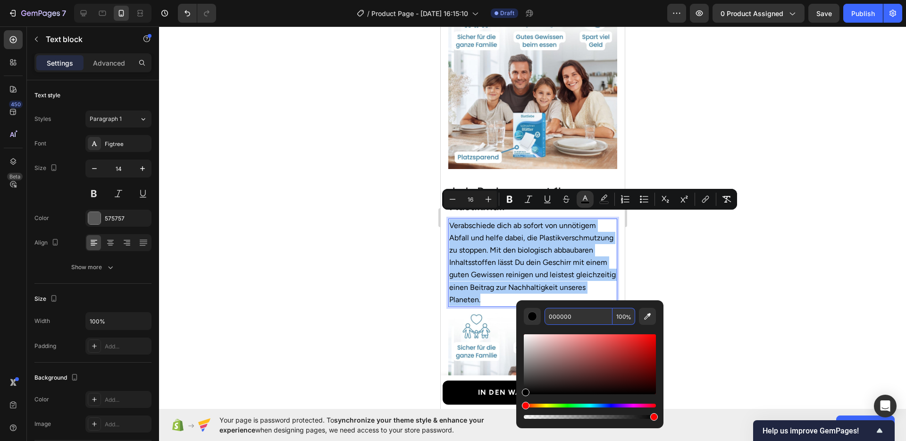
click at [566, 316] on input "000000" at bounding box center [578, 316] width 68 height 17
paste input "575757"
type input "575757"
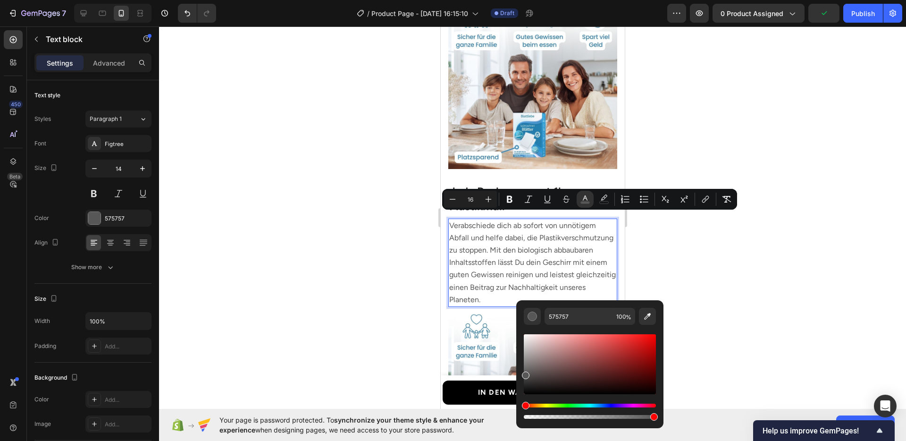
click at [572, 267] on span "Verabschiede dich ab sofort von unnötigem Abfall und helfe dabei, die Plastikve…" at bounding box center [532, 262] width 167 height 83
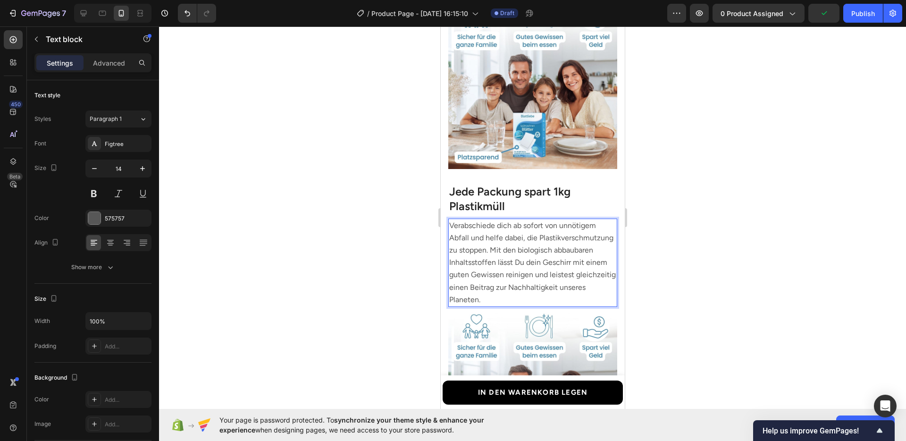
click at [689, 260] on div at bounding box center [532, 233] width 747 height 414
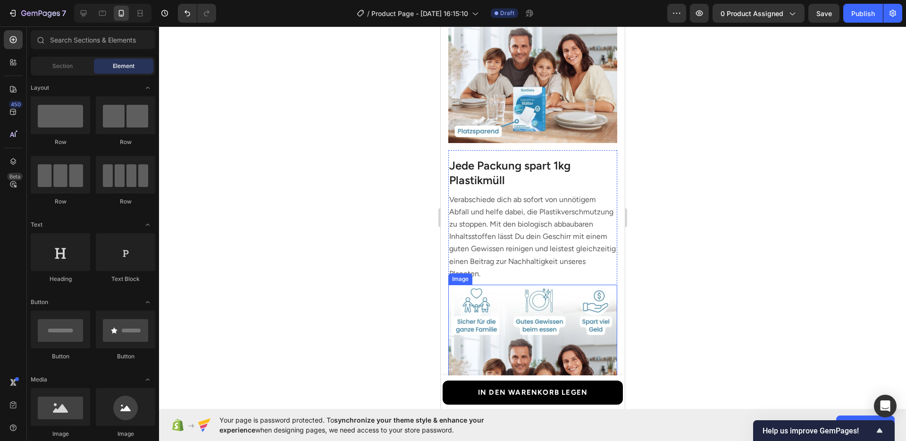
scroll to position [1403, 0]
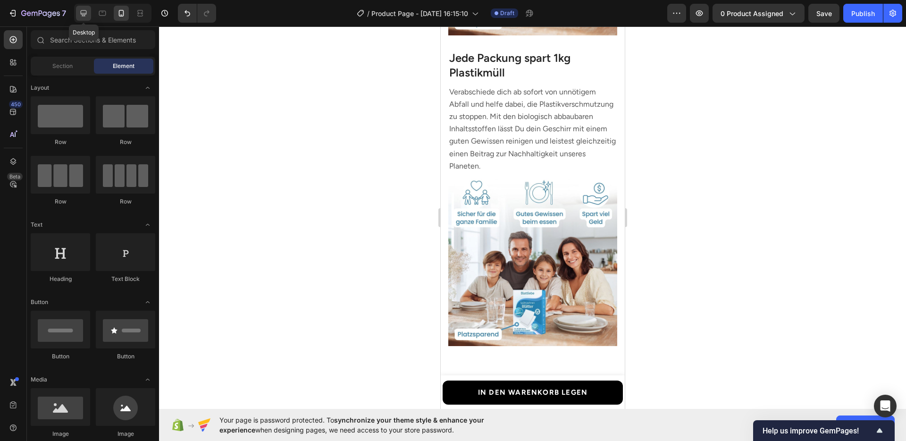
click at [78, 15] on div at bounding box center [83, 13] width 15 height 15
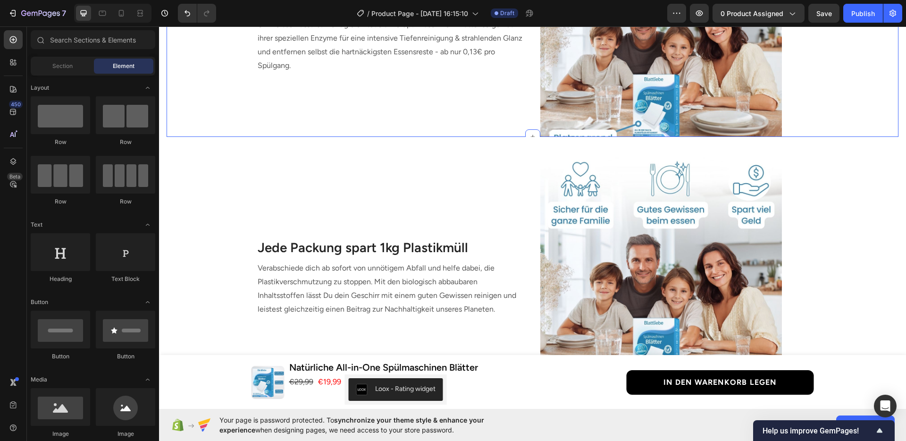
scroll to position [1130, 0]
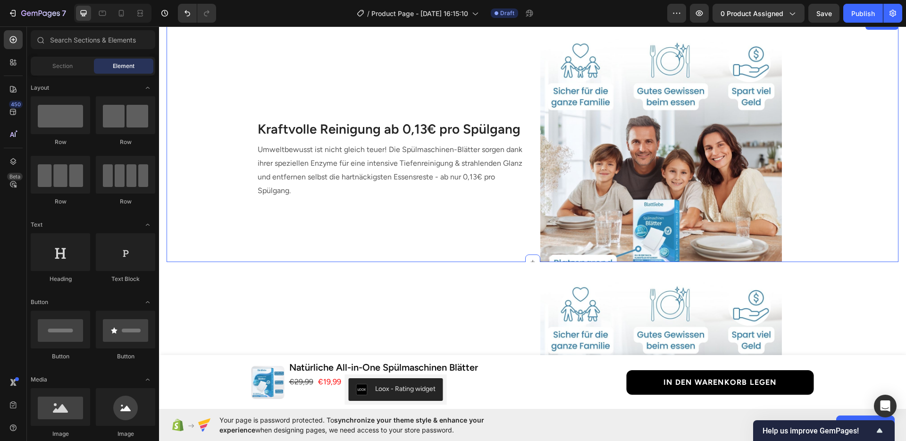
click at [819, 250] on div "Image Kraftvolle Reinigung ab 0,13€ pro Spülgang Heading Umweltbewusst ist nich…" at bounding box center [533, 151] width 732 height 257
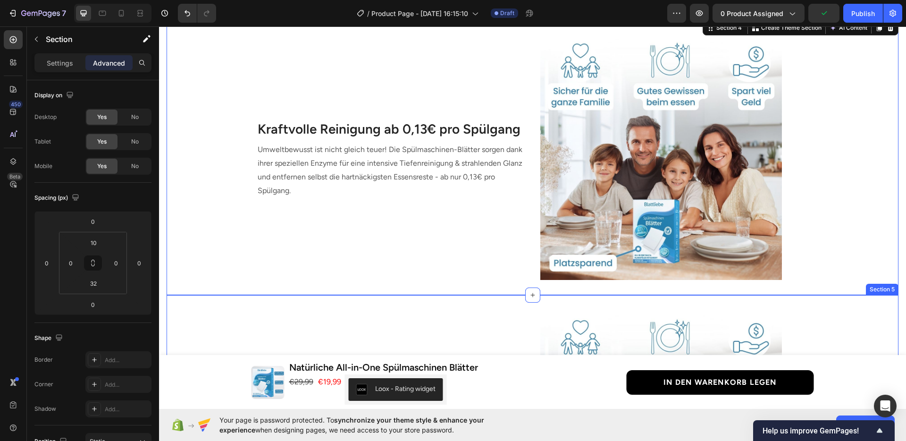
click at [821, 276] on div "Image Kraftvolle Reinigung ab 0,13€ pro Spülgang Heading Umweltbewusst ist nich…" at bounding box center [533, 151] width 732 height 257
click at [859, 309] on div "Image Jede Packung spart 1kg Plastikmüll Heading Verabschiede dich ab sofort vo…" at bounding box center [533, 428] width 732 height 257
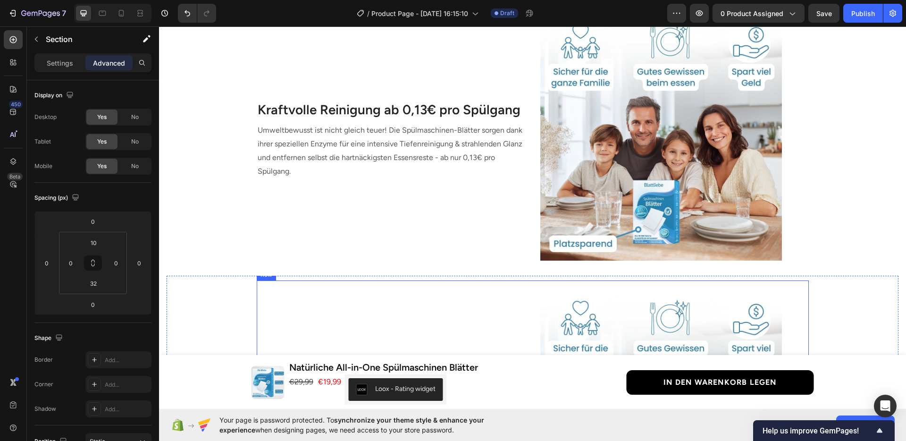
scroll to position [1117, 0]
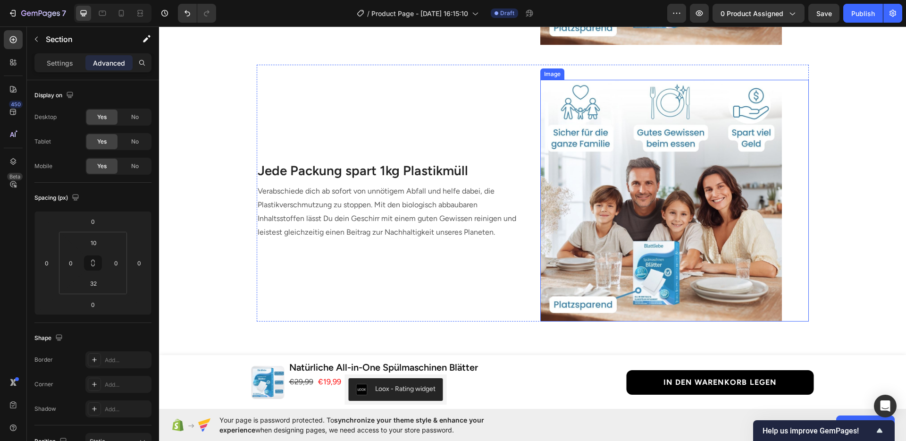
click at [581, 236] on img at bounding box center [661, 201] width 242 height 242
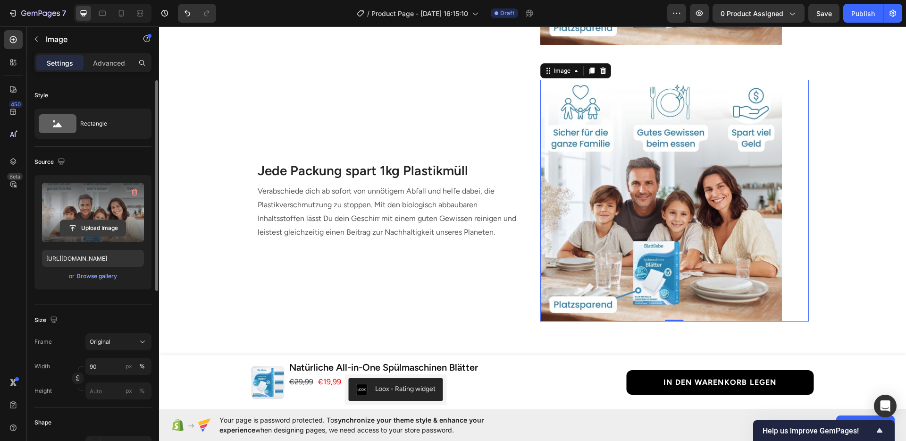
click at [103, 220] on input "file" at bounding box center [92, 228] width 65 height 16
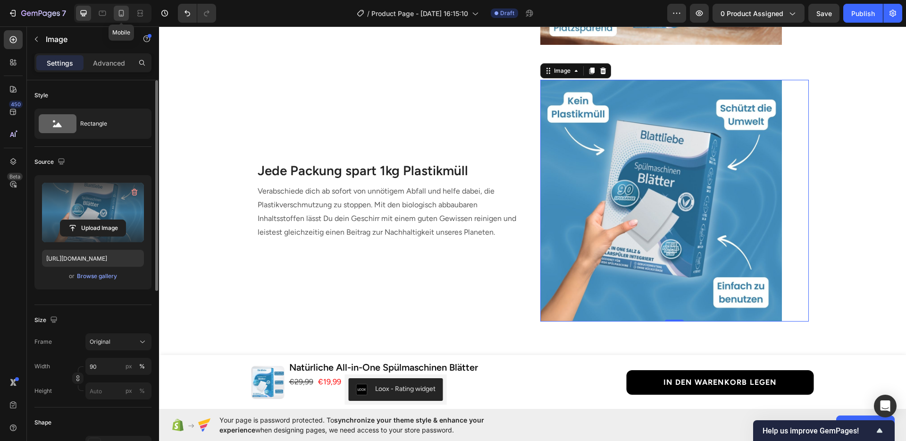
click at [122, 8] on div at bounding box center [121, 13] width 15 height 15
type input "https://cdn.shopify.com/s/files/1/0950/1052/1430/files/gempages_585874185520153…"
type input "100"
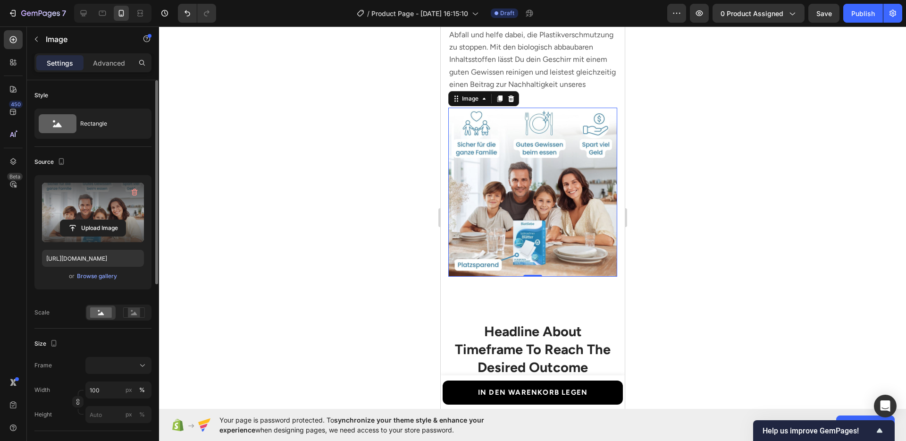
scroll to position [1266, 0]
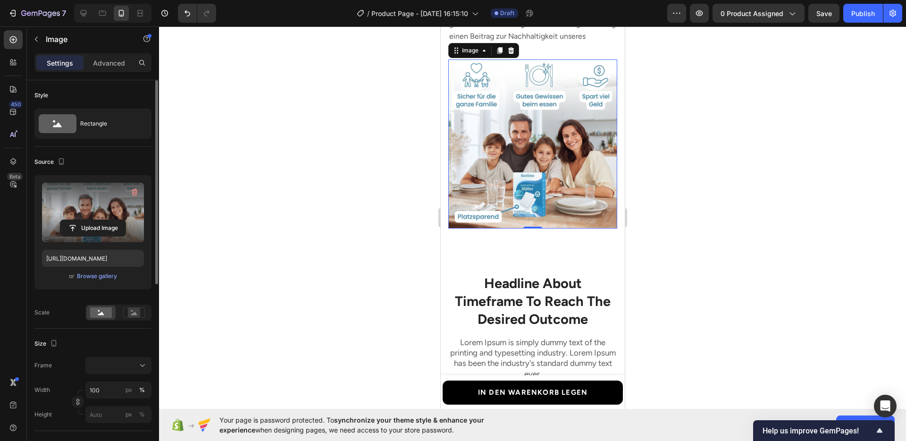
click at [761, 179] on div at bounding box center [532, 233] width 747 height 414
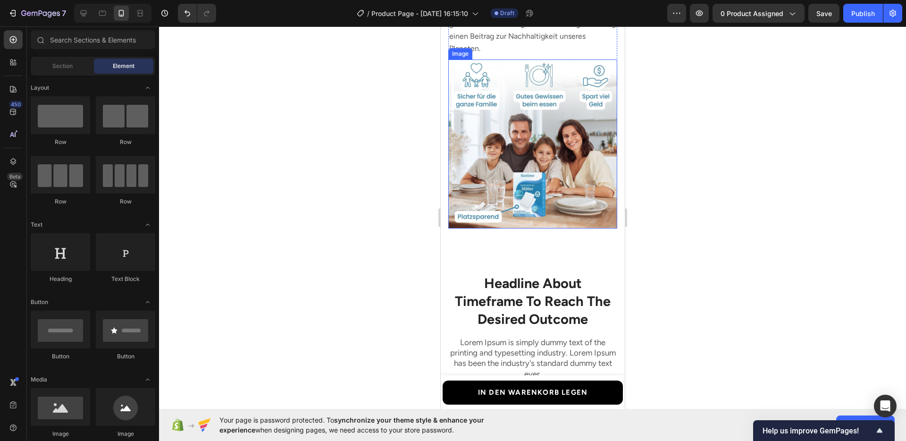
click at [567, 150] on img at bounding box center [532, 143] width 169 height 169
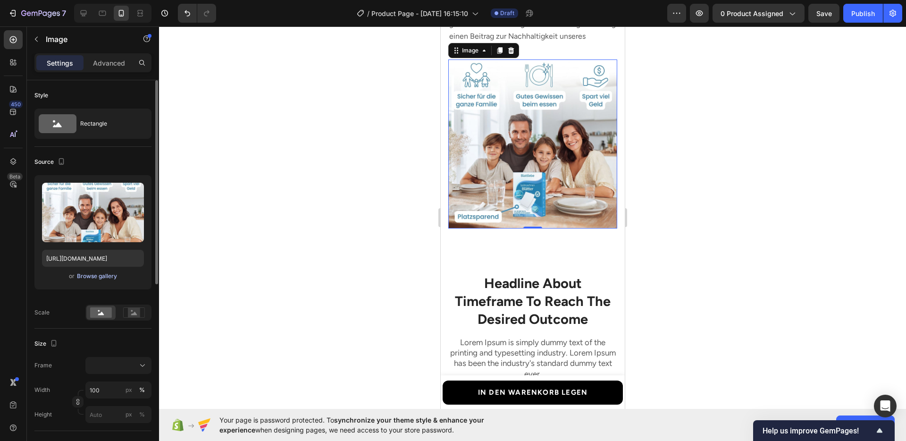
click at [105, 275] on div "Browse gallery" at bounding box center [97, 276] width 40 height 8
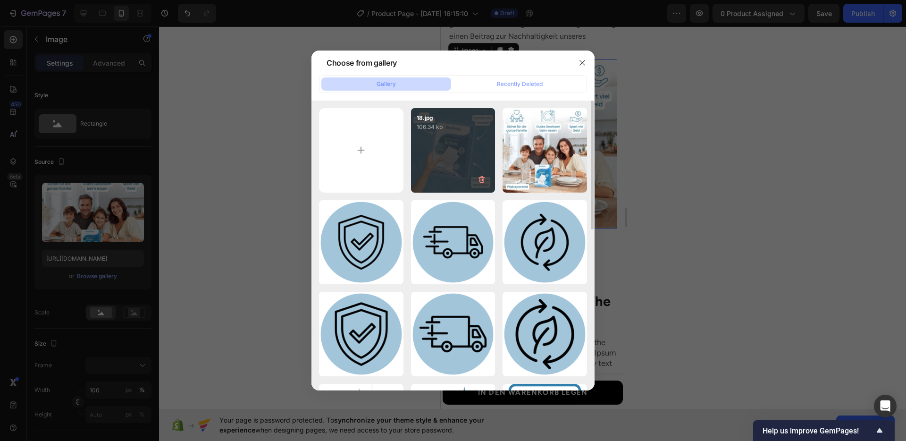
click at [481, 150] on div "18.jpg 106.34 kb" at bounding box center [453, 150] width 84 height 84
type input "https://cdn.shopify.com/s/files/1/0950/1052/1430/files/gempages_585874185520153…"
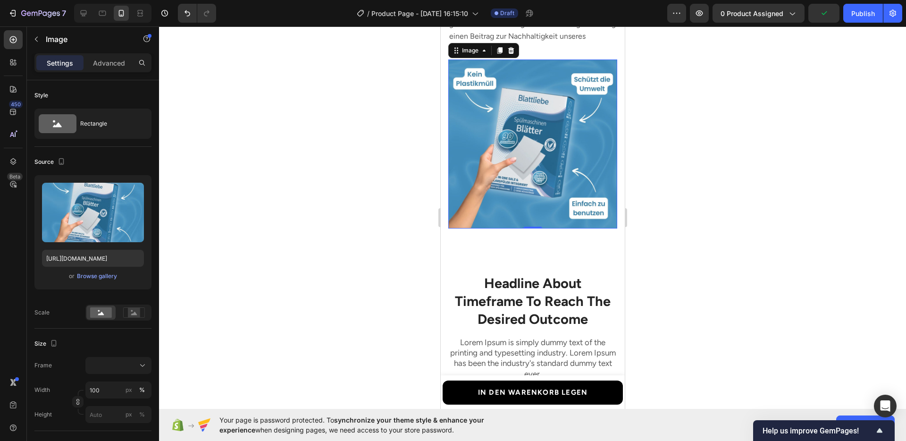
click at [674, 199] on div at bounding box center [532, 233] width 747 height 414
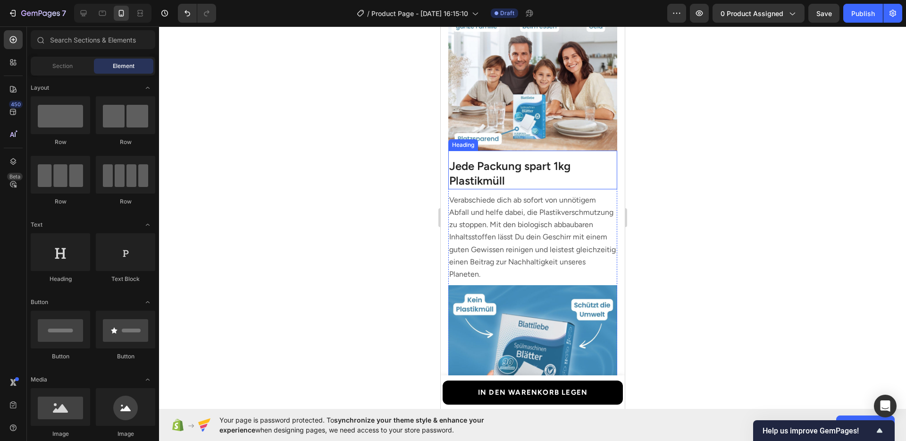
scroll to position [1039, 0]
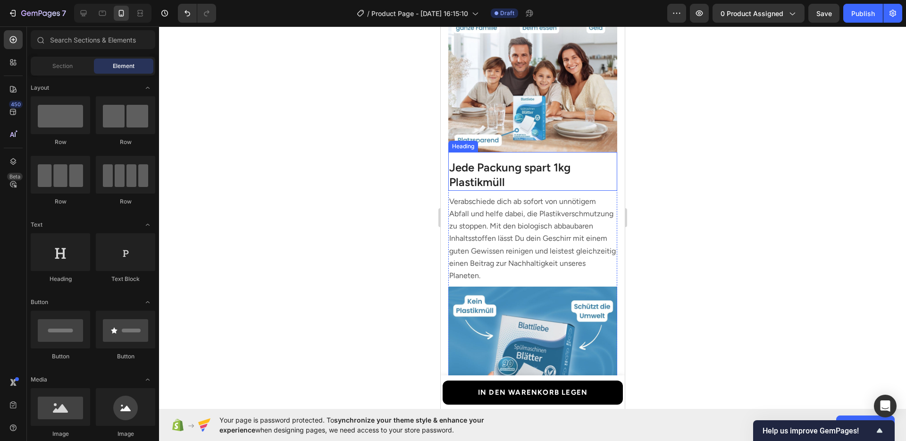
click at [518, 173] on h3 "Jede Packung spart 1kg Plastikmüll" at bounding box center [532, 174] width 169 height 31
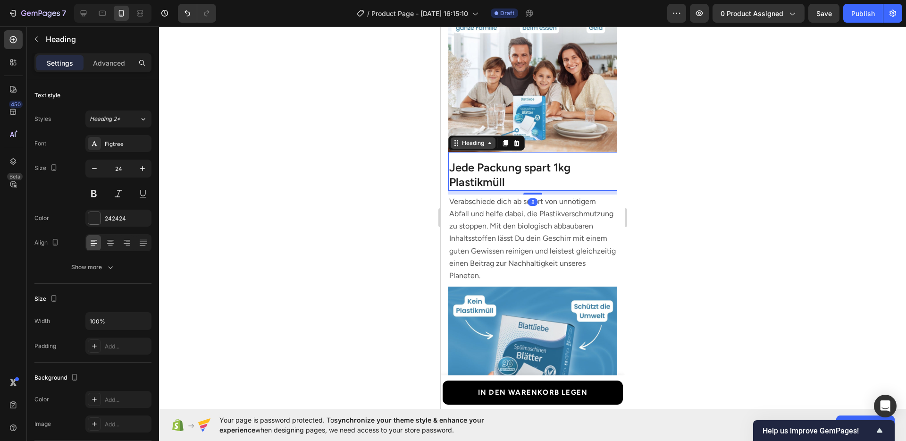
click at [474, 142] on div "Heading" at bounding box center [472, 143] width 26 height 8
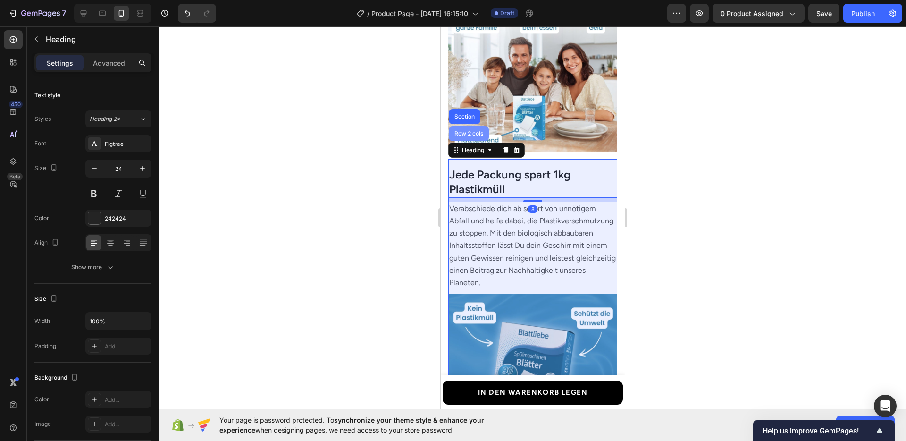
click at [460, 132] on div "Row 2 cols" at bounding box center [468, 133] width 40 height 15
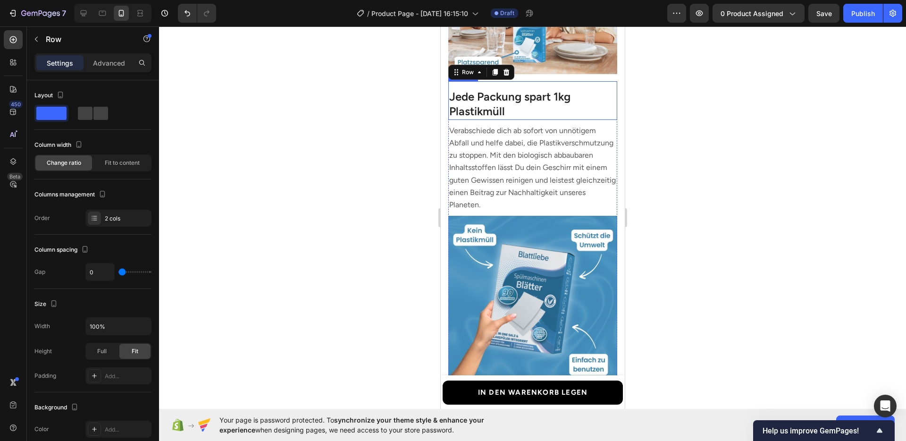
scroll to position [1165, 0]
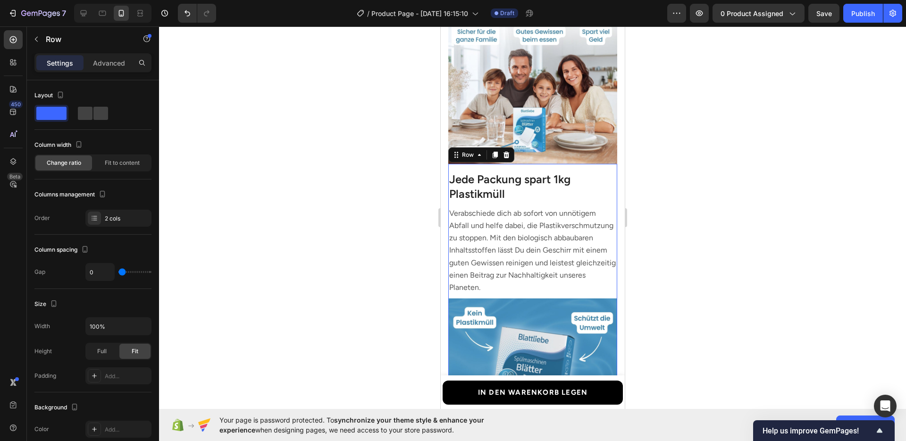
click at [745, 211] on div at bounding box center [532, 233] width 747 height 414
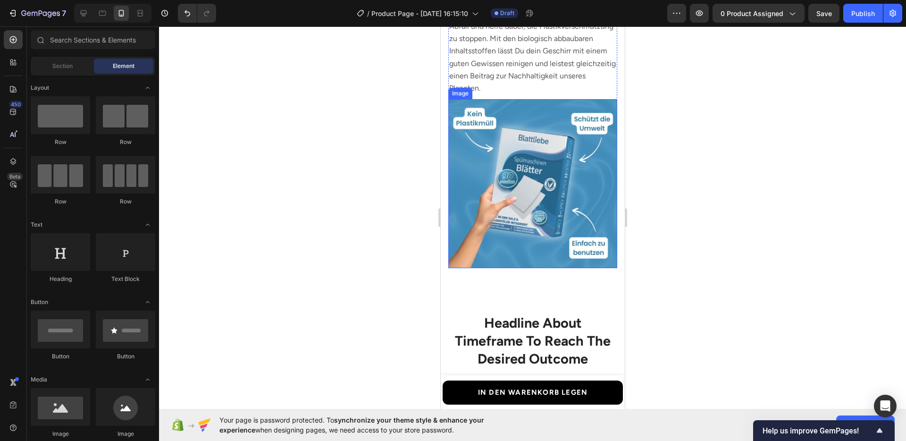
scroll to position [1229, 0]
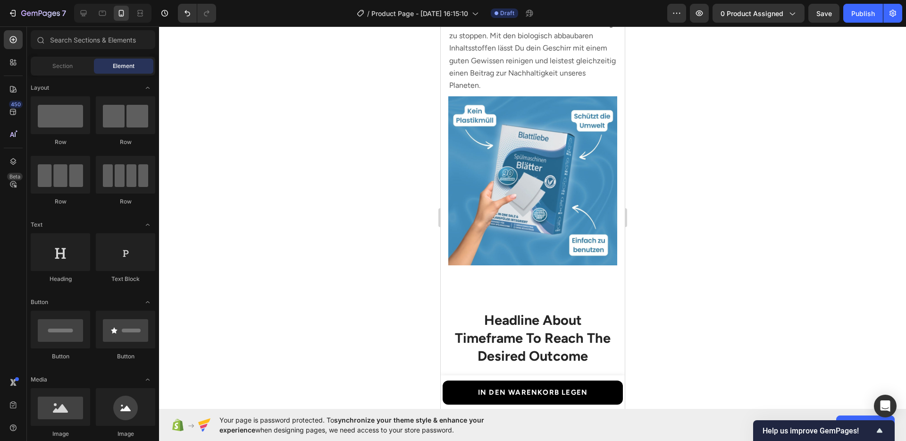
click at [713, 238] on div at bounding box center [532, 233] width 747 height 414
click at [85, 18] on div at bounding box center [83, 13] width 15 height 15
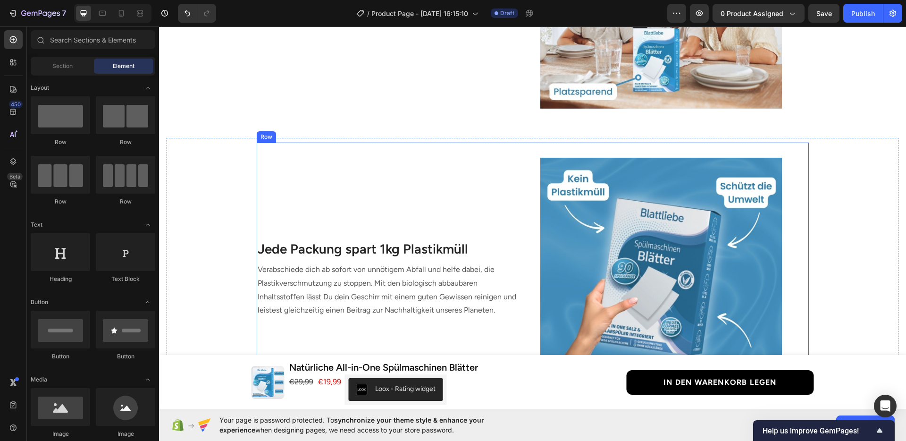
scroll to position [1065, 0]
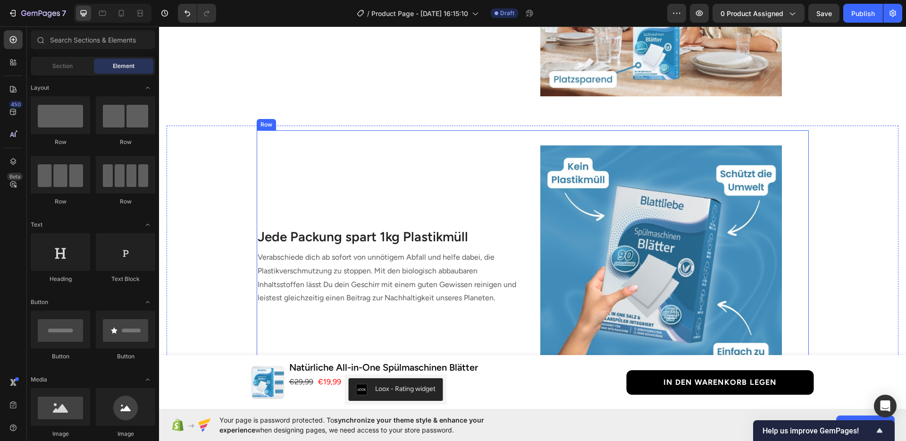
click at [522, 316] on div "Image Jede Packung spart 1kg Plastikmüll Heading Verabschiede dich ab sofort vo…" at bounding box center [533, 258] width 552 height 257
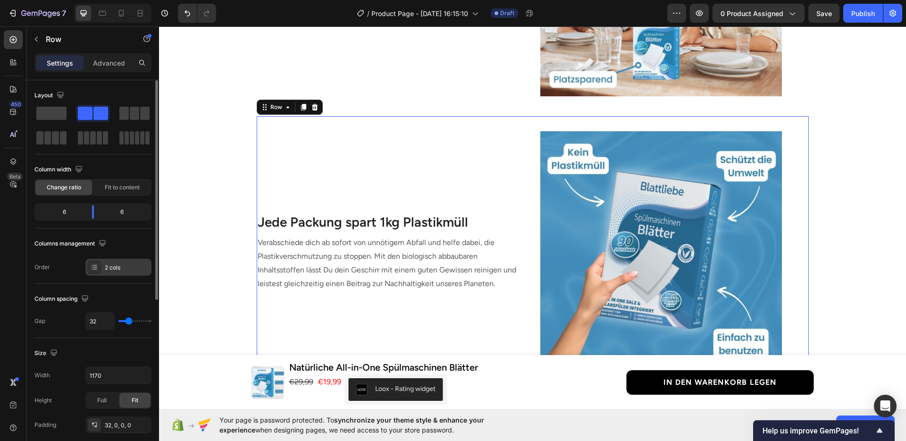
click at [104, 261] on div "2 cols" at bounding box center [118, 266] width 66 height 17
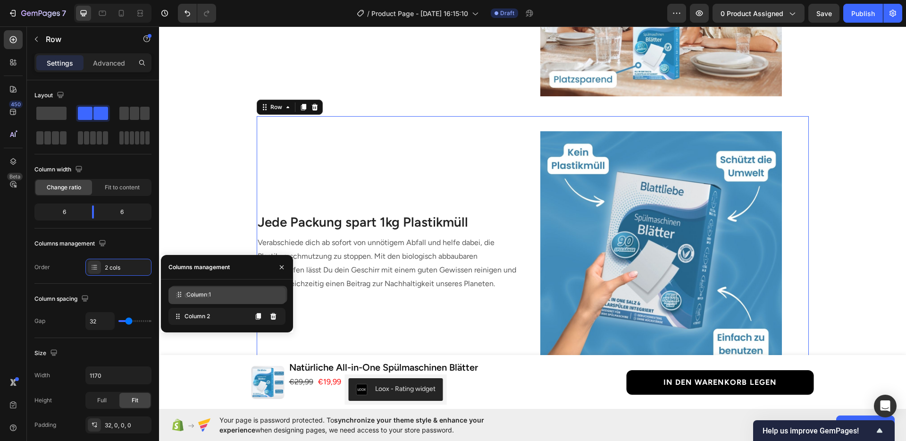
drag, startPoint x: 176, startPoint y: 315, endPoint x: 178, endPoint y: 292, distance: 22.3
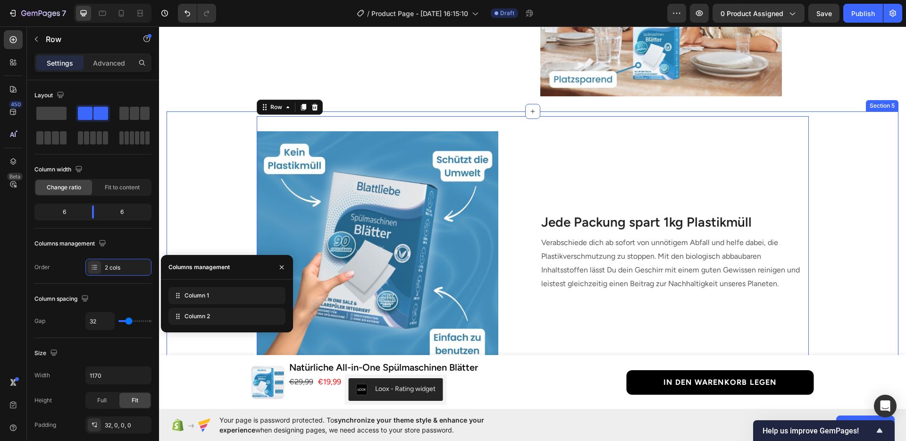
click at [817, 277] on div "Image Jede Packung spart 1kg Plastikmüll Heading Verabschiede dich ab sofort vo…" at bounding box center [533, 244] width 732 height 257
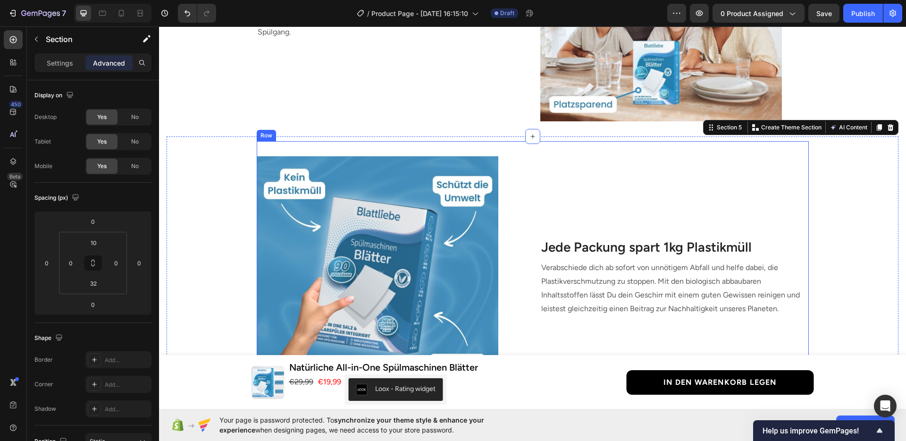
scroll to position [1106, 0]
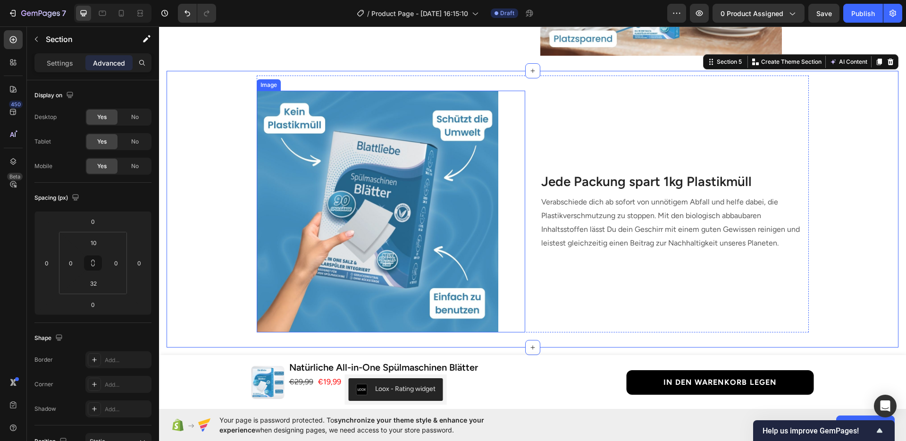
click at [509, 237] on div at bounding box center [391, 212] width 268 height 242
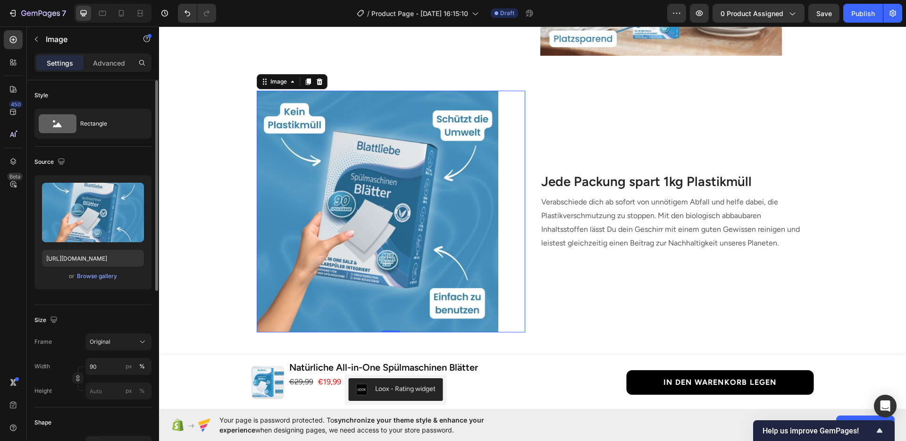
scroll to position [2, 0]
click at [103, 65] on p "Advanced" at bounding box center [109, 63] width 32 height 10
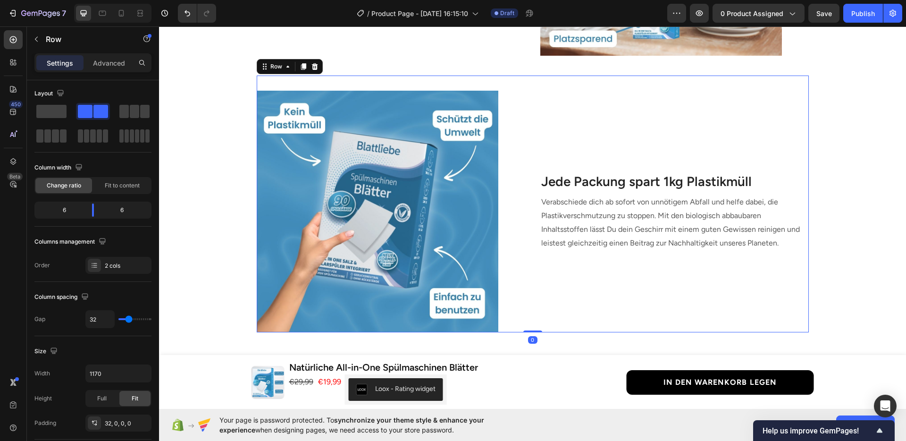
click at [527, 231] on div "Image Jede Packung spart 1kg Plastikmüll Heading Verabschiede dich ab sofort vo…" at bounding box center [533, 203] width 552 height 257
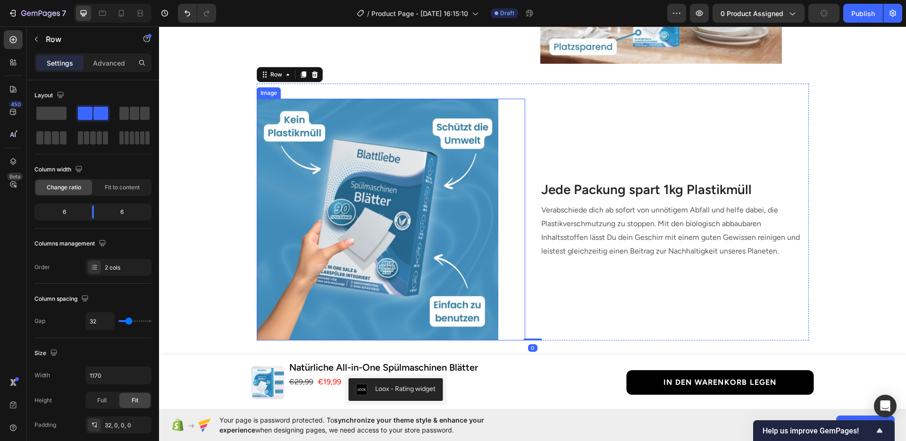
scroll to position [1042, 0]
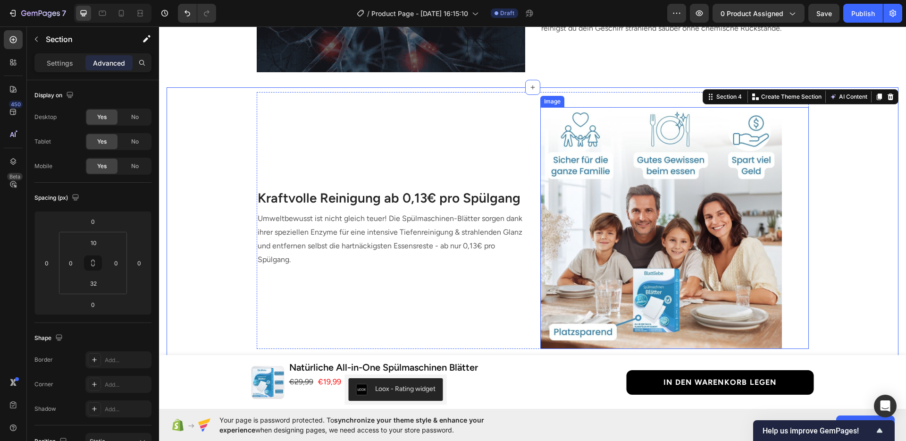
scroll to position [768, 0]
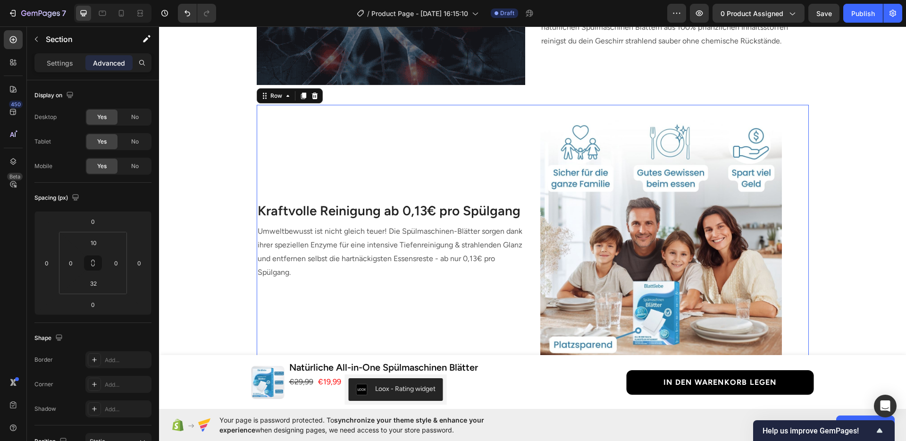
click at [523, 200] on div "Image Kraftvolle Reinigung ab 0,13€ pro Spülgang Heading Umweltbewusst ist nich…" at bounding box center [533, 233] width 552 height 257
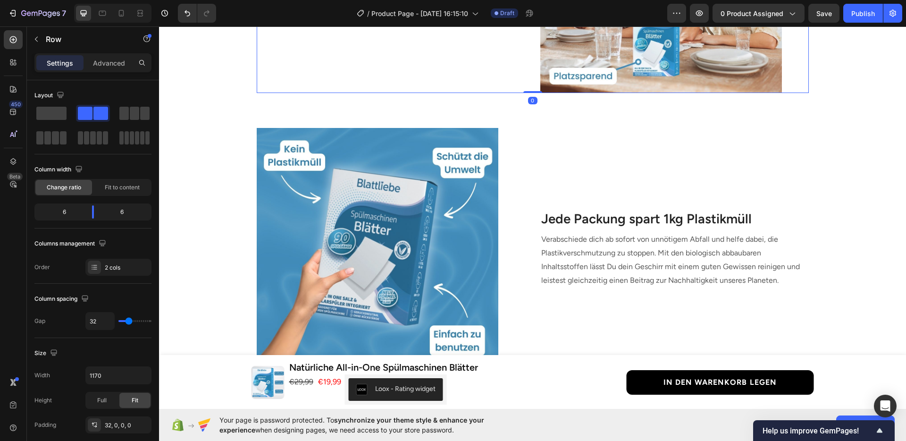
scroll to position [1162, 0]
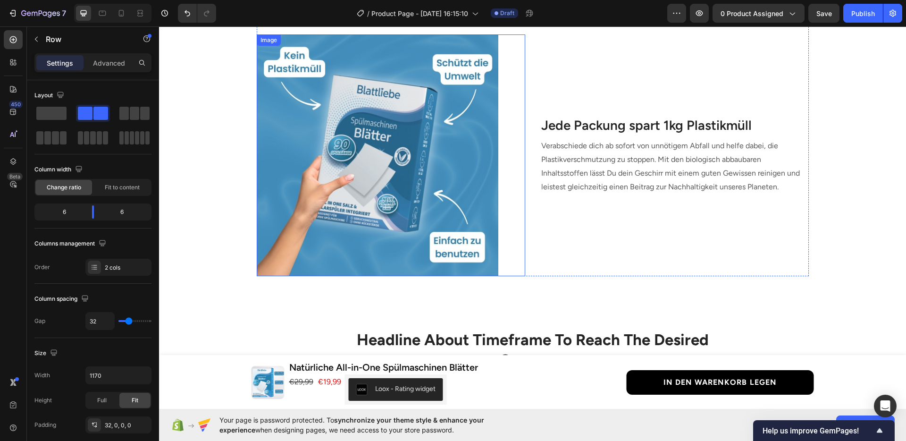
click at [517, 198] on div at bounding box center [391, 155] width 268 height 242
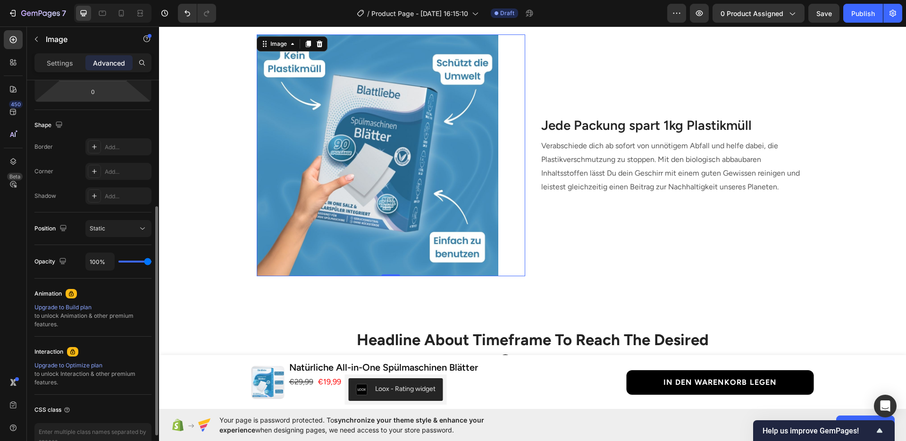
scroll to position [0, 0]
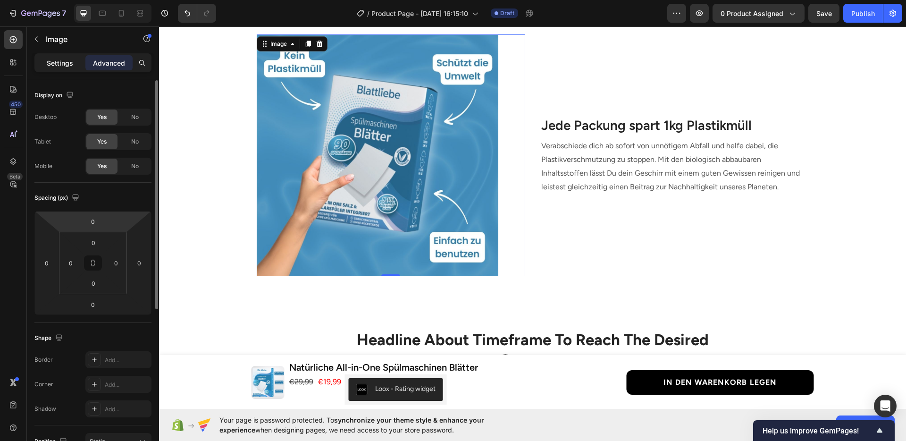
click at [65, 58] on p "Settings" at bounding box center [60, 63] width 26 height 10
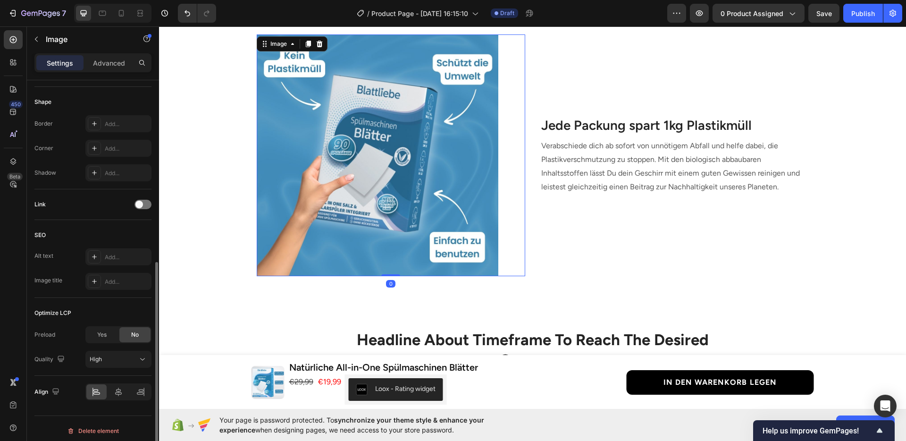
scroll to position [325, 0]
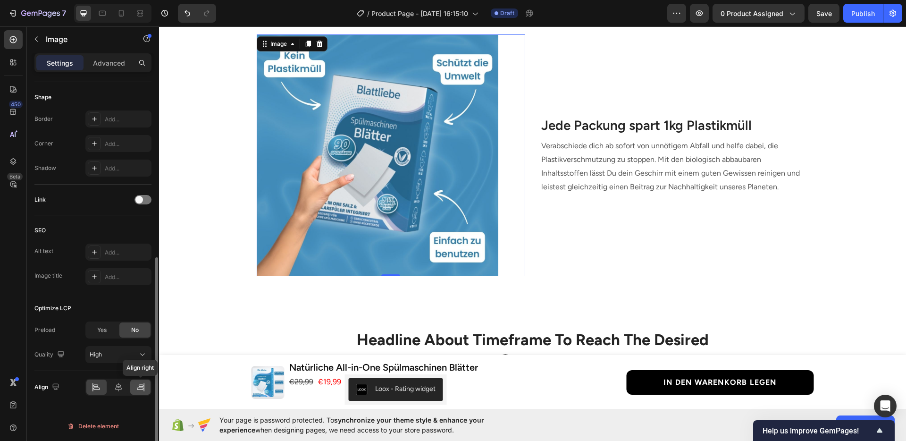
click at [139, 392] on div at bounding box center [140, 386] width 20 height 15
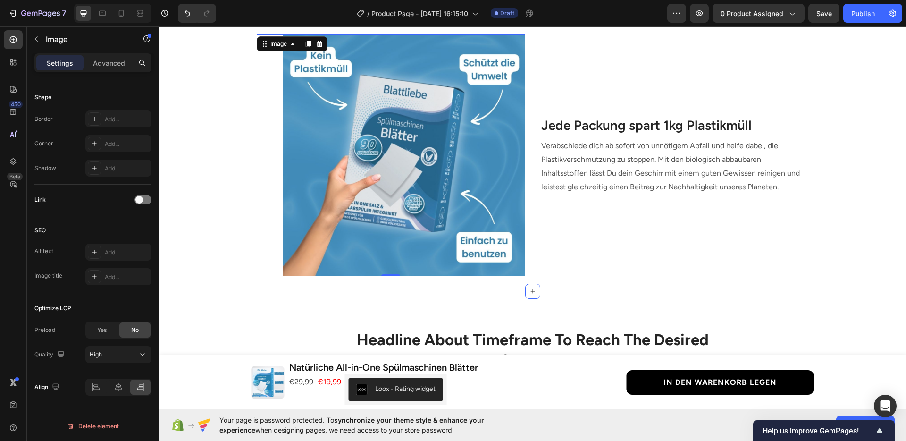
click at [874, 241] on div "Image 0 Jede Packung spart 1kg Plastikmüll Heading Verabschiede dich ab sofort …" at bounding box center [533, 147] width 732 height 257
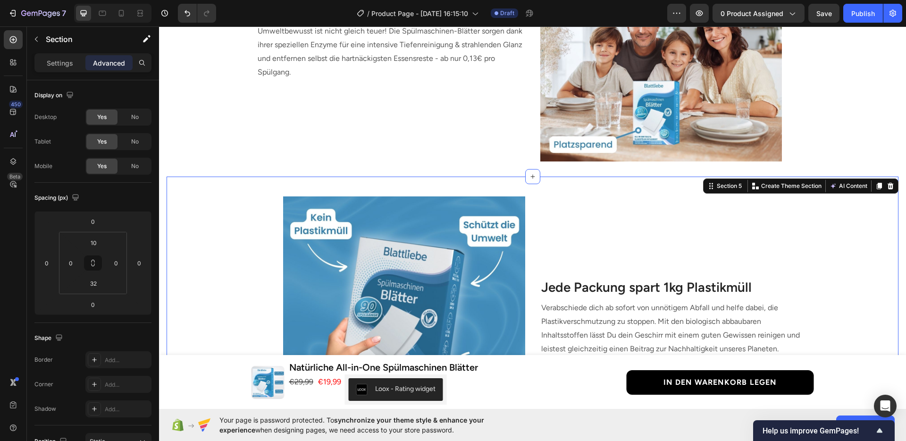
scroll to position [1000, 0]
click at [866, 104] on div "Image Kraftvolle Reinigung ab 0,13€ pro Spülgang Heading Umweltbewusst ist nich…" at bounding box center [533, 33] width 732 height 257
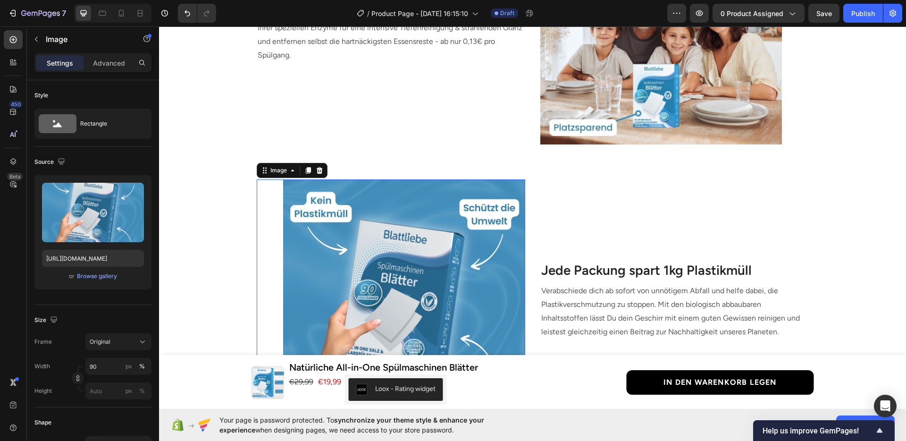
scroll to position [1127, 0]
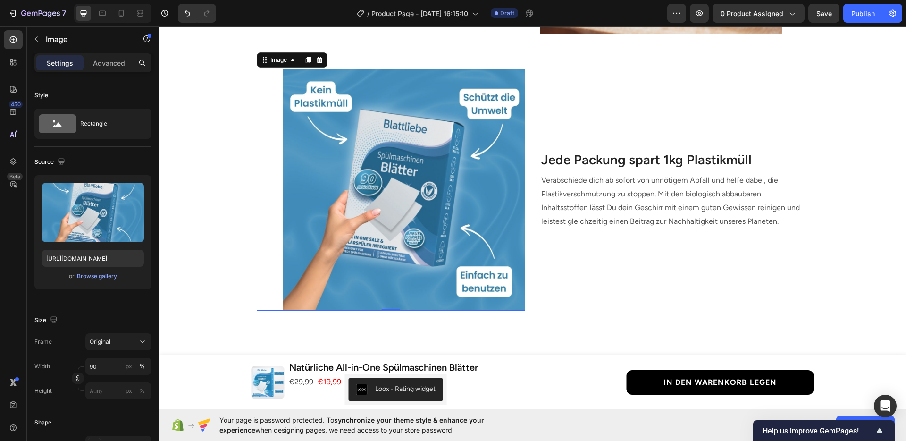
click at [369, 230] on img at bounding box center [404, 190] width 242 height 242
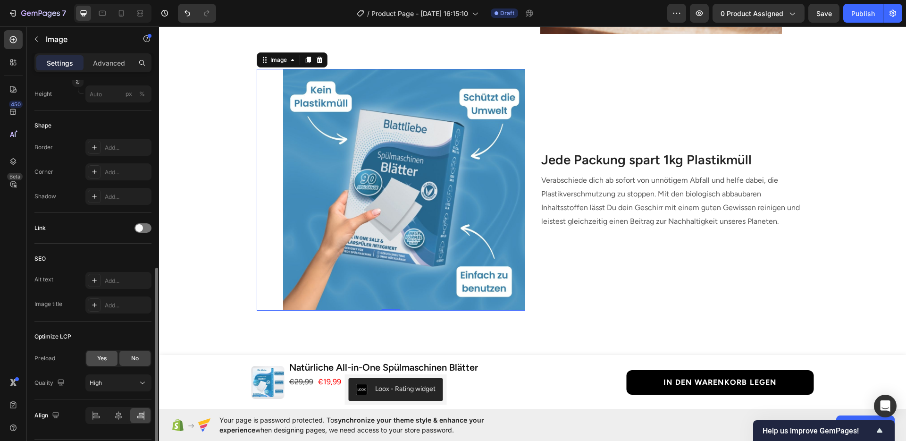
scroll to position [325, 0]
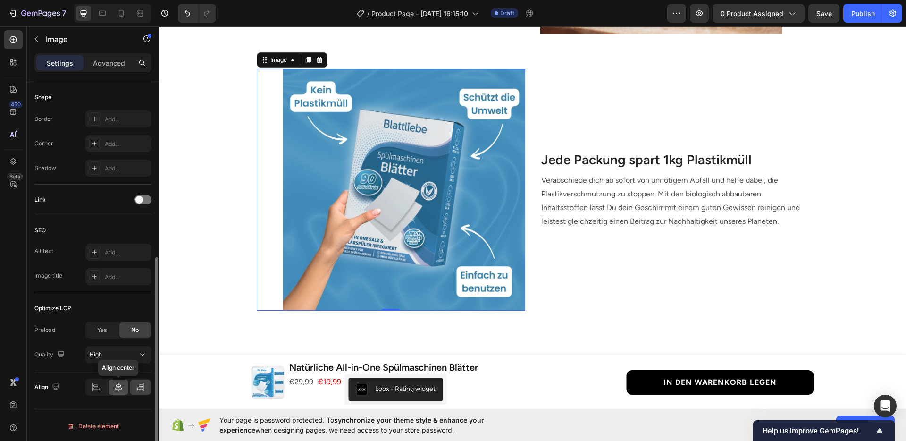
click at [118, 384] on icon at bounding box center [118, 387] width 7 height 8
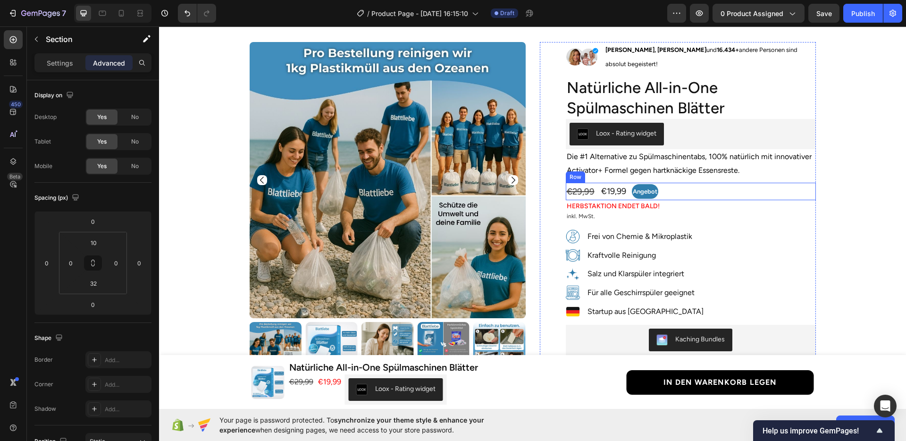
scroll to position [34, 0]
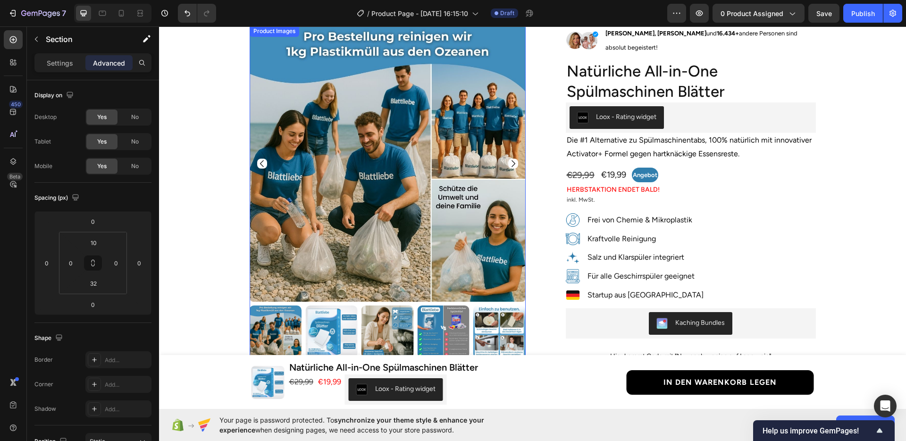
click at [307, 330] on img at bounding box center [331, 331] width 52 height 52
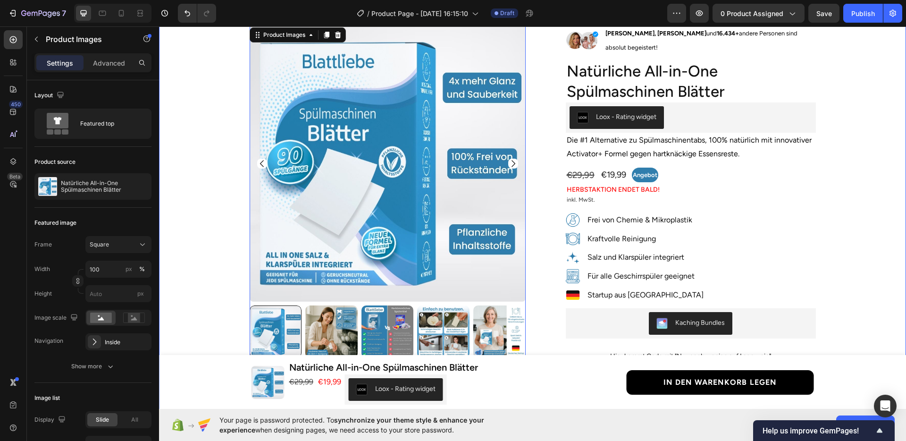
scroll to position [0, 0]
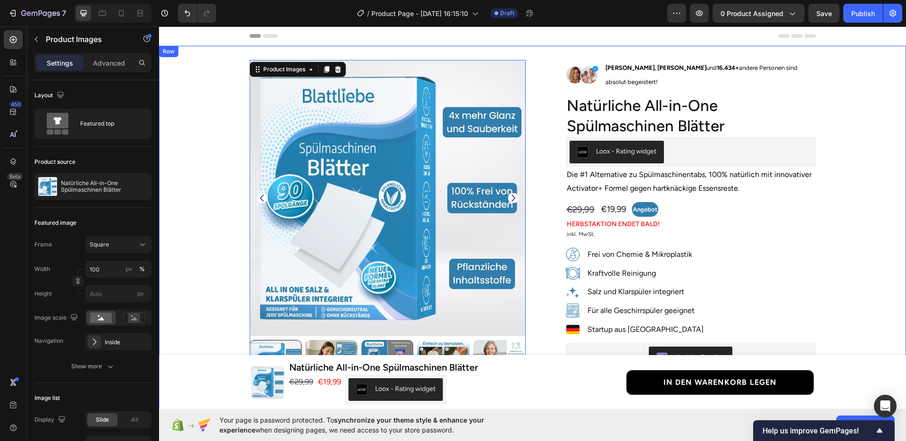
click at [862, 220] on div "Product Images 0 Row Image [PERSON_NAME] und 16.434+ andere Personen sind absol…" at bounding box center [532, 383] width 733 height 647
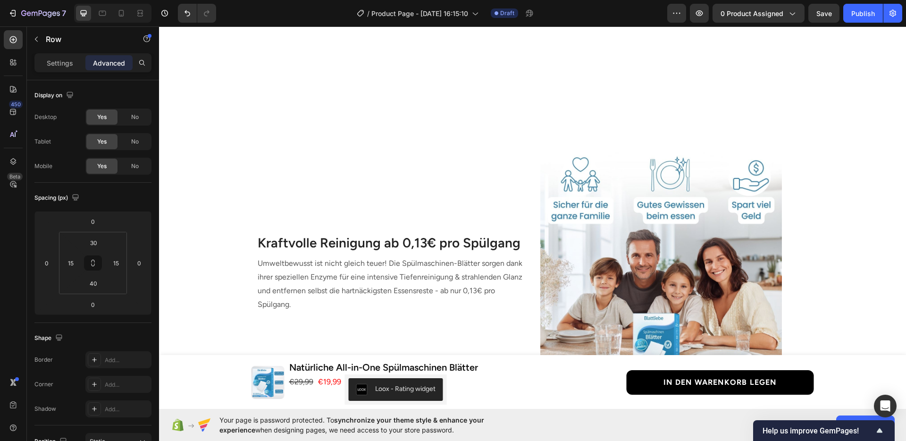
scroll to position [1046, 0]
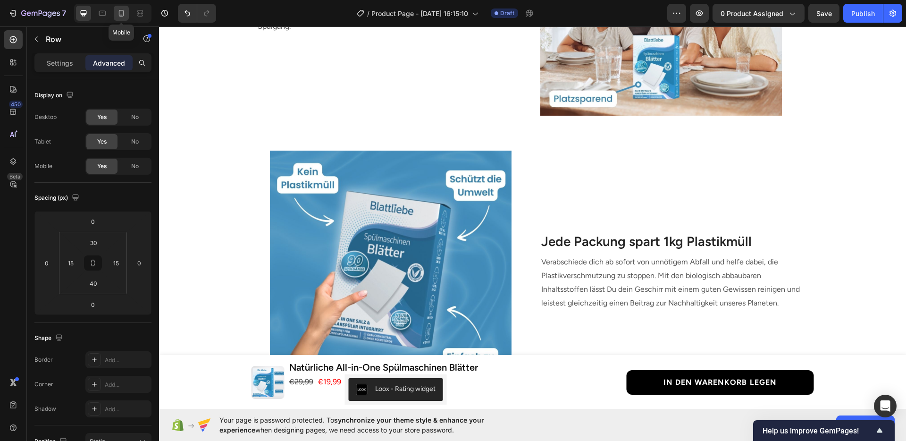
click at [124, 16] on icon at bounding box center [121, 12] width 9 height 9
type input "10"
type input "20"
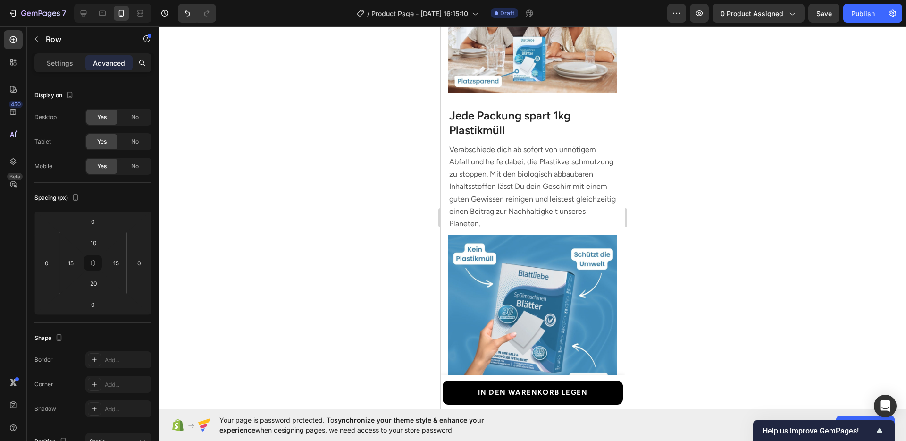
click at [732, 243] on div at bounding box center [532, 233] width 747 height 414
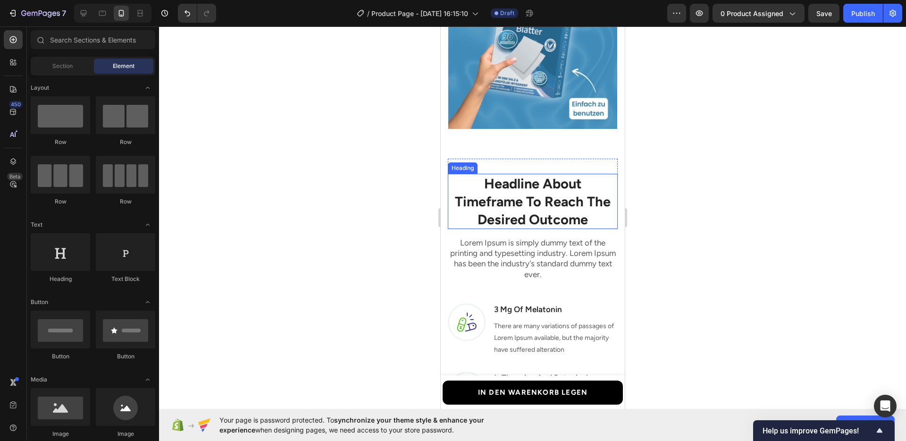
scroll to position [1315, 0]
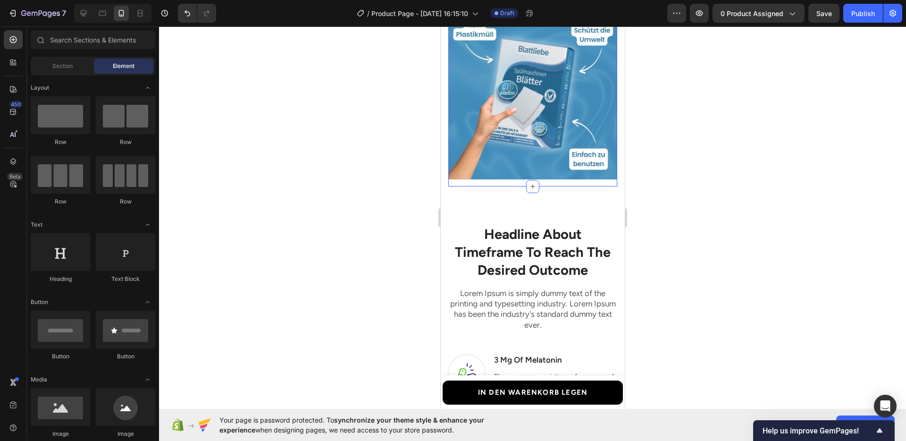
click at [557, 174] on div "Image Jede Packung spart 1kg Plastikmüll Heading Verabschiede dich ab sofort vo…" at bounding box center [532, 31] width 169 height 310
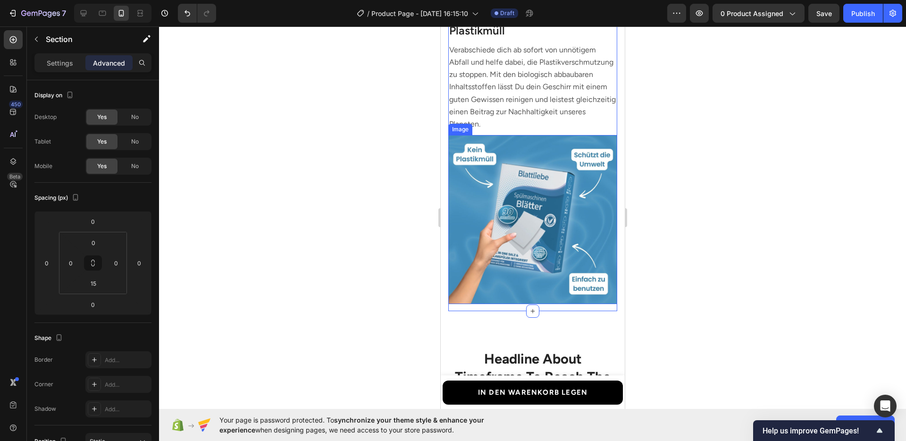
scroll to position [1198, 0]
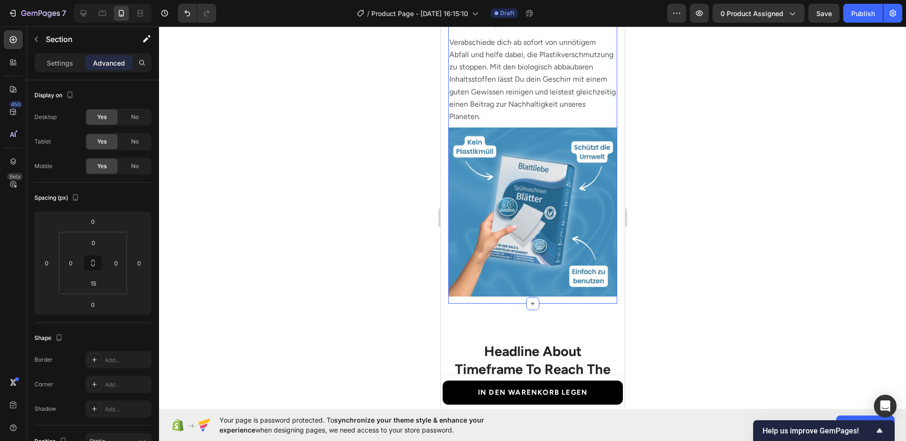
click at [666, 170] on div at bounding box center [532, 233] width 747 height 414
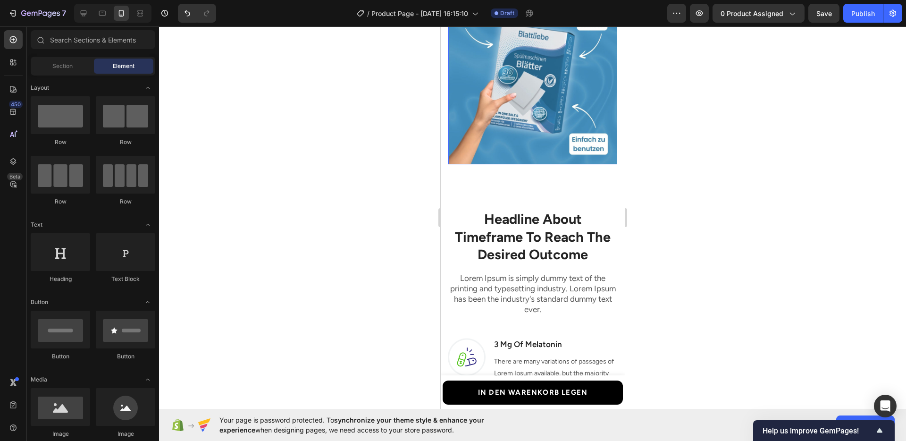
scroll to position [1584, 0]
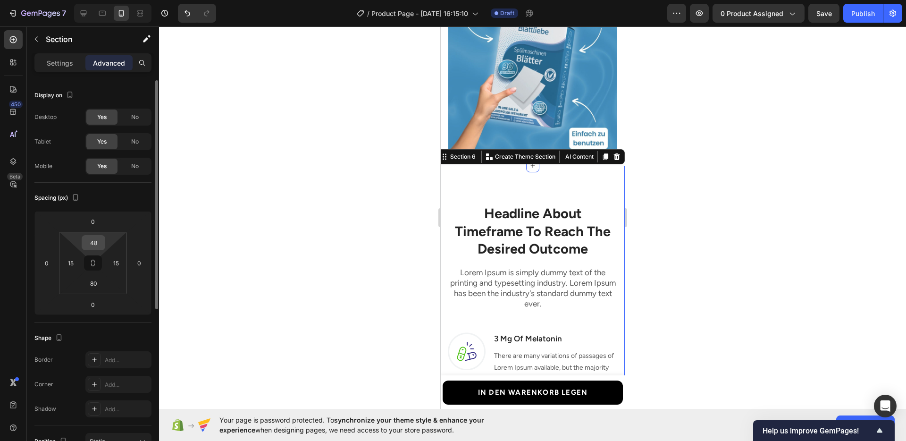
click at [99, 239] on input "48" at bounding box center [93, 242] width 19 height 14
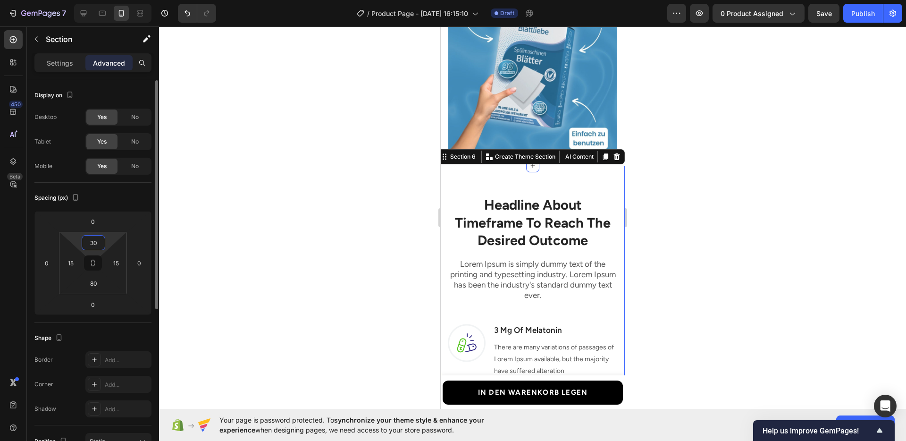
click at [90, 243] on input "30" at bounding box center [93, 242] width 19 height 14
type input "0"
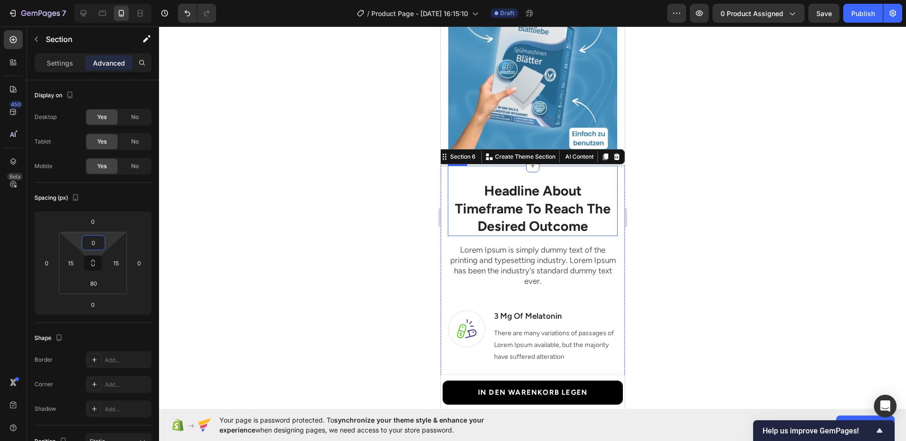
click at [471, 182] on p "Headline About Timeframe To Reach The Desired Outcome" at bounding box center [532, 208] width 168 height 53
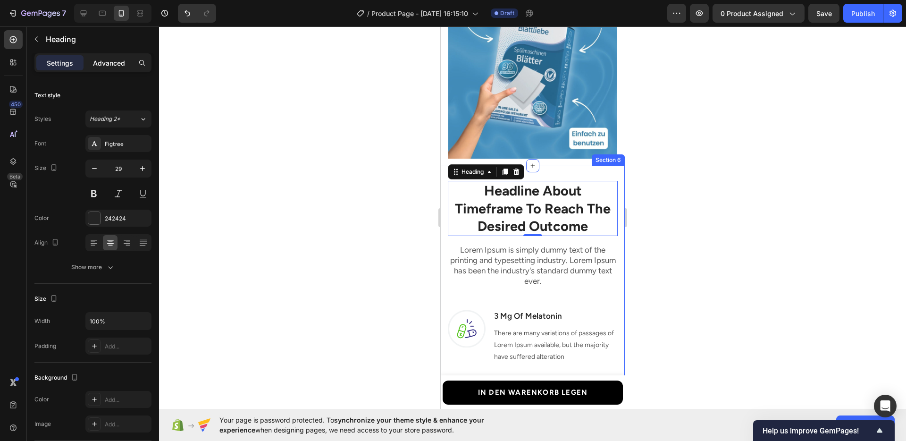
click at [118, 62] on p "Advanced" at bounding box center [109, 63] width 32 height 10
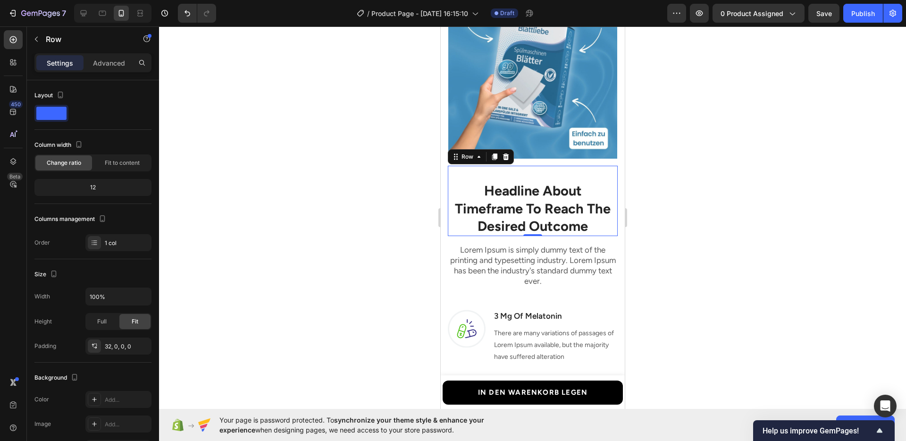
click at [589, 166] on div "Headline About Timeframe To Reach The Desired Outcome Heading Row 0" at bounding box center [532, 201] width 170 height 70
click at [692, 195] on div at bounding box center [532, 233] width 747 height 414
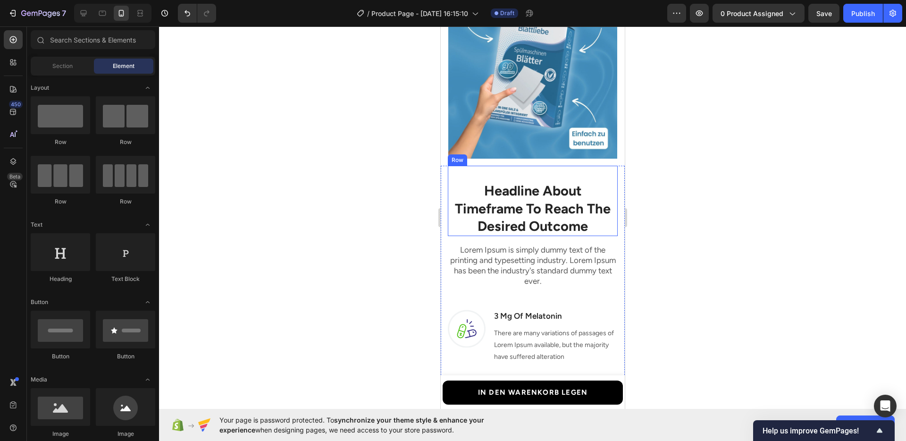
click at [583, 166] on div "Headline About Timeframe To Reach The Desired Outcome Heading Row" at bounding box center [532, 201] width 170 height 70
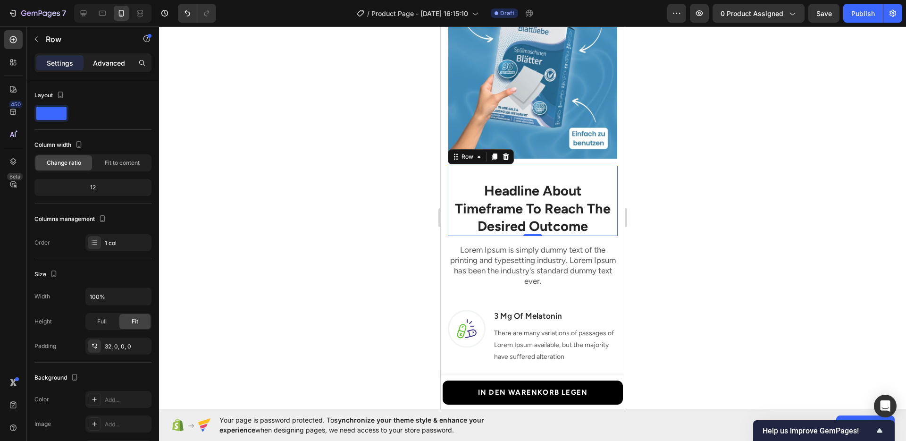
click at [116, 66] on p "Advanced" at bounding box center [109, 63] width 32 height 10
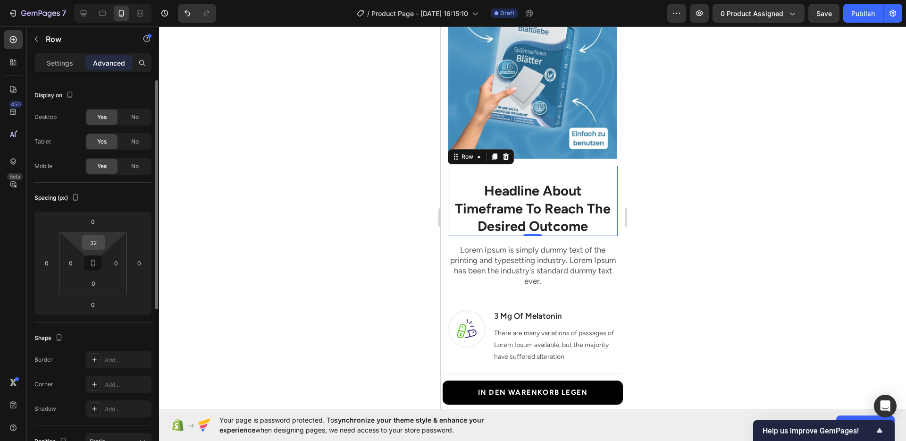
click at [93, 238] on input "32" at bounding box center [93, 242] width 19 height 14
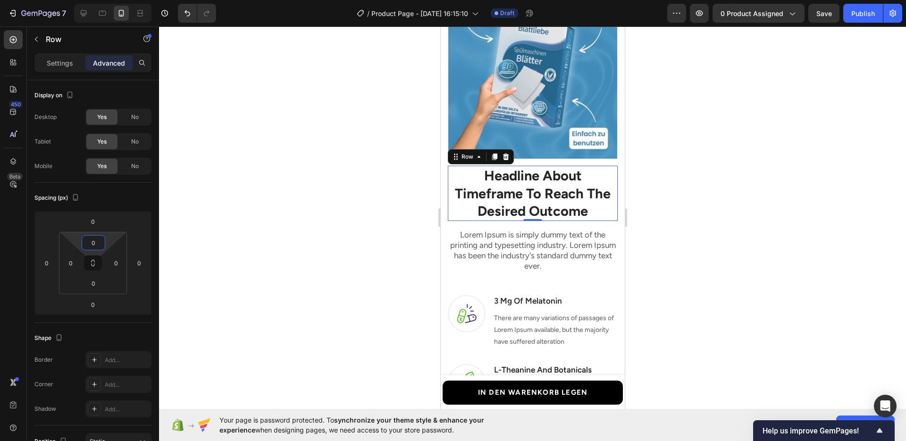
type input "0"
click at [386, 229] on div at bounding box center [532, 233] width 747 height 414
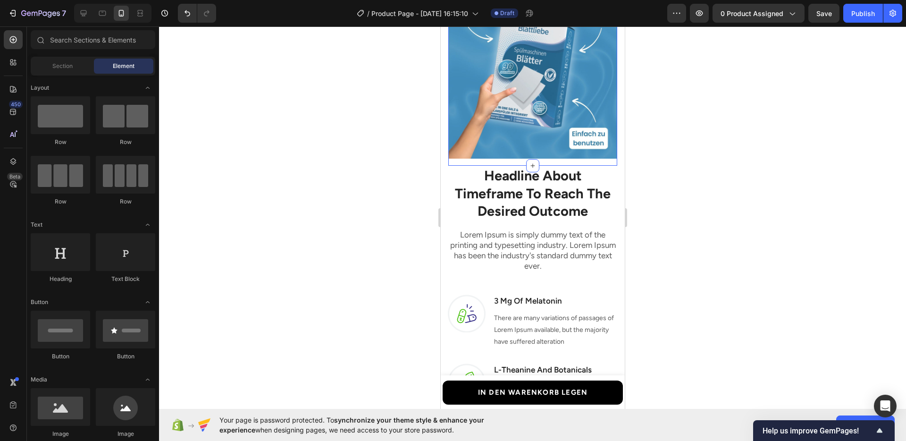
click at [549, 153] on div "Image Jede Packung spart 1kg Plastikmüll Heading Verabschiede dich ab sofort vo…" at bounding box center [532, 10] width 169 height 310
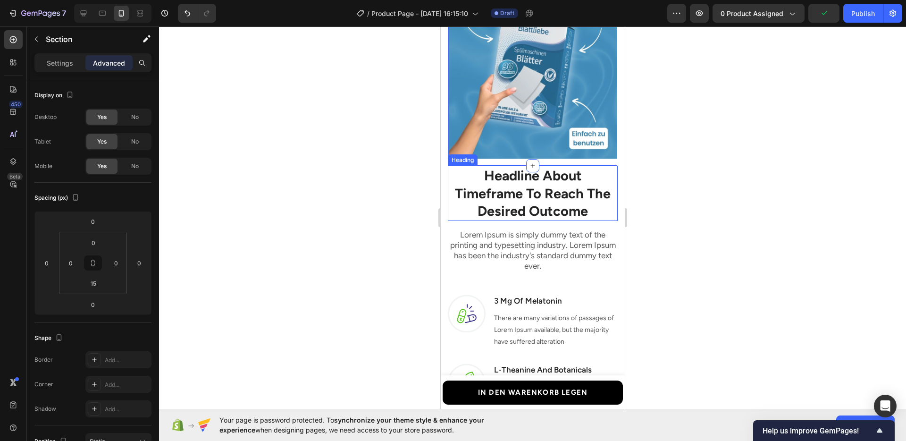
click at [550, 180] on p "Headline About Timeframe To Reach The Desired Outcome" at bounding box center [532, 193] width 168 height 53
click at [445, 183] on div "Headline About Timeframe To Reach The Desired Outcome Heading 0 Row Lorem Ipsum…" at bounding box center [532, 441] width 184 height 550
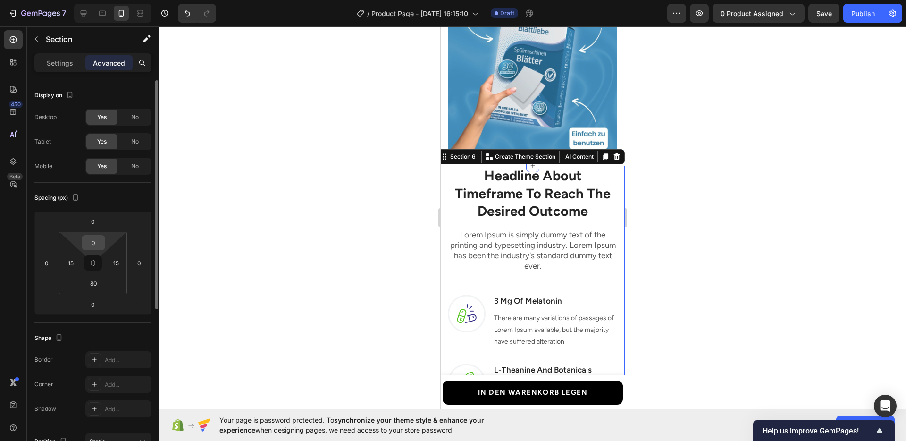
click at [90, 236] on input "0" at bounding box center [93, 242] width 19 height 14
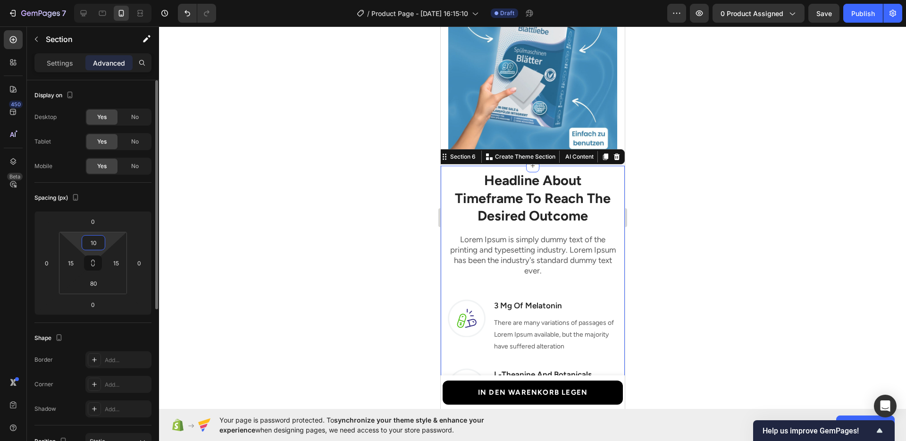
click at [94, 236] on input "10" at bounding box center [93, 242] width 19 height 14
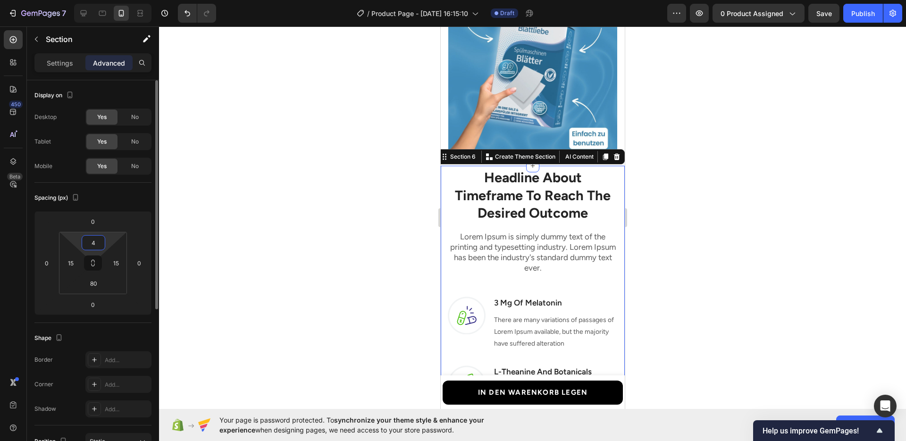
type input "40"
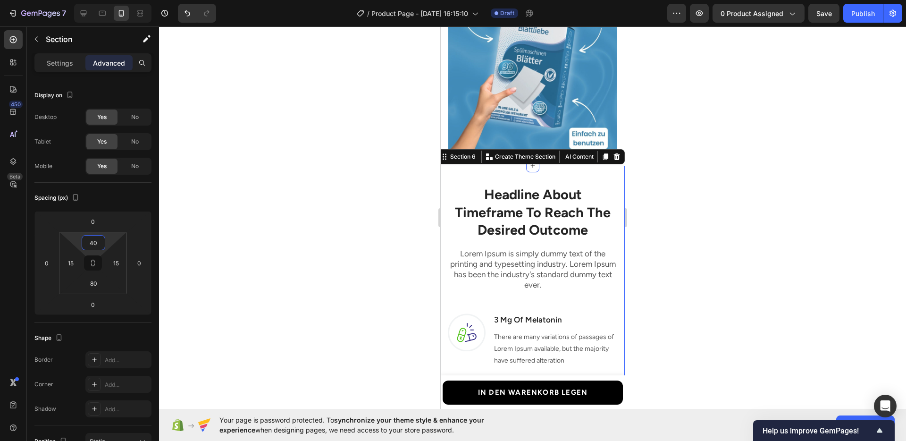
click at [326, 242] on div at bounding box center [532, 233] width 747 height 414
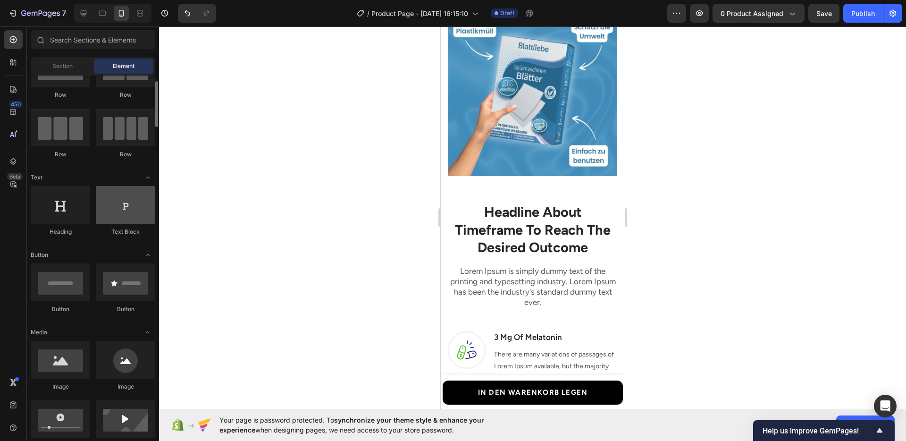
scroll to position [0, 0]
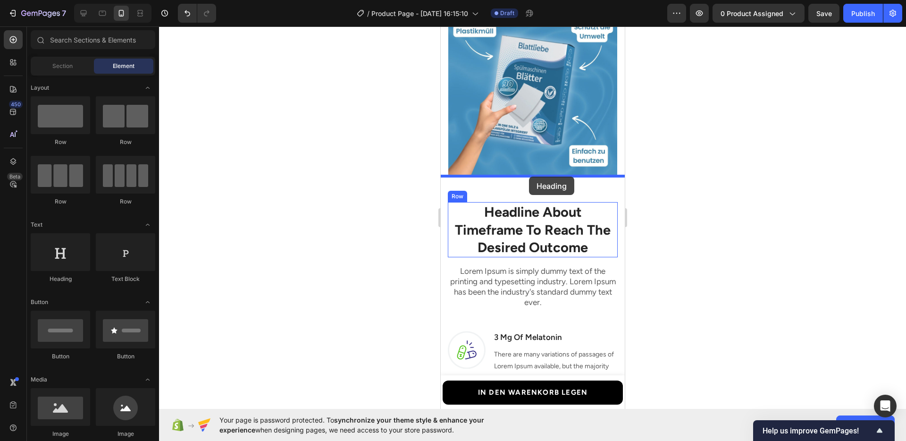
drag, startPoint x: 519, startPoint y: 280, endPoint x: 528, endPoint y: 176, distance: 104.2
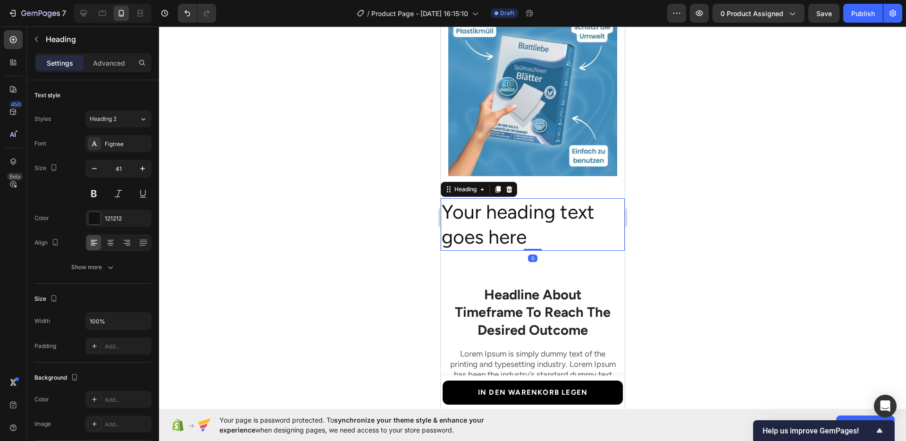
click at [530, 213] on h2 "Your heading text goes here" at bounding box center [532, 224] width 184 height 52
click at [530, 213] on p "Your heading text goes here" at bounding box center [532, 224] width 182 height 50
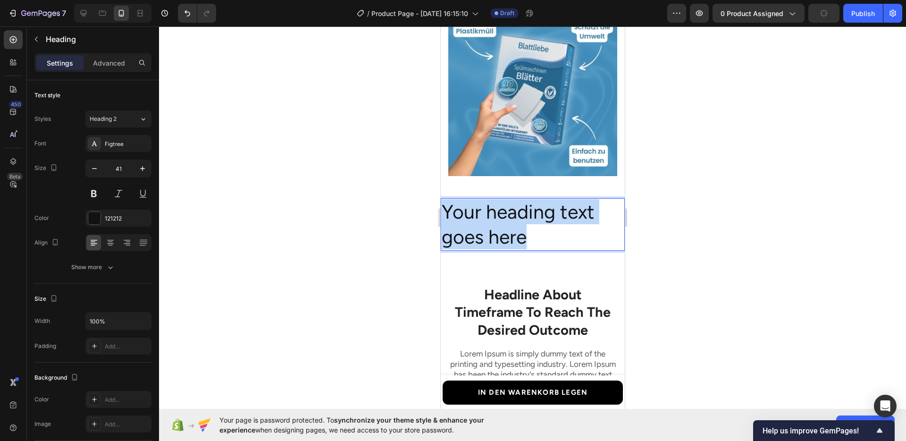
click at [530, 213] on p "Your heading text goes here" at bounding box center [532, 224] width 182 height 50
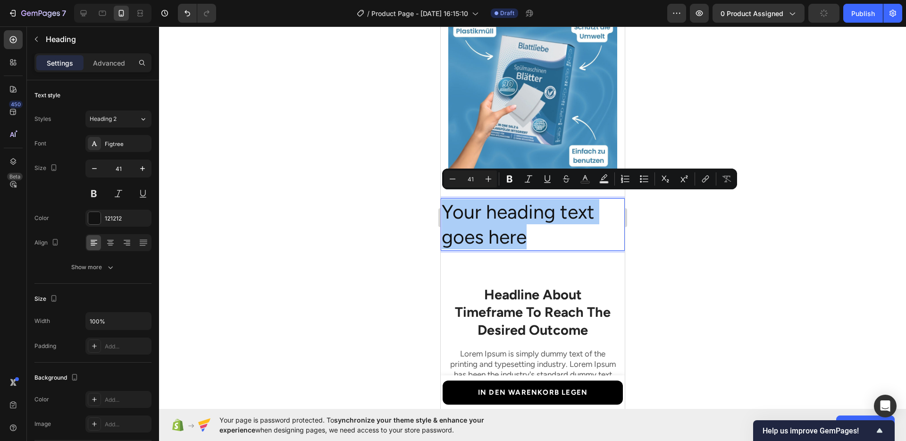
click at [674, 256] on div at bounding box center [532, 233] width 747 height 414
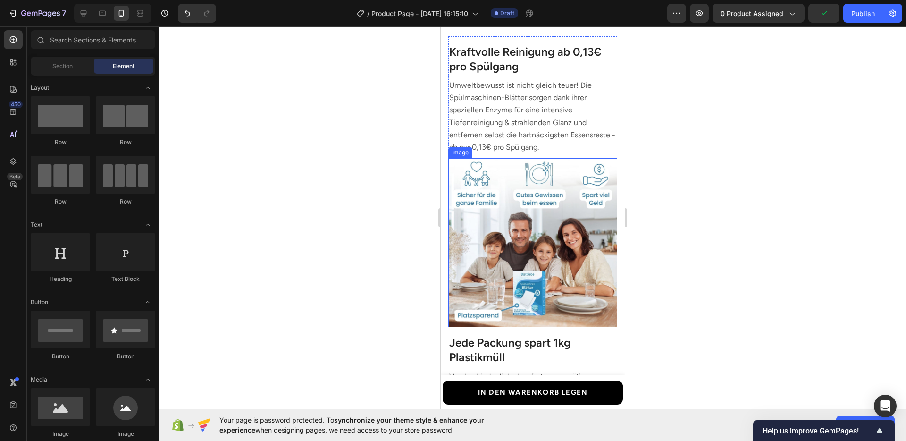
scroll to position [1069, 0]
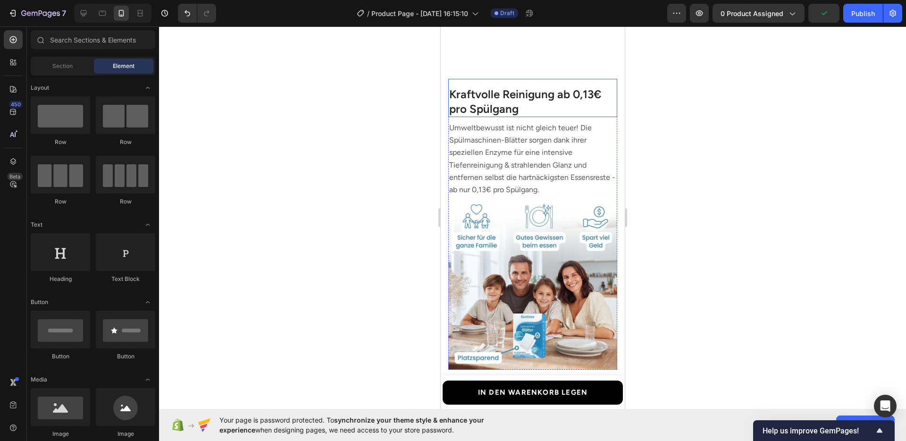
click at [505, 107] on h3 "Kraftvolle Reinigung ab 0,13€ pro Spülgang" at bounding box center [532, 101] width 169 height 31
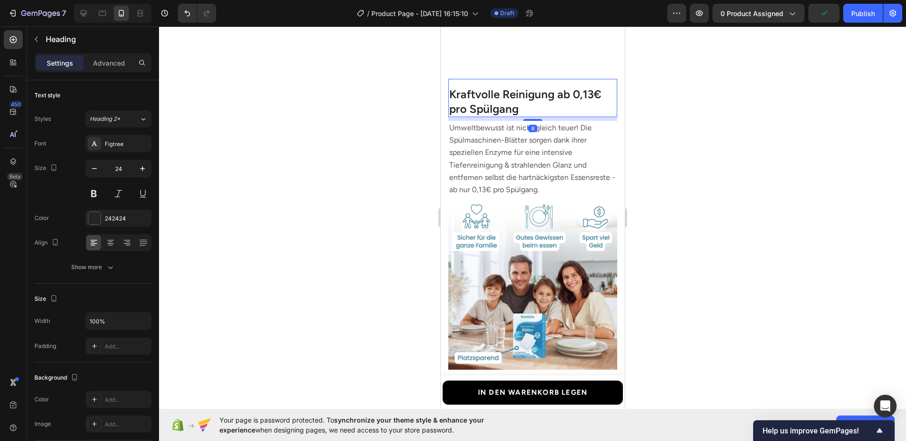
click at [505, 107] on h3 "Kraftvolle Reinigung ab 0,13€ pro Spülgang" at bounding box center [532, 101] width 169 height 31
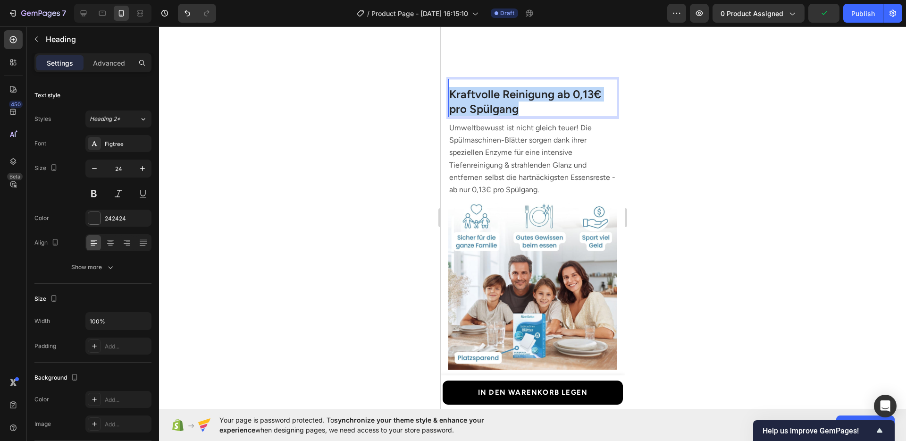
click at [505, 107] on p "Kraftvolle Reinigung ab 0,13€ pro Spülgang" at bounding box center [532, 101] width 167 height 29
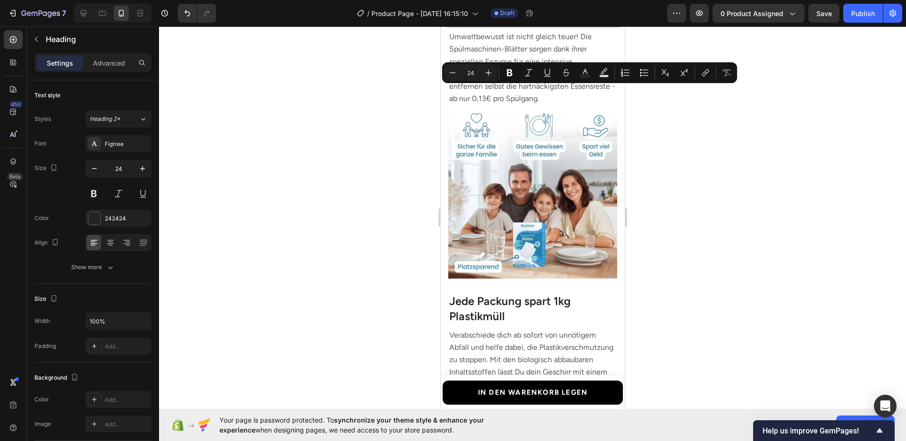
click at [511, 25] on p "Kraftvolle Reinigung ab 0,13€ pro Spülgang" at bounding box center [532, 10] width 167 height 29
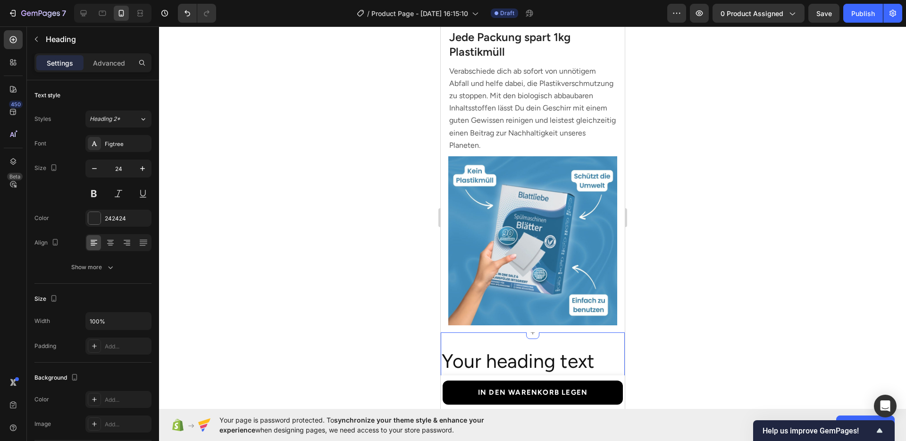
scroll to position [1505, 0]
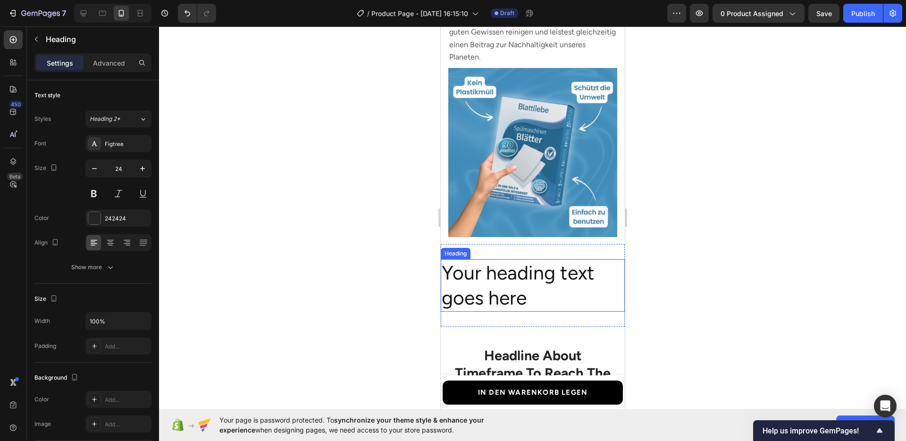
click at [494, 282] on h2 "Your heading text goes here" at bounding box center [532, 285] width 184 height 52
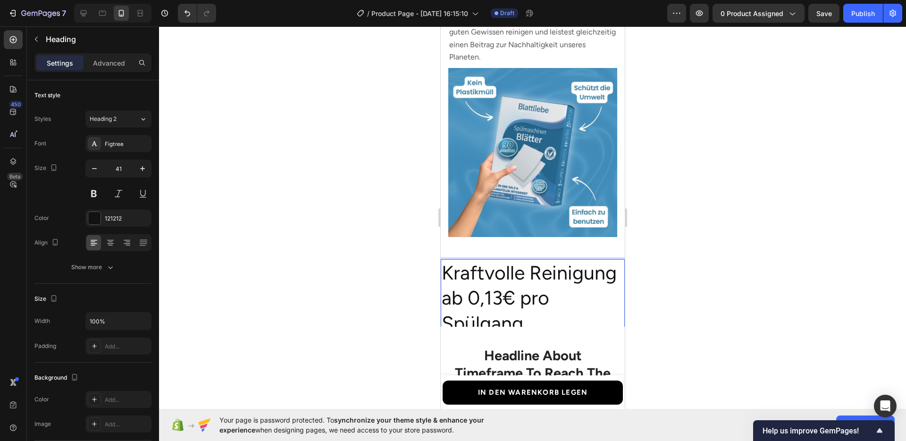
scroll to position [0, 0]
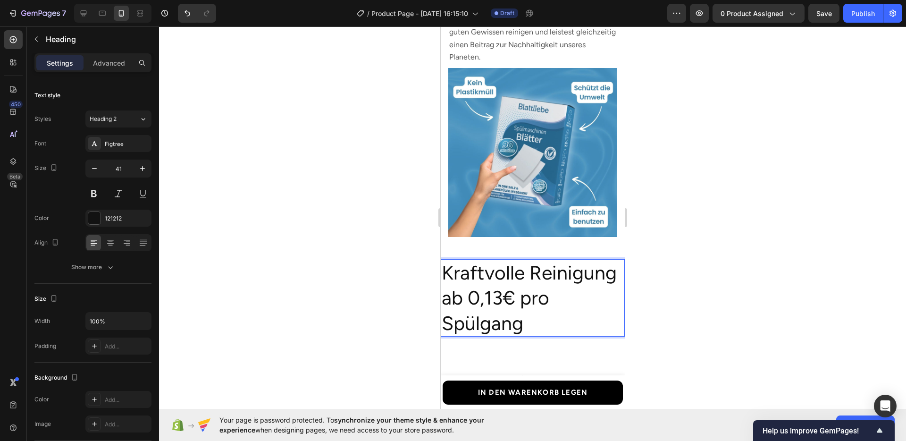
click at [500, 284] on p "Kraftvolle Reinigung ab 0,13€ pro Spülgang" at bounding box center [532, 297] width 182 height 75
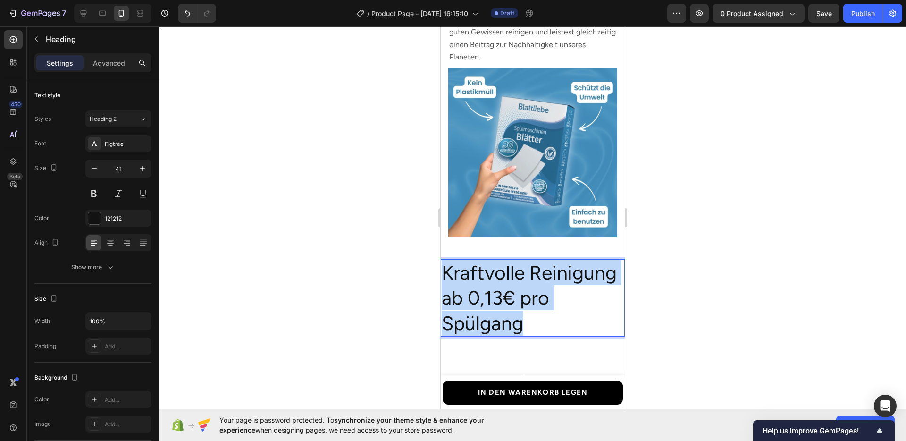
click at [500, 284] on p "Kraftvolle Reinigung ab 0,13€ pro Spülgang" at bounding box center [532, 297] width 182 height 75
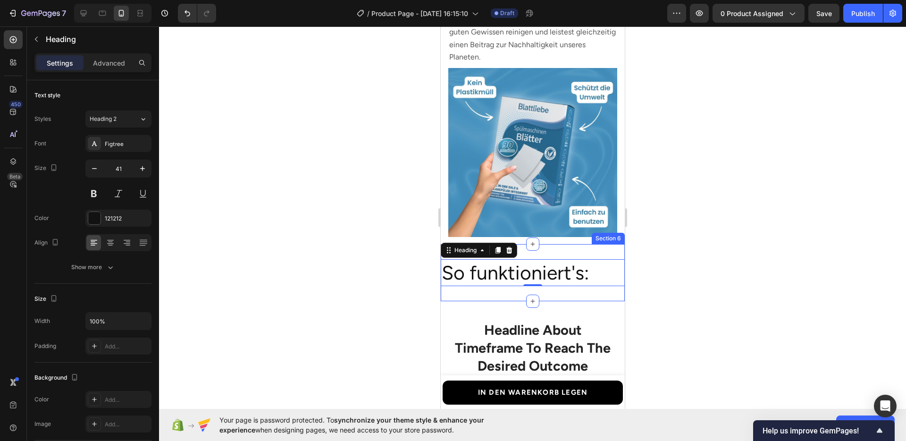
click at [684, 298] on div at bounding box center [532, 233] width 747 height 414
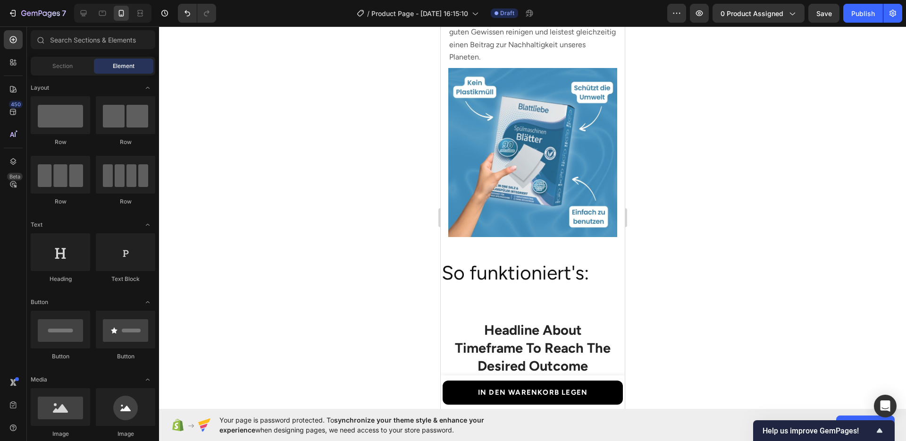
click at [695, 298] on div at bounding box center [532, 233] width 747 height 414
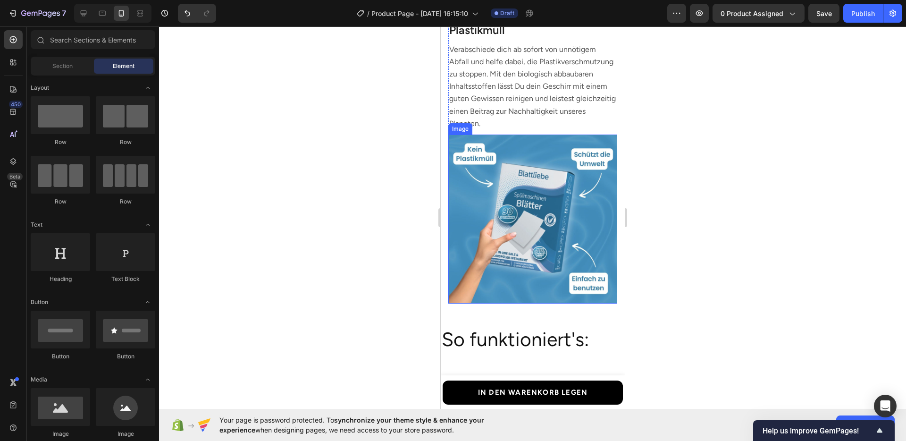
scroll to position [1352, 0]
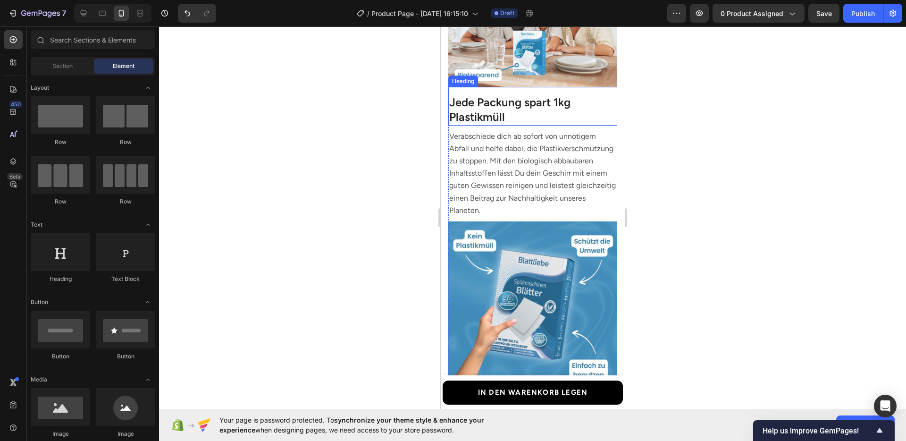
click at [503, 108] on h3 "Jede Packung spart 1kg Plastikmüll" at bounding box center [532, 109] width 169 height 31
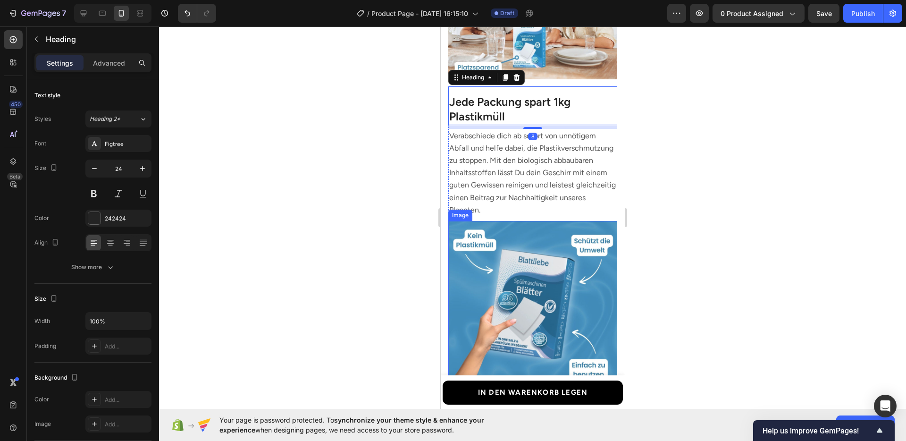
scroll to position [1468, 0]
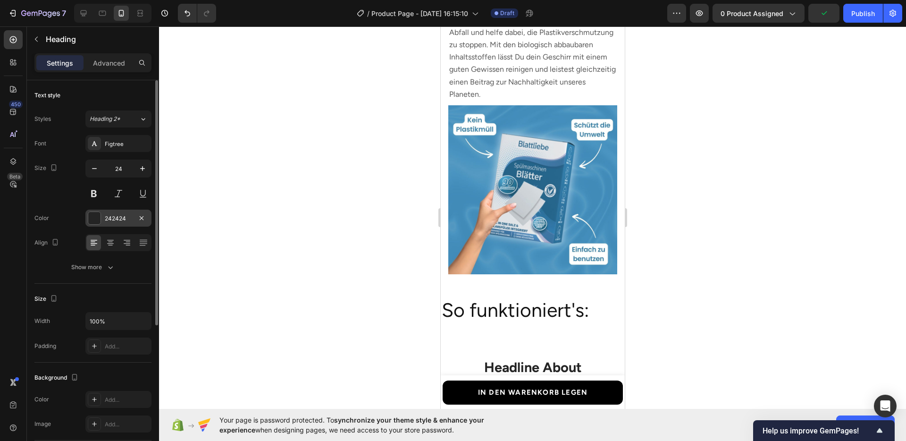
click at [108, 212] on div "242424" at bounding box center [118, 217] width 66 height 17
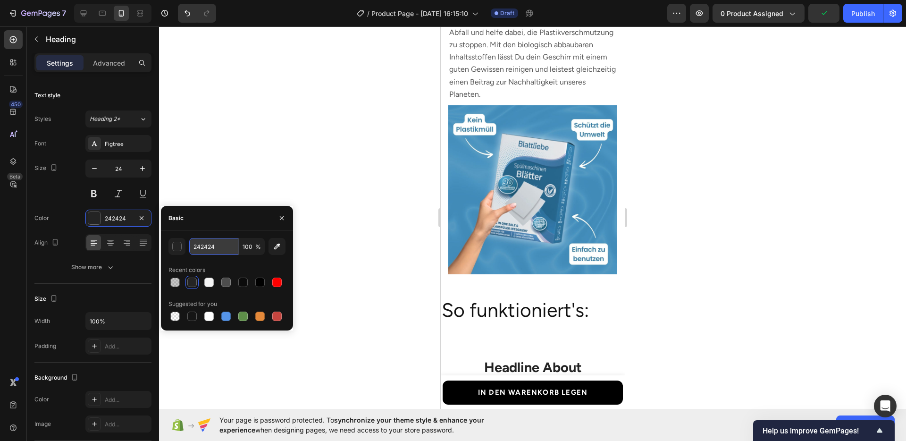
click at [216, 248] on input "242424" at bounding box center [213, 246] width 49 height 17
click at [518, 308] on p "So funktioniert's:" at bounding box center [532, 309] width 182 height 25
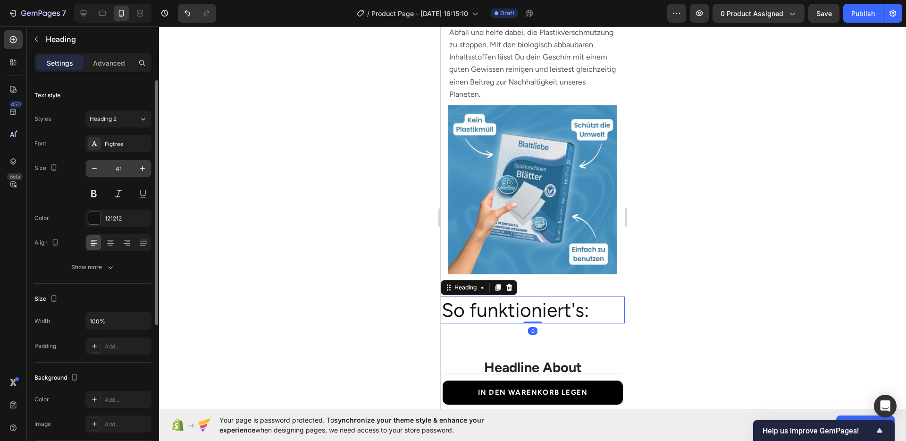
click at [111, 165] on input "41" at bounding box center [118, 168] width 31 height 17
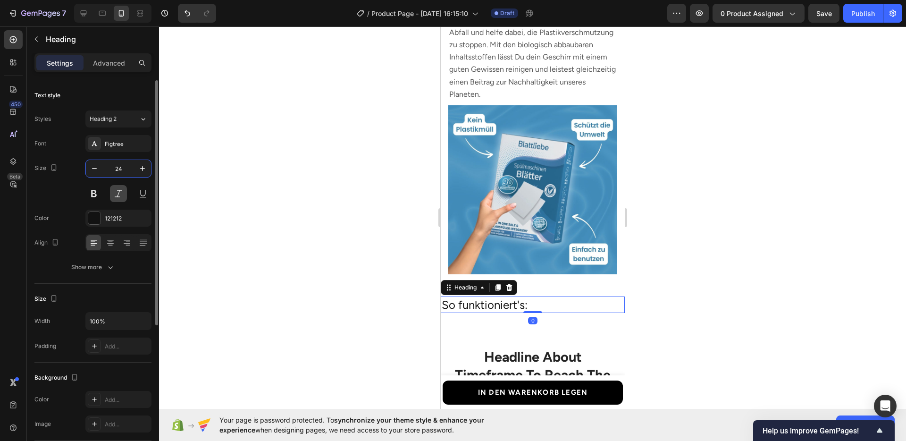
type input "24"
click at [114, 213] on div "121212" at bounding box center [118, 217] width 66 height 17
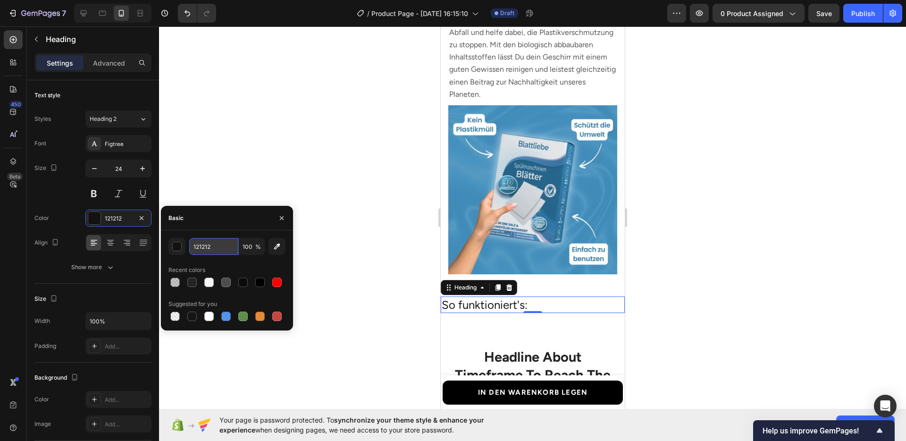
click at [200, 246] on input "121212" at bounding box center [213, 246] width 49 height 17
paste input "242424"
type input "242424"
click at [200, 259] on div "242424 100 % Recent colors Suggested for you" at bounding box center [226, 280] width 117 height 85
click at [107, 238] on icon at bounding box center [110, 242] width 9 height 9
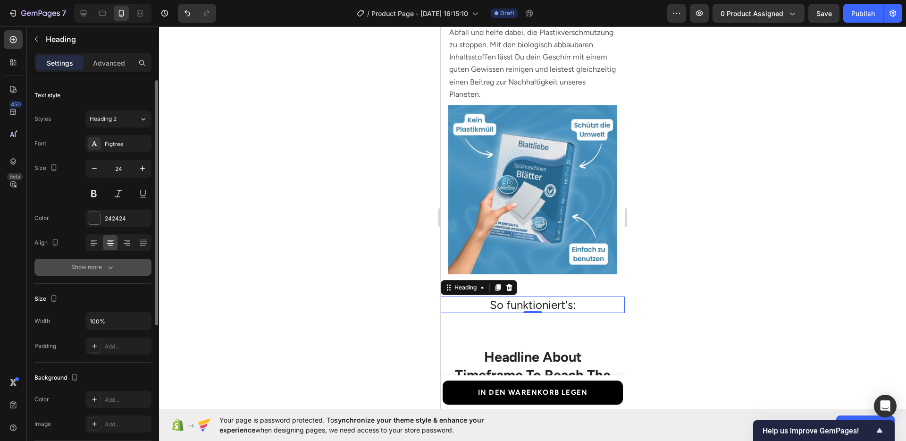
click at [115, 269] on button "Show more" at bounding box center [92, 266] width 117 height 17
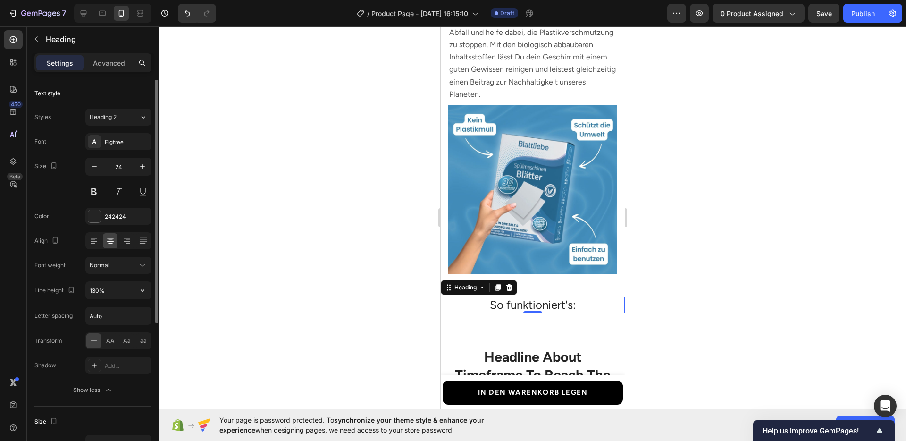
scroll to position [25, 0]
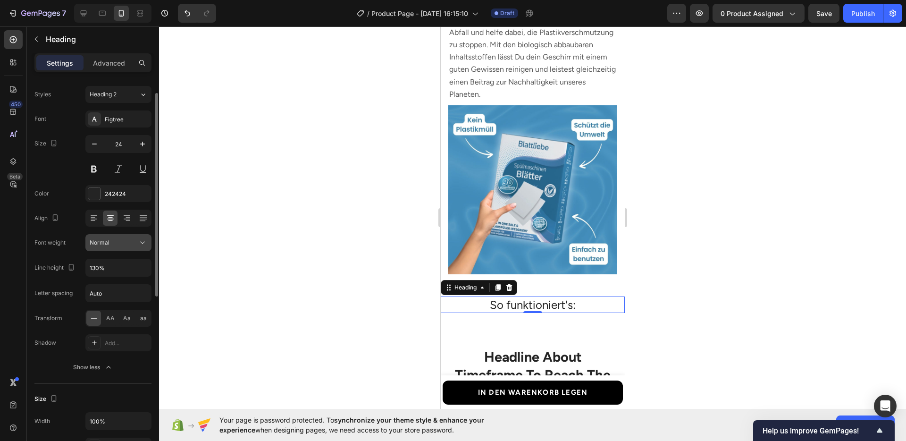
click at [113, 249] on button "Normal" at bounding box center [118, 242] width 66 height 17
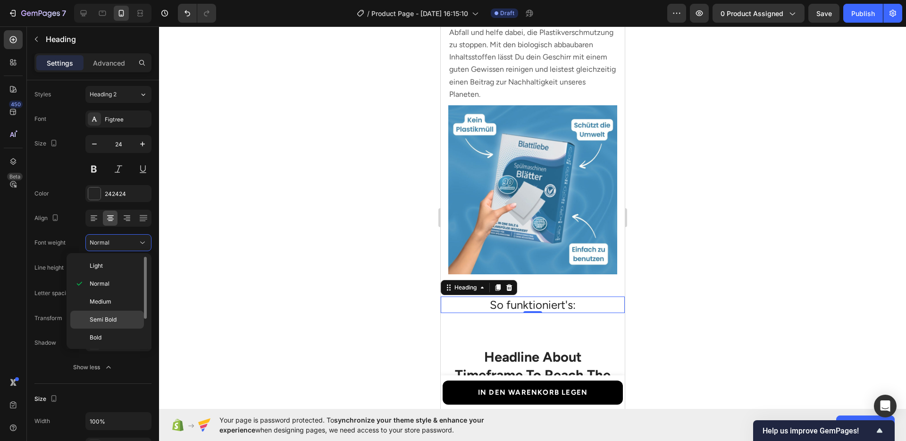
click at [110, 314] on div "Semi Bold" at bounding box center [107, 319] width 74 height 18
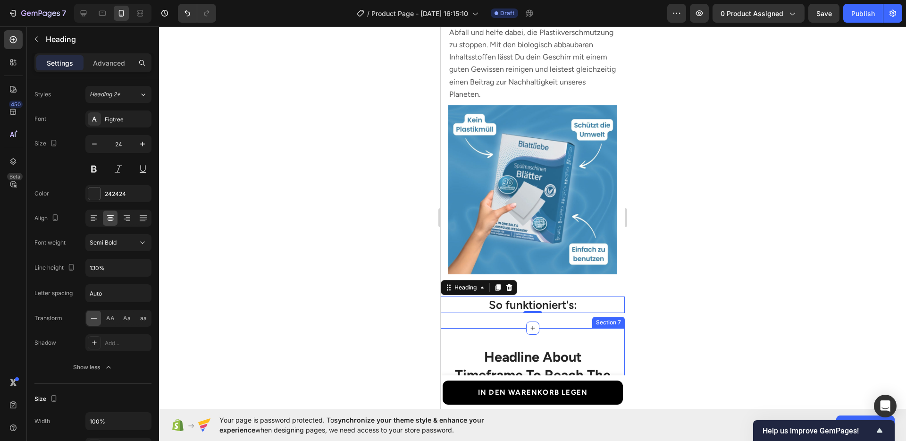
click at [748, 326] on div at bounding box center [532, 233] width 747 height 414
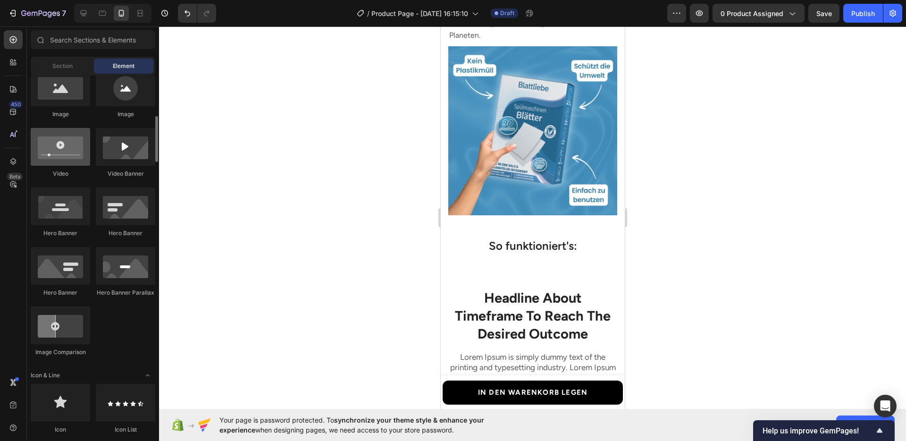
scroll to position [317, 0]
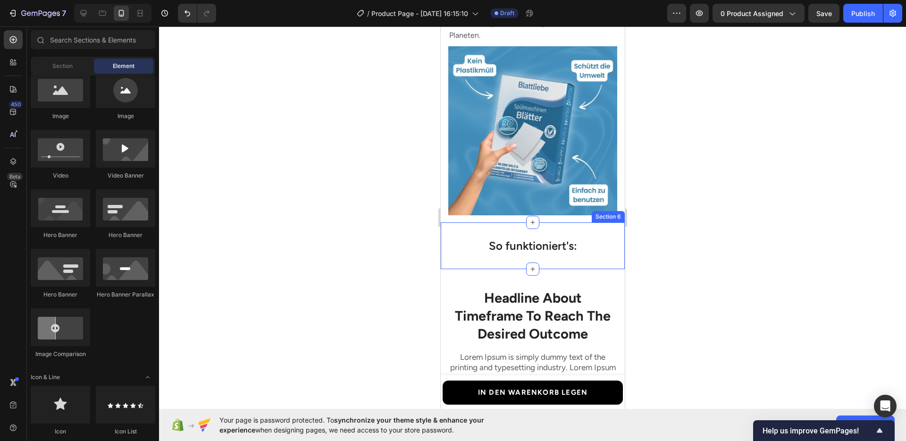
click at [481, 256] on div "So funktioniert's: Heading Section 6" at bounding box center [532, 245] width 184 height 47
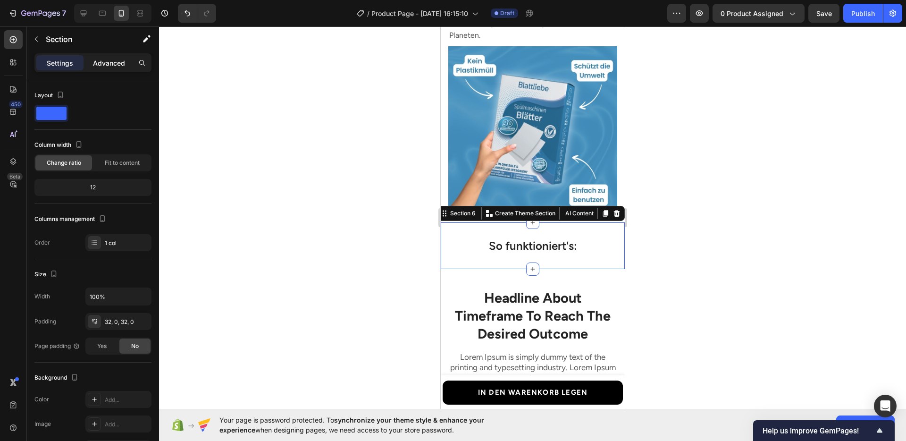
click at [112, 68] on div "Advanced" at bounding box center [108, 62] width 47 height 15
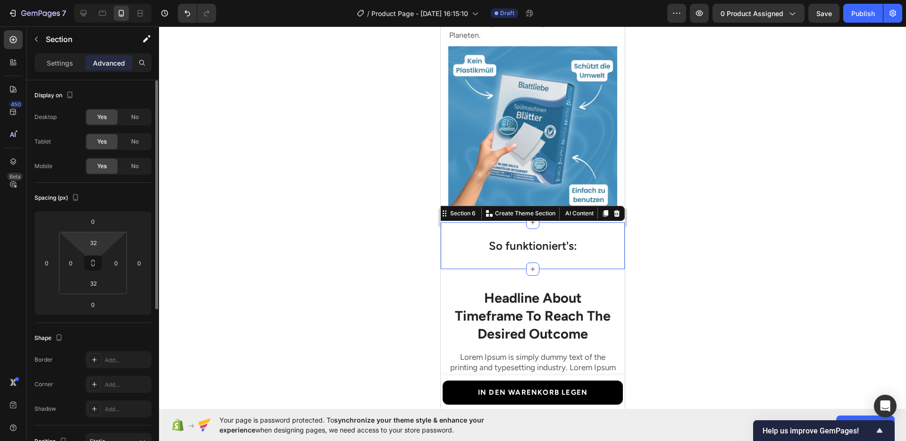
click at [92, 0] on html "7 / Product Page - [DATE] 16:15:10 Draft Preview 0 product assigned Save Publis…" at bounding box center [453, 0] width 906 height 0
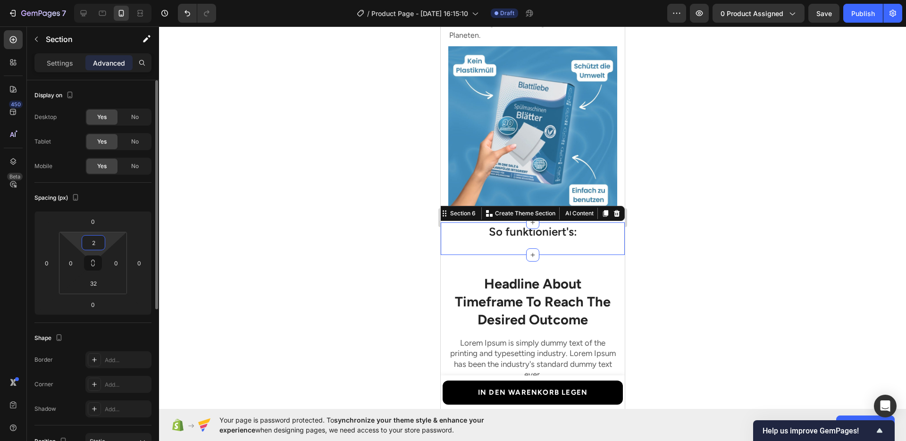
click at [93, 245] on input "2" at bounding box center [93, 242] width 19 height 14
click at [94, 249] on input "2" at bounding box center [93, 242] width 19 height 14
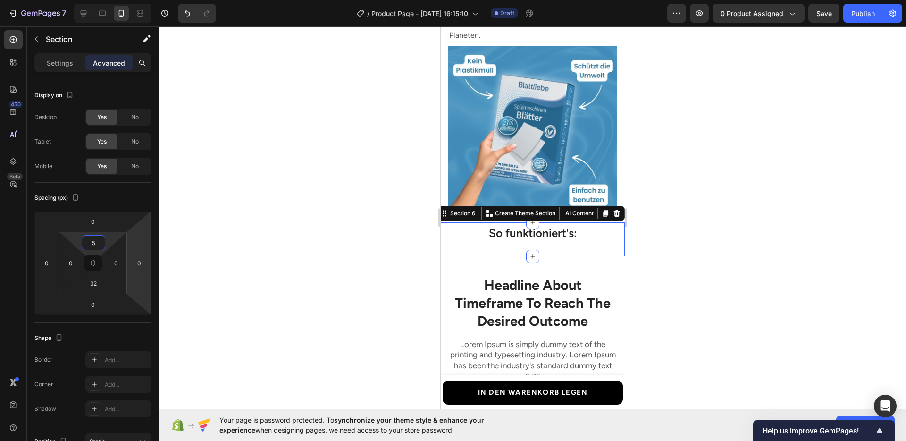
drag, startPoint x: 94, startPoint y: 249, endPoint x: 201, endPoint y: 228, distance: 109.4
type input "5"
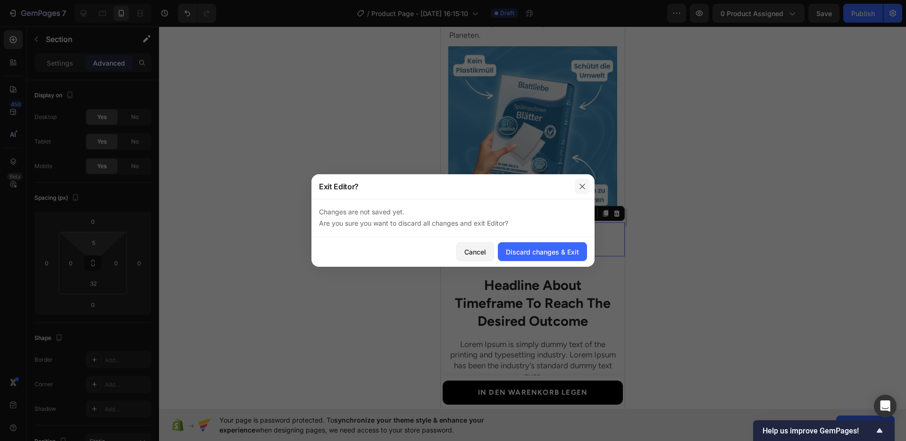
click at [581, 185] on icon "button" at bounding box center [582, 187] width 8 height 8
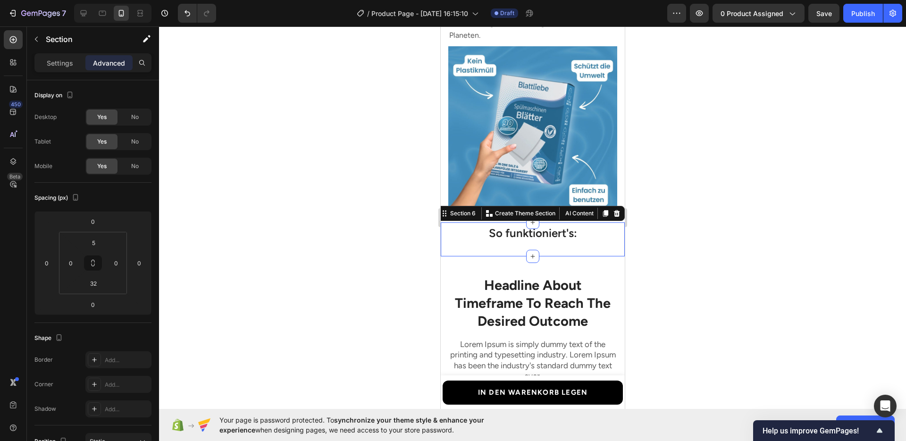
click at [725, 216] on div at bounding box center [532, 233] width 747 height 414
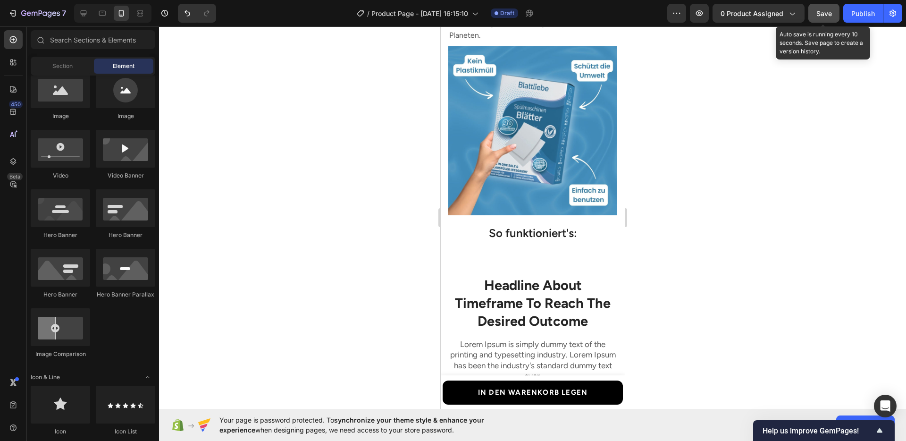
click at [816, 16] on button "Save" at bounding box center [823, 13] width 31 height 19
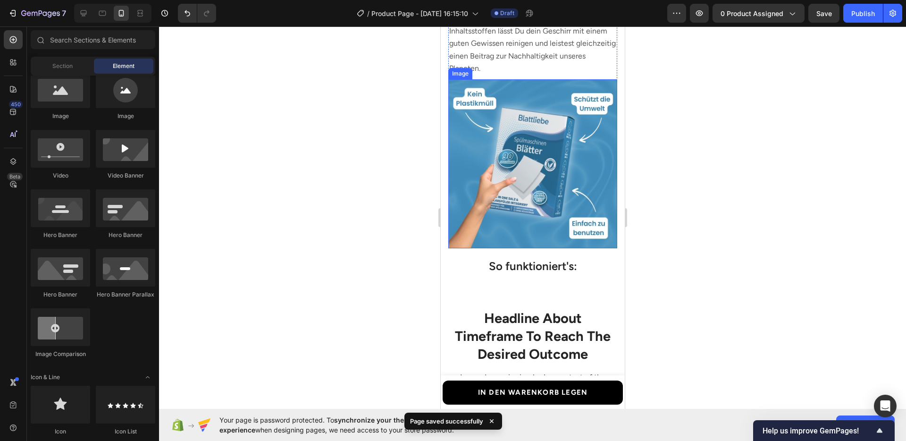
scroll to position [1495, 0]
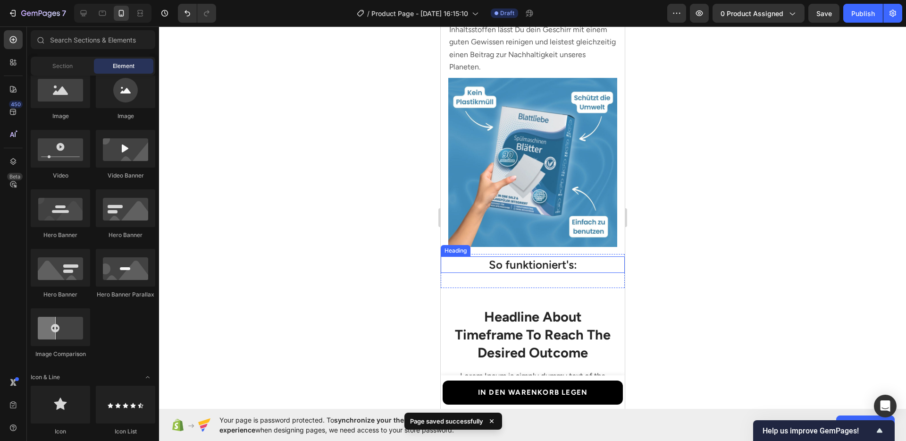
click at [475, 257] on p "So funktioniert's:" at bounding box center [532, 264] width 182 height 15
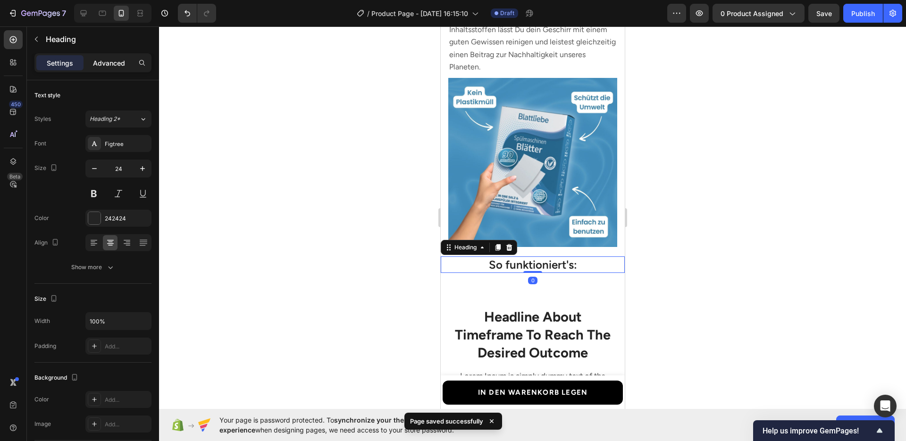
click at [113, 68] on div "Advanced" at bounding box center [108, 62] width 47 height 15
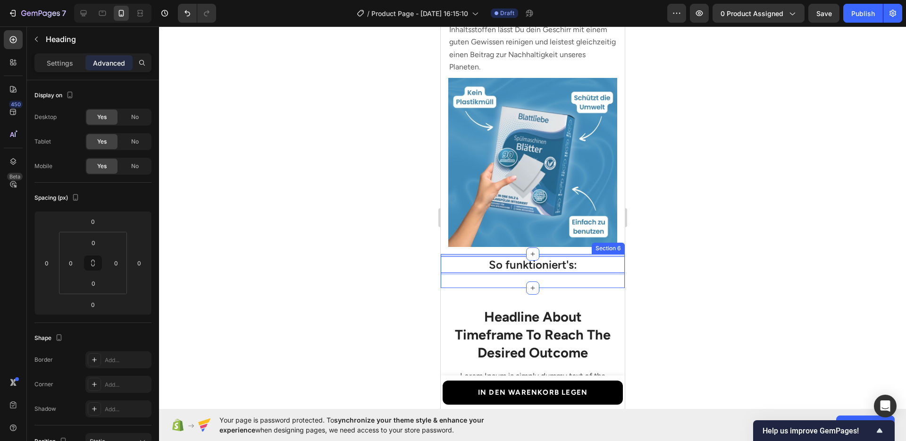
click at [484, 272] on div "So funktioniert's: Heading 0 Section 6" at bounding box center [532, 271] width 184 height 34
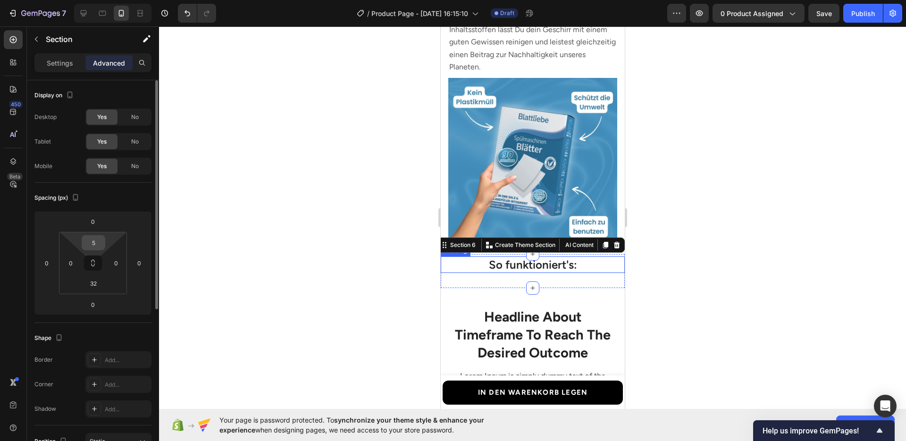
click at [96, 242] on input "5" at bounding box center [93, 242] width 19 height 14
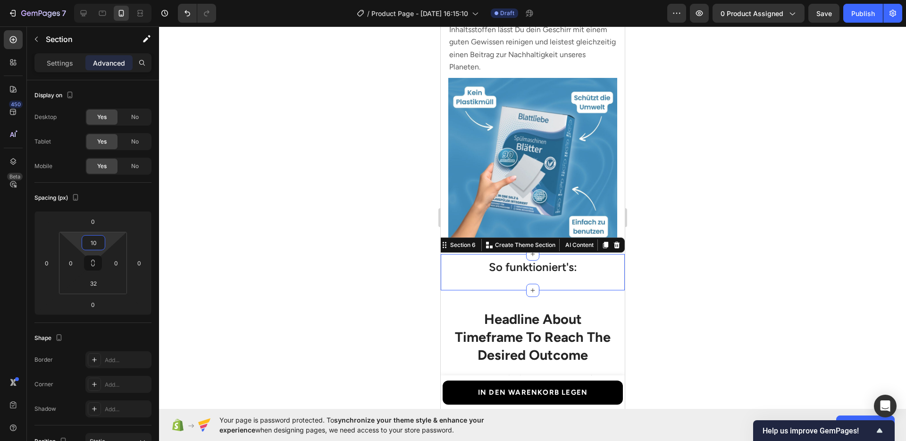
type input "10"
click at [674, 314] on div at bounding box center [532, 233] width 747 height 414
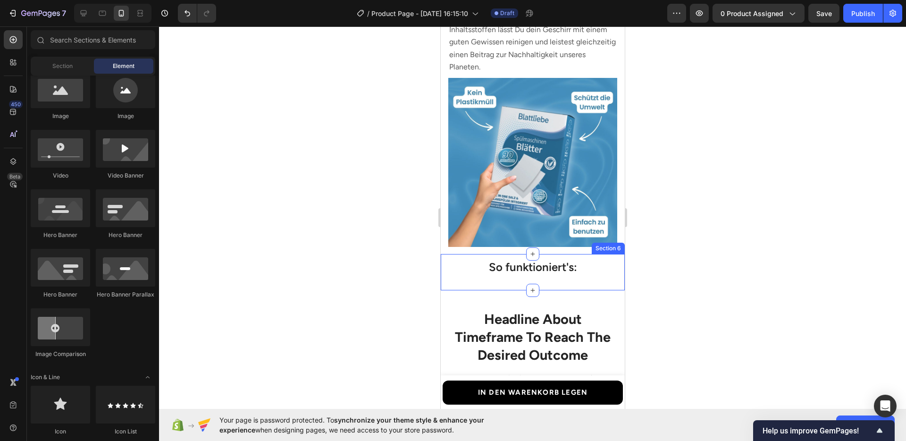
click at [346, 256] on div at bounding box center [532, 233] width 747 height 414
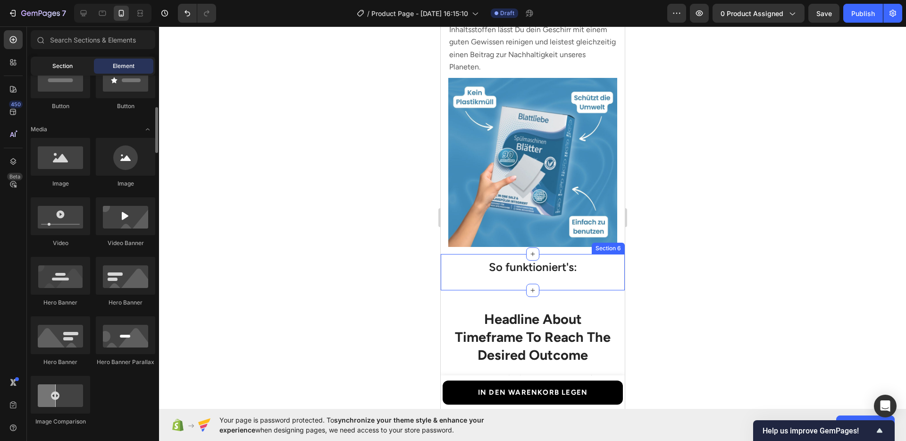
click at [52, 68] on span "Section" at bounding box center [62, 66] width 20 height 8
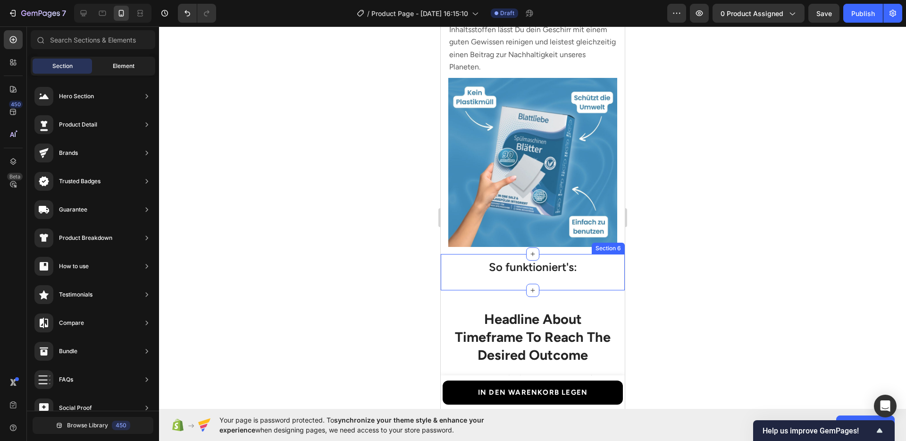
click at [126, 63] on span "Element" at bounding box center [124, 66] width 22 height 8
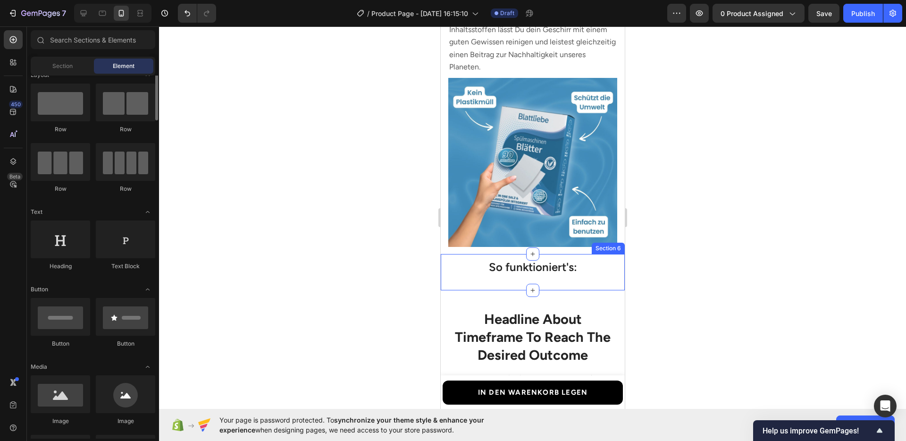
scroll to position [0, 0]
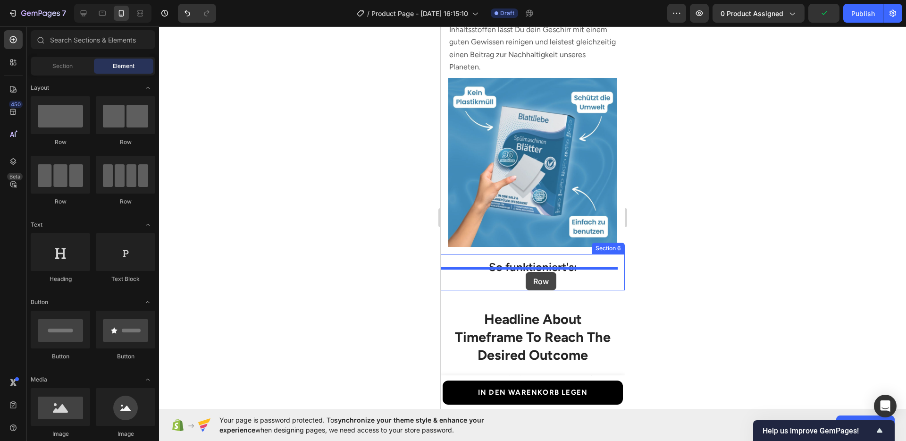
drag, startPoint x: 563, startPoint y: 203, endPoint x: 525, endPoint y: 272, distance: 78.3
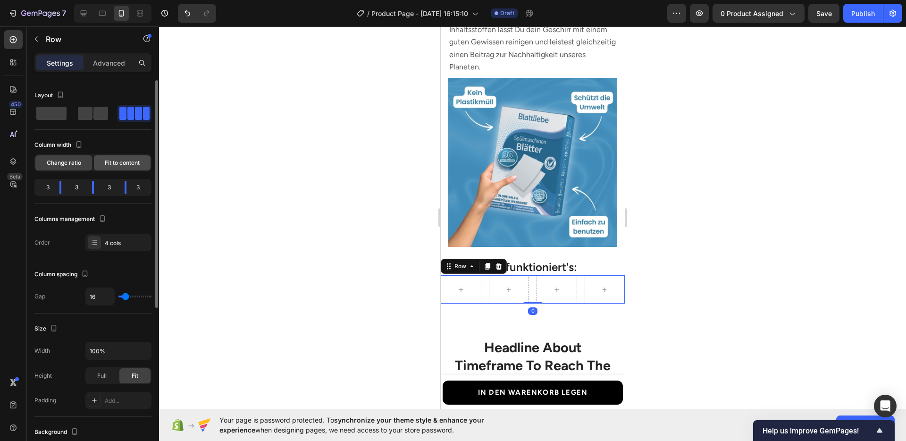
click at [113, 163] on span "Fit to content" at bounding box center [122, 162] width 35 height 8
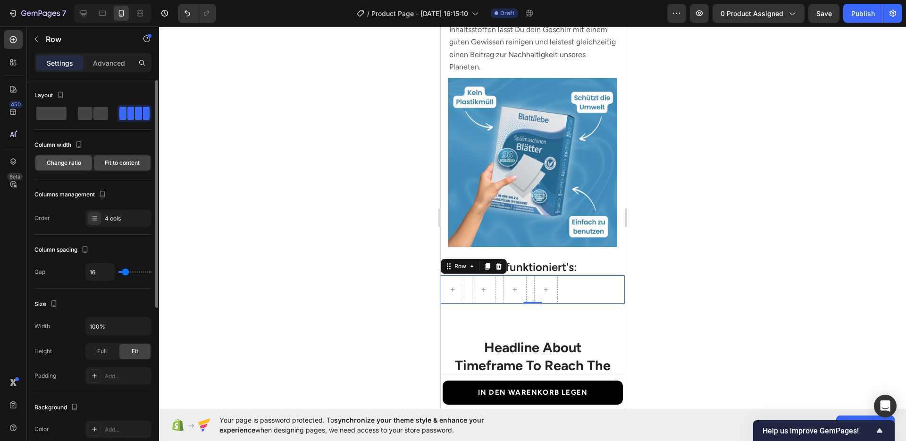
click at [71, 160] on span "Change ratio" at bounding box center [64, 162] width 34 height 8
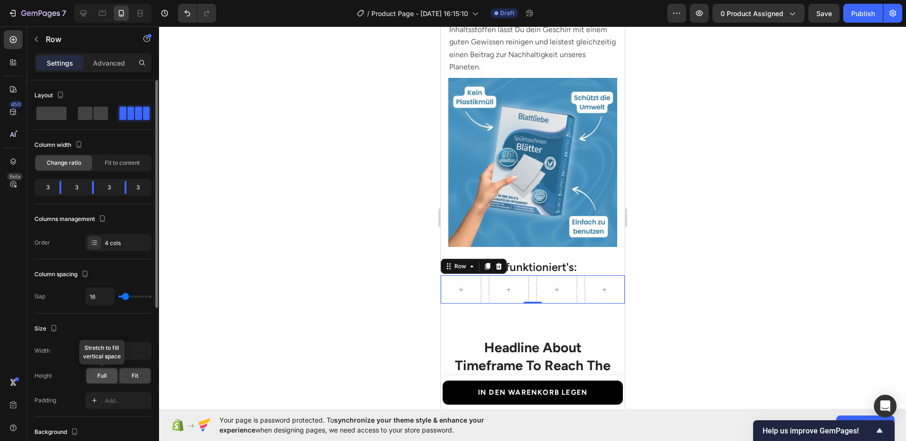
click at [105, 378] on span "Full" at bounding box center [101, 375] width 9 height 8
click at [124, 377] on div "Fit" at bounding box center [134, 375] width 31 height 15
click at [120, 164] on span "Fit to content" at bounding box center [122, 162] width 35 height 8
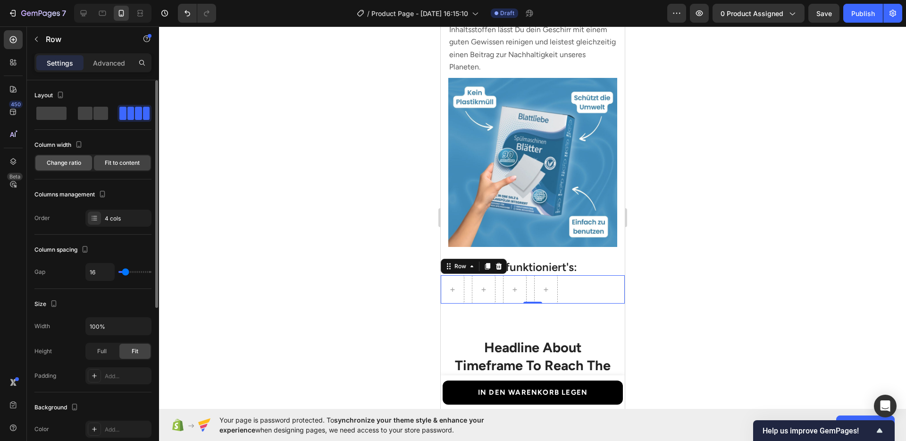
click at [67, 162] on span "Change ratio" at bounding box center [64, 162] width 34 height 8
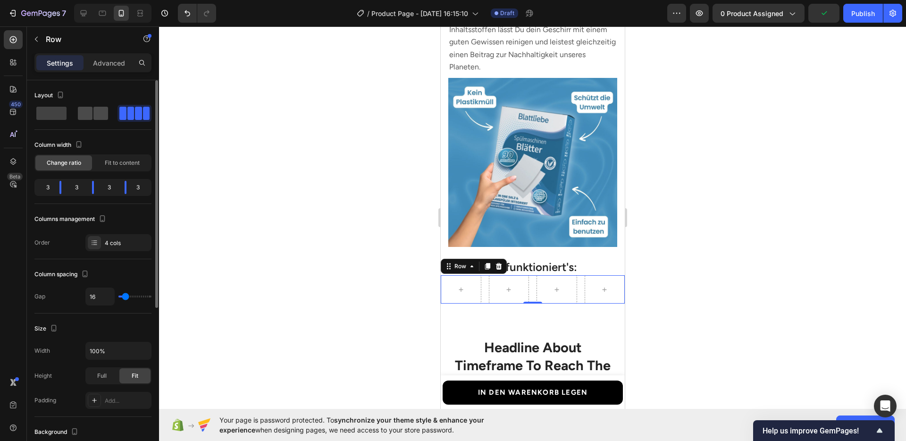
click at [102, 113] on span at bounding box center [100, 113] width 15 height 13
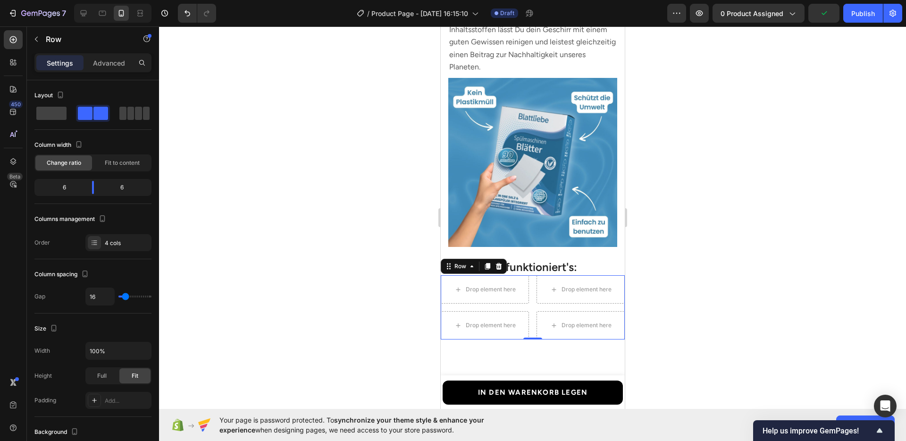
click at [768, 277] on div at bounding box center [532, 233] width 747 height 414
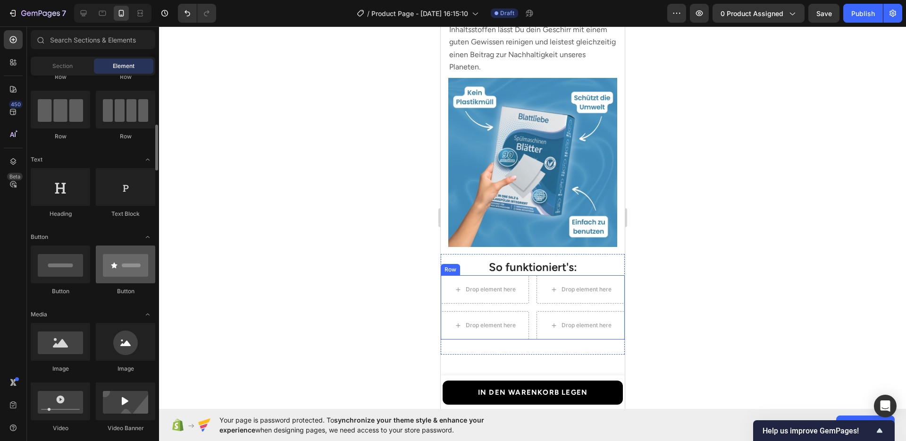
scroll to position [101, 0]
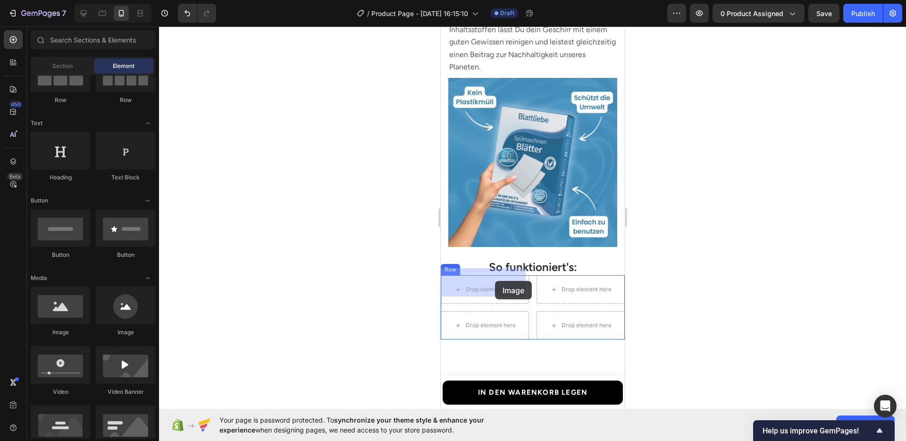
drag, startPoint x: 513, startPoint y: 329, endPoint x: 494, endPoint y: 281, distance: 51.7
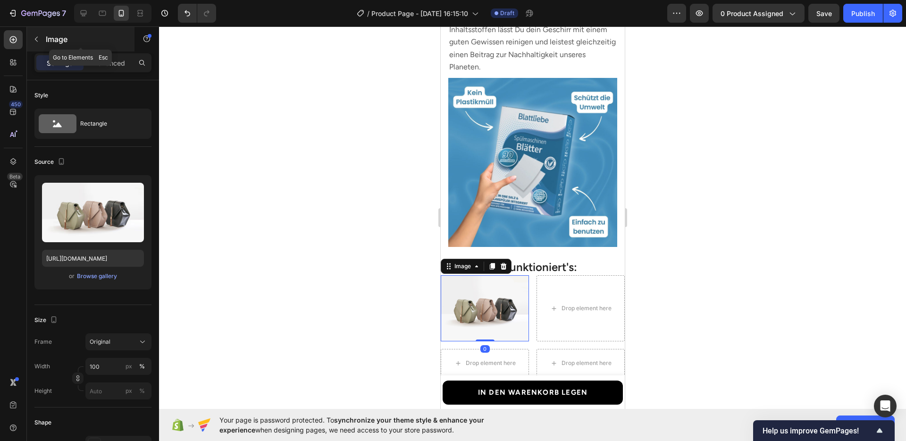
click at [35, 38] on icon "button" at bounding box center [37, 39] width 8 height 8
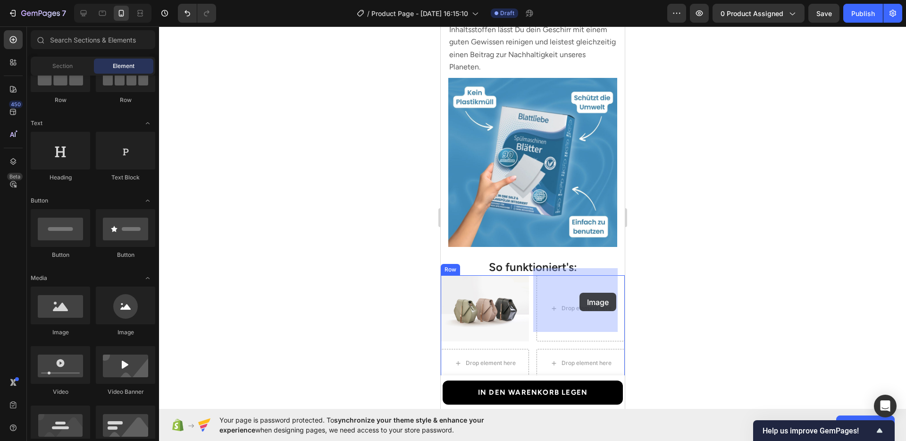
drag, startPoint x: 514, startPoint y: 322, endPoint x: 579, endPoint y: 292, distance: 71.4
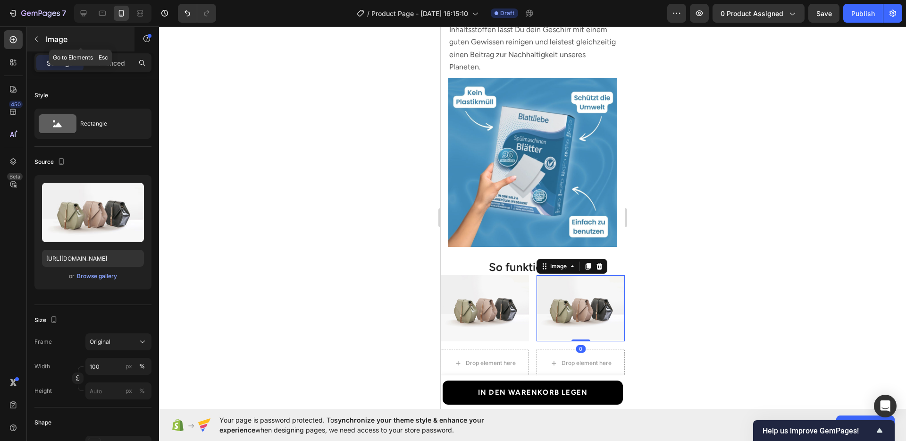
click at [43, 47] on div "Image" at bounding box center [81, 39] width 108 height 25
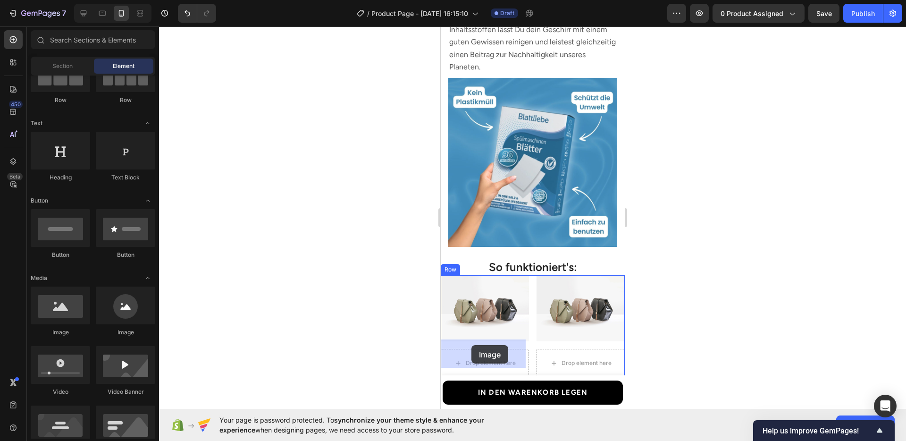
drag, startPoint x: 517, startPoint y: 342, endPoint x: 471, endPoint y: 345, distance: 45.9
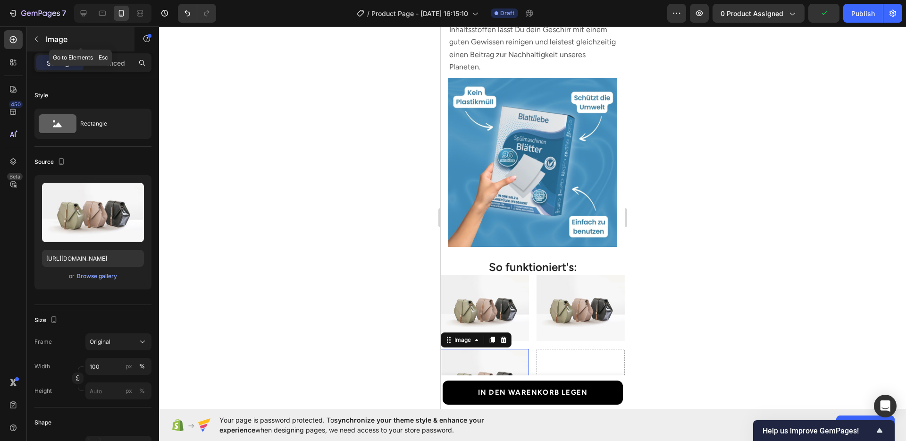
click at [34, 43] on button "button" at bounding box center [36, 39] width 15 height 15
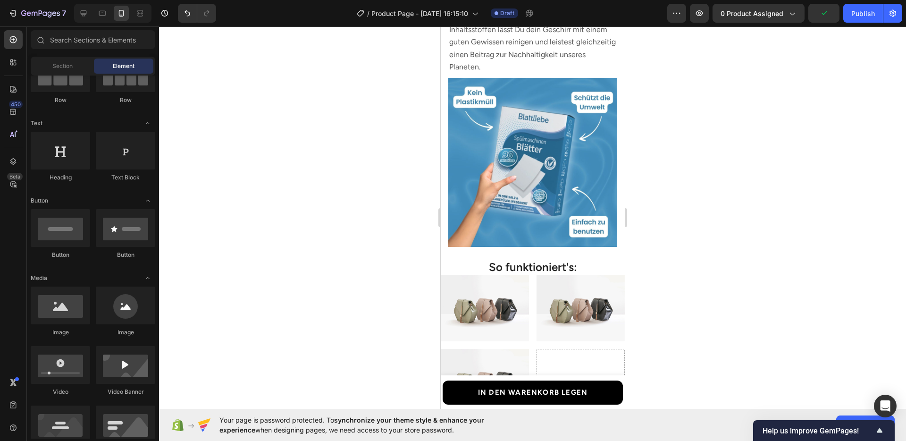
scroll to position [114, 0]
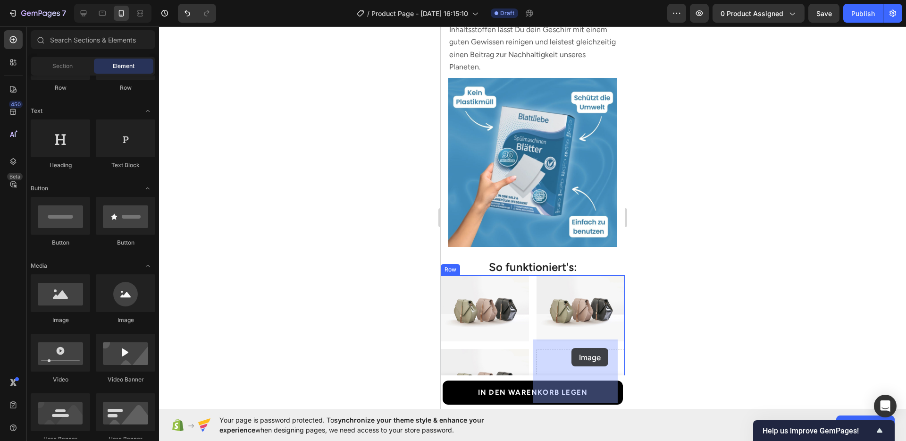
drag, startPoint x: 516, startPoint y: 315, endPoint x: 571, endPoint y: 348, distance: 64.1
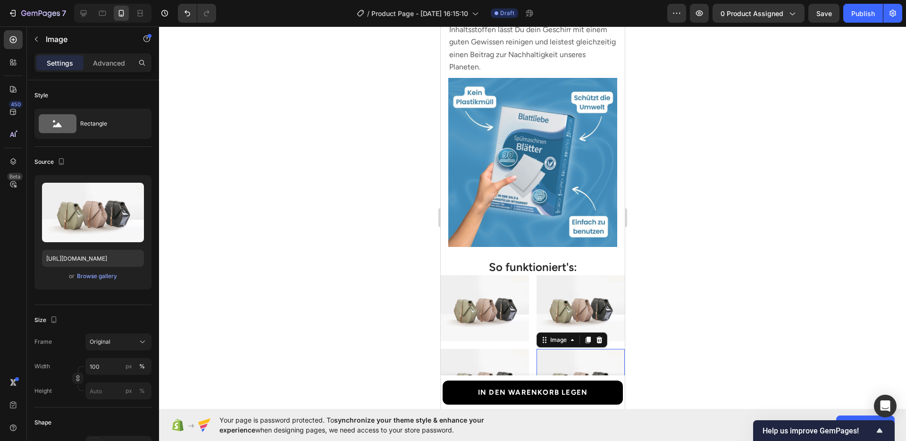
click at [696, 335] on div at bounding box center [532, 233] width 747 height 414
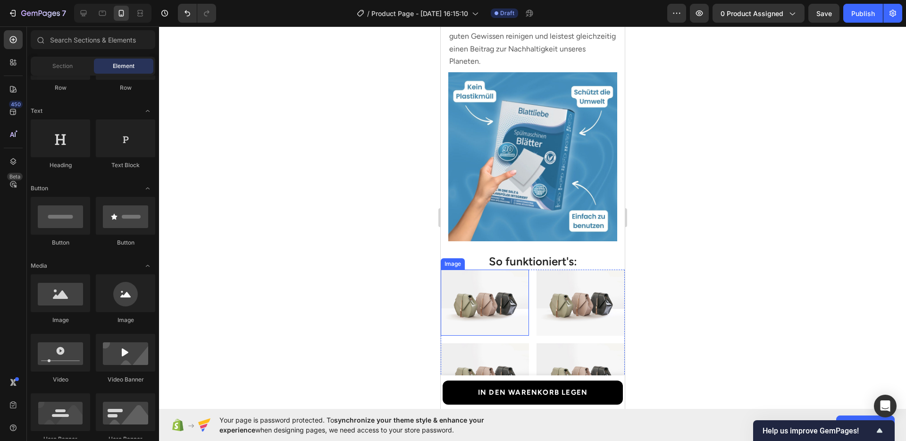
scroll to position [1559, 0]
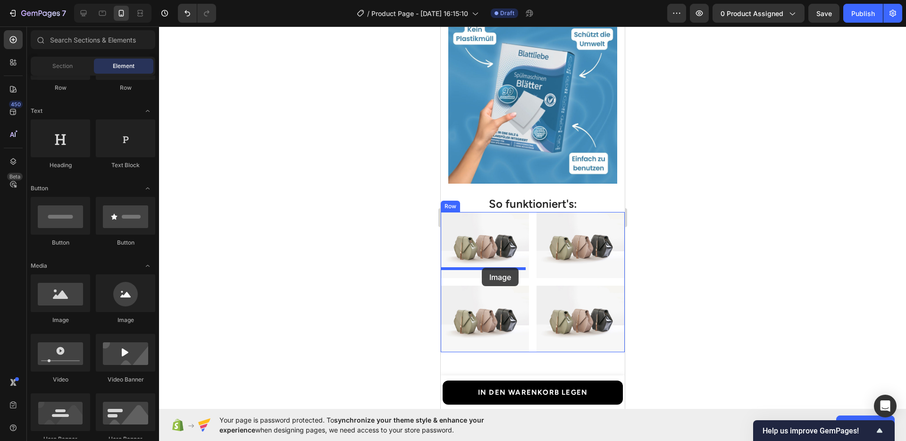
drag, startPoint x: 575, startPoint y: 321, endPoint x: 481, endPoint y: 267, distance: 108.2
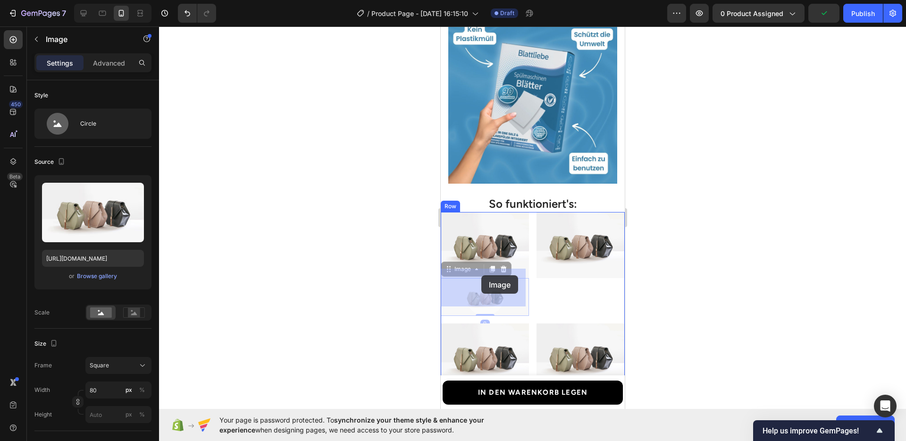
drag, startPoint x: 455, startPoint y: 262, endPoint x: 481, endPoint y: 275, distance: 29.1
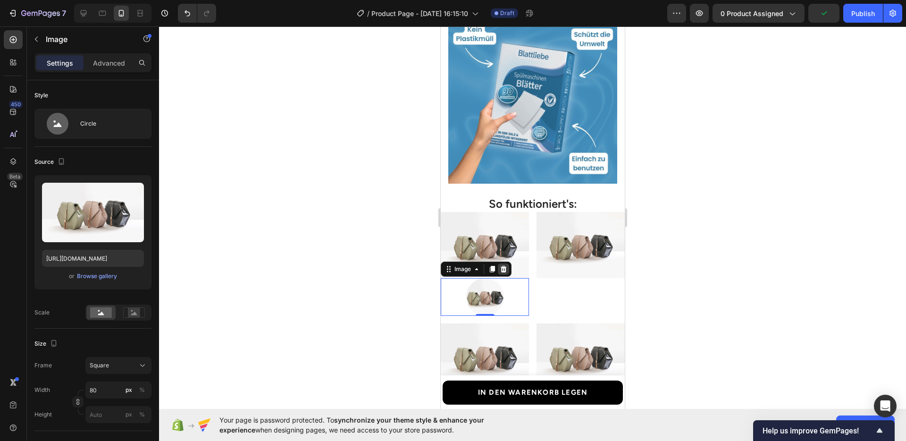
click at [501, 265] on icon at bounding box center [503, 269] width 8 height 8
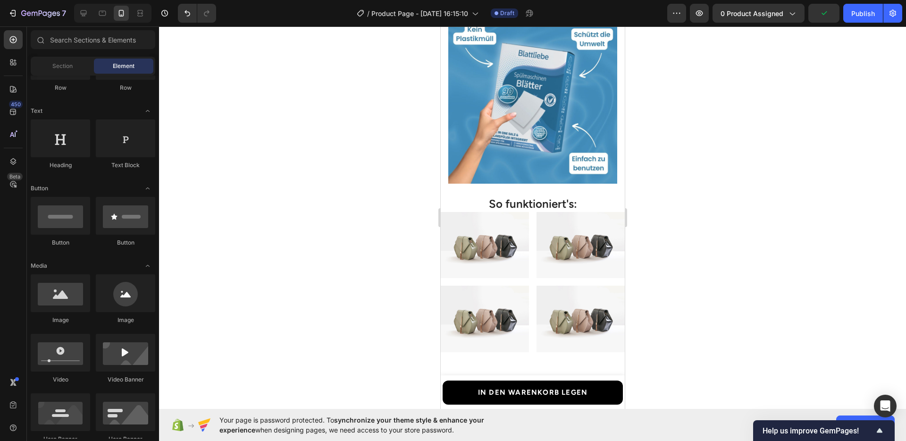
click at [701, 282] on div at bounding box center [532, 233] width 747 height 414
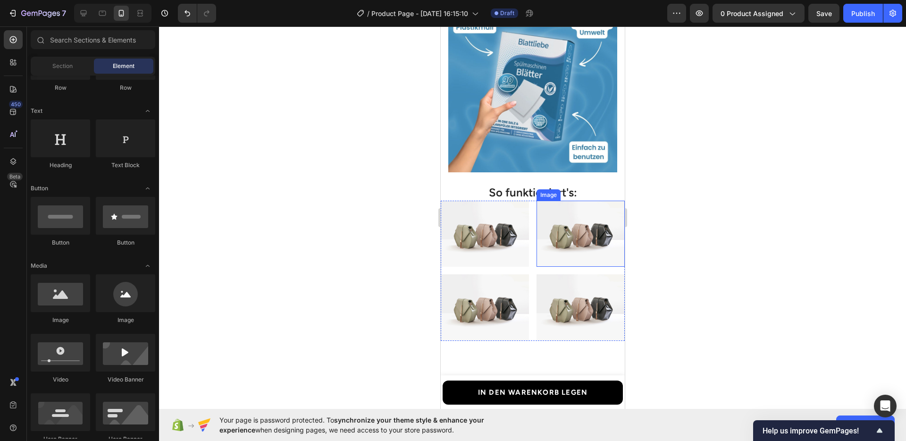
scroll to position [1571, 0]
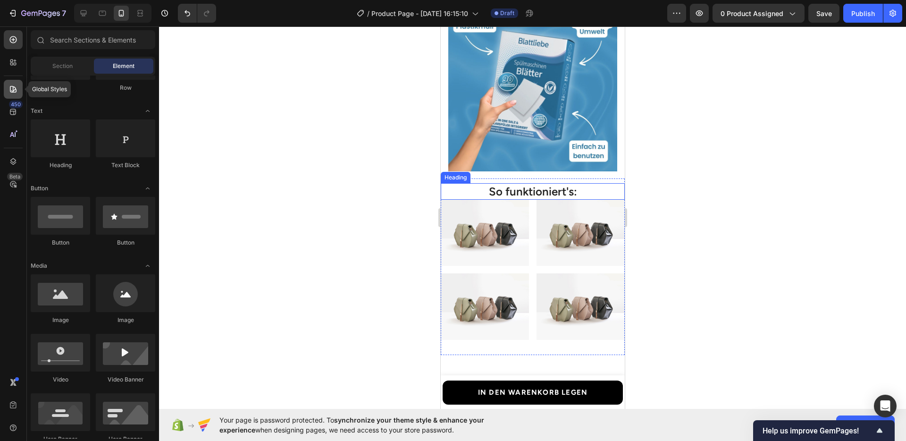
click at [12, 92] on icon at bounding box center [12, 88] width 9 height 9
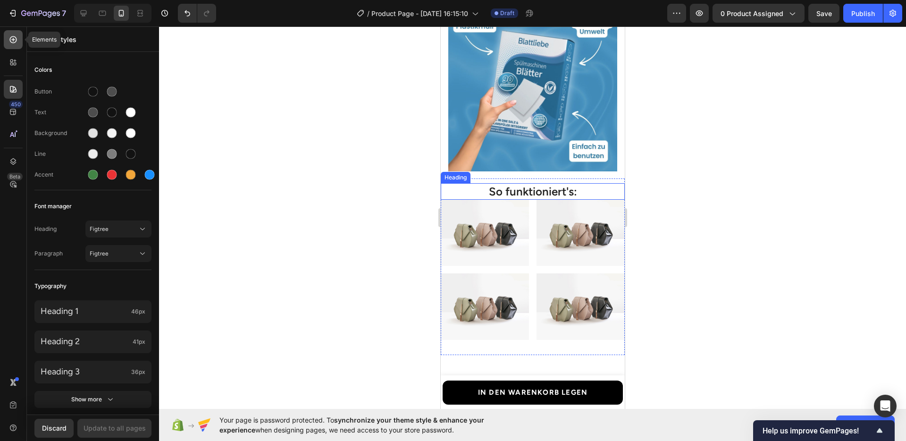
click at [7, 46] on div at bounding box center [13, 39] width 19 height 19
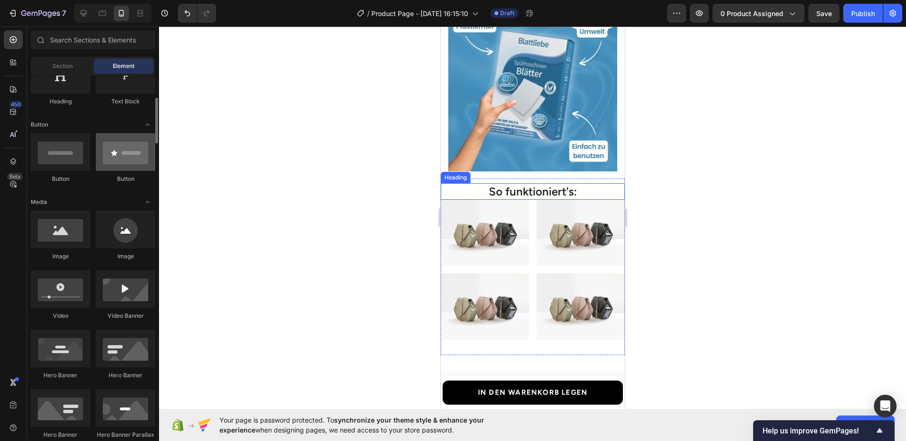
scroll to position [233, 0]
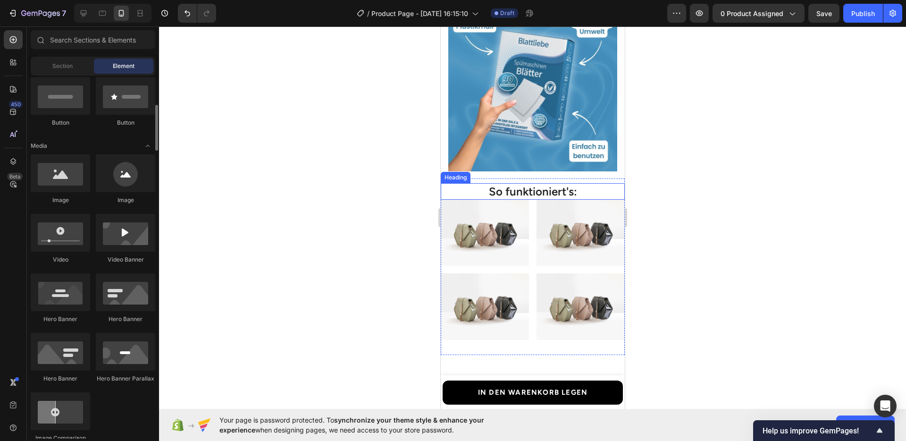
click at [63, 70] on span "Section" at bounding box center [62, 66] width 20 height 8
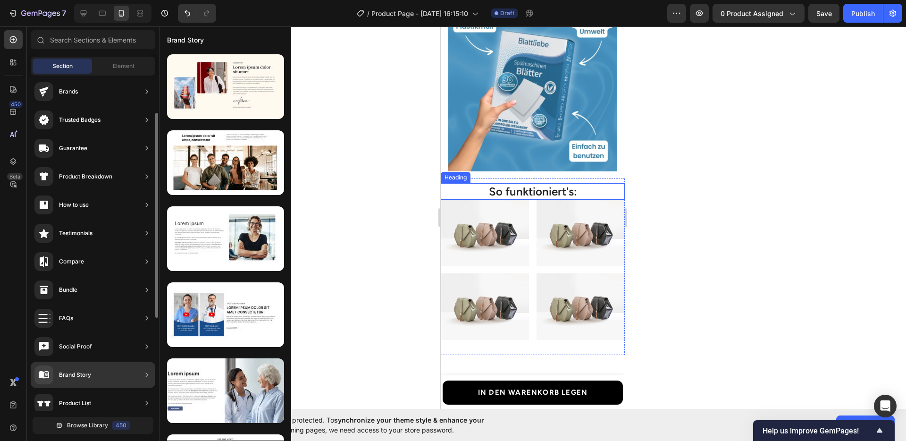
scroll to position [208, 0]
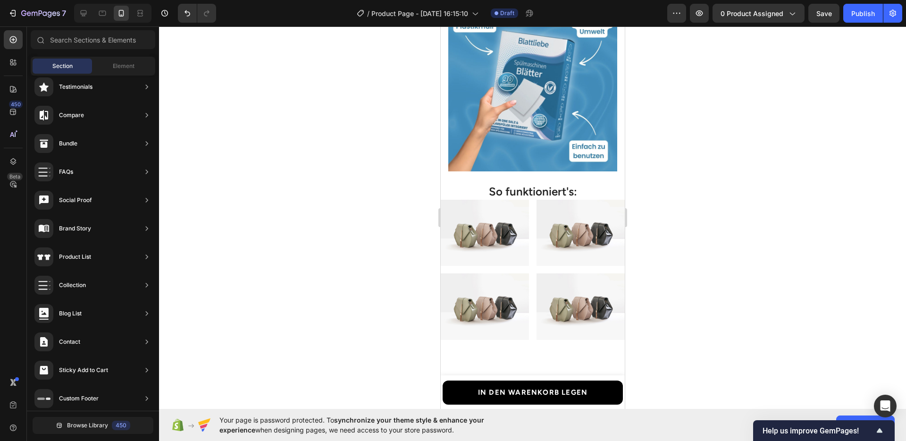
click at [722, 260] on div at bounding box center [532, 233] width 747 height 414
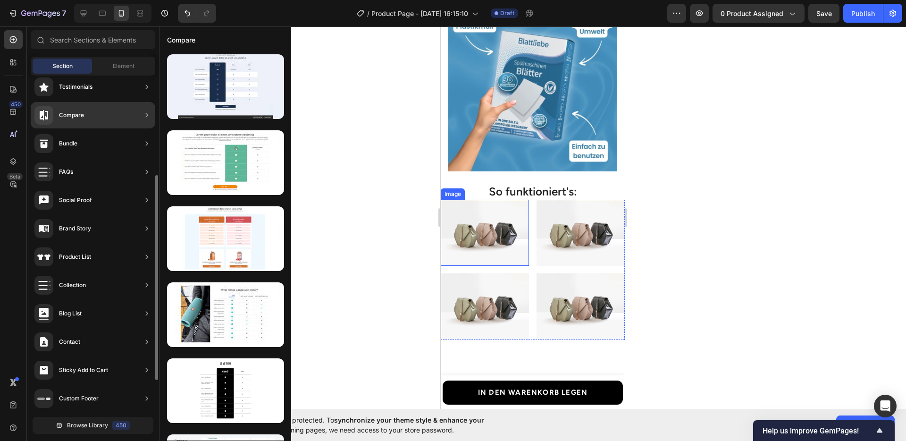
scroll to position [0, 0]
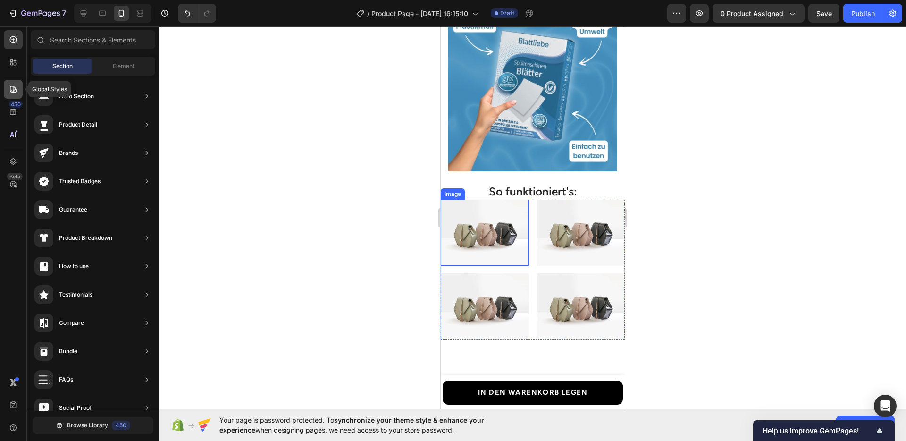
click at [12, 84] on icon at bounding box center [12, 88] width 9 height 9
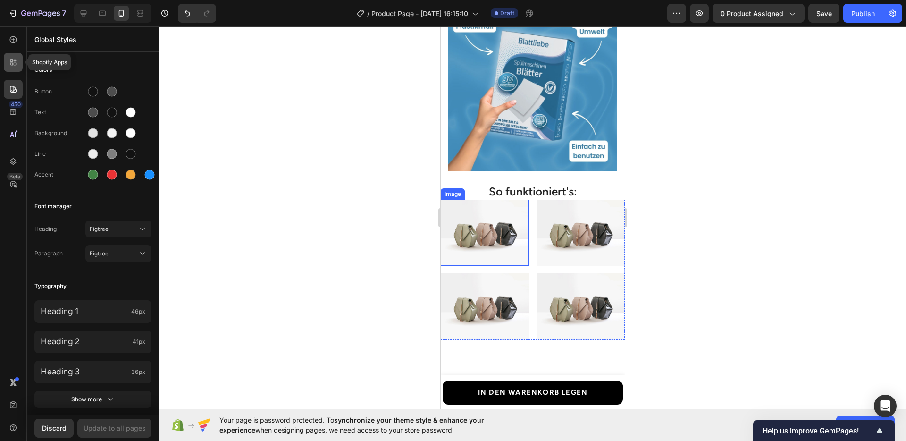
click at [15, 67] on div at bounding box center [13, 62] width 19 height 19
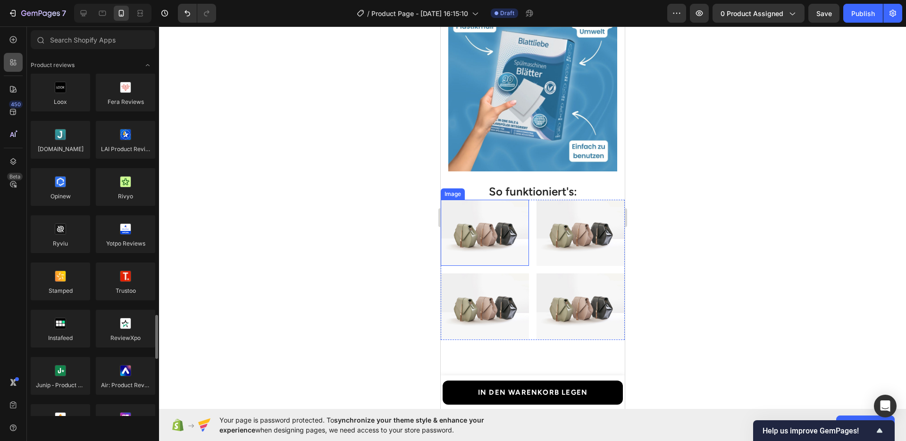
scroll to position [233, 0]
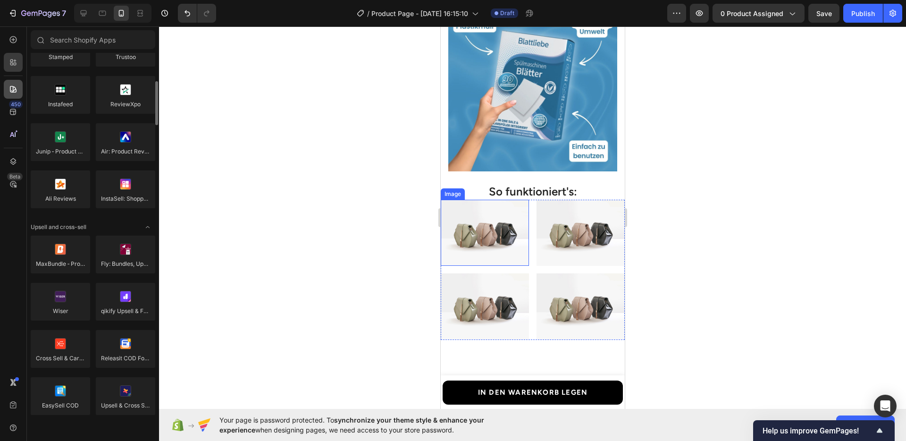
click at [17, 87] on icon at bounding box center [12, 88] width 9 height 9
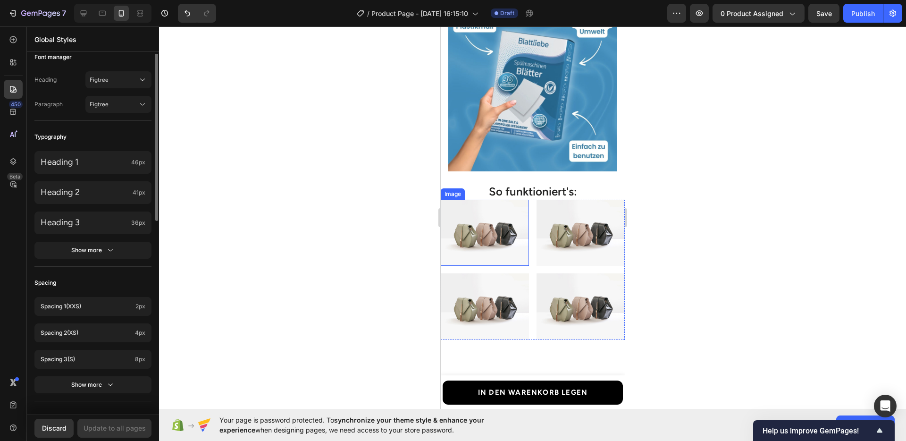
scroll to position [210, 0]
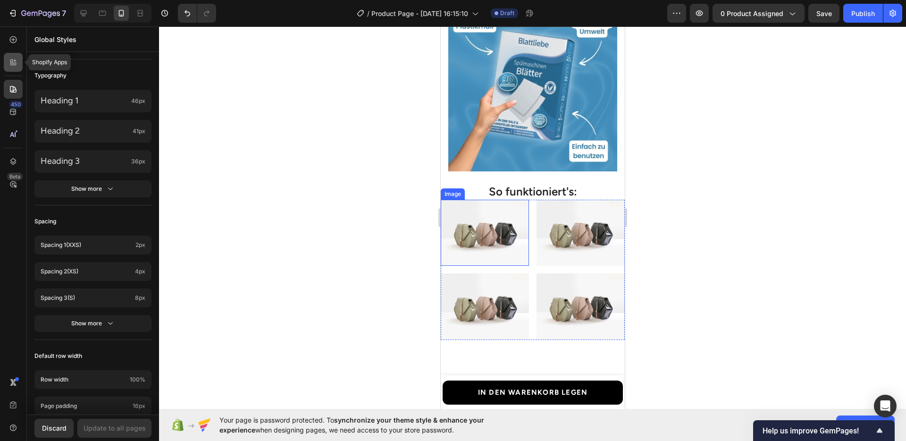
click at [8, 66] on icon at bounding box center [12, 62] width 9 height 9
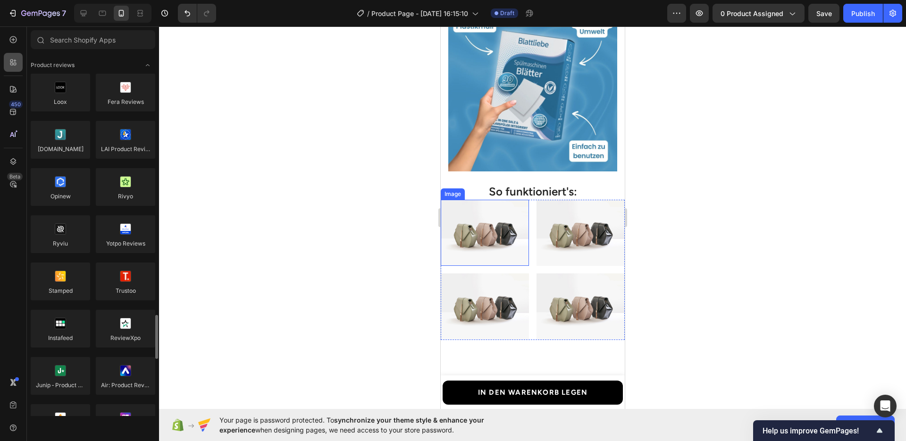
scroll to position [233, 0]
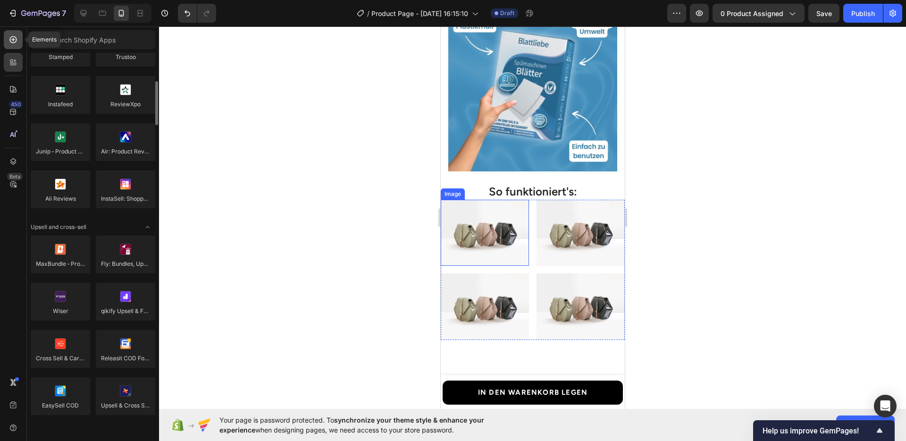
click at [14, 46] on div at bounding box center [13, 39] width 19 height 19
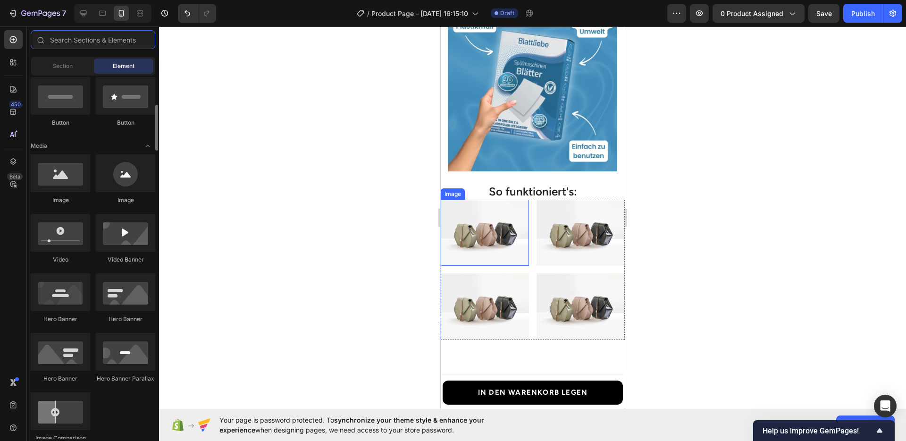
scroll to position [0, 0]
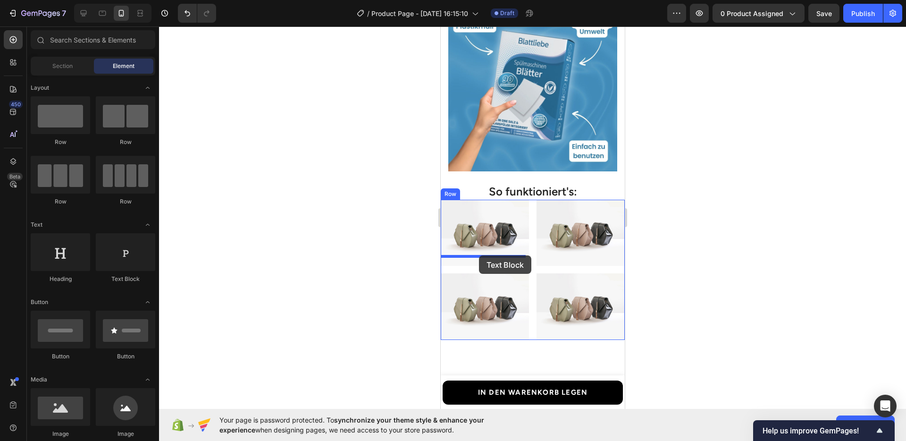
drag, startPoint x: 560, startPoint y: 280, endPoint x: 478, endPoint y: 255, distance: 85.2
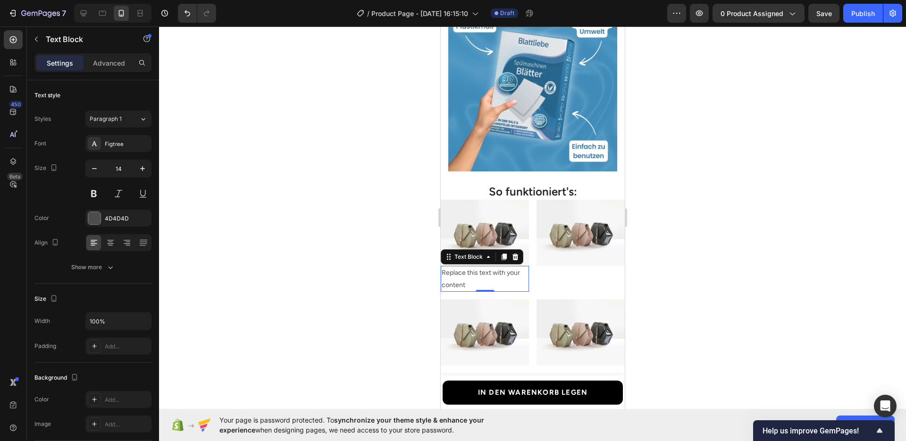
click at [480, 267] on div "Replace this text with your content" at bounding box center [484, 278] width 88 height 25
click at [480, 267] on p "Replace this text with your content" at bounding box center [484, 279] width 86 height 24
click at [356, 268] on div at bounding box center [532, 233] width 747 height 414
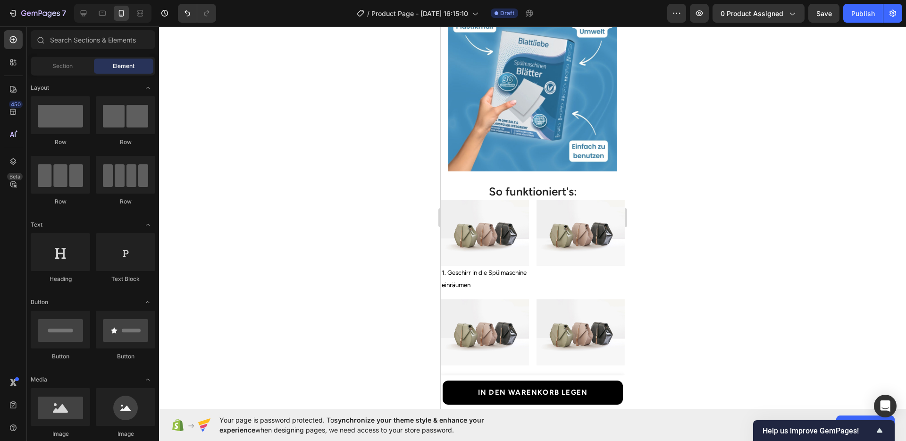
click at [500, 267] on p "1. Geschirr in die Spülmaschine einräumen" at bounding box center [484, 279] width 86 height 24
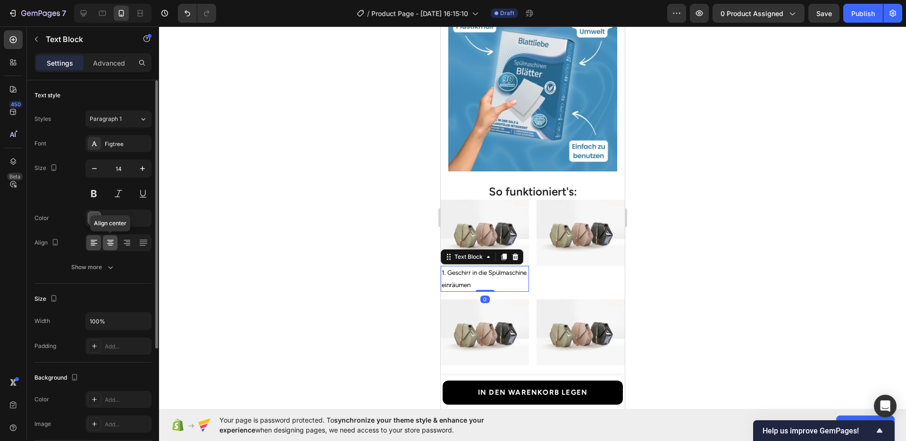
click at [107, 239] on icon at bounding box center [110, 242] width 9 height 9
click at [394, 282] on div at bounding box center [532, 233] width 747 height 414
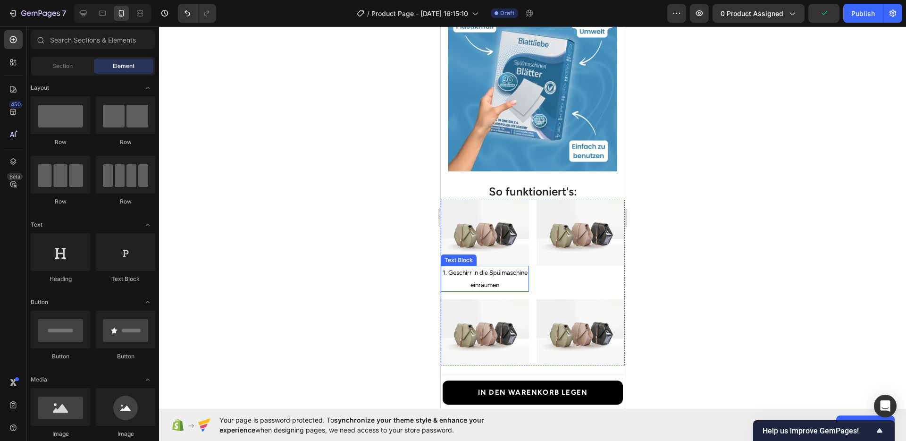
click at [484, 274] on span "1. Geschirr in die Spülmaschine einräumen" at bounding box center [484, 277] width 85 height 19
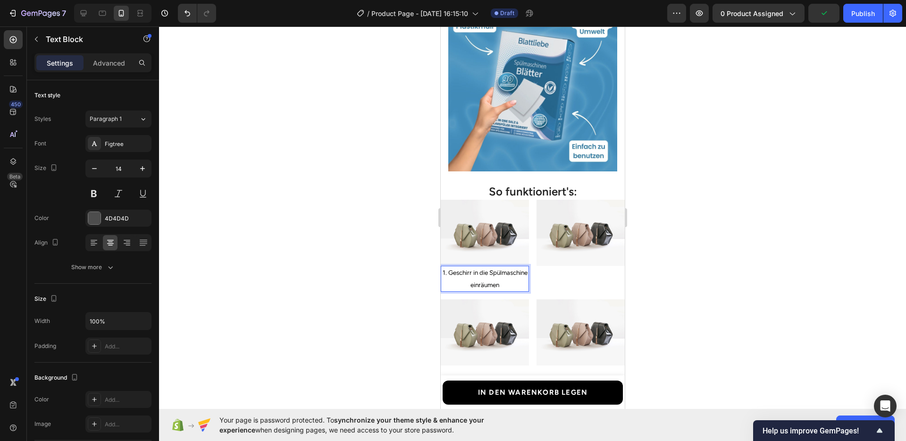
click at [484, 274] on span "1. Geschirr in die Spülmaschine einräumen" at bounding box center [484, 277] width 85 height 19
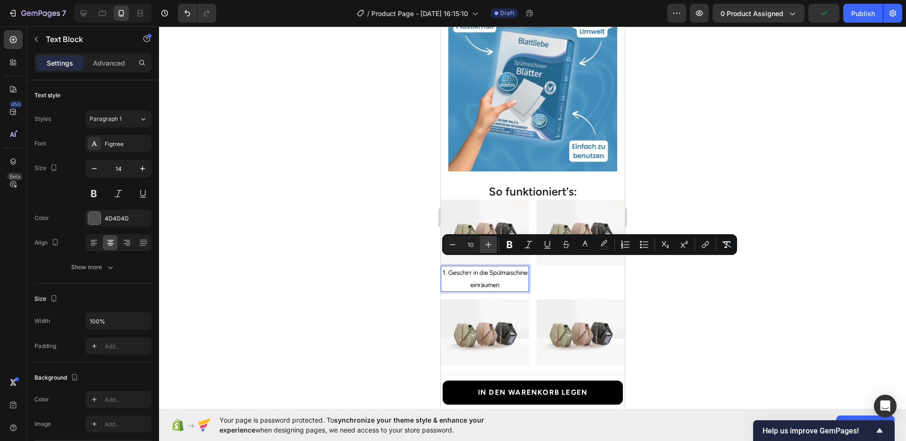
click at [491, 250] on button "Plus" at bounding box center [488, 244] width 17 height 17
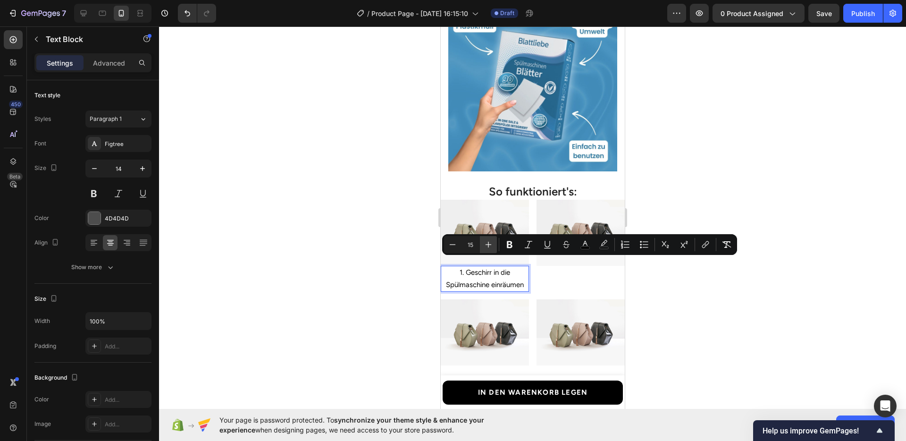
click at [491, 250] on button "Plus" at bounding box center [488, 244] width 17 height 17
click at [448, 248] on icon "Editor contextual toolbar" at bounding box center [452, 244] width 9 height 9
type input "15"
click at [367, 272] on div at bounding box center [532, 233] width 747 height 414
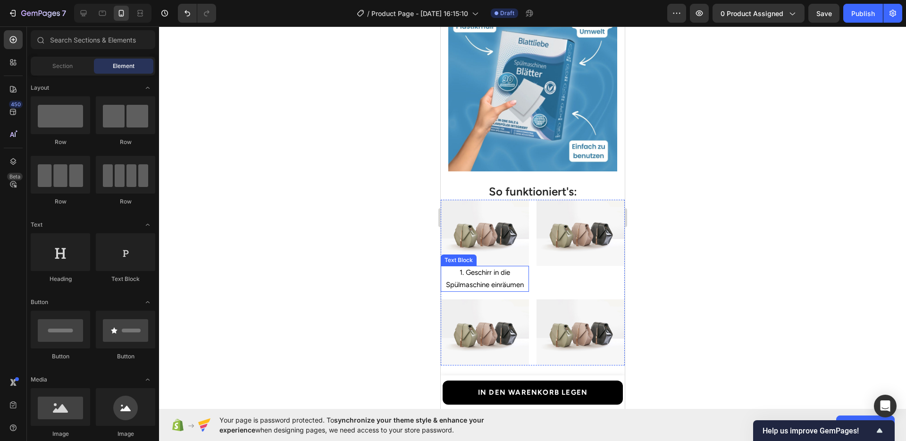
click at [472, 269] on p "1. Geschirr in die Spülmaschine einräumen" at bounding box center [484, 279] width 86 height 24
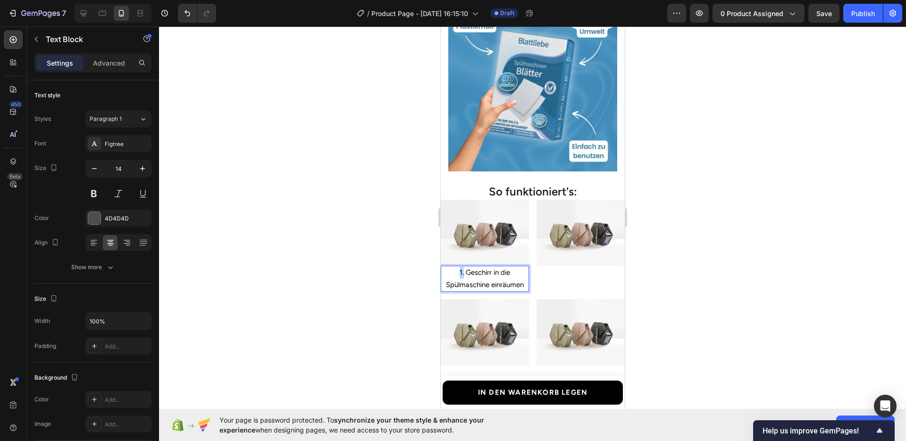
click at [457, 268] on span "1. Geschirr in die Spülmaschine einräumen" at bounding box center [484, 278] width 78 height 20
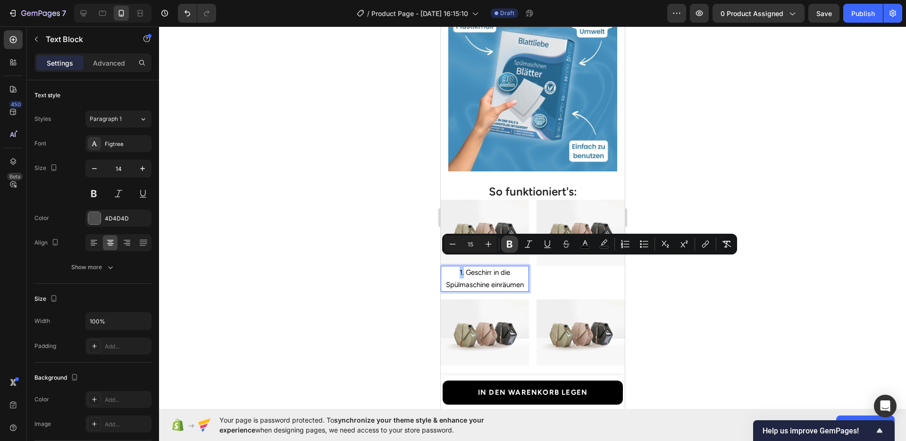
click at [506, 245] on icon "Editor contextual toolbar" at bounding box center [509, 243] width 9 height 9
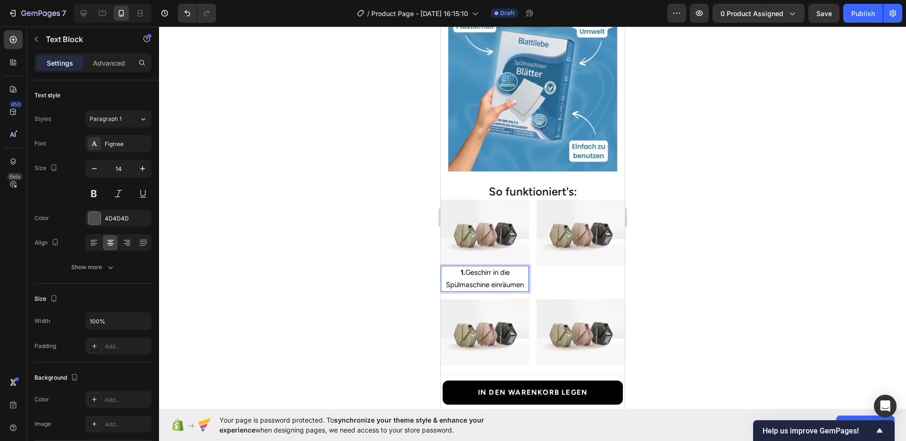
click at [379, 265] on div at bounding box center [532, 233] width 747 height 414
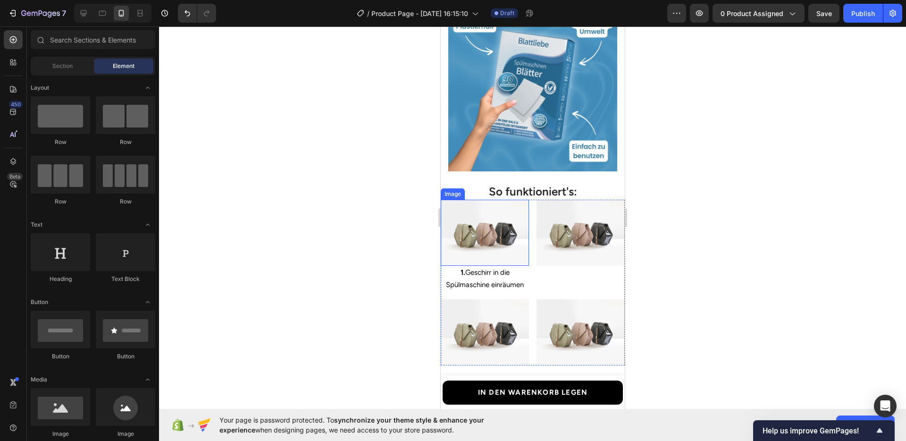
click at [490, 238] on img at bounding box center [484, 233] width 88 height 66
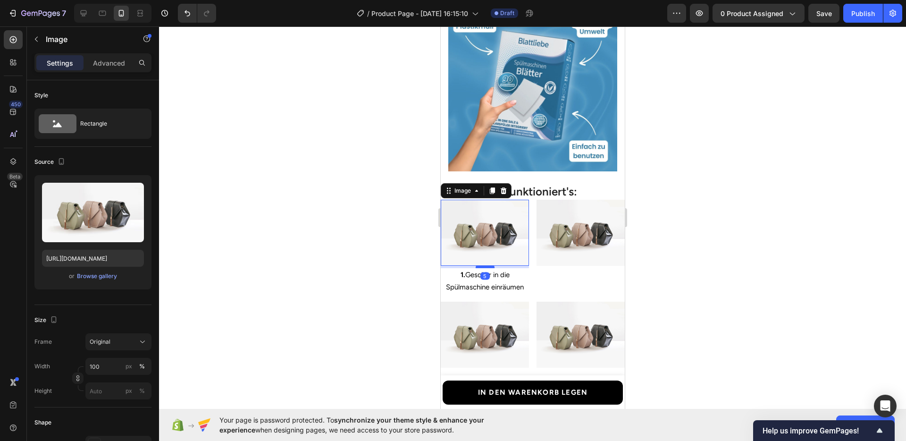
click at [476, 265] on div at bounding box center [484, 266] width 19 height 3
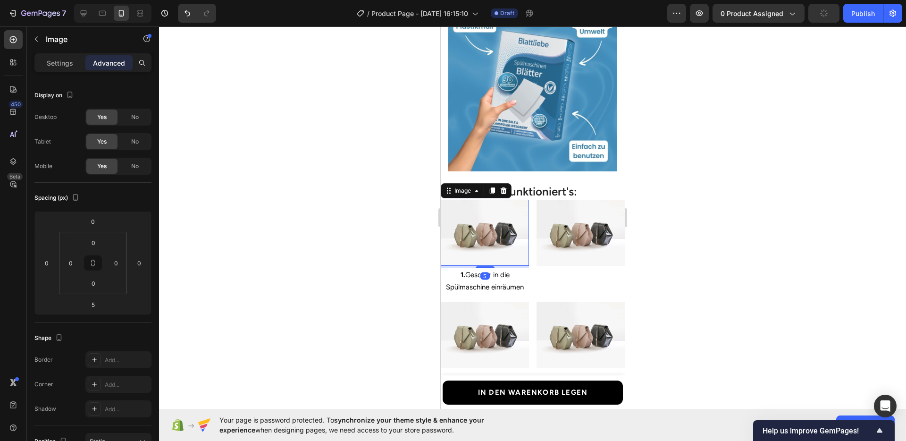
click at [781, 276] on div at bounding box center [532, 233] width 747 height 414
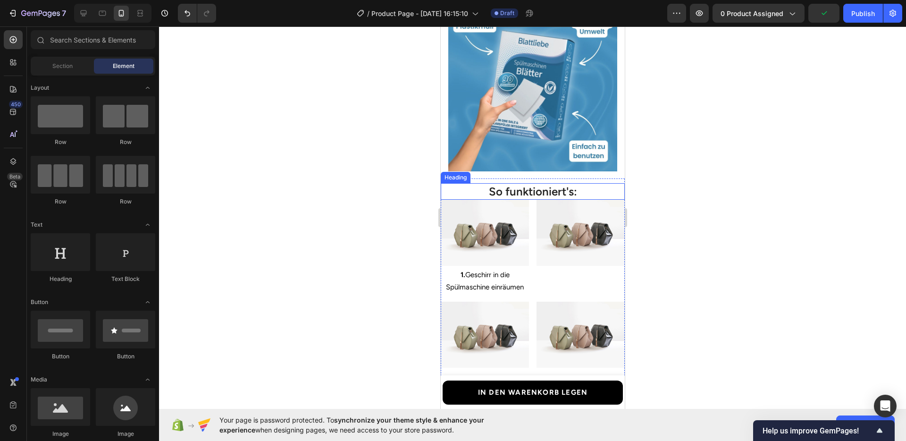
click at [501, 184] on p "So funktioniert's:" at bounding box center [532, 191] width 182 height 15
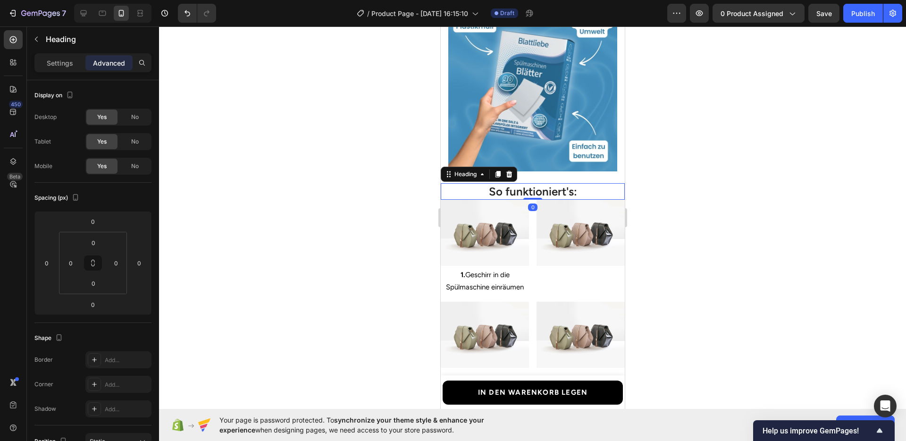
click at [398, 182] on div at bounding box center [532, 233] width 747 height 414
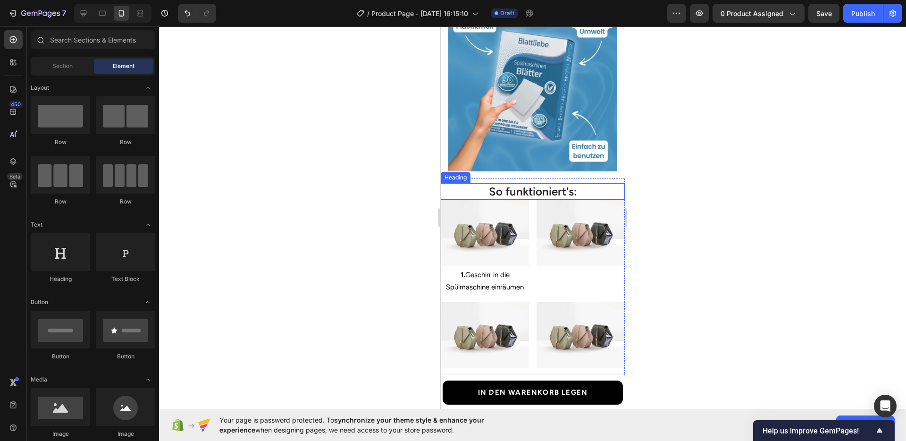
click at [466, 184] on p "So funktioniert's:" at bounding box center [532, 191] width 182 height 15
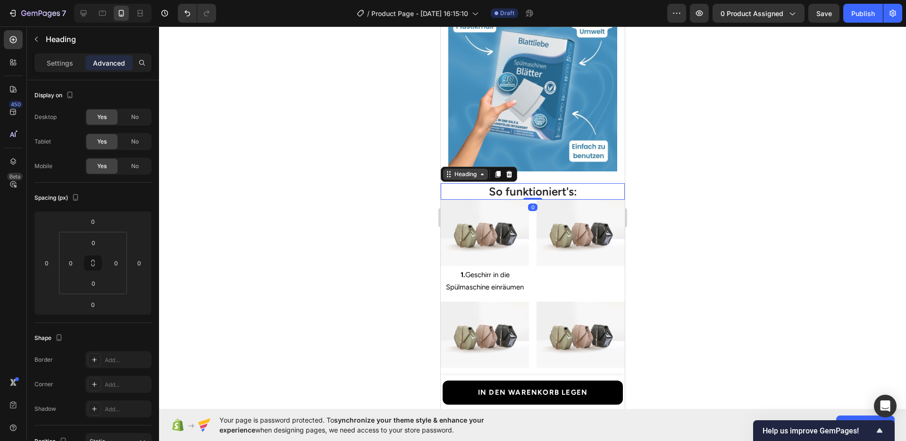
click at [463, 170] on div "Heading" at bounding box center [465, 174] width 26 height 8
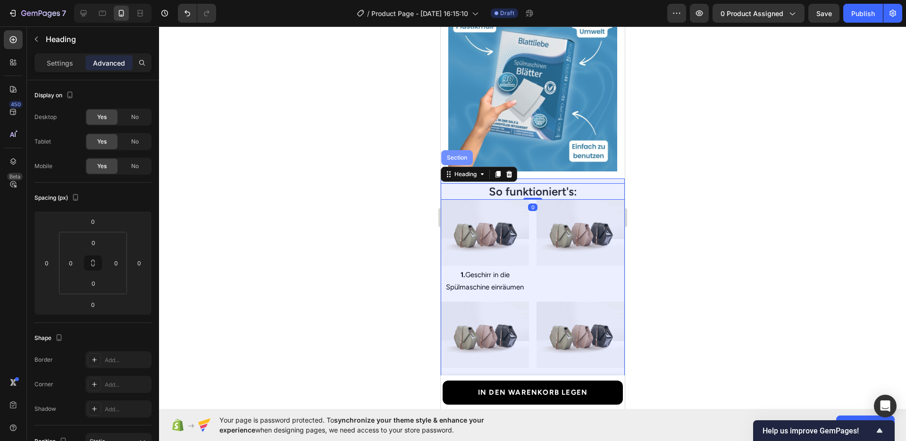
click at [456, 157] on div "Section" at bounding box center [457, 157] width 32 height 15
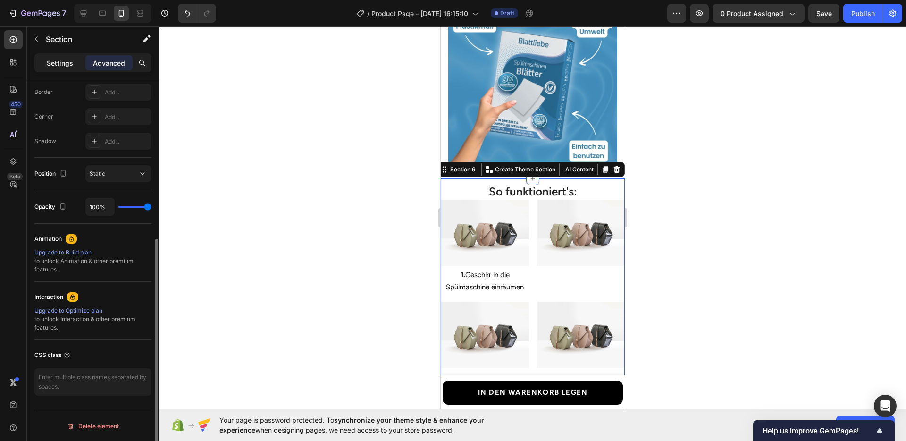
click at [47, 66] on p "Settings" at bounding box center [60, 63] width 26 height 10
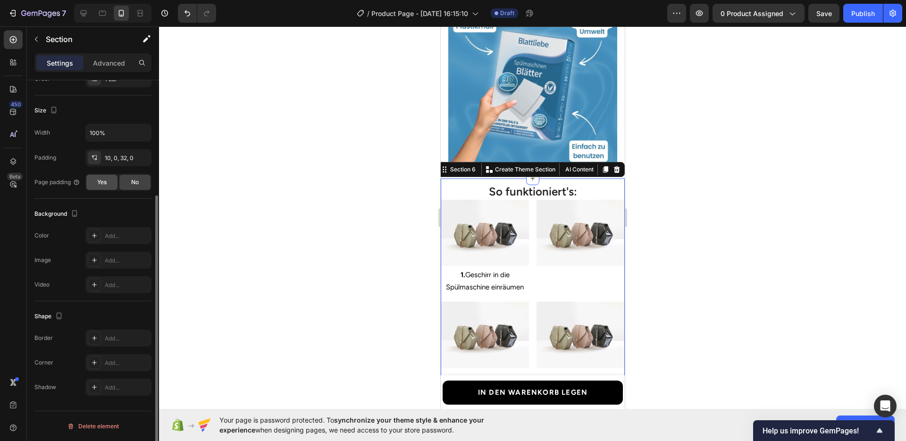
click at [94, 181] on div "Yes" at bounding box center [101, 182] width 31 height 15
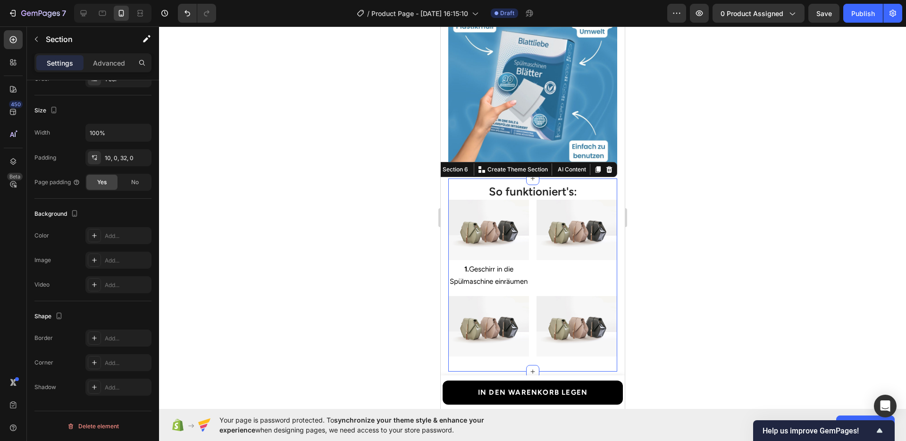
click at [735, 254] on div at bounding box center [532, 233] width 747 height 414
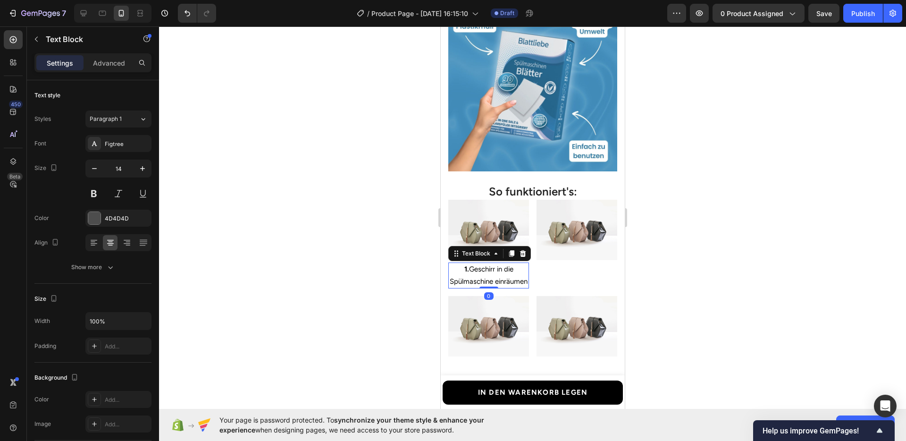
click at [496, 278] on p "1. Geschirr in die Spülmaschine einräumen" at bounding box center [488, 275] width 79 height 24
drag, startPoint x: 506, startPoint y: 273, endPoint x: 500, endPoint y: 269, distance: 6.7
click at [500, 269] on span "1. Geschirr in die Spülmaschine einräumen" at bounding box center [488, 275] width 78 height 20
click at [508, 269] on span "1. Geschirr in die Spülmaschine einräumen" at bounding box center [488, 275] width 78 height 20
drag, startPoint x: 509, startPoint y: 270, endPoint x: 495, endPoint y: 263, distance: 15.4
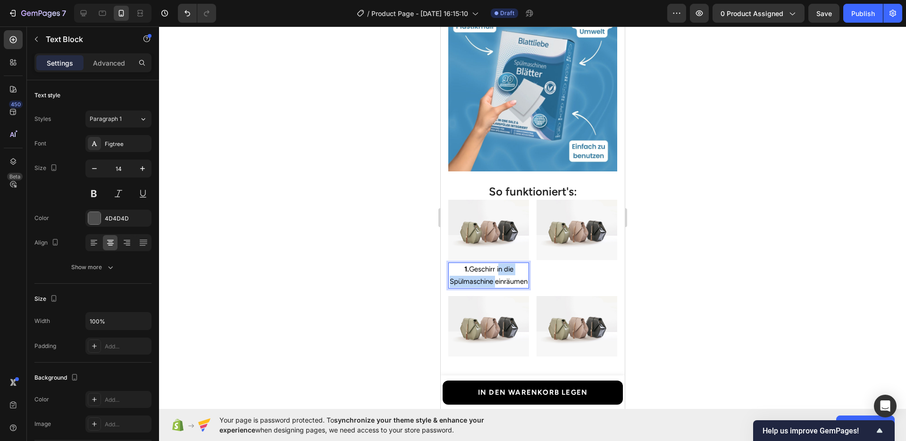
click at [495, 263] on p "1. Geschirr in die Spülmaschine einräumen" at bounding box center [488, 275] width 79 height 24
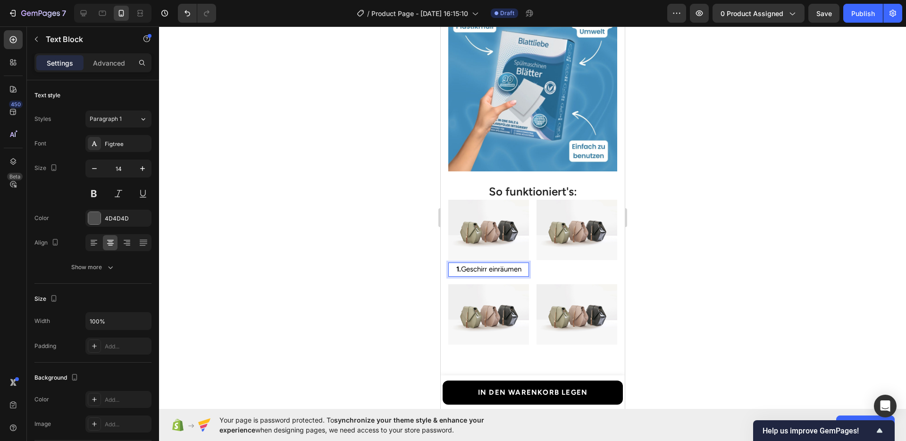
click at [659, 283] on div at bounding box center [532, 233] width 747 height 414
click at [484, 265] on span "1. Geschirr einräumen" at bounding box center [488, 269] width 65 height 8
click at [512, 250] on icon at bounding box center [511, 253] width 5 height 7
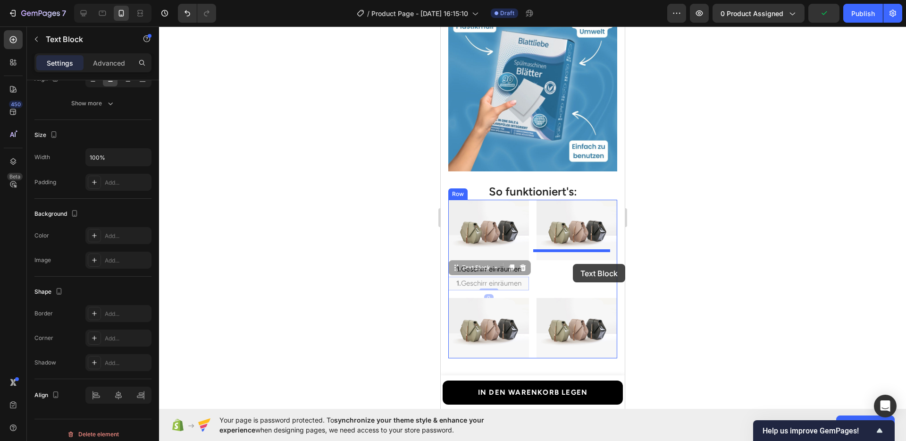
drag, startPoint x: 456, startPoint y: 258, endPoint x: 572, endPoint y: 264, distance: 116.2
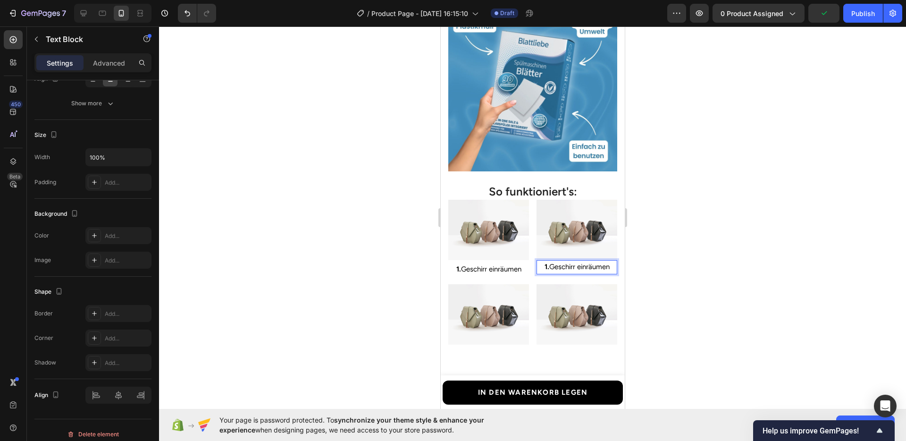
click at [557, 262] on span "1. Geschirr einräumen" at bounding box center [576, 266] width 65 height 8
click at [184, 14] on icon "Undo/Redo" at bounding box center [187, 12] width 9 height 9
click at [191, 20] on button "Undo/Redo" at bounding box center [187, 13] width 19 height 19
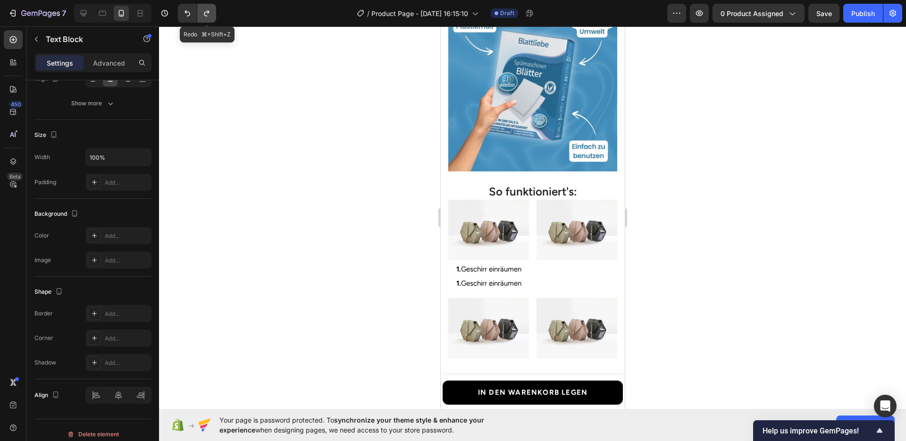
click at [203, 18] on button "Undo/Redo" at bounding box center [206, 13] width 19 height 19
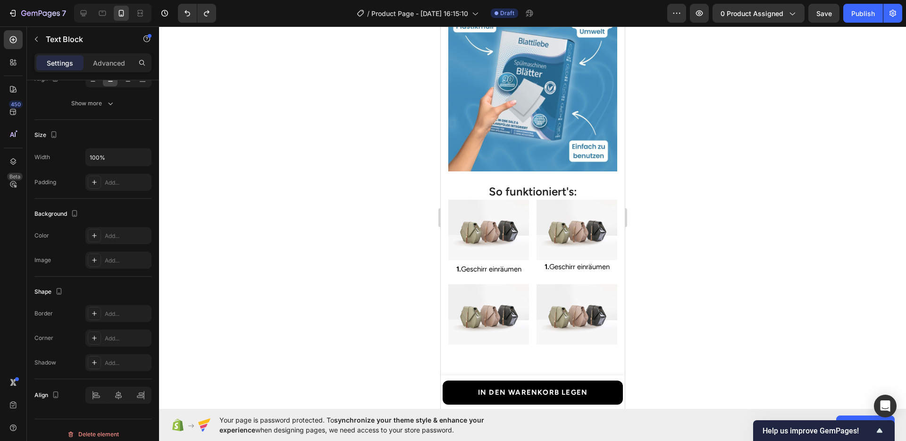
click at [548, 262] on span "1. Geschirr einräumen" at bounding box center [576, 266] width 65 height 8
click at [544, 262] on strong "1." at bounding box center [546, 266] width 5 height 8
click at [557, 262] on span "2. Geschirr einräumen" at bounding box center [576, 266] width 67 height 8
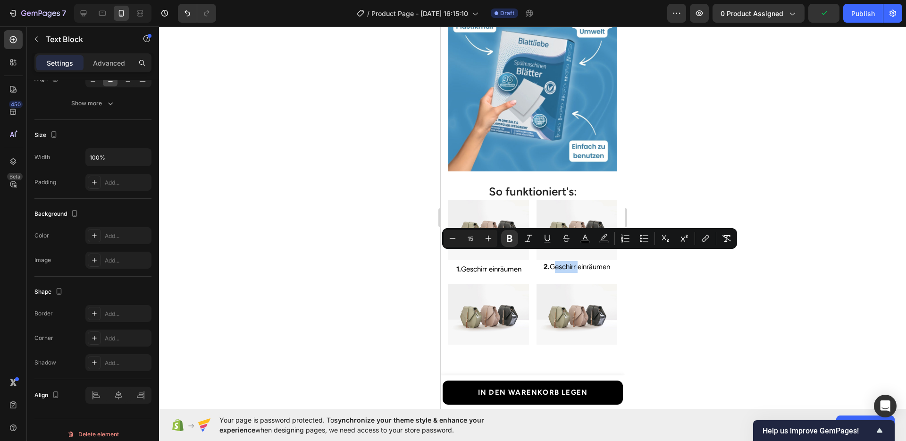
click at [559, 262] on span "2. Geschirr einräumen" at bounding box center [576, 266] width 67 height 8
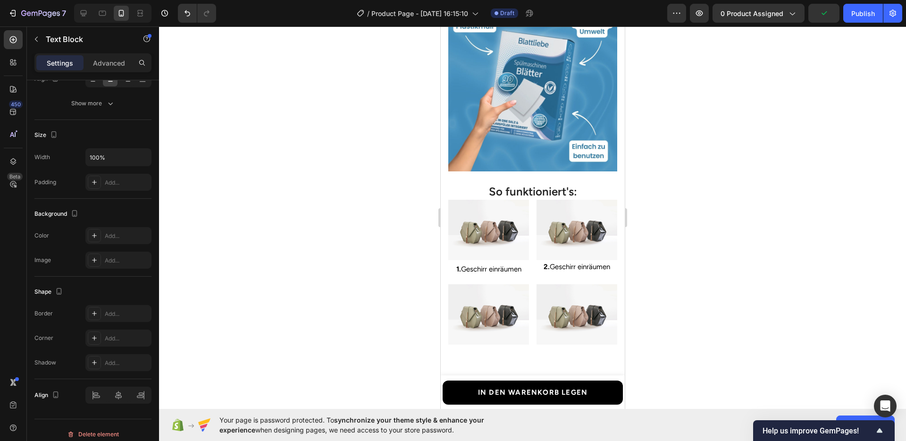
click at [689, 282] on div at bounding box center [532, 233] width 747 height 414
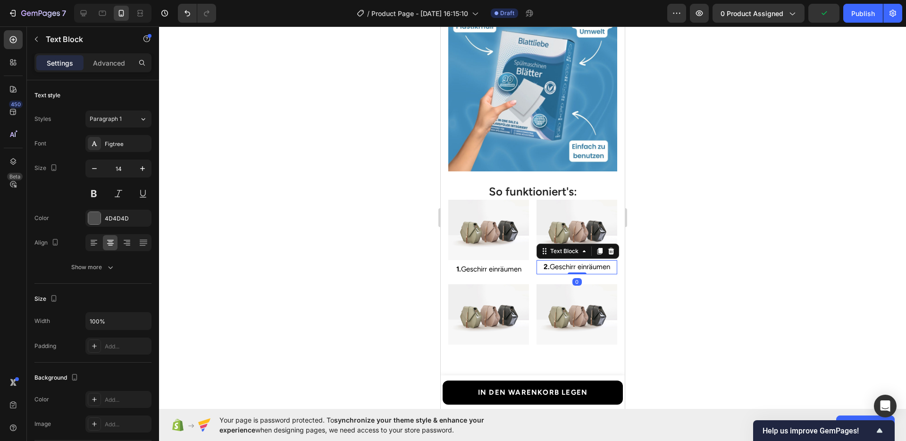
click at [553, 262] on span "2. Geschirr einräumen" at bounding box center [576, 266] width 67 height 8
drag, startPoint x: 546, startPoint y: 256, endPoint x: 604, endPoint y: 258, distance: 58.1
click at [604, 262] on span "2. Geschirr einräumen" at bounding box center [576, 266] width 67 height 8
click at [730, 280] on div at bounding box center [532, 233] width 747 height 414
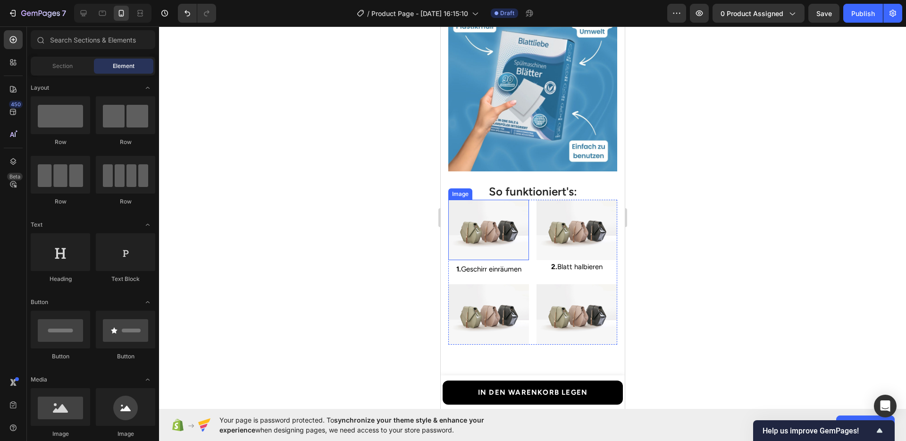
click at [471, 229] on img at bounding box center [488, 230] width 81 height 60
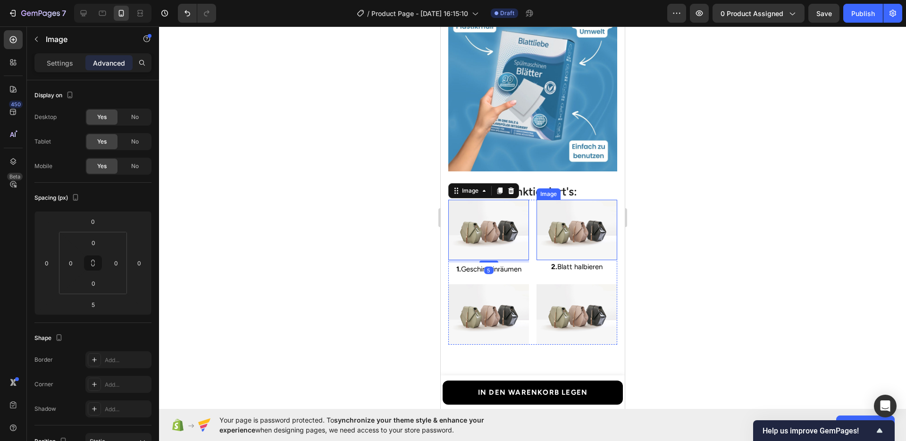
click at [552, 241] on img at bounding box center [576, 230] width 81 height 60
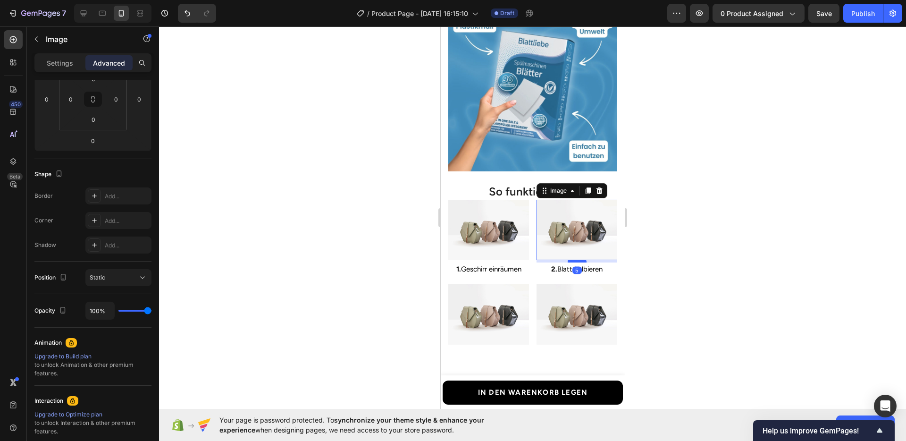
drag, startPoint x: 568, startPoint y: 249, endPoint x: 563, endPoint y: 251, distance: 6.1
click at [567, 259] on div at bounding box center [576, 260] width 19 height 3
type input "5"
click at [704, 293] on div at bounding box center [532, 233] width 747 height 414
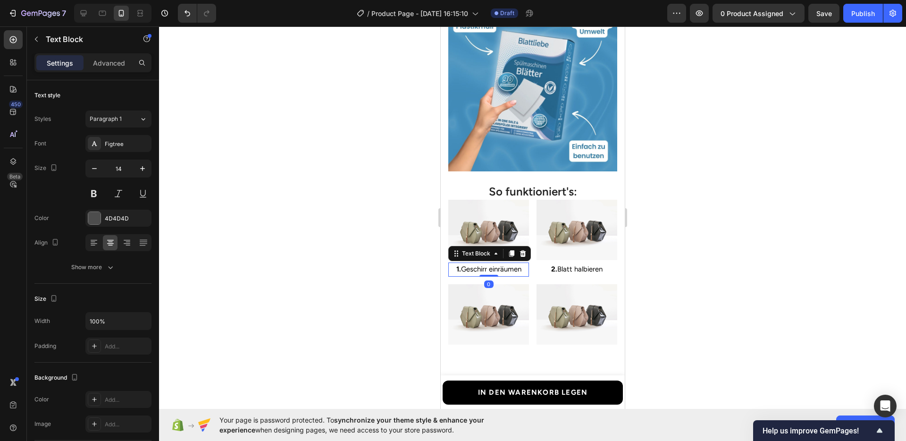
click at [484, 265] on span "1. Geschirr einräumen" at bounding box center [488, 269] width 65 height 8
click at [509, 250] on icon at bounding box center [511, 253] width 5 height 7
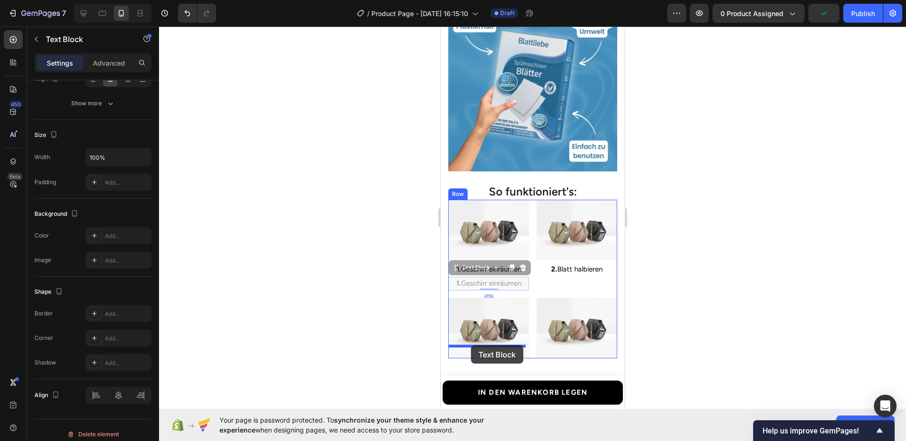
drag, startPoint x: 463, startPoint y: 272, endPoint x: 471, endPoint y: 345, distance: 73.5
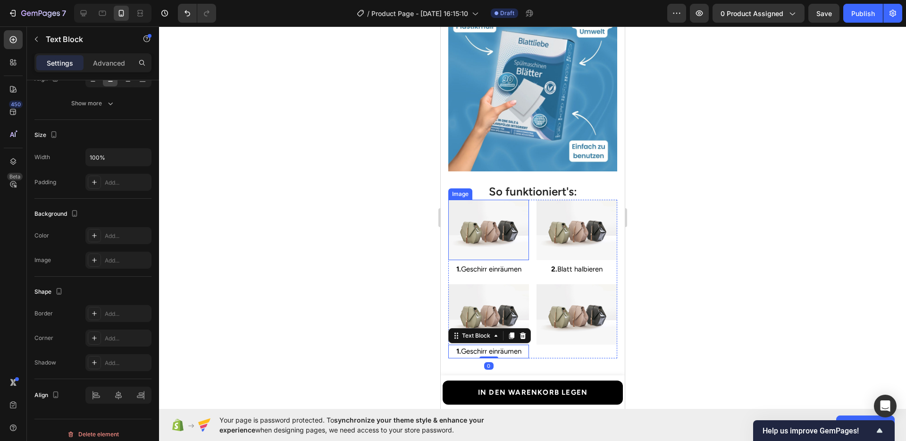
click at [487, 223] on img at bounding box center [488, 230] width 81 height 60
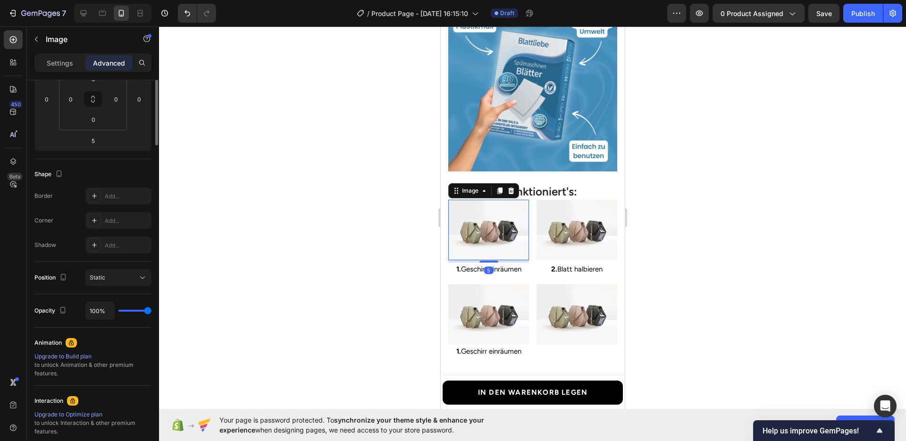
scroll to position [0, 0]
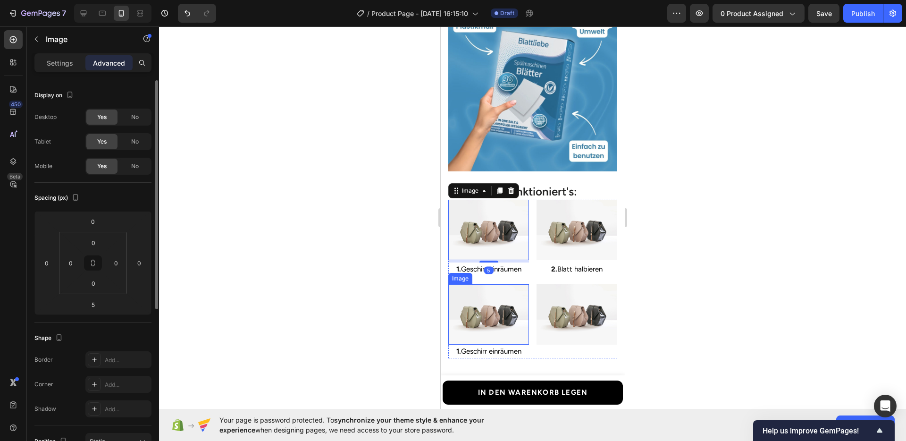
click at [491, 300] on img at bounding box center [488, 314] width 81 height 60
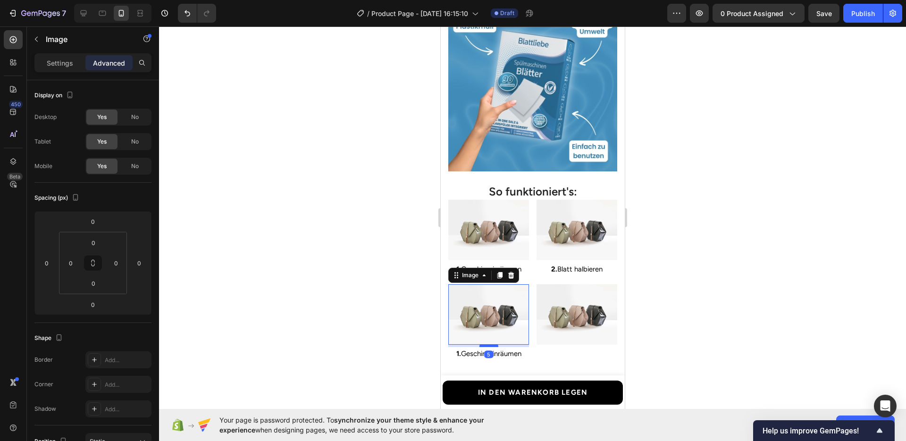
click at [488, 344] on div at bounding box center [488, 345] width 19 height 3
type input "5"
click at [690, 332] on div at bounding box center [532, 233] width 747 height 414
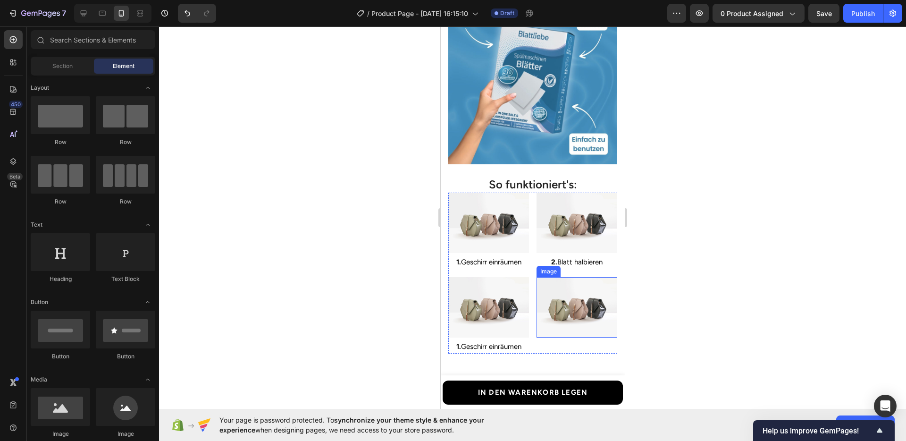
scroll to position [1580, 0]
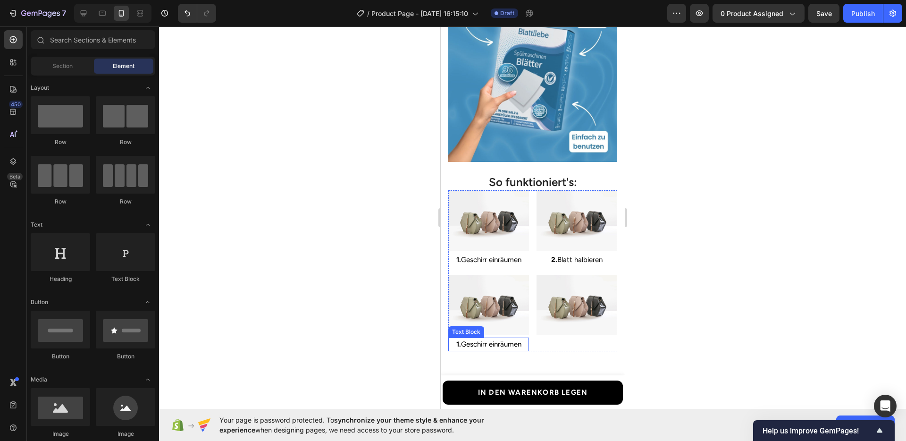
click at [480, 340] on span "1. Geschirr einräumen" at bounding box center [488, 344] width 65 height 8
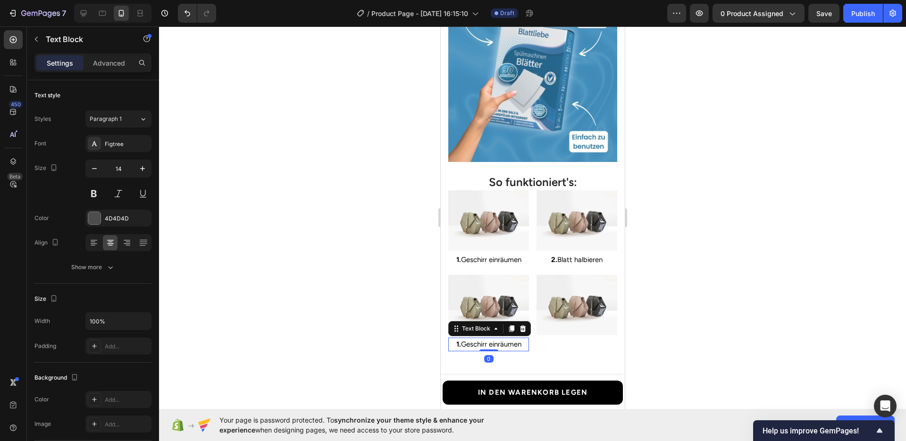
click at [480, 340] on span "1. Geschirr einräumen" at bounding box center [488, 344] width 65 height 8
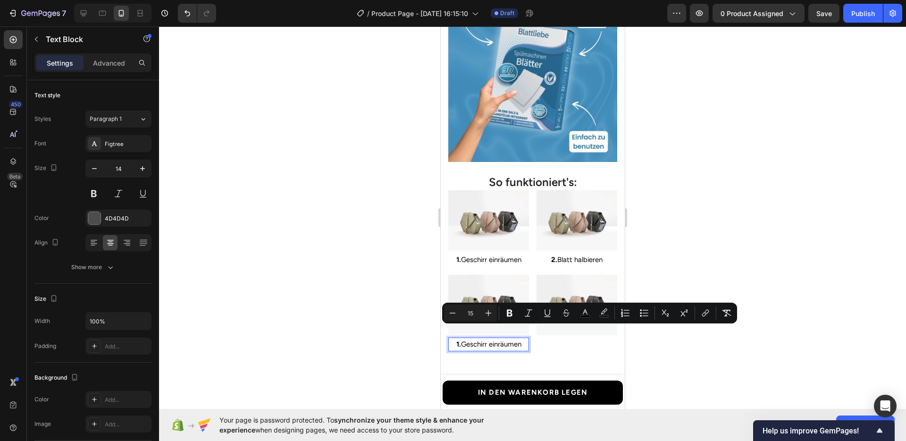
click at [456, 340] on strong "1." at bounding box center [458, 344] width 5 height 8
drag, startPoint x: 461, startPoint y: 334, endPoint x: 520, endPoint y: 328, distance: 58.8
click at [520, 340] on span "3. Geschirr einräumen" at bounding box center [488, 344] width 66 height 8
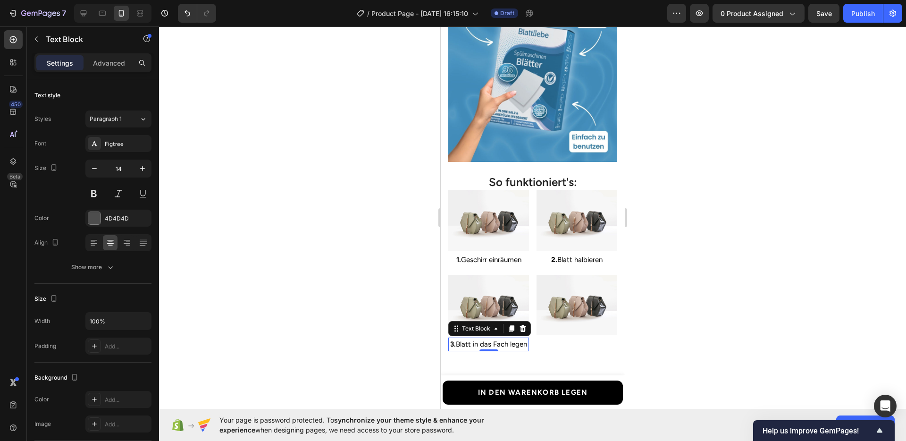
click at [799, 319] on div at bounding box center [532, 233] width 747 height 414
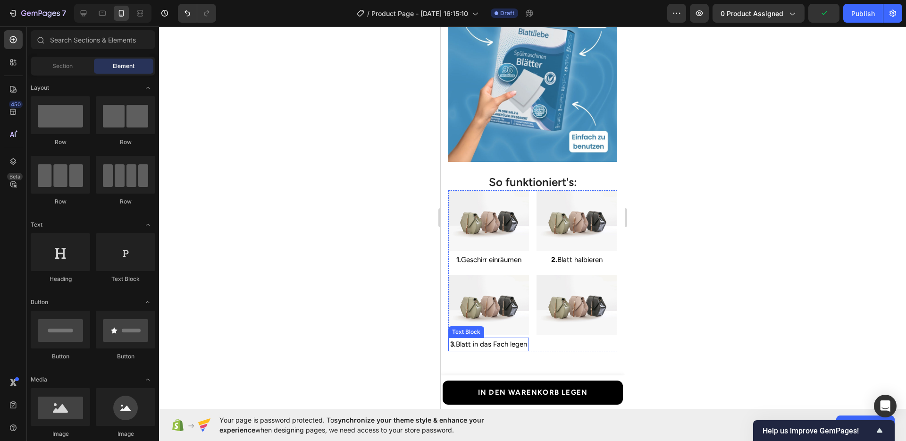
click at [482, 345] on span "3. Blatt in das Fach legen" at bounding box center [488, 344] width 77 height 8
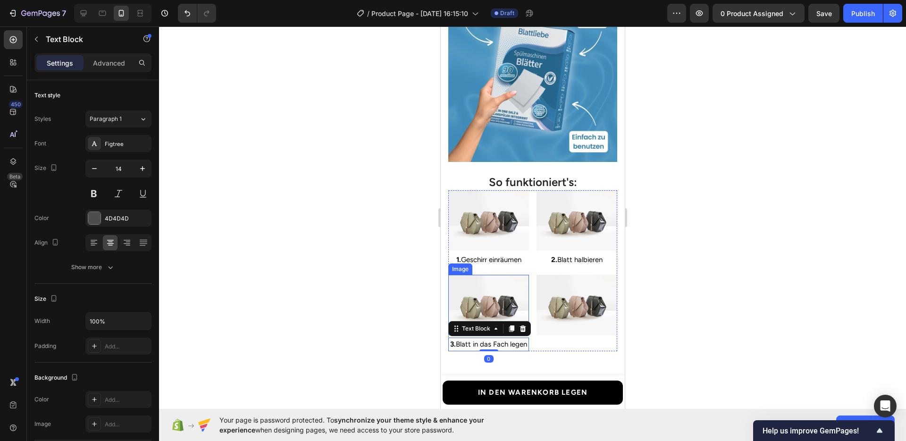
click at [507, 289] on img at bounding box center [488, 305] width 81 height 60
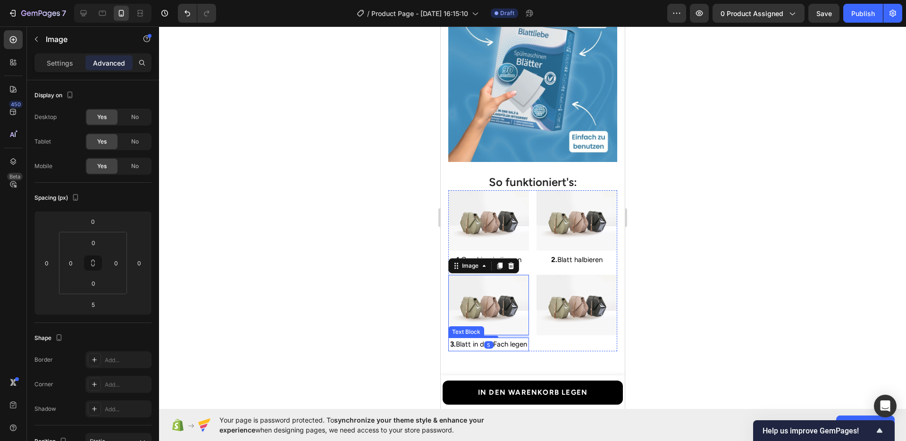
click at [501, 340] on span "3. Blatt in das Fach legen" at bounding box center [488, 344] width 77 height 8
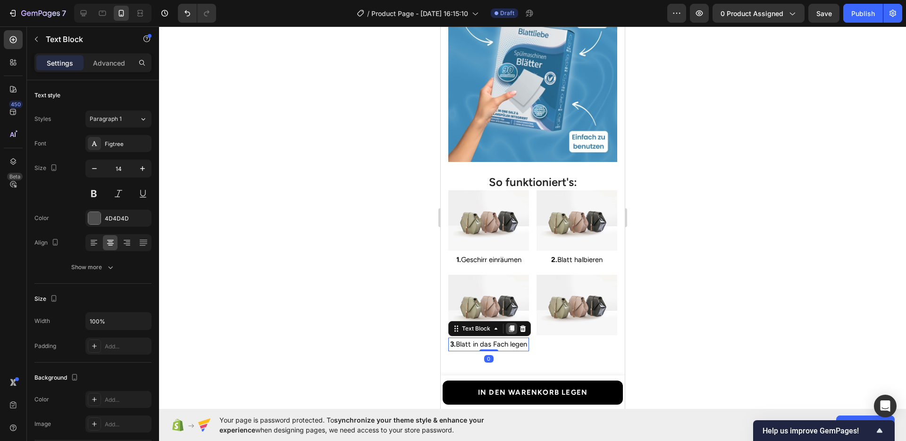
click at [507, 325] on icon at bounding box center [511, 329] width 8 height 8
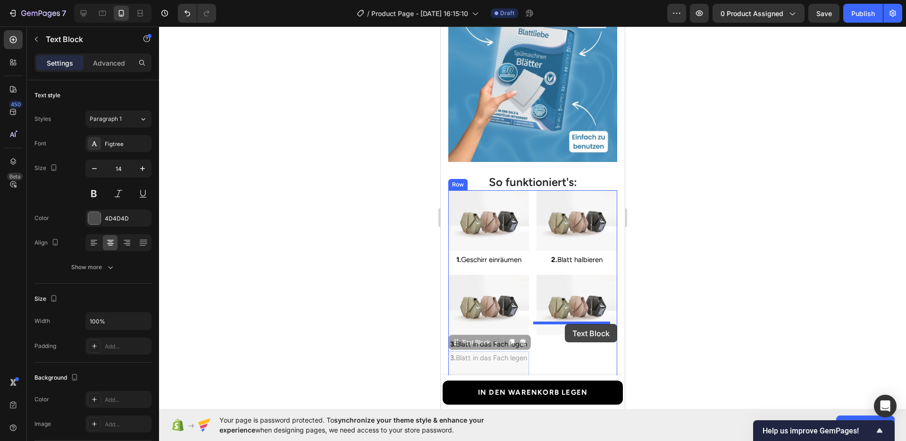
drag, startPoint x: 463, startPoint y: 340, endPoint x: 564, endPoint y: 324, distance: 102.3
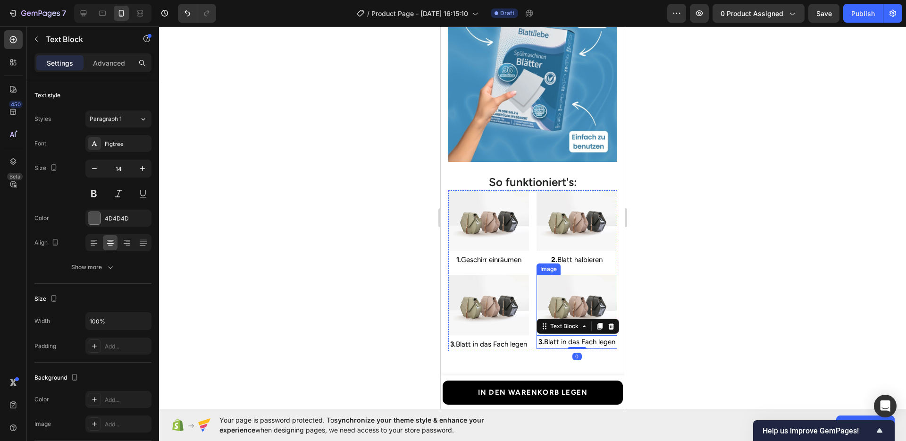
click at [567, 292] on img at bounding box center [576, 305] width 81 height 60
click at [571, 300] on img at bounding box center [576, 305] width 81 height 60
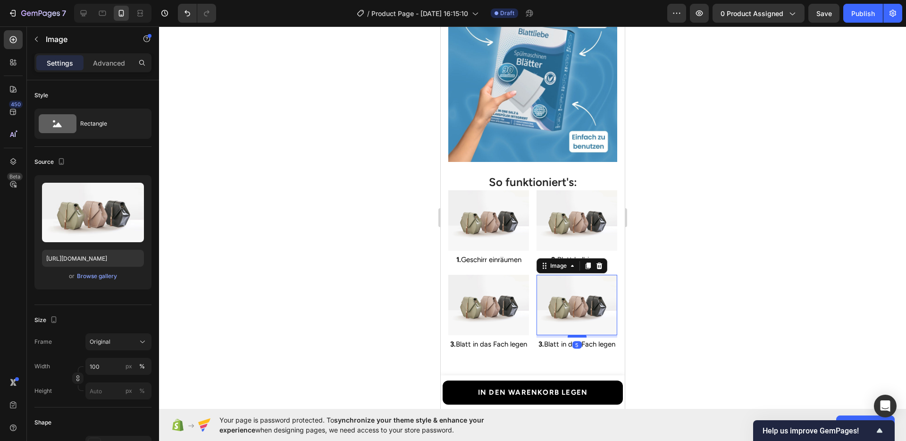
click at [568, 334] on div at bounding box center [576, 335] width 19 height 3
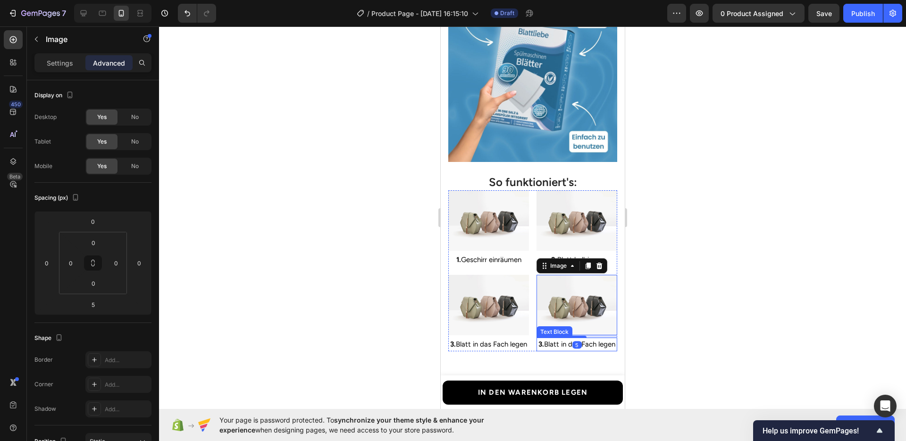
click at [552, 338] on p "3. Blatt in das Fach legen" at bounding box center [576, 344] width 79 height 12
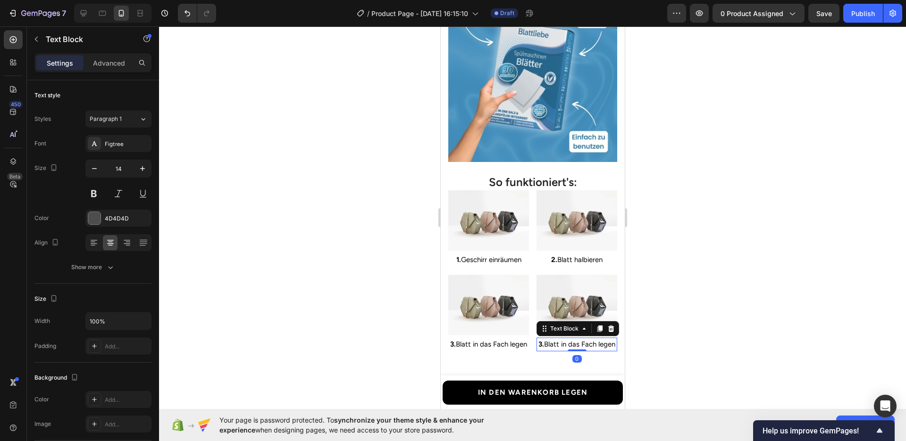
click at [549, 340] on span "3. Blatt in das Fach legen" at bounding box center [576, 344] width 77 height 8
click at [543, 340] on strong "3." at bounding box center [541, 344] width 6 height 8
drag, startPoint x: 584, startPoint y: 343, endPoint x: 550, endPoint y: 334, distance: 35.4
click at [550, 338] on p "4. Blatt in das Fach legen" at bounding box center [576, 344] width 79 height 12
click at [795, 305] on div at bounding box center [532, 233] width 747 height 414
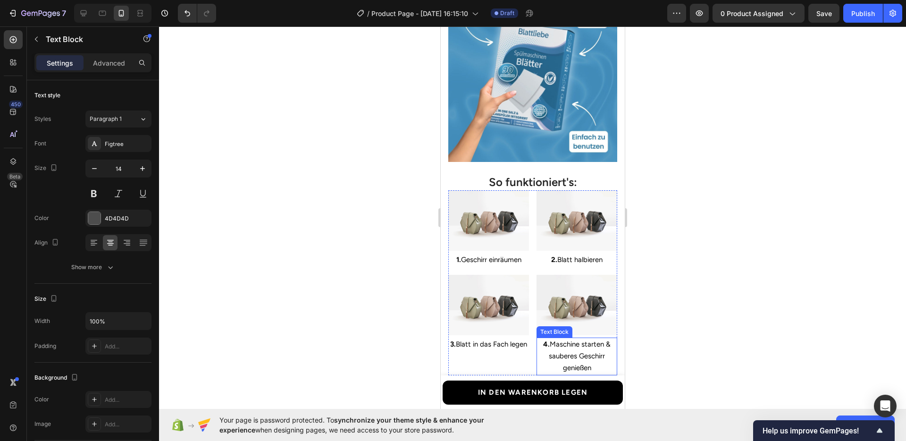
click at [574, 347] on span "4. Maschine starten & sauberes Geschirr genießen" at bounding box center [575, 356] width 67 height 32
click at [587, 350] on p "4. Maschine starten & sauberes Geschirr genießen" at bounding box center [576, 356] width 79 height 36
drag, startPoint x: 576, startPoint y: 351, endPoint x: 542, endPoint y: 341, distance: 35.5
click at [542, 341] on p "4. Maschine starten & sauberes Geschirr genießen" at bounding box center [576, 356] width 79 height 36
click at [724, 359] on div at bounding box center [532, 233] width 747 height 414
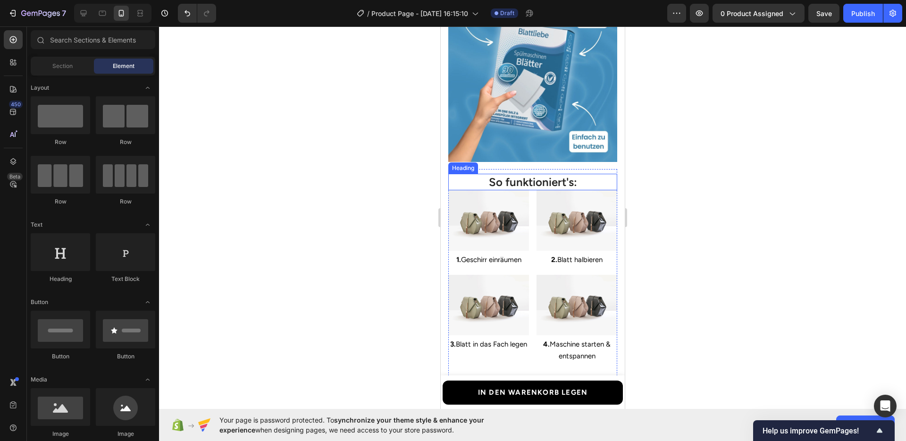
click at [514, 175] on p "So funktioniert's:" at bounding box center [532, 182] width 167 height 15
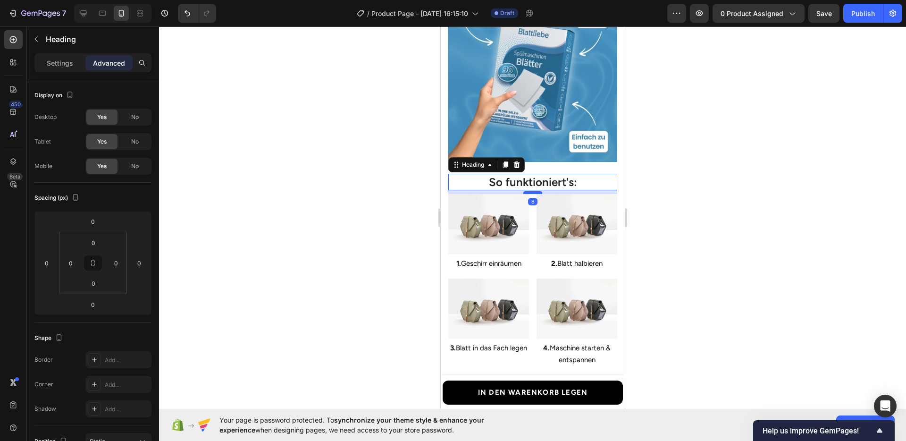
drag, startPoint x: 531, startPoint y: 182, endPoint x: 527, endPoint y: 186, distance: 5.0
click at [527, 191] on div at bounding box center [532, 192] width 19 height 3
type input "8"
click at [742, 249] on div at bounding box center [532, 233] width 747 height 414
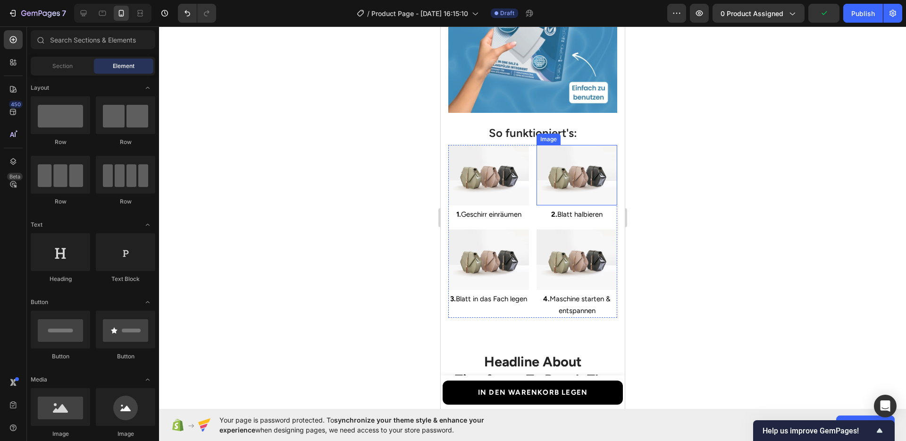
scroll to position [1695, 0]
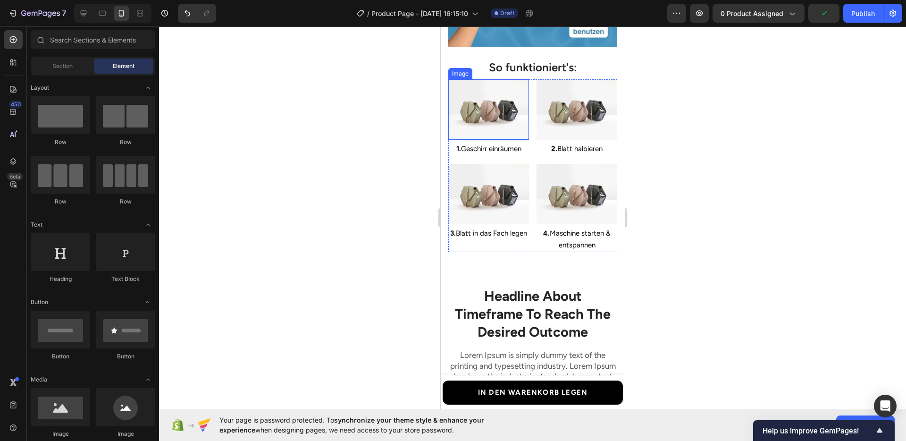
click at [500, 111] on img at bounding box center [488, 109] width 81 height 60
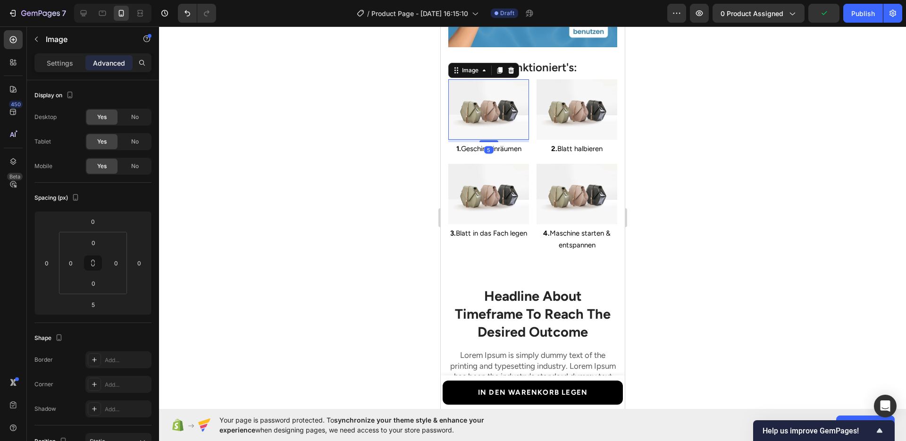
click at [73, 54] on div "Settings Advanced" at bounding box center [92, 62] width 117 height 19
click at [67, 55] on div "Settings" at bounding box center [59, 62] width 47 height 15
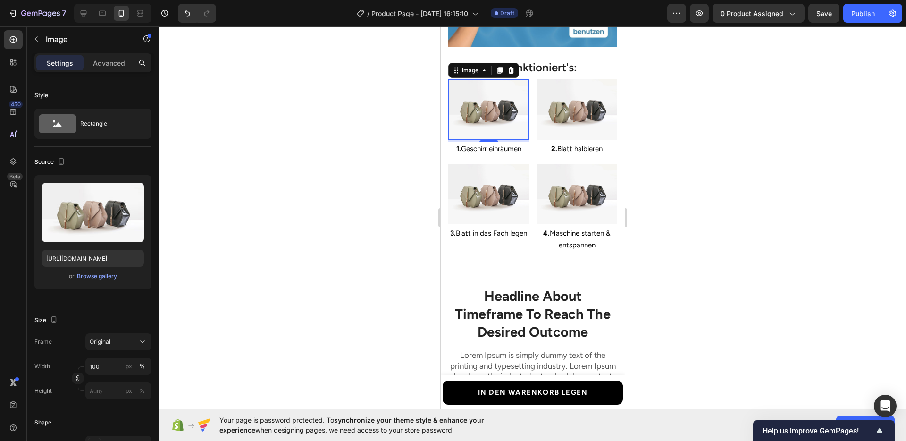
click at [375, 223] on div at bounding box center [532, 233] width 747 height 414
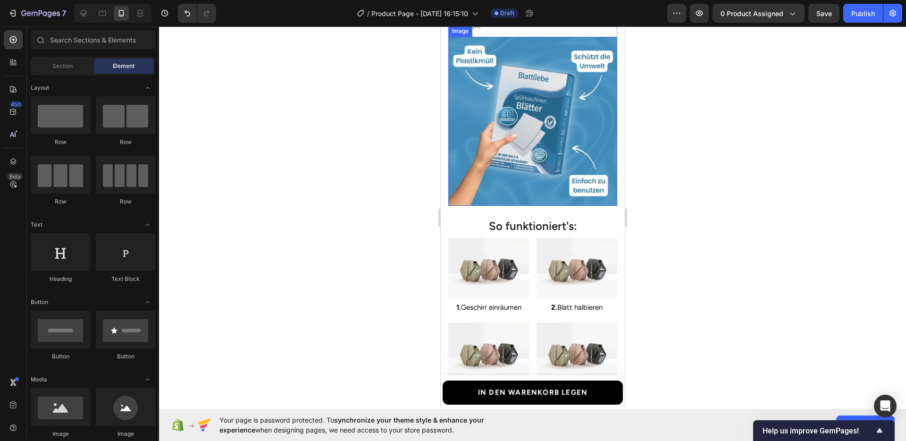
scroll to position [1554, 0]
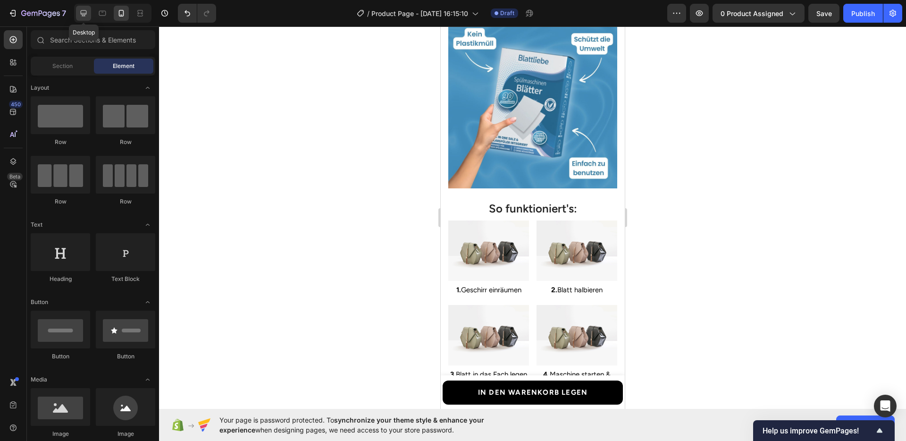
click at [86, 8] on icon at bounding box center [83, 12] width 9 height 9
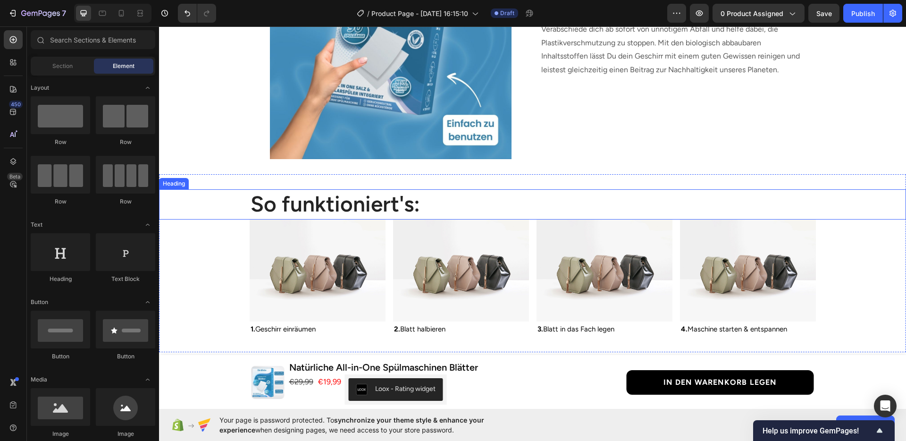
scroll to position [1548, 0]
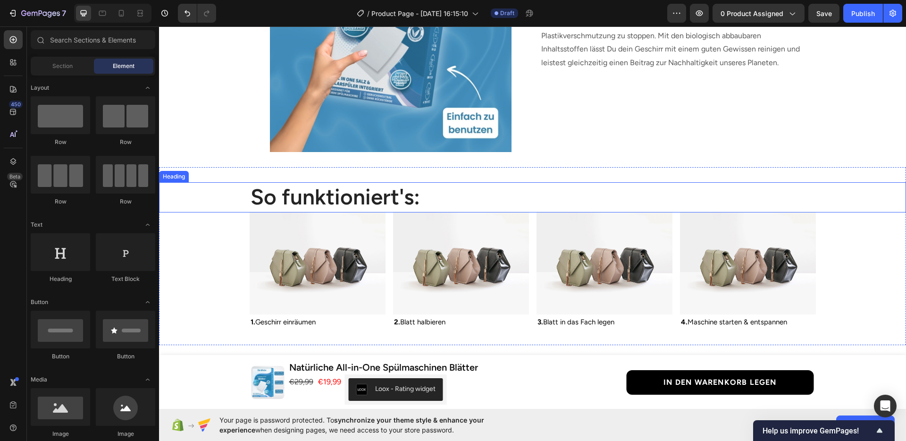
click at [395, 189] on p "So funktioniert's:" at bounding box center [532, 197] width 564 height 28
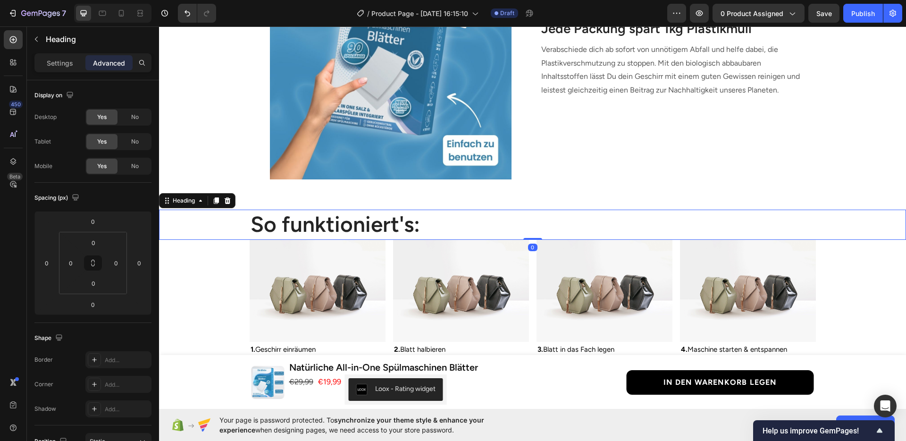
scroll to position [1413, 0]
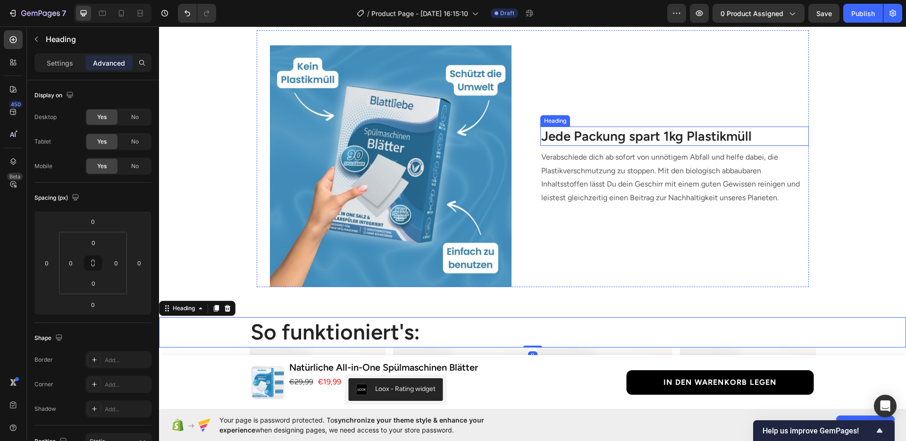
click at [602, 132] on h3 "Jede Packung spart 1kg Plastikmüll" at bounding box center [674, 135] width 268 height 19
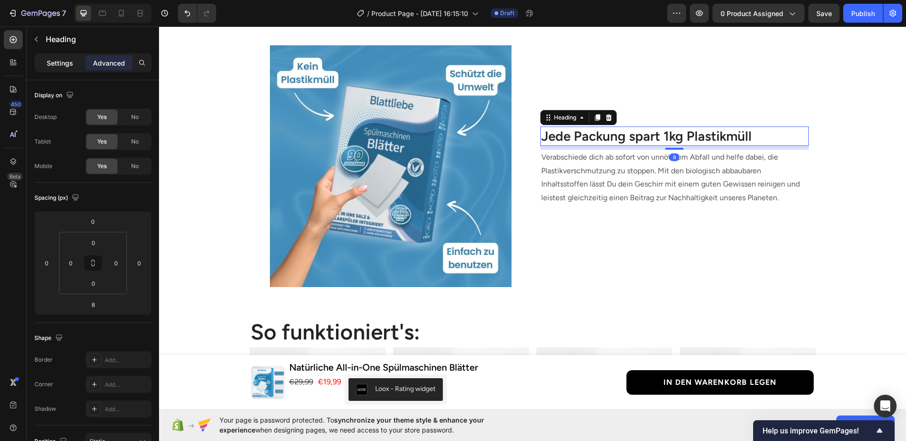
click at [70, 62] on p "Settings" at bounding box center [60, 63] width 26 height 10
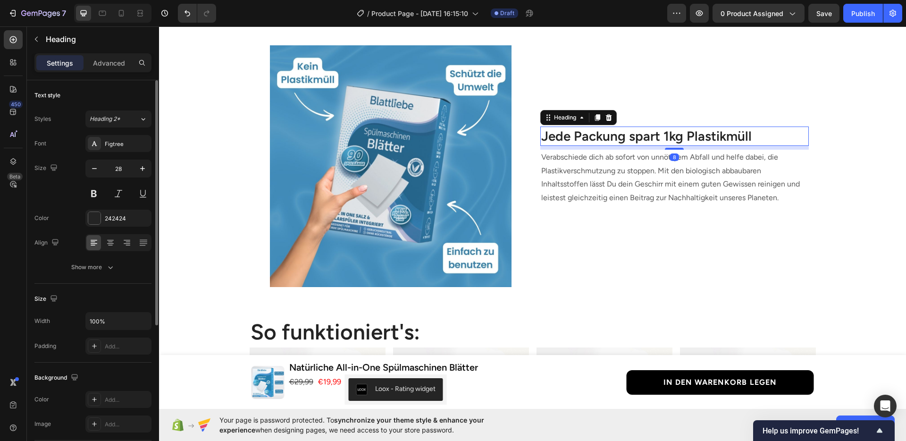
scroll to position [13, 0]
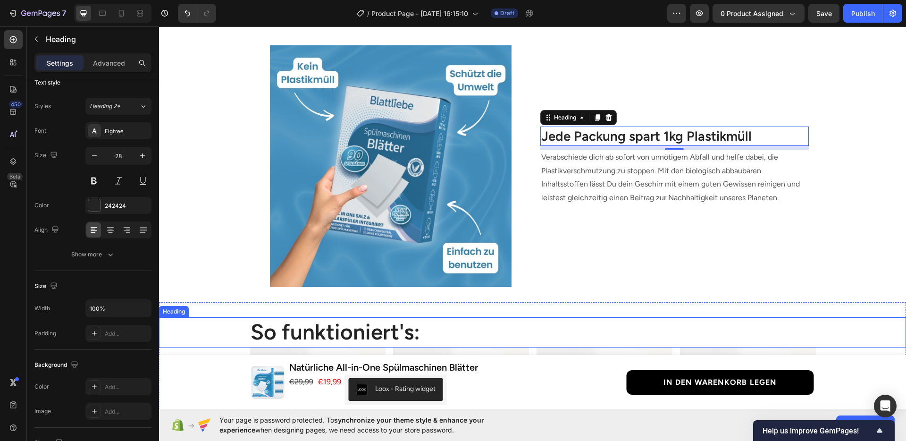
click at [298, 323] on p "So funktioniert's:" at bounding box center [532, 332] width 564 height 28
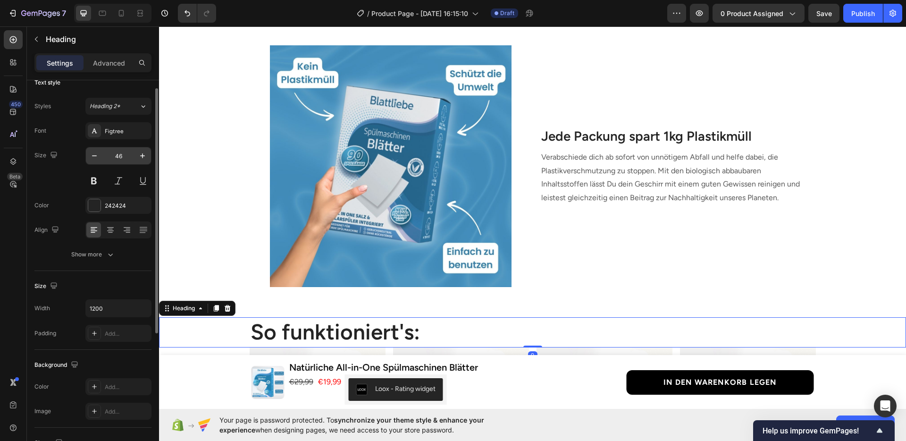
click at [122, 160] on input "46" at bounding box center [118, 155] width 31 height 17
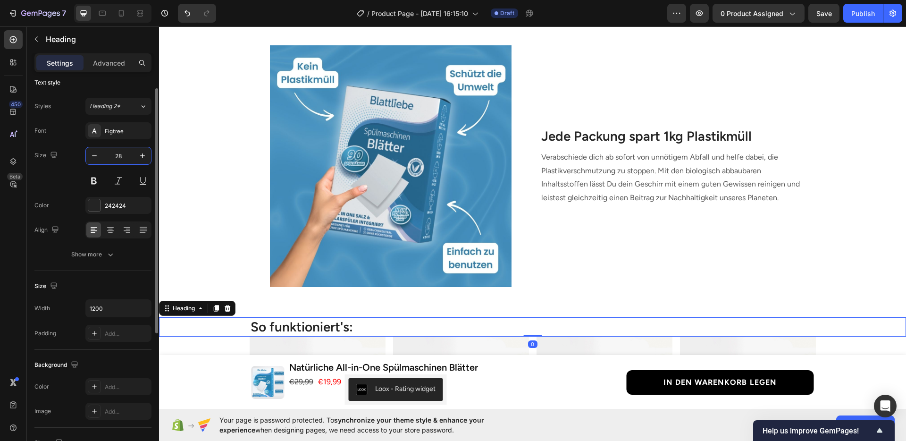
type input "28"
click at [113, 235] on div at bounding box center [110, 229] width 15 height 15
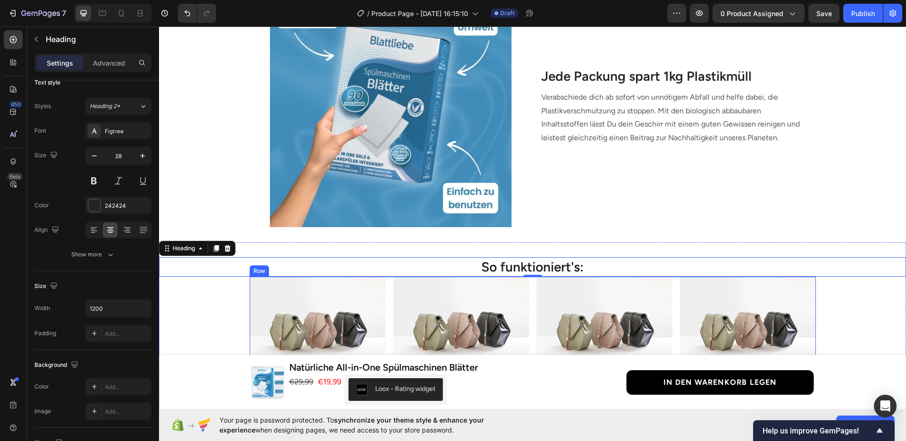
scroll to position [1522, 0]
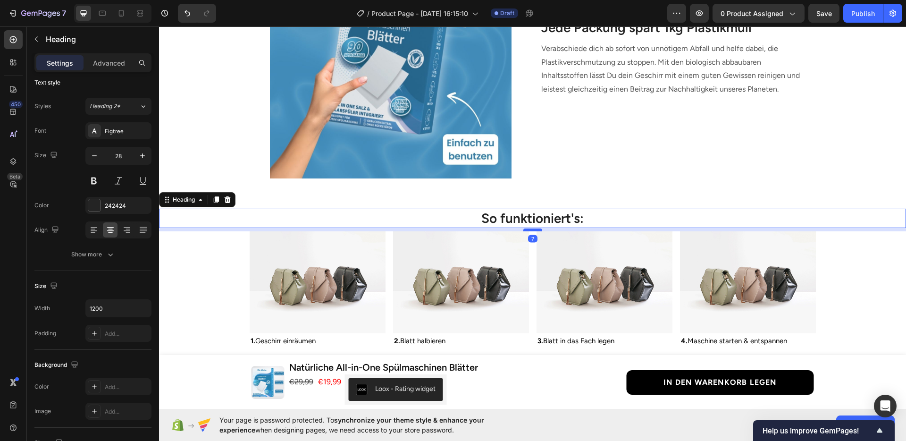
drag, startPoint x: 529, startPoint y: 227, endPoint x: 523, endPoint y: 231, distance: 7.5
click at [523, 231] on div at bounding box center [532, 229] width 19 height 3
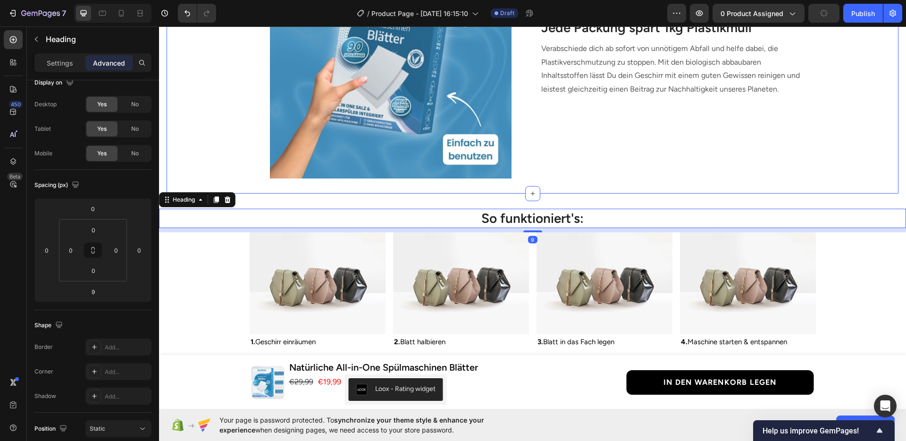
click at [535, 180] on div "Image Jede Packung spart 1kg Plastikmüll Heading Verabschiede dich ab sofort vo…" at bounding box center [533, 55] width 732 height 276
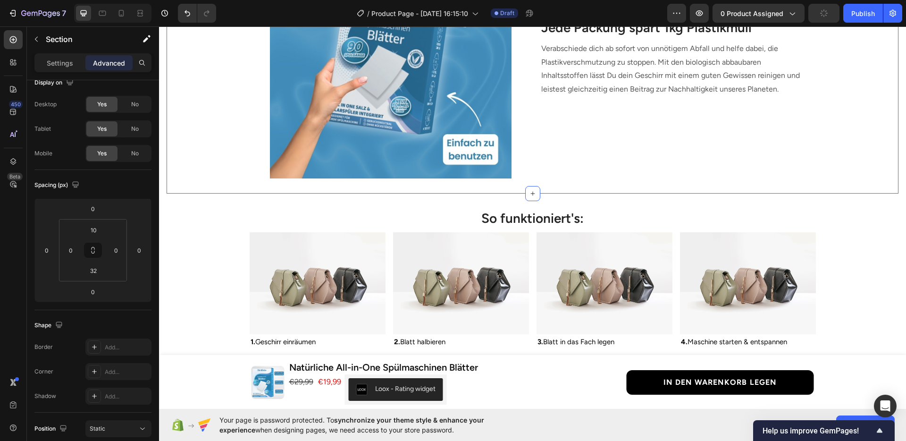
scroll to position [0, 0]
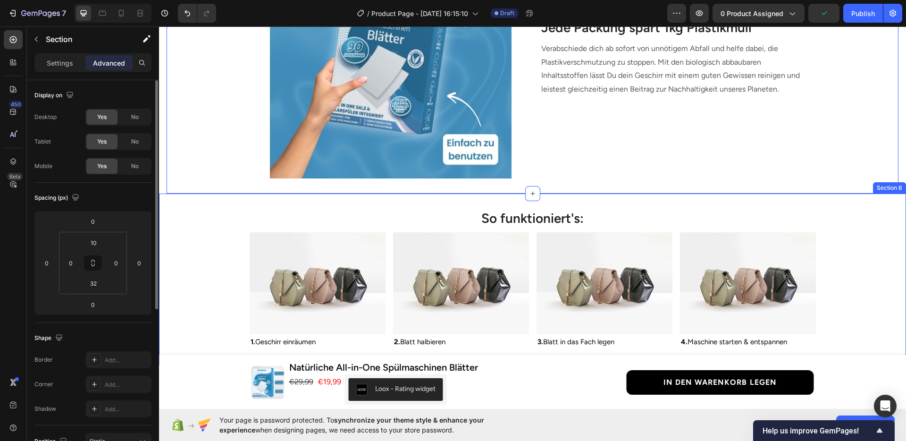
click at [564, 198] on div "So funktioniert's: Heading Image 1. Geschirr einräumen Text Block Image 2. Blat…" at bounding box center [532, 278] width 747 height 171
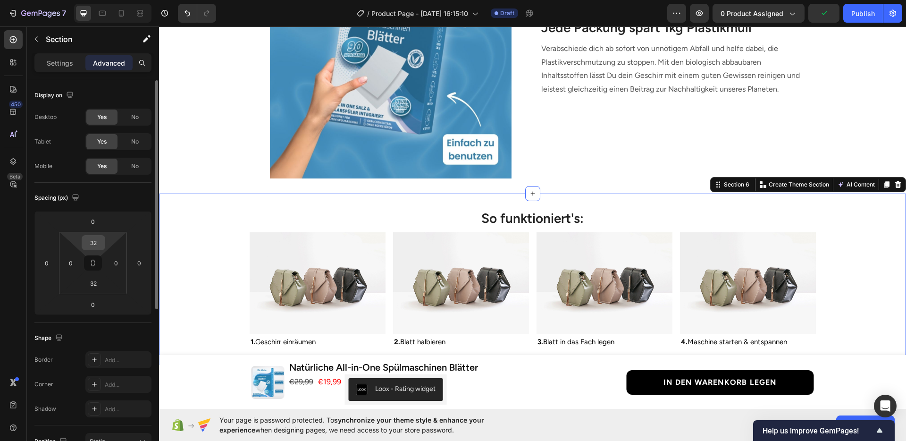
click at [95, 239] on input "32" at bounding box center [93, 242] width 19 height 14
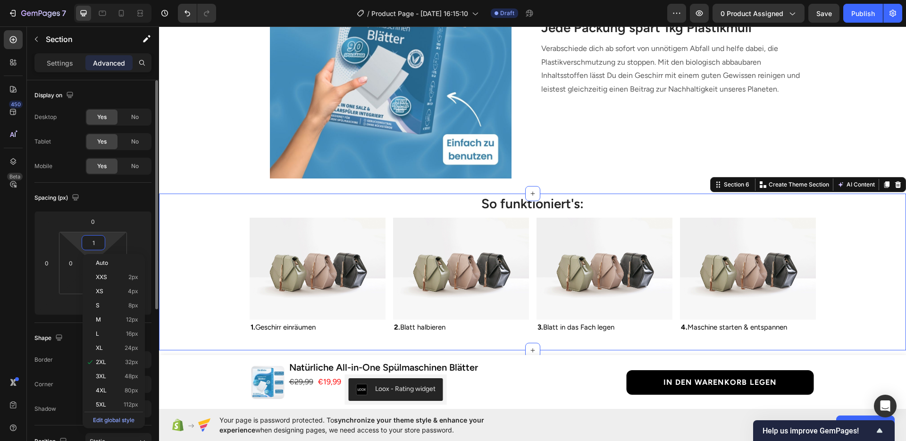
type input "10"
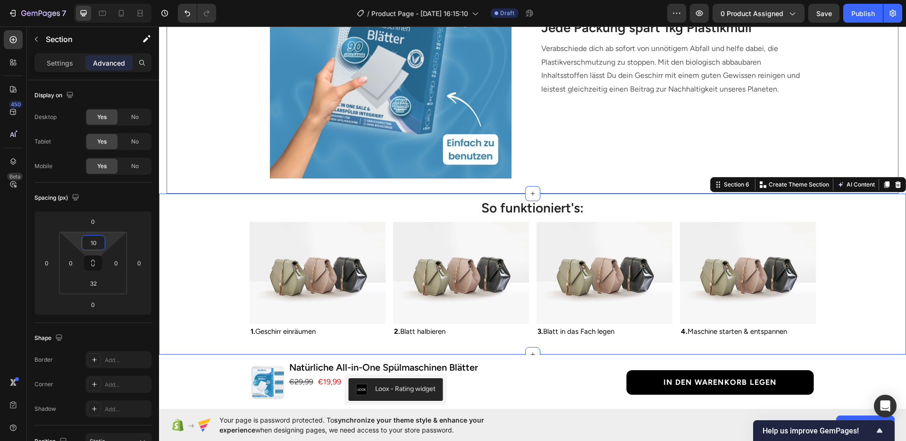
click at [231, 148] on div "Image Jede Packung spart 1kg Plastikmüll Heading Verabschiede dich ab sofort vo…" at bounding box center [533, 50] width 732 height 257
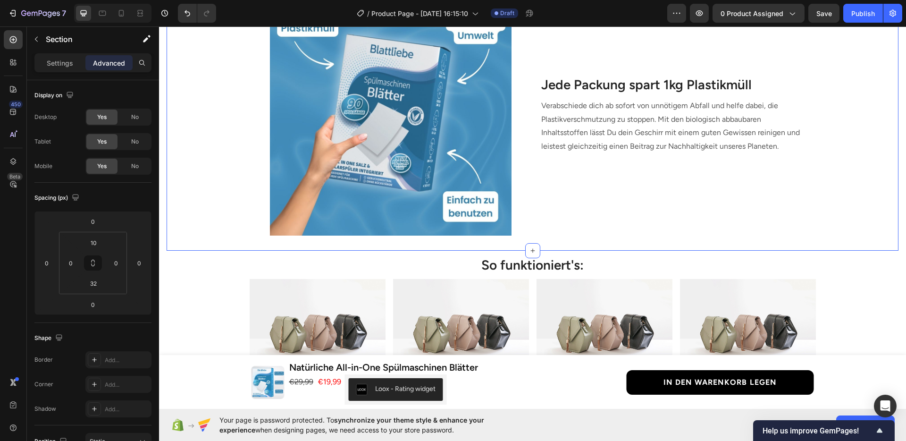
scroll to position [1452, 0]
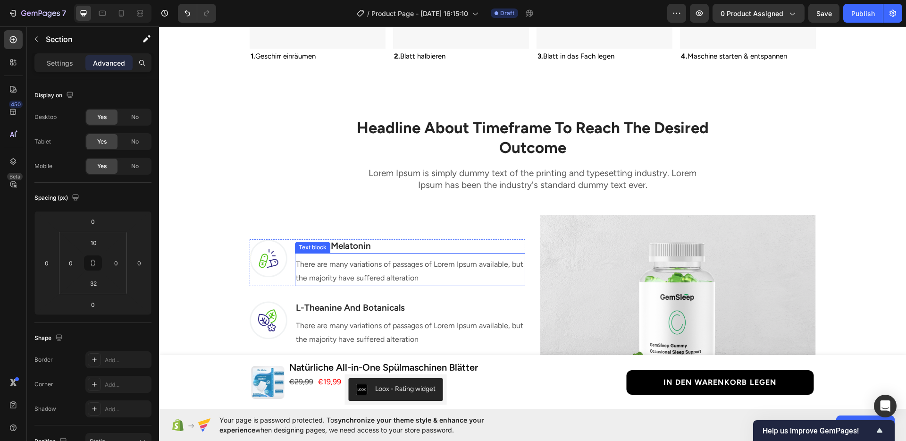
click at [348, 276] on p "There are many variations of passages of Lorem Ipsum available, but the majorit…" at bounding box center [410, 271] width 228 height 27
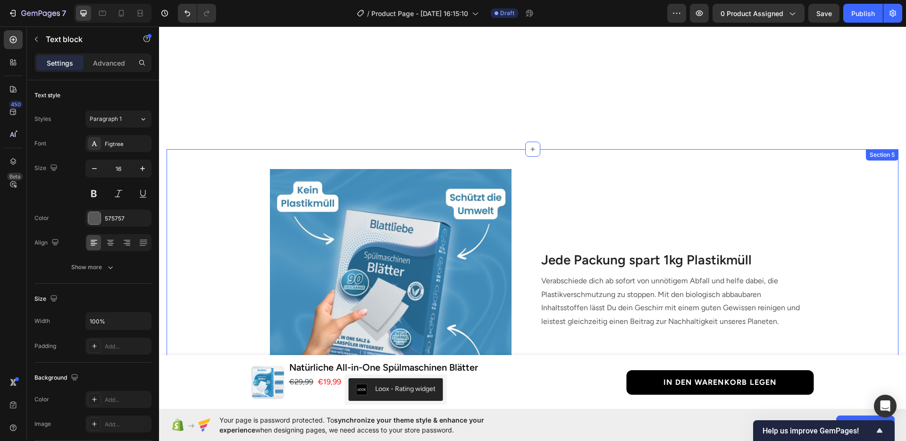
scroll to position [1557, 0]
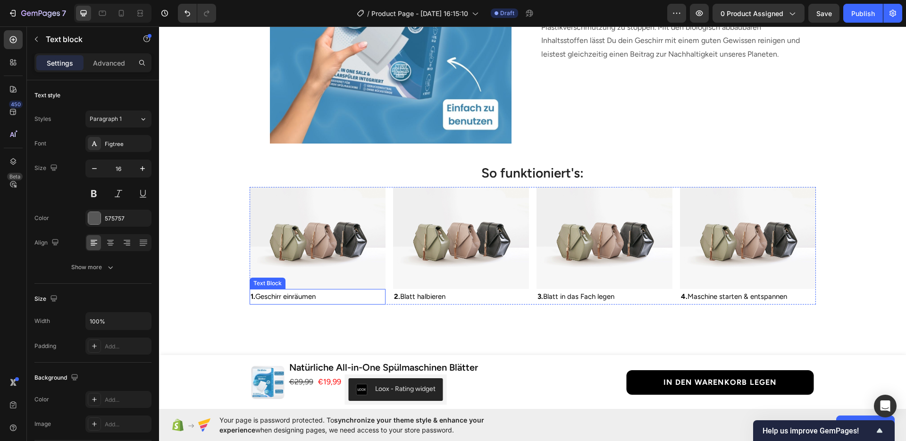
click at [306, 297] on span "1. Geschirr einräumen" at bounding box center [282, 296] width 65 height 8
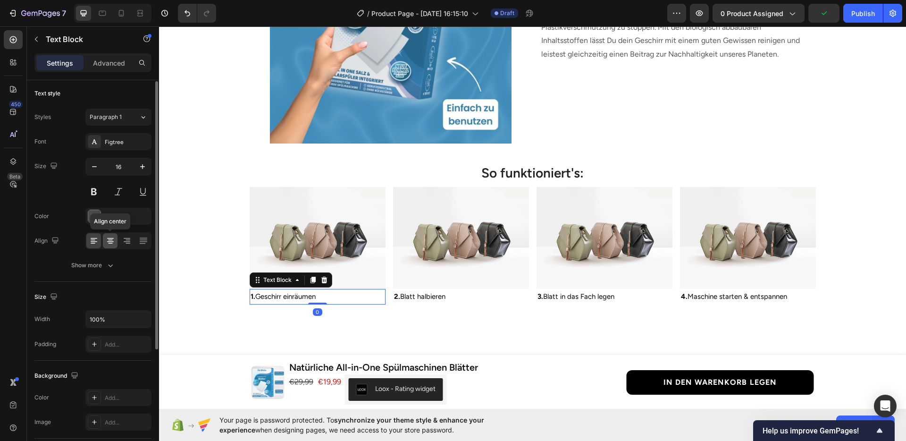
click at [110, 243] on icon at bounding box center [110, 243] width 5 height 1
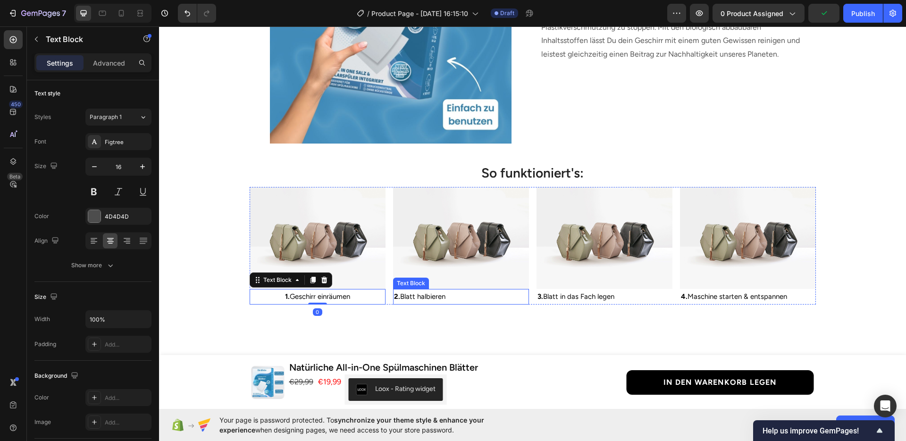
click at [466, 291] on p "2. Blatt halbieren" at bounding box center [461, 297] width 134 height 14
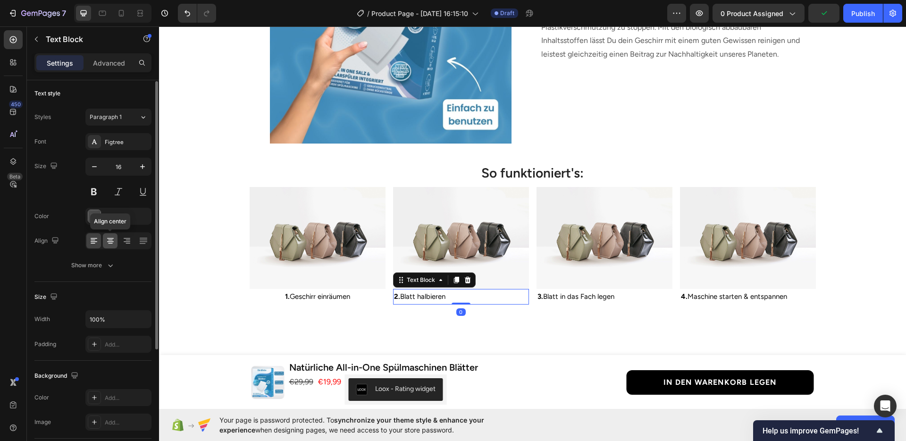
click at [107, 239] on icon at bounding box center [110, 240] width 9 height 9
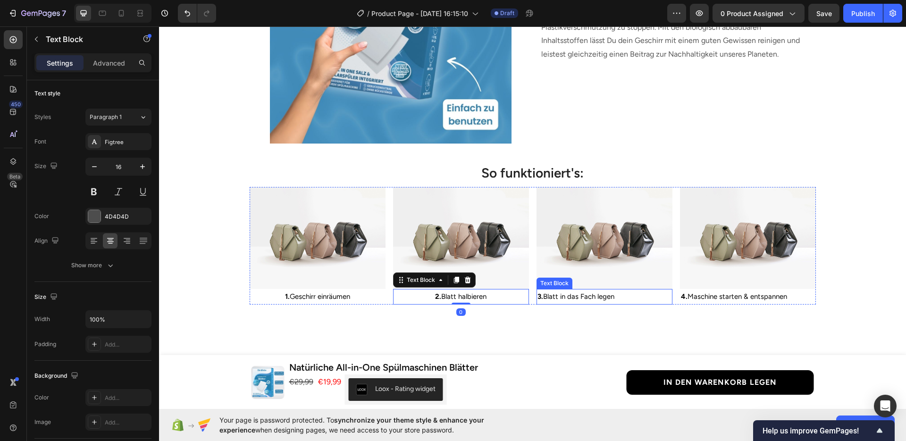
click at [587, 293] on span "3. Blatt in das Fach legen" at bounding box center [575, 296] width 77 height 8
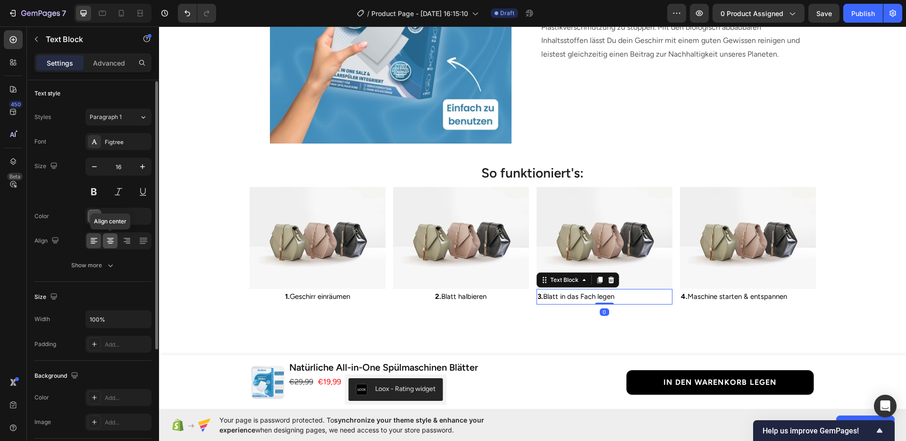
click at [108, 238] on icon at bounding box center [110, 240] width 9 height 9
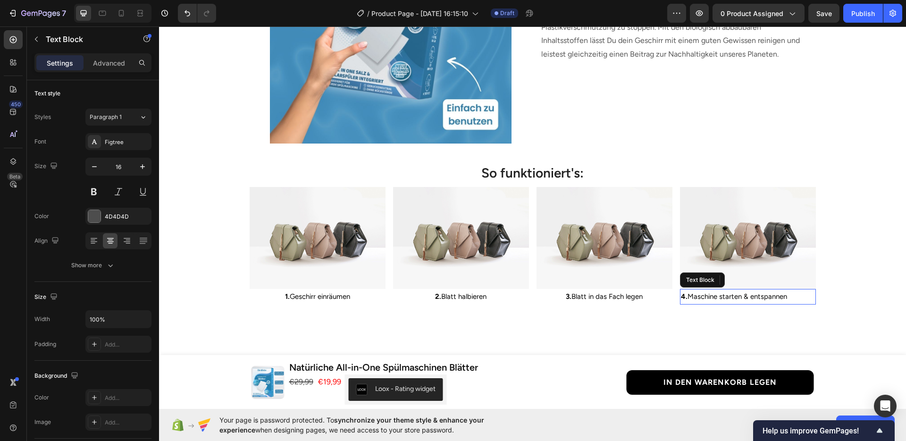
click at [709, 292] on span "4. Maschine starten & entspannen" at bounding box center [734, 296] width 106 height 8
click at [106, 244] on icon at bounding box center [110, 240] width 9 height 9
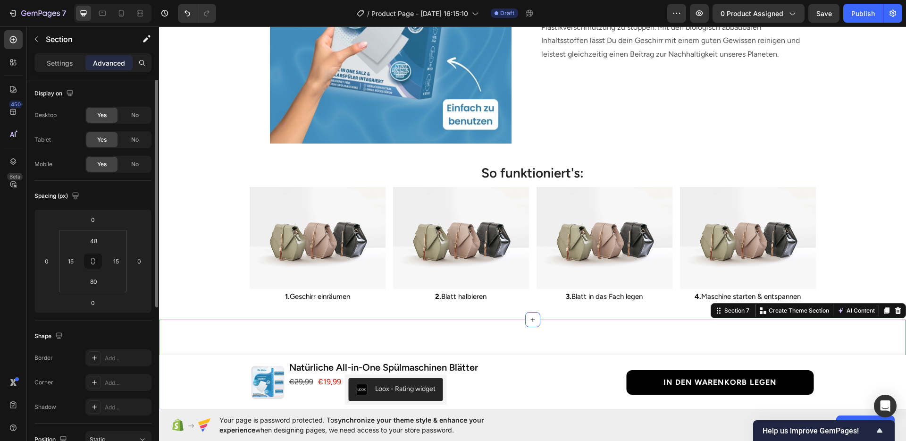
scroll to position [0, 0]
click at [754, 123] on div "Jede Packung spart 1kg Plastikmüll Heading Verabschiede dich ab sofort von unnö…" at bounding box center [674, 23] width 268 height 242
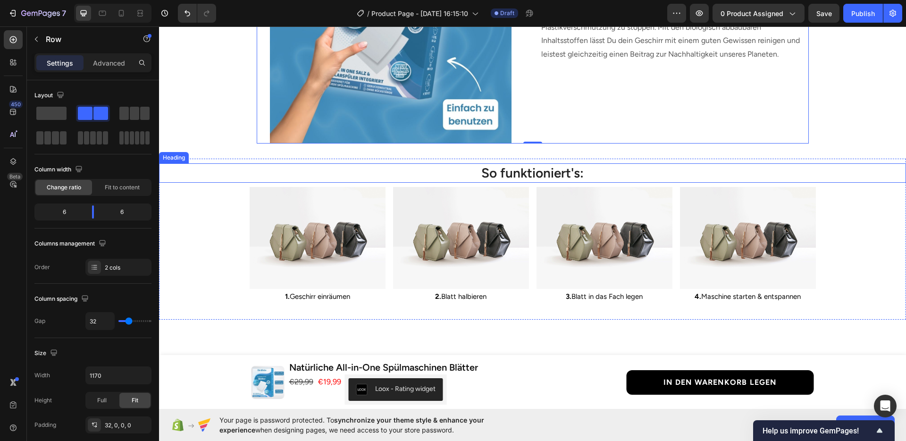
click at [850, 168] on div "So funktioniert's:" at bounding box center [532, 172] width 747 height 19
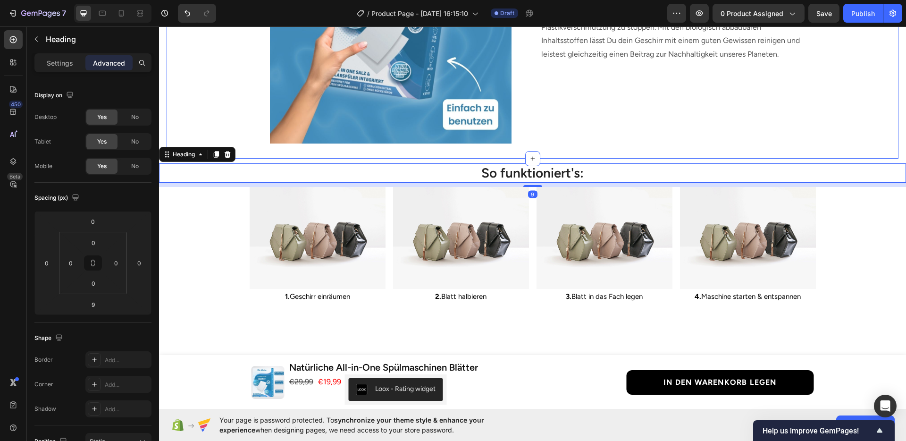
click at [849, 132] on div "Image Jede Packung spart 1kg Plastikmüll Heading Verabschiede dich ab sofort vo…" at bounding box center [533, 15] width 732 height 257
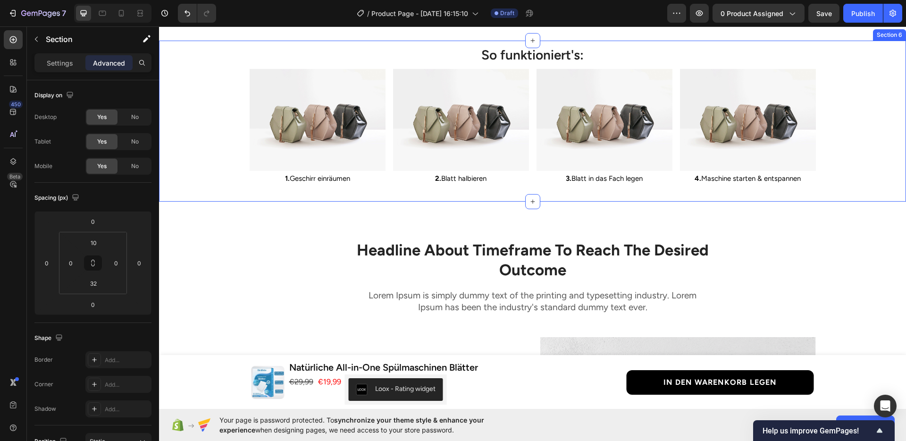
scroll to position [1691, 0]
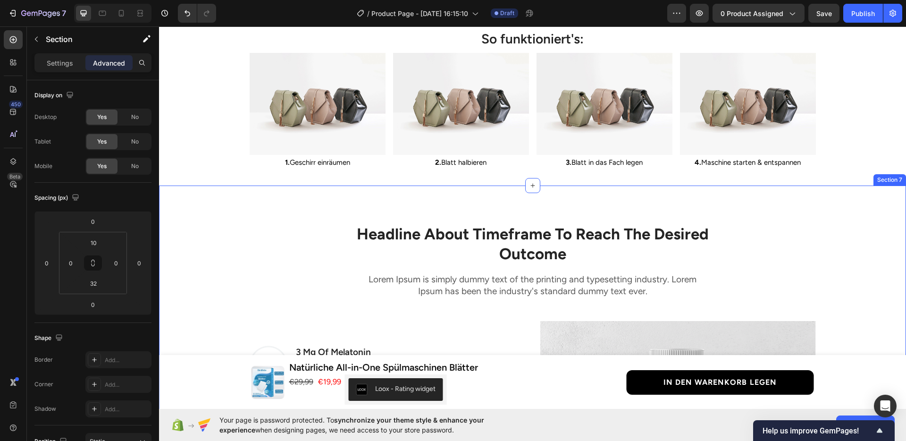
click at [820, 221] on div "Headline About Timeframe To Reach The Desired Outcome Heading Row Lorem Ipsum i…" at bounding box center [532, 402] width 733 height 388
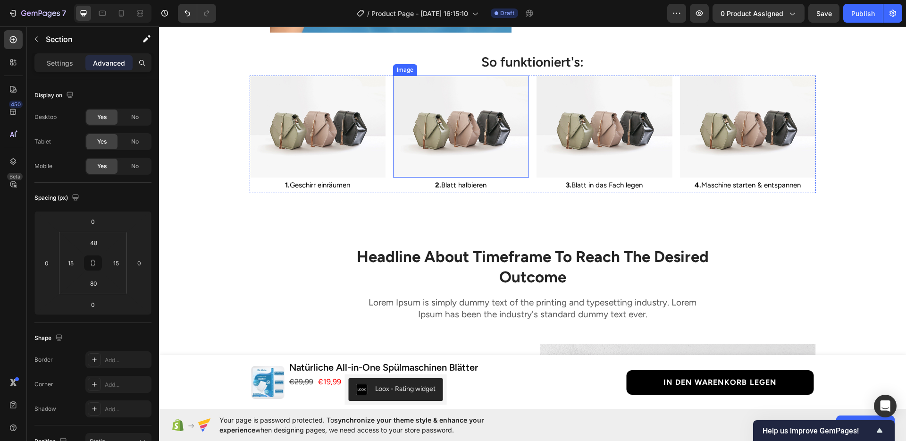
scroll to position [1422, 0]
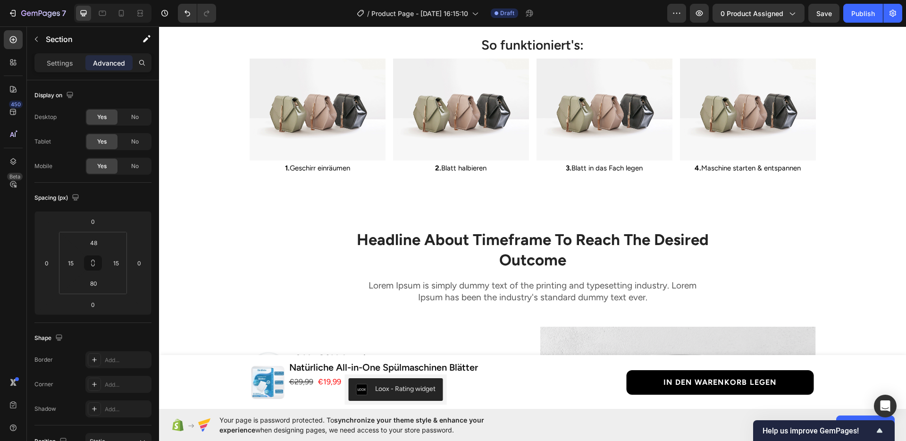
click at [279, 208] on div "Headline About Timeframe To Reach The Desired Outcome Heading Row Lorem Ipsum i…" at bounding box center [532, 415] width 747 height 449
click at [35, 42] on icon "button" at bounding box center [37, 39] width 8 height 8
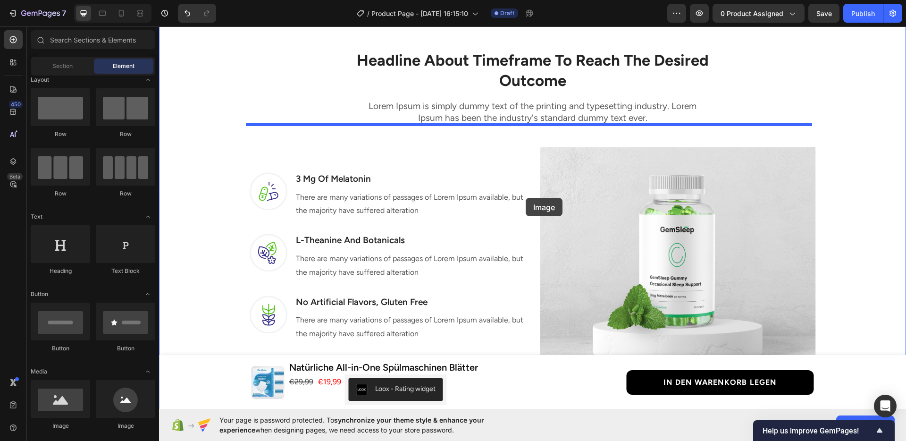
scroll to position [1482, 0]
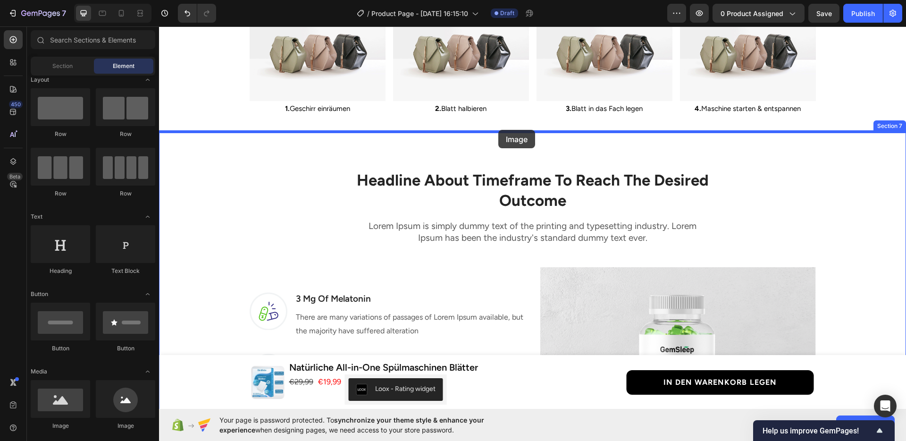
drag, startPoint x: 236, startPoint y: 423, endPoint x: 498, endPoint y: 130, distance: 393.5
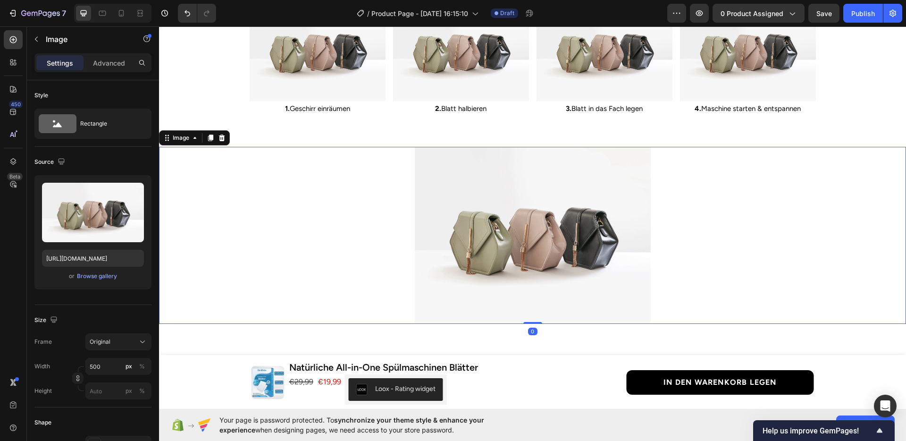
click at [359, 200] on div at bounding box center [532, 235] width 747 height 177
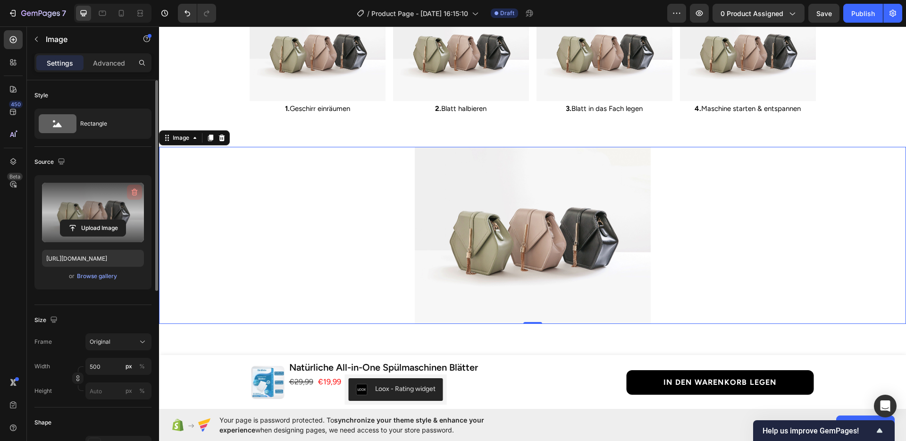
click at [137, 185] on button "button" at bounding box center [134, 191] width 15 height 15
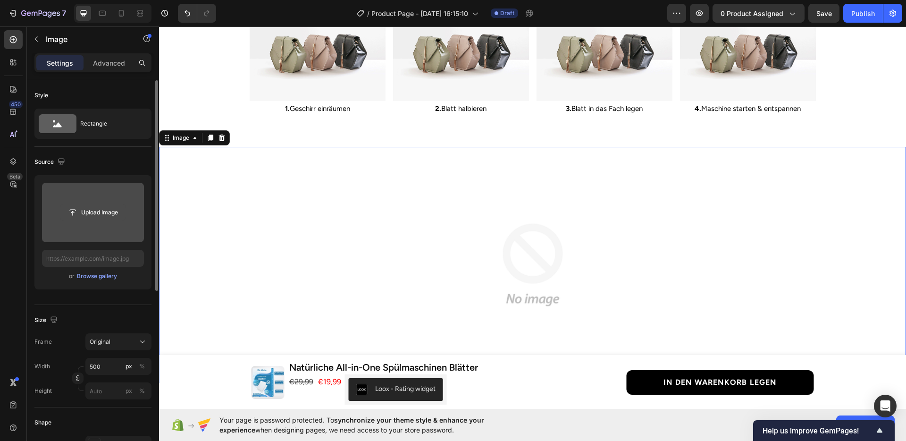
click at [101, 210] on input "file" at bounding box center [92, 212] width 65 height 16
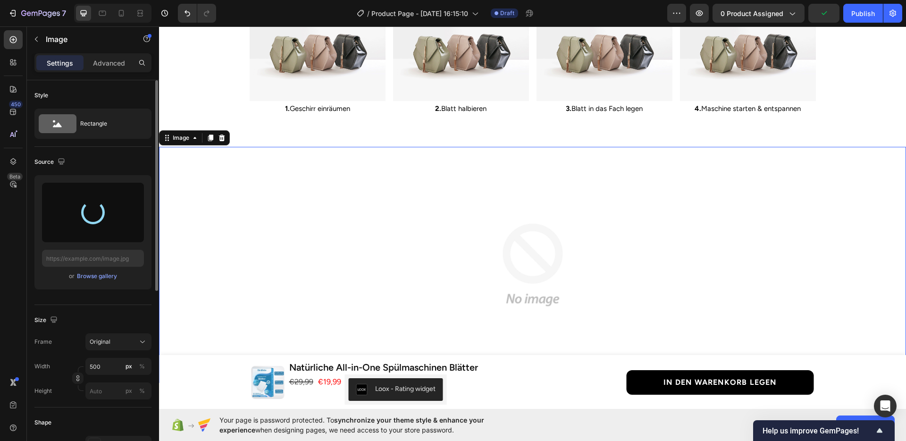
type input "https://cdn.shopify.com/s/files/1/0950/1052/1430/files/gempages_585874185520153…"
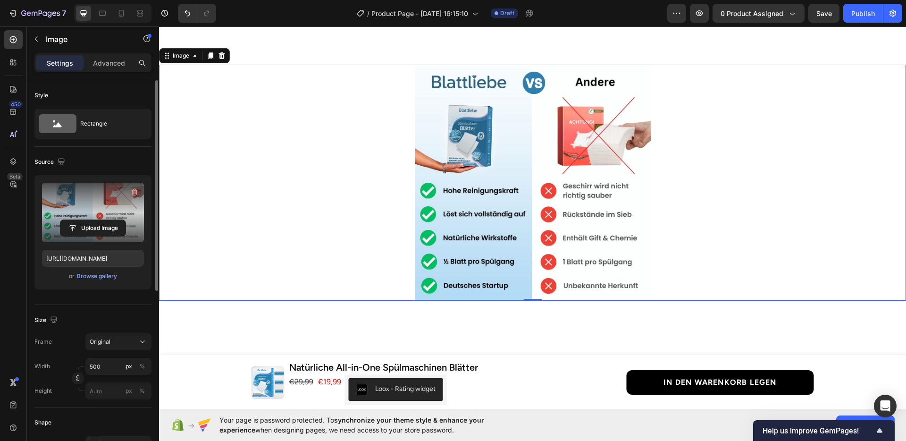
scroll to position [1602, 0]
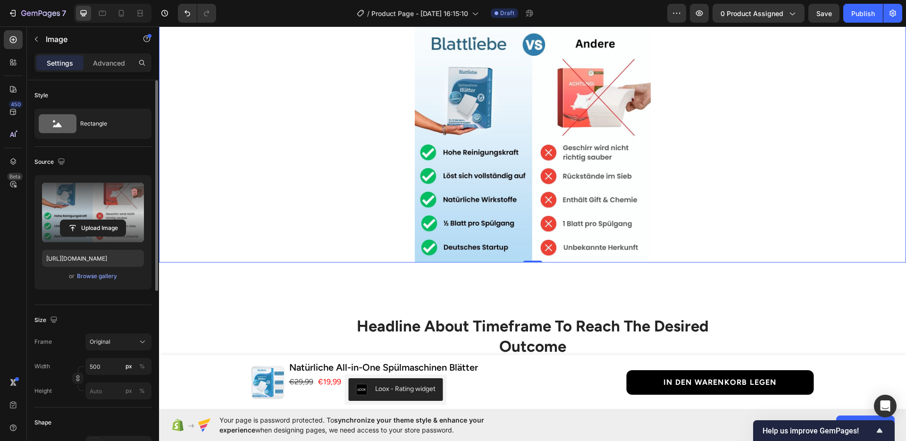
click at [310, 223] on div at bounding box center [532, 144] width 747 height 236
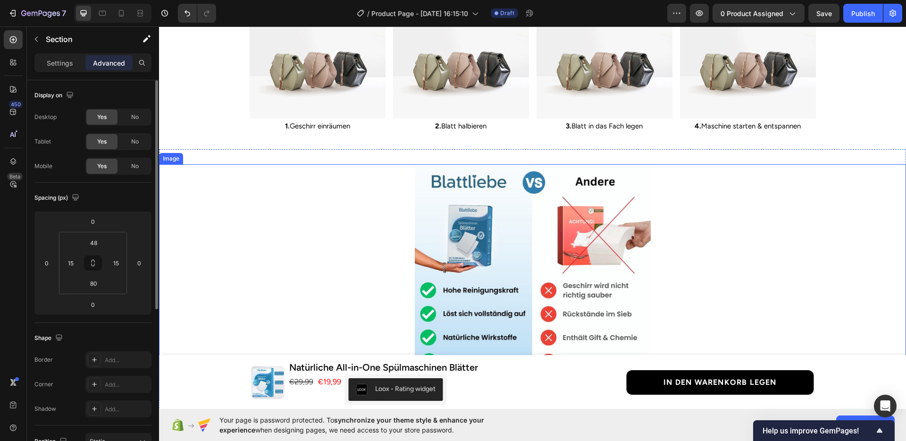
scroll to position [1458, 0]
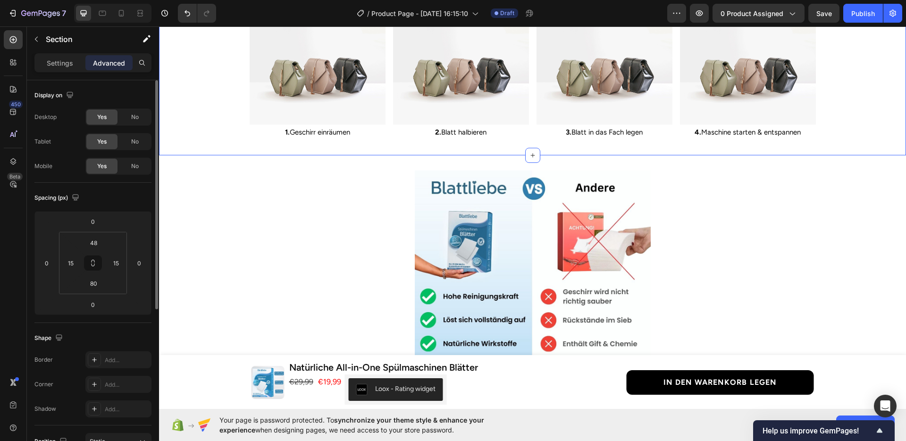
click at [208, 130] on div "So funktioniert's: Heading Image 1. Geschirr einräumen Text Block Image 2. Blat…" at bounding box center [532, 70] width 747 height 141
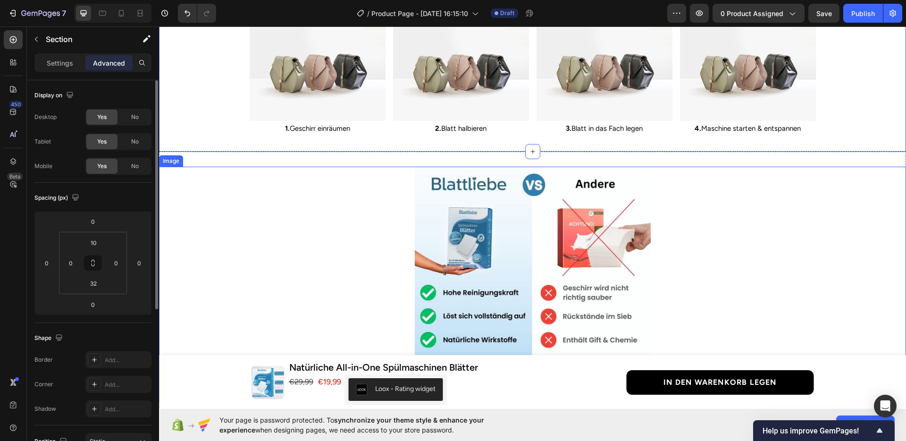
scroll to position [1501, 0]
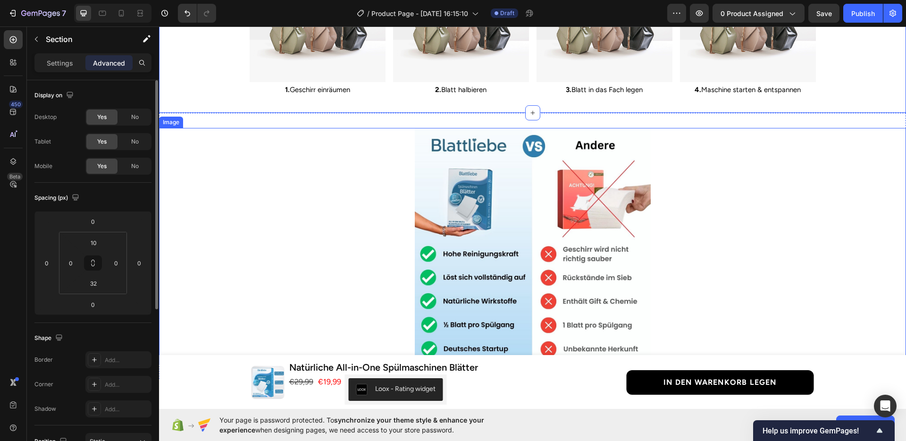
click at [613, 218] on img at bounding box center [533, 246] width 236 height 236
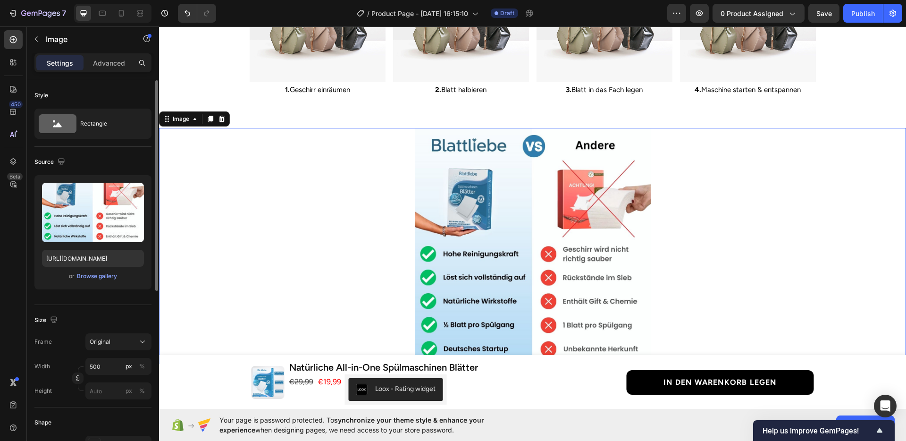
click at [748, 244] on div at bounding box center [532, 246] width 747 height 236
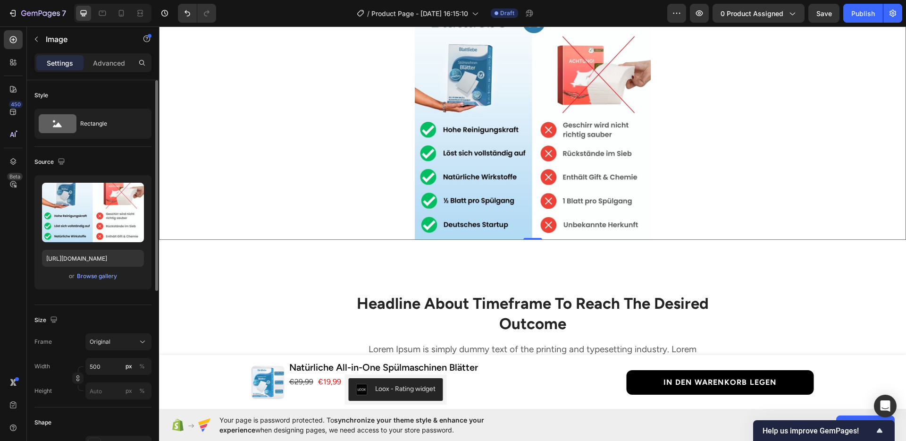
scroll to position [1631, 0]
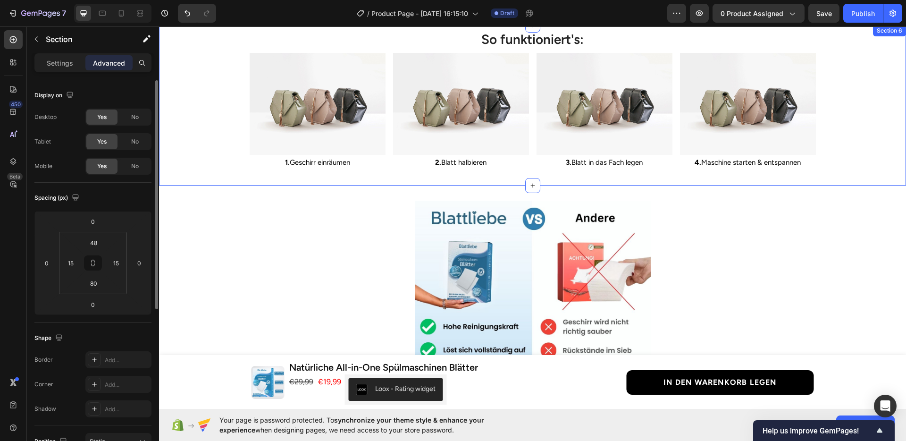
scroll to position [1379, 0]
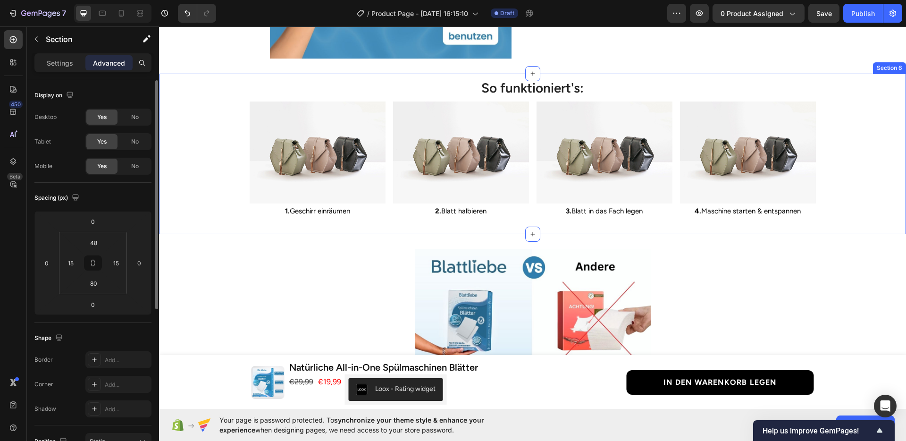
click at [854, 167] on div "So funktioniert's: Heading Image 1. Geschirr einräumen Text Block Image 2. Blat…" at bounding box center [532, 148] width 747 height 141
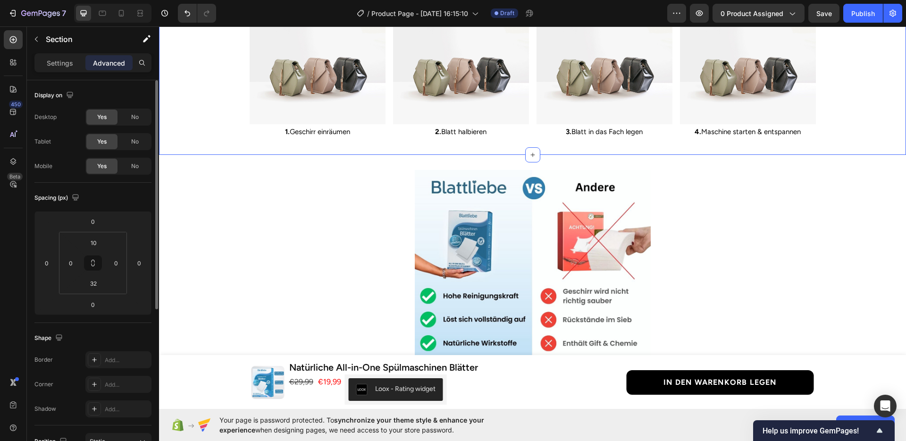
click at [552, 196] on img at bounding box center [533, 288] width 236 height 236
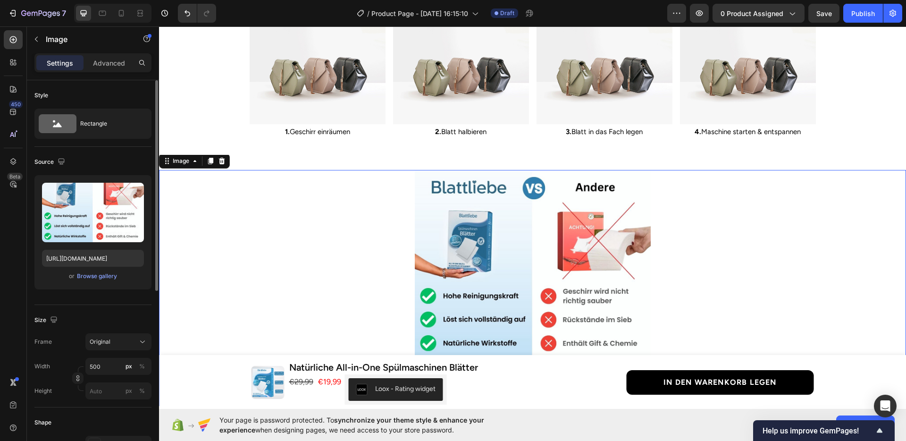
scroll to position [1563, 0]
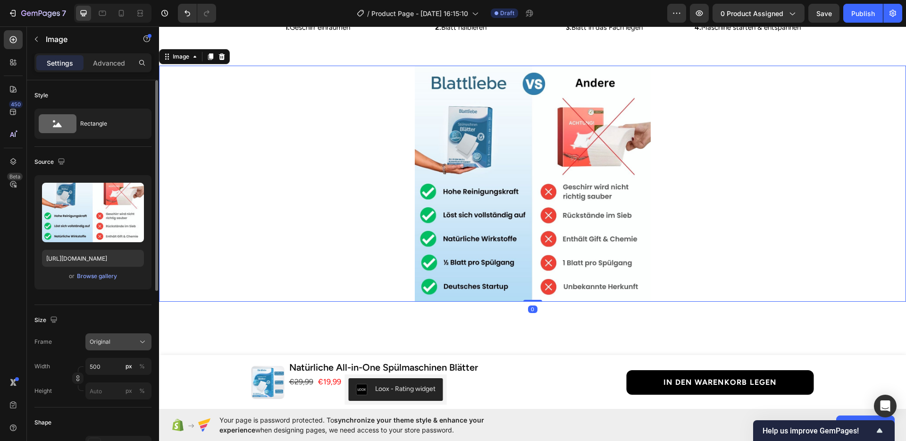
click at [110, 348] on button "Original" at bounding box center [118, 341] width 66 height 17
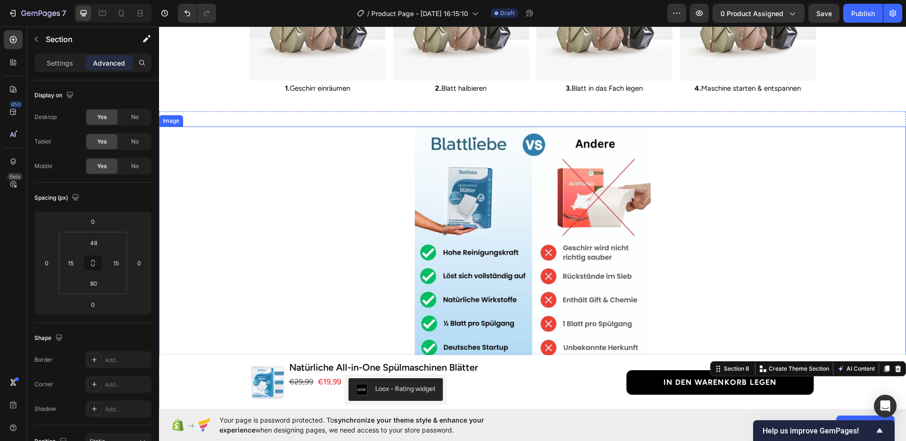
scroll to position [1494, 0]
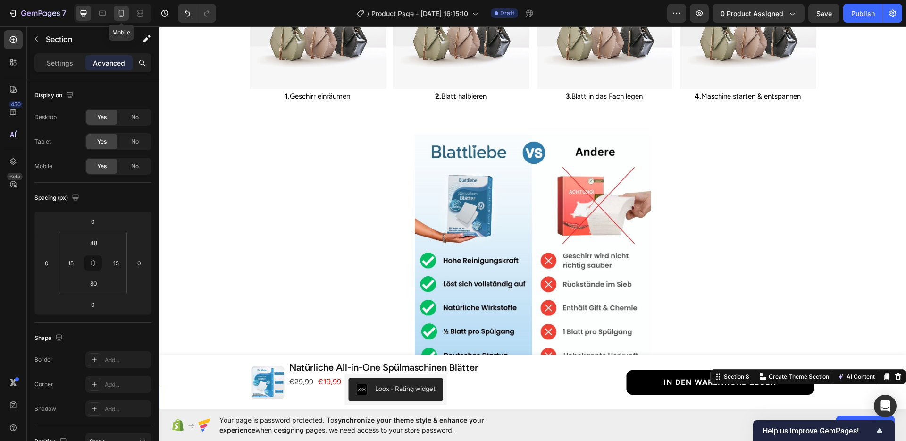
click at [121, 15] on icon at bounding box center [121, 15] width 2 height 1
type input "40"
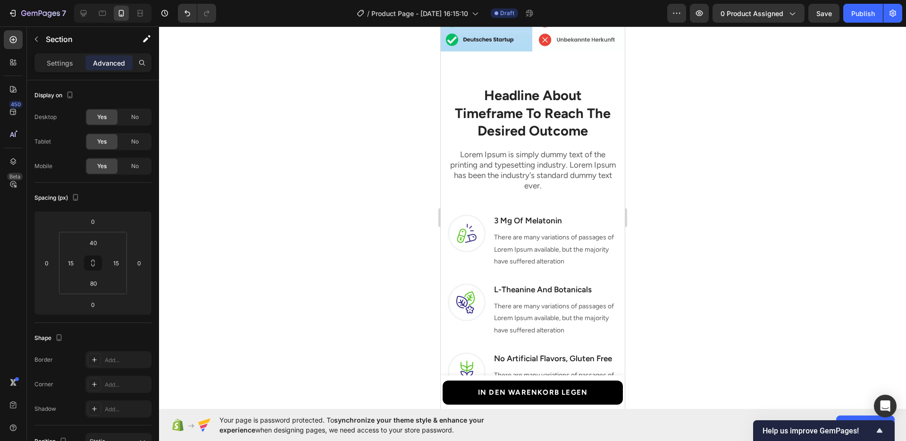
click at [717, 186] on div at bounding box center [532, 233] width 747 height 414
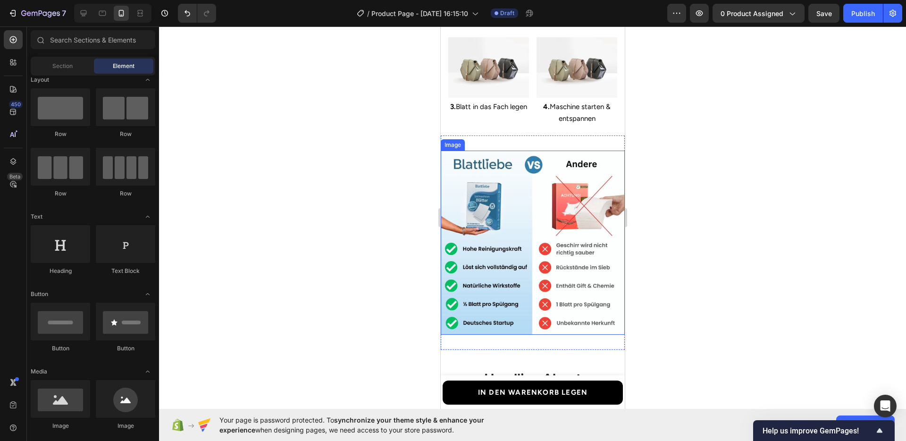
click at [571, 205] on img at bounding box center [532, 242] width 184 height 184
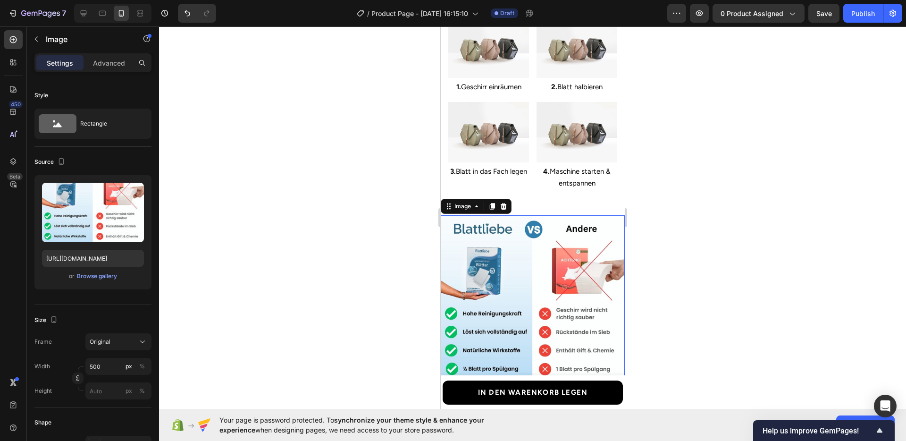
scroll to position [1455, 0]
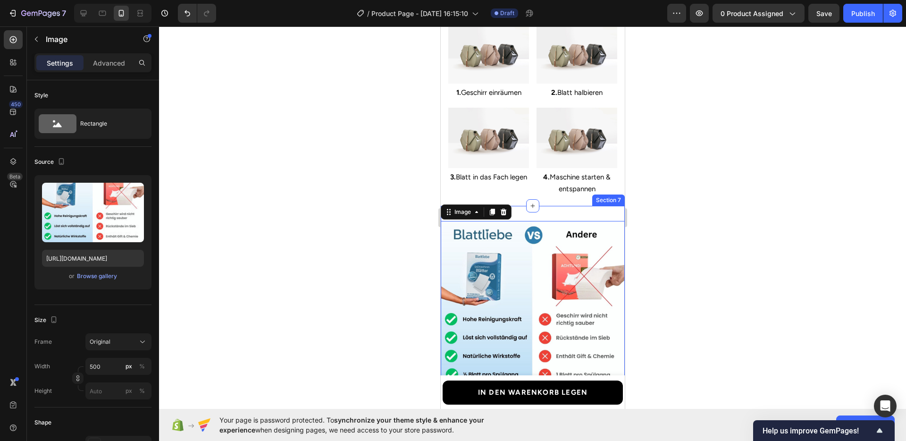
click at [550, 209] on div "Image 0 Section 7" at bounding box center [532, 313] width 184 height 214
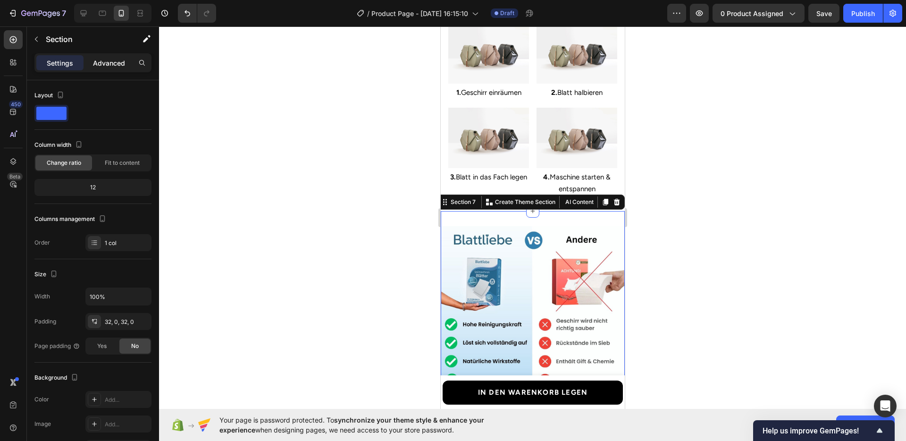
click at [103, 64] on p "Advanced" at bounding box center [109, 63] width 32 height 10
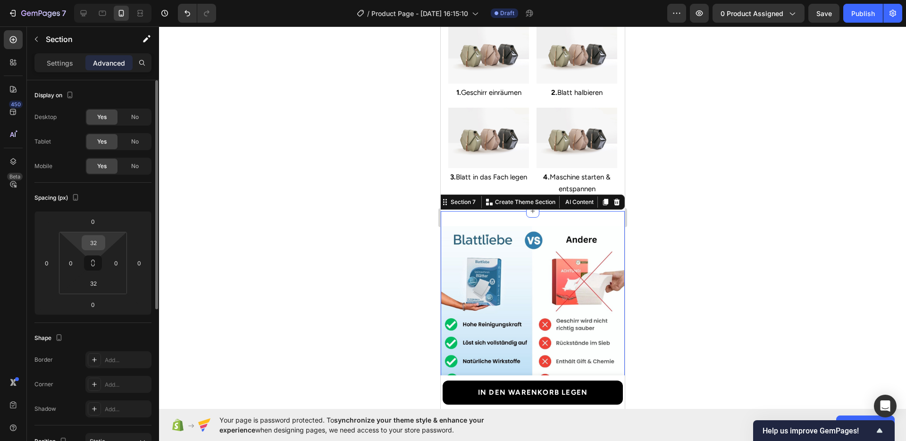
click at [92, 238] on input "32" at bounding box center [93, 242] width 19 height 14
type input "0"
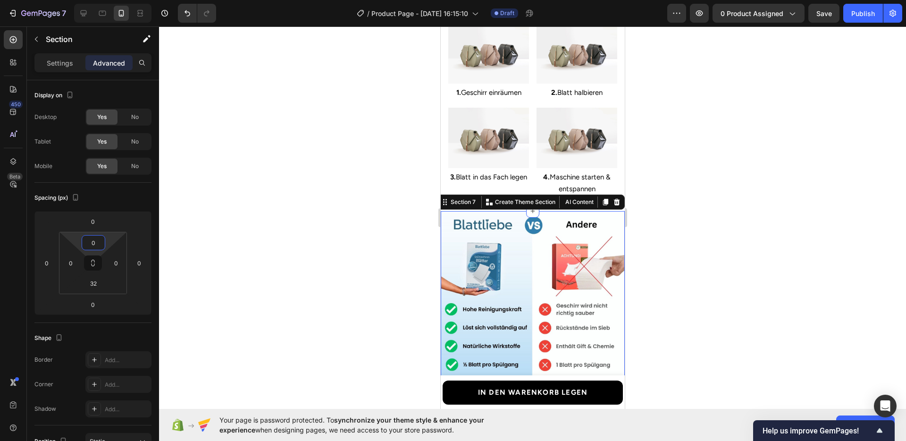
click at [667, 278] on div at bounding box center [532, 233] width 747 height 414
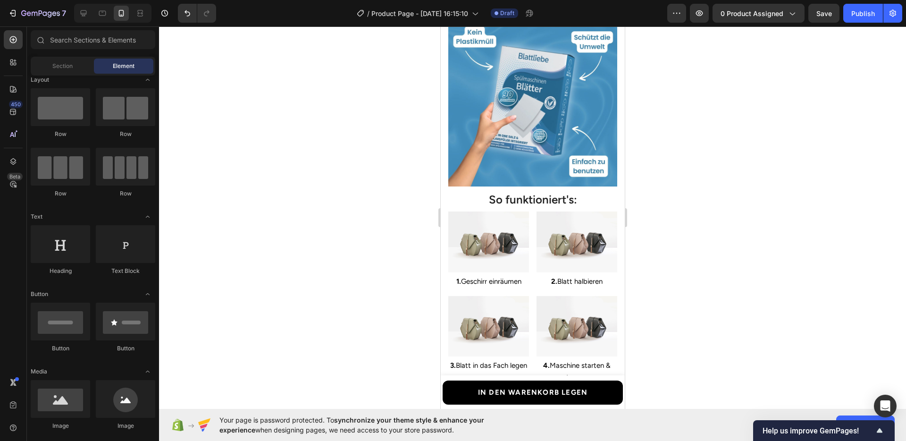
scroll to position [1283, 0]
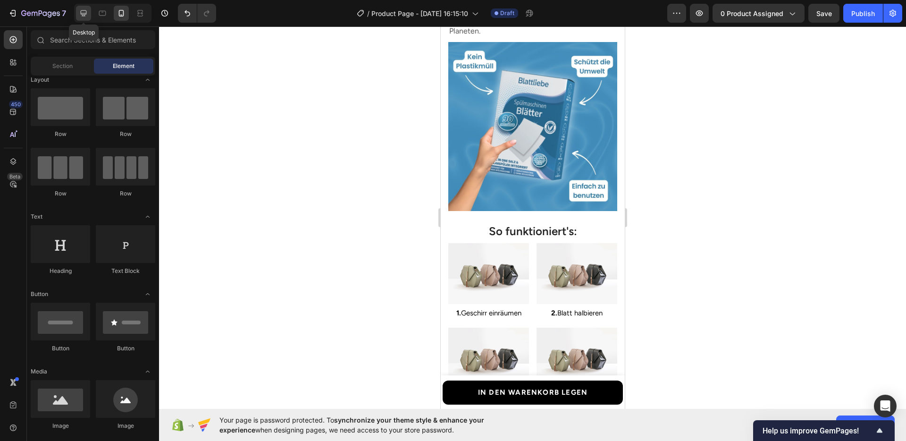
click at [82, 19] on div at bounding box center [83, 13] width 15 height 15
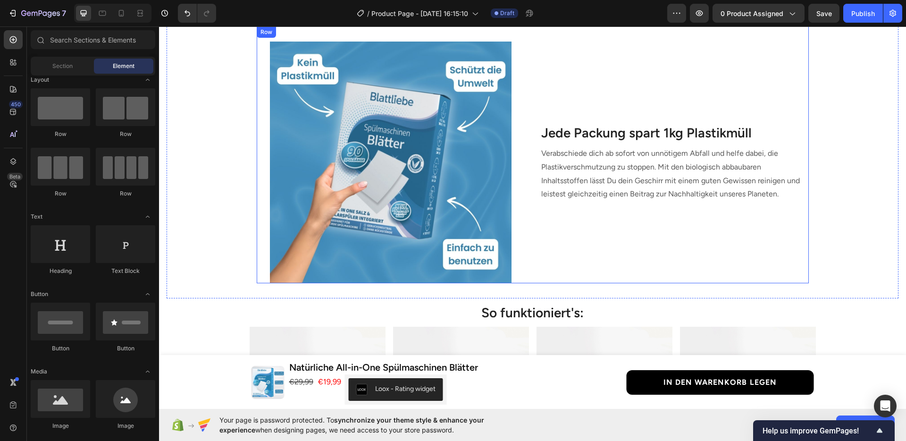
scroll to position [1046, 0]
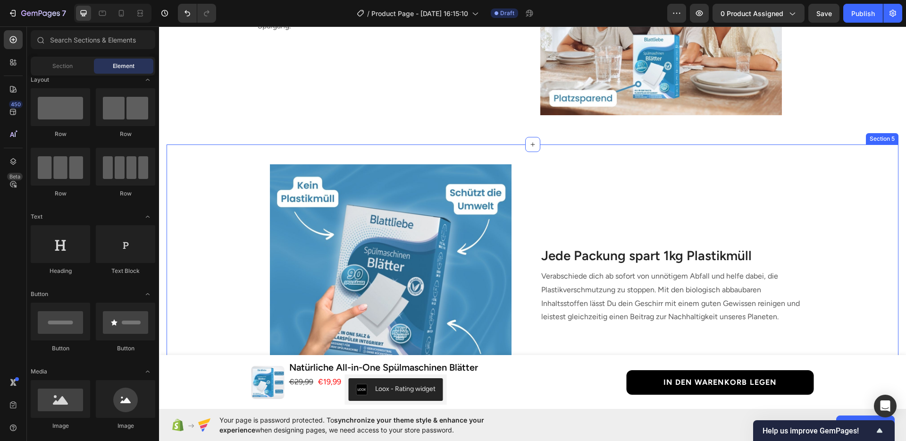
click at [840, 250] on div "Image Jede Packung spart 1kg Plastikmüll Heading Verabschiede dich ab sofort vo…" at bounding box center [533, 277] width 732 height 257
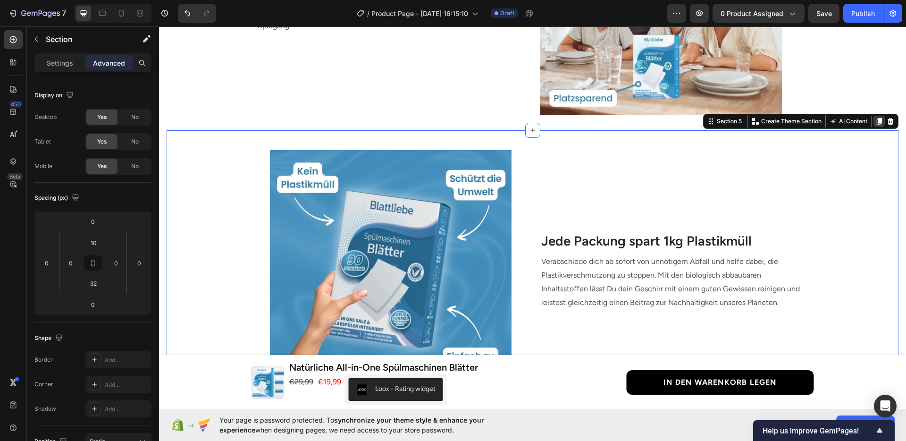
click at [875, 122] on icon at bounding box center [879, 121] width 8 height 8
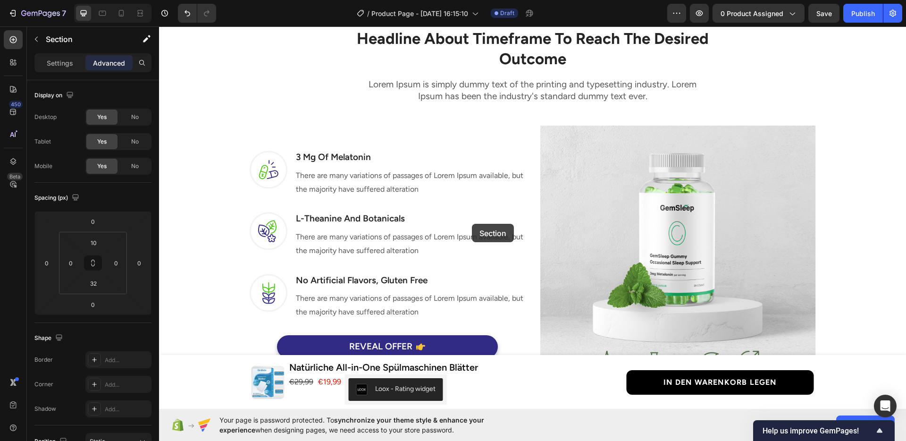
scroll to position [2037, 0]
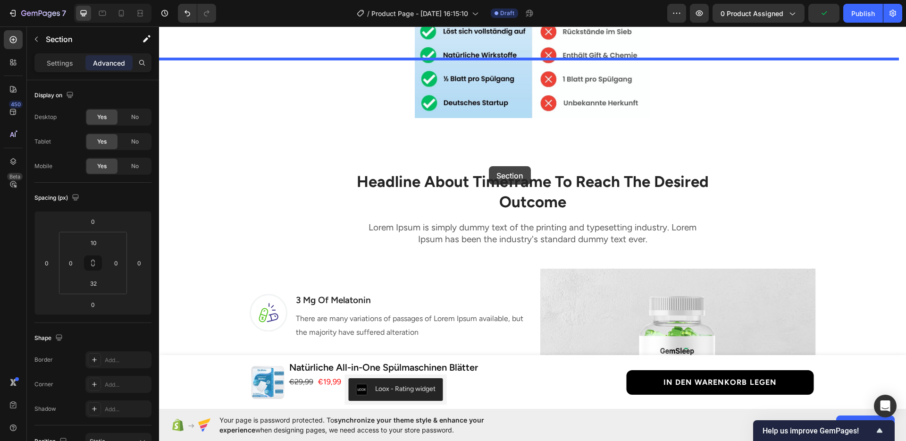
drag, startPoint x: 703, startPoint y: 50, endPoint x: 489, endPoint y: 166, distance: 243.8
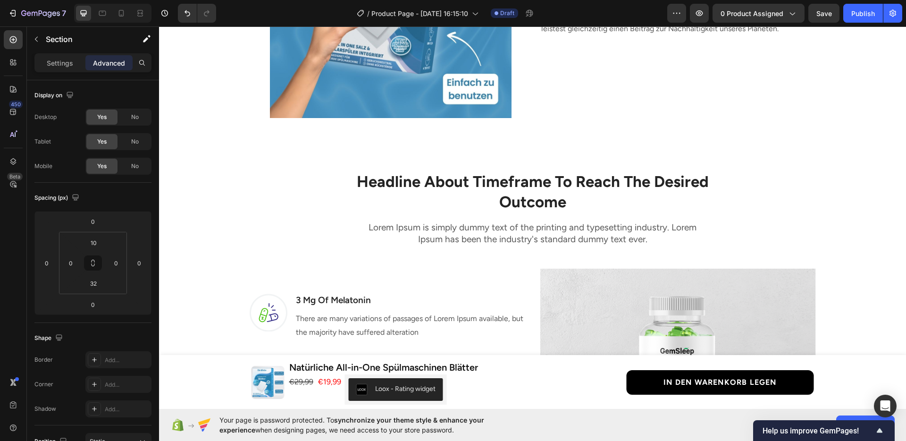
scroll to position [1746, 0]
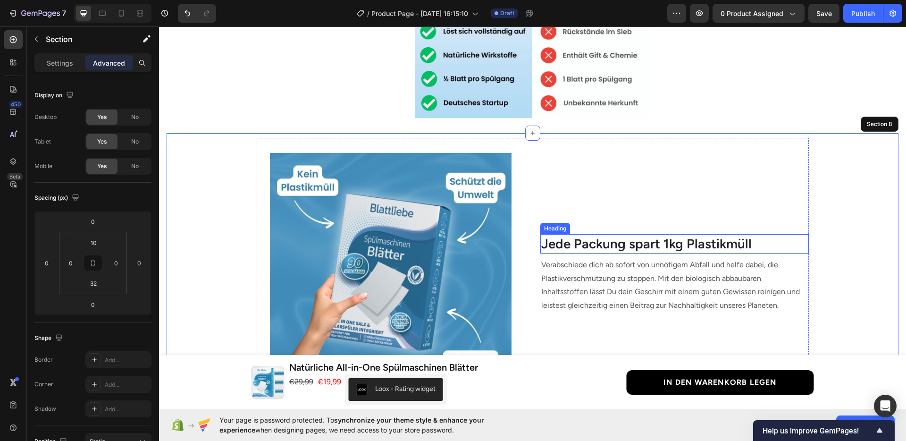
click at [578, 243] on h3 "Jede Packung spart 1kg Plastikmüll" at bounding box center [674, 243] width 268 height 19
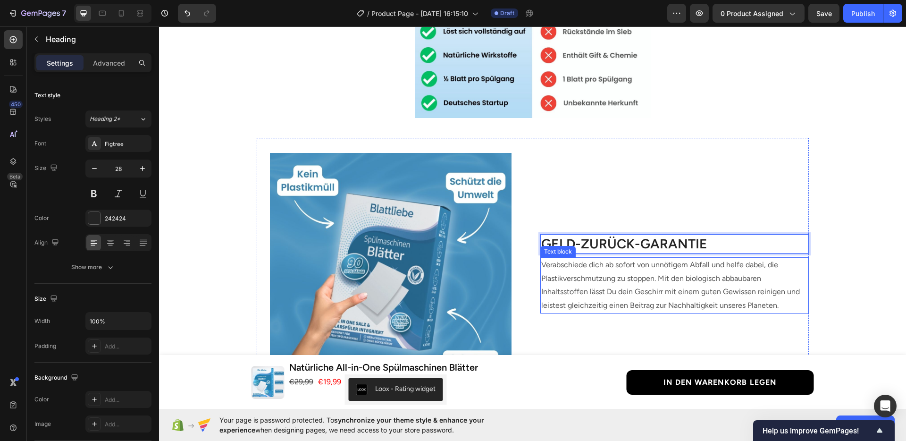
click at [708, 280] on span "Verabschiede dich ab sofort von unnötigem Abfall und helfe dabei, die Plastikve…" at bounding box center [670, 285] width 258 height 50
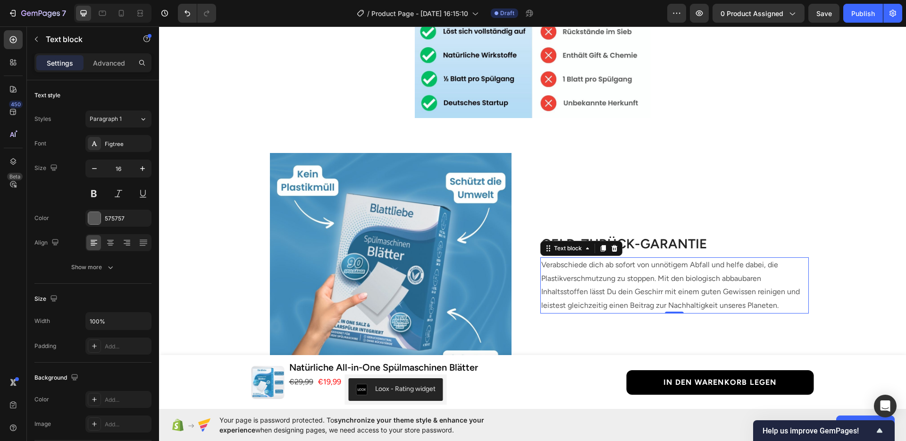
click at [599, 293] on span "Verabschiede dich ab sofort von unnötigem Abfall und helfe dabei, die Plastikve…" at bounding box center [670, 285] width 258 height 50
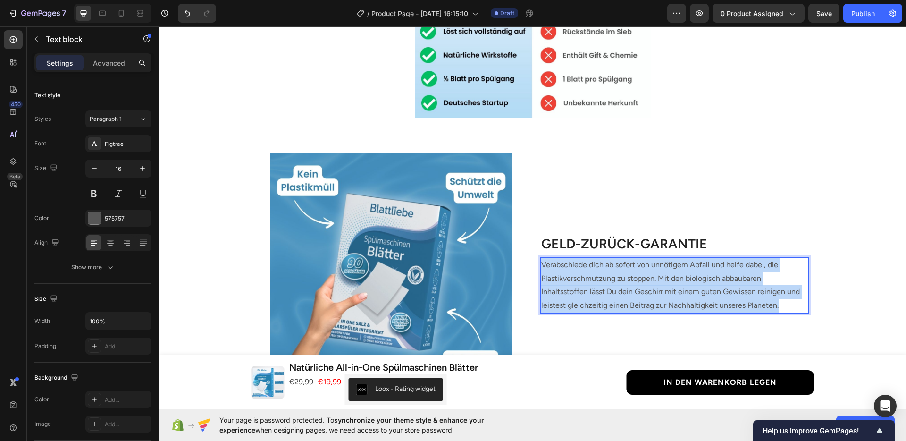
click at [599, 293] on span "Verabschiede dich ab sofort von unnötigem Abfall und helfe dabei, die Plastikve…" at bounding box center [670, 285] width 258 height 50
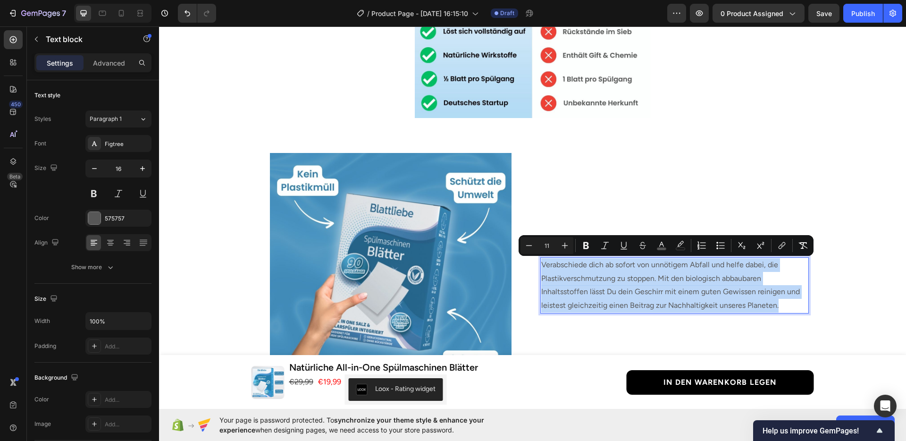
scroll to position [1726, 0]
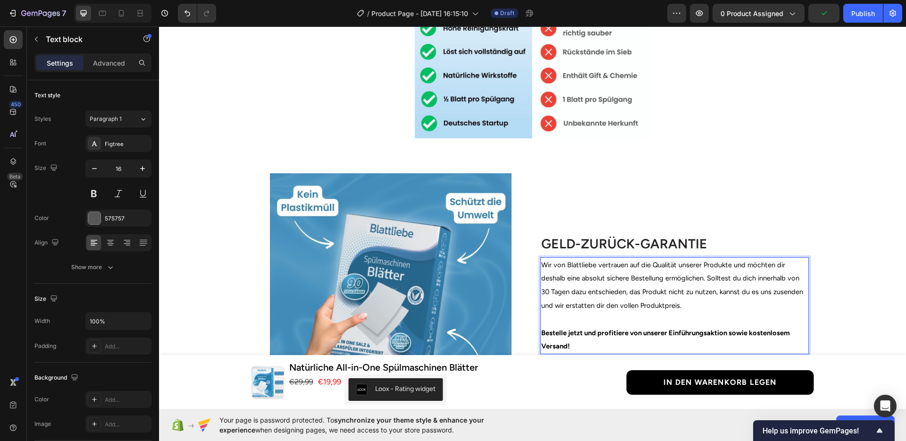
click at [582, 317] on p "Rich Text Editor. Editing area: main" at bounding box center [674, 319] width 267 height 14
click at [618, 291] on span "Wir von Blattliebe vertrauen auf die Qualität unserer Produkte und möchten dir …" at bounding box center [672, 284] width 262 height 49
click at [828, 303] on div "Image GELD-ZURÜCK-GARANTIE Heading Wir von Blattliebe vertrauen auf die Qualitä…" at bounding box center [533, 286] width 732 height 257
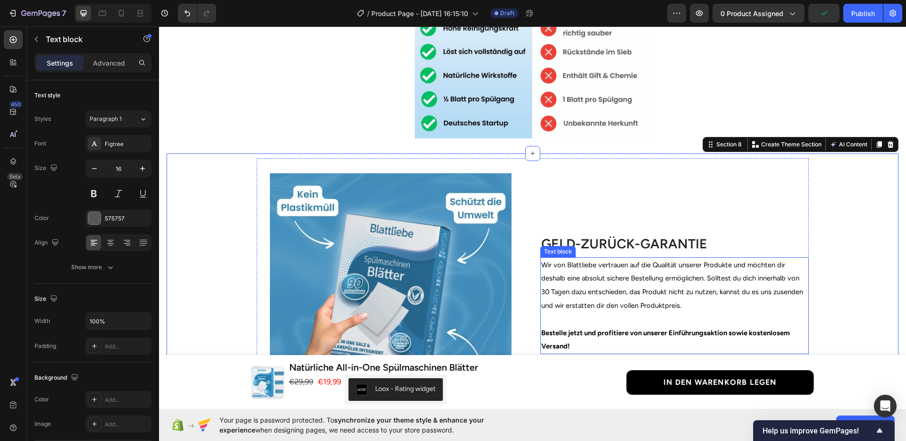
click at [704, 295] on span "Wir von Blattliebe vertrauen auf die Qualität unserer Produkte und möchten dir …" at bounding box center [672, 284] width 262 height 49
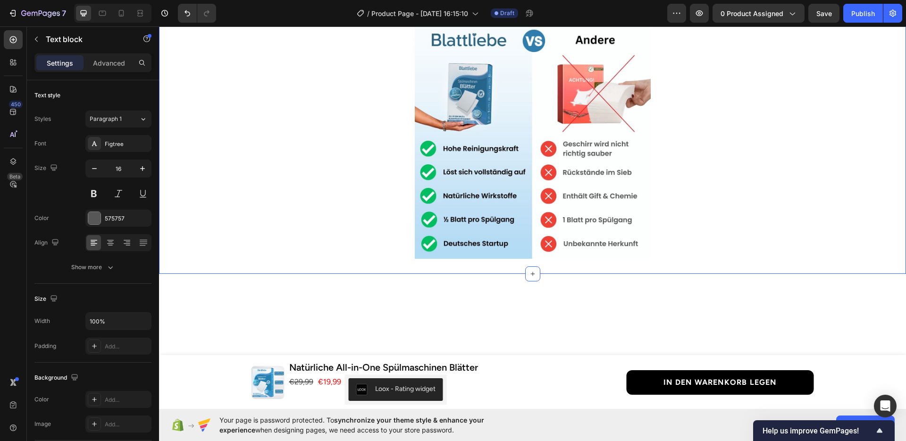
scroll to position [1269, 0]
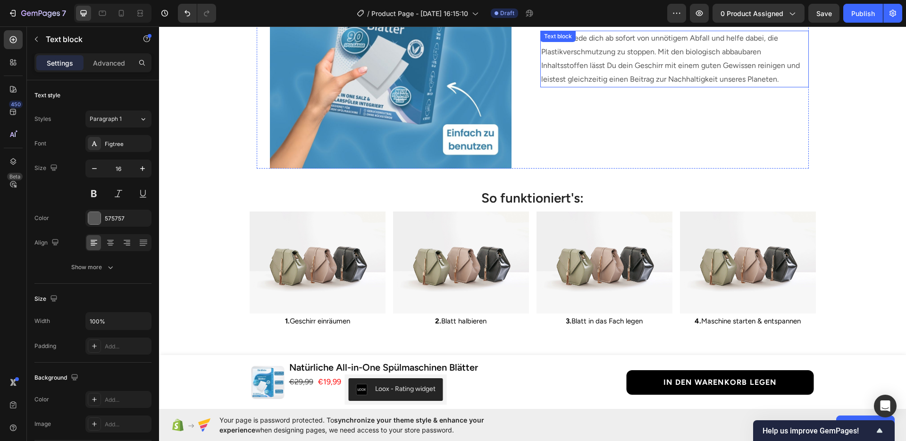
click at [582, 64] on span "Verabschiede dich ab sofort von unnötigem Abfall und helfe dabei, die Plastikve…" at bounding box center [670, 58] width 258 height 50
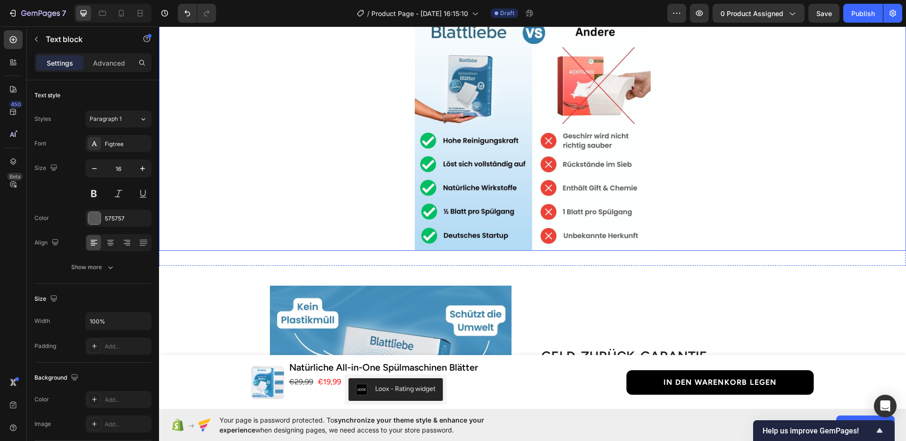
scroll to position [1666, 0]
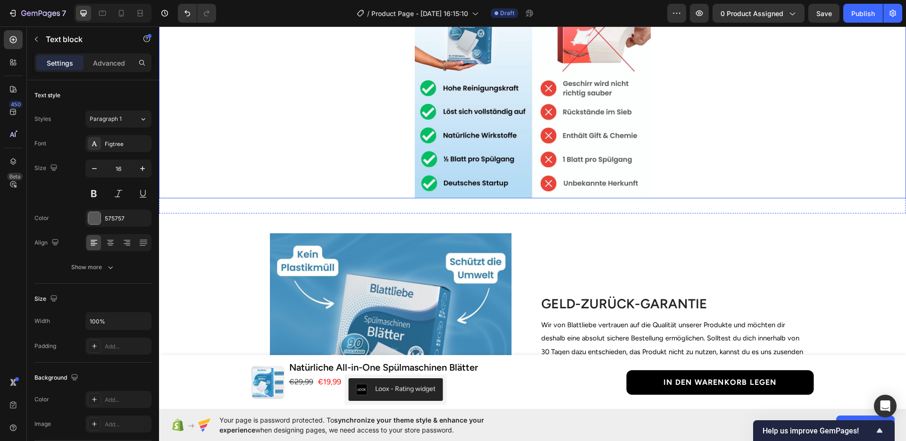
click at [601, 320] on span "Wir von Blattliebe vertrauen auf die Qualität unserer Produkte und möchten dir …" at bounding box center [672, 344] width 262 height 49
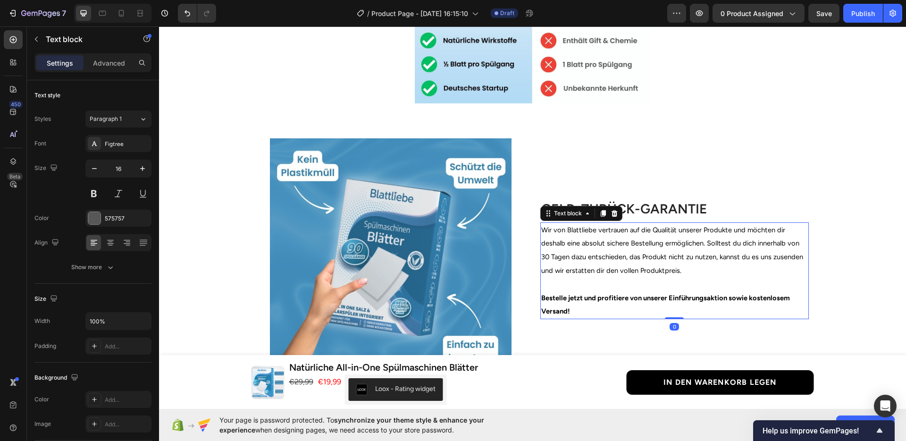
click at [585, 262] on p "Wir von Blattliebe vertrauen auf die Qualität unserer Produkte und möchten dir …" at bounding box center [674, 250] width 267 height 54
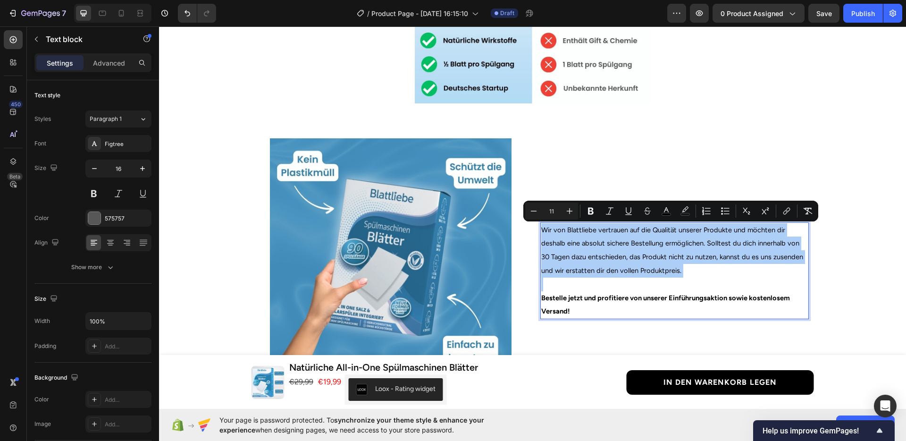
click at [553, 213] on input "11" at bounding box center [551, 210] width 19 height 11
type input "16"
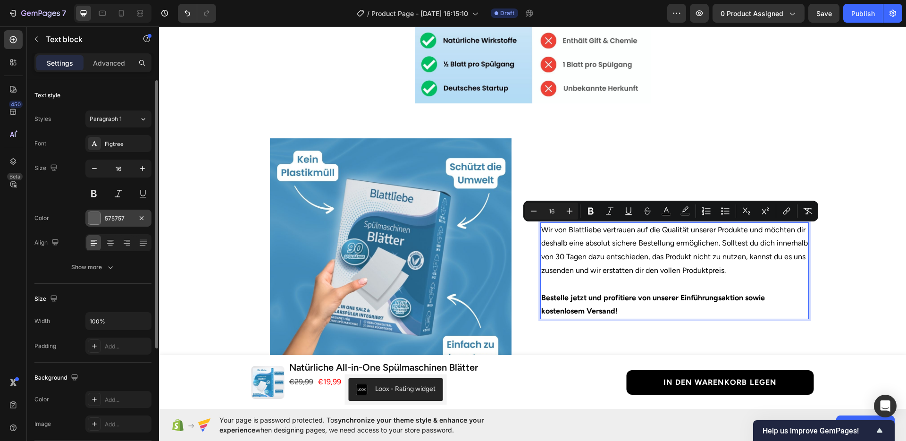
click at [109, 218] on div "575757" at bounding box center [118, 218] width 27 height 8
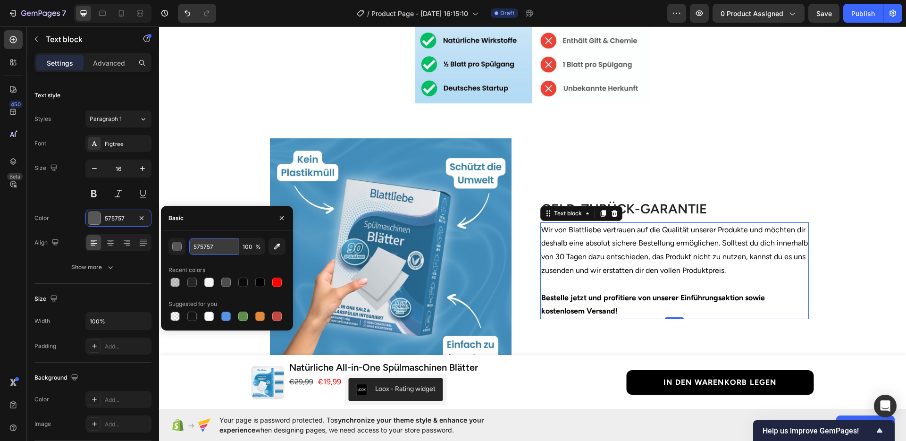
click at [213, 249] on input "575757" at bounding box center [213, 246] width 49 height 17
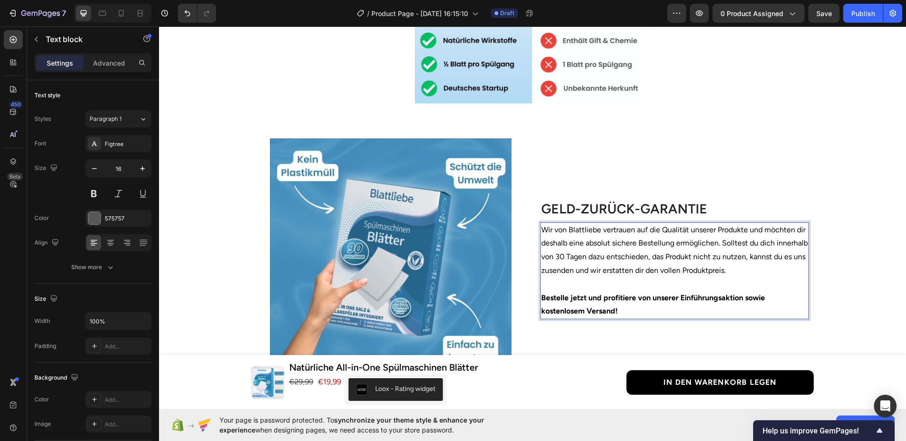
click at [600, 248] on p "Wir von Blattliebe vertrauen auf die Qualität unserer Produkte und möchten dir …" at bounding box center [674, 250] width 267 height 54
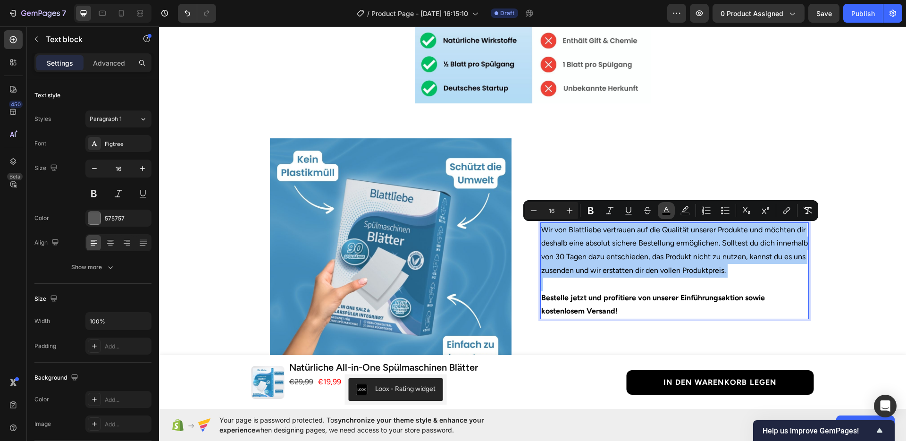
click at [667, 209] on icon "Editor contextual toolbar" at bounding box center [665, 210] width 9 height 9
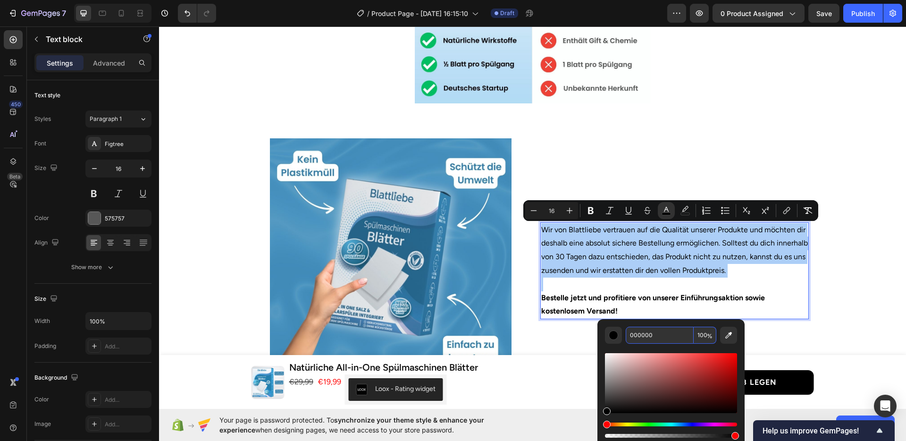
click at [648, 333] on input "000000" at bounding box center [659, 334] width 68 height 17
paste input "575757"
type input "575757"
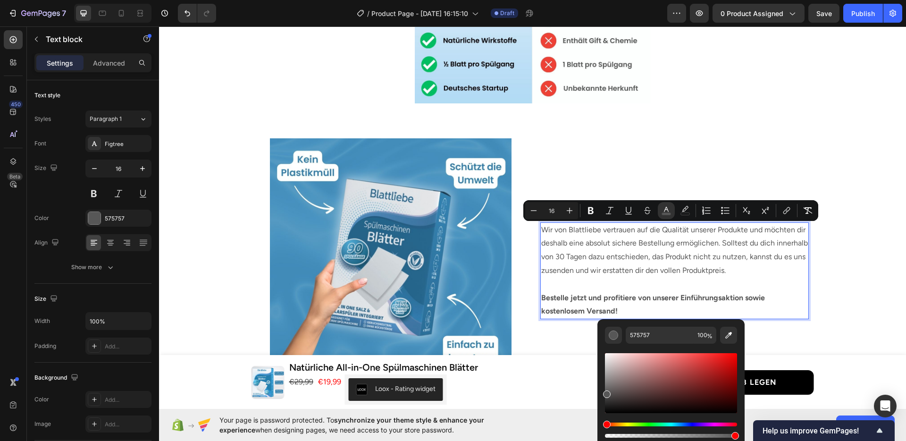
click at [648, 345] on div "Editor contextual toolbar" at bounding box center [671, 391] width 132 height 96
click at [672, 278] on p "Rich Text Editor. Editing area: main" at bounding box center [674, 284] width 267 height 14
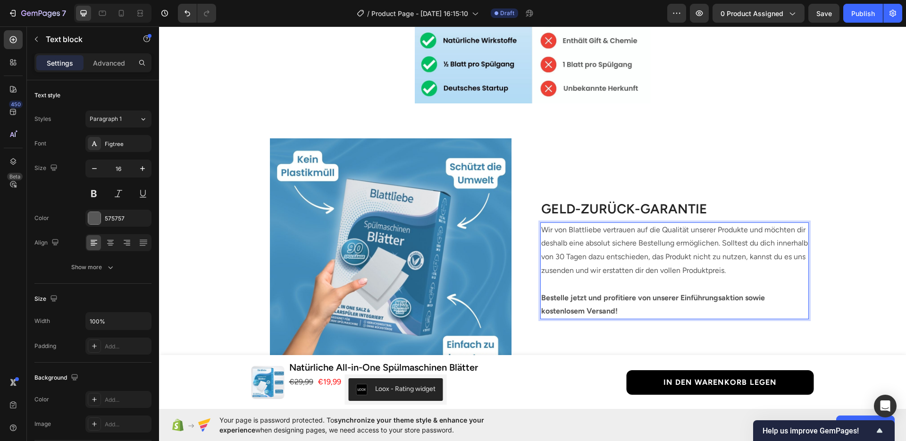
click at [830, 280] on div "Image GELD-ZURÜCK-GARANTIE Heading Wir von Blattliebe vertrauen auf die Qualitä…" at bounding box center [533, 251] width 732 height 257
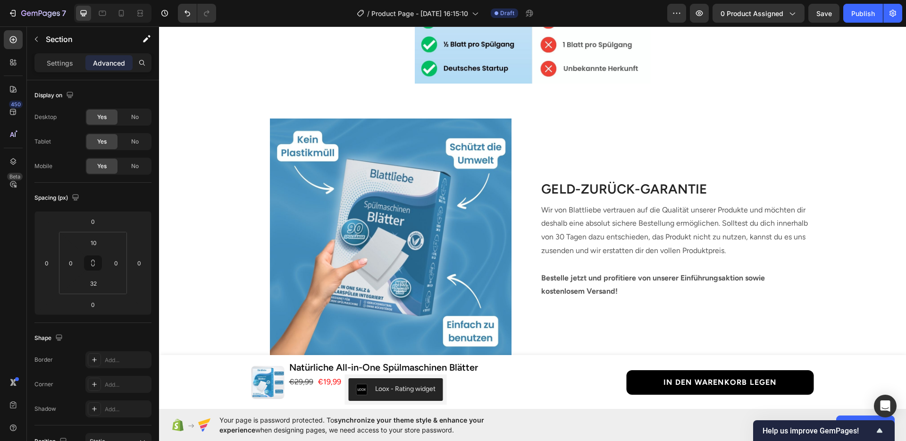
scroll to position [1772, 0]
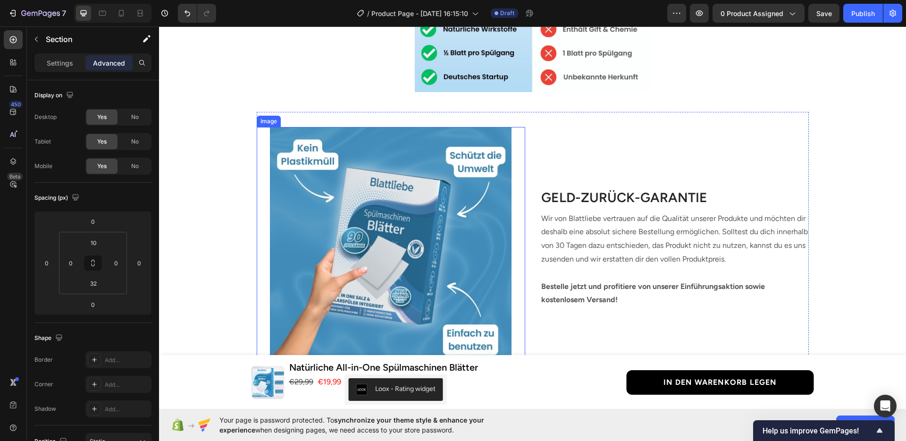
click at [433, 201] on img at bounding box center [391, 248] width 242 height 242
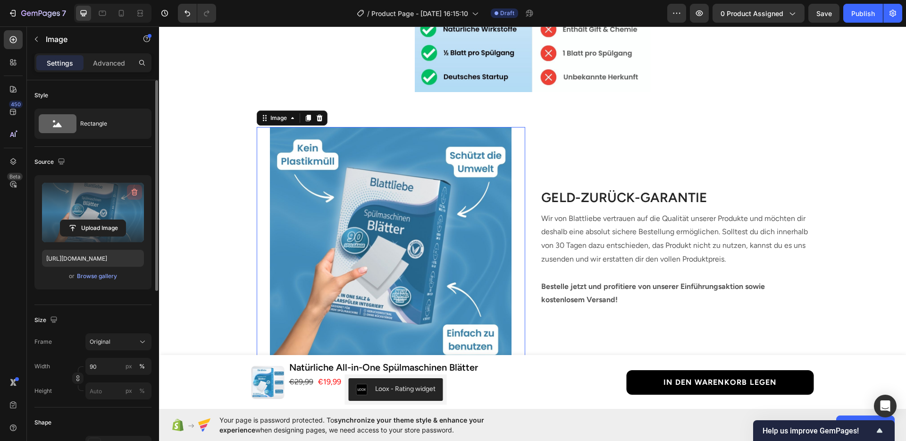
click at [133, 194] on icon "button" at bounding box center [135, 192] width 6 height 7
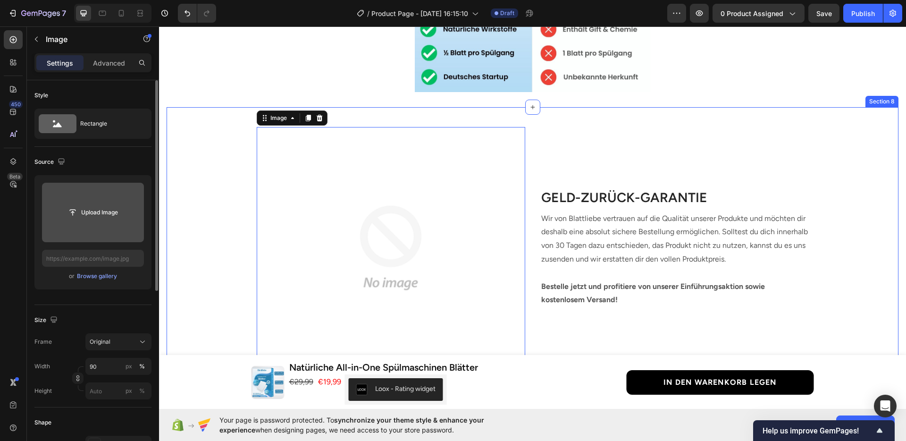
click at [204, 205] on div "Image 0 GELD-ZURÜCK-GARANTIE Heading Wir von Blattliebe vertrauen auf die Quali…" at bounding box center [533, 240] width 732 height 257
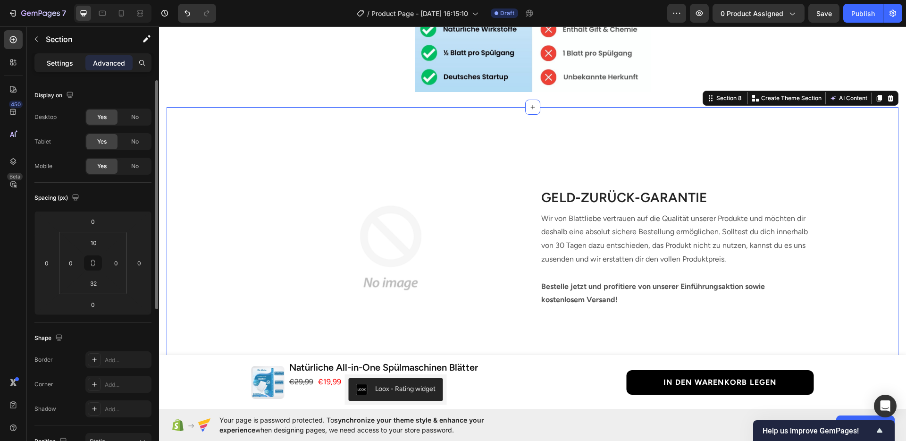
click at [68, 66] on p "Settings" at bounding box center [60, 63] width 26 height 10
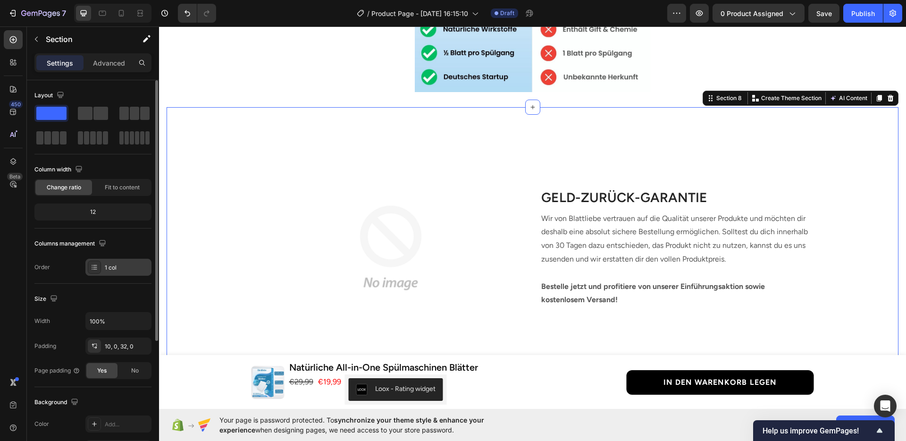
click at [106, 268] on div "1 col" at bounding box center [127, 267] width 44 height 8
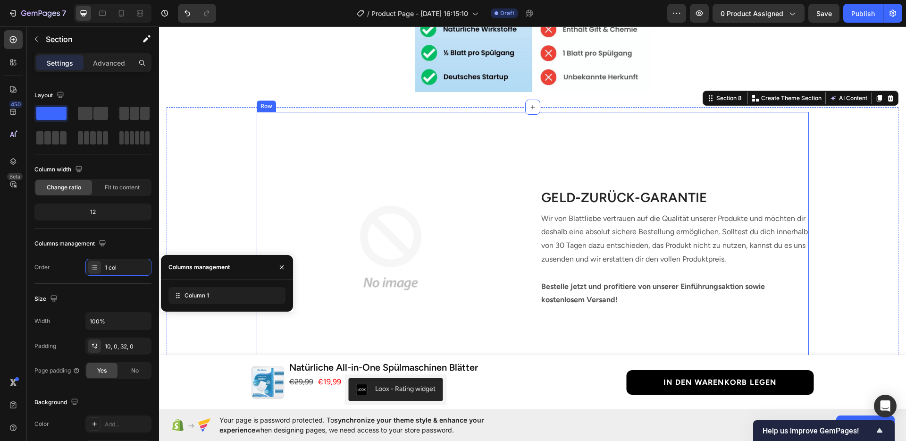
click at [674, 149] on div "GELD-ZURÜCK-GARANTIE Heading Wir von Blattliebe vertrauen auf die Qualität unse…" at bounding box center [674, 248] width 268 height 242
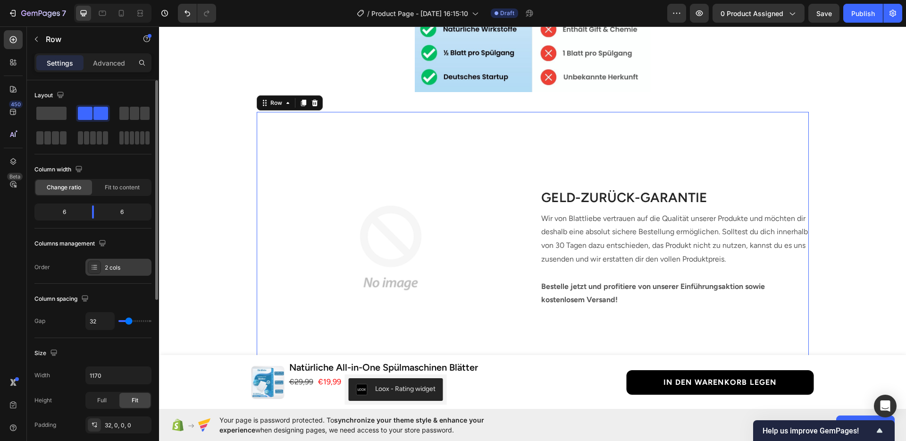
drag, startPoint x: 120, startPoint y: 267, endPoint x: 123, endPoint y: 273, distance: 6.8
click at [121, 267] on div "2 cols" at bounding box center [127, 267] width 44 height 8
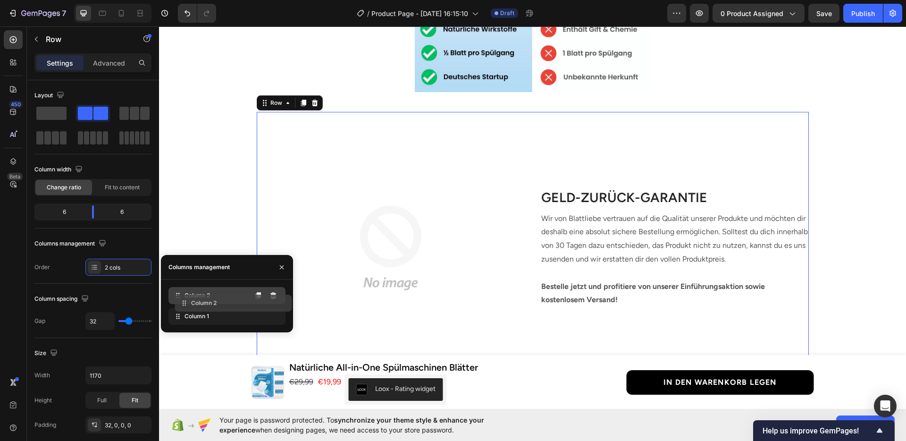
drag, startPoint x: 181, startPoint y: 314, endPoint x: 188, endPoint y: 300, distance: 15.2
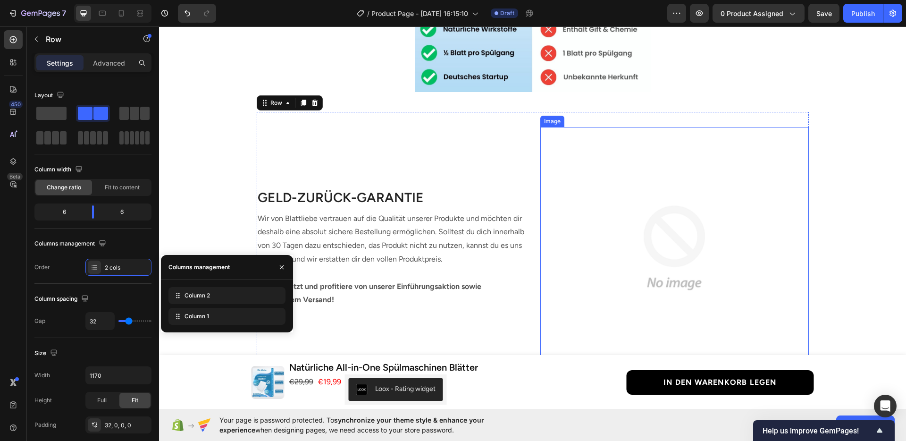
click at [853, 284] on div "Image GELD-ZURÜCK-GARANTIE Heading Wir von Blattliebe vertrauen auf die Qualitä…" at bounding box center [533, 240] width 732 height 257
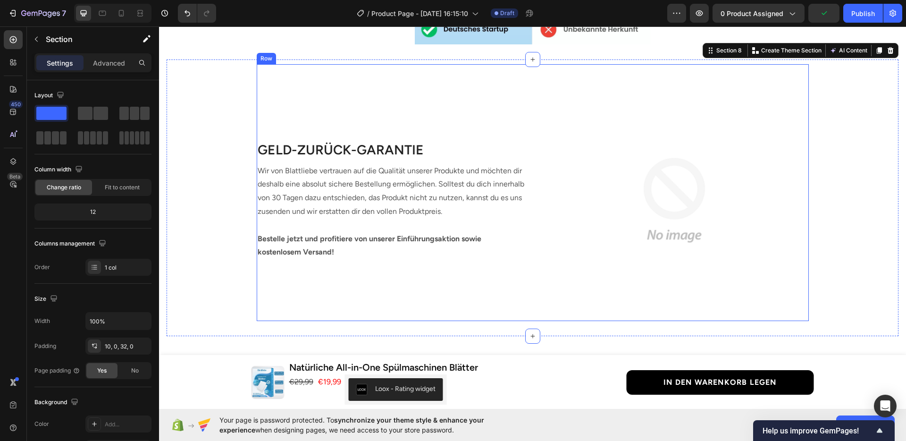
scroll to position [1820, 0]
click at [127, 17] on div at bounding box center [121, 13] width 15 height 15
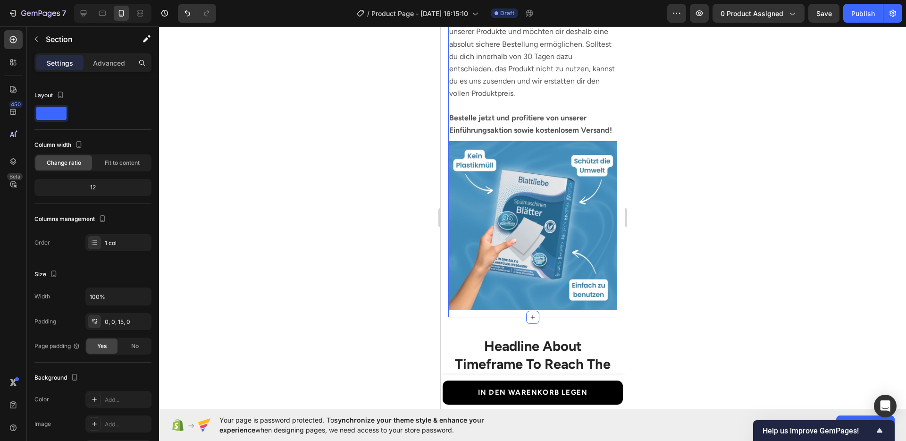
click at [697, 183] on div at bounding box center [532, 233] width 747 height 414
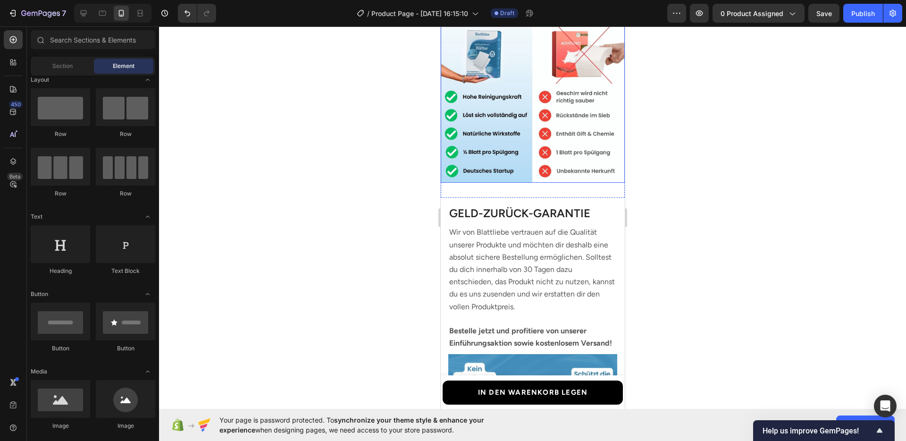
scroll to position [1704, 0]
click at [529, 178] on div "Image Section 7" at bounding box center [532, 97] width 184 height 199
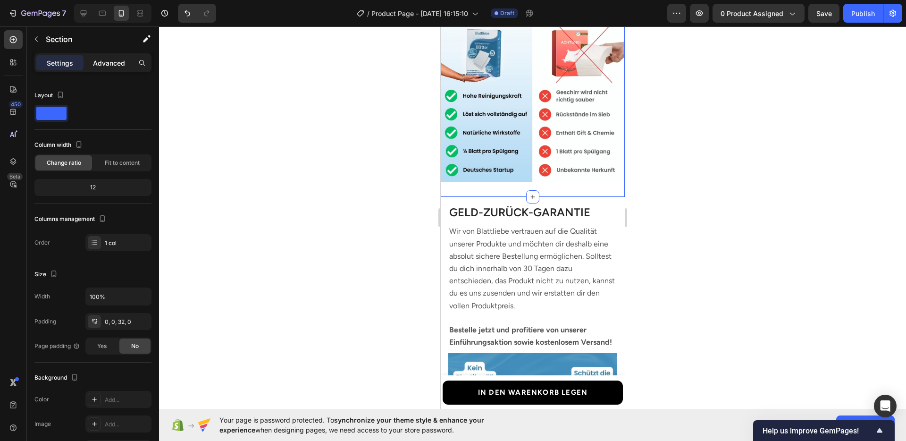
click at [111, 65] on p "Advanced" at bounding box center [109, 63] width 32 height 10
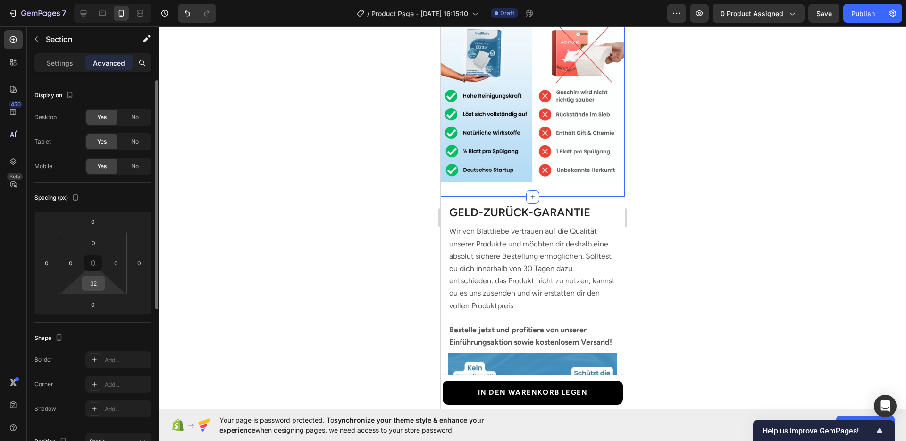
click at [95, 281] on input "32" at bounding box center [93, 283] width 19 height 14
type input "0"
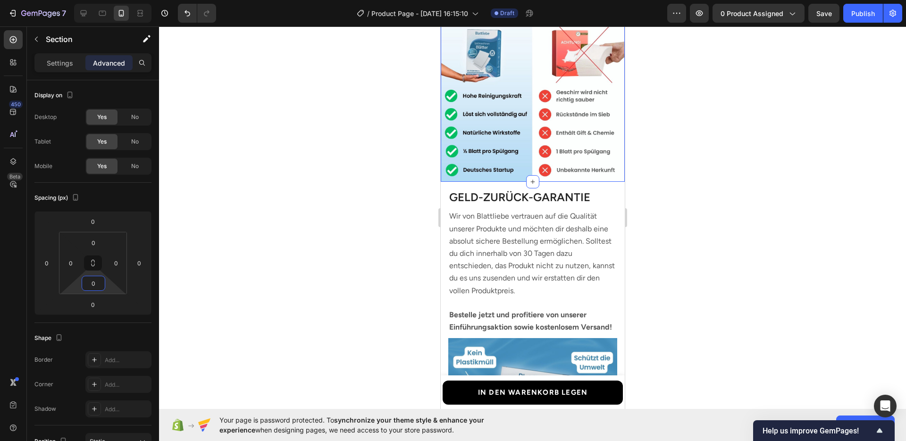
click at [340, 241] on div at bounding box center [532, 233] width 747 height 414
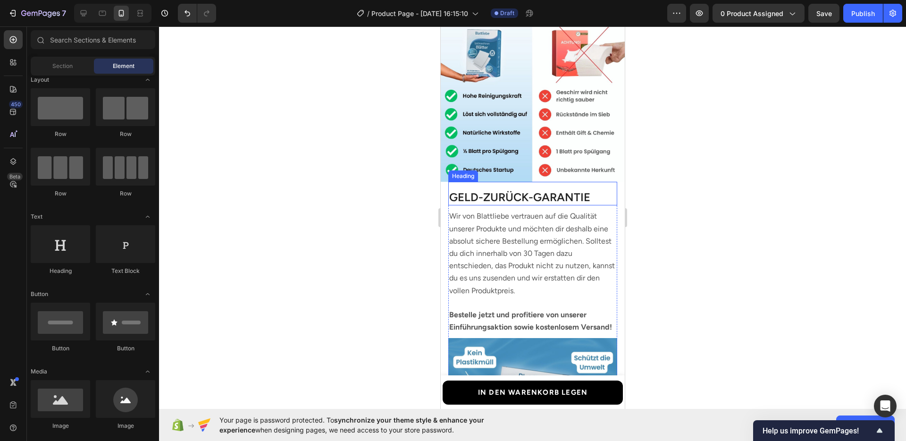
click at [522, 182] on div "GELD-ZURÜCK-GARANTIE Heading" at bounding box center [532, 194] width 169 height 24
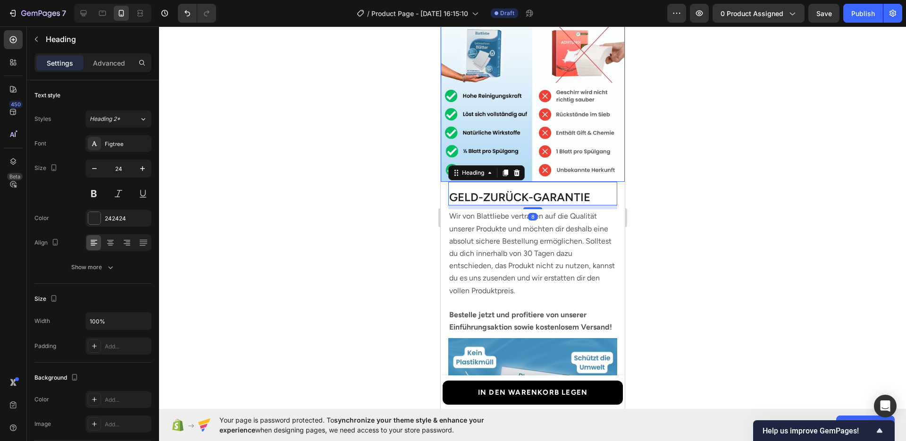
click at [528, 171] on img at bounding box center [532, 90] width 184 height 184
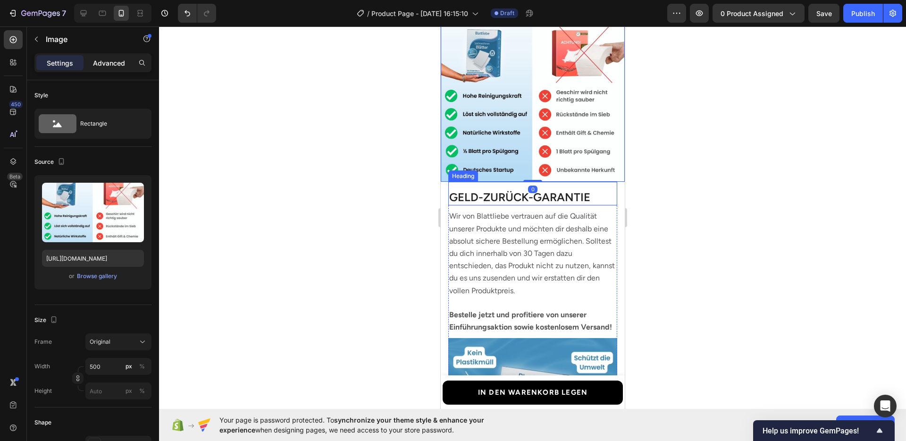
click at [97, 64] on p "Advanced" at bounding box center [109, 63] width 32 height 10
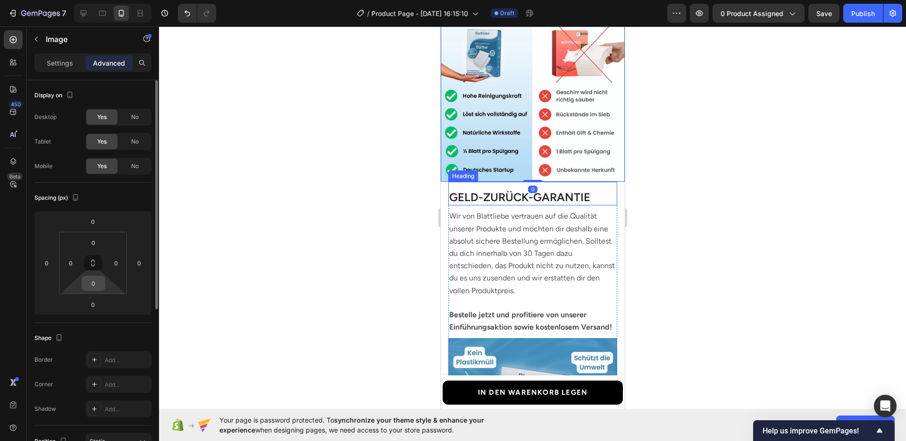
click at [98, 277] on input "0" at bounding box center [93, 283] width 19 height 14
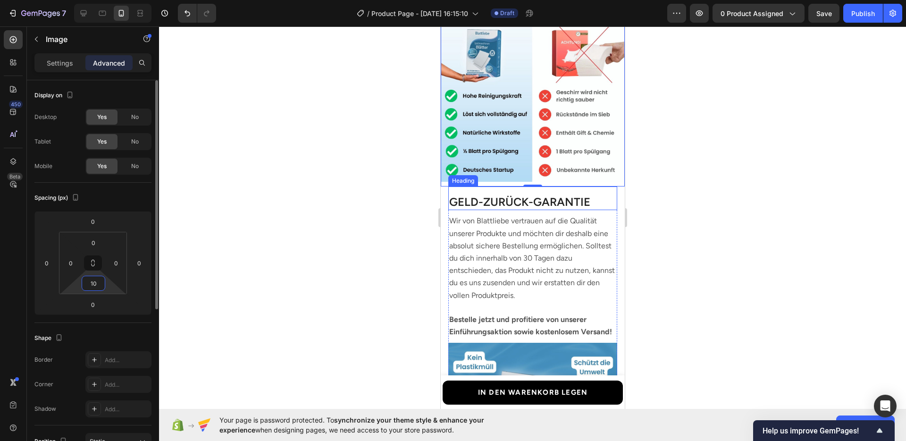
click at [97, 277] on input "10" at bounding box center [93, 283] width 19 height 14
type input "15"
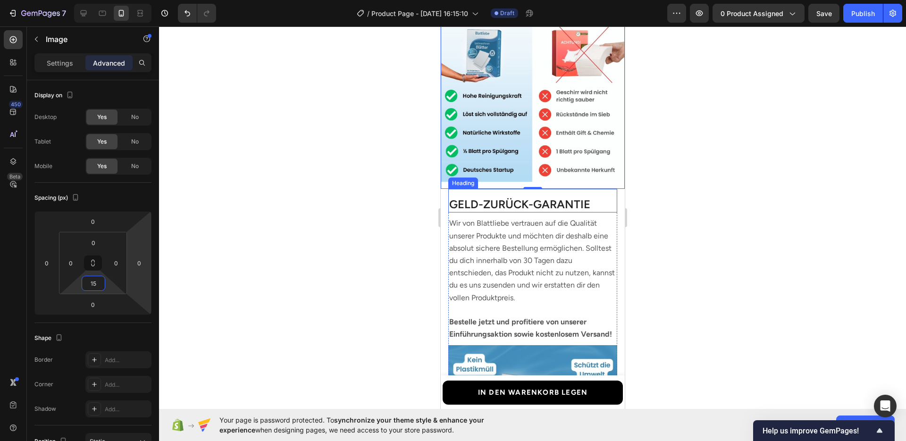
click at [346, 249] on div at bounding box center [532, 233] width 747 height 414
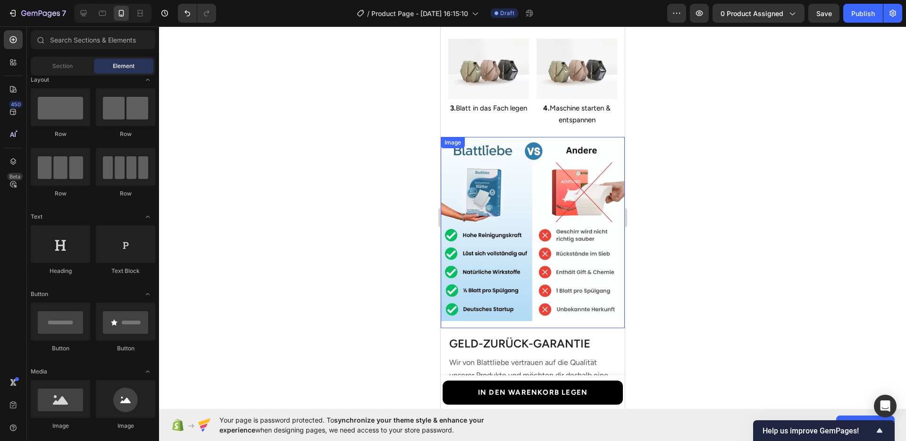
scroll to position [1554, 0]
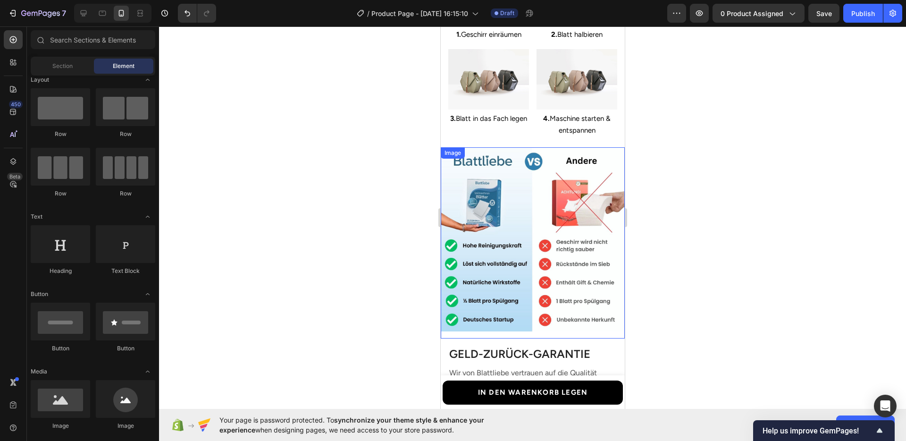
click at [538, 226] on img at bounding box center [532, 239] width 184 height 184
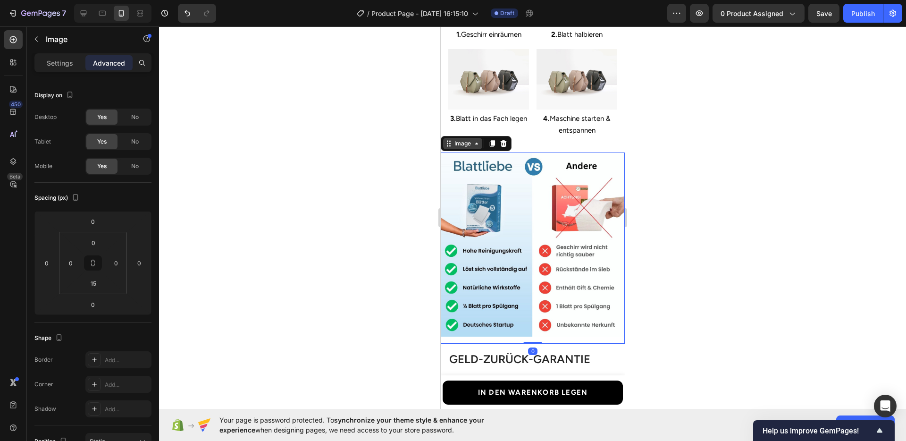
click at [461, 142] on div "Image" at bounding box center [462, 143] width 20 height 8
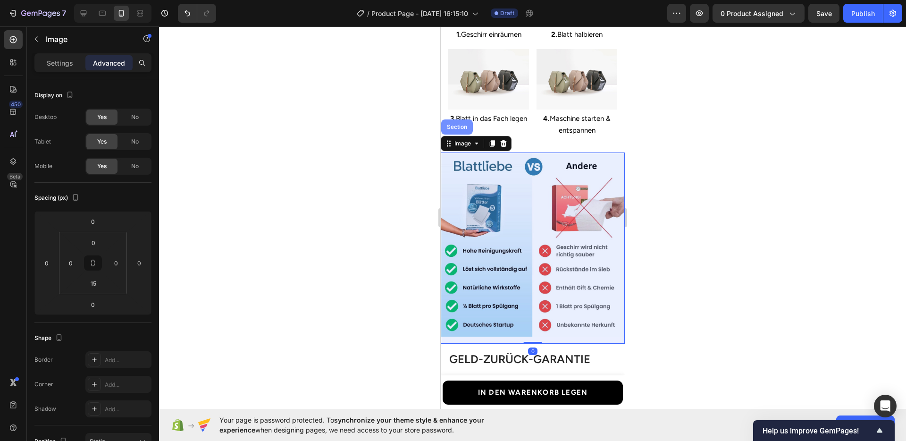
click at [457, 129] on div "Section" at bounding box center [457, 126] width 32 height 15
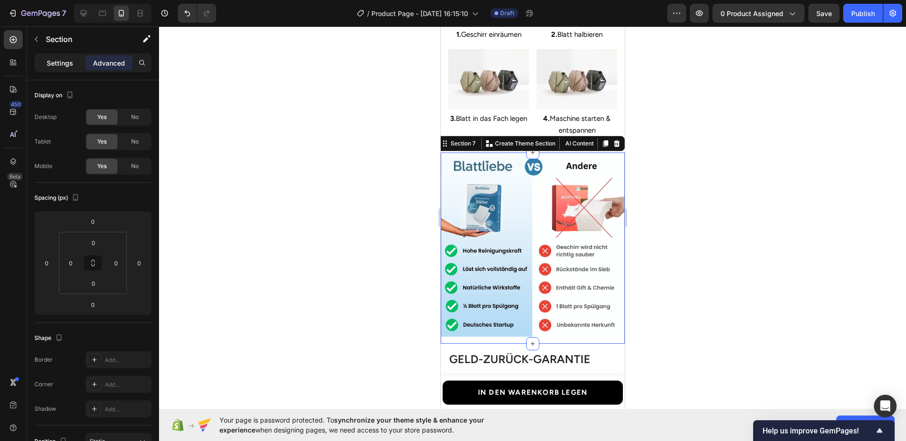
click at [59, 56] on div "Settings" at bounding box center [59, 62] width 47 height 15
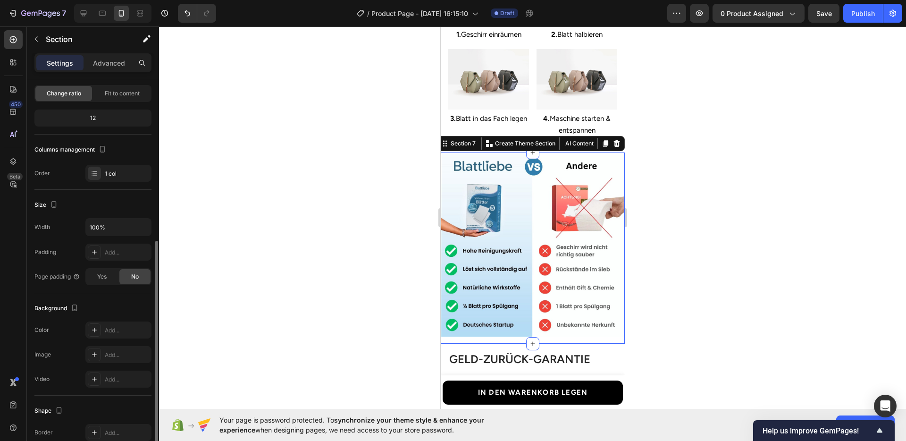
scroll to position [135, 0]
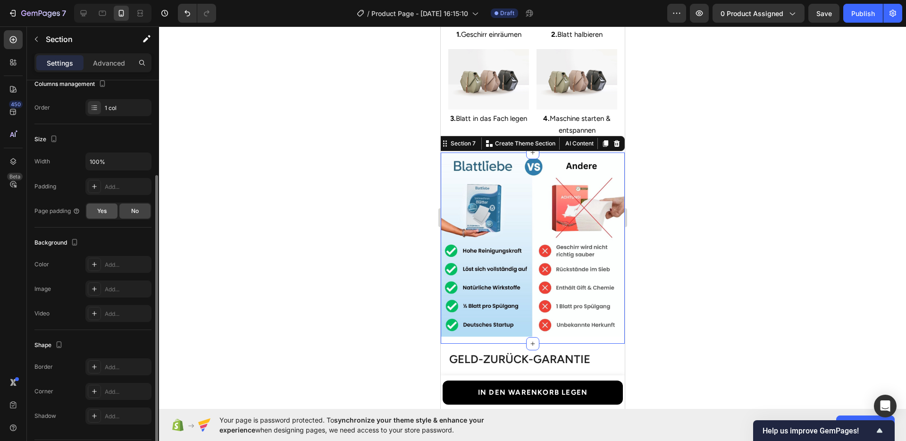
click at [100, 209] on span "Yes" at bounding box center [101, 211] width 9 height 8
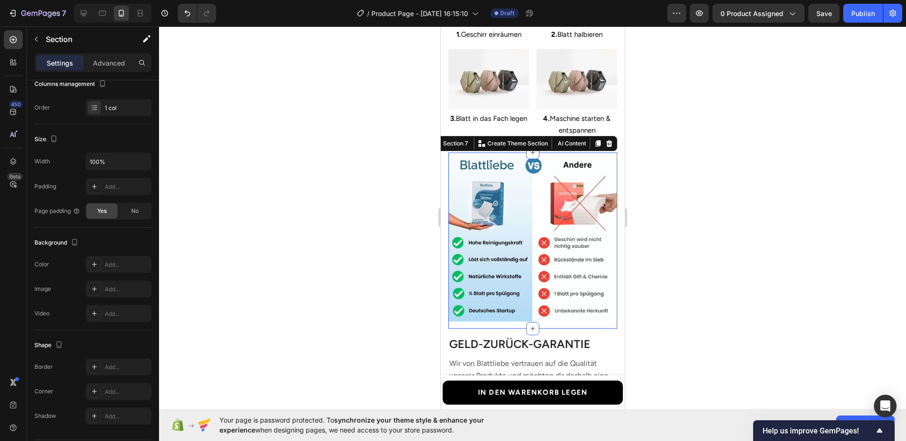
click at [353, 246] on div at bounding box center [532, 233] width 747 height 414
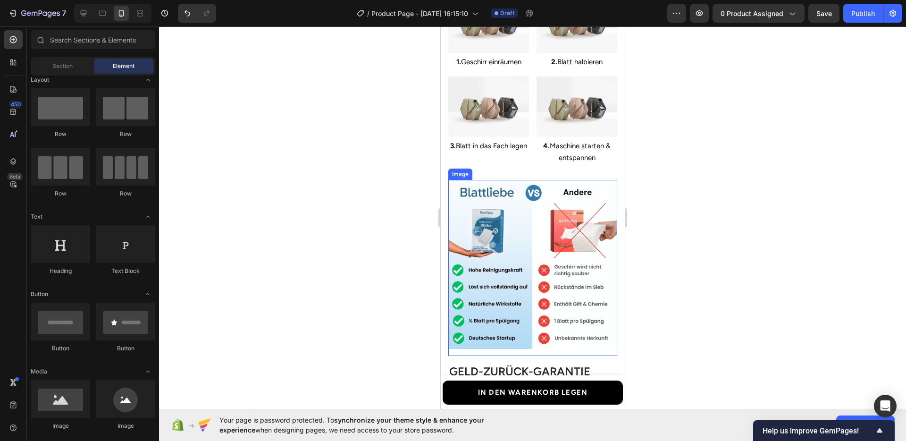
scroll to position [1488, 0]
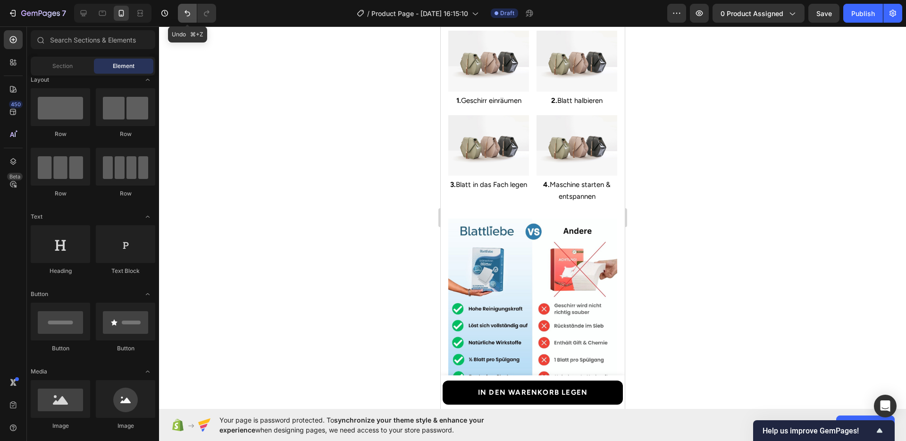
click at [188, 17] on icon "Undo/Redo" at bounding box center [187, 12] width 9 height 9
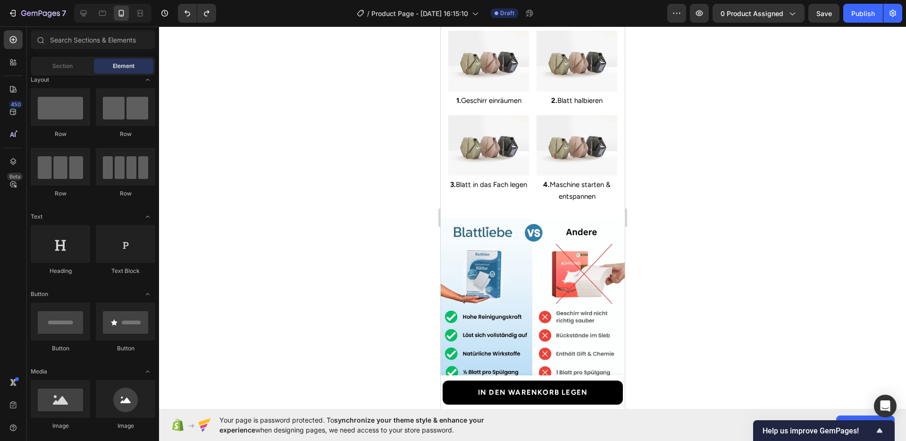
click at [337, 128] on div at bounding box center [532, 233] width 747 height 414
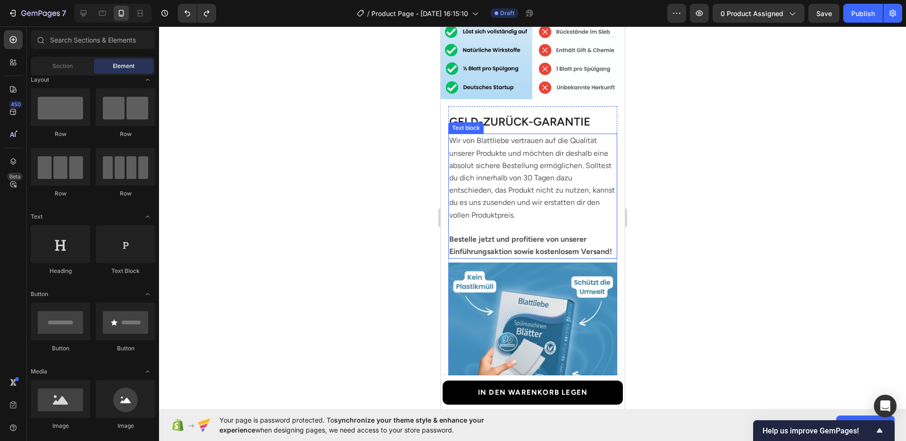
scroll to position [1791, 0]
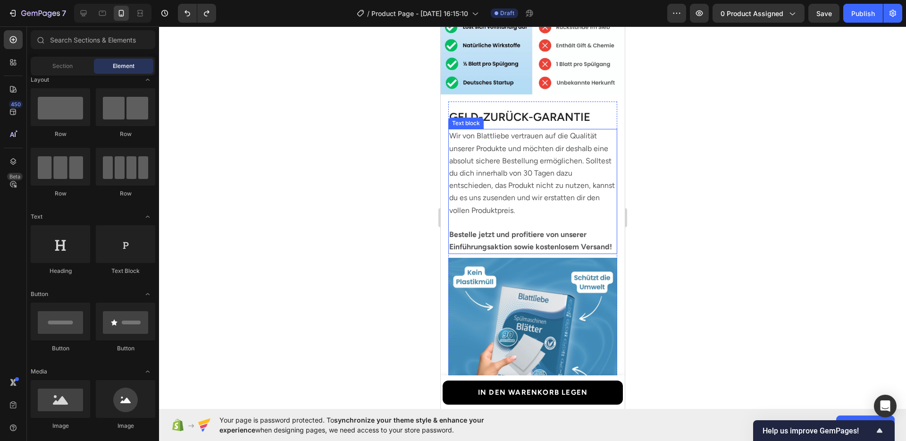
click at [534, 240] on strong "Bestelle jetzt und profitiere von unserer Einführungsaktion sowie kostenlosem V…" at bounding box center [530, 240] width 163 height 21
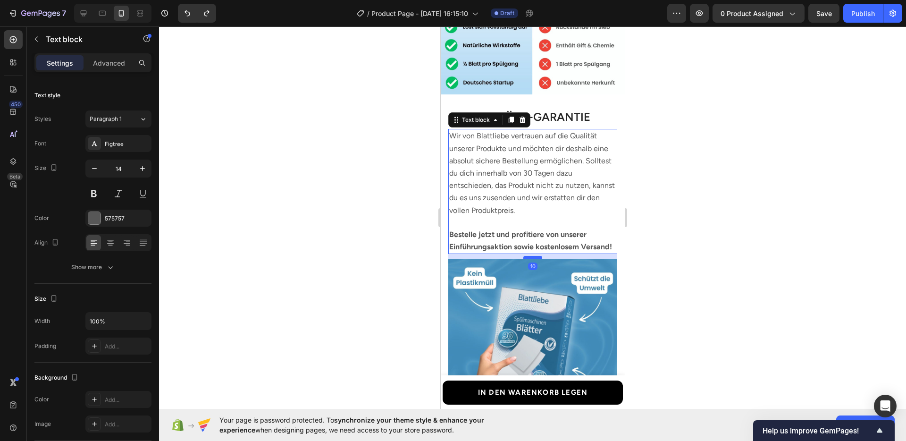
click at [528, 258] on div at bounding box center [532, 257] width 19 height 3
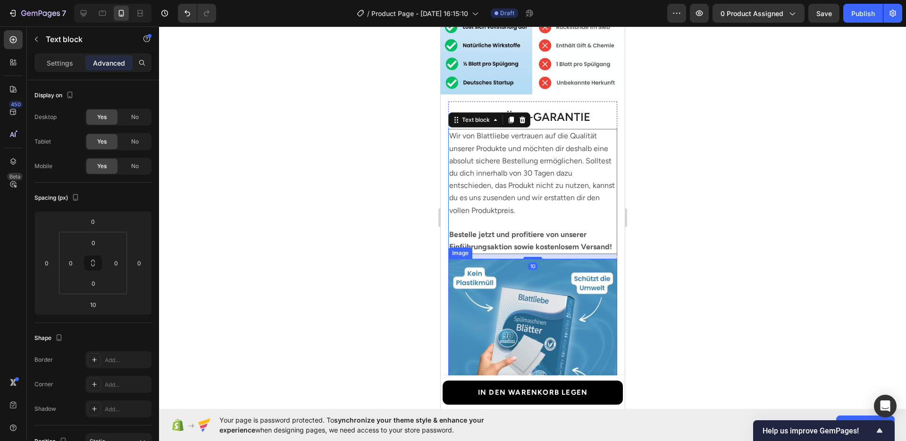
click at [515, 306] on img at bounding box center [532, 342] width 169 height 169
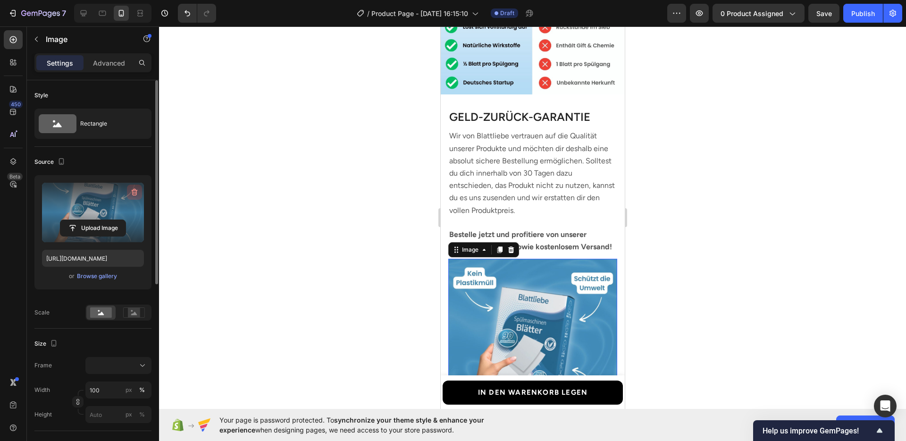
click at [137, 194] on icon "button" at bounding box center [134, 191] width 9 height 9
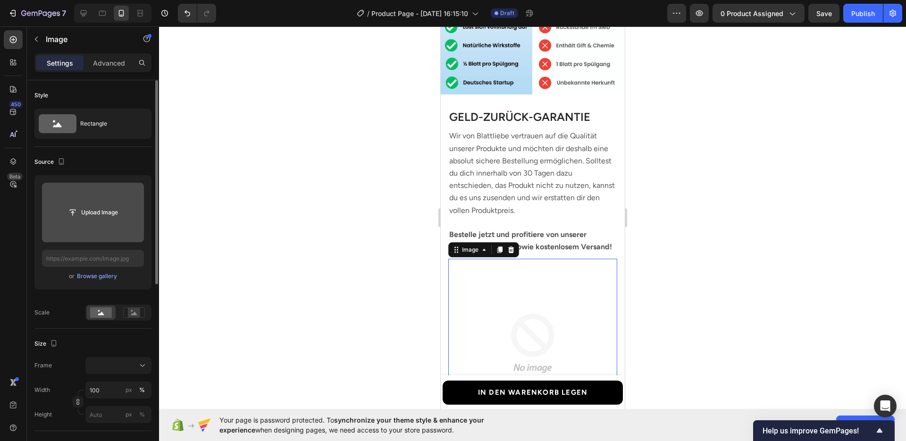
click at [746, 254] on div at bounding box center [532, 233] width 747 height 414
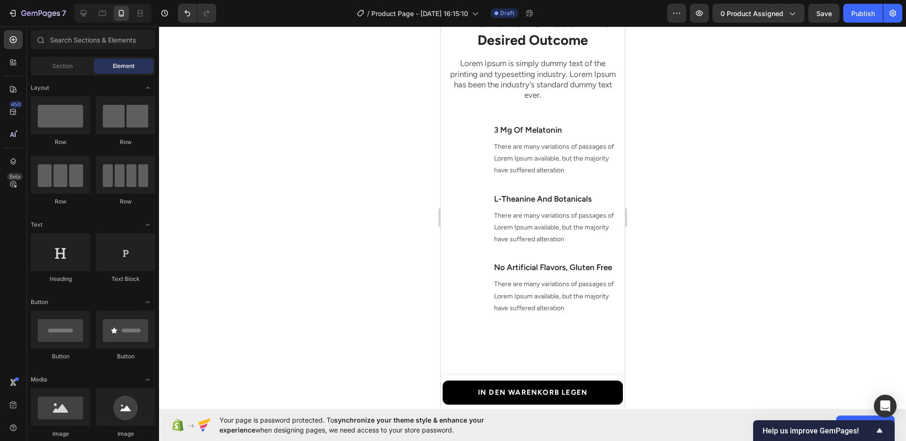
scroll to position [8, 0]
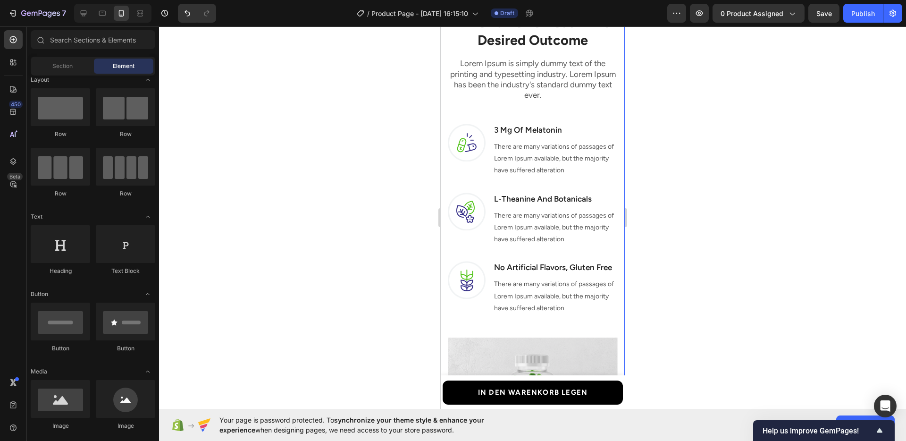
click at [473, 161] on div "Headline About Timeframe To Reach The Desired Outcome Heading Row Lorem Ipsum i…" at bounding box center [532, 259] width 184 height 569
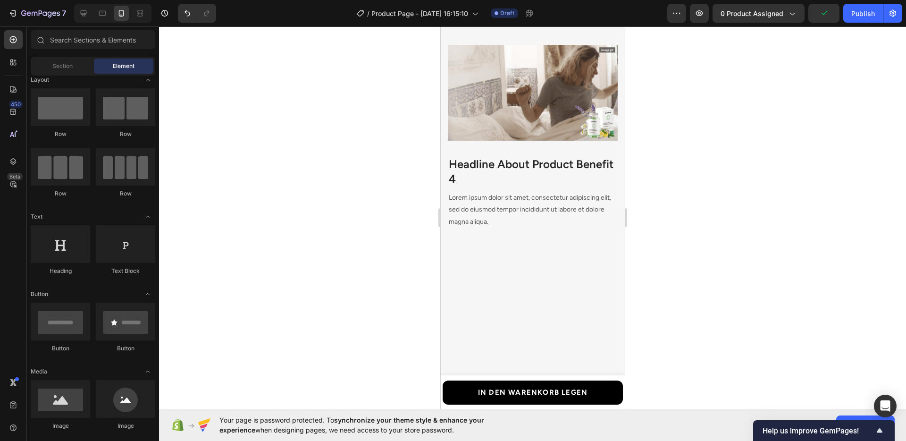
scroll to position [2542, 0]
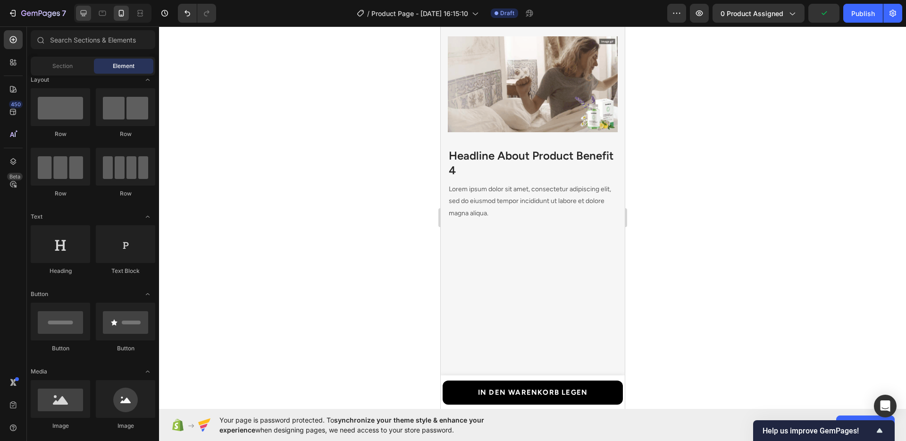
click at [85, 16] on icon at bounding box center [83, 12] width 9 height 9
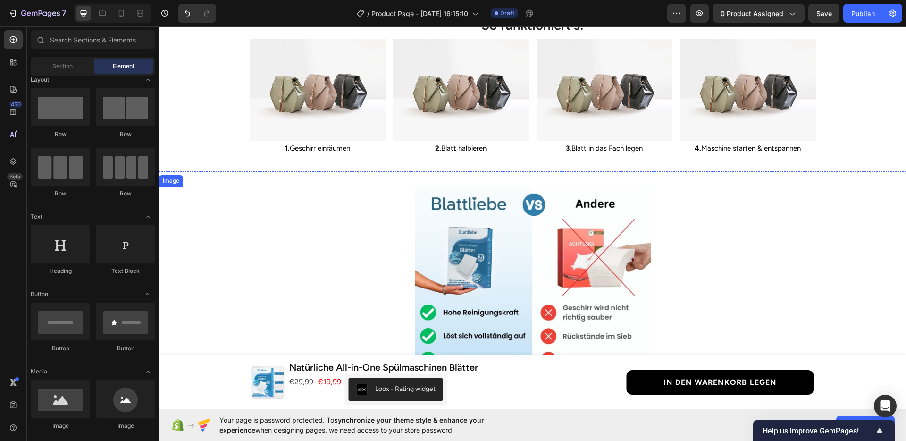
scroll to position [1498, 0]
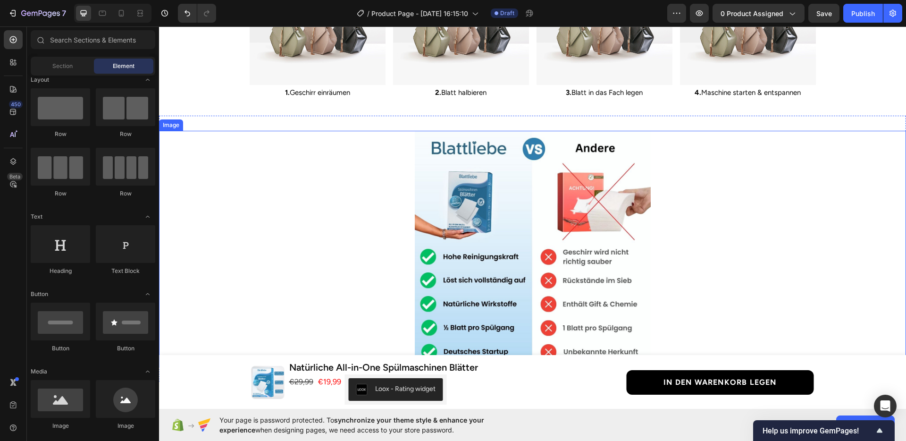
click at [693, 229] on div at bounding box center [532, 249] width 747 height 236
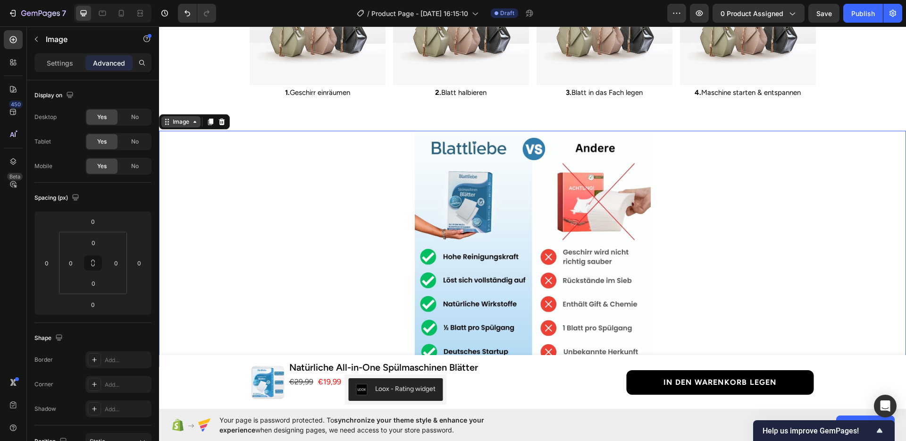
click at [183, 125] on div "Image" at bounding box center [181, 121] width 20 height 8
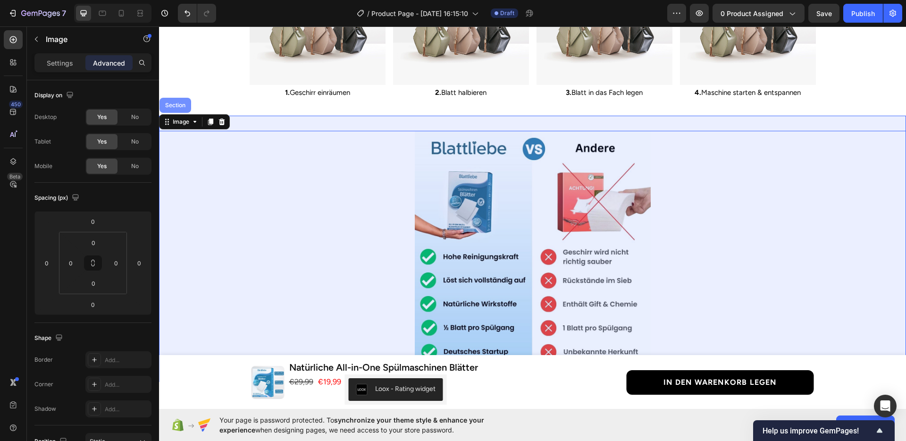
click at [175, 107] on div "Section" at bounding box center [175, 105] width 24 height 6
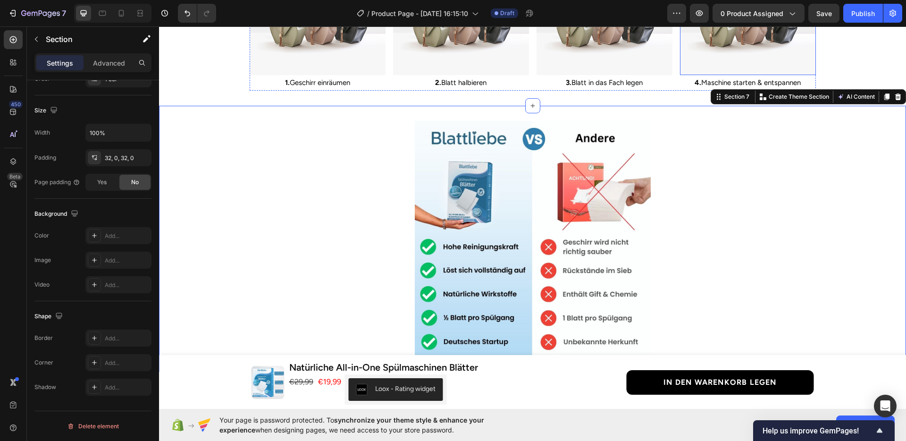
scroll to position [1316, 0]
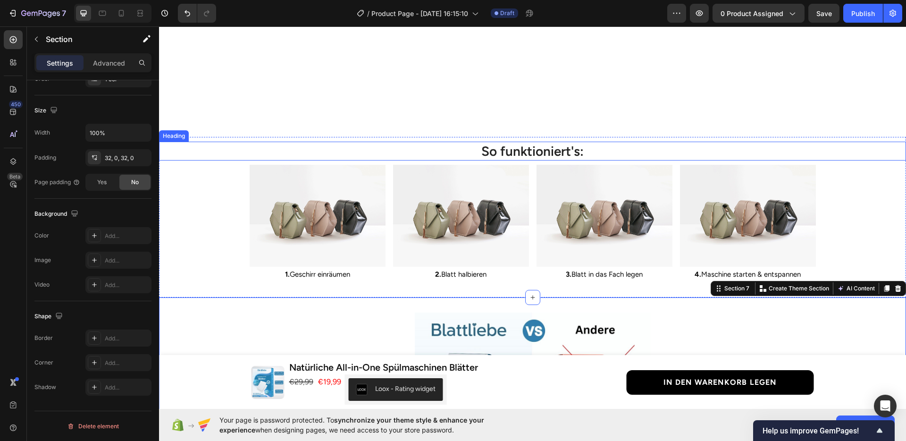
click at [840, 150] on div "So funktioniert's:" at bounding box center [532, 151] width 747 height 19
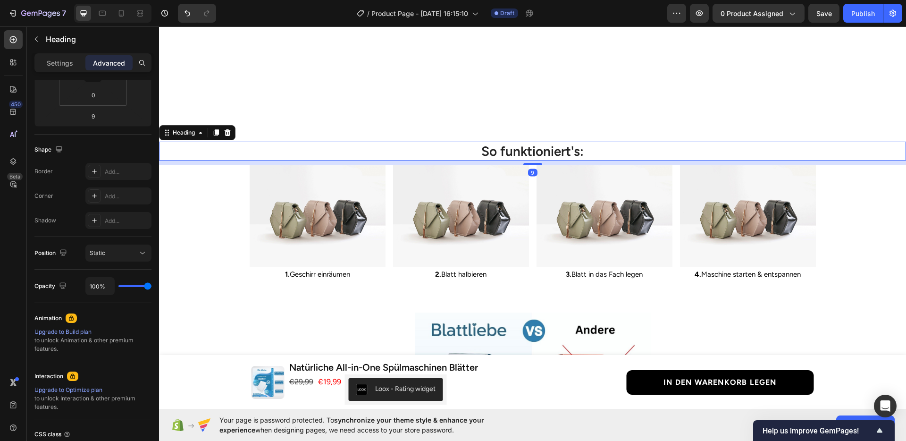
scroll to position [0, 0]
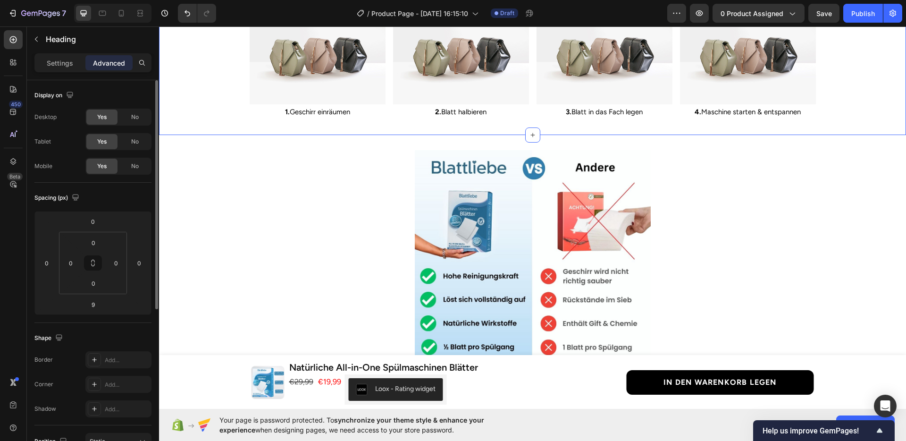
click at [845, 119] on div "So funktioniert's: Heading 9 Image 1. Geschirr einräumen Text Block Image 2. Bl…" at bounding box center [532, 49] width 747 height 141
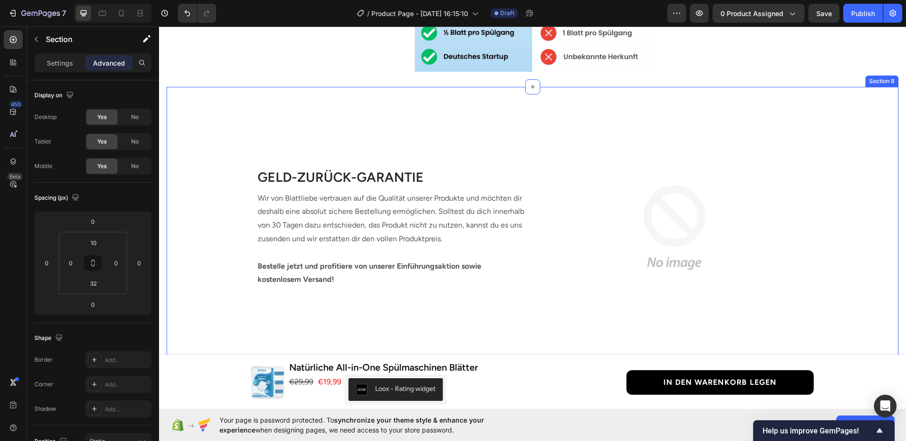
click at [830, 241] on div "Image GELD-ZURÜCK-GARANTIE Heading Wir von Blattliebe vertrauen auf die Qualitä…" at bounding box center [533, 220] width 732 height 257
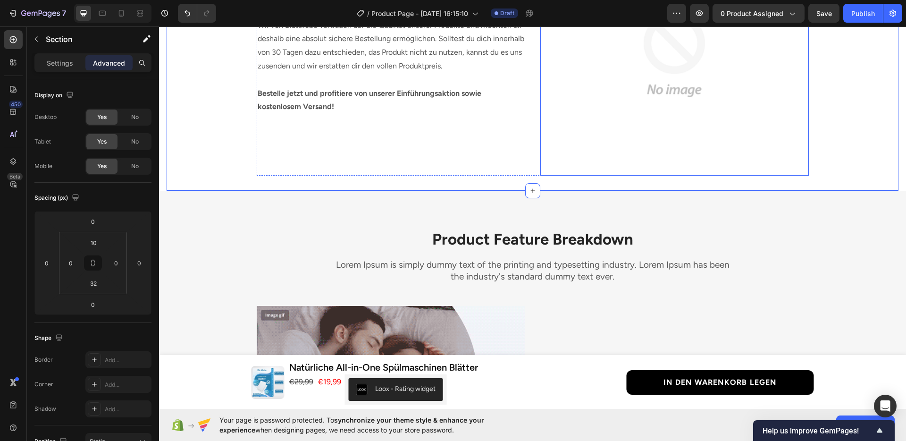
scroll to position [1967, 0]
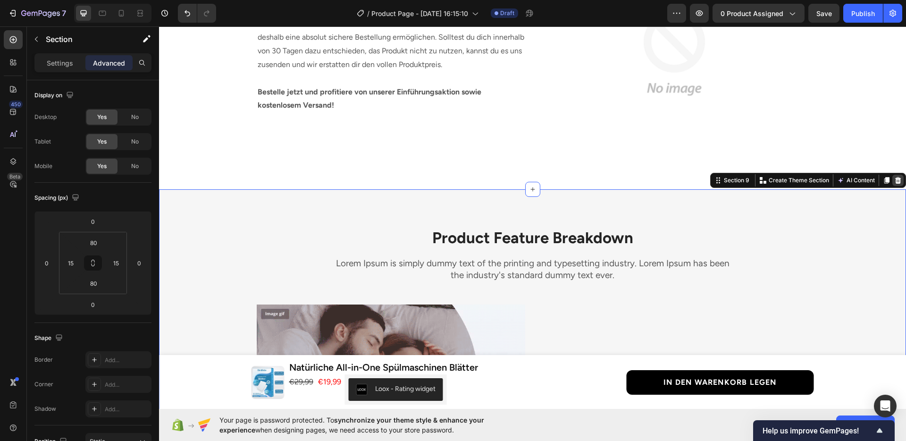
click at [894, 180] on icon at bounding box center [898, 180] width 8 height 8
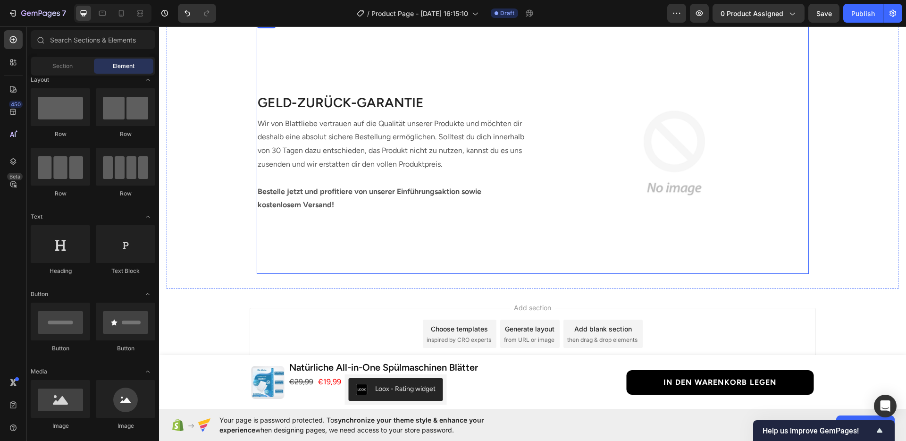
scroll to position [1883, 0]
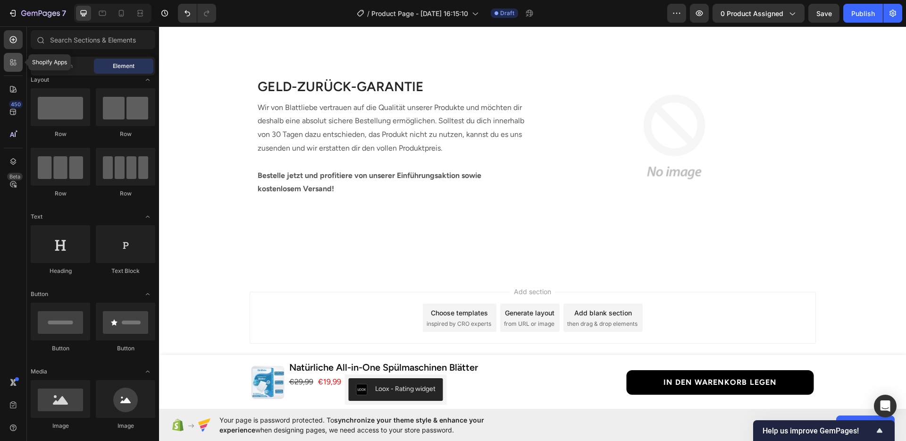
click at [17, 63] on icon at bounding box center [12, 62] width 9 height 9
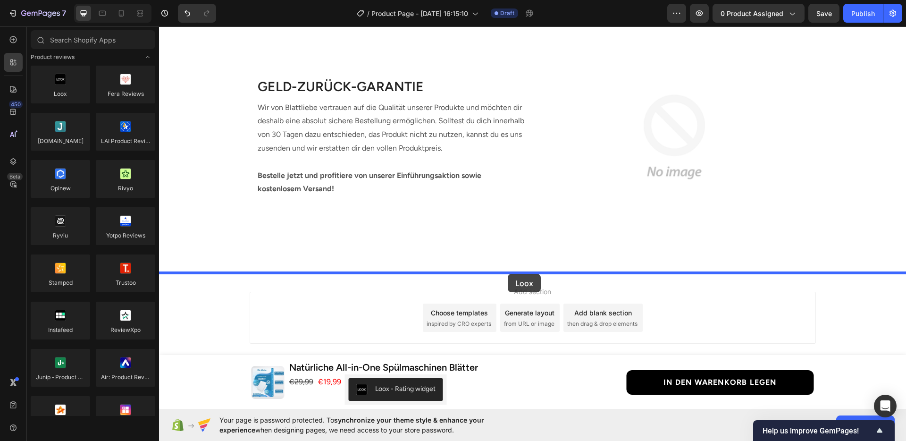
drag, startPoint x: 212, startPoint y: 110, endPoint x: 508, endPoint y: 274, distance: 337.8
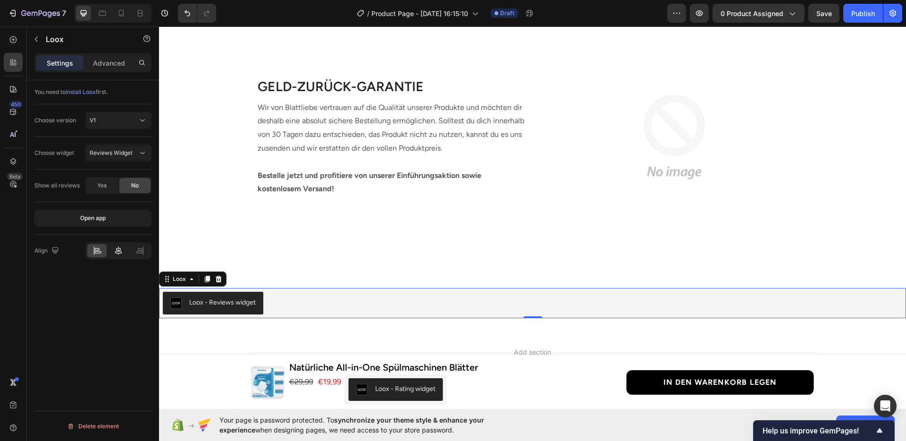
click at [114, 253] on icon at bounding box center [118, 250] width 9 height 9
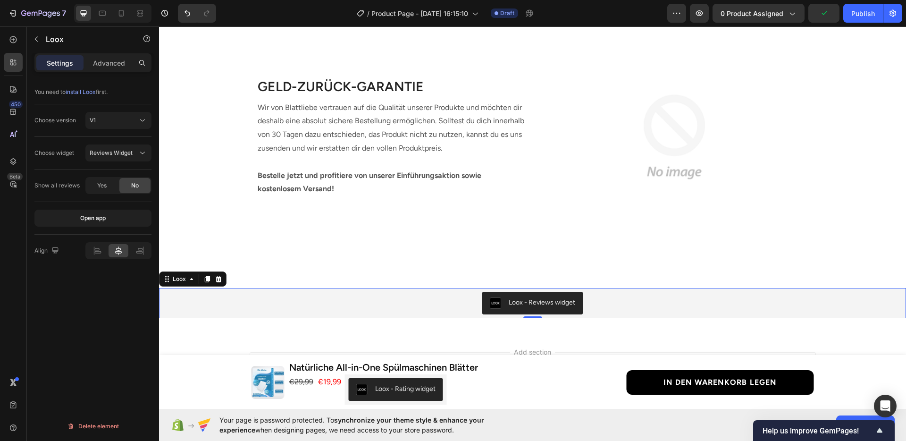
click at [174, 282] on div "Loox" at bounding box center [179, 279] width 17 height 8
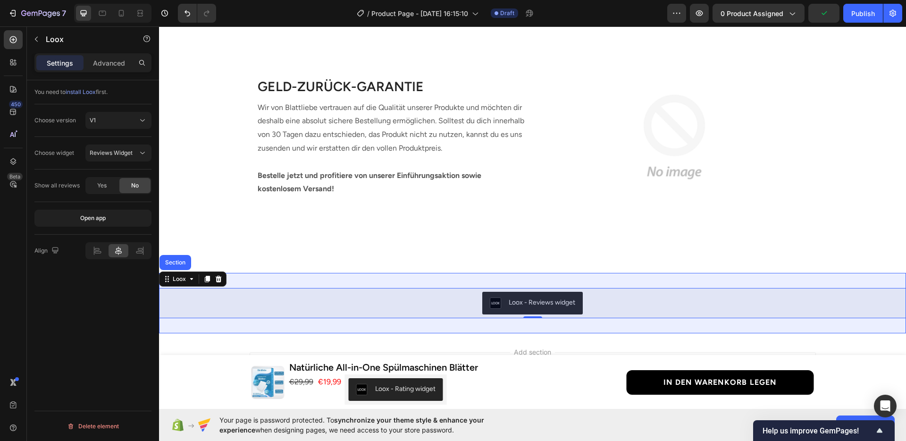
click at [180, 263] on div "Section" at bounding box center [175, 262] width 24 height 6
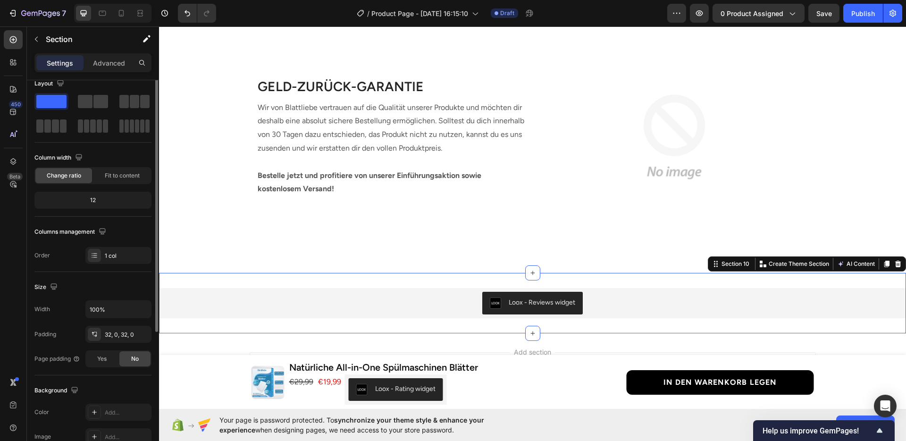
scroll to position [37, 0]
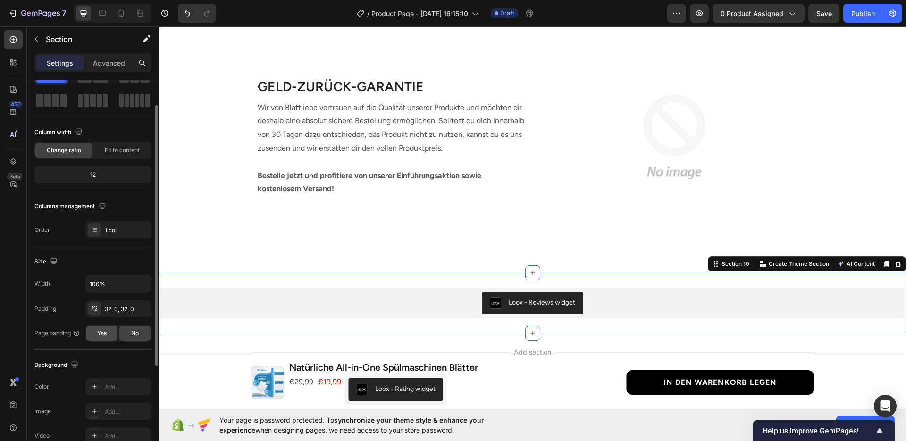
click at [108, 328] on div "Yes" at bounding box center [101, 332] width 31 height 15
click at [100, 59] on p "Advanced" at bounding box center [109, 63] width 32 height 10
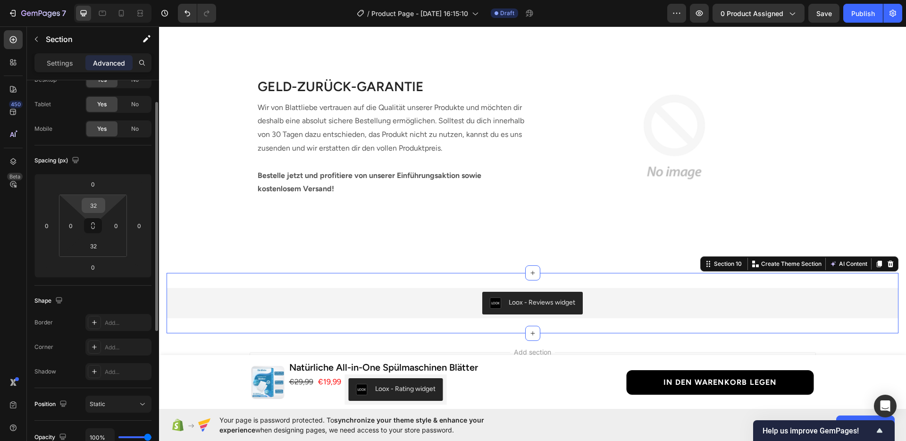
click at [96, 206] on input "32" at bounding box center [93, 205] width 19 height 14
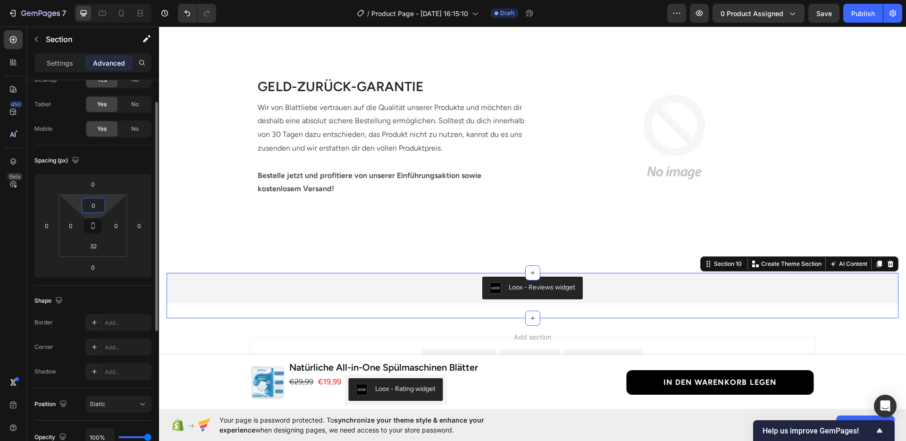
click at [97, 205] on input "0" at bounding box center [93, 205] width 19 height 14
click at [97, 205] on input "5" at bounding box center [93, 205] width 19 height 14
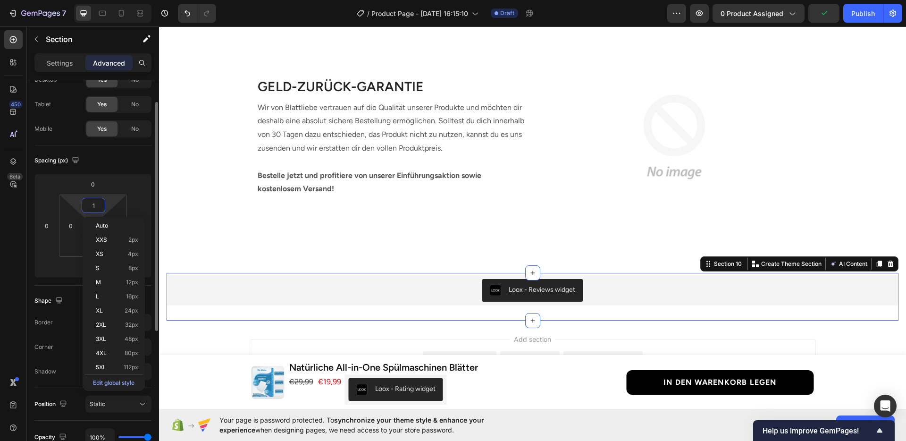
type input "10"
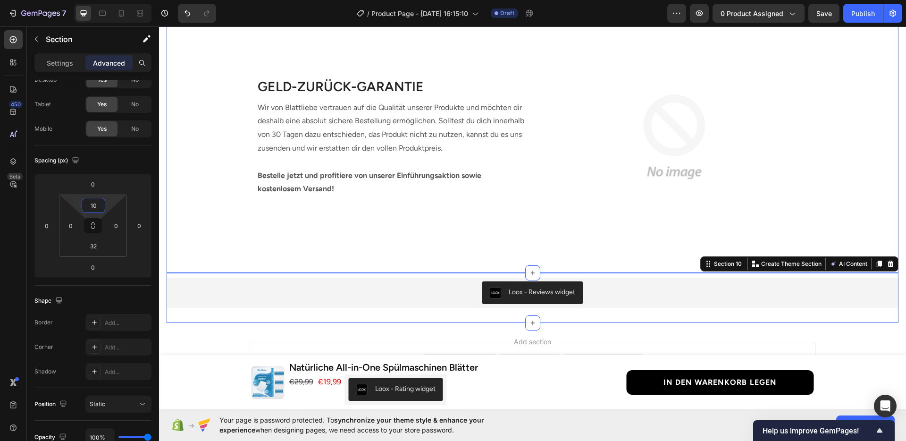
click at [241, 235] on div "Image GELD-ZURÜCK-GARANTIE Heading Wir von Blattliebe vertrauen auf die Qualitä…" at bounding box center [533, 129] width 732 height 257
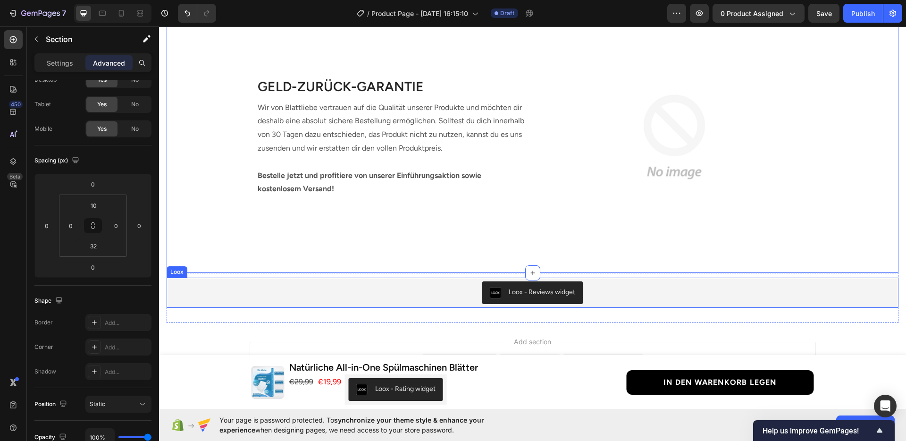
scroll to position [1933, 0]
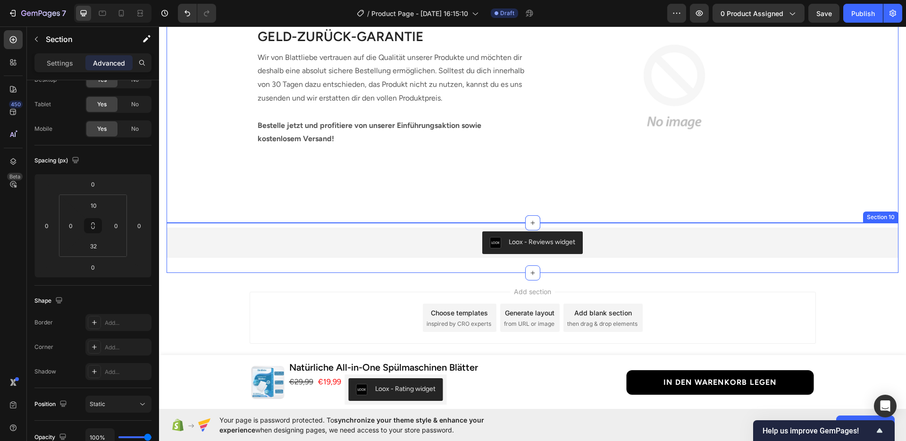
click at [310, 260] on div "Loox - Reviews widget Loox Section 10" at bounding box center [533, 248] width 732 height 50
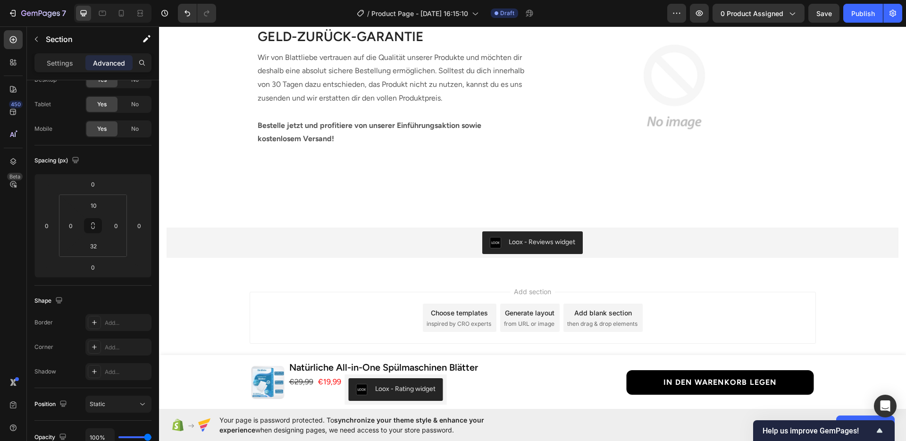
click at [295, 283] on div "Add section Choose templates inspired by CRO experts Generate layout from URL o…" at bounding box center [532, 331] width 747 height 116
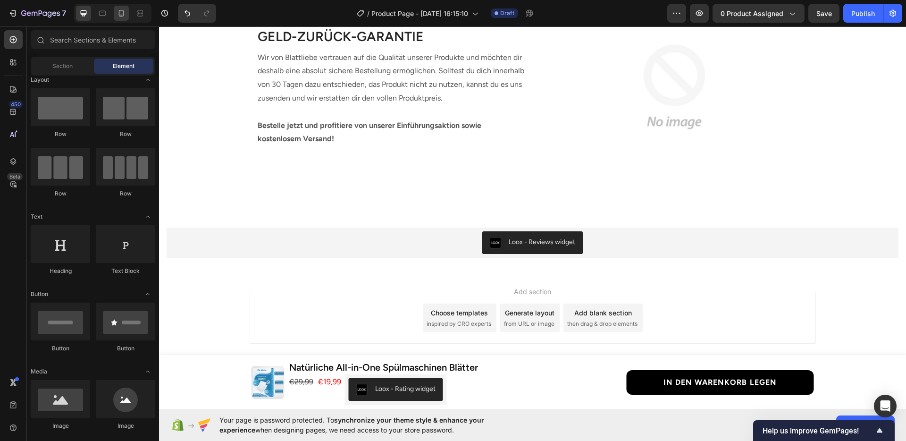
click at [121, 18] on div at bounding box center [121, 13] width 15 height 15
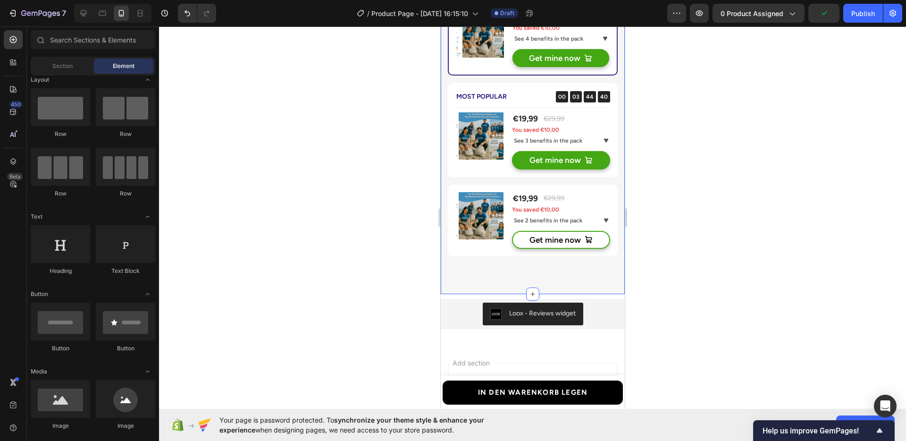
scroll to position [2308, 0]
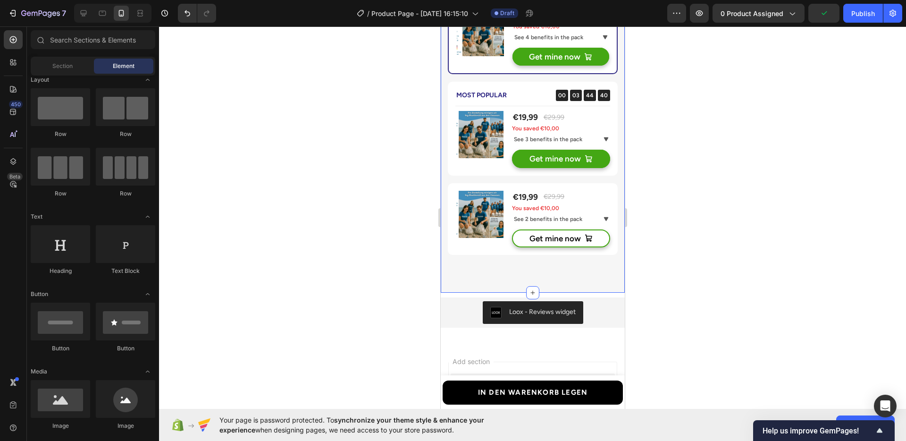
click at [515, 262] on div "Buy more & save more Heading BEST VALUE Text block 00 03 44 40 CountDown Timer …" at bounding box center [532, 101] width 184 height 382
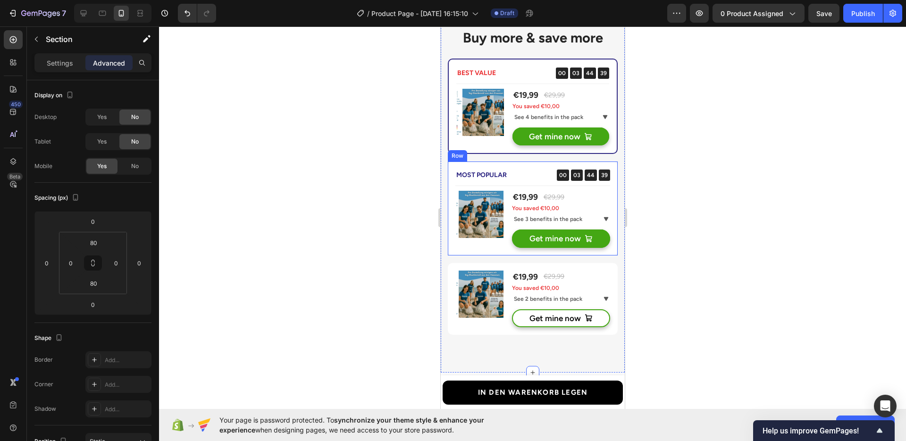
scroll to position [2099, 0]
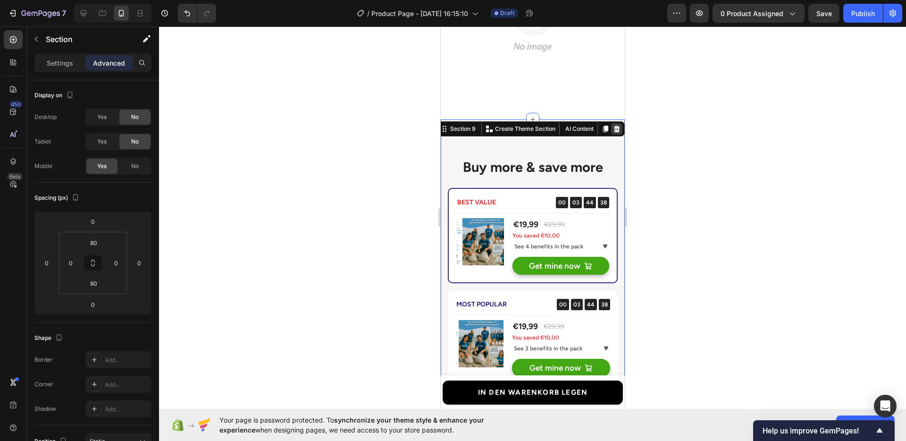
click at [612, 128] on icon at bounding box center [616, 129] width 8 height 8
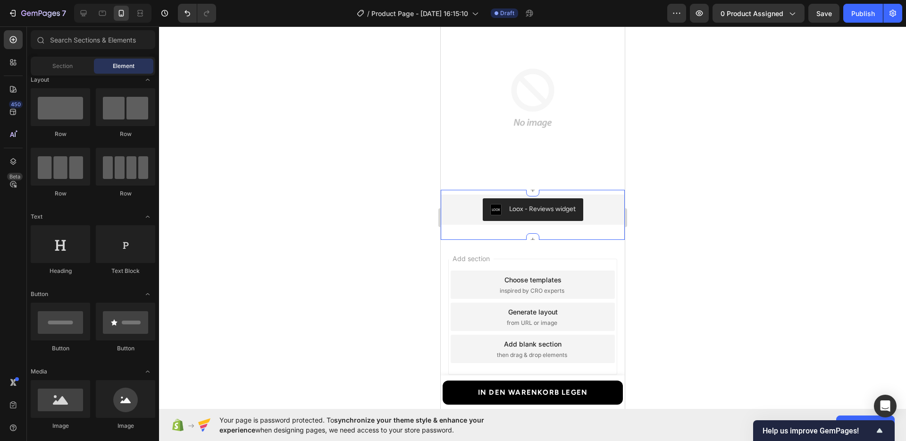
scroll to position [2003, 0]
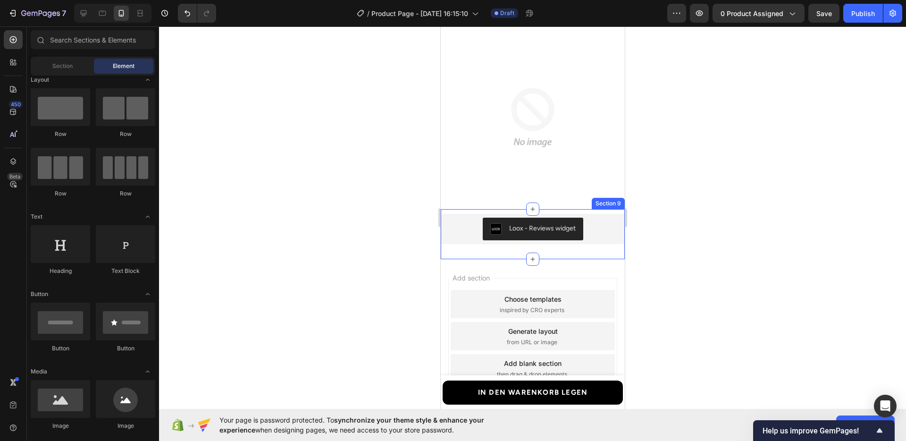
click at [592, 253] on div "Loox - Reviews widget Loox Section 9" at bounding box center [532, 234] width 184 height 50
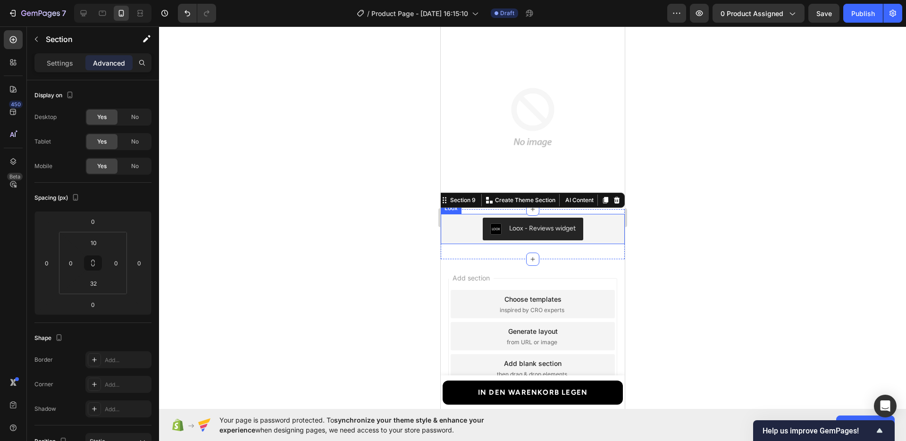
click at [458, 231] on div "Loox - Reviews widget" at bounding box center [532, 228] width 176 height 23
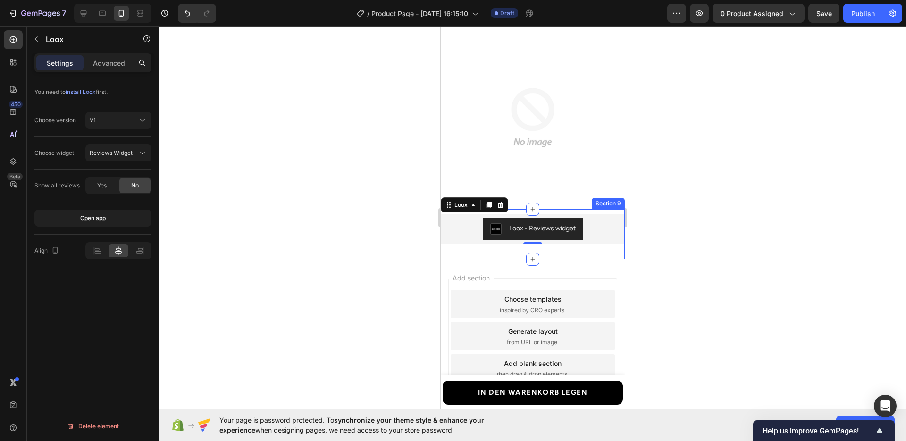
click at [471, 257] on div "Loox - Reviews widget Loox 0 Section 9" at bounding box center [532, 234] width 184 height 50
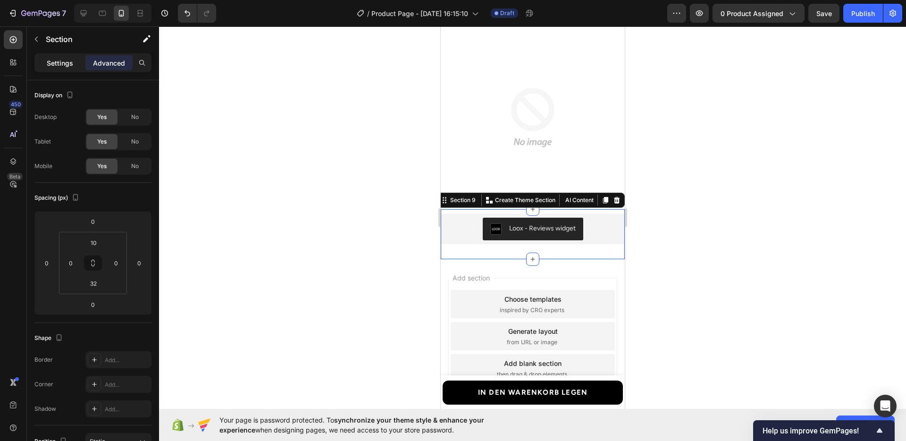
click at [76, 63] on div "Settings" at bounding box center [59, 62] width 47 height 15
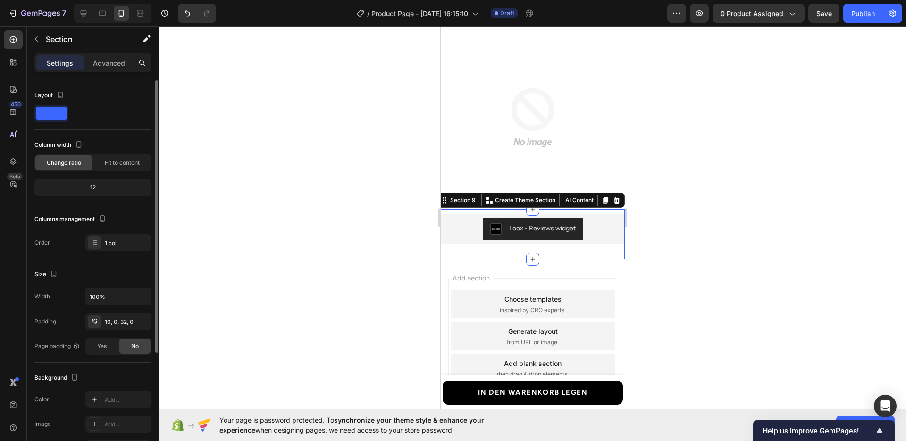
scroll to position [63, 0]
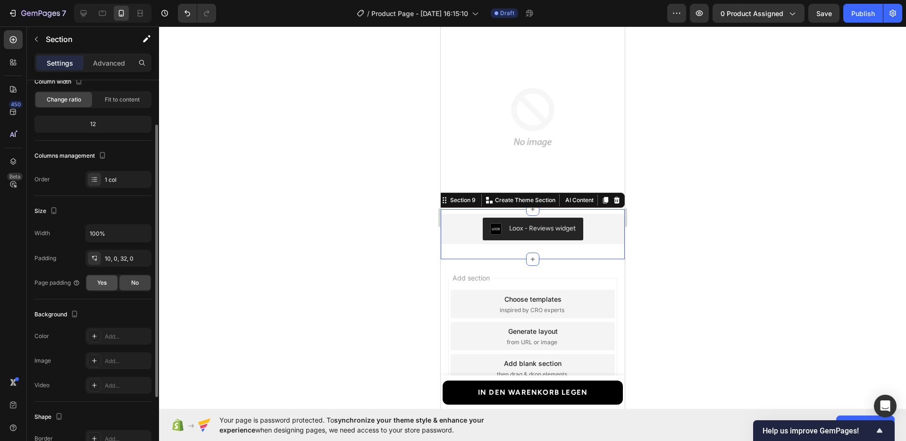
click at [106, 276] on div "Yes" at bounding box center [101, 282] width 31 height 15
click at [734, 230] on div at bounding box center [532, 233] width 747 height 414
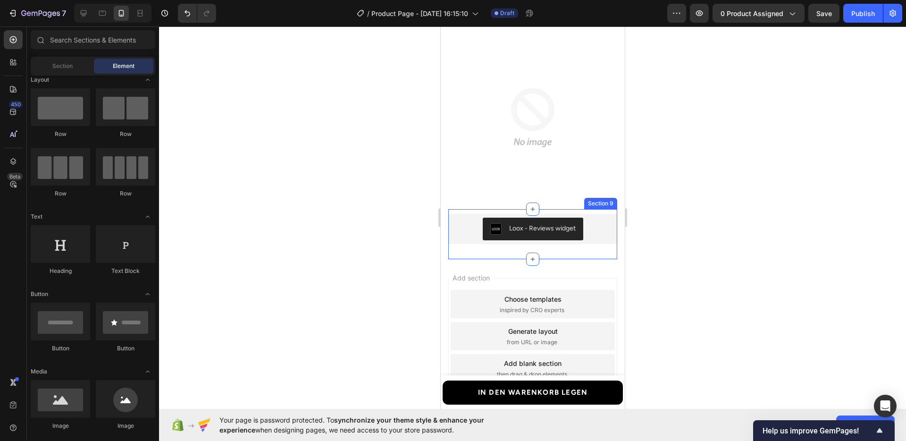
click at [596, 252] on div "Loox - Reviews widget Loox Section 9" at bounding box center [532, 234] width 169 height 50
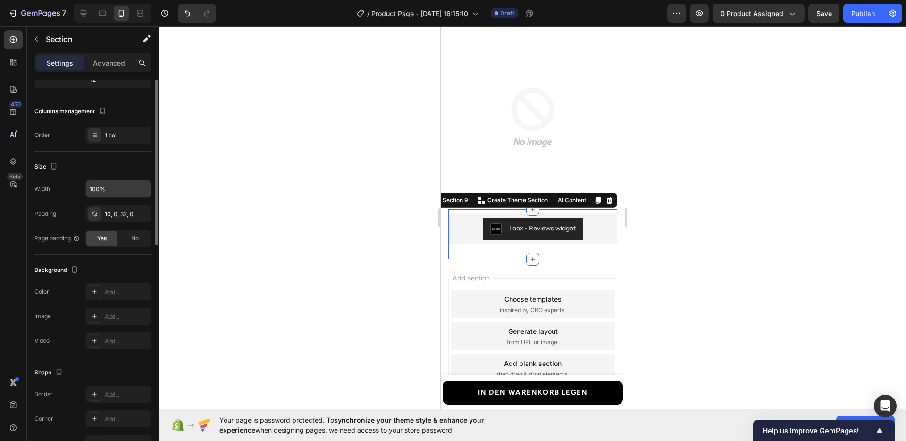
scroll to position [0, 0]
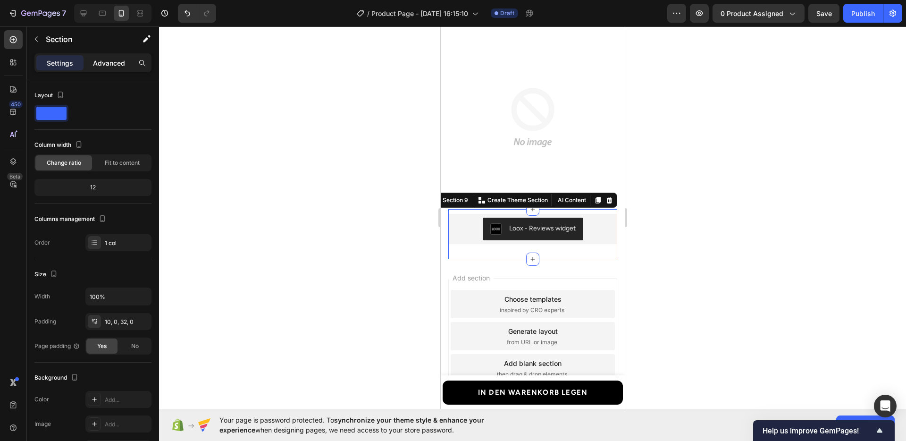
click at [100, 67] on p "Advanced" at bounding box center [109, 63] width 32 height 10
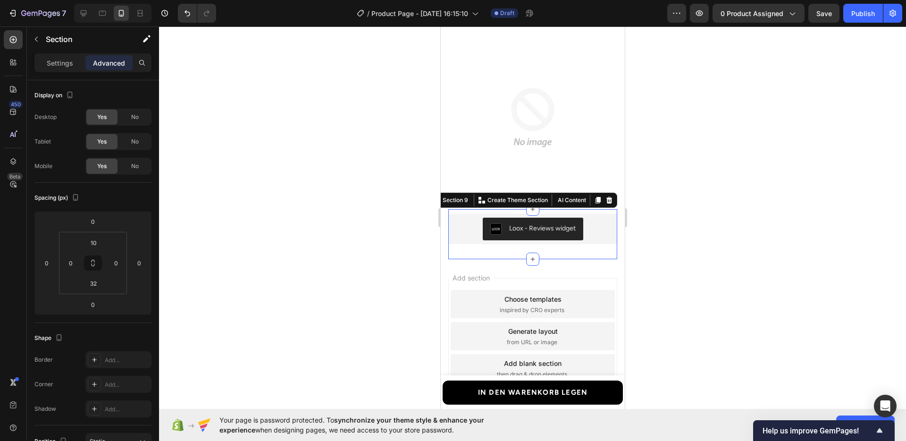
click at [729, 275] on div at bounding box center [532, 233] width 747 height 414
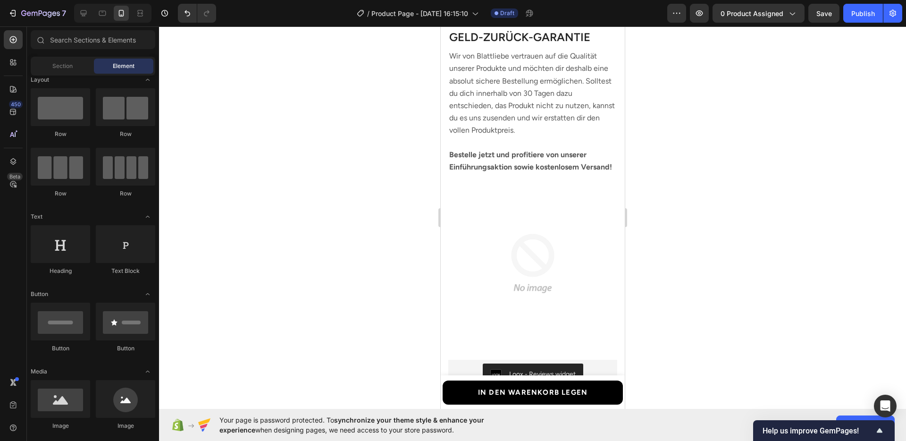
scroll to position [1856, 0]
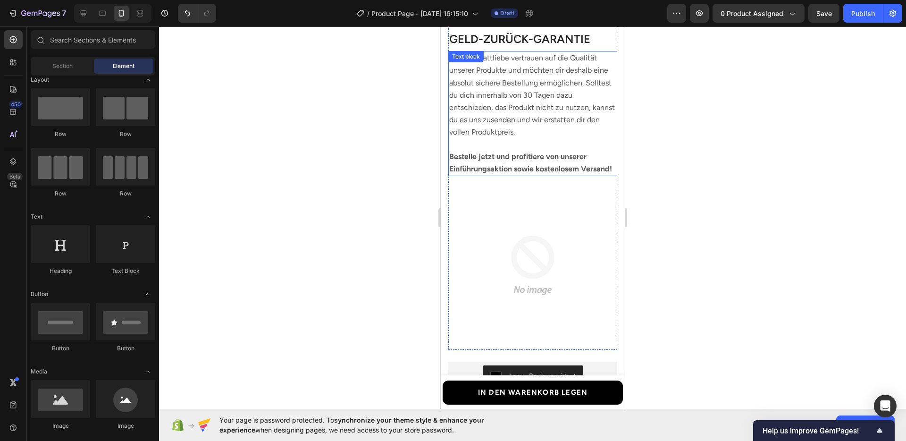
click at [536, 175] on p "Bestelle jetzt und profitiere von unserer Einführungsaktion sowie kostenlosem V…" at bounding box center [532, 162] width 167 height 25
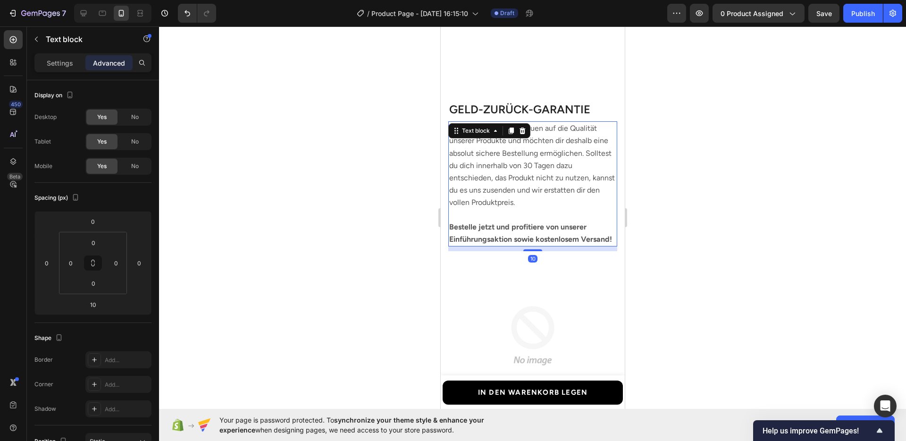
click at [363, 173] on div at bounding box center [532, 233] width 747 height 414
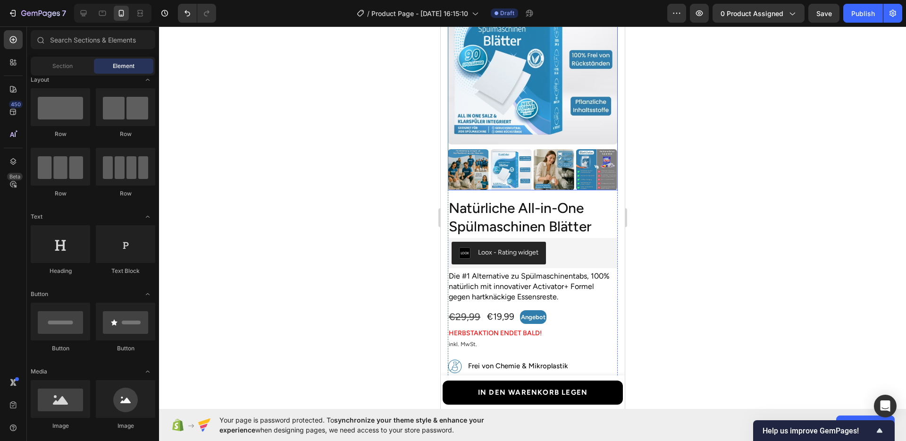
scroll to position [0, 0]
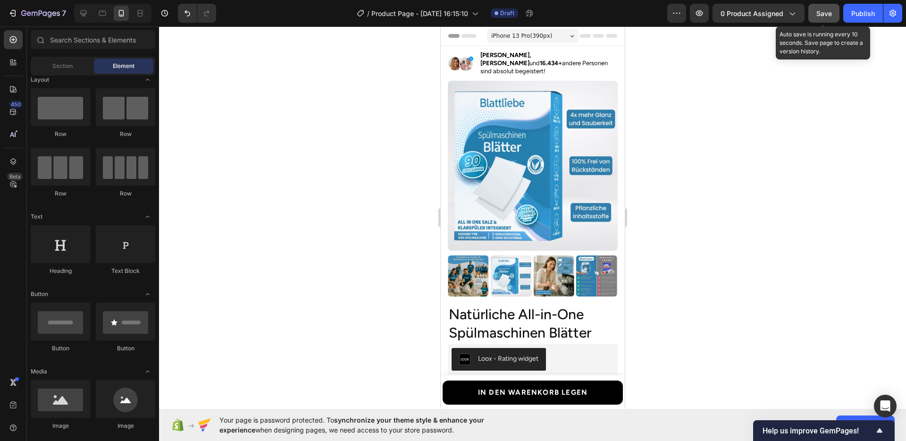
click at [817, 15] on span "Save" at bounding box center [824, 13] width 16 height 8
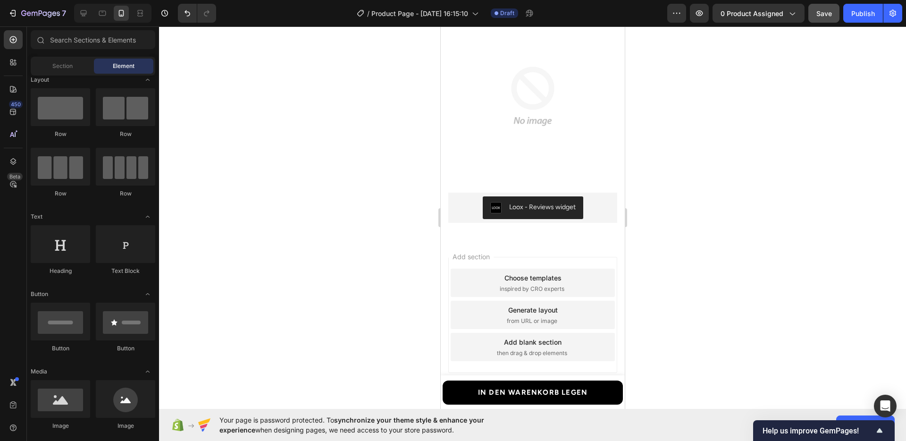
scroll to position [2227, 0]
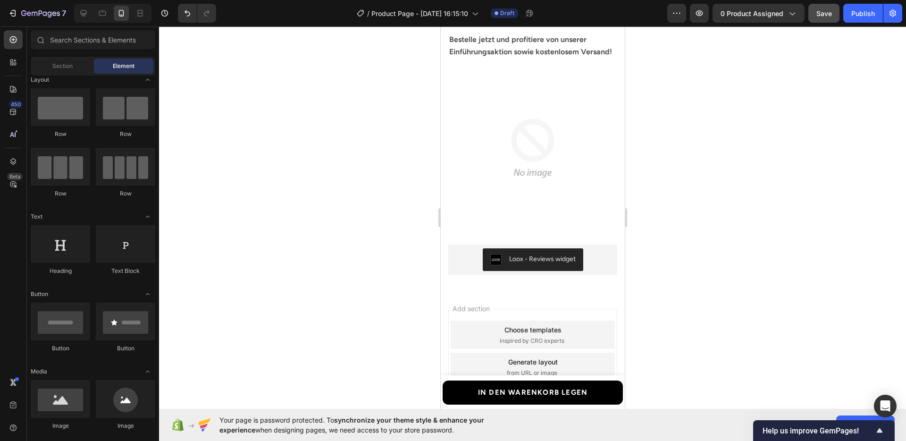
click at [708, 224] on div at bounding box center [532, 233] width 747 height 414
click at [80, 9] on icon at bounding box center [83, 12] width 9 height 9
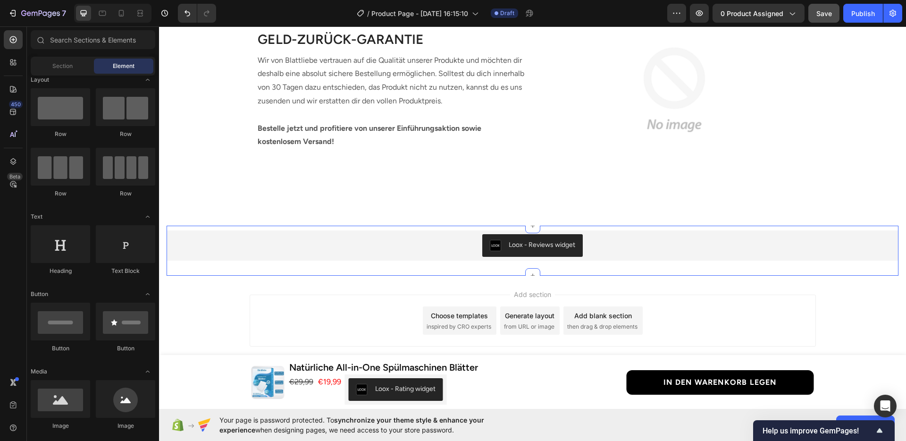
scroll to position [1933, 0]
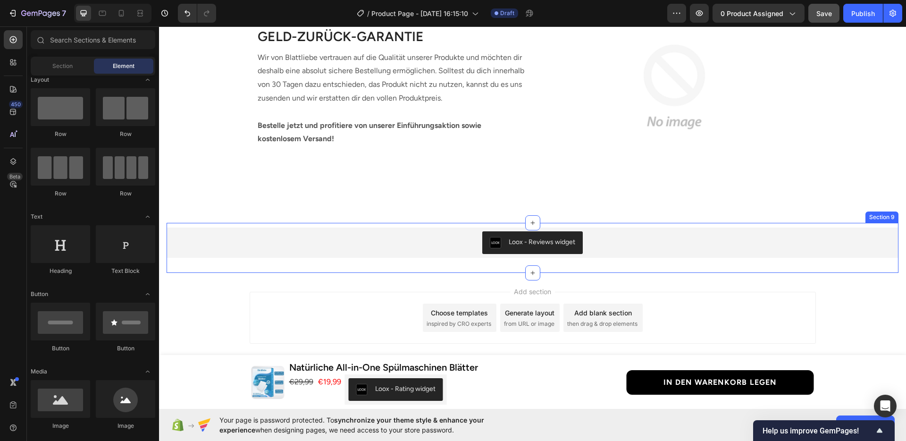
click at [639, 259] on div "Loox - Reviews widget Loox Section 9" at bounding box center [533, 248] width 732 height 50
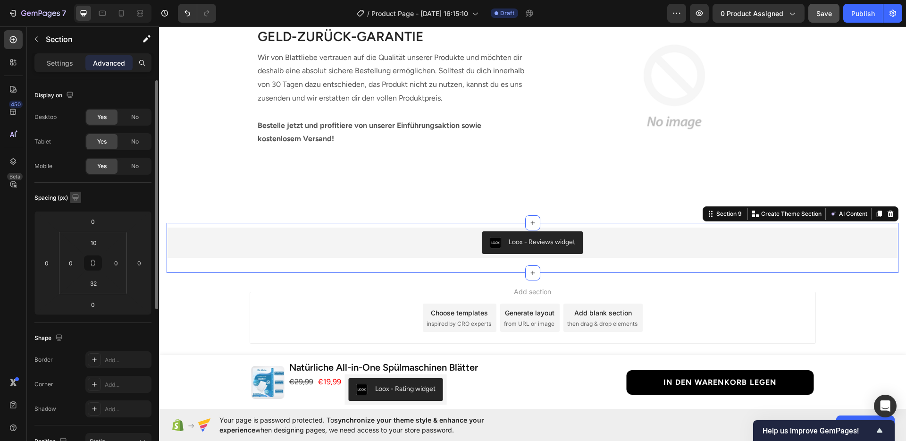
scroll to position [232, 0]
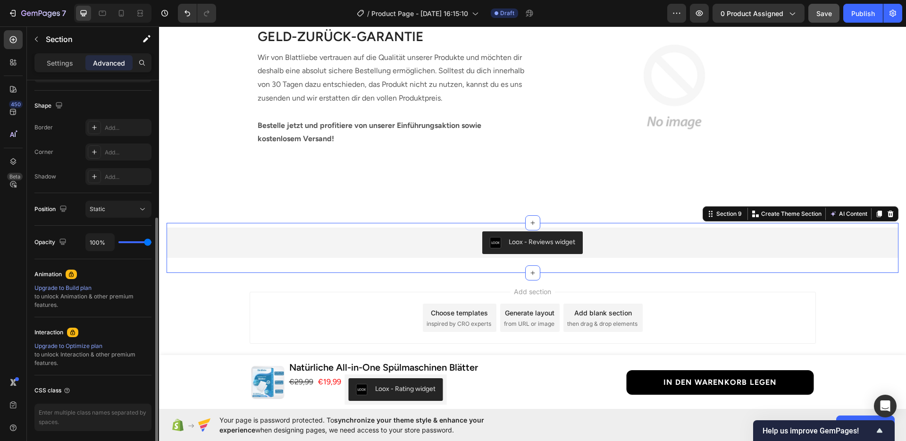
click at [67, 71] on div "Settings Advanced" at bounding box center [92, 62] width 117 height 19
click at [68, 68] on div "Settings" at bounding box center [59, 62] width 47 height 15
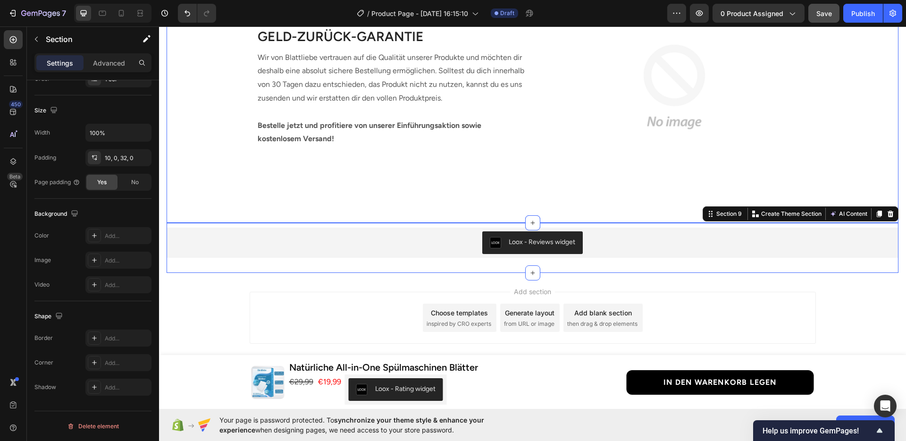
click at [325, 212] on div "Image GELD-ZURÜCK-GARANTIE Heading Wir von Blattliebe vertrauen auf die Qualitä…" at bounding box center [533, 84] width 732 height 276
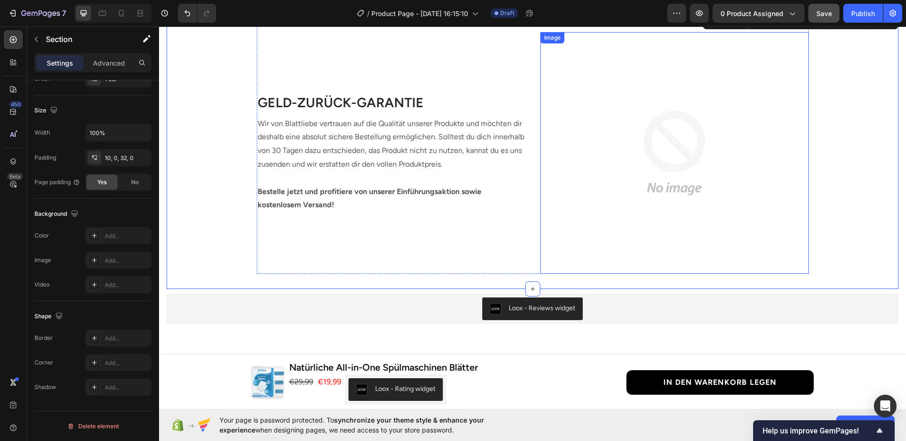
scroll to position [1866, 0]
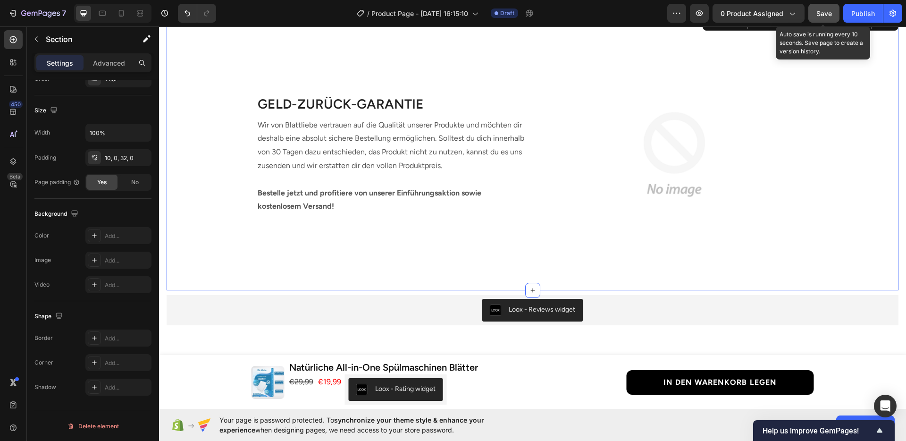
click at [819, 16] on span "Save" at bounding box center [824, 13] width 16 height 8
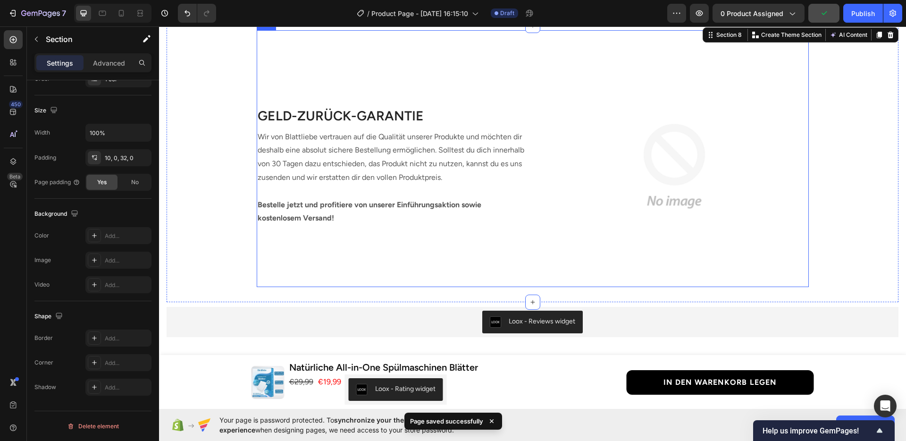
scroll to position [1809, 0]
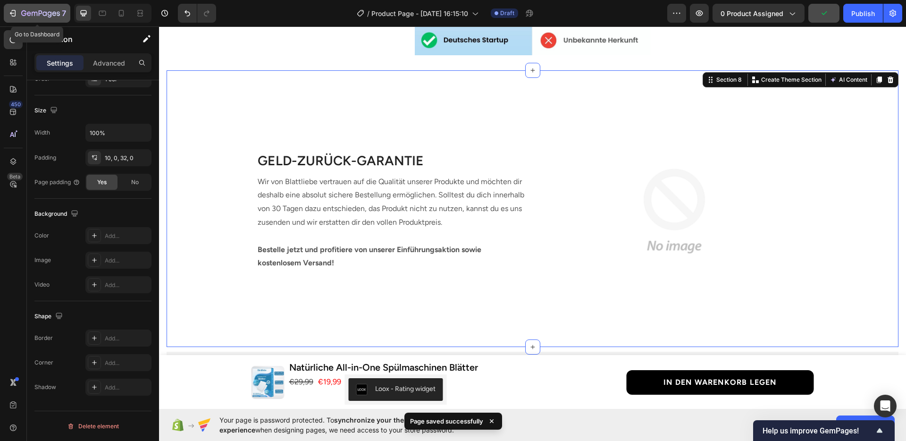
click at [22, 15] on icon "button" at bounding box center [40, 14] width 39 height 8
